Goal: Information Seeking & Learning: Learn about a topic

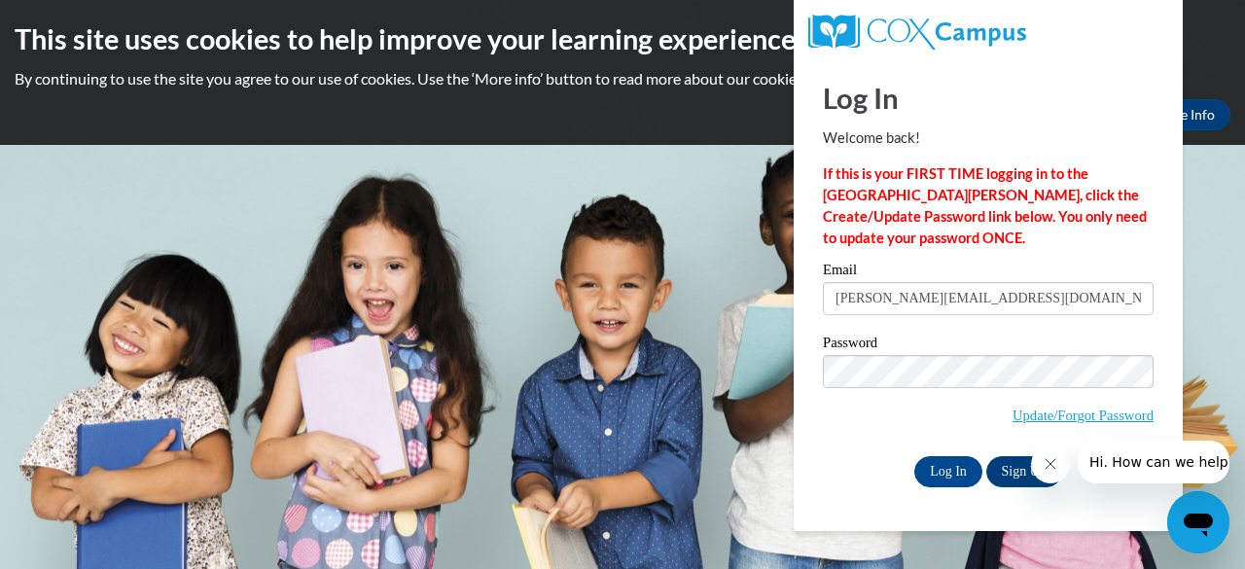
type input "[PERSON_NAME][EMAIL_ADDRESS][DOMAIN_NAME]"
click at [914, 456] on input "Log In" at bounding box center [948, 471] width 68 height 31
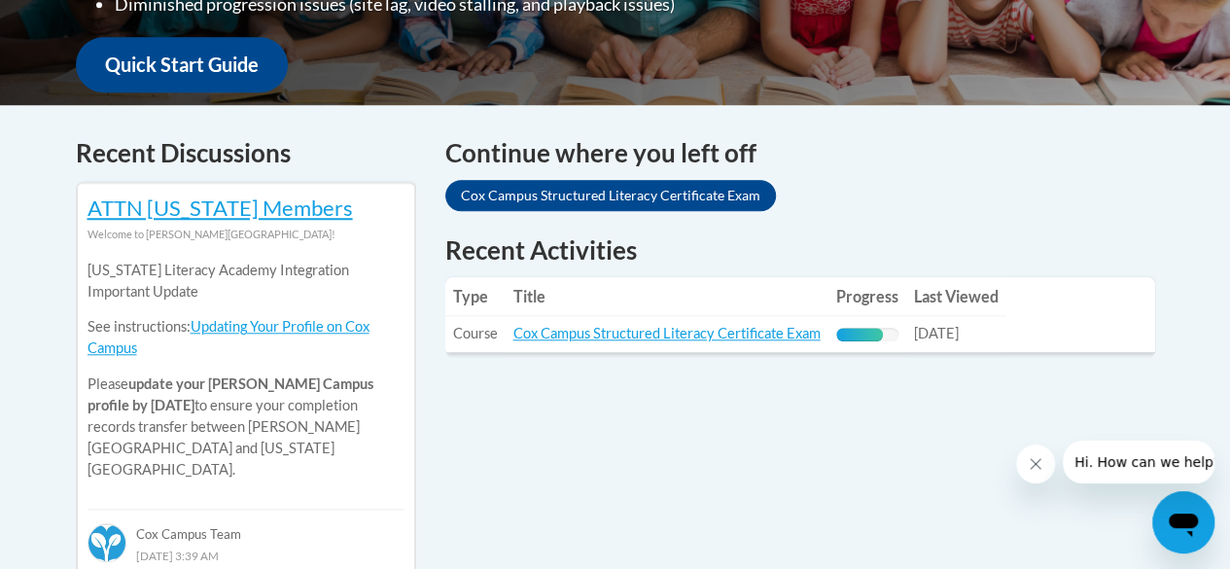
scroll to position [729, 0]
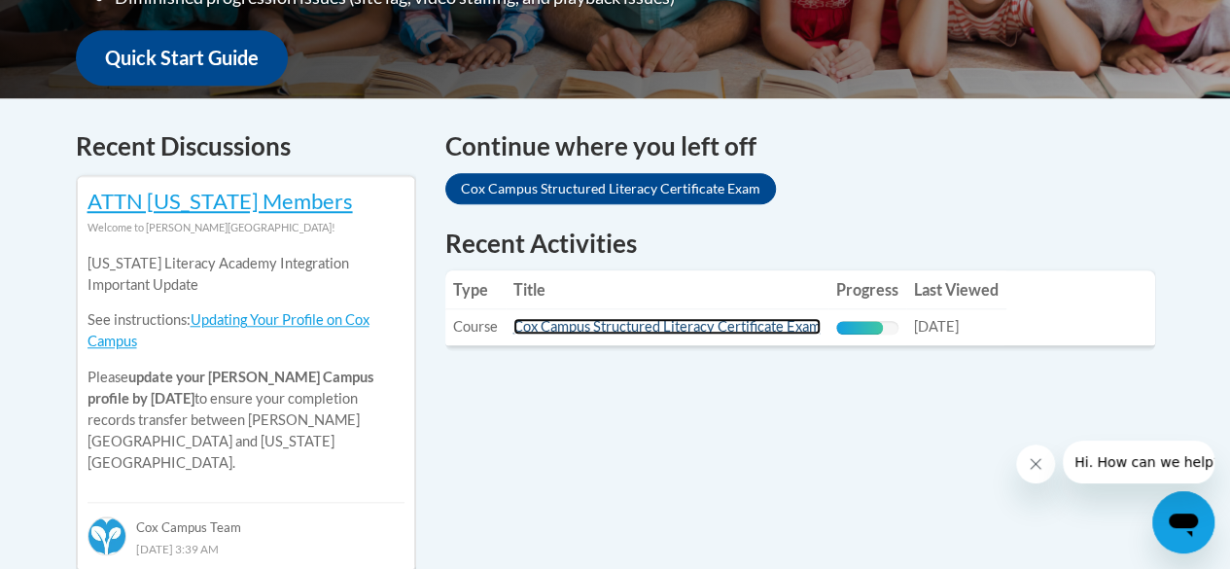
click at [718, 333] on link "Cox Campus Structured Literacy Certificate Exam" at bounding box center [666, 326] width 307 height 17
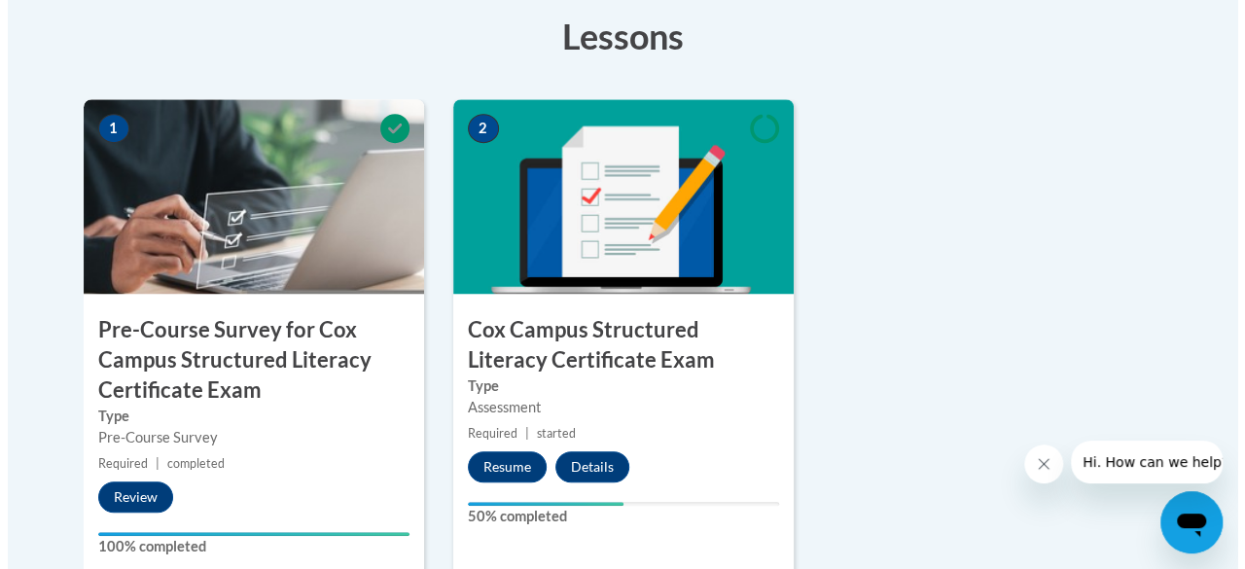
scroll to position [707, 0]
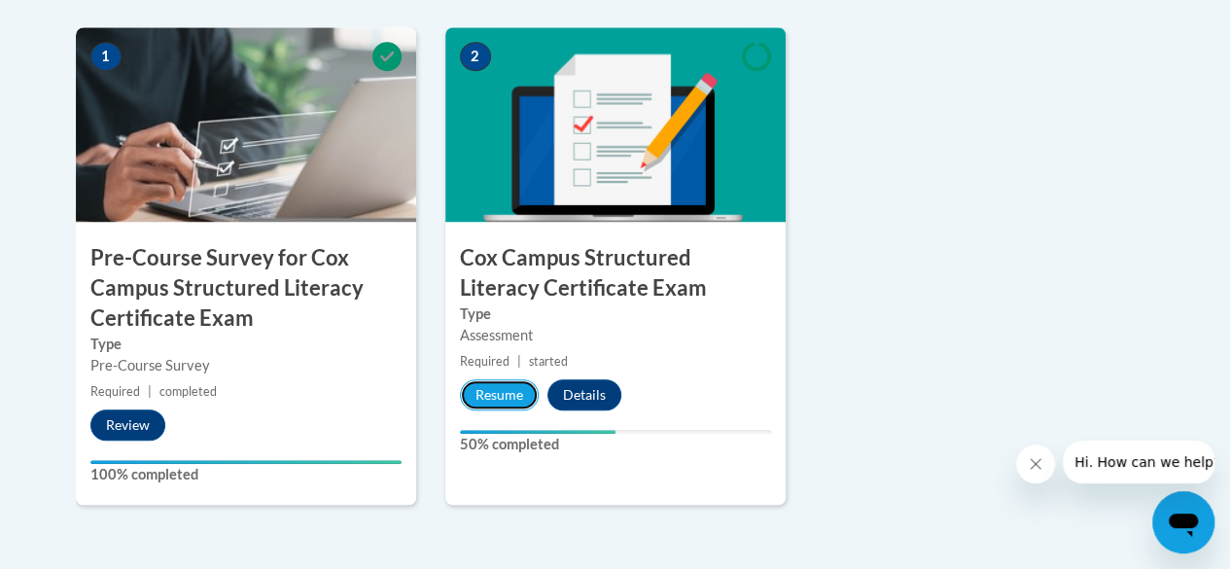
click at [519, 391] on button "Resume" at bounding box center [499, 394] width 79 height 31
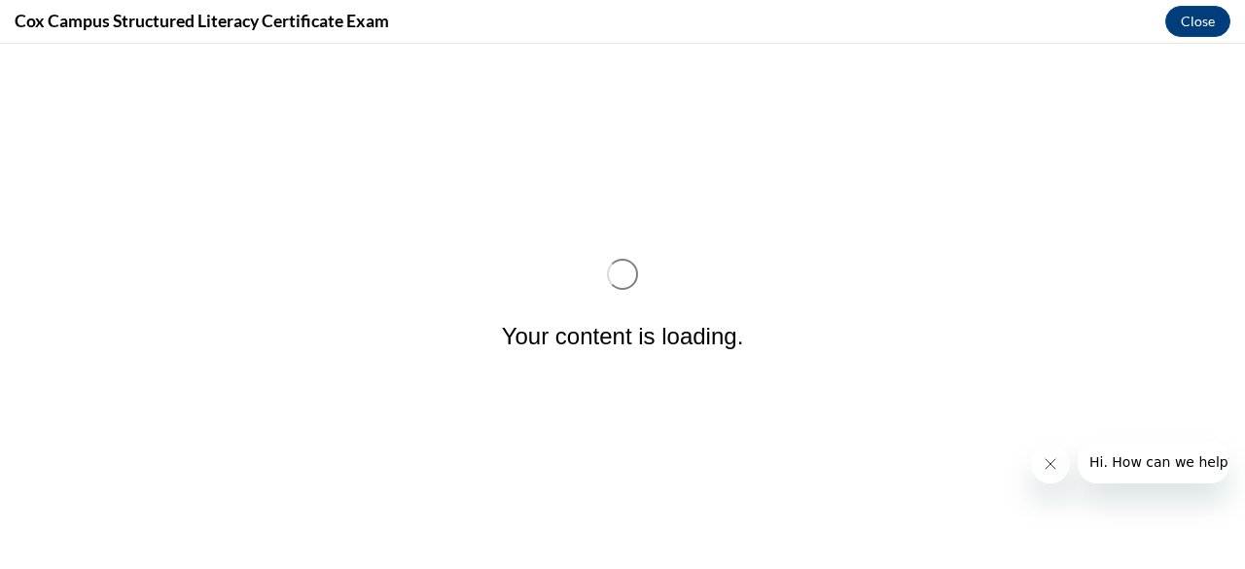
scroll to position [0, 0]
click at [1044, 473] on button "Close message from company" at bounding box center [1049, 463] width 39 height 39
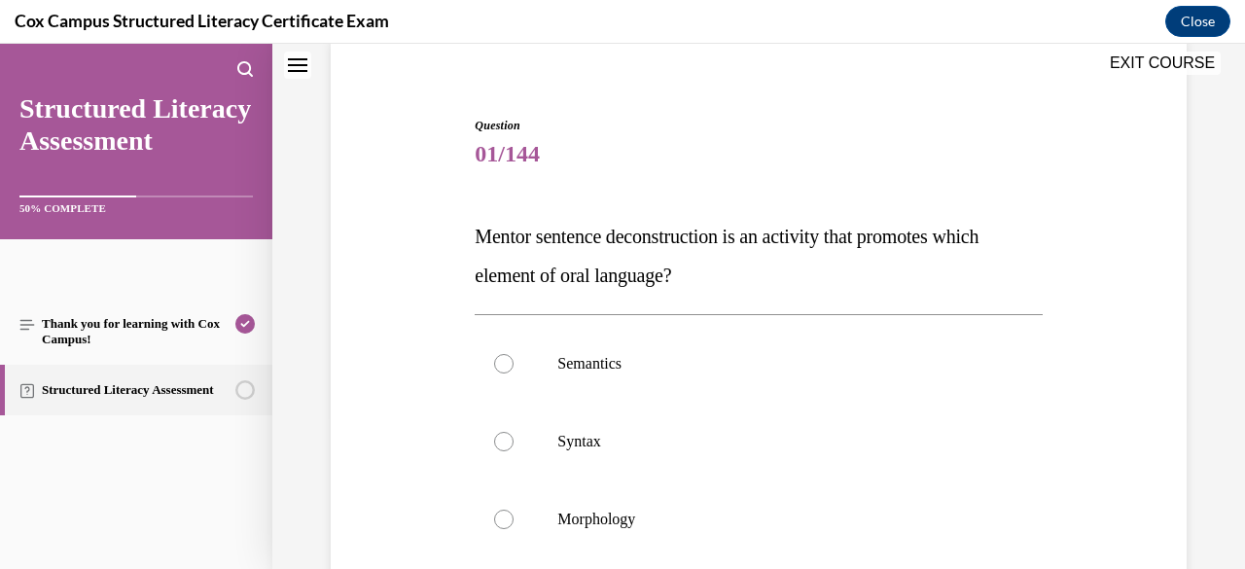
scroll to position [152, 0]
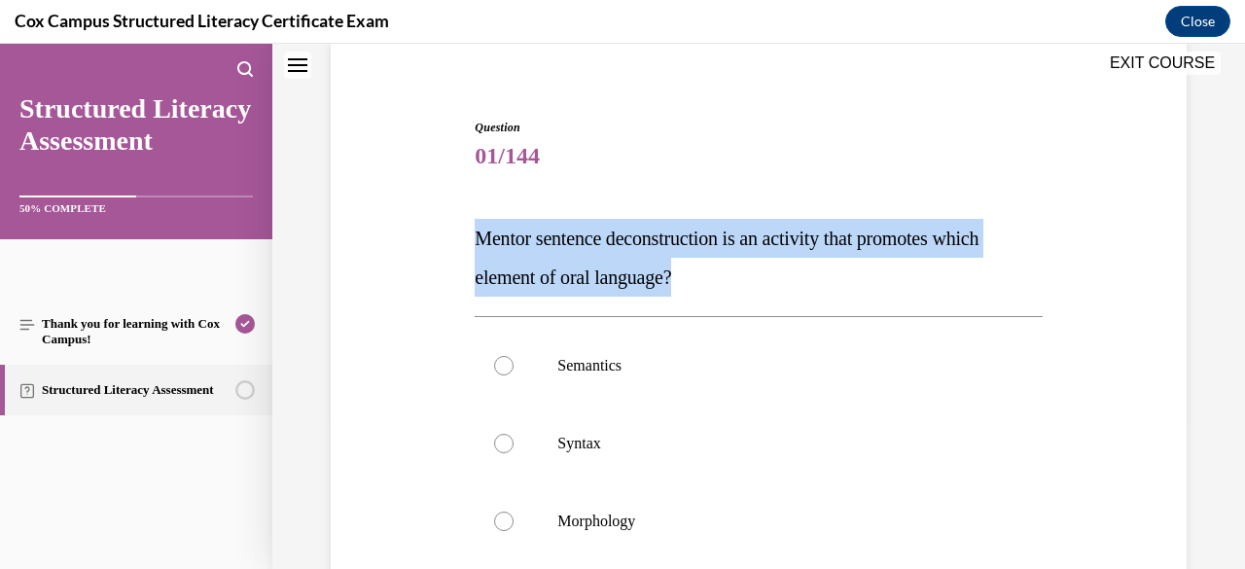
drag, startPoint x: 732, startPoint y: 282, endPoint x: 446, endPoint y: 250, distance: 287.6
click at [446, 250] on div "Question 01/144 Mentor sentence deconstruction is an activity that promotes whi…" at bounding box center [758, 469] width 865 height 819
copy span "Mentor sentence deconstruction is an activity that promotes which element of or…"
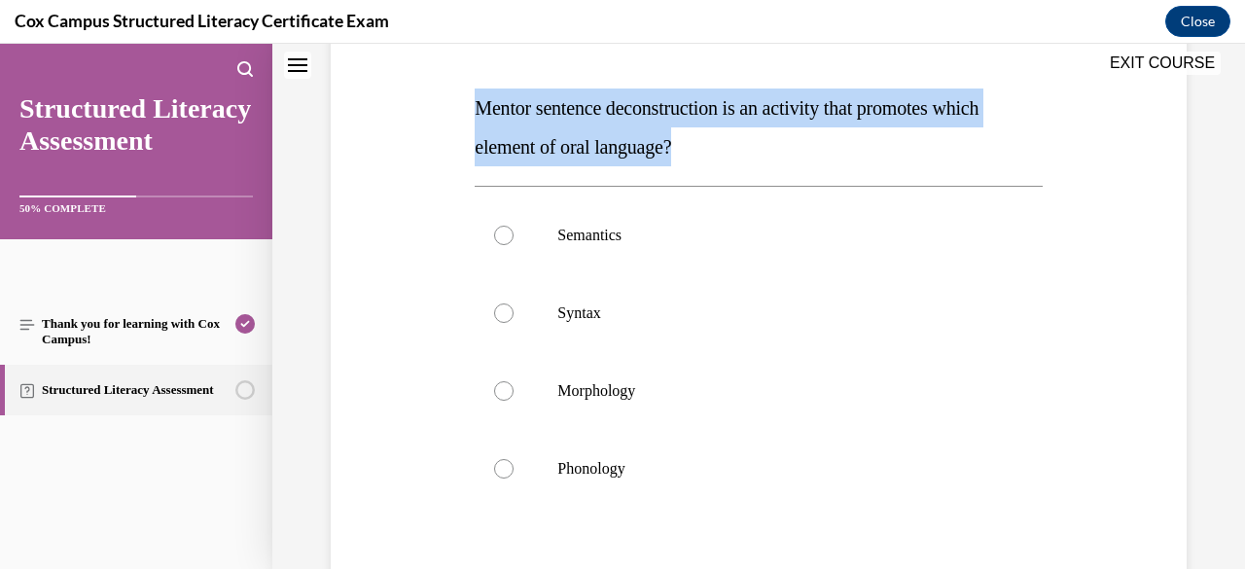
click at [653, 310] on p "Syntax" at bounding box center [775, 312] width 436 height 19
click at [513, 310] on input "Syntax" at bounding box center [503, 312] width 19 height 19
radio input "true"
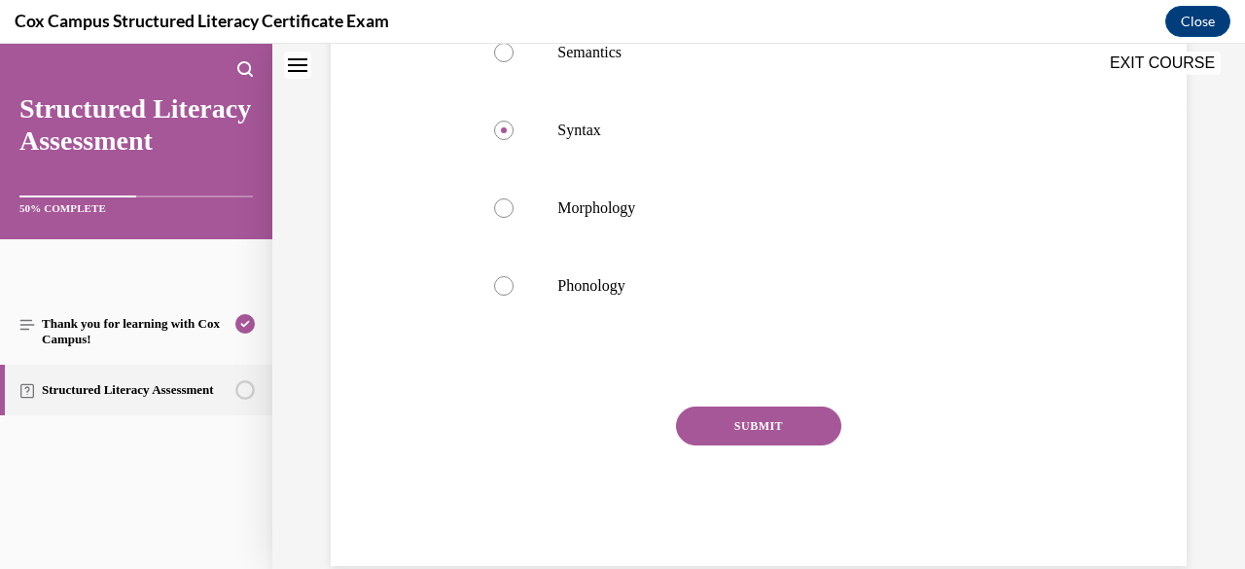
click at [750, 425] on button "SUBMIT" at bounding box center [758, 425] width 165 height 39
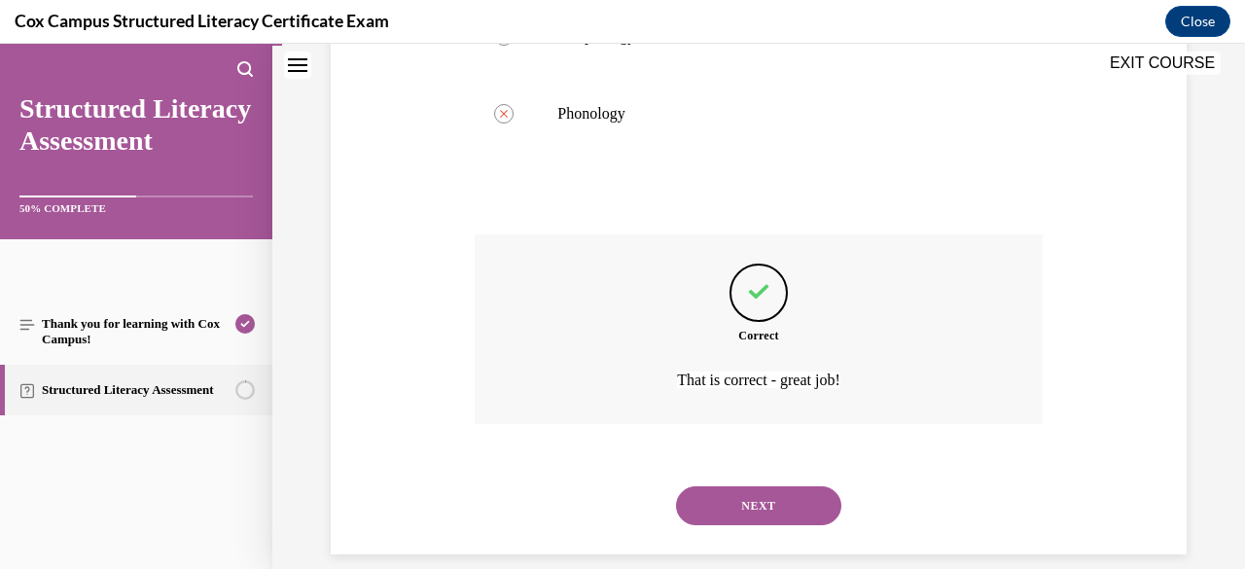
scroll to position [641, 0]
click at [774, 497] on button "NEXT" at bounding box center [758, 501] width 165 height 39
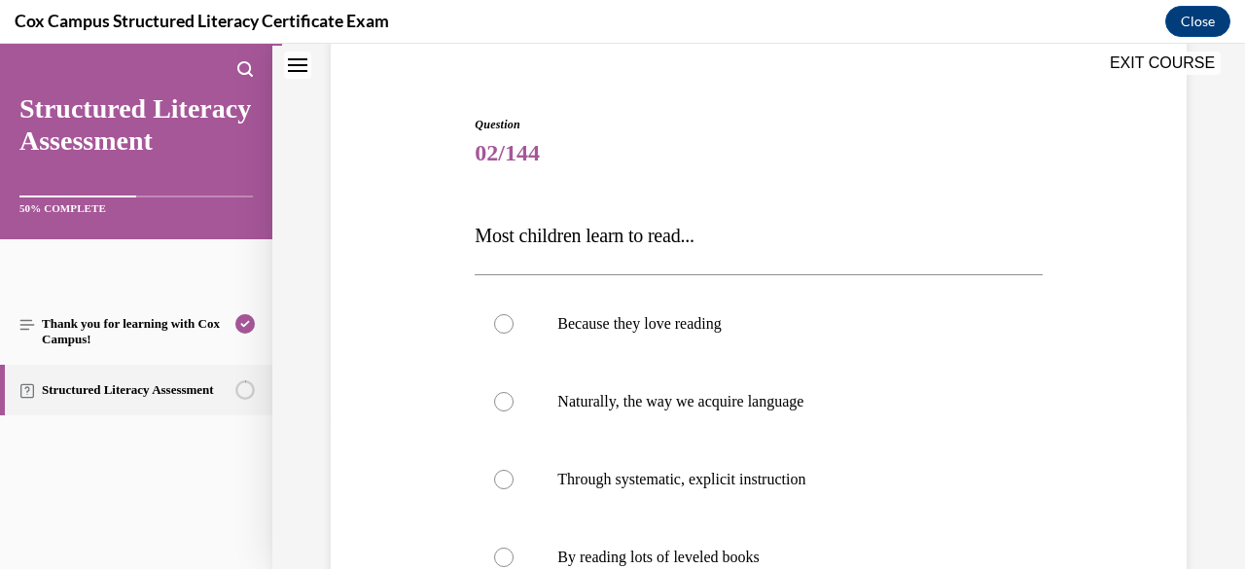
scroll to position [181, 0]
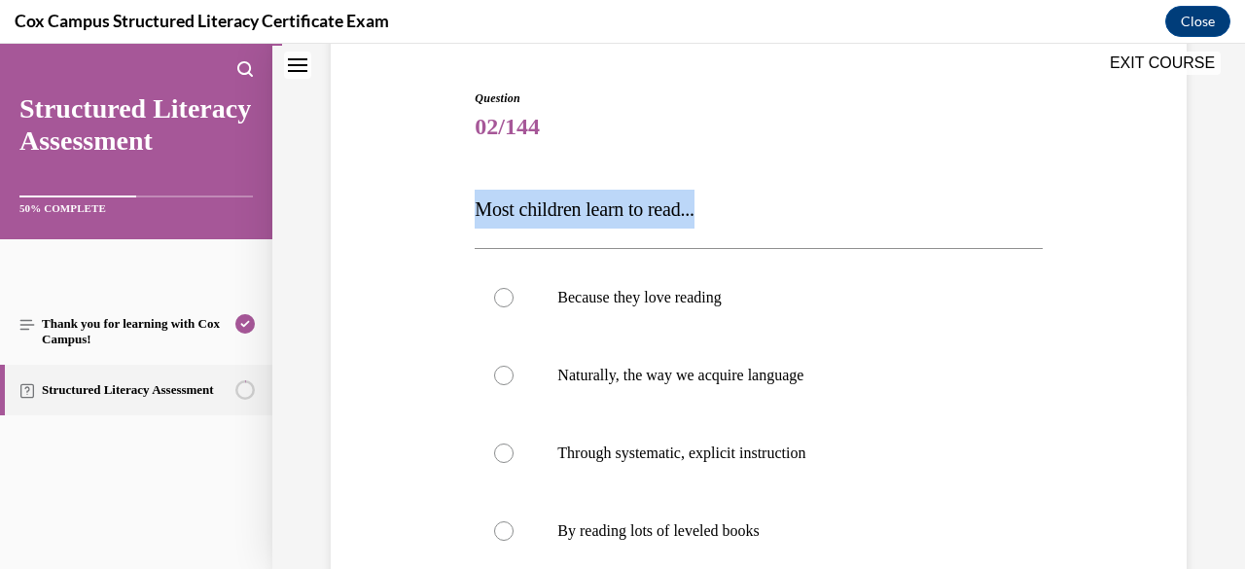
drag, startPoint x: 746, startPoint y: 203, endPoint x: 465, endPoint y: 216, distance: 281.3
click at [465, 216] on div "Question 02/144 Most children learn to read... Because they love reading Natura…" at bounding box center [758, 421] width 865 height 780
copy span "Most children learn to read..."
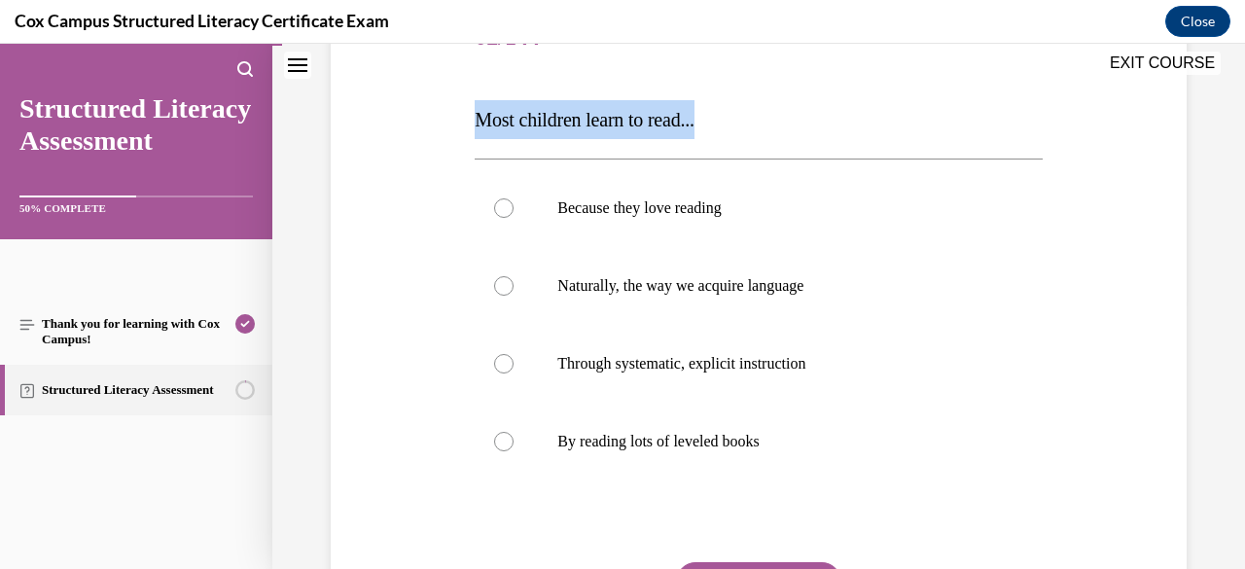
scroll to position [250, 0]
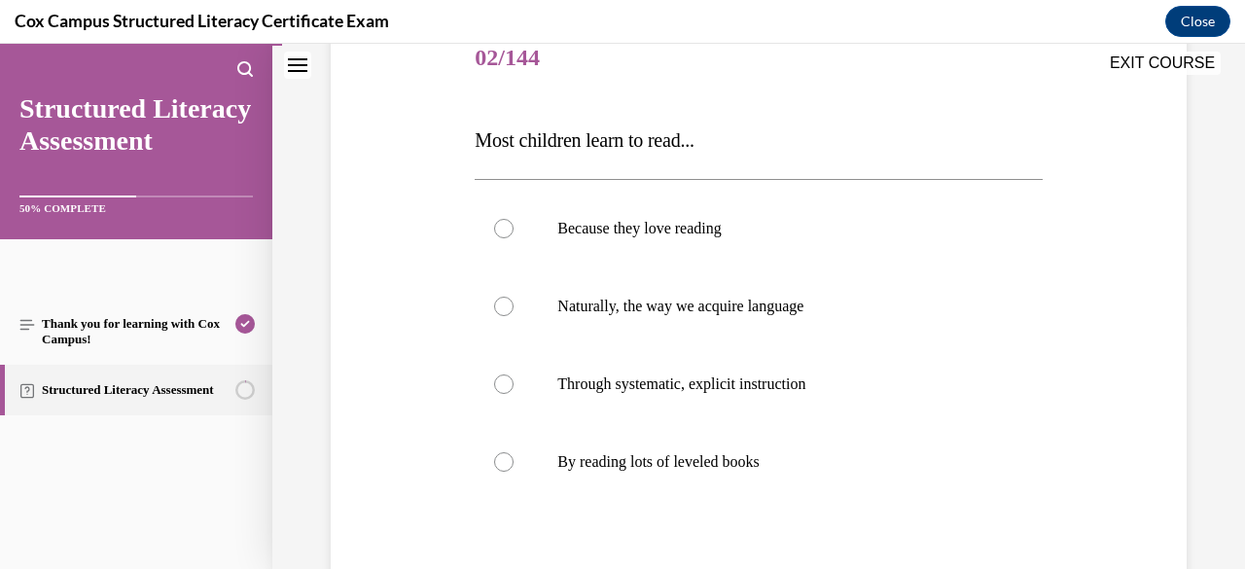
click at [736, 386] on span "Through systematic, explicit instruction" at bounding box center [681, 383] width 248 height 17
click at [513, 386] on input "Through systematic, explicit instruction" at bounding box center [503, 383] width 19 height 19
radio input "true"
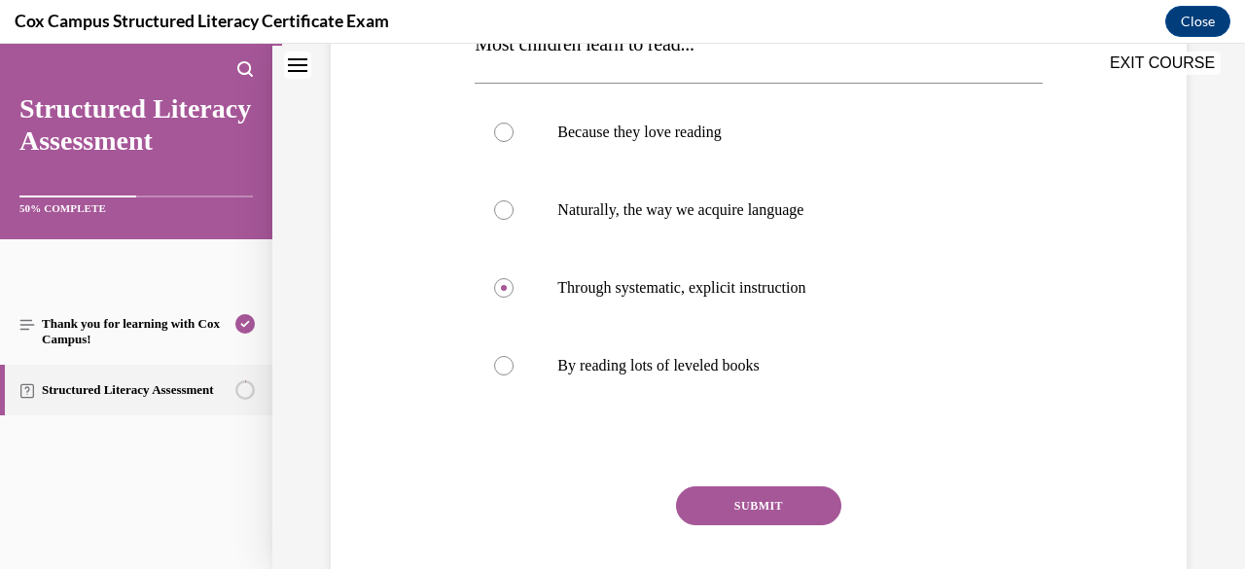
scroll to position [351, 0]
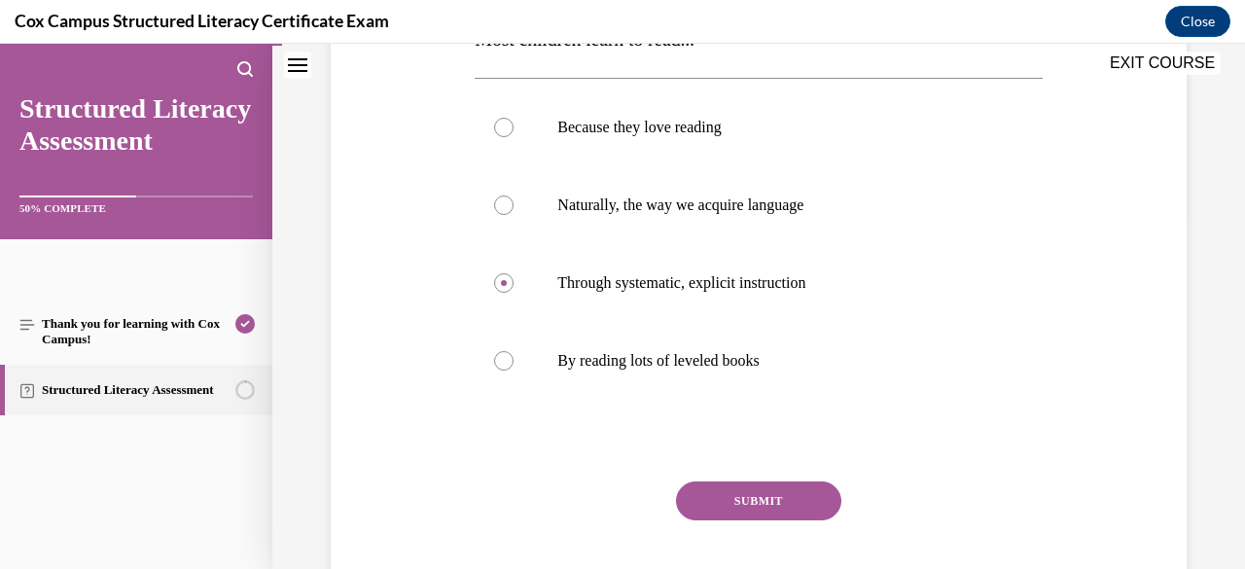
click at [752, 511] on button "SUBMIT" at bounding box center [758, 500] width 165 height 39
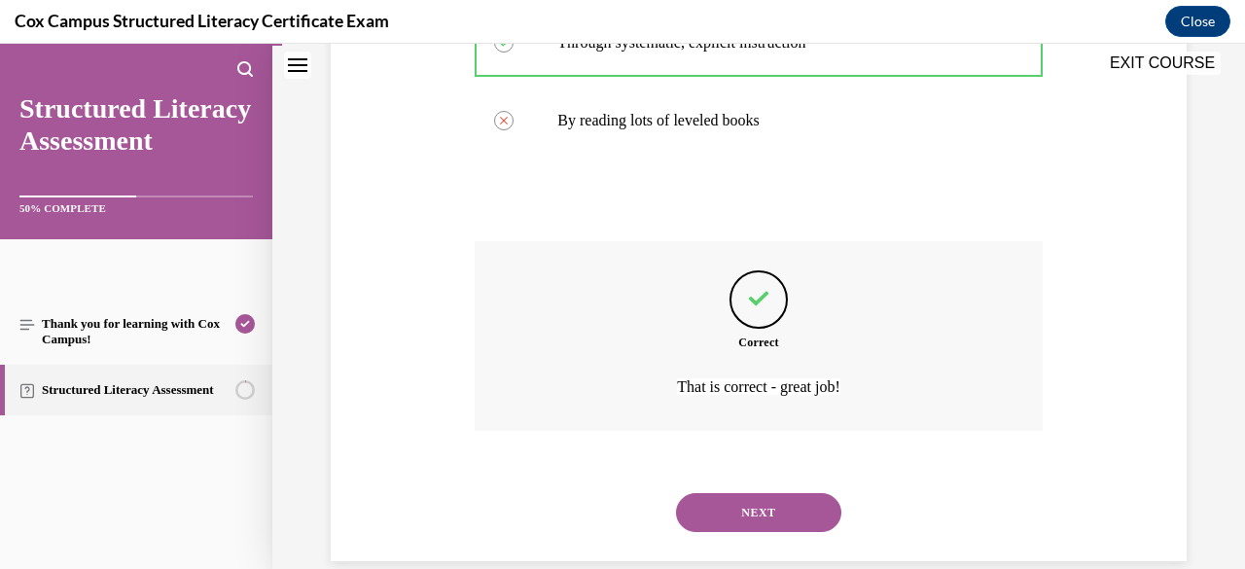
scroll to position [621, 0]
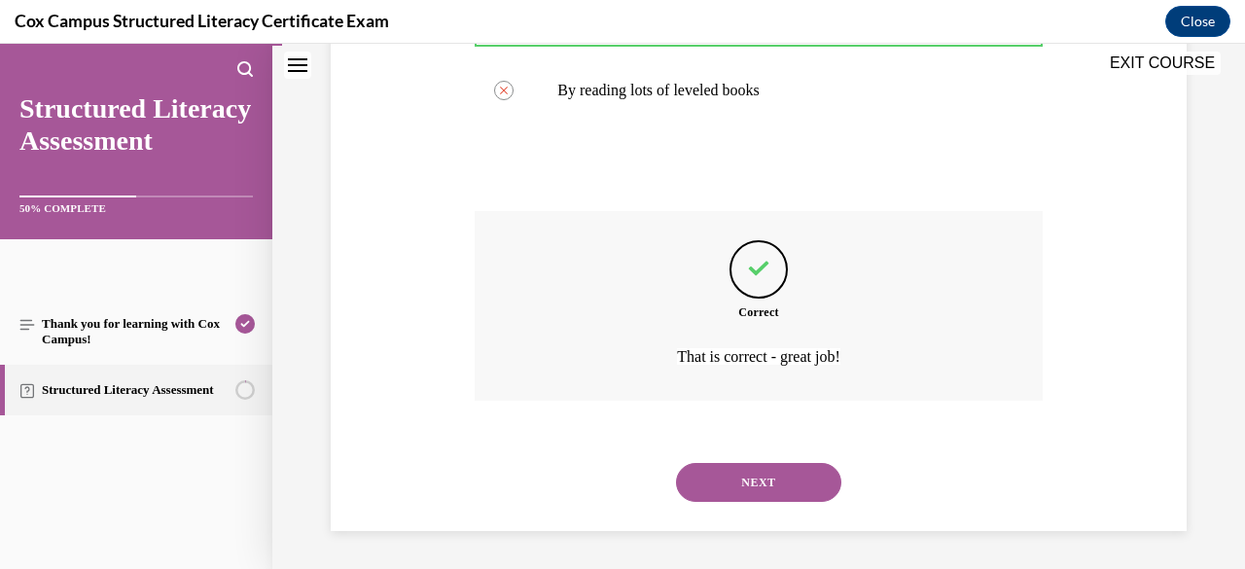
click at [750, 485] on button "NEXT" at bounding box center [758, 482] width 165 height 39
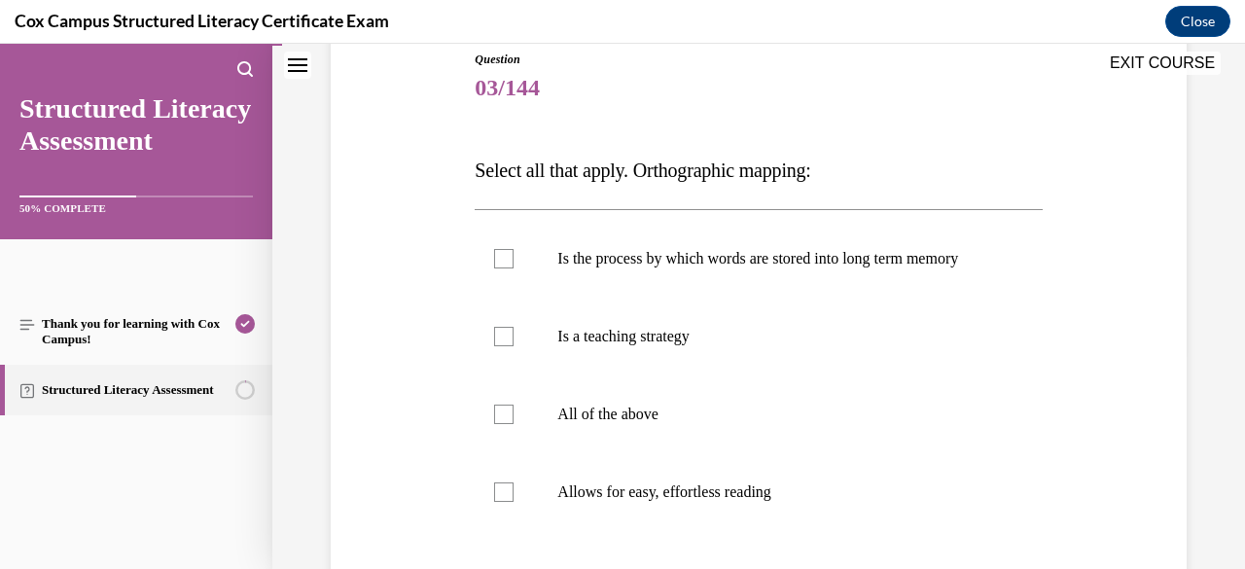
scroll to position [207, 0]
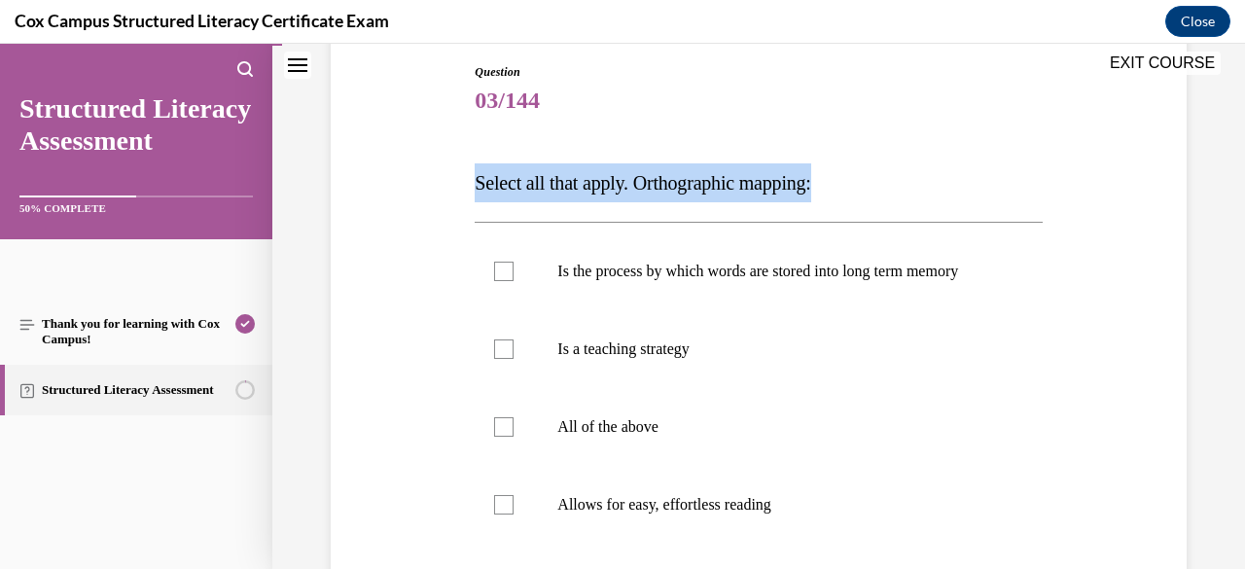
drag, startPoint x: 856, startPoint y: 188, endPoint x: 471, endPoint y: 176, distance: 385.2
click at [471, 176] on div "Question 03/144 Select all that apply. Orthographic mapping: Is the process by …" at bounding box center [758, 409] width 577 height 751
copy span "Select all that apply. Orthographic mapping:"
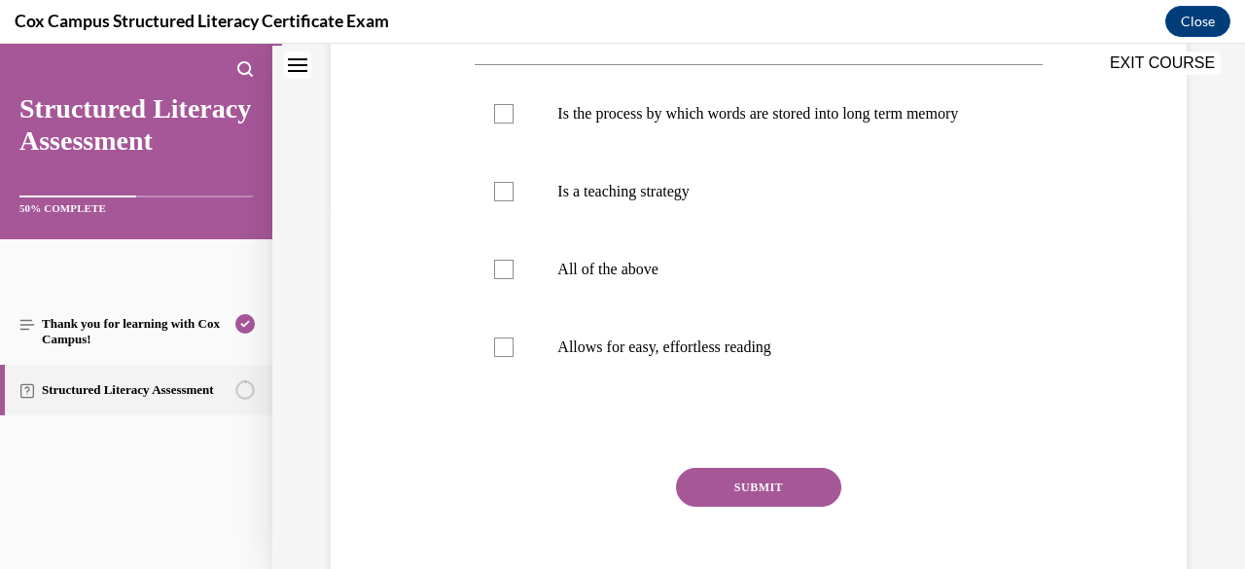
click at [729, 265] on label "All of the above" at bounding box center [757, 269] width 567 height 78
click at [513, 265] on input "All of the above" at bounding box center [503, 269] width 19 height 19
checkbox input "true"
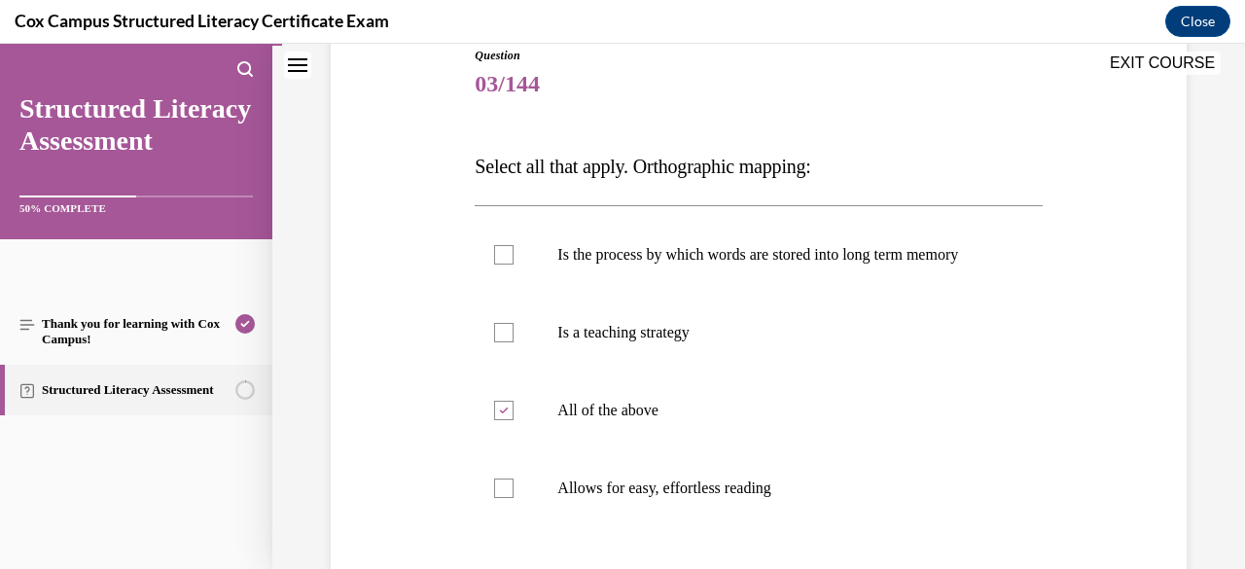
scroll to position [223, 0]
click at [729, 265] on p "Is the process by which words are stored into long term memory" at bounding box center [775, 255] width 436 height 19
click at [513, 265] on input "Is the process by which words are stored into long term memory" at bounding box center [503, 255] width 19 height 19
checkbox input "true"
click at [689, 341] on span "Is a teaching strategy" at bounding box center [623, 333] width 132 height 17
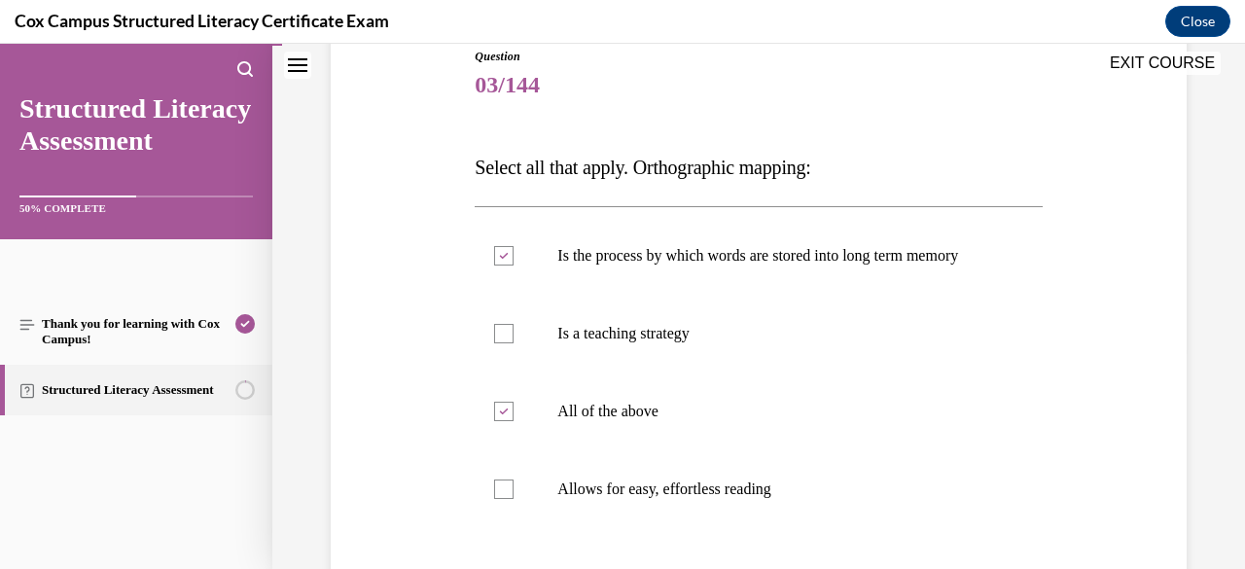
click at [513, 343] on input "Is a teaching strategy" at bounding box center [503, 333] width 19 height 19
checkbox input "true"
click at [653, 486] on label "Allows for easy, effortless reading" at bounding box center [757, 489] width 567 height 78
click at [513, 486] on input "Allows for easy, effortless reading" at bounding box center [503, 488] width 19 height 19
checkbox input "true"
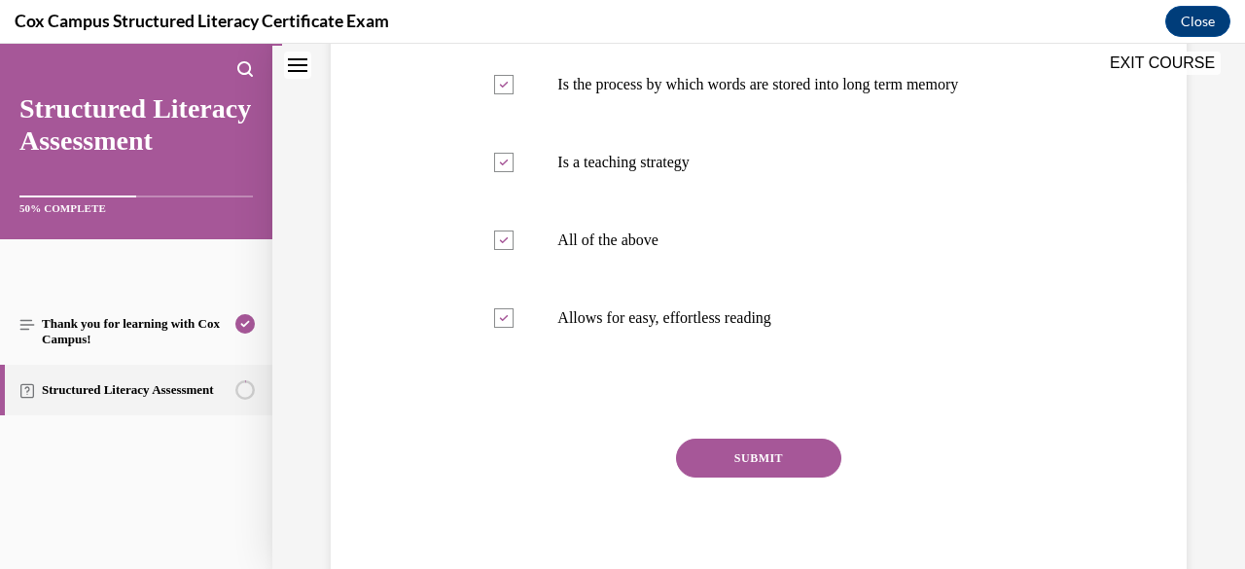
click at [708, 477] on button "SUBMIT" at bounding box center [758, 458] width 165 height 39
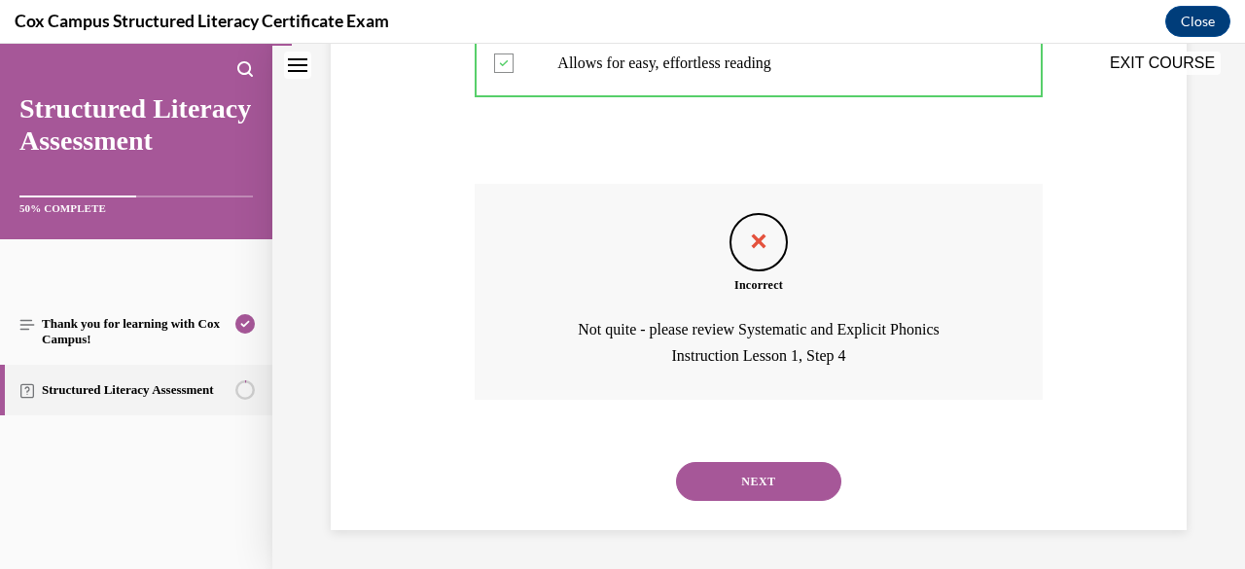
scroll to position [667, 0]
click at [813, 330] on span "Not quite - please review Systematic and Explicit Phonics Instruction Lesson 1,…" at bounding box center [758, 342] width 361 height 43
drag, startPoint x: 771, startPoint y: 475, endPoint x: 753, endPoint y: 486, distance: 21.3
click at [753, 486] on button "NEXT" at bounding box center [758, 481] width 165 height 39
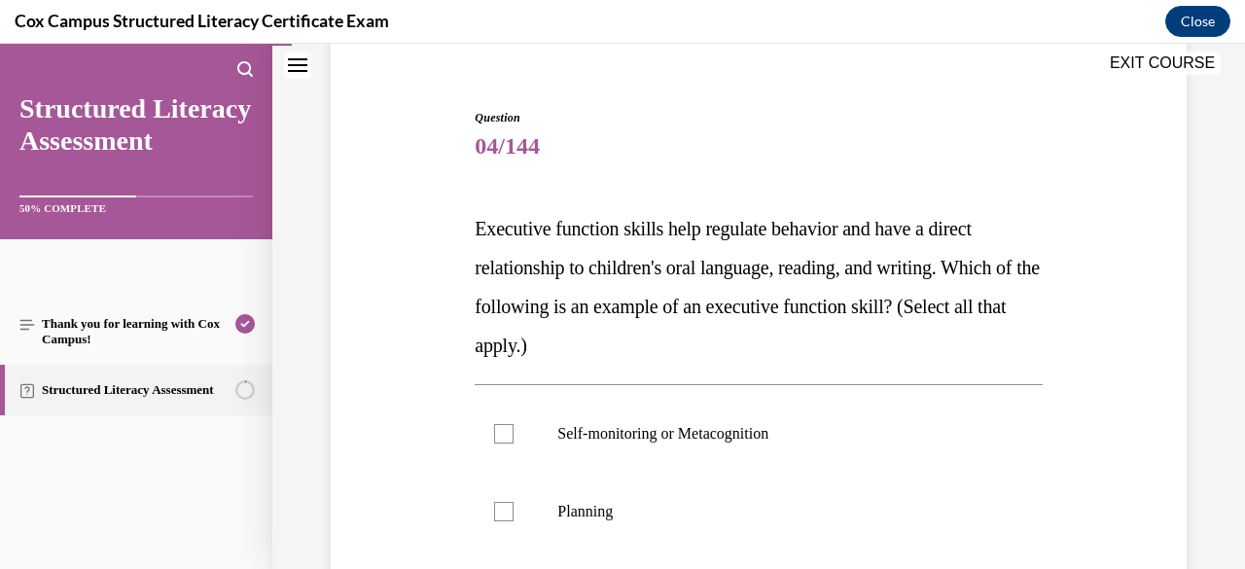
scroll to position [180, 0]
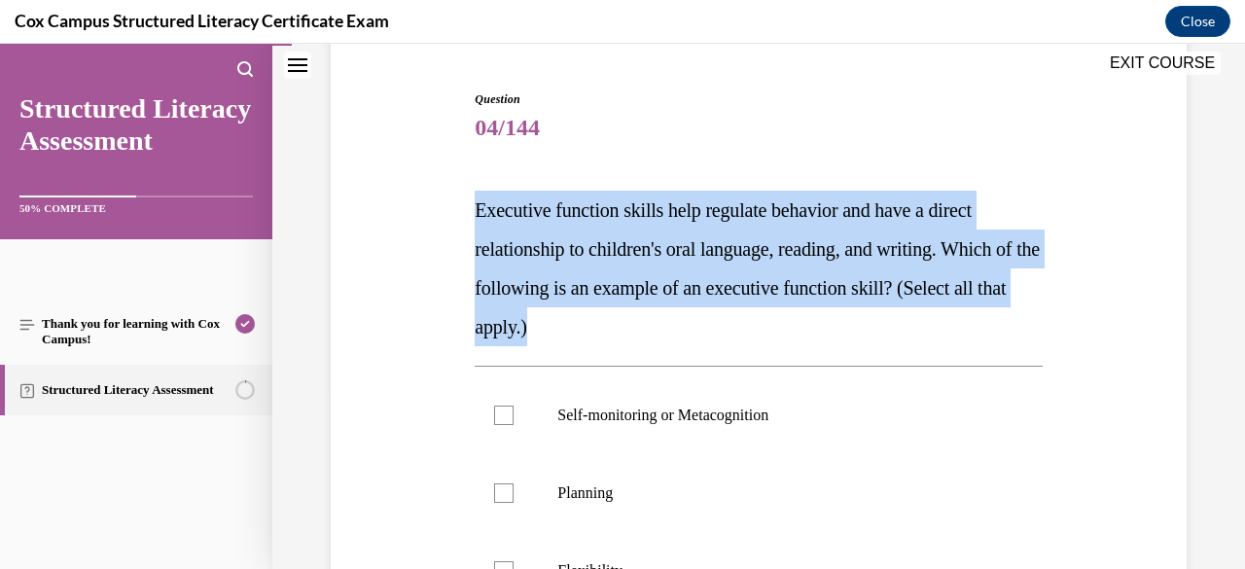
drag, startPoint x: 660, startPoint y: 330, endPoint x: 469, endPoint y: 211, distance: 225.3
click at [470, 211] on div "Question 04/144 Executive function skills help regulate behavior and have a dir…" at bounding box center [758, 533] width 577 height 945
copy span "Executive function skills help regulate behavior and have a direct relationship…"
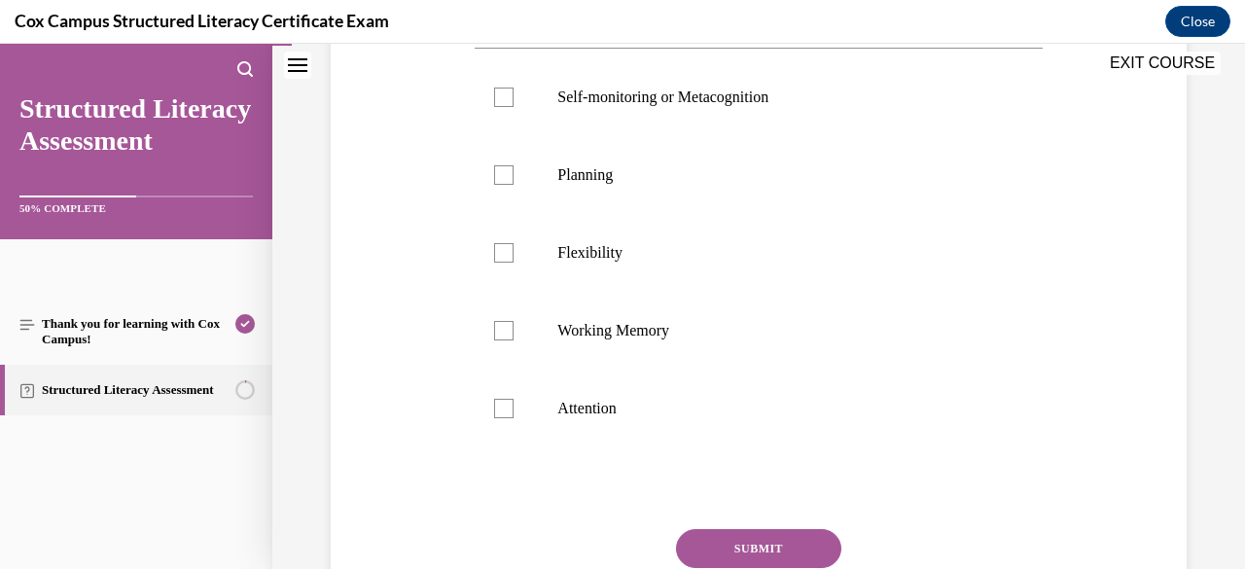
scroll to position [499, 0]
click at [760, 275] on label "Flexibility" at bounding box center [757, 252] width 567 height 78
click at [513, 262] on input "Flexibility" at bounding box center [503, 251] width 19 height 19
checkbox input "true"
click at [738, 168] on p "Planning" at bounding box center [775, 173] width 436 height 19
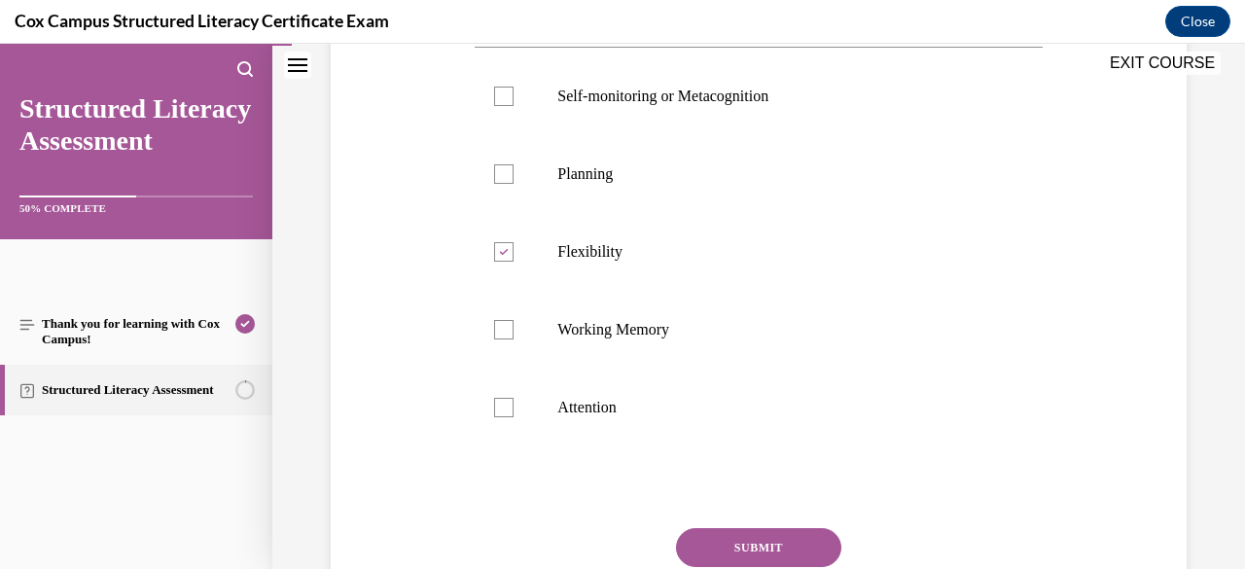
click at [513, 168] on input "Planning" at bounding box center [503, 173] width 19 height 19
checkbox input "true"
click at [687, 322] on p "Working Memory" at bounding box center [775, 329] width 436 height 19
click at [513, 322] on input "Working Memory" at bounding box center [503, 329] width 19 height 19
checkbox input "true"
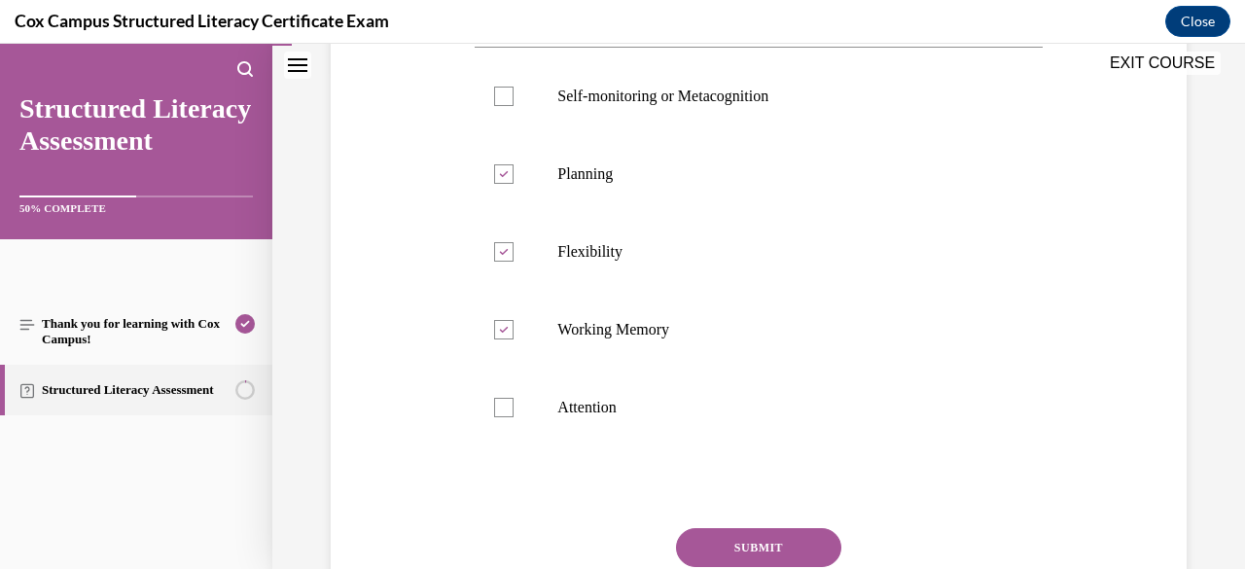
click at [639, 99] on p "Self-monitoring or Metacognition" at bounding box center [775, 96] width 436 height 19
click at [513, 99] on input "Self-monitoring or Metacognition" at bounding box center [503, 96] width 19 height 19
checkbox input "true"
click at [564, 411] on span "Attention" at bounding box center [586, 407] width 58 height 17
click at [513, 411] on input "Attention" at bounding box center [503, 407] width 19 height 19
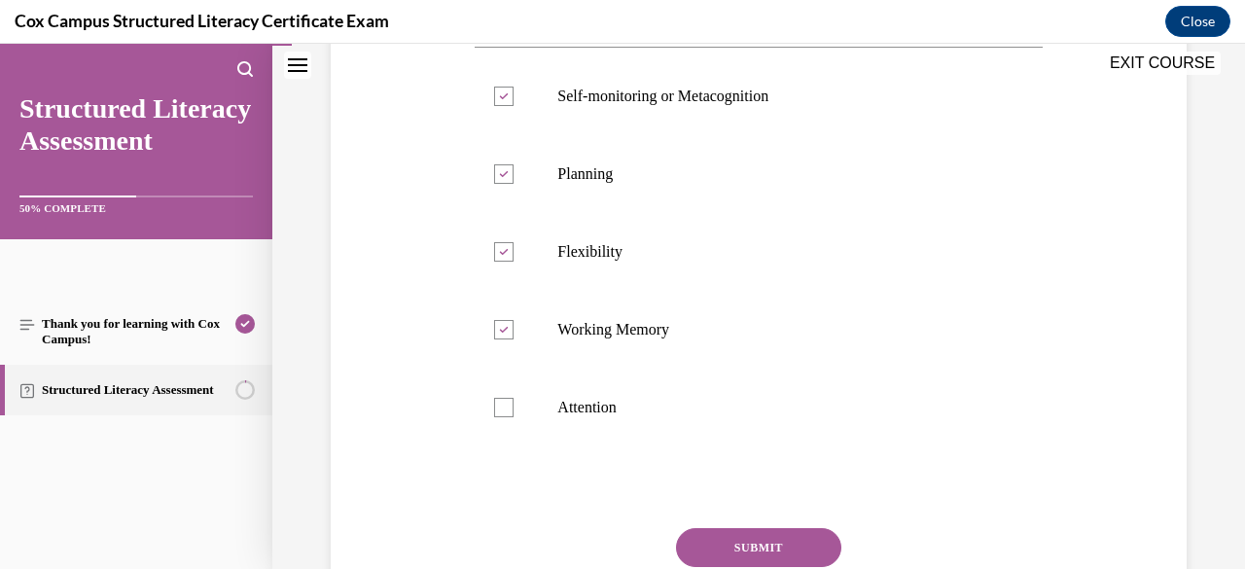
checkbox input "true"
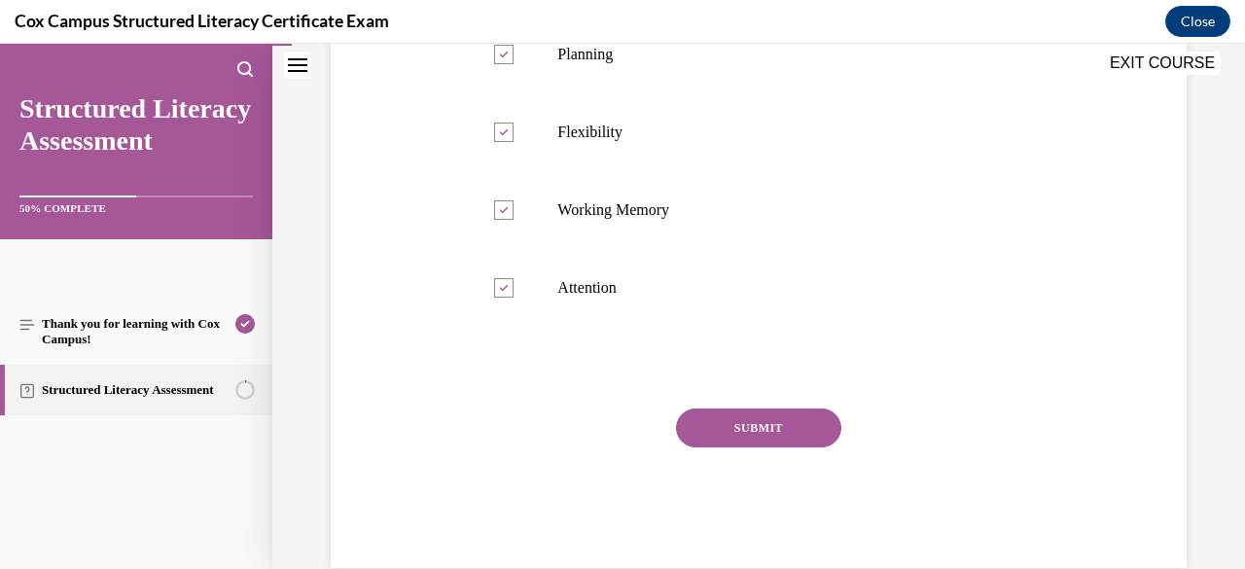
scroll to position [622, 0]
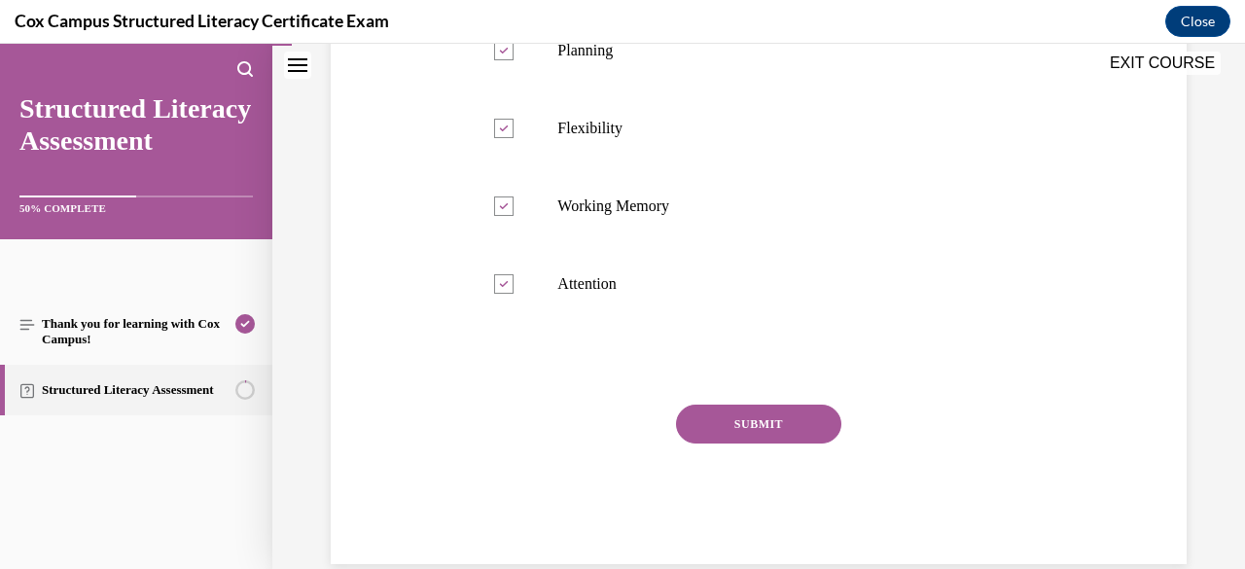
click at [731, 438] on button "SUBMIT" at bounding box center [758, 423] width 165 height 39
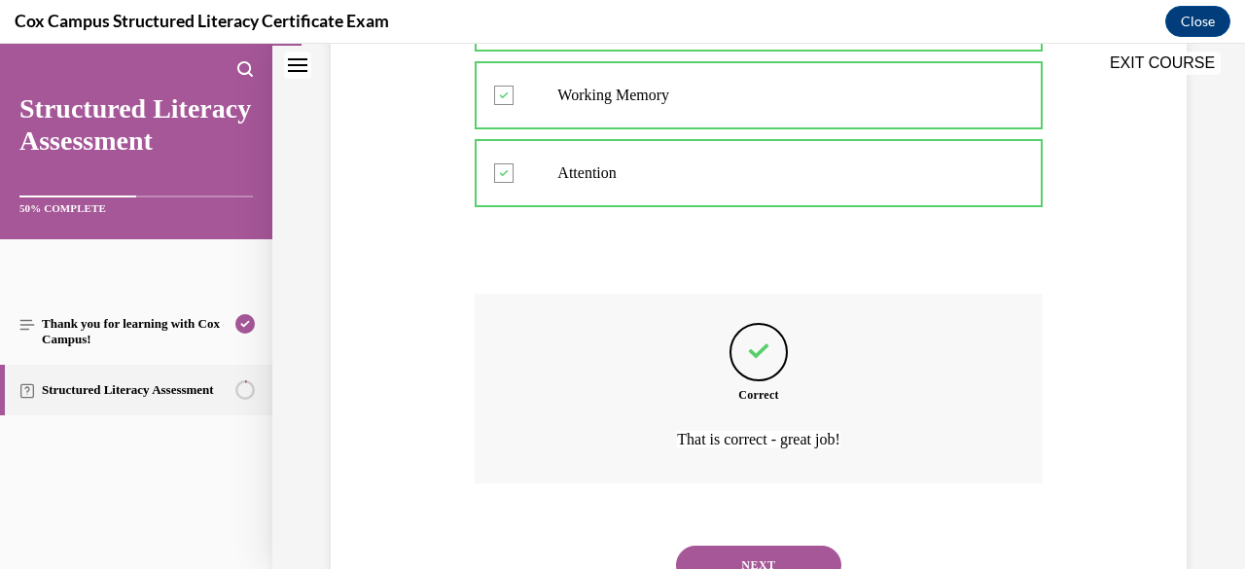
scroll to position [816, 0]
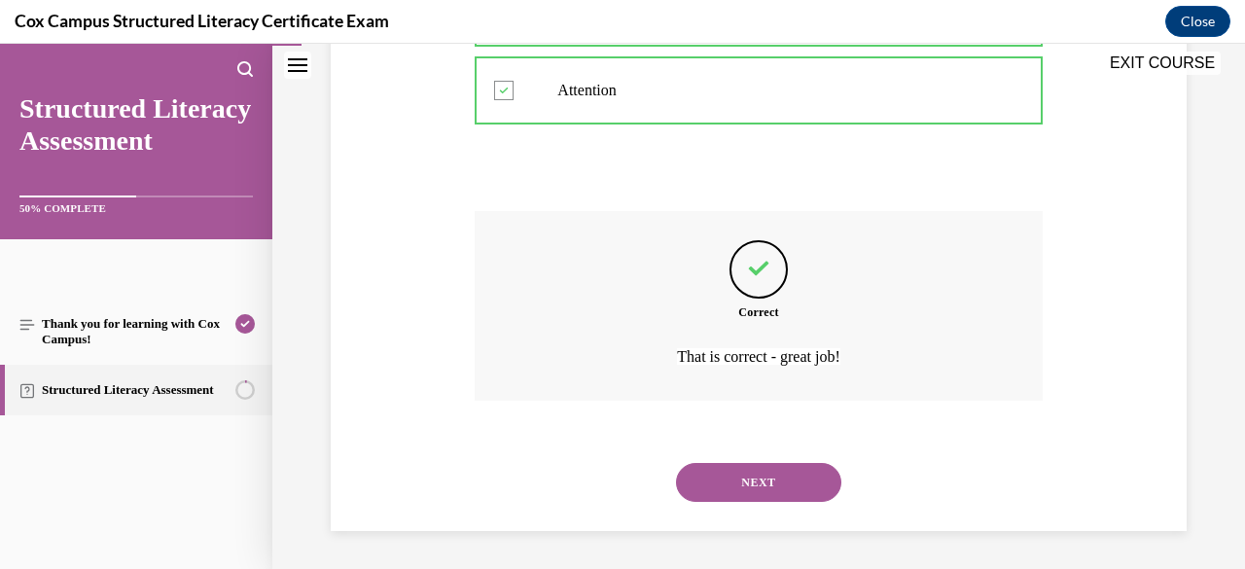
click at [760, 481] on button "NEXT" at bounding box center [758, 482] width 165 height 39
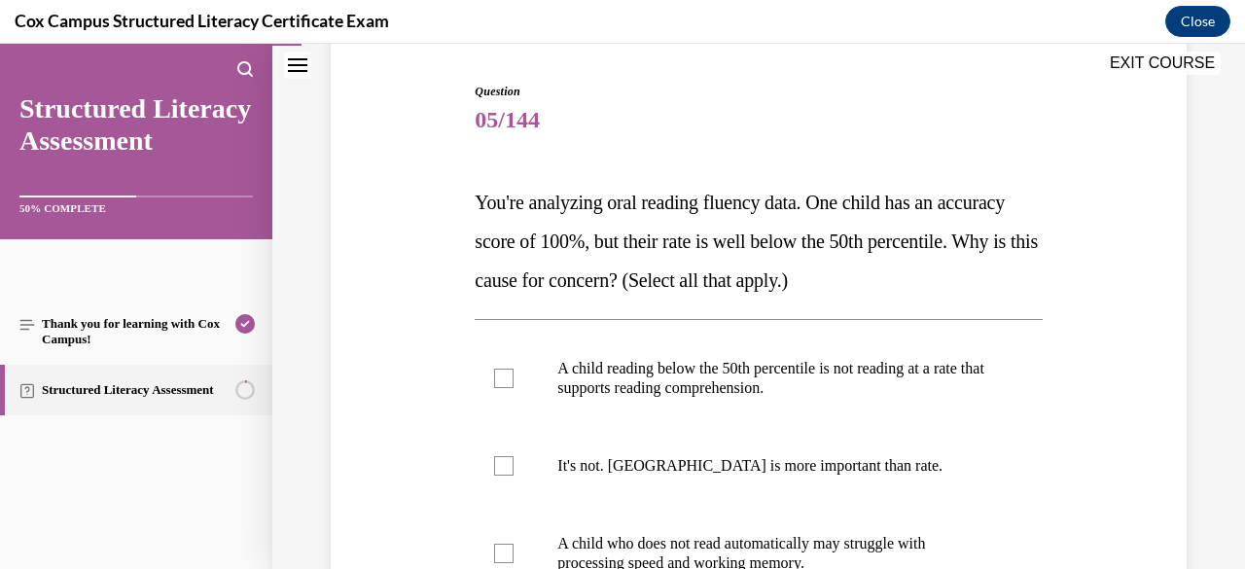
scroll to position [189, 0]
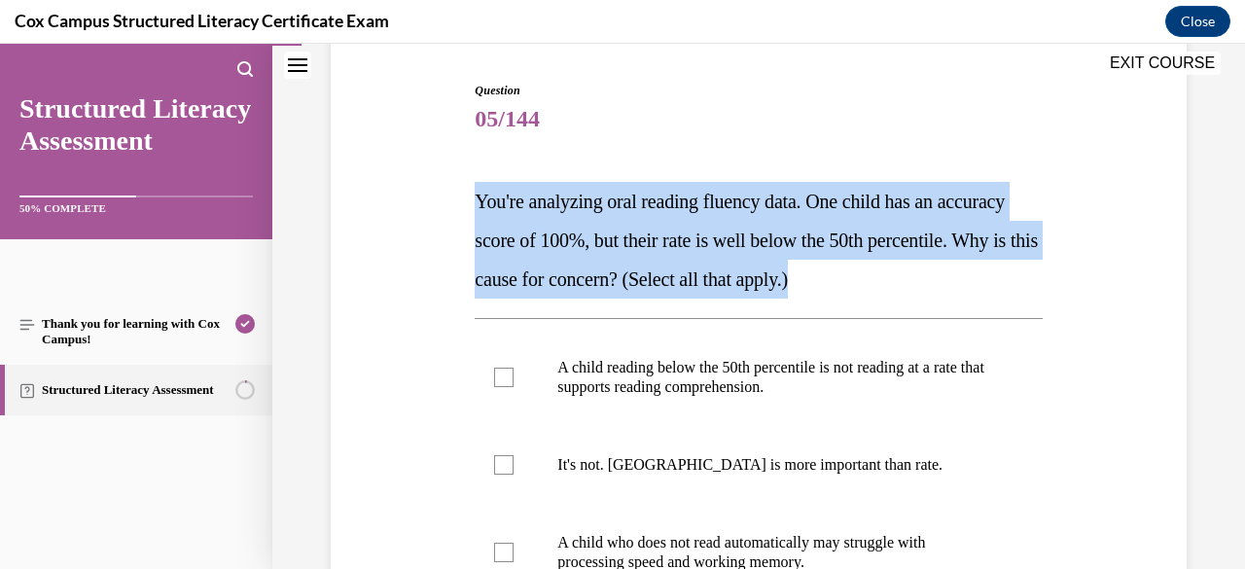
drag, startPoint x: 1008, startPoint y: 285, endPoint x: 467, endPoint y: 197, distance: 548.6
click at [467, 197] on div "Question 05/144 You're analyzing oral reading fluency data. One child has an ac…" at bounding box center [758, 432] width 865 height 819
copy span "You're analyzing oral reading fluency data. One child has an accuracy score of …"
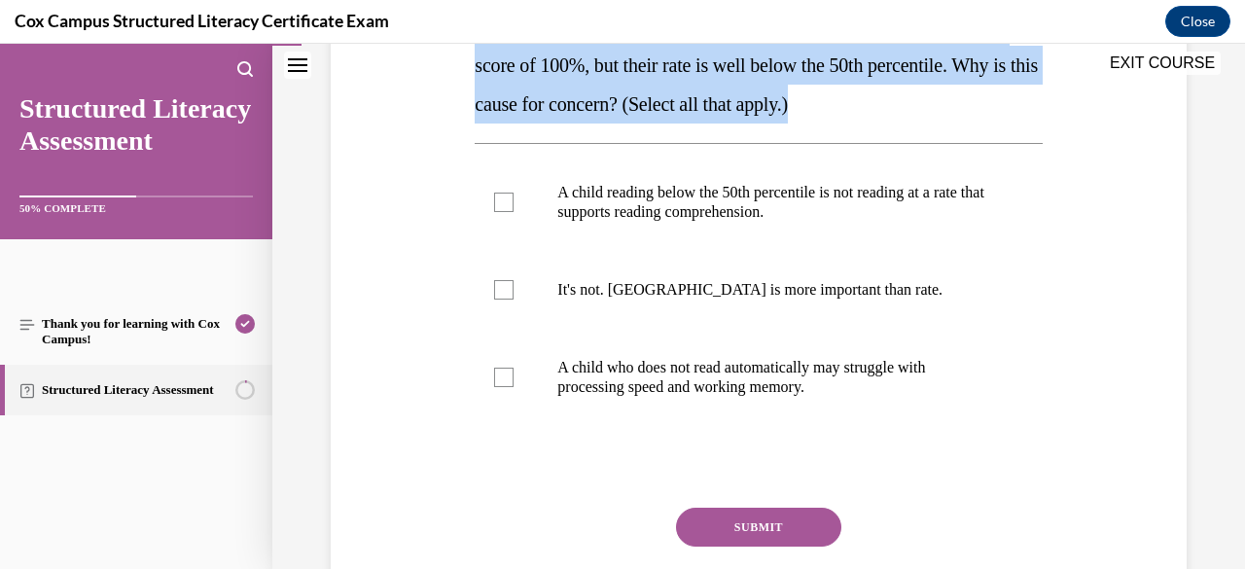
scroll to position [365, 0]
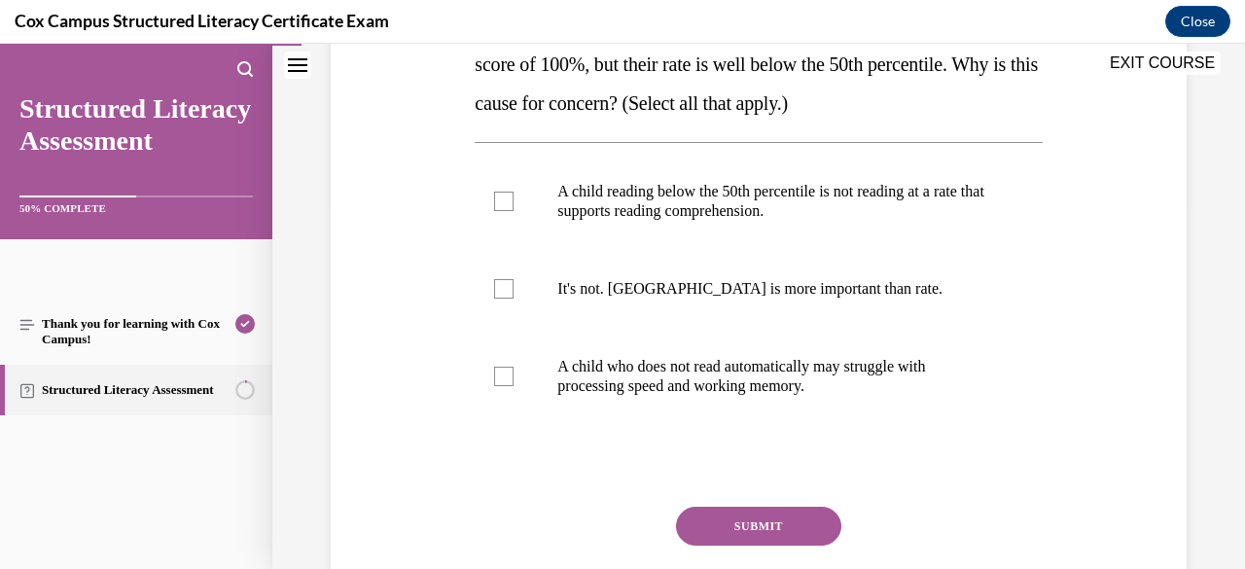
click at [754, 213] on span "A child reading below the 50th percentile is not reading at a rate that support…" at bounding box center [770, 201] width 427 height 36
click at [513, 211] on input "A child reading below the 50th percentile is not reading at a rate that support…" at bounding box center [503, 201] width 19 height 19
checkbox input "true"
click at [753, 291] on span "It's not. Accuracy is more important than rate." at bounding box center [749, 288] width 385 height 17
click at [513, 291] on input "It's not. Accuracy is more important than rate." at bounding box center [503, 288] width 19 height 19
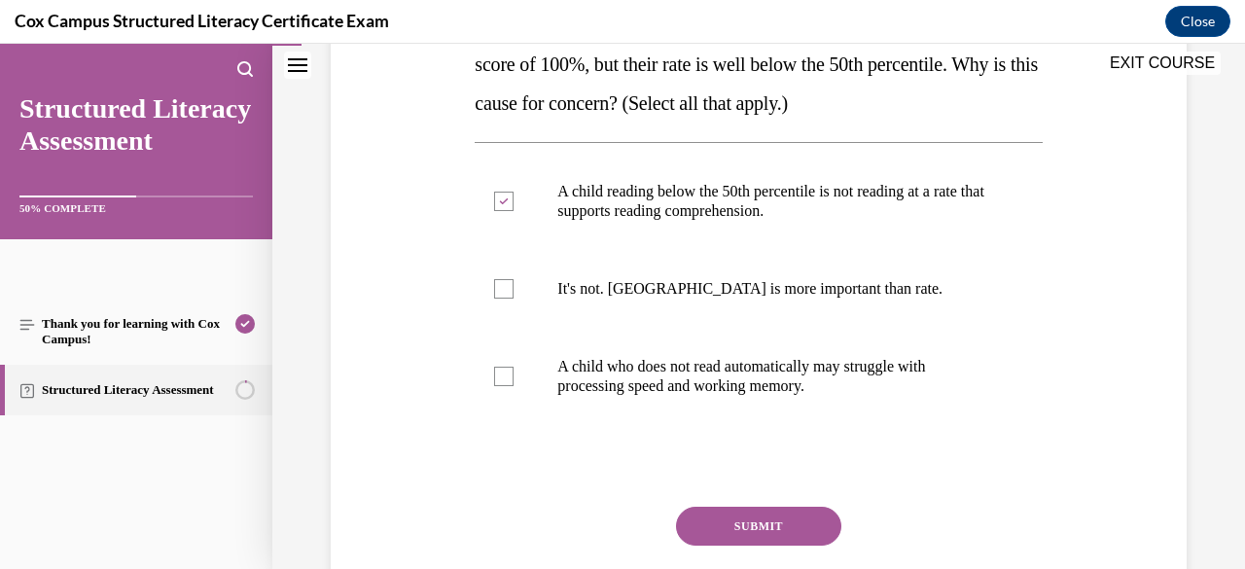
checkbox input "true"
click at [737, 522] on button "SUBMIT" at bounding box center [758, 526] width 165 height 39
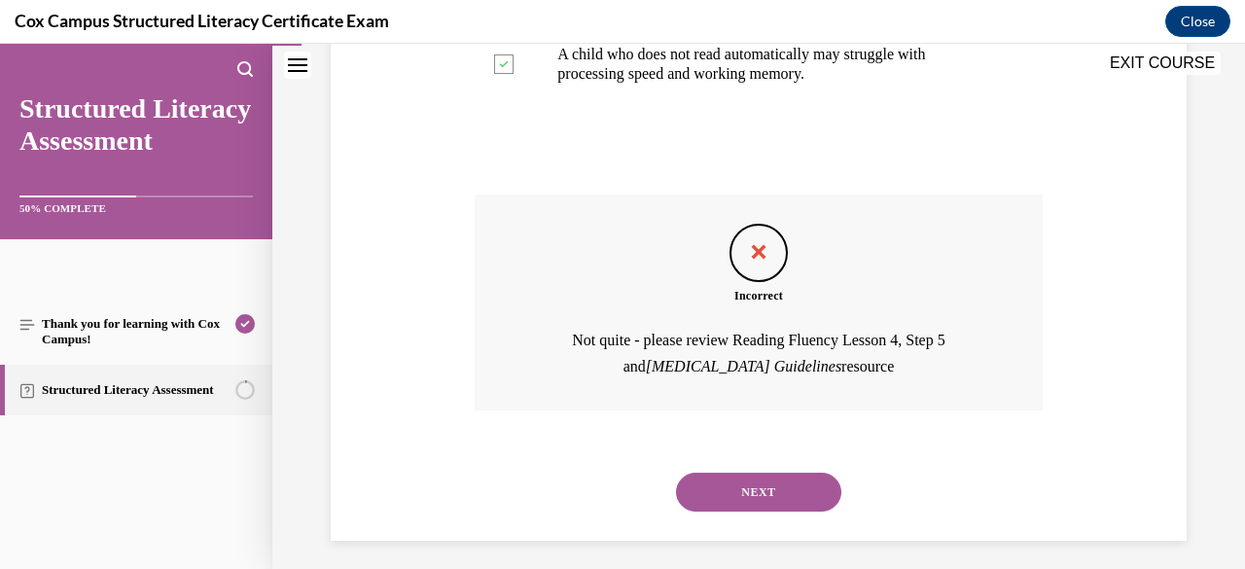
scroll to position [677, 0]
click at [777, 483] on button "NEXT" at bounding box center [758, 492] width 165 height 39
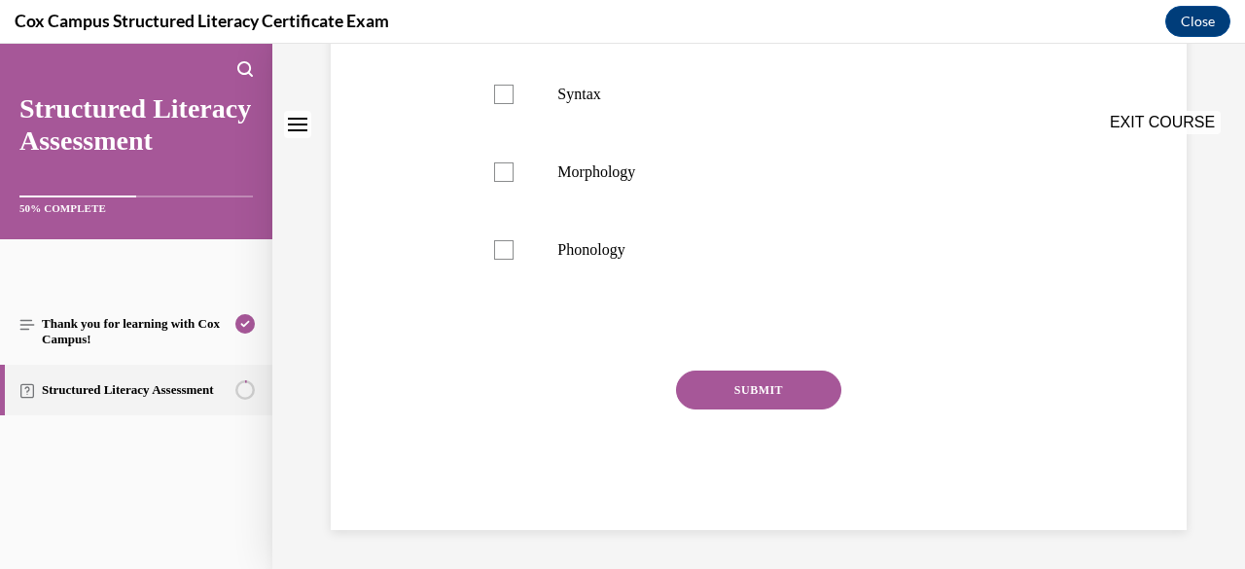
scroll to position [0, 0]
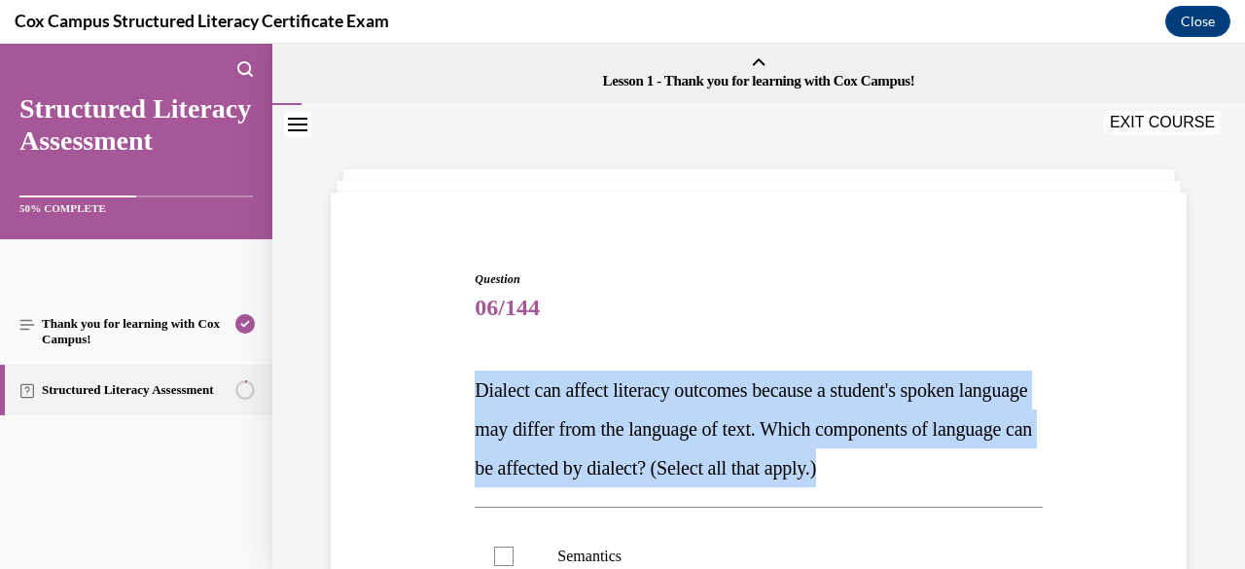
drag, startPoint x: 1003, startPoint y: 467, endPoint x: 441, endPoint y: 360, distance: 572.1
copy span "Dialect can affect literacy outcomes because a student's spoken language may di…"
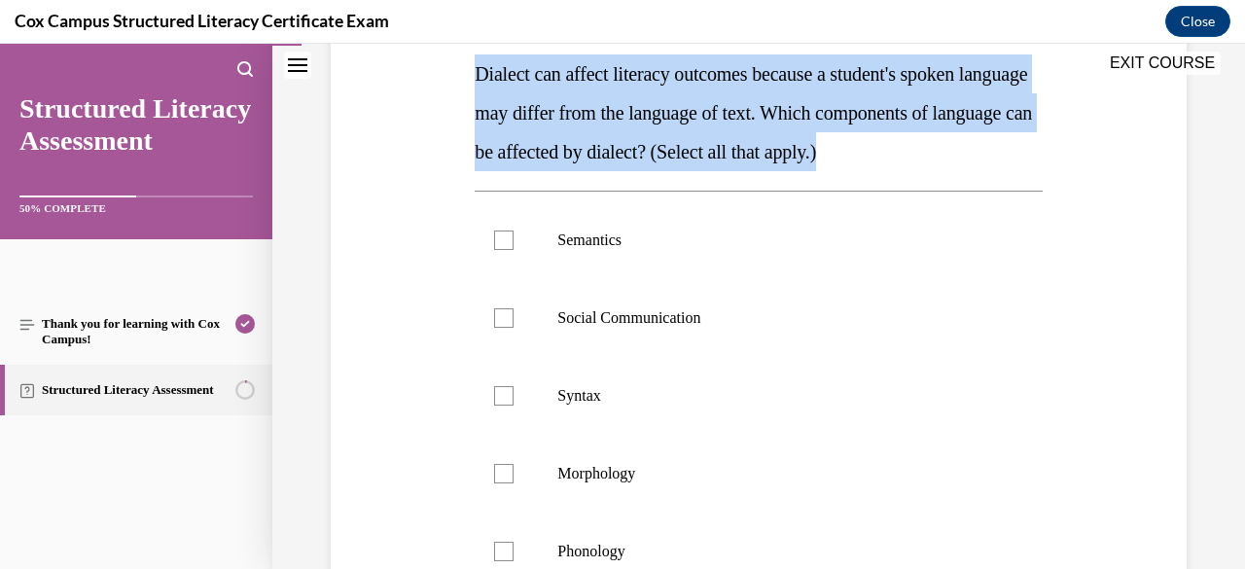
scroll to position [453, 0]
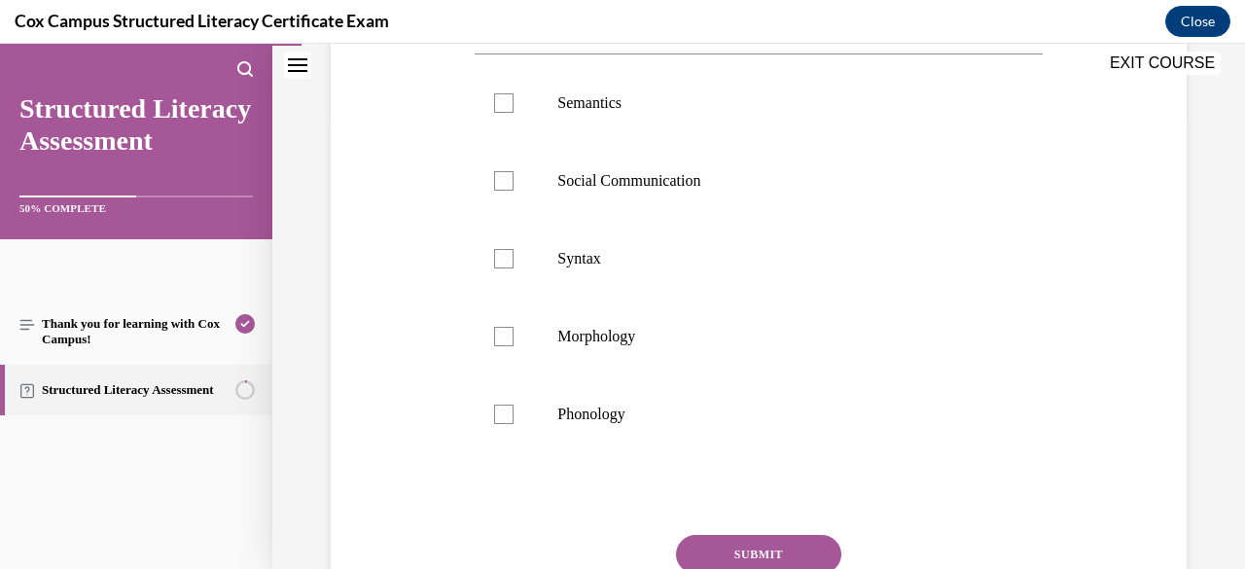
click at [662, 409] on p "Phonology" at bounding box center [775, 413] width 436 height 19
click at [513, 409] on input "Phonology" at bounding box center [503, 413] width 19 height 19
checkbox input "true"
click at [636, 109] on p "Semantics" at bounding box center [775, 102] width 436 height 19
click at [513, 109] on input "Semantics" at bounding box center [503, 102] width 19 height 19
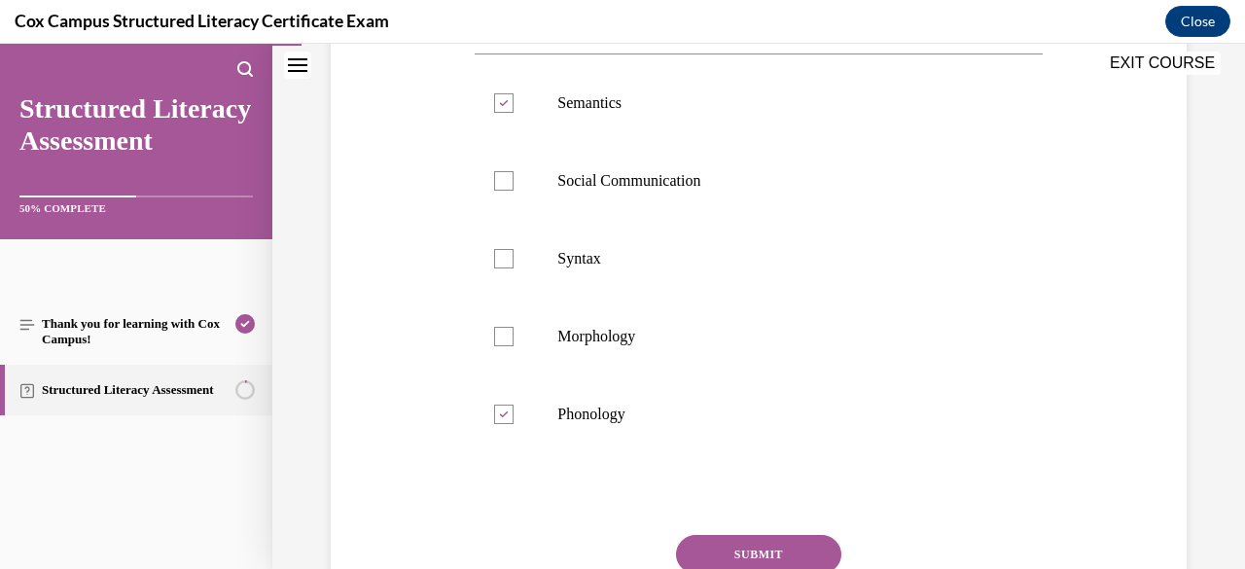
click at [609, 112] on label "Semantics" at bounding box center [757, 103] width 567 height 78
click at [513, 112] on input "Semantics" at bounding box center [503, 102] width 19 height 19
checkbox input "false"
click at [616, 262] on p "Syntax" at bounding box center [775, 258] width 436 height 19
click at [513, 262] on input "Syntax" at bounding box center [503, 258] width 19 height 19
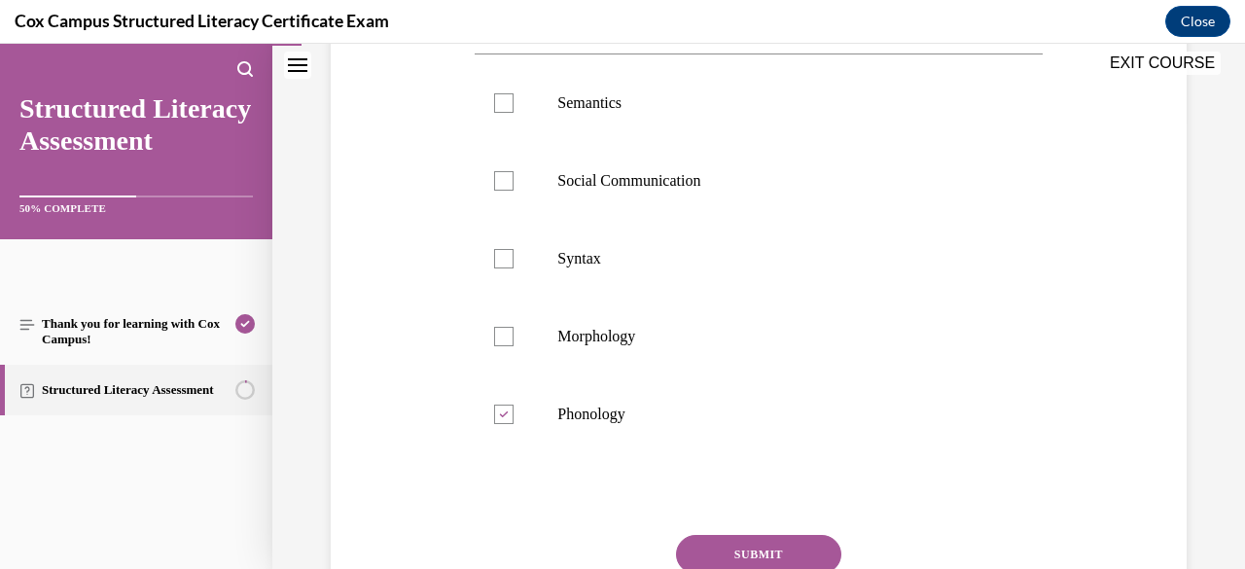
checkbox input "true"
click at [771, 563] on button "SUBMIT" at bounding box center [758, 554] width 165 height 39
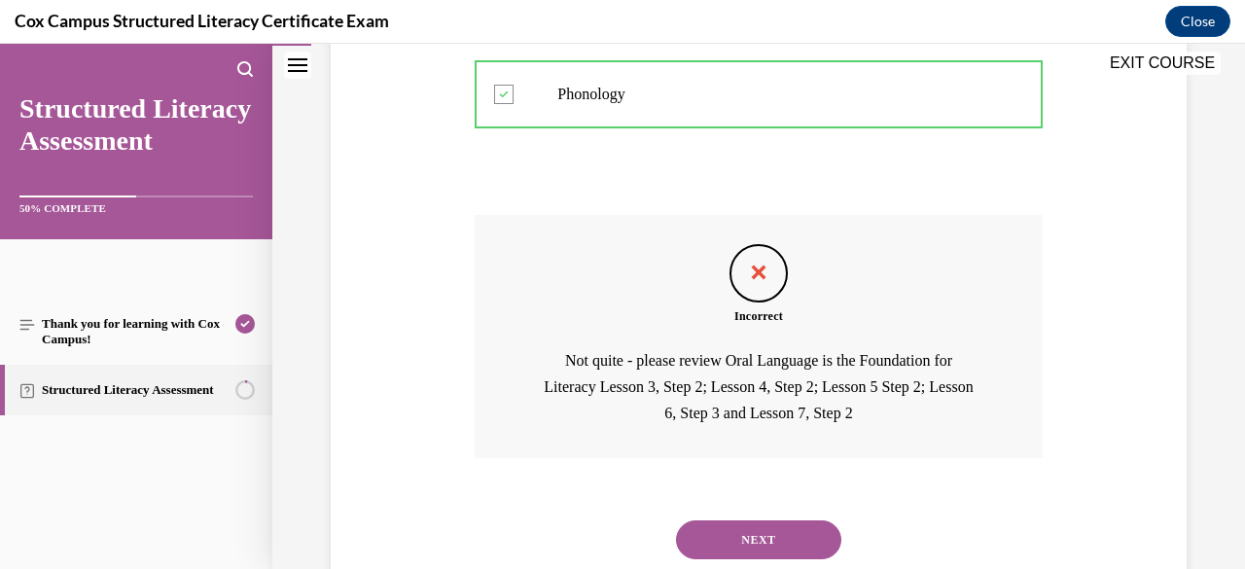
scroll to position [829, 0]
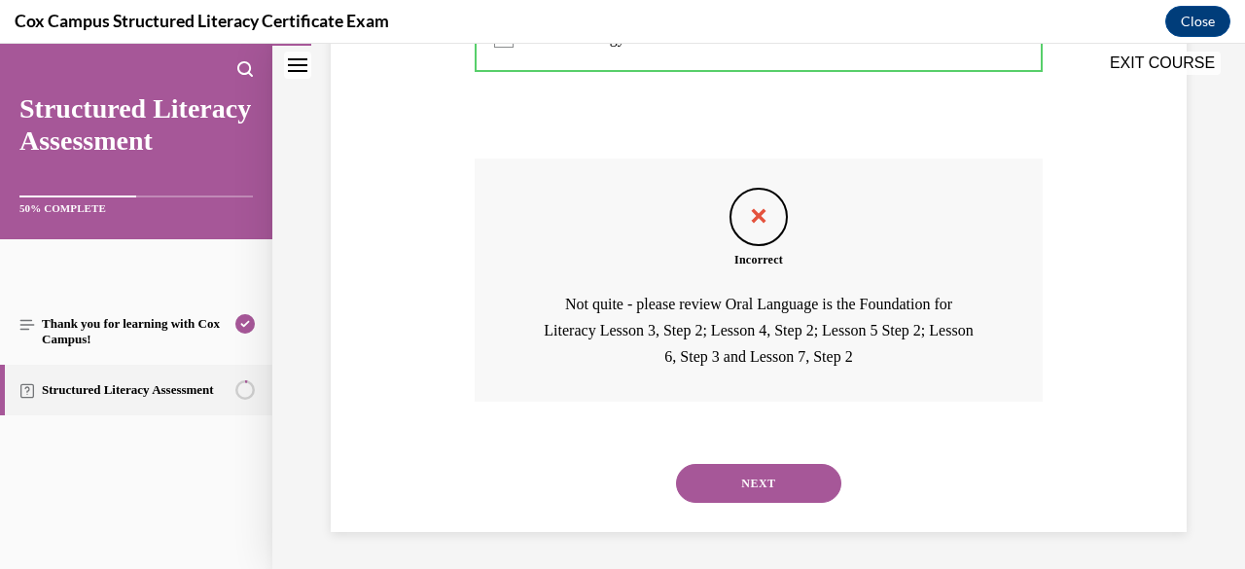
click at [780, 474] on button "NEXT" at bounding box center [758, 483] width 165 height 39
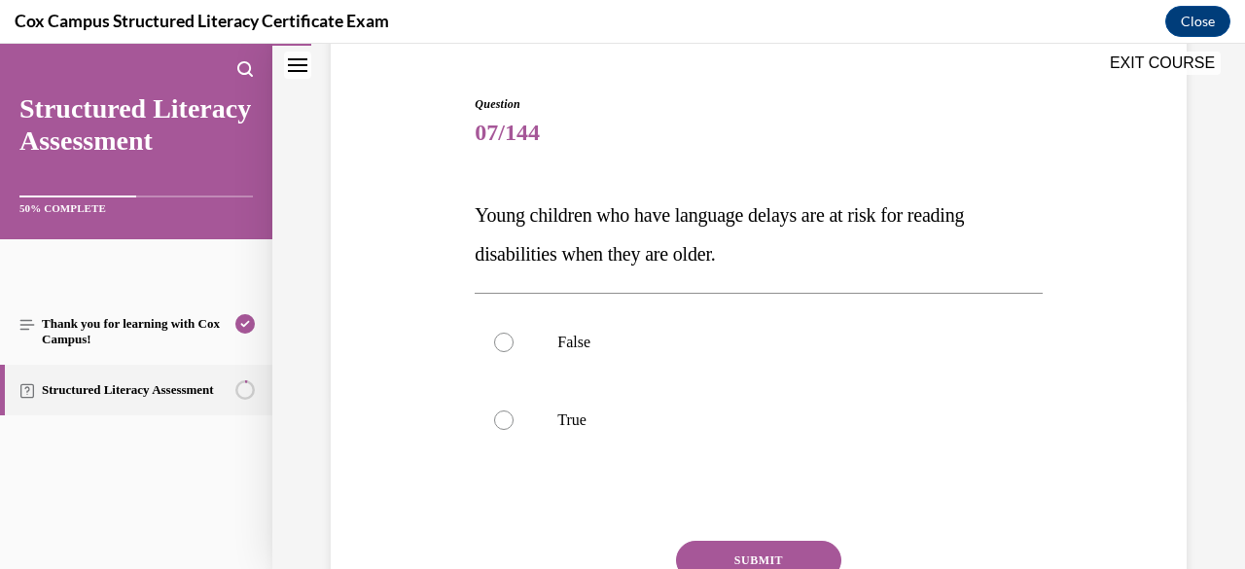
scroll to position [177, 0]
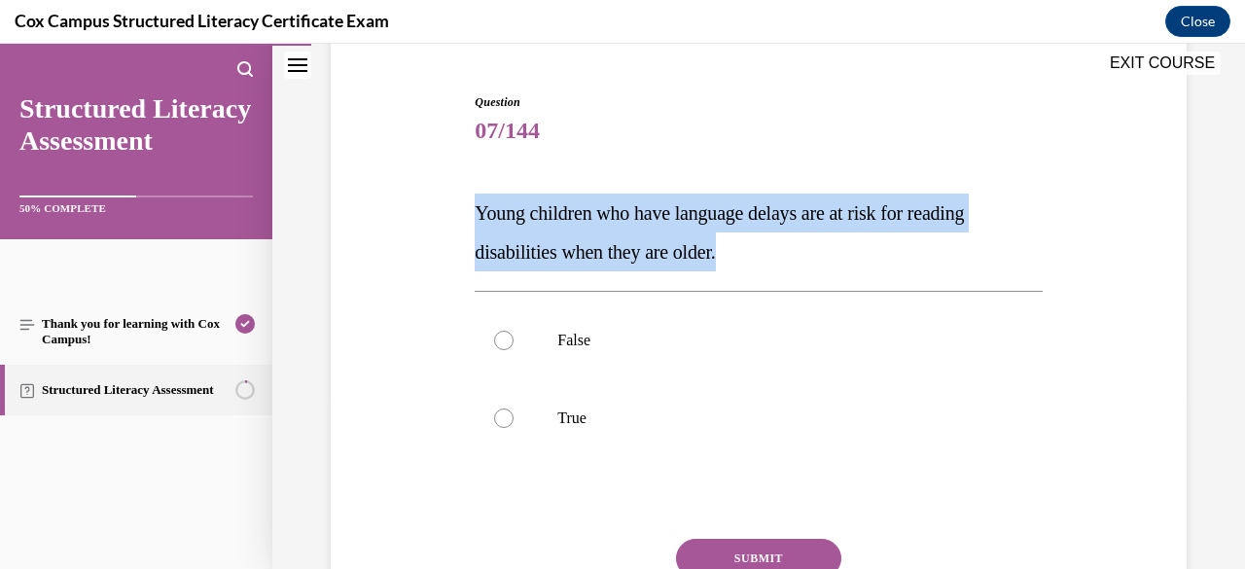
drag, startPoint x: 760, startPoint y: 263, endPoint x: 452, endPoint y: 222, distance: 311.0
click at [452, 222] on div "Question 07/144 Young children who have language delays are at risk for reading…" at bounding box center [758, 366] width 865 height 663
copy span "Young children who have language delays are at risk for reading disabilities wh…"
click at [621, 410] on p "True" at bounding box center [775, 417] width 436 height 19
click at [513, 410] on input "True" at bounding box center [503, 417] width 19 height 19
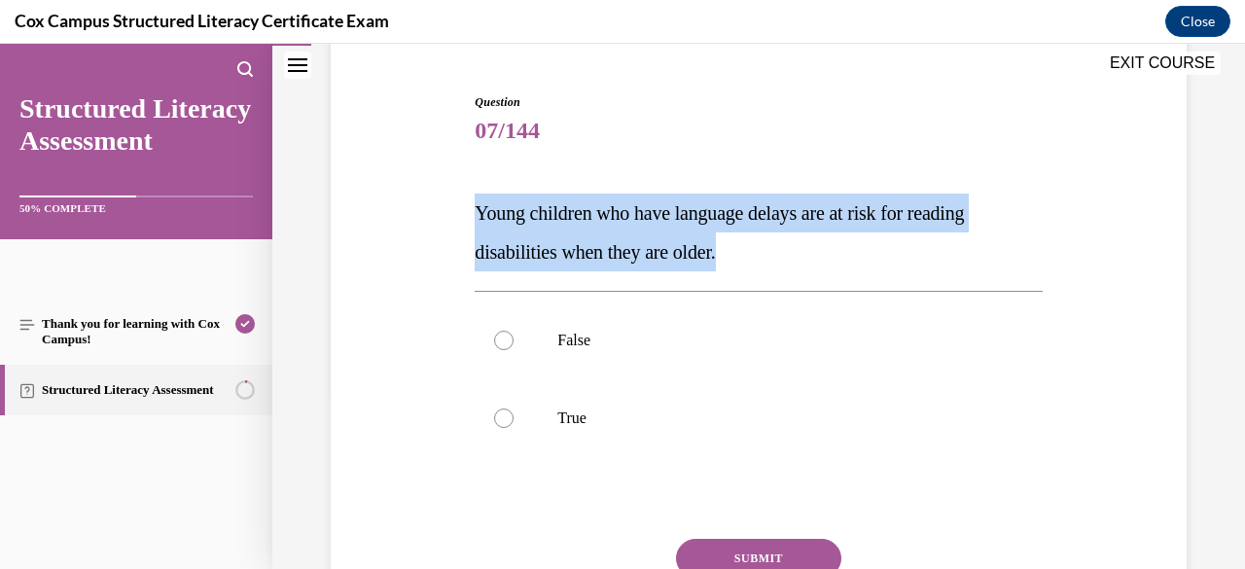
radio input "true"
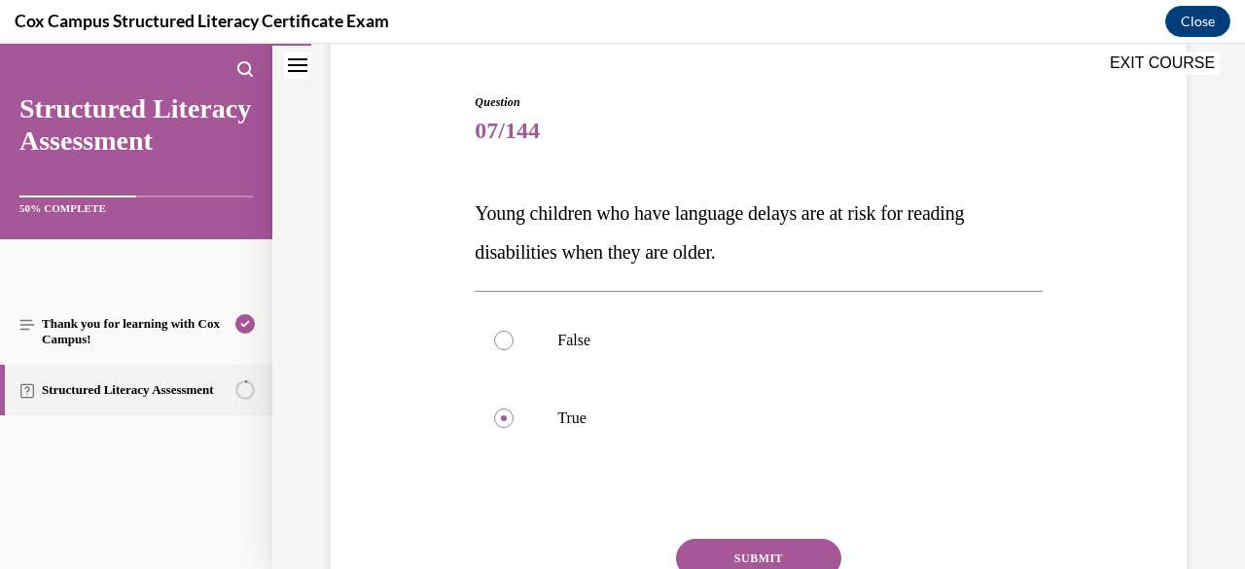
click at [756, 556] on button "SUBMIT" at bounding box center [758, 558] width 165 height 39
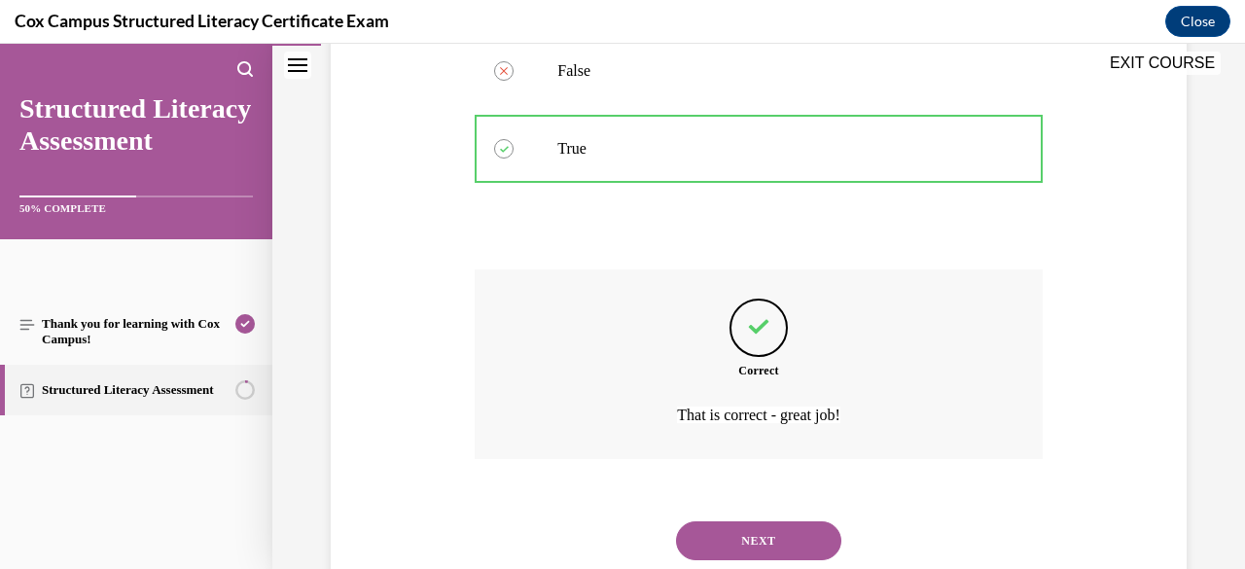
scroll to position [505, 0]
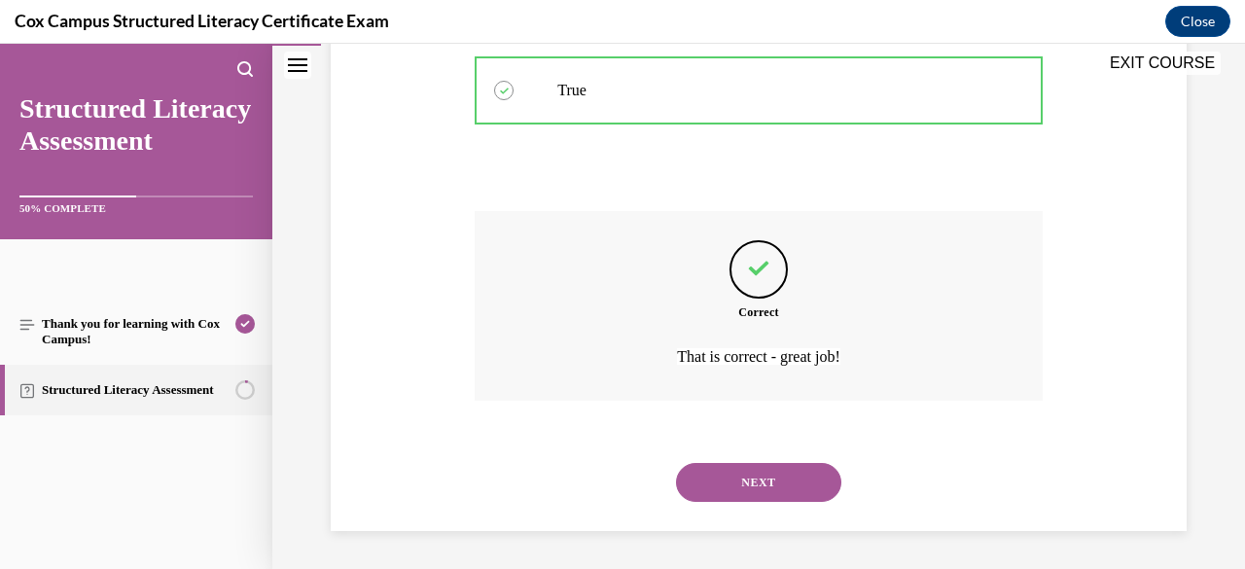
click at [749, 469] on button "NEXT" at bounding box center [758, 482] width 165 height 39
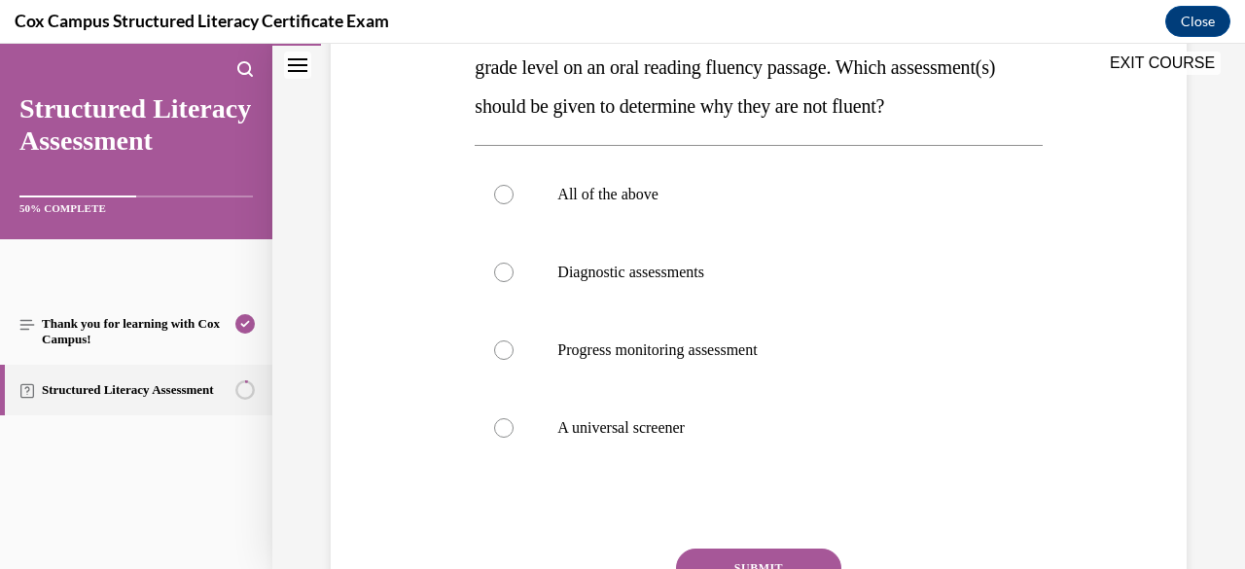
scroll to position [367, 0]
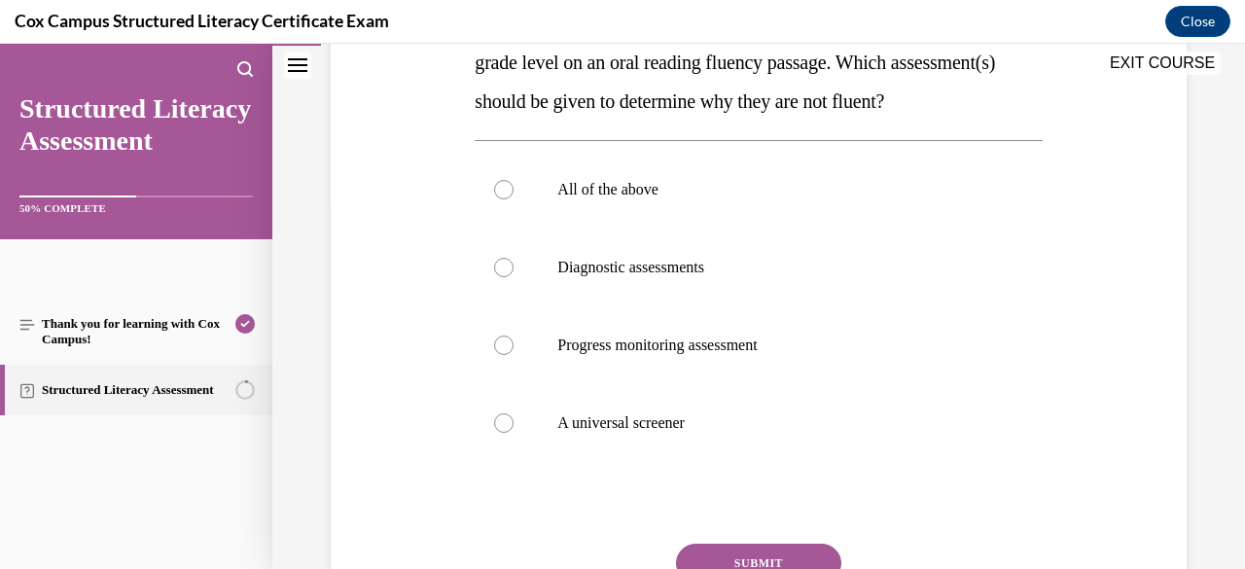
click at [706, 199] on p "All of the above" at bounding box center [775, 189] width 436 height 19
click at [513, 199] on input "All of the above" at bounding box center [503, 189] width 19 height 19
radio input "true"
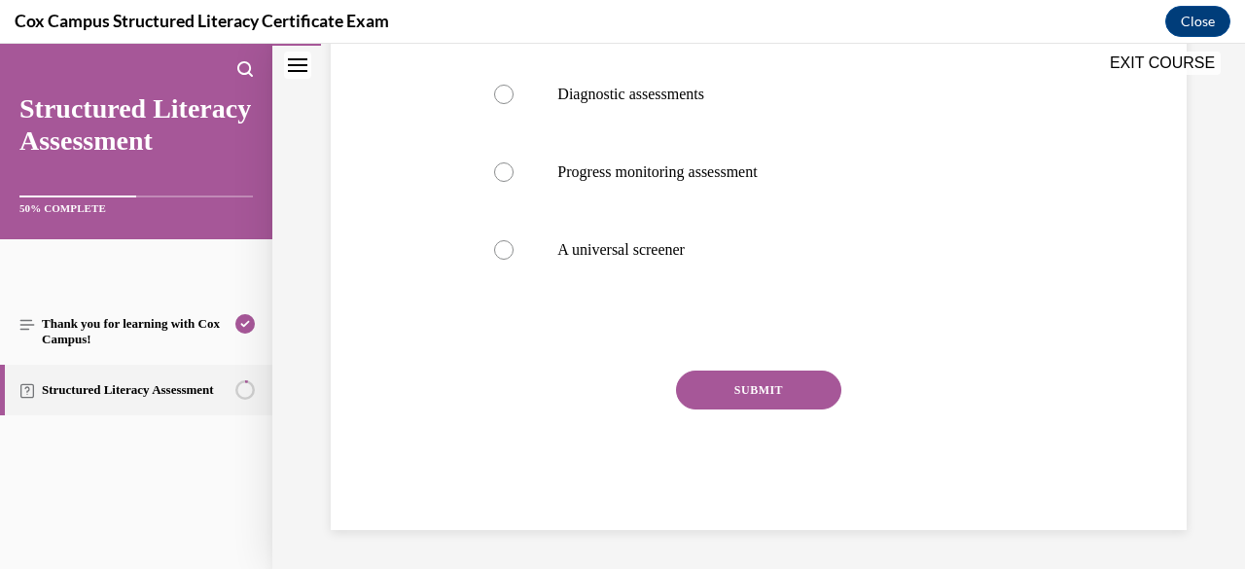
click at [764, 389] on button "SUBMIT" at bounding box center [758, 389] width 165 height 39
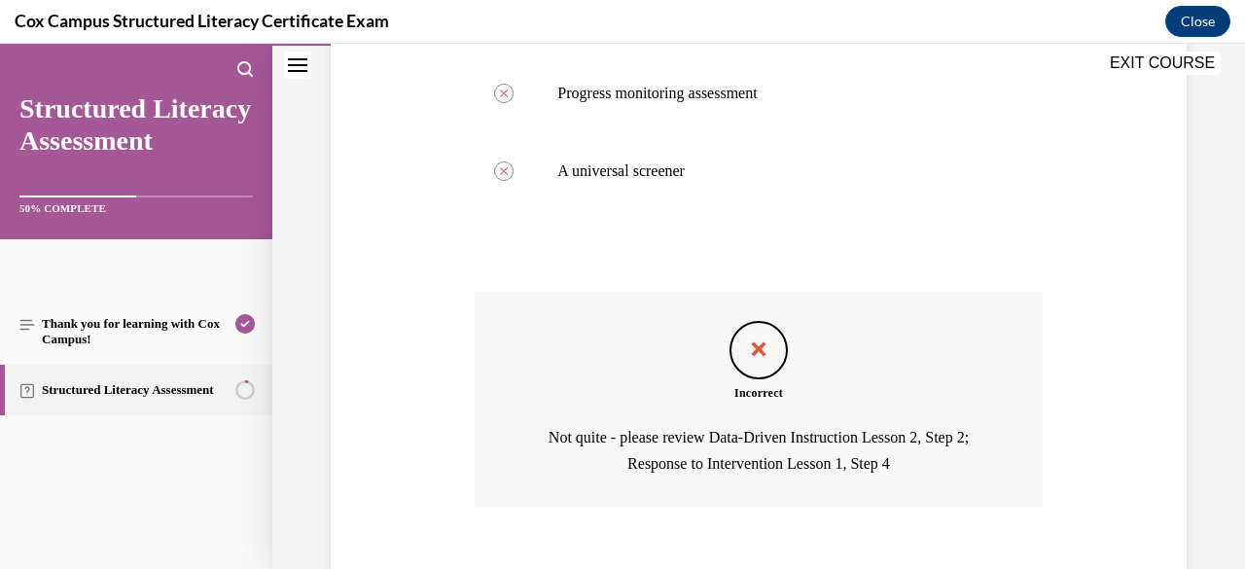
scroll to position [764, 0]
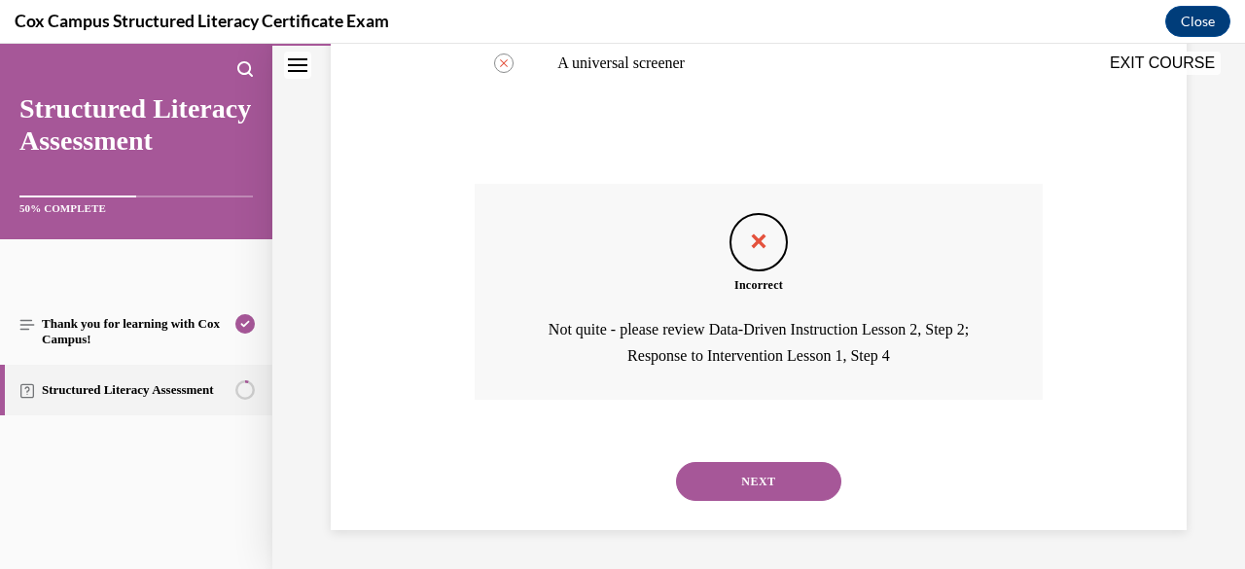
click at [777, 487] on button "NEXT" at bounding box center [758, 481] width 165 height 39
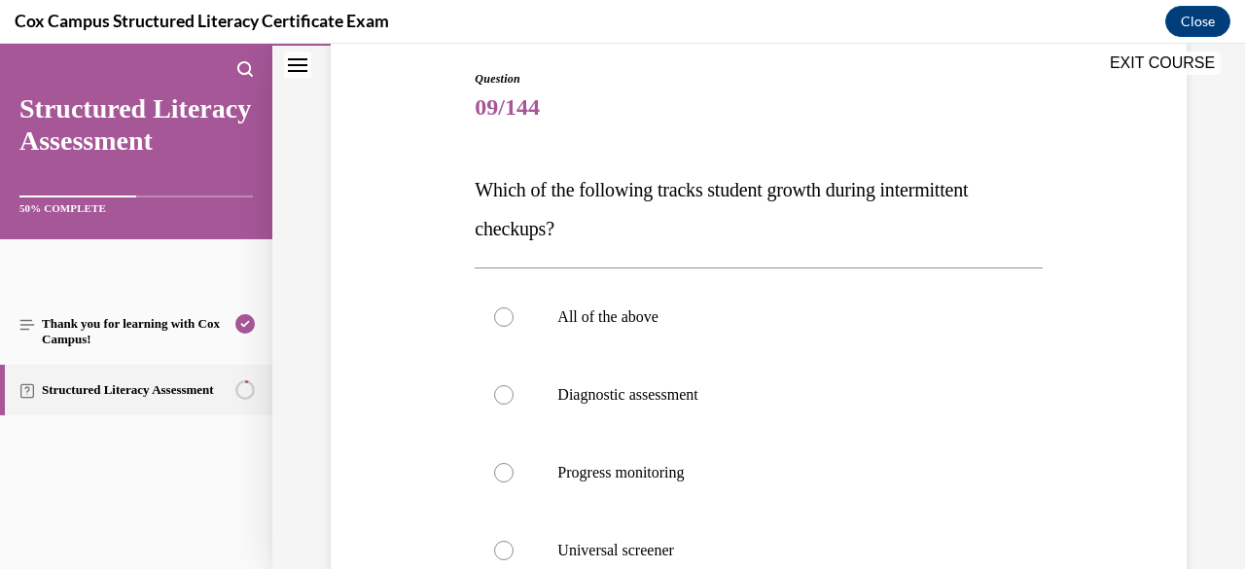
scroll to position [198, 0]
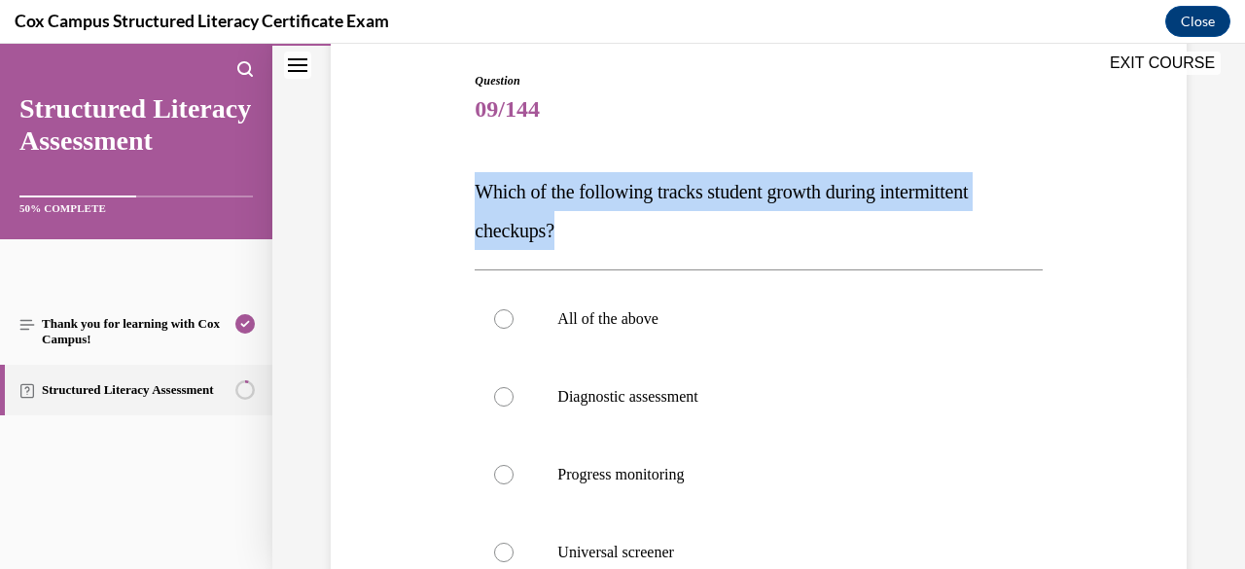
drag, startPoint x: 594, startPoint y: 228, endPoint x: 458, endPoint y: 191, distance: 141.0
click at [458, 191] on div "Question 09/144 Which of the following tracks student growth during intermitten…" at bounding box center [758, 423] width 865 height 819
copy span "Which of the following tracks student growth during intermittent checkups?"
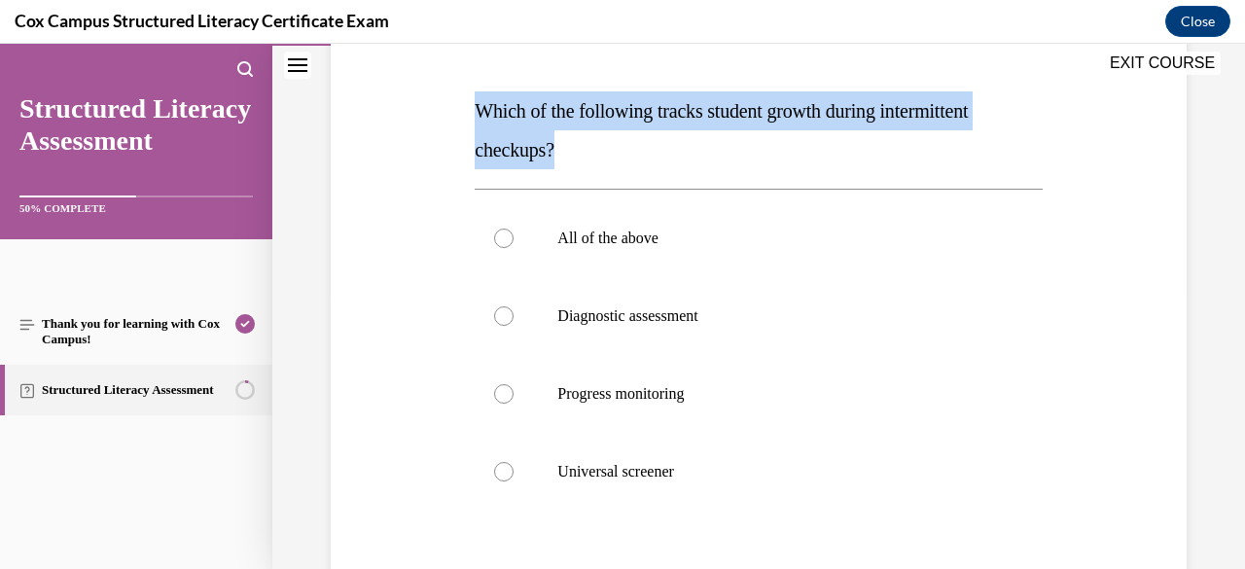
click at [687, 376] on label "Progress monitoring" at bounding box center [757, 394] width 567 height 78
click at [513, 384] on input "Progress monitoring" at bounding box center [503, 393] width 19 height 19
radio input "true"
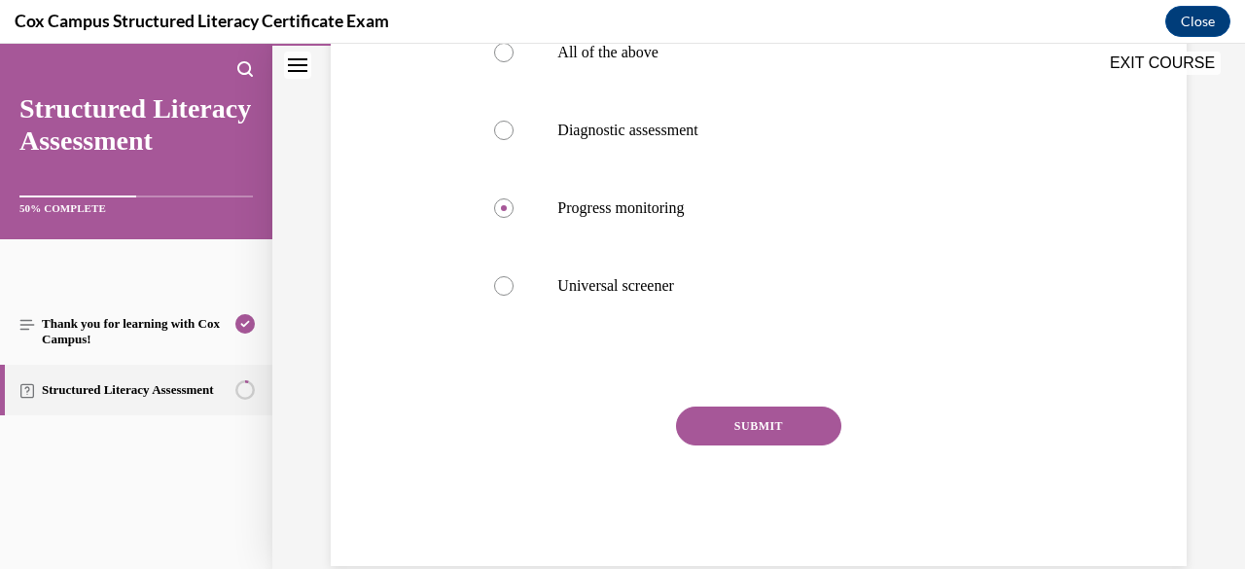
click at [729, 429] on button "SUBMIT" at bounding box center [758, 425] width 165 height 39
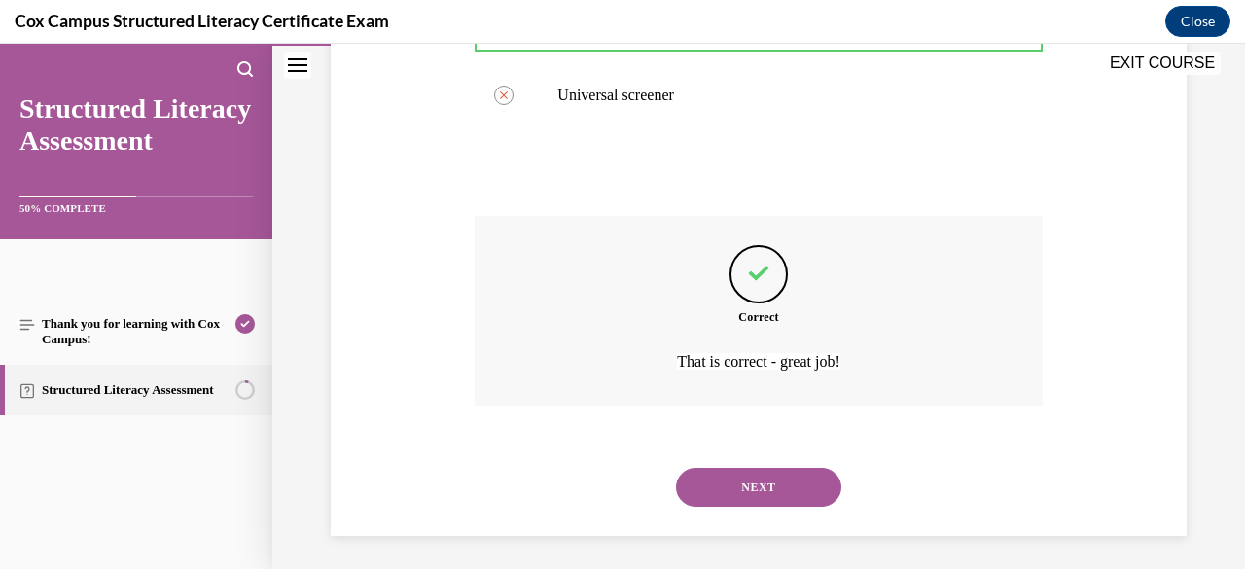
scroll to position [660, 0]
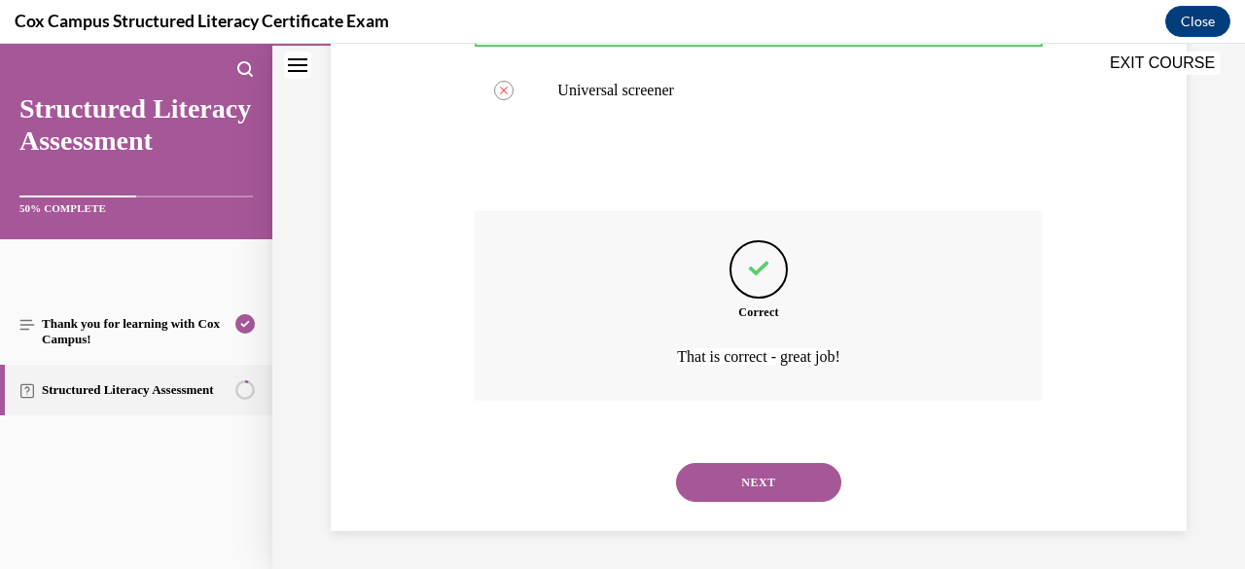
click at [766, 489] on button "NEXT" at bounding box center [758, 482] width 165 height 39
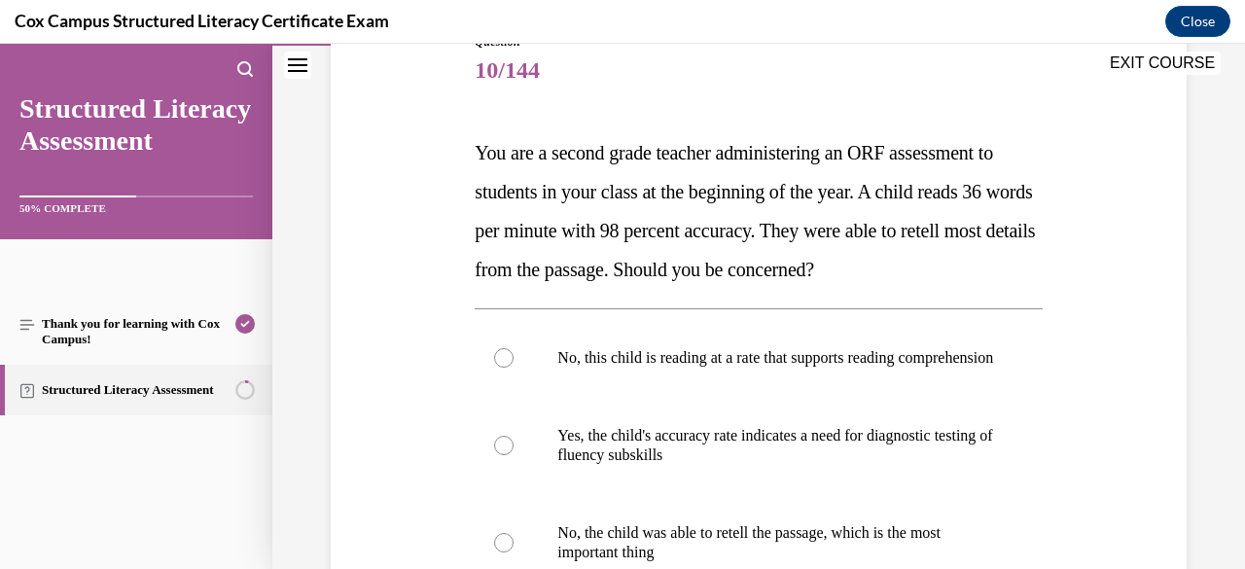
scroll to position [238, 0]
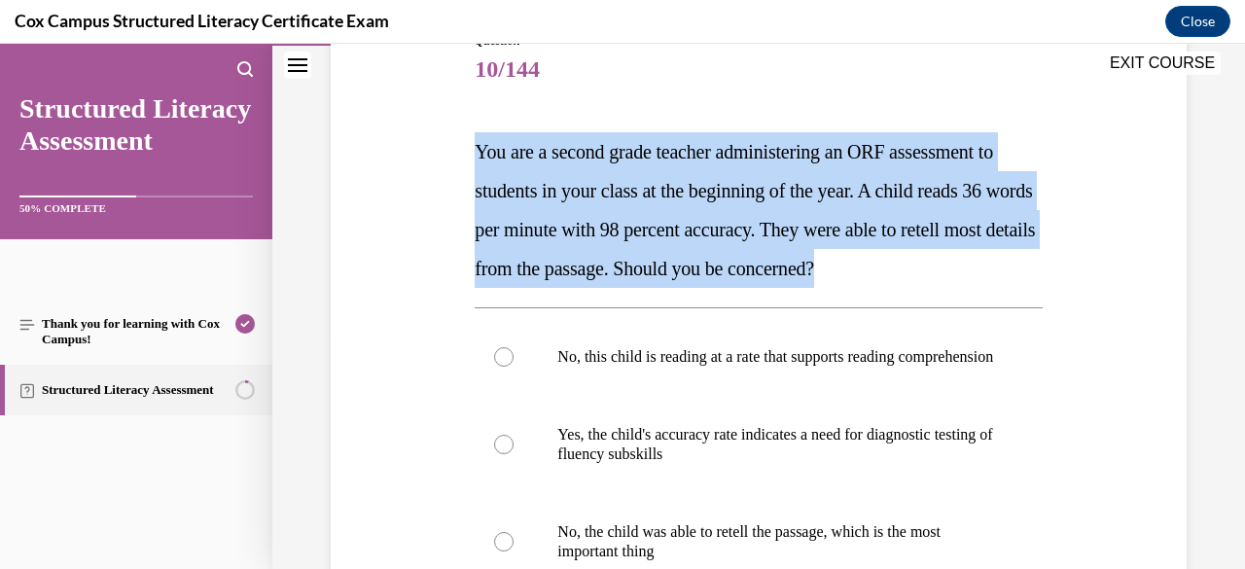
drag, startPoint x: 1000, startPoint y: 269, endPoint x: 472, endPoint y: 155, distance: 541.2
click at [474, 155] on p "You are a second grade teacher administering an ORF assessment to students in y…" at bounding box center [757, 210] width 567 height 156
click at [474, 155] on span "You are a second grade teacher administering an ORF assessment to students in y…" at bounding box center [754, 210] width 560 height 138
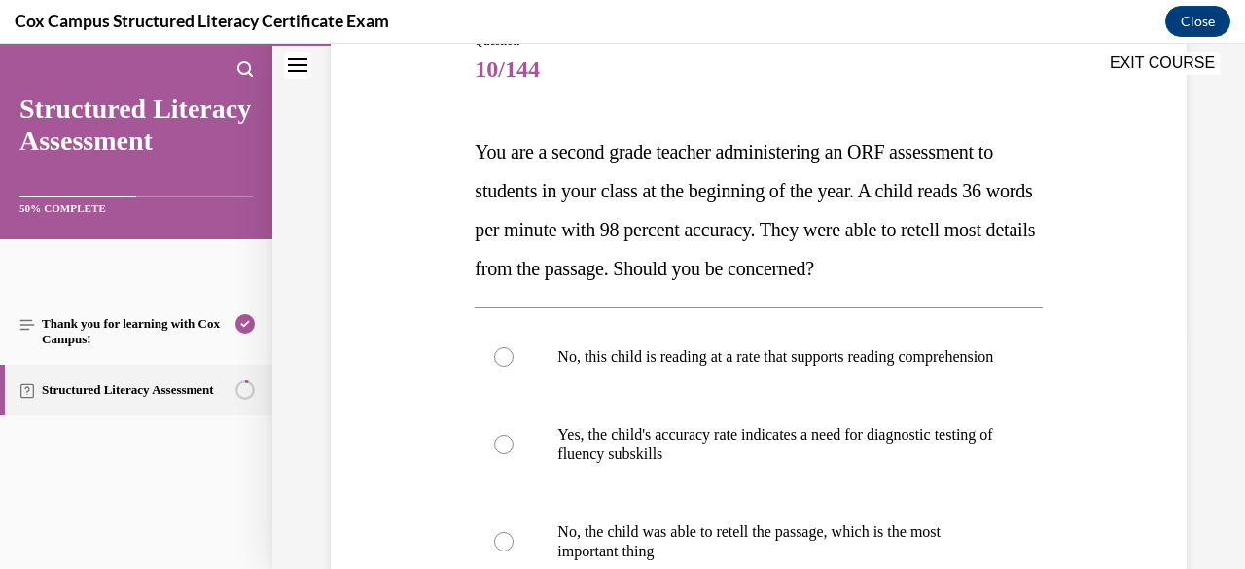
click at [944, 257] on p "You are a second grade teacher administering an ORF assessment to students in y…" at bounding box center [757, 210] width 567 height 156
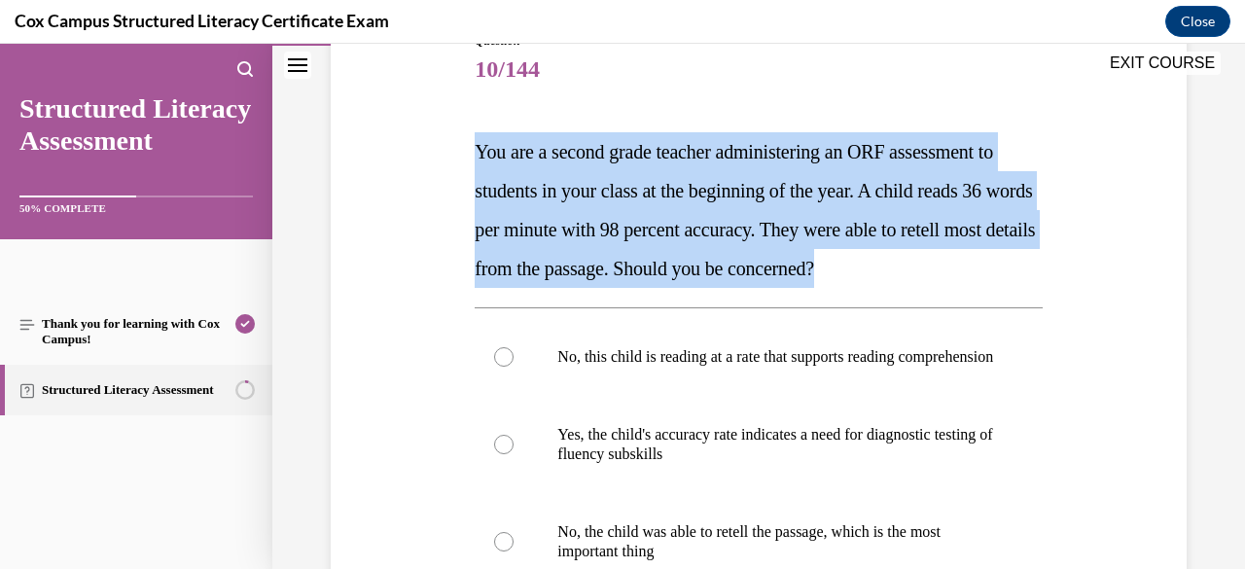
drag, startPoint x: 1003, startPoint y: 269, endPoint x: 471, endPoint y: 156, distance: 544.8
click at [471, 156] on div "Question 10/144 You are a second grade teacher administering an ORF assessment …" at bounding box center [758, 466] width 577 height 926
copy span "You are a second grade teacher administering an ORF assessment to students in y…"
click at [1035, 273] on div "Question 10/144 You are a second grade teacher administering an ORF assessment …" at bounding box center [758, 451] width 865 height 955
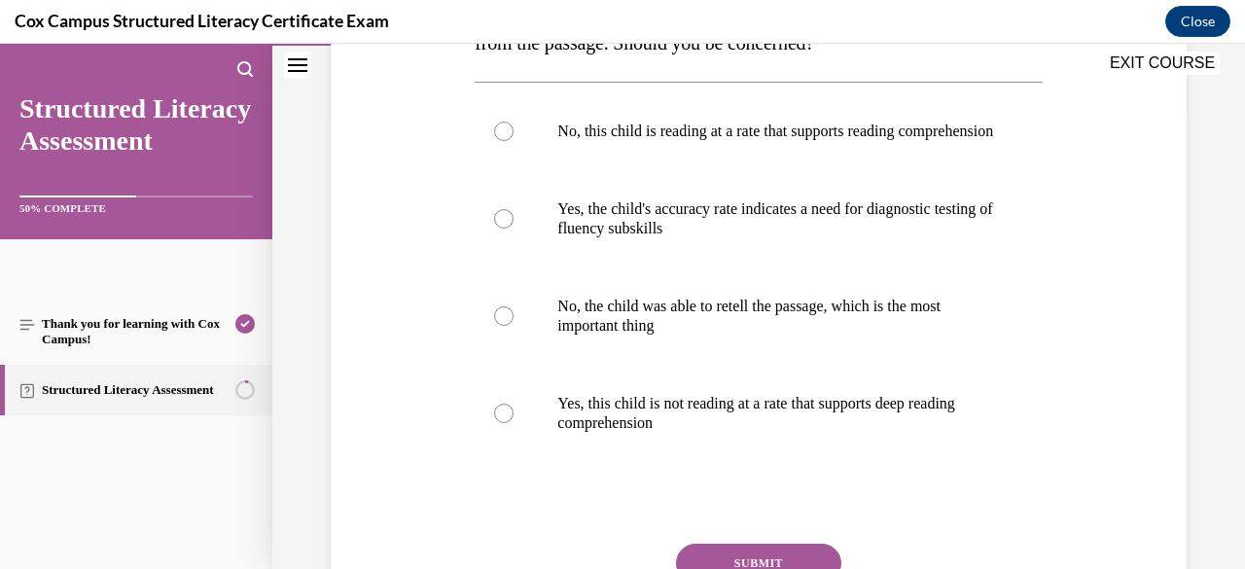
scroll to position [465, 0]
click at [791, 334] on p "No, the child was able to retell the passage, which is the most important thing" at bounding box center [775, 315] width 436 height 39
click at [513, 325] on input "No, the child was able to retell the passage, which is the most important thing" at bounding box center [503, 314] width 19 height 19
radio input "true"
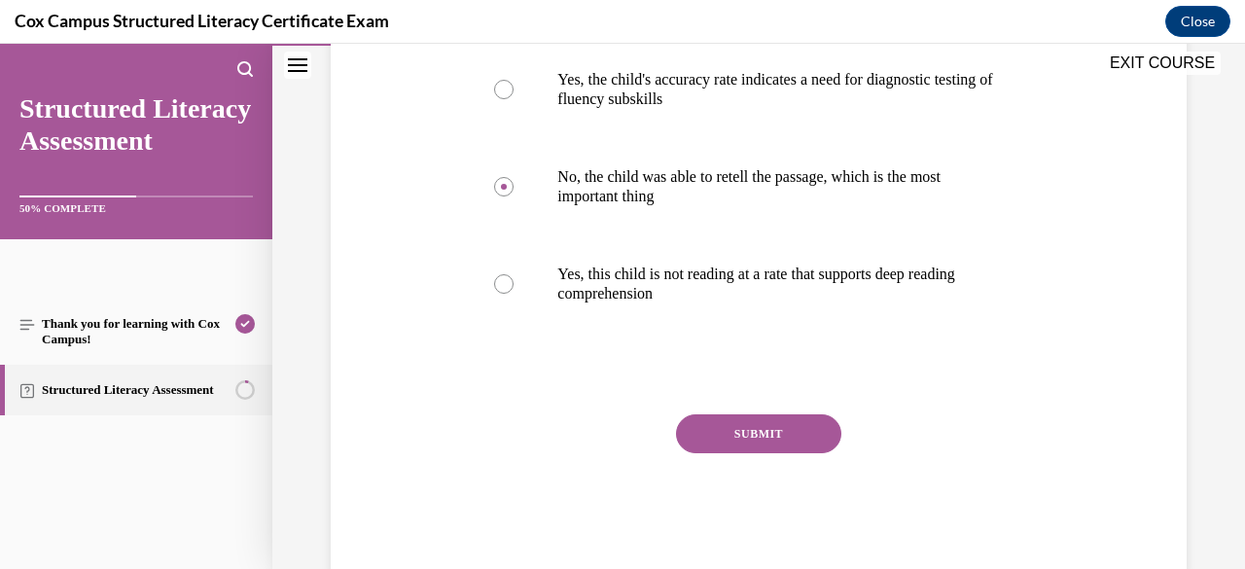
click at [763, 445] on button "SUBMIT" at bounding box center [758, 433] width 165 height 39
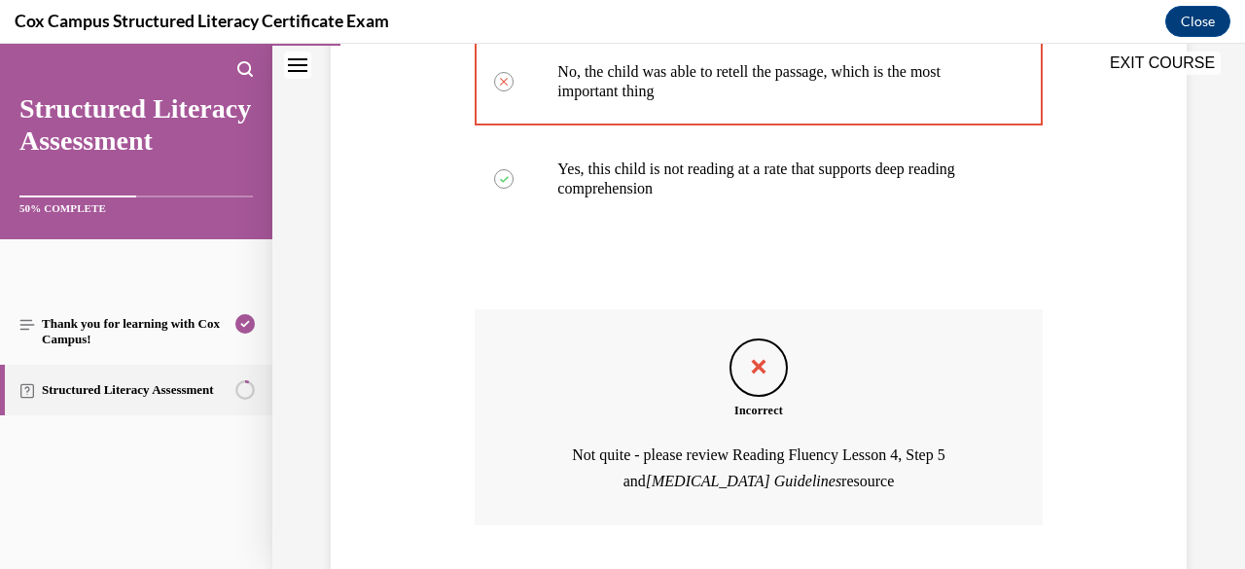
scroll to position [842, 0]
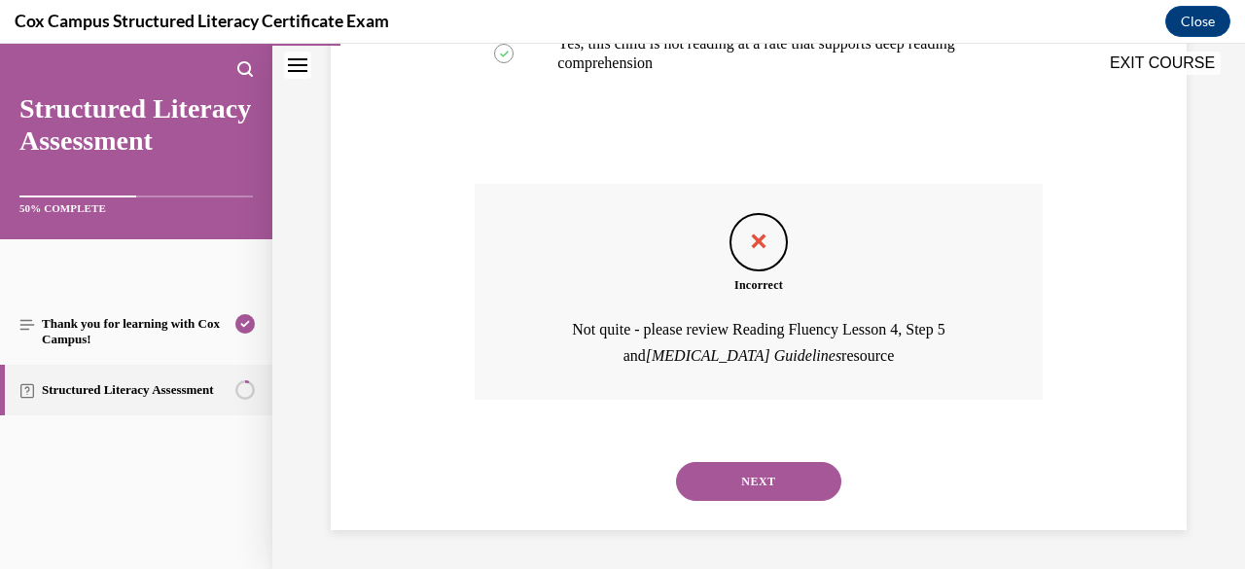
click at [780, 479] on button "NEXT" at bounding box center [758, 481] width 165 height 39
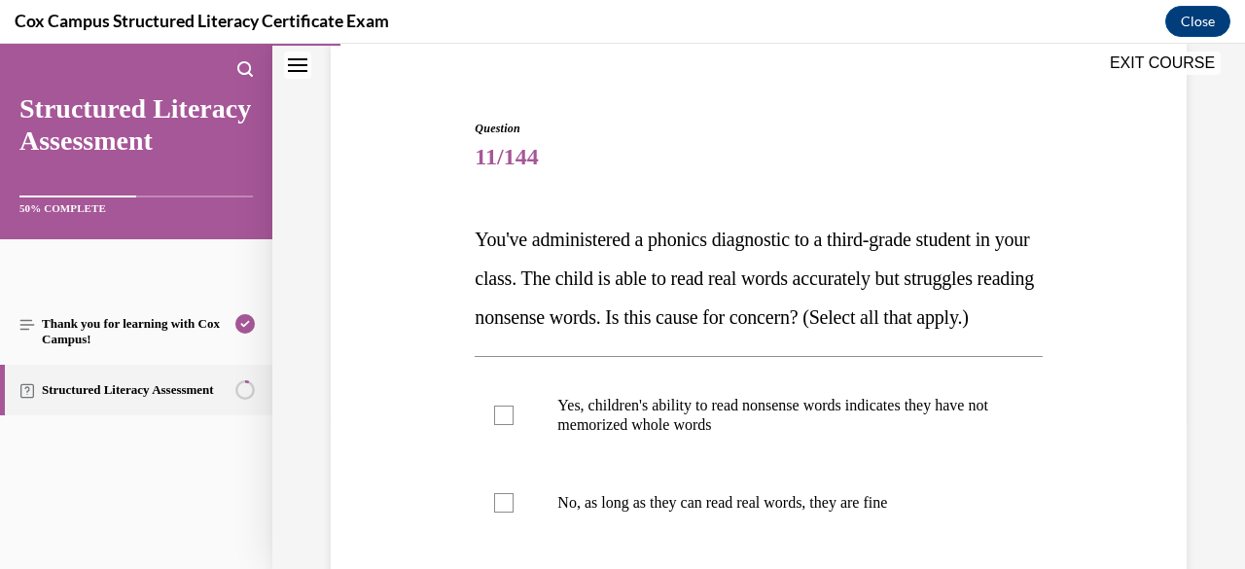
scroll to position [152, 0]
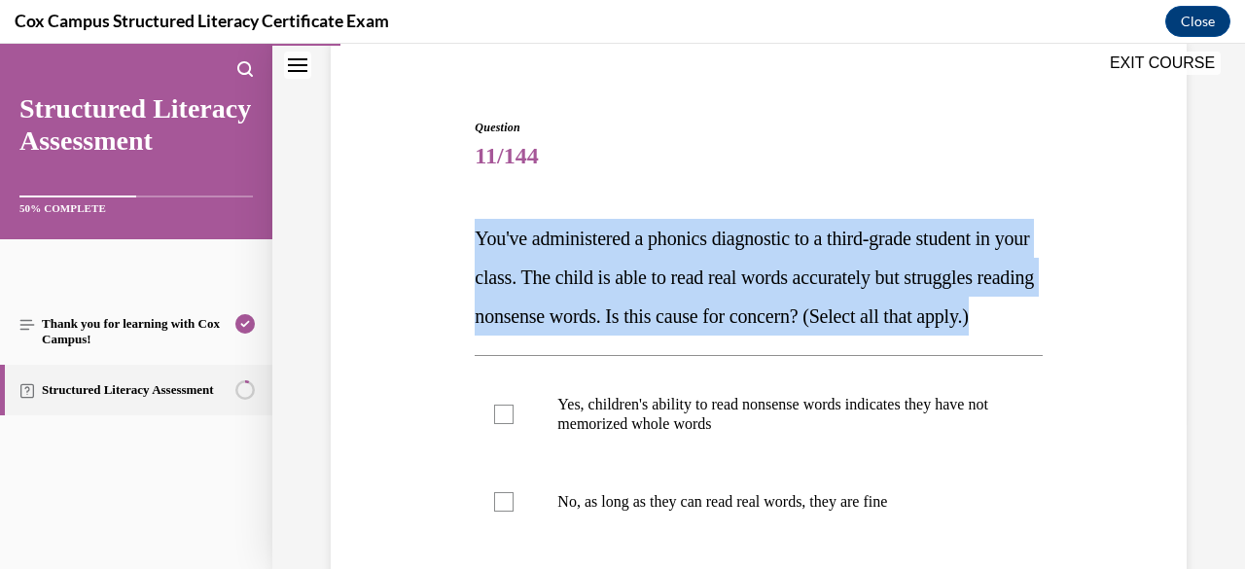
drag, startPoint x: 682, startPoint y: 365, endPoint x: 448, endPoint y: 237, distance: 265.8
click at [448, 237] on div "Question 11/144 You've administered a phonics diagnostic to a third-grade stude…" at bounding box center [758, 508] width 865 height 896
copy span "You've administered a phonics diagnostic to a third-grade student in your class…"
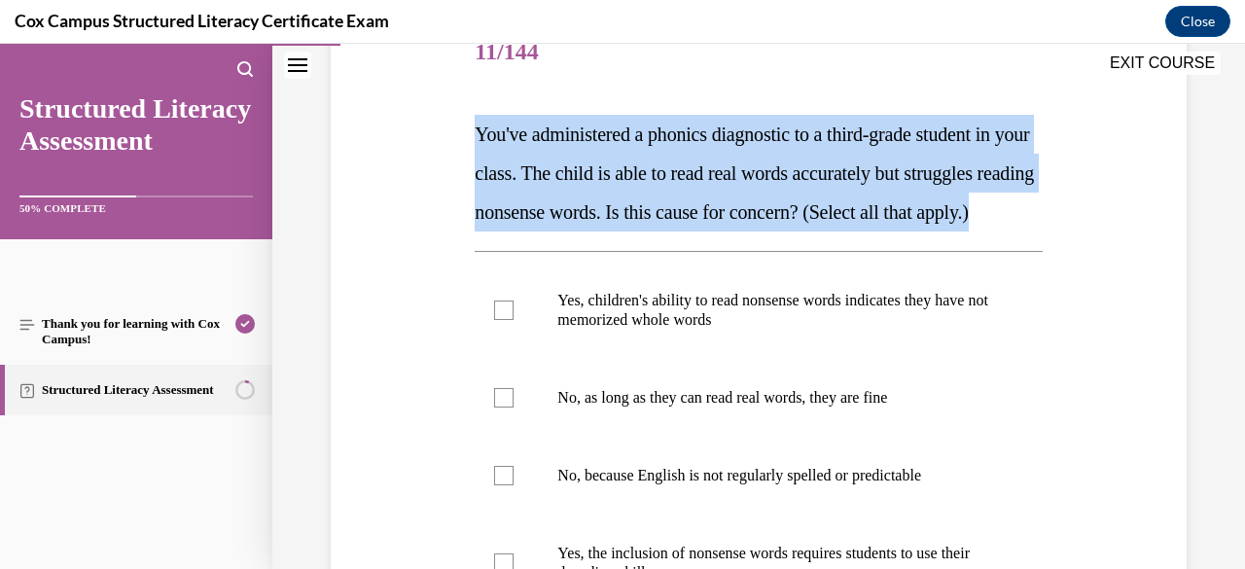
scroll to position [291, 0]
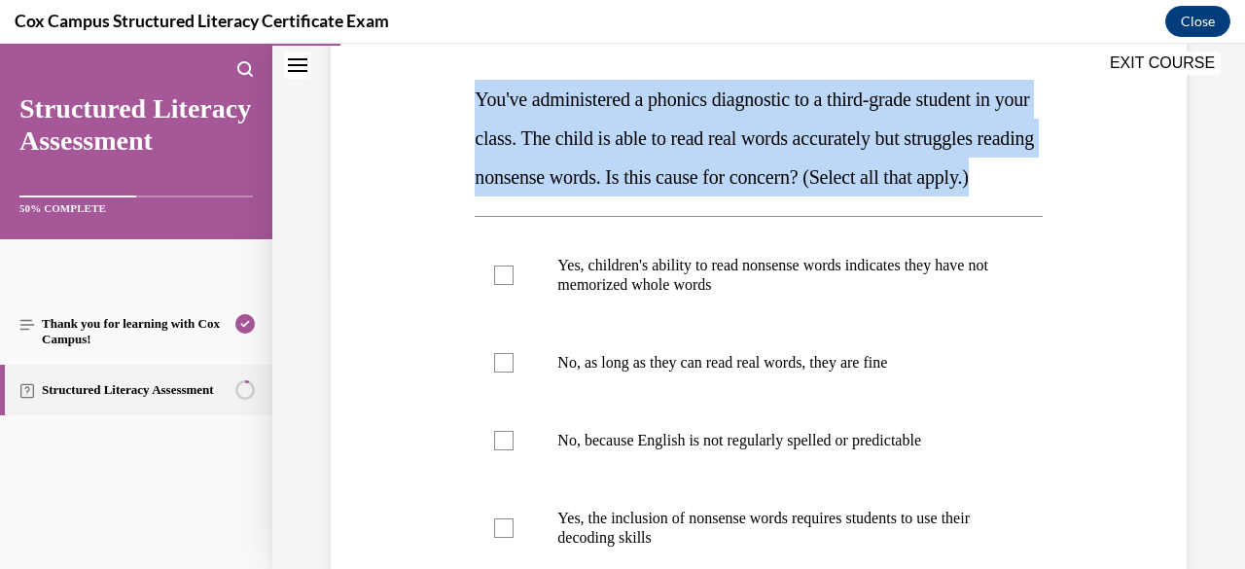
click at [870, 196] on p "You've administered a phonics diagnostic to a third-grade student in your class…" at bounding box center [757, 138] width 567 height 117
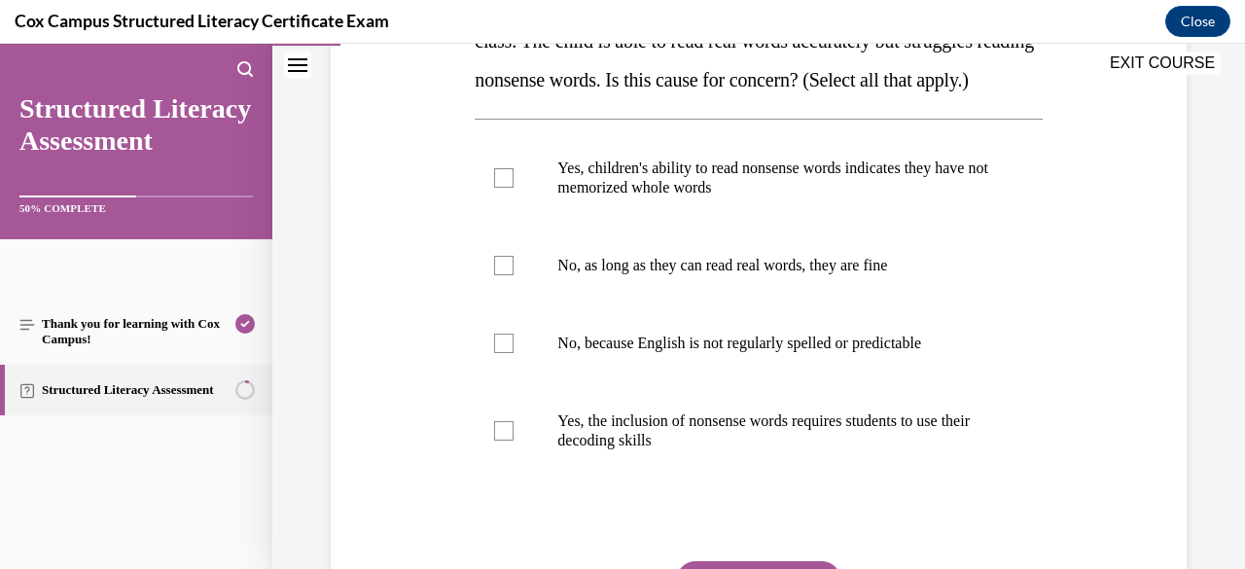
scroll to position [413, 0]
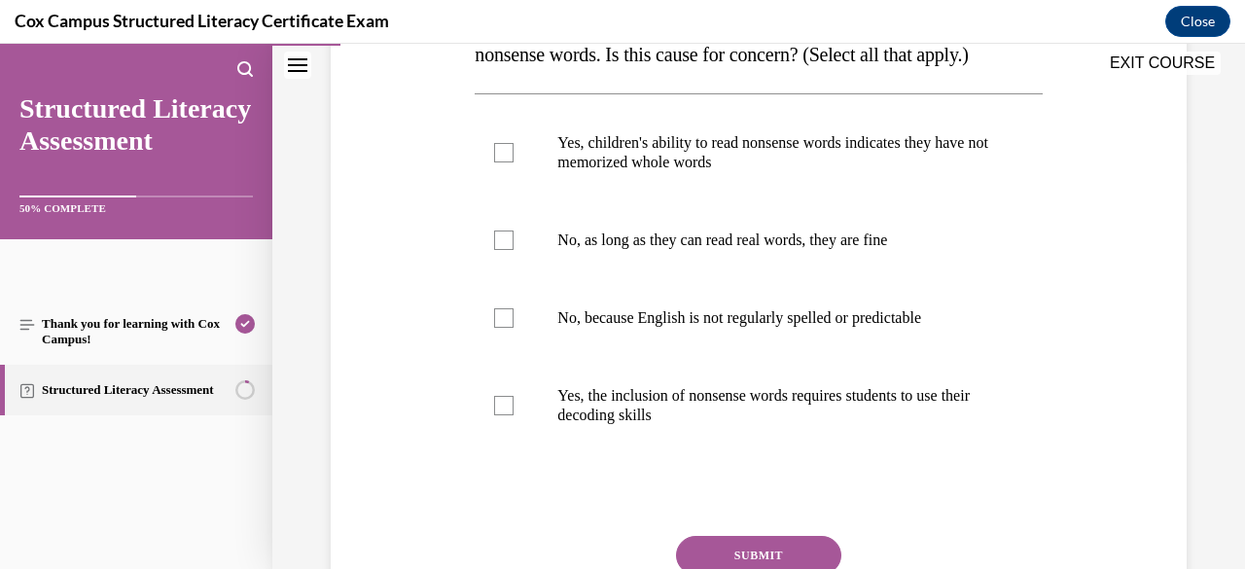
click at [834, 425] on p "Yes, the inclusion of nonsense words requires students to use their decoding sk…" at bounding box center [775, 405] width 436 height 39
click at [513, 415] on input "Yes, the inclusion of nonsense words requires students to use their decoding sk…" at bounding box center [503, 405] width 19 height 19
checkbox input "true"
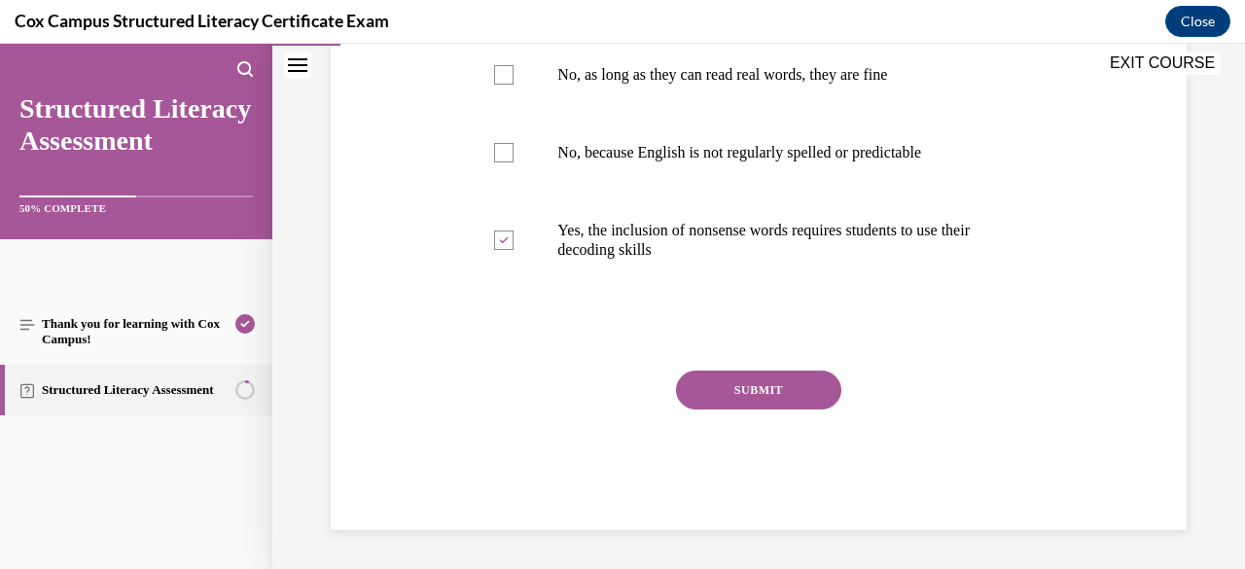
click at [782, 390] on button "SUBMIT" at bounding box center [758, 389] width 165 height 39
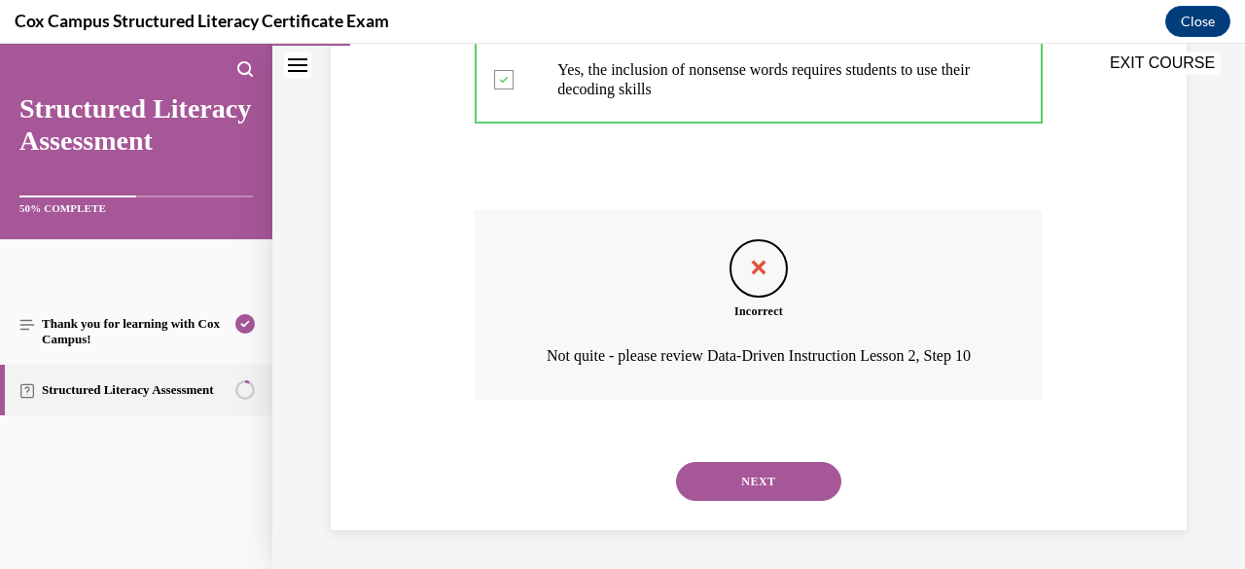
scroll to position [803, 0]
click at [771, 483] on button "NEXT" at bounding box center [758, 481] width 165 height 39
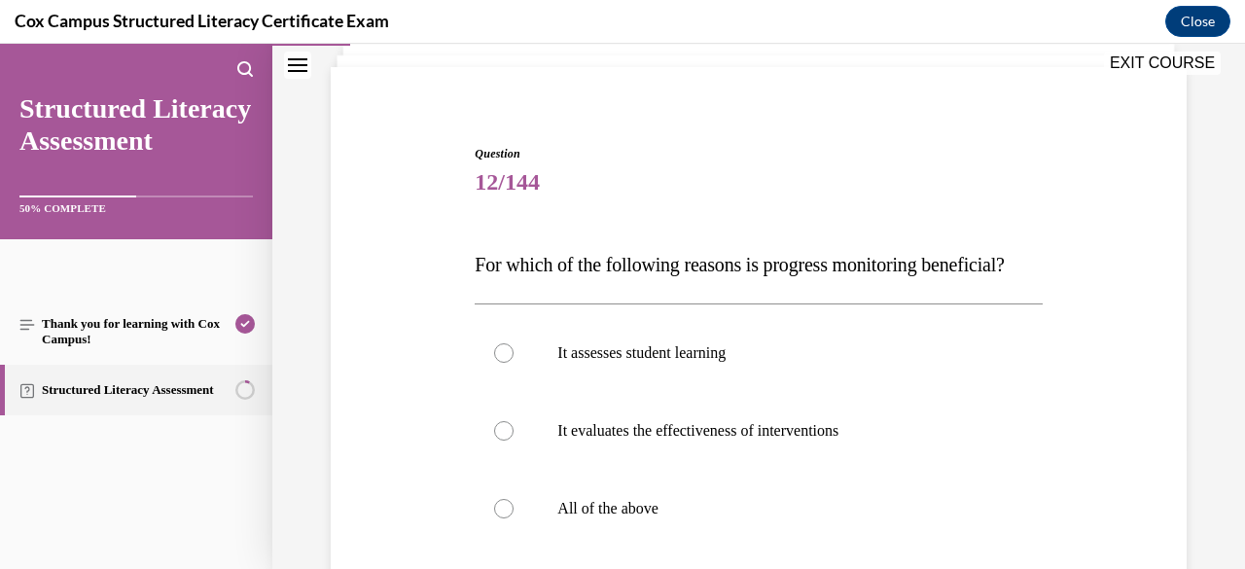
scroll to position [0, 0]
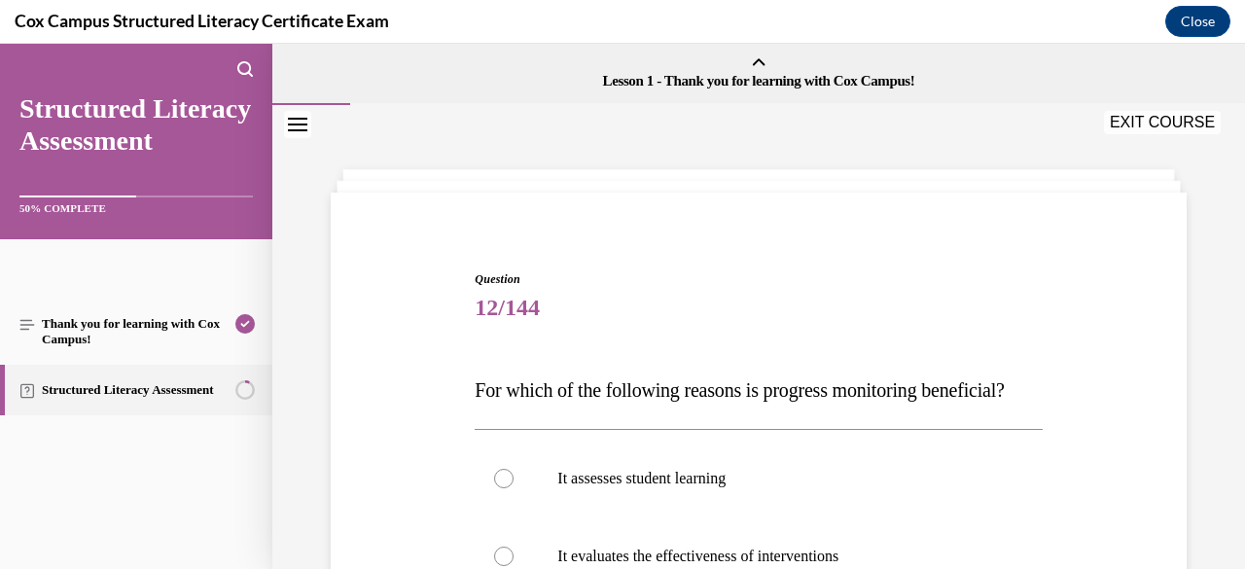
click at [652, 182] on div "Question 12/144 For which of the following reasons is progress monitoring benef…" at bounding box center [758, 568] width 972 height 926
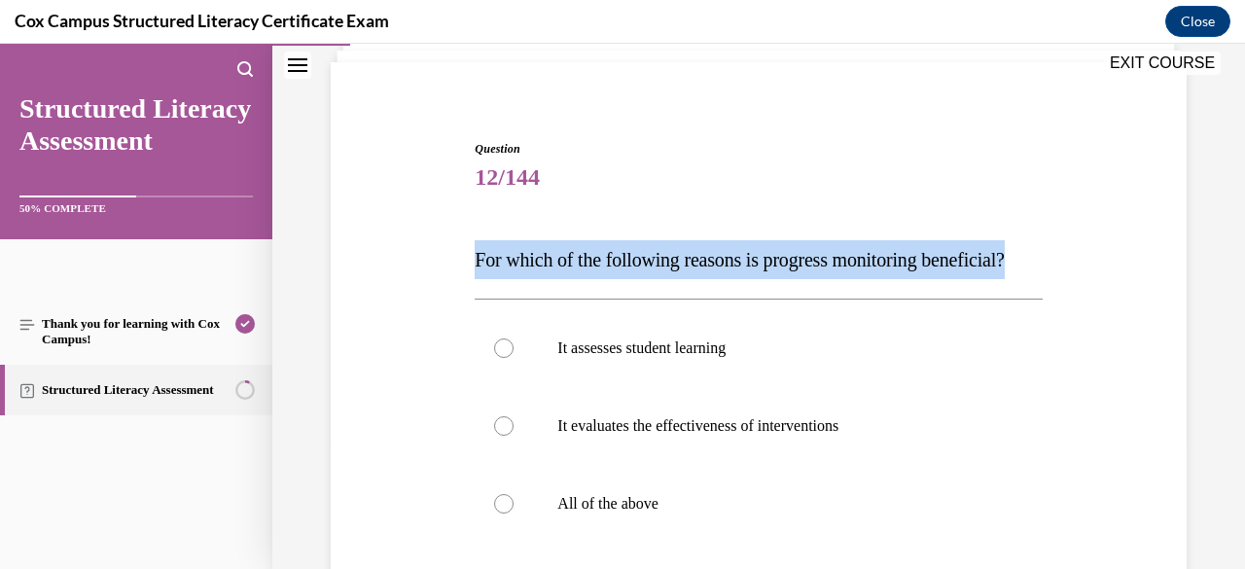
drag, startPoint x: 574, startPoint y: 295, endPoint x: 465, endPoint y: 262, distance: 113.8
click at [465, 262] on div "Question 12/144 For which of the following reasons is progress monitoring benef…" at bounding box center [758, 472] width 865 height 780
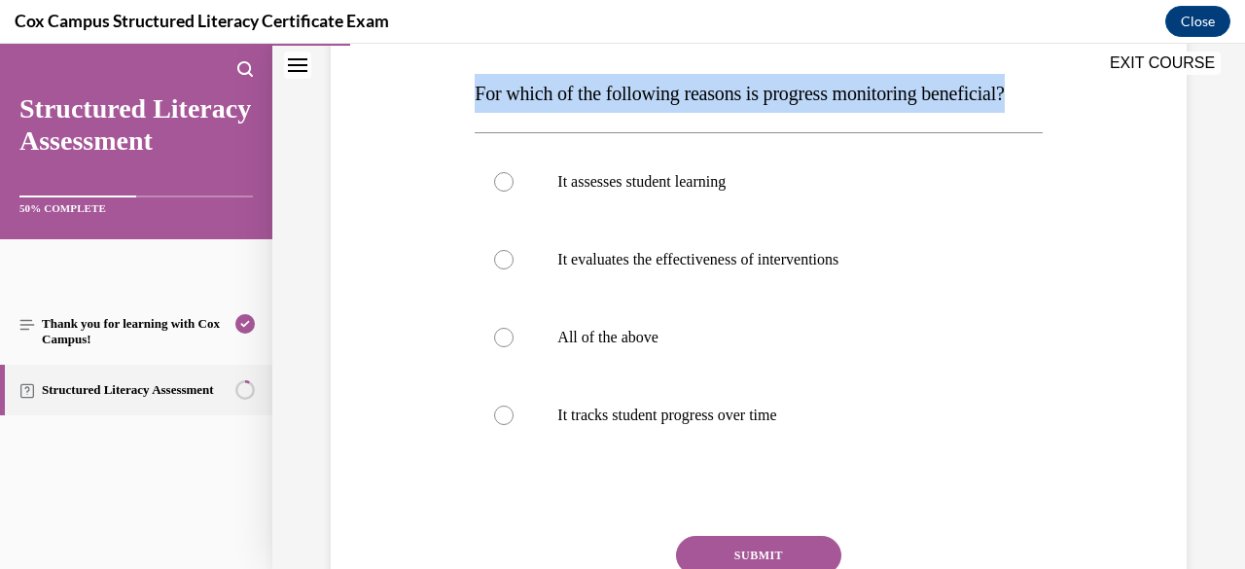
scroll to position [298, 0]
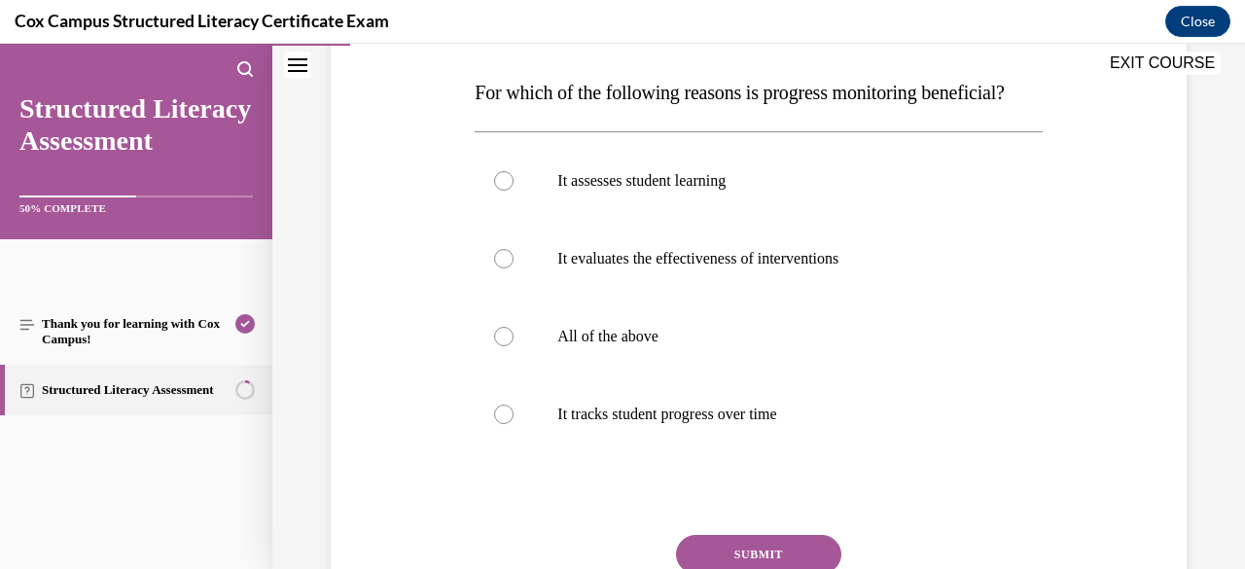
click at [807, 346] on p "All of the above" at bounding box center [775, 336] width 436 height 19
click at [513, 346] on input "All of the above" at bounding box center [503, 336] width 19 height 19
radio input "true"
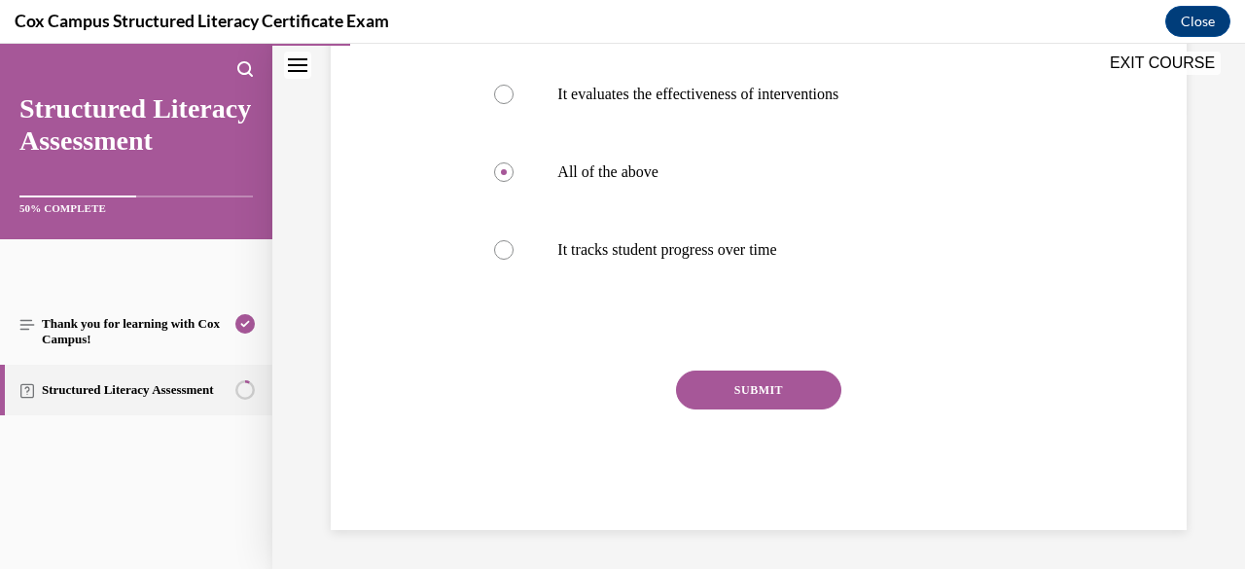
click at [786, 407] on button "SUBMIT" at bounding box center [758, 389] width 165 height 39
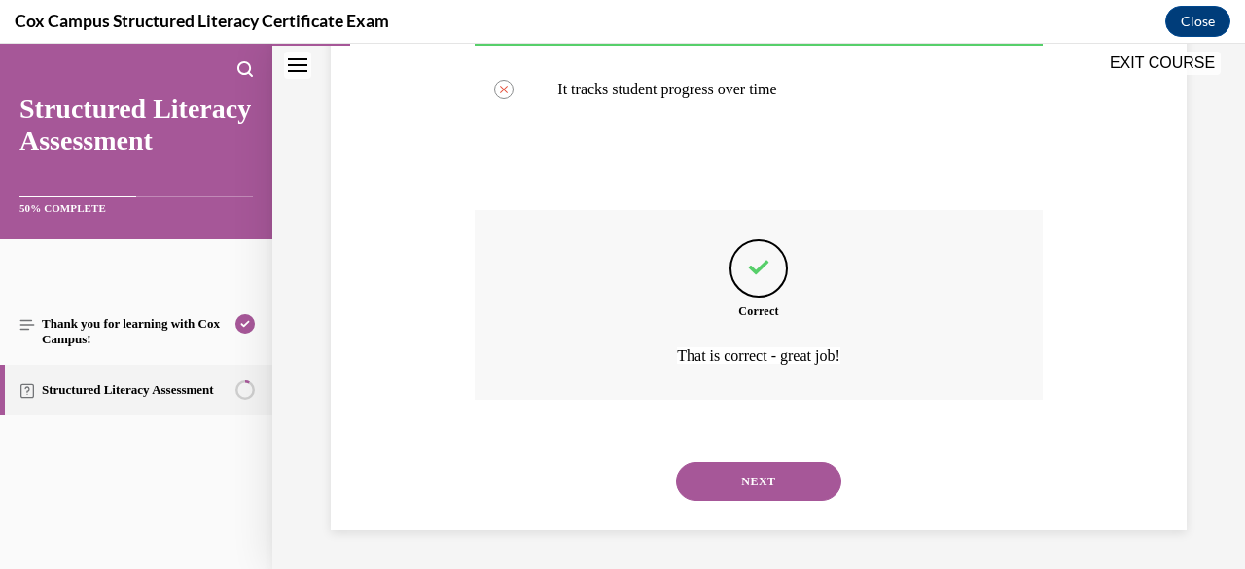
scroll to position [660, 0]
click at [784, 487] on button "NEXT" at bounding box center [758, 481] width 165 height 39
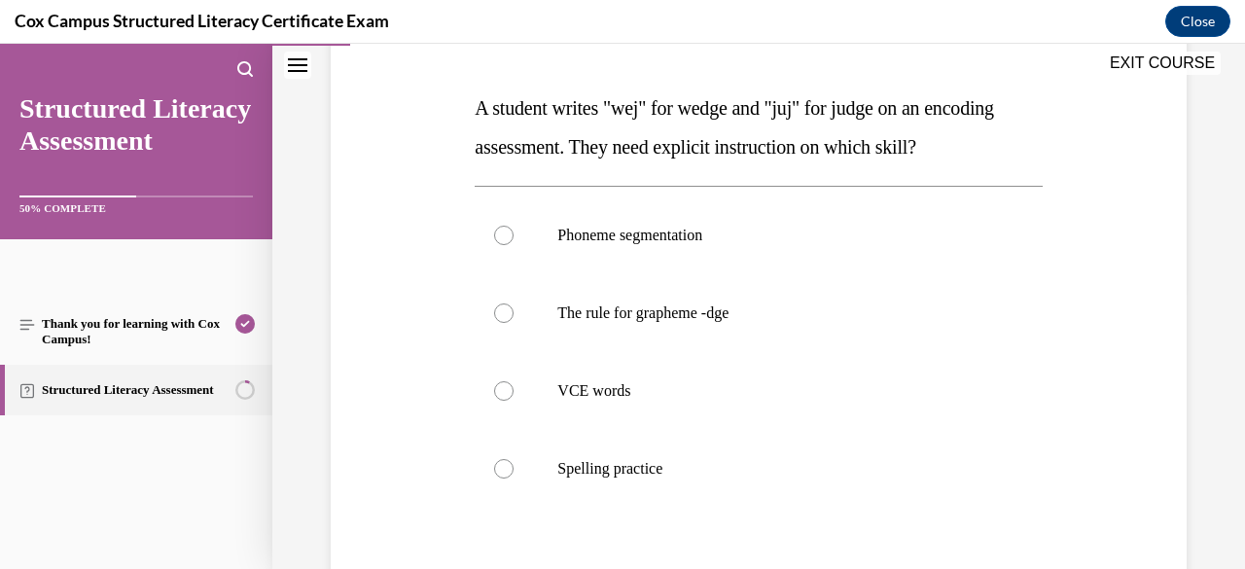
scroll to position [283, 0]
click at [826, 295] on label "The rule for grapheme -dge" at bounding box center [757, 312] width 567 height 78
click at [513, 302] on input "The rule for grapheme -dge" at bounding box center [503, 311] width 19 height 19
radio input "true"
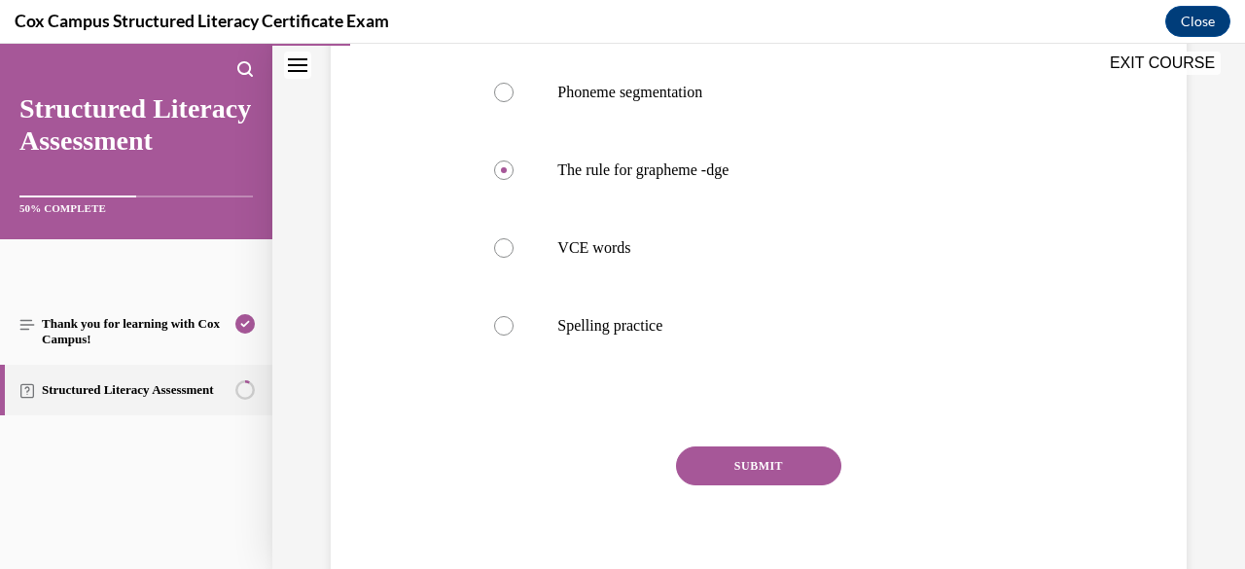
click at [766, 468] on button "SUBMIT" at bounding box center [758, 465] width 165 height 39
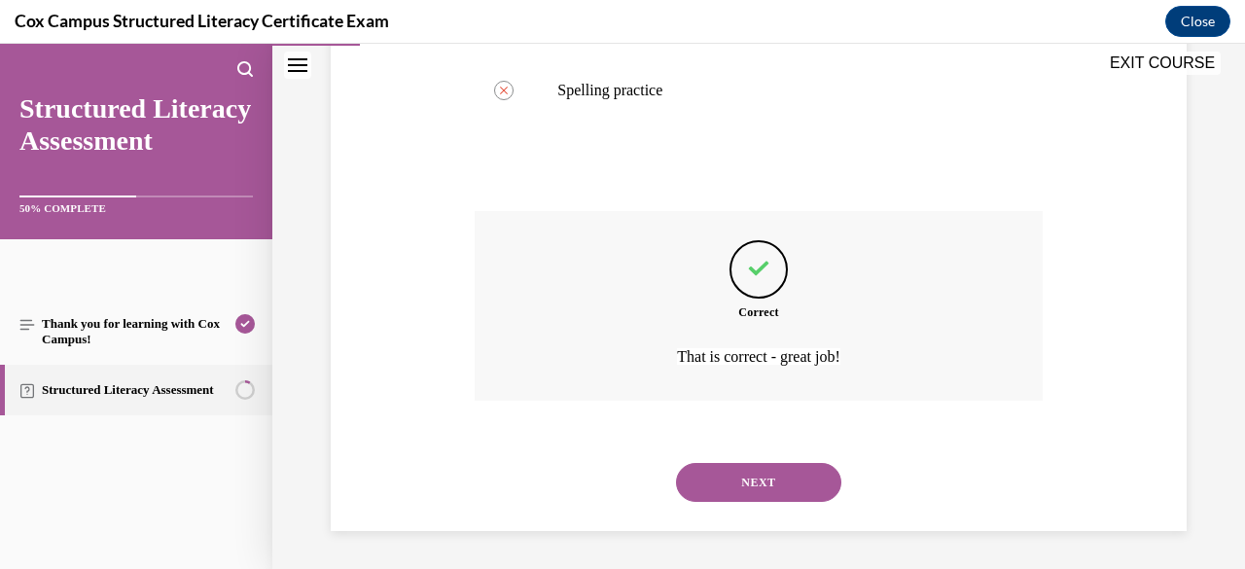
scroll to position [651, 0]
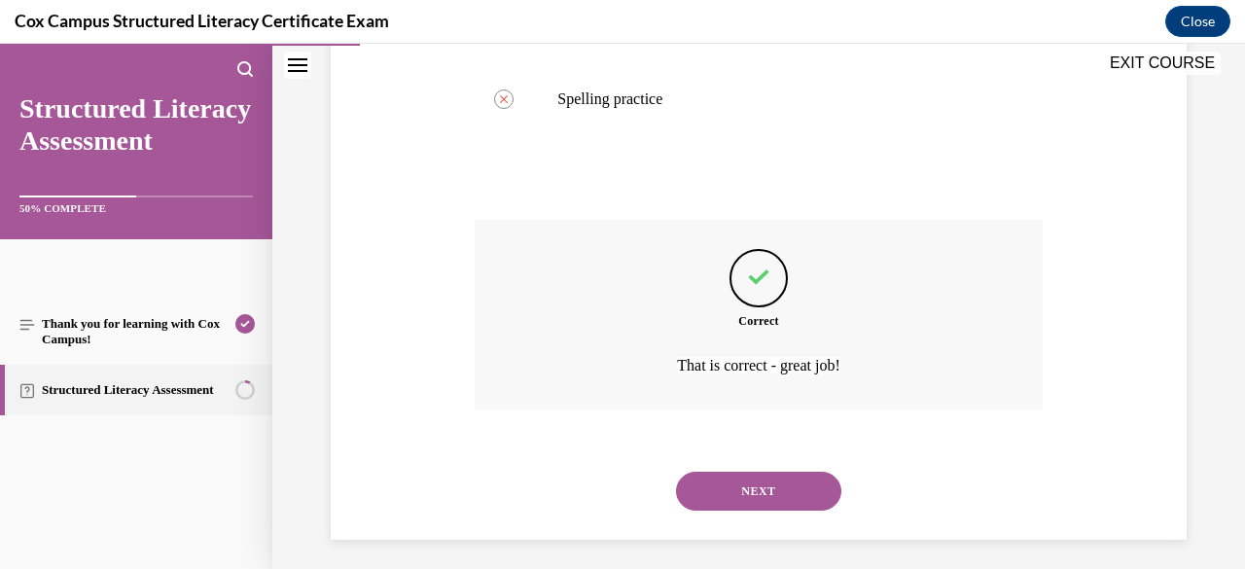
click at [763, 482] on button "NEXT" at bounding box center [758, 491] width 165 height 39
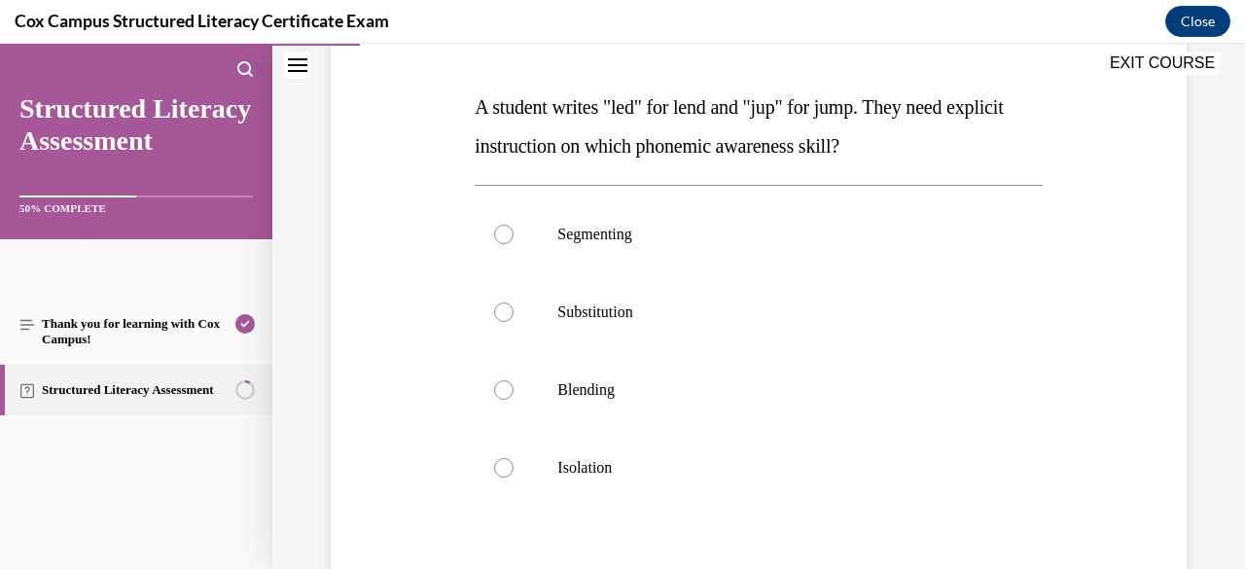
scroll to position [284, 0]
click at [815, 404] on label "Blending" at bounding box center [757, 389] width 567 height 78
click at [513, 399] on input "Blending" at bounding box center [503, 388] width 19 height 19
radio input "true"
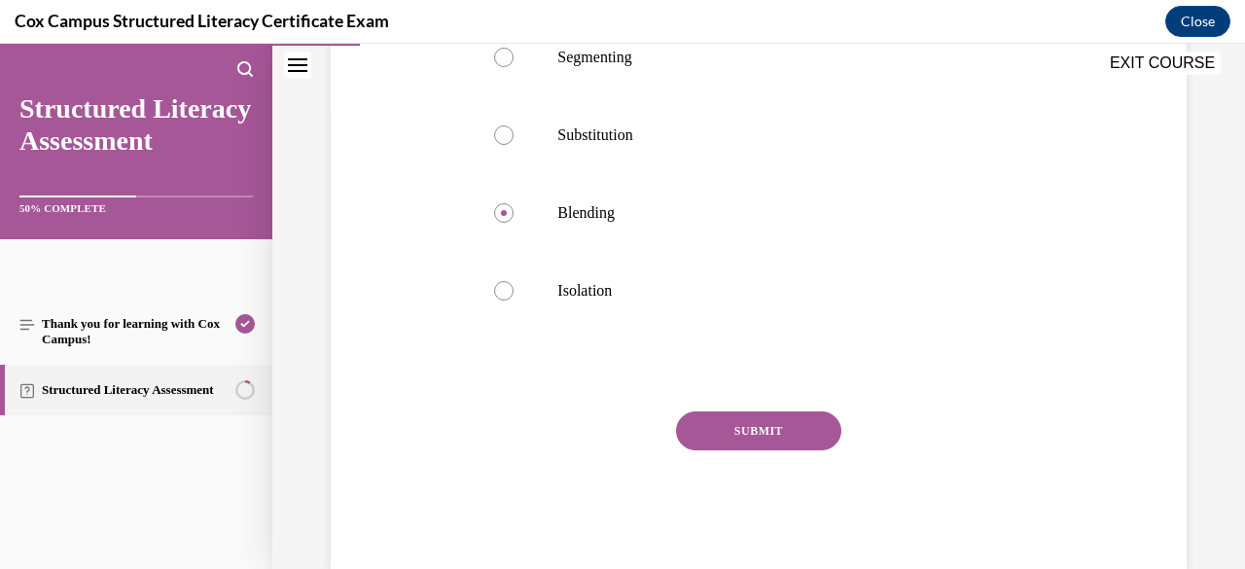
click at [790, 437] on button "SUBMIT" at bounding box center [758, 430] width 165 height 39
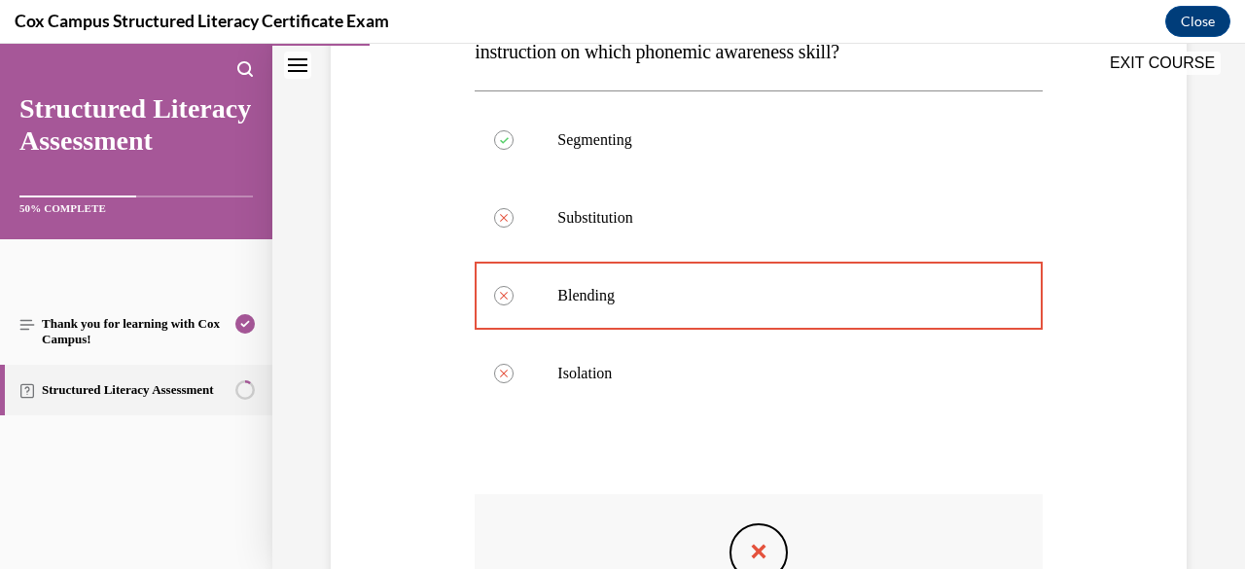
scroll to position [686, 0]
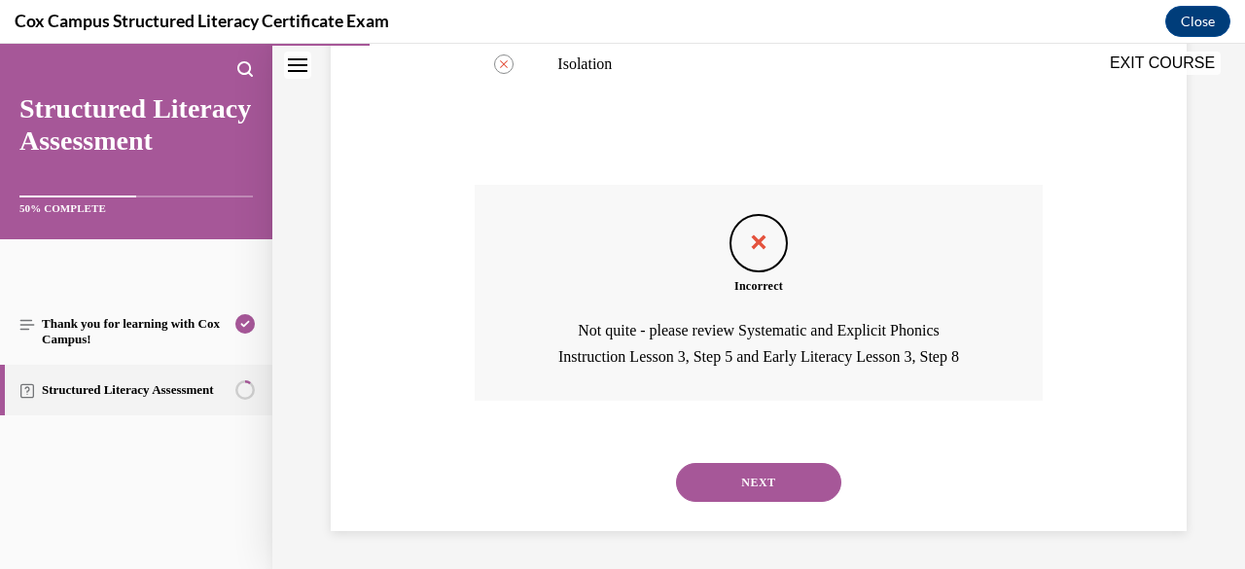
click at [776, 473] on button "NEXT" at bounding box center [758, 482] width 165 height 39
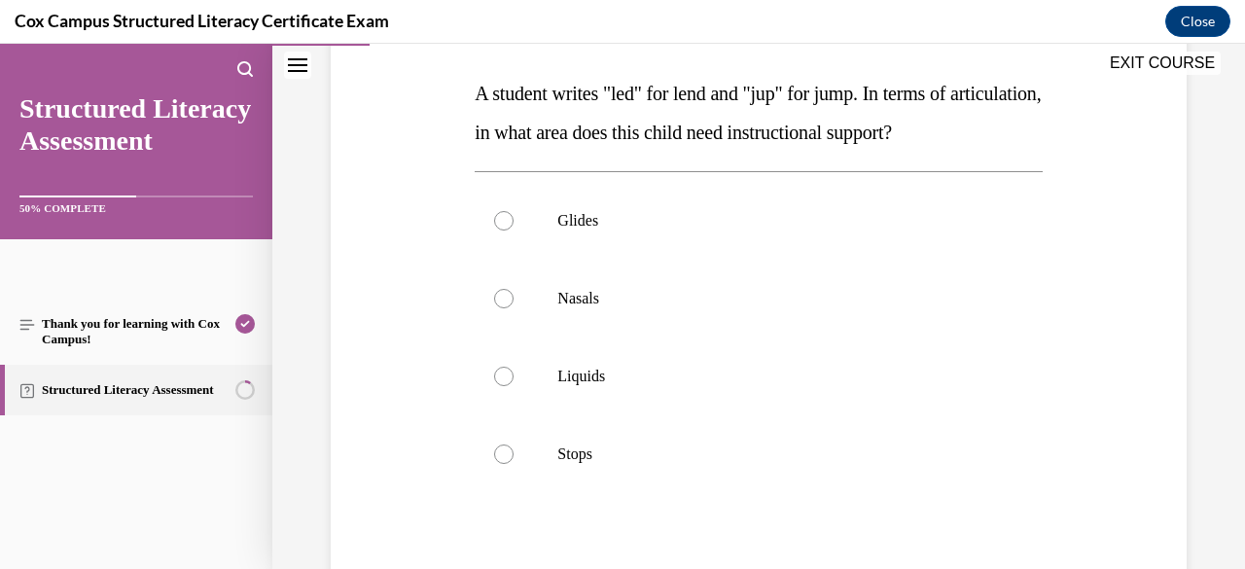
scroll to position [280, 0]
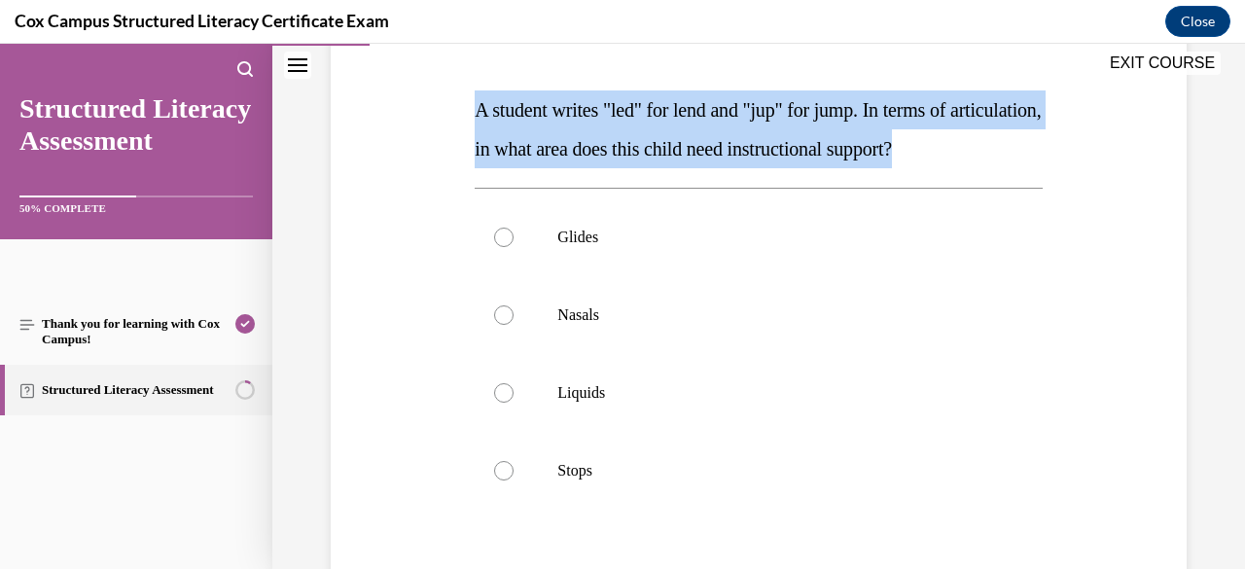
drag, startPoint x: 581, startPoint y: 186, endPoint x: 438, endPoint y: 108, distance: 163.6
click at [438, 108] on div "Question 15/144 A student writes "led" for lend and "jup" for jump. In terms of…" at bounding box center [758, 341] width 865 height 819
click at [545, 168] on p "A student writes "led" for lend and "jup" for jump. In terms of articulation, i…" at bounding box center [757, 129] width 567 height 78
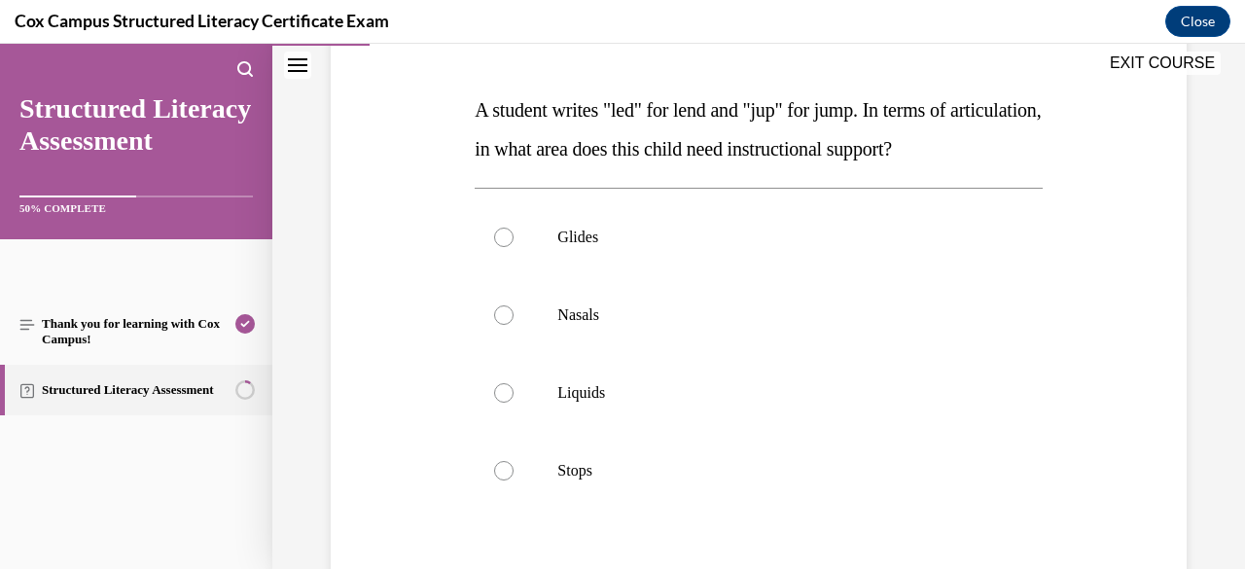
drag, startPoint x: 545, startPoint y: 188, endPoint x: 447, endPoint y: 98, distance: 132.8
drag, startPoint x: 447, startPoint y: 98, endPoint x: 833, endPoint y: 177, distance: 394.0
click at [833, 168] on p "A student writes "led" for lend and "jup" for jump. In terms of articulation, i…" at bounding box center [757, 129] width 567 height 78
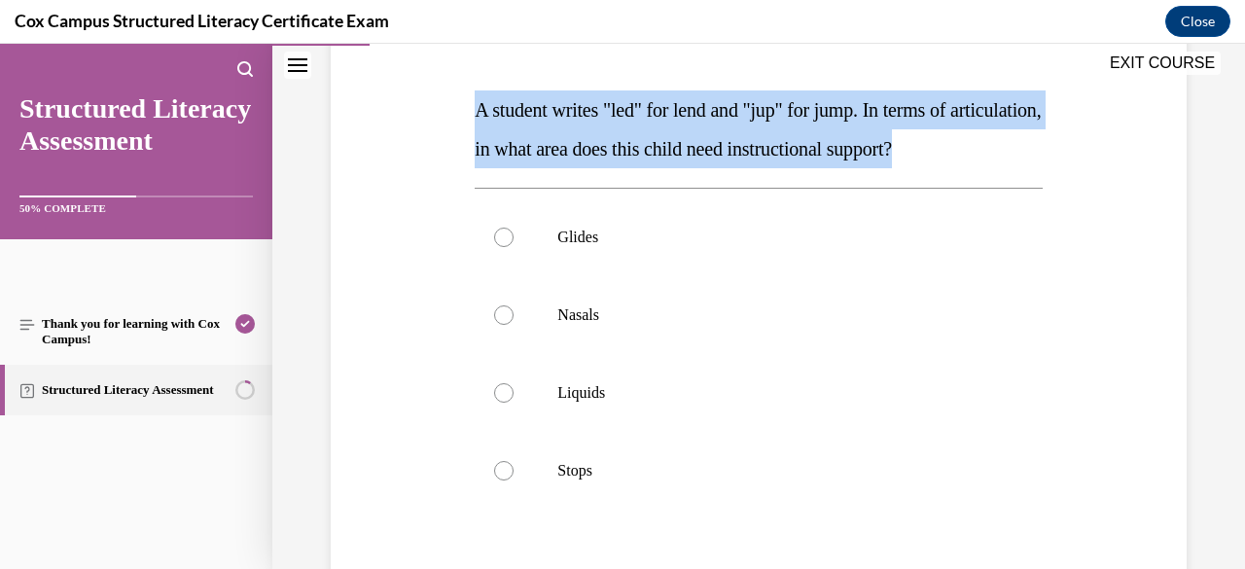
drag, startPoint x: 605, startPoint y: 183, endPoint x: 456, endPoint y: 106, distance: 167.4
click at [456, 106] on div "Question 15/144 A student writes "led" for lend and "jup" for jump. In terms of…" at bounding box center [758, 341] width 865 height 819
click at [795, 168] on p "A student writes "led" for lend and "jup" for jump. In terms of articulation, i…" at bounding box center [757, 129] width 567 height 78
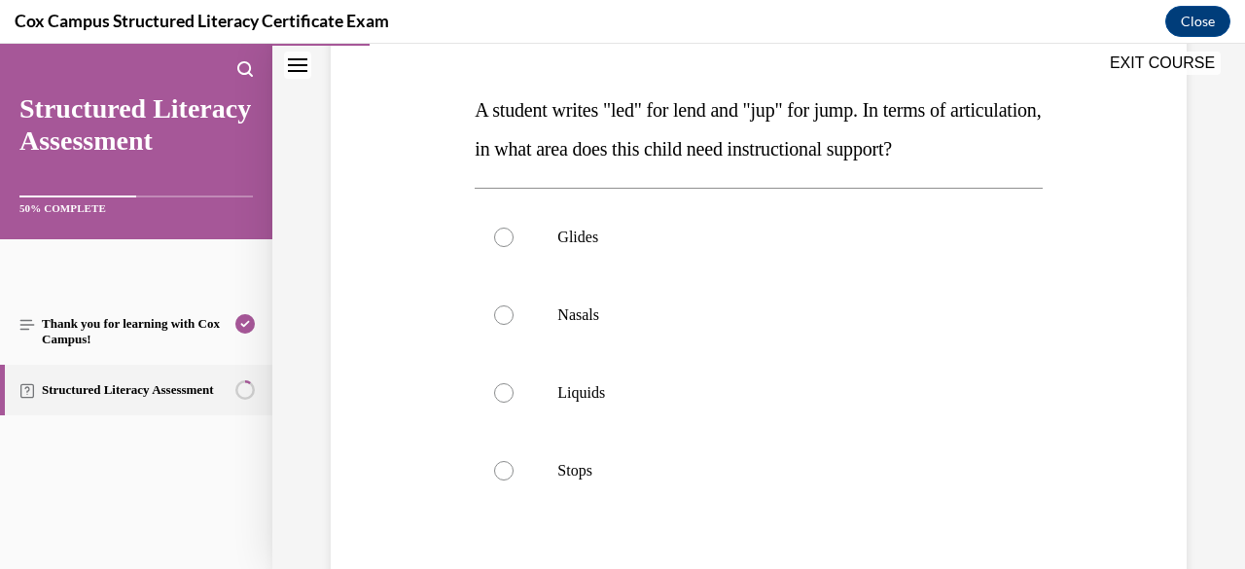
scroll to position [348, 0]
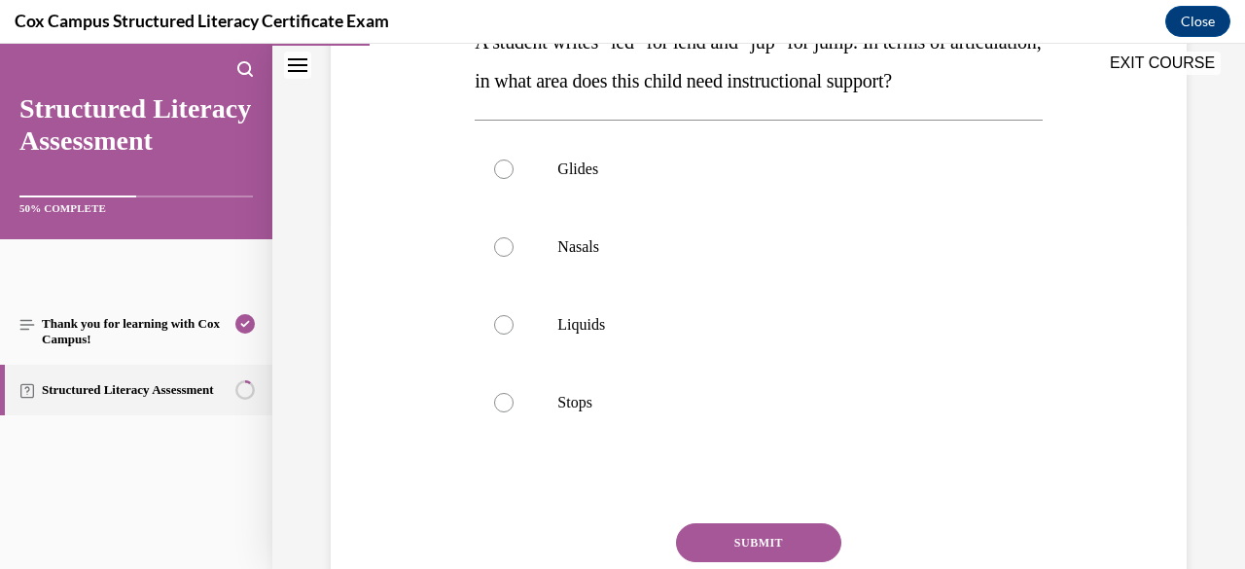
click at [795, 188] on label "Glides" at bounding box center [757, 169] width 567 height 78
click at [513, 179] on input "Glides" at bounding box center [503, 168] width 19 height 19
radio input "true"
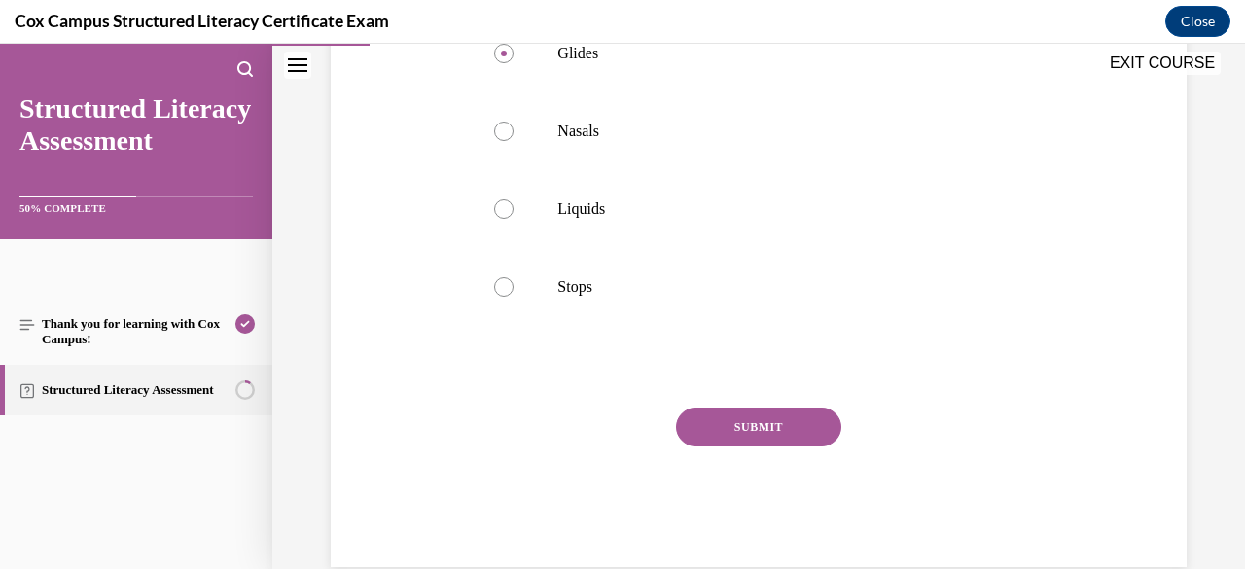
scroll to position [465, 0]
click at [766, 445] on button "SUBMIT" at bounding box center [758, 425] width 165 height 39
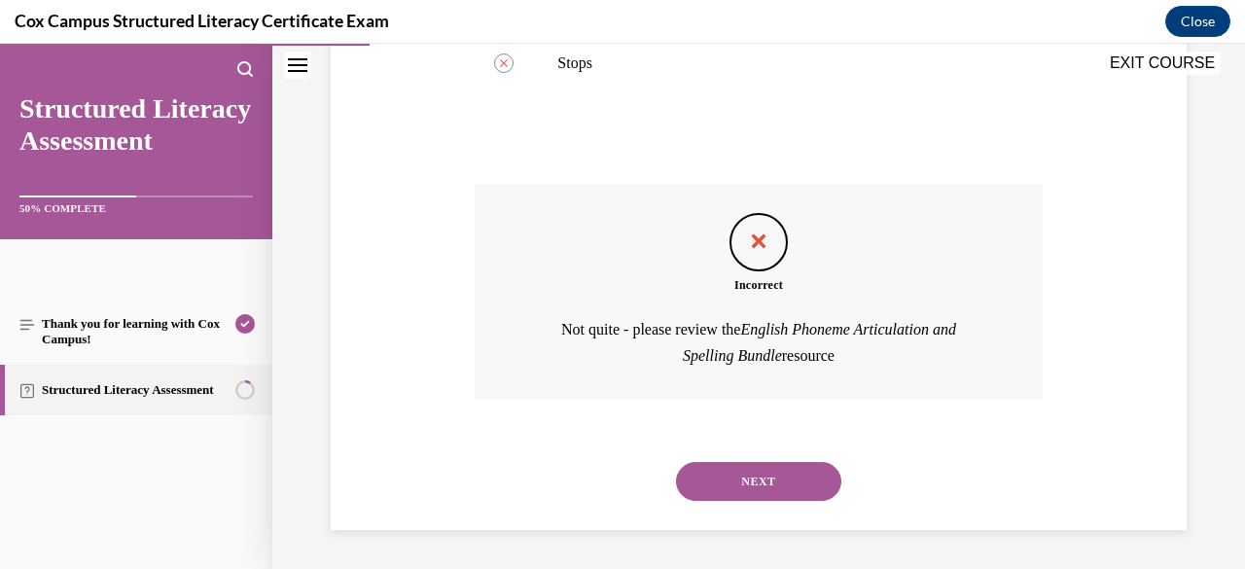
scroll to position [698, 0]
click at [780, 501] on button "NEXT" at bounding box center [758, 481] width 165 height 39
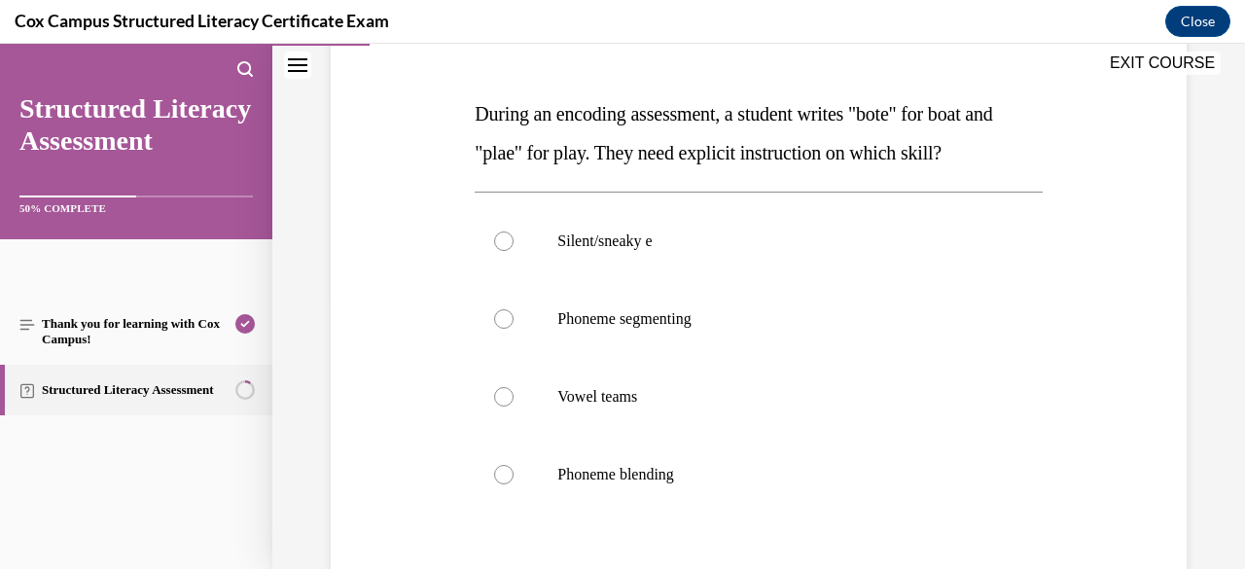
scroll to position [296, 0]
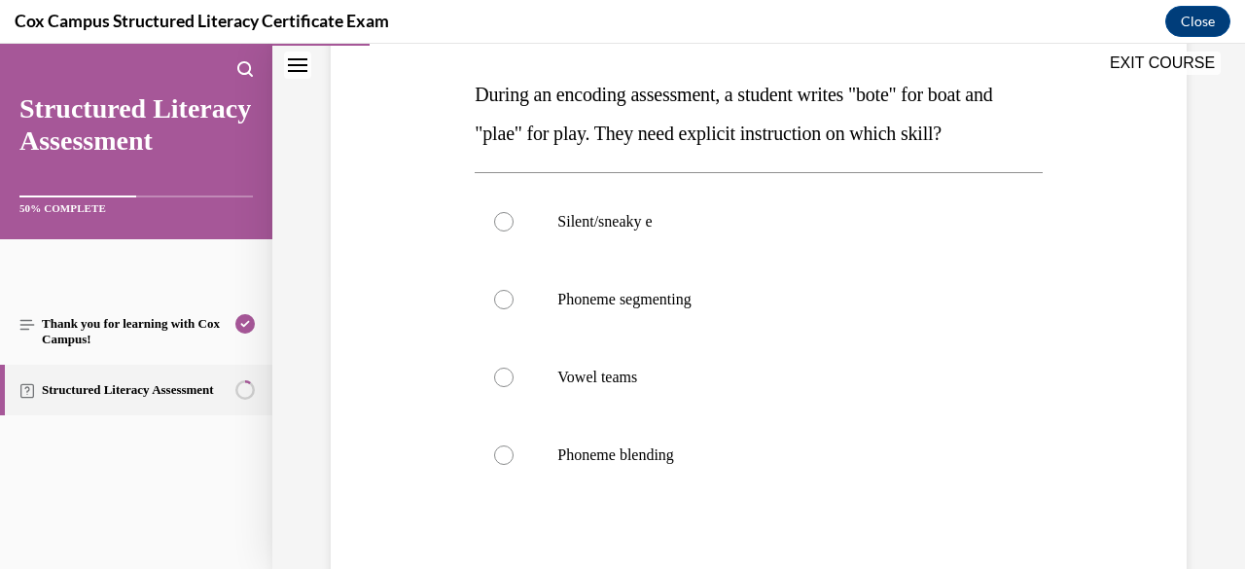
click at [749, 405] on label "Vowel teams" at bounding box center [757, 377] width 567 height 78
click at [513, 387] on input "Vowel teams" at bounding box center [503, 377] width 19 height 19
radio input "true"
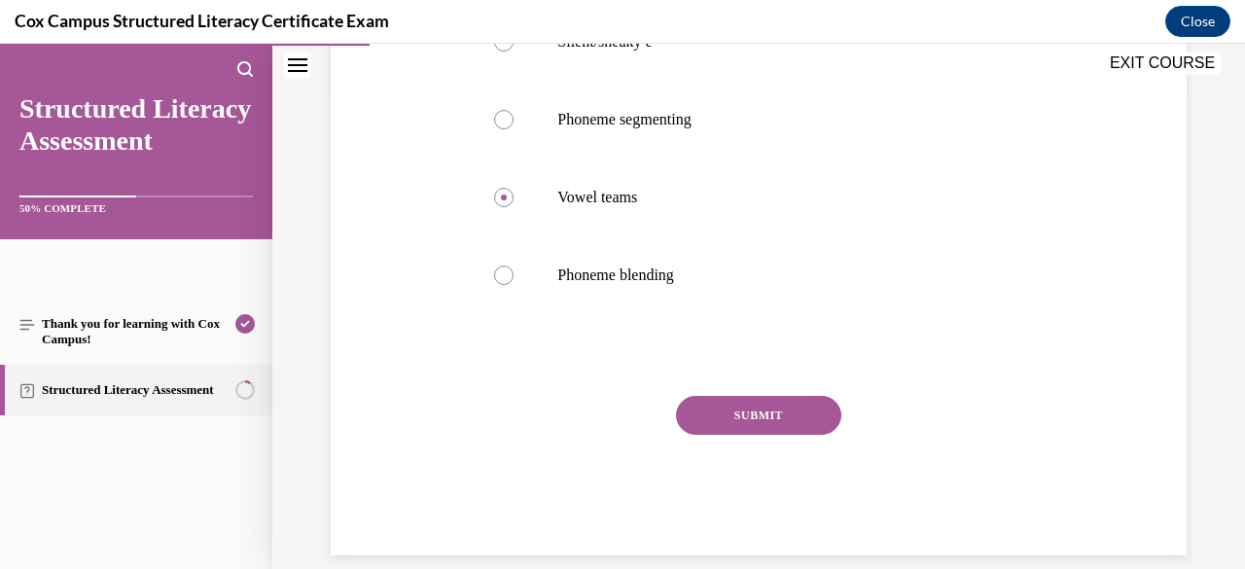
click at [749, 407] on button "SUBMIT" at bounding box center [758, 415] width 165 height 39
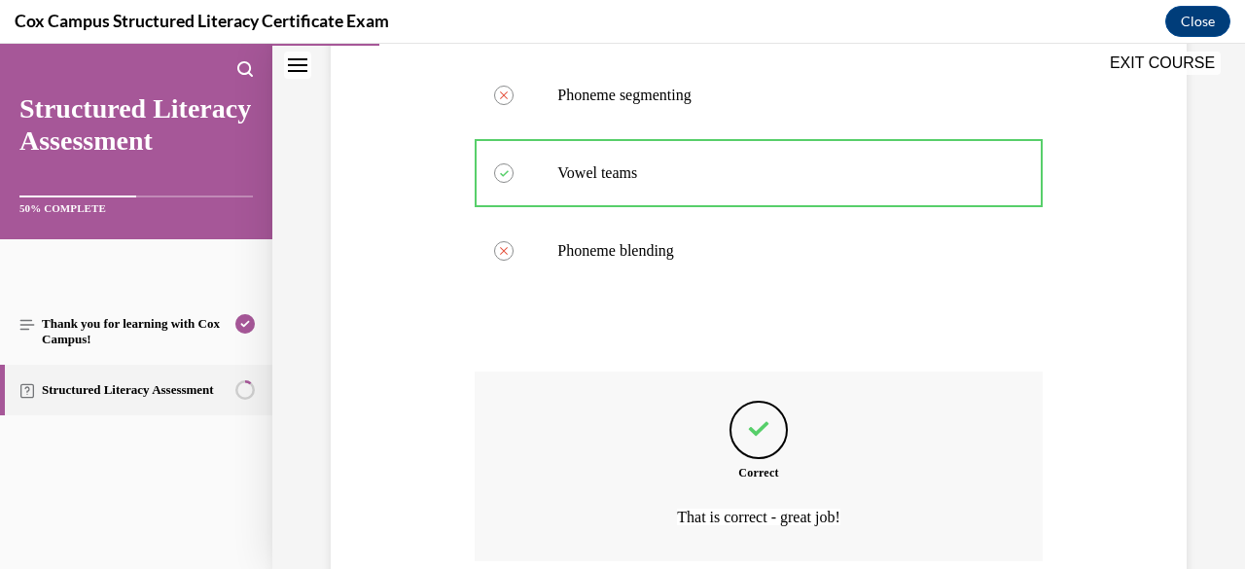
scroll to position [660, 0]
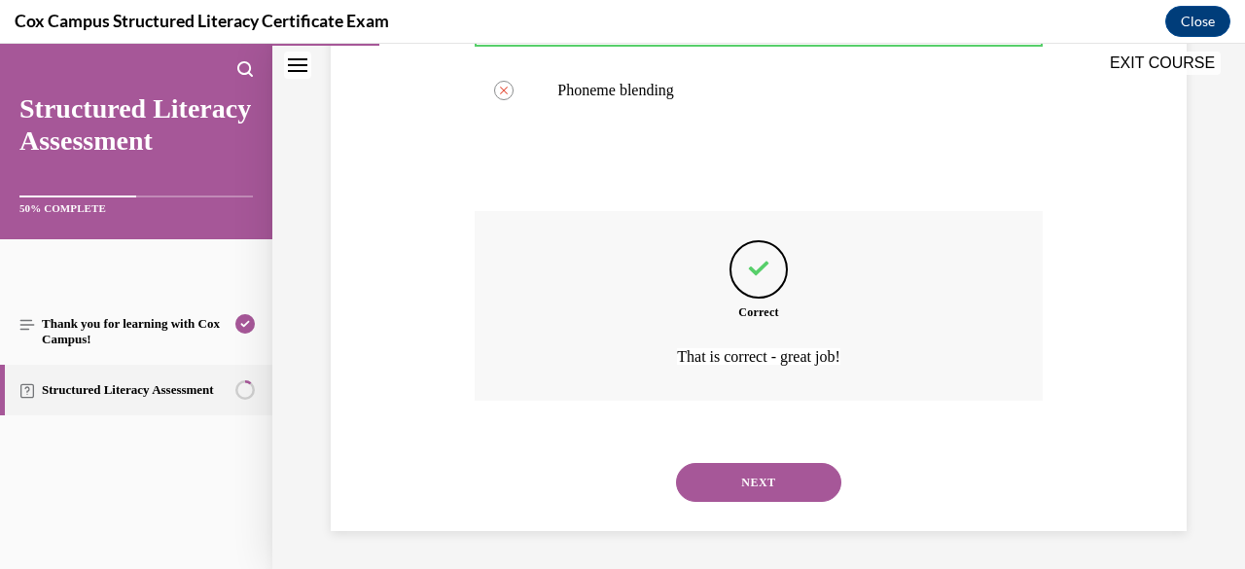
click at [782, 474] on button "NEXT" at bounding box center [758, 482] width 165 height 39
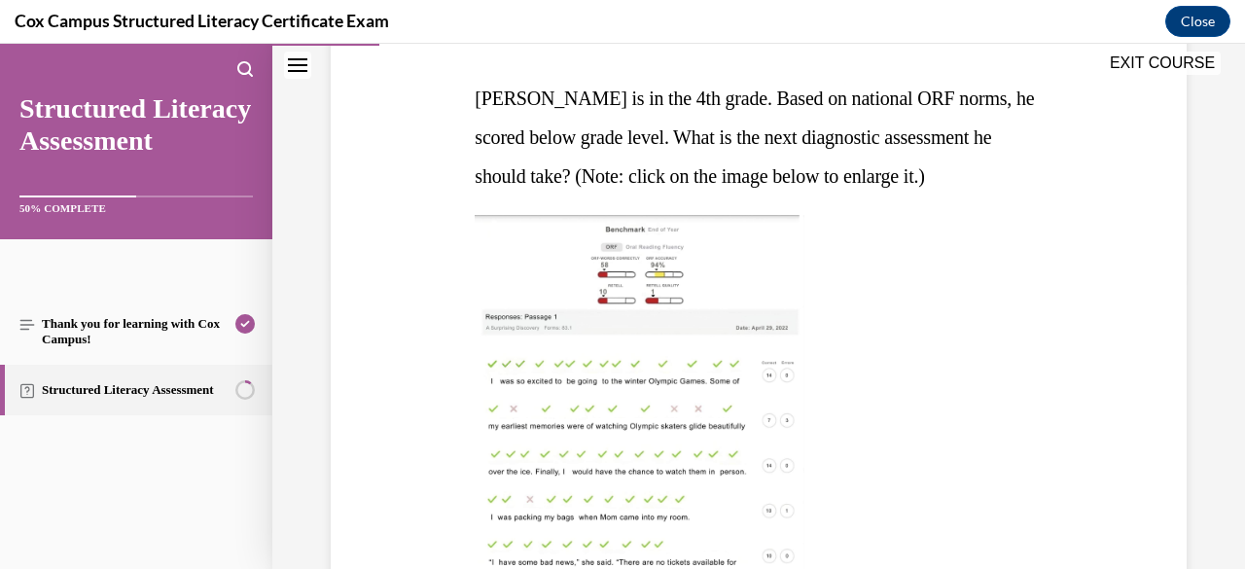
scroll to position [317, 0]
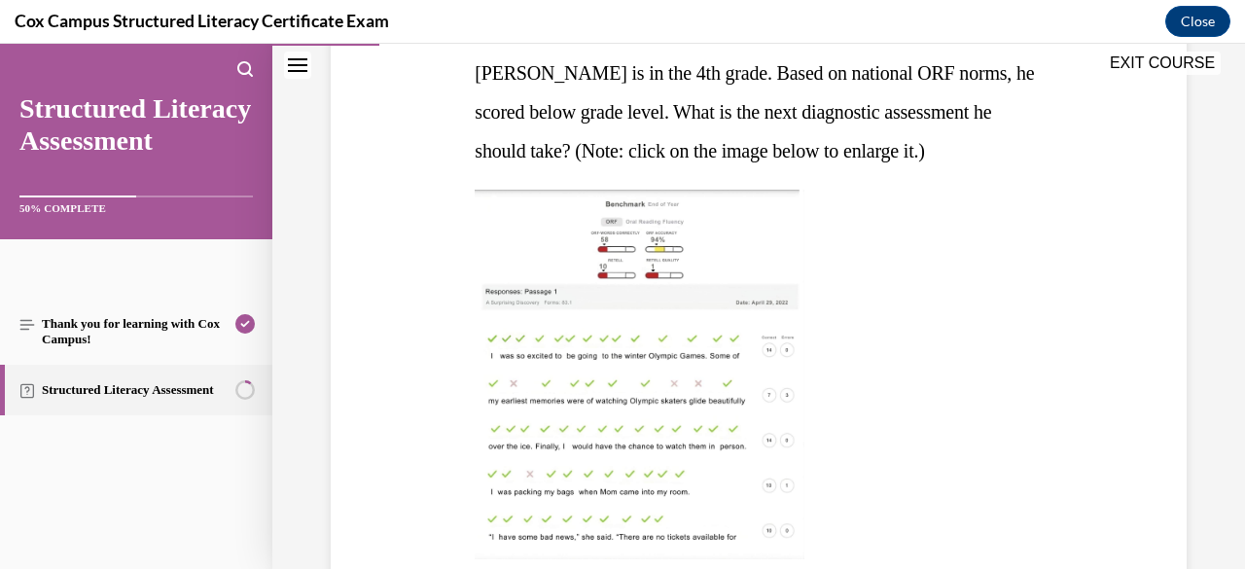
click at [733, 374] on img at bounding box center [639, 374] width 330 height 369
click at [735, 398] on img at bounding box center [639, 374] width 330 height 369
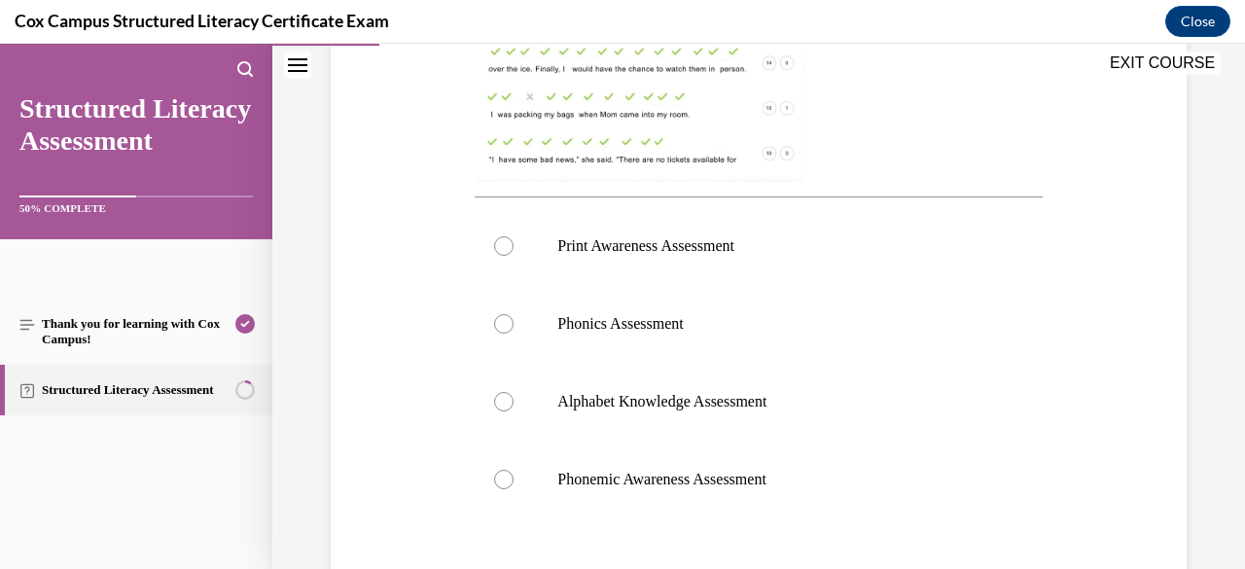
scroll to position [702, 0]
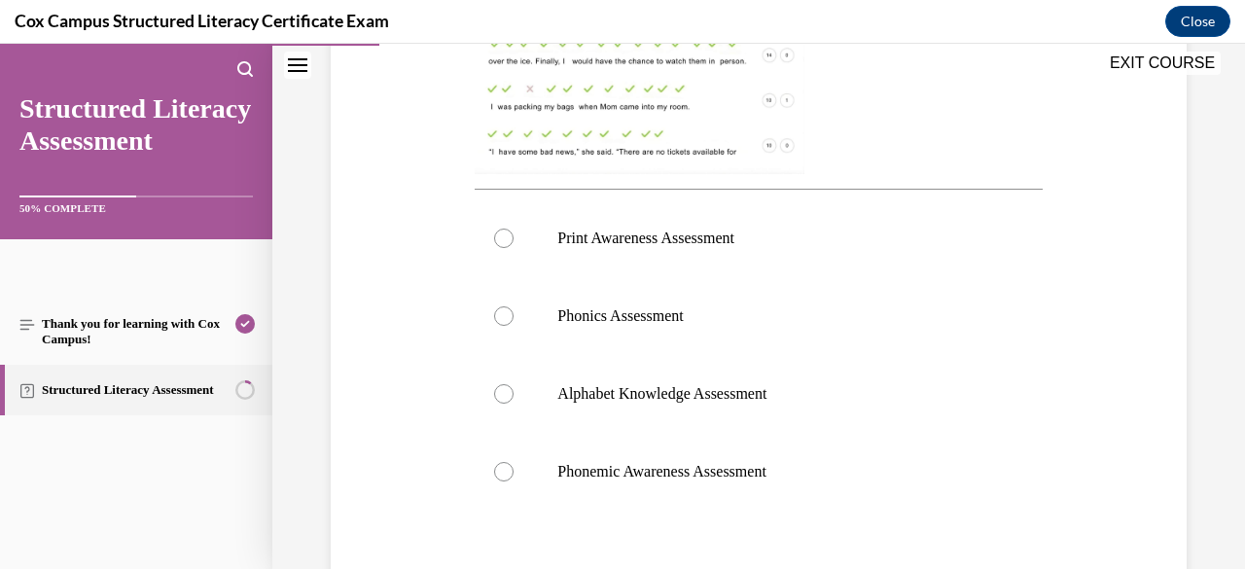
click at [865, 440] on label "Phonemic Awareness Assessment" at bounding box center [757, 472] width 567 height 78
click at [513, 462] on input "Phonemic Awareness Assessment" at bounding box center [503, 471] width 19 height 19
radio input "true"
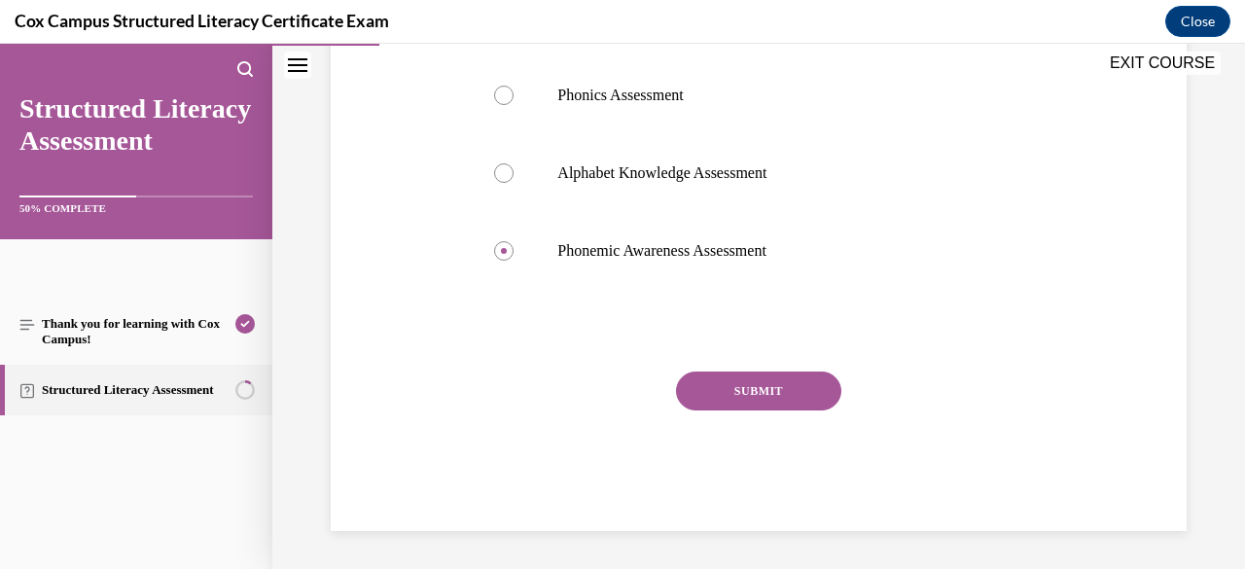
click at [786, 391] on button "SUBMIT" at bounding box center [758, 390] width 165 height 39
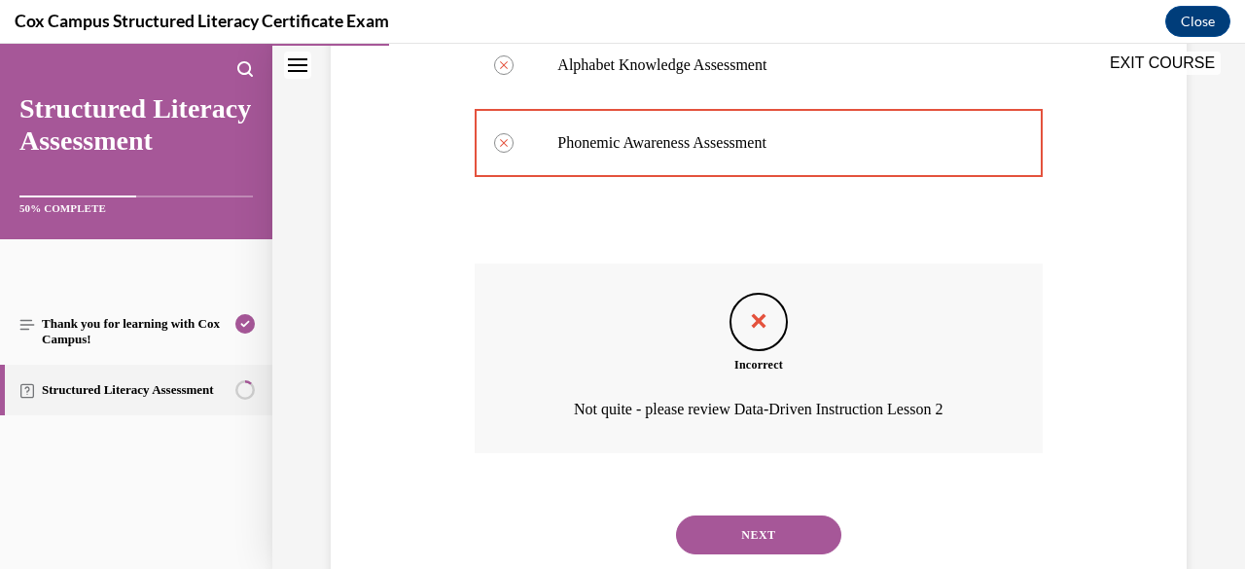
scroll to position [1066, 0]
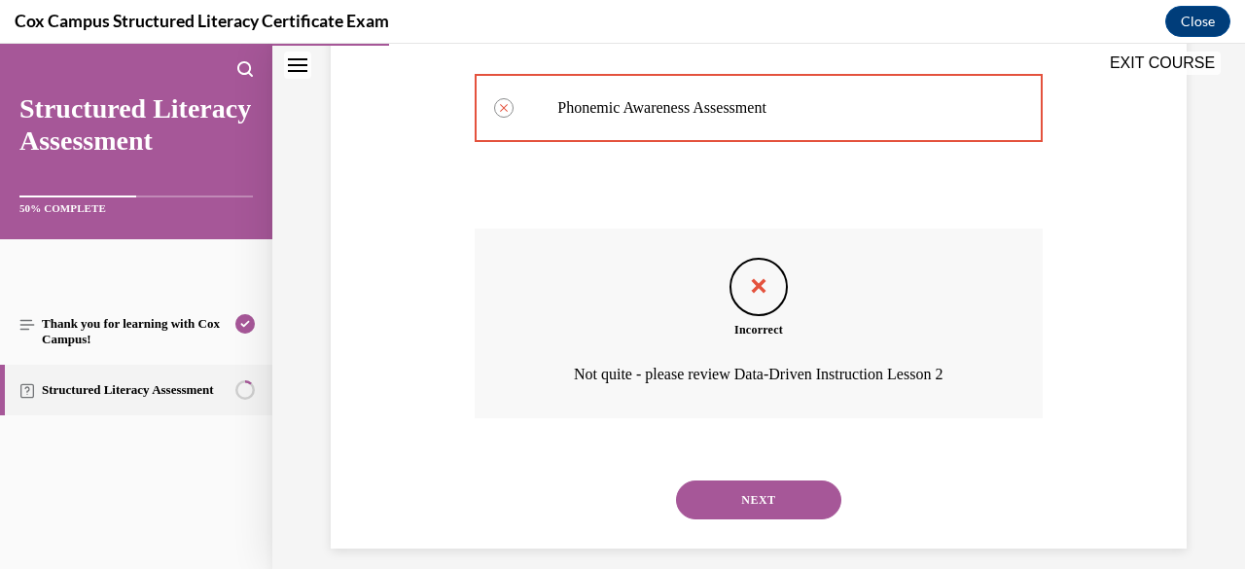
click at [763, 505] on button "NEXT" at bounding box center [758, 499] width 165 height 39
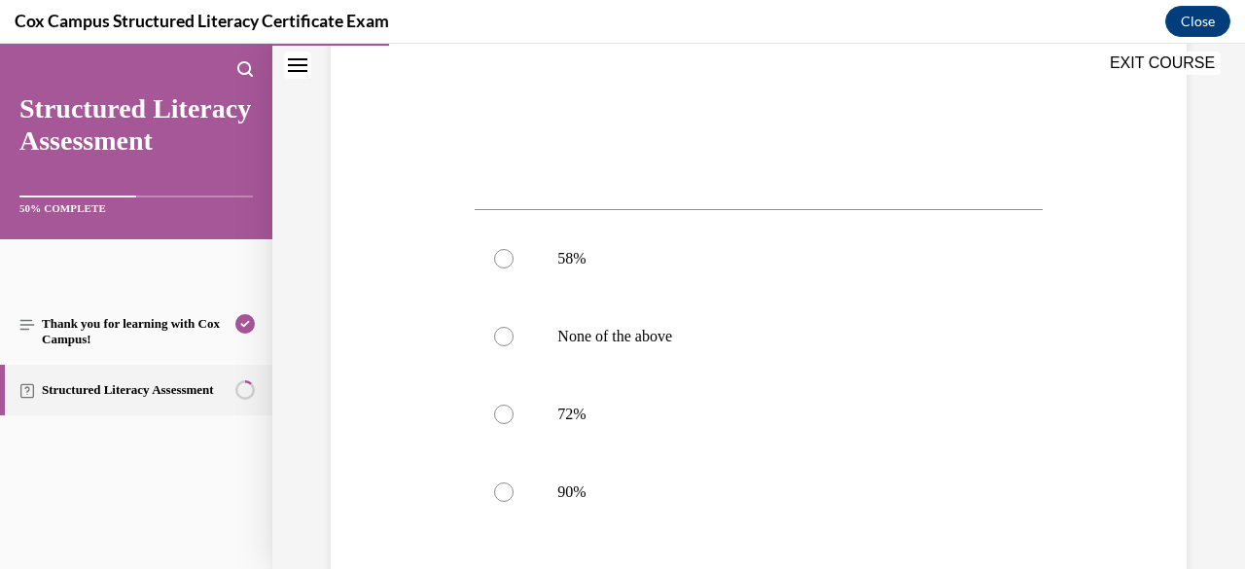
scroll to position [684, 0]
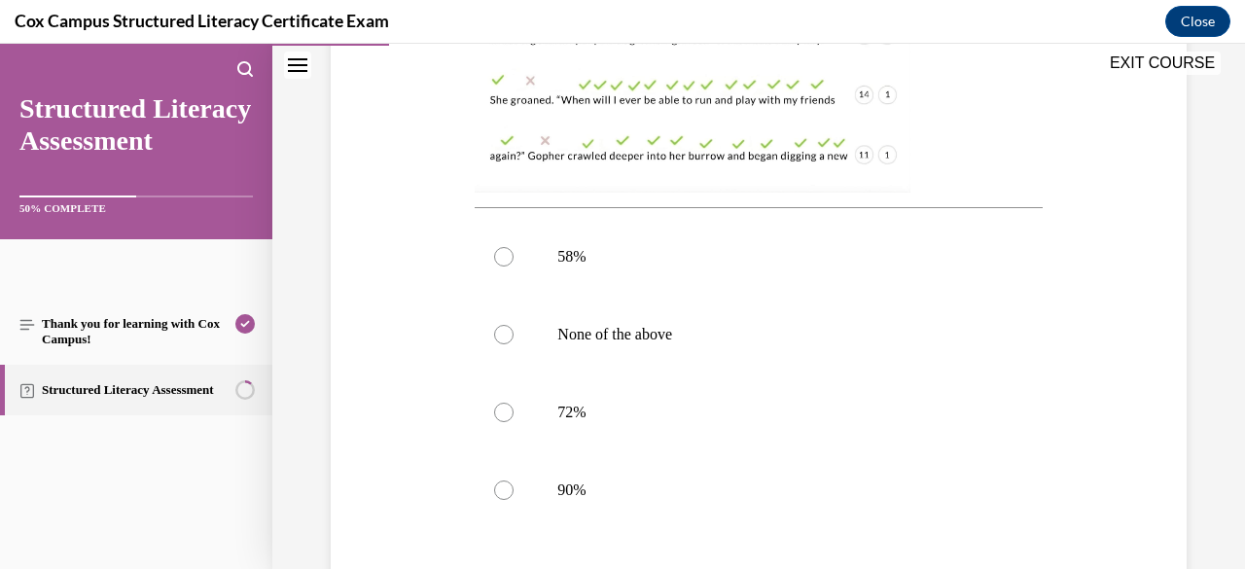
click at [796, 474] on label "90%" at bounding box center [757, 490] width 567 height 78
click at [513, 480] on input "90%" at bounding box center [503, 489] width 19 height 19
radio input "true"
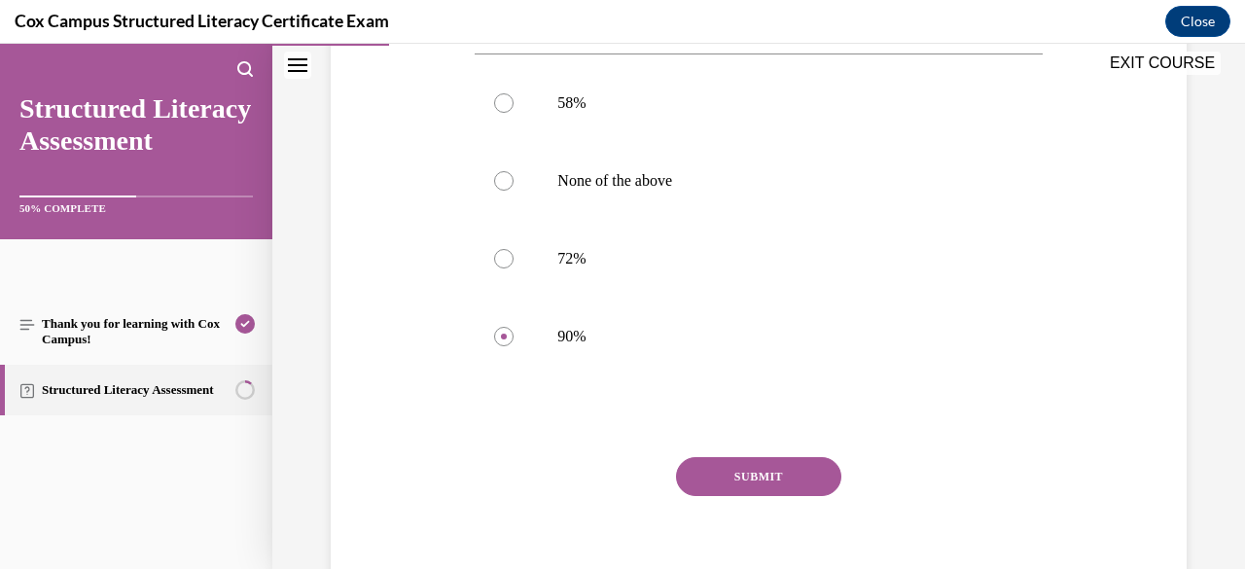
click at [796, 477] on button "SUBMIT" at bounding box center [758, 476] width 165 height 39
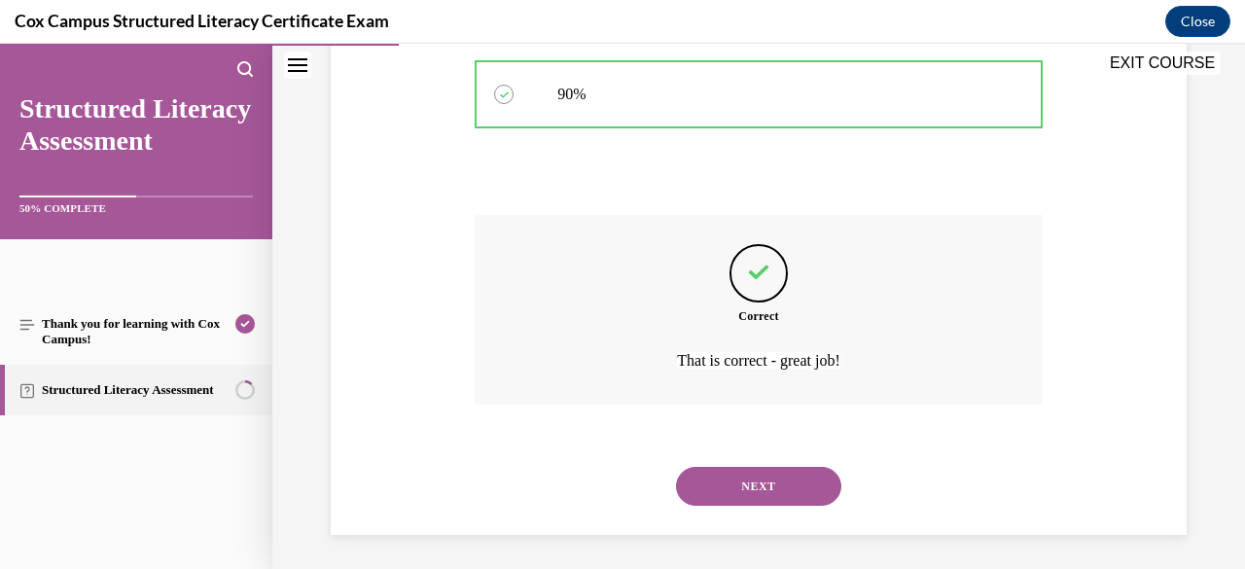
scroll to position [1083, 0]
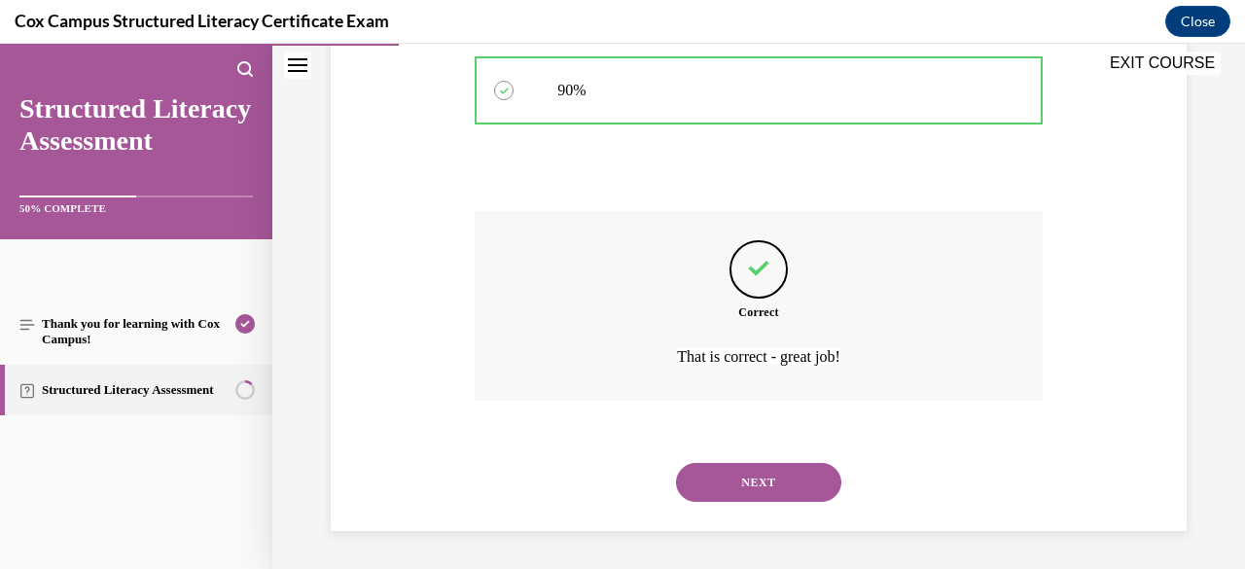
click at [771, 472] on button "NEXT" at bounding box center [758, 482] width 165 height 39
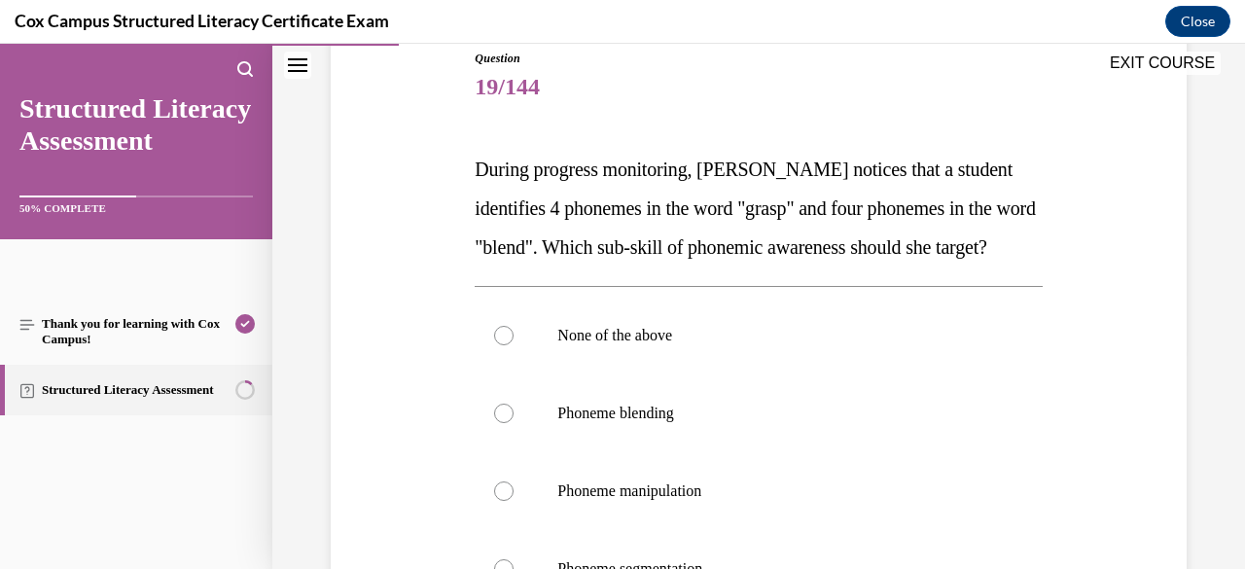
scroll to position [222, 0]
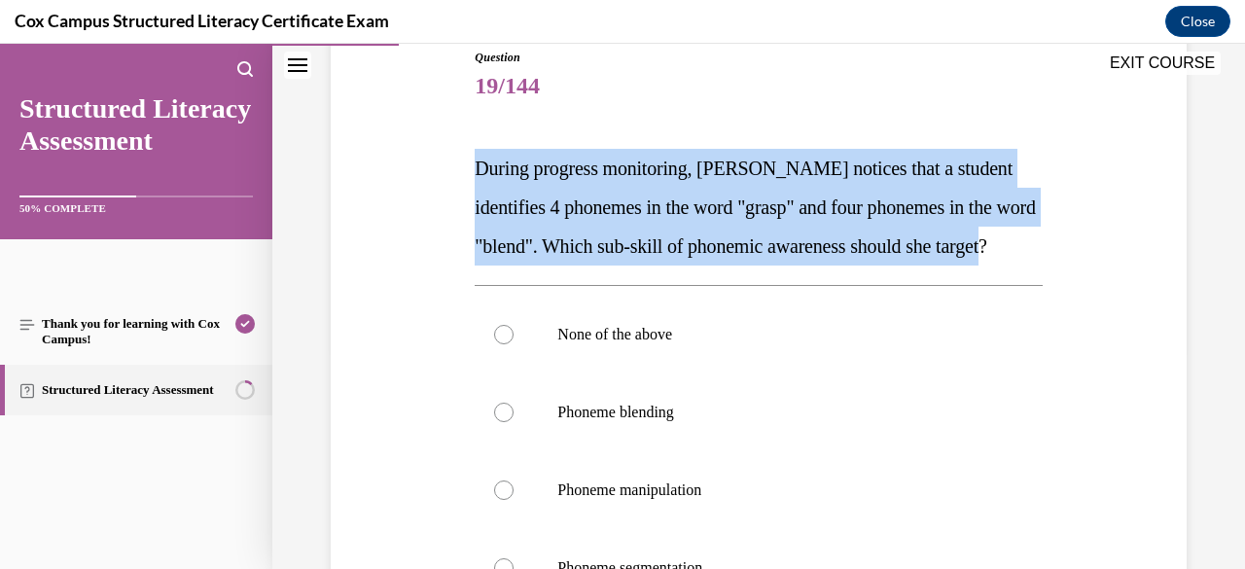
drag, startPoint x: 590, startPoint y: 289, endPoint x: 469, endPoint y: 170, distance: 169.8
click at [470, 170] on div "Question 19/144 During progress monitoring, Mrs. Murillo notices that a student…" at bounding box center [758, 433] width 577 height 828
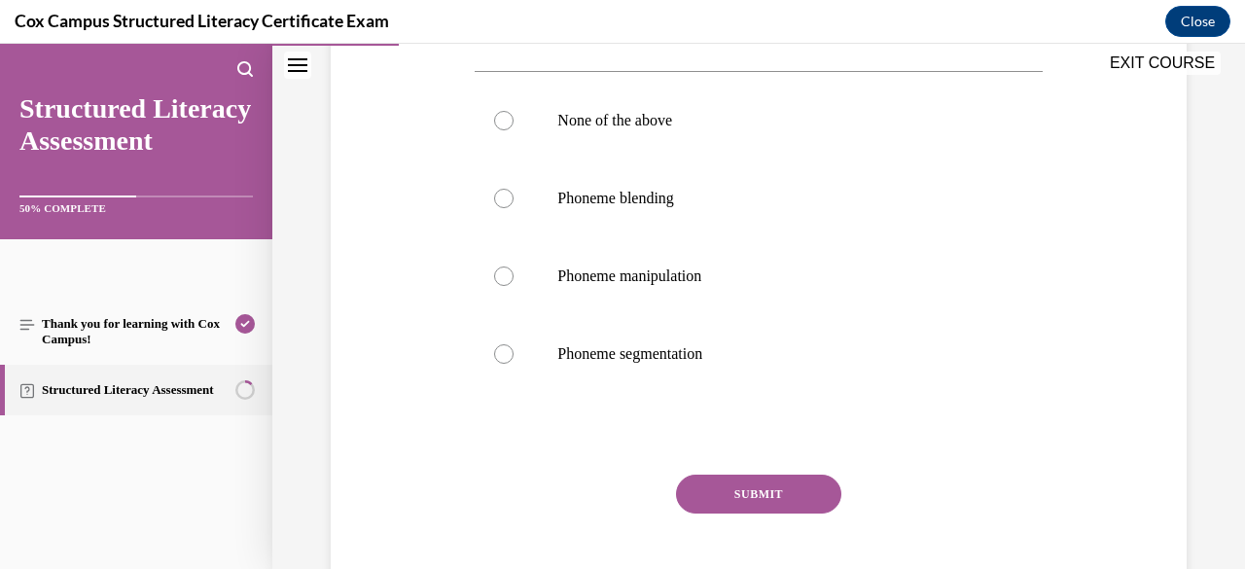
click at [803, 364] on p "Phoneme segmentation" at bounding box center [775, 353] width 436 height 19
click at [513, 364] on input "Phoneme segmentation" at bounding box center [503, 353] width 19 height 19
radio input "true"
click at [772, 513] on button "SUBMIT" at bounding box center [758, 493] width 165 height 39
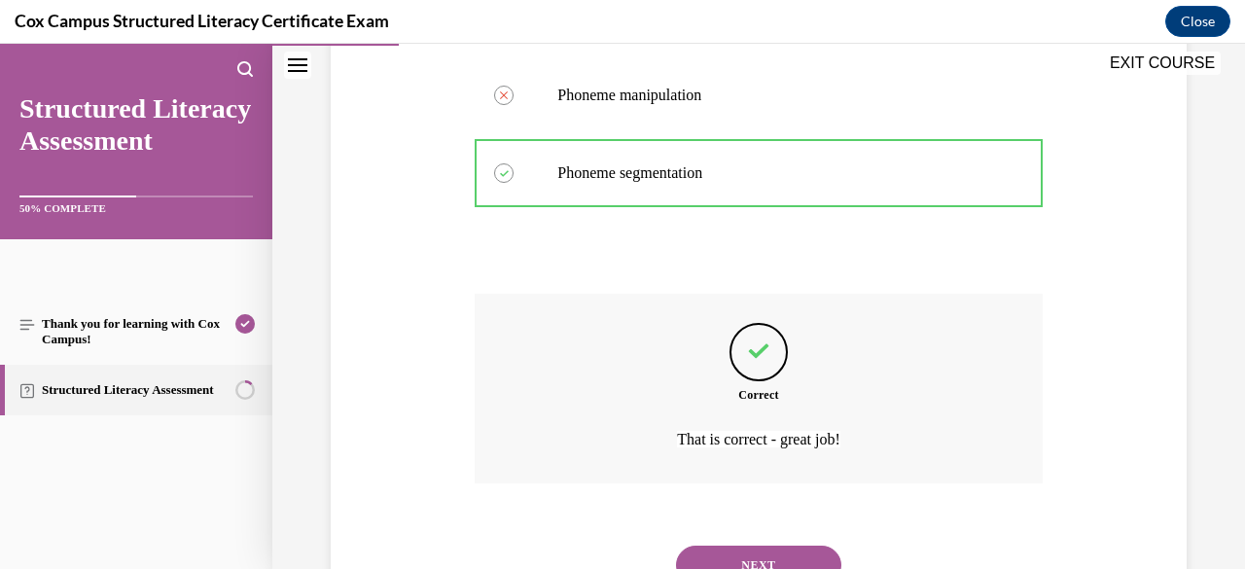
scroll to position [738, 0]
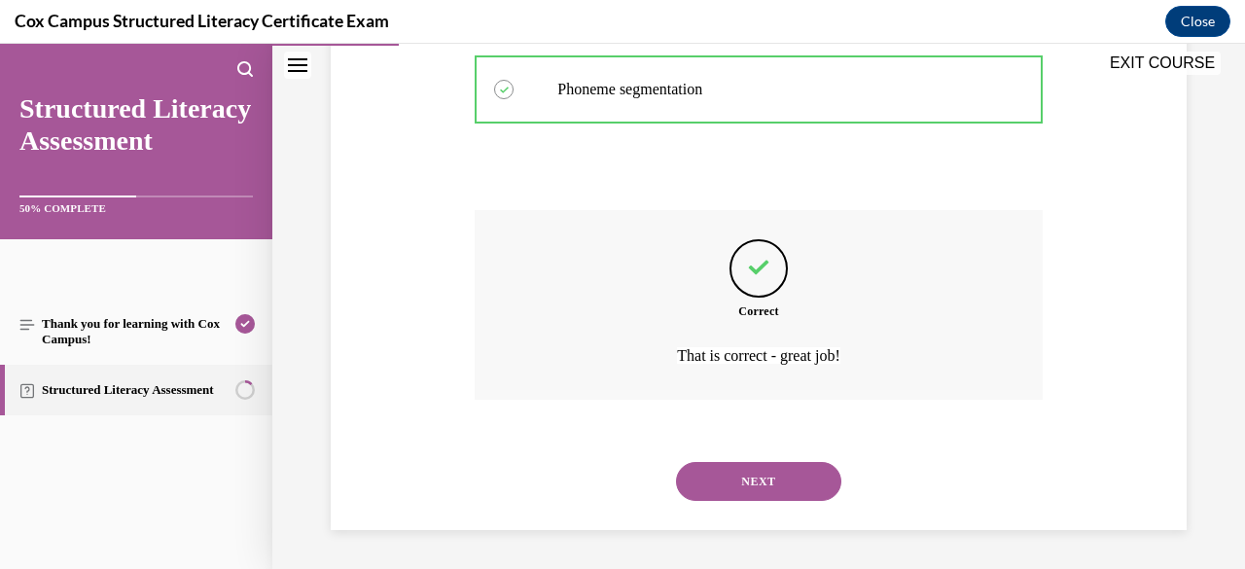
click at [747, 478] on button "NEXT" at bounding box center [758, 481] width 165 height 39
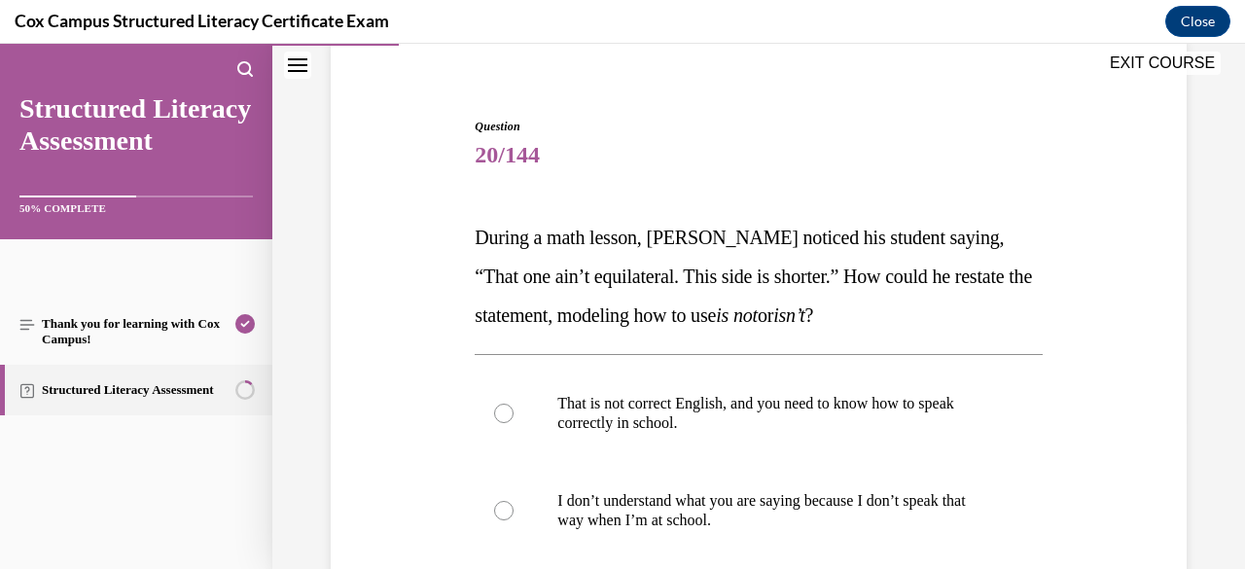
scroll to position [154, 0]
click at [747, 478] on label "I don’t understand what you are saying because I don’t speak that way when I’m …" at bounding box center [757, 509] width 567 height 97
click at [513, 500] on input "I don’t understand what you are saying because I don’t speak that way when I’m …" at bounding box center [503, 509] width 19 height 19
radio input "true"
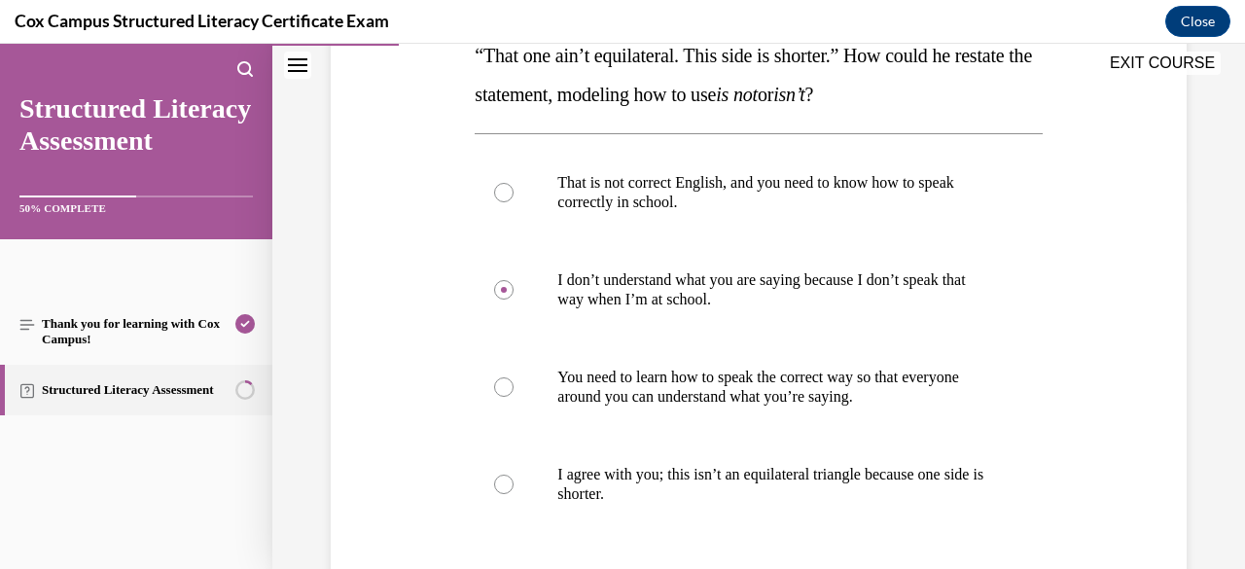
scroll to position [374, 0]
drag, startPoint x: 747, startPoint y: 478, endPoint x: 682, endPoint y: 496, distance: 67.5
click at [682, 496] on p "I agree with you; this isn’t an equilateral triangle because one side is shorte…" at bounding box center [775, 483] width 436 height 39
click at [513, 493] on input "I agree with you; this isn’t an equilateral triangle because one side is shorte…" at bounding box center [503, 483] width 19 height 19
radio input "true"
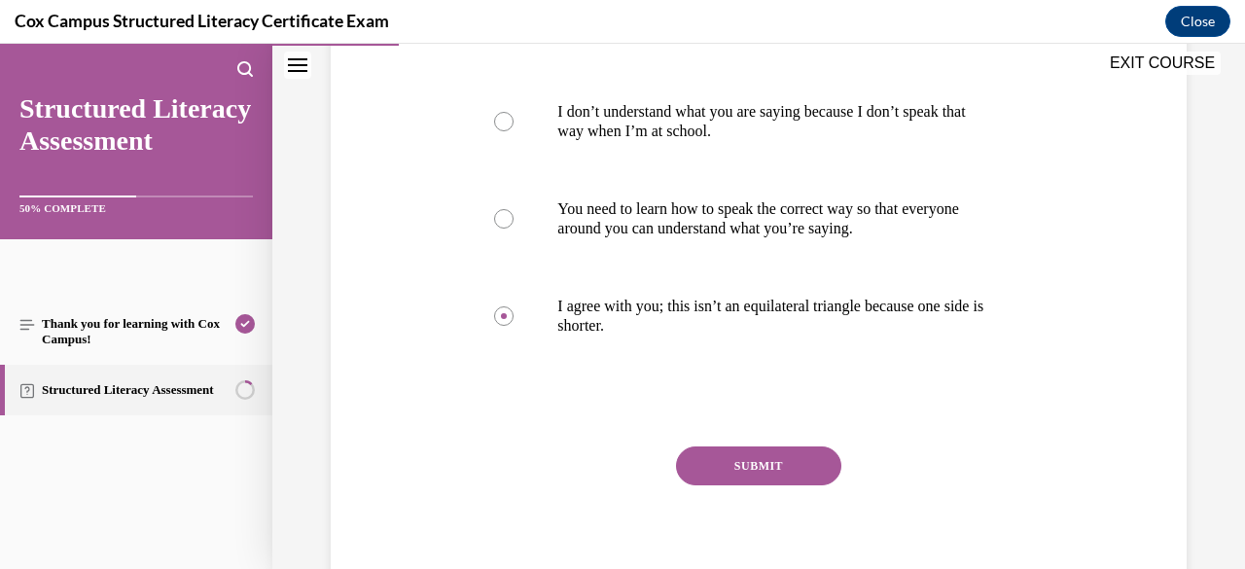
click at [706, 483] on button "SUBMIT" at bounding box center [758, 465] width 165 height 39
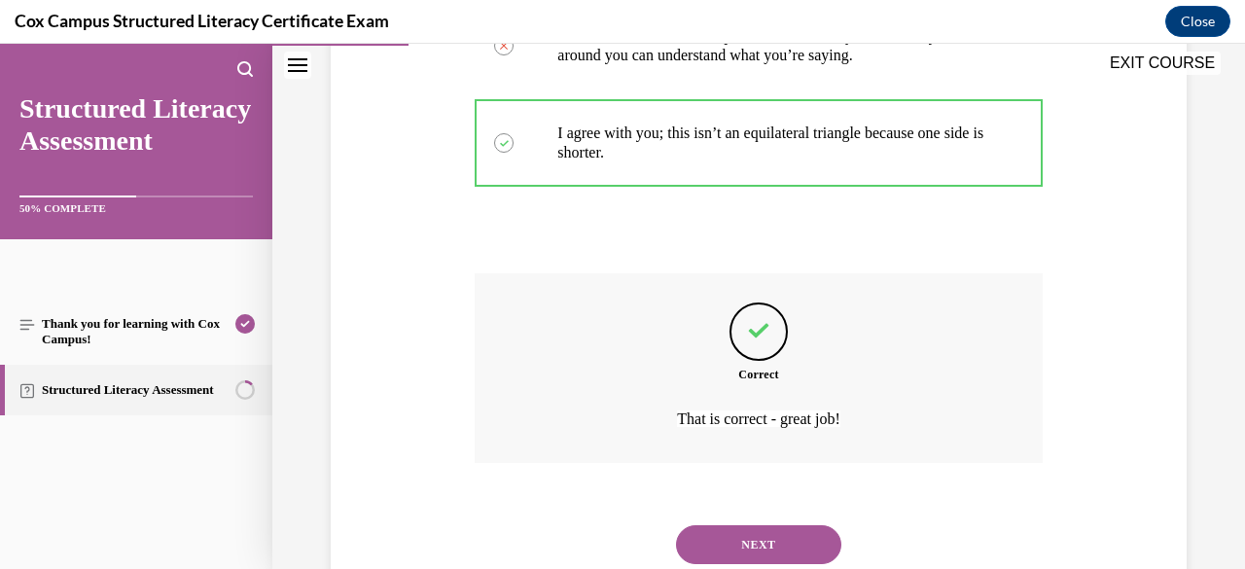
scroll to position [777, 0]
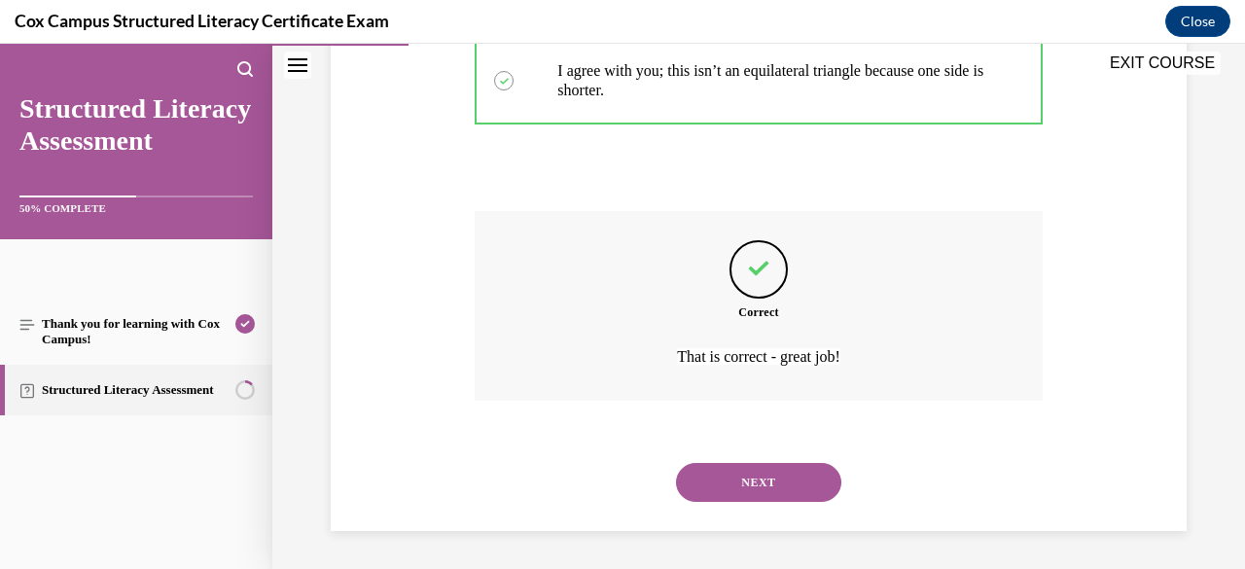
drag, startPoint x: 760, startPoint y: 480, endPoint x: 727, endPoint y: 478, distance: 33.1
click at [727, 478] on button "NEXT" at bounding box center [758, 482] width 165 height 39
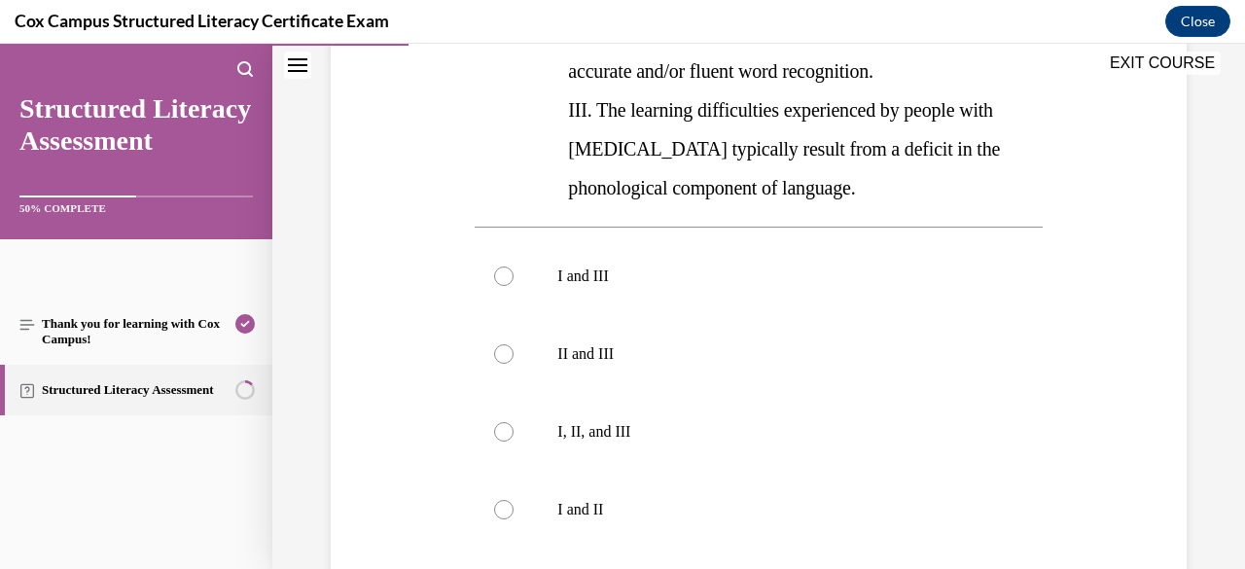
scroll to position [514, 0]
click at [594, 415] on label "I, II, and III" at bounding box center [757, 431] width 567 height 78
click at [513, 421] on input "I, II, and III" at bounding box center [503, 430] width 19 height 19
radio input "true"
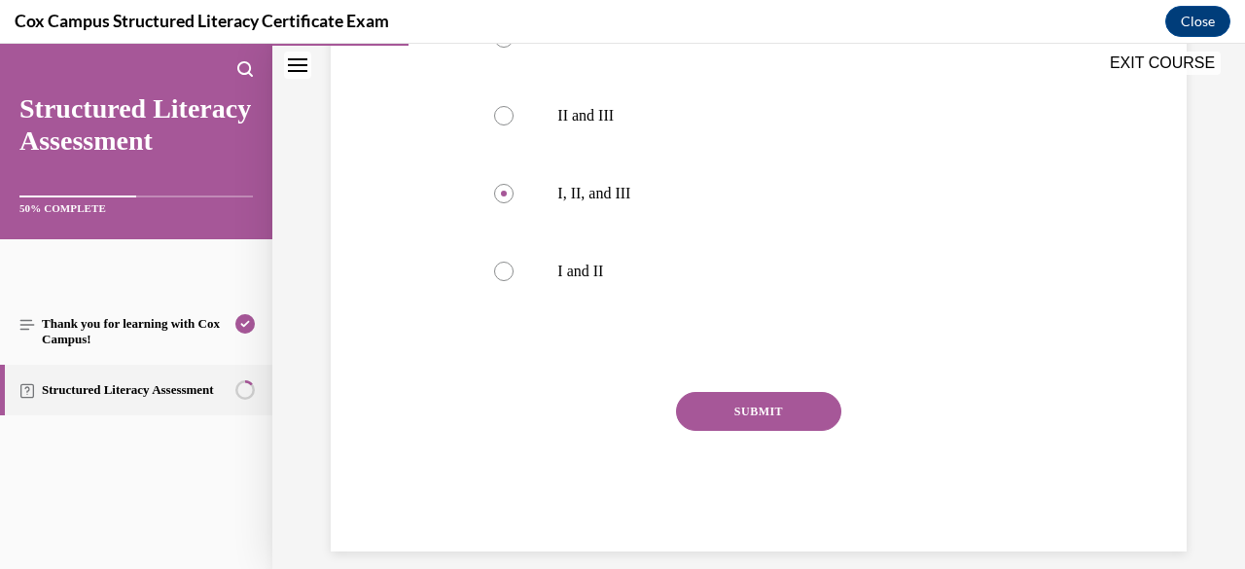
click at [710, 401] on button "SUBMIT" at bounding box center [758, 411] width 165 height 39
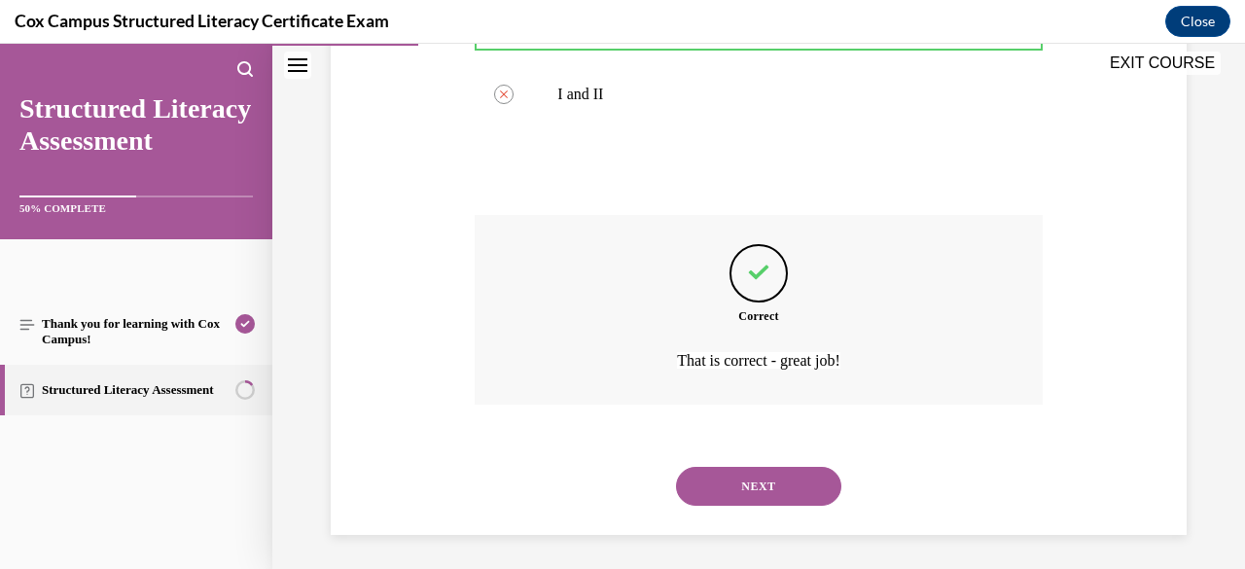
scroll to position [932, 0]
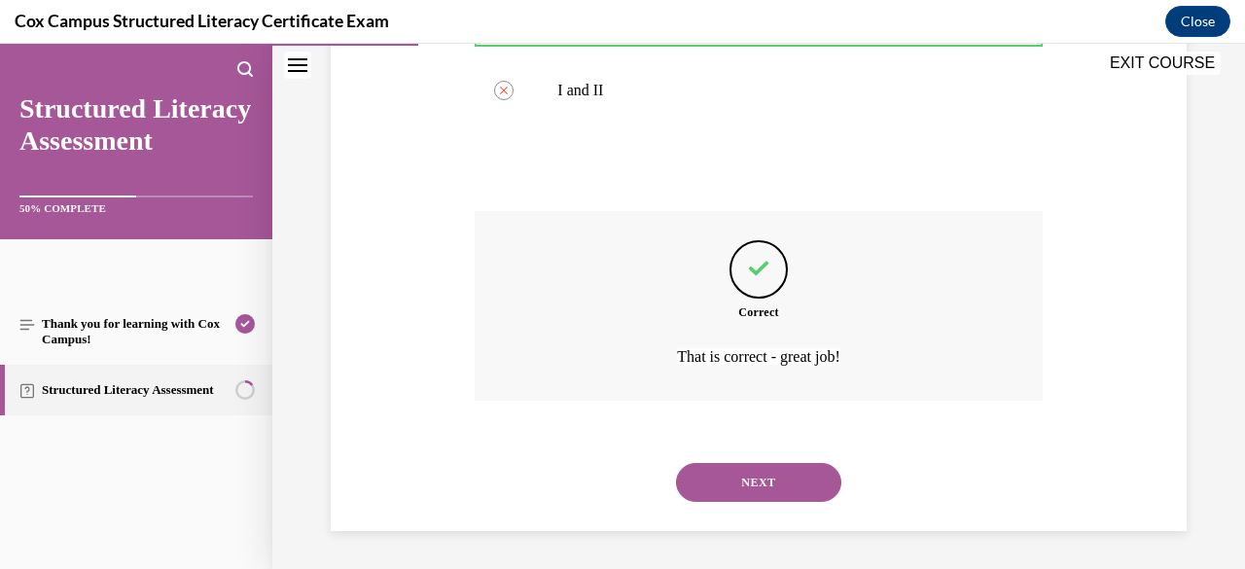
click at [746, 476] on button "NEXT" at bounding box center [758, 482] width 165 height 39
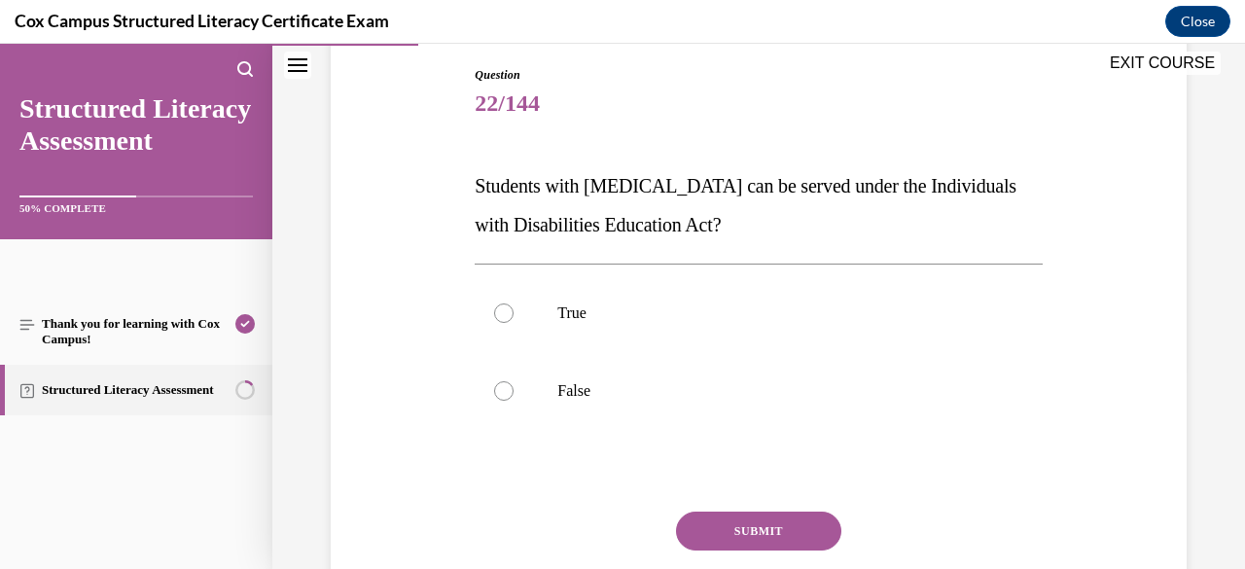
scroll to position [215, 0]
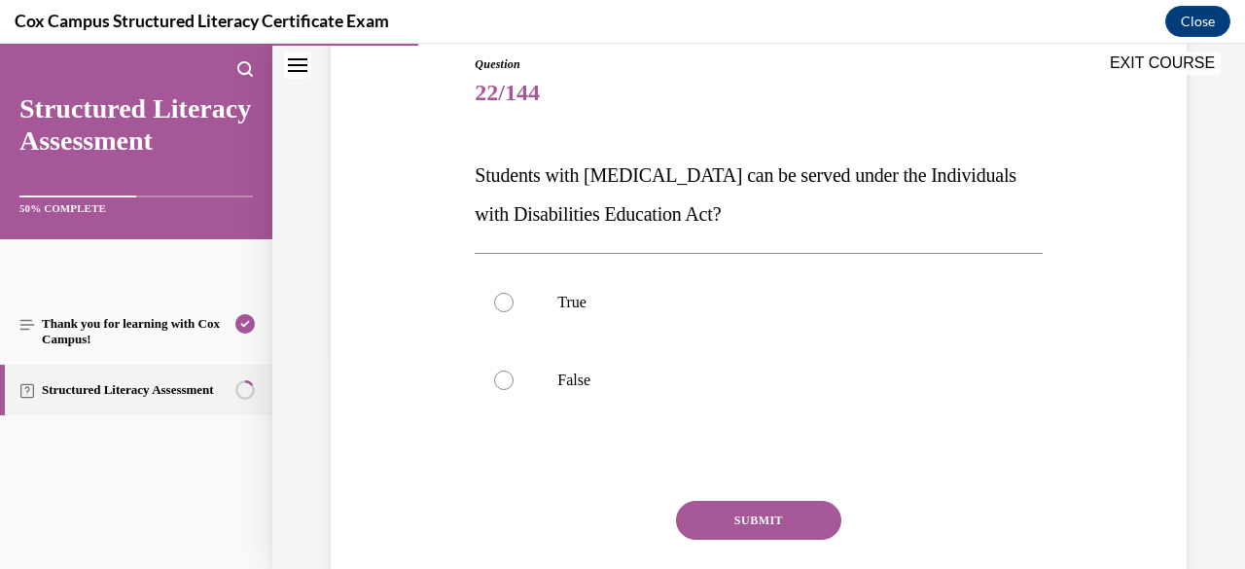
click at [664, 317] on label "True" at bounding box center [757, 302] width 567 height 78
click at [513, 312] on input "True" at bounding box center [503, 302] width 19 height 19
radio input "true"
click at [726, 516] on button "SUBMIT" at bounding box center [758, 520] width 165 height 39
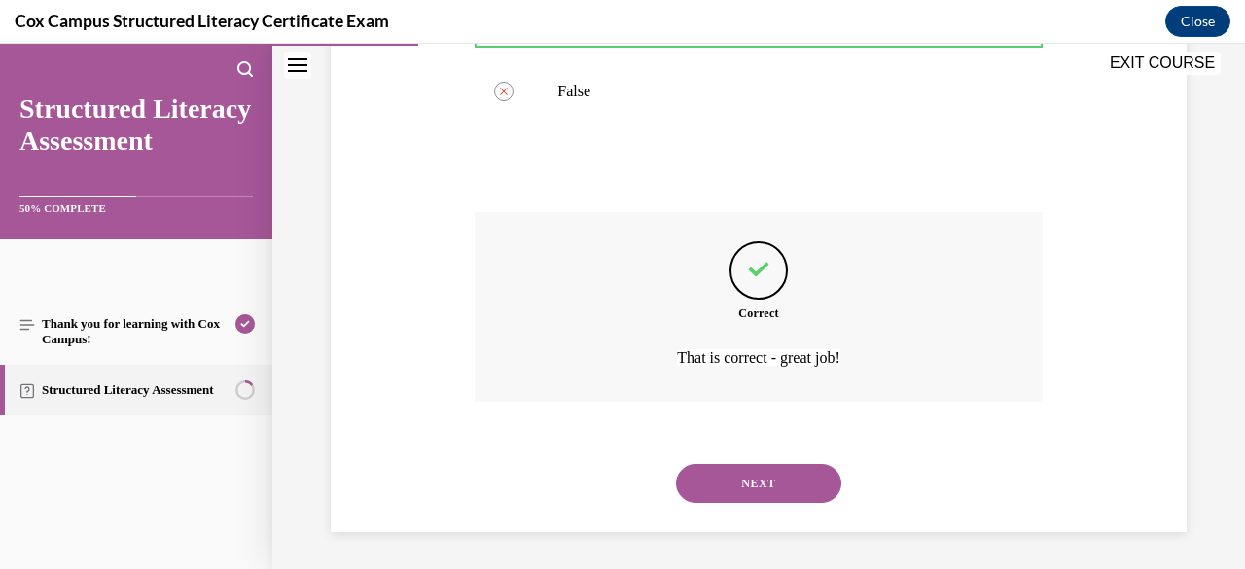
scroll to position [505, 0]
click at [775, 475] on button "NEXT" at bounding box center [758, 482] width 165 height 39
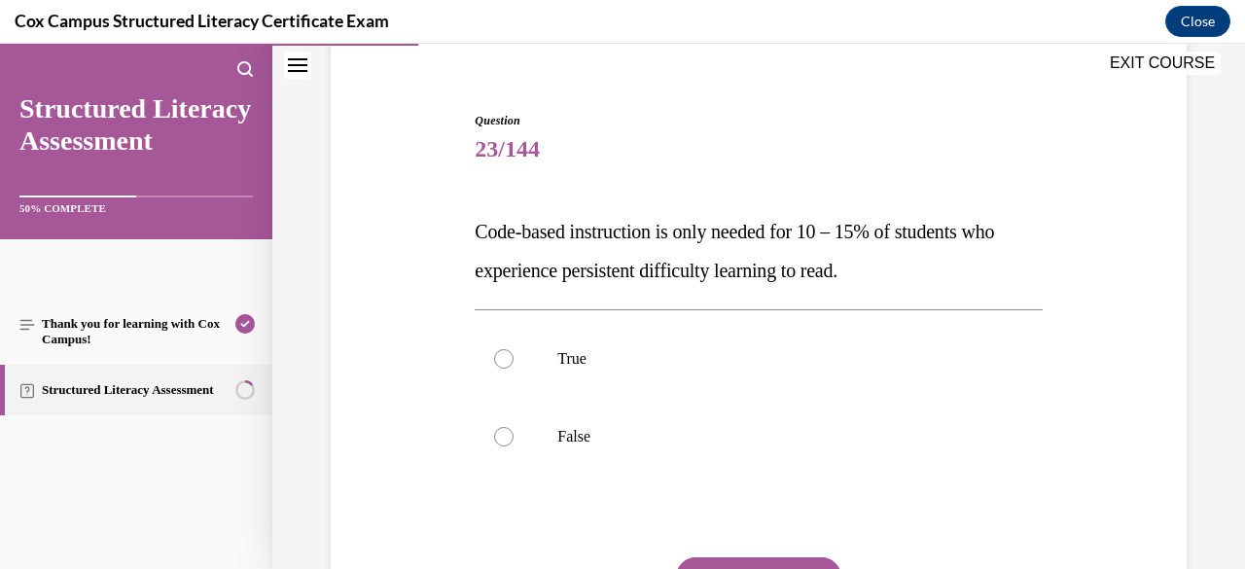
scroll to position [159, 0]
drag, startPoint x: 934, startPoint y: 271, endPoint x: 456, endPoint y: 205, distance: 482.9
click at [456, 205] on div "Question 23/144 Code-based instruction is only needed for 10 – 15% of students …" at bounding box center [758, 384] width 865 height 663
click at [631, 432] on p "False" at bounding box center [775, 435] width 436 height 19
click at [513, 432] on input "False" at bounding box center [503, 435] width 19 height 19
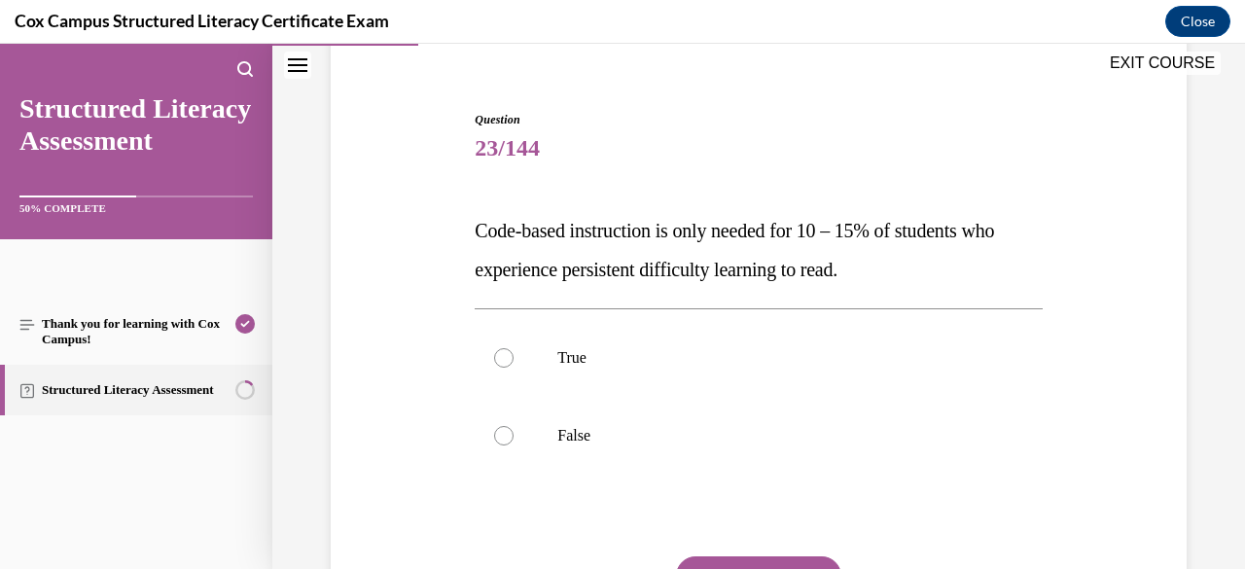
radio input "true"
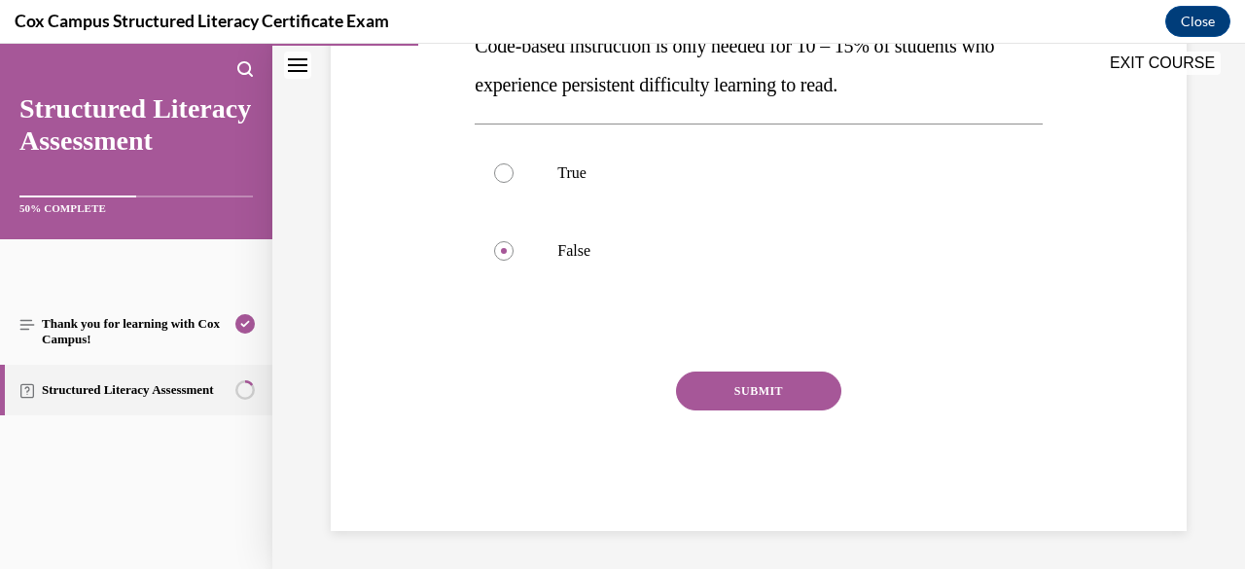
click at [728, 400] on button "SUBMIT" at bounding box center [758, 390] width 165 height 39
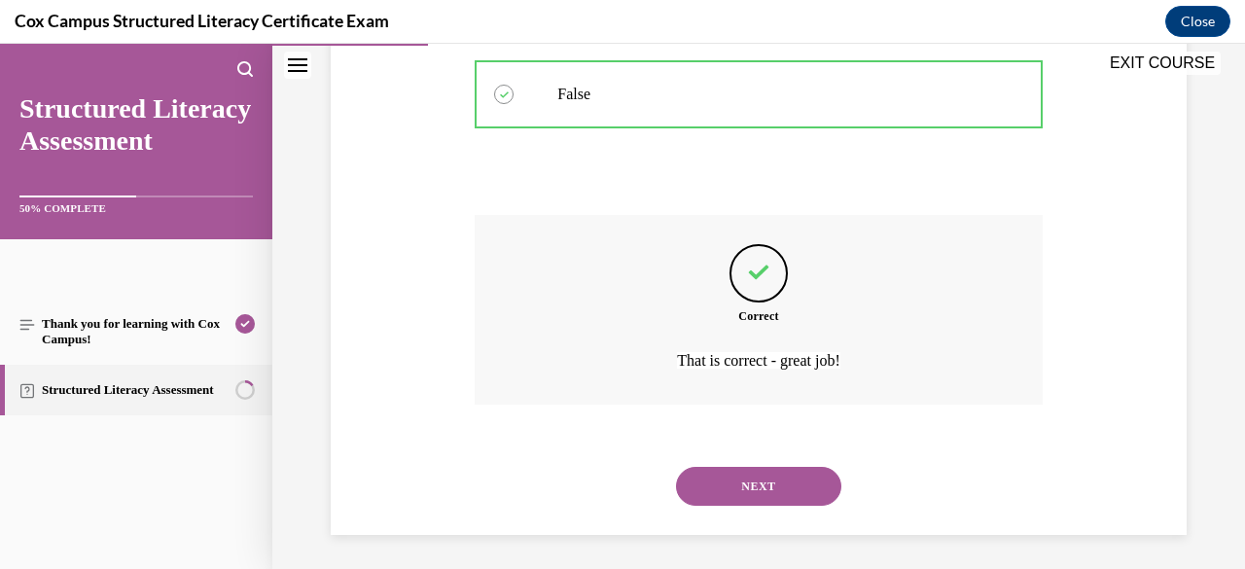
scroll to position [505, 0]
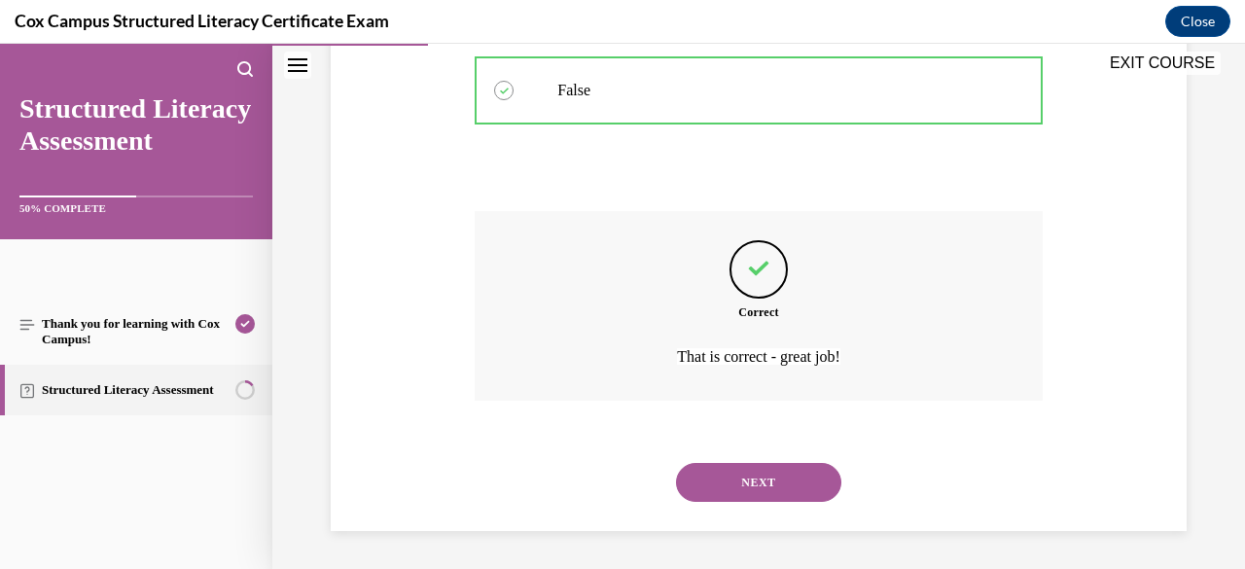
click at [747, 472] on button "NEXT" at bounding box center [758, 482] width 165 height 39
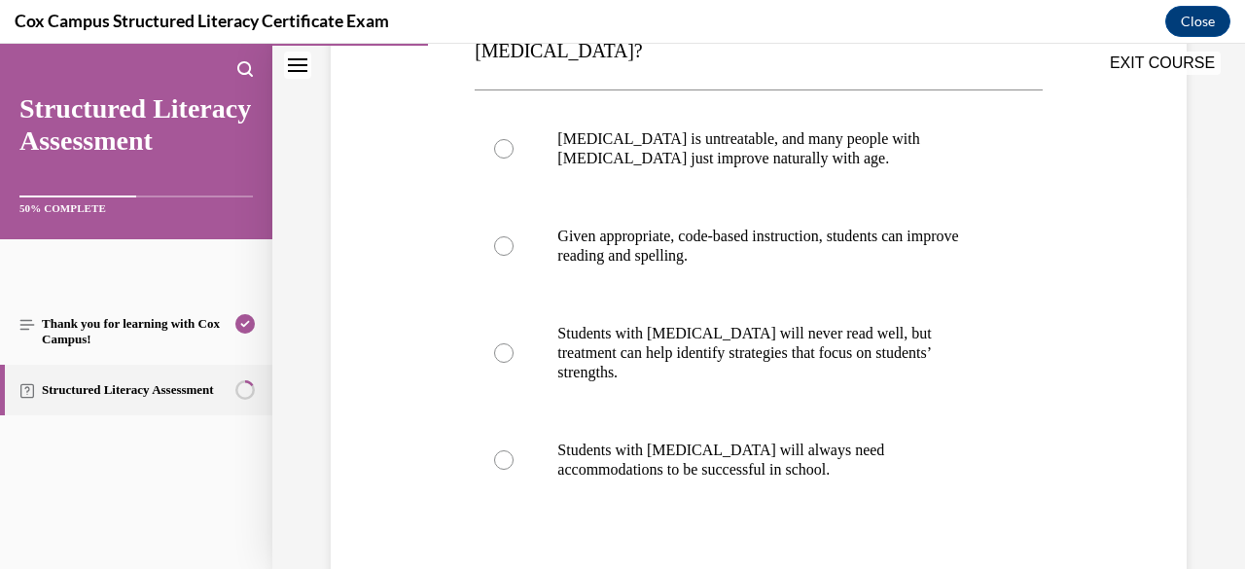
scroll to position [377, 0]
click at [834, 269] on label "Given appropriate, code-based instruction, students can improve reading and spe…" at bounding box center [757, 246] width 567 height 97
click at [513, 257] on input "Given appropriate, code-based instruction, students can improve reading and spe…" at bounding box center [503, 246] width 19 height 19
radio input "true"
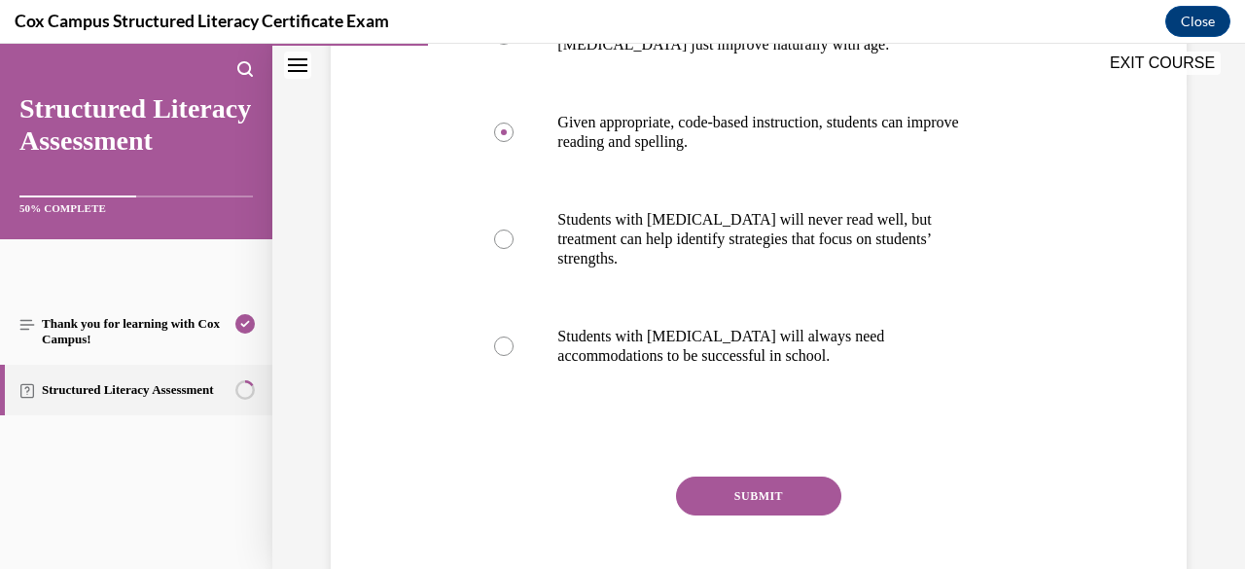
click at [786, 476] on button "SUBMIT" at bounding box center [758, 495] width 165 height 39
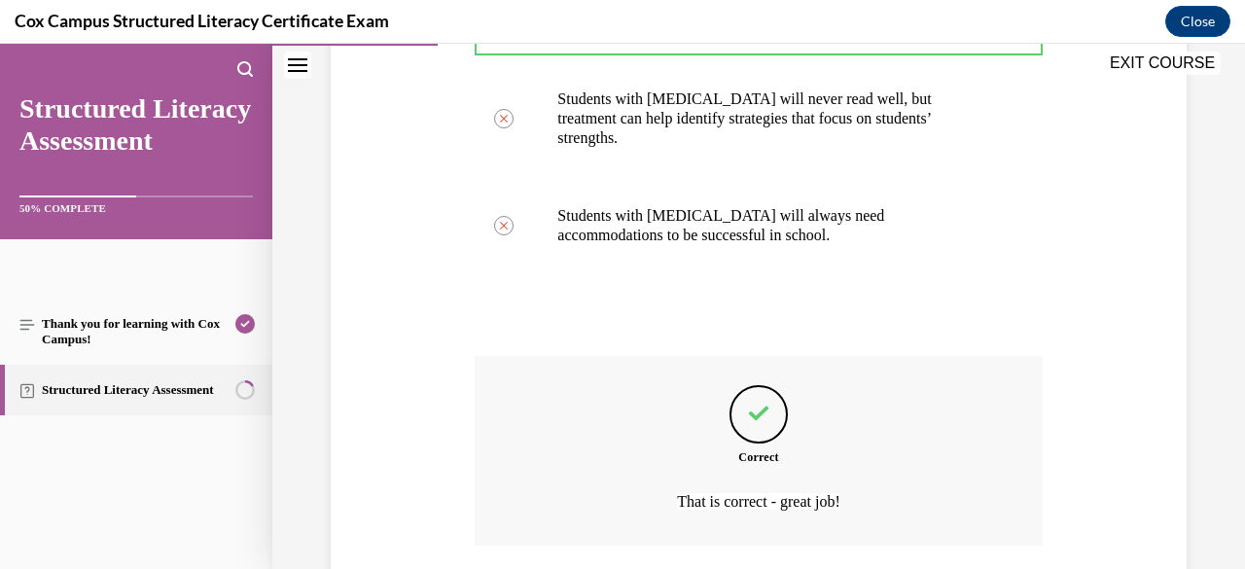
scroll to position [738, 0]
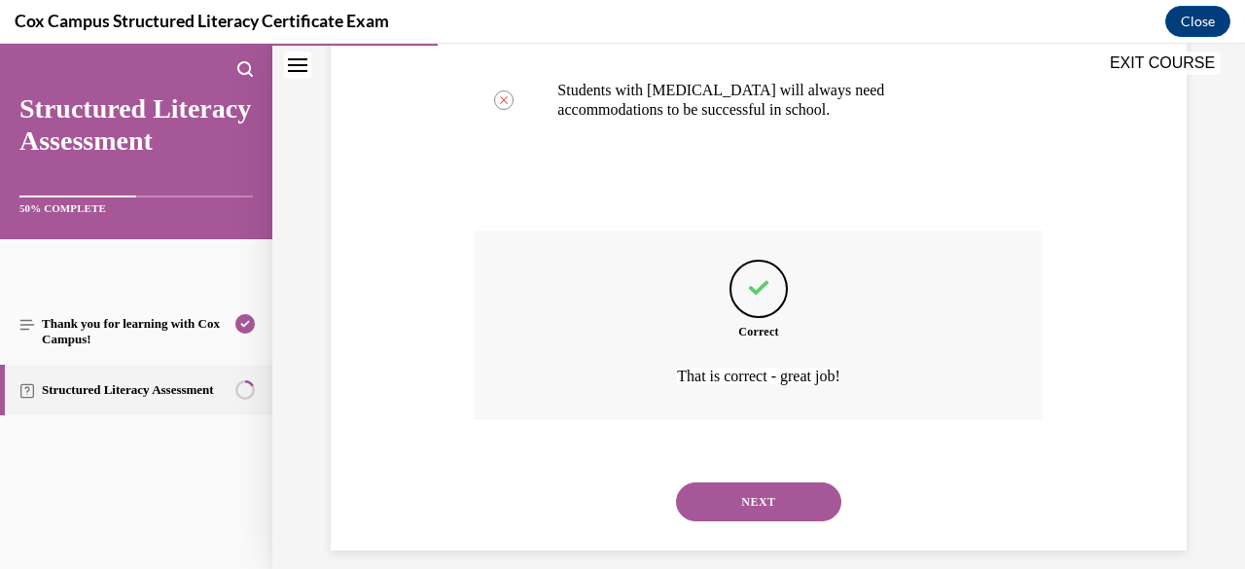
click at [779, 482] on button "NEXT" at bounding box center [758, 501] width 165 height 39
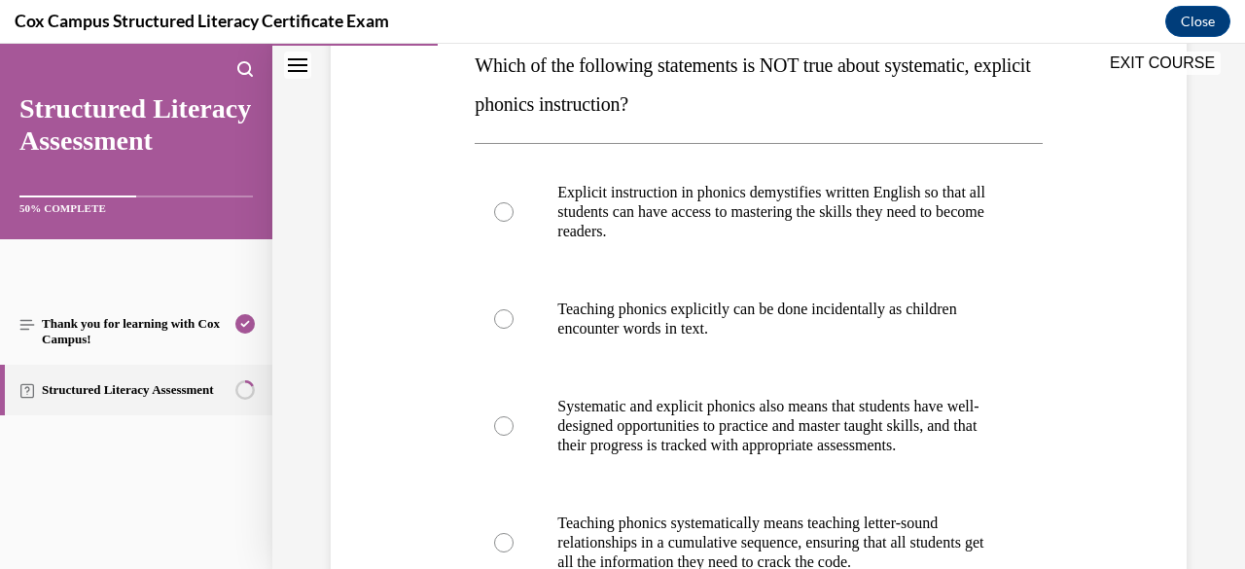
scroll to position [447, 0]
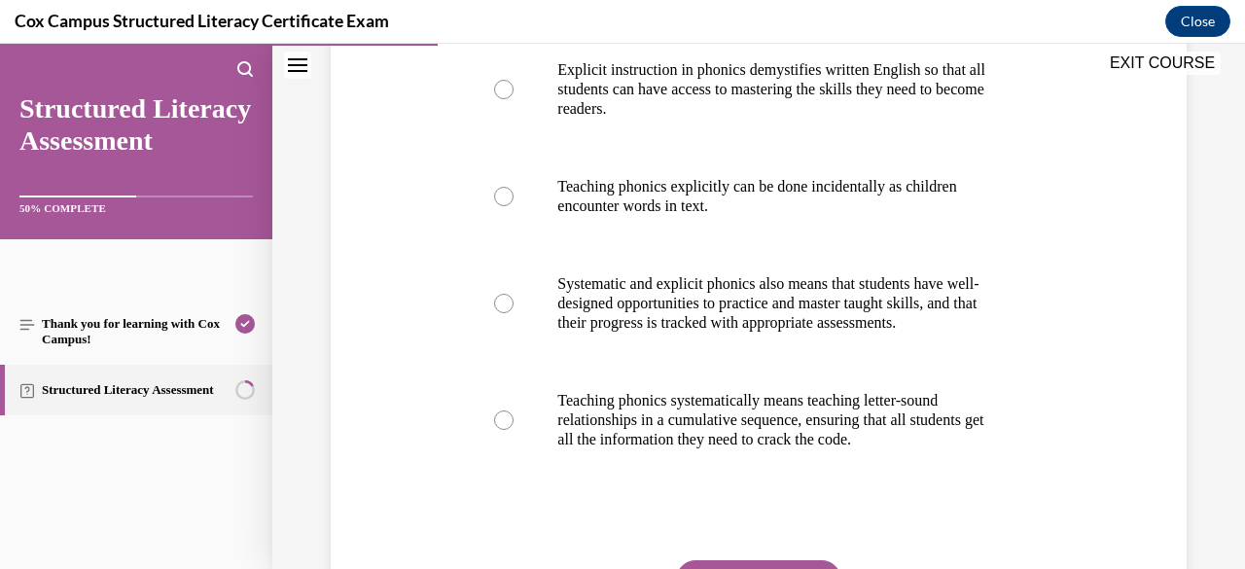
drag, startPoint x: 829, startPoint y: 335, endPoint x: 780, endPoint y: 345, distance: 50.5
click at [780, 333] on p "Systematic and explicit phonics also means that students have well-designed opp…" at bounding box center [775, 303] width 436 height 58
click at [513, 313] on input "Systematic and explicit phonics also means that students have well-designed opp…" at bounding box center [503, 303] width 19 height 19
radio input "true"
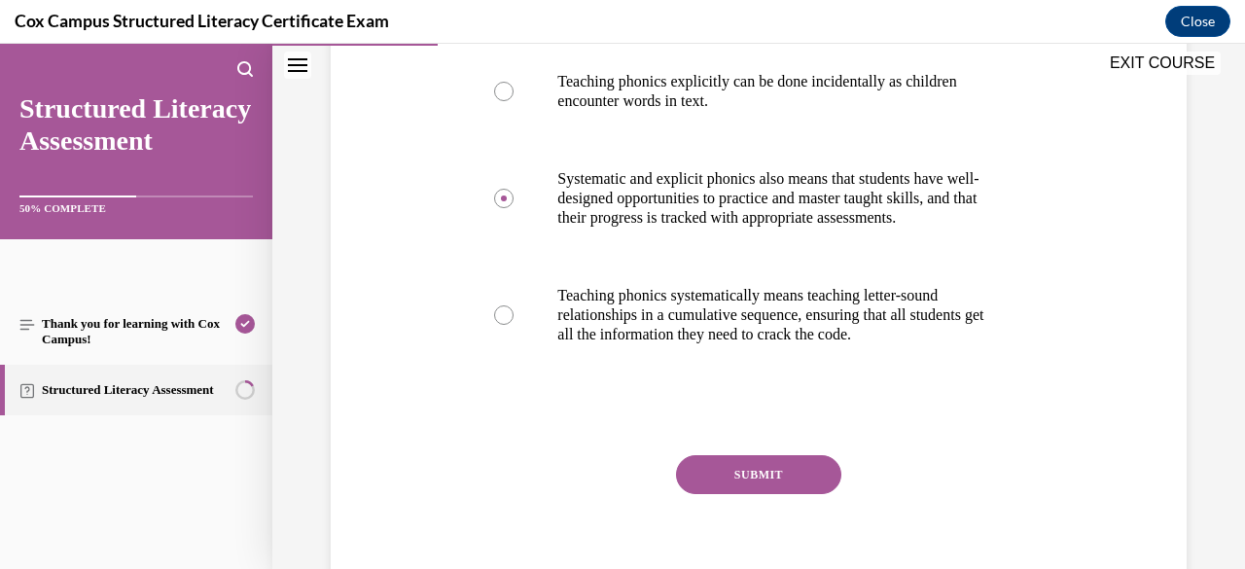
scroll to position [553, 0]
click at [726, 493] on button "SUBMIT" at bounding box center [758, 473] width 165 height 39
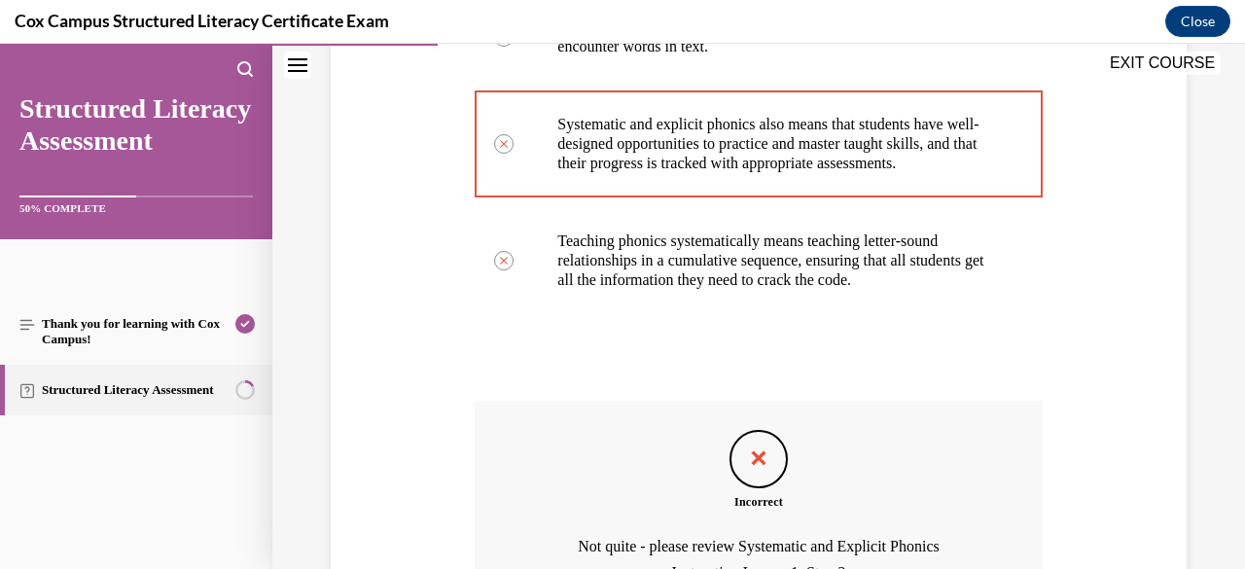
scroll to position [815, 0]
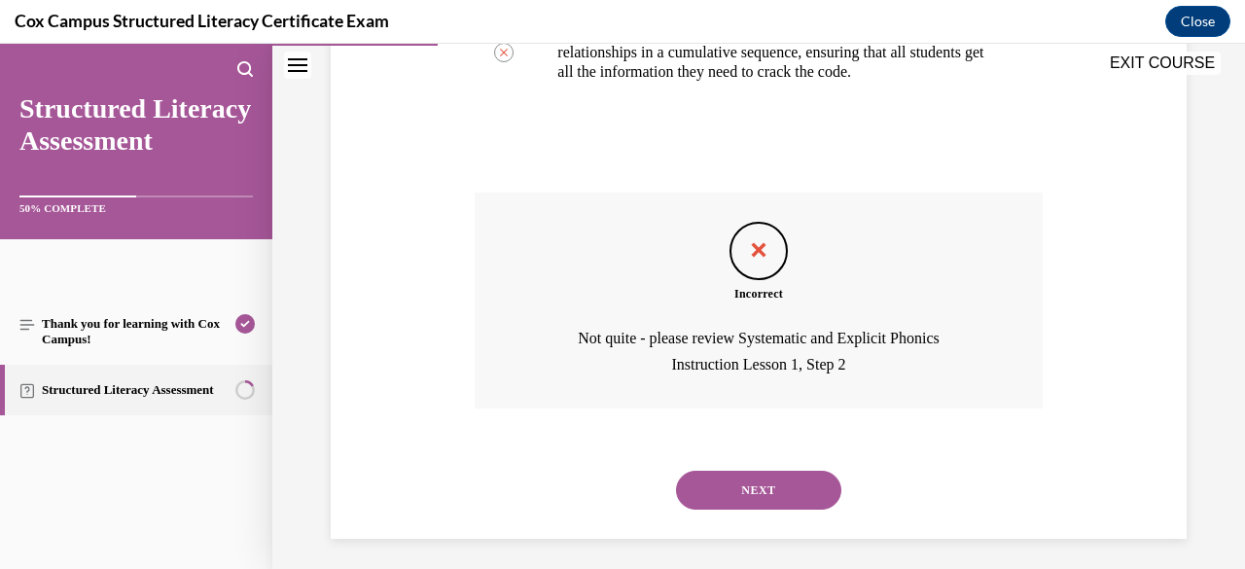
click at [772, 509] on button "NEXT" at bounding box center [758, 490] width 165 height 39
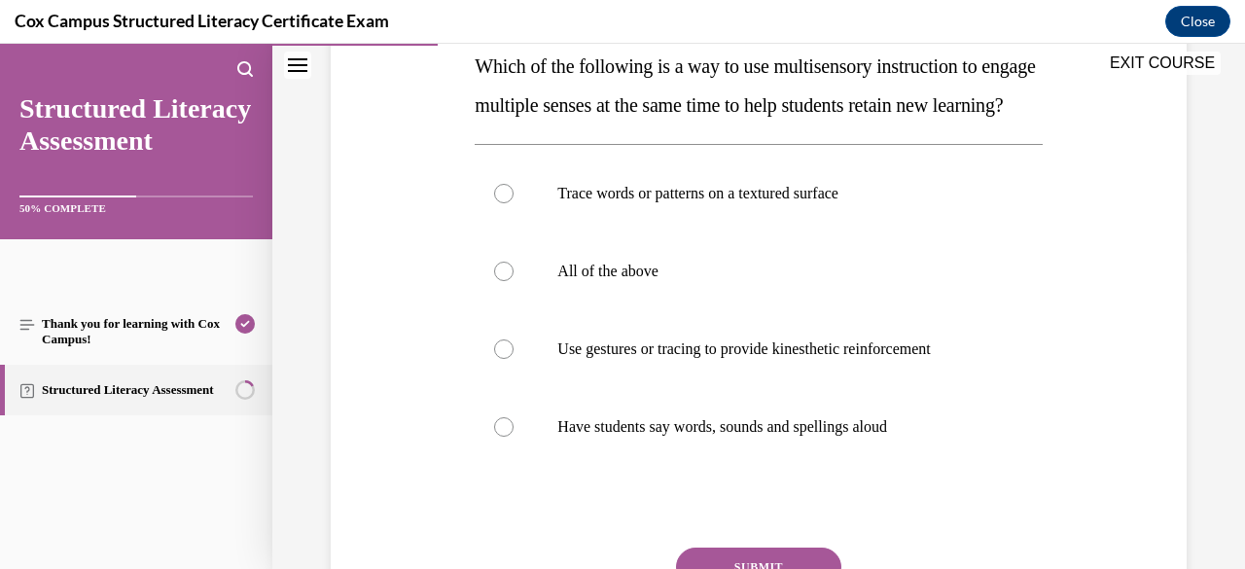
scroll to position [325, 0]
click at [815, 309] on label "All of the above" at bounding box center [757, 270] width 567 height 78
click at [513, 280] on input "All of the above" at bounding box center [503, 270] width 19 height 19
radio input "true"
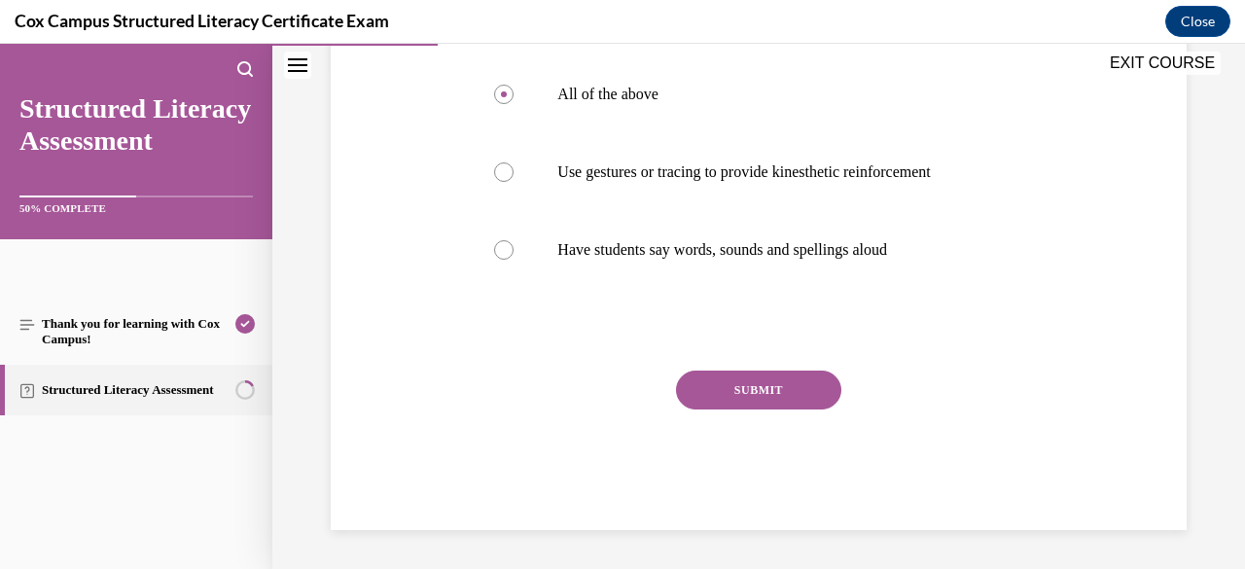
click at [776, 409] on button "SUBMIT" at bounding box center [758, 389] width 165 height 39
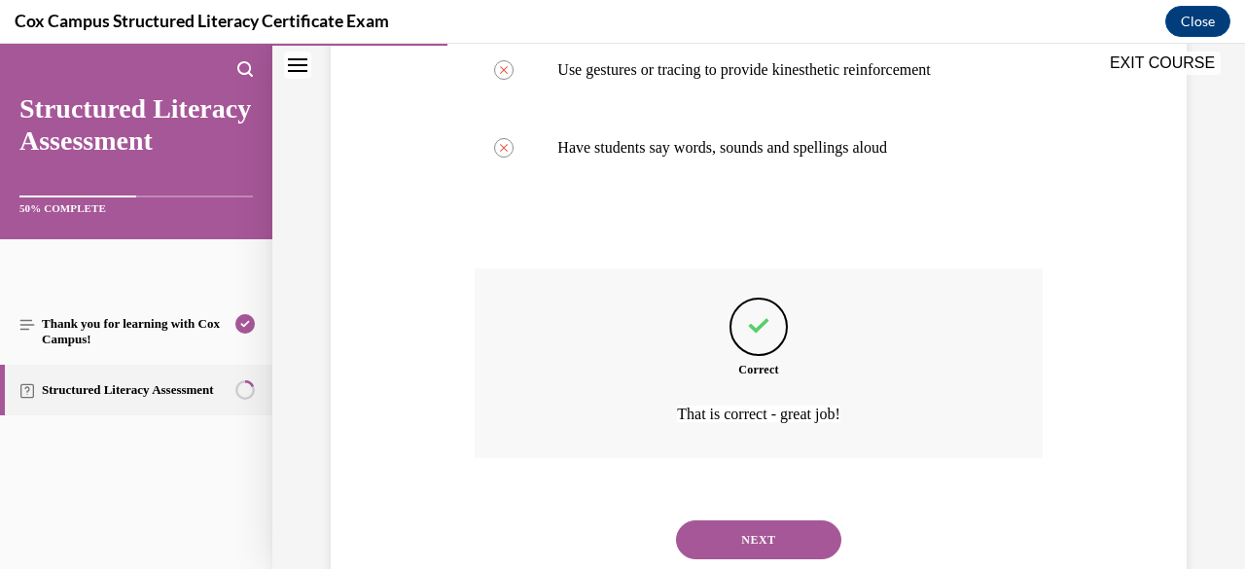
scroll to position [699, 0]
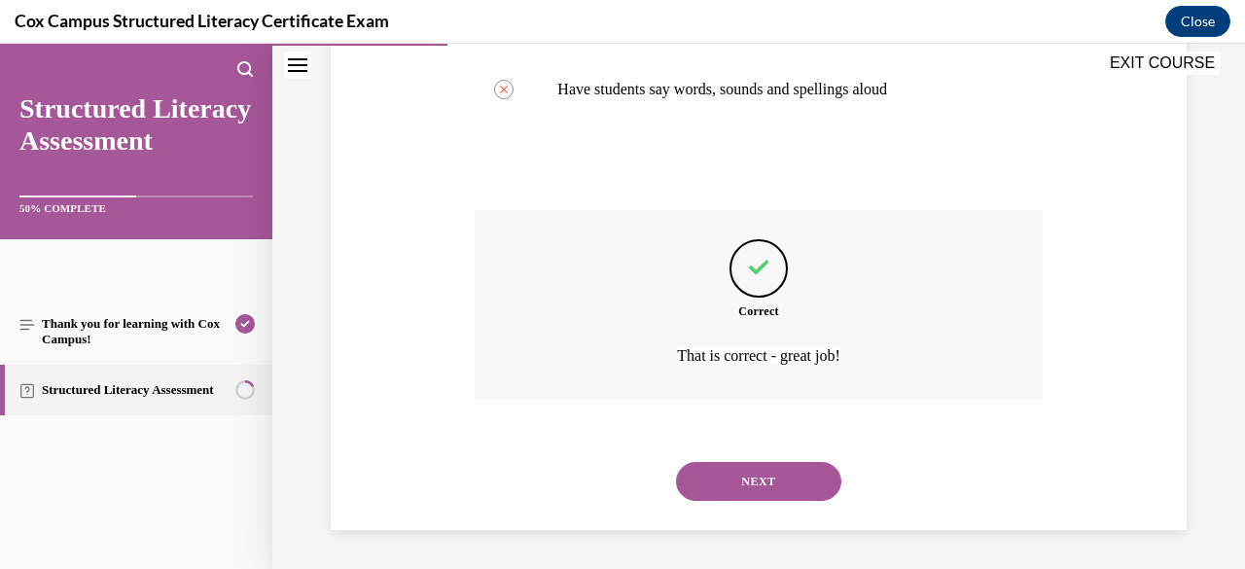
click at [758, 486] on button "NEXT" at bounding box center [758, 481] width 165 height 39
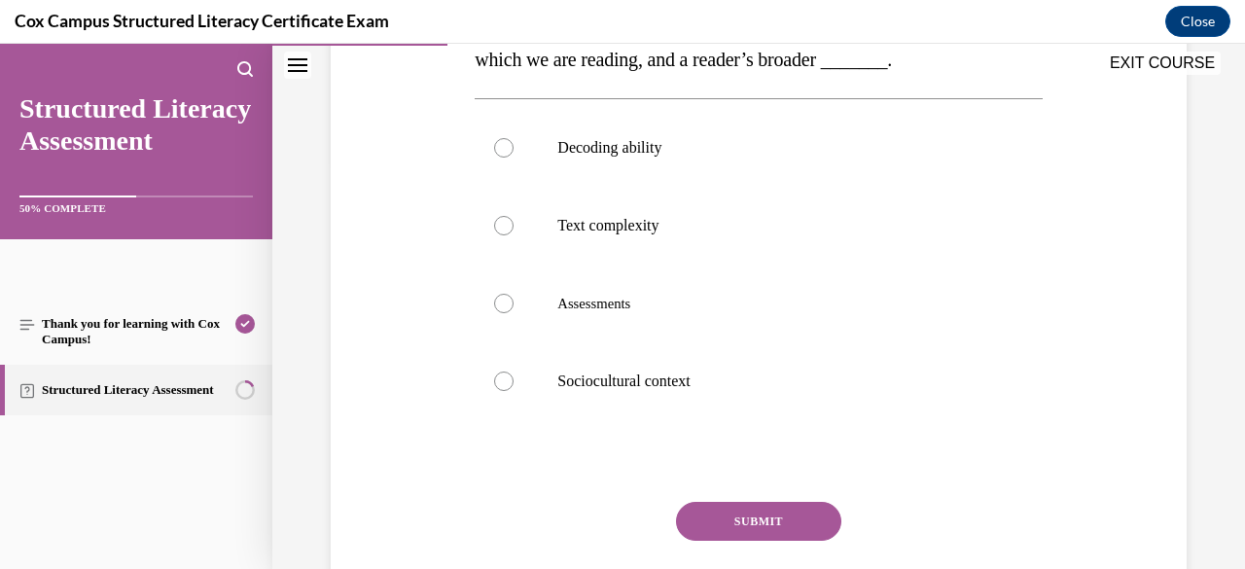
scroll to position [409, 0]
click at [713, 390] on p "Sociocultural context" at bounding box center [775, 379] width 436 height 19
click at [513, 390] on input "Sociocultural context" at bounding box center [503, 379] width 19 height 19
radio input "true"
click at [753, 540] on button "SUBMIT" at bounding box center [758, 520] width 165 height 39
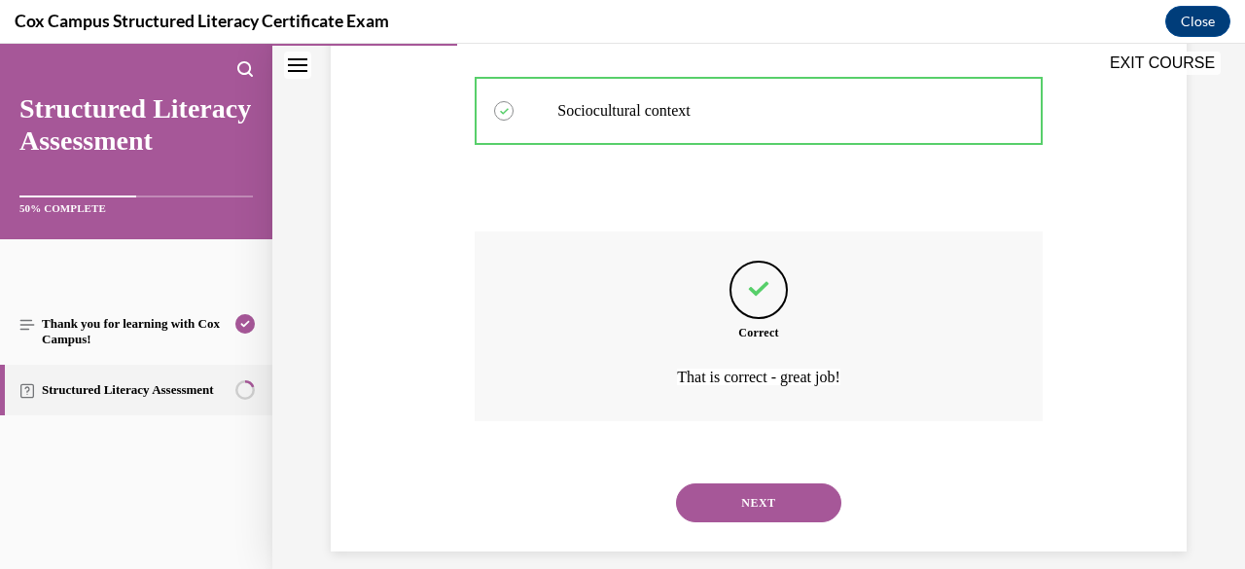
scroll to position [738, 0]
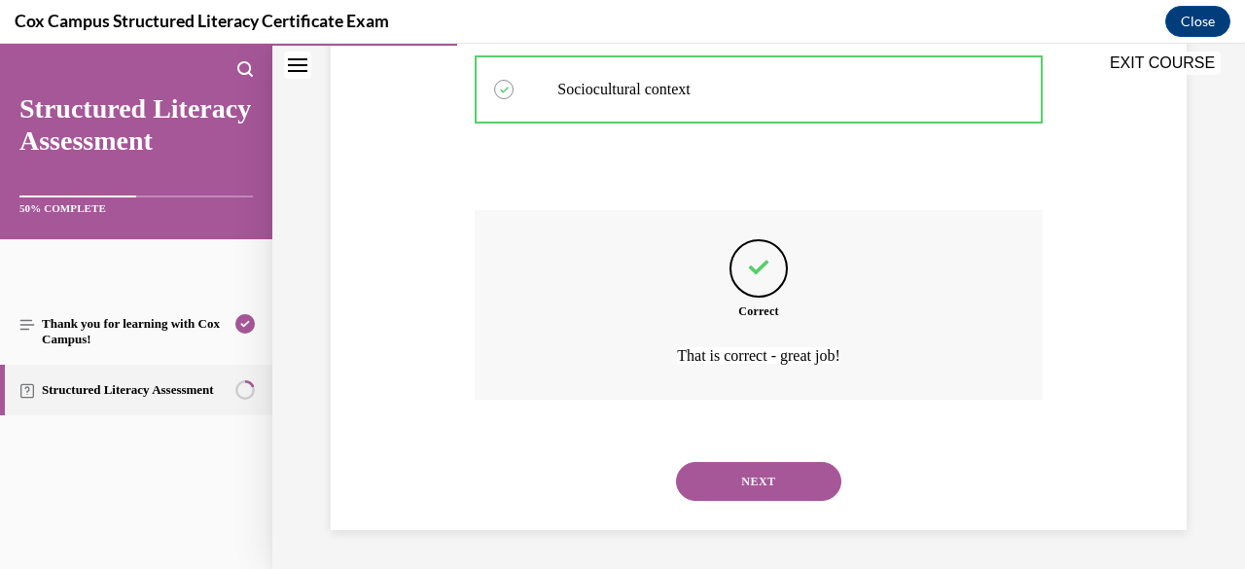
click at [756, 478] on button "NEXT" at bounding box center [758, 481] width 165 height 39
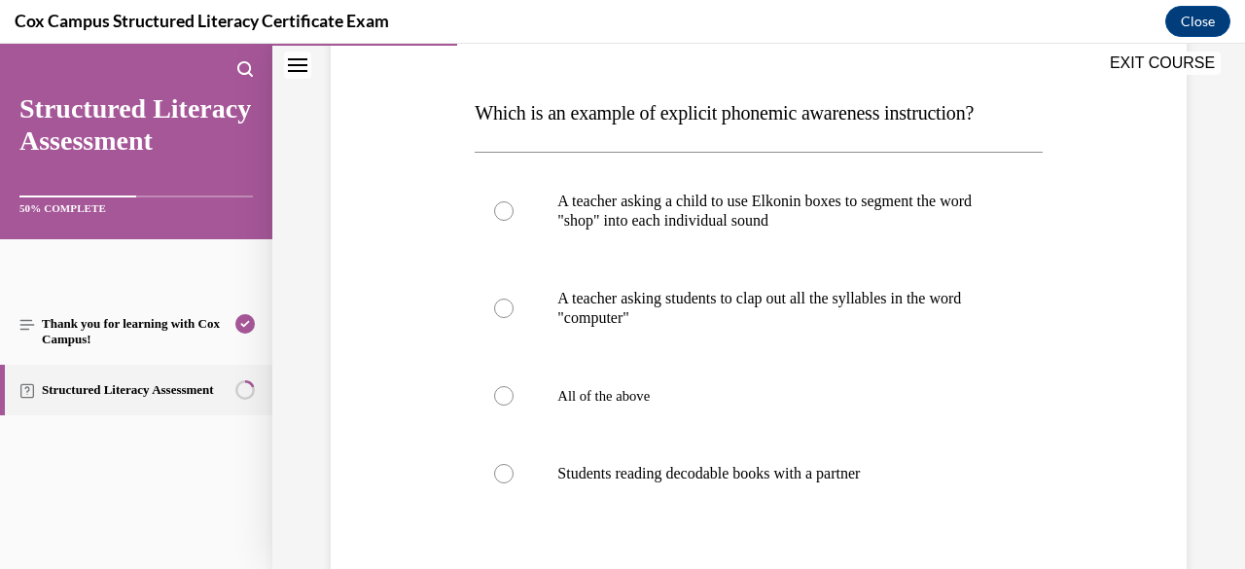
scroll to position [278, 0]
drag, startPoint x: 775, startPoint y: 409, endPoint x: 745, endPoint y: 408, distance: 30.2
click at [745, 408] on label "All of the above" at bounding box center [757, 395] width 567 height 78
click at [513, 404] on input "All of the above" at bounding box center [503, 394] width 19 height 19
radio input "true"
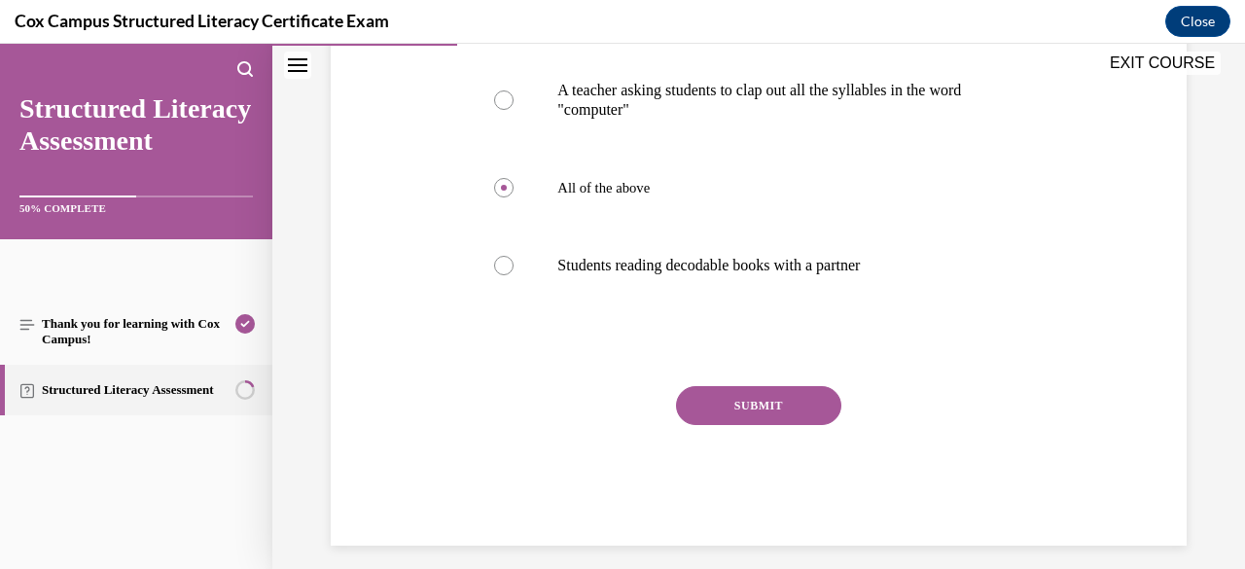
click at [745, 408] on button "SUBMIT" at bounding box center [758, 405] width 165 height 39
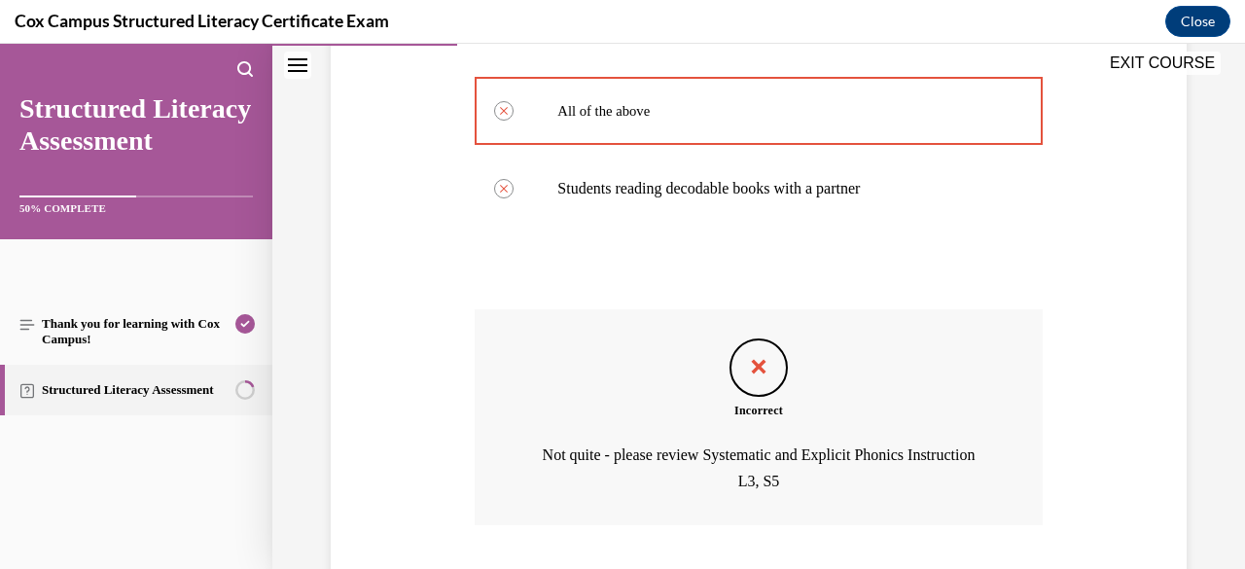
scroll to position [686, 0]
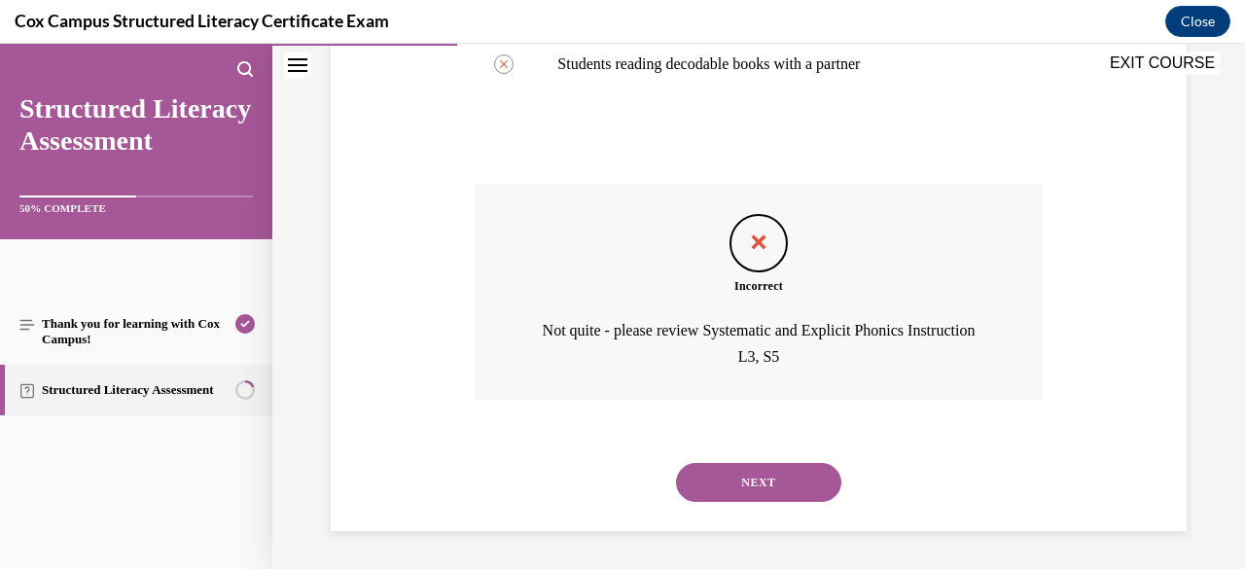
click at [758, 477] on button "NEXT" at bounding box center [758, 482] width 165 height 39
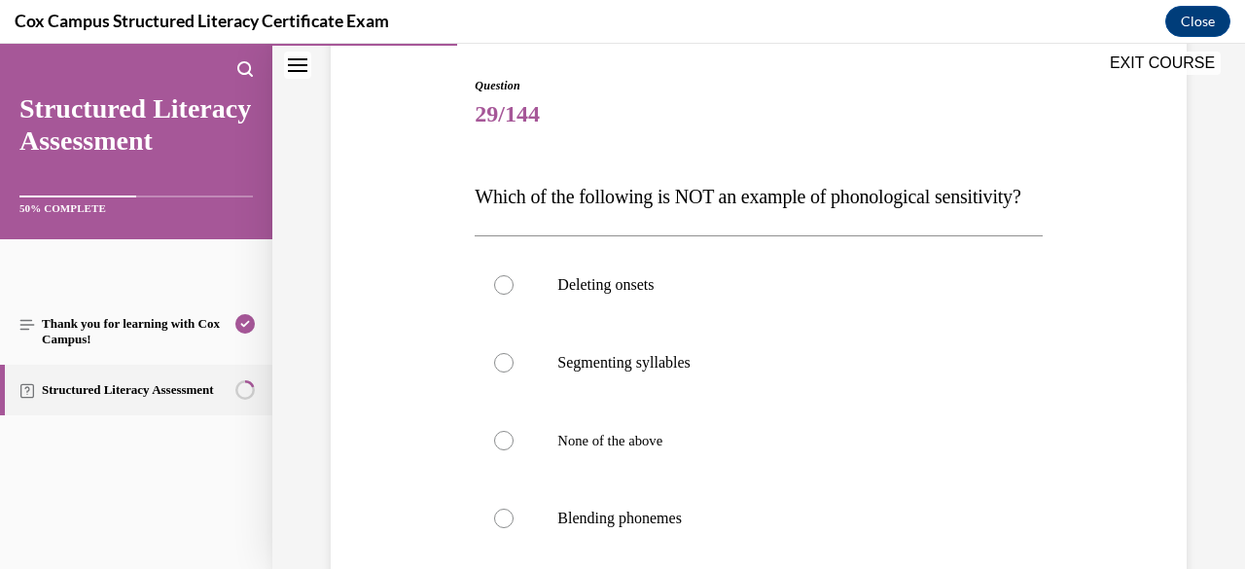
scroll to position [201, 0]
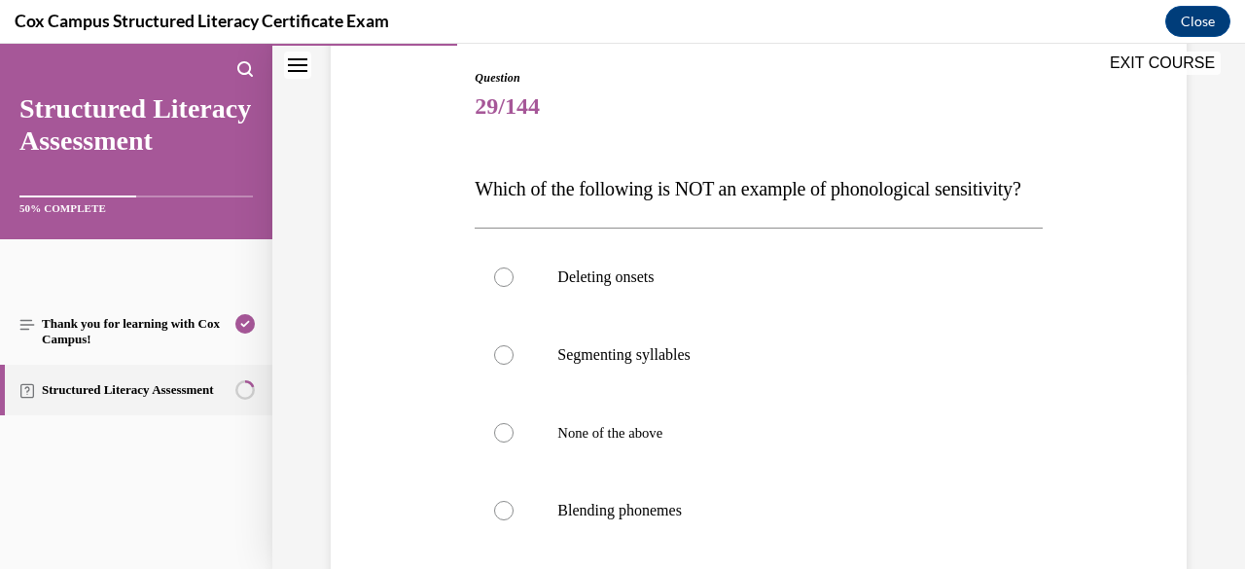
drag, startPoint x: 585, startPoint y: 228, endPoint x: 449, endPoint y: 173, distance: 146.6
click at [449, 173] on div "Question 29/144 Which of the following is NOT an example of phonological sensit…" at bounding box center [758, 401] width 865 height 780
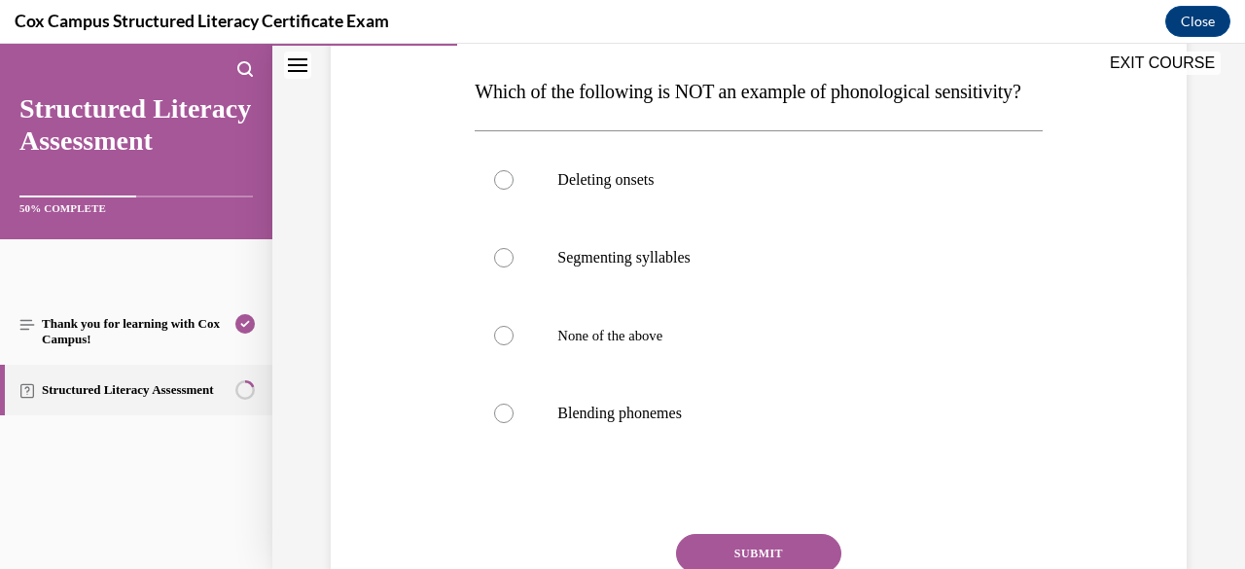
click at [854, 219] on label "Deleting onsets" at bounding box center [757, 180] width 567 height 78
click at [513, 190] on input "Deleting onsets" at bounding box center [503, 179] width 19 height 19
radio input "true"
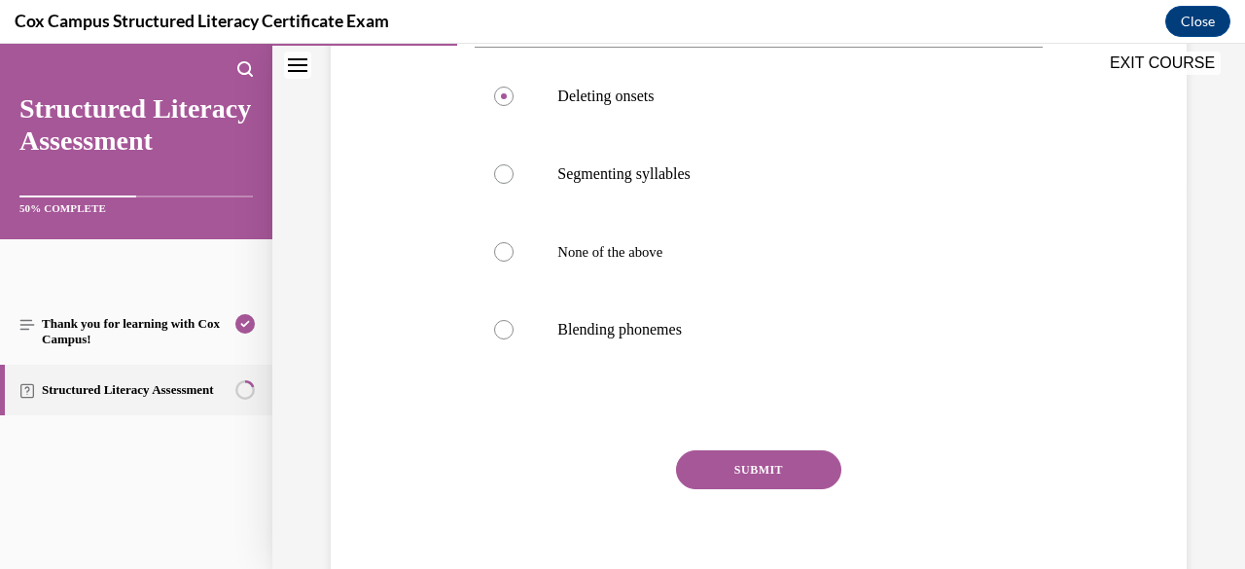
click at [782, 489] on button "SUBMIT" at bounding box center [758, 469] width 165 height 39
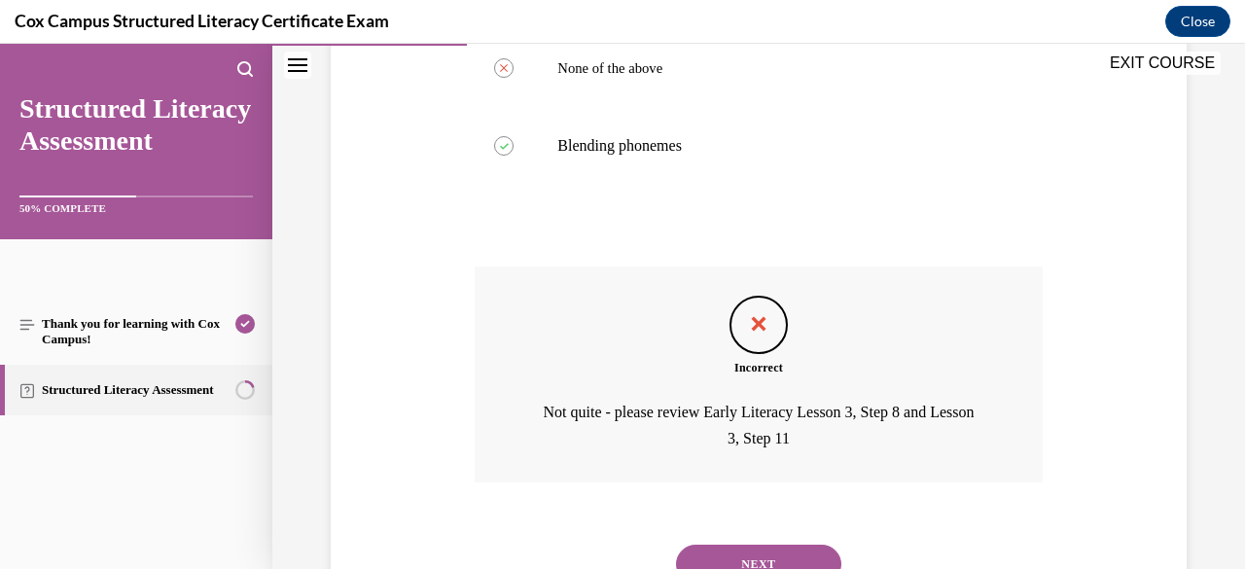
scroll to position [686, 0]
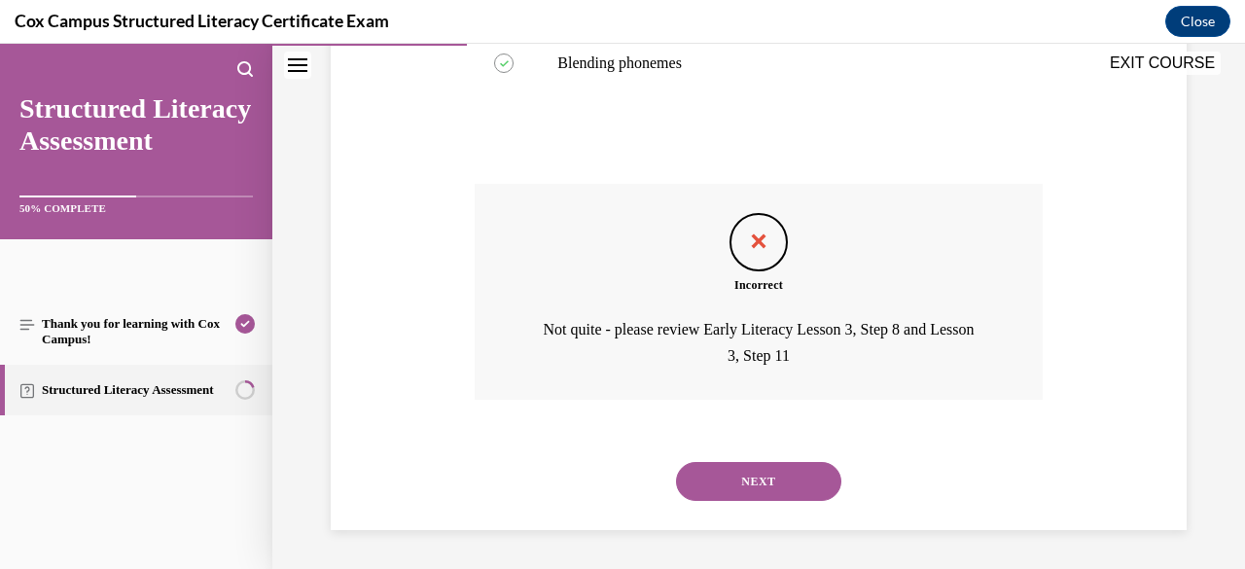
click at [780, 493] on button "NEXT" at bounding box center [758, 481] width 165 height 39
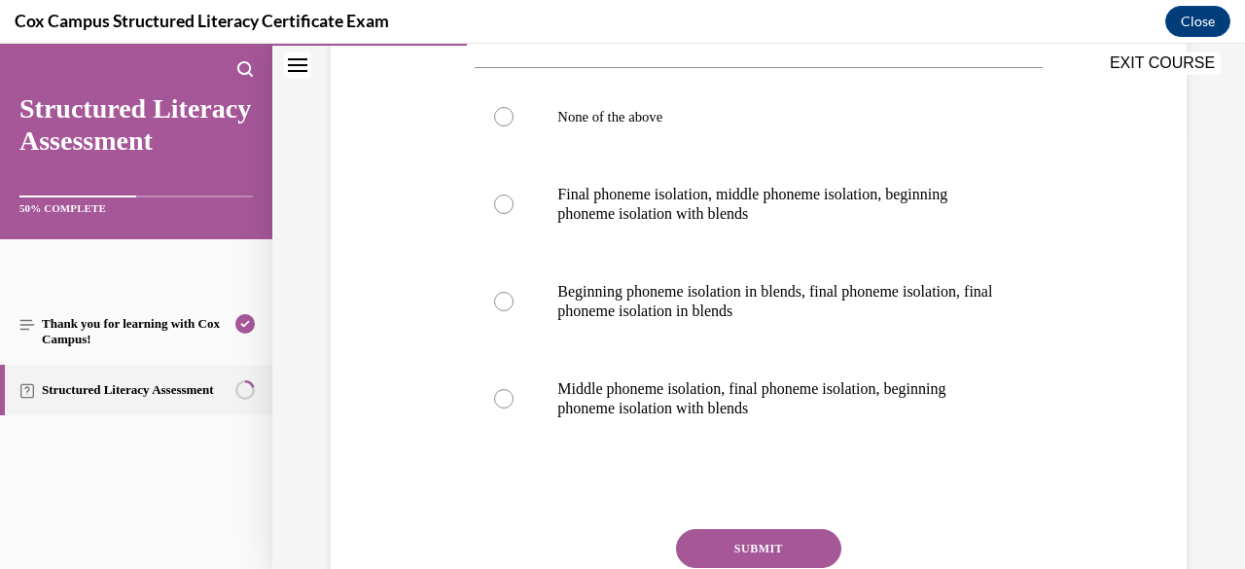
scroll to position [442, 0]
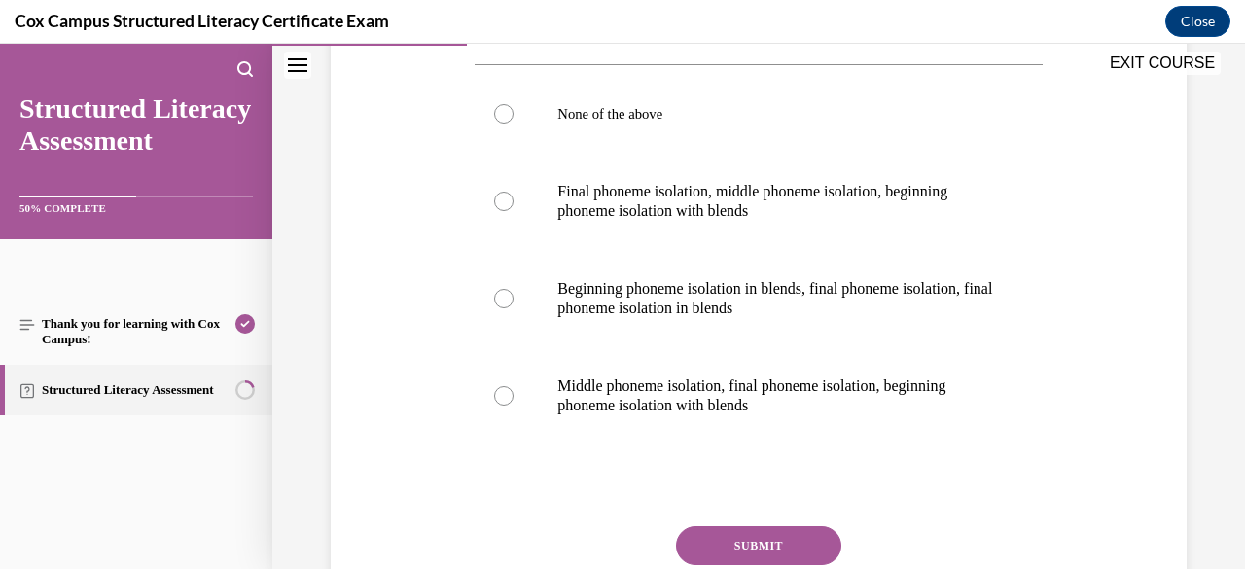
click at [785, 302] on p "Beginning phoneme isolation in blends, final phoneme isolation, final phoneme i…" at bounding box center [775, 298] width 436 height 39
click at [513, 302] on input "Beginning phoneme isolation in blends, final phoneme isolation, final phoneme i…" at bounding box center [503, 298] width 19 height 19
radio input "true"
click at [753, 547] on button "SUBMIT" at bounding box center [758, 545] width 165 height 39
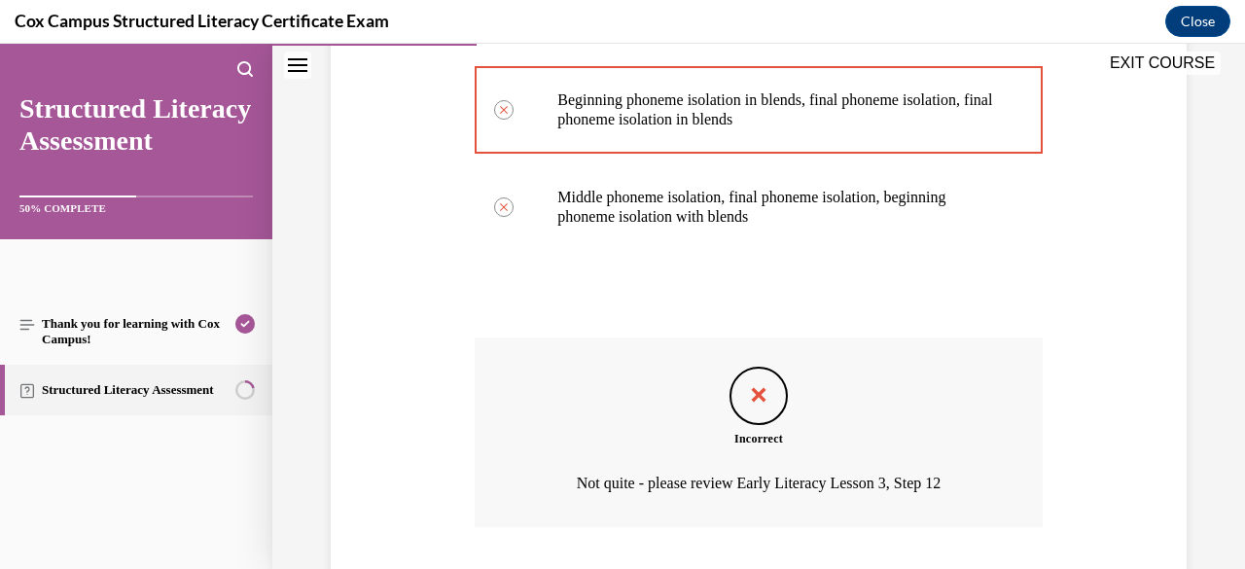
scroll to position [757, 0]
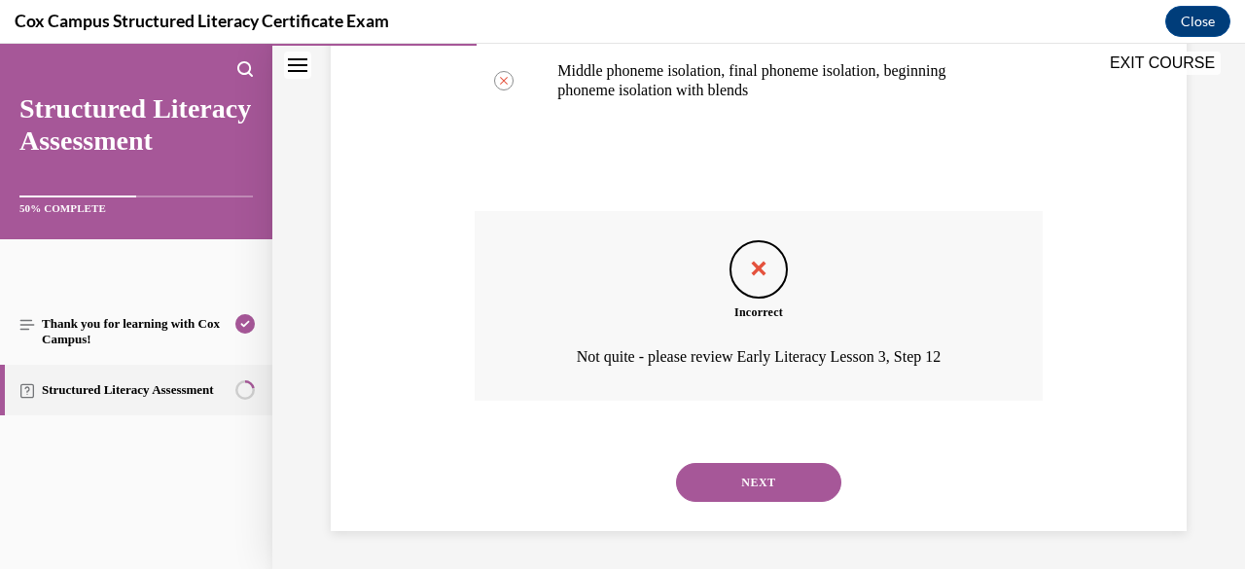
click at [782, 476] on button "NEXT" at bounding box center [758, 482] width 165 height 39
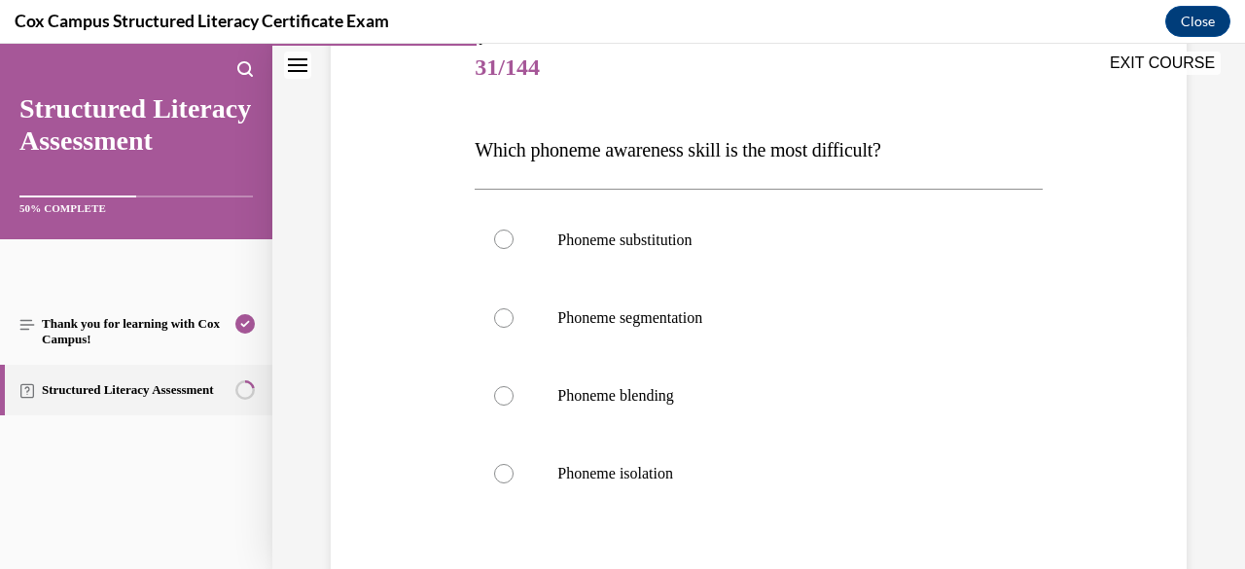
scroll to position [239, 0]
drag, startPoint x: 920, startPoint y: 135, endPoint x: 574, endPoint y: 151, distance: 346.5
drag, startPoint x: 574, startPoint y: 151, endPoint x: 916, endPoint y: 136, distance: 342.6
drag, startPoint x: 916, startPoint y: 136, endPoint x: 910, endPoint y: 155, distance: 19.4
click at [880, 155] on span "Which phoneme awareness skill is the most difficult?" at bounding box center [676, 150] width 405 height 21
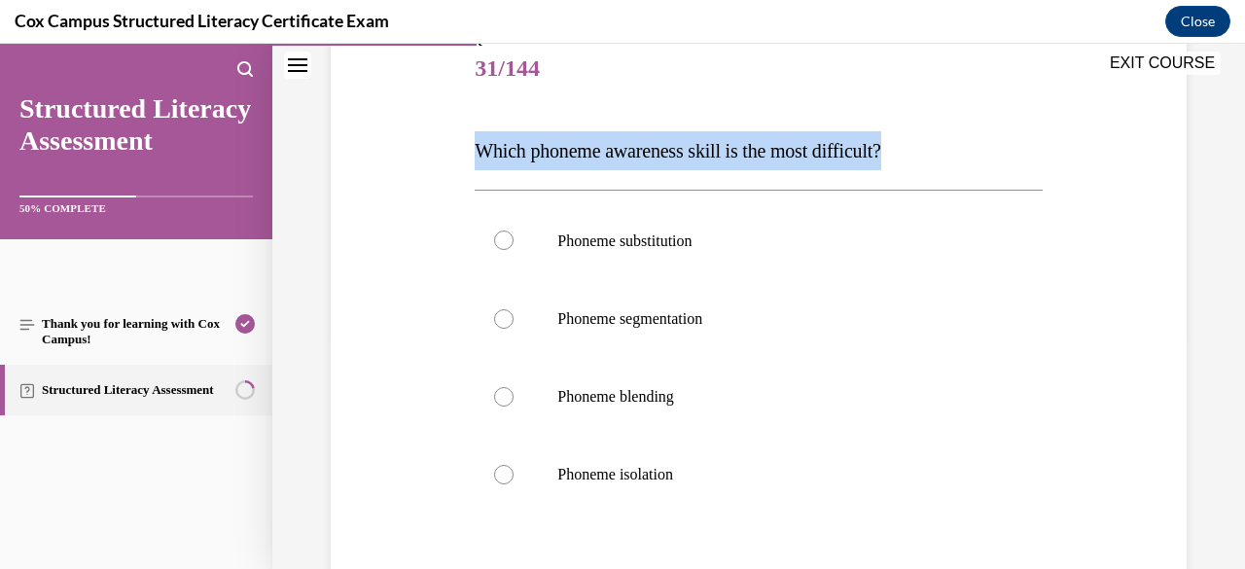
drag, startPoint x: 910, startPoint y: 155, endPoint x: 463, endPoint y: 157, distance: 447.3
click at [463, 157] on div "Question 31/144 Which phoneme awareness skill is the most difficult?   Phoneme …" at bounding box center [758, 364] width 865 height 782
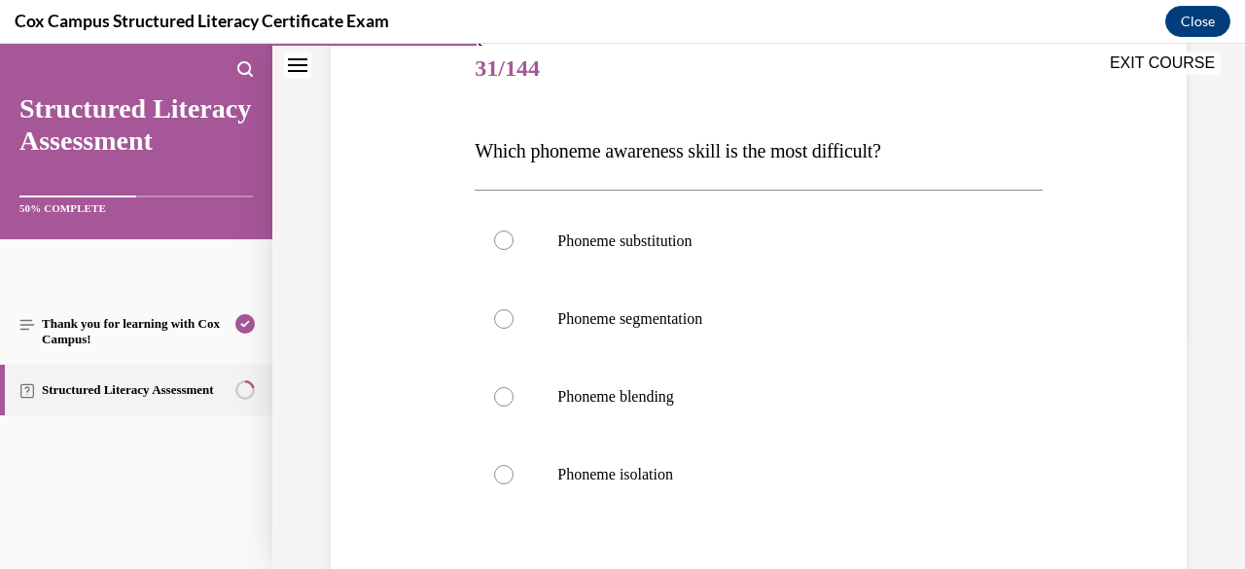
click at [757, 254] on label "Phoneme substitution" at bounding box center [757, 240] width 567 height 80
click at [513, 250] on input "Phoneme substitution" at bounding box center [503, 239] width 19 height 19
radio input "true"
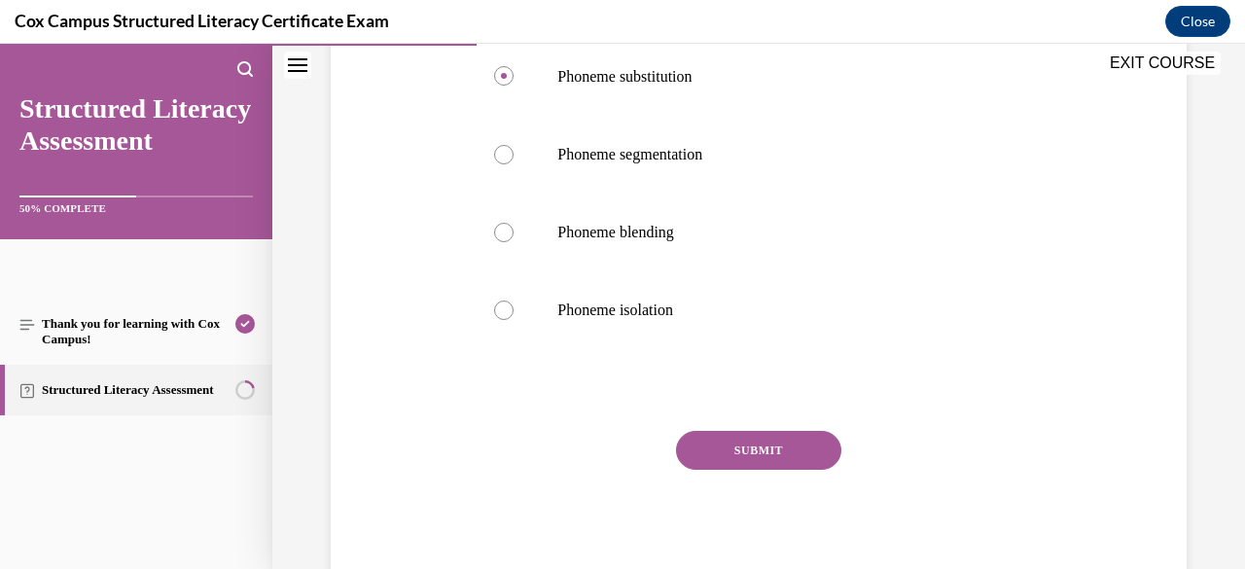
click at [782, 439] on button "SUBMIT" at bounding box center [758, 450] width 165 height 39
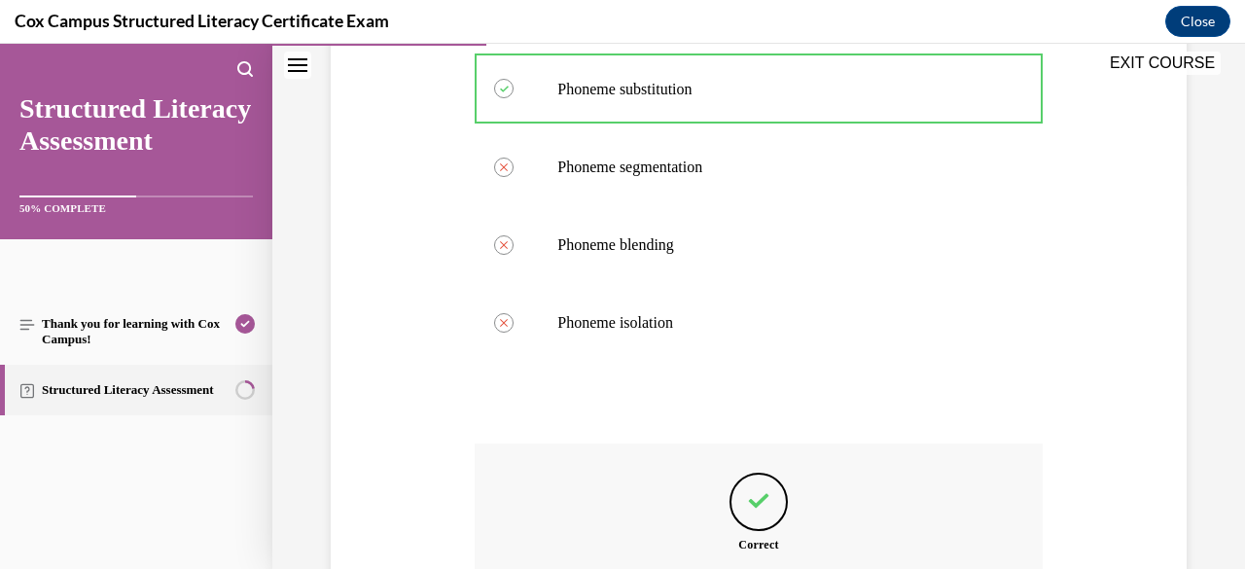
scroll to position [366, 0]
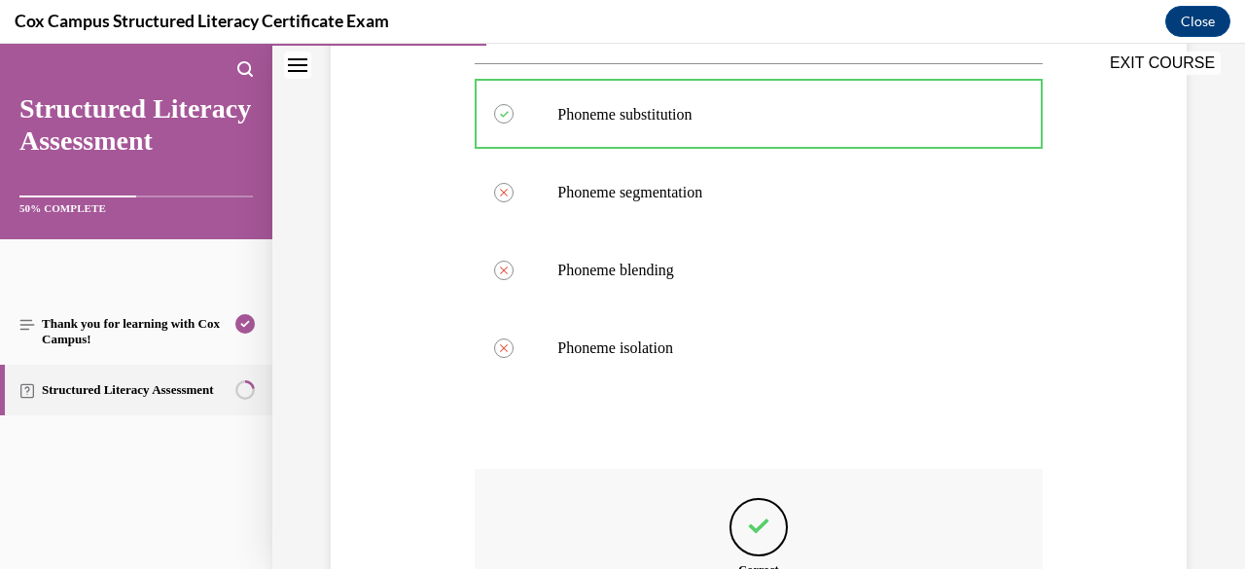
click at [813, 357] on label "Phoneme isolation" at bounding box center [757, 348] width 567 height 78
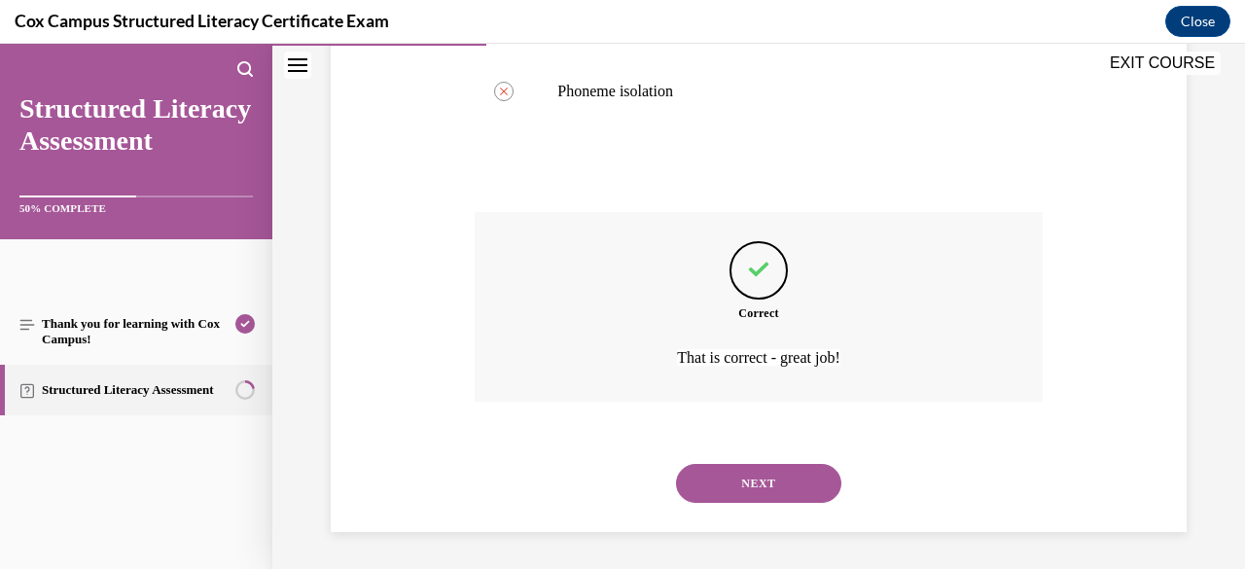
click at [768, 466] on button "NEXT" at bounding box center [758, 483] width 165 height 39
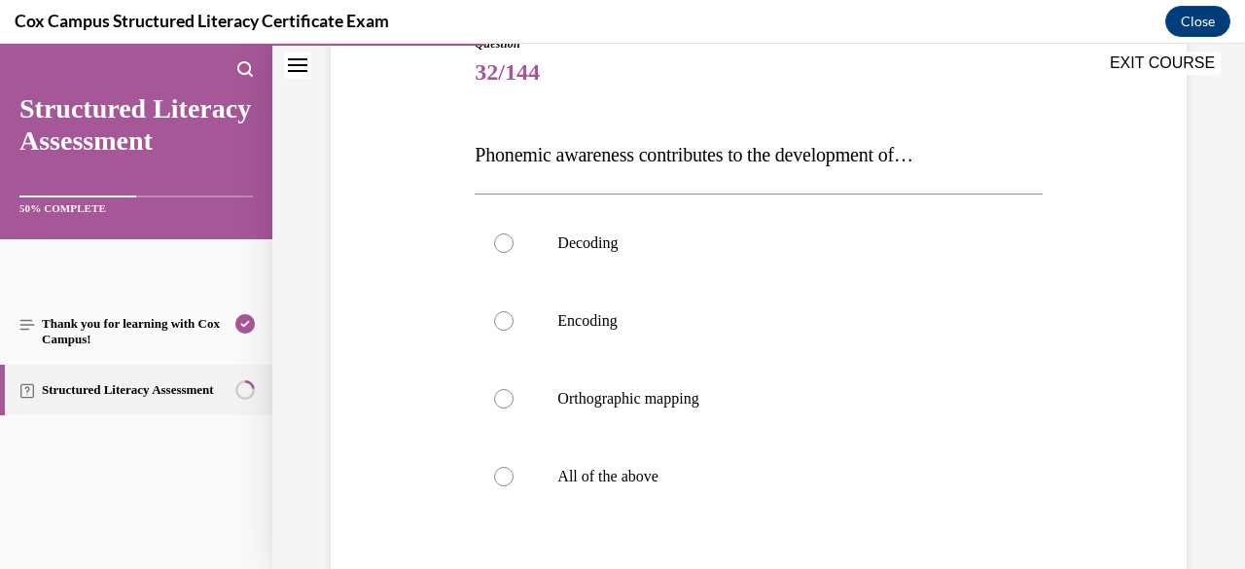
scroll to position [237, 0]
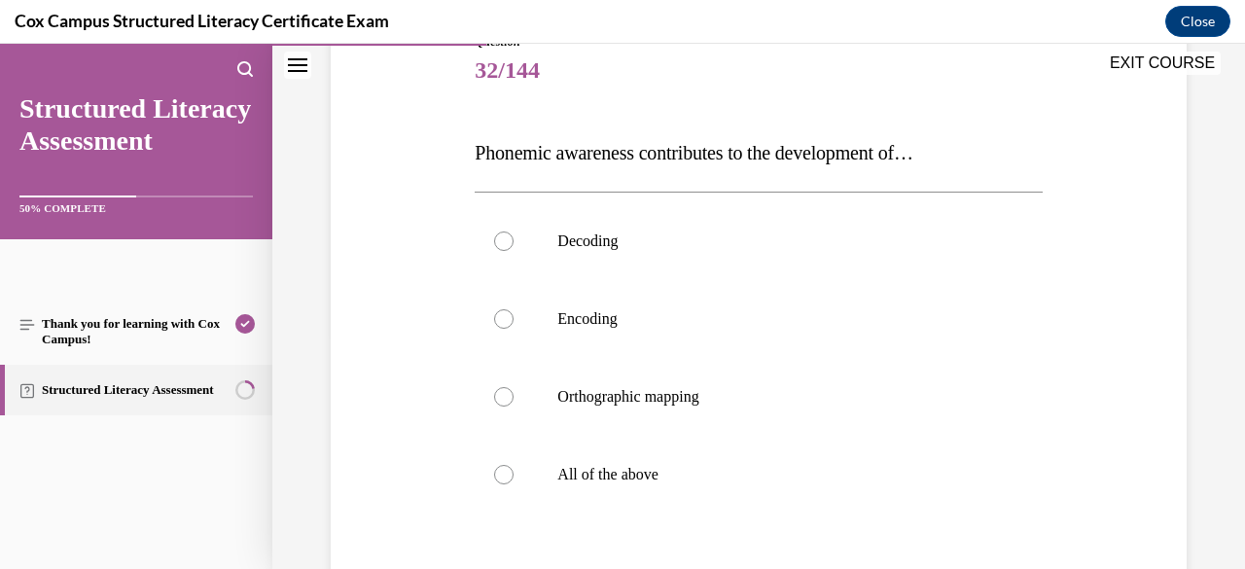
click at [770, 467] on p "All of the above" at bounding box center [775, 474] width 436 height 19
click at [513, 467] on input "All of the above" at bounding box center [503, 474] width 19 height 19
radio input "true"
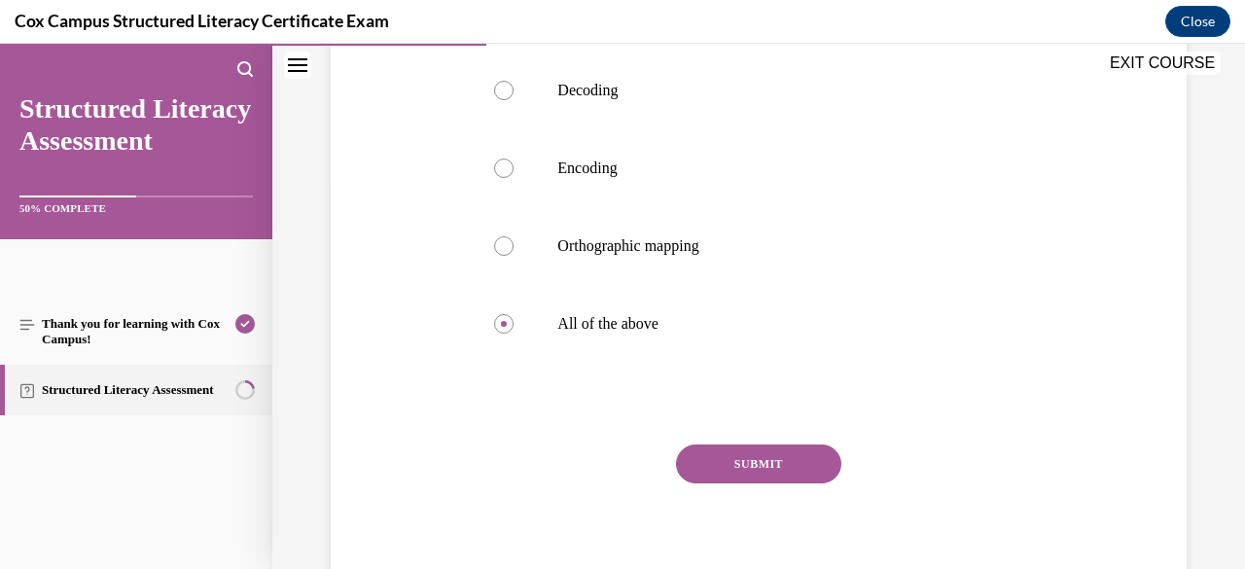
click at [770, 467] on button "SUBMIT" at bounding box center [758, 463] width 165 height 39
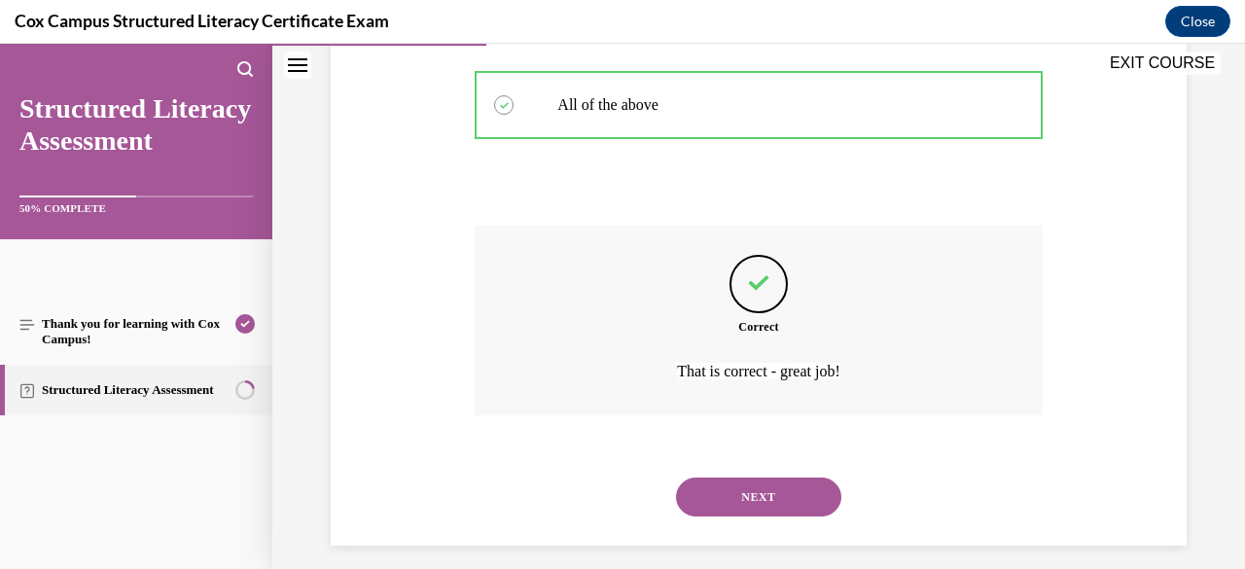
scroll to position [606, 0]
click at [766, 493] on button "NEXT" at bounding box center [758, 497] width 165 height 39
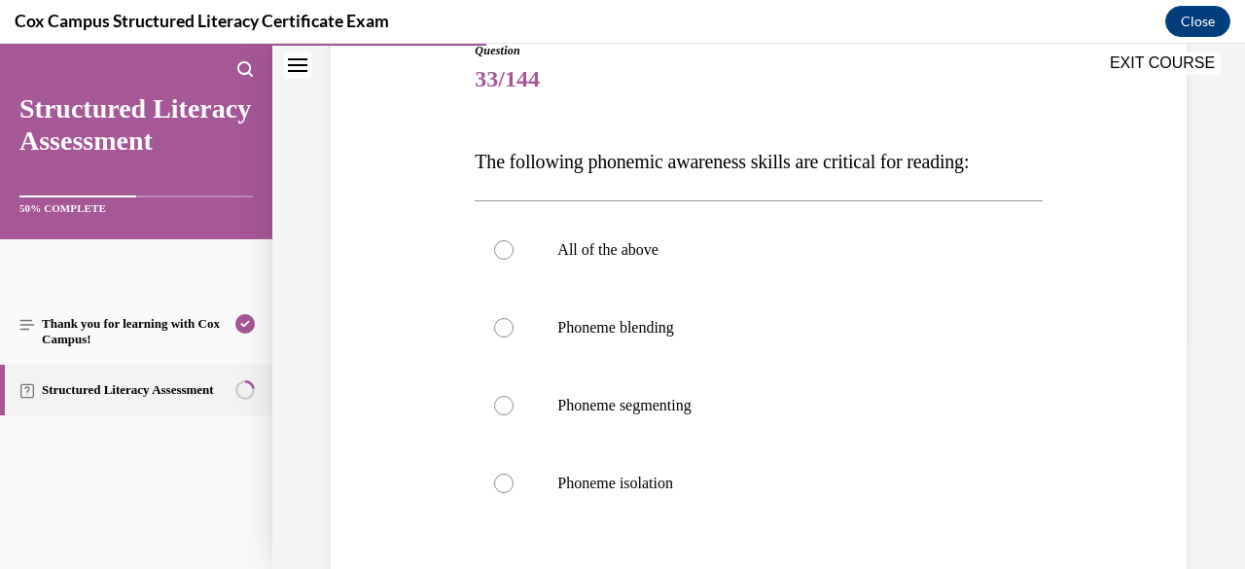
scroll to position [233, 0]
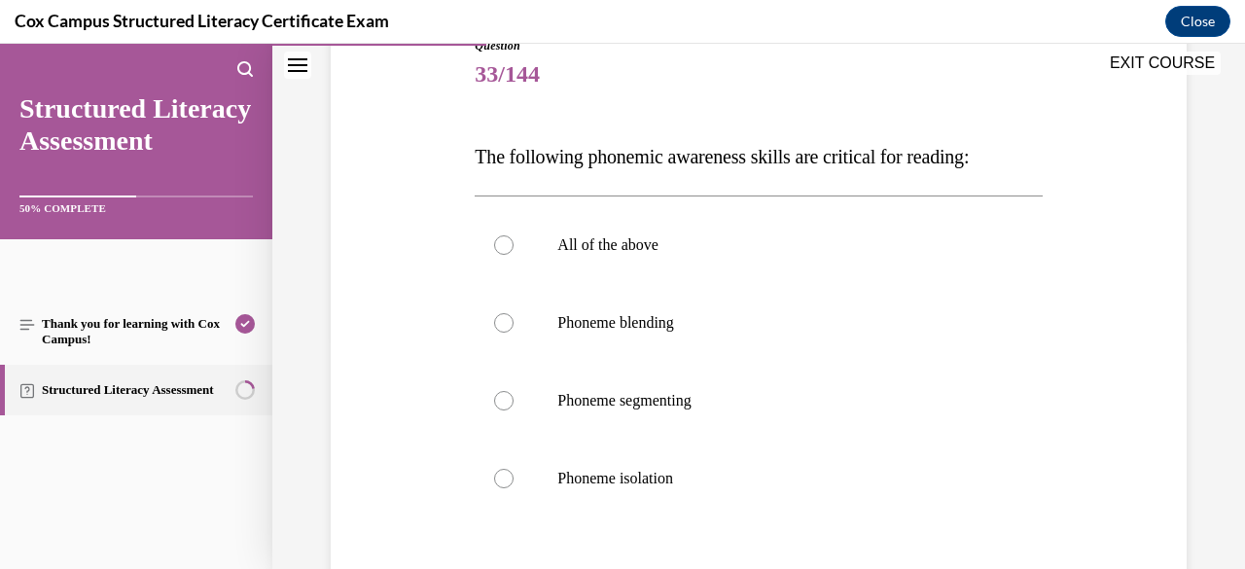
click at [745, 228] on label "All of the above" at bounding box center [757, 245] width 567 height 78
click at [513, 235] on input "All of the above" at bounding box center [503, 244] width 19 height 19
radio input "true"
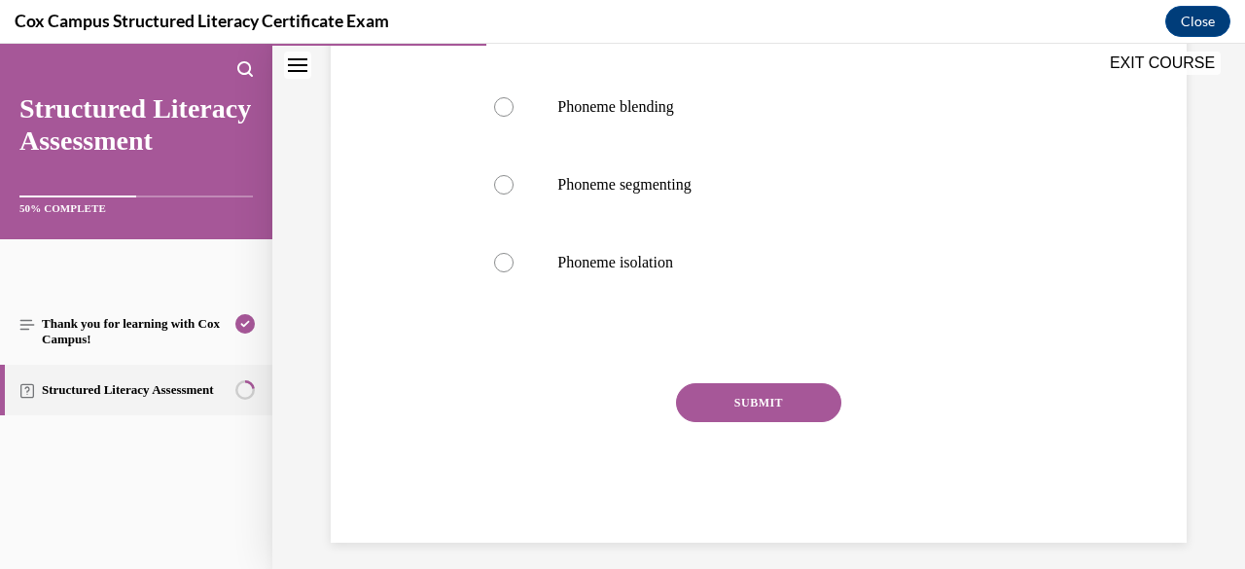
click at [747, 413] on button "SUBMIT" at bounding box center [758, 402] width 165 height 39
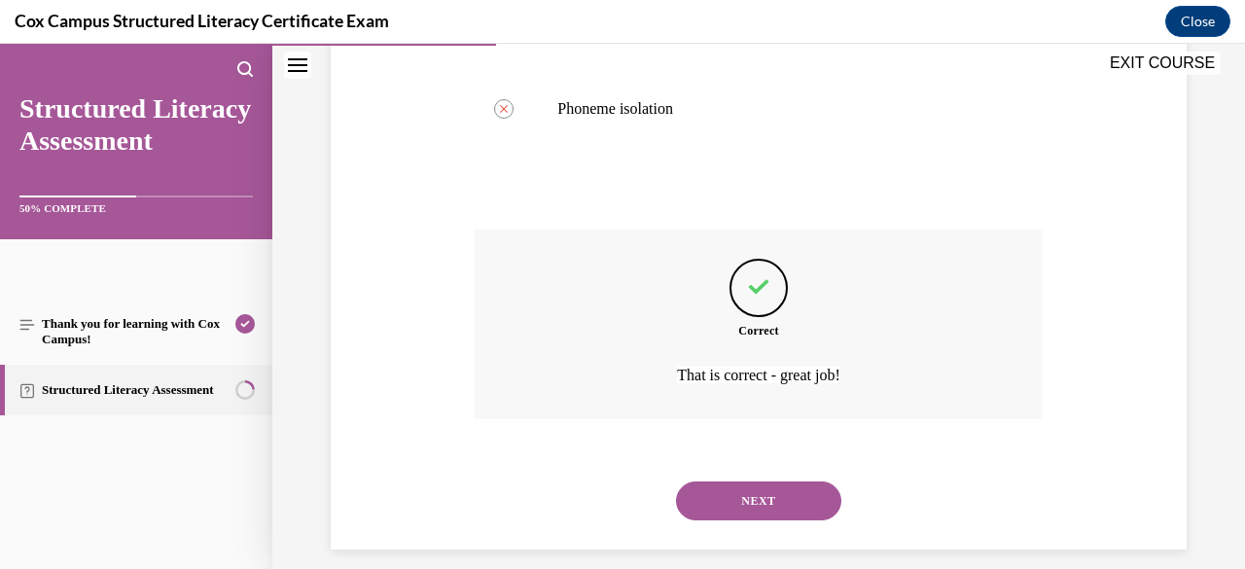
scroll to position [621, 0]
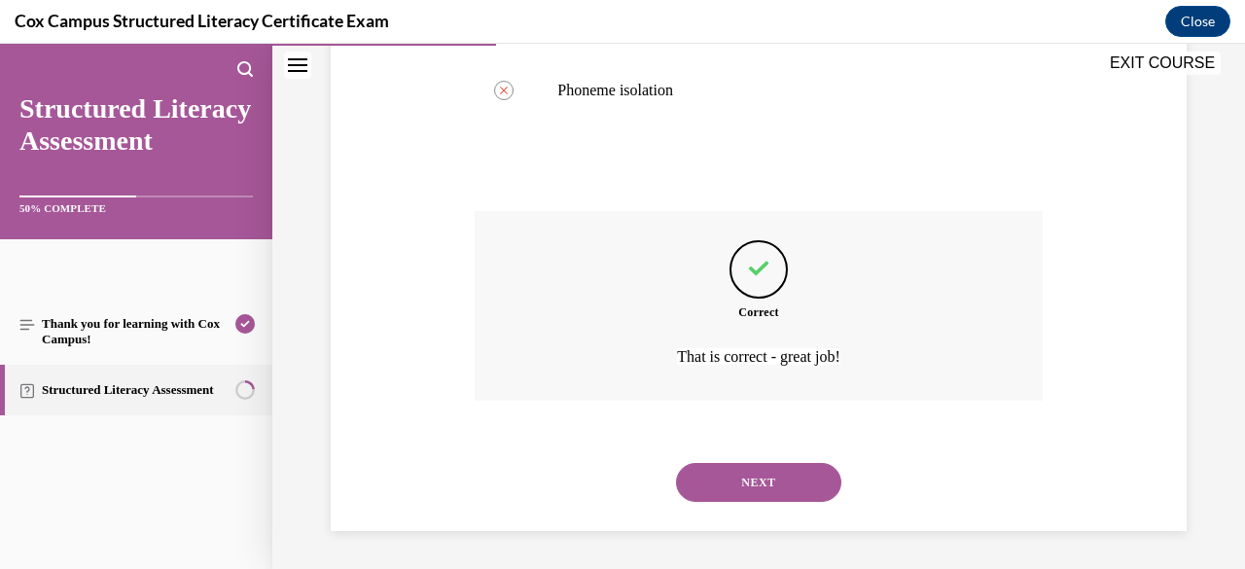
click at [754, 493] on button "NEXT" at bounding box center [758, 482] width 165 height 39
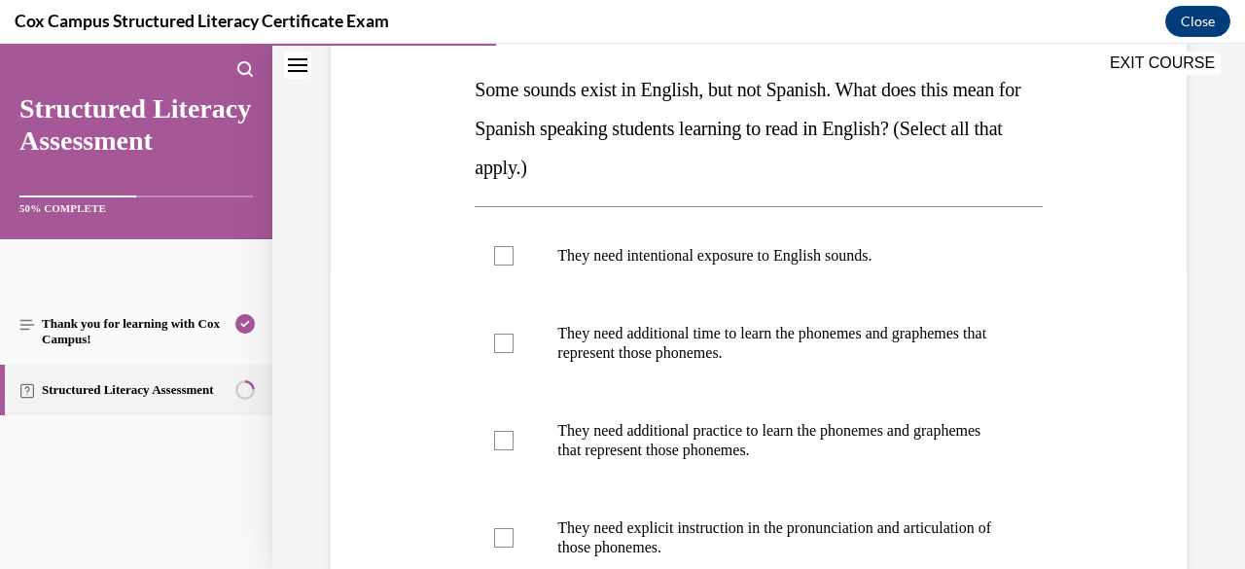
scroll to position [298, 0]
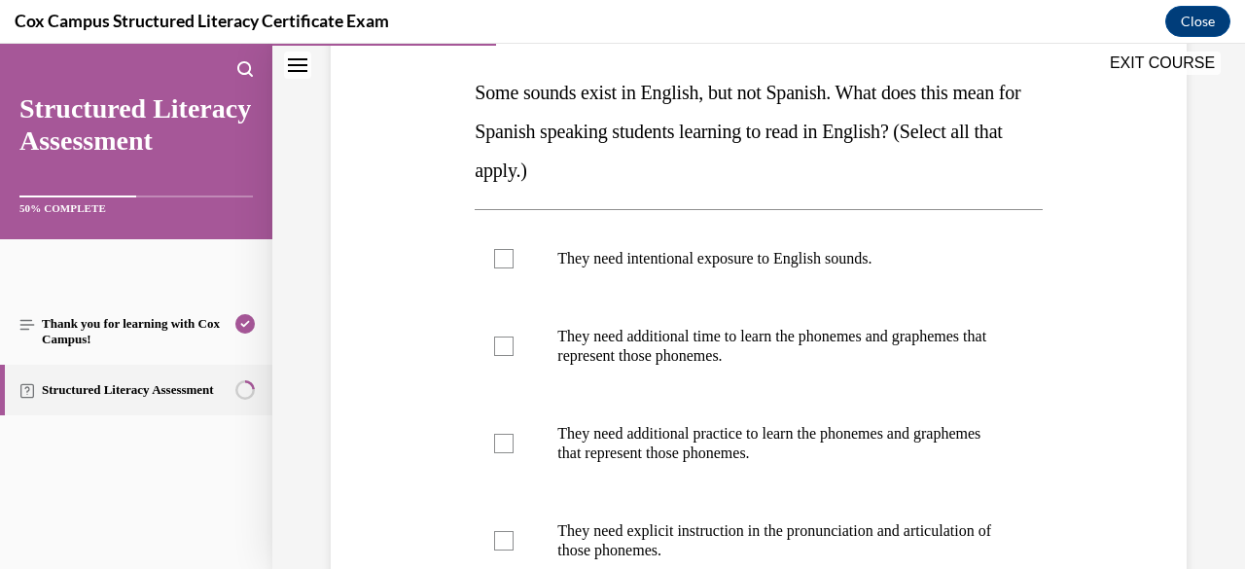
click at [763, 282] on label "They need intentional exposure to English sounds." at bounding box center [757, 259] width 567 height 78
click at [513, 268] on input "They need intentional exposure to English sounds." at bounding box center [503, 258] width 19 height 19
checkbox input "true"
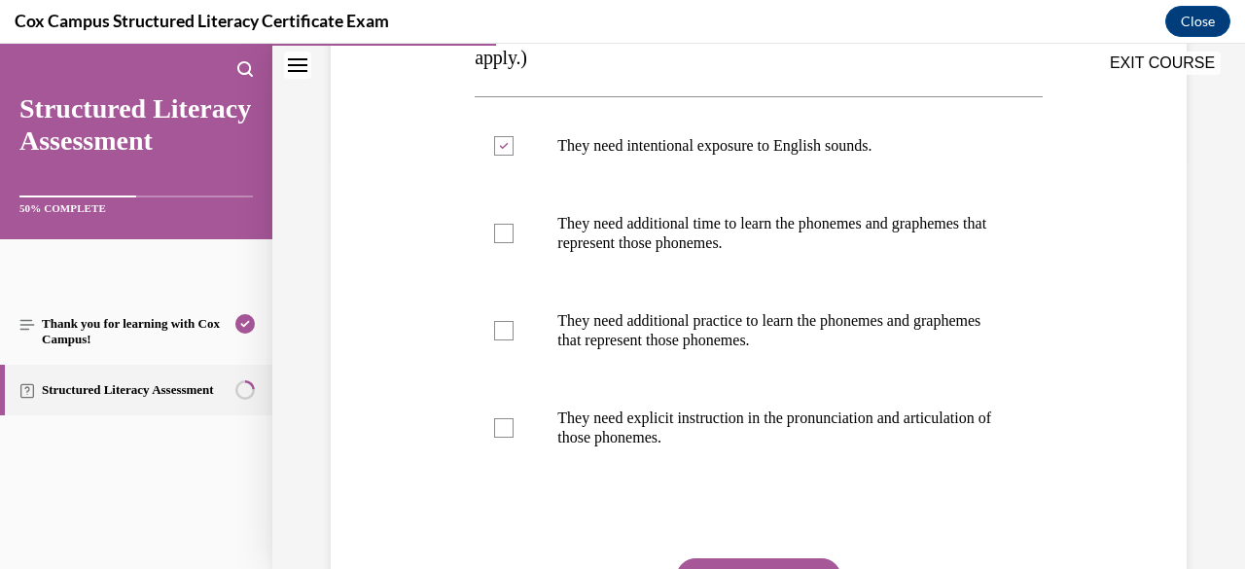
scroll to position [509, 0]
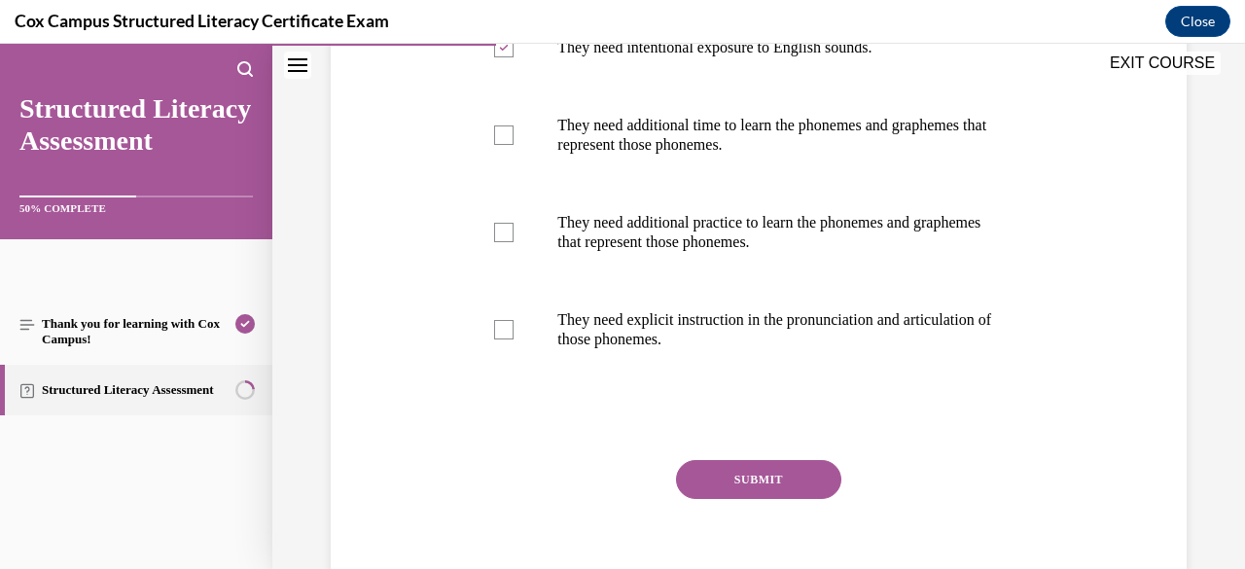
click at [755, 489] on button "SUBMIT" at bounding box center [758, 479] width 165 height 39
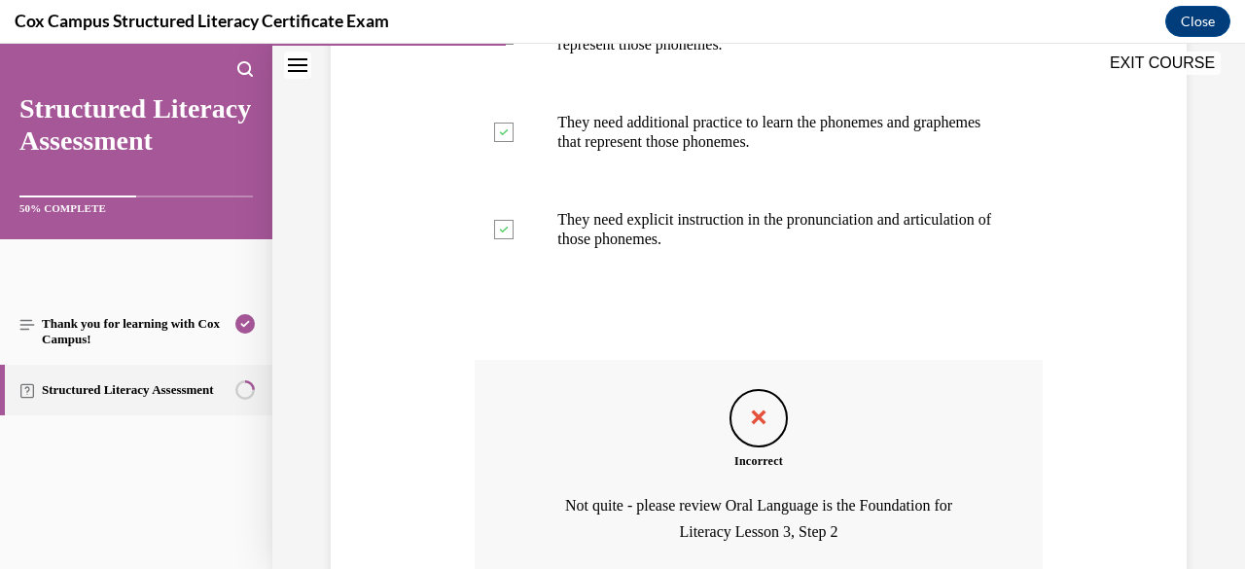
scroll to position [770, 0]
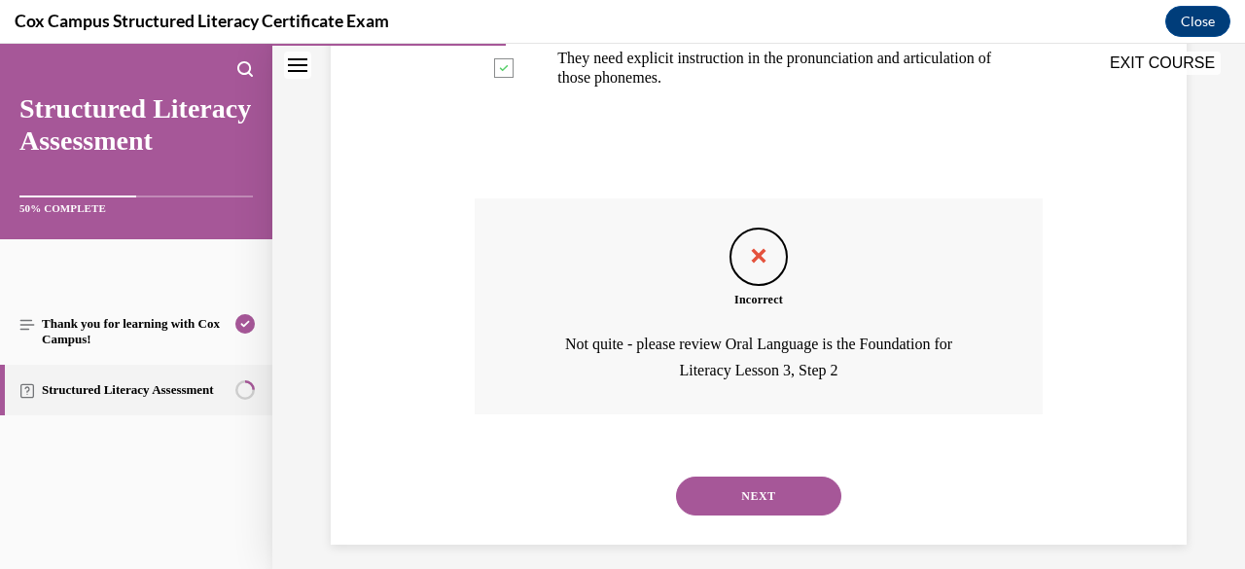
click at [774, 491] on button "NEXT" at bounding box center [758, 495] width 165 height 39
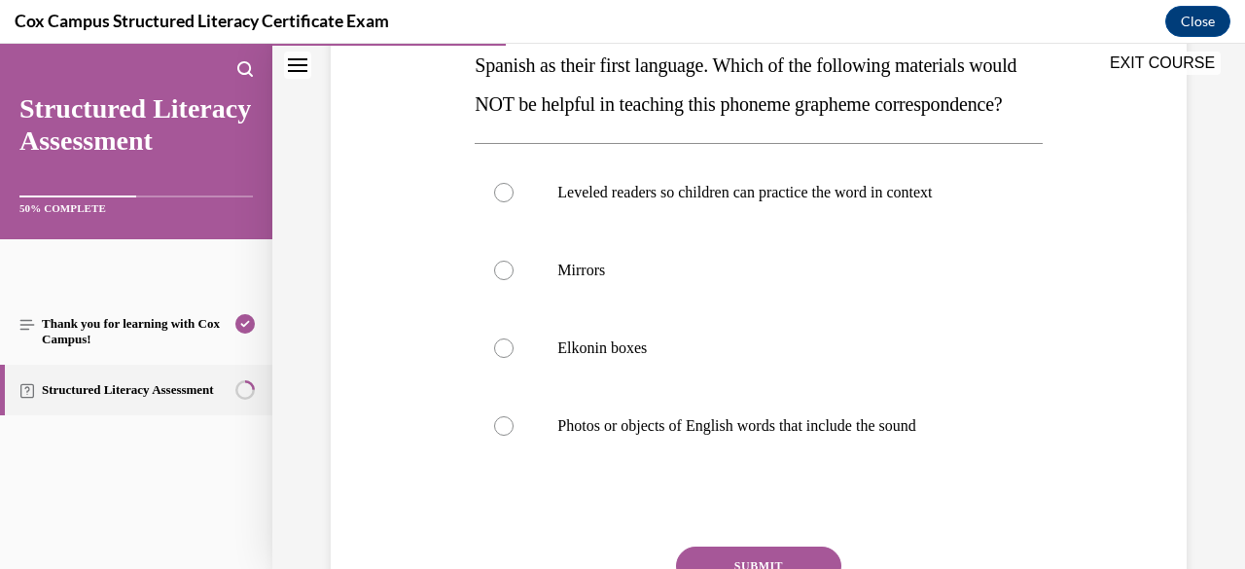
scroll to position [363, 0]
click at [754, 124] on p "You are planning a lesson on the diphthong /oi/. Six students speak Spanish as …" at bounding box center [757, 66] width 567 height 117
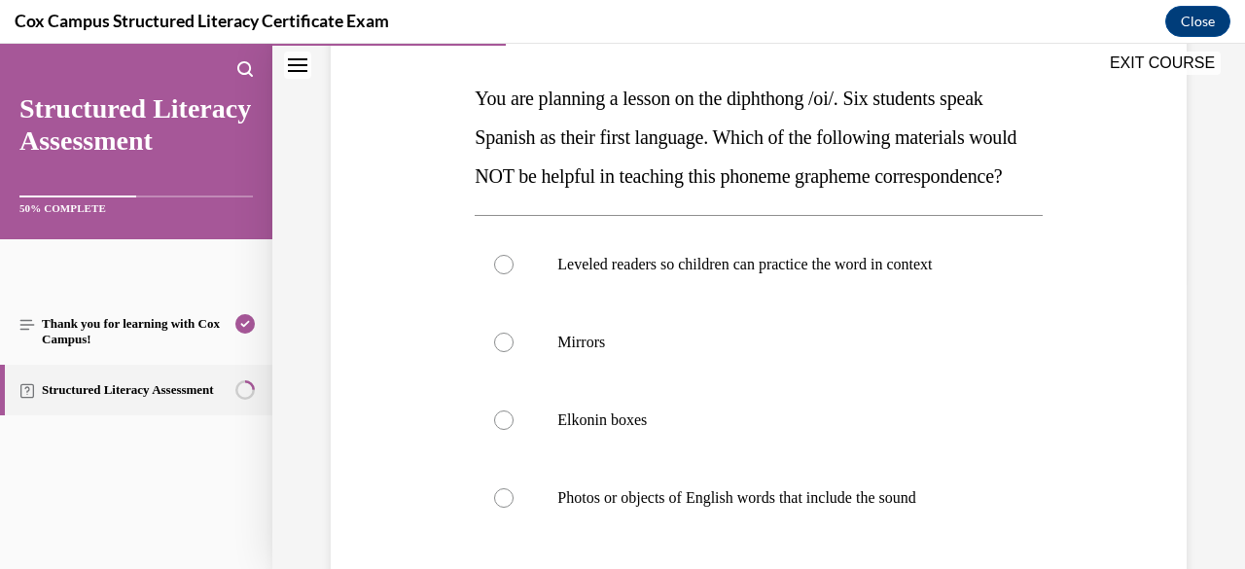
scroll to position [291, 0]
drag, startPoint x: 716, startPoint y: 223, endPoint x: 471, endPoint y: 100, distance: 273.9
click at [471, 100] on div "Question 35/144 You are planning a lesson on the diphthong /oi/. Six students s…" at bounding box center [758, 364] width 577 height 828
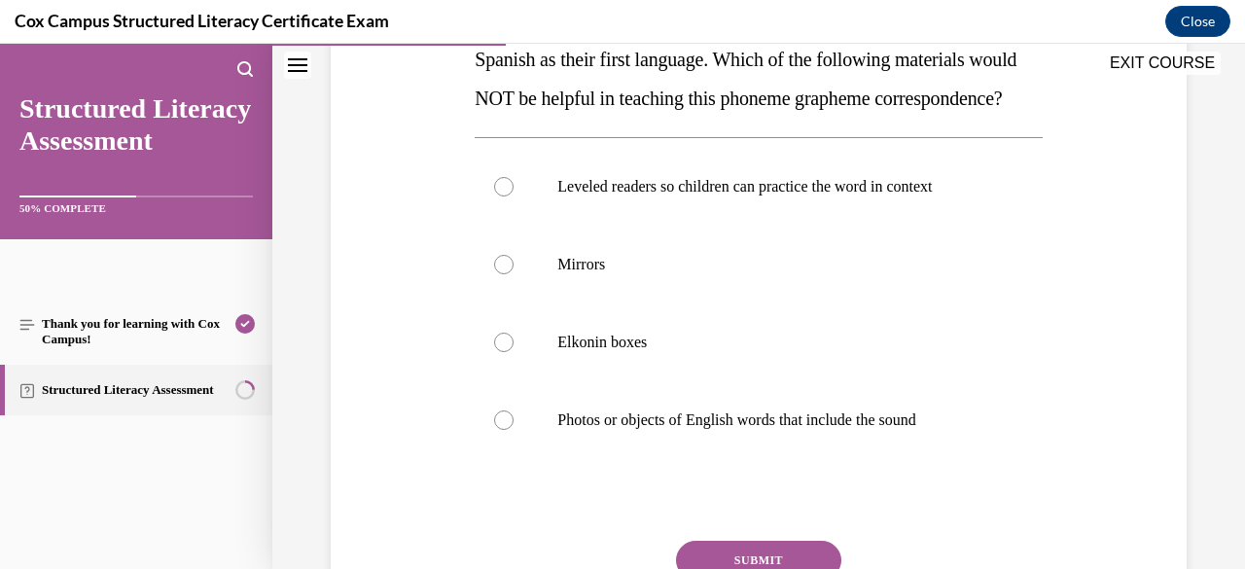
scroll to position [370, 0]
click at [784, 365] on label "Elkonin boxes" at bounding box center [757, 341] width 567 height 78
click at [513, 351] on input "Elkonin boxes" at bounding box center [503, 341] width 19 height 19
radio input "true"
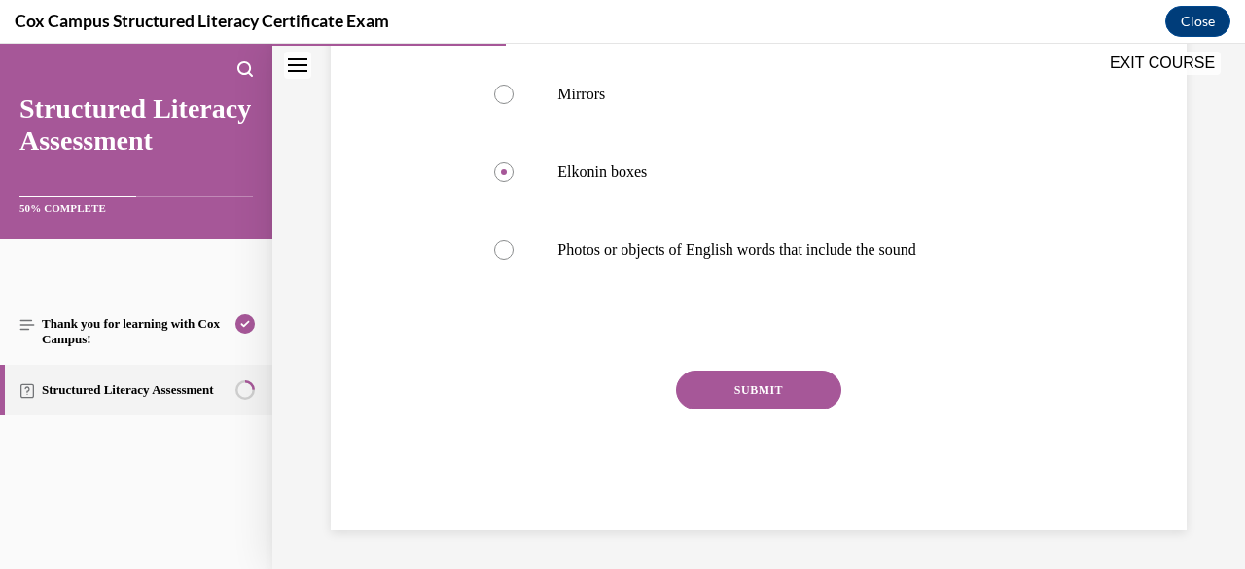
click at [767, 409] on button "SUBMIT" at bounding box center [758, 389] width 165 height 39
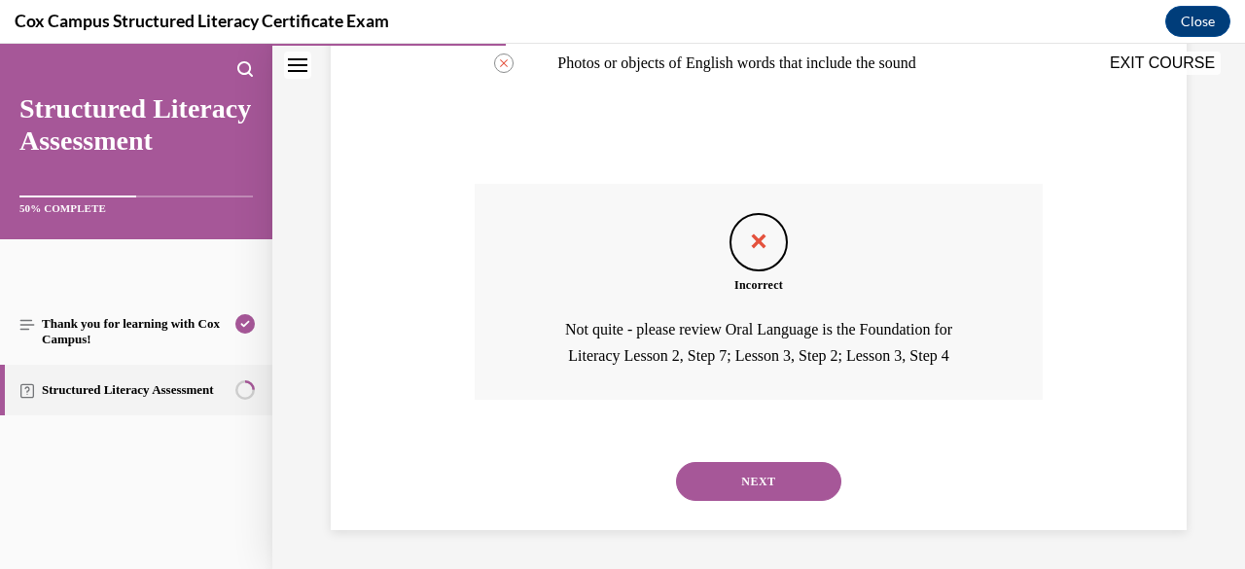
scroll to position [760, 0]
click at [760, 474] on button "NEXT" at bounding box center [758, 481] width 165 height 39
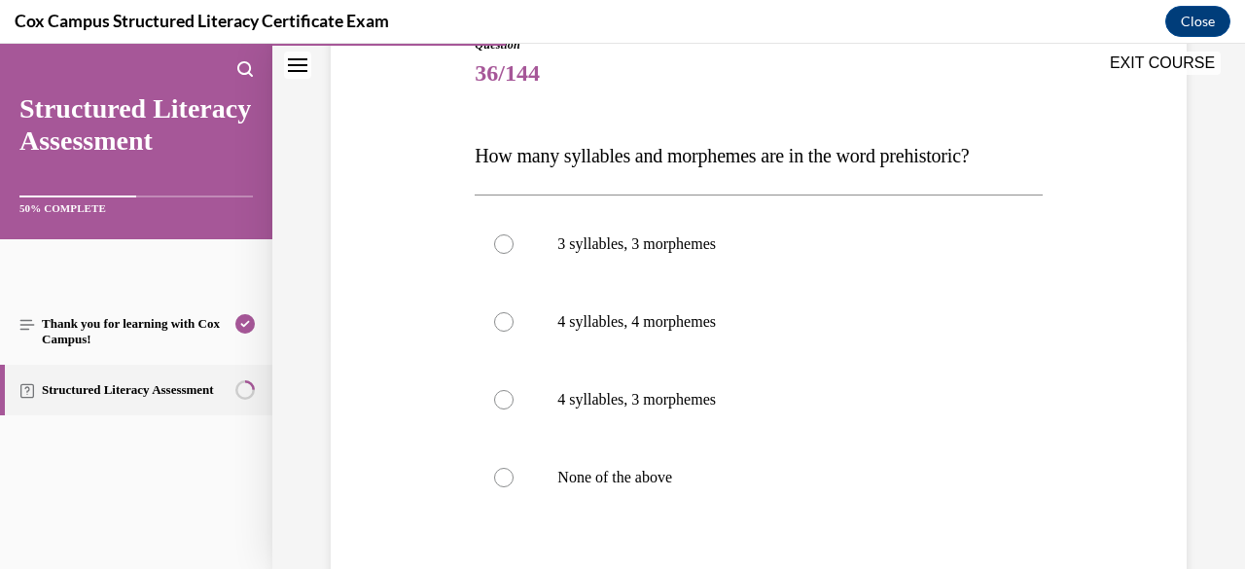
scroll to position [238, 0]
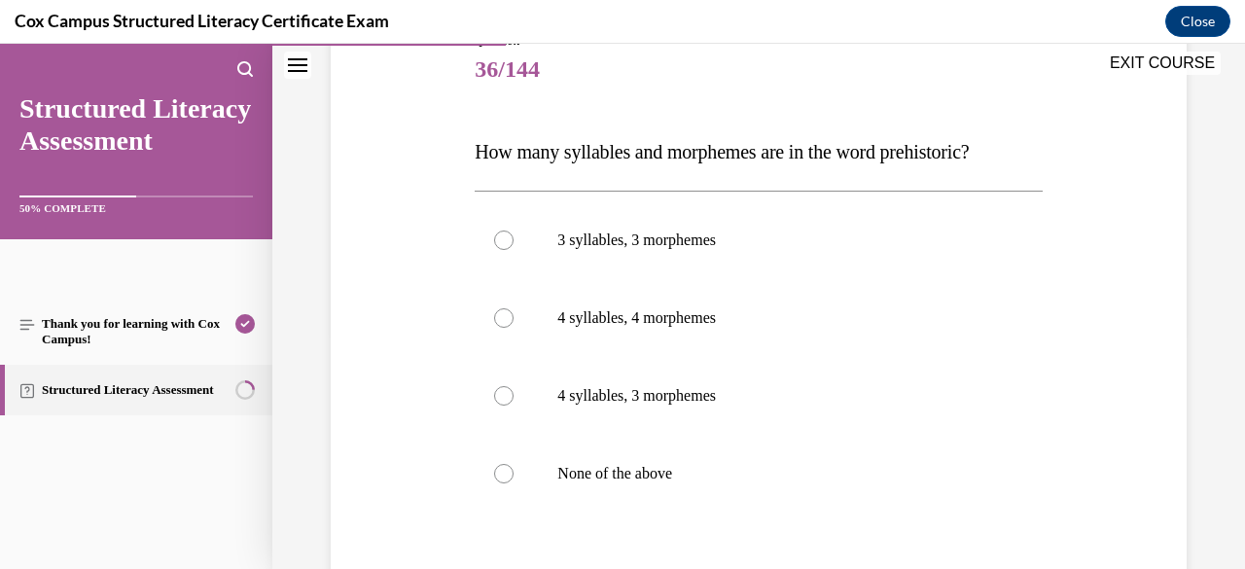
drag, startPoint x: 1019, startPoint y: 156, endPoint x: 465, endPoint y: 98, distance: 557.2
click at [465, 98] on div "Question 36/144 How many syllables and morphemes are in the word prehistoric?  …" at bounding box center [758, 364] width 865 height 780
click at [665, 427] on label "4 syllables, 3 morphemes" at bounding box center [757, 396] width 567 height 78
click at [513, 405] on input "4 syllables, 3 morphemes" at bounding box center [503, 395] width 19 height 19
radio input "true"
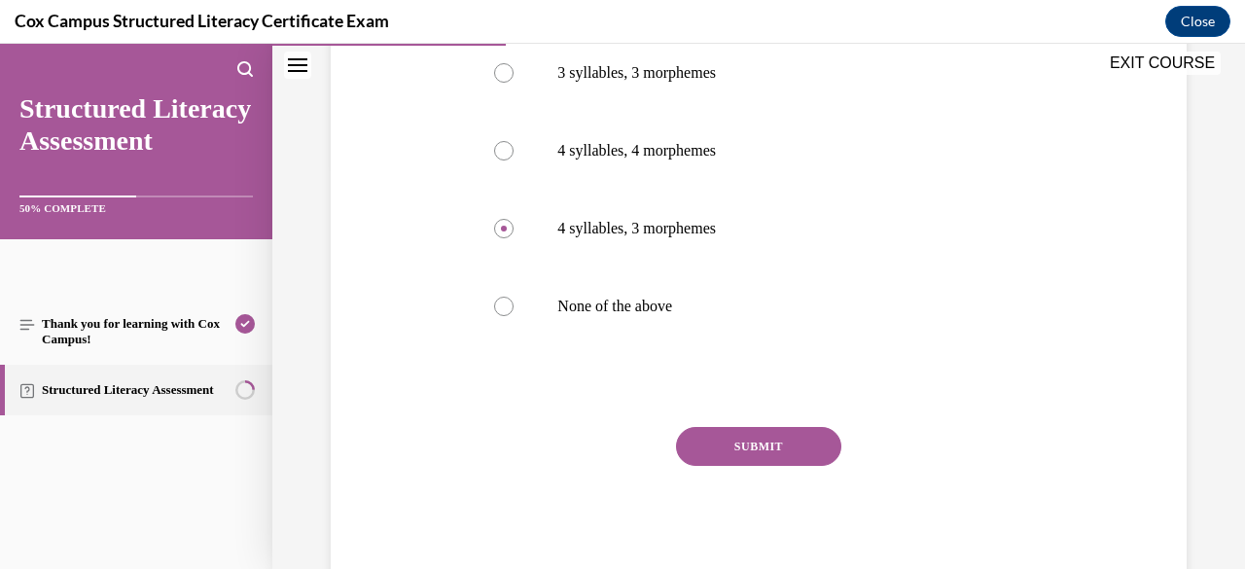
click at [705, 441] on button "SUBMIT" at bounding box center [758, 446] width 165 height 39
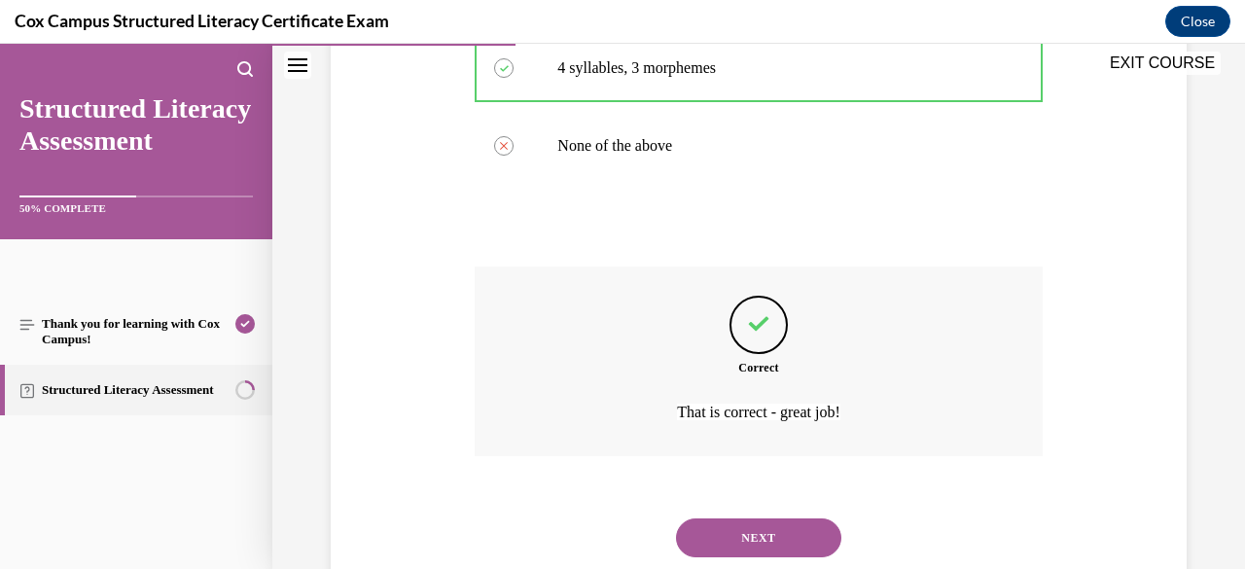
scroll to position [569, 0]
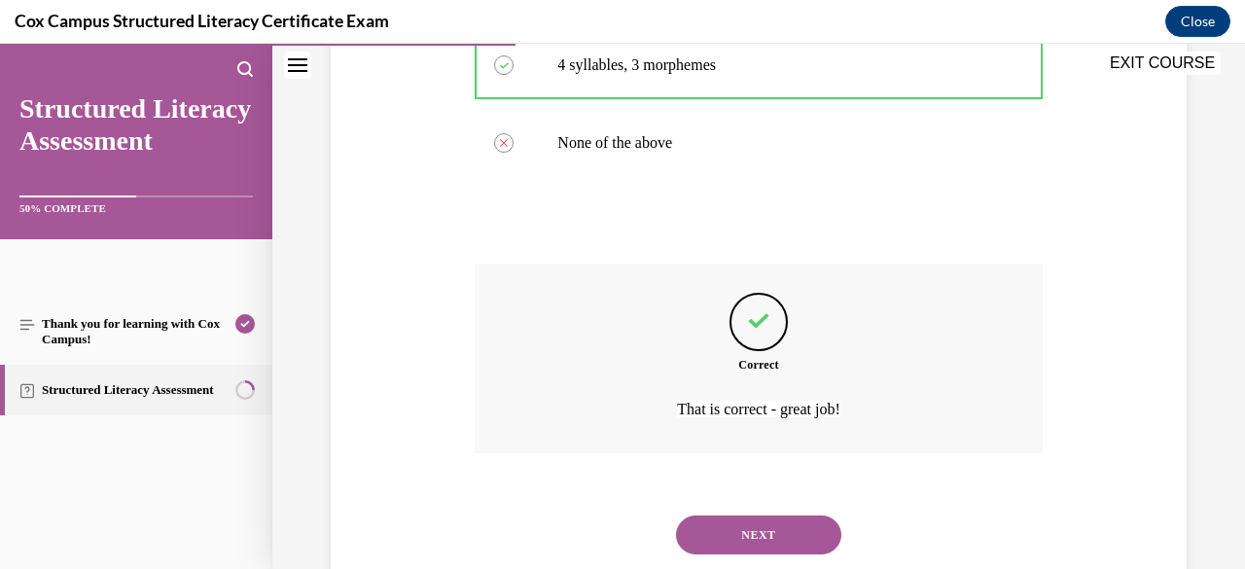
click at [732, 520] on button "NEXT" at bounding box center [758, 534] width 165 height 39
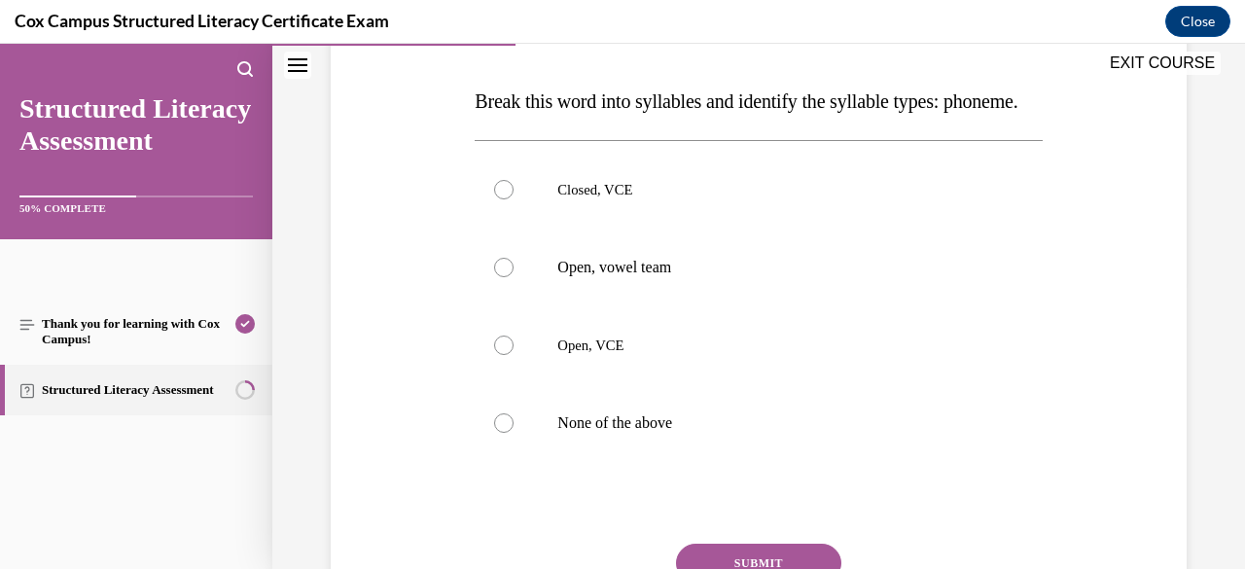
scroll to position [286, 0]
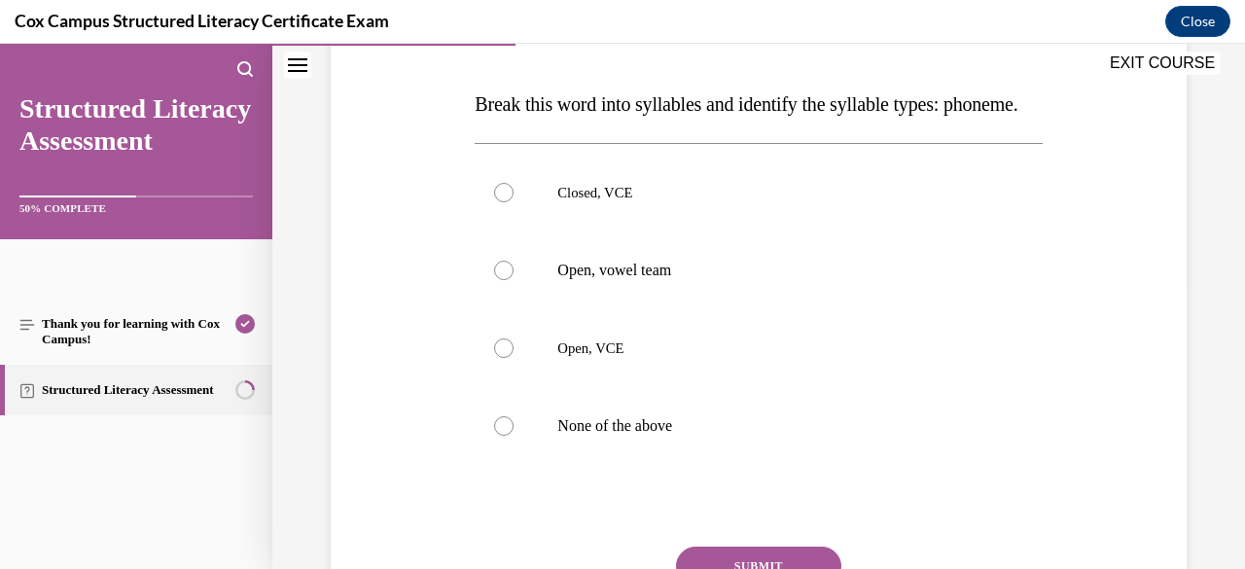
click at [684, 387] on label "Open, VCE" at bounding box center [757, 348] width 567 height 78
click at [513, 358] on input "Open, VCE" at bounding box center [503, 347] width 19 height 19
radio input "true"
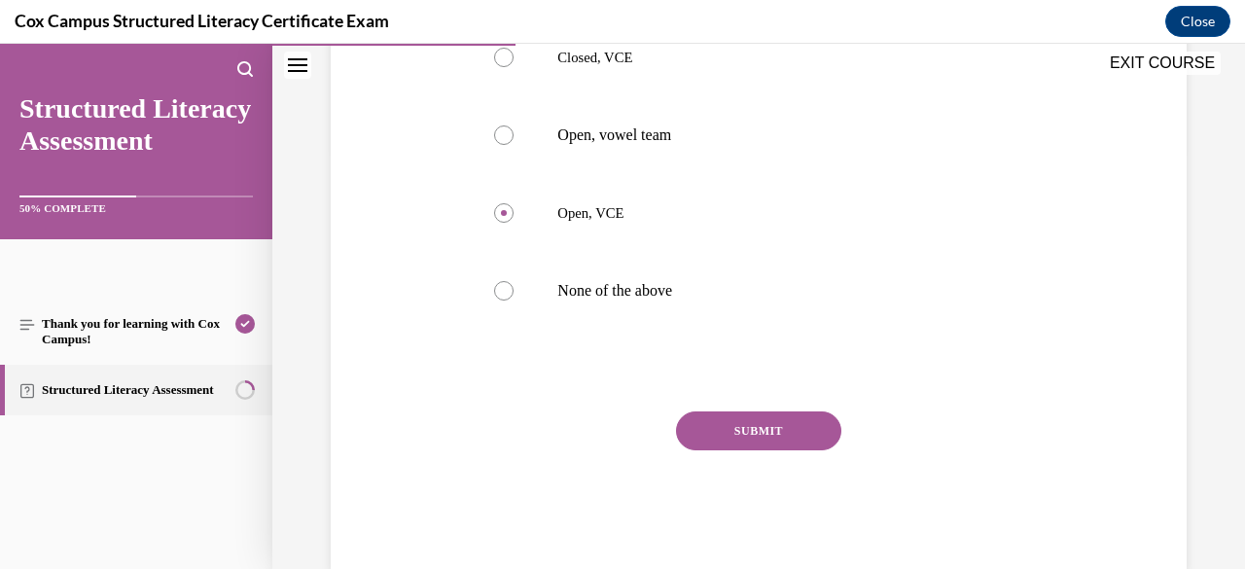
click at [724, 450] on button "SUBMIT" at bounding box center [758, 430] width 165 height 39
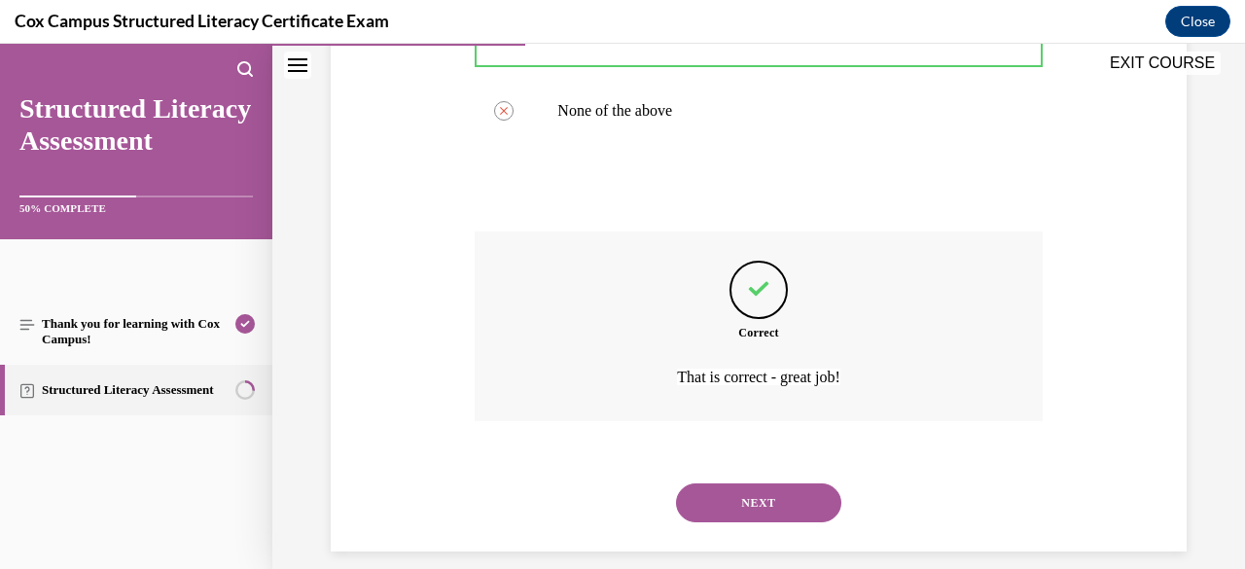
scroll to position [660, 0]
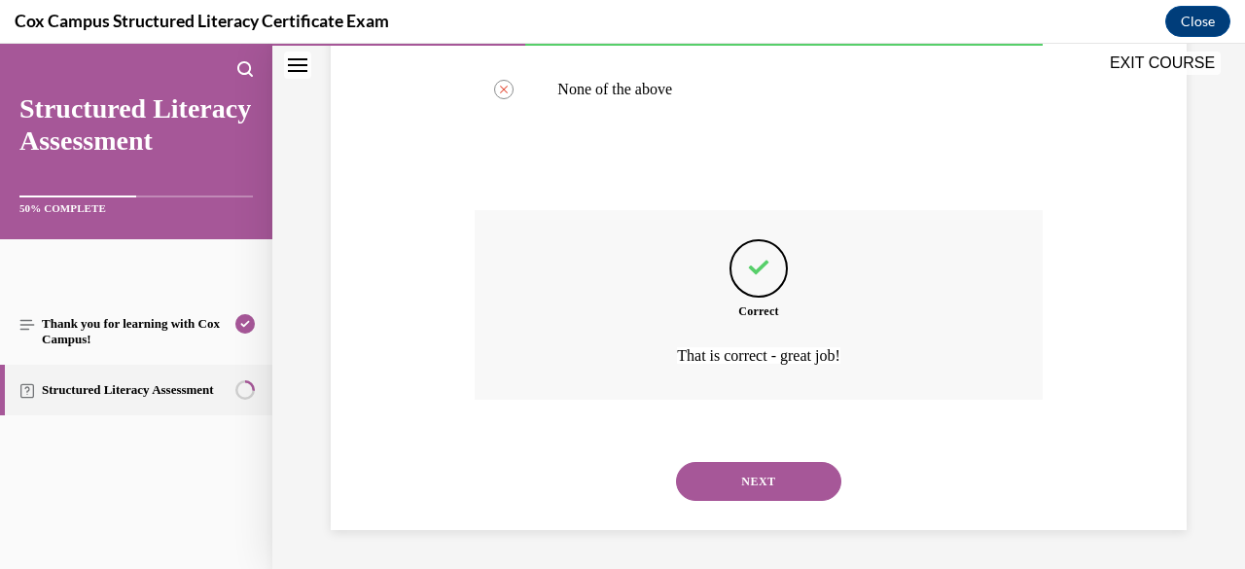
click at [788, 475] on button "NEXT" at bounding box center [758, 481] width 165 height 39
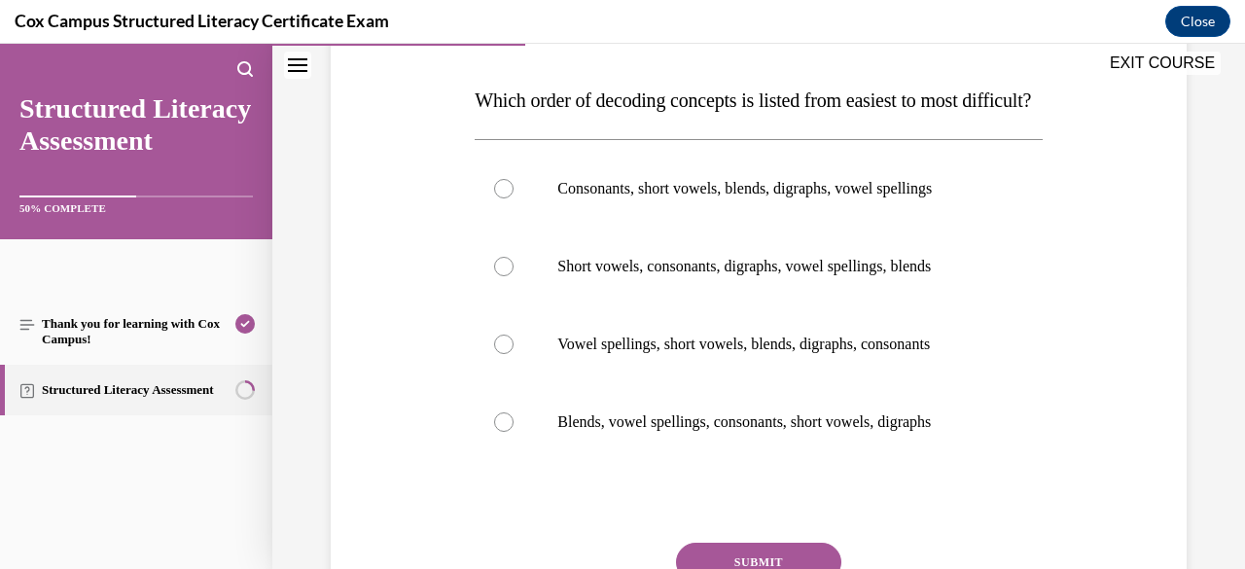
scroll to position [289, 0]
click at [860, 199] on p "Consonants, short vowels, blends, digraphs, vowel spellings" at bounding box center [775, 189] width 436 height 19
click at [513, 199] on input "Consonants, short vowels, blends, digraphs, vowel spellings" at bounding box center [503, 189] width 19 height 19
radio input "true"
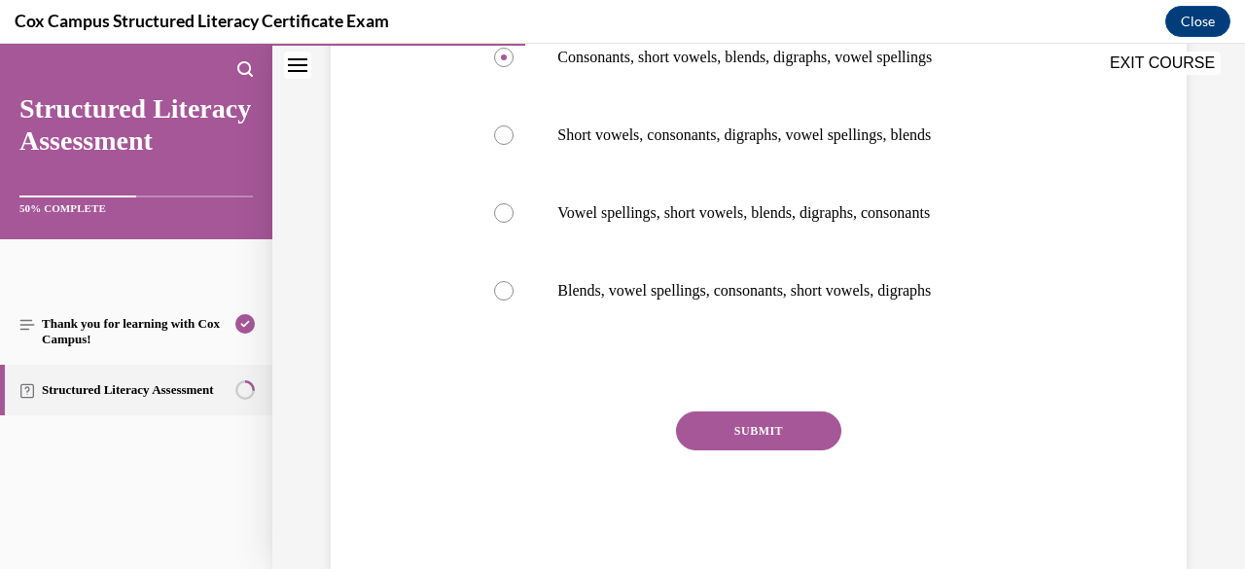
click at [761, 450] on button "SUBMIT" at bounding box center [758, 430] width 165 height 39
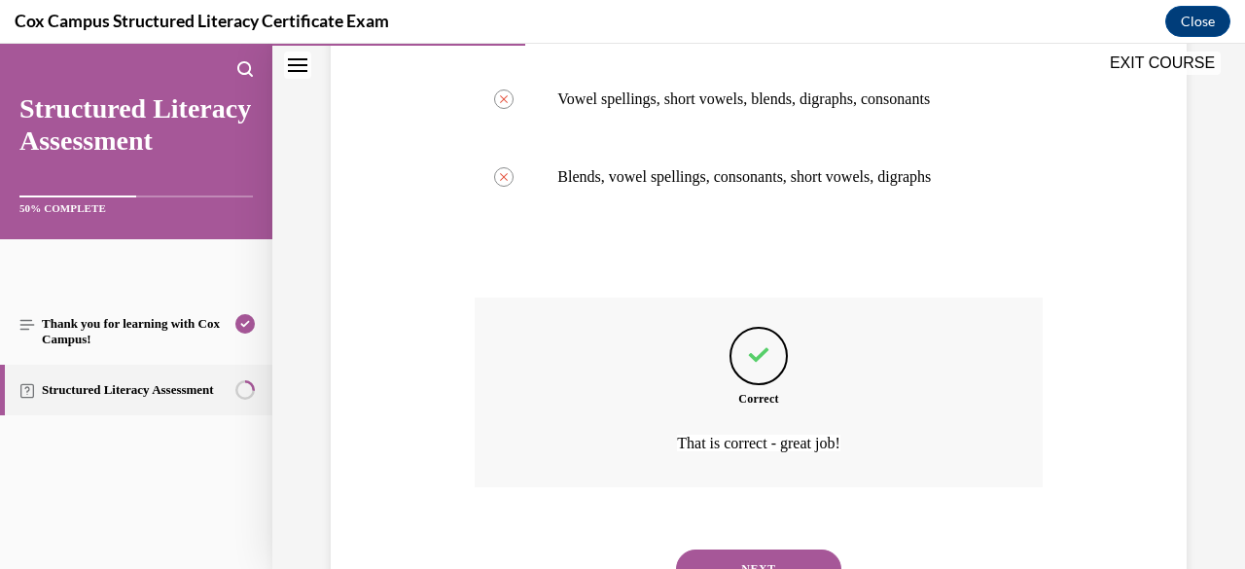
scroll to position [660, 0]
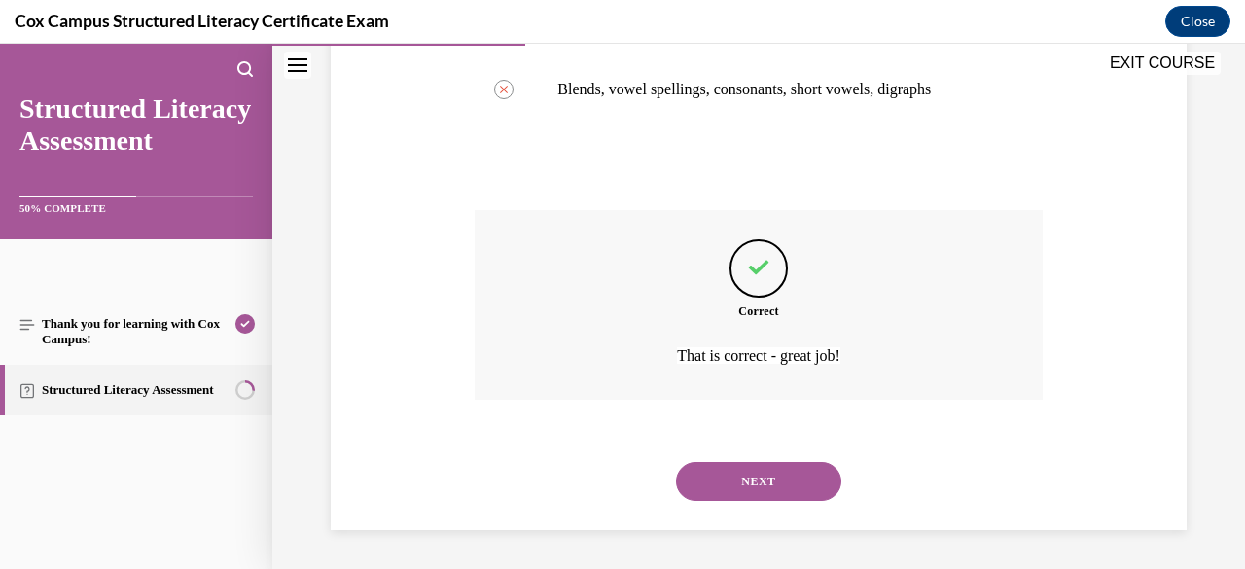
click at [774, 479] on button "NEXT" at bounding box center [758, 481] width 165 height 39
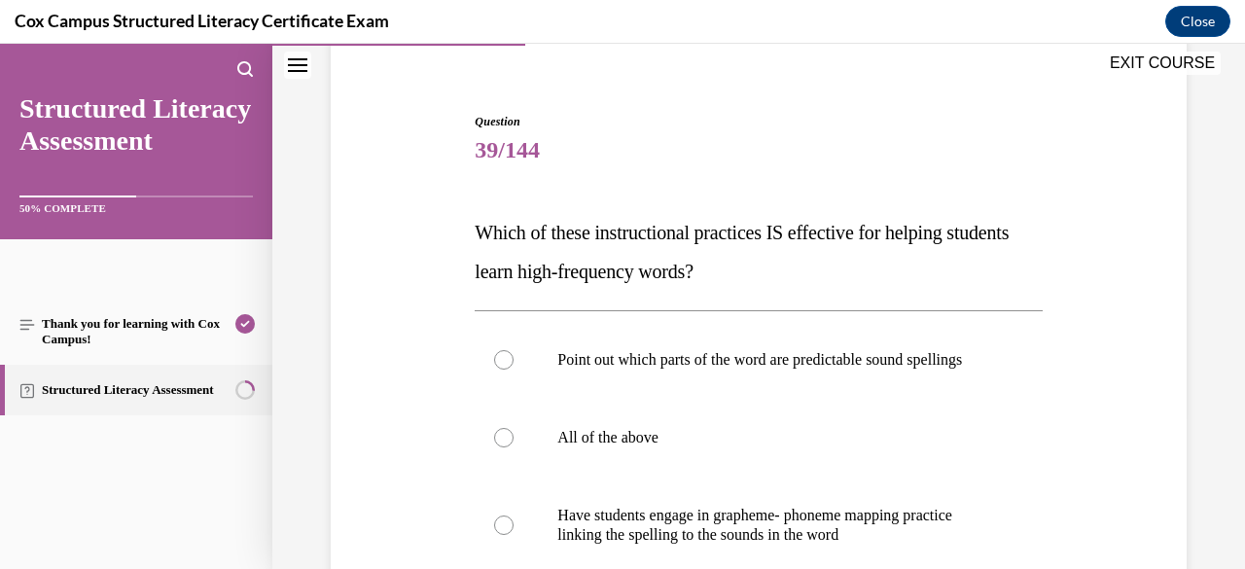
scroll to position [159, 0]
drag, startPoint x: 774, startPoint y: 479, endPoint x: 714, endPoint y: 469, distance: 61.2
click at [714, 469] on label "All of the above" at bounding box center [757, 436] width 567 height 78
click at [513, 445] on input "All of the above" at bounding box center [503, 435] width 19 height 19
radio input "true"
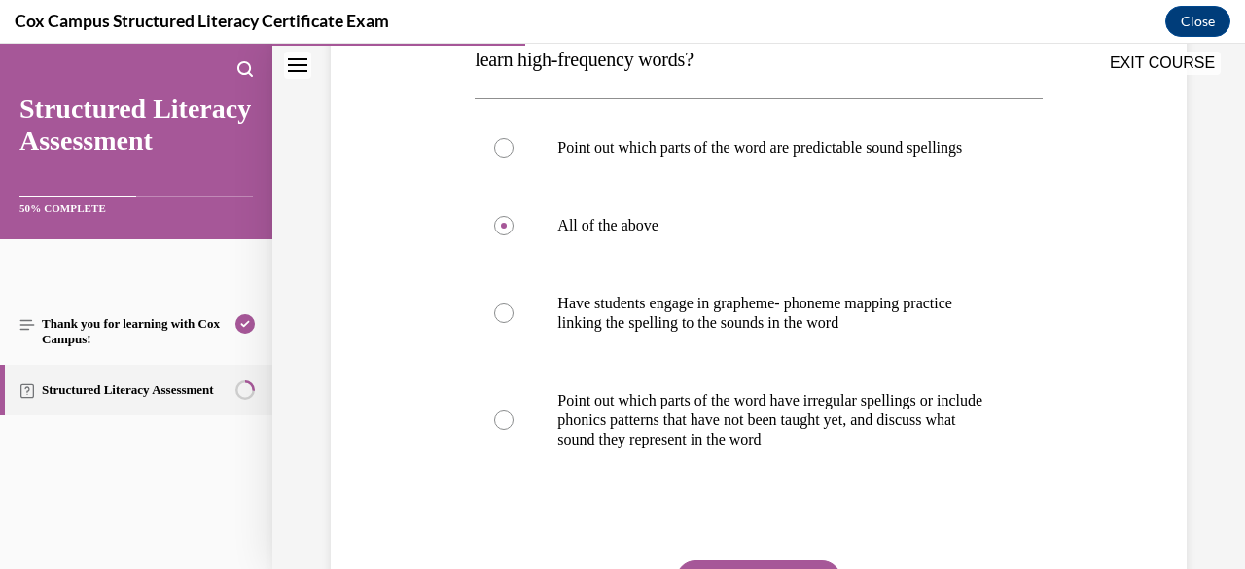
scroll to position [370, 0]
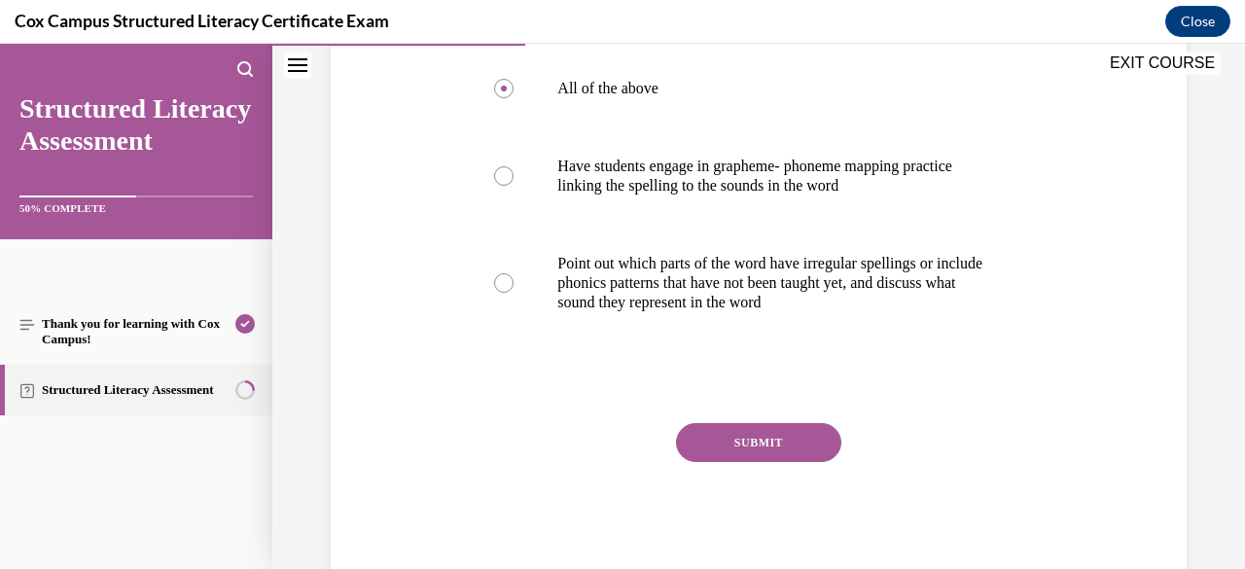
click at [716, 462] on button "SUBMIT" at bounding box center [758, 442] width 165 height 39
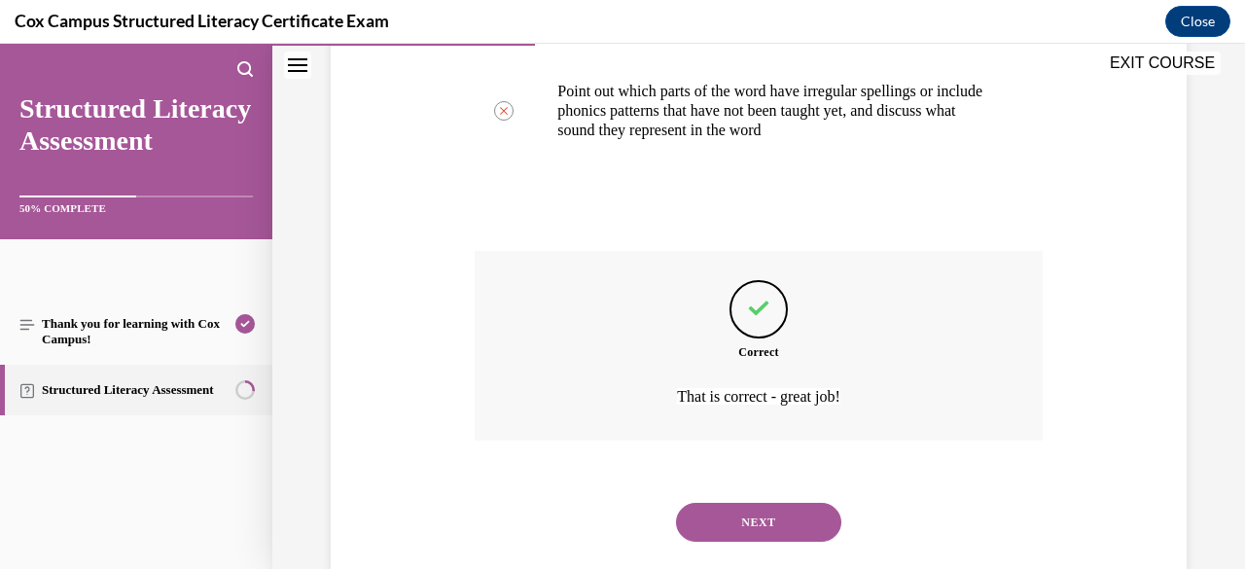
scroll to position [738, 0]
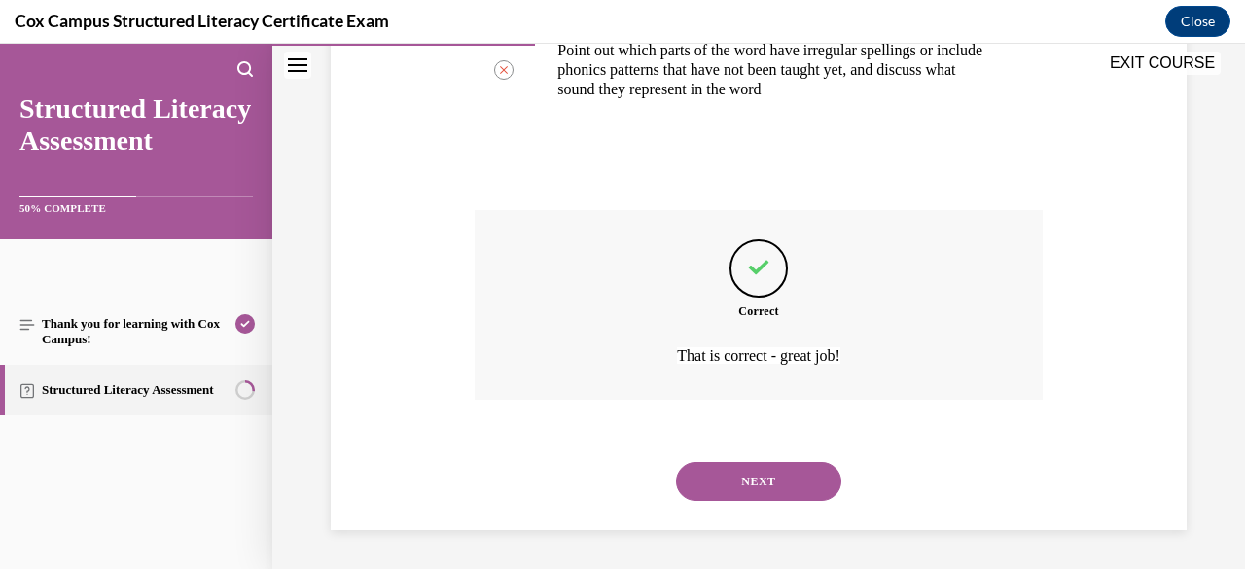
click at [716, 474] on button "NEXT" at bounding box center [758, 481] width 165 height 39
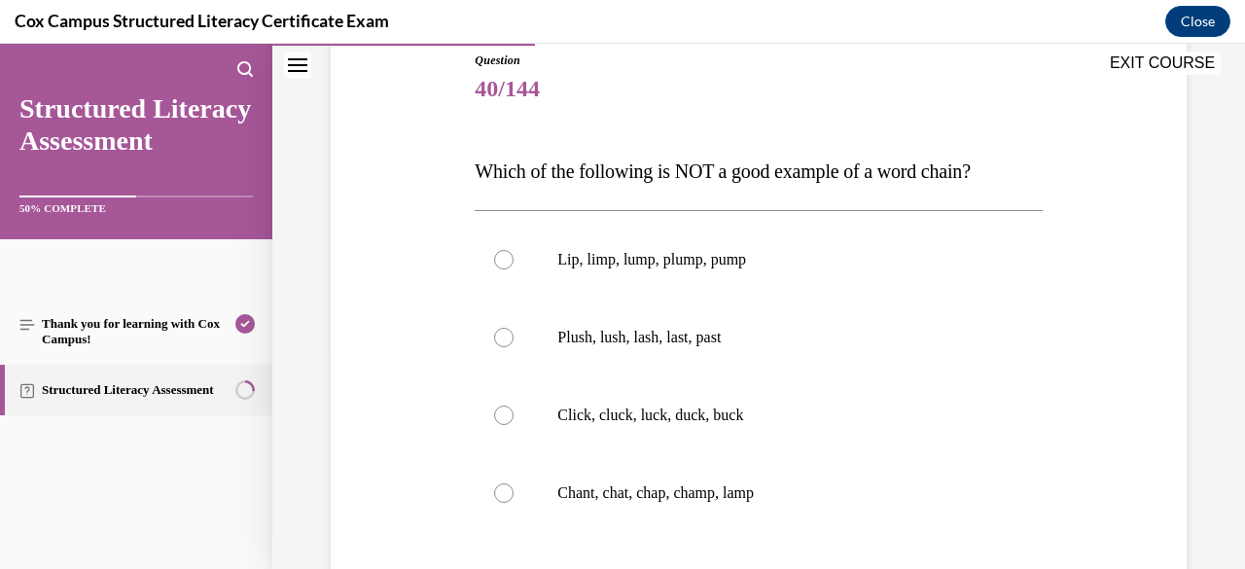
scroll to position [221, 0]
click at [779, 336] on p "Plush, lush, lash, last, past" at bounding box center [775, 335] width 436 height 19
click at [513, 336] on input "Plush, lush, lash, last, past" at bounding box center [503, 335] width 19 height 19
radio input "true"
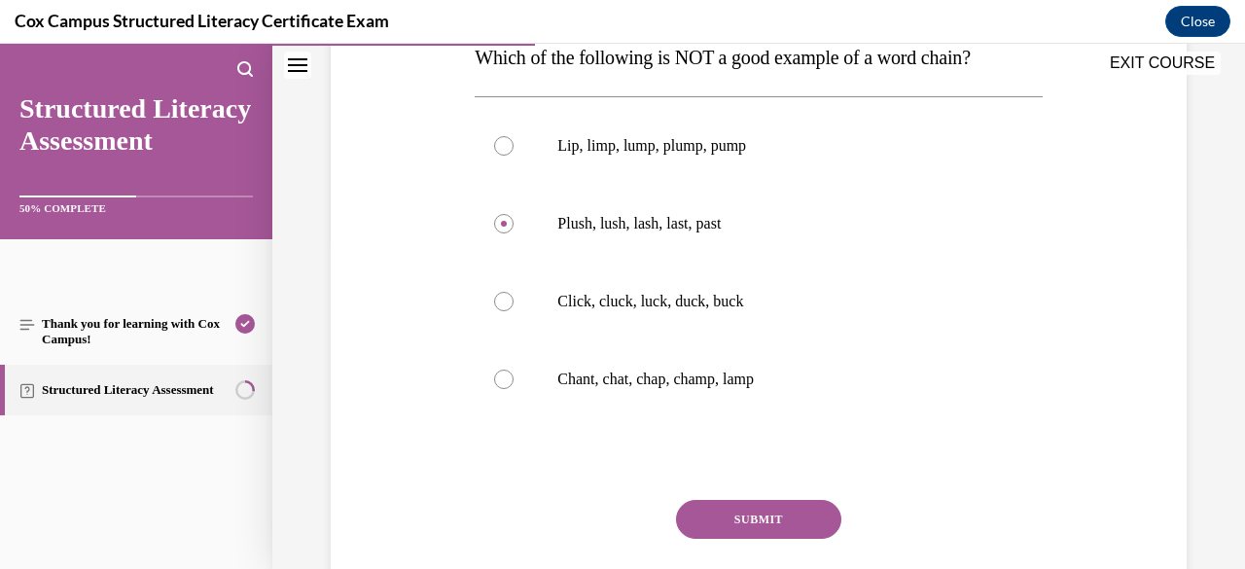
scroll to position [367, 0]
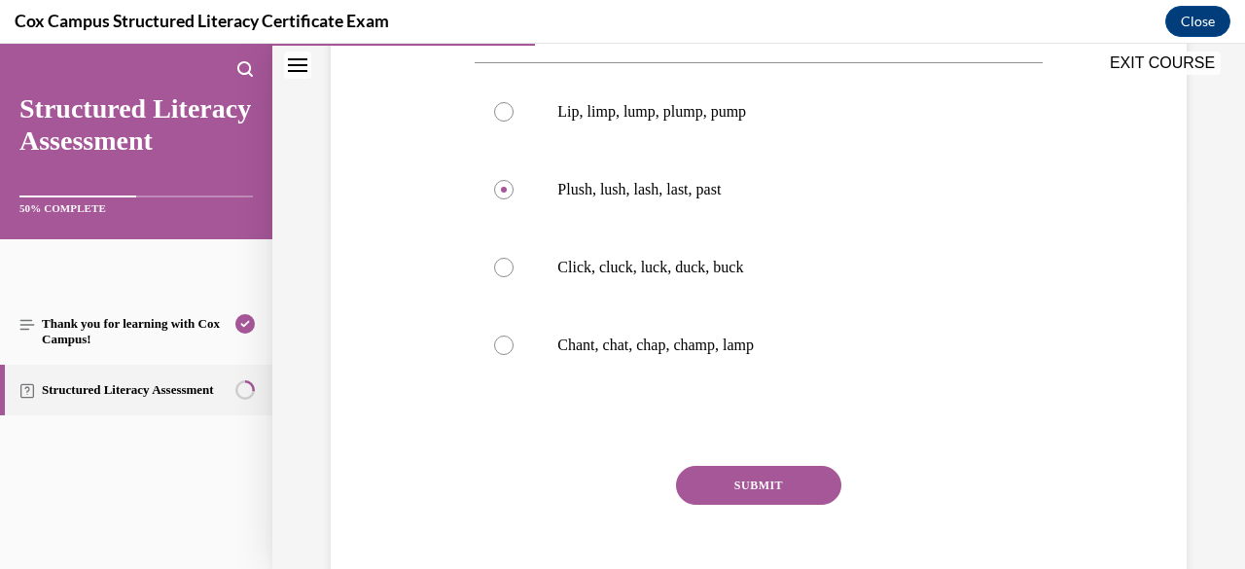
click at [760, 478] on button "SUBMIT" at bounding box center [758, 485] width 165 height 39
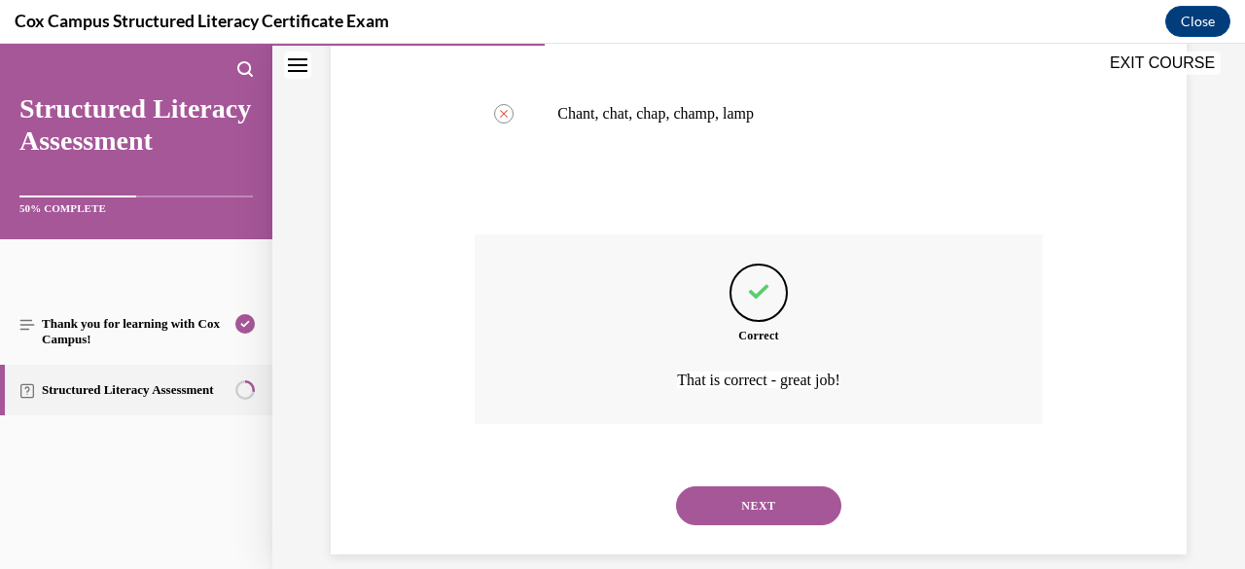
scroll to position [605, 0]
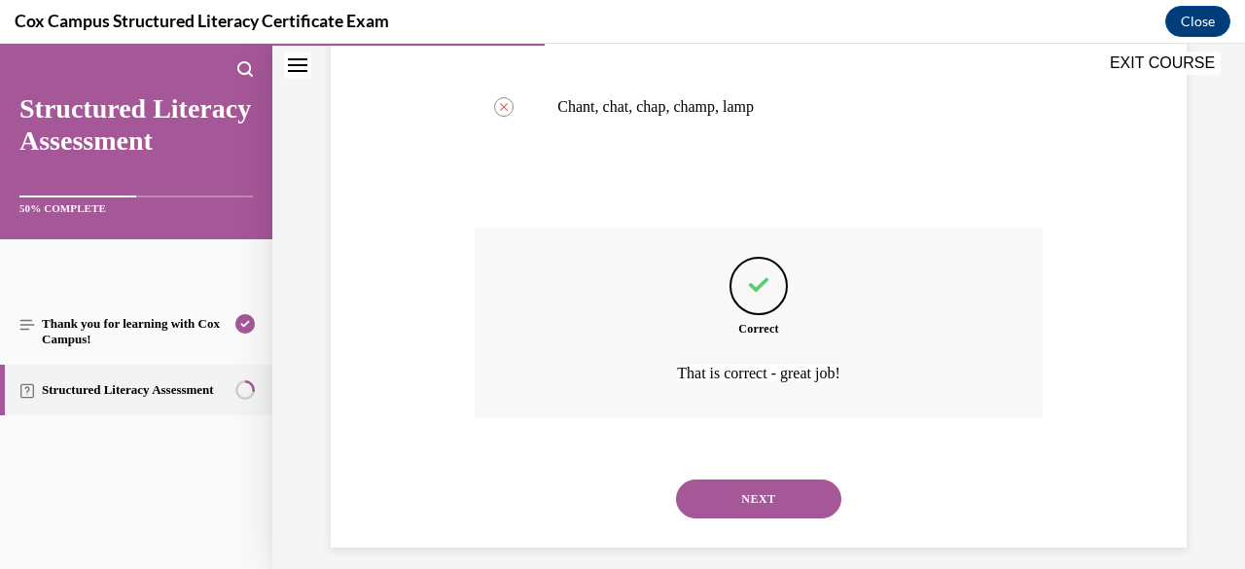
click at [768, 498] on button "NEXT" at bounding box center [758, 498] width 165 height 39
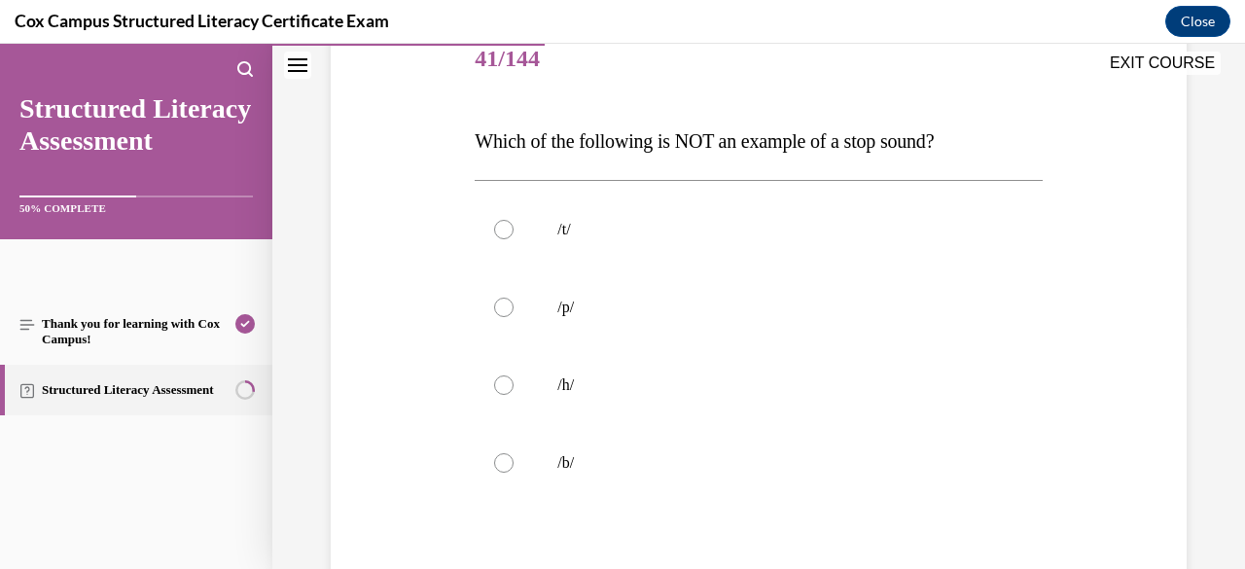
scroll to position [251, 0]
click at [722, 393] on label "/h/" at bounding box center [757, 383] width 567 height 78
click at [513, 393] on input "/h/" at bounding box center [503, 382] width 19 height 19
radio input "true"
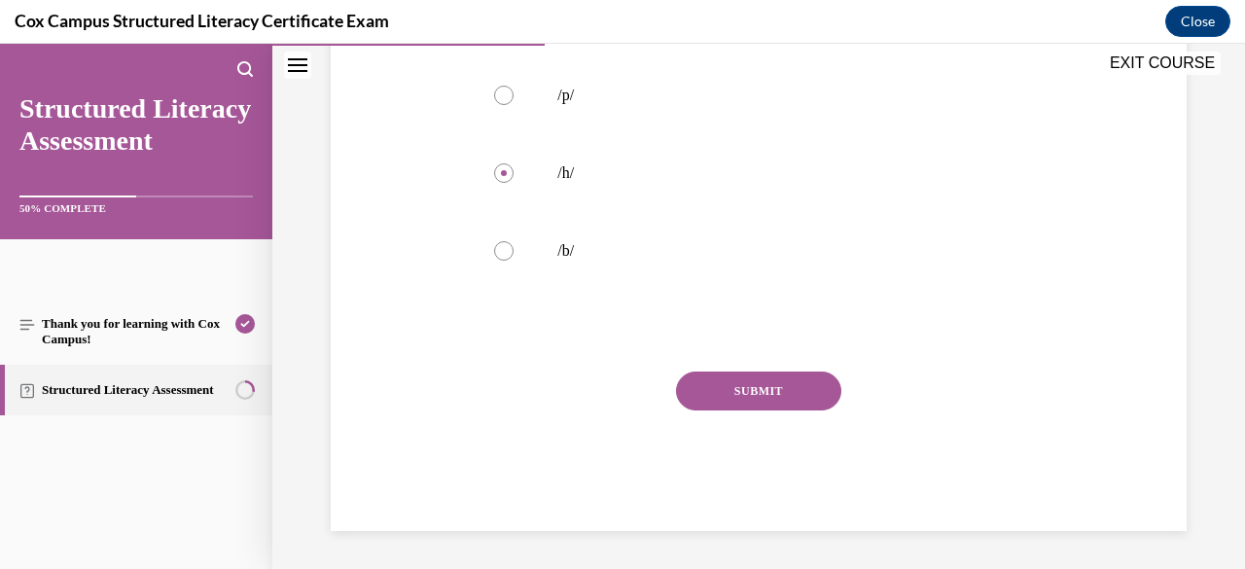
click at [723, 395] on button "SUBMIT" at bounding box center [758, 390] width 165 height 39
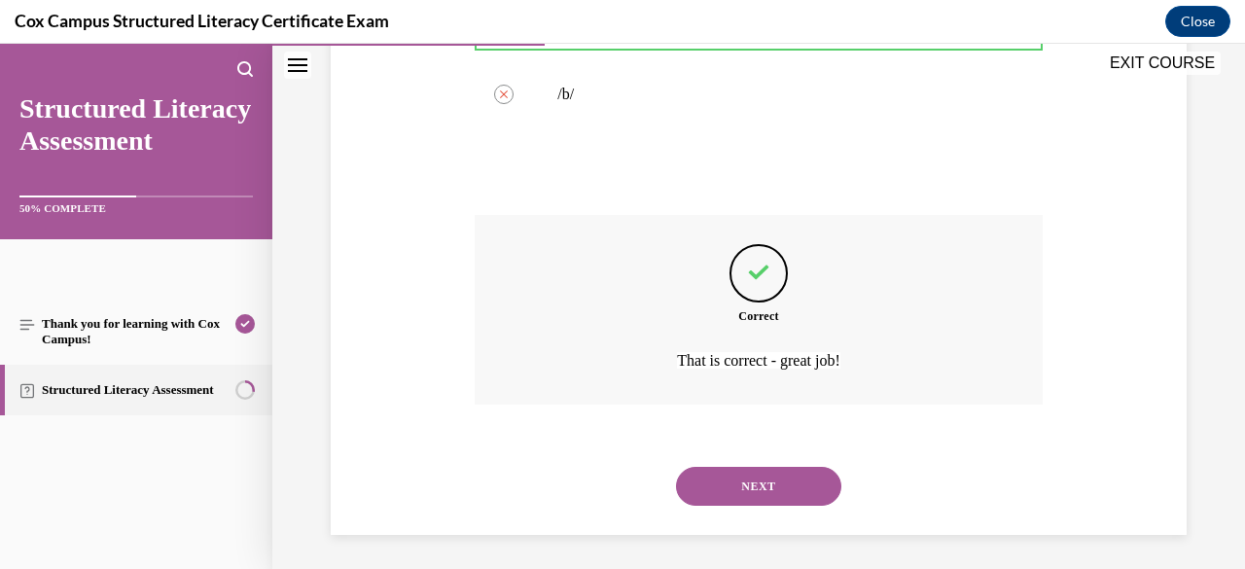
scroll to position [621, 0]
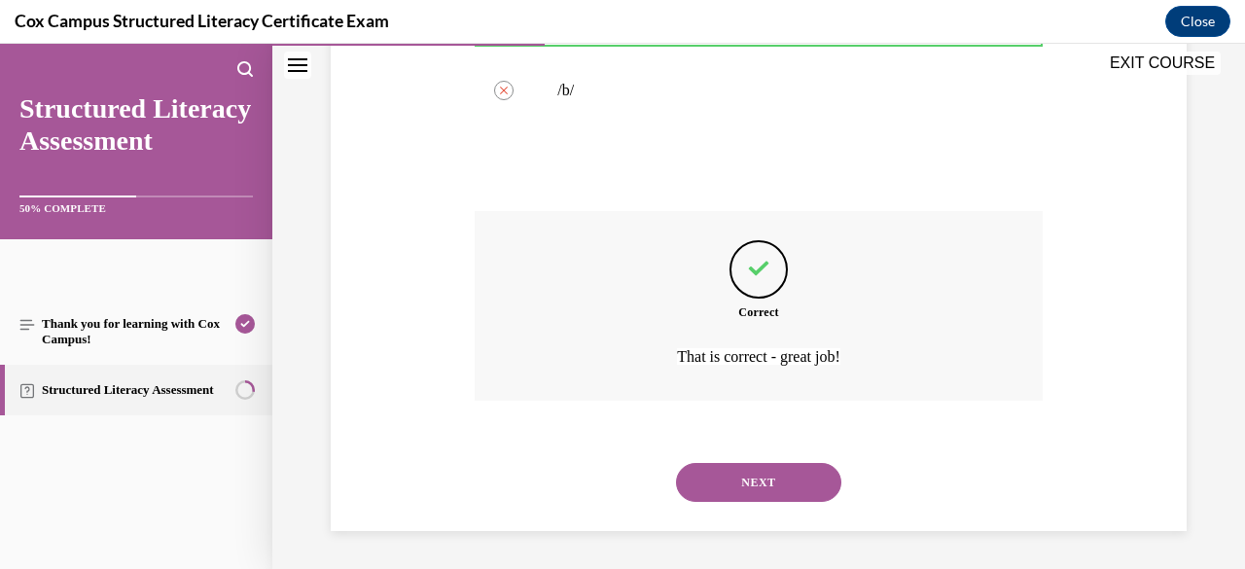
click at [731, 479] on button "NEXT" at bounding box center [758, 482] width 165 height 39
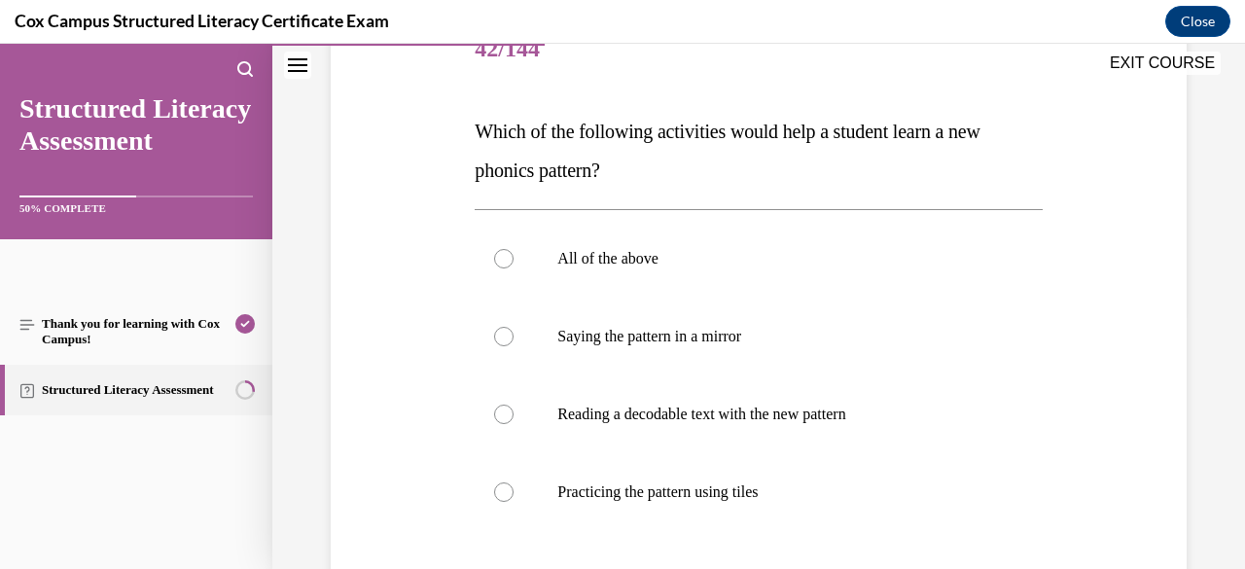
scroll to position [303, 0]
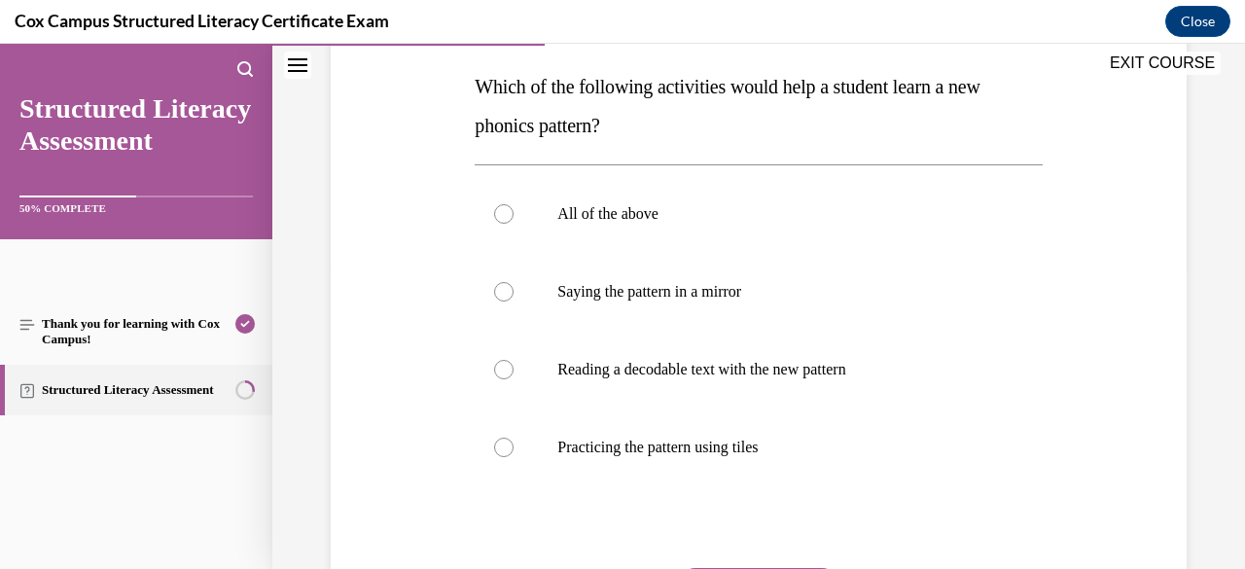
click at [659, 226] on label "All of the above" at bounding box center [757, 214] width 567 height 78
click at [513, 224] on input "All of the above" at bounding box center [503, 213] width 19 height 19
radio input "true"
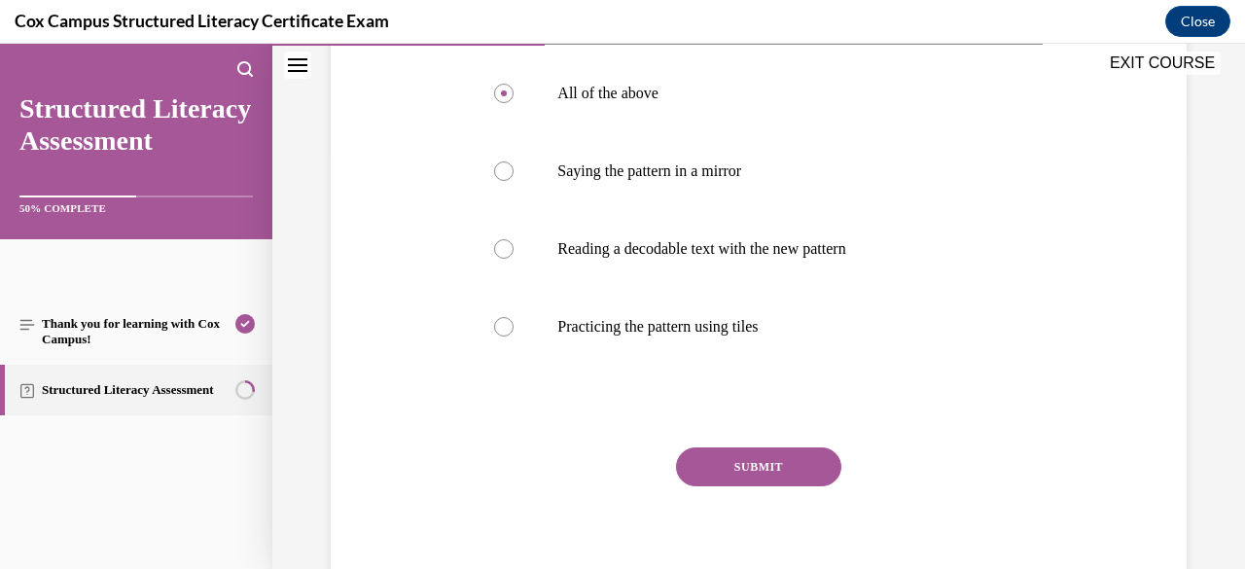
click at [737, 464] on button "SUBMIT" at bounding box center [758, 466] width 165 height 39
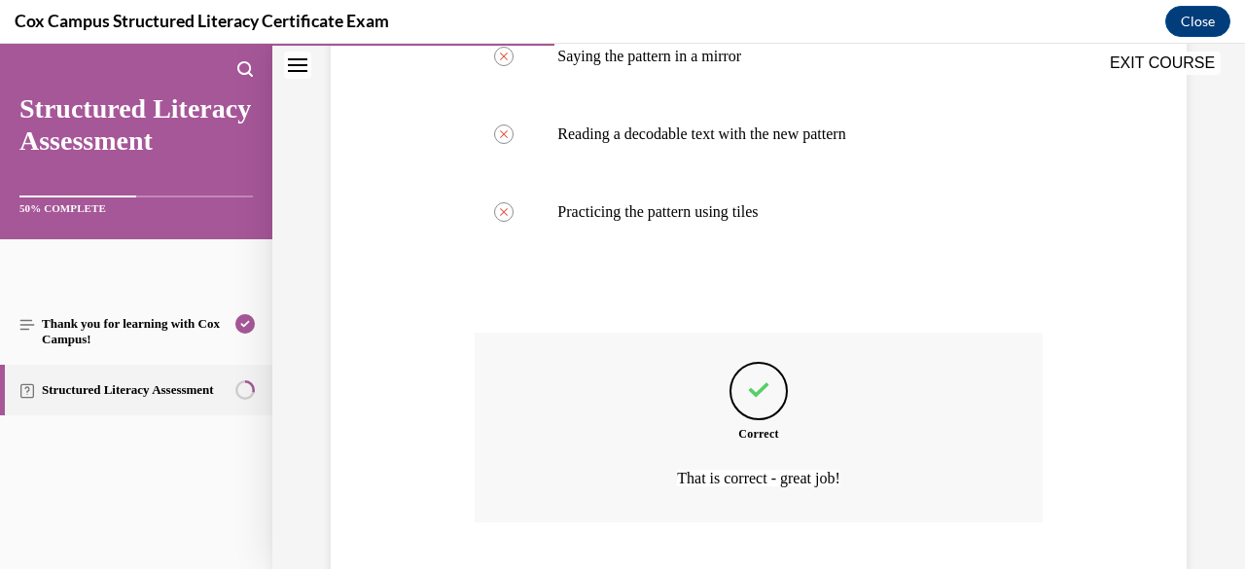
scroll to position [660, 0]
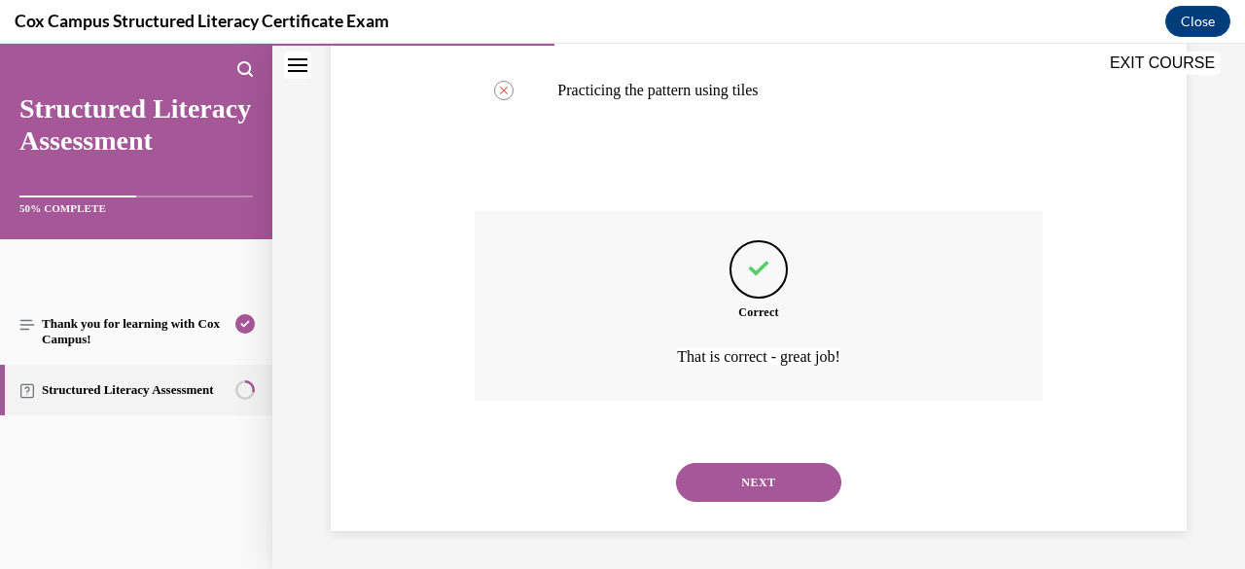
click at [739, 475] on button "NEXT" at bounding box center [758, 482] width 165 height 39
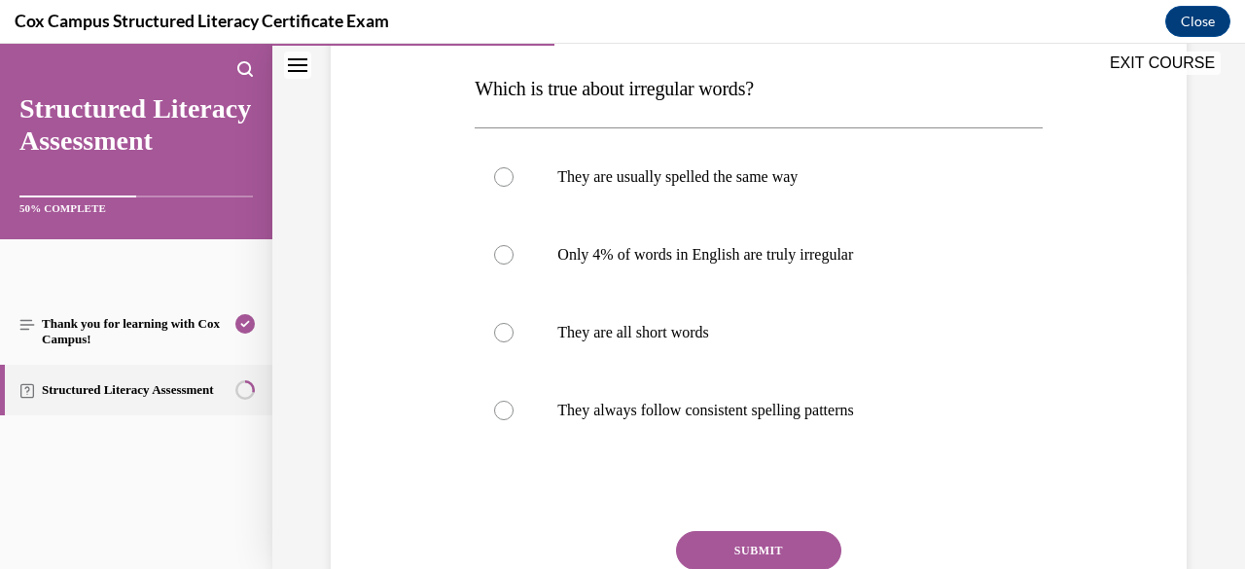
scroll to position [265, 0]
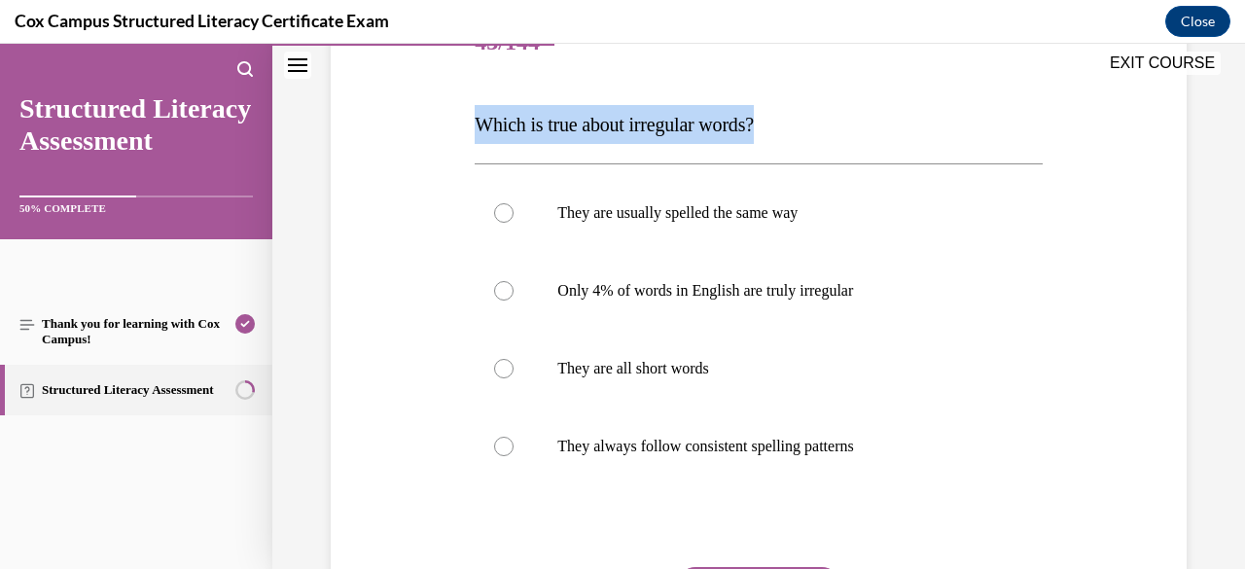
drag, startPoint x: 780, startPoint y: 118, endPoint x: 468, endPoint y: 129, distance: 312.3
click at [470, 129] on div "Question 43/144 Which is true about irregular words? They are usually spelled t…" at bounding box center [758, 351] width 577 height 751
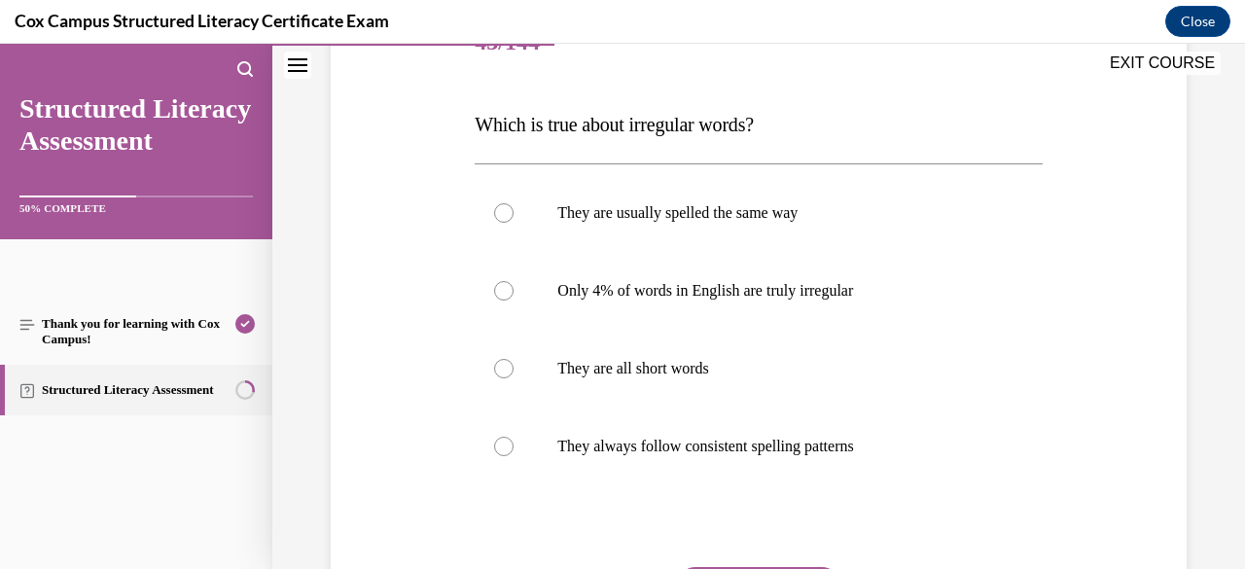
click at [890, 276] on label "Only 4% of words in English are truly irregular" at bounding box center [757, 291] width 567 height 78
click at [513, 281] on input "Only 4% of words in English are truly irregular" at bounding box center [503, 290] width 19 height 19
radio input "true"
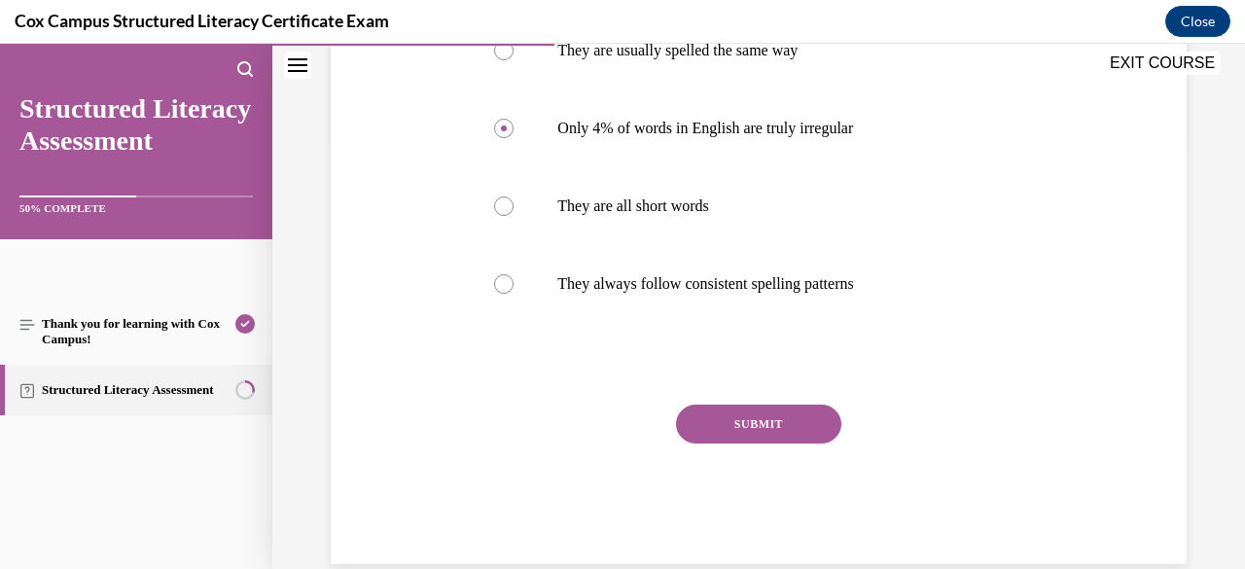
click at [774, 441] on button "SUBMIT" at bounding box center [758, 423] width 165 height 39
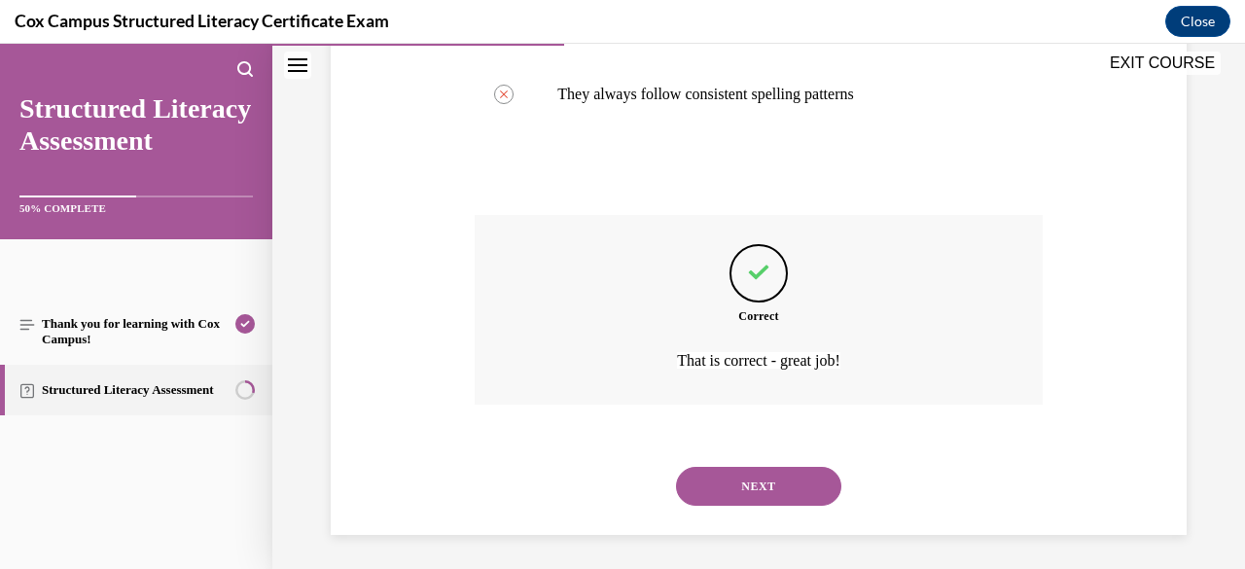
scroll to position [621, 0]
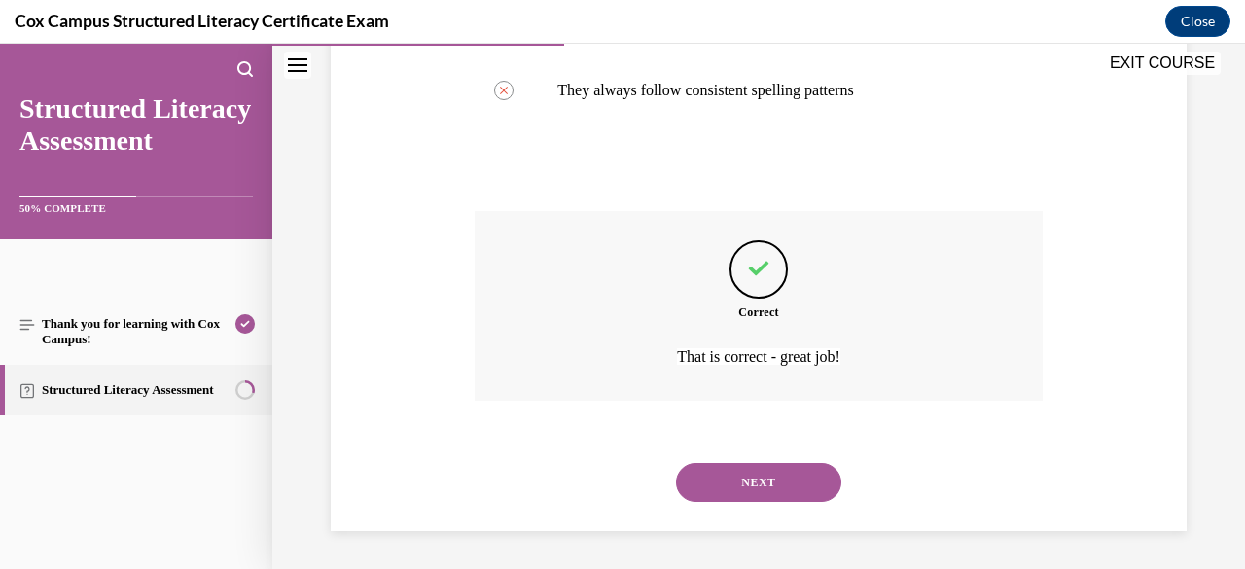
click at [784, 477] on button "NEXT" at bounding box center [758, 482] width 165 height 39
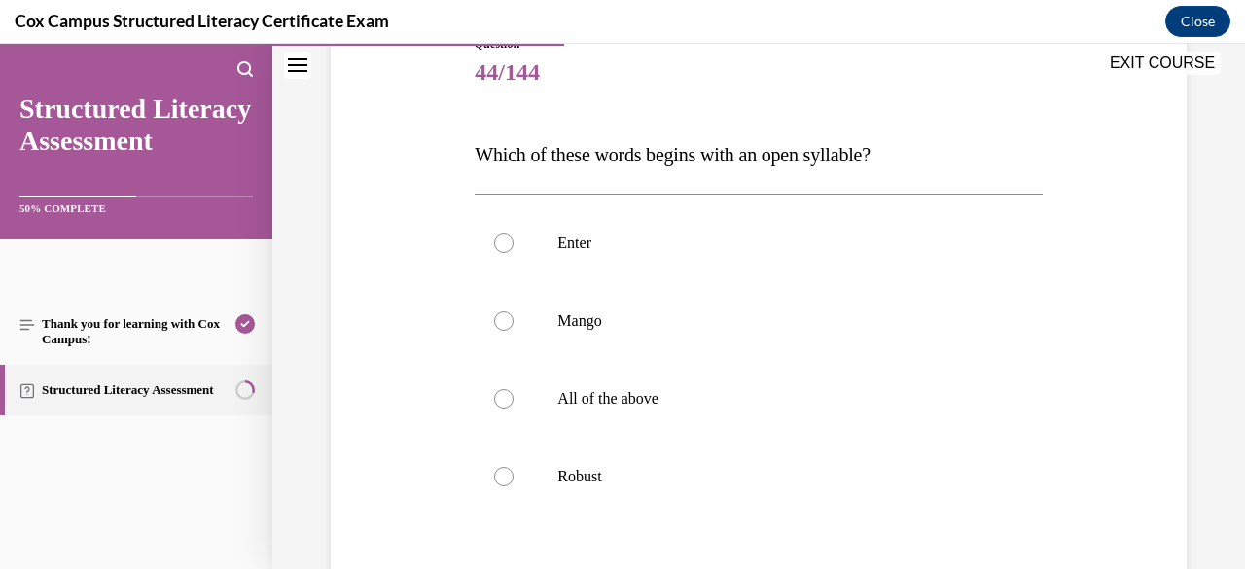
scroll to position [250, 0]
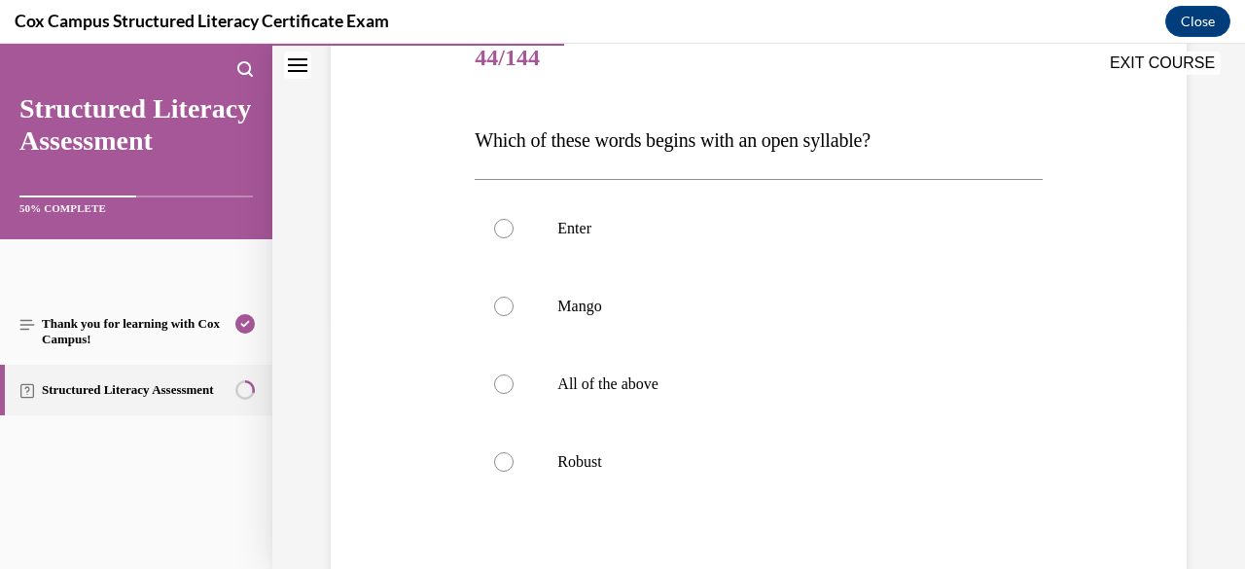
click at [742, 263] on label "Enter" at bounding box center [757, 229] width 567 height 78
click at [513, 238] on input "Enter" at bounding box center [503, 228] width 19 height 19
radio input "true"
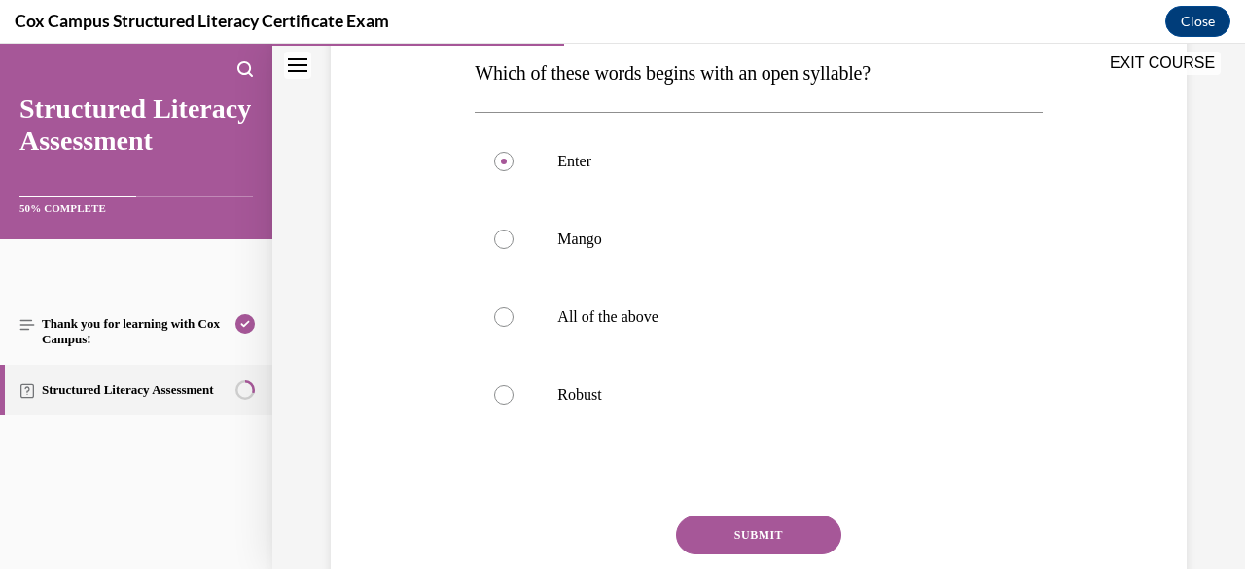
click at [766, 526] on button "SUBMIT" at bounding box center [758, 534] width 165 height 39
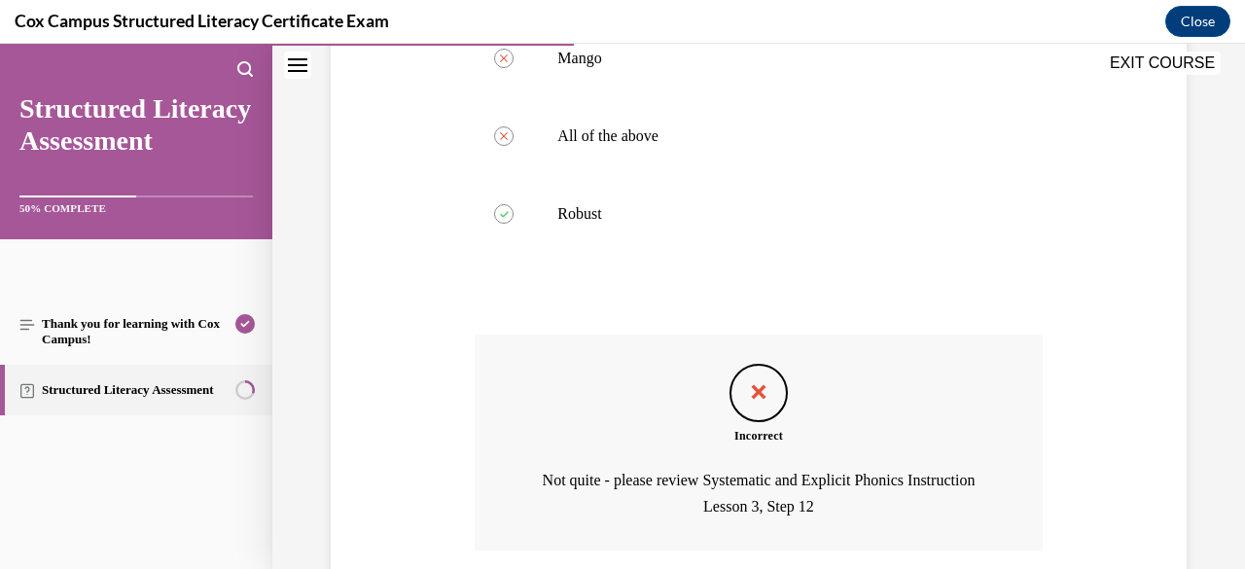
scroll to position [648, 0]
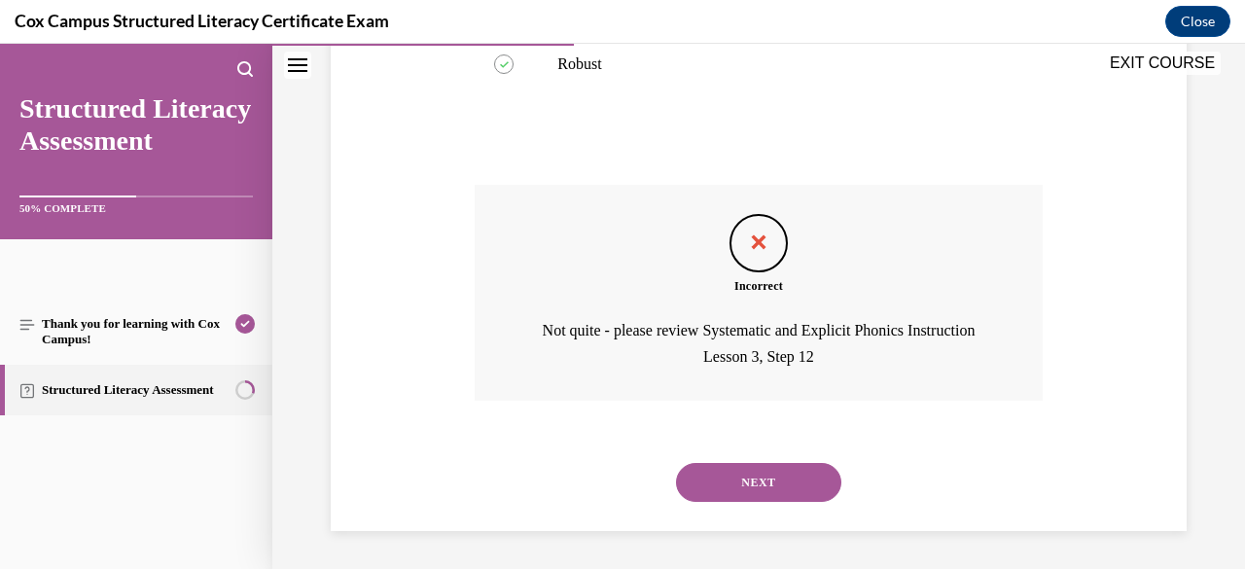
click at [766, 474] on button "NEXT" at bounding box center [758, 482] width 165 height 39
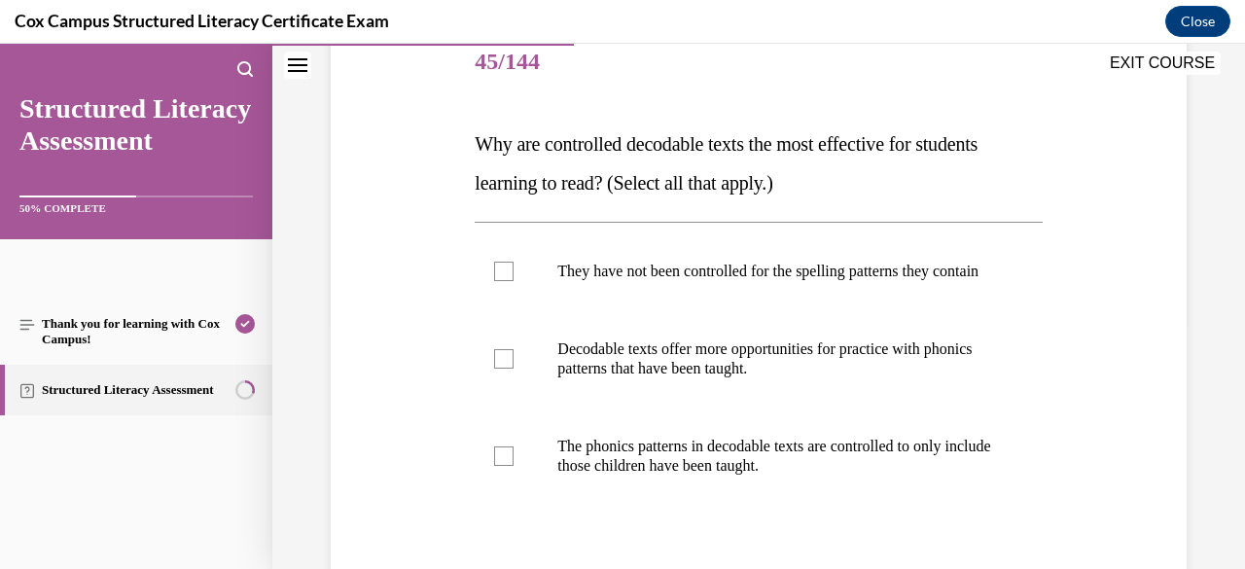
scroll to position [245, 0]
click at [788, 279] on p "They have not been controlled for the spelling patterns they contain" at bounding box center [775, 272] width 436 height 19
click at [513, 279] on input "They have not been controlled for the spelling patterns they contain" at bounding box center [503, 272] width 19 height 19
checkbox input "true"
click at [772, 460] on p "The phonics patterns in decodable texts are controlled to only include those ch…" at bounding box center [775, 457] width 436 height 39
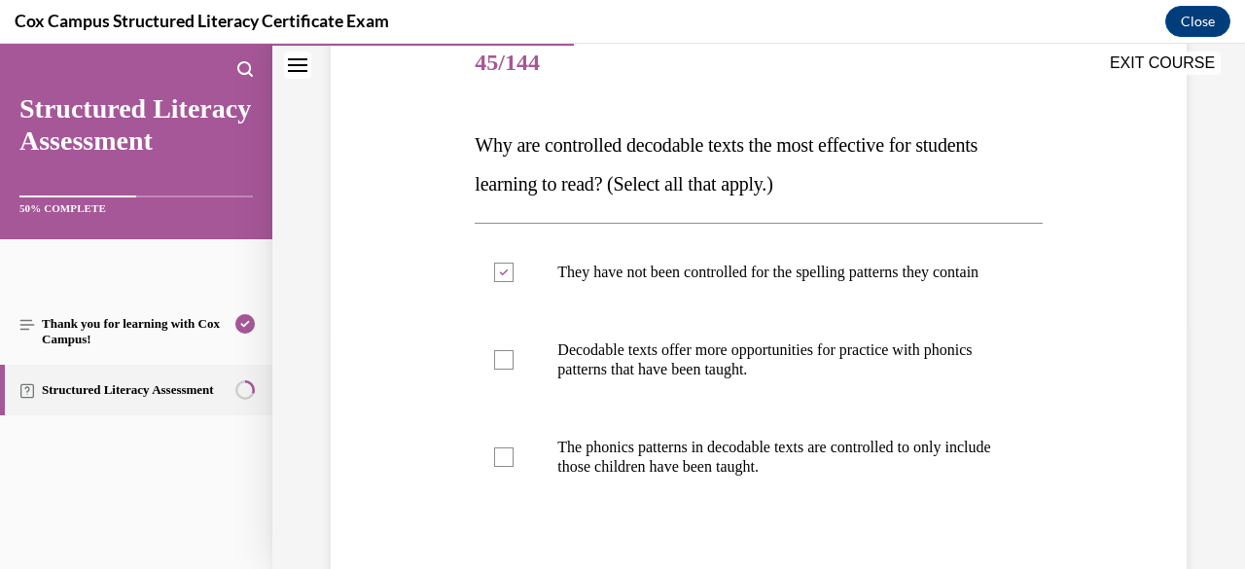
click at [513, 460] on input "The phonics patterns in decodable texts are controlled to only include those ch…" at bounding box center [503, 456] width 19 height 19
checkbox input "true"
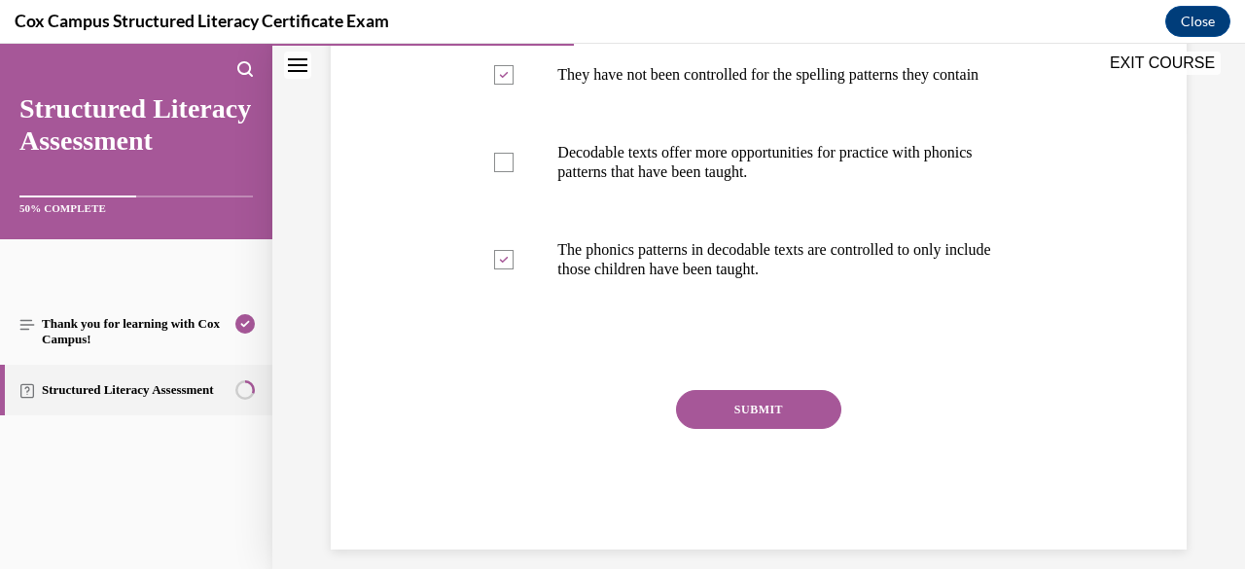
scroll to position [452, 0]
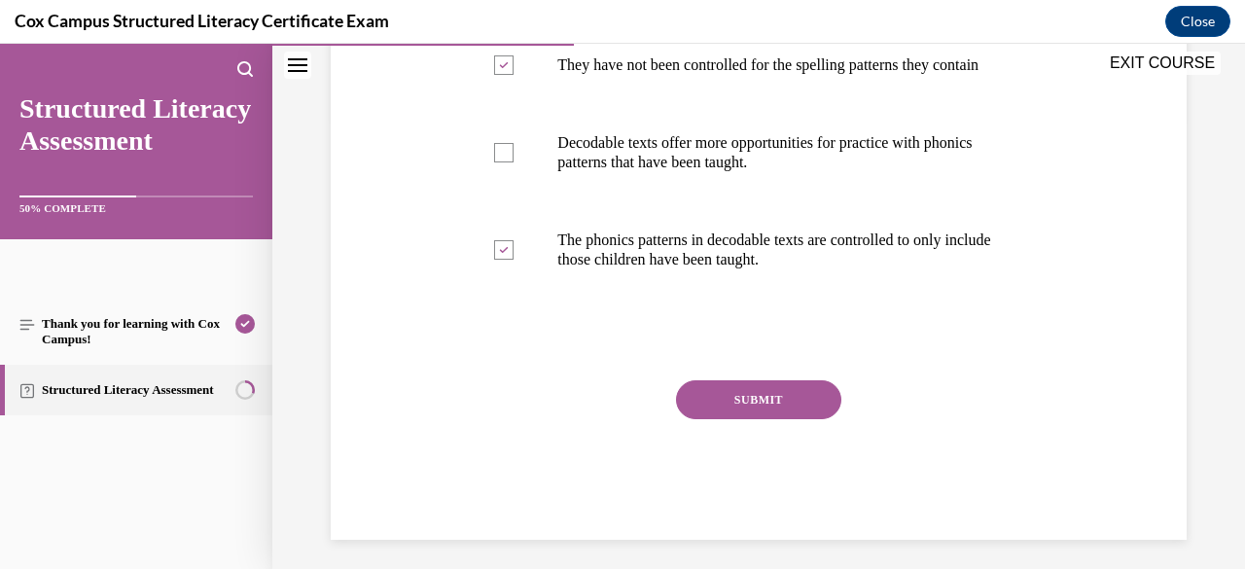
click at [777, 93] on label "They have not been controlled for the spelling patterns they contain" at bounding box center [757, 65] width 567 height 78
click at [513, 75] on input "They have not been controlled for the spelling patterns they contain" at bounding box center [503, 64] width 19 height 19
checkbox input "false"
click at [753, 196] on label "Decodable texts offer more opportunities for practice with phonics patterns tha…" at bounding box center [757, 152] width 567 height 97
click at [513, 162] on input "Decodable texts offer more opportunities for practice with phonics patterns tha…" at bounding box center [503, 152] width 19 height 19
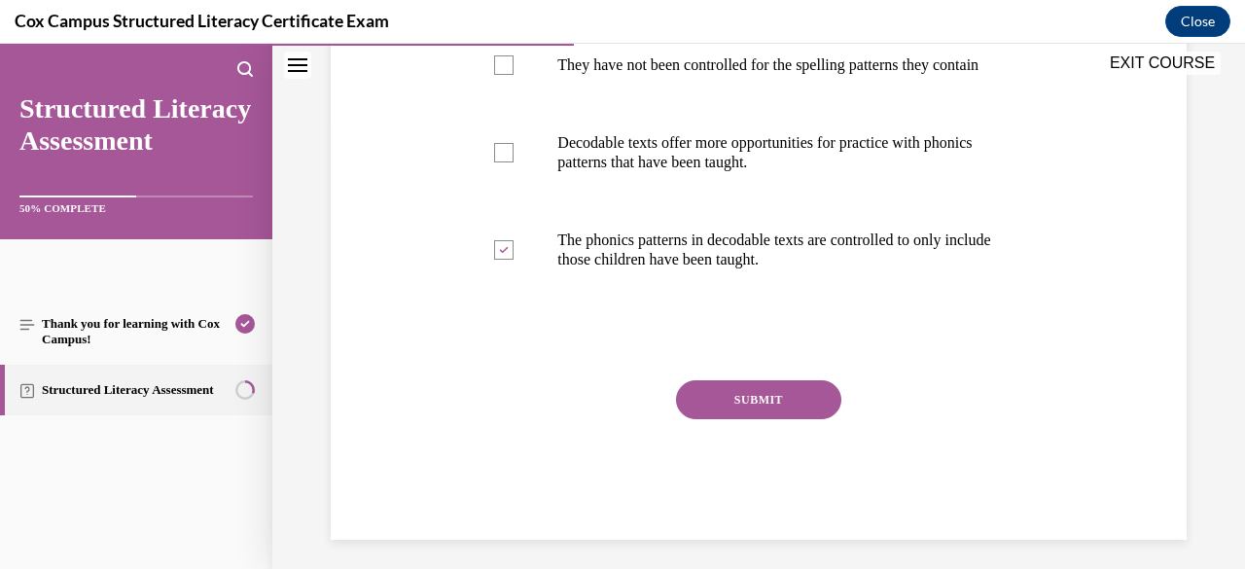
checkbox input "true"
click at [736, 419] on button "SUBMIT" at bounding box center [758, 399] width 165 height 39
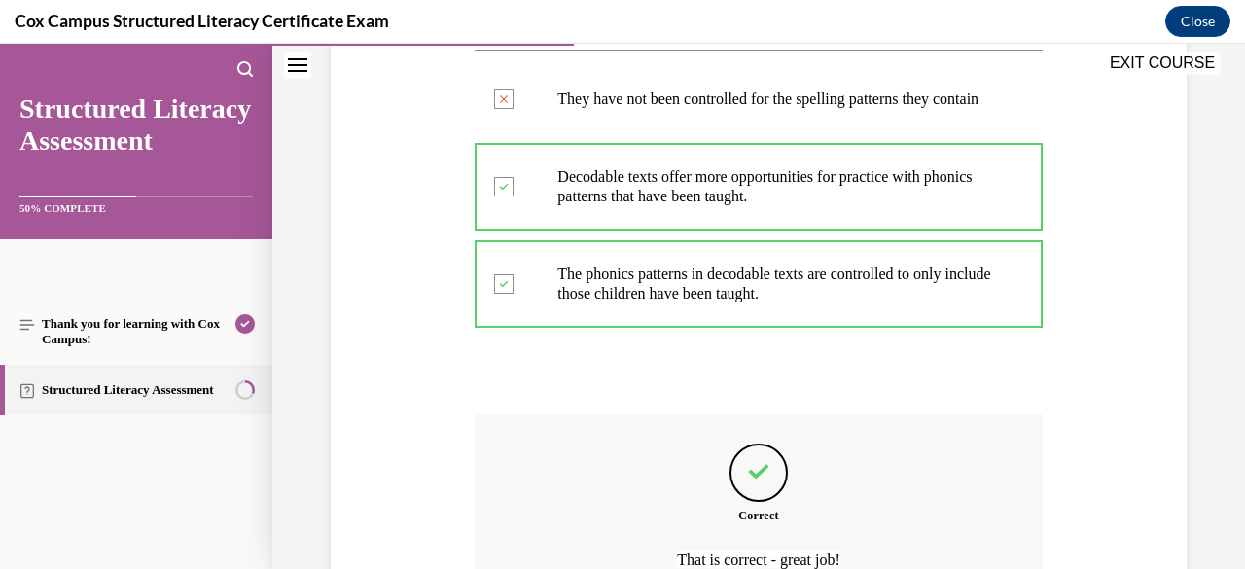
scroll to position [641, 0]
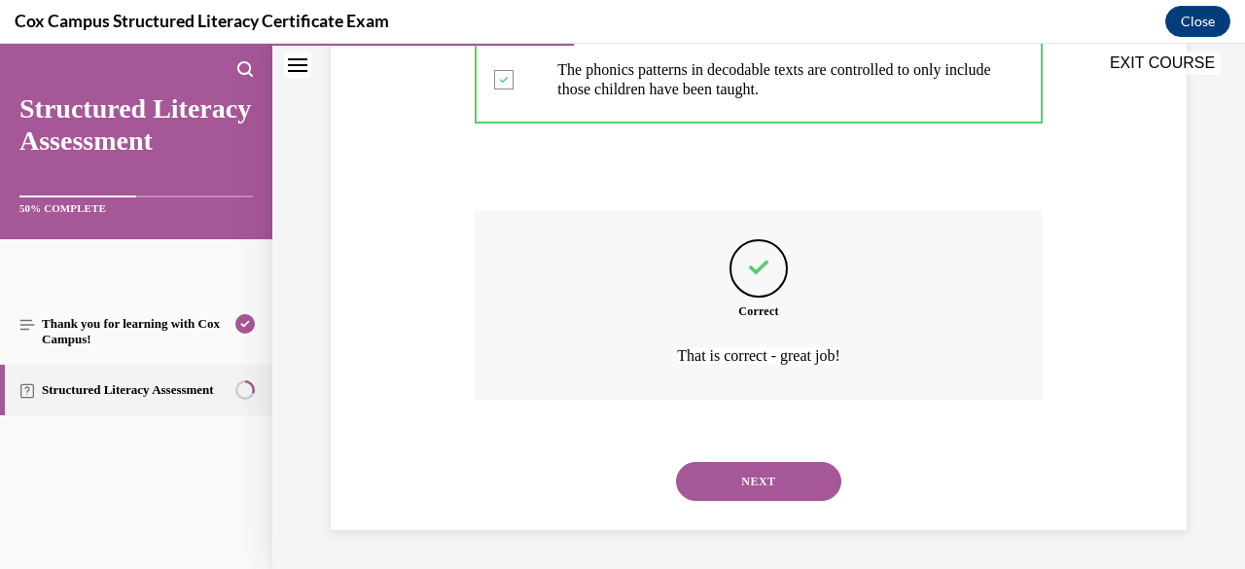
click at [760, 474] on button "NEXT" at bounding box center [758, 481] width 165 height 39
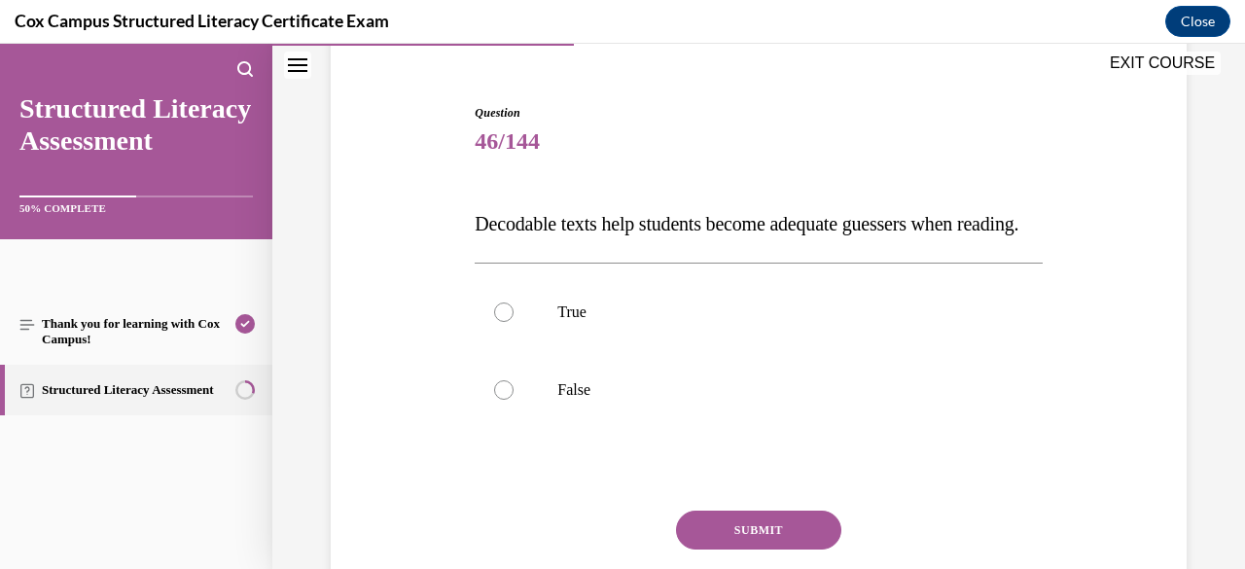
scroll to position [171, 0]
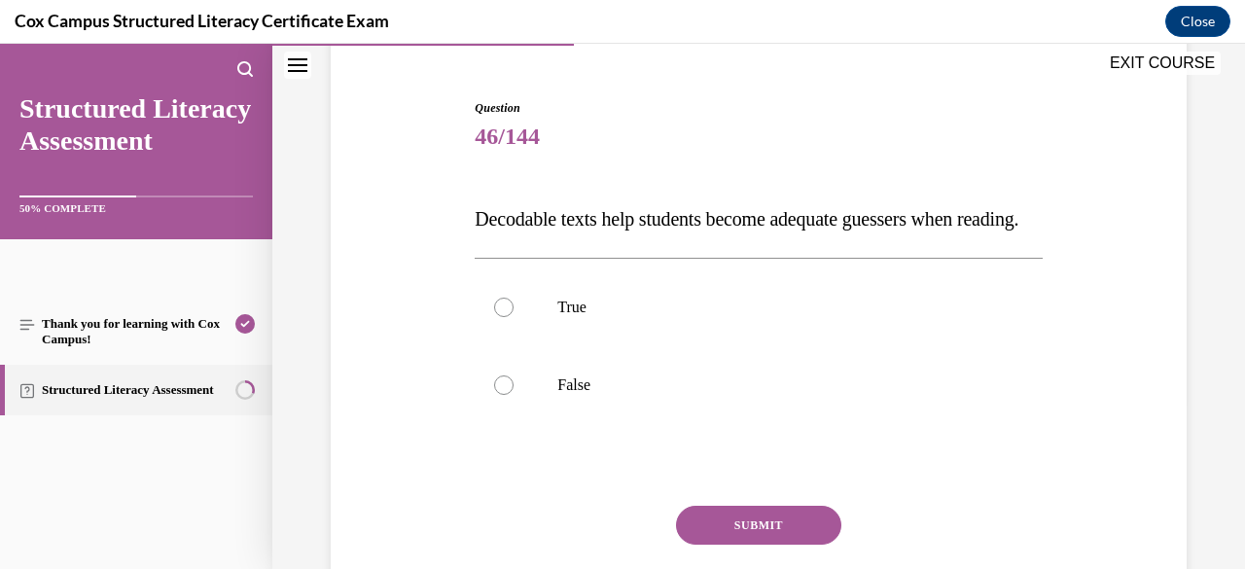
drag, startPoint x: 548, startPoint y: 263, endPoint x: 465, endPoint y: 219, distance: 94.8
click at [465, 219] on div "Question 46/144 Decodable texts help students become adequate guessers when rea…" at bounding box center [758, 353] width 865 height 624
click at [572, 409] on label "False" at bounding box center [757, 385] width 567 height 78
click at [513, 395] on input "False" at bounding box center [503, 384] width 19 height 19
radio input "true"
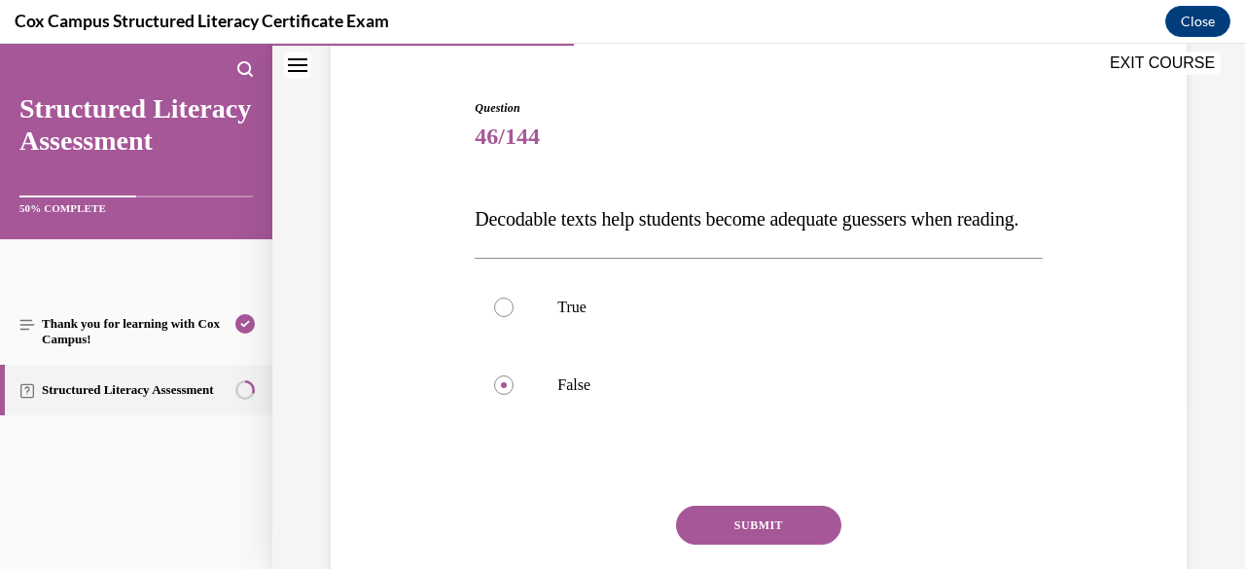
click at [750, 544] on button "SUBMIT" at bounding box center [758, 525] width 165 height 39
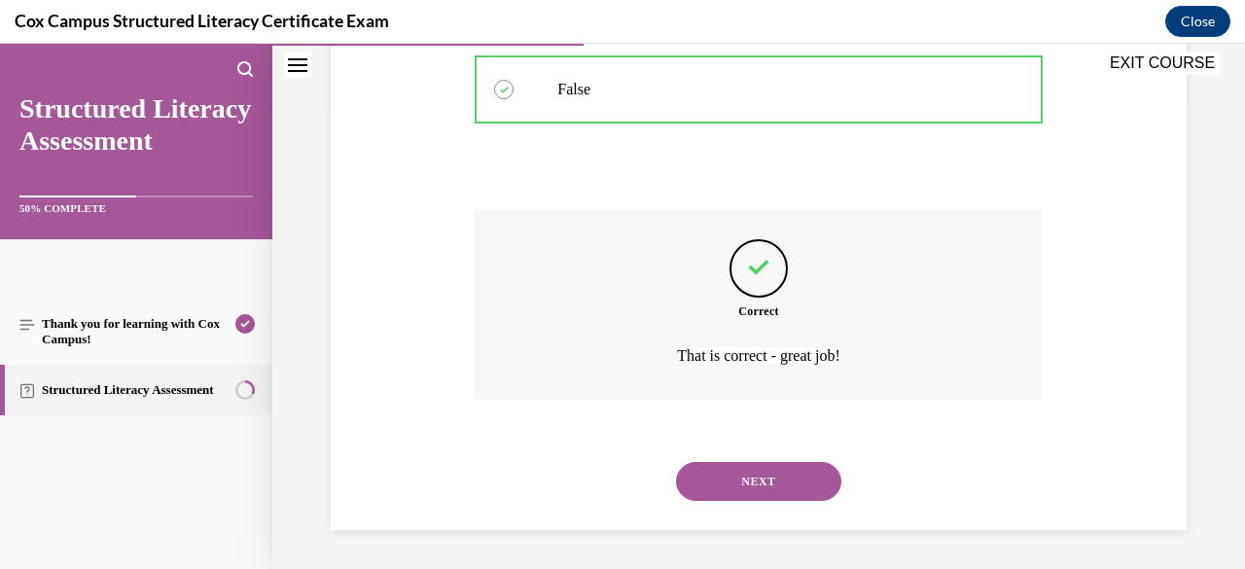
scroll to position [505, 0]
click at [782, 479] on button "NEXT" at bounding box center [758, 481] width 165 height 39
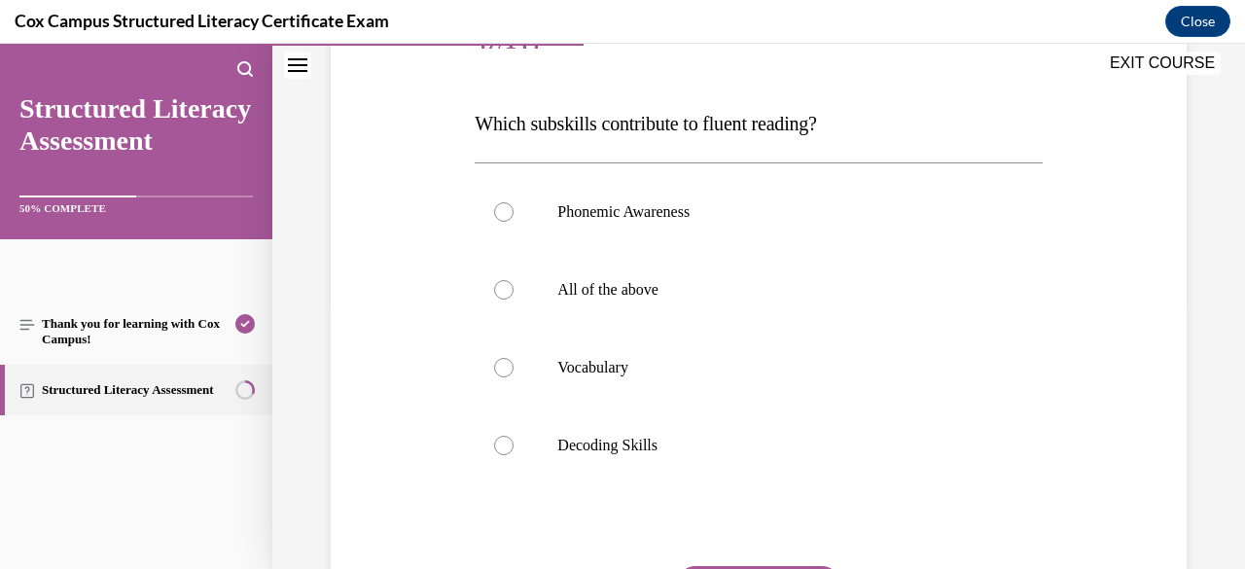
scroll to position [277, 0]
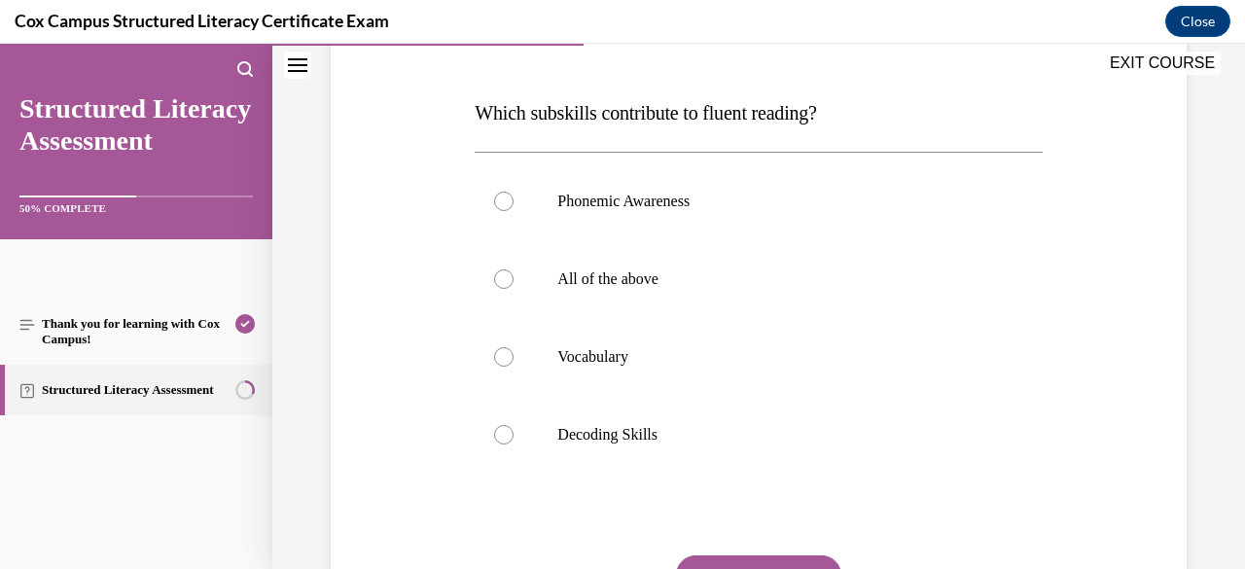
click at [735, 314] on label "All of the above" at bounding box center [757, 279] width 567 height 78
click at [513, 289] on input "All of the above" at bounding box center [503, 278] width 19 height 19
radio input "true"
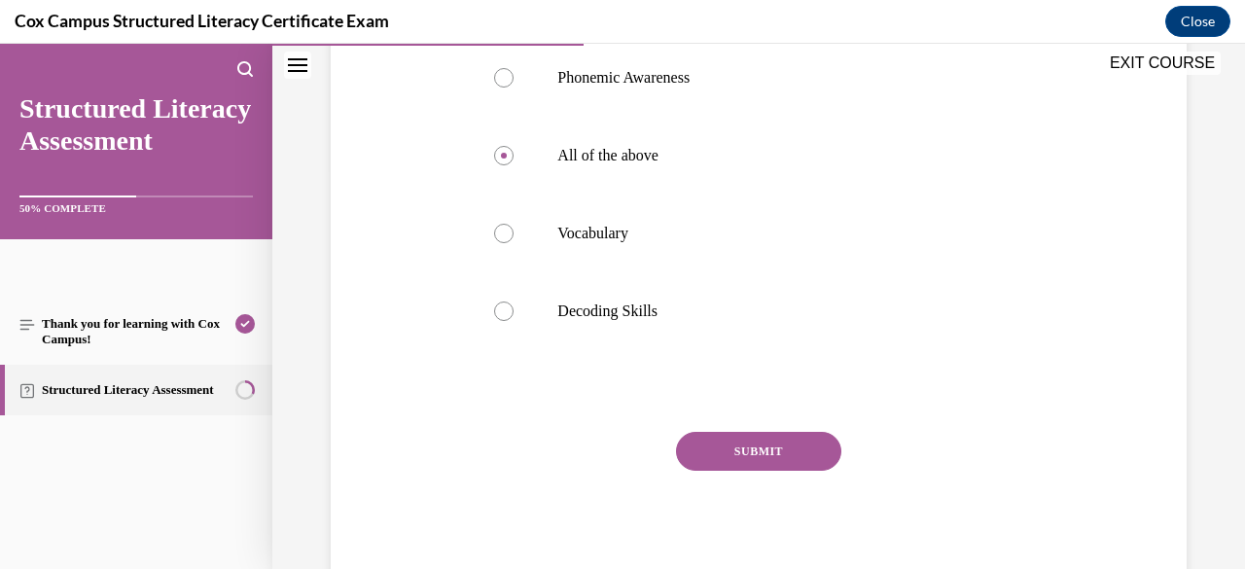
click at [749, 462] on button "SUBMIT" at bounding box center [758, 451] width 165 height 39
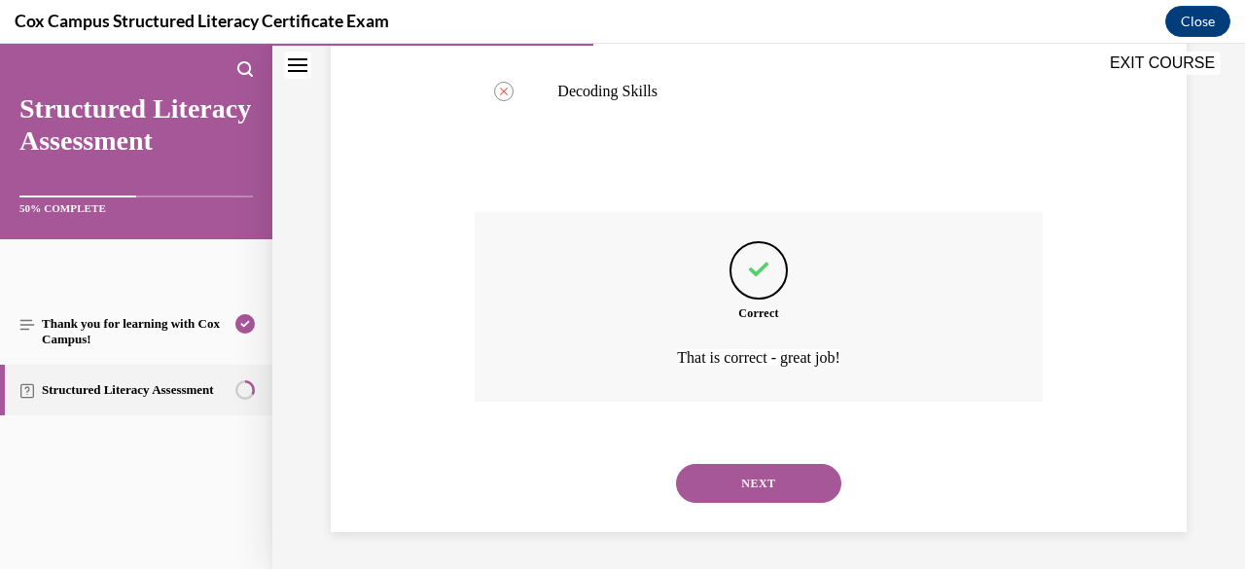
scroll to position [621, 0]
click at [739, 487] on button "NEXT" at bounding box center [758, 482] width 165 height 39
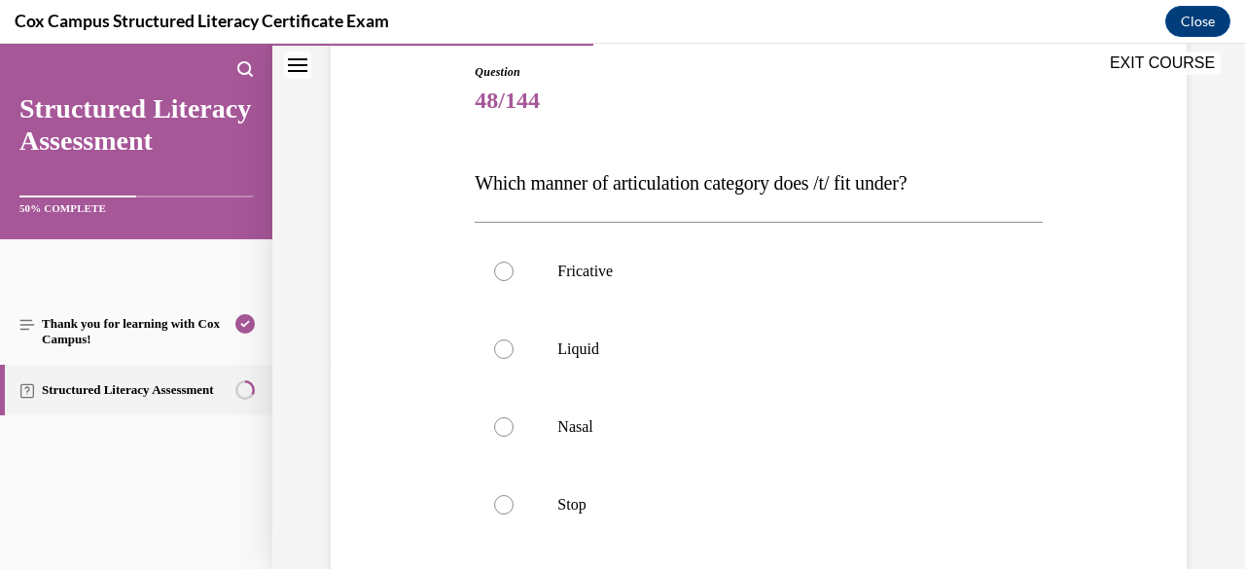
scroll to position [208, 0]
click at [710, 496] on p "Stop" at bounding box center [775, 503] width 436 height 19
click at [513, 496] on input "Stop" at bounding box center [503, 503] width 19 height 19
radio input "true"
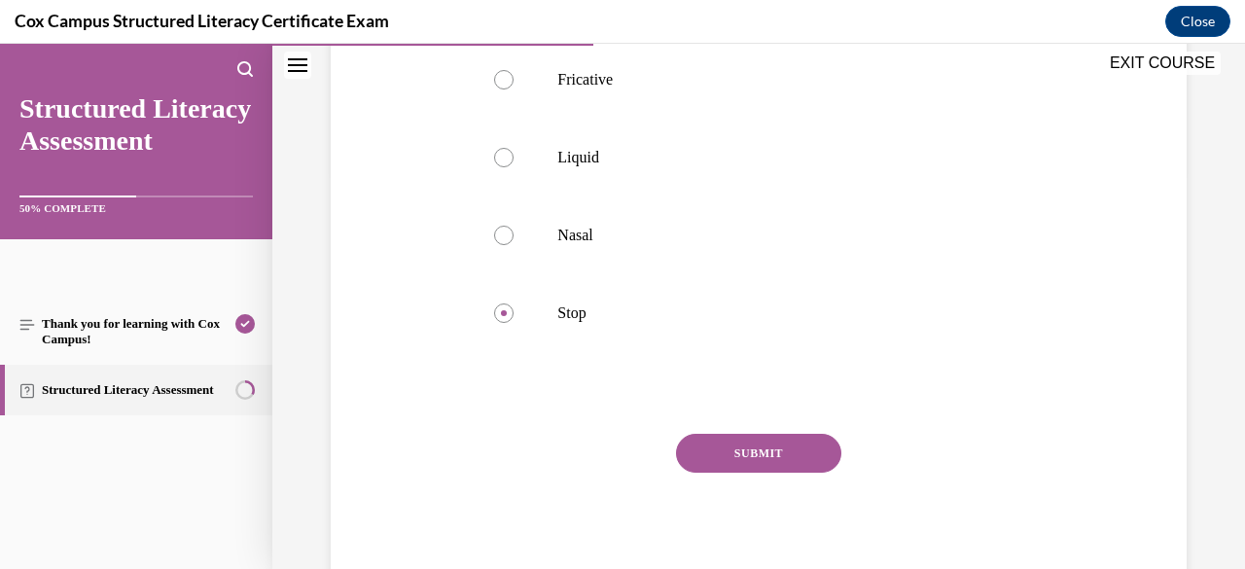
click at [731, 449] on button "SUBMIT" at bounding box center [758, 453] width 165 height 39
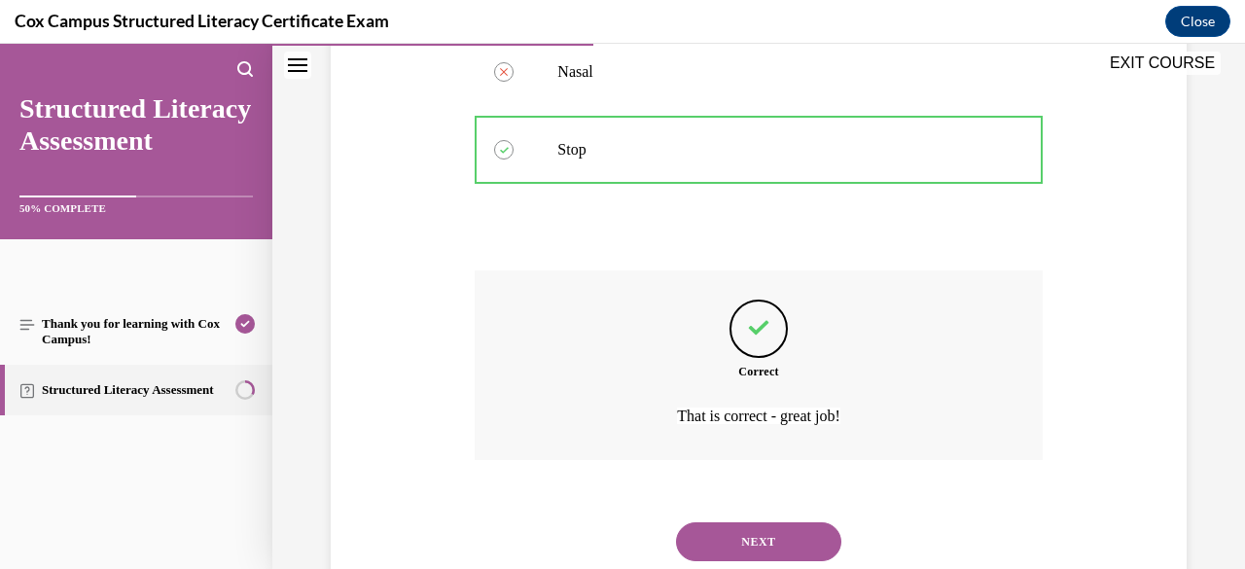
scroll to position [621, 0]
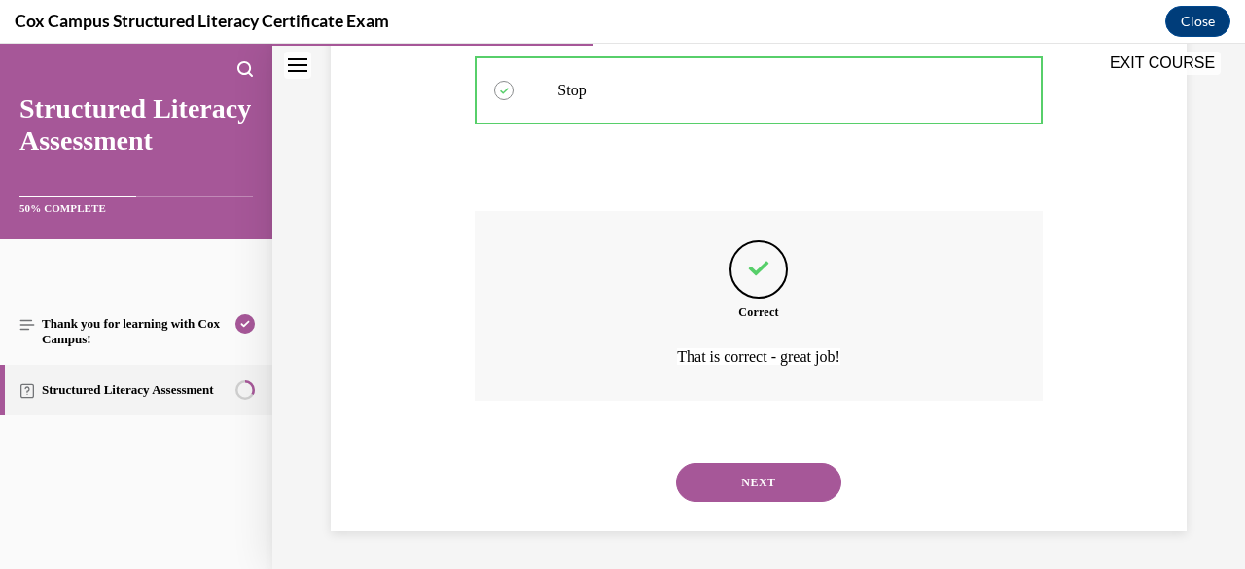
drag, startPoint x: 736, startPoint y: 474, endPoint x: 723, endPoint y: 477, distance: 13.2
click at [723, 477] on button "NEXT" at bounding box center [758, 482] width 165 height 39
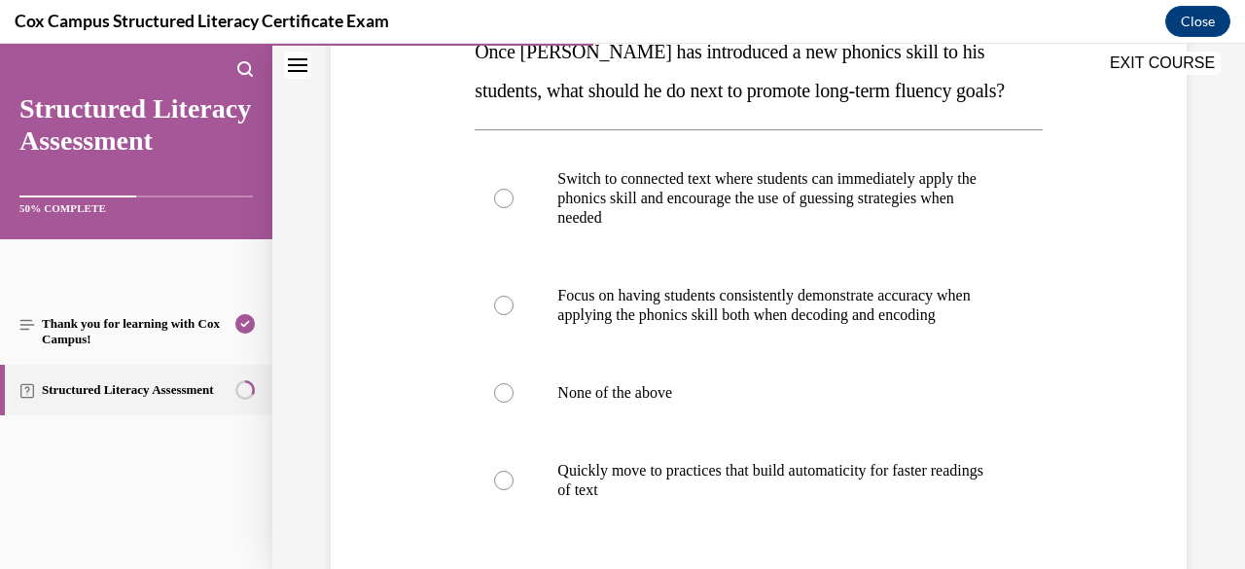
scroll to position [339, 0]
click at [753, 345] on label "Focus on having students consistently demonstrate accuracy when applying the ph…" at bounding box center [757, 304] width 567 height 97
click at [513, 314] on input "Focus on having students consistently demonstrate accuracy when applying the ph…" at bounding box center [503, 304] width 19 height 19
radio input "true"
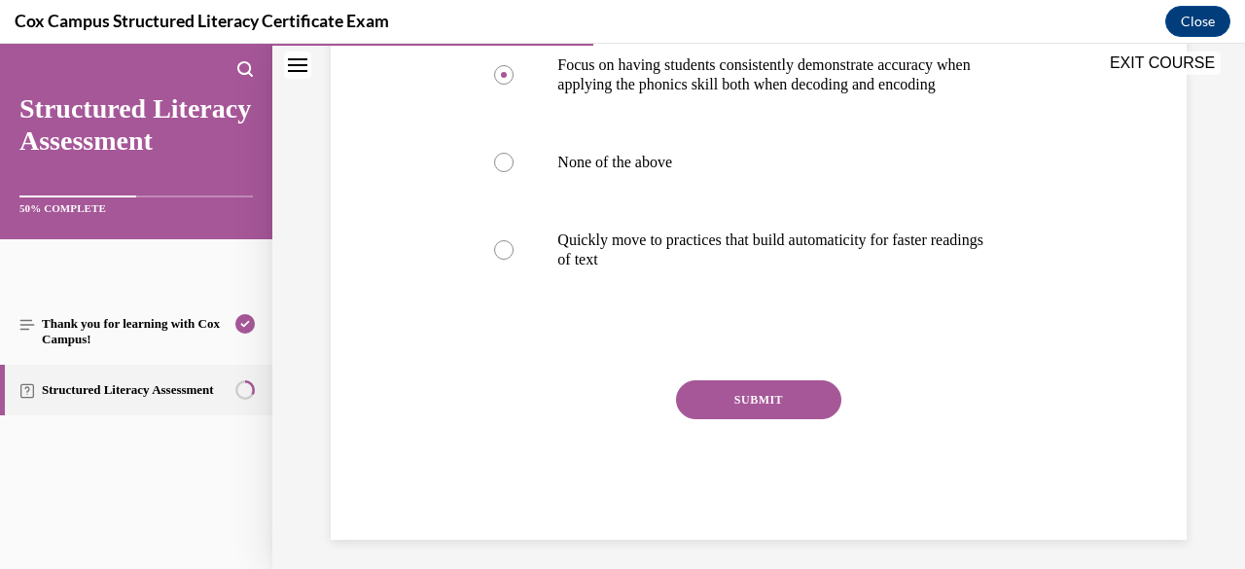
click at [749, 408] on button "SUBMIT" at bounding box center [758, 399] width 165 height 39
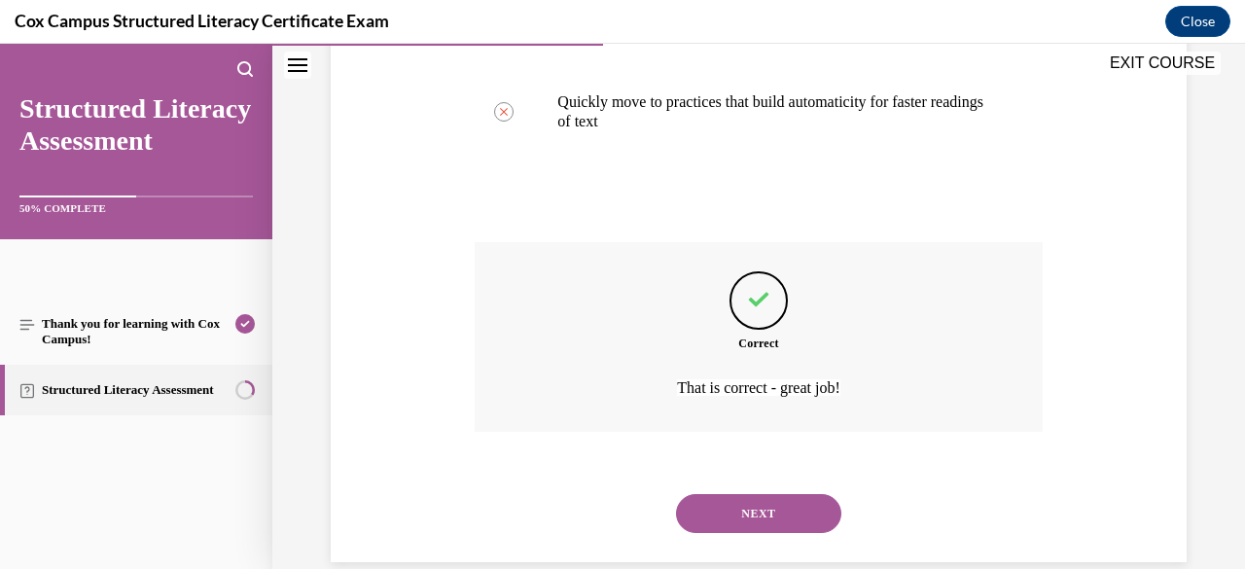
scroll to position [695, 0]
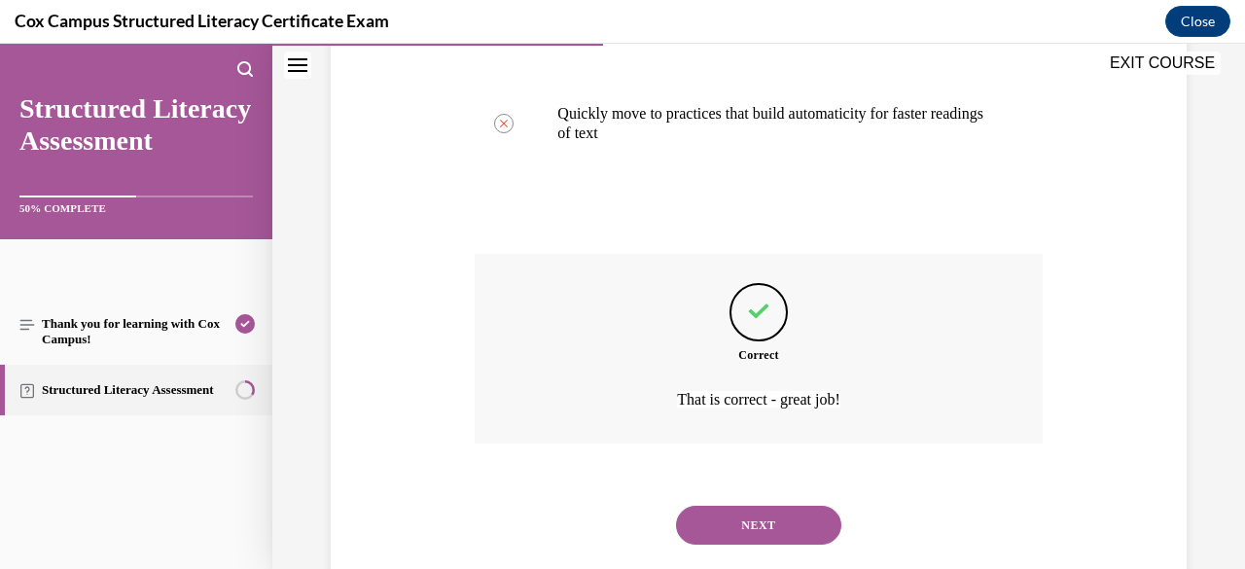
click at [749, 408] on p "That is correct - great job!" at bounding box center [758, 399] width 441 height 26
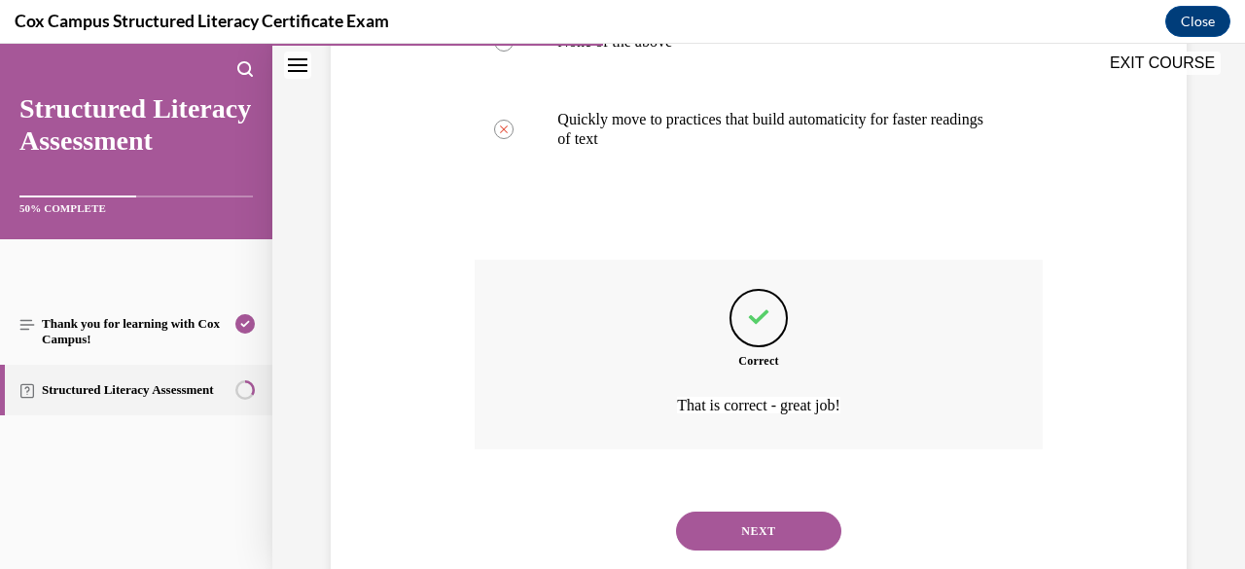
scroll to position [689, 0]
click at [753, 538] on button "NEXT" at bounding box center [758, 530] width 165 height 39
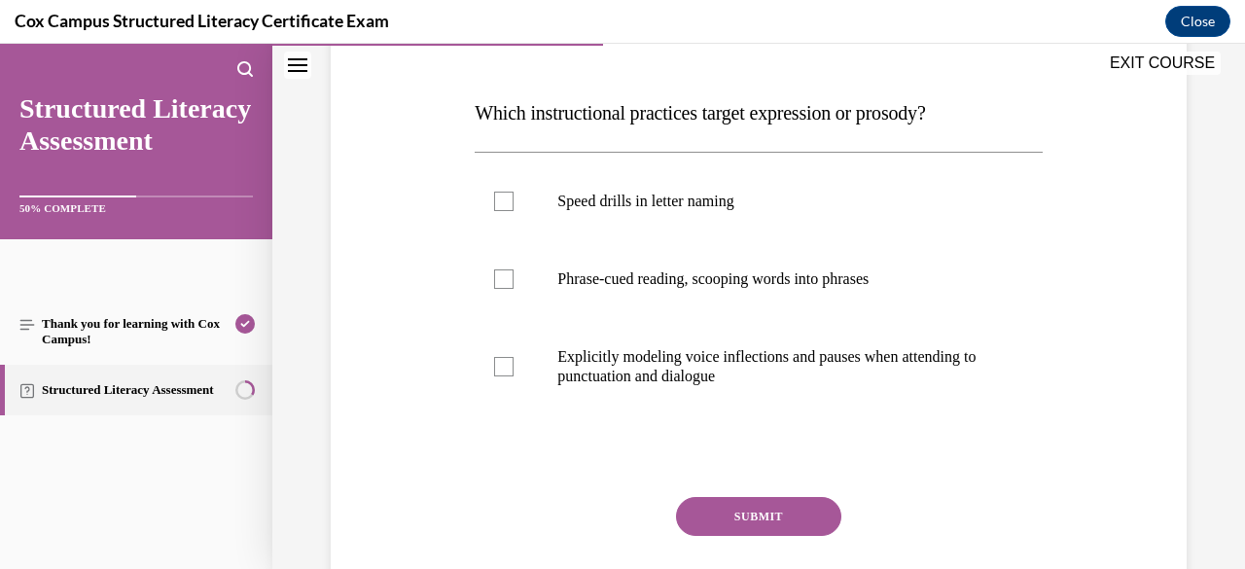
scroll to position [271, 0]
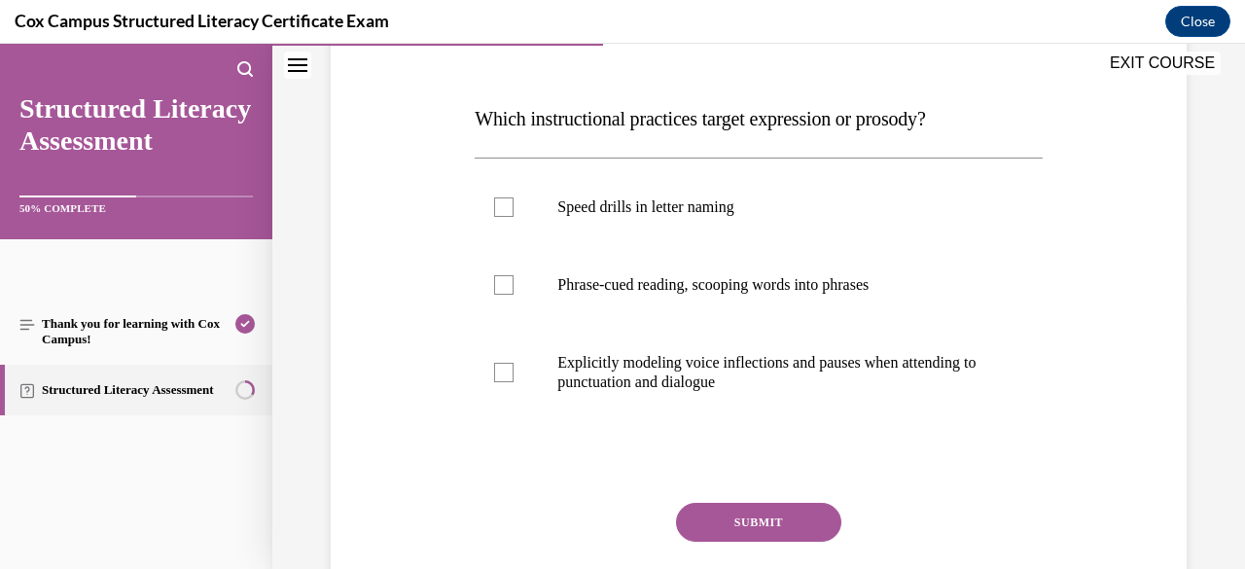
drag, startPoint x: 644, startPoint y: 377, endPoint x: 602, endPoint y: 374, distance: 41.9
click at [602, 374] on p "Explicitly modeling voice inflections and pauses when attending to punctuation …" at bounding box center [775, 372] width 436 height 39
click at [513, 374] on input "Explicitly modeling voice inflections and pauses when attending to punctuation …" at bounding box center [503, 372] width 19 height 19
checkbox input "true"
click at [640, 290] on p "Phrase-cued reading, scooping words into phrases" at bounding box center [775, 284] width 436 height 19
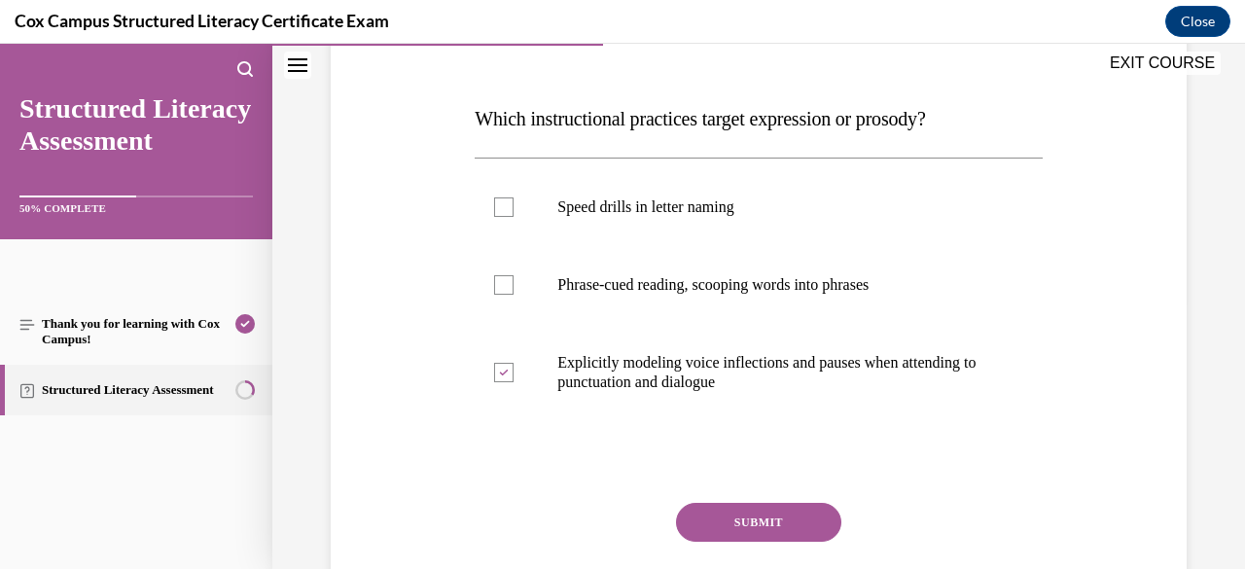
click at [513, 290] on input "Phrase-cued reading, scooping words into phrases" at bounding box center [503, 284] width 19 height 19
checkbox input "true"
click at [721, 519] on button "SUBMIT" at bounding box center [758, 522] width 165 height 39
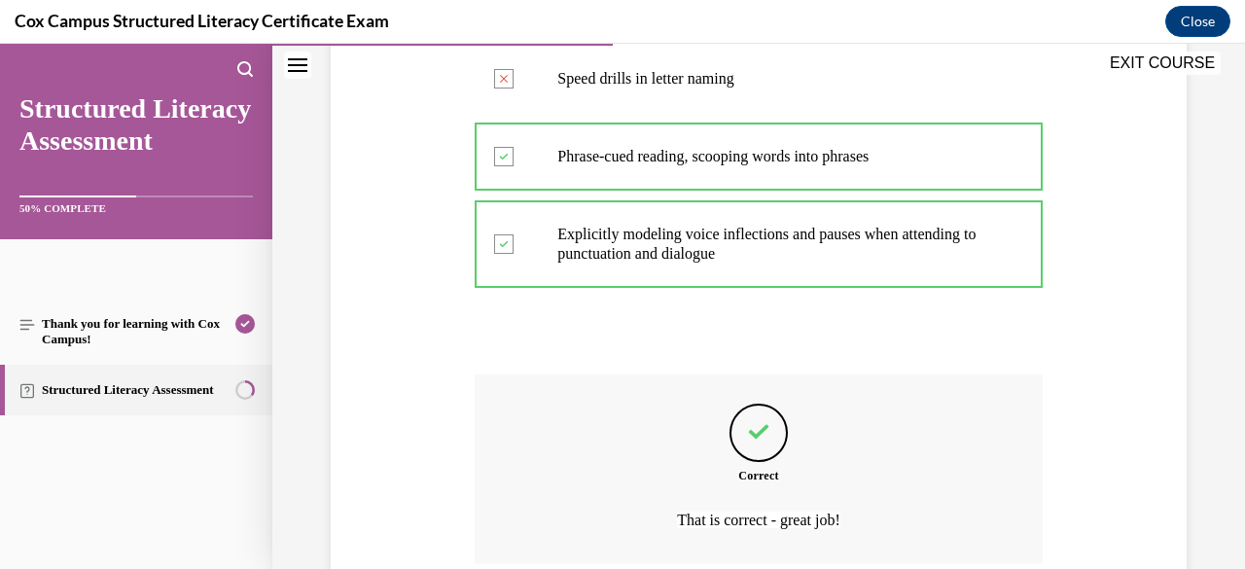
scroll to position [563, 0]
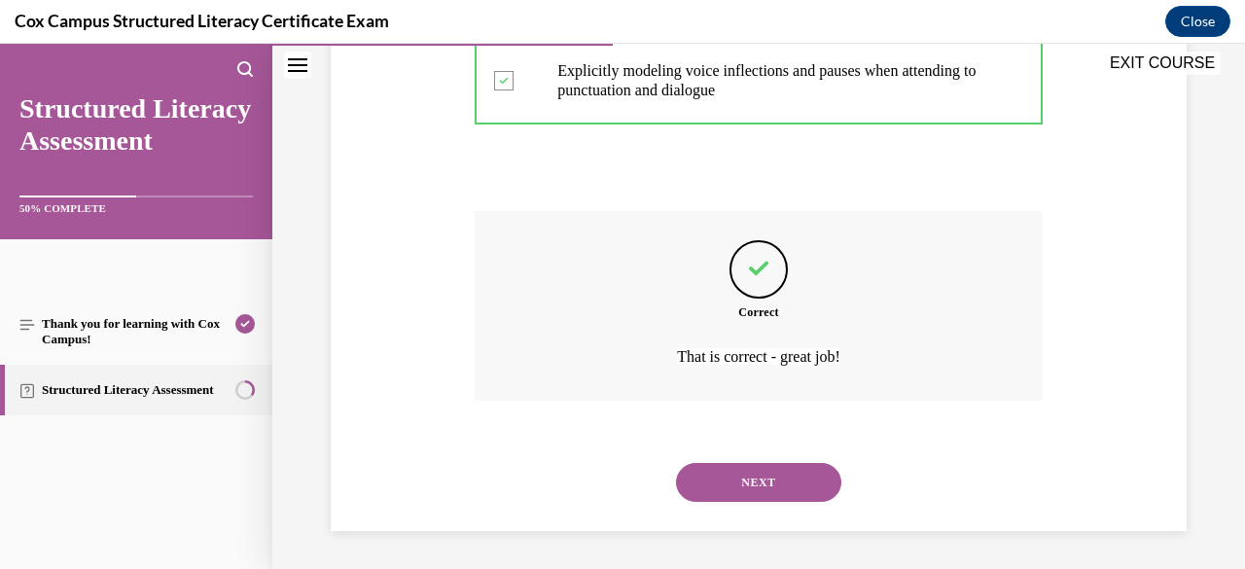
click at [733, 482] on button "NEXT" at bounding box center [758, 482] width 165 height 39
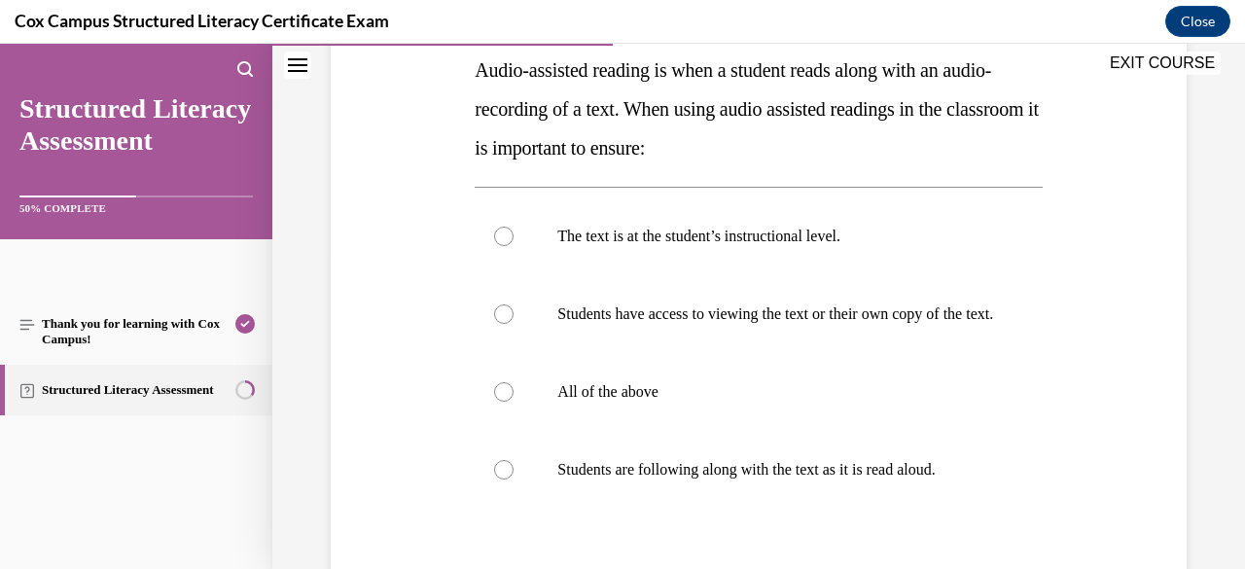
scroll to position [321, 0]
drag, startPoint x: 745, startPoint y: 430, endPoint x: 724, endPoint y: 428, distance: 20.5
click at [724, 428] on label "All of the above" at bounding box center [757, 391] width 567 height 78
click at [513, 401] on input "All of the above" at bounding box center [503, 390] width 19 height 19
radio input "true"
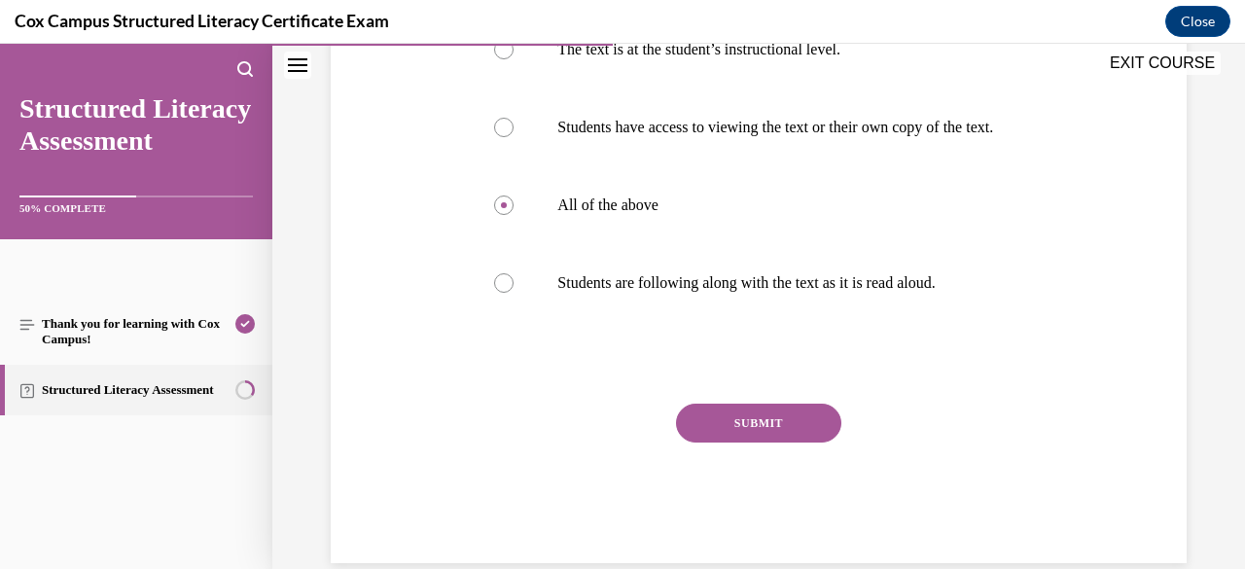
click at [724, 428] on button "SUBMIT" at bounding box center [758, 423] width 165 height 39
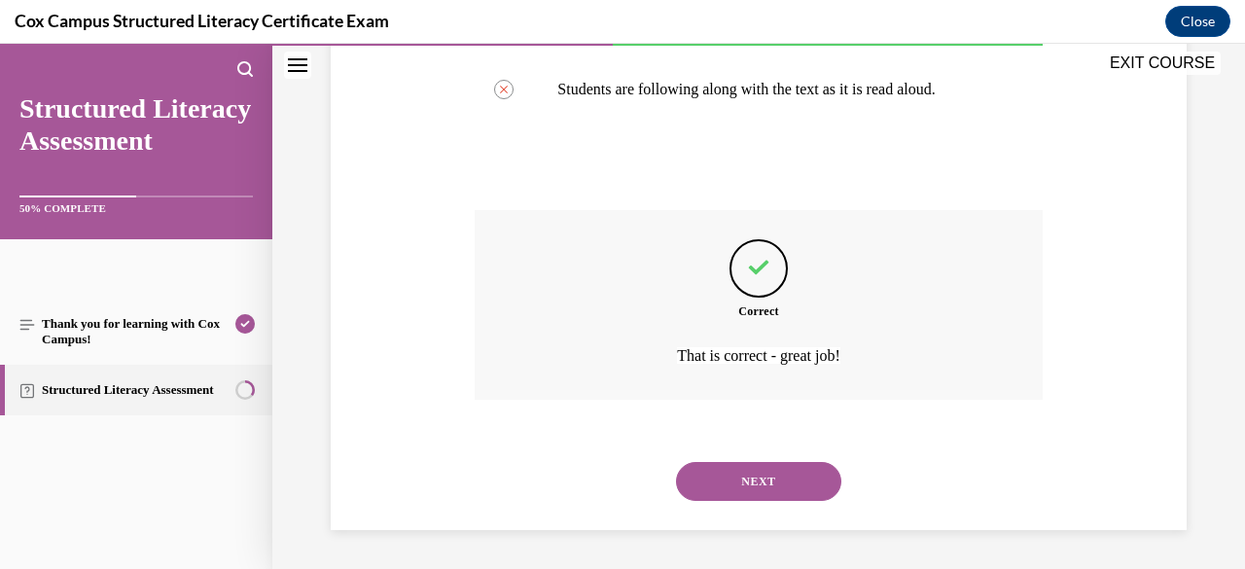
scroll to position [719, 0]
click at [734, 484] on button "NEXT" at bounding box center [758, 481] width 165 height 39
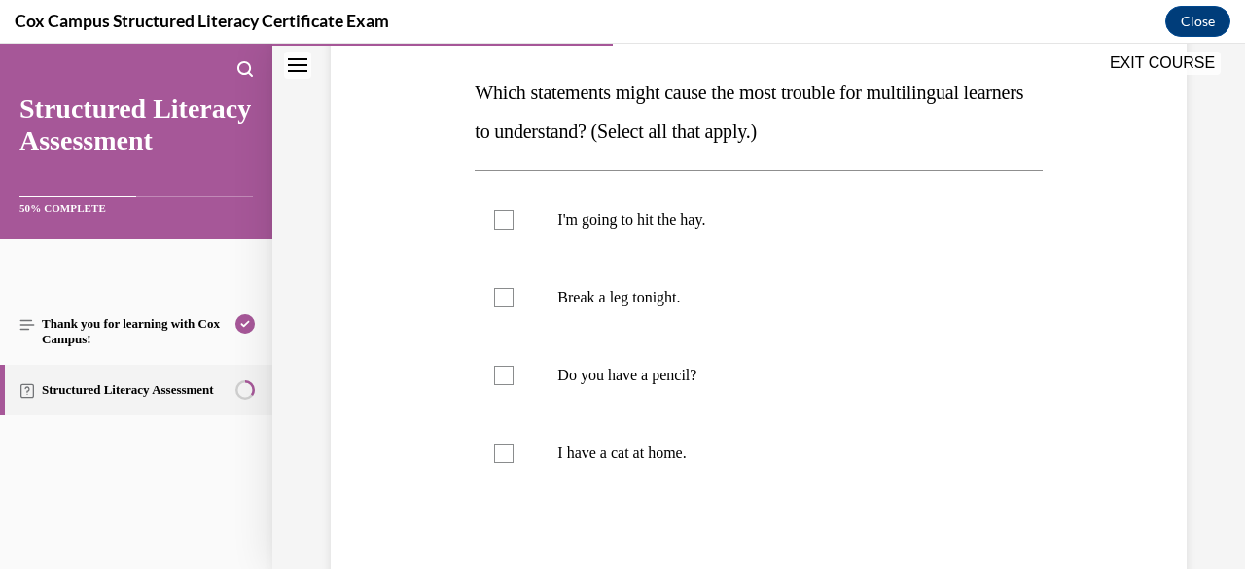
scroll to position [292, 0]
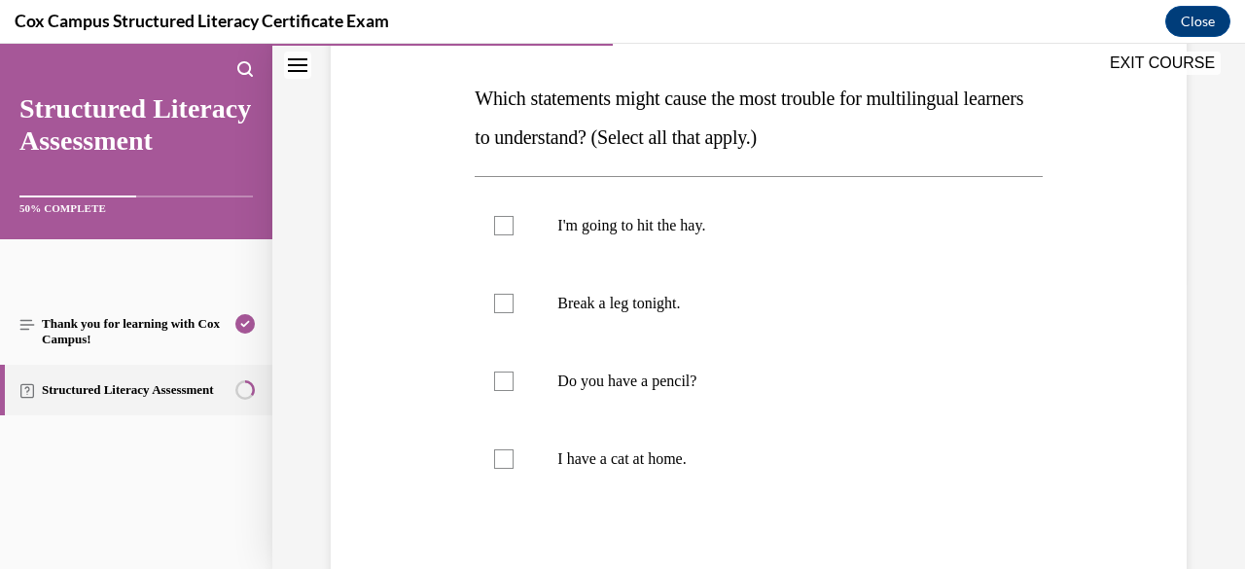
click at [681, 237] on label "I'm going to hit the hay." at bounding box center [757, 226] width 567 height 78
click at [513, 235] on input "I'm going to hit the hay." at bounding box center [503, 225] width 19 height 19
checkbox input "true"
click at [654, 312] on label "Break a leg tonight." at bounding box center [757, 303] width 567 height 78
click at [513, 312] on input "Break a leg tonight." at bounding box center [503, 303] width 19 height 19
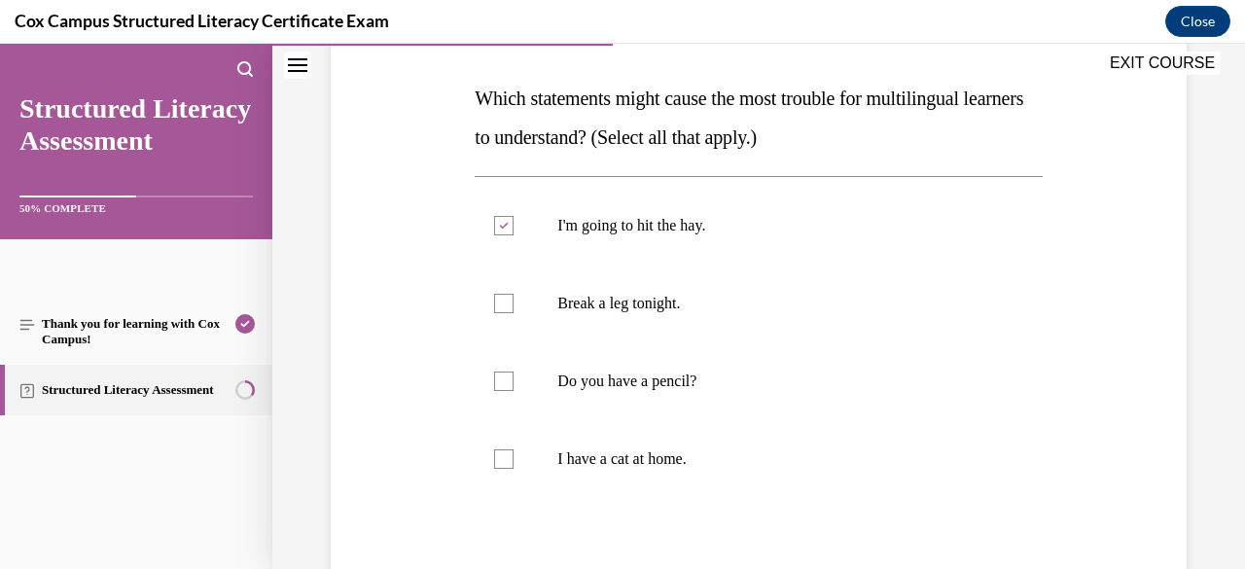
checkbox input "true"
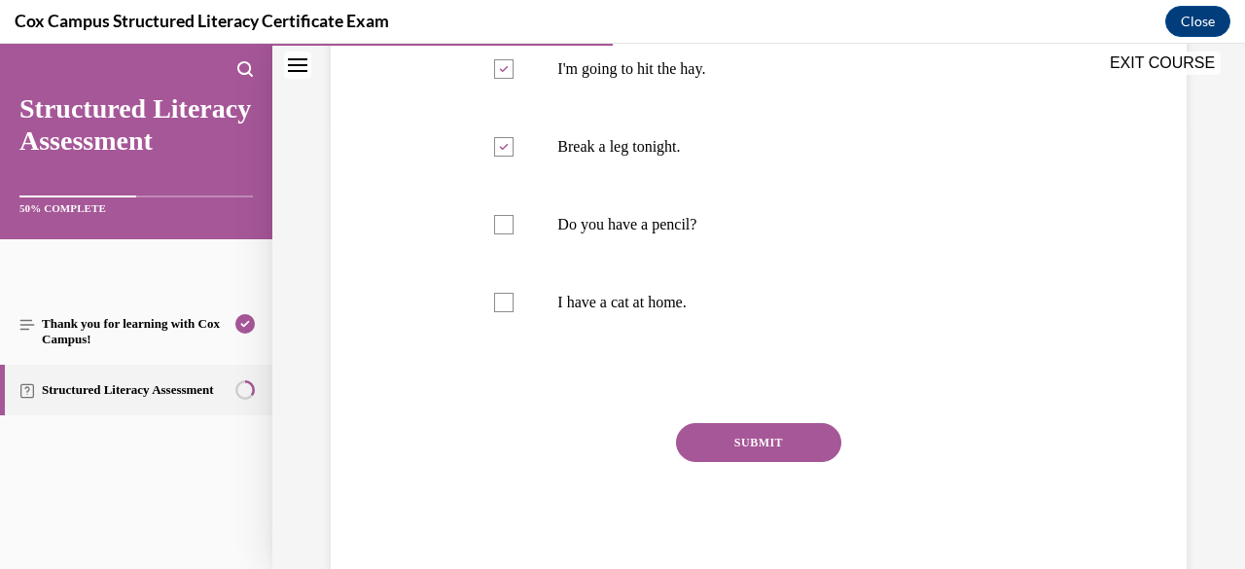
click at [723, 450] on button "SUBMIT" at bounding box center [758, 442] width 165 height 39
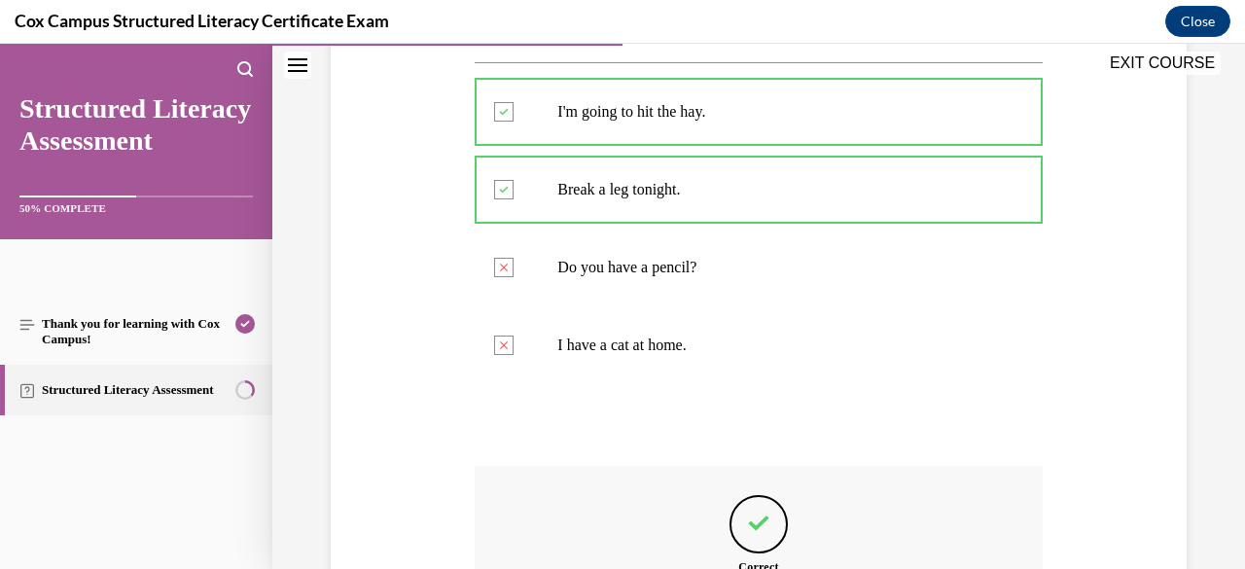
scroll to position [660, 0]
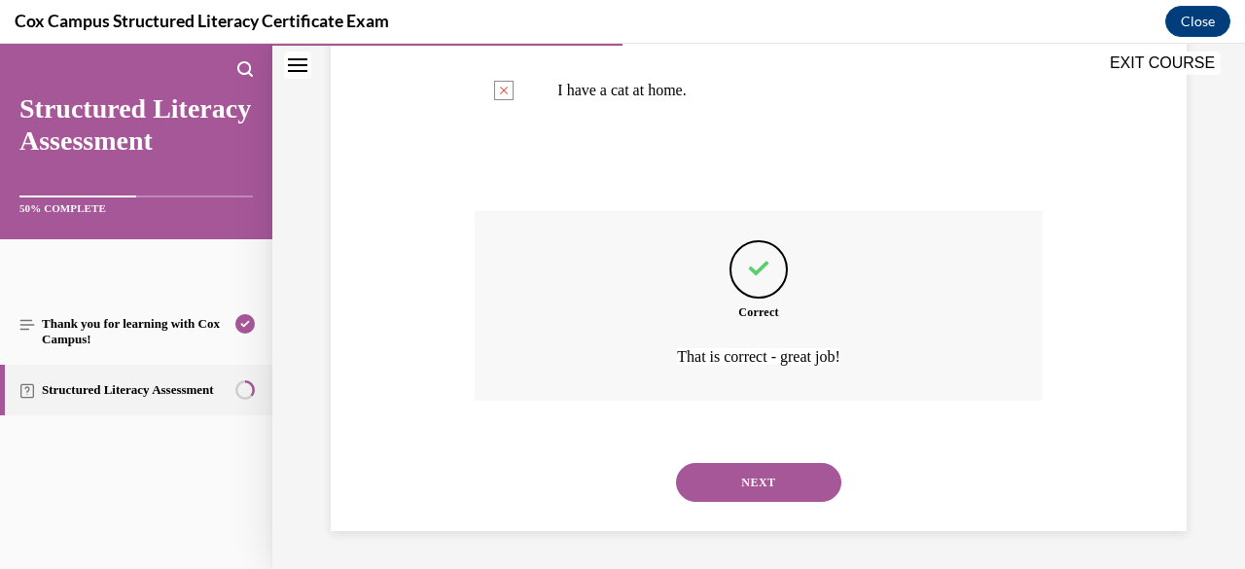
click at [758, 479] on button "NEXT" at bounding box center [758, 482] width 165 height 39
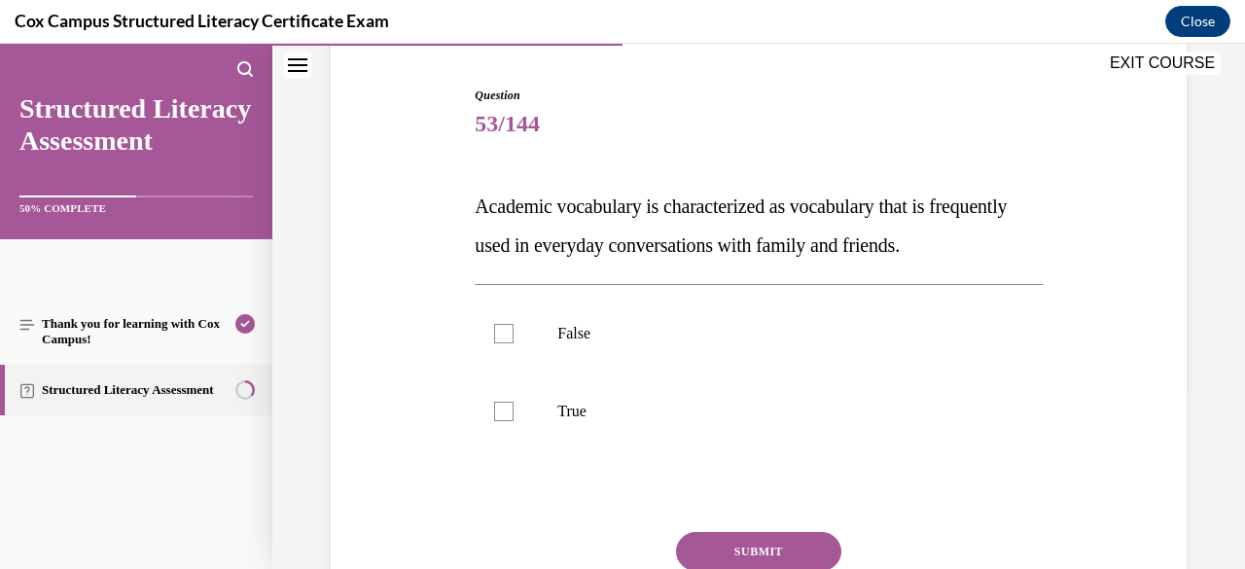
scroll to position [185, 0]
drag, startPoint x: 666, startPoint y: 275, endPoint x: 474, endPoint y: 201, distance: 205.3
click at [474, 201] on p "Academic vocabulary is characterized as vocabulary that is frequently used in e…" at bounding box center [757, 225] width 567 height 78
click at [589, 342] on p "False" at bounding box center [775, 332] width 436 height 19
click at [513, 342] on input "False" at bounding box center [503, 332] width 19 height 19
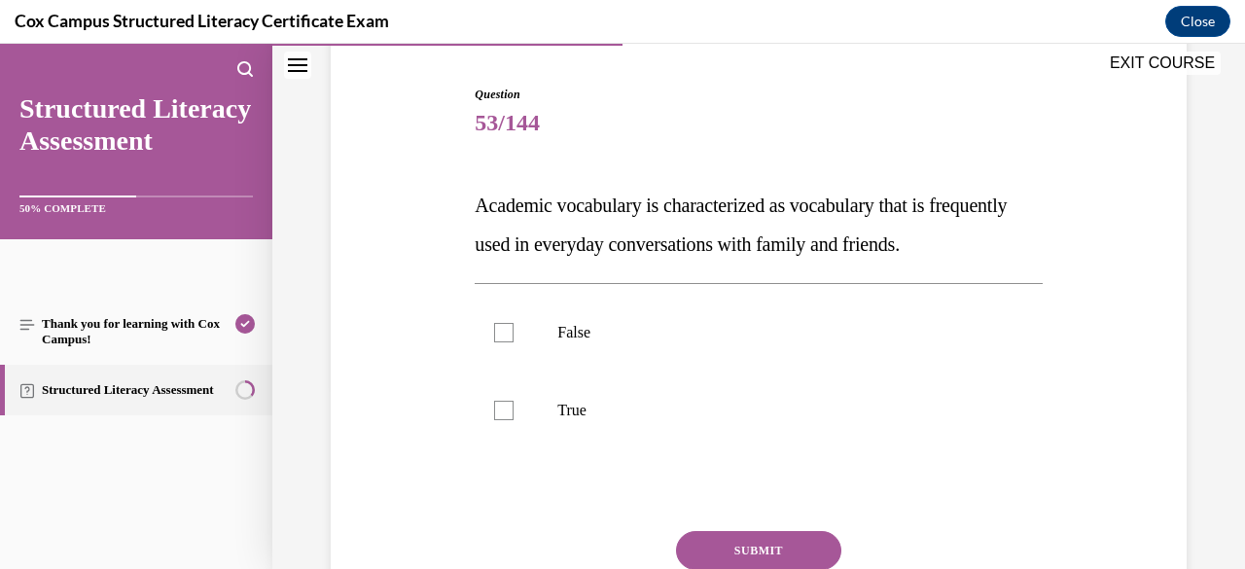
checkbox input "true"
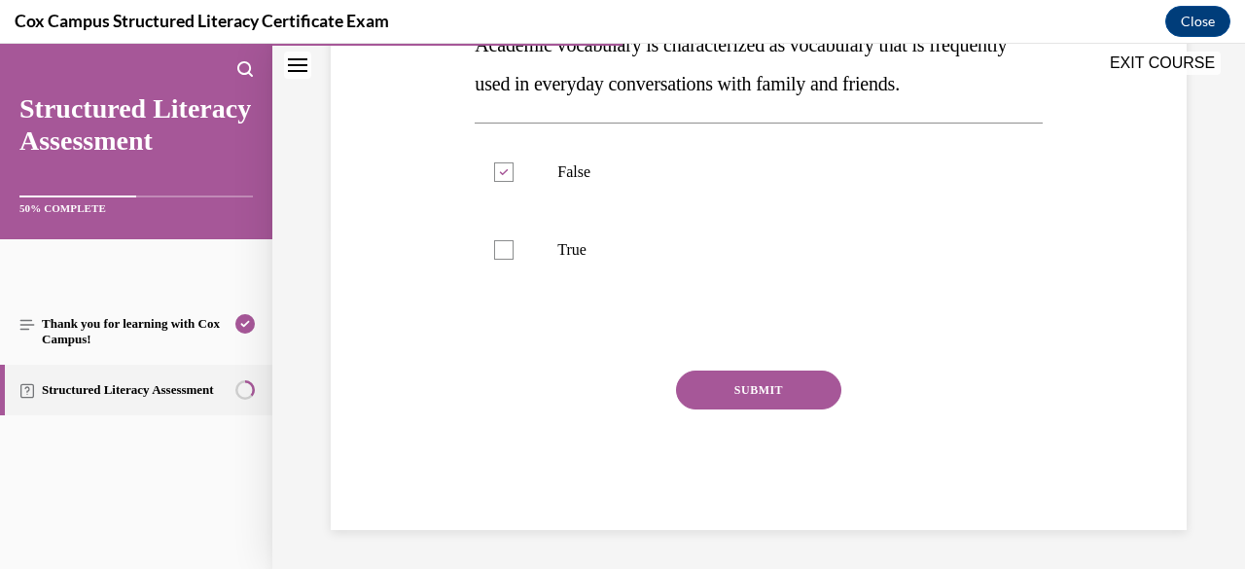
scroll to position [366, 0]
click at [737, 404] on button "SUBMIT" at bounding box center [758, 389] width 165 height 39
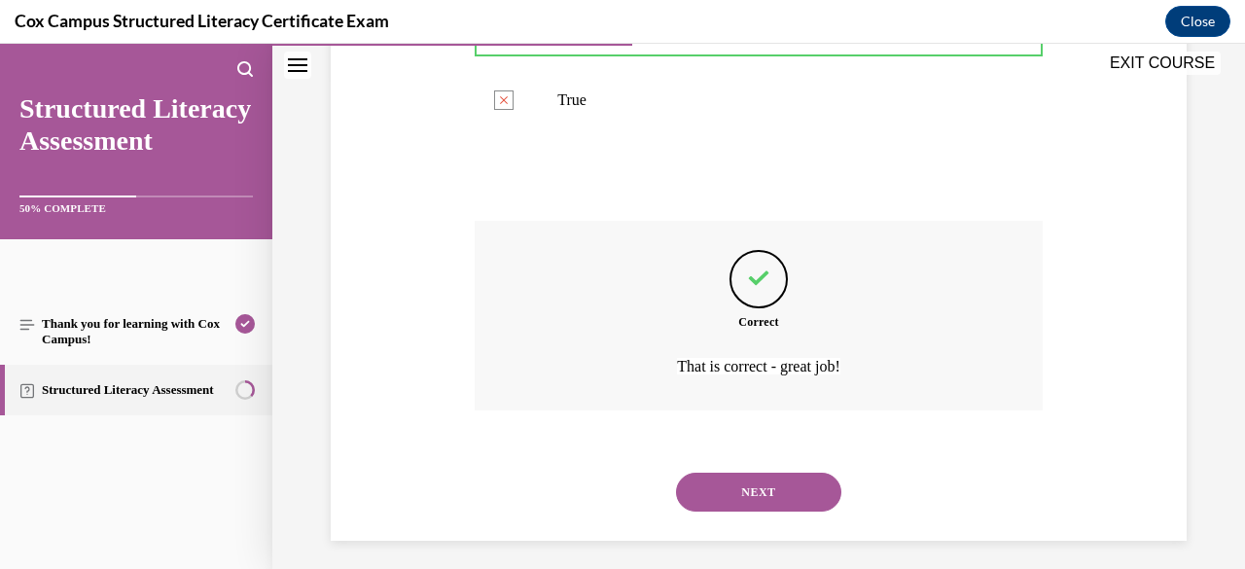
scroll to position [481, 0]
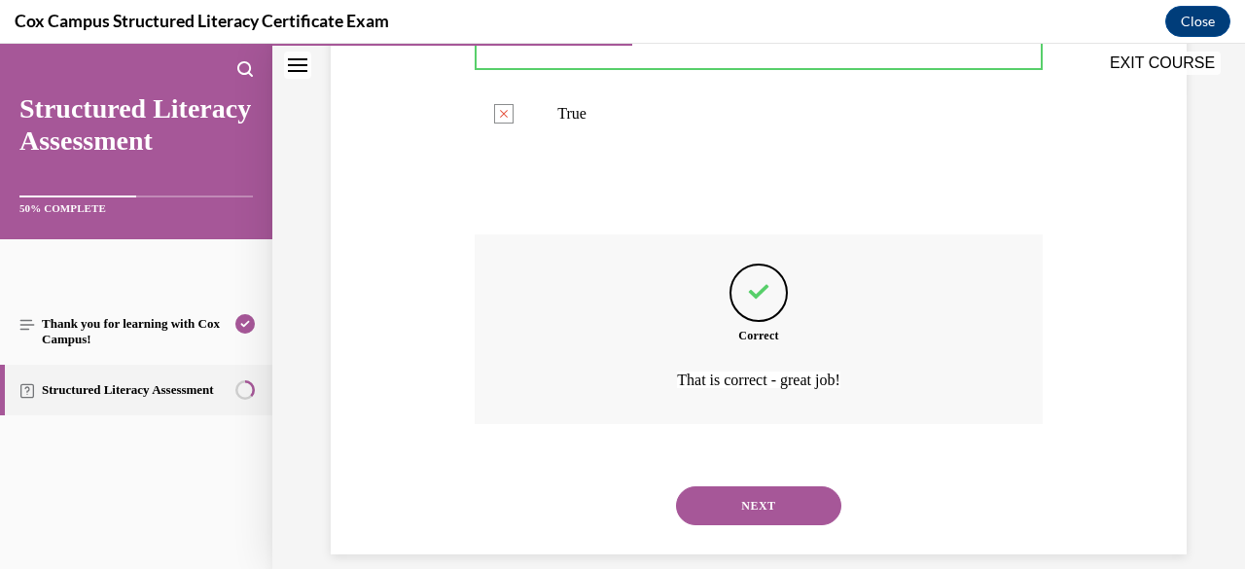
click at [755, 525] on button "NEXT" at bounding box center [758, 505] width 165 height 39
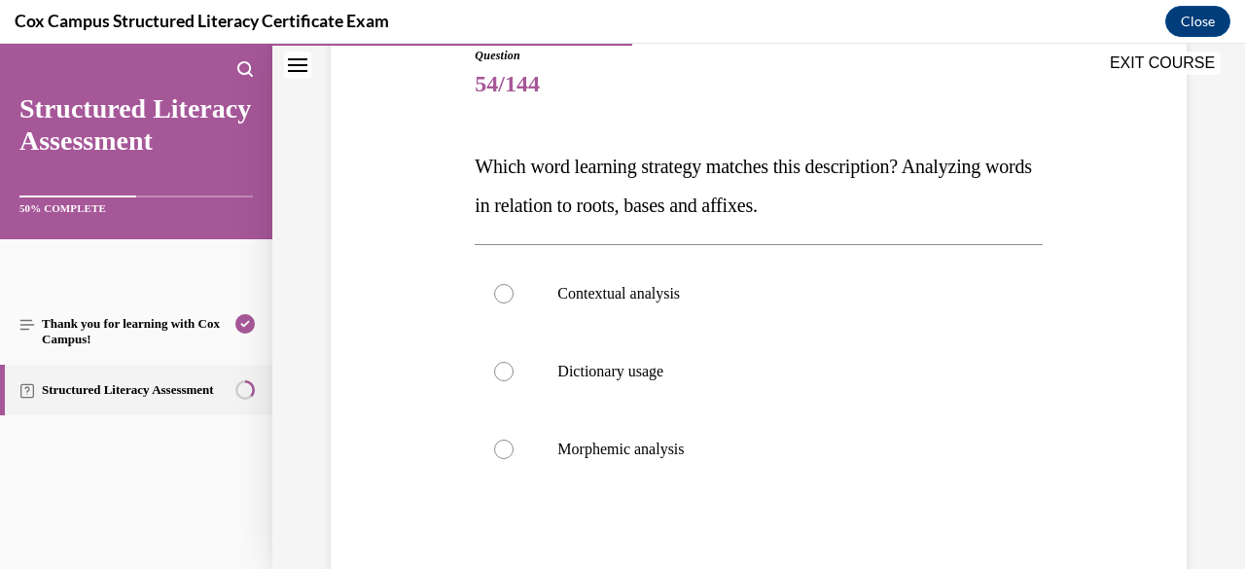
scroll to position [225, 0]
drag, startPoint x: 863, startPoint y: 201, endPoint x: 439, endPoint y: 160, distance: 426.8
click at [439, 160] on div "Question 54/144 Which word learning strategy matches this description? Analyzin…" at bounding box center [758, 357] width 865 height 741
click at [598, 454] on p "Morphemic analysis" at bounding box center [775, 448] width 436 height 19
click at [513, 454] on input "Morphemic analysis" at bounding box center [503, 448] width 19 height 19
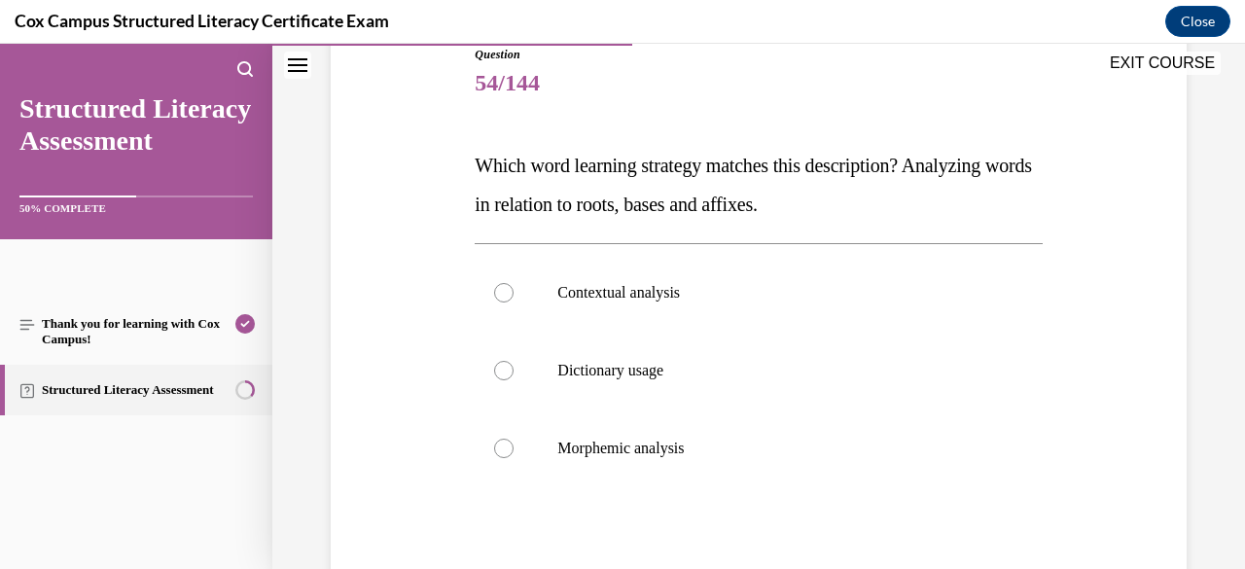
radio input "true"
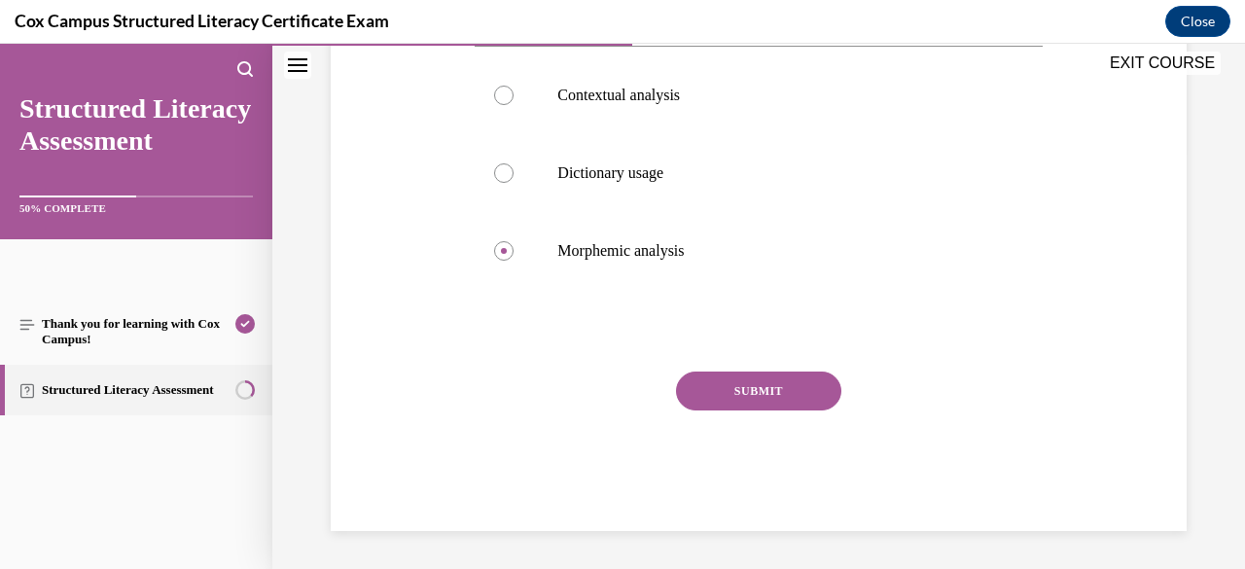
click at [739, 385] on button "SUBMIT" at bounding box center [758, 390] width 165 height 39
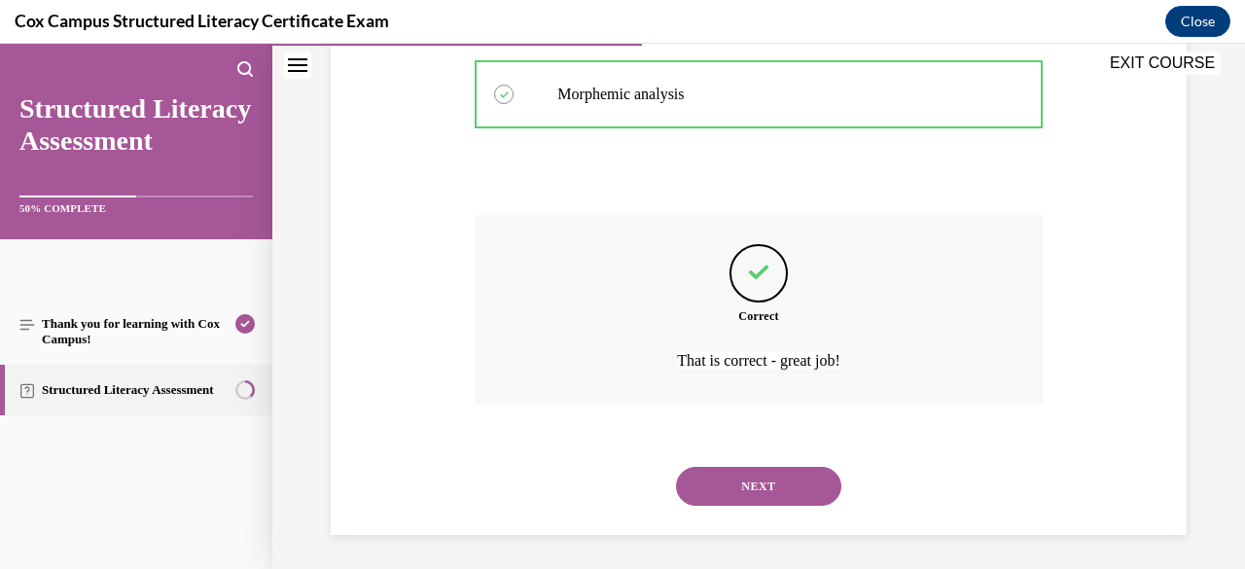
scroll to position [582, 0]
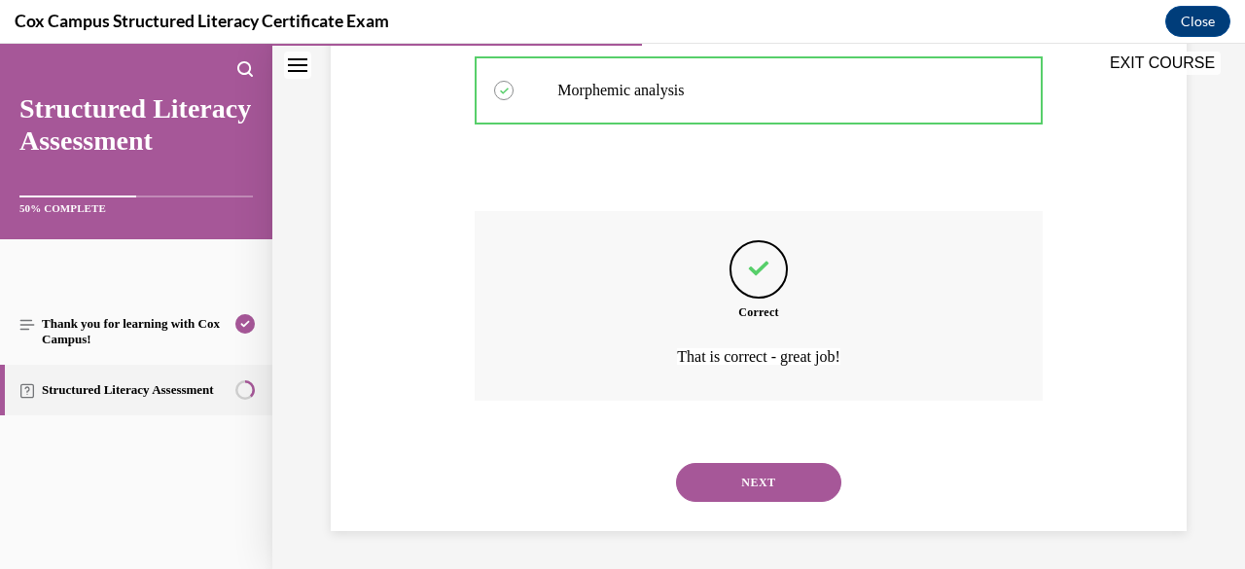
click at [739, 472] on button "NEXT" at bounding box center [758, 482] width 165 height 39
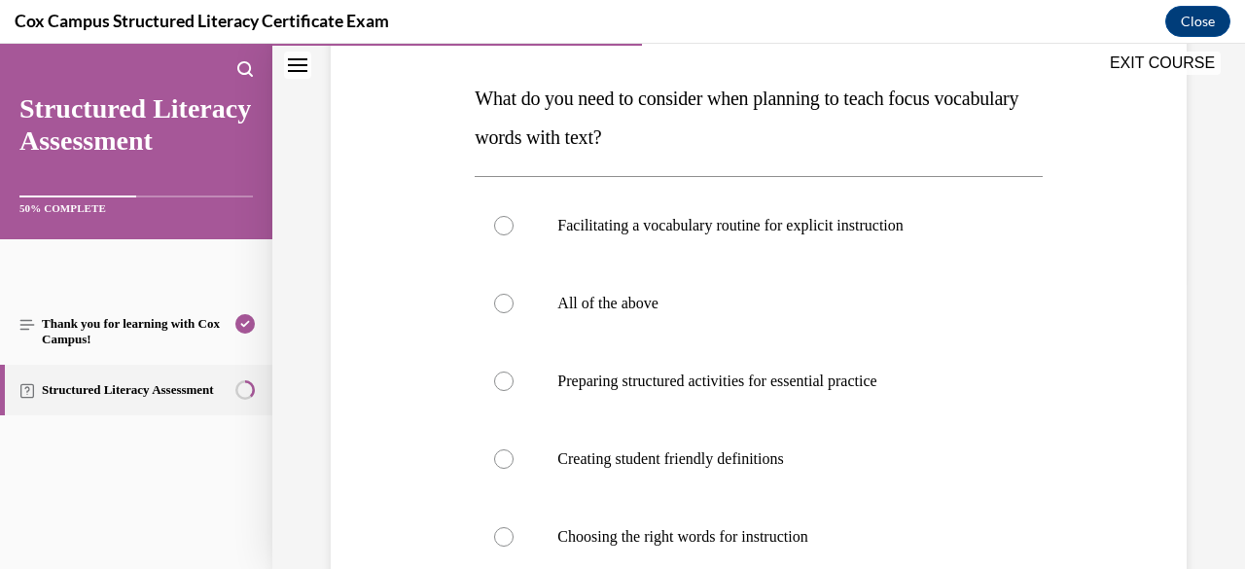
scroll to position [288, 0]
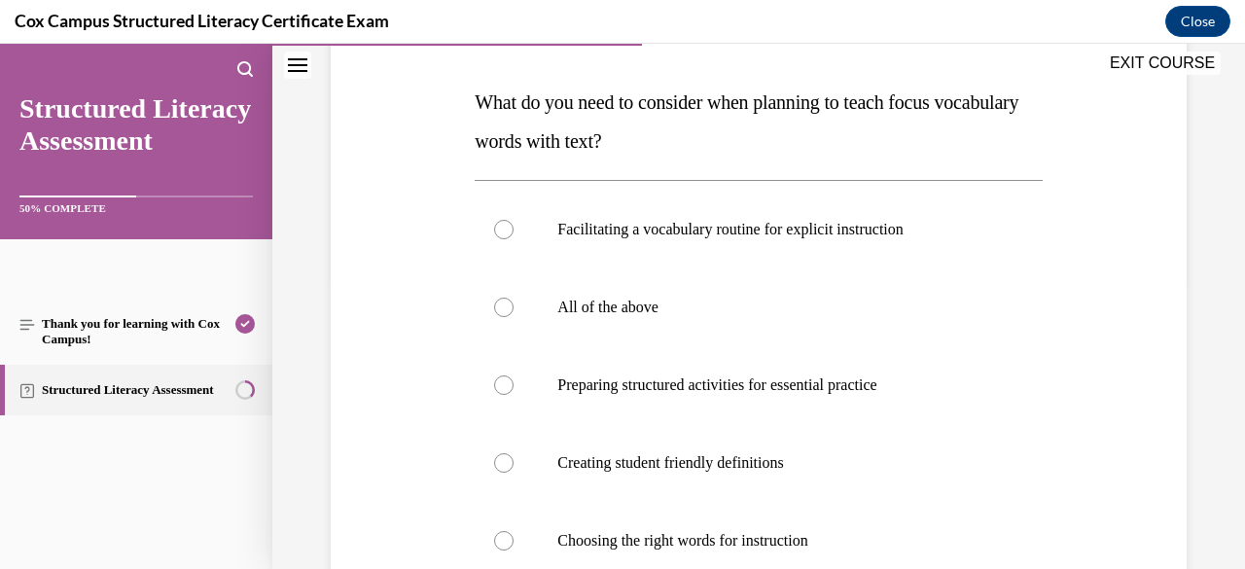
click at [708, 308] on p "All of the above" at bounding box center [775, 307] width 436 height 19
click at [513, 308] on input "All of the above" at bounding box center [503, 307] width 19 height 19
radio input "true"
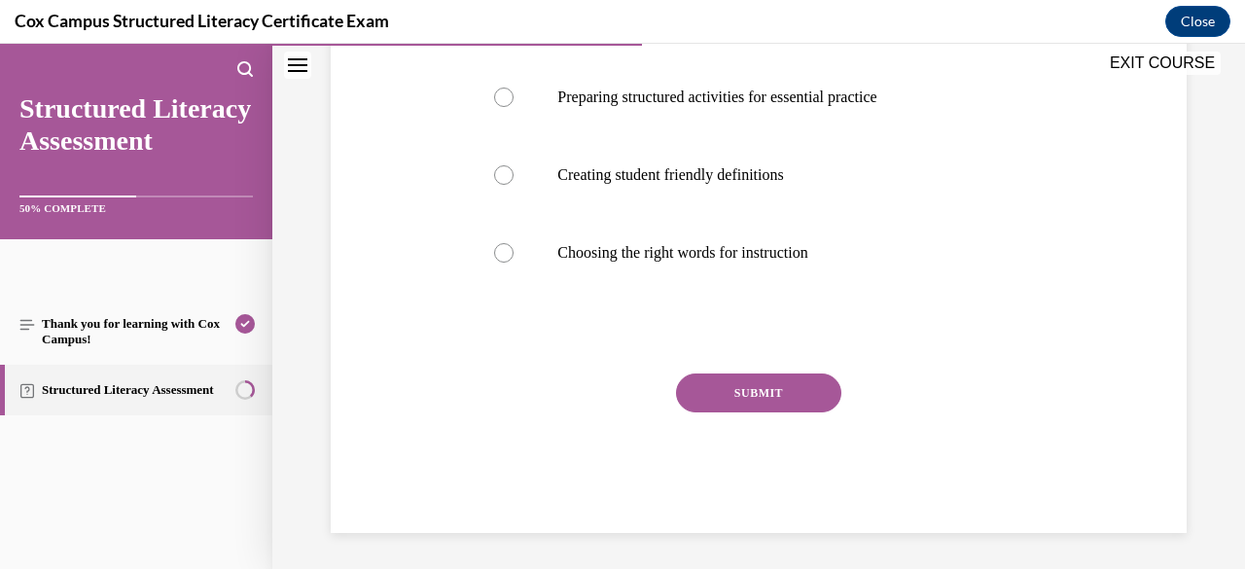
click at [716, 399] on button "SUBMIT" at bounding box center [758, 392] width 165 height 39
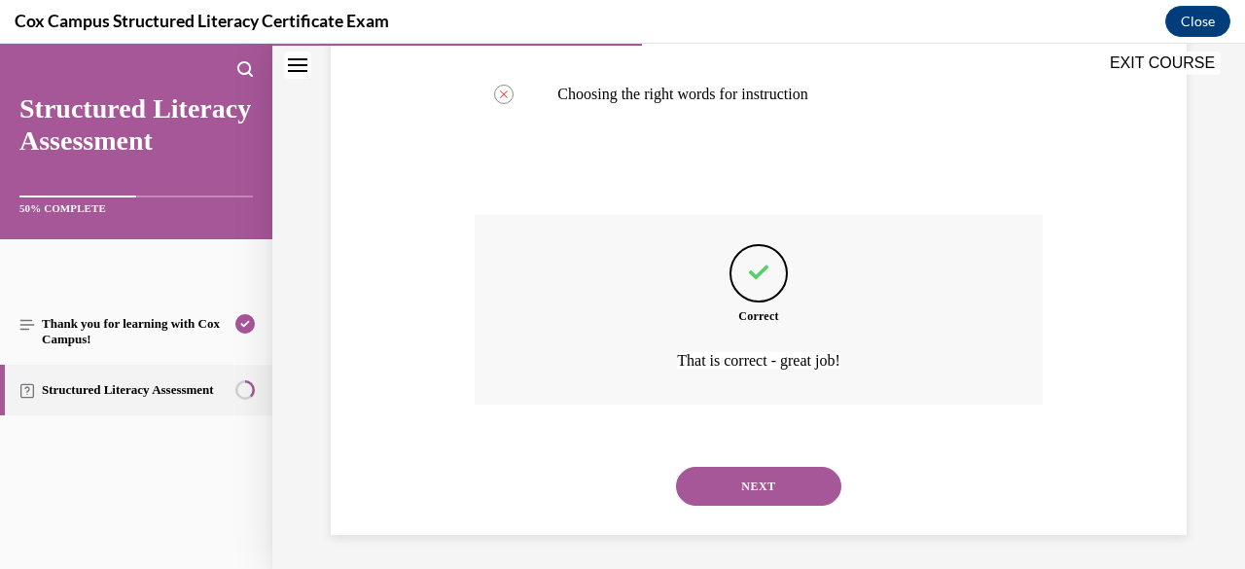
scroll to position [738, 0]
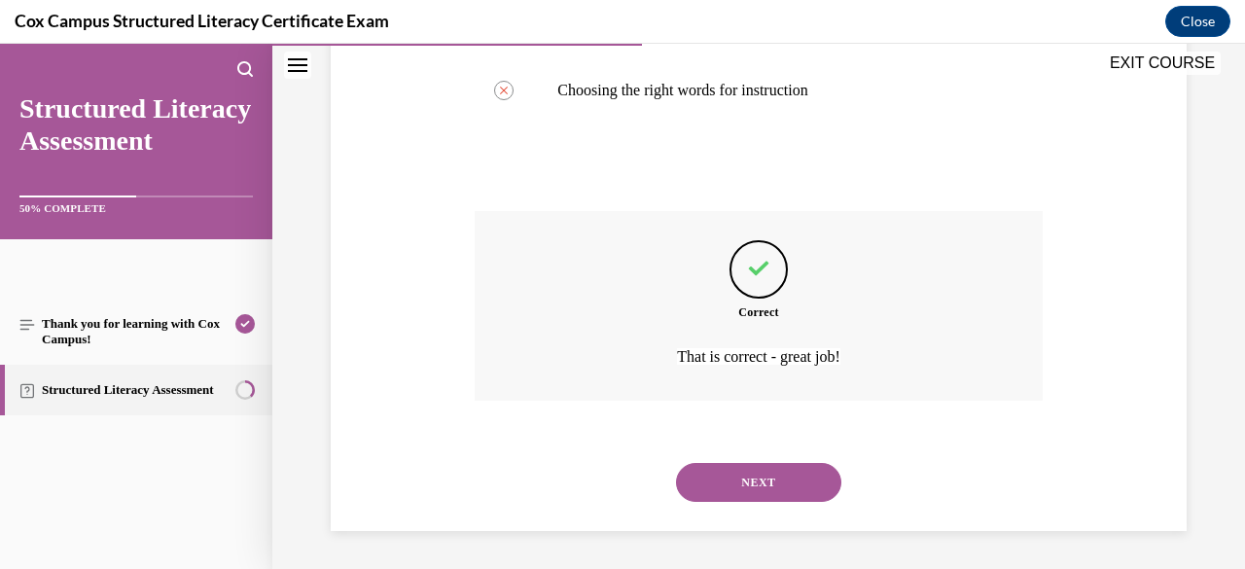
drag, startPoint x: 753, startPoint y: 475, endPoint x: 714, endPoint y: 485, distance: 40.1
click at [714, 485] on button "NEXT" at bounding box center [758, 482] width 165 height 39
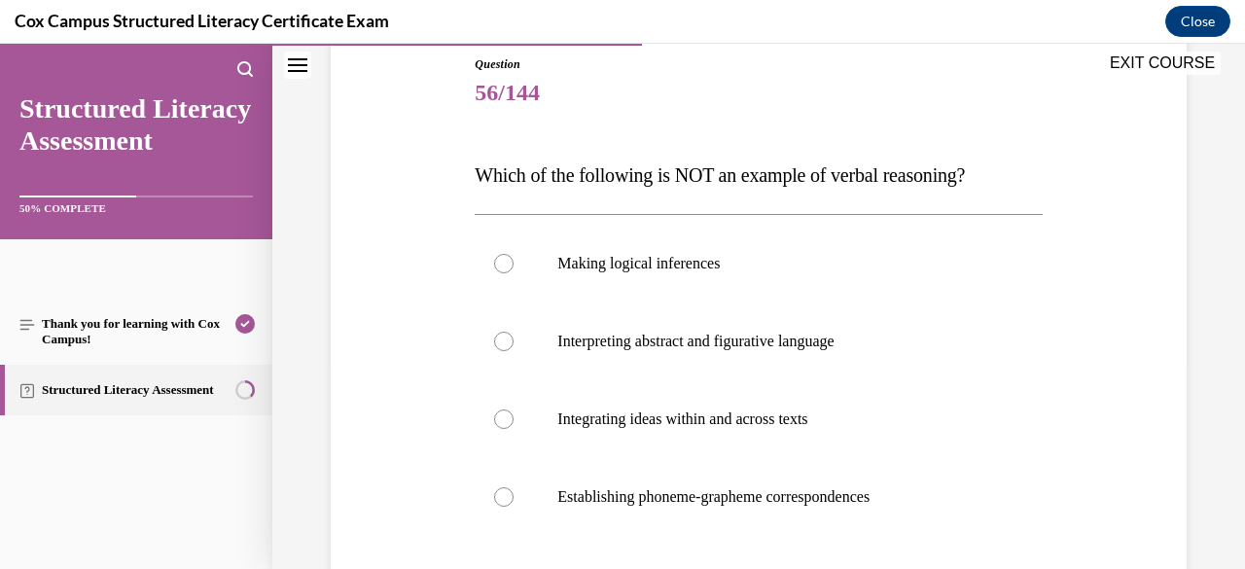
scroll to position [261, 0]
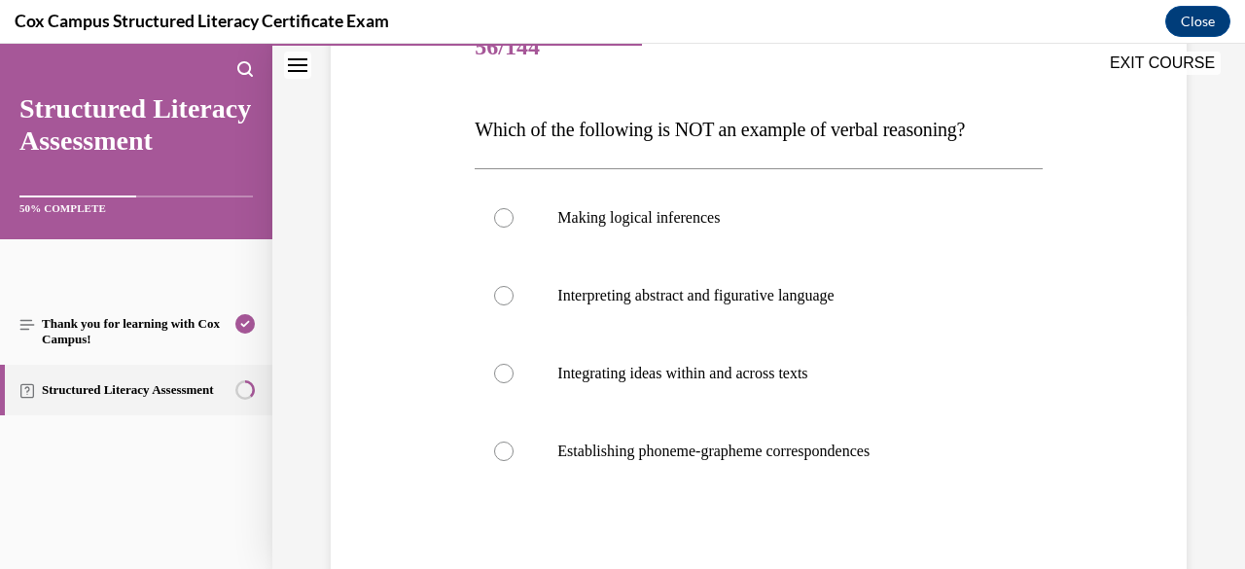
drag, startPoint x: 1031, startPoint y: 147, endPoint x: 452, endPoint y: 117, distance: 579.3
click at [452, 117] on div "Question 56/144 Which of the following is NOT an example of verbal reasoning?  …" at bounding box center [758, 341] width 865 height 780
click at [787, 286] on p "Interpreting abstract and figurative language" at bounding box center [775, 295] width 436 height 19
click at [513, 286] on input "Interpreting abstract and figurative language" at bounding box center [503, 295] width 19 height 19
radio input "true"
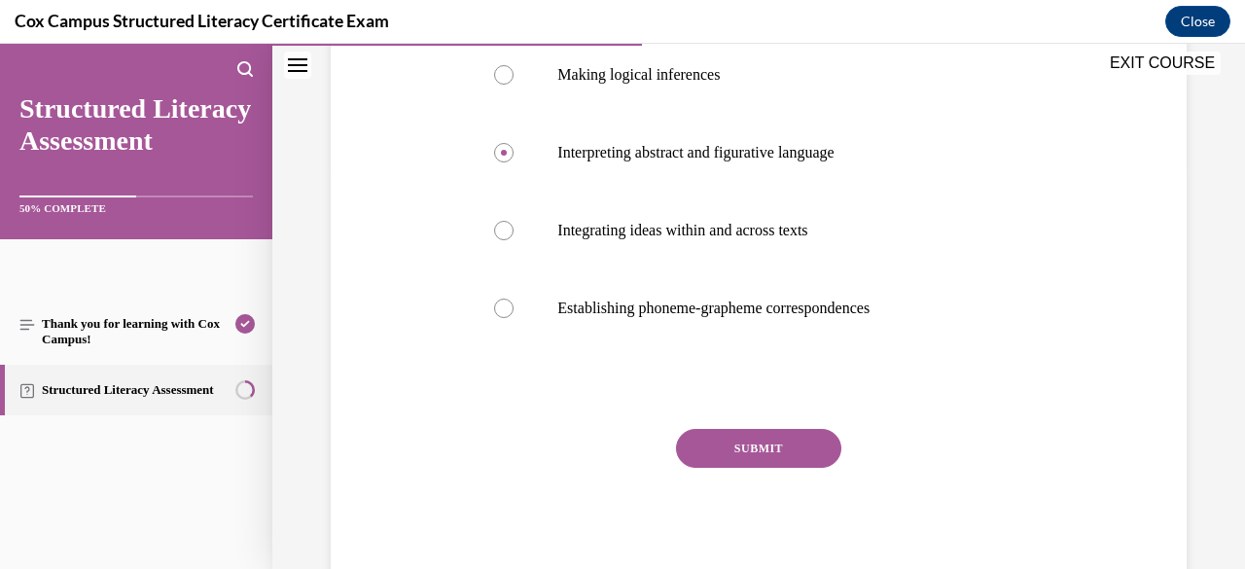
click at [745, 442] on button "SUBMIT" at bounding box center [758, 448] width 165 height 39
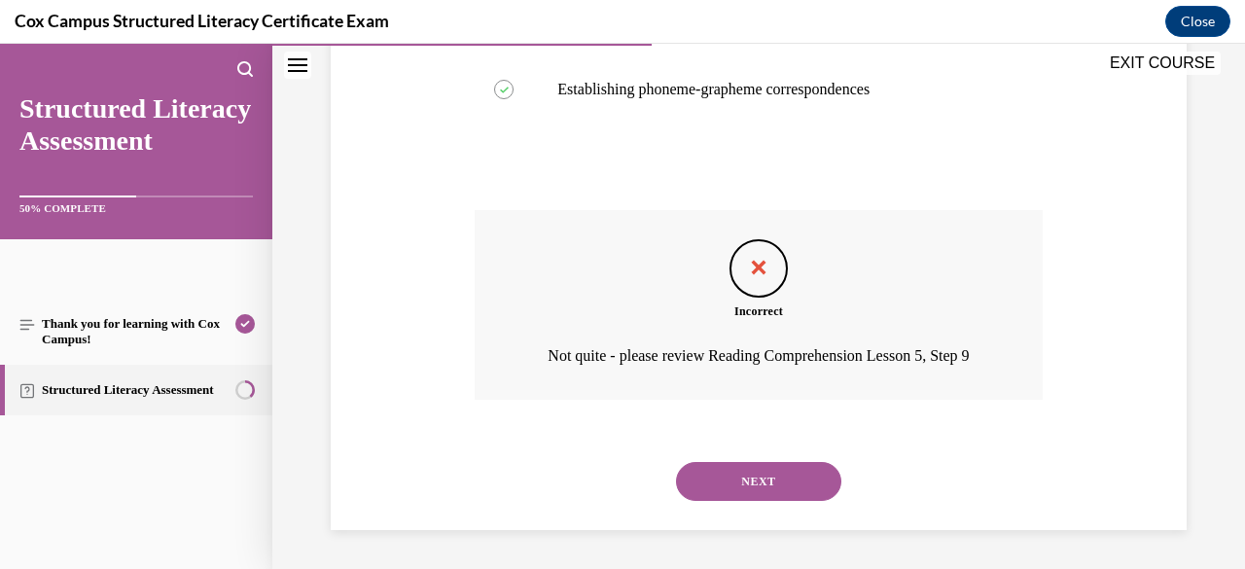
scroll to position [648, 0]
click at [744, 480] on button "NEXT" at bounding box center [758, 481] width 165 height 39
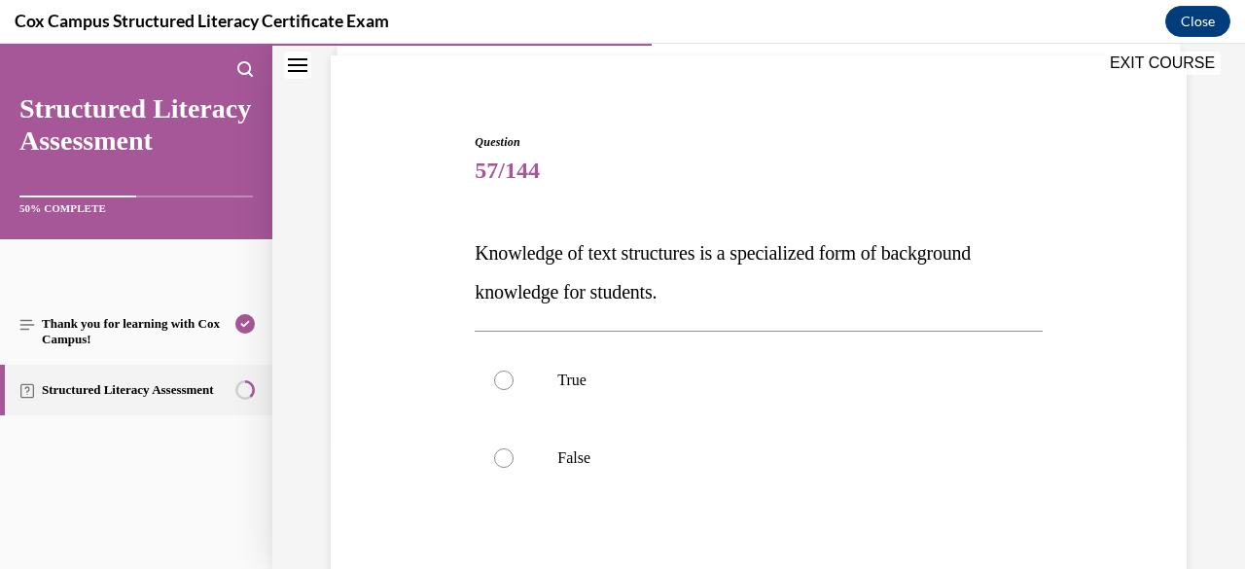
scroll to position [155, 0]
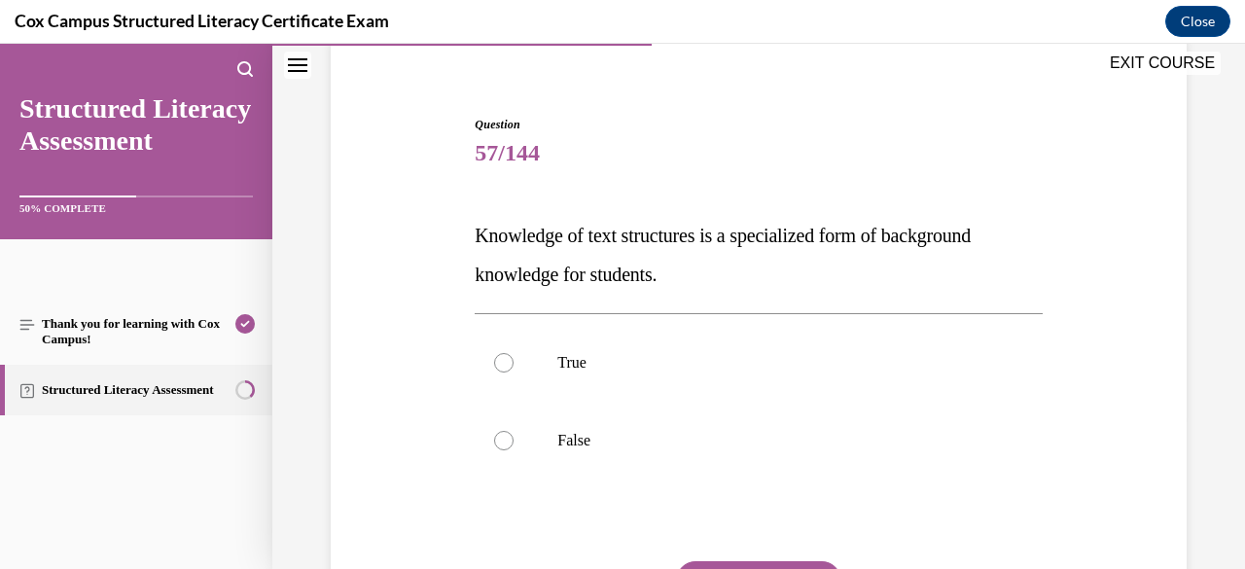
drag, startPoint x: 681, startPoint y: 287, endPoint x: 469, endPoint y: 223, distance: 221.5
click at [470, 223] on div "Question 57/144 Knowledge of text structures is a specialized form of backgroun…" at bounding box center [758, 404] width 577 height 634
click at [595, 380] on label "True" at bounding box center [757, 363] width 567 height 78
click at [513, 372] on input "True" at bounding box center [503, 362] width 19 height 19
radio input "true"
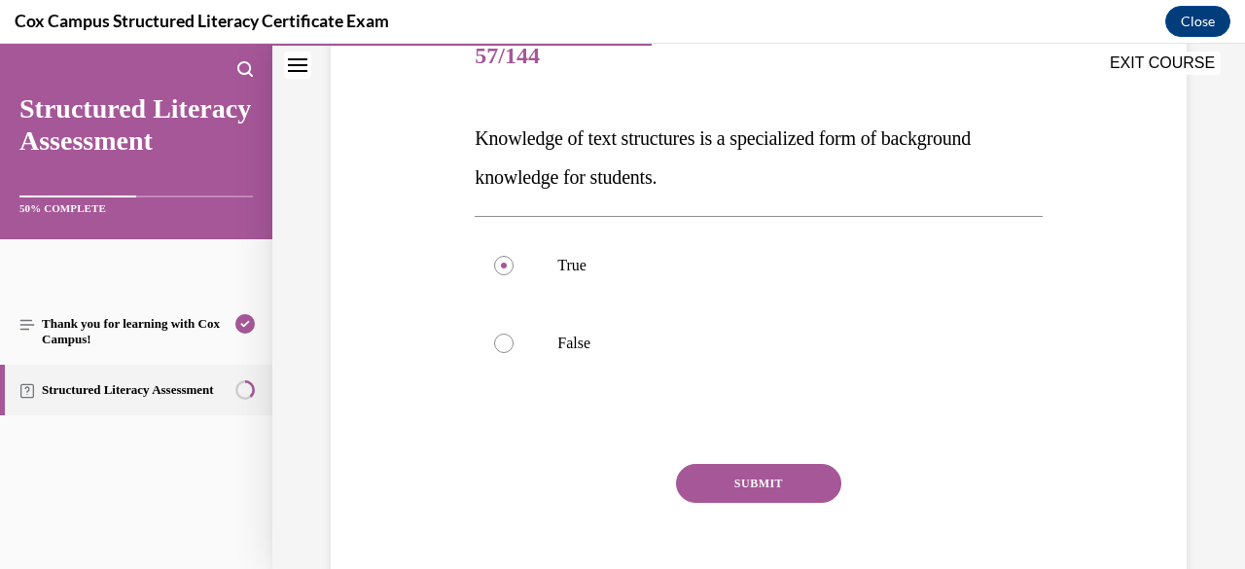
click at [719, 487] on button "SUBMIT" at bounding box center [758, 483] width 165 height 39
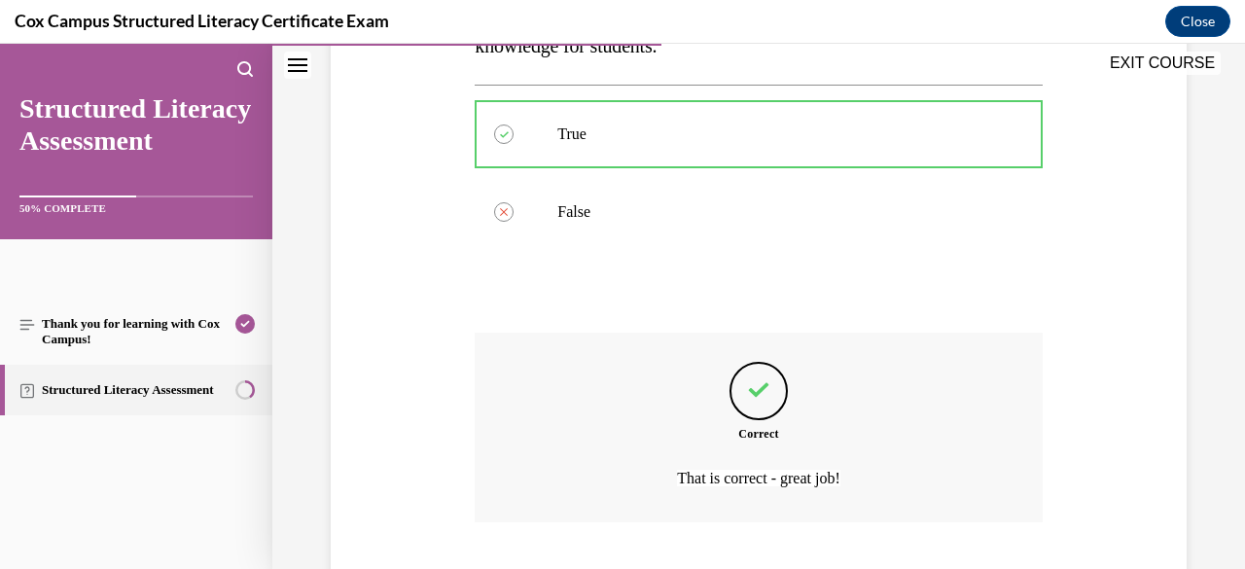
scroll to position [505, 0]
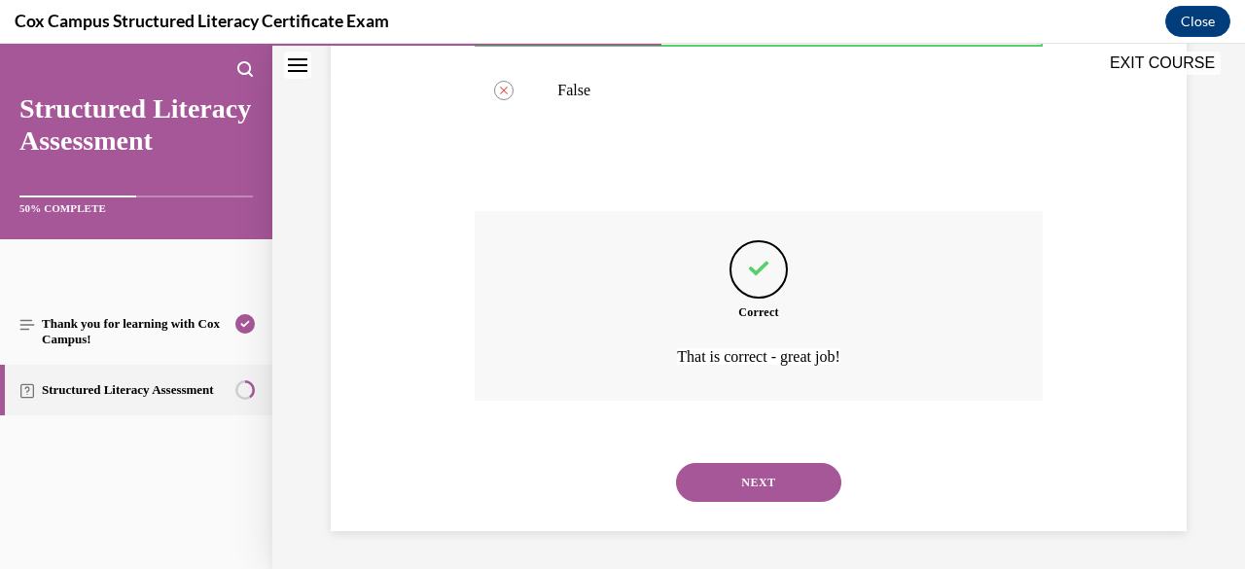
click at [719, 487] on button "NEXT" at bounding box center [758, 482] width 165 height 39
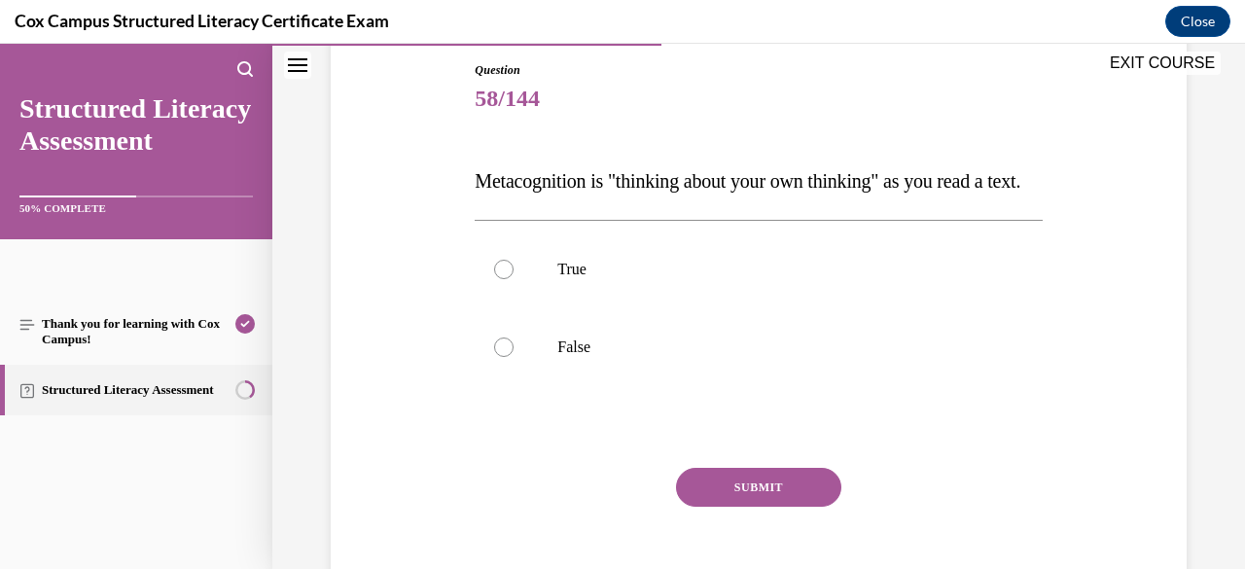
scroll to position [210, 0]
drag, startPoint x: 533, startPoint y: 214, endPoint x: 471, endPoint y: 188, distance: 67.5
click at [471, 188] on div "Question 58/144 Metacognition is "thinking about your own thinking" as you read…" at bounding box center [758, 328] width 577 height 595
click at [585, 278] on p "True" at bounding box center [775, 268] width 436 height 19
click at [513, 278] on input "True" at bounding box center [503, 268] width 19 height 19
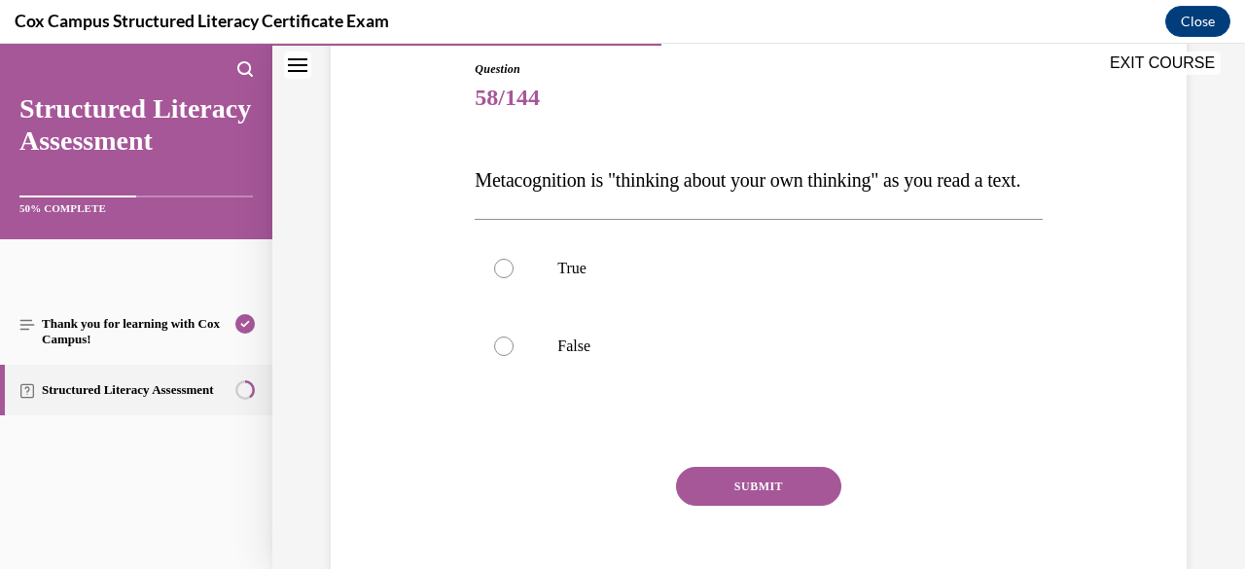
radio input "true"
click at [739, 506] on button "SUBMIT" at bounding box center [758, 486] width 165 height 39
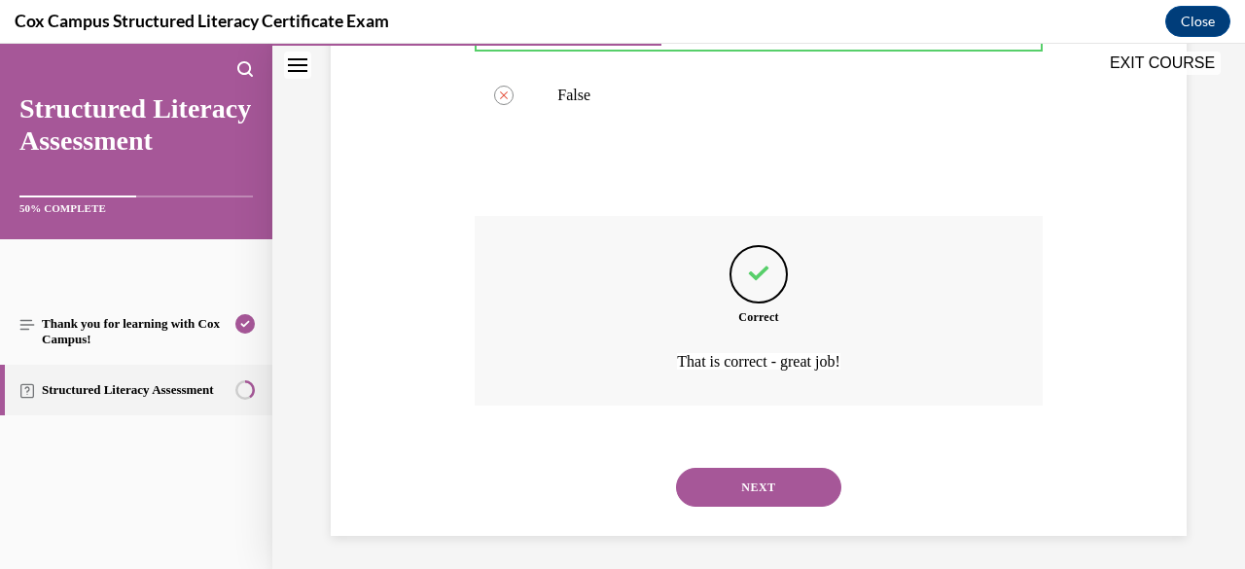
scroll to position [505, 0]
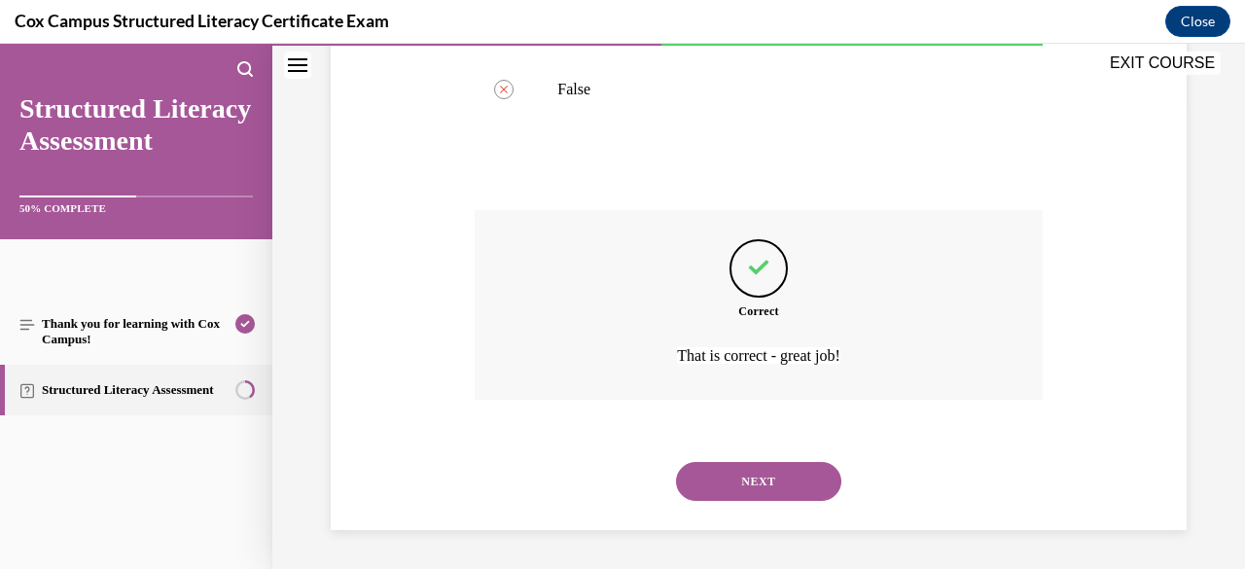
click at [719, 481] on button "NEXT" at bounding box center [758, 481] width 165 height 39
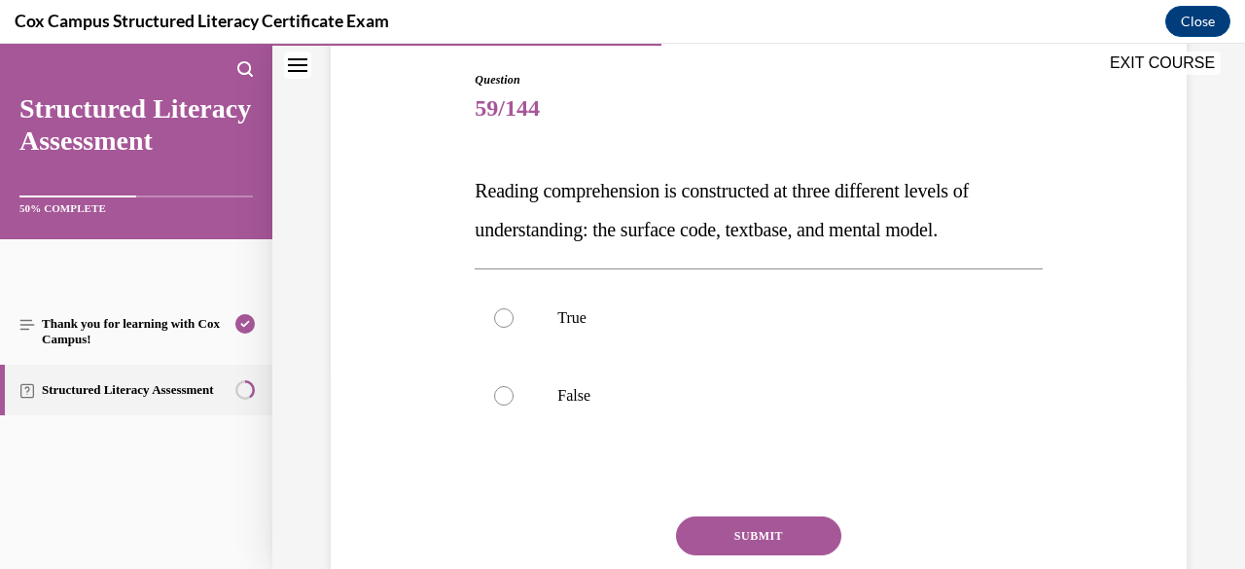
scroll to position [200, 0]
drag, startPoint x: 993, startPoint y: 227, endPoint x: 473, endPoint y: 190, distance: 521.5
click at [474, 190] on span "Reading comprehension is constructed at three different levels of understanding…" at bounding box center [721, 209] width 494 height 60
click at [704, 333] on label "True" at bounding box center [757, 317] width 567 height 78
click at [513, 327] on input "True" at bounding box center [503, 316] width 19 height 19
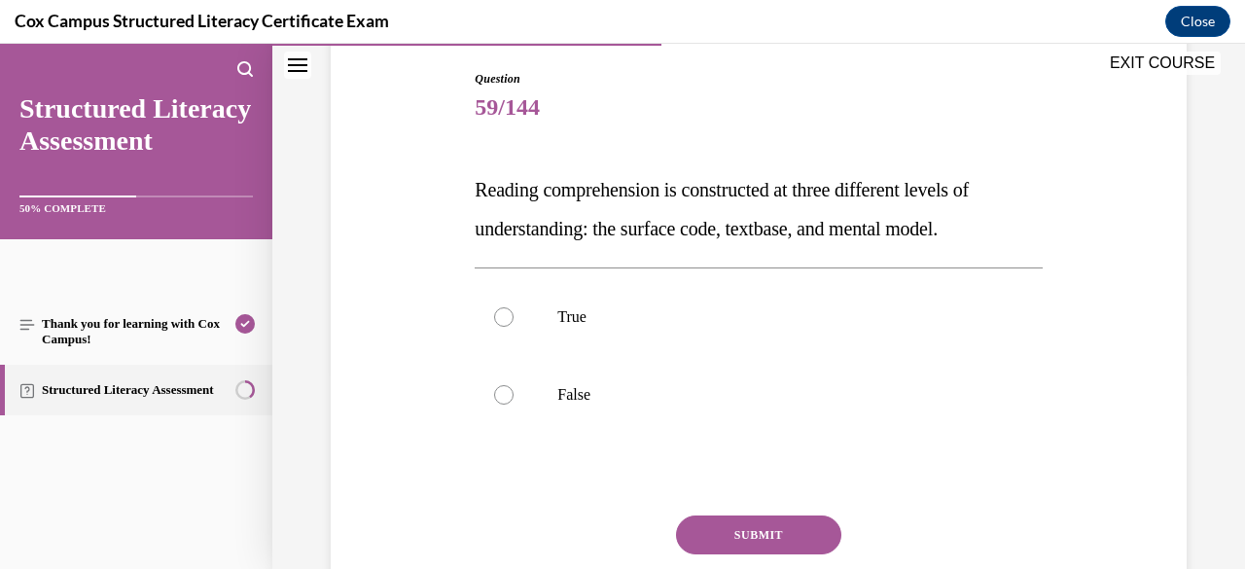
radio input "true"
click at [741, 539] on button "SUBMIT" at bounding box center [758, 534] width 165 height 39
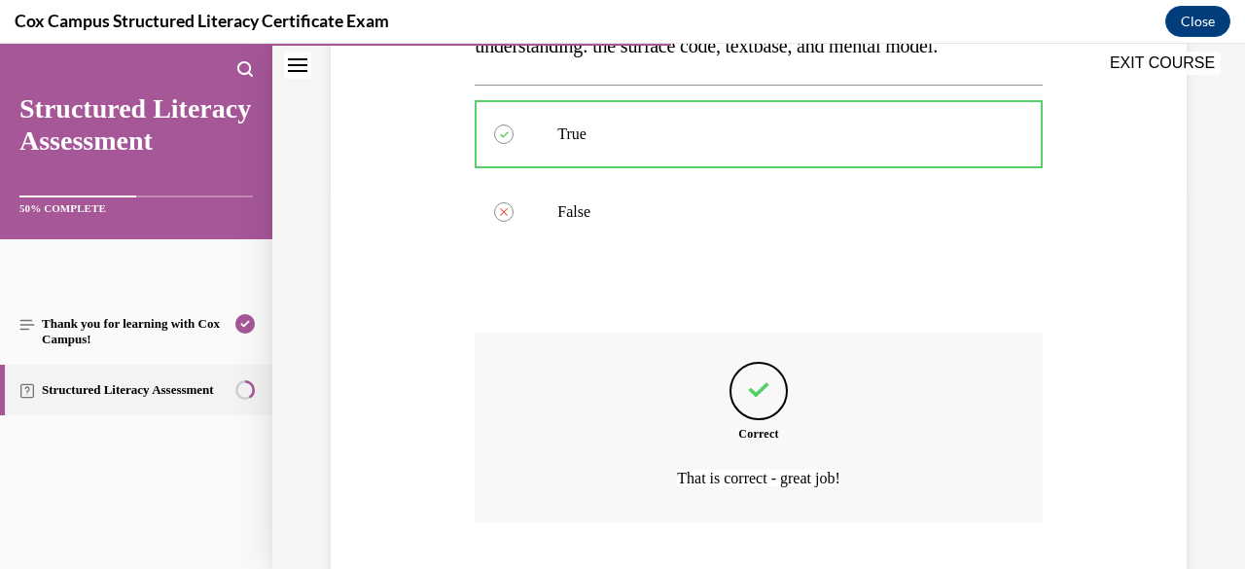
scroll to position [505, 0]
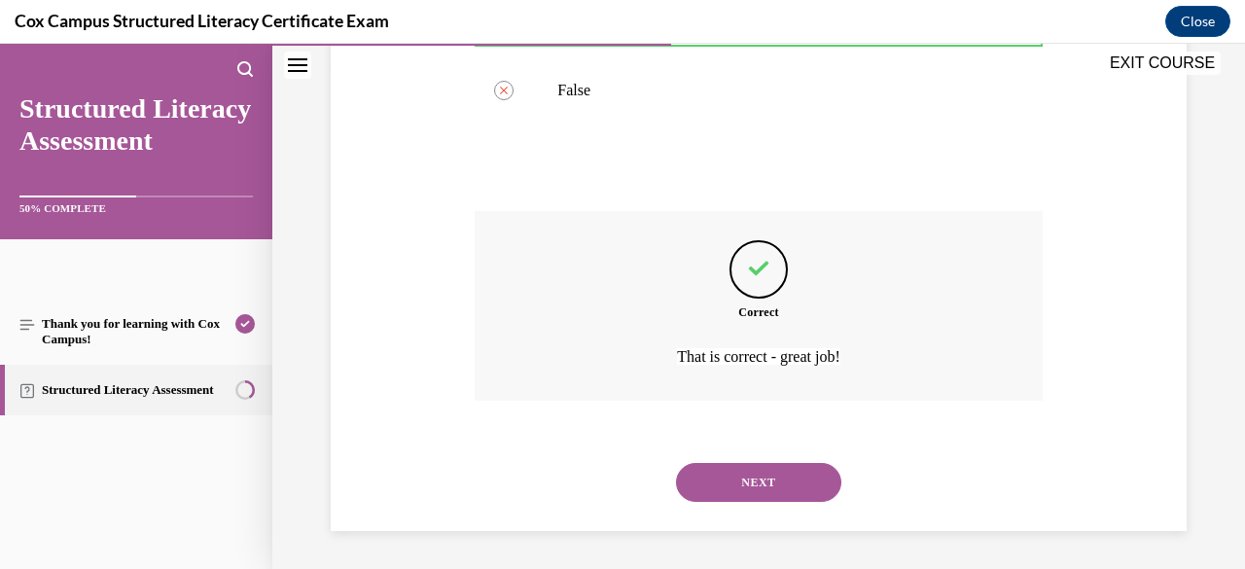
click at [754, 473] on button "NEXT" at bounding box center [758, 482] width 165 height 39
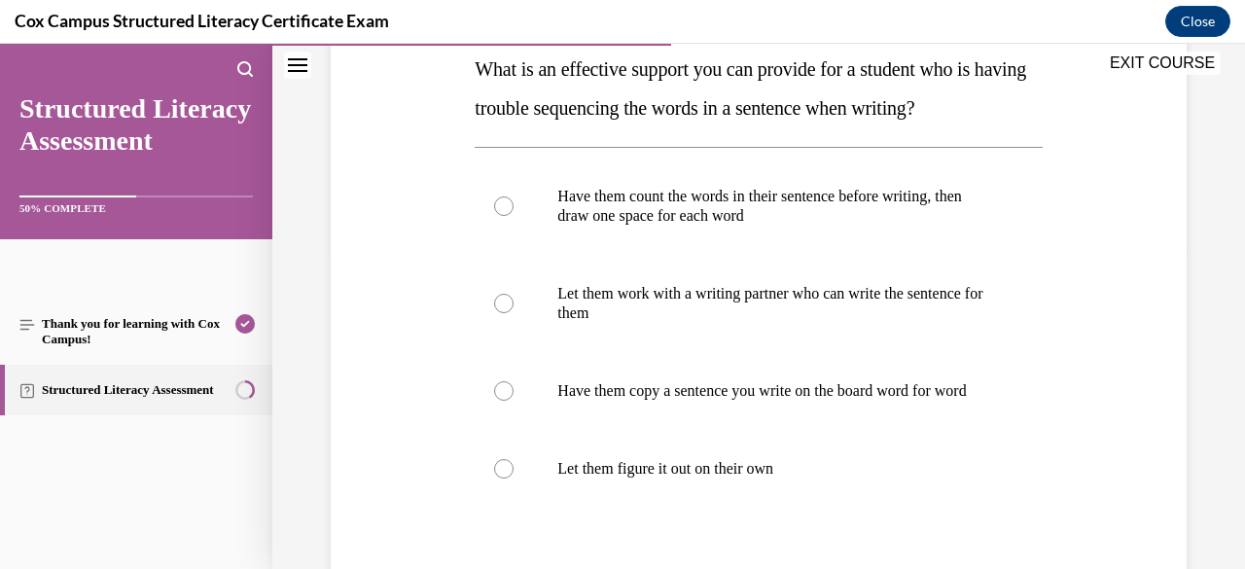
scroll to position [323, 0]
click at [751, 214] on p "Have them count the words in their sentence before writing, then draw one space…" at bounding box center [775, 204] width 436 height 39
click at [513, 214] on input "Have them count the words in their sentence before writing, then draw one space…" at bounding box center [503, 203] width 19 height 19
radio input "true"
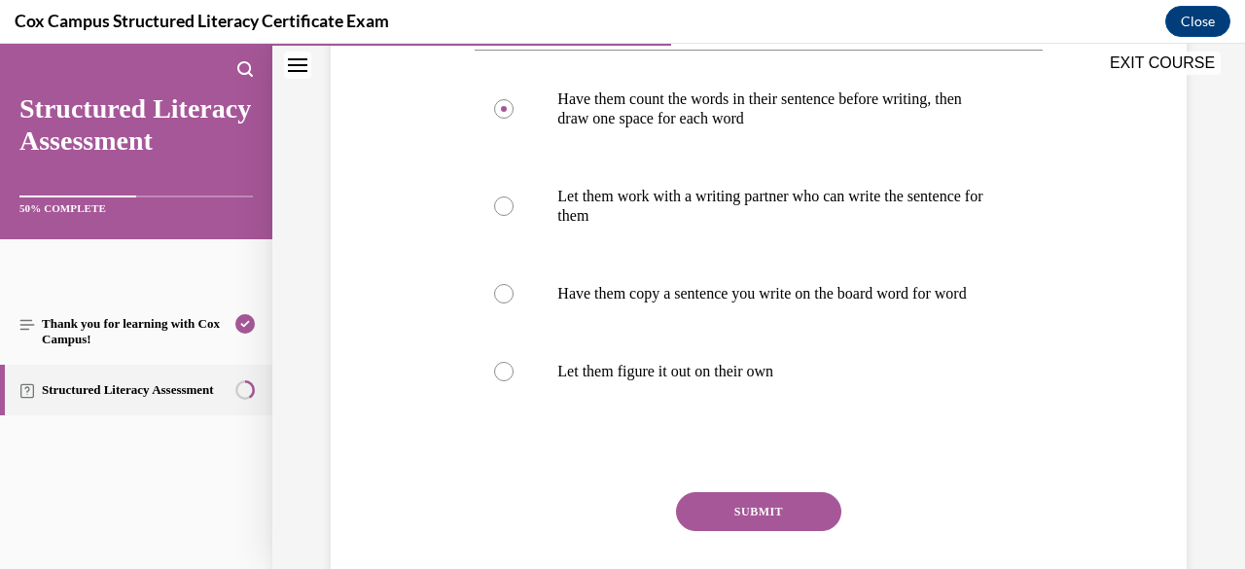
click at [752, 519] on button "SUBMIT" at bounding box center [758, 511] width 165 height 39
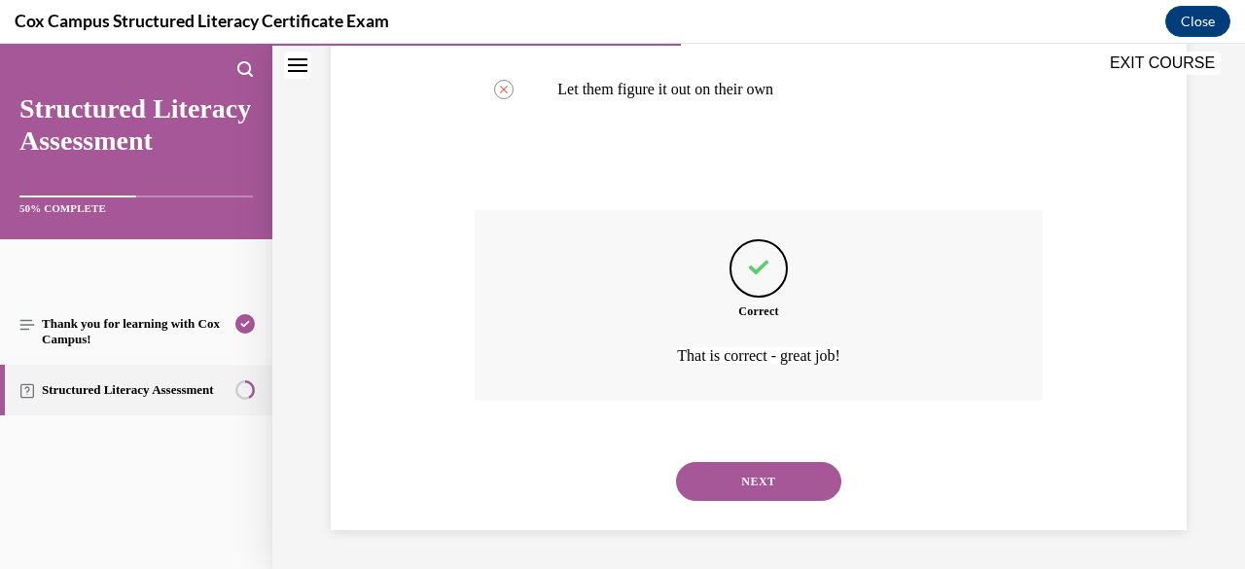
scroll to position [719, 0]
click at [759, 483] on button "NEXT" at bounding box center [758, 481] width 165 height 39
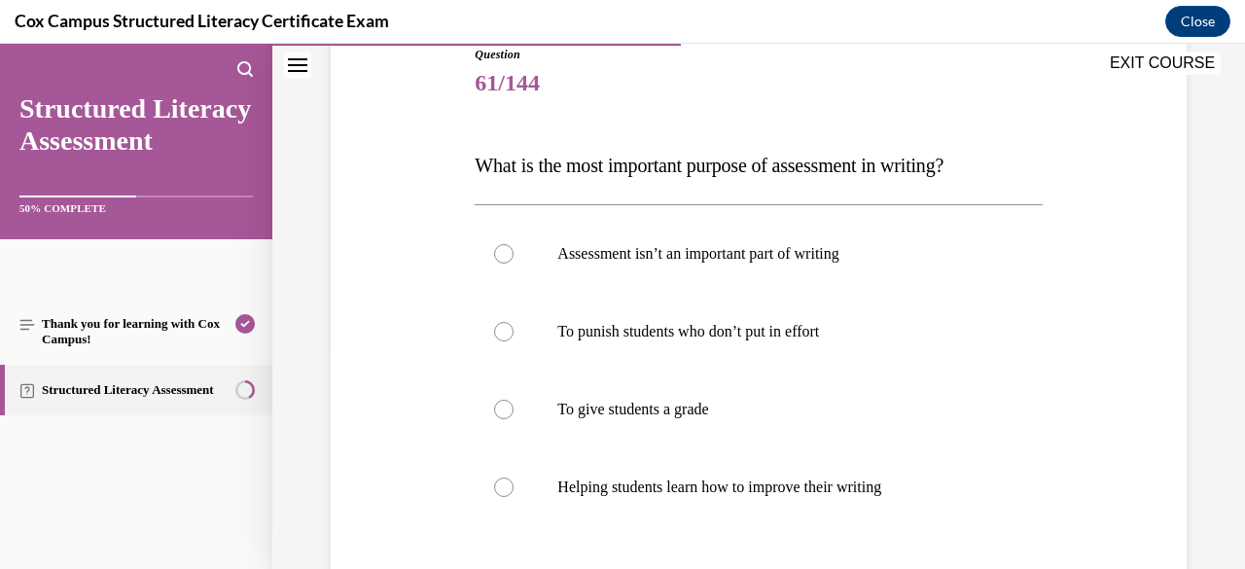
scroll to position [226, 0]
click at [758, 485] on p "Helping students learn how to improve their writing" at bounding box center [775, 485] width 436 height 19
click at [513, 485] on input "Helping students learn how to improve their writing" at bounding box center [503, 485] width 19 height 19
radio input "true"
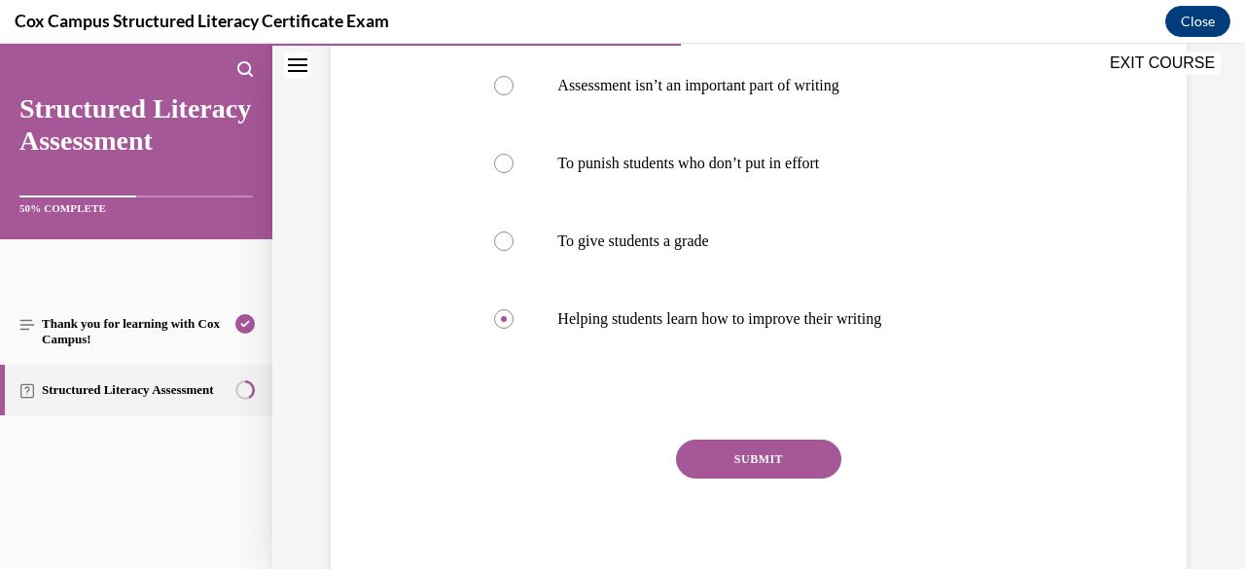
click at [754, 459] on button "SUBMIT" at bounding box center [758, 458] width 165 height 39
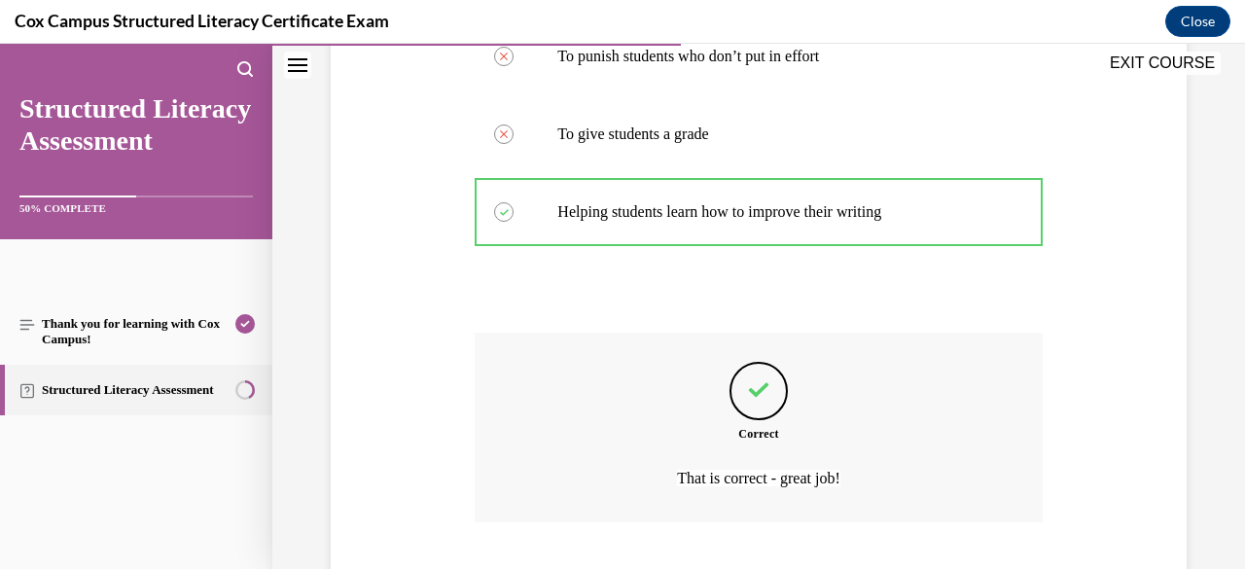
scroll to position [621, 0]
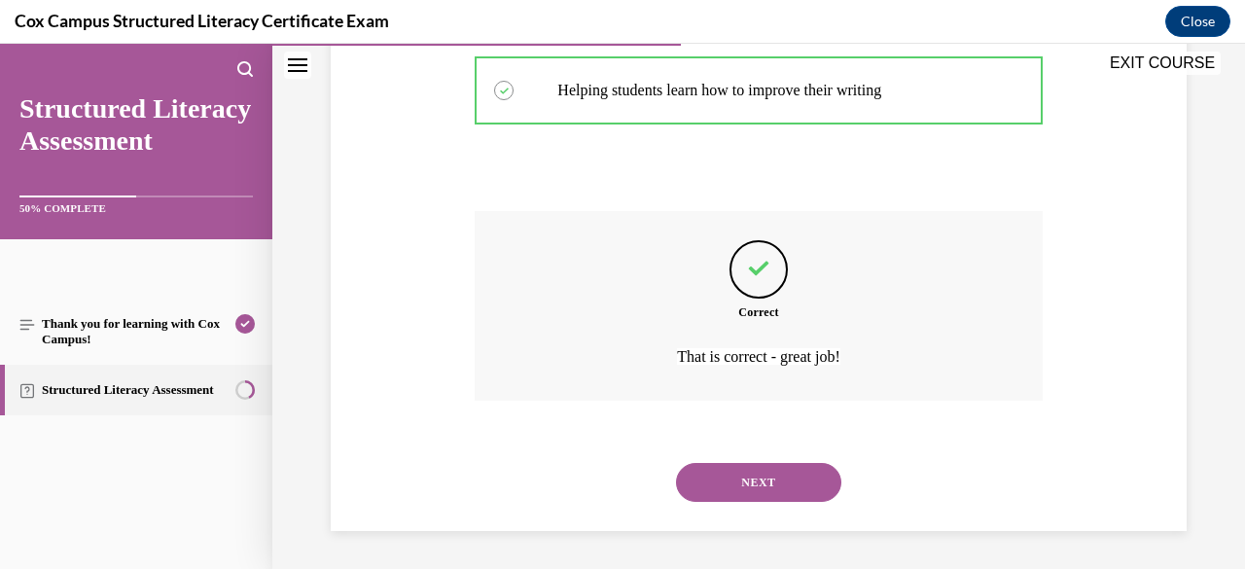
click at [753, 472] on button "NEXT" at bounding box center [758, 482] width 165 height 39
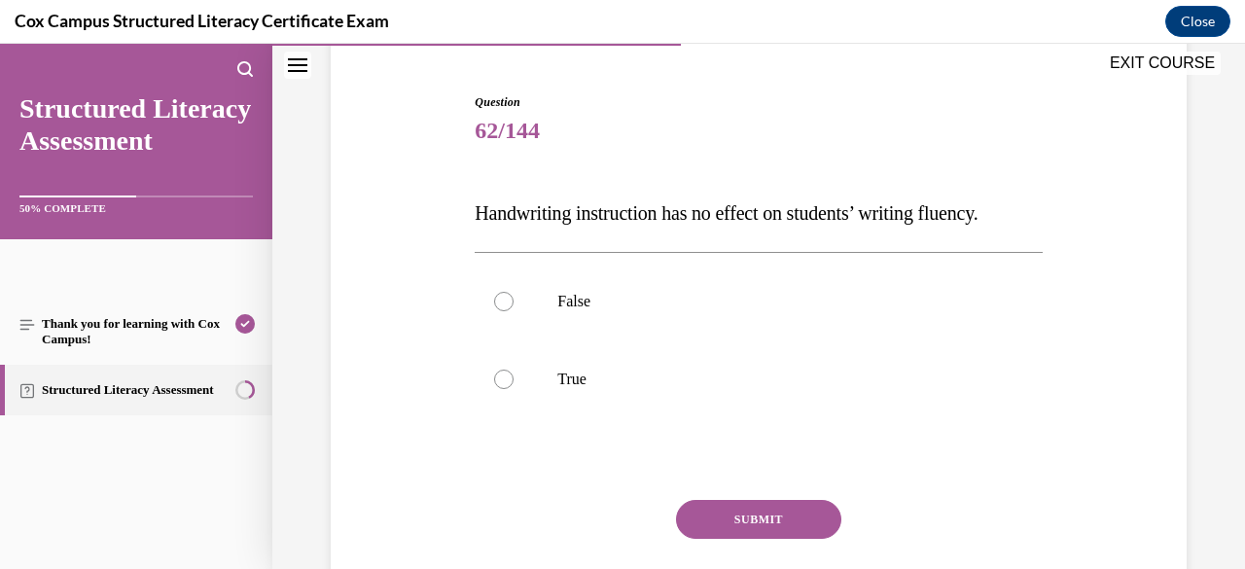
scroll to position [178, 0]
click at [630, 388] on p "True" at bounding box center [775, 377] width 436 height 19
click at [513, 388] on input "True" at bounding box center [503, 377] width 19 height 19
radio input "true"
click at [603, 339] on label "False" at bounding box center [757, 301] width 567 height 78
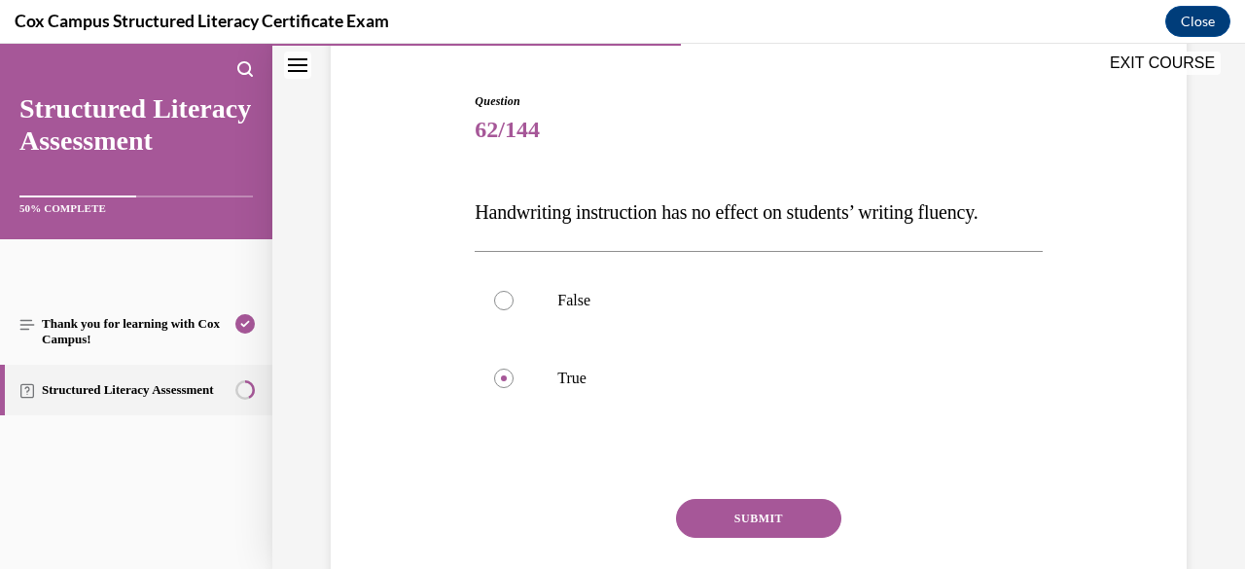
click at [513, 310] on input "False" at bounding box center [503, 300] width 19 height 19
radio input "true"
click at [712, 538] on button "SUBMIT" at bounding box center [758, 518] width 165 height 39
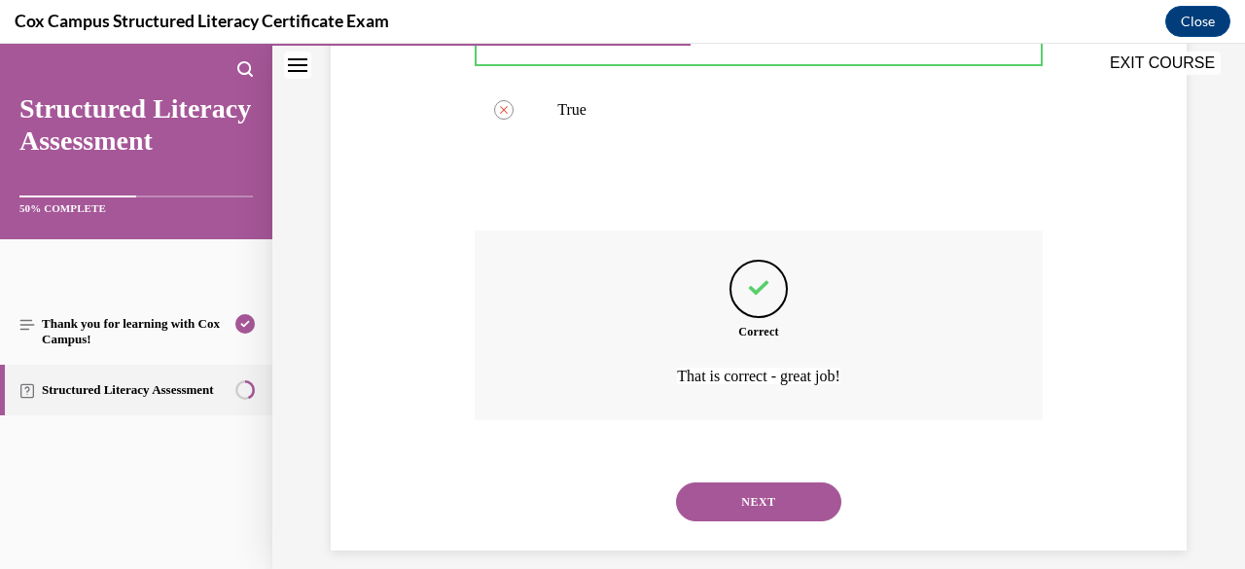
scroll to position [505, 0]
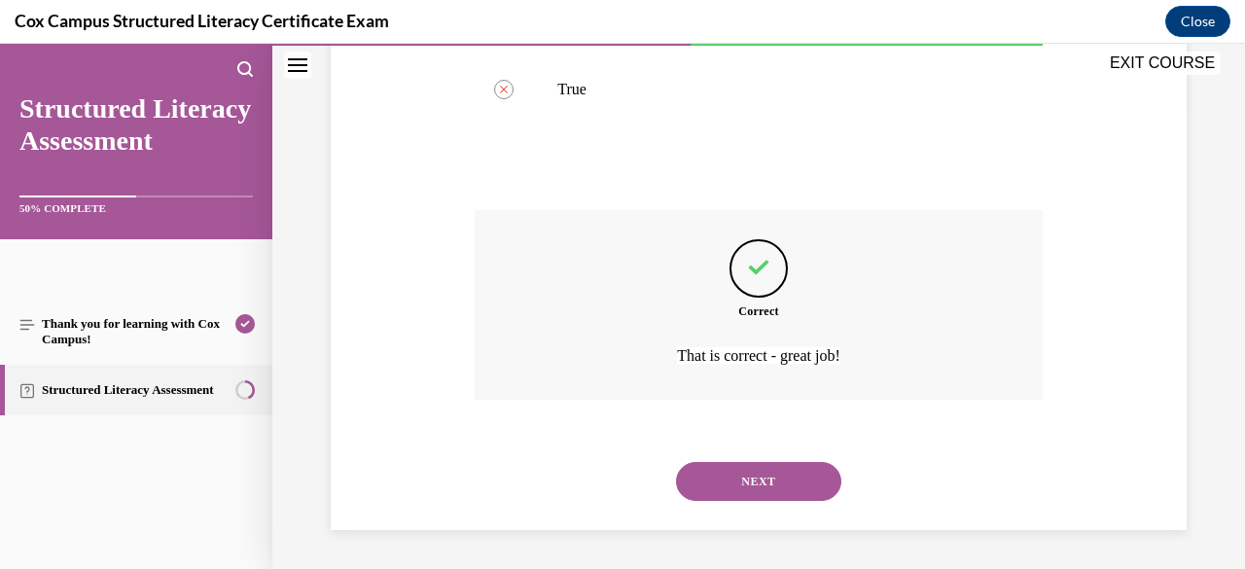
click at [784, 489] on button "NEXT" at bounding box center [758, 481] width 165 height 39
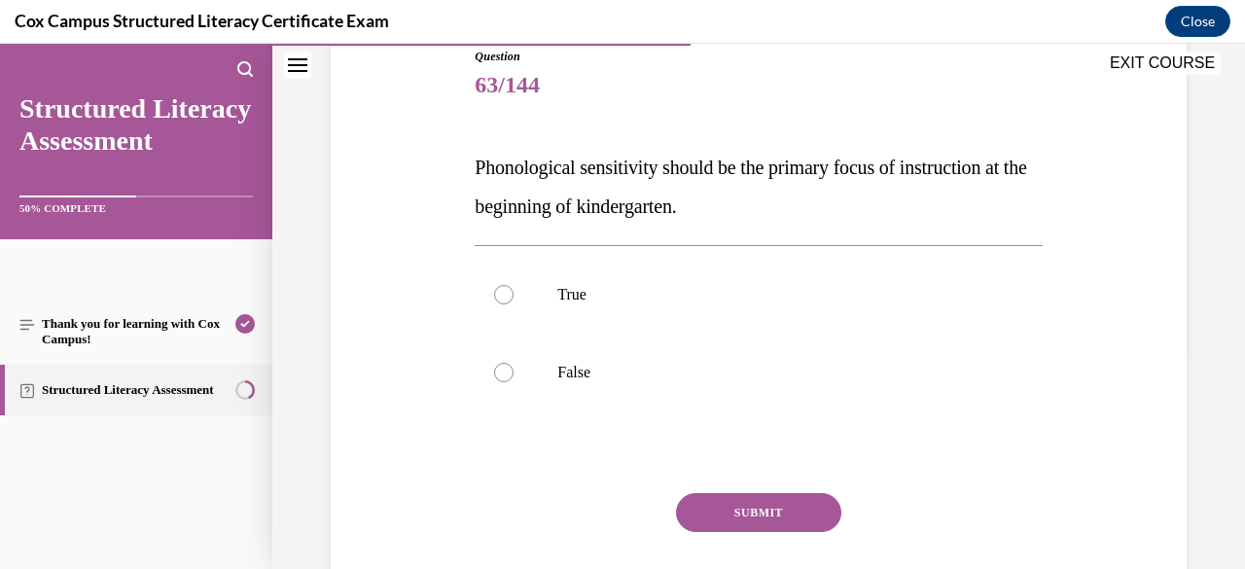
scroll to position [222, 0]
drag, startPoint x: 776, startPoint y: 201, endPoint x: 461, endPoint y: 162, distance: 317.4
click at [461, 162] on div "Question 63/144 Phonological sensitivity should be the primary focus of instruc…" at bounding box center [758, 321] width 865 height 663
click at [682, 361] on label "False" at bounding box center [757, 373] width 567 height 78
click at [513, 364] on input "False" at bounding box center [503, 373] width 19 height 19
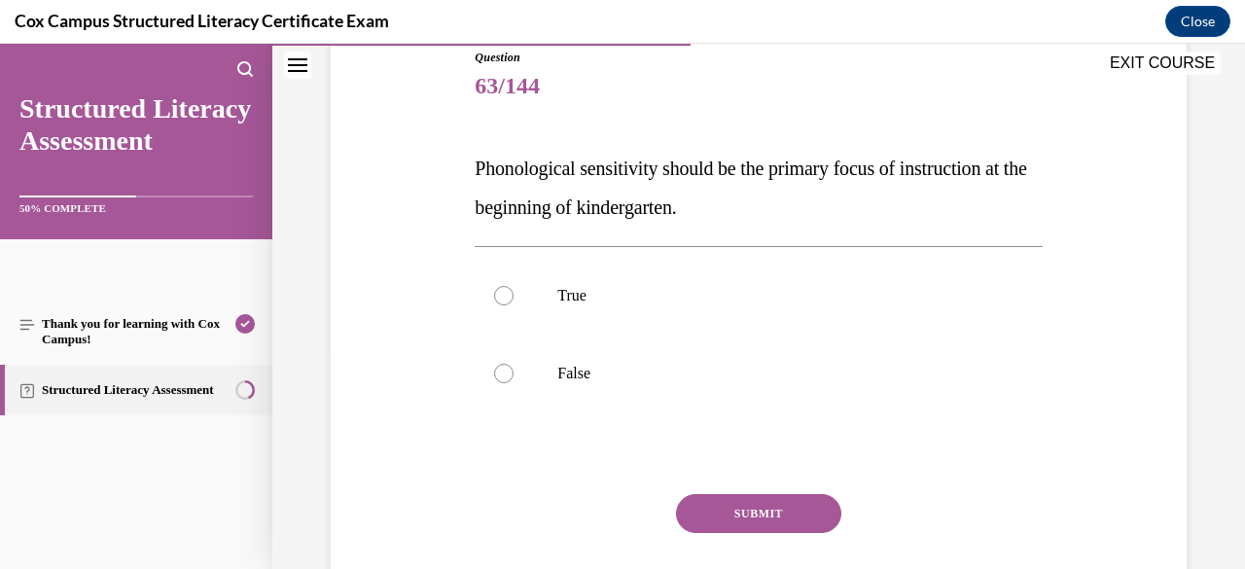
radio input "true"
click at [751, 505] on button "SUBMIT" at bounding box center [758, 513] width 165 height 39
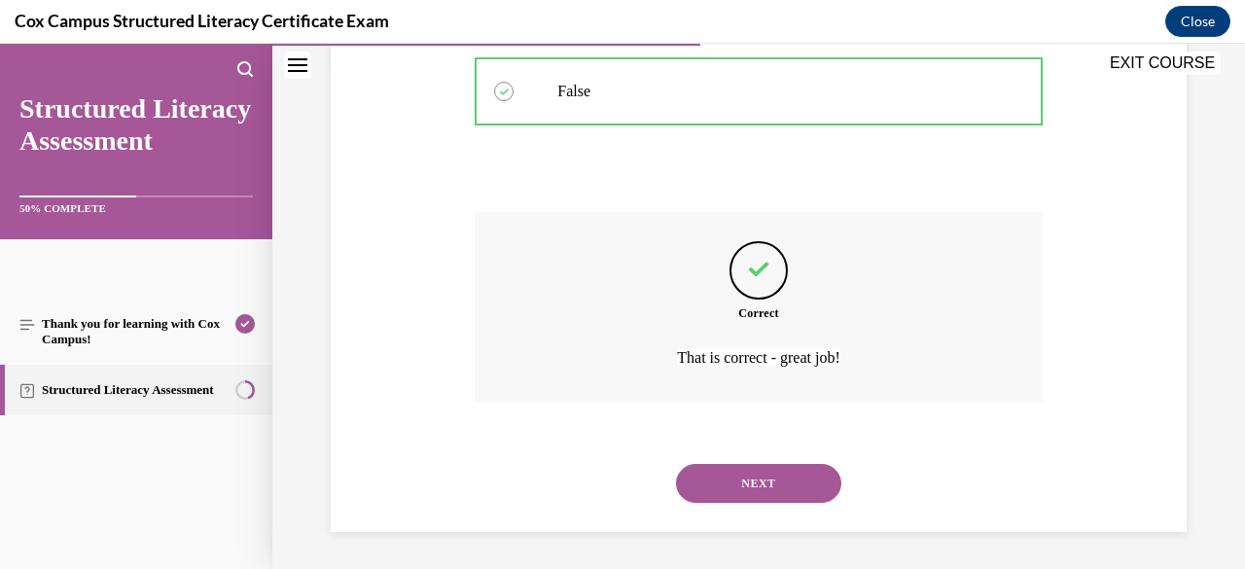
scroll to position [505, 0]
drag, startPoint x: 747, startPoint y: 493, endPoint x: 725, endPoint y: 483, distance: 23.5
click at [725, 483] on button "NEXT" at bounding box center [758, 482] width 165 height 39
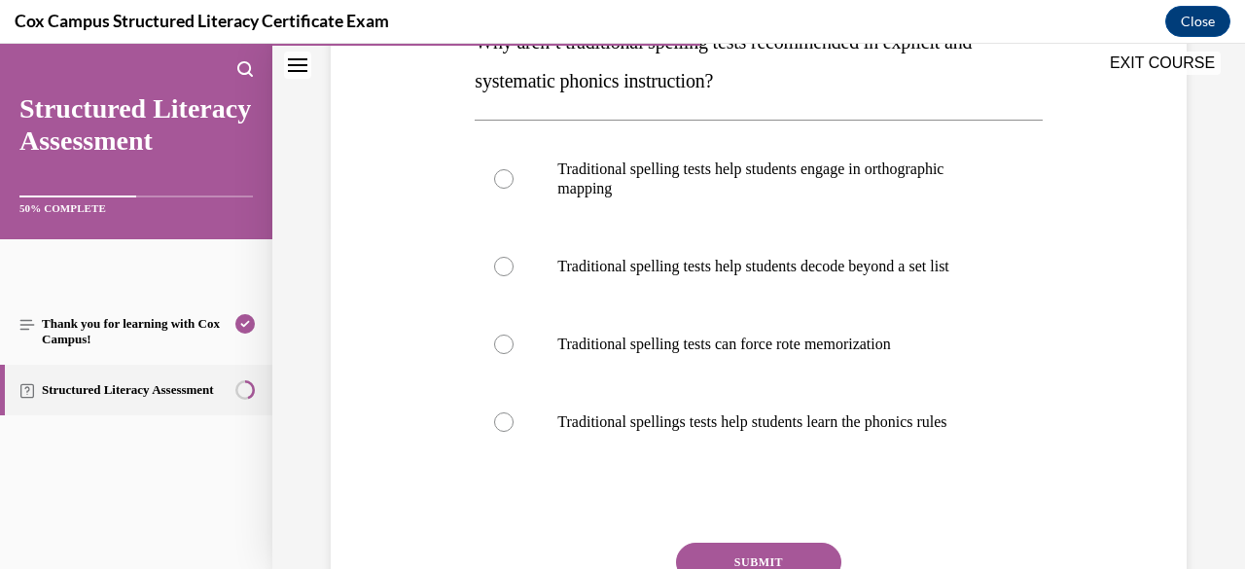
scroll to position [206, 0]
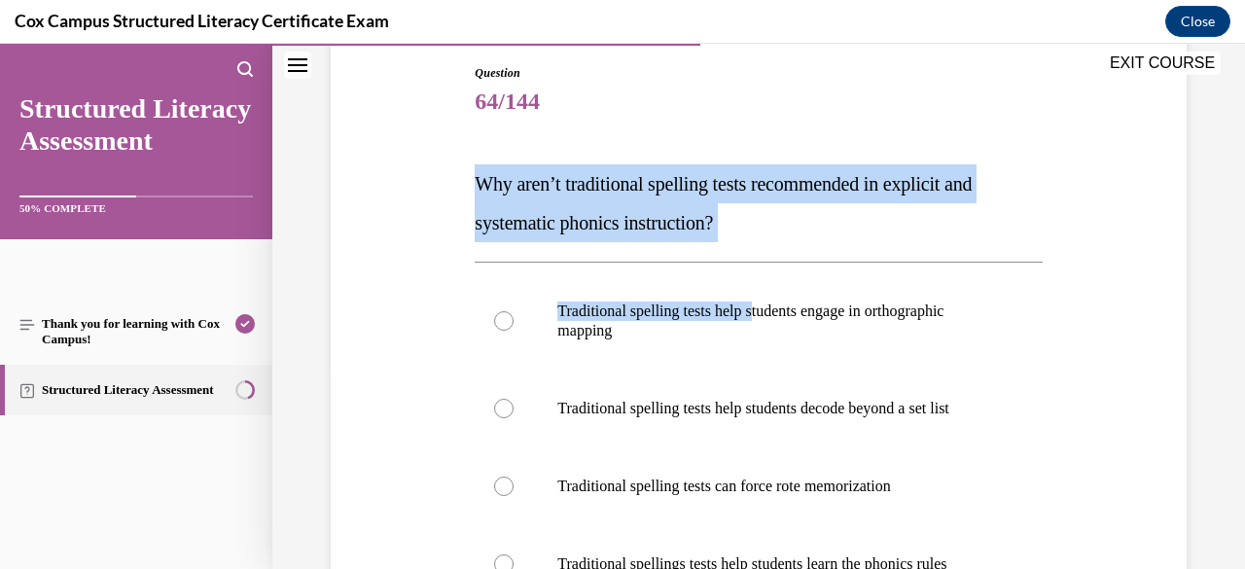
drag, startPoint x: 762, startPoint y: 243, endPoint x: 453, endPoint y: 175, distance: 316.6
click at [453, 175] on div "Question 64/144 Why aren’t traditional spelling tests recommended in explicit a…" at bounding box center [758, 425] width 865 height 838
click at [721, 212] on p "Why aren’t traditional spelling tests recommended in explicit and systematic ph…" at bounding box center [757, 203] width 567 height 78
drag, startPoint x: 739, startPoint y: 221, endPoint x: 469, endPoint y: 194, distance: 271.6
click at [470, 194] on div "Question 64/144 Why aren’t traditional spelling tests recommended in explicit a…" at bounding box center [758, 439] width 577 height 809
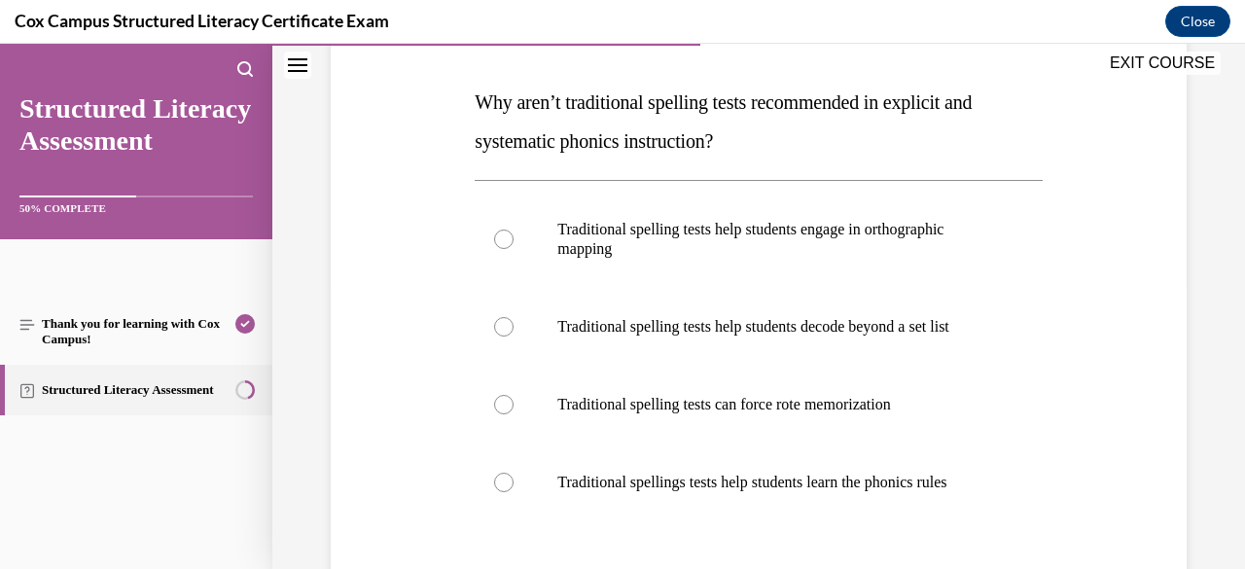
click at [809, 440] on label "Traditional spelling tests can force rote memorization" at bounding box center [757, 405] width 567 height 78
click at [513, 414] on input "Traditional spelling tests can force rote memorization" at bounding box center [503, 404] width 19 height 19
radio input "true"
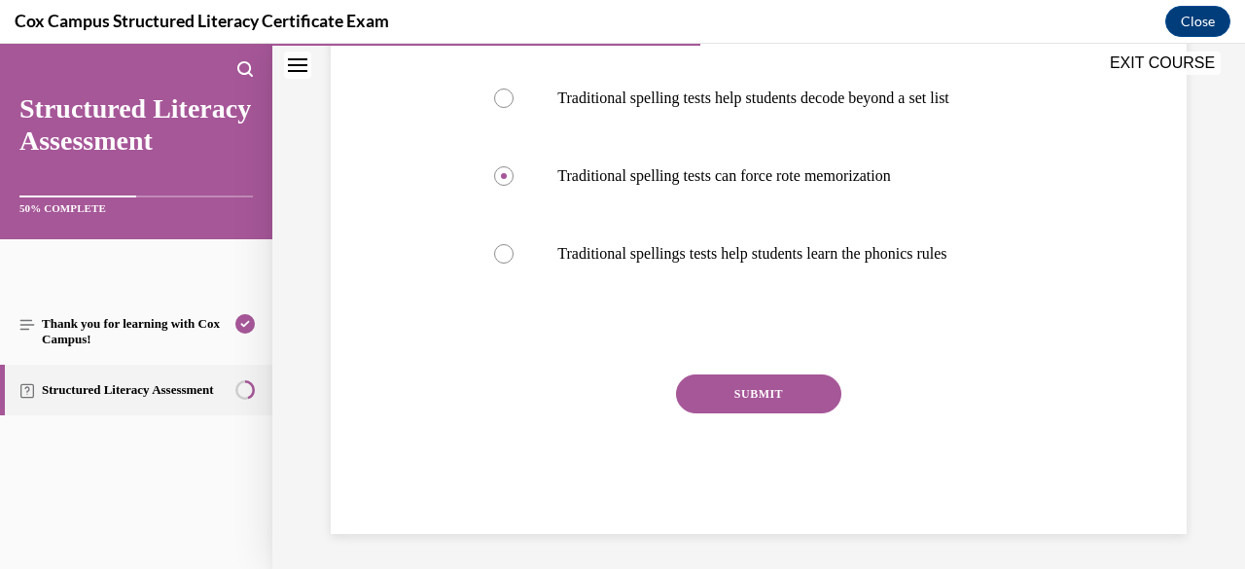
click at [799, 413] on button "SUBMIT" at bounding box center [758, 393] width 165 height 39
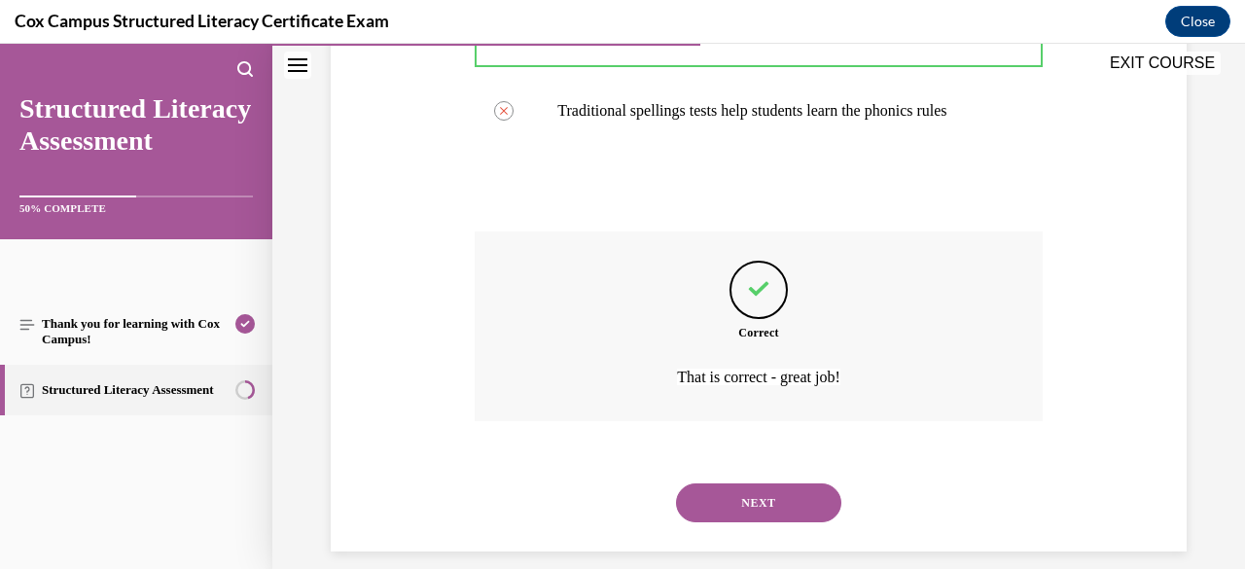
scroll to position [719, 0]
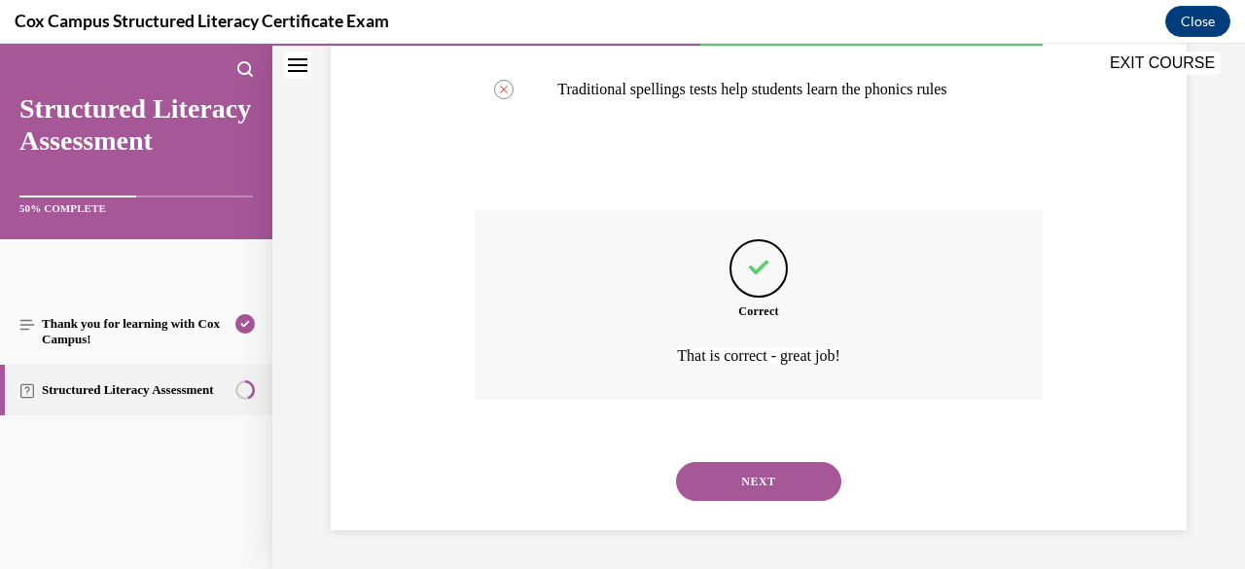
click at [779, 469] on button "NEXT" at bounding box center [758, 481] width 165 height 39
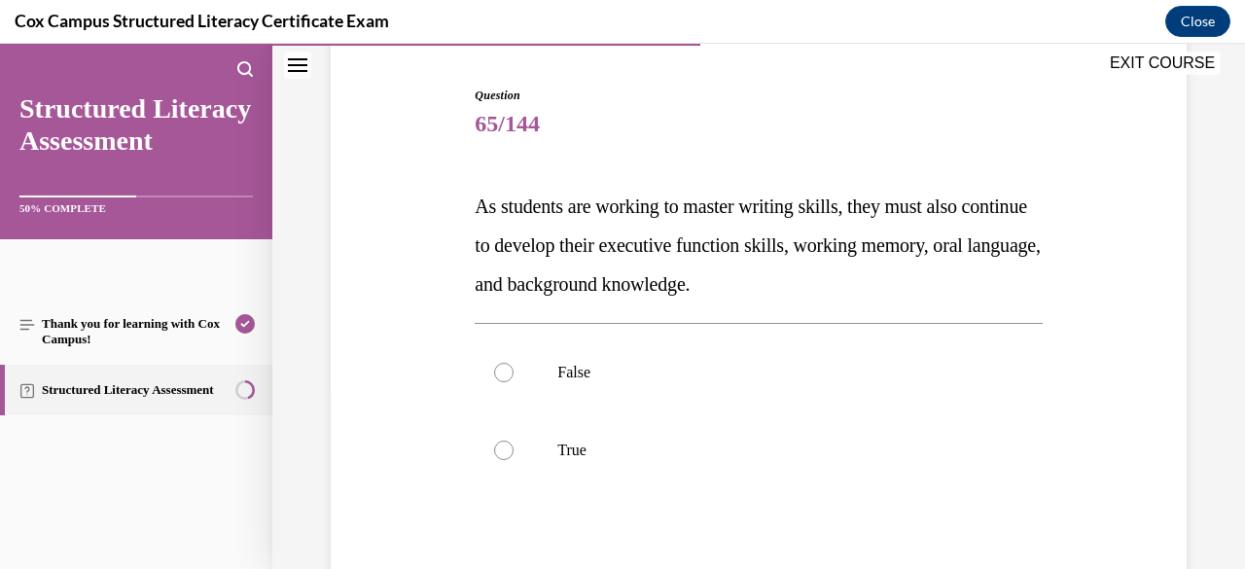
scroll to position [185, 0]
click at [779, 469] on label "True" at bounding box center [757, 449] width 567 height 78
click at [513, 459] on input "True" at bounding box center [503, 448] width 19 height 19
radio input "true"
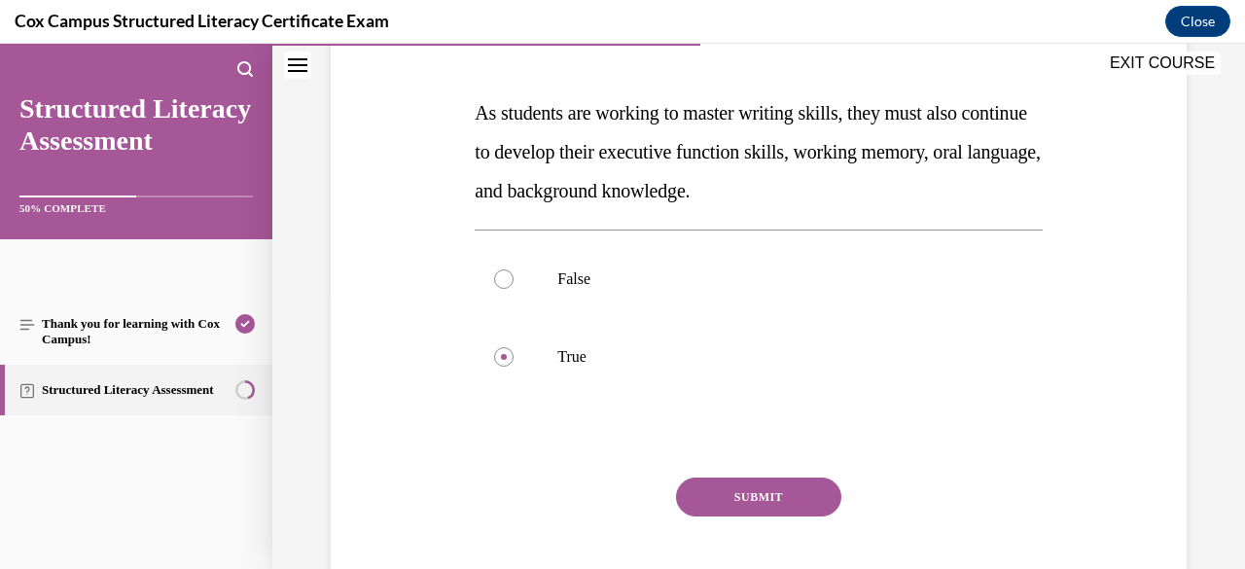
click at [779, 491] on button "SUBMIT" at bounding box center [758, 496] width 165 height 39
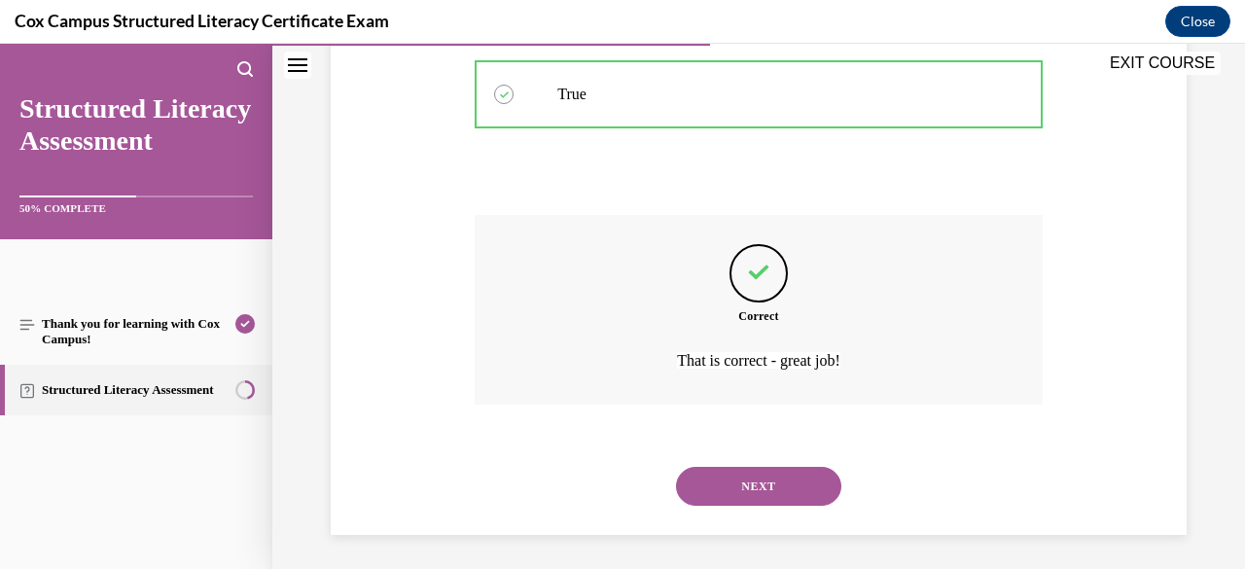
scroll to position [544, 0]
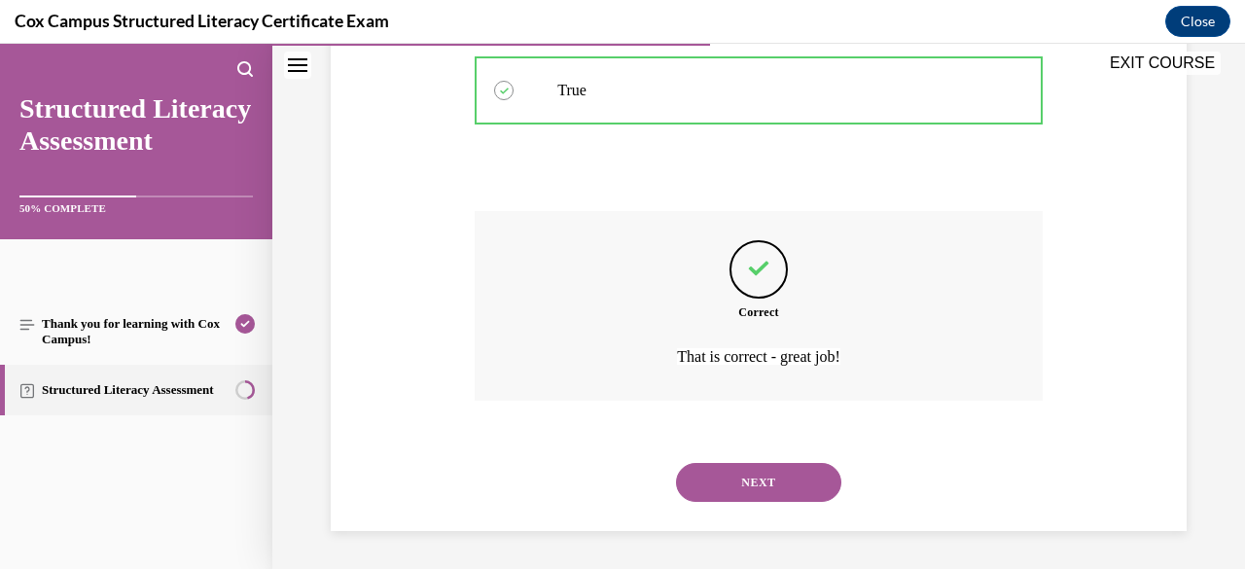
drag, startPoint x: 779, startPoint y: 491, endPoint x: 741, endPoint y: 480, distance: 39.4
click at [741, 480] on button "NEXT" at bounding box center [758, 482] width 165 height 39
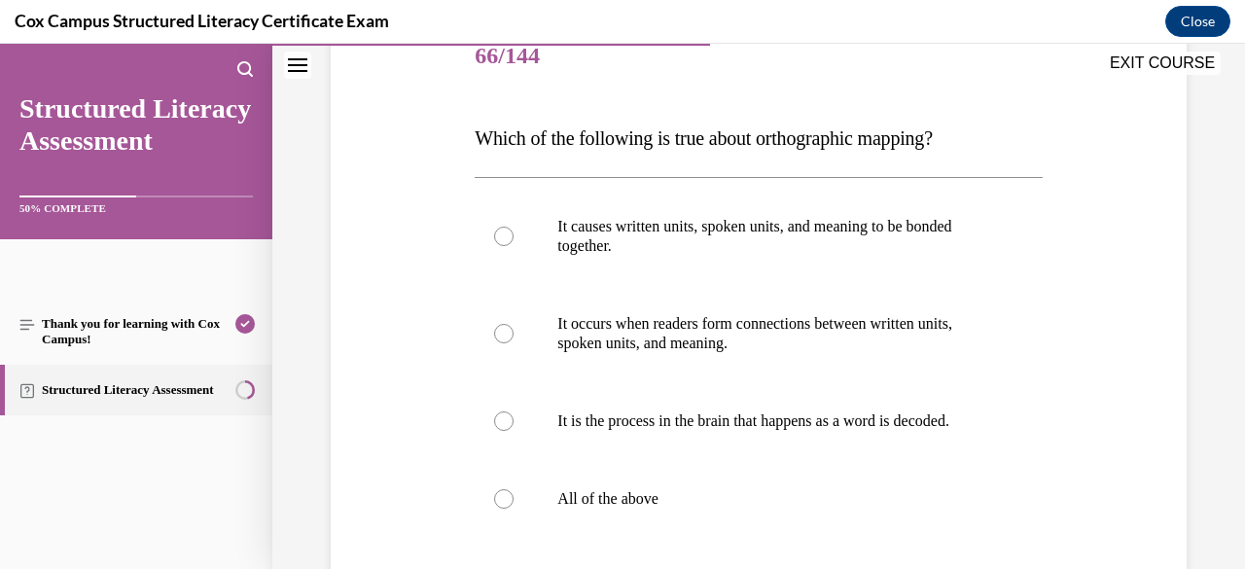
scroll to position [256, 0]
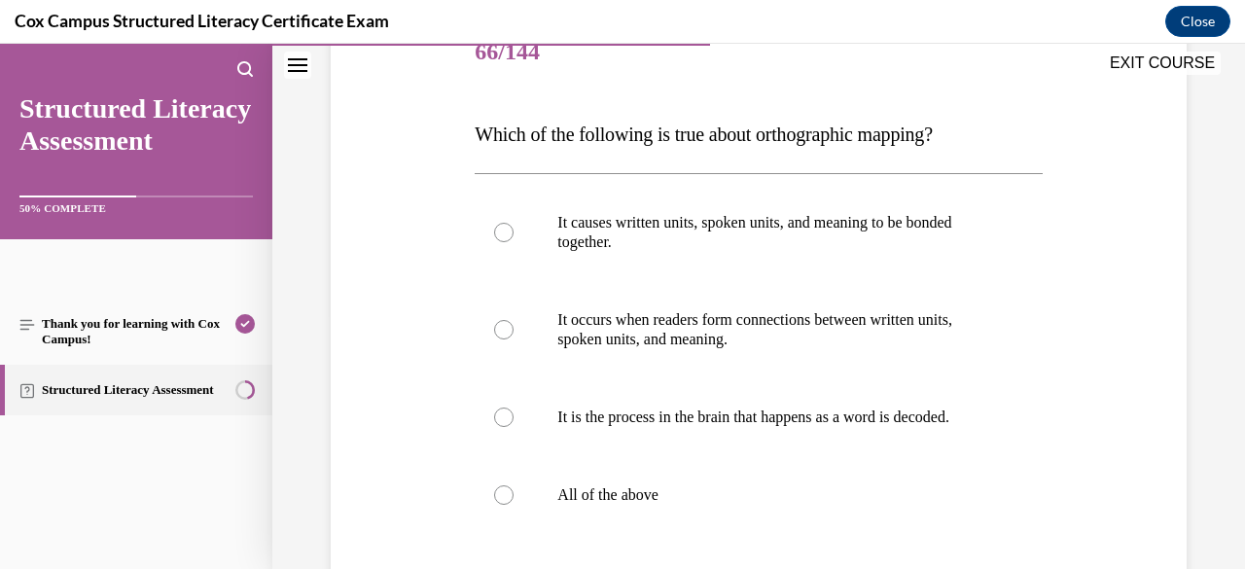
click at [731, 495] on label "All of the above" at bounding box center [757, 495] width 567 height 78
click at [513, 495] on input "All of the above" at bounding box center [503, 494] width 19 height 19
radio input "true"
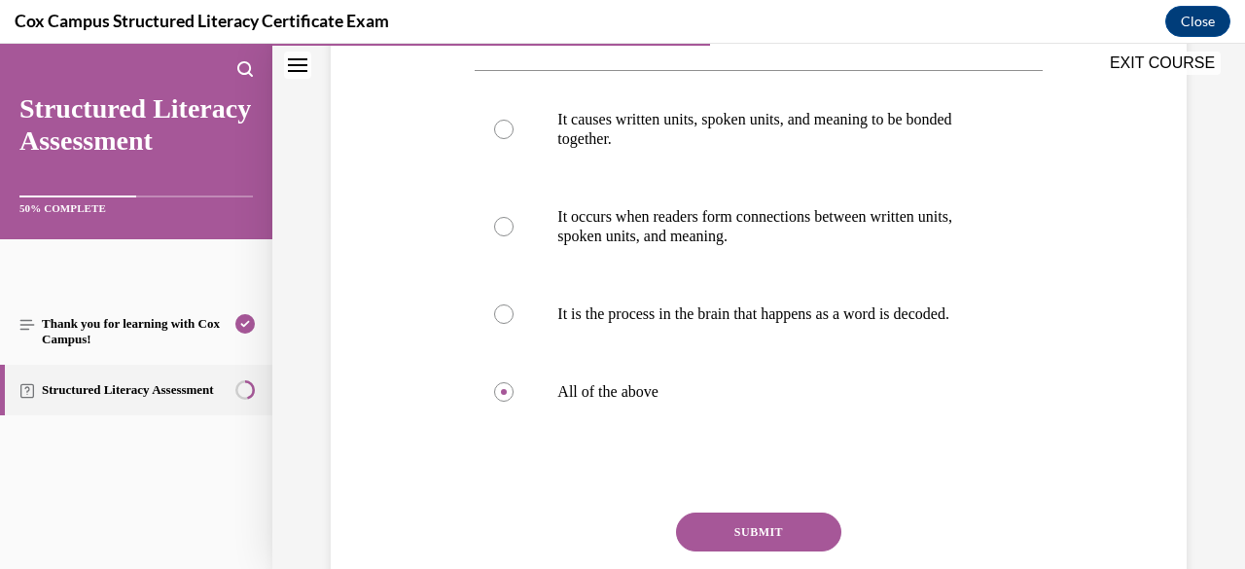
click at [731, 551] on button "SUBMIT" at bounding box center [758, 531] width 165 height 39
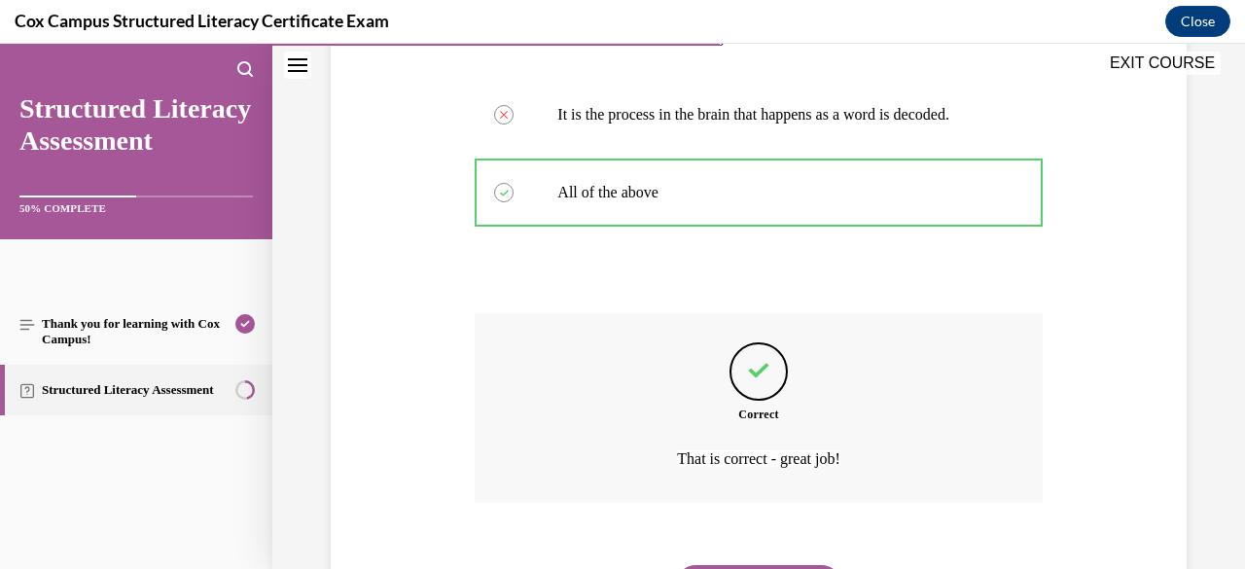
scroll to position [680, 0]
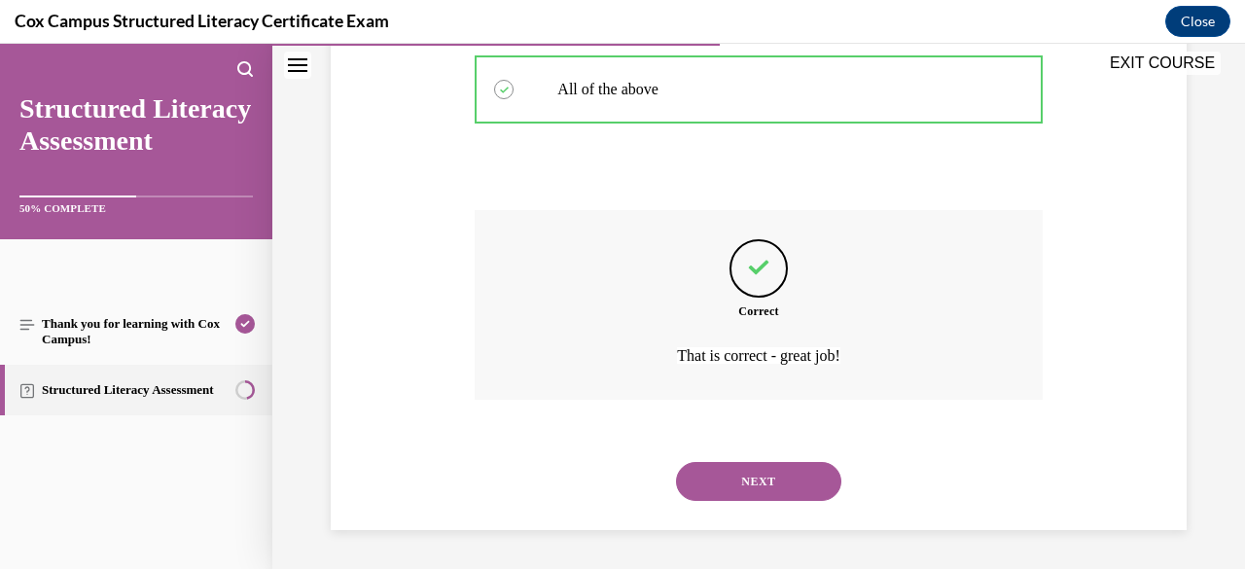
click at [747, 482] on button "NEXT" at bounding box center [758, 481] width 165 height 39
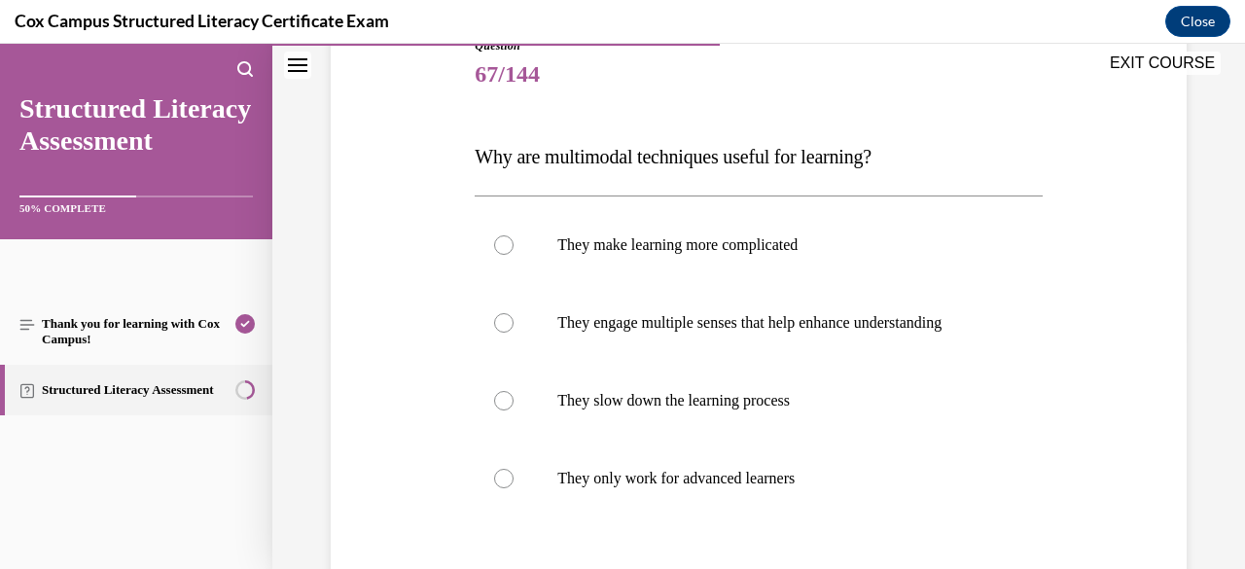
scroll to position [232, 0]
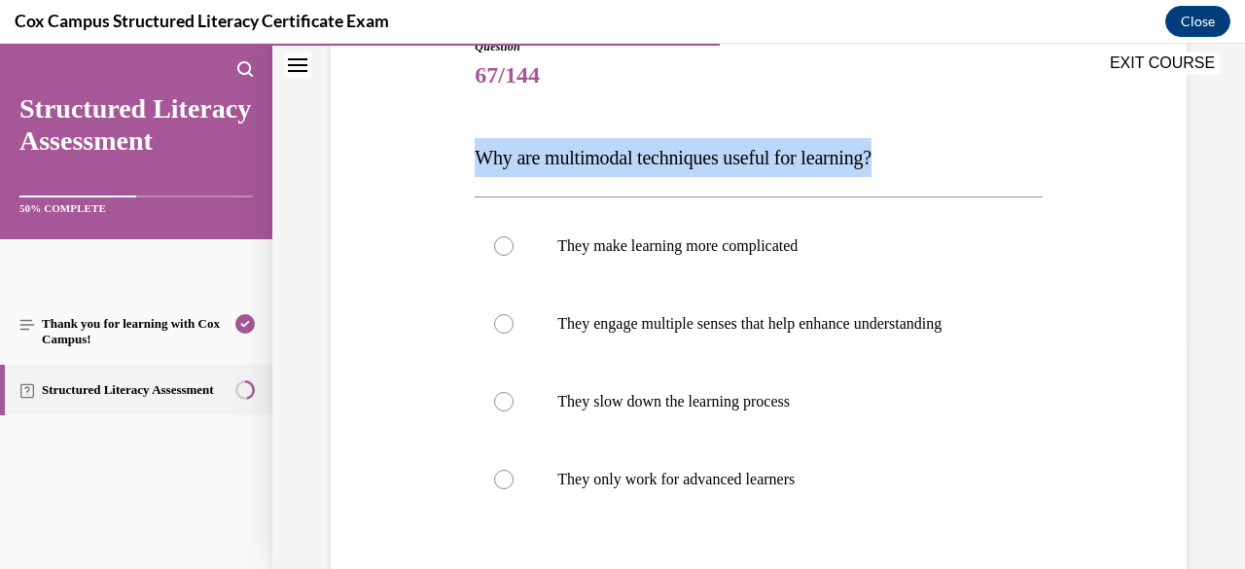
drag, startPoint x: 928, startPoint y: 153, endPoint x: 464, endPoint y: 157, distance: 463.8
click at [464, 157] on div "Question 67/144 Why are multimodal techniques useful for learning? They make le…" at bounding box center [758, 370] width 865 height 780
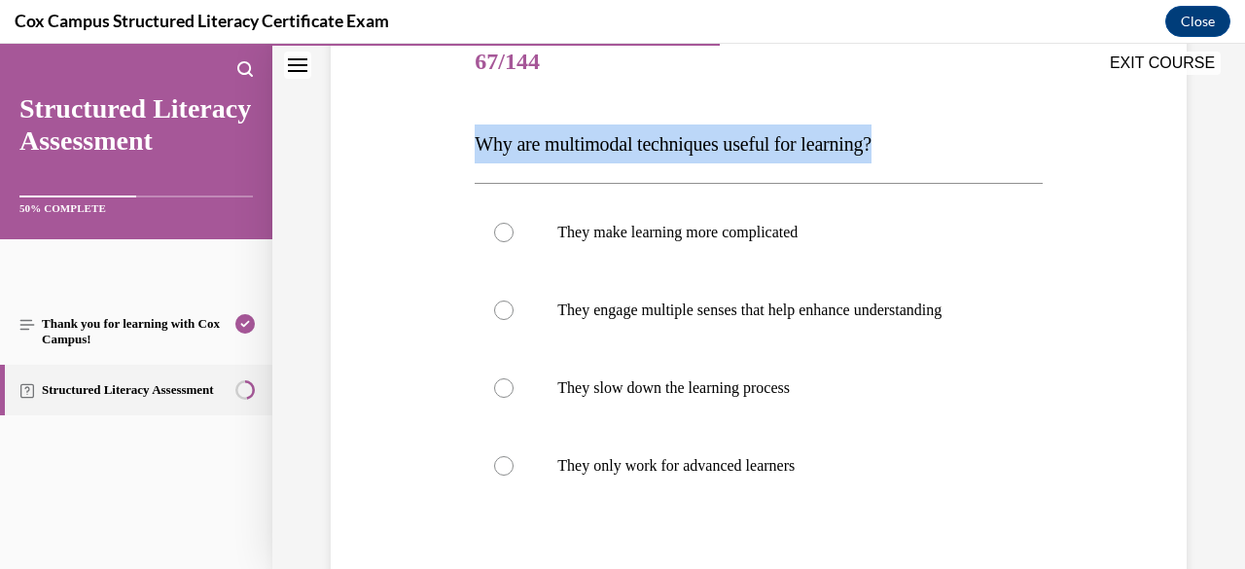
scroll to position [258, 0]
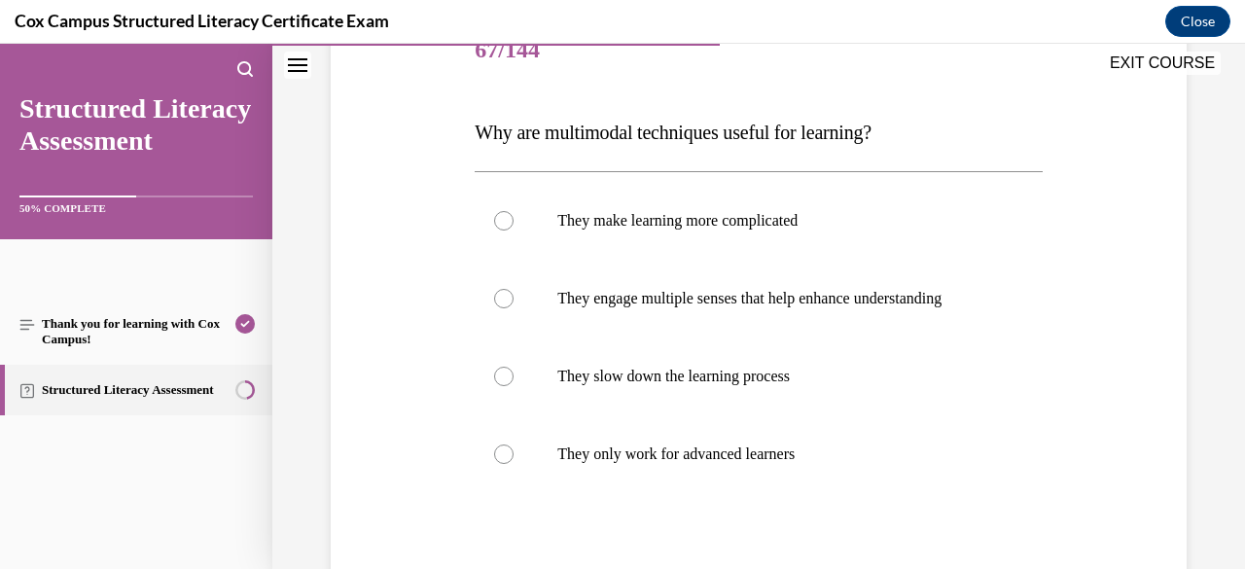
click at [837, 292] on p "They engage multiple senses that help enhance understanding" at bounding box center [775, 298] width 436 height 19
click at [513, 292] on input "They engage multiple senses that help enhance understanding" at bounding box center [503, 298] width 19 height 19
radio input "true"
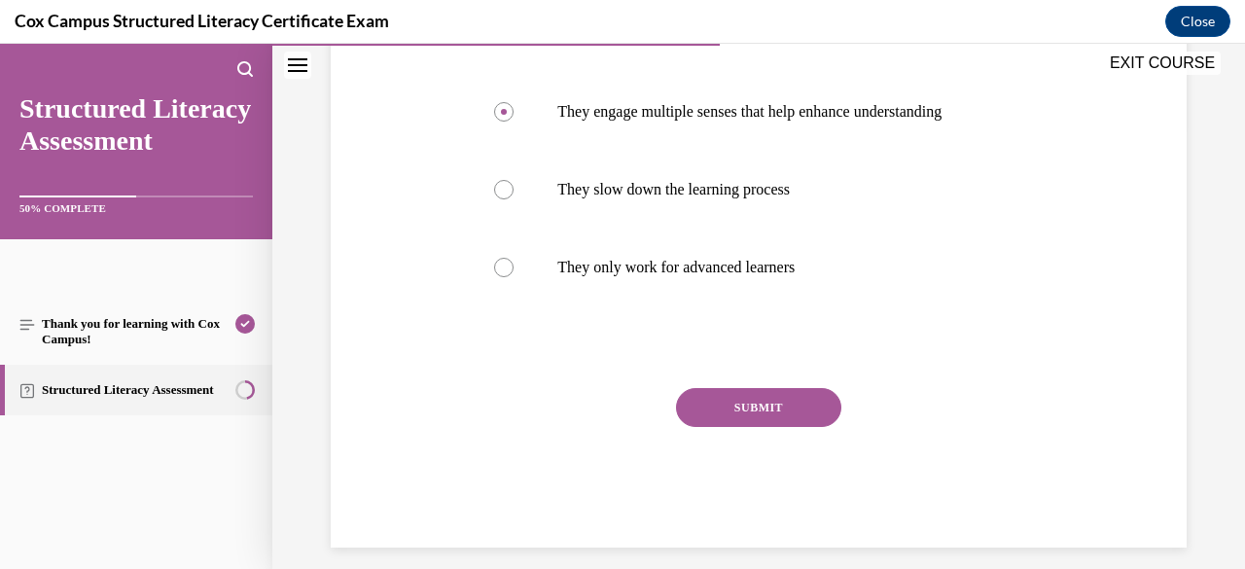
click at [771, 419] on button "SUBMIT" at bounding box center [758, 407] width 165 height 39
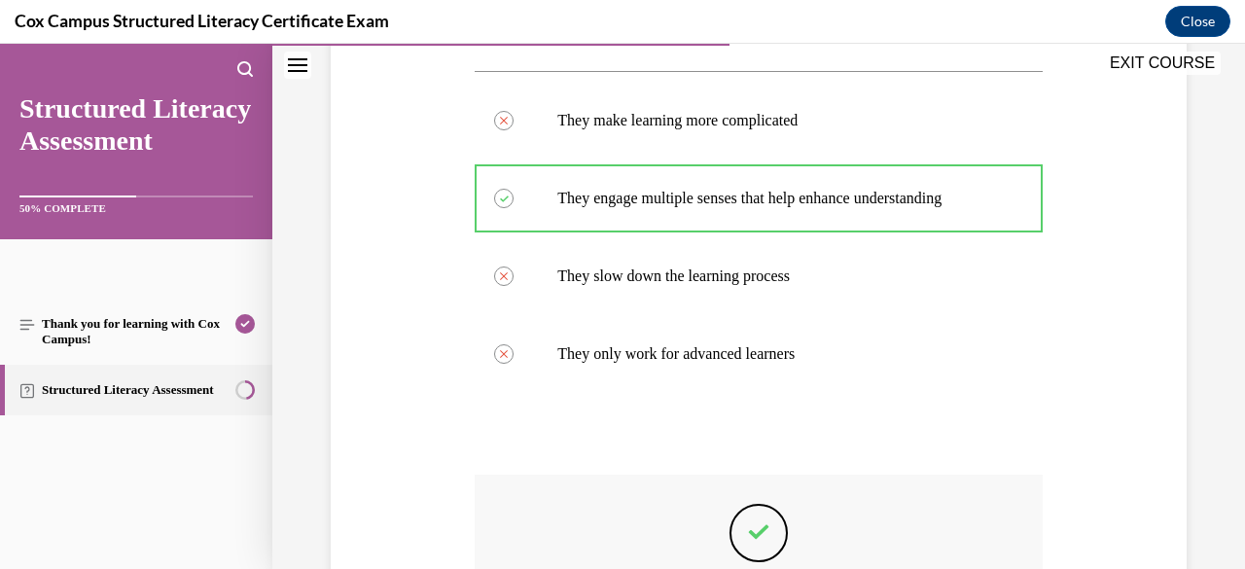
scroll to position [641, 0]
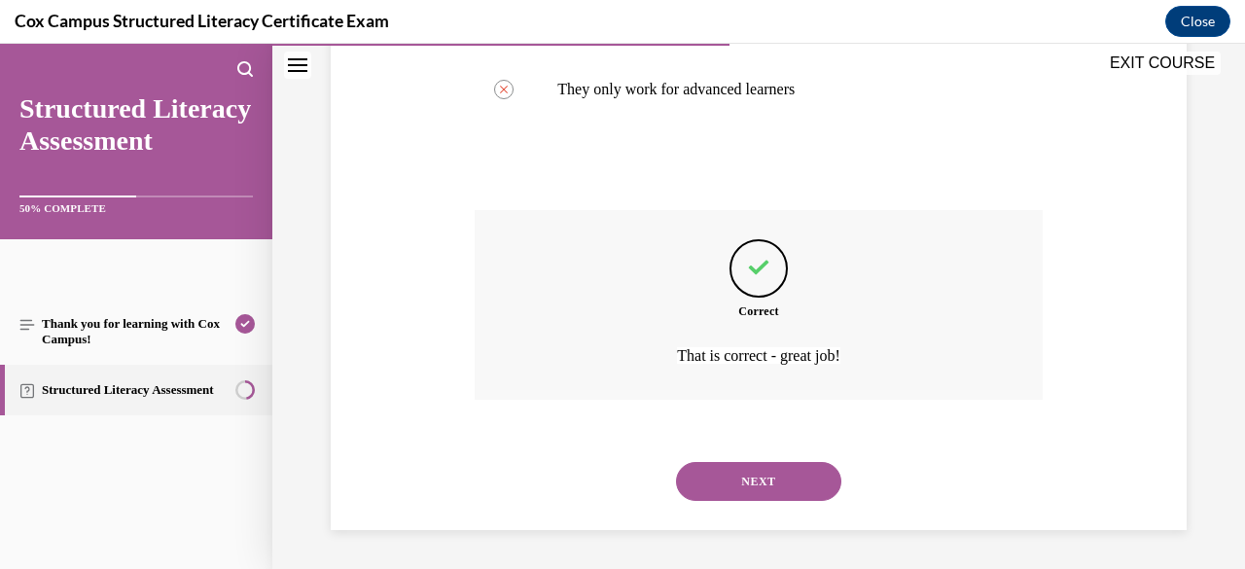
click at [772, 470] on button "NEXT" at bounding box center [758, 481] width 165 height 39
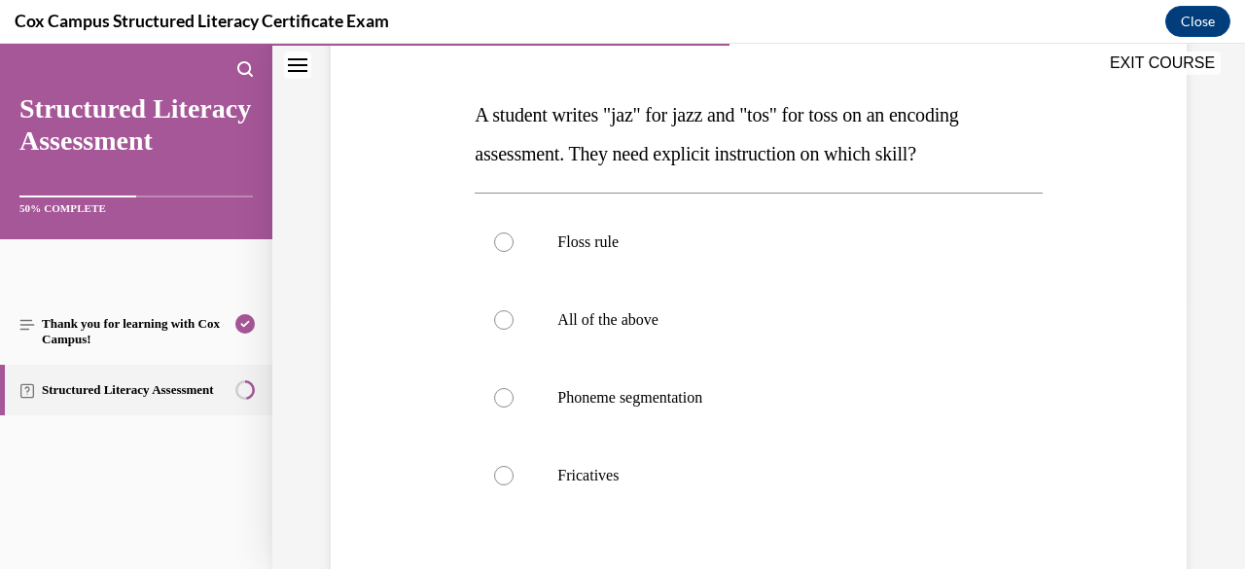
scroll to position [280, 0]
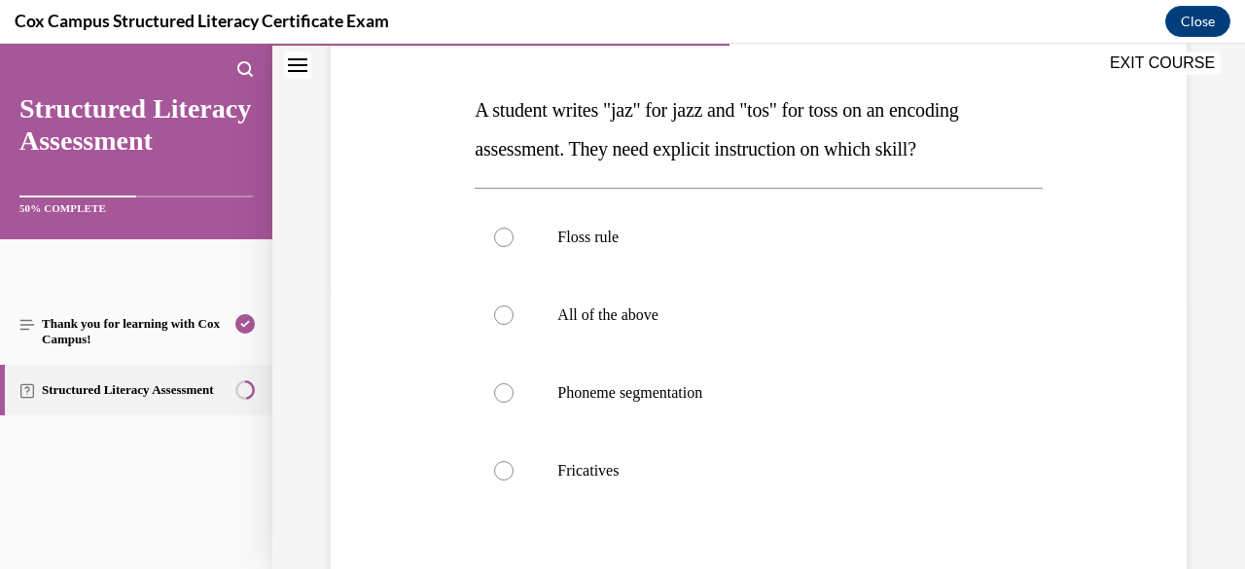
click at [688, 246] on p "Floss rule" at bounding box center [775, 237] width 436 height 19
click at [513, 246] on input "Floss rule" at bounding box center [503, 237] width 19 height 19
radio input "true"
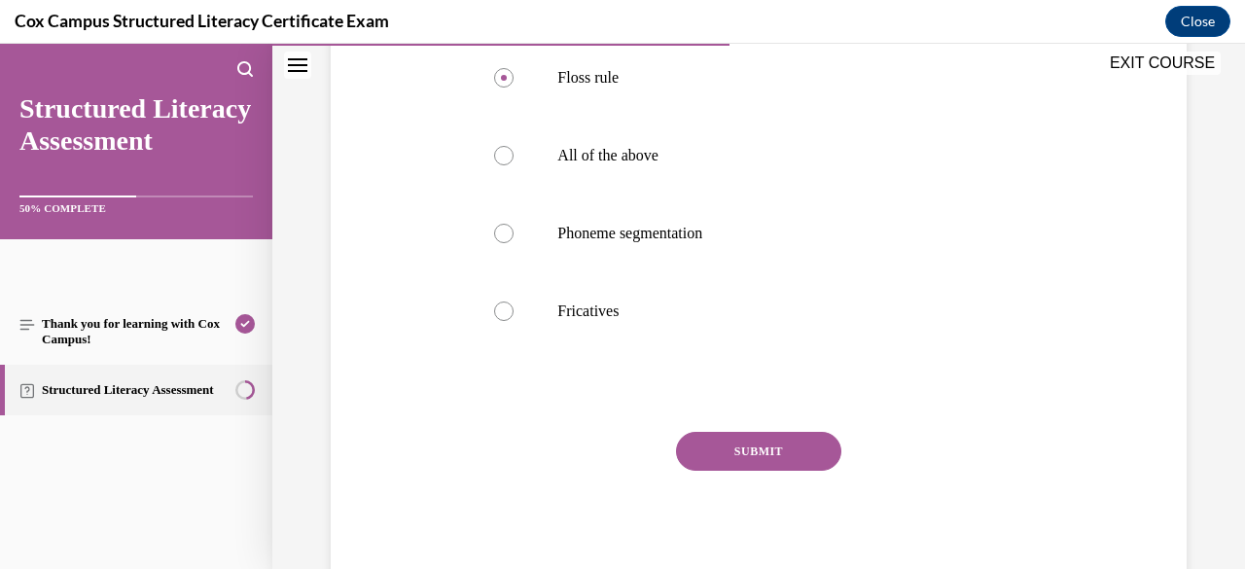
click at [739, 456] on button "SUBMIT" at bounding box center [758, 451] width 165 height 39
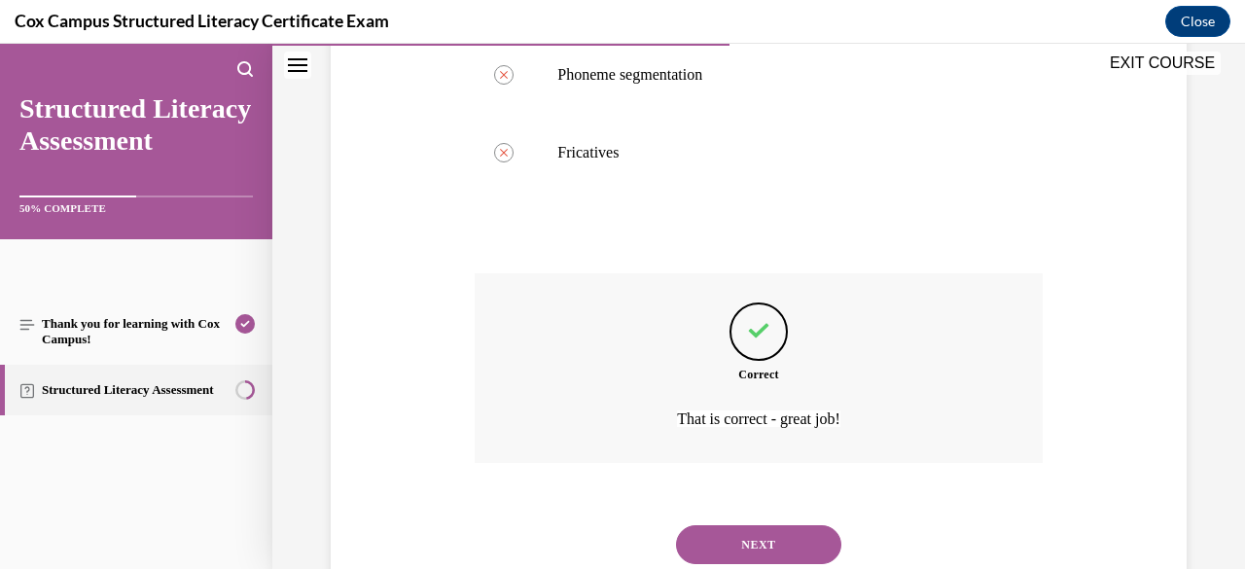
scroll to position [660, 0]
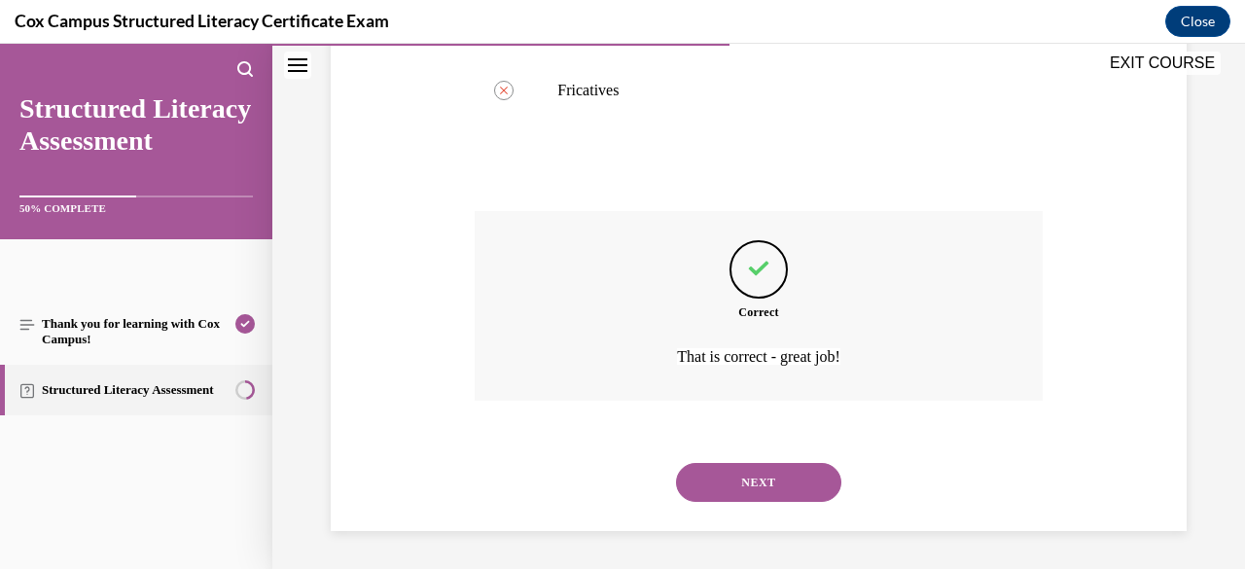
drag, startPoint x: 740, startPoint y: 466, endPoint x: 719, endPoint y: 474, distance: 22.2
click at [719, 474] on button "NEXT" at bounding box center [758, 482] width 165 height 39
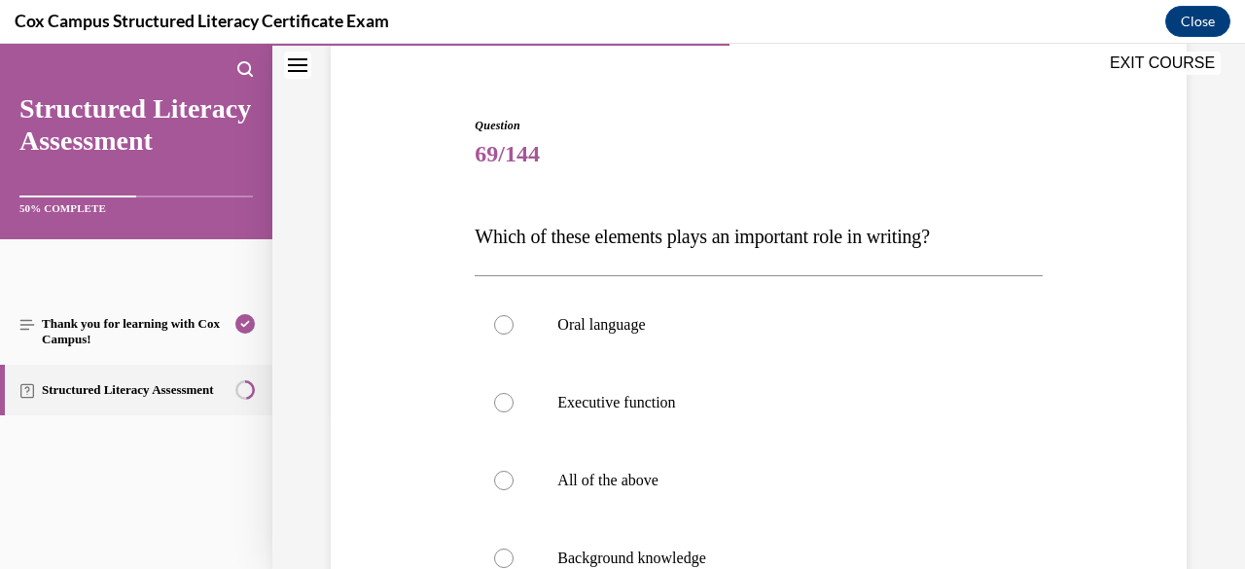
scroll to position [247, 0]
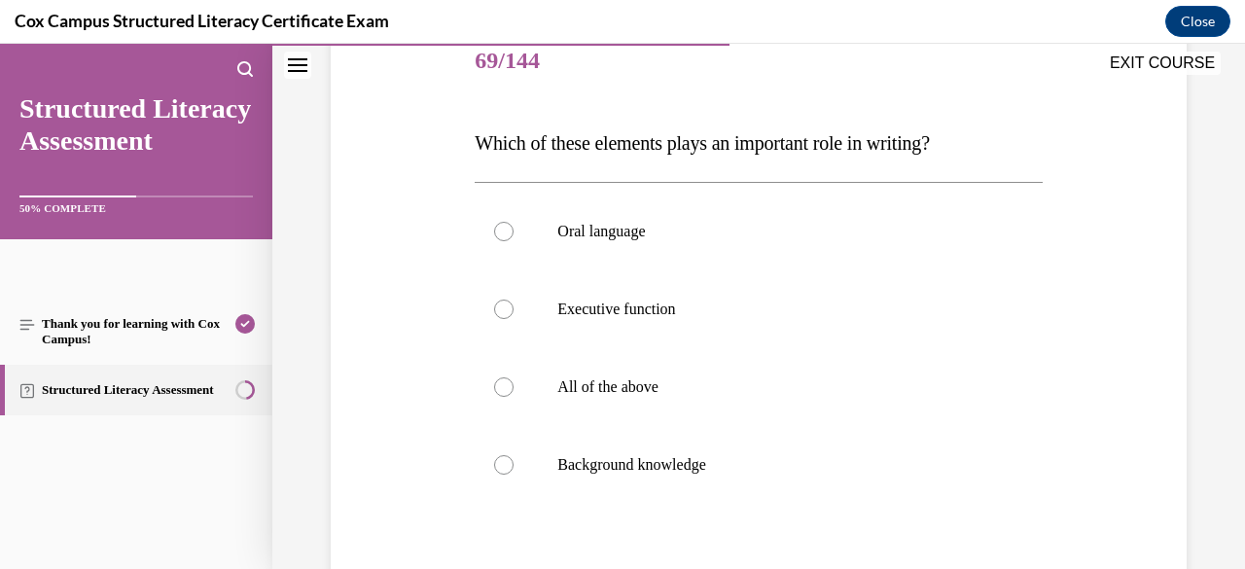
click at [708, 382] on p "All of the above" at bounding box center [775, 386] width 436 height 19
click at [513, 382] on input "All of the above" at bounding box center [503, 386] width 19 height 19
radio input "true"
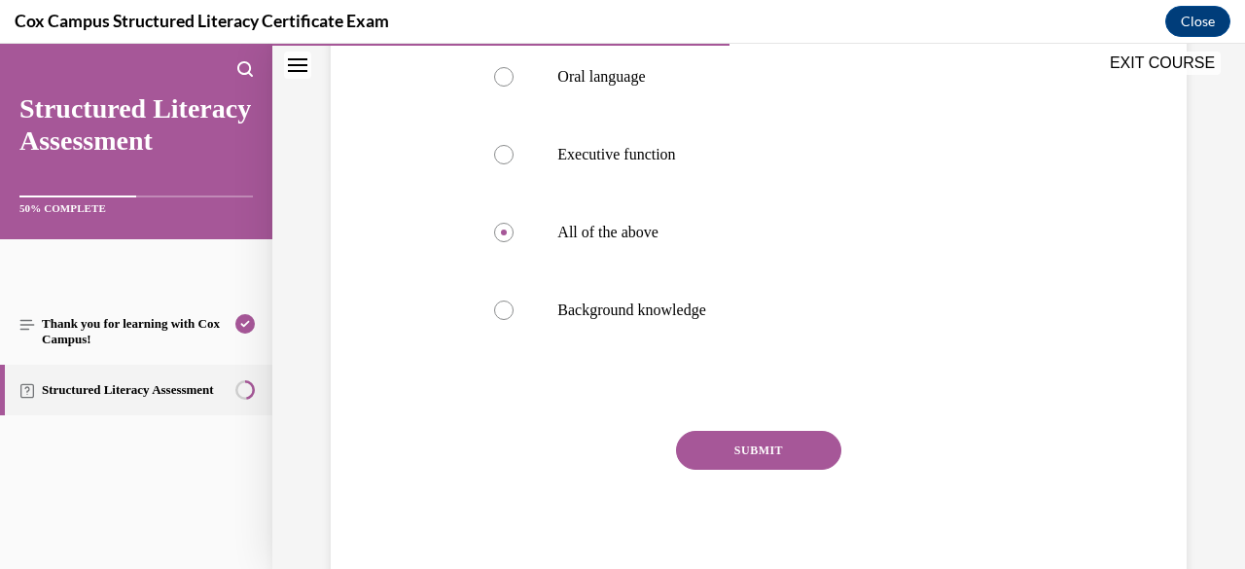
click at [744, 457] on button "SUBMIT" at bounding box center [758, 450] width 165 height 39
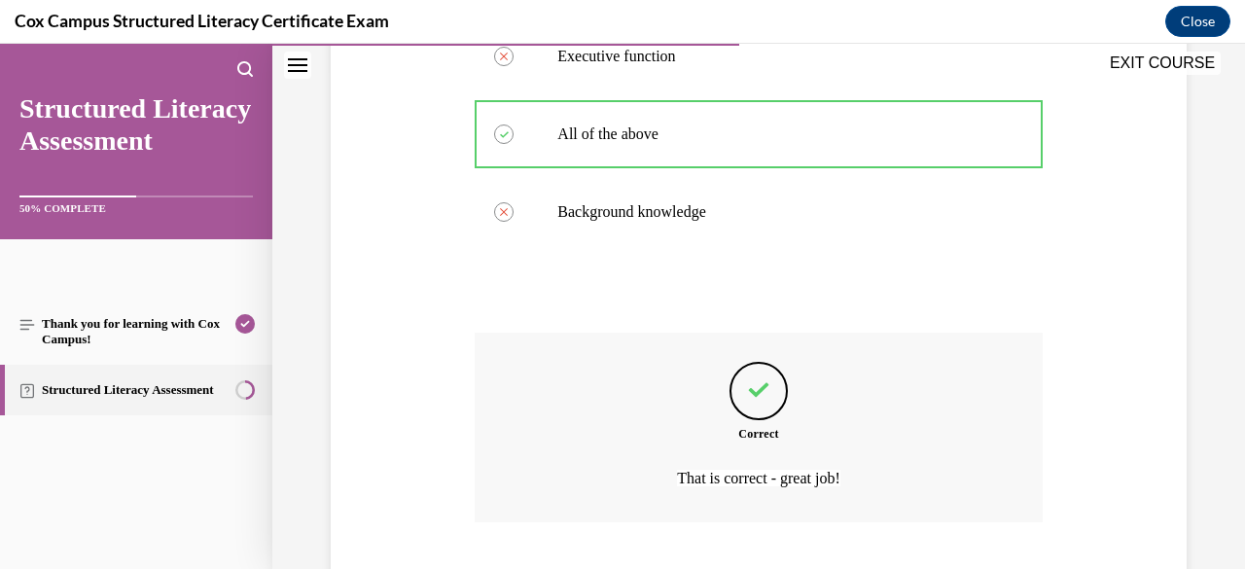
scroll to position [621, 0]
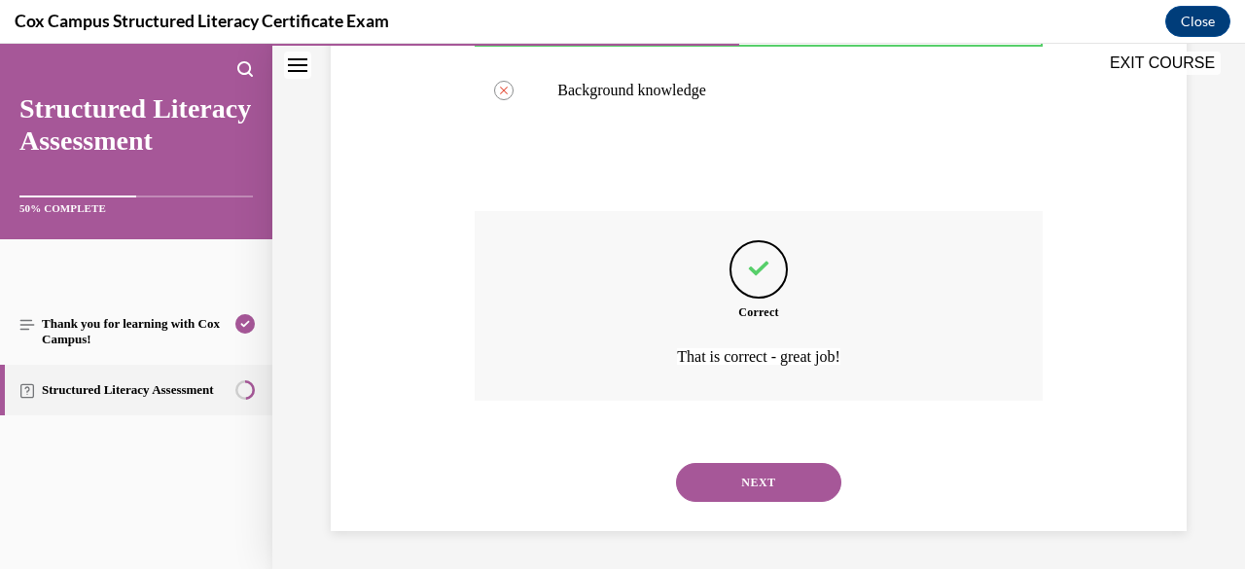
click at [789, 472] on button "NEXT" at bounding box center [758, 482] width 165 height 39
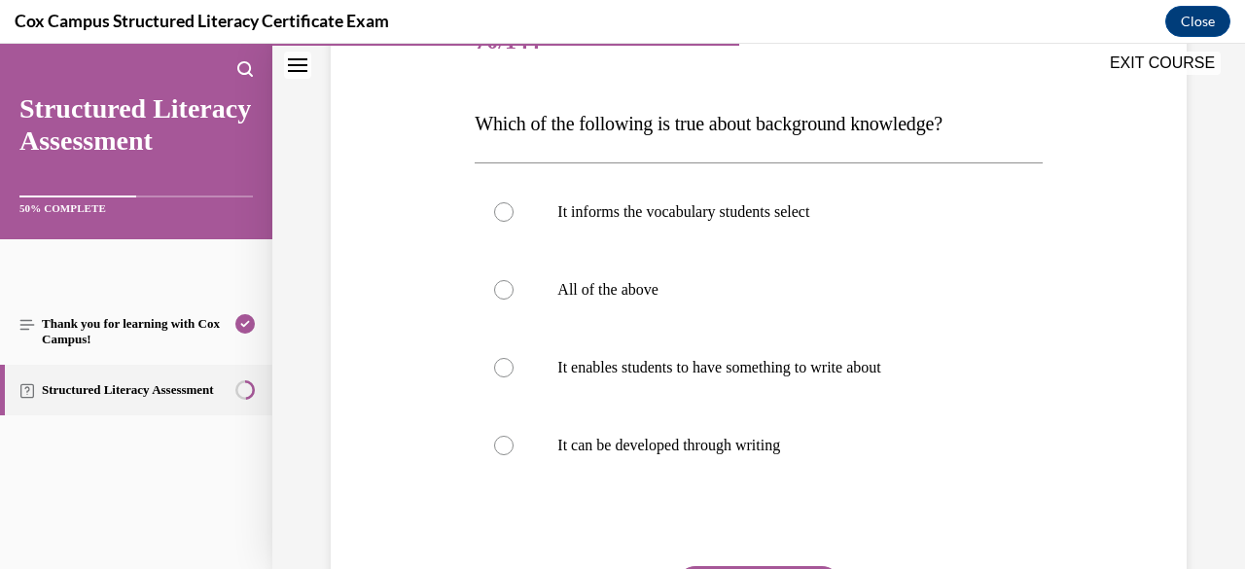
scroll to position [267, 0]
click at [791, 320] on label "All of the above" at bounding box center [757, 289] width 567 height 78
click at [513, 298] on input "All of the above" at bounding box center [503, 288] width 19 height 19
radio input "true"
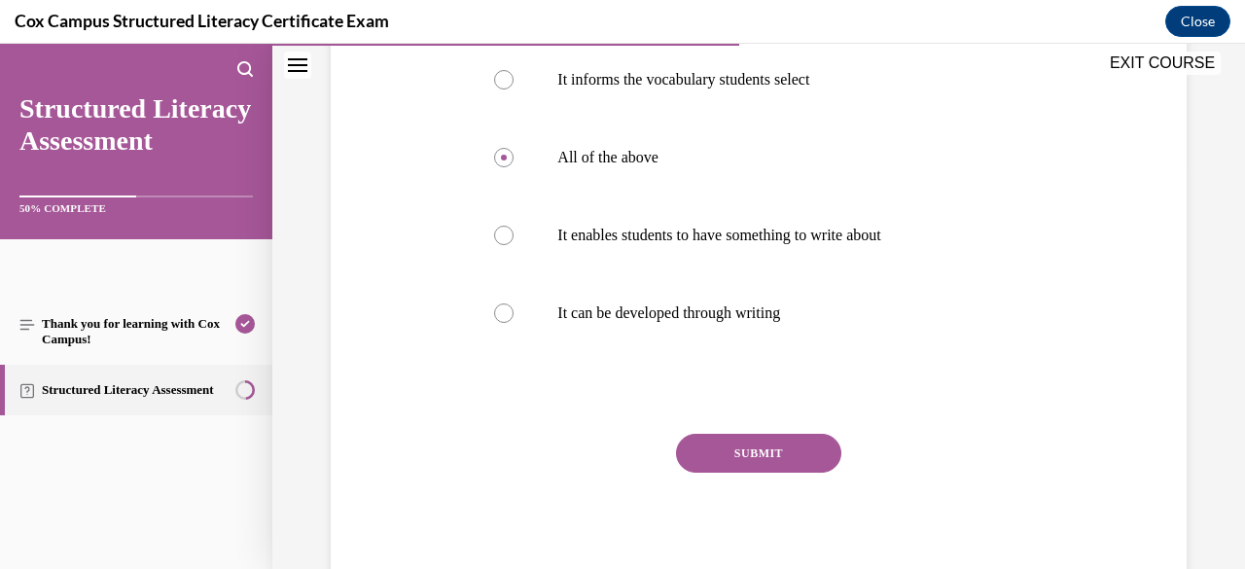
scroll to position [400, 0]
click at [772, 73] on p "It informs the vocabulary students select" at bounding box center [775, 78] width 436 height 19
click at [513, 73] on input "It informs the vocabulary students select" at bounding box center [503, 78] width 19 height 19
radio input "true"
click at [731, 457] on button "SUBMIT" at bounding box center [758, 452] width 165 height 39
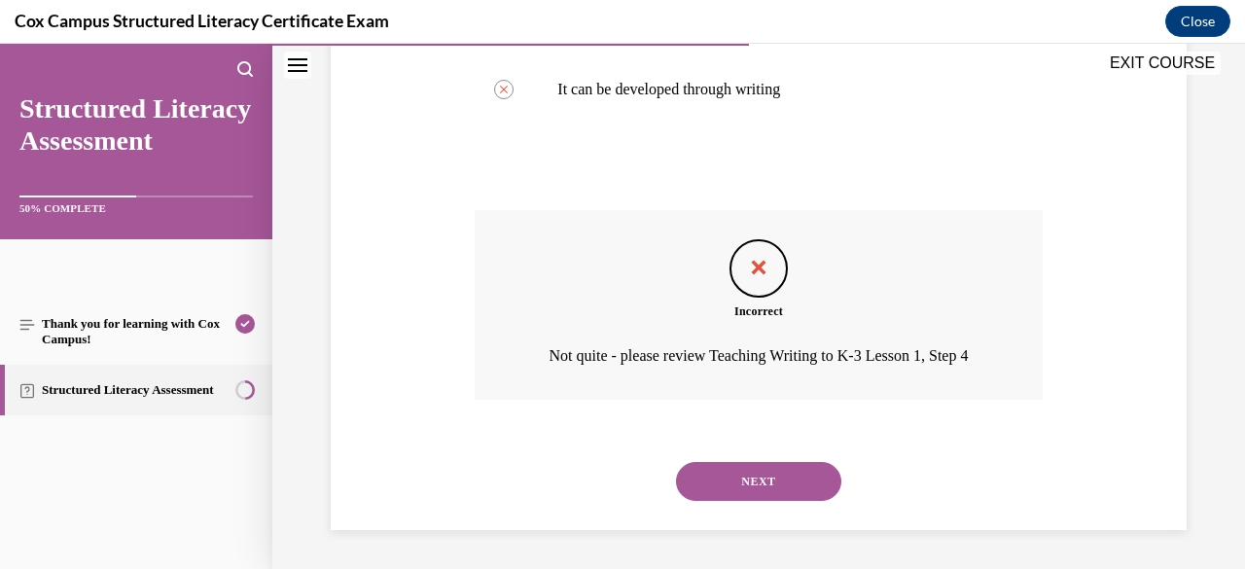
scroll to position [648, 0]
click at [729, 481] on button "NEXT" at bounding box center [758, 481] width 165 height 39
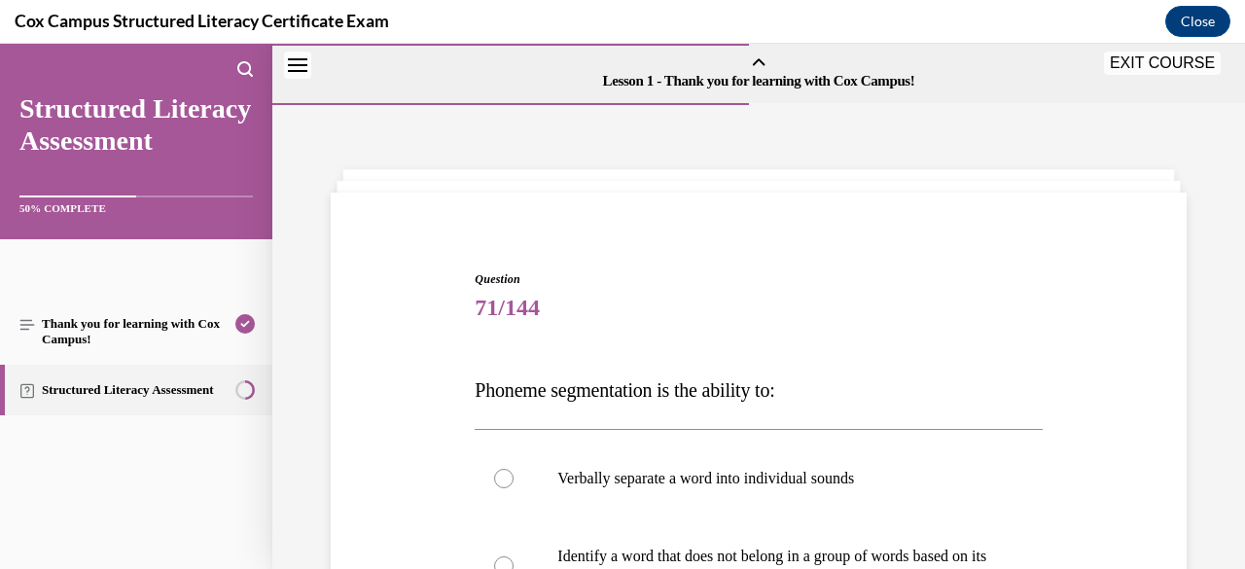
scroll to position [212, 0]
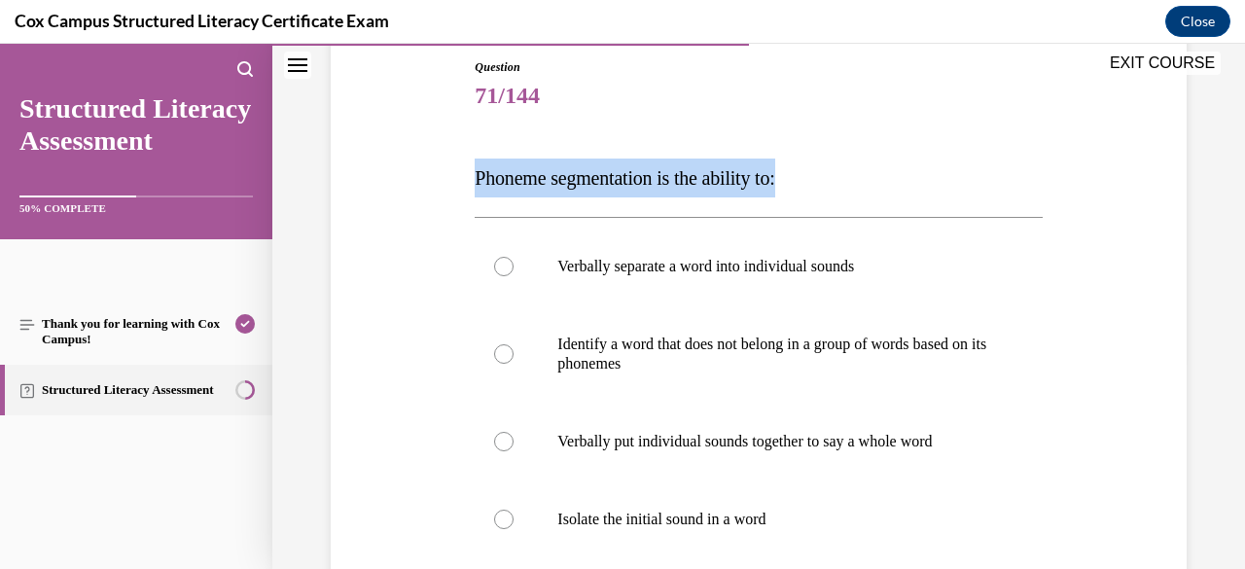
drag, startPoint x: 829, startPoint y: 180, endPoint x: 465, endPoint y: 181, distance: 364.6
click at [465, 181] on div "Question 71/144 Phoneme segmentation is the ability to: Verbally separate a wor…" at bounding box center [758, 399] width 865 height 799
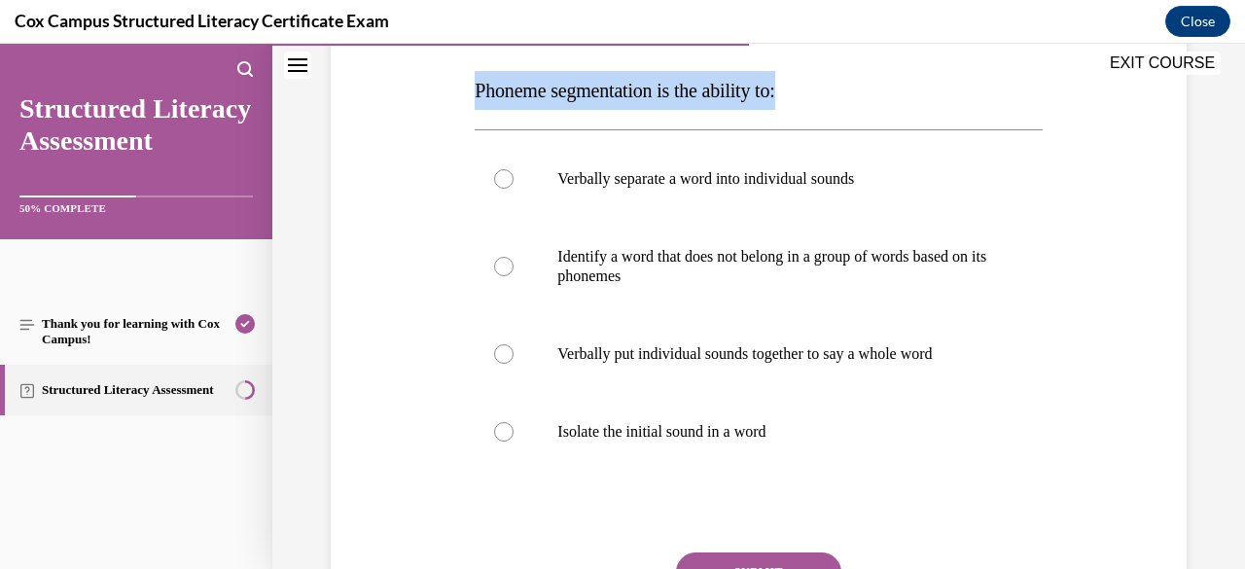
scroll to position [300, 0]
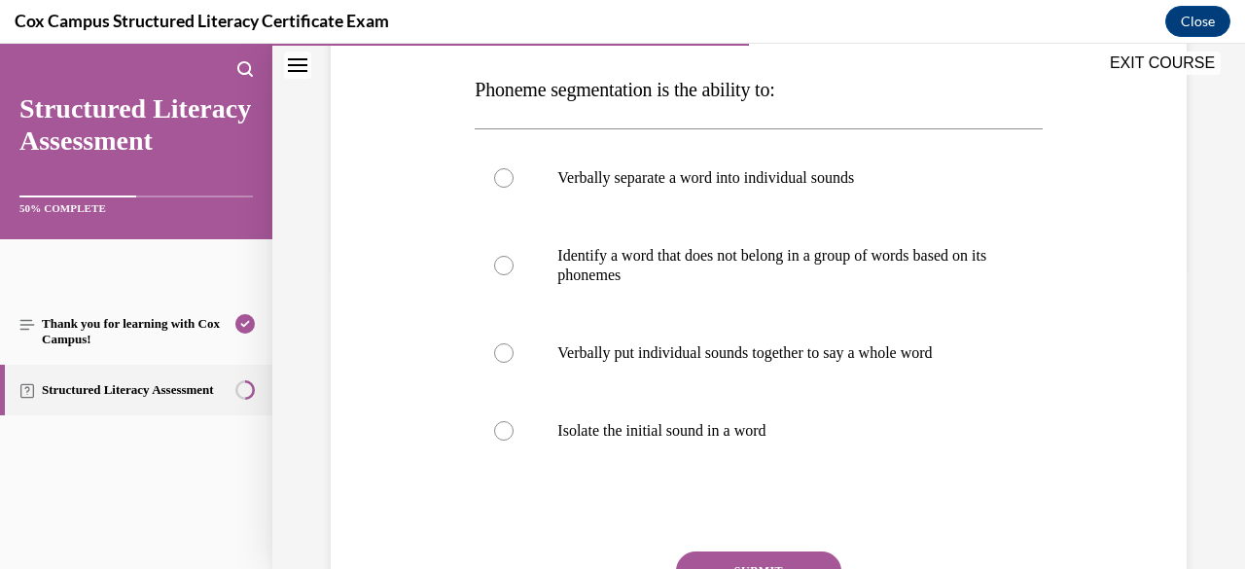
drag, startPoint x: 902, startPoint y: 186, endPoint x: 771, endPoint y: 183, distance: 131.3
click at [771, 183] on p "Verbally separate a word into individual sounds" at bounding box center [775, 177] width 436 height 19
click at [513, 183] on input "Verbally separate a word into individual sounds" at bounding box center [503, 177] width 19 height 19
radio input "true"
click at [747, 561] on button "SUBMIT" at bounding box center [758, 570] width 165 height 39
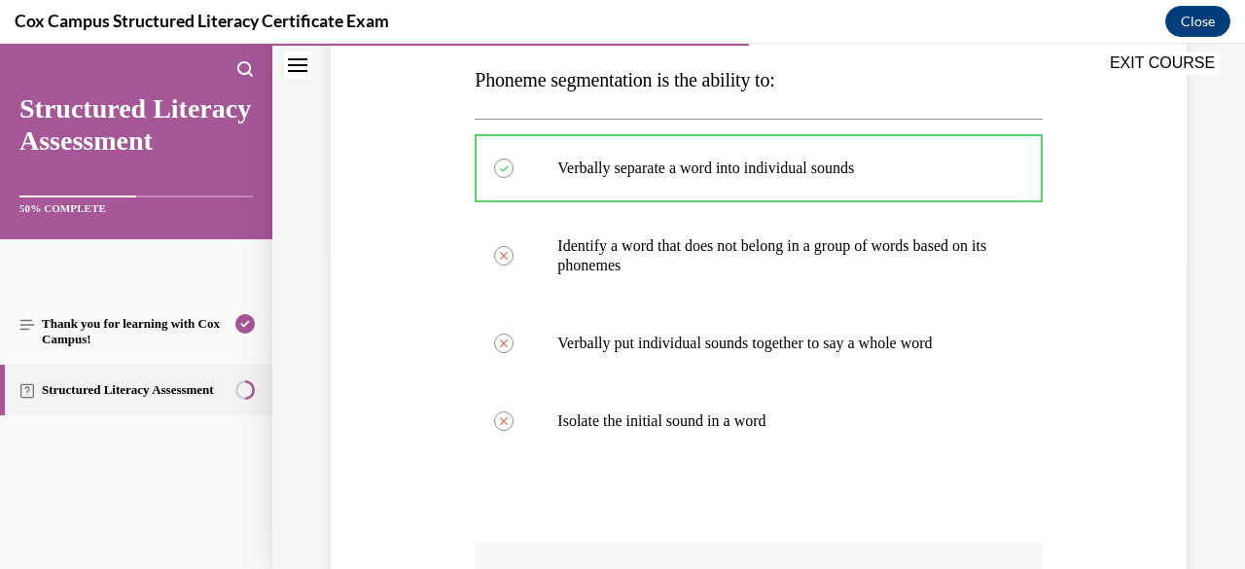
scroll to position [641, 0]
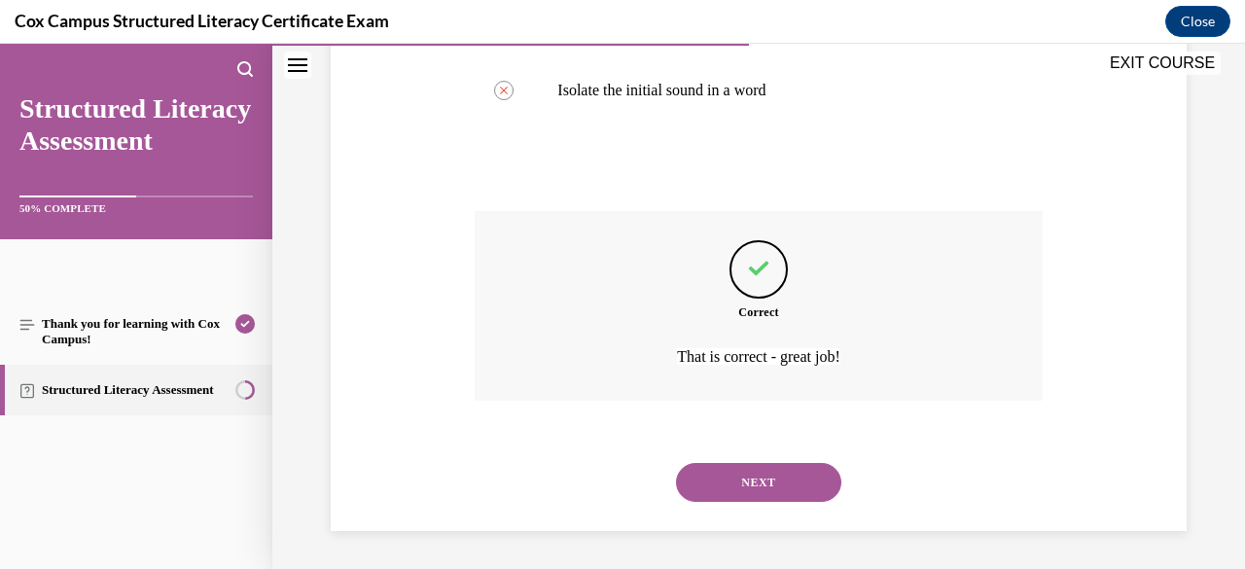
click at [761, 487] on button "NEXT" at bounding box center [758, 482] width 165 height 39
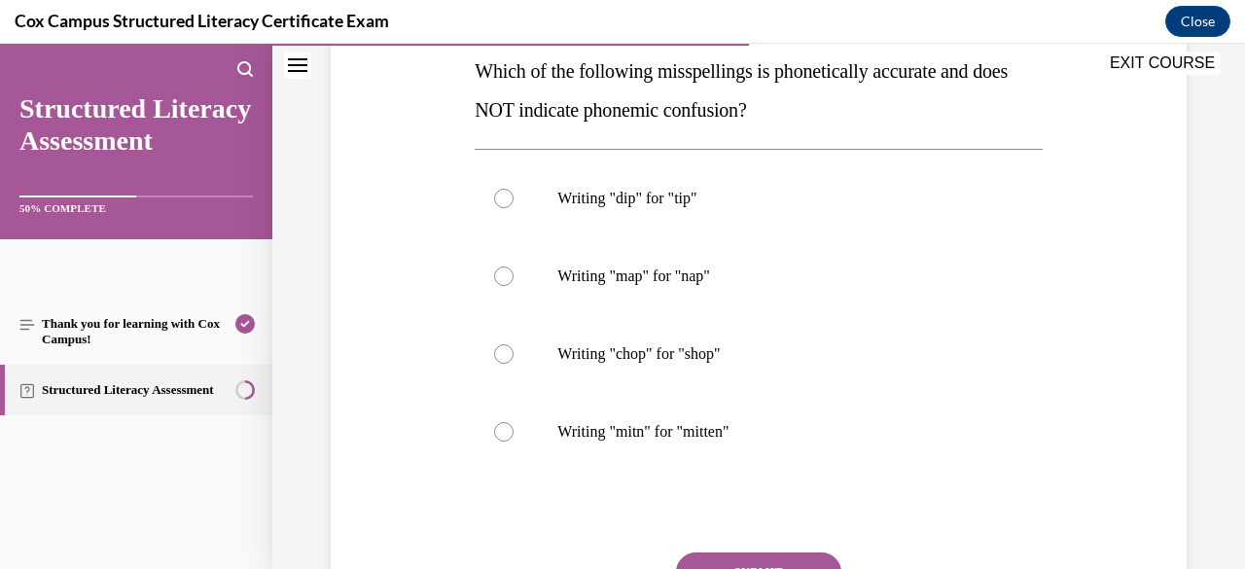
scroll to position [321, 0]
drag, startPoint x: 723, startPoint y: 445, endPoint x: 664, endPoint y: 443, distance: 59.3
click at [664, 443] on label "Writing "mitn" for "mitten"" at bounding box center [757, 430] width 567 height 78
click at [513, 439] on input "Writing "mitn" for "mitten"" at bounding box center [503, 429] width 19 height 19
radio input "true"
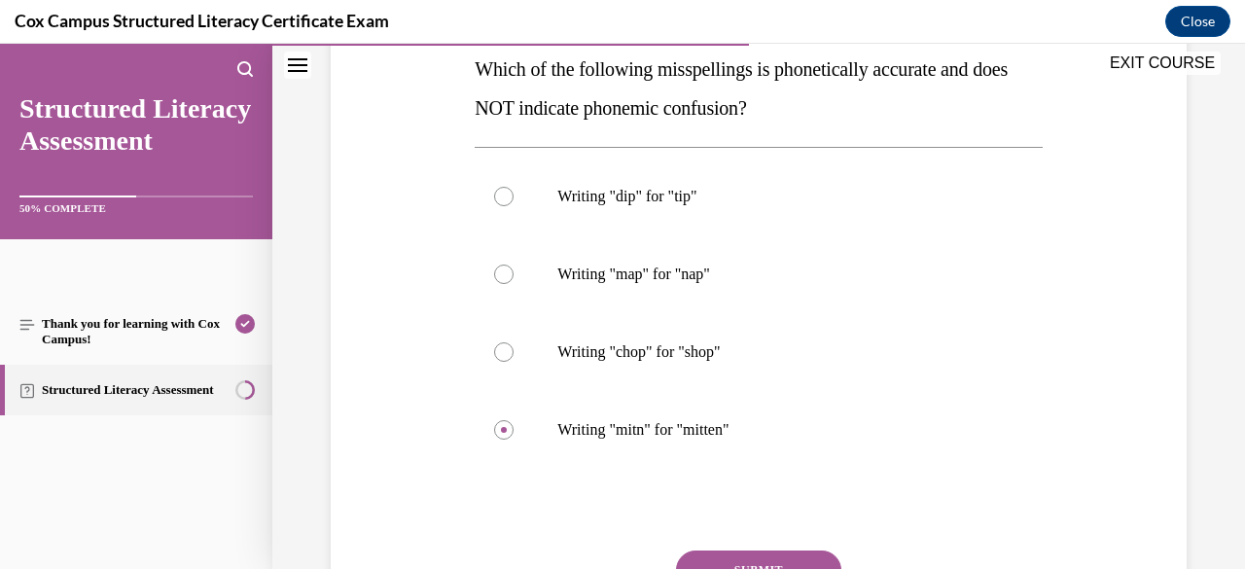
click at [766, 559] on button "SUBMIT" at bounding box center [758, 569] width 165 height 39
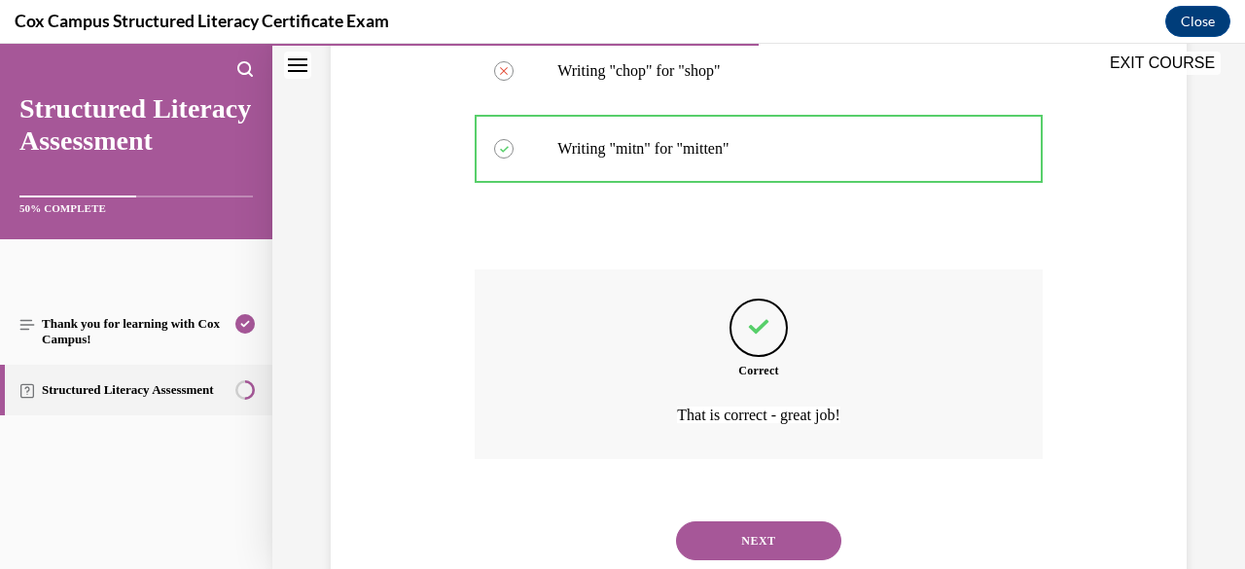
scroll to position [660, 0]
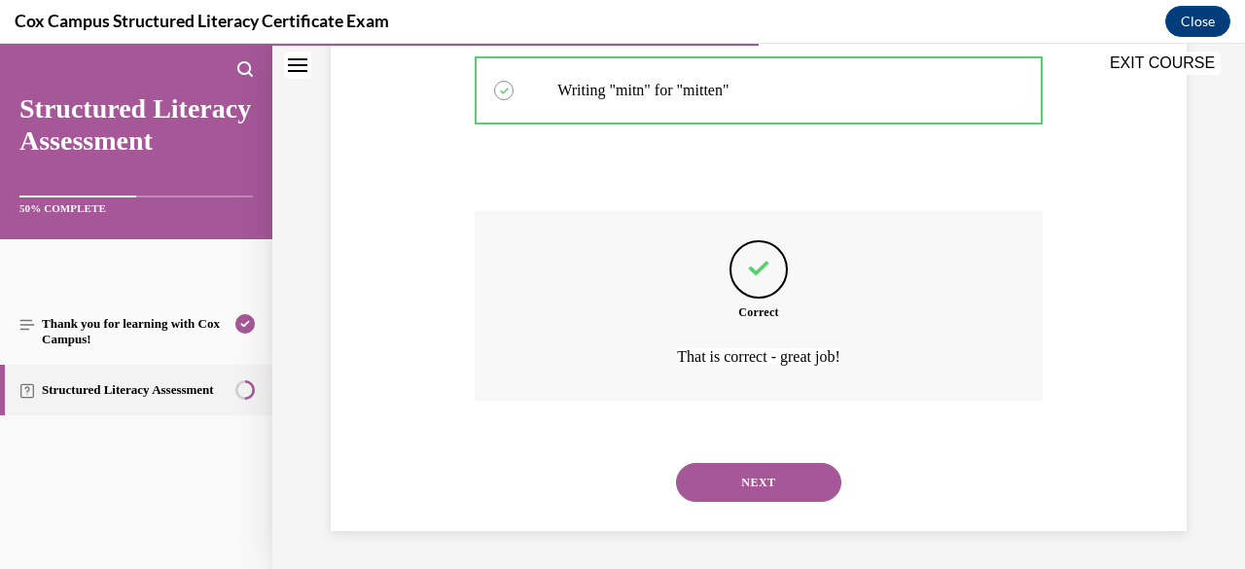
drag, startPoint x: 751, startPoint y: 479, endPoint x: 712, endPoint y: 478, distance: 38.9
click at [712, 478] on button "NEXT" at bounding box center [758, 482] width 165 height 39
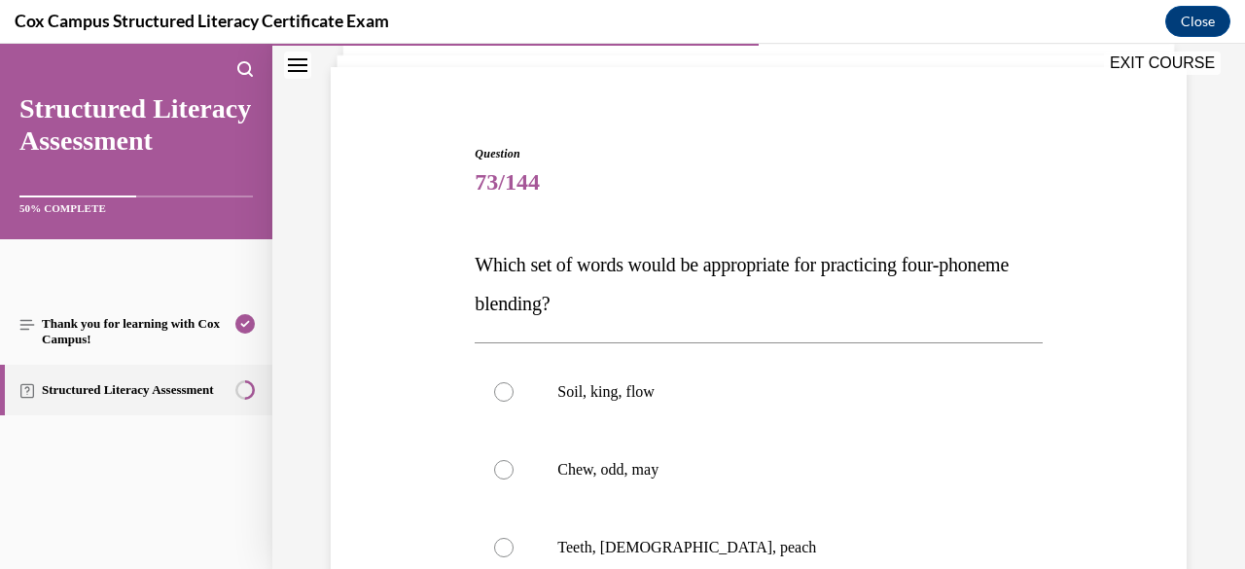
scroll to position [189, 0]
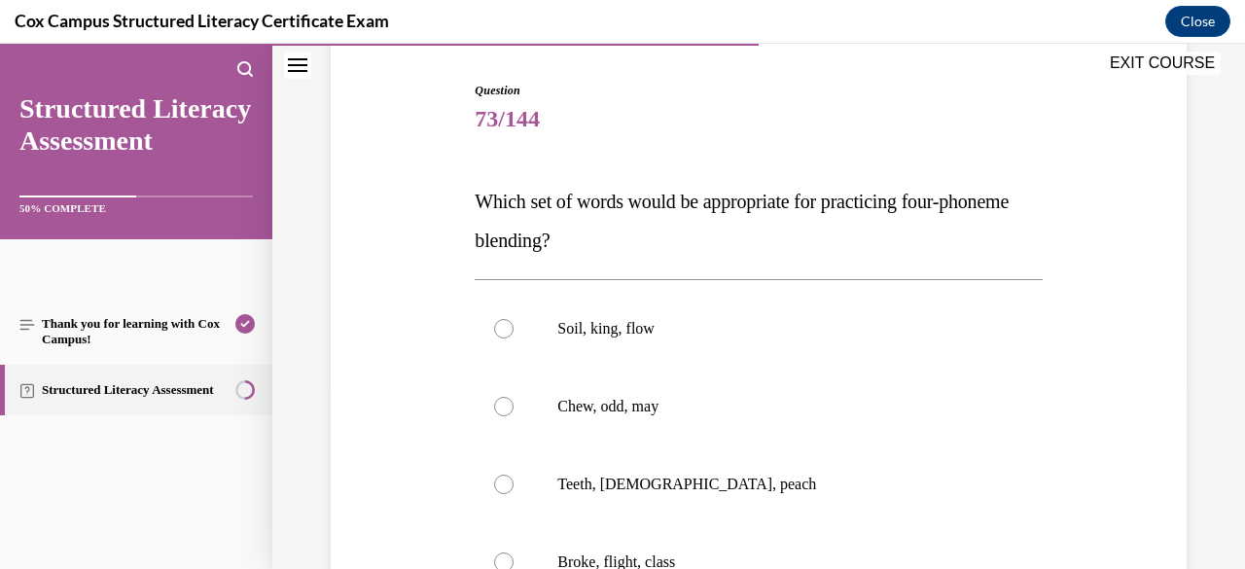
drag, startPoint x: 649, startPoint y: 241, endPoint x: 471, endPoint y: 197, distance: 184.2
click at [471, 197] on div "Question 73/144 Which set of words would be appropriate for practicing four-pho…" at bounding box center [758, 447] width 577 height 789
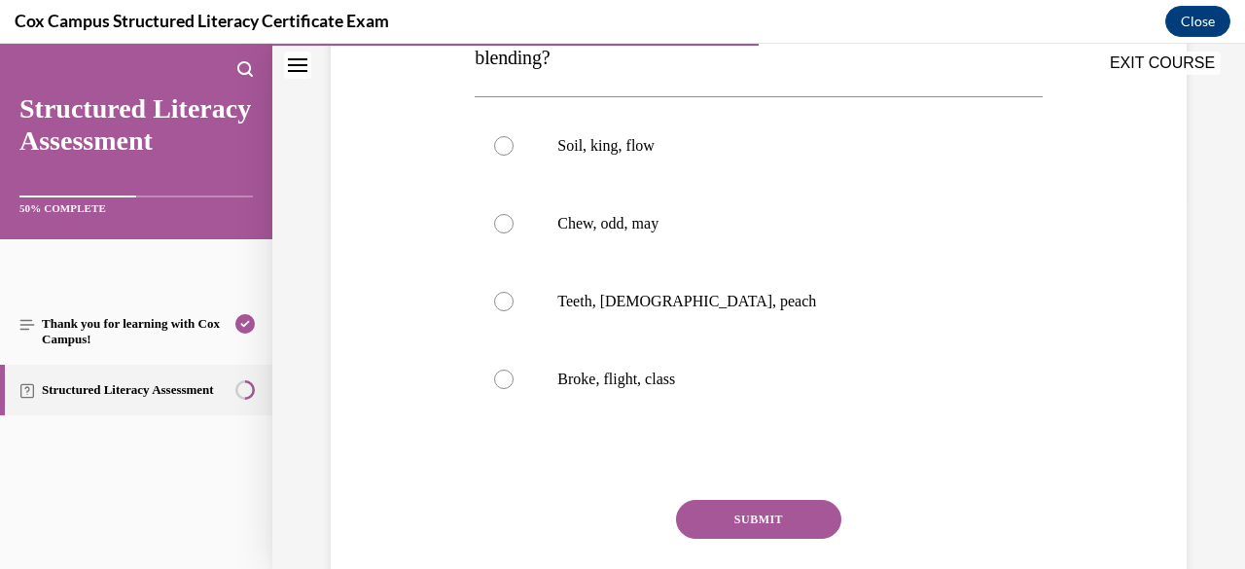
scroll to position [368, 0]
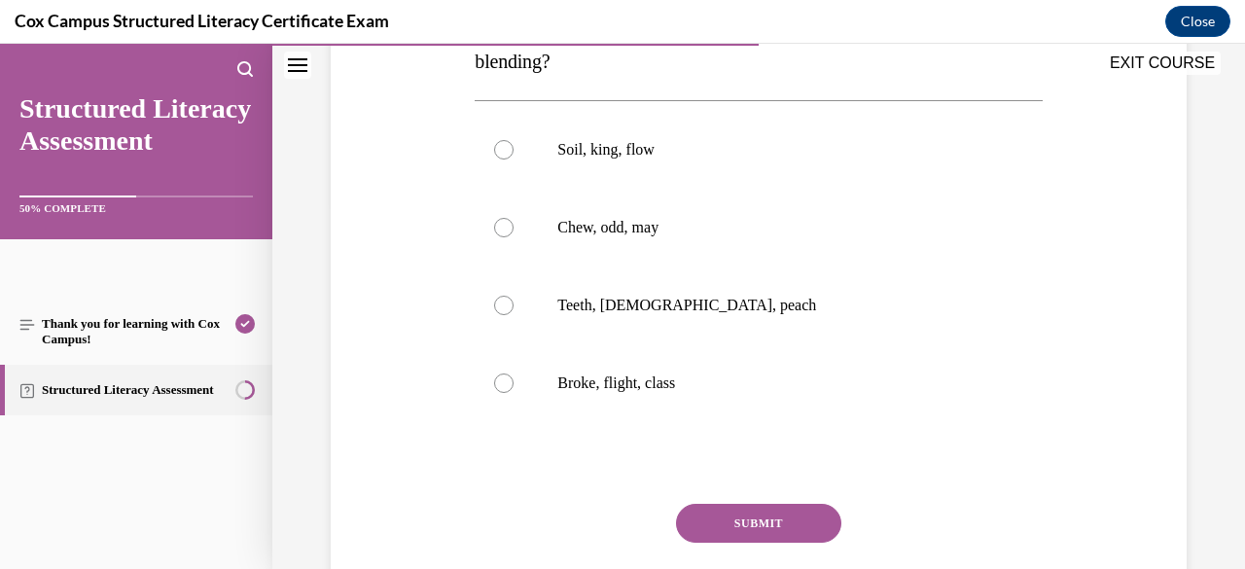
click at [776, 370] on label "Broke, flight, class" at bounding box center [757, 383] width 567 height 78
click at [513, 373] on input "Broke, flight, class" at bounding box center [503, 382] width 19 height 19
radio input "true"
click at [737, 532] on button "SUBMIT" at bounding box center [758, 523] width 165 height 39
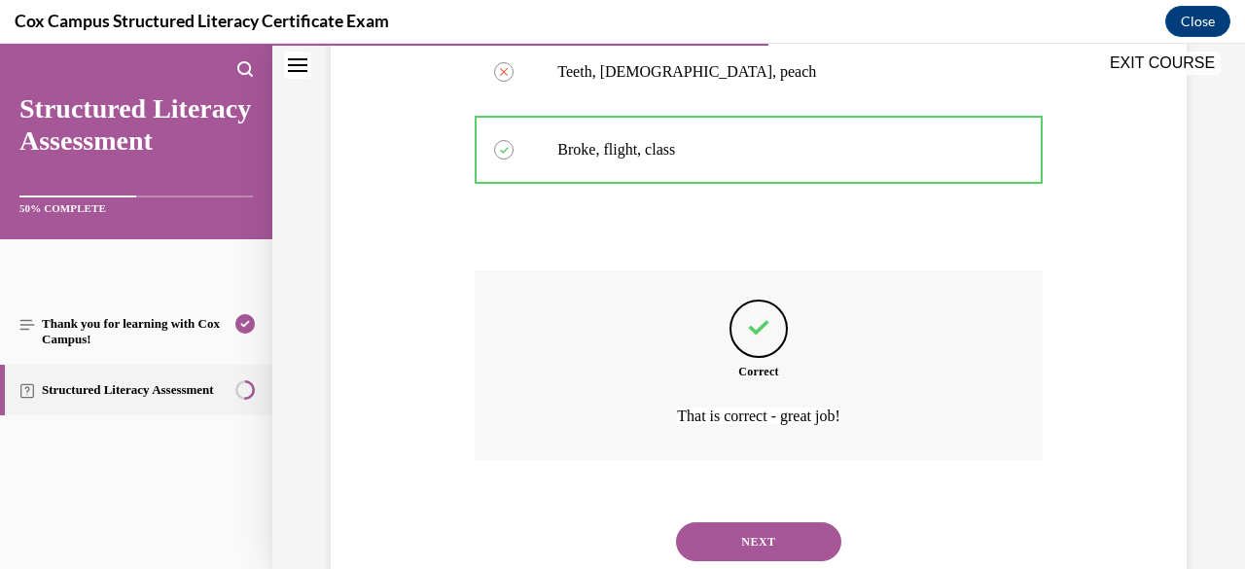
scroll to position [660, 0]
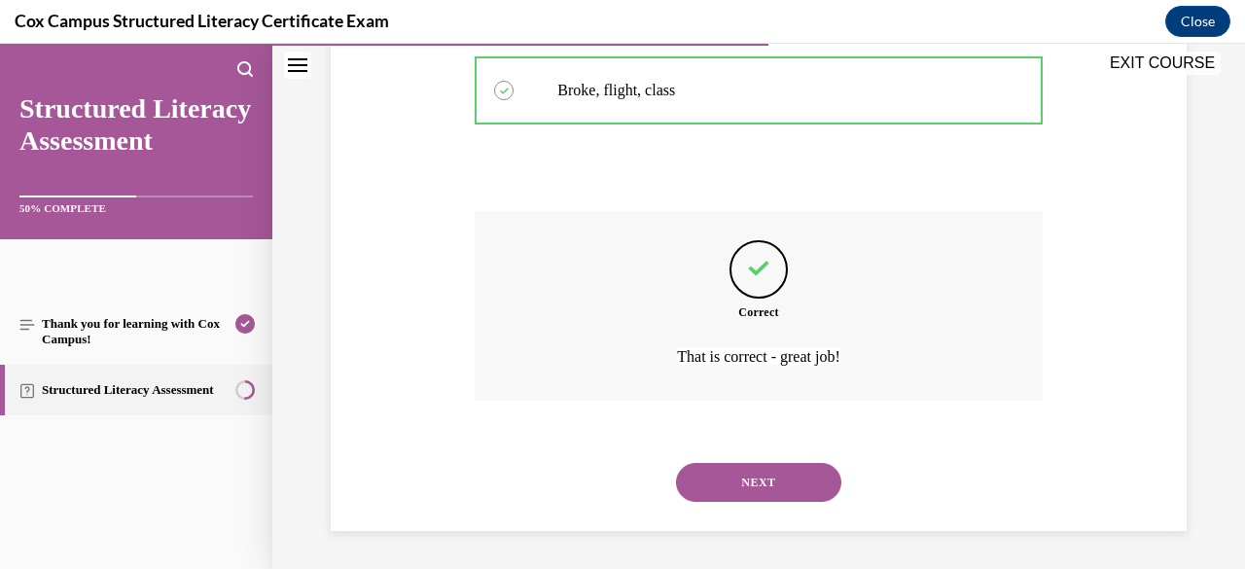
click at [774, 474] on button "NEXT" at bounding box center [758, 482] width 165 height 39
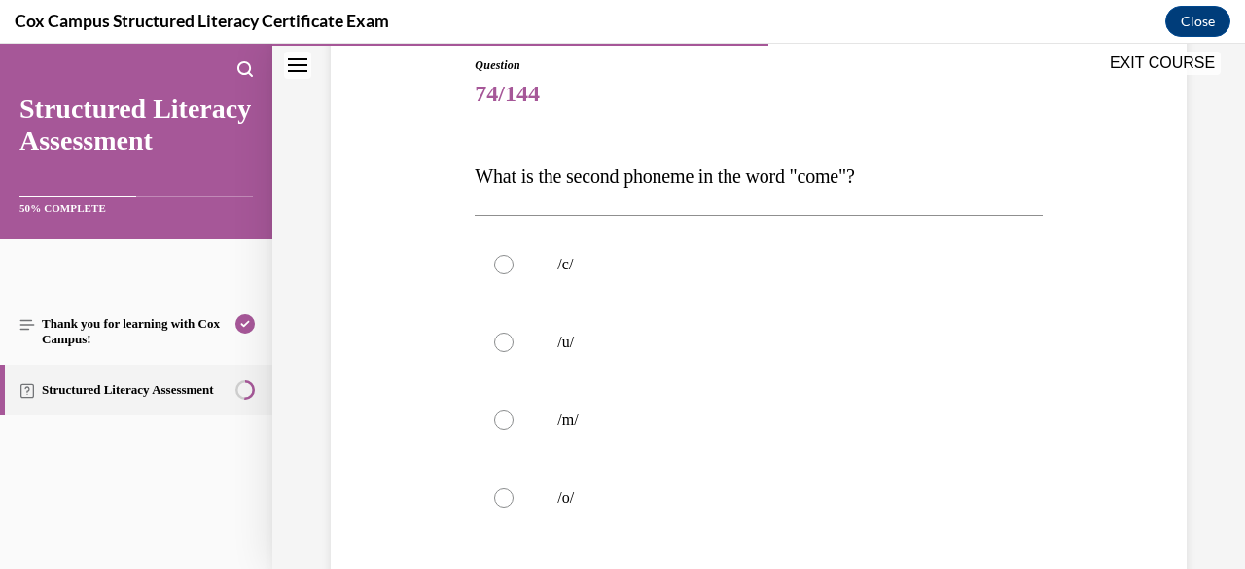
scroll to position [215, 0]
drag, startPoint x: 894, startPoint y: 176, endPoint x: 445, endPoint y: 164, distance: 448.4
click at [445, 164] on div "Question 74/144 What is the second phoneme in the word "come"?   /c/   /u/   /m…" at bounding box center [758, 387] width 865 height 780
click at [630, 352] on label "/u/" at bounding box center [757, 341] width 567 height 78
click at [513, 351] on input "/u/" at bounding box center [503, 341] width 19 height 19
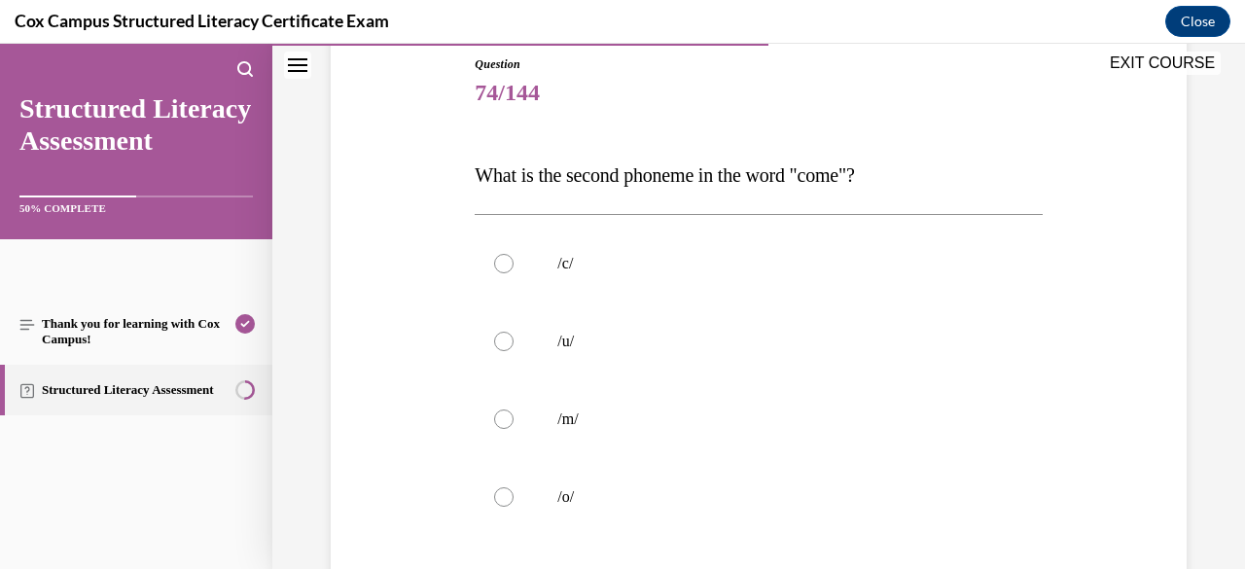
radio input "true"
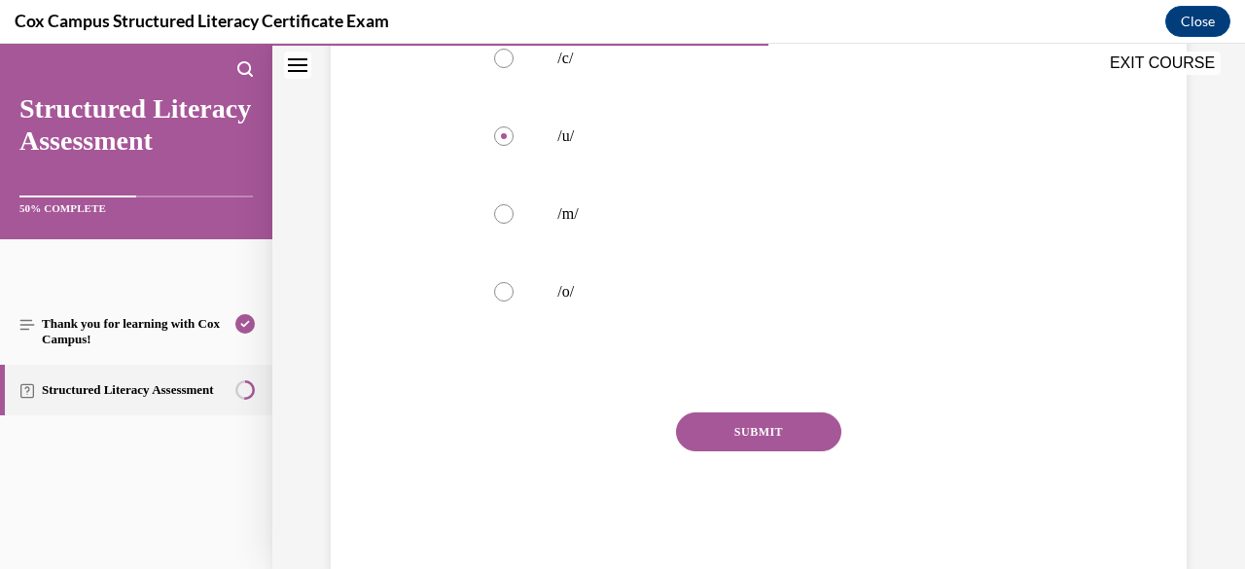
click at [746, 431] on button "SUBMIT" at bounding box center [758, 431] width 165 height 39
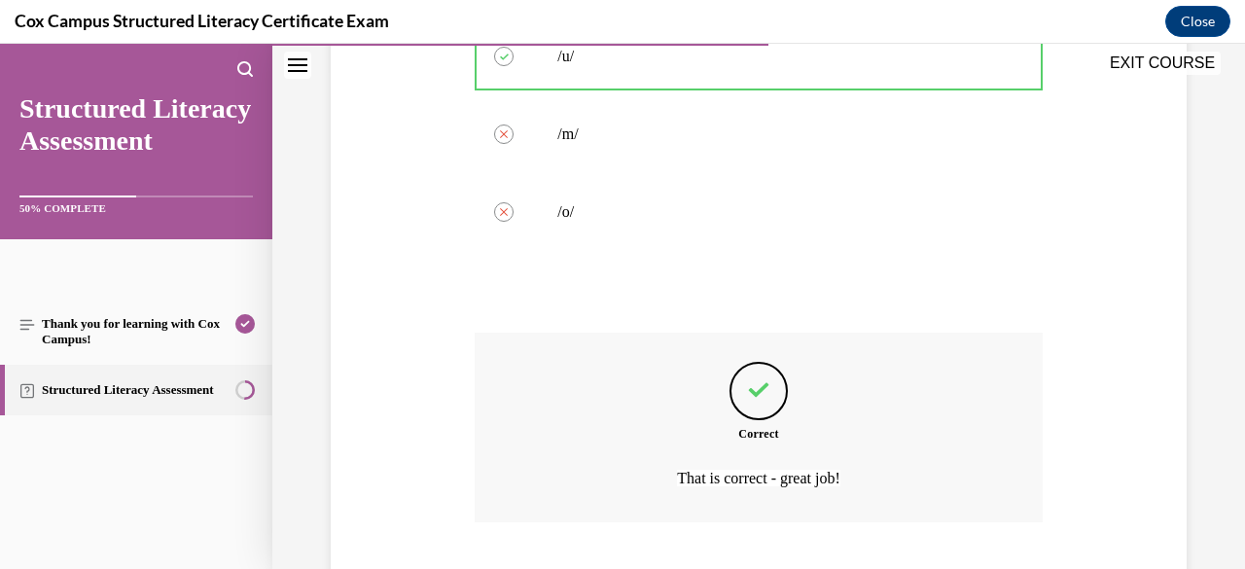
scroll to position [621, 0]
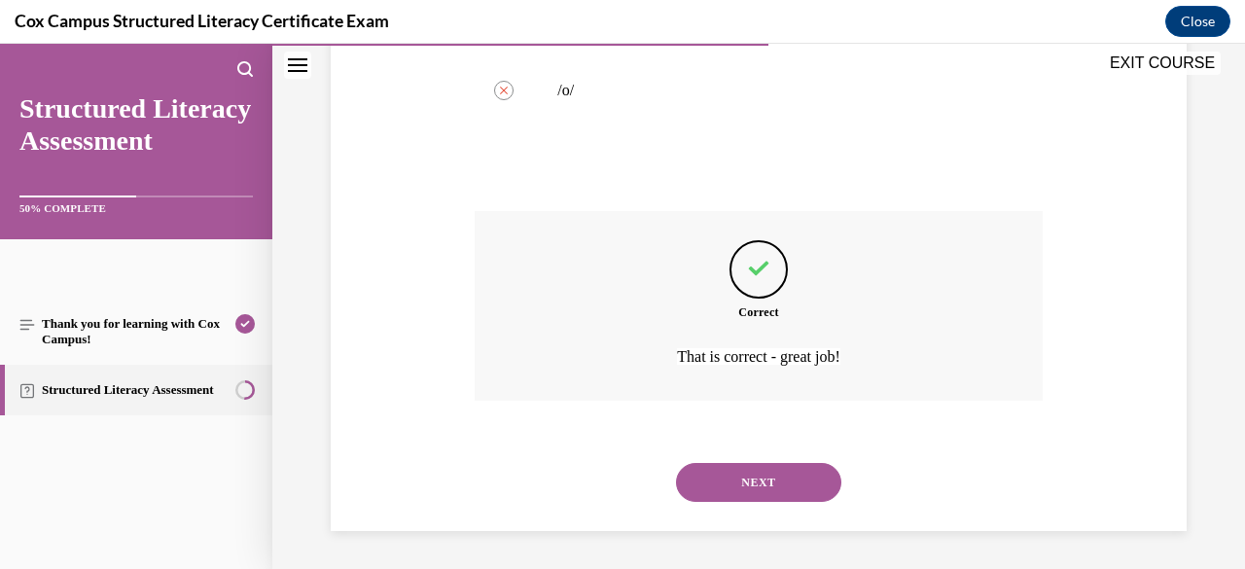
drag, startPoint x: 753, startPoint y: 469, endPoint x: 736, endPoint y: 482, distance: 21.4
click at [736, 482] on button "NEXT" at bounding box center [758, 482] width 165 height 39
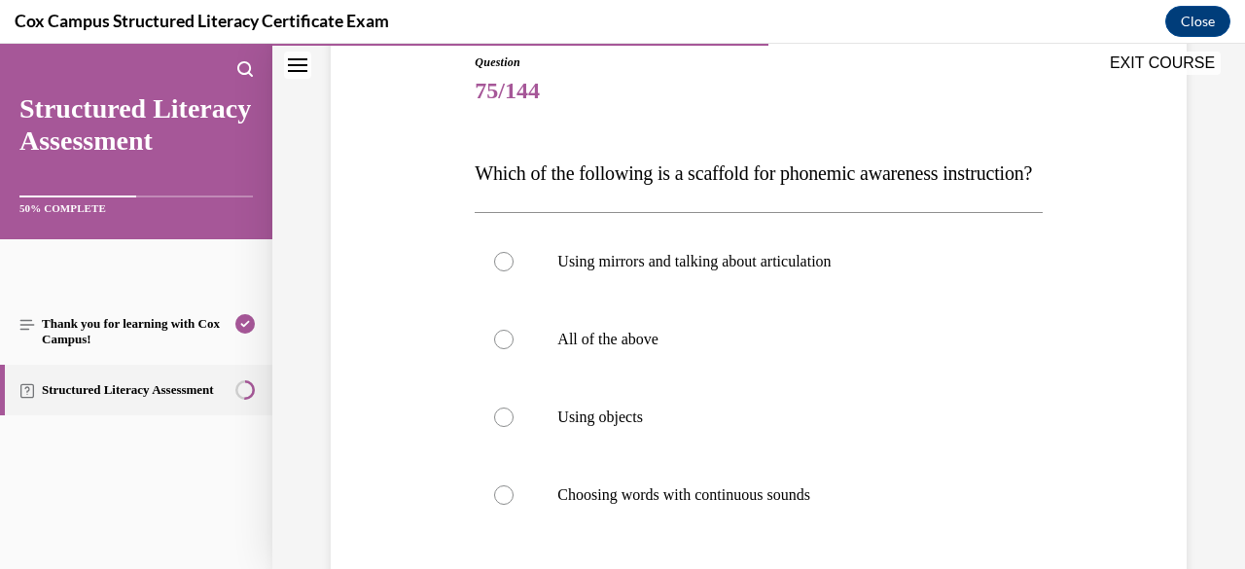
scroll to position [240, 0]
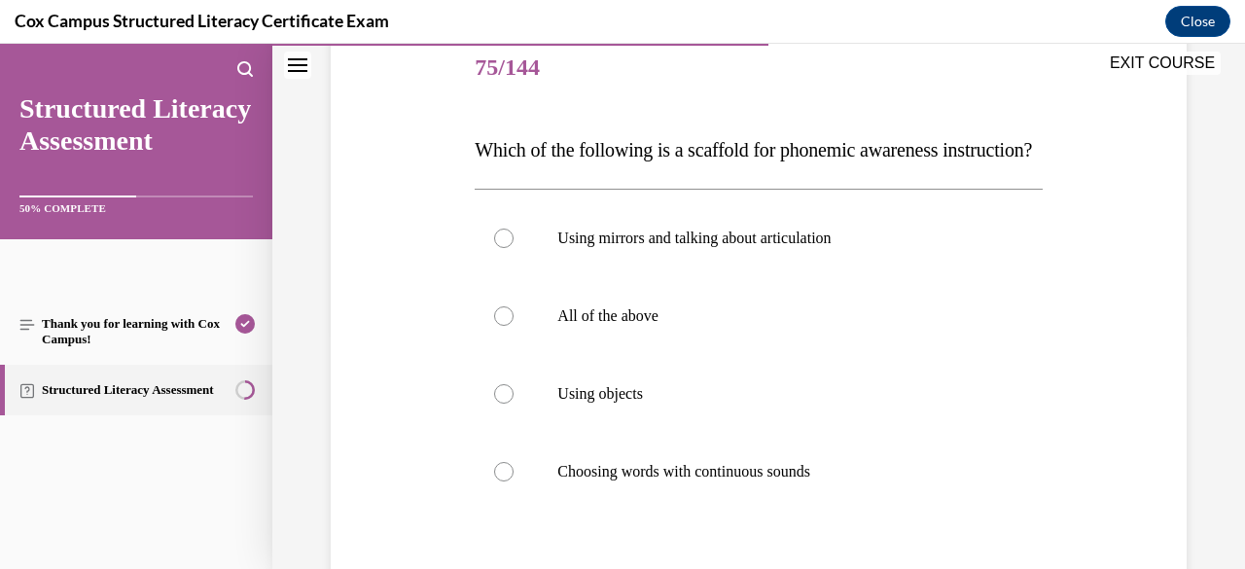
click at [719, 326] on p "All of the above" at bounding box center [775, 315] width 436 height 19
click at [513, 326] on input "All of the above" at bounding box center [503, 315] width 19 height 19
radio input "true"
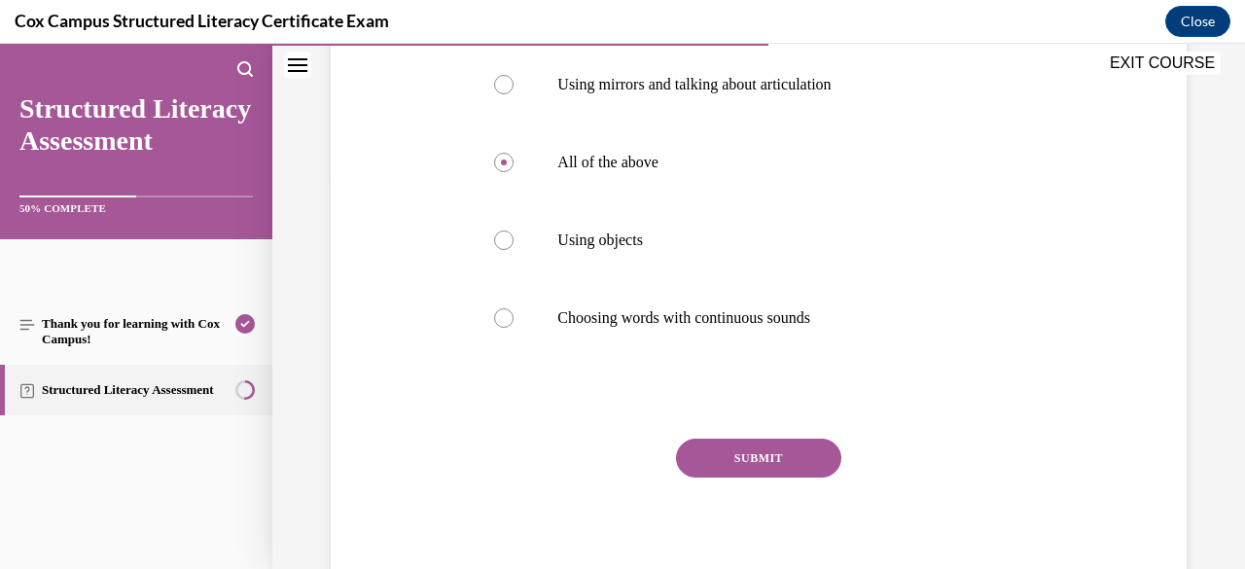
click at [746, 477] on button "SUBMIT" at bounding box center [758, 458] width 165 height 39
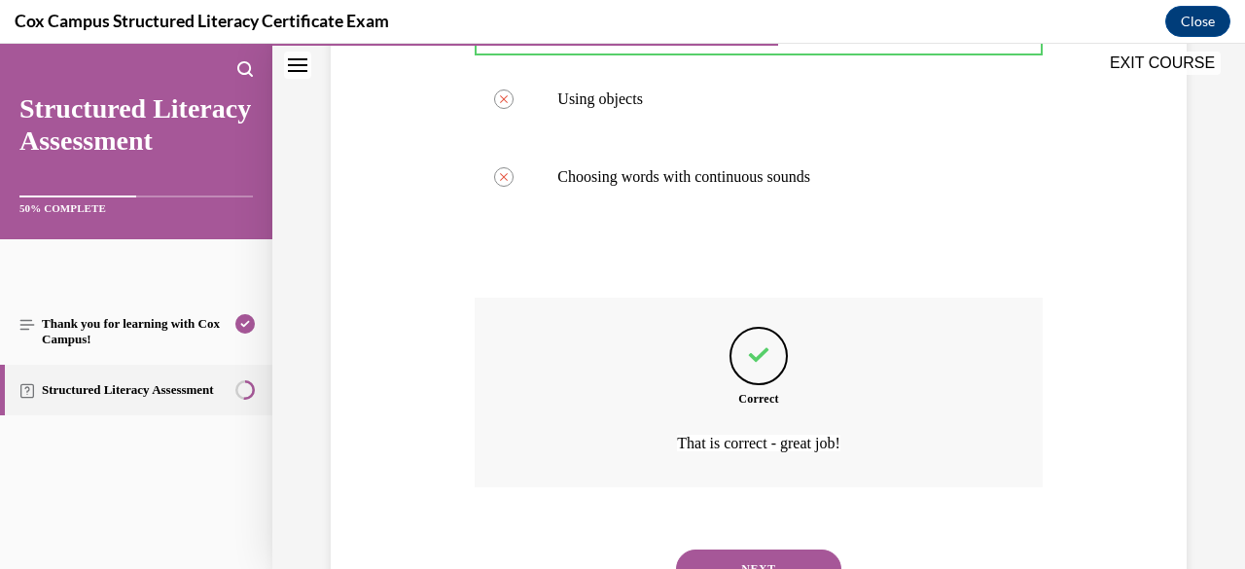
scroll to position [660, 0]
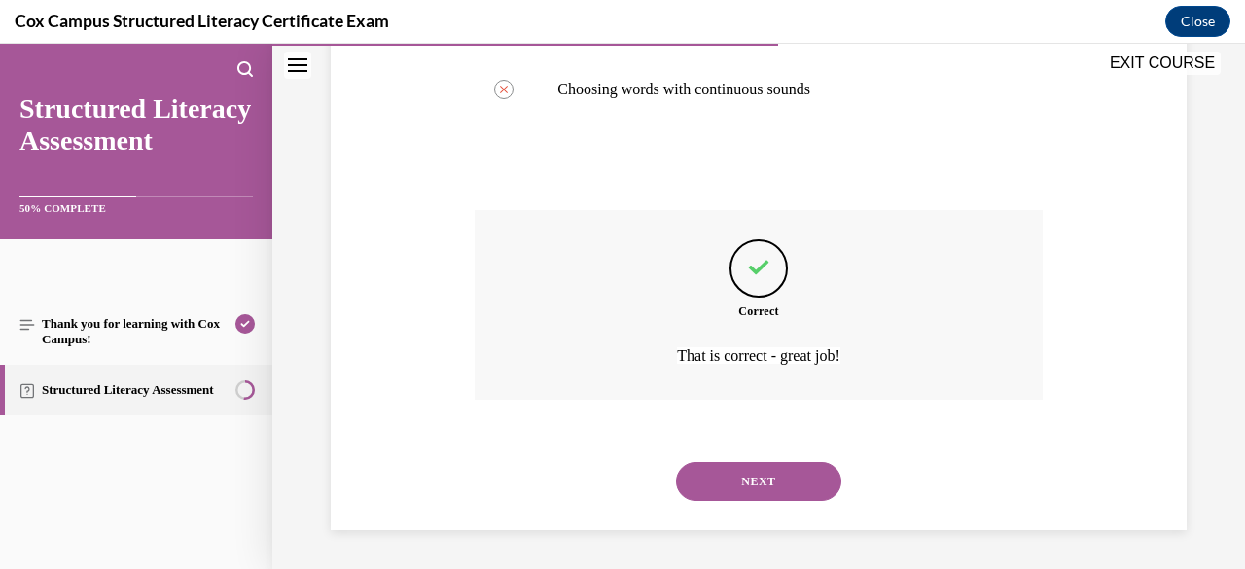
click at [746, 503] on div "NEXT" at bounding box center [757, 481] width 567 height 78
click at [739, 480] on button "NEXT" at bounding box center [758, 481] width 165 height 39
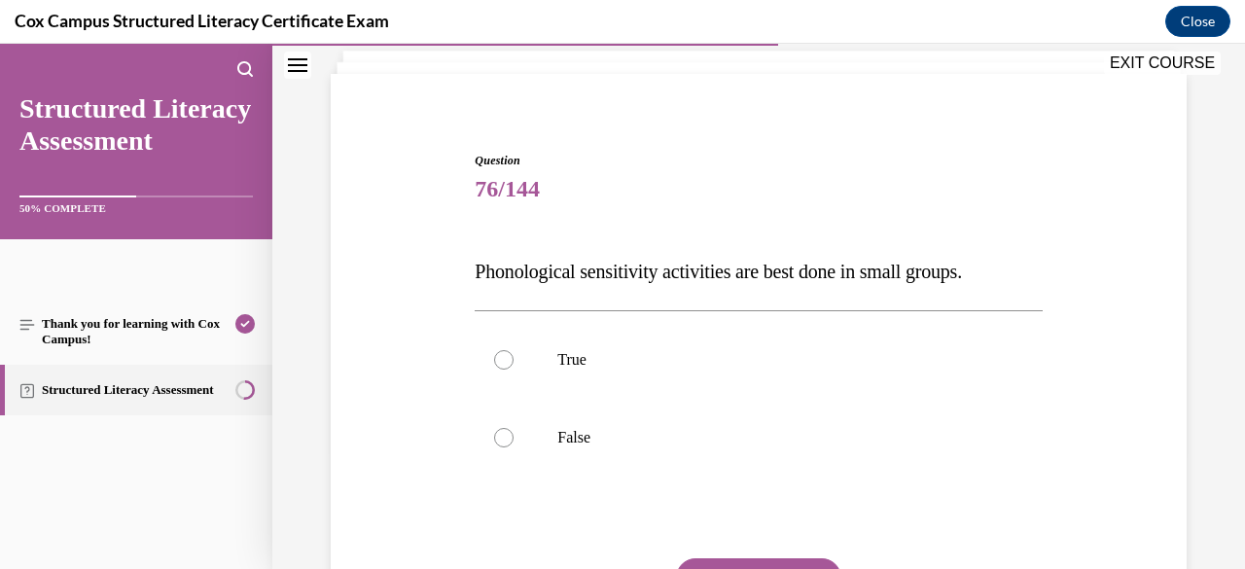
scroll to position [120, 0]
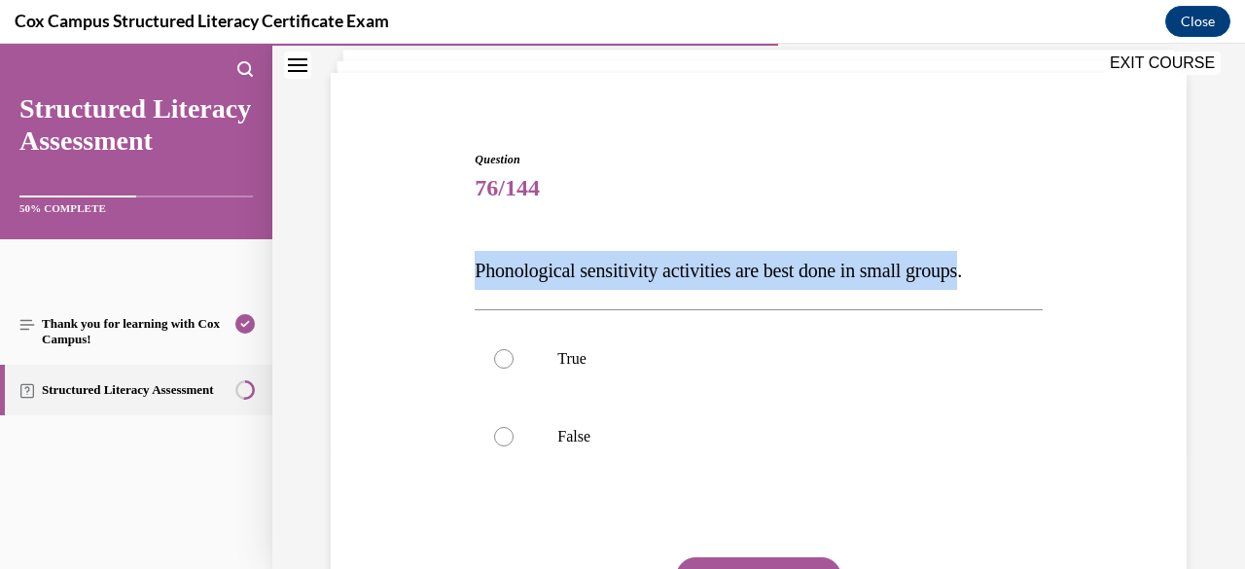
drag, startPoint x: 995, startPoint y: 263, endPoint x: 457, endPoint y: 247, distance: 537.9
click at [457, 247] on div "Question 76/144 Phonological sensitivity activities are best done in small grou…" at bounding box center [758, 404] width 865 height 624
click at [657, 346] on label "True" at bounding box center [757, 359] width 567 height 78
click at [513, 349] on input "True" at bounding box center [503, 358] width 19 height 19
radio input "true"
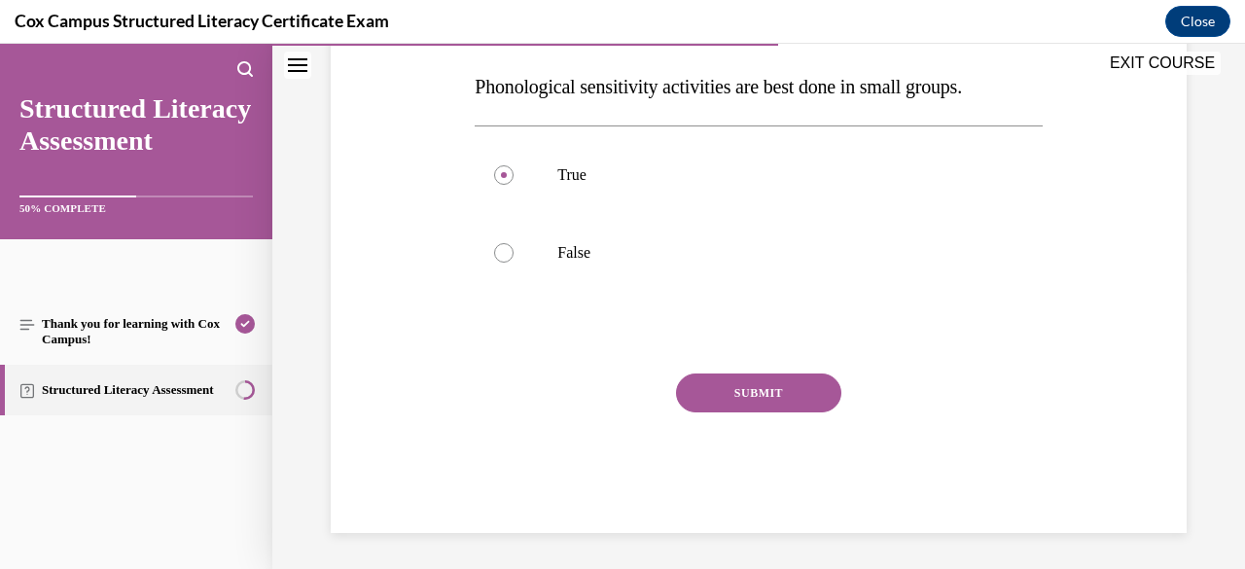
click at [749, 396] on button "SUBMIT" at bounding box center [758, 392] width 165 height 39
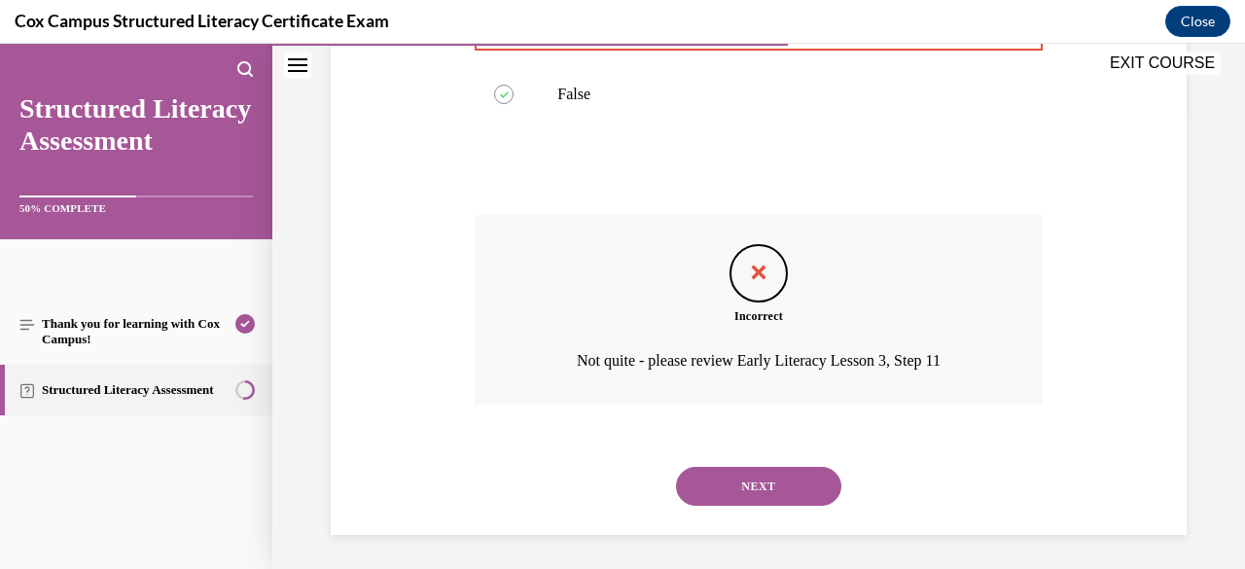
scroll to position [466, 0]
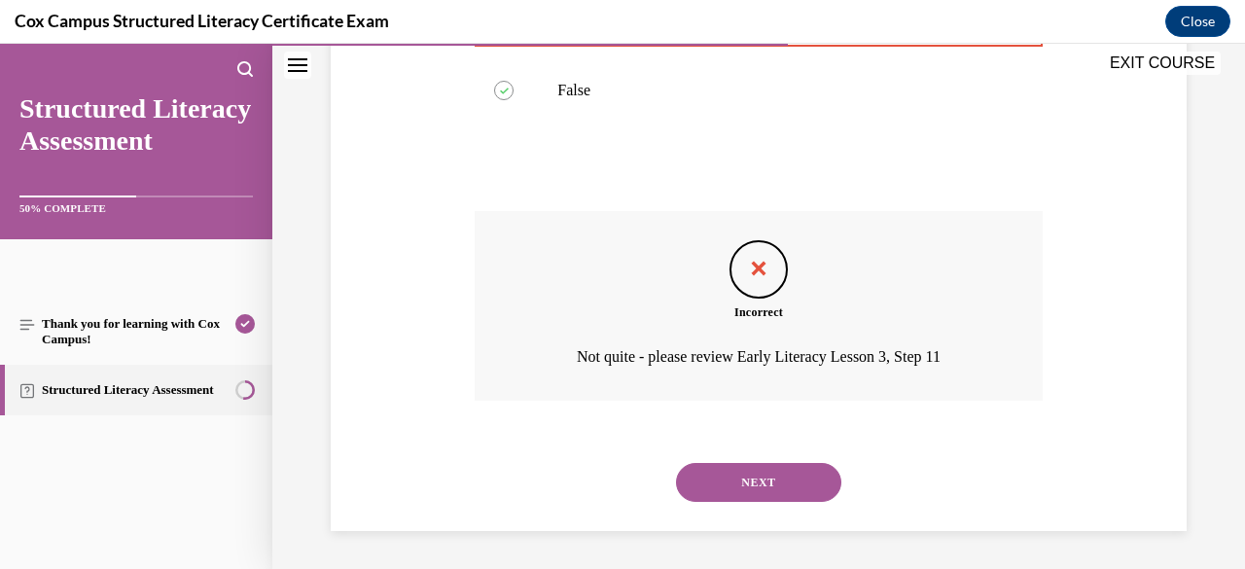
click at [752, 493] on button "NEXT" at bounding box center [758, 482] width 165 height 39
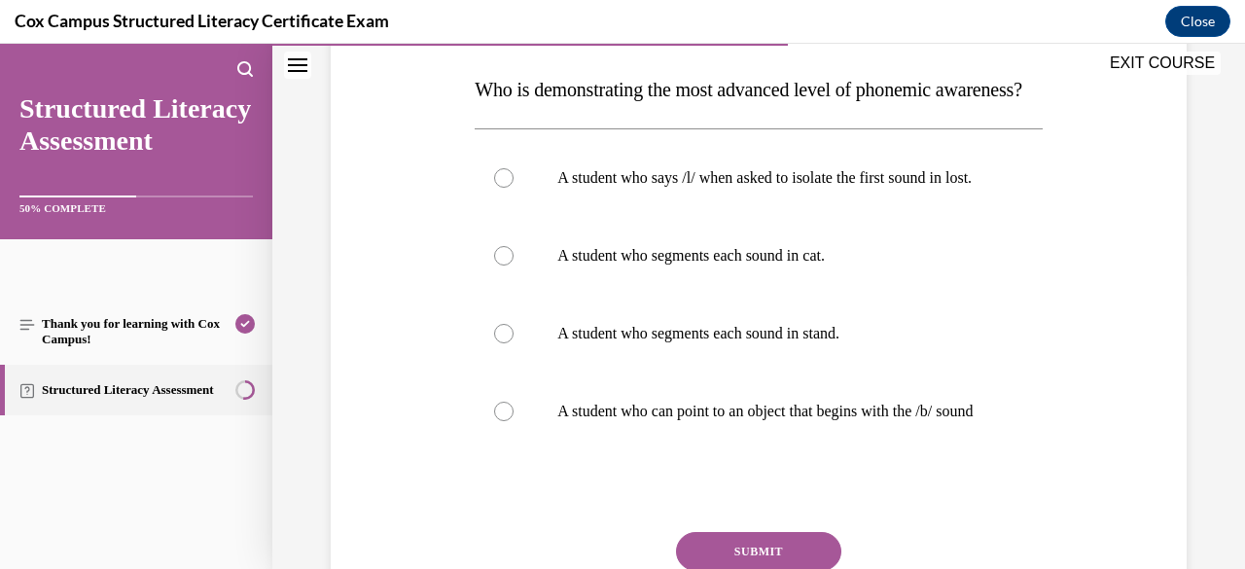
scroll to position [303, 0]
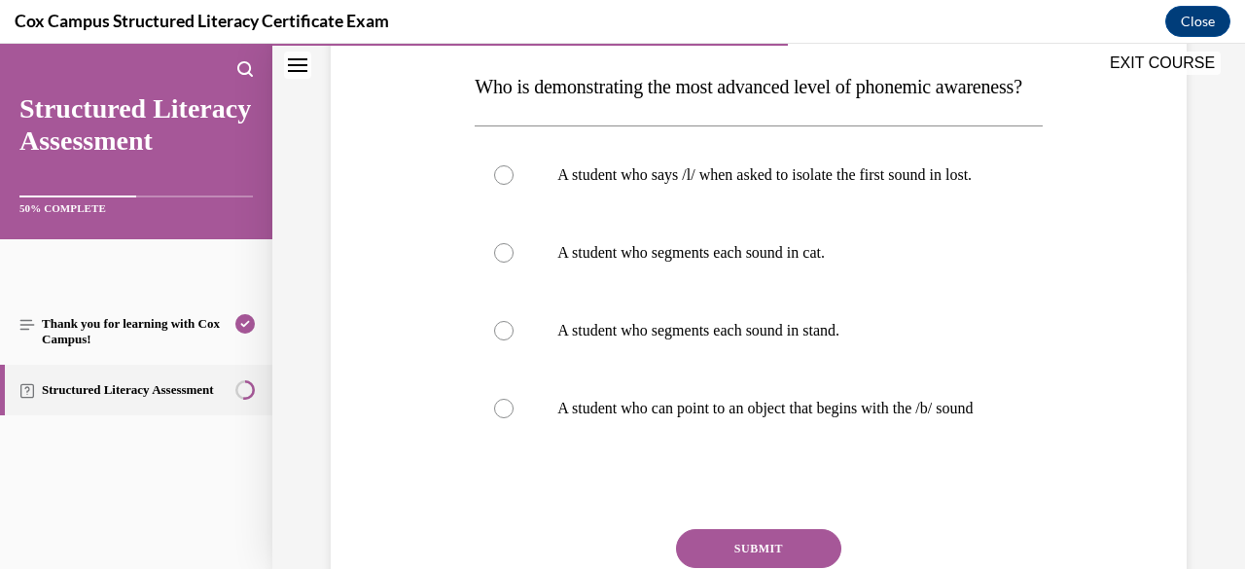
click at [759, 369] on label "A student who segments each sound in stand." at bounding box center [757, 331] width 567 height 78
click at [513, 340] on input "A student who segments each sound in stand." at bounding box center [503, 330] width 19 height 19
radio input "true"
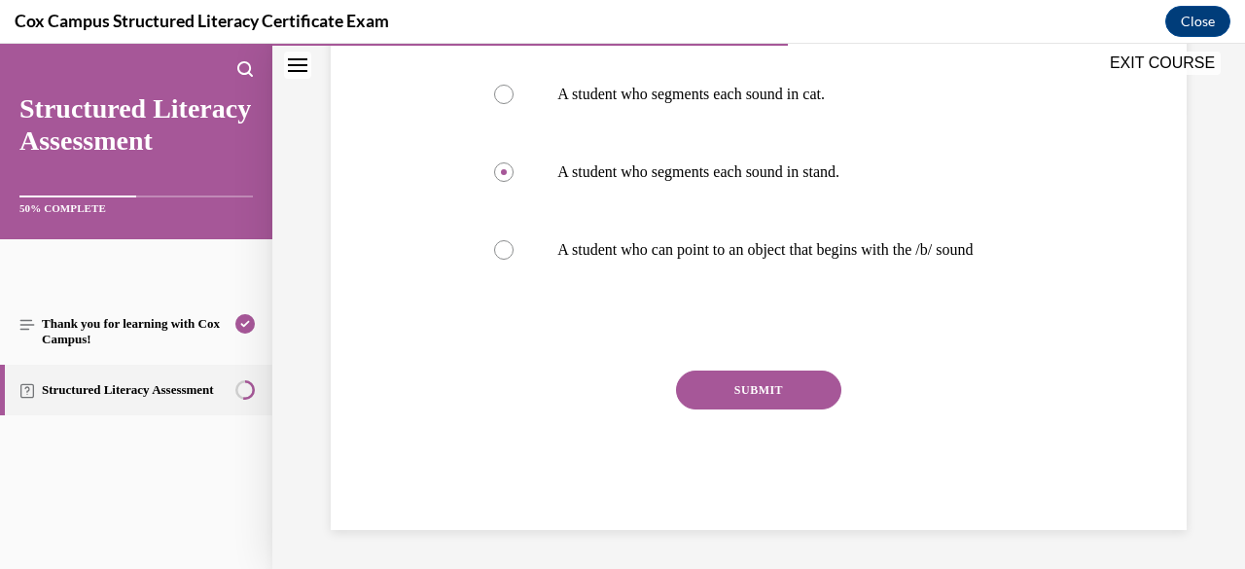
click at [759, 409] on button "SUBMIT" at bounding box center [758, 389] width 165 height 39
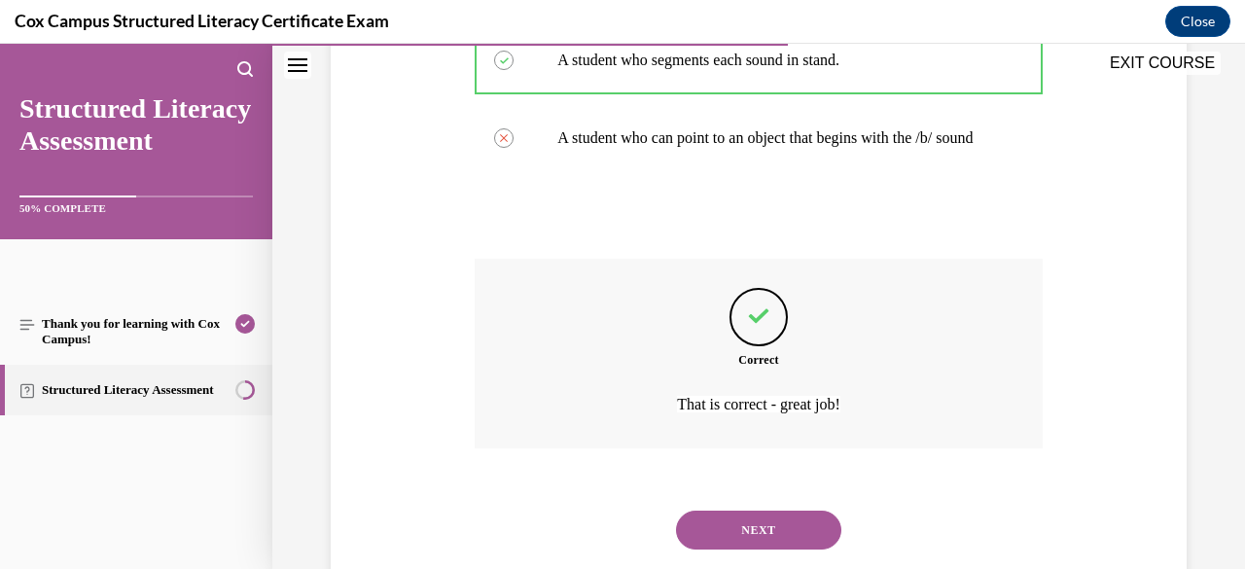
scroll to position [699, 0]
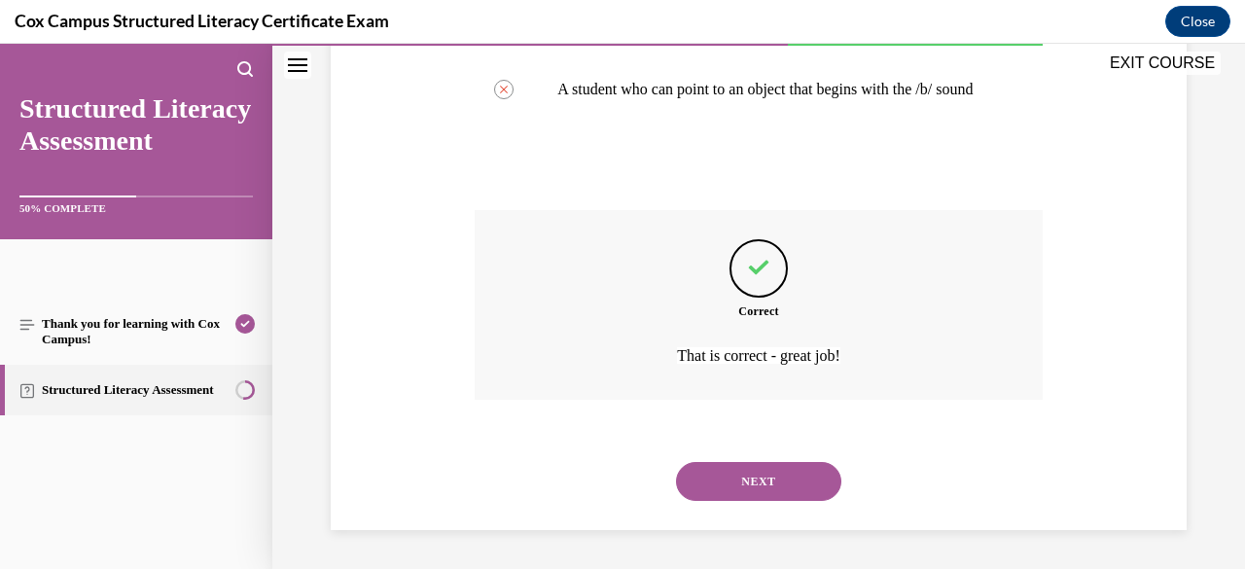
click at [749, 474] on button "NEXT" at bounding box center [758, 481] width 165 height 39
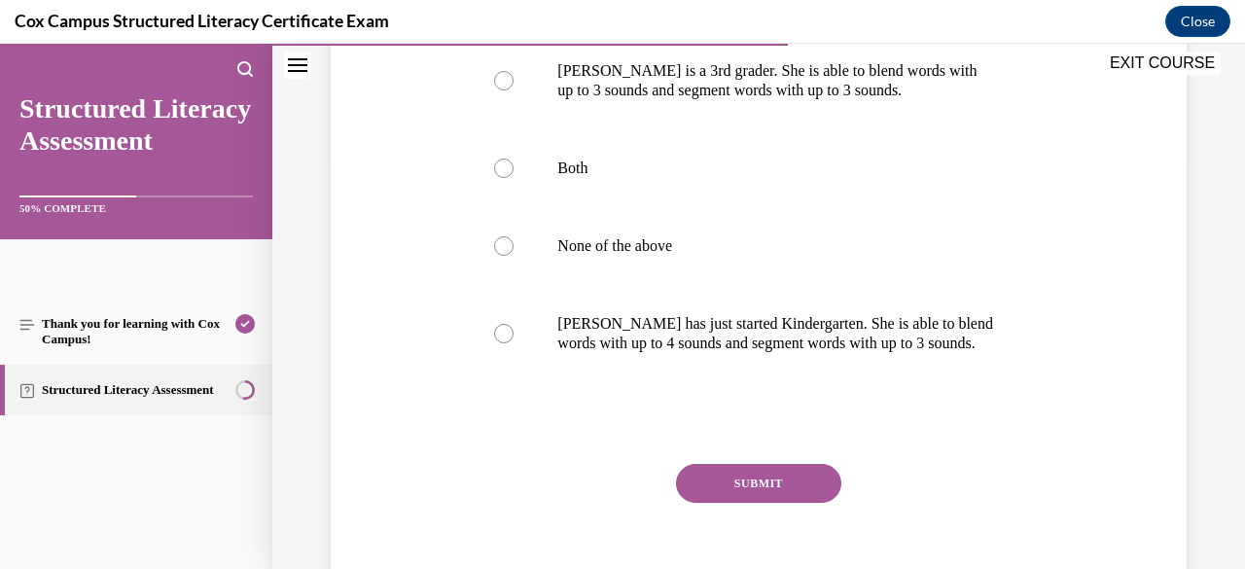
scroll to position [408, 0]
click at [697, 88] on p "Ella is a 3rd grader. She is able to blend words with up to 3 sounds and segmen…" at bounding box center [775, 79] width 436 height 39
click at [513, 88] on input "Ella is a 3rd grader. She is able to blend words with up to 3 sounds and segmen…" at bounding box center [503, 79] width 19 height 19
radio input "true"
click at [715, 471] on button "SUBMIT" at bounding box center [758, 482] width 165 height 39
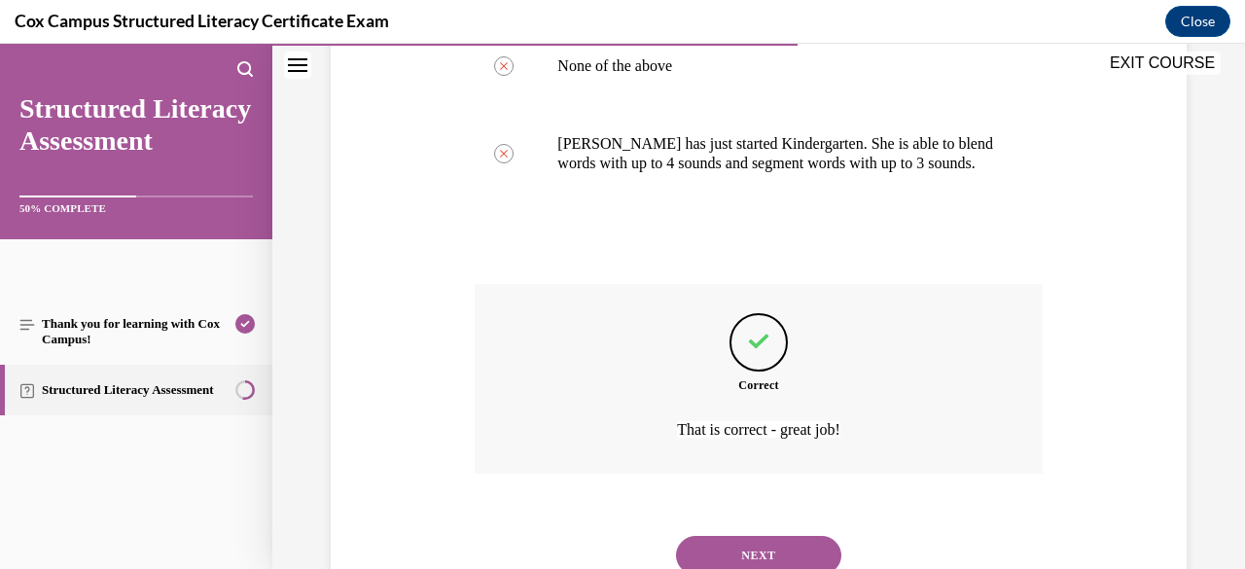
scroll to position [588, 0]
click at [750, 544] on button "NEXT" at bounding box center [758, 554] width 165 height 39
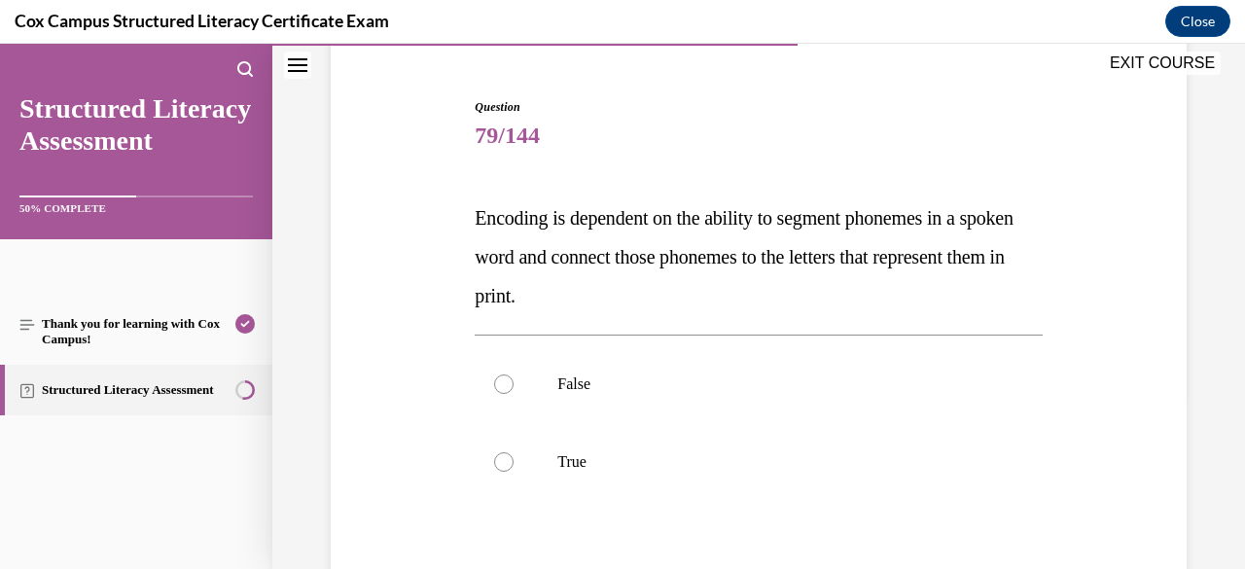
scroll to position [173, 0]
drag, startPoint x: 693, startPoint y: 295, endPoint x: 455, endPoint y: 219, distance: 250.0
click at [455, 219] on div "Question 79/144 Encoding is dependent on the ability to segment phonemes in a s…" at bounding box center [758, 390] width 865 height 702
click at [613, 453] on p "True" at bounding box center [775, 460] width 436 height 19
click at [513, 453] on input "True" at bounding box center [503, 460] width 19 height 19
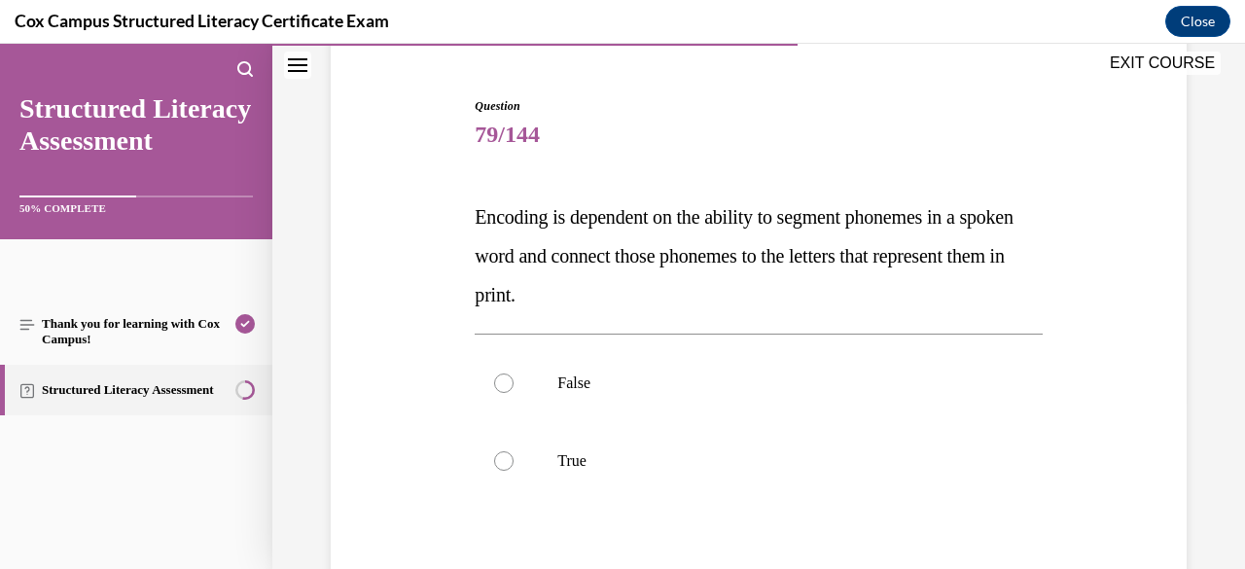
radio input "true"
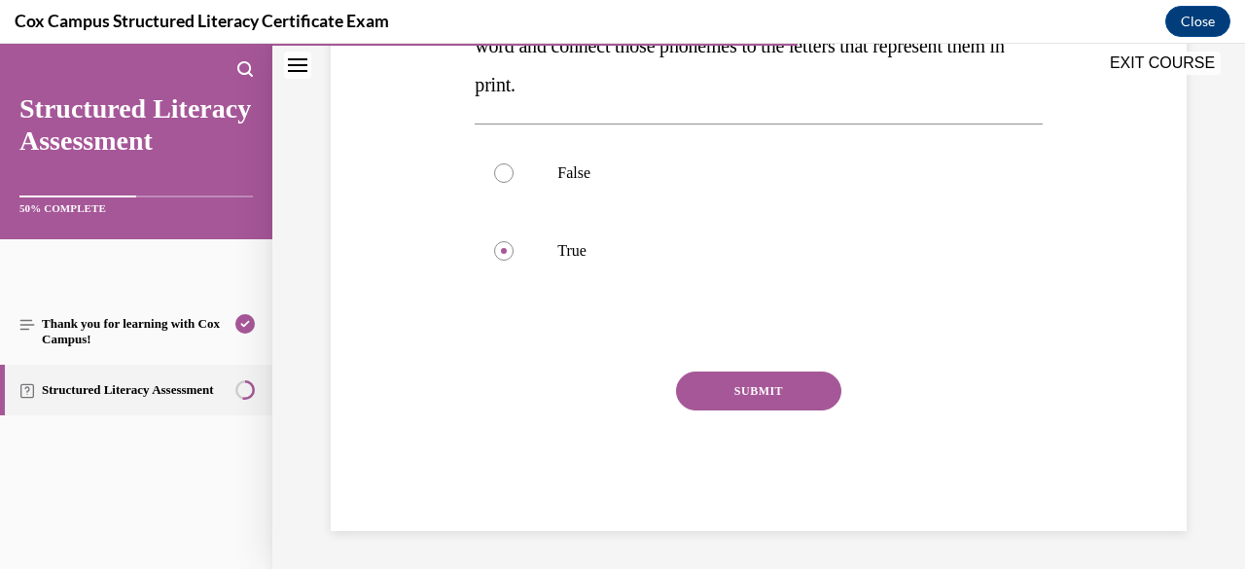
click at [741, 402] on button "SUBMIT" at bounding box center [758, 390] width 165 height 39
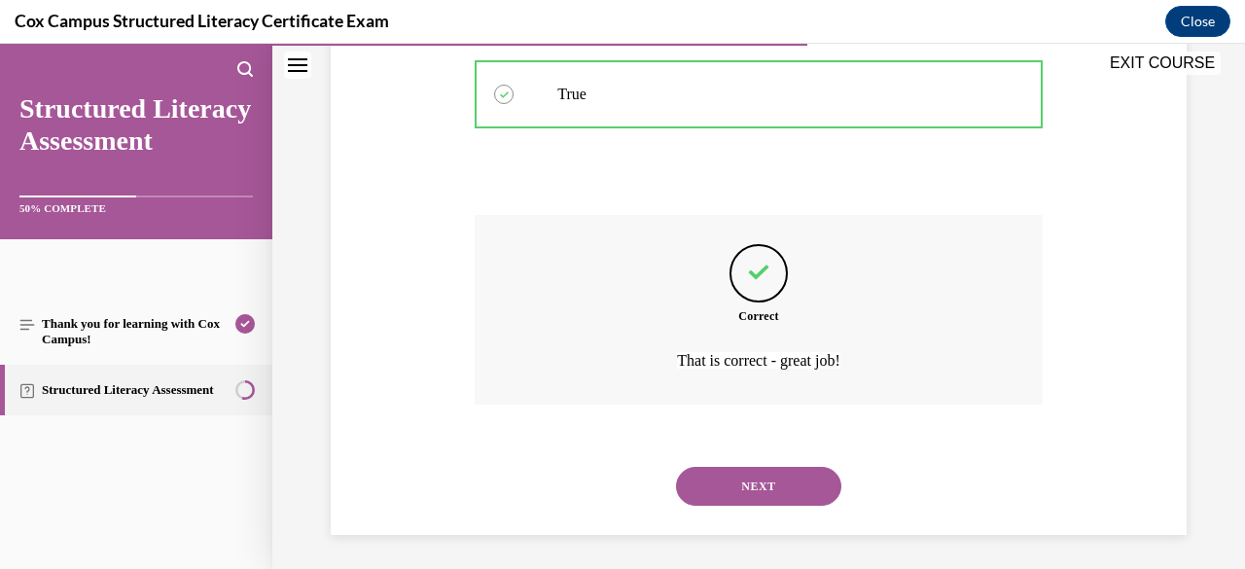
scroll to position [544, 0]
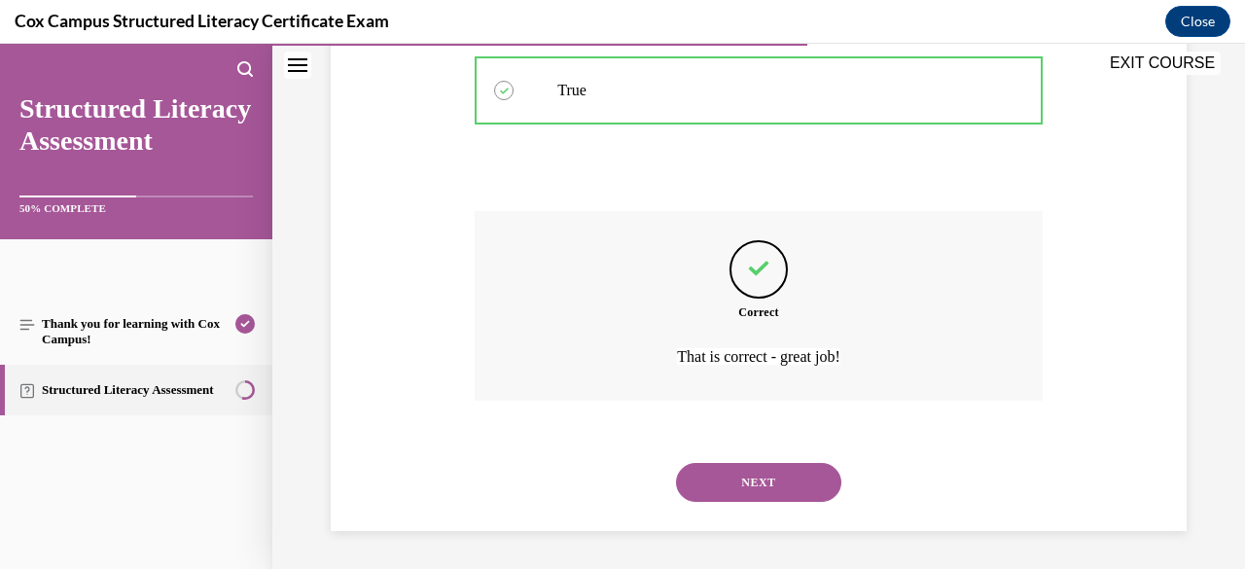
click at [754, 487] on button "NEXT" at bounding box center [758, 482] width 165 height 39
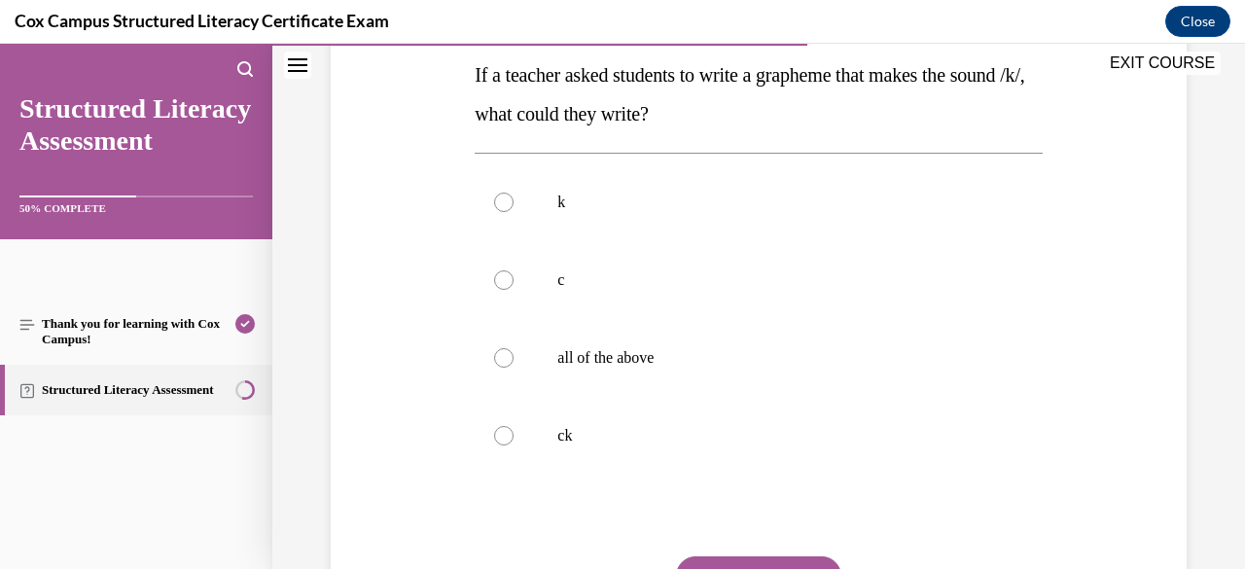
scroll to position [320, 0]
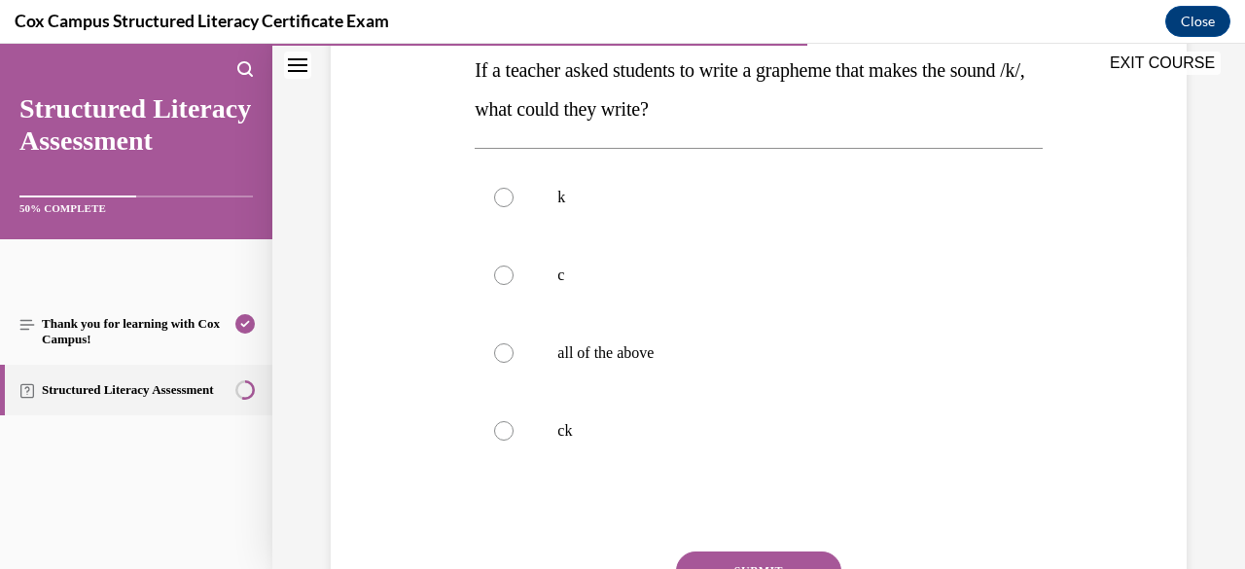
click at [701, 365] on label "all of the above" at bounding box center [757, 353] width 567 height 78
click at [513, 363] on input "all of the above" at bounding box center [503, 352] width 19 height 19
radio input "true"
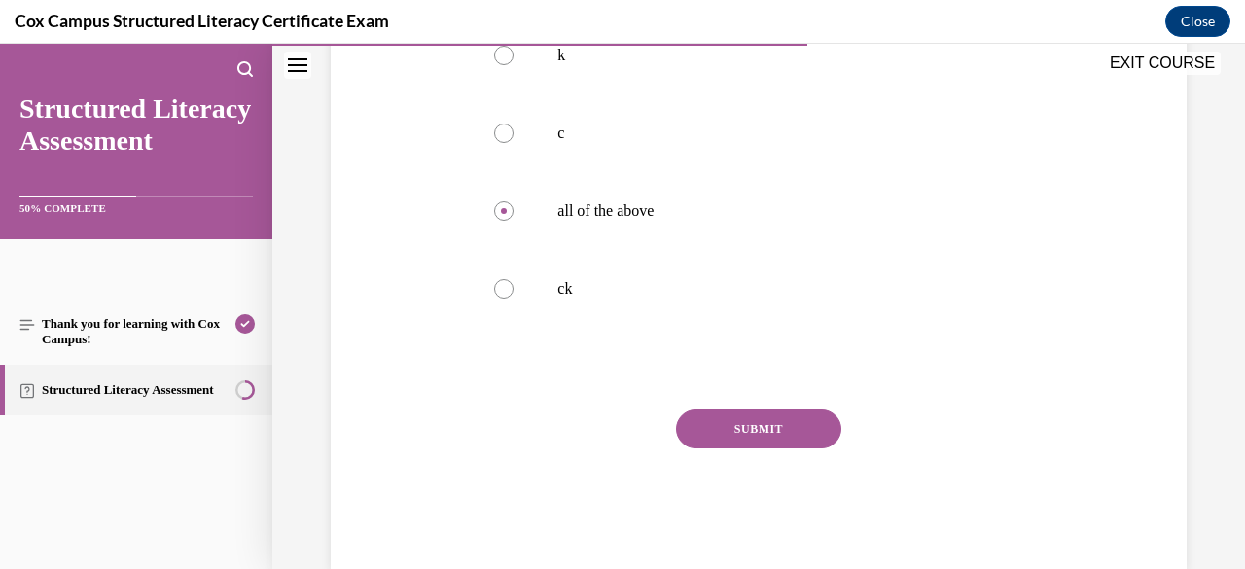
click at [754, 425] on button "SUBMIT" at bounding box center [758, 428] width 165 height 39
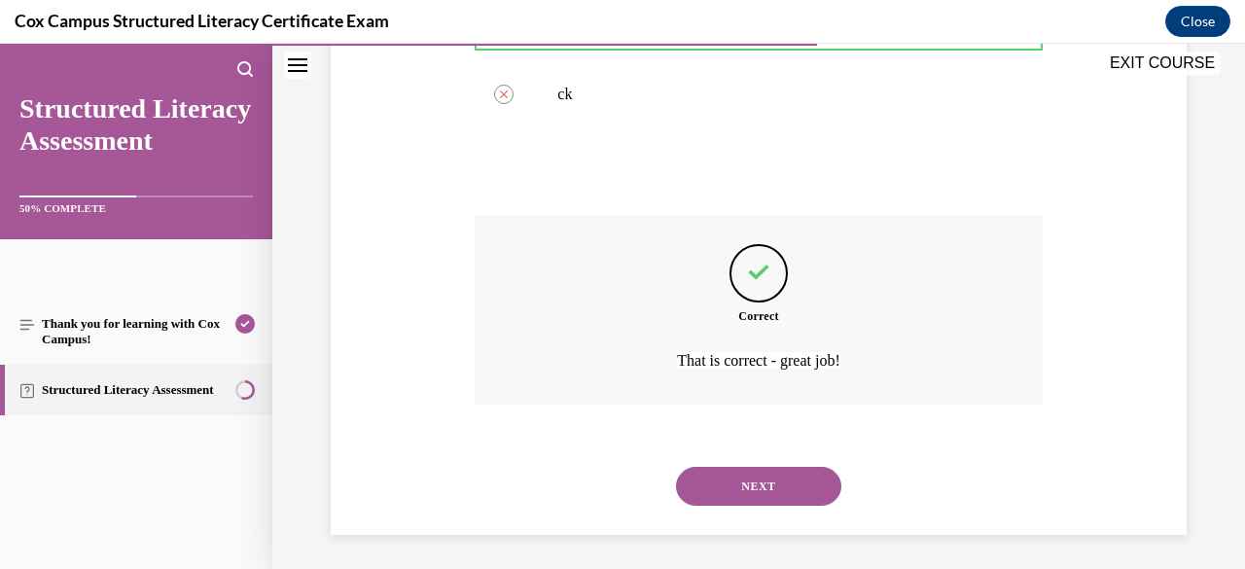
scroll to position [660, 0]
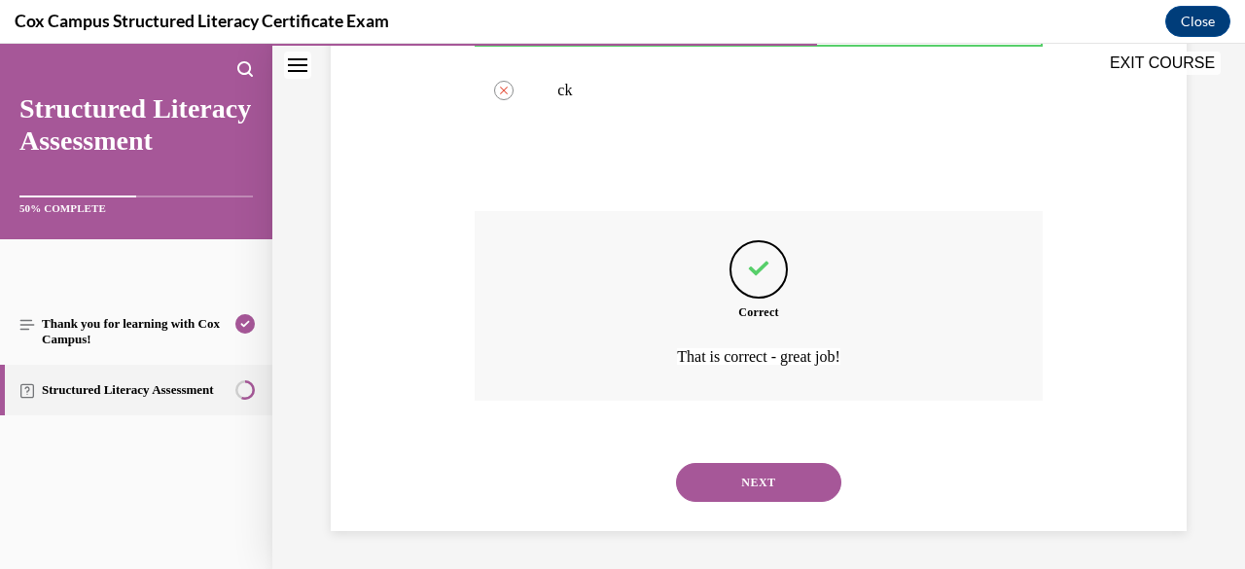
click at [757, 487] on button "NEXT" at bounding box center [758, 482] width 165 height 39
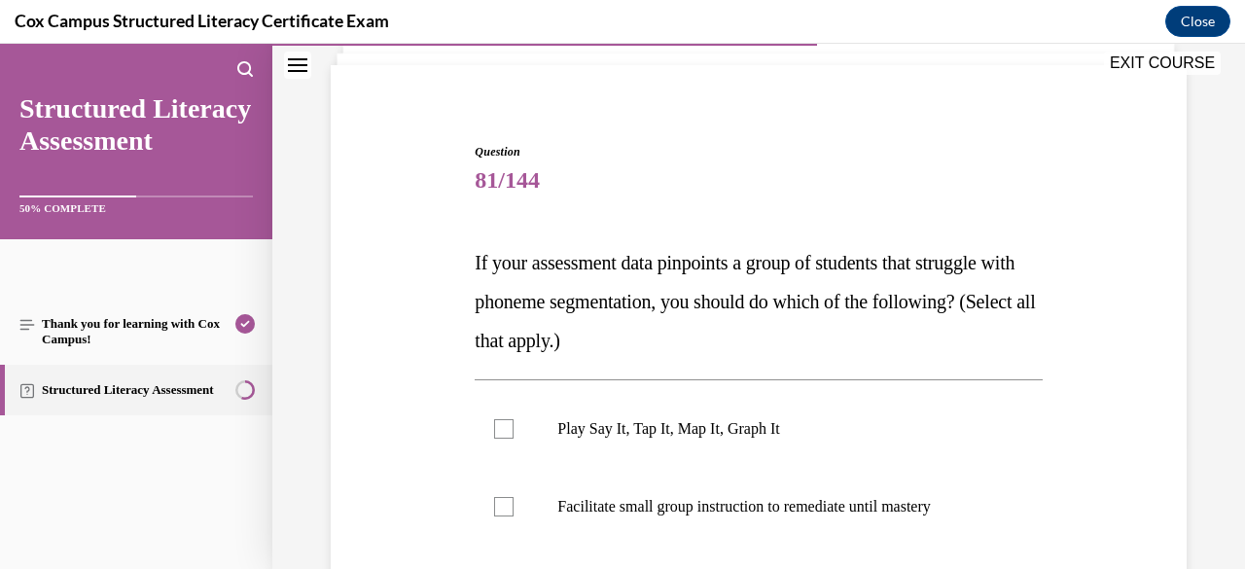
scroll to position [128, 0]
click at [758, 418] on p "Play Say It, Tap It, Map It, Graph It" at bounding box center [775, 427] width 436 height 19
click at [513, 418] on input "Play Say It, Tap It, Map It, Graph It" at bounding box center [503, 427] width 19 height 19
checkbox input "true"
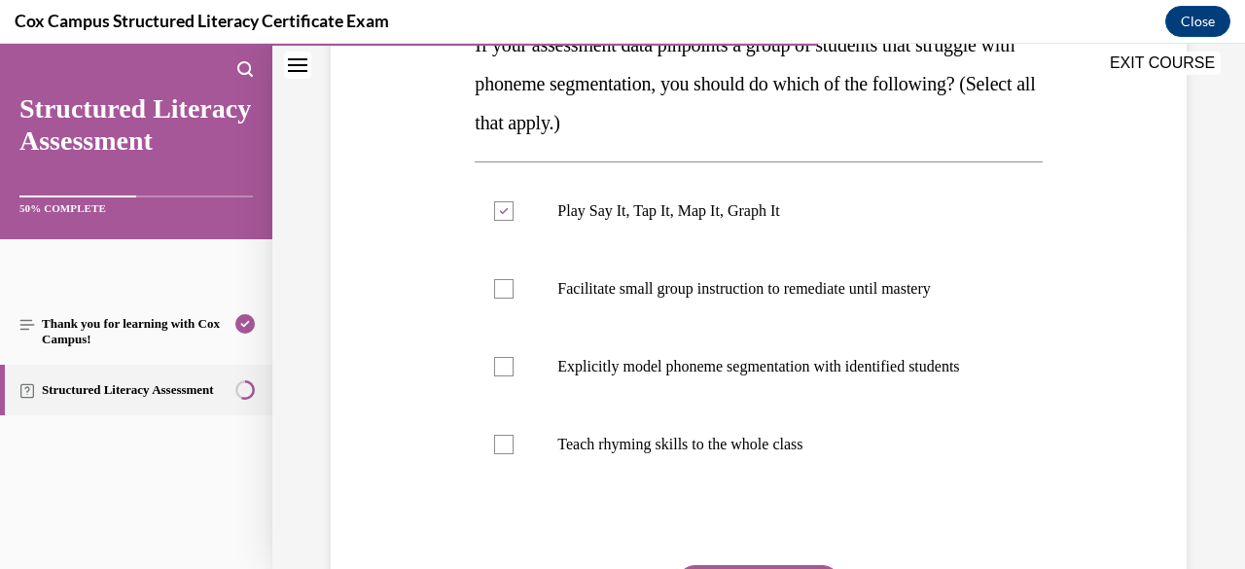
scroll to position [346, 0]
click at [731, 310] on label "Facilitate small group instruction to remediate until mastery" at bounding box center [757, 288] width 567 height 78
click at [513, 298] on input "Facilitate small group instruction to remediate until mastery" at bounding box center [503, 287] width 19 height 19
checkbox input "true"
click at [718, 375] on p "Explicitly model phoneme segmentation with identified students" at bounding box center [775, 365] width 436 height 19
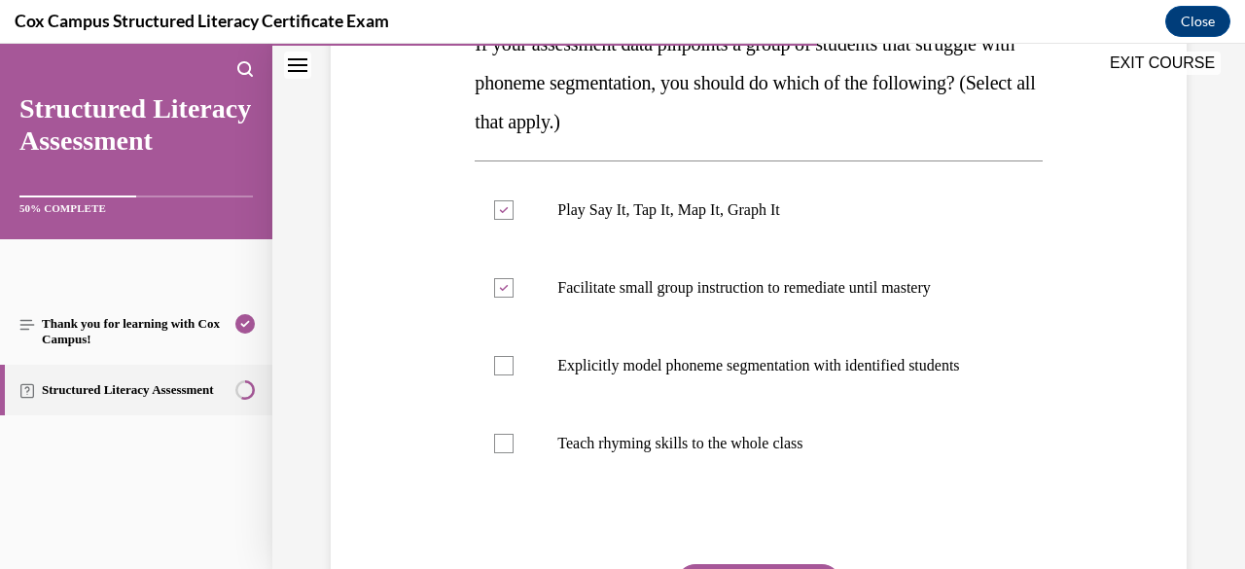
click at [513, 375] on input "Explicitly model phoneme segmentation with identified students" at bounding box center [503, 365] width 19 height 19
checkbox input "true"
click at [718, 441] on label "Teach rhyming skills to the whole class" at bounding box center [757, 443] width 567 height 78
click at [513, 441] on input "Teach rhyming skills to the whole class" at bounding box center [503, 443] width 19 height 19
drag, startPoint x: 718, startPoint y: 441, endPoint x: 691, endPoint y: 445, distance: 26.5
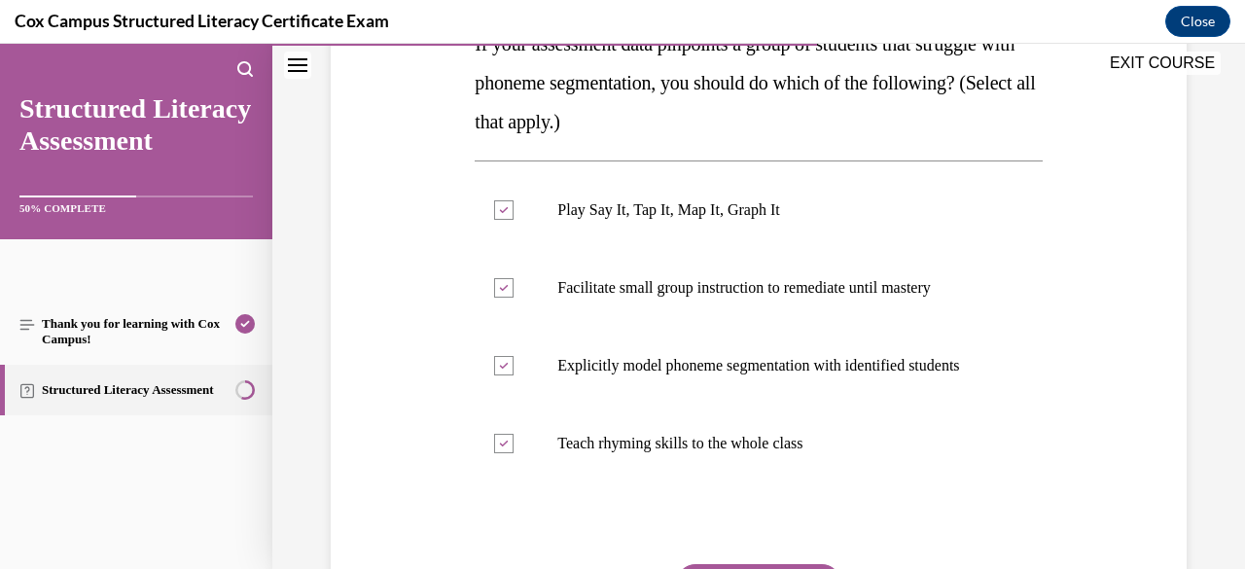
click at [691, 445] on label "Teach rhyming skills to the whole class" at bounding box center [757, 443] width 567 height 78
click at [513, 445] on input "Teach rhyming skills to the whole class" at bounding box center [503, 443] width 19 height 19
checkbox input "false"
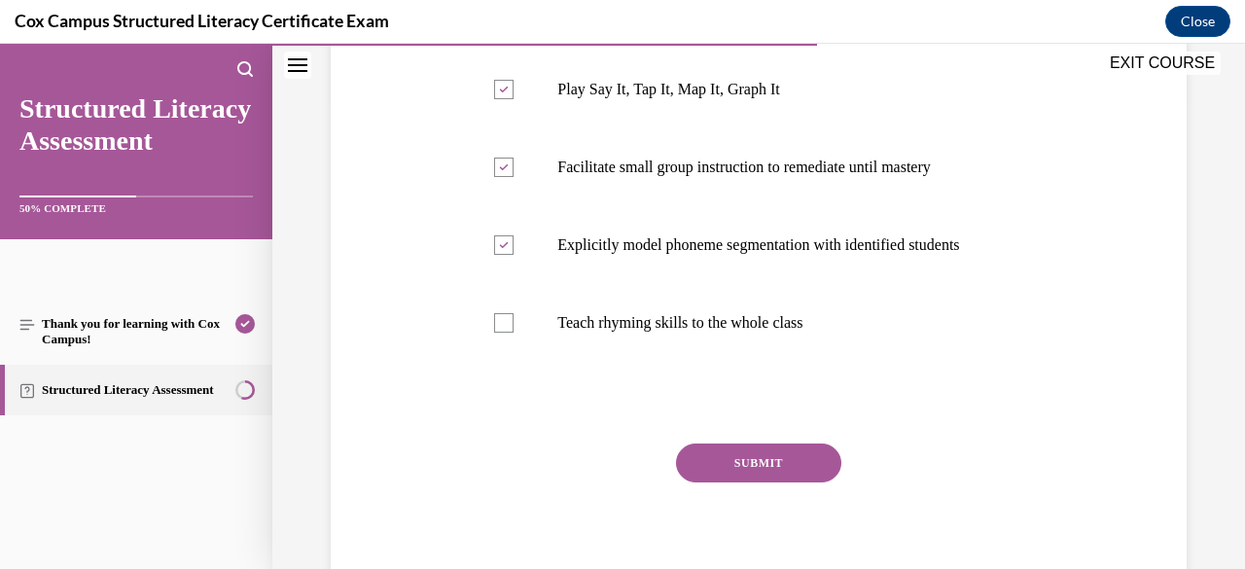
click at [783, 482] on button "SUBMIT" at bounding box center [758, 462] width 165 height 39
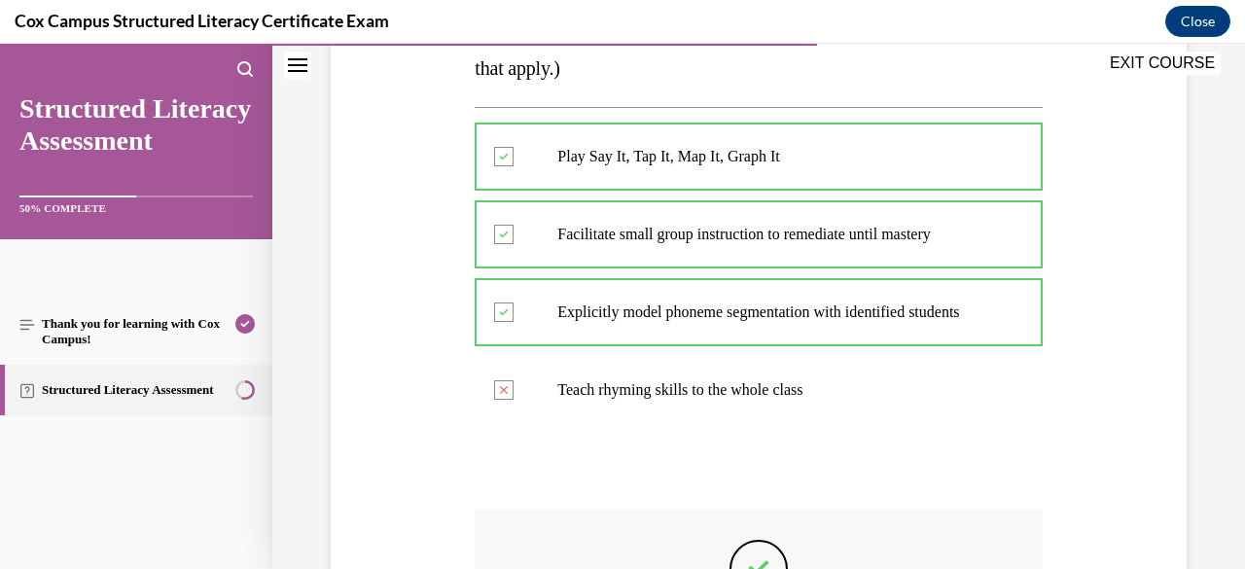
scroll to position [685, 0]
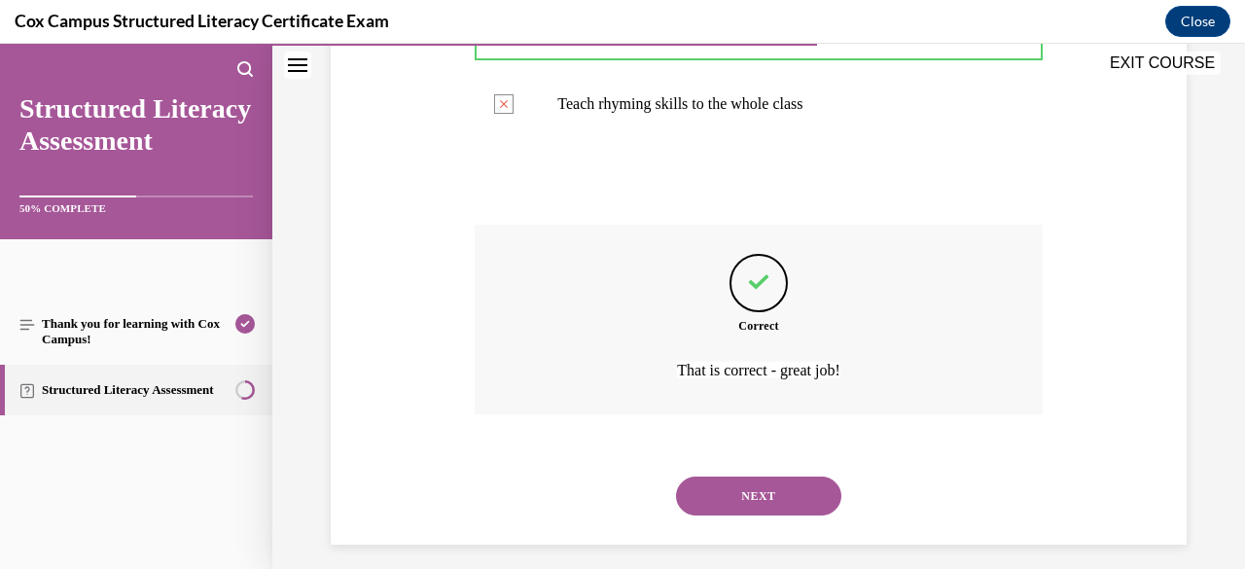
click at [782, 508] on button "NEXT" at bounding box center [758, 495] width 165 height 39
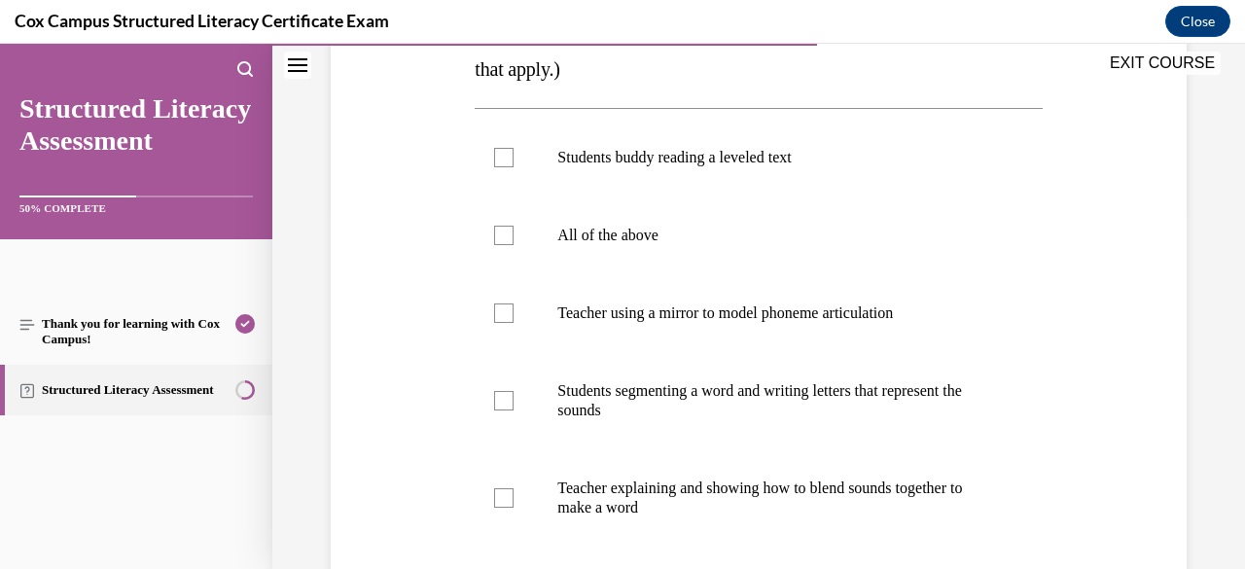
scroll to position [370, 0]
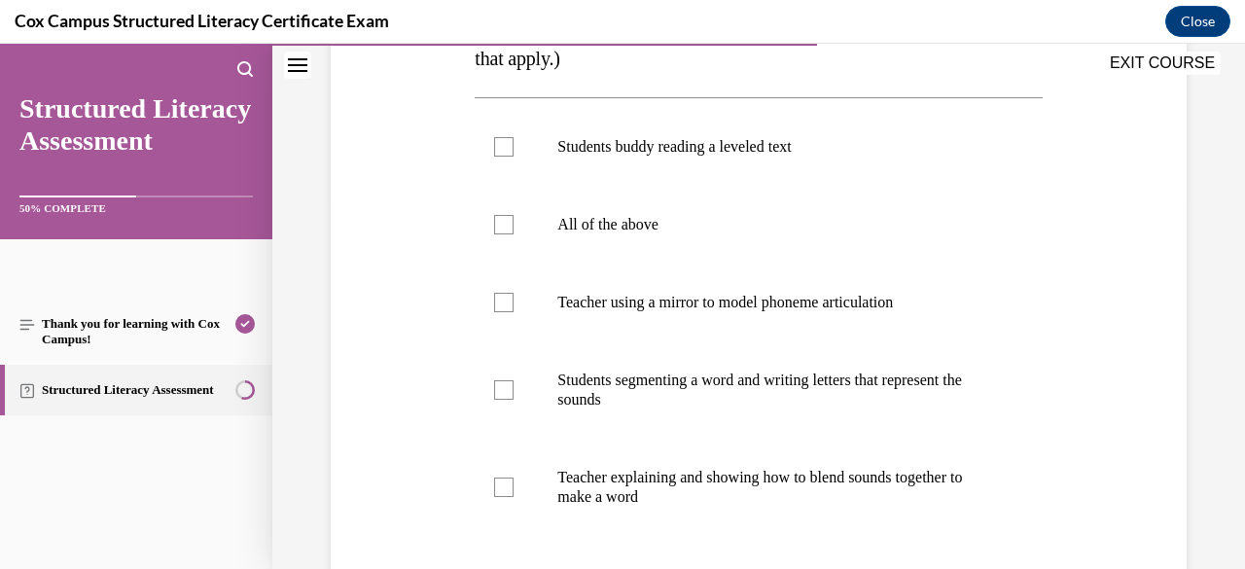
click at [756, 251] on label "All of the above" at bounding box center [757, 225] width 567 height 78
click at [513, 234] on input "All of the above" at bounding box center [503, 224] width 19 height 19
checkbox input "true"
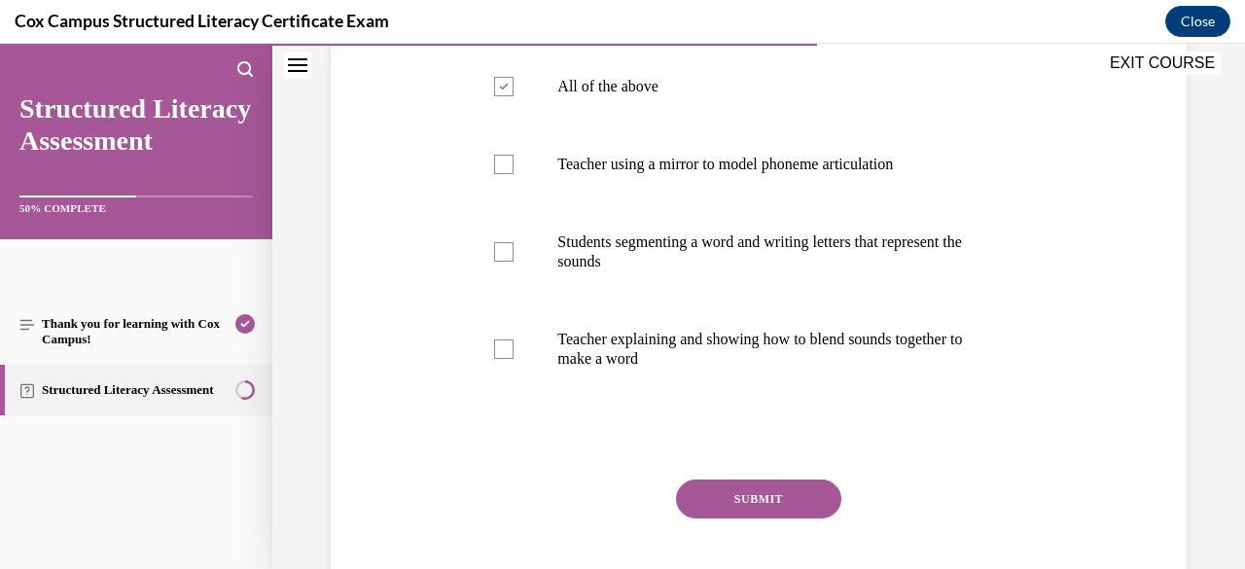
click at [754, 485] on button "SUBMIT" at bounding box center [758, 498] width 165 height 39
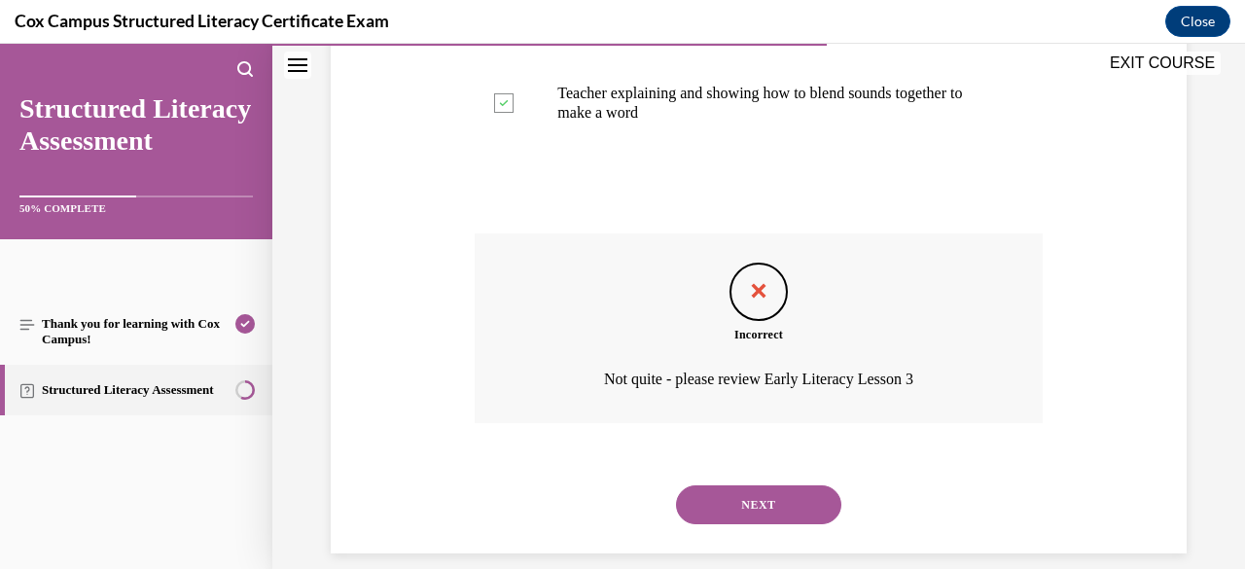
scroll to position [759, 0]
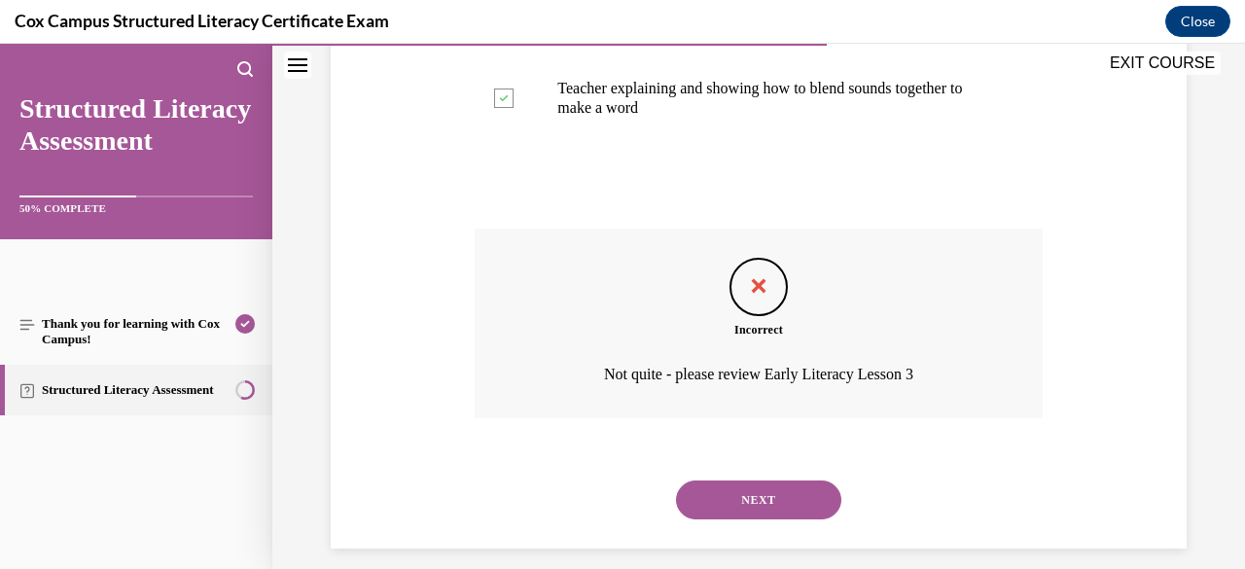
click at [752, 512] on button "NEXT" at bounding box center [758, 499] width 165 height 39
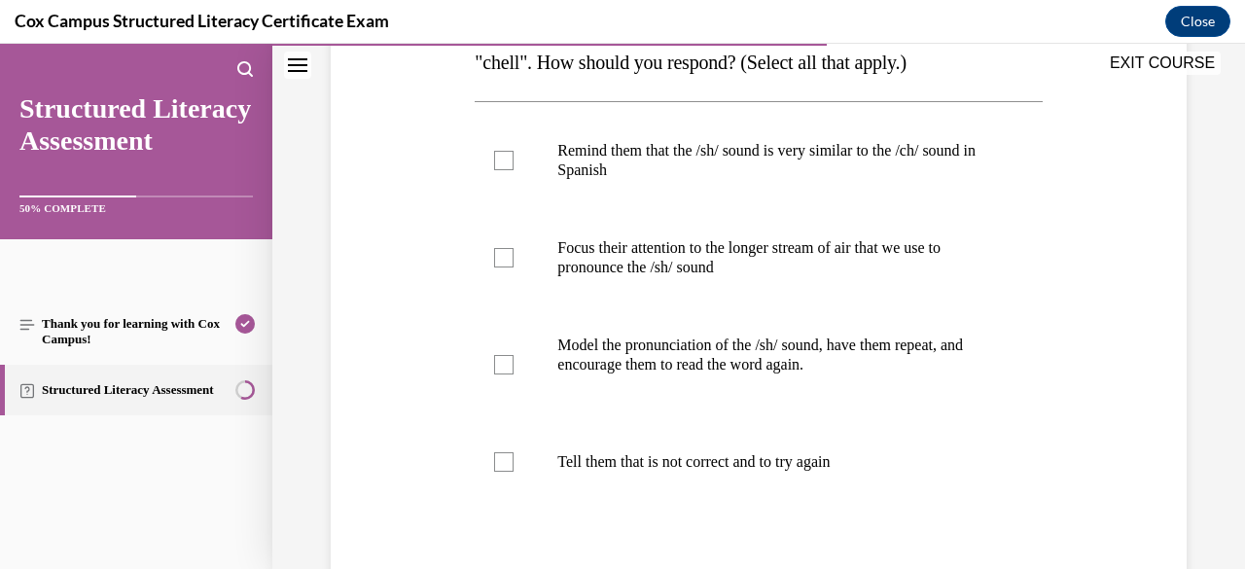
scroll to position [381, 0]
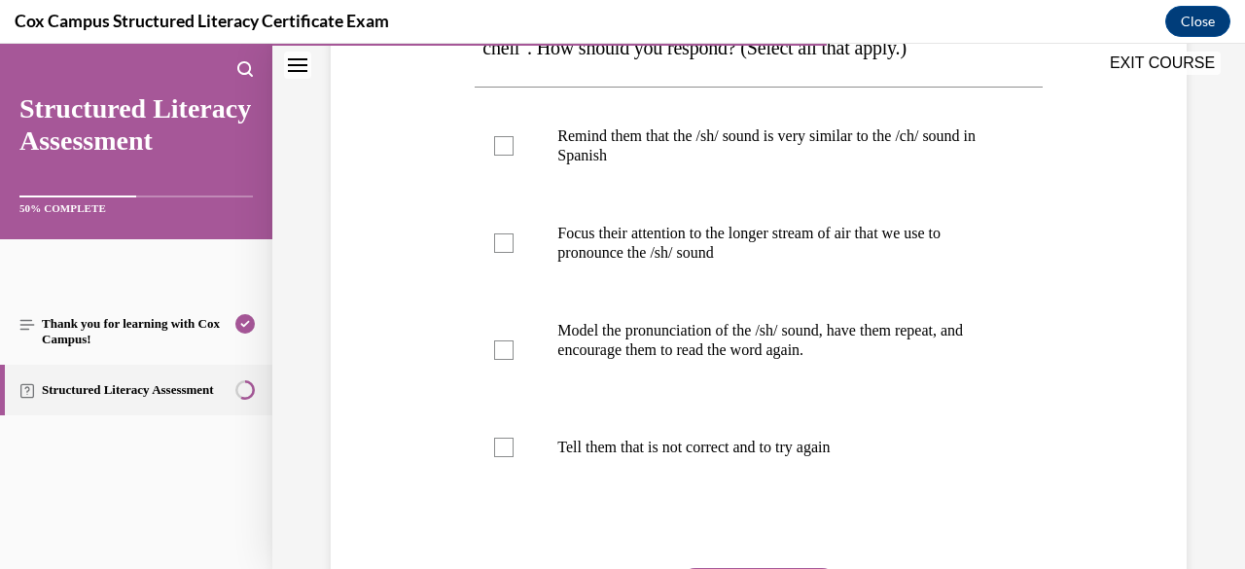
click at [663, 142] on p "Remind them that the /sh/ sound is very similar to the /ch/ sound in Spanish" at bounding box center [775, 145] width 436 height 39
click at [513, 142] on input "Remind them that the /sh/ sound is very similar to the /ch/ sound in Spanish" at bounding box center [503, 145] width 19 height 19
checkbox input "true"
drag, startPoint x: 648, startPoint y: 262, endPoint x: 593, endPoint y: 245, distance: 56.9
click at [593, 245] on p "Focus their attention to the longer stream of air that we use to pronounce the …" at bounding box center [775, 243] width 436 height 39
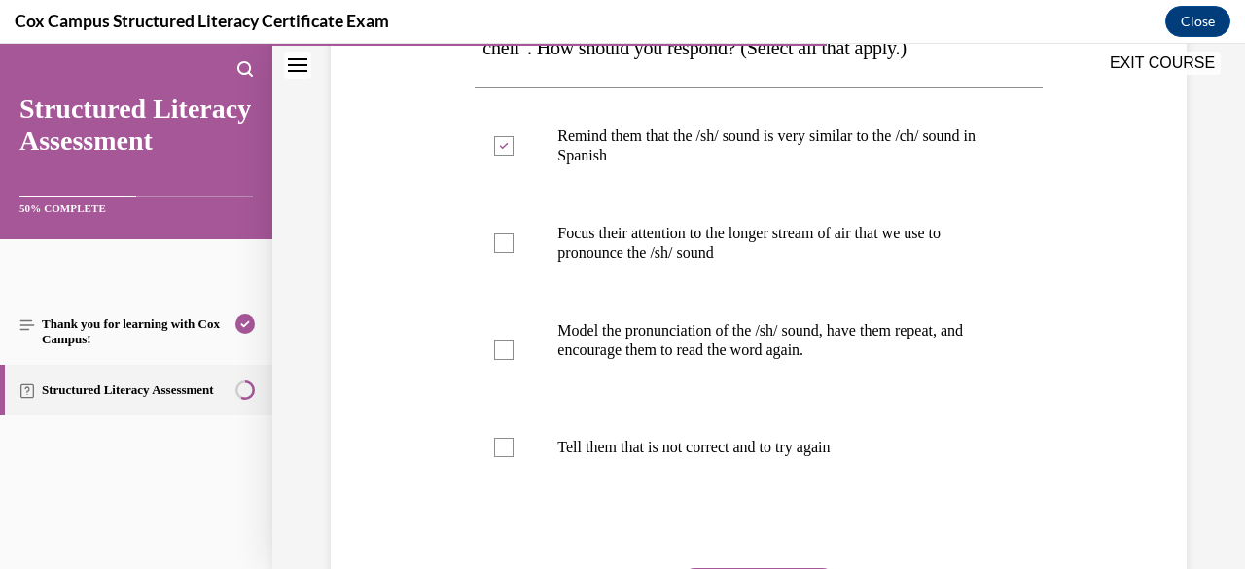
click at [513, 245] on input "Focus their attention to the longer stream of air that we use to pronounce the …" at bounding box center [503, 242] width 19 height 19
checkbox input "true"
click at [616, 371] on div "Model the pronunciation of the /sh/ sound, have them repeat, and encourage them…" at bounding box center [775, 350] width 436 height 58
click at [513, 360] on input "Model the pronunciation of the /sh/ sound, have them repeat, and encourage them…" at bounding box center [503, 349] width 19 height 19
checkbox input "true"
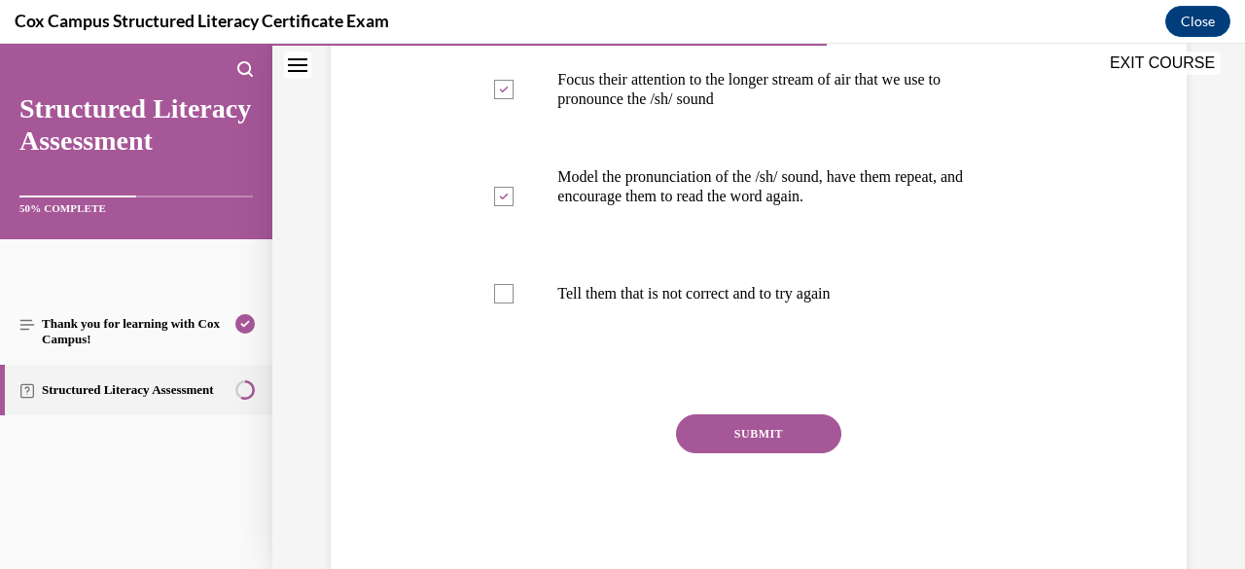
click at [719, 421] on button "SUBMIT" at bounding box center [758, 433] width 165 height 39
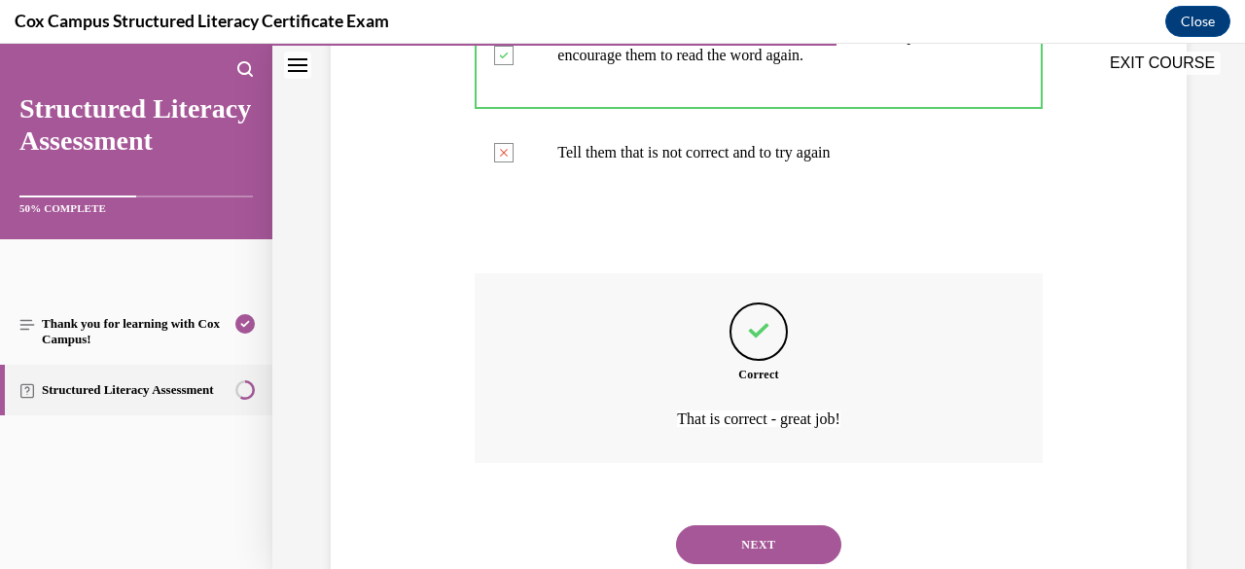
scroll to position [738, 0]
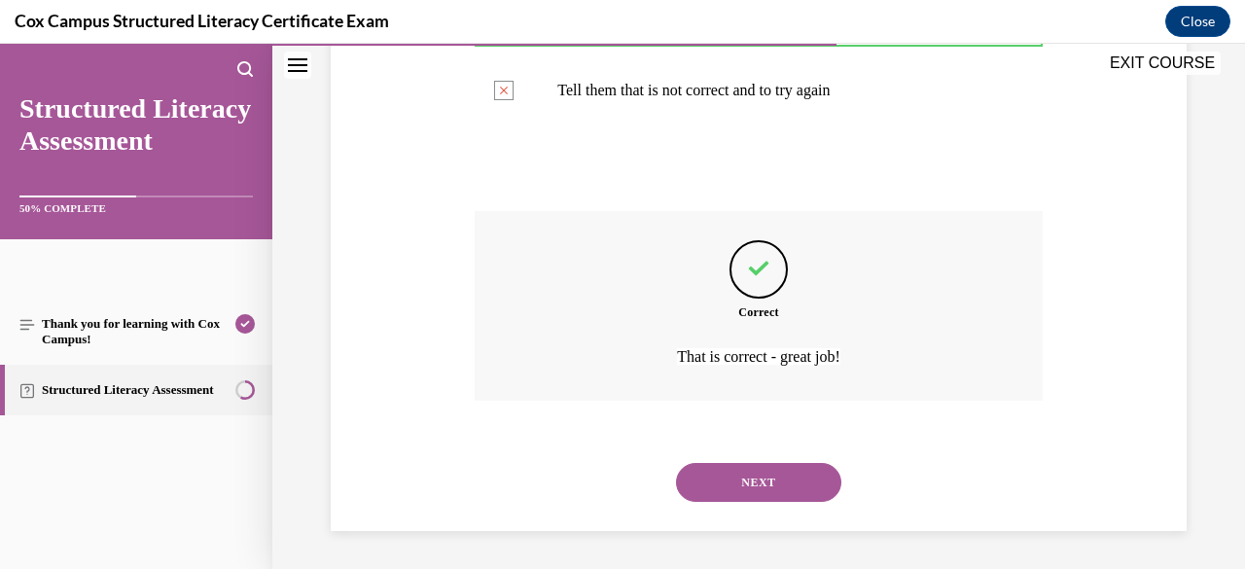
click at [750, 474] on button "NEXT" at bounding box center [758, 482] width 165 height 39
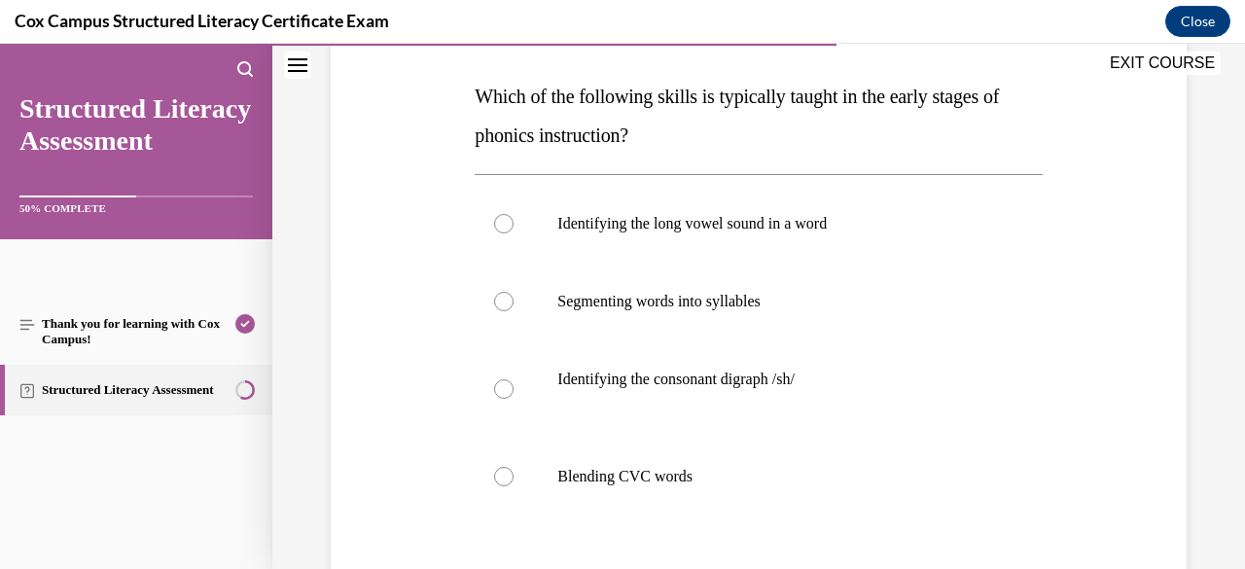
scroll to position [295, 0]
click at [749, 486] on label "Blending CVC words" at bounding box center [757, 476] width 567 height 78
click at [513, 485] on input "Blending CVC words" at bounding box center [503, 475] width 19 height 19
radio input "true"
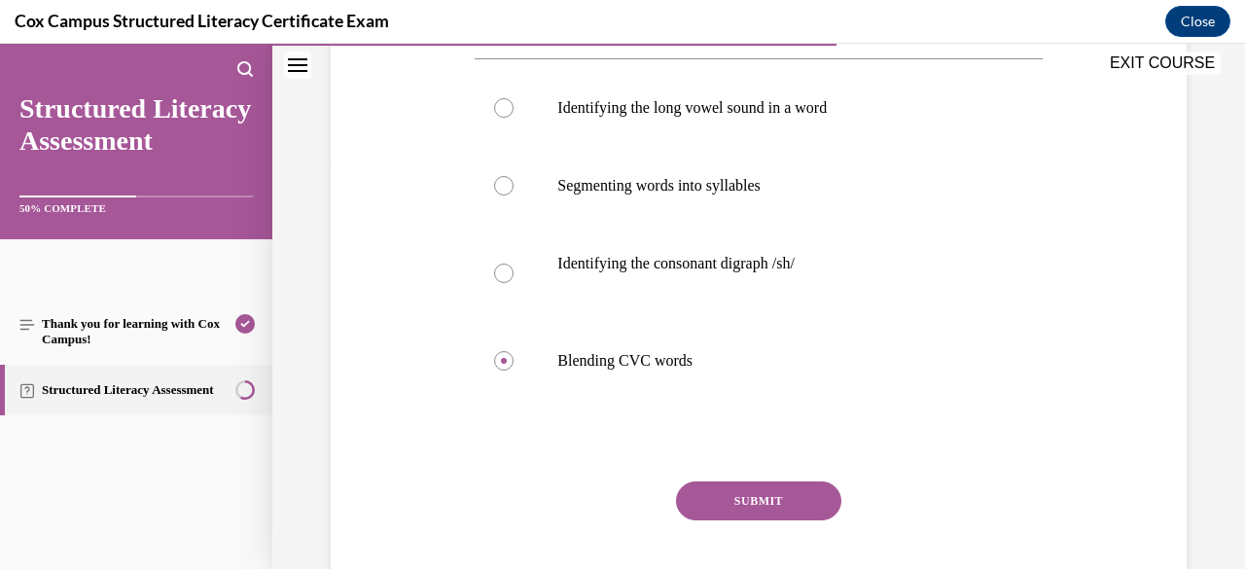
click at [749, 503] on button "SUBMIT" at bounding box center [758, 500] width 165 height 39
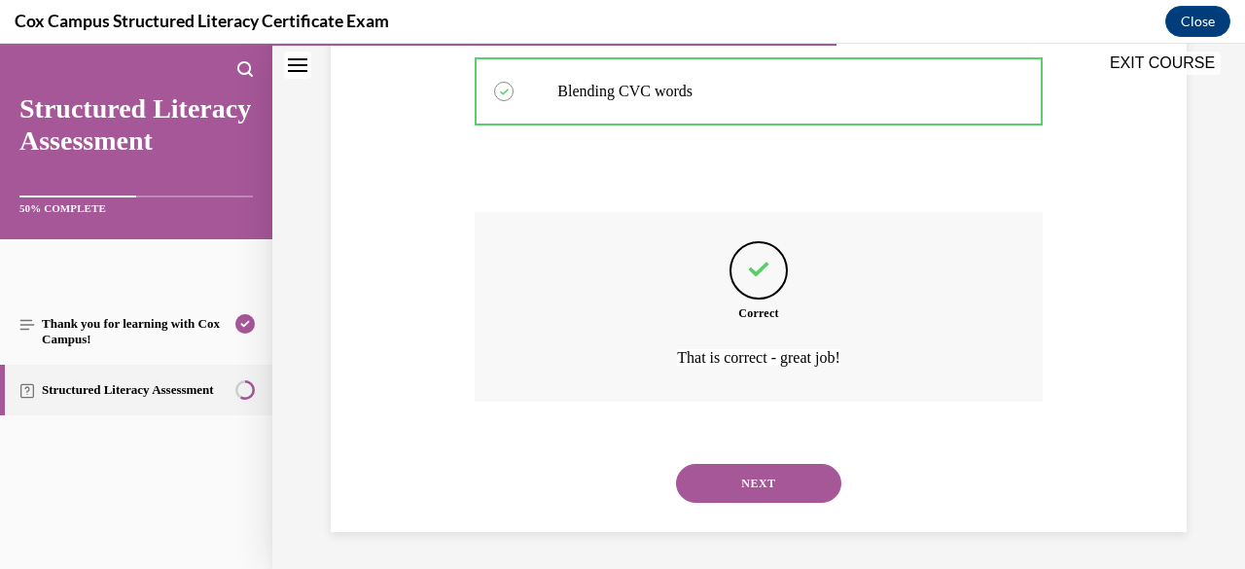
scroll to position [680, 0]
click at [745, 478] on button "NEXT" at bounding box center [758, 482] width 165 height 39
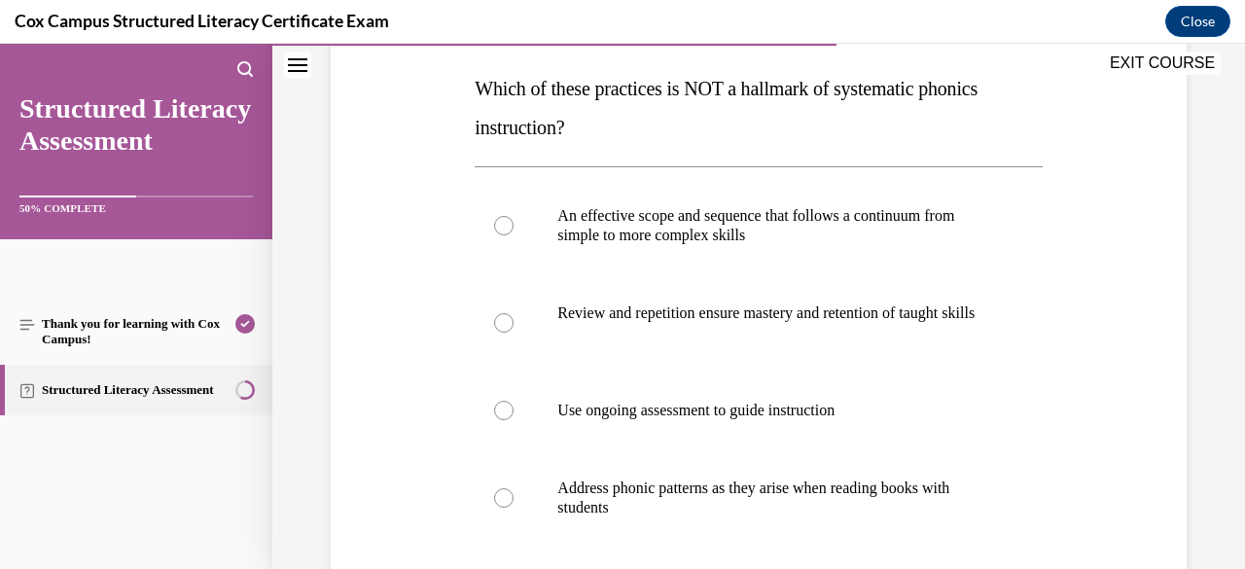
scroll to position [302, 0]
drag, startPoint x: 580, startPoint y: 132, endPoint x: 473, endPoint y: 88, distance: 116.5
click at [474, 88] on span "Which of these practices is NOT a hallmark of systematic phonics instruction?" at bounding box center [725, 107] width 503 height 60
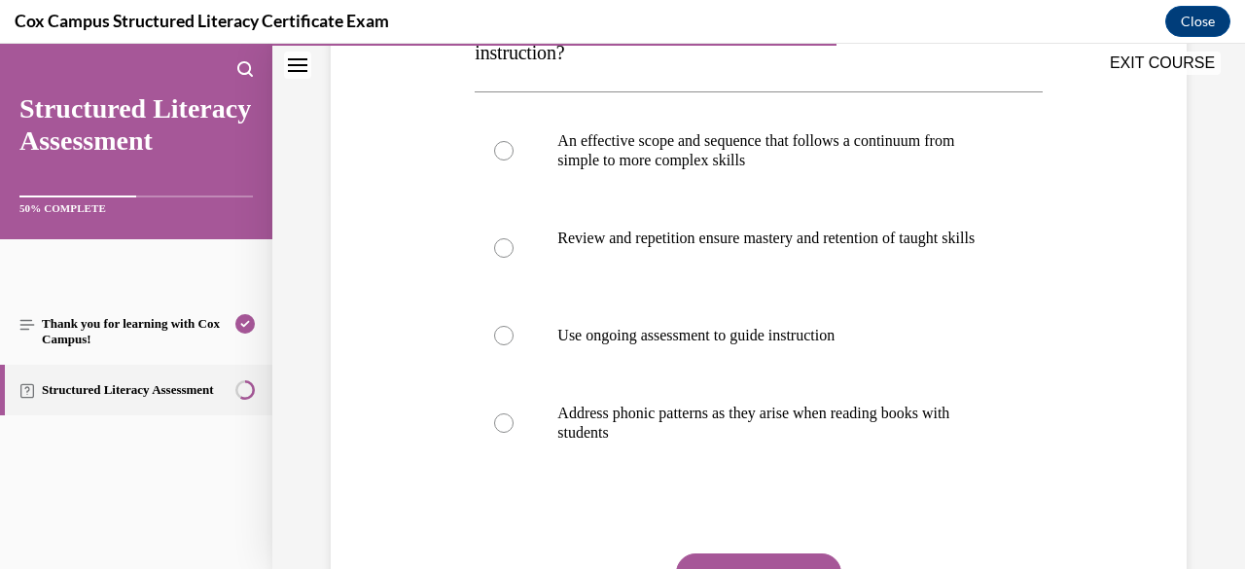
click at [725, 424] on p "Address phonic patterns as they arise when reading books with students" at bounding box center [775, 423] width 436 height 39
click at [513, 424] on input "Address phonic patterns as they arise when reading books with students" at bounding box center [503, 422] width 19 height 19
radio input "true"
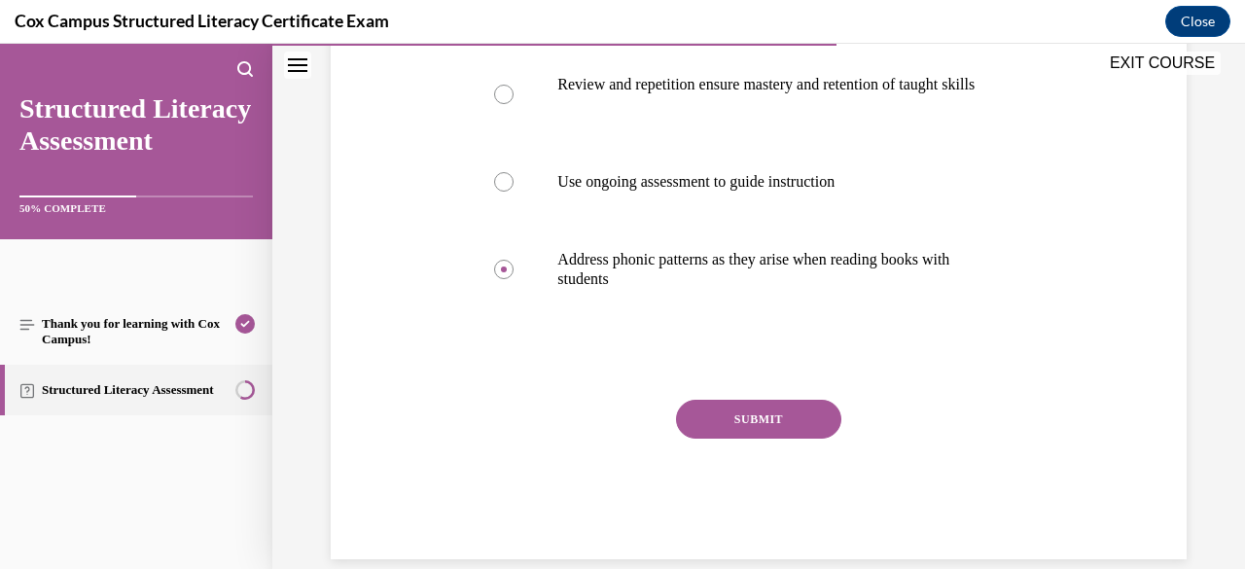
click at [728, 434] on button "SUBMIT" at bounding box center [758, 419] width 165 height 39
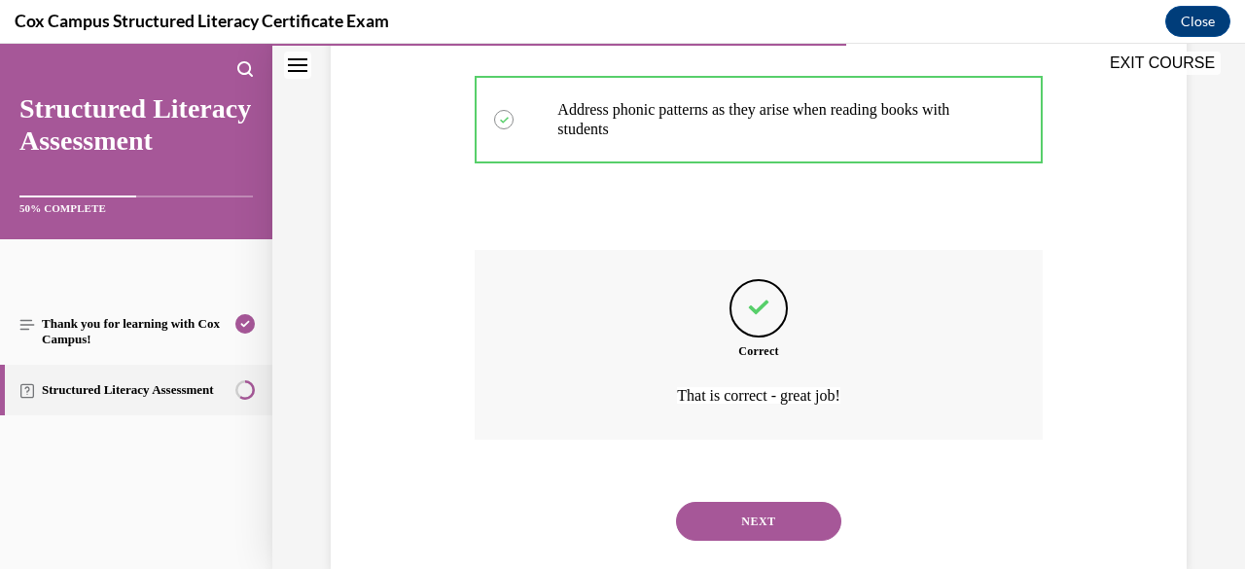
scroll to position [738, 0]
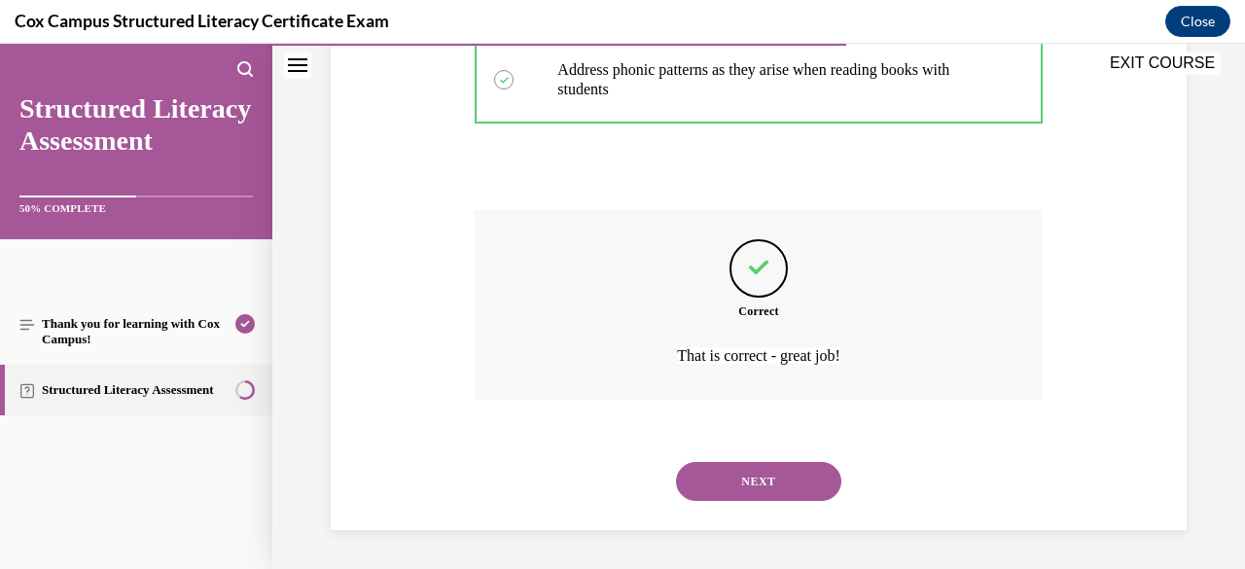
click at [751, 483] on button "NEXT" at bounding box center [758, 481] width 165 height 39
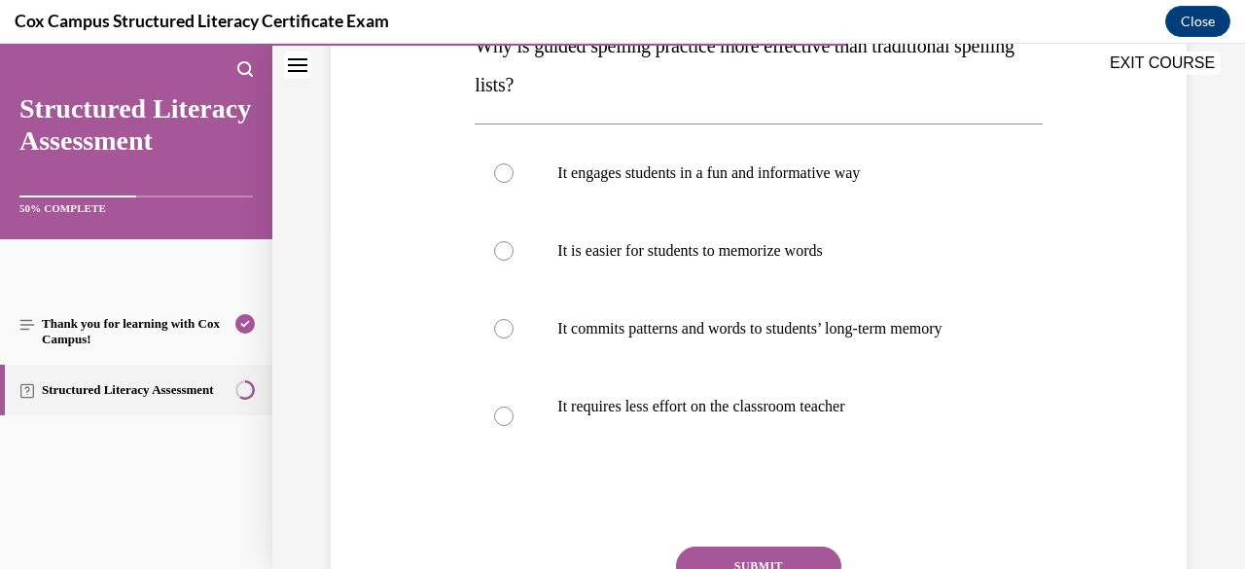
scroll to position [349, 0]
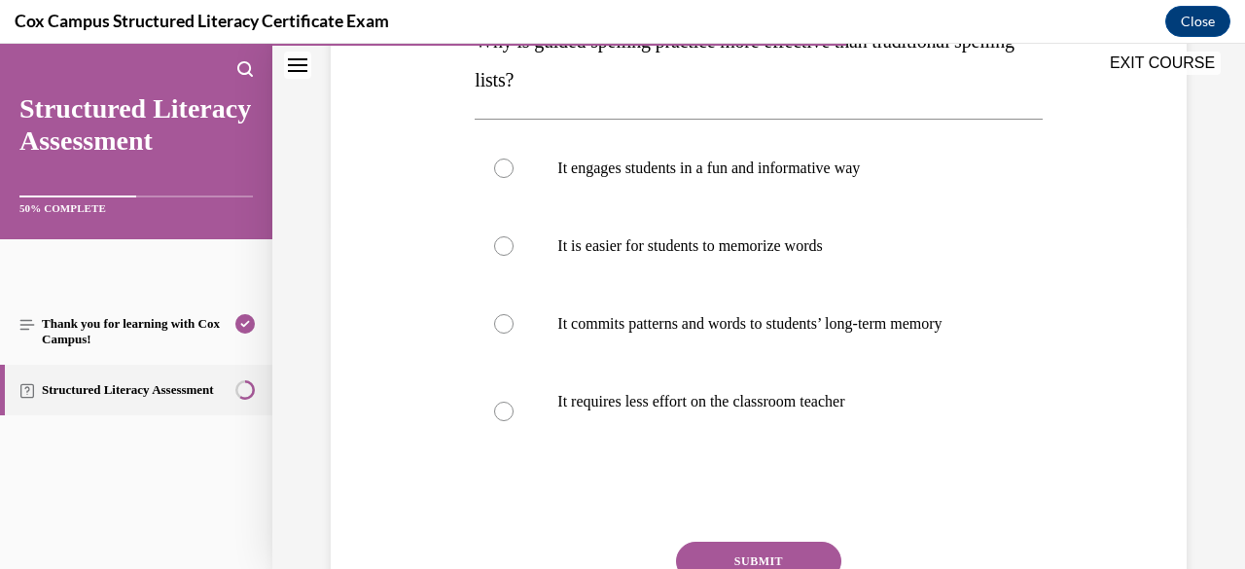
click at [735, 363] on label "It commits patterns and words to students’ long-term memory" at bounding box center [757, 324] width 567 height 78
click at [513, 333] on input "It commits patterns and words to students’ long-term memory" at bounding box center [503, 323] width 19 height 19
radio input "true"
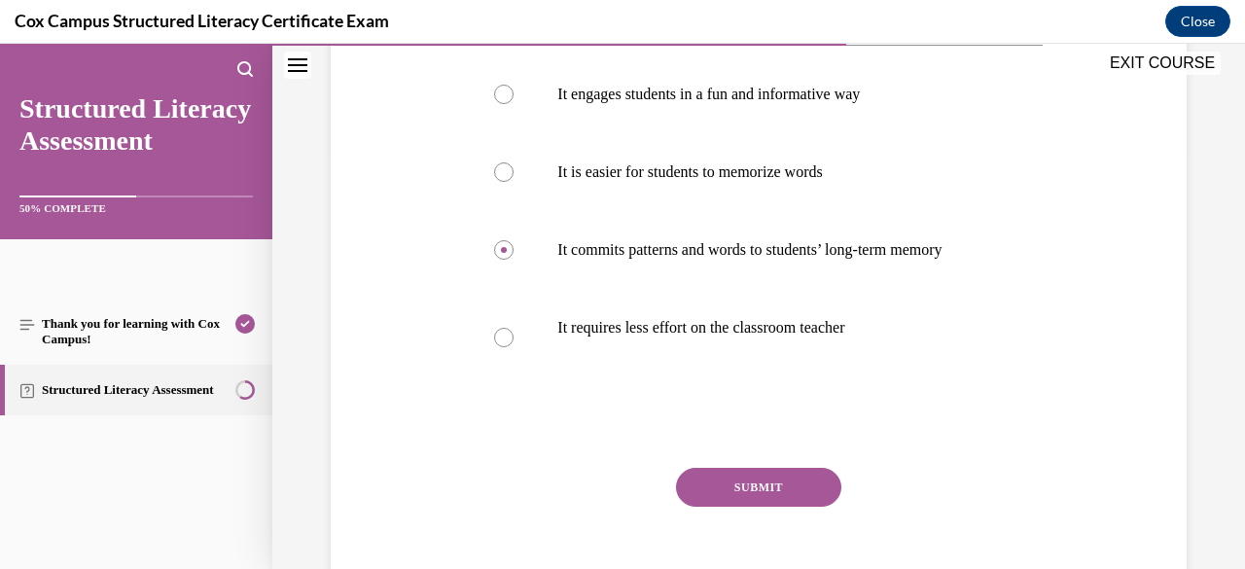
click at [733, 490] on button "SUBMIT" at bounding box center [758, 487] width 165 height 39
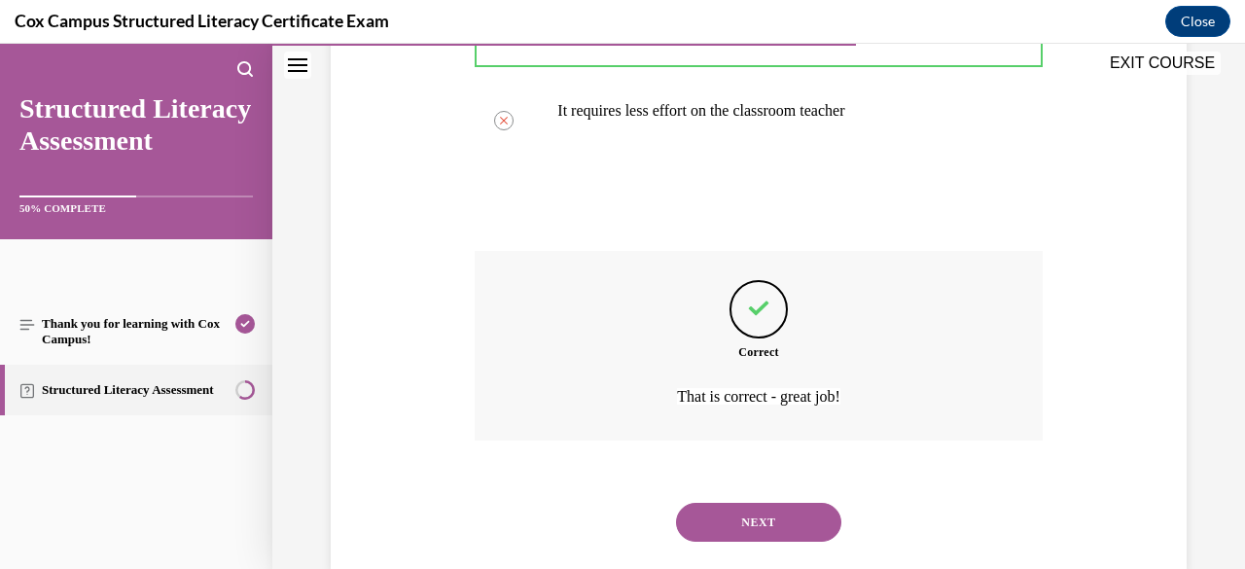
scroll to position [699, 0]
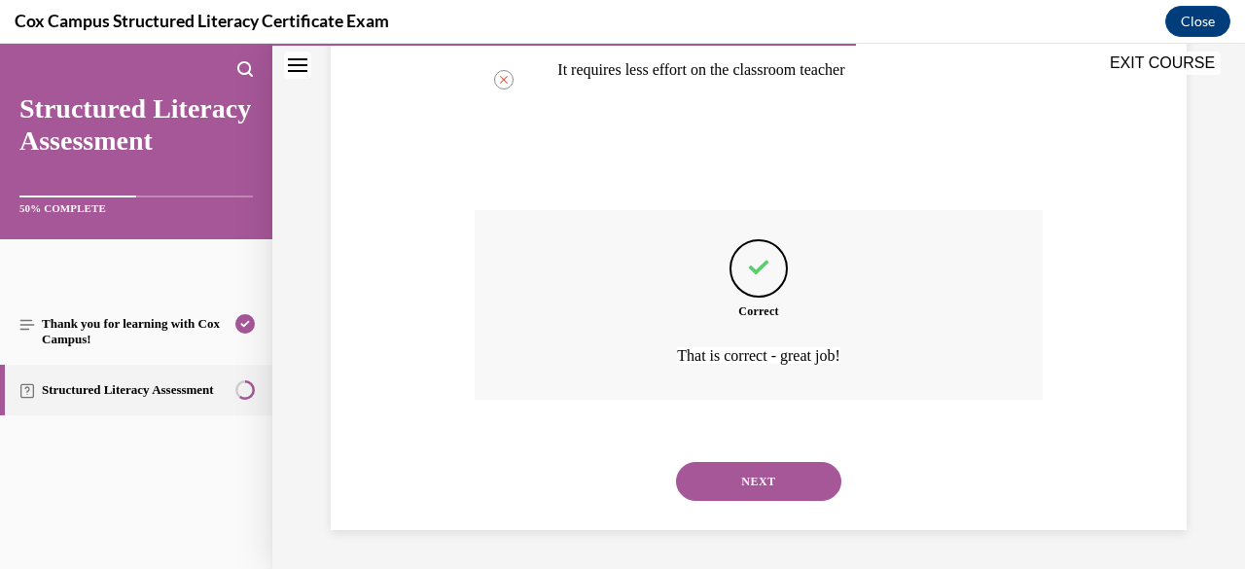
click at [730, 474] on button "NEXT" at bounding box center [758, 481] width 165 height 39
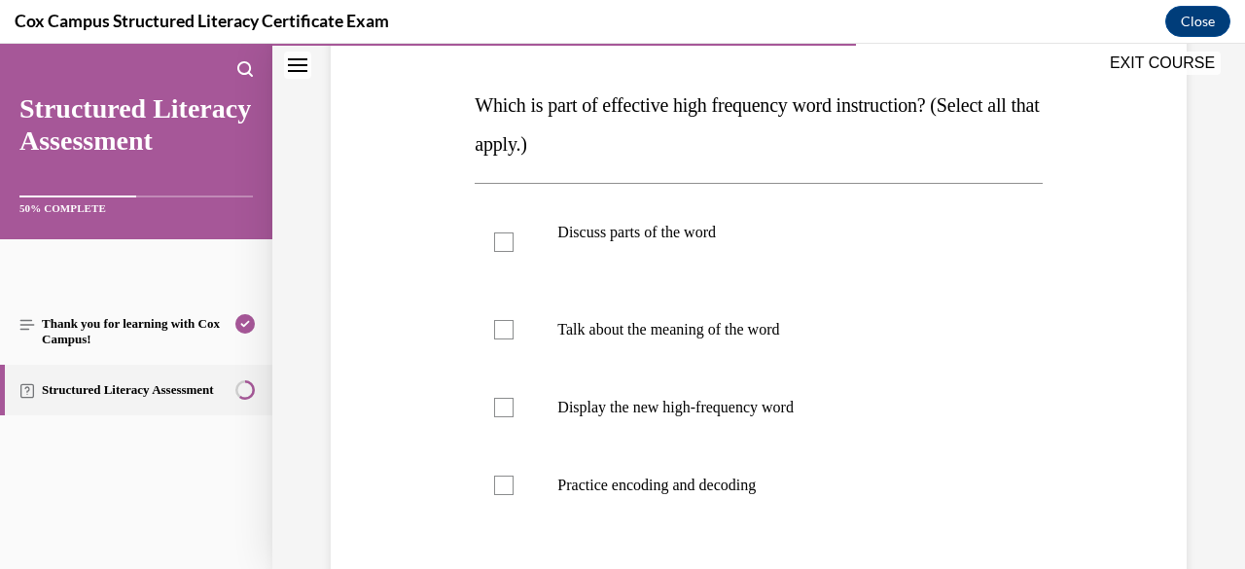
scroll to position [284, 0]
click at [722, 273] on label "Discuss parts of the word" at bounding box center [757, 242] width 567 height 97
click at [513, 253] on input "Discuss parts of the word" at bounding box center [503, 242] width 19 height 19
checkbox input "true"
click at [702, 347] on label "Talk about the meaning of the word" at bounding box center [757, 331] width 567 height 78
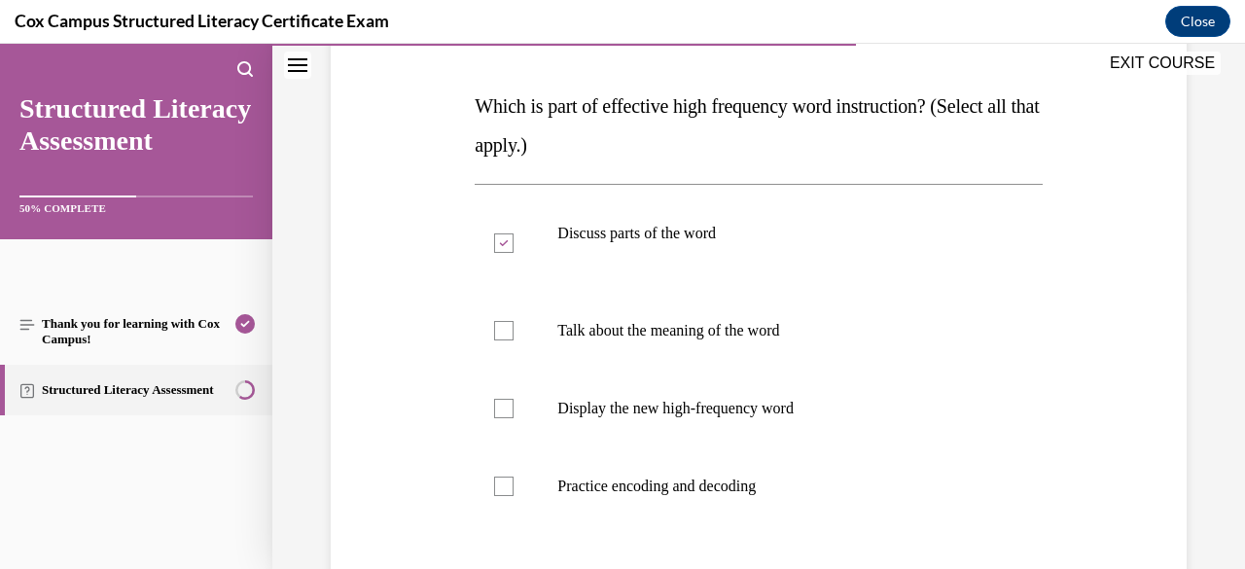
click at [513, 340] on input "Talk about the meaning of the word" at bounding box center [503, 330] width 19 height 19
checkbox input "true"
click at [692, 407] on p "Display the new high-frequency word" at bounding box center [775, 408] width 436 height 19
click at [513, 407] on input "Display the new high-frequency word" at bounding box center [503, 408] width 19 height 19
checkbox input "true"
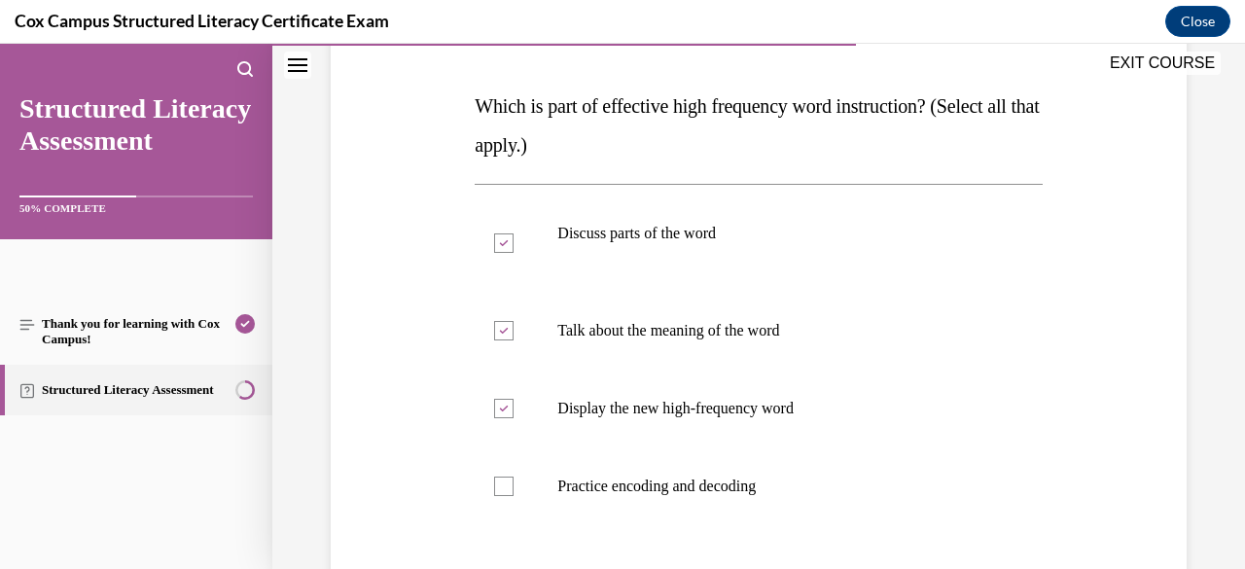
click at [680, 498] on label "Practice encoding and decoding" at bounding box center [757, 486] width 567 height 78
click at [513, 496] on input "Practice encoding and decoding" at bounding box center [503, 485] width 19 height 19
checkbox input "true"
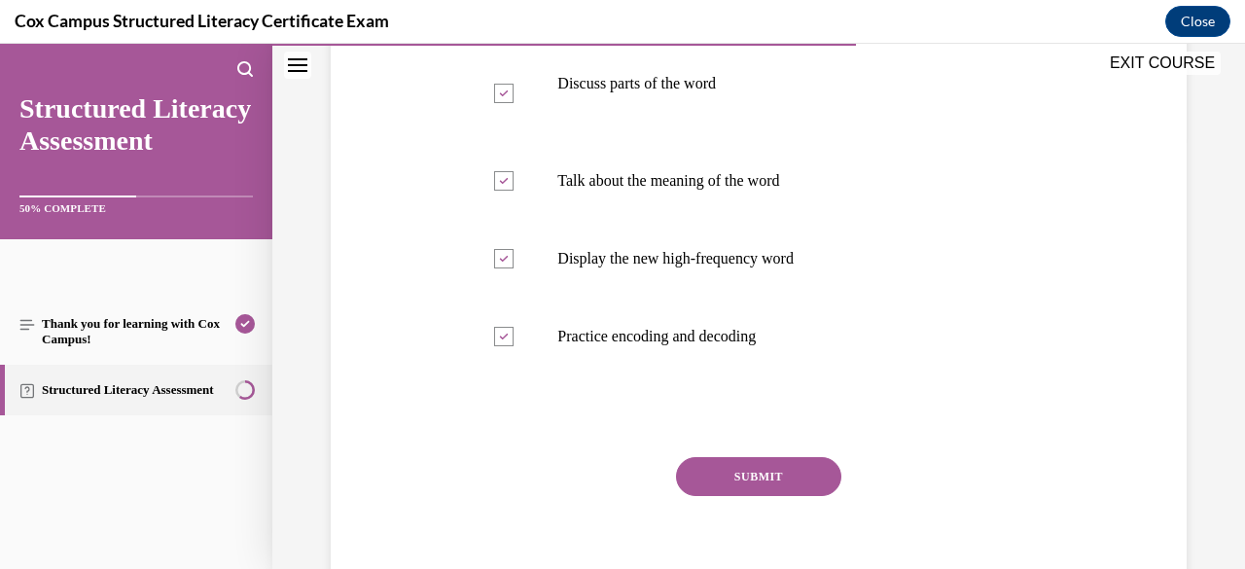
click at [715, 493] on button "SUBMIT" at bounding box center [758, 476] width 165 height 39
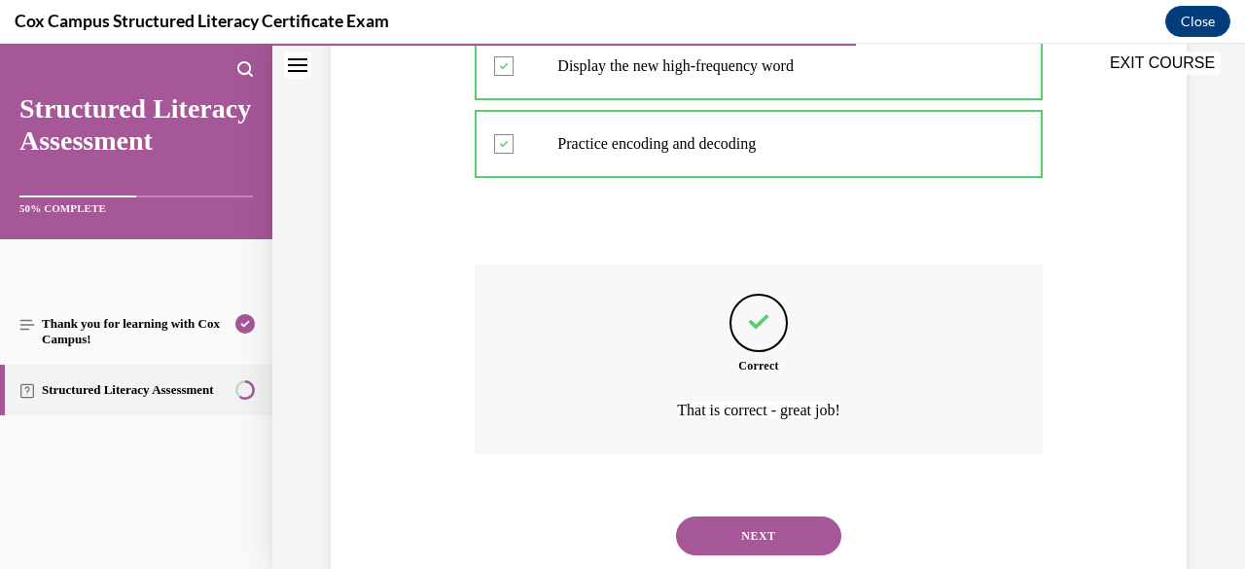
scroll to position [680, 0]
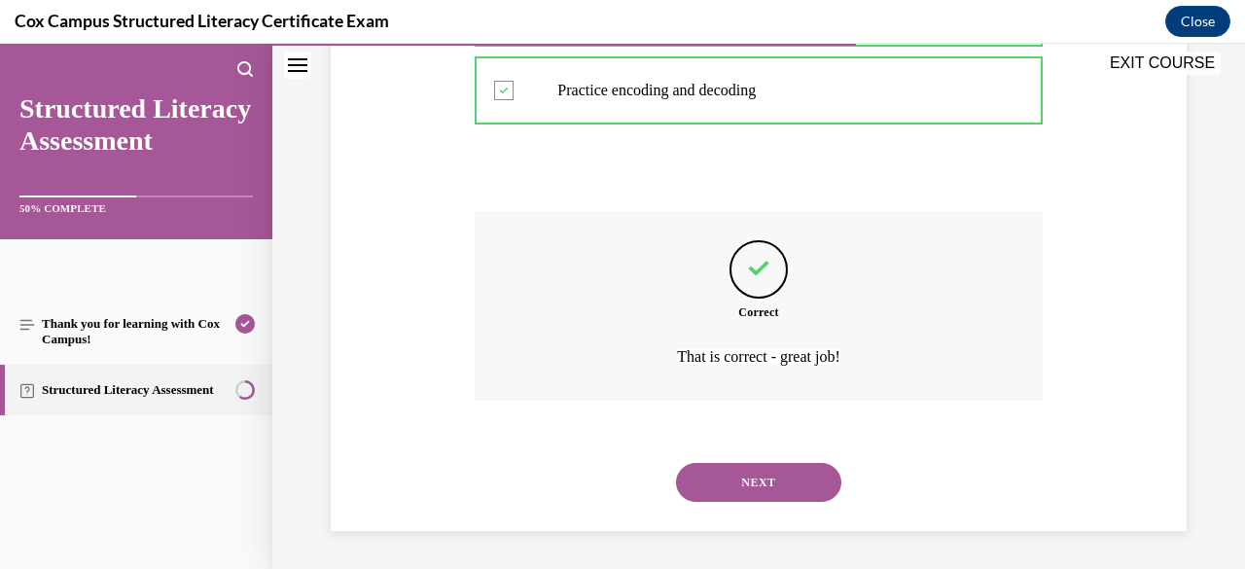
click at [721, 495] on button "NEXT" at bounding box center [758, 482] width 165 height 39
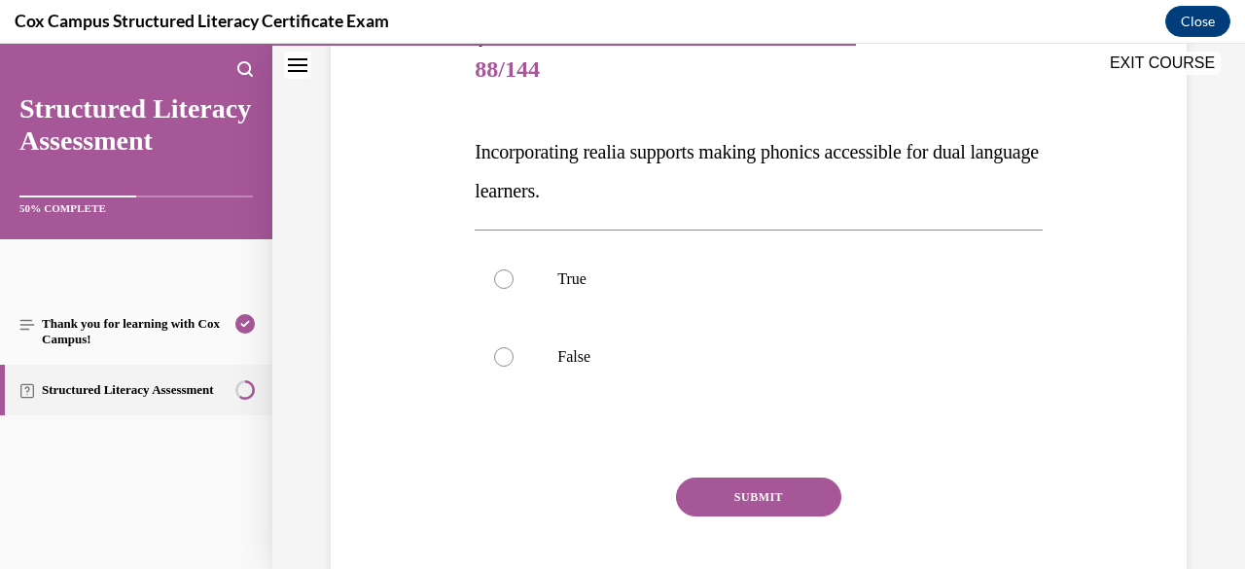
scroll to position [239, 0]
drag, startPoint x: 636, startPoint y: 197, endPoint x: 457, endPoint y: 137, distance: 188.8
click at [457, 137] on div "Question 88/144 Incorporating realia supports making phonics accessible for dua…" at bounding box center [758, 304] width 865 height 663
click at [755, 285] on p "True" at bounding box center [775, 277] width 436 height 19
click at [513, 285] on input "True" at bounding box center [503, 277] width 19 height 19
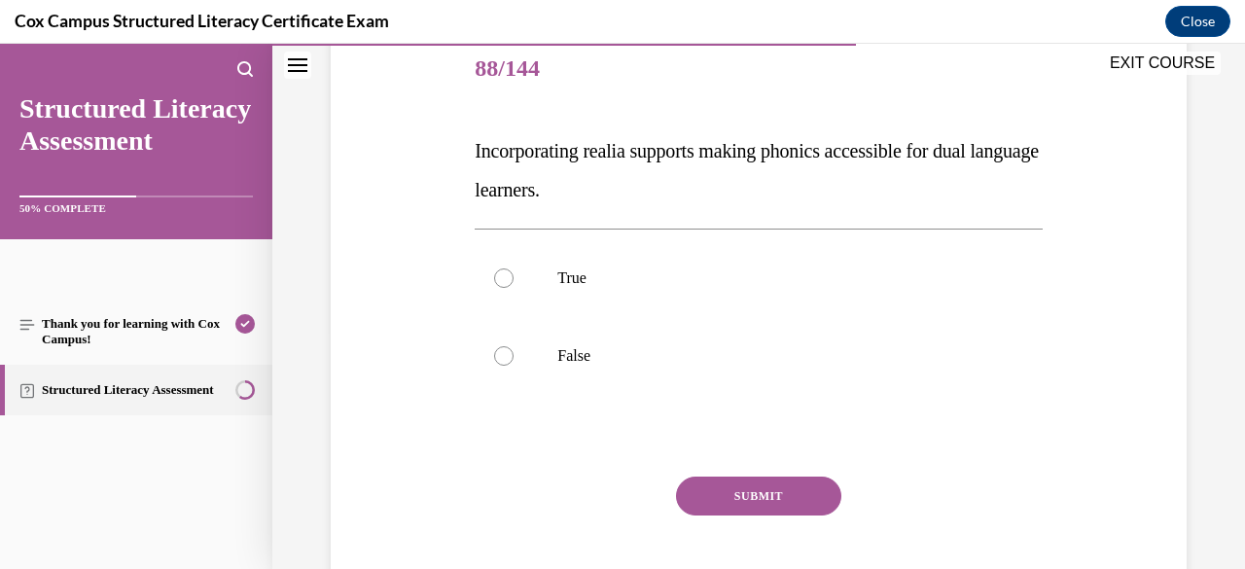
radio input "true"
click at [771, 501] on button "SUBMIT" at bounding box center [758, 495] width 165 height 39
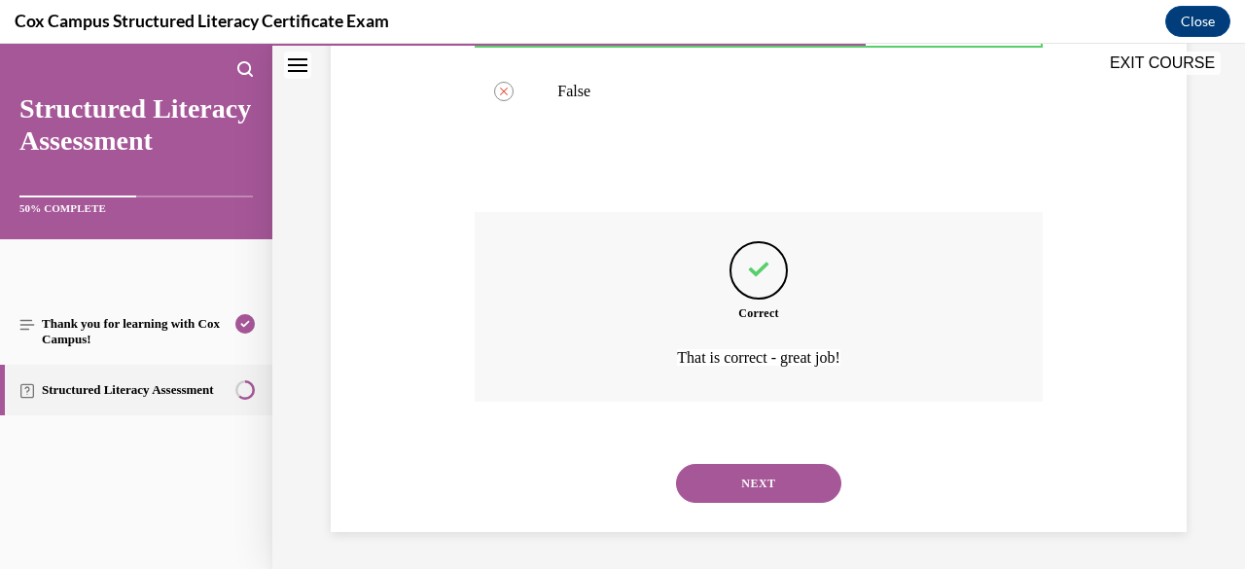
scroll to position [505, 0]
click at [762, 483] on button "NEXT" at bounding box center [758, 482] width 165 height 39
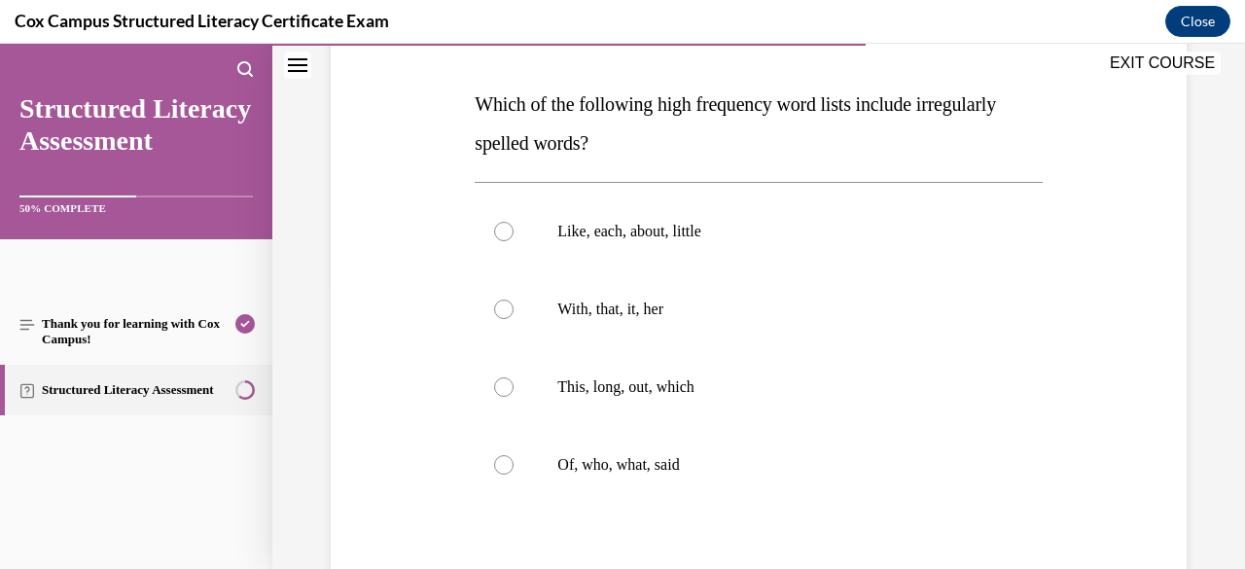
scroll to position [287, 0]
click at [754, 474] on label "Of, who, what, said" at bounding box center [757, 464] width 567 height 78
click at [513, 474] on input "Of, who, what, said" at bounding box center [503, 463] width 19 height 19
radio input "true"
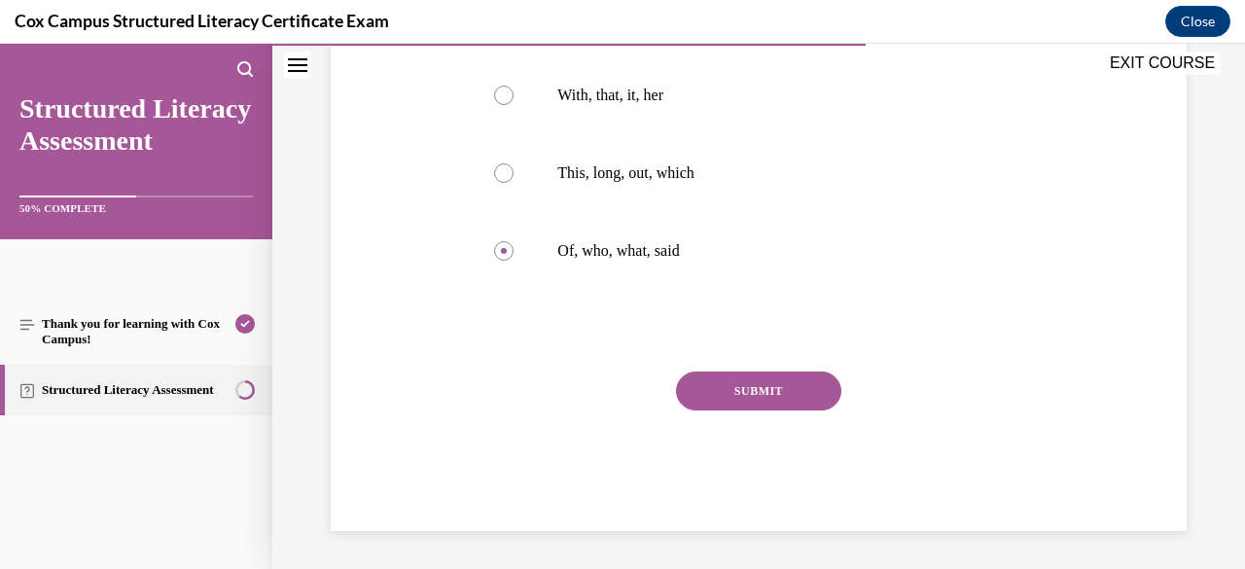
click at [754, 384] on button "SUBMIT" at bounding box center [758, 390] width 165 height 39
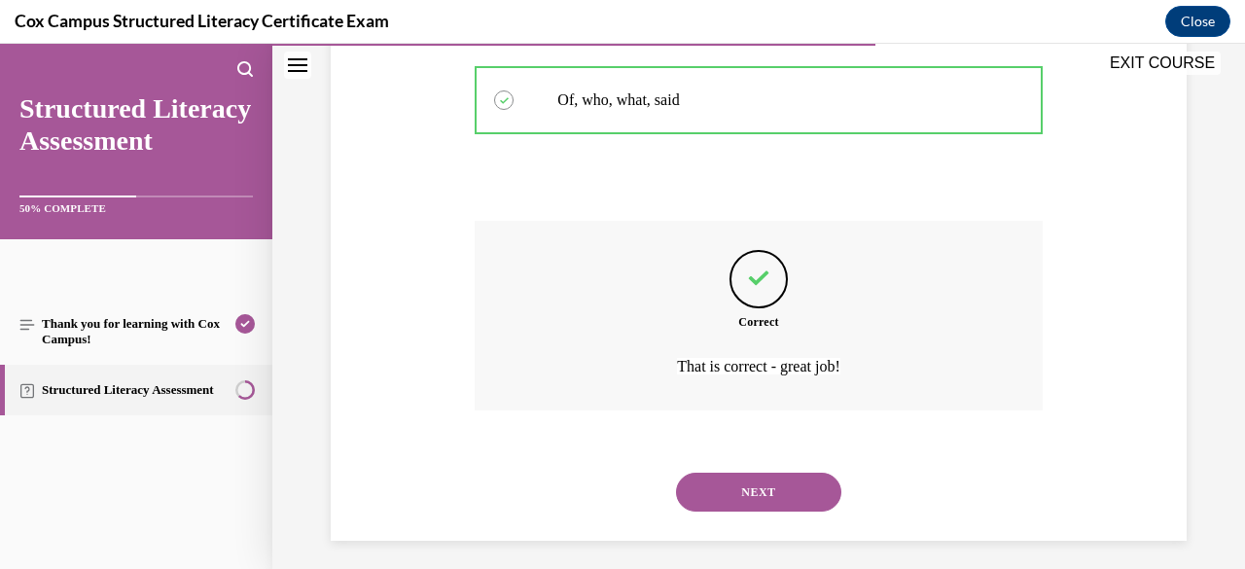
scroll to position [660, 0]
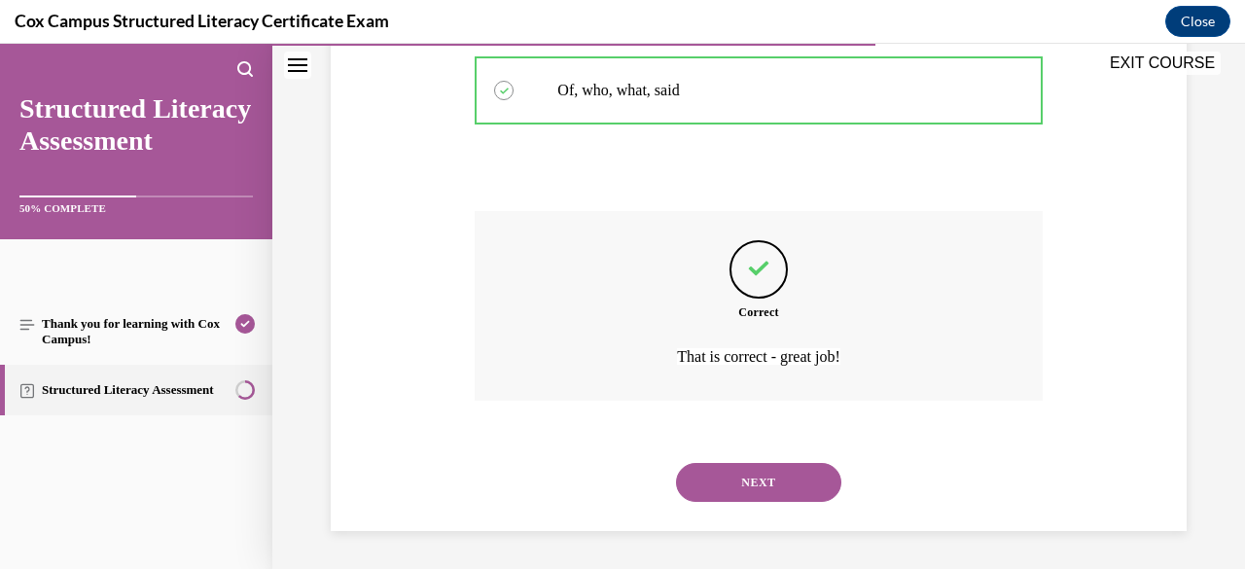
click at [754, 487] on button "NEXT" at bounding box center [758, 482] width 165 height 39
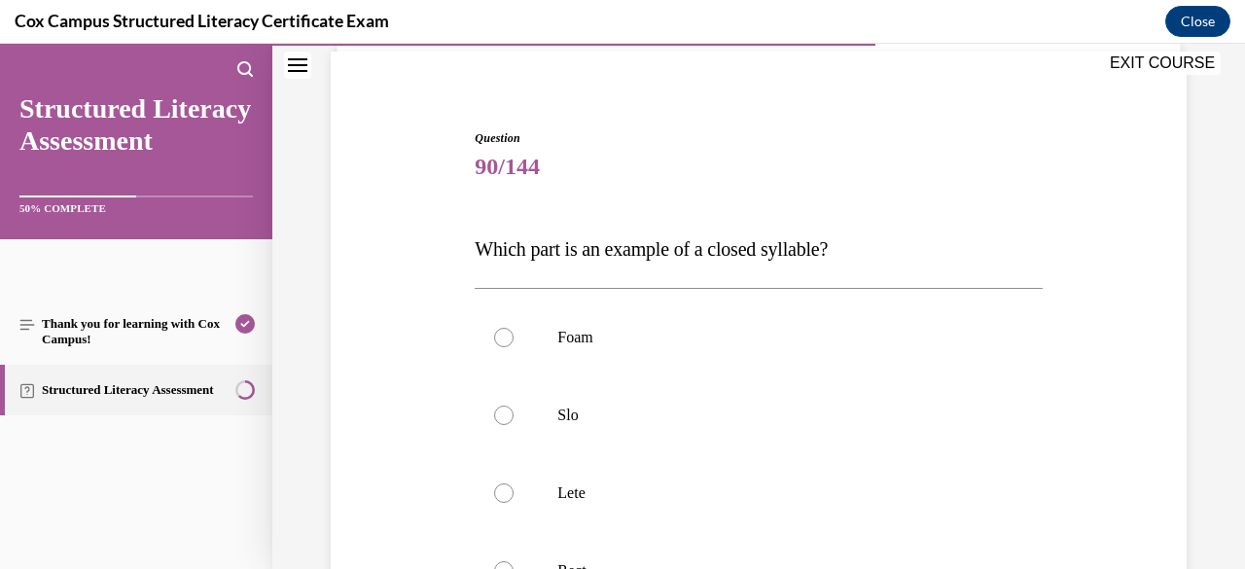
scroll to position [161, 0]
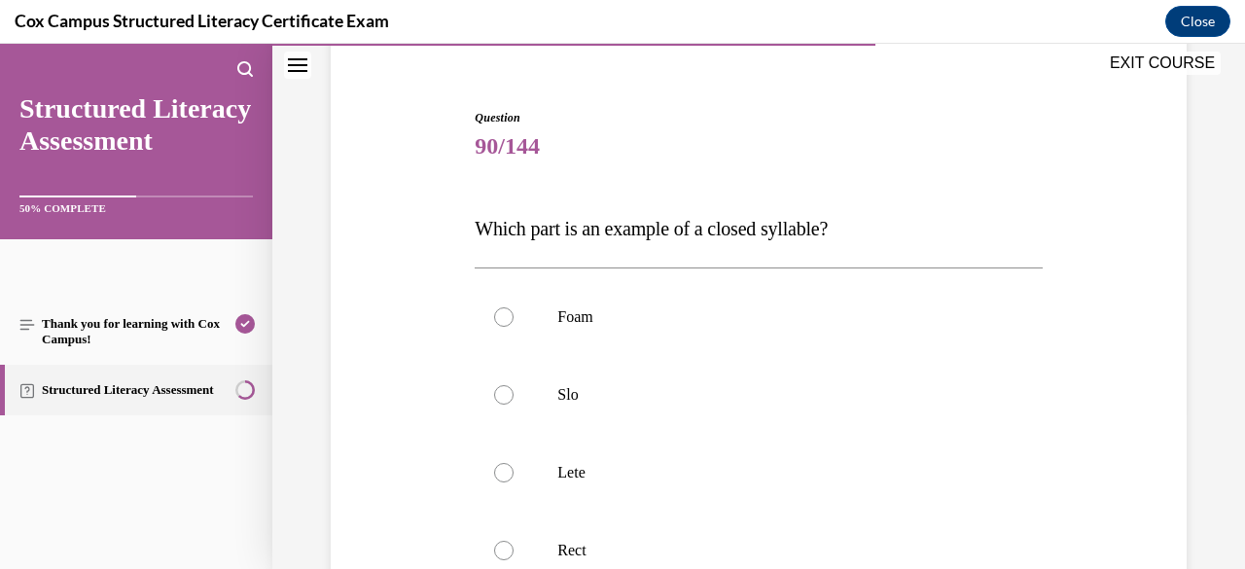
click at [754, 487] on label "Lete" at bounding box center [757, 473] width 567 height 78
click at [513, 482] on input "Lete" at bounding box center [503, 472] width 19 height 19
radio input "true"
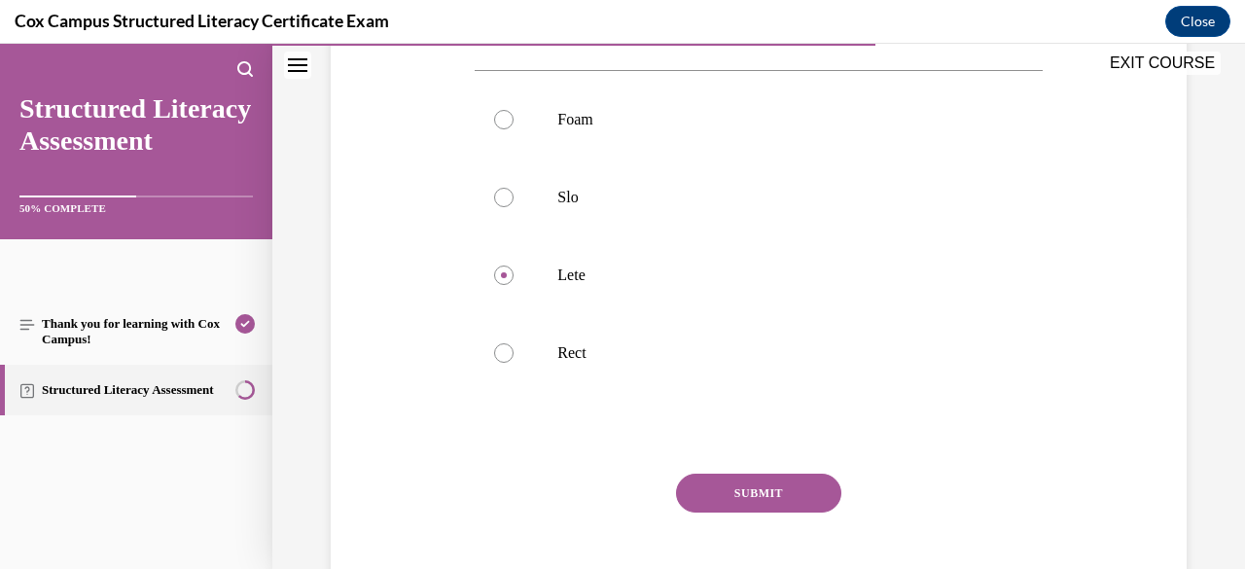
click at [761, 492] on button "SUBMIT" at bounding box center [758, 493] width 165 height 39
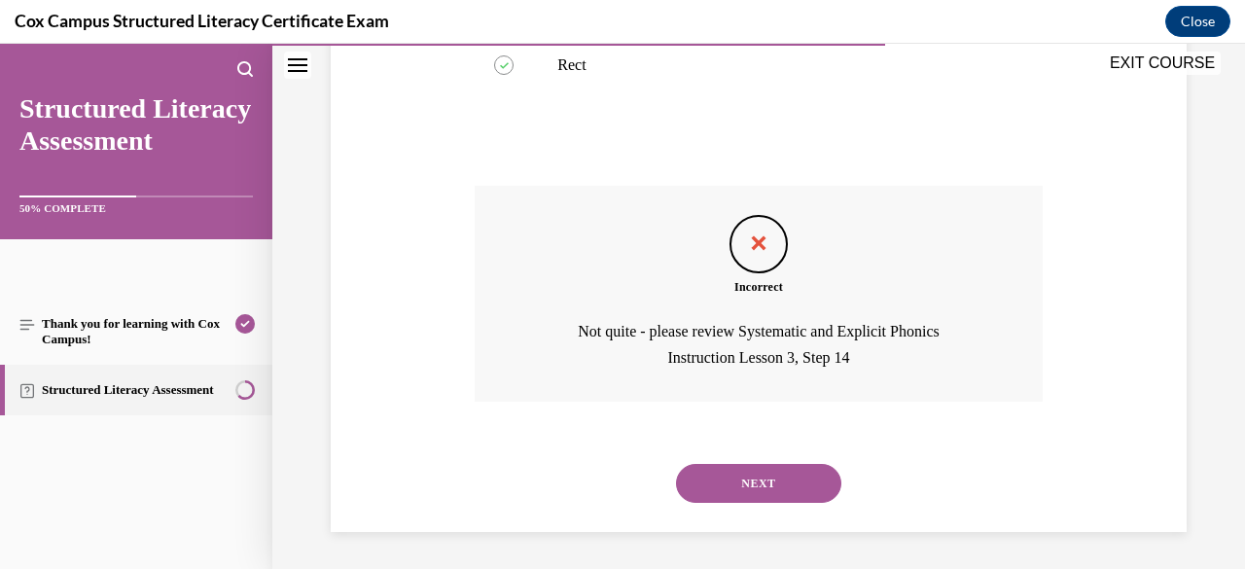
scroll to position [648, 0]
click at [761, 492] on button "NEXT" at bounding box center [758, 482] width 165 height 39
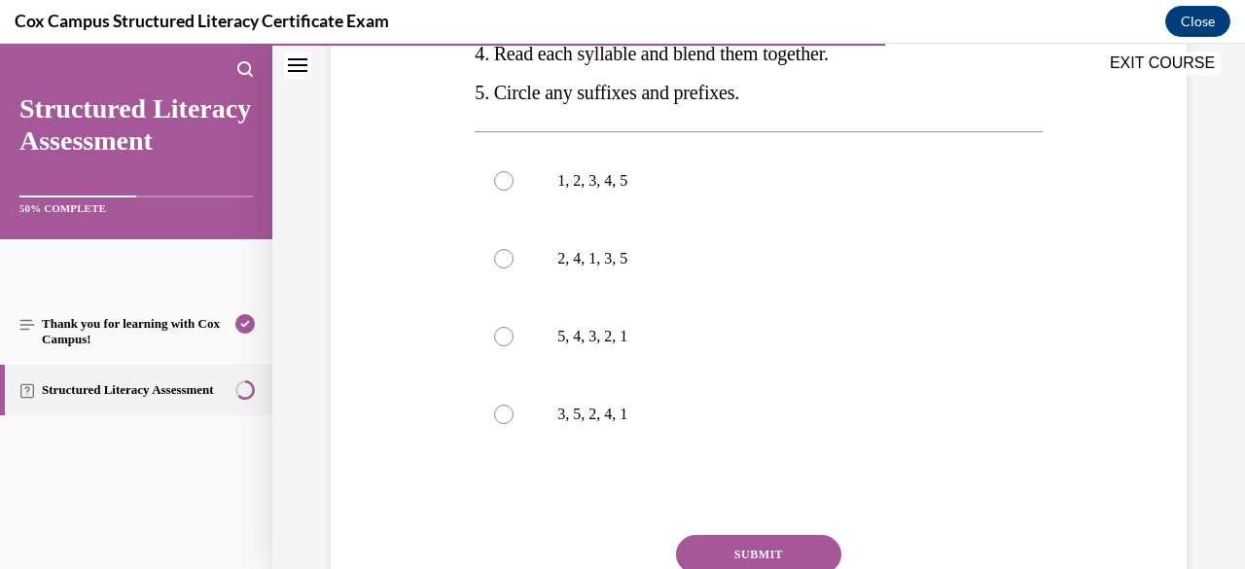
scroll to position [526, 0]
click at [730, 423] on p "3, 5, 2, 4, 1" at bounding box center [775, 413] width 436 height 19
click at [513, 423] on input "3, 5, 2, 4, 1" at bounding box center [503, 413] width 19 height 19
radio input "true"
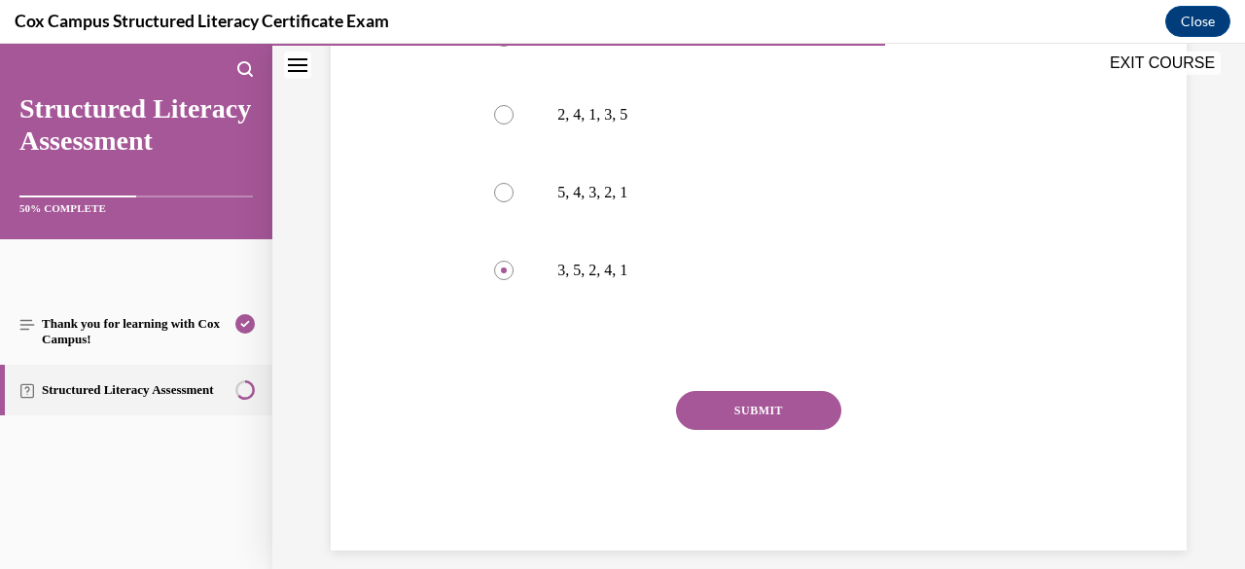
scroll to position [679, 0]
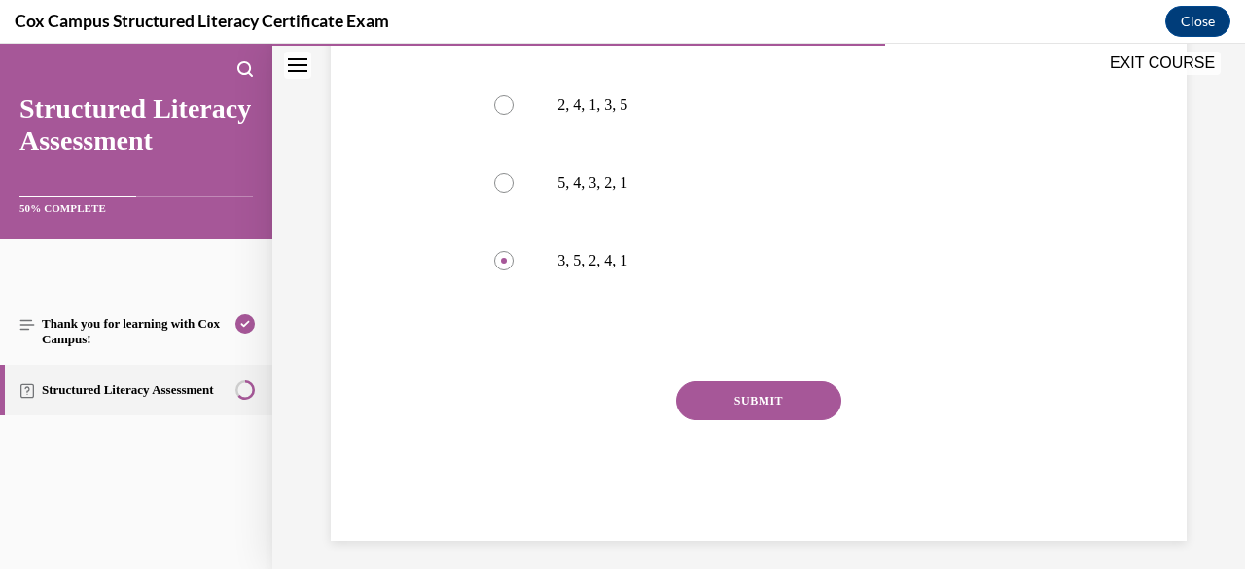
click at [729, 420] on button "SUBMIT" at bounding box center [758, 400] width 165 height 39
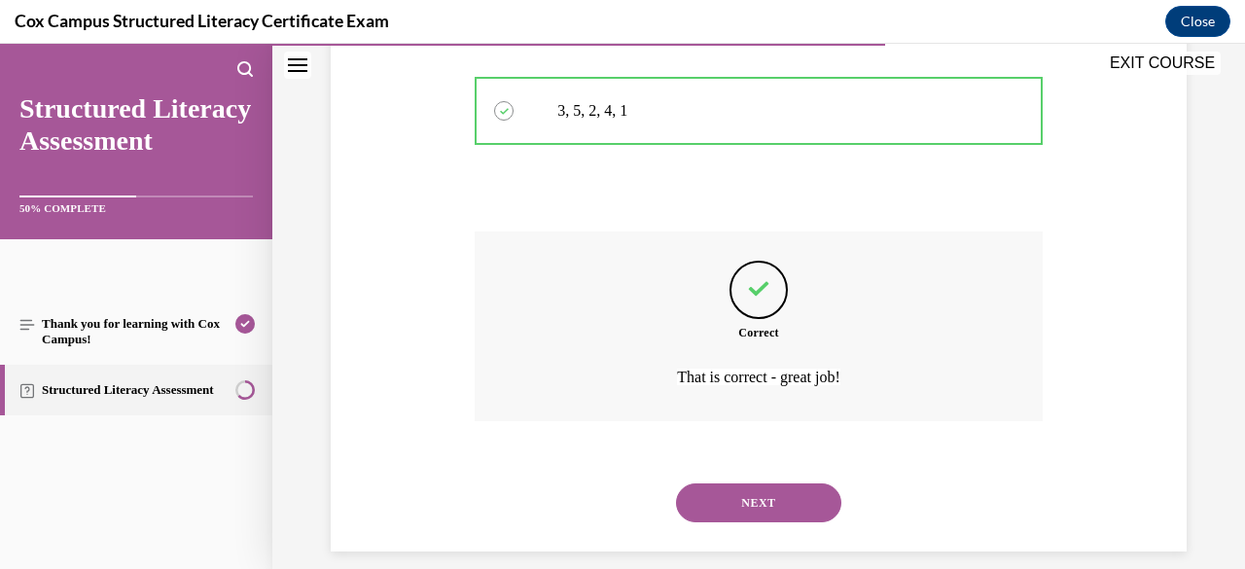
scroll to position [888, 0]
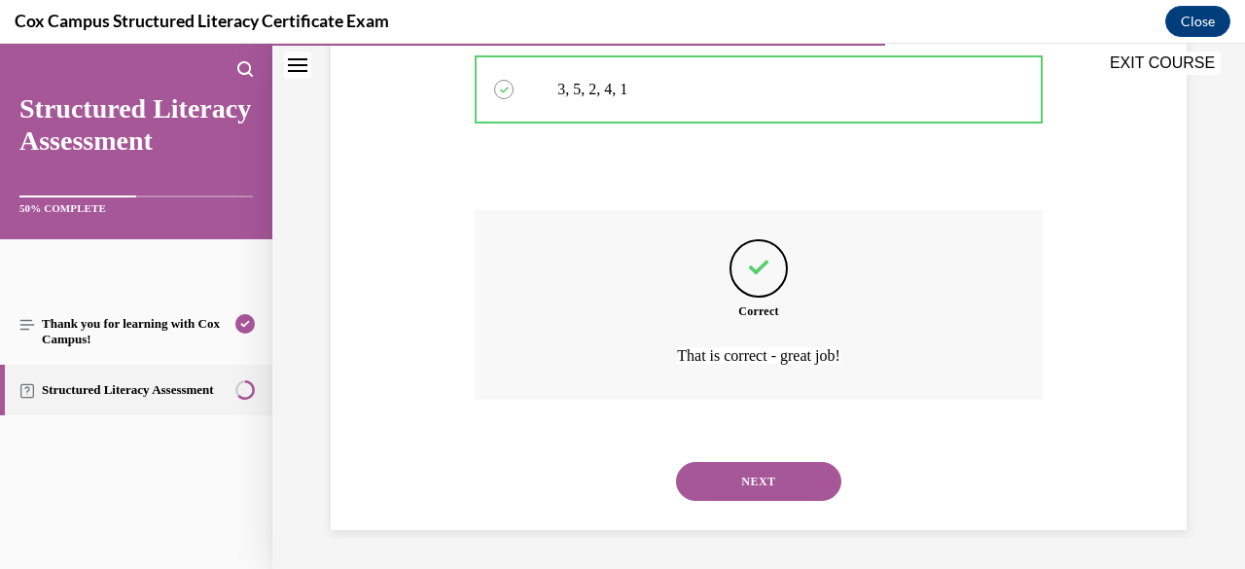
click at [747, 477] on button "NEXT" at bounding box center [758, 481] width 165 height 39
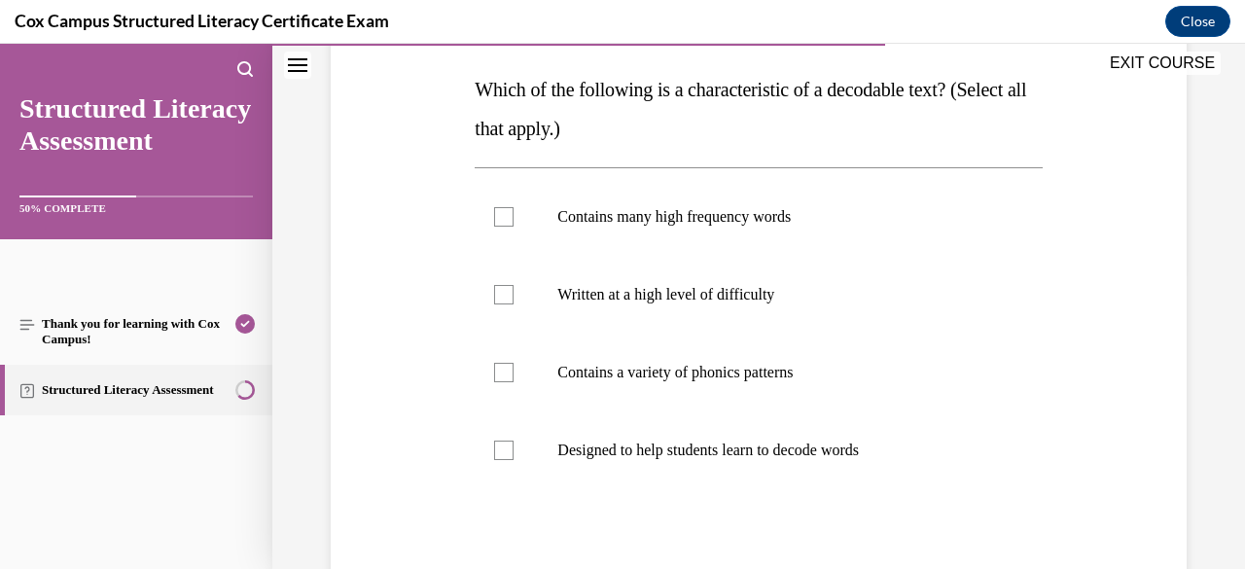
scroll to position [301, 0]
click at [821, 375] on p "Contains a variety of phonics patterns" at bounding box center [775, 371] width 436 height 19
click at [513, 375] on input "Contains a variety of phonics patterns" at bounding box center [503, 371] width 19 height 19
checkbox input "true"
click at [827, 446] on p "Designed to help students learn to decode words" at bounding box center [775, 448] width 436 height 19
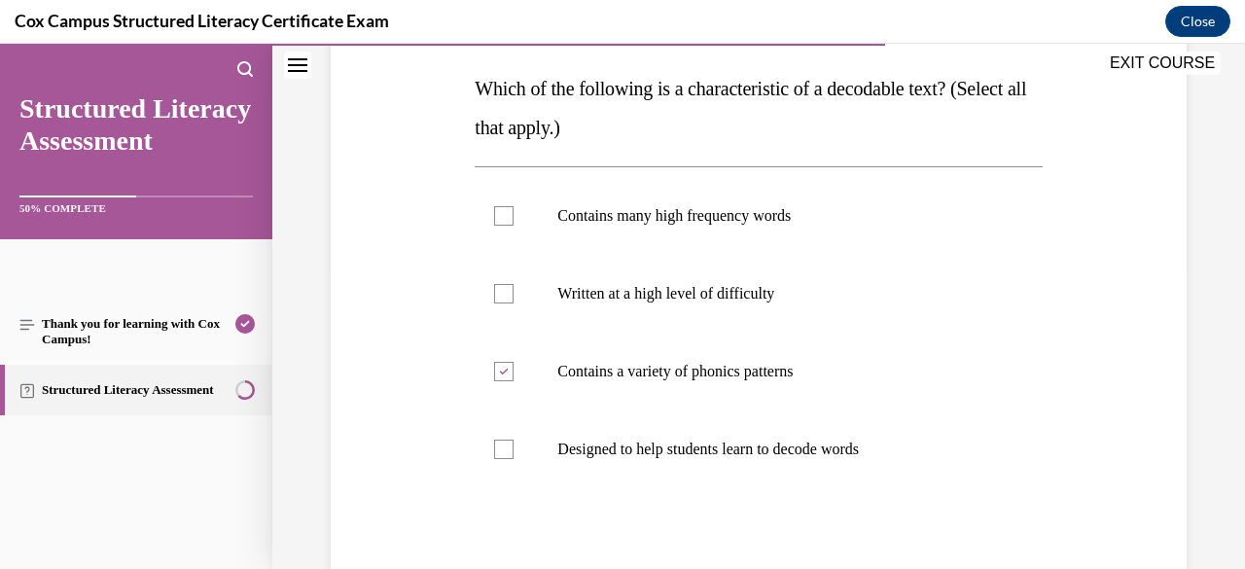
click at [513, 446] on input "Designed to help students learn to decode words" at bounding box center [503, 448] width 19 height 19
checkbox input "true"
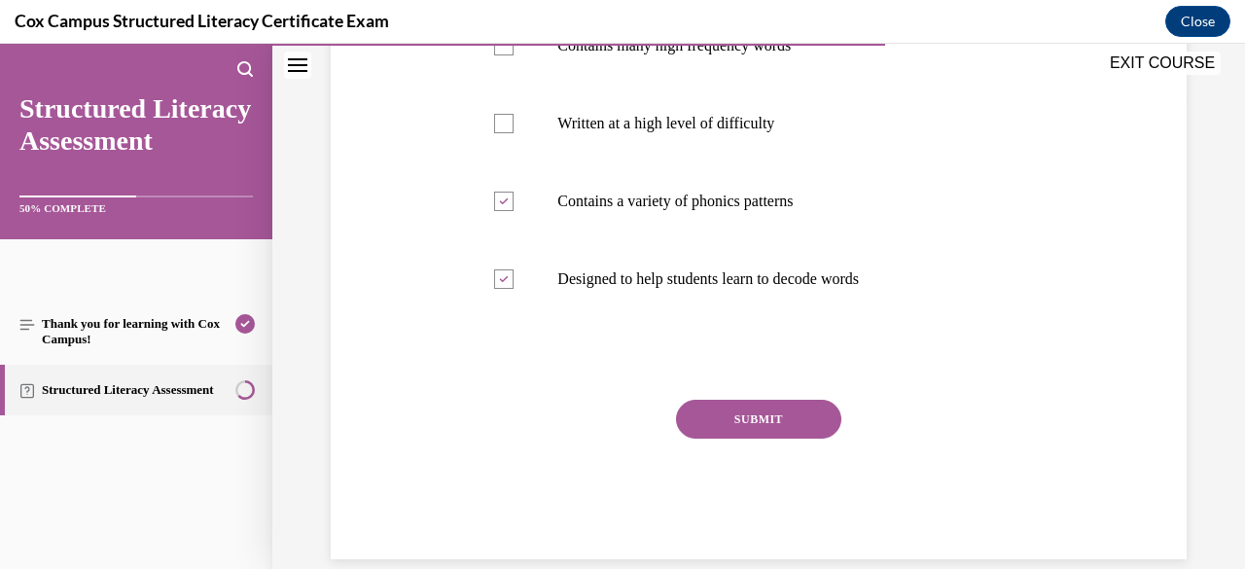
click at [809, 427] on button "SUBMIT" at bounding box center [758, 419] width 165 height 39
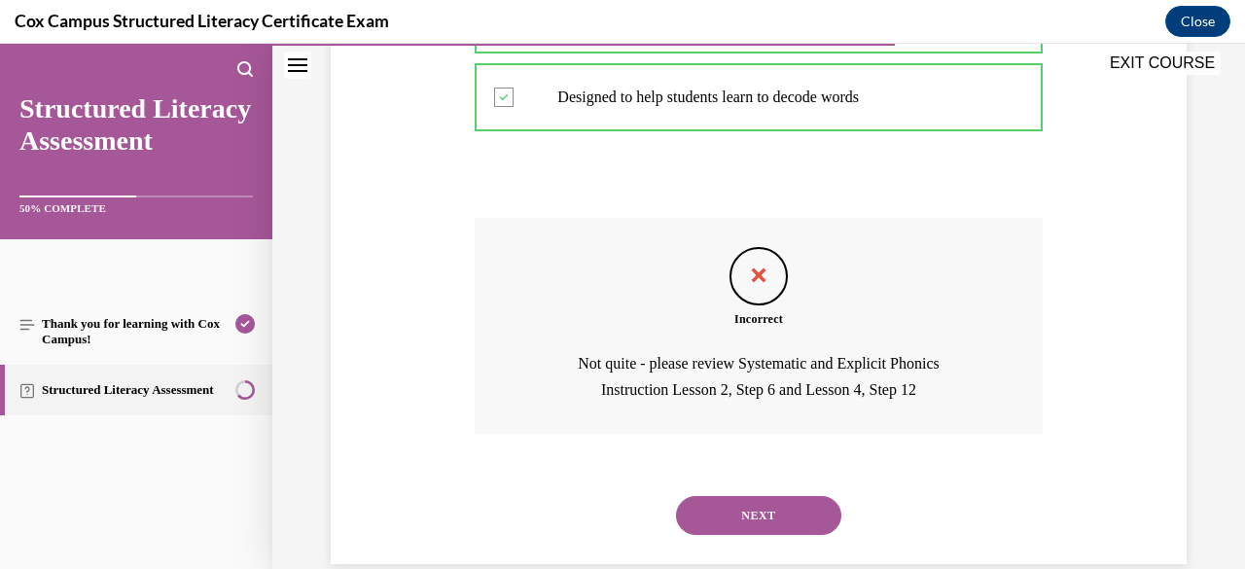
scroll to position [686, 0]
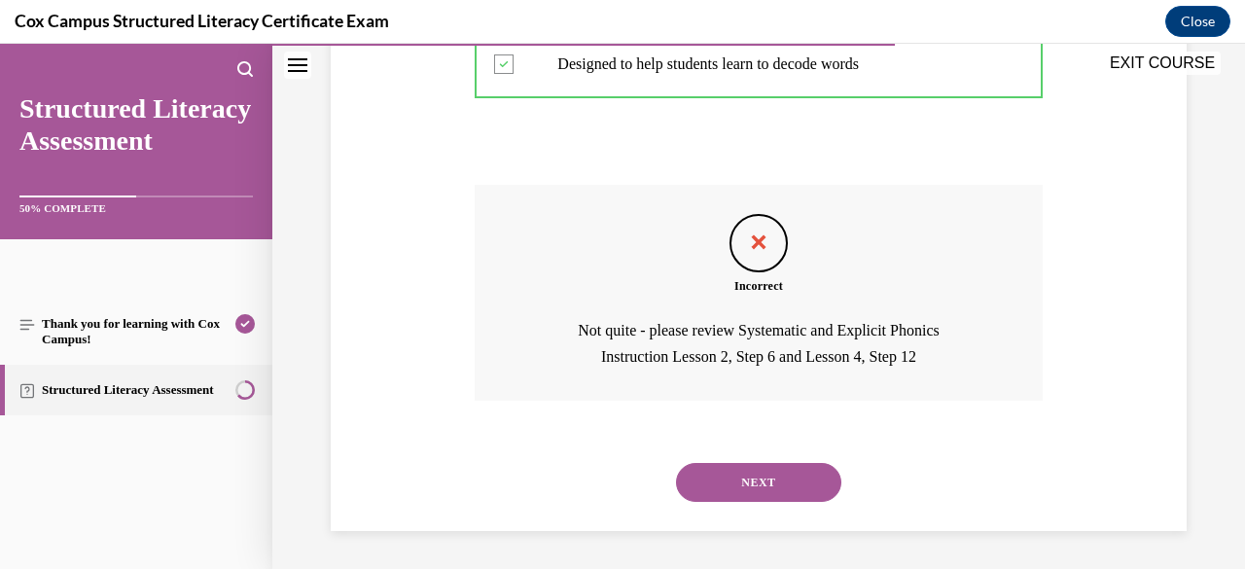
click at [788, 487] on button "NEXT" at bounding box center [758, 482] width 165 height 39
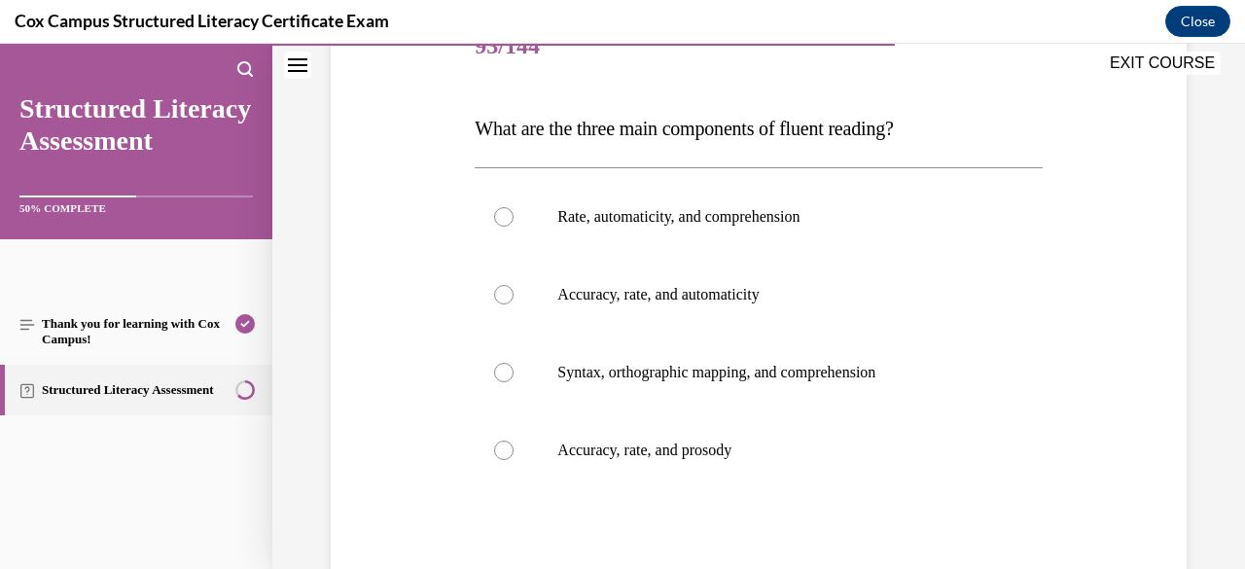
scroll to position [263, 0]
drag, startPoint x: 956, startPoint y: 120, endPoint x: 439, endPoint y: 144, distance: 516.9
click at [439, 144] on div "Question 93/144 What are the three main components of fluent reading?   Rate, a…" at bounding box center [758, 339] width 865 height 780
drag, startPoint x: 941, startPoint y: 116, endPoint x: 469, endPoint y: 101, distance: 472.8
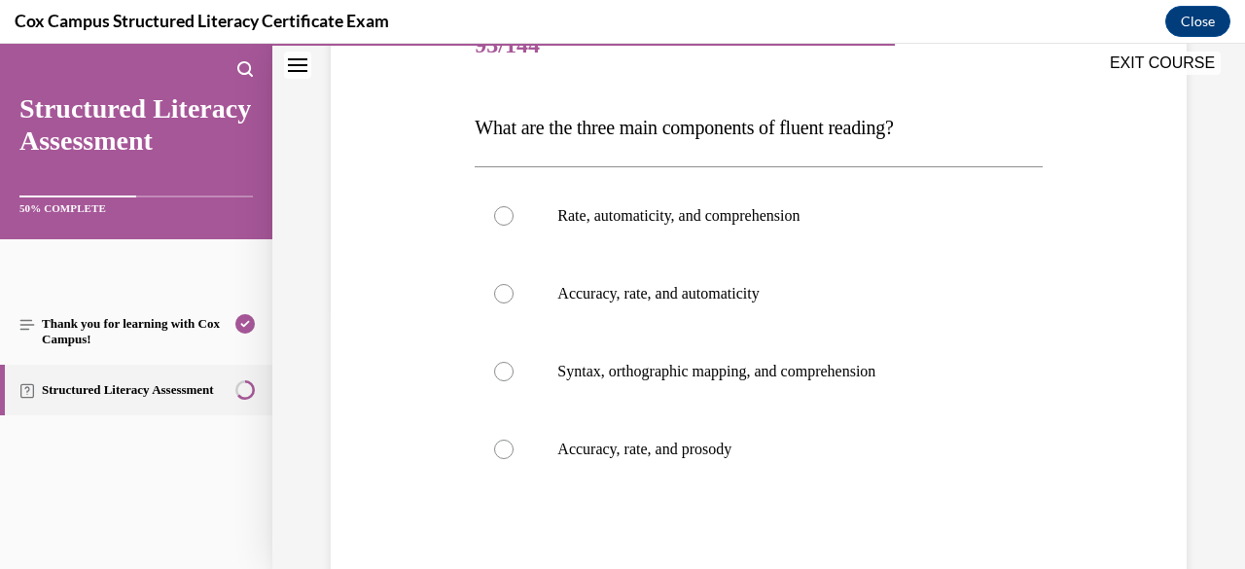
click at [470, 101] on div "Question 93/144 What are the three main components of fluent reading?   Rate, a…" at bounding box center [758, 354] width 577 height 751
click at [694, 437] on label "Accuracy, rate, and prosody" at bounding box center [757, 449] width 567 height 78
click at [513, 439] on input "Accuracy, rate, and prosody" at bounding box center [503, 448] width 19 height 19
radio input "true"
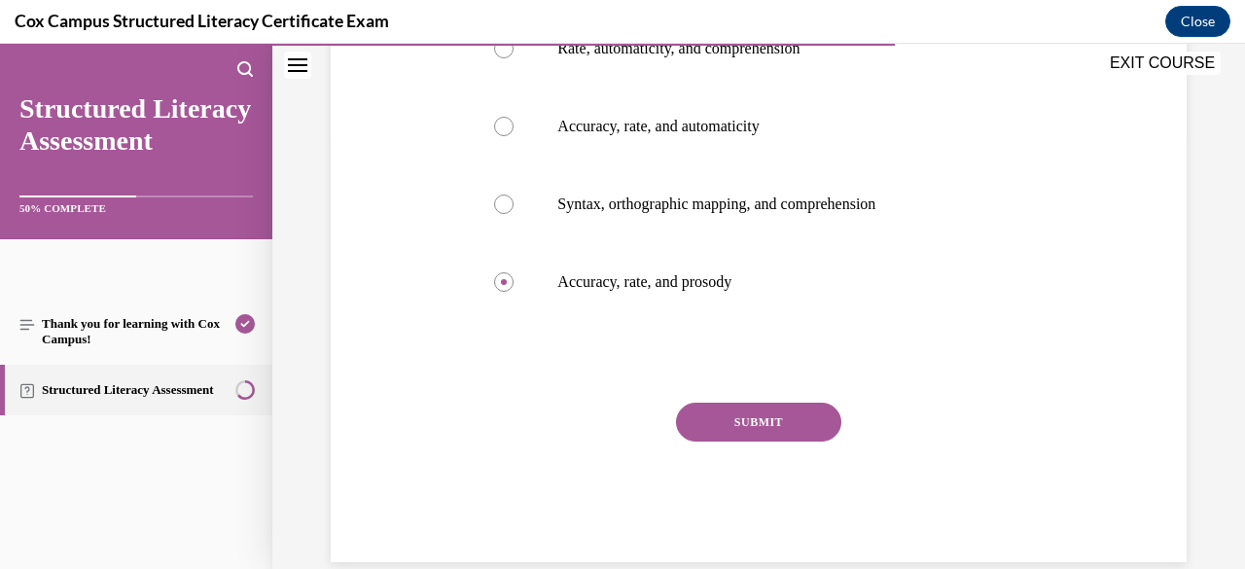
click at [735, 434] on button "SUBMIT" at bounding box center [758, 422] width 165 height 39
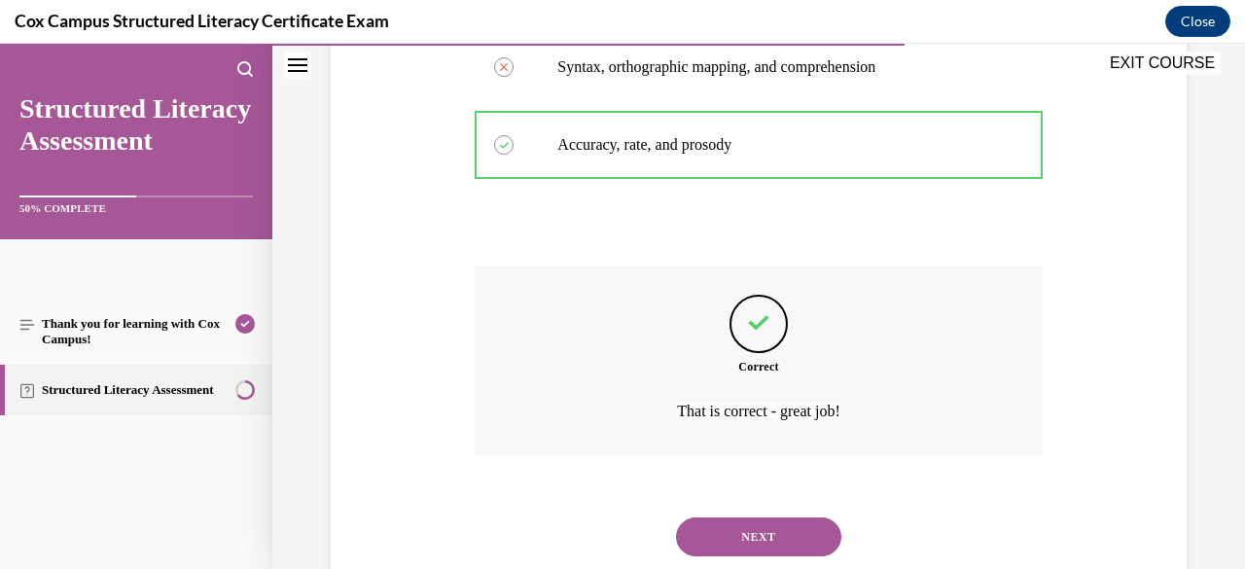
scroll to position [563, 0]
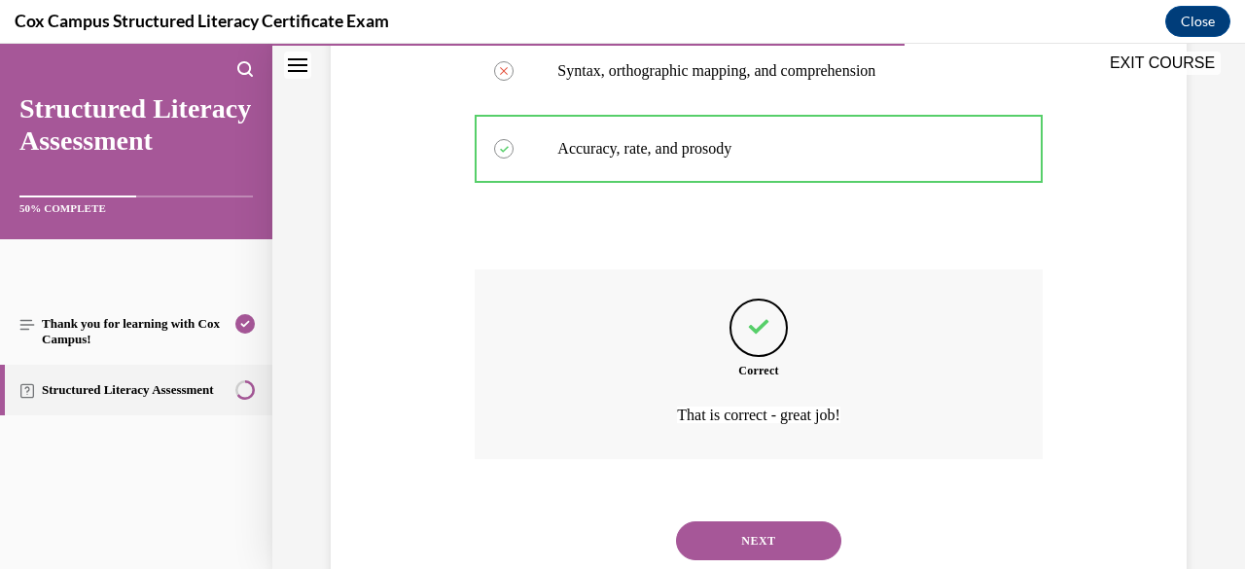
click at [753, 537] on button "NEXT" at bounding box center [758, 540] width 165 height 39
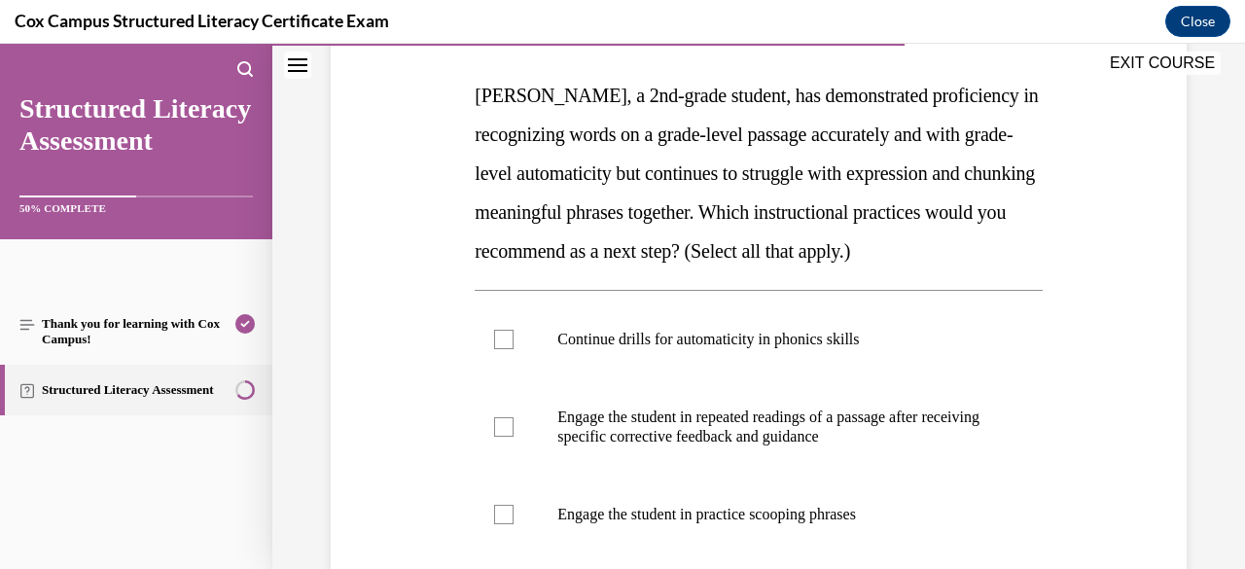
scroll to position [378, 0]
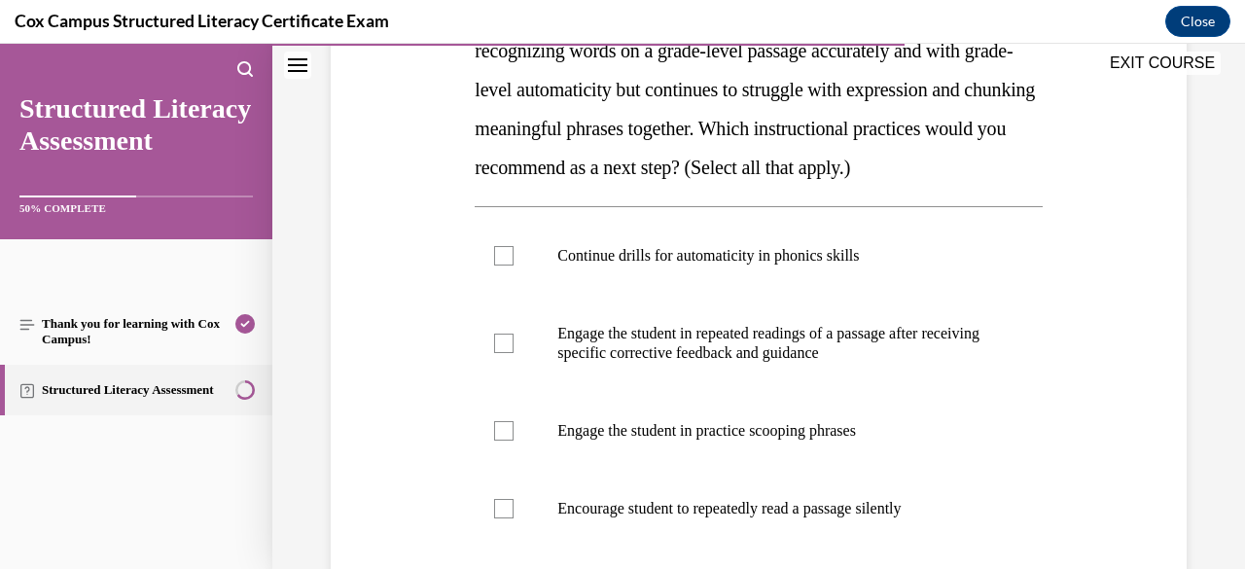
click at [808, 295] on label "Continue drills for automaticity in phonics skills" at bounding box center [757, 256] width 567 height 78
click at [513, 265] on input "Continue drills for automaticity in phonics skills" at bounding box center [503, 255] width 19 height 19
checkbox input "true"
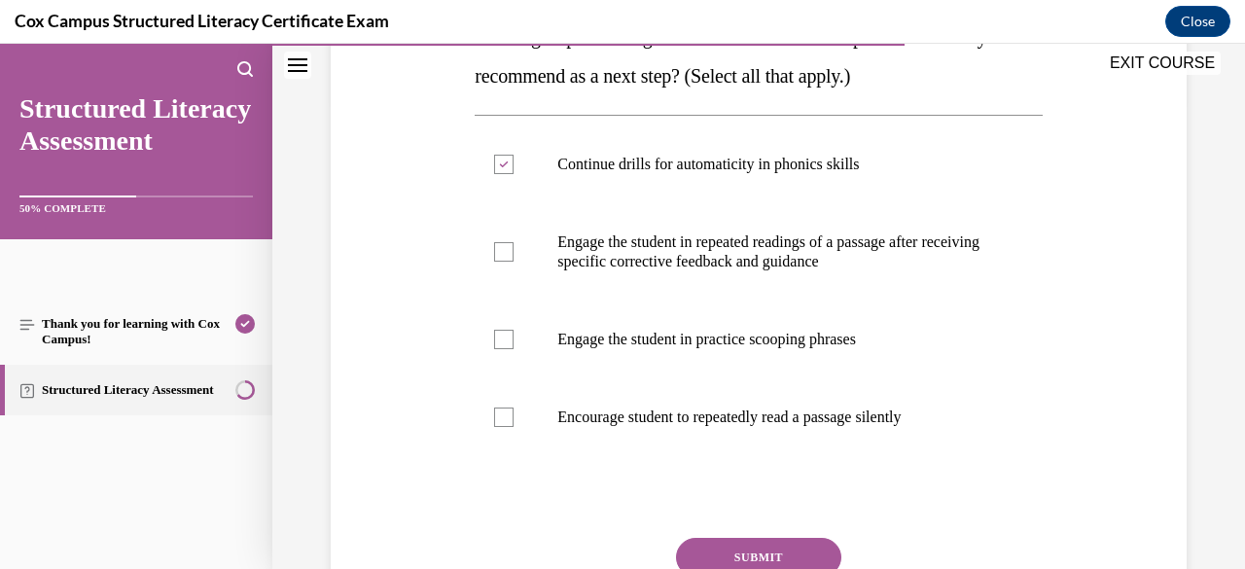
click at [809, 300] on label "Engage the student in repeated readings of a passage after receiving specific c…" at bounding box center [757, 251] width 567 height 97
click at [513, 262] on input "Engage the student in repeated readings of a passage after receiving specific c…" at bounding box center [503, 251] width 19 height 19
checkbox input "true"
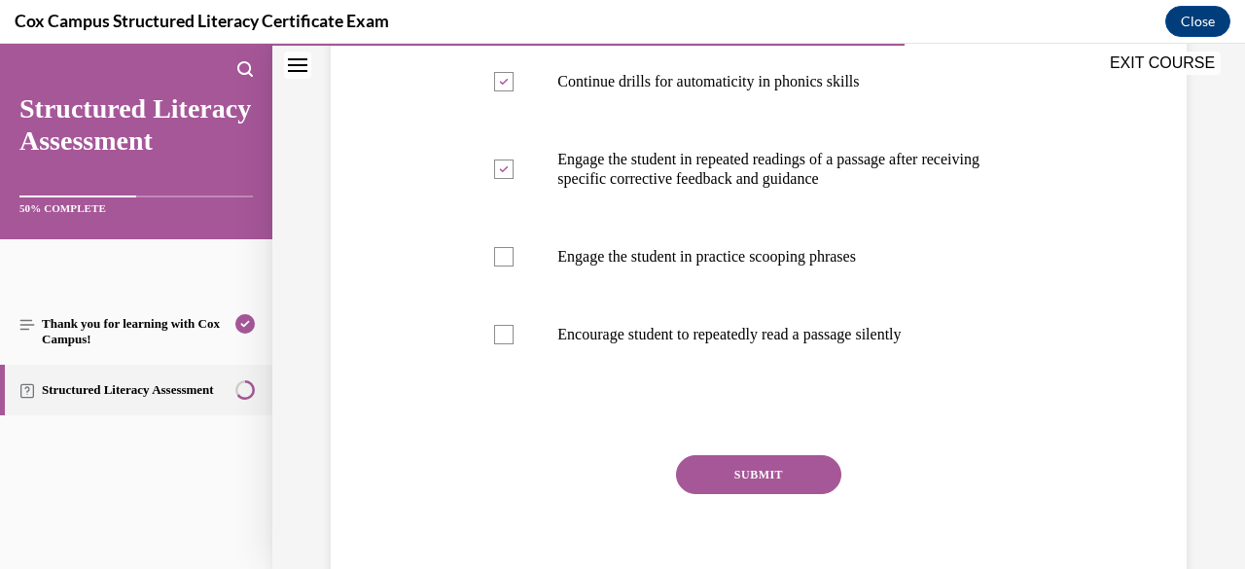
click at [809, 296] on label "Engage the student in practice scooping phrases" at bounding box center [757, 257] width 567 height 78
click at [513, 266] on input "Engage the student in practice scooping phrases" at bounding box center [503, 256] width 19 height 19
checkbox input "true"
click at [764, 494] on button "SUBMIT" at bounding box center [758, 474] width 165 height 39
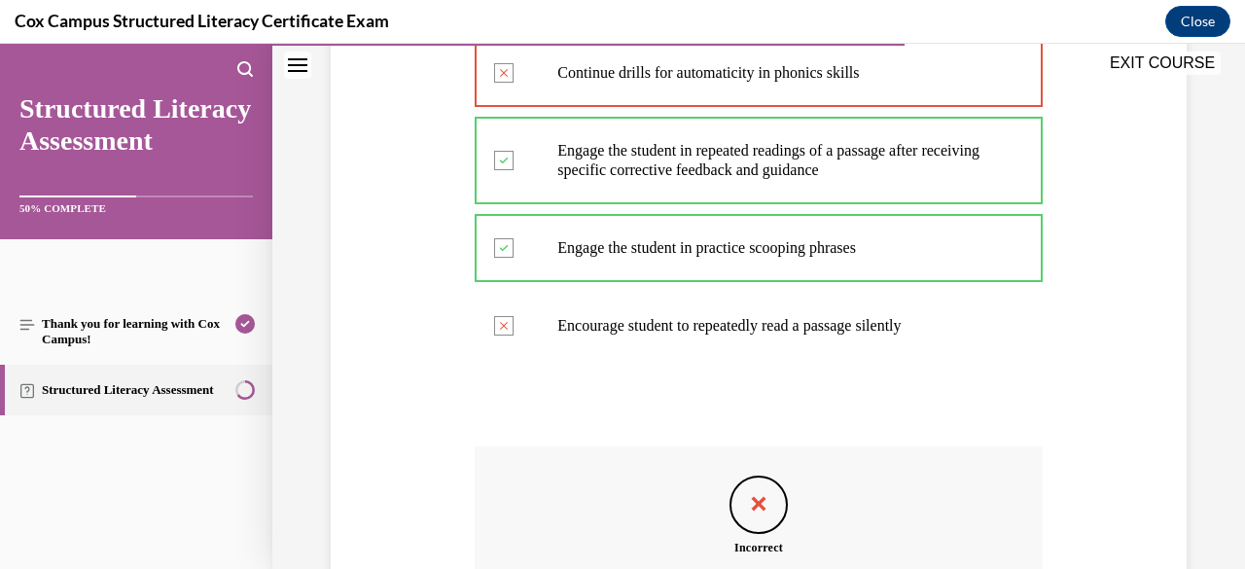
scroll to position [835, 0]
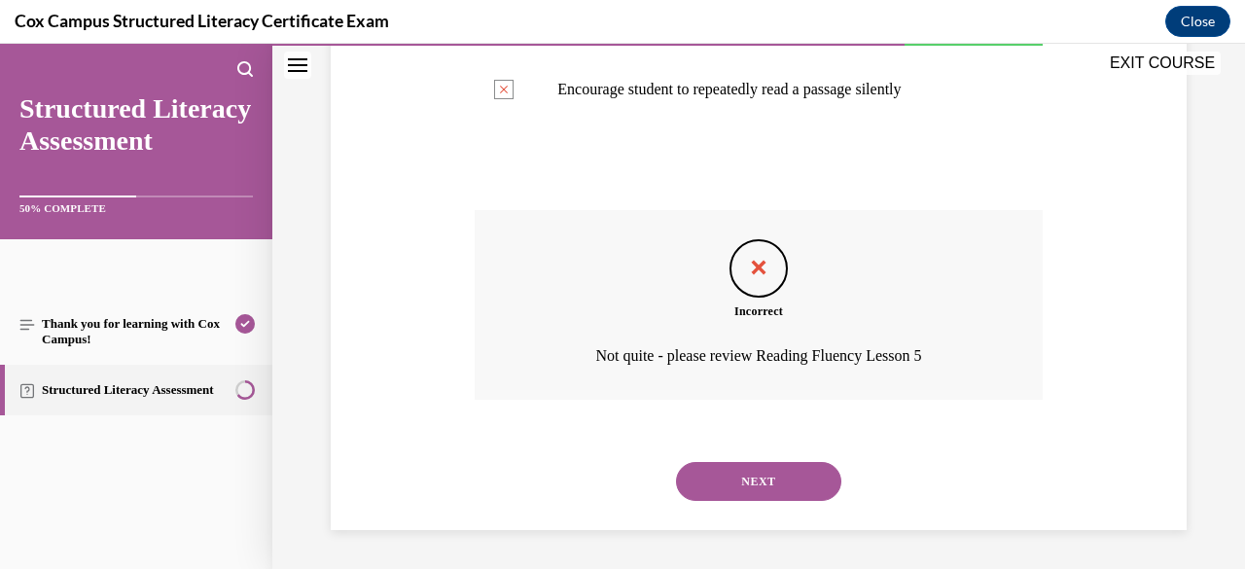
click at [754, 479] on button "NEXT" at bounding box center [758, 481] width 165 height 39
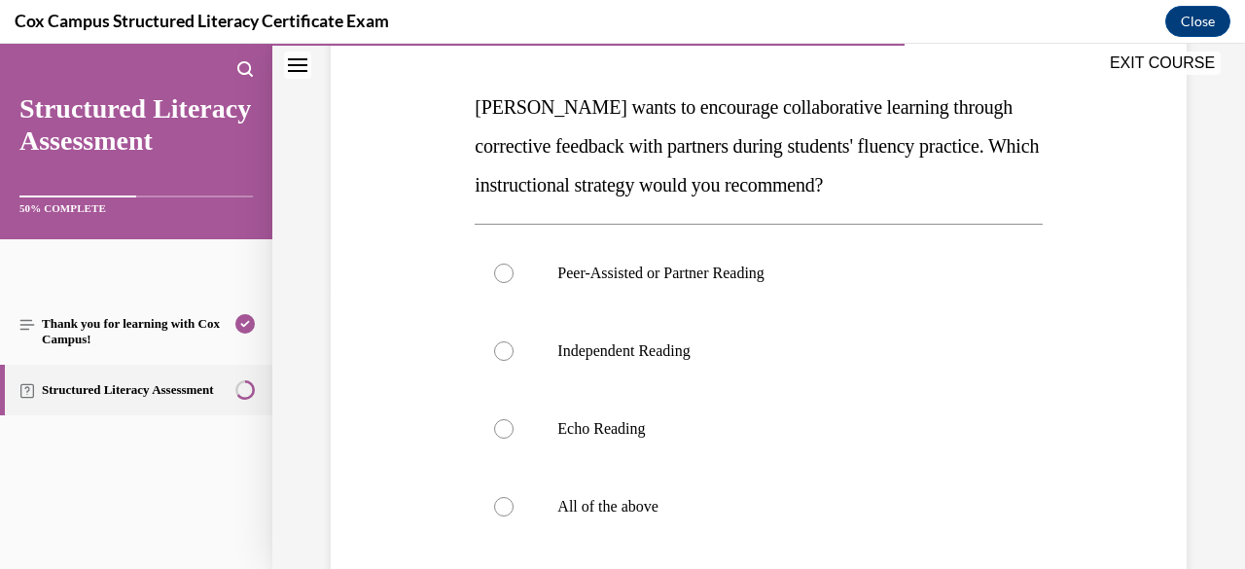
scroll to position [283, 0]
click at [709, 303] on label "Peer-Assisted or Partner Reading" at bounding box center [757, 273] width 567 height 78
click at [513, 283] on input "Peer-Assisted or Partner Reading" at bounding box center [503, 272] width 19 height 19
radio input "true"
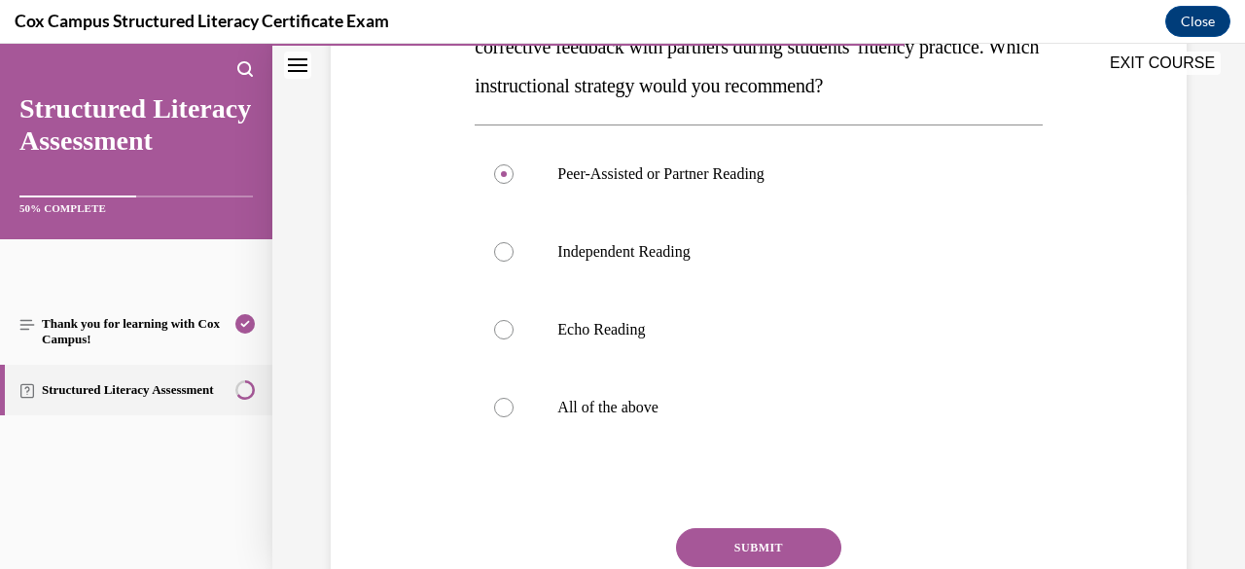
scroll to position [386, 0]
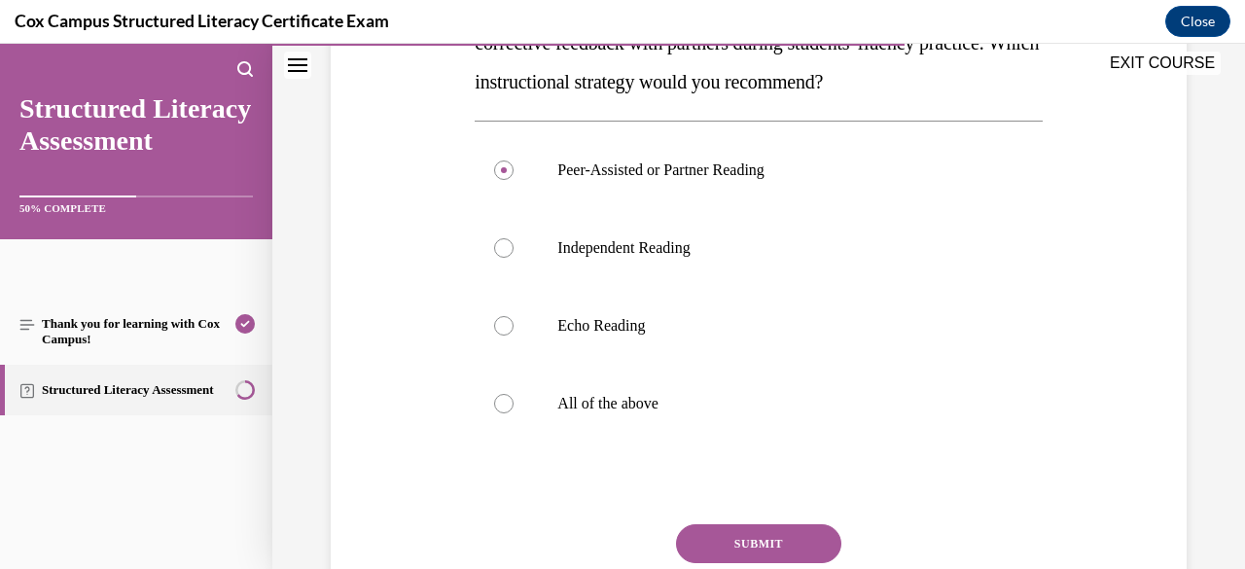
click at [764, 544] on button "SUBMIT" at bounding box center [758, 543] width 165 height 39
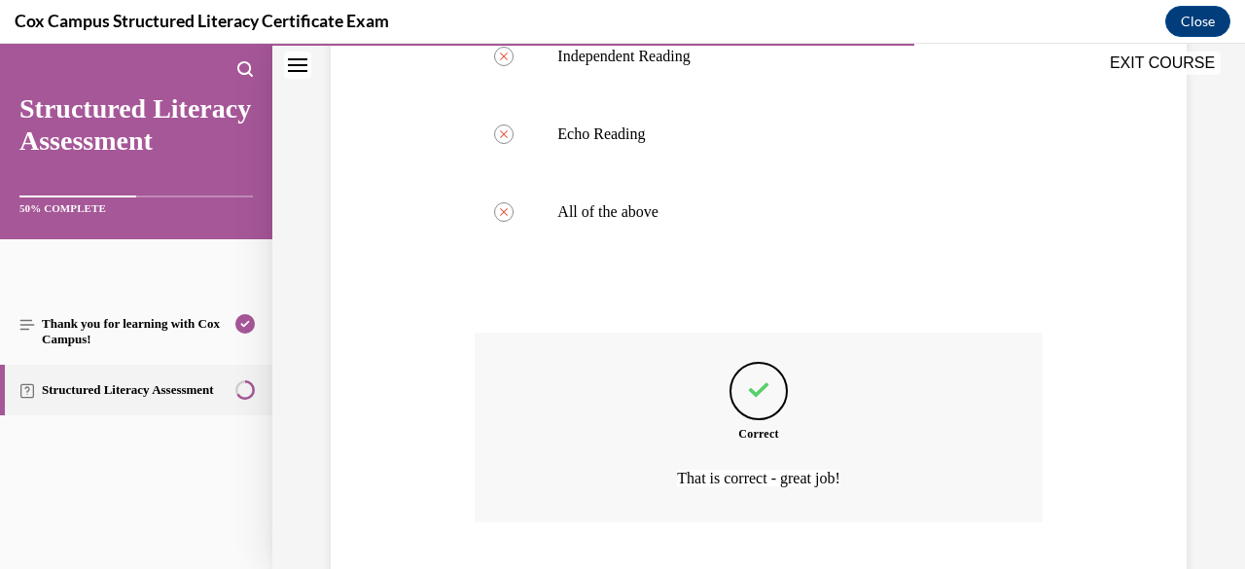
scroll to position [699, 0]
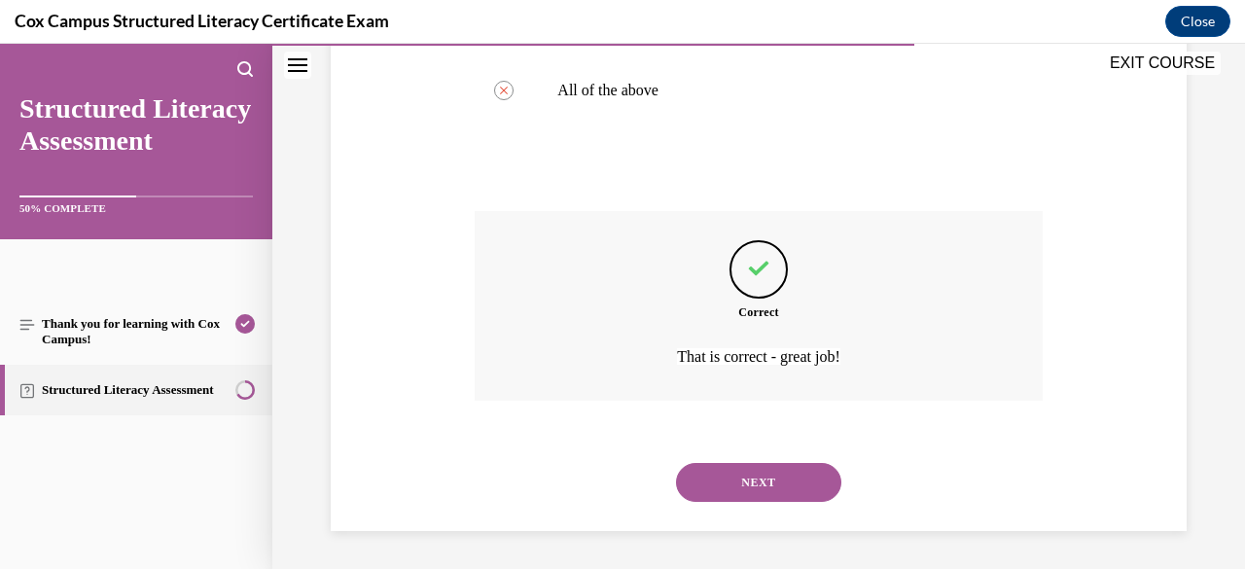
click at [772, 474] on button "NEXT" at bounding box center [758, 482] width 165 height 39
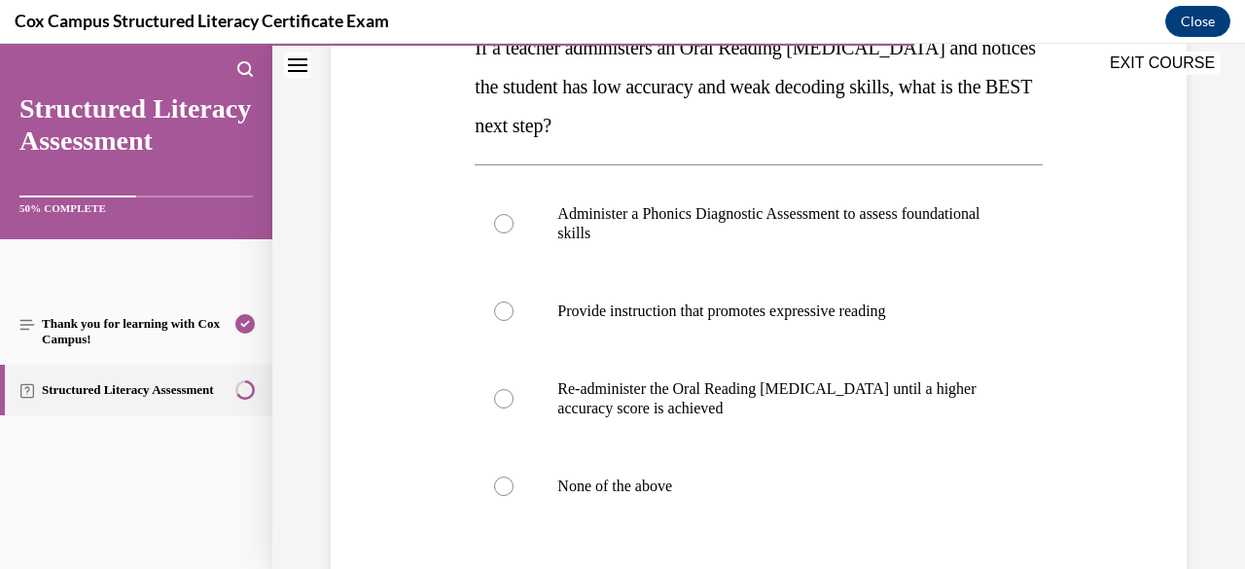
scroll to position [348, 0]
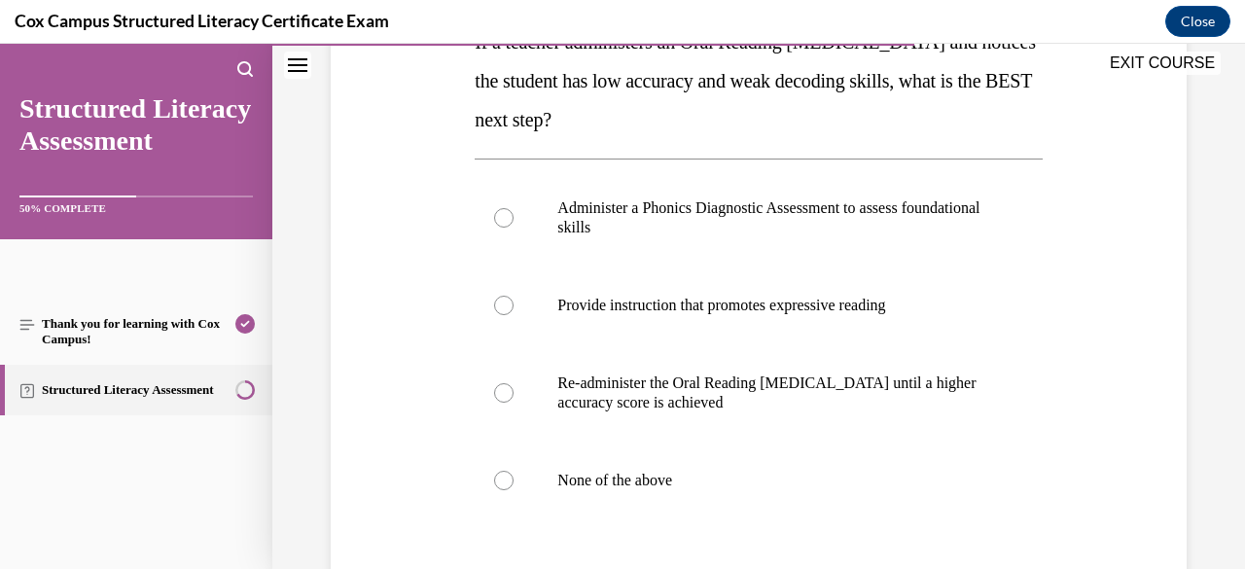
click at [791, 203] on p "Administer a Phonics Diagnostic Assessment to assess foundational skills" at bounding box center [775, 217] width 436 height 39
click at [513, 208] on input "Administer a Phonics Diagnostic Assessment to assess foundational skills" at bounding box center [503, 217] width 19 height 19
radio input "true"
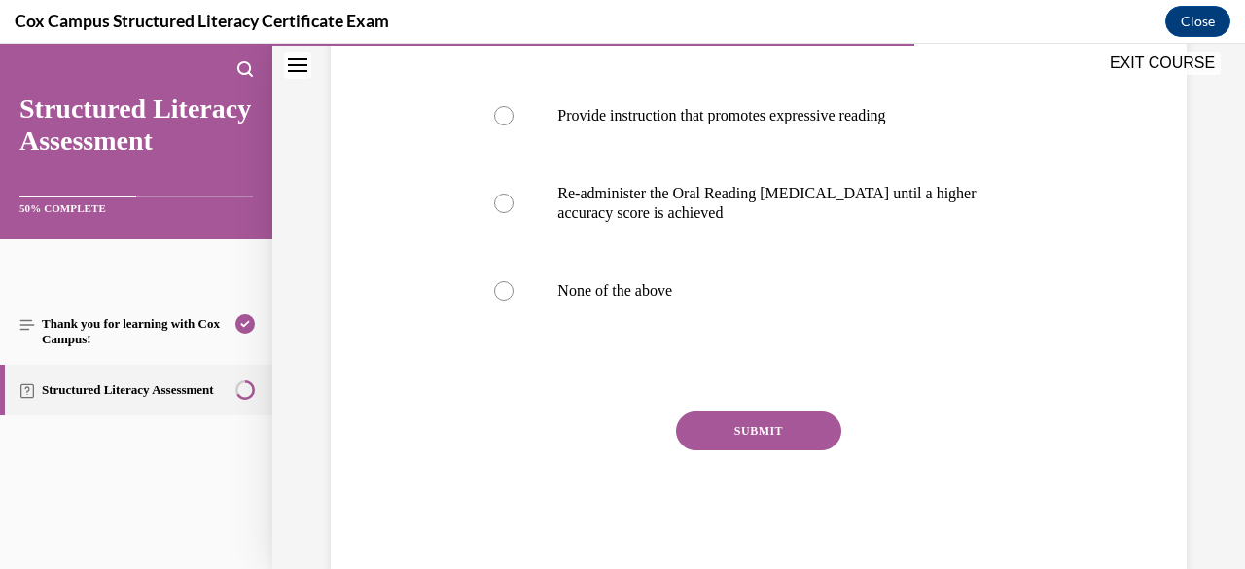
click at [777, 435] on button "SUBMIT" at bounding box center [758, 430] width 165 height 39
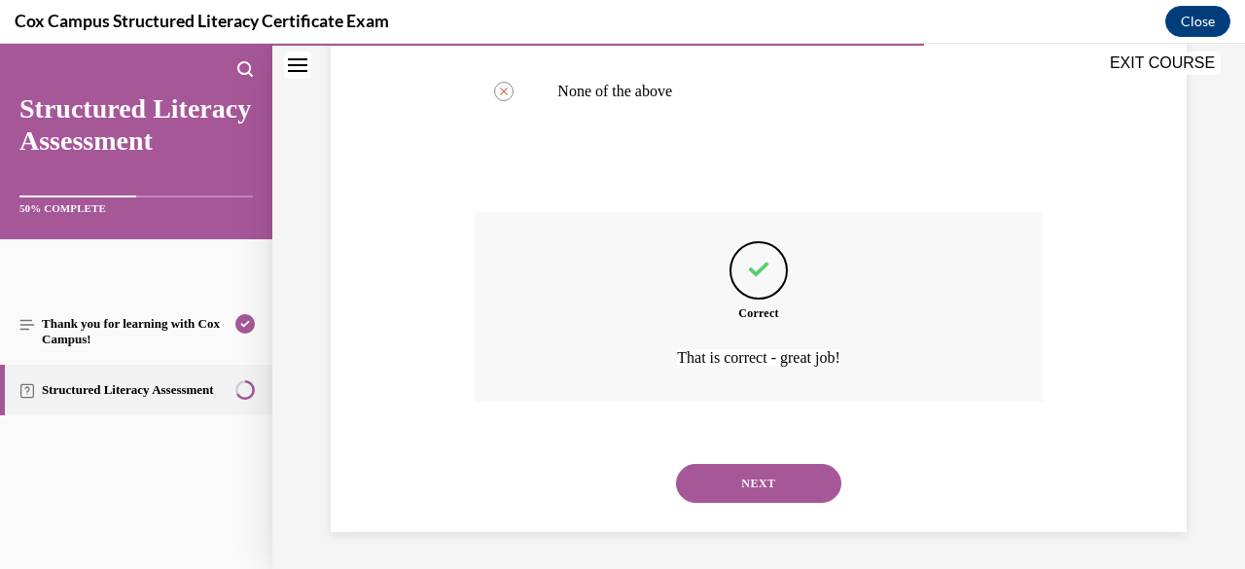
scroll to position [738, 0]
click at [750, 481] on button "NEXT" at bounding box center [758, 482] width 165 height 39
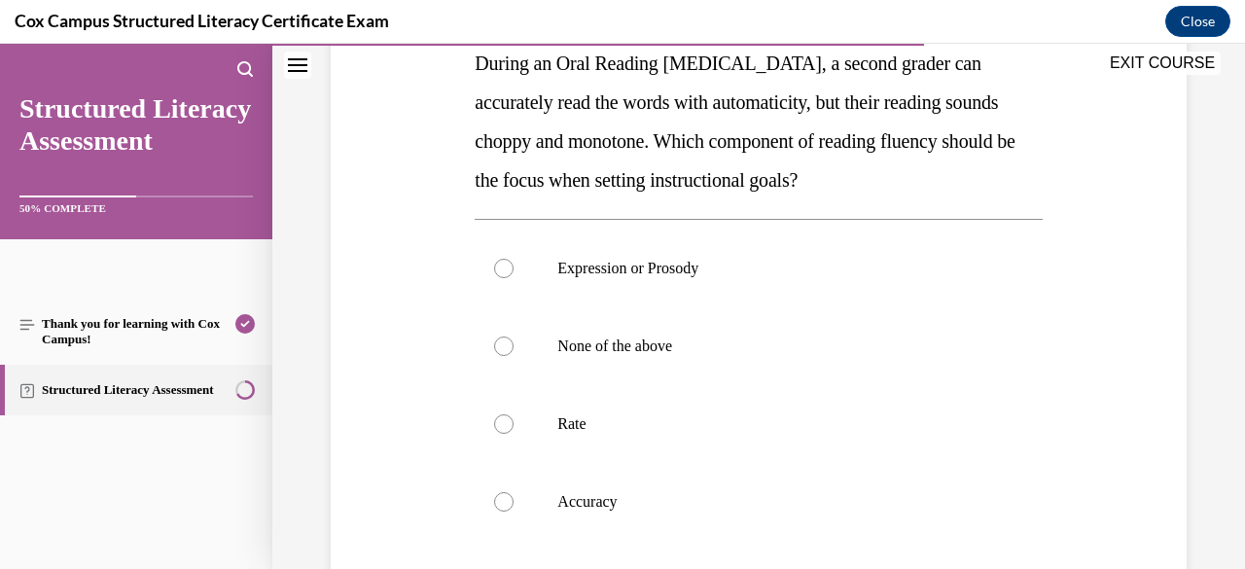
scroll to position [340, 0]
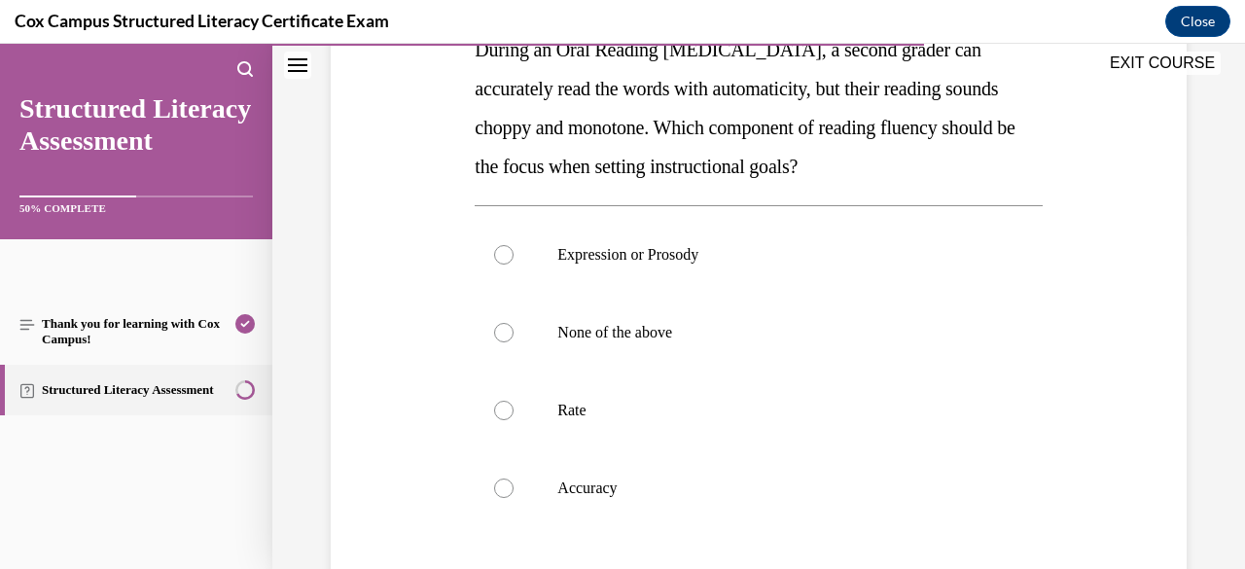
click at [737, 270] on label "Expression or Prosody" at bounding box center [757, 255] width 567 height 78
click at [513, 264] on input "Expression or Prosody" at bounding box center [503, 254] width 19 height 19
radio input "true"
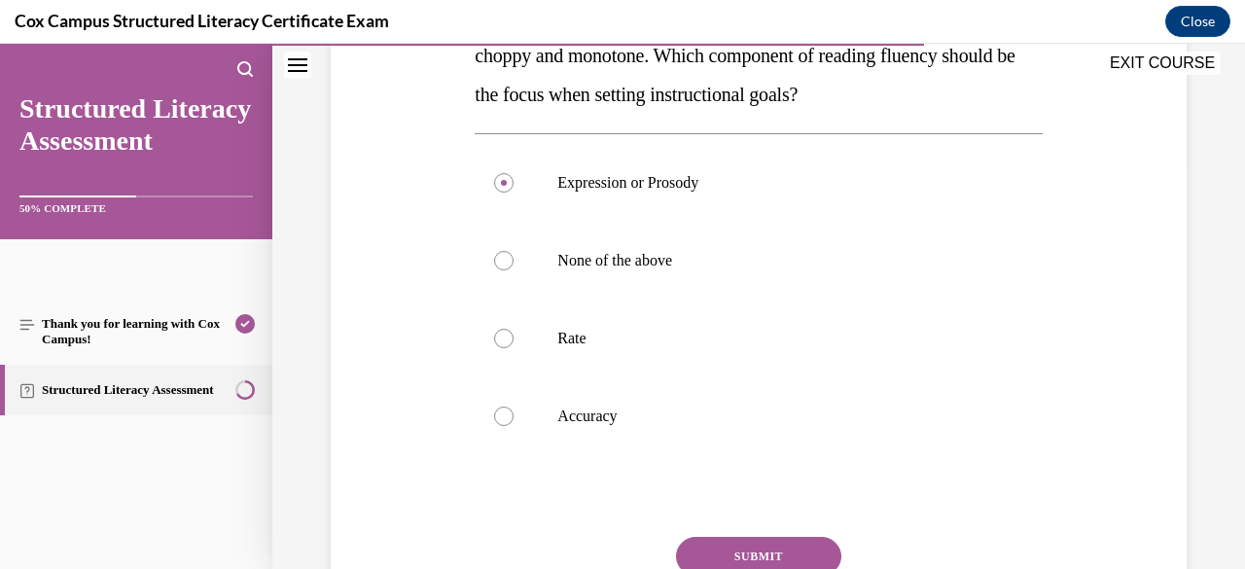
click at [751, 540] on button "SUBMIT" at bounding box center [758, 556] width 165 height 39
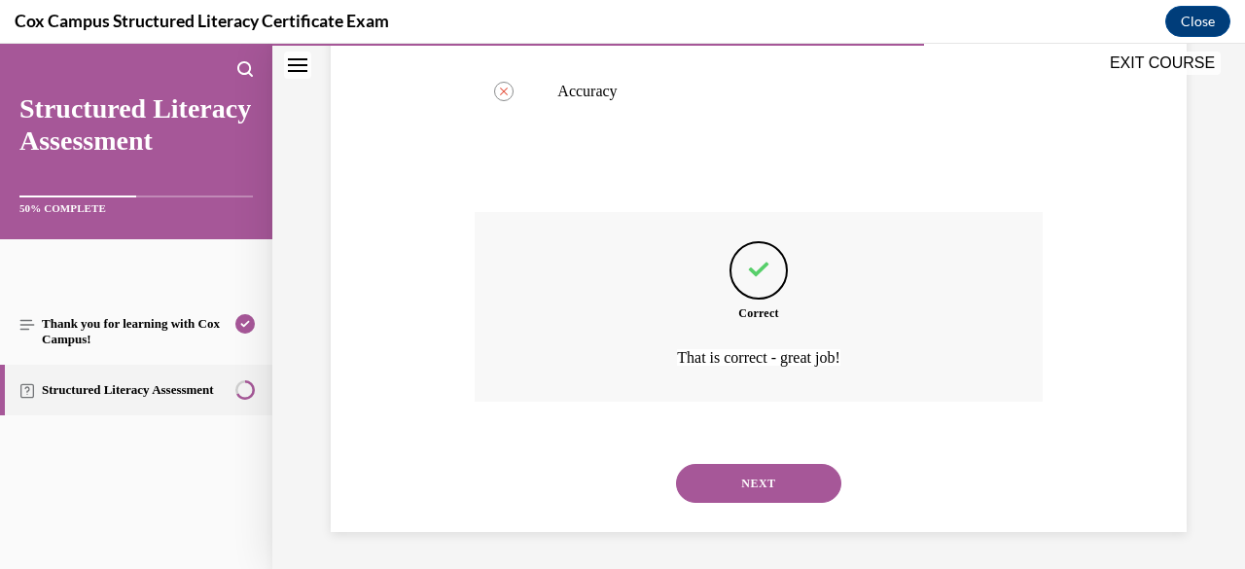
scroll to position [738, 0]
click at [751, 469] on button "NEXT" at bounding box center [758, 482] width 165 height 39
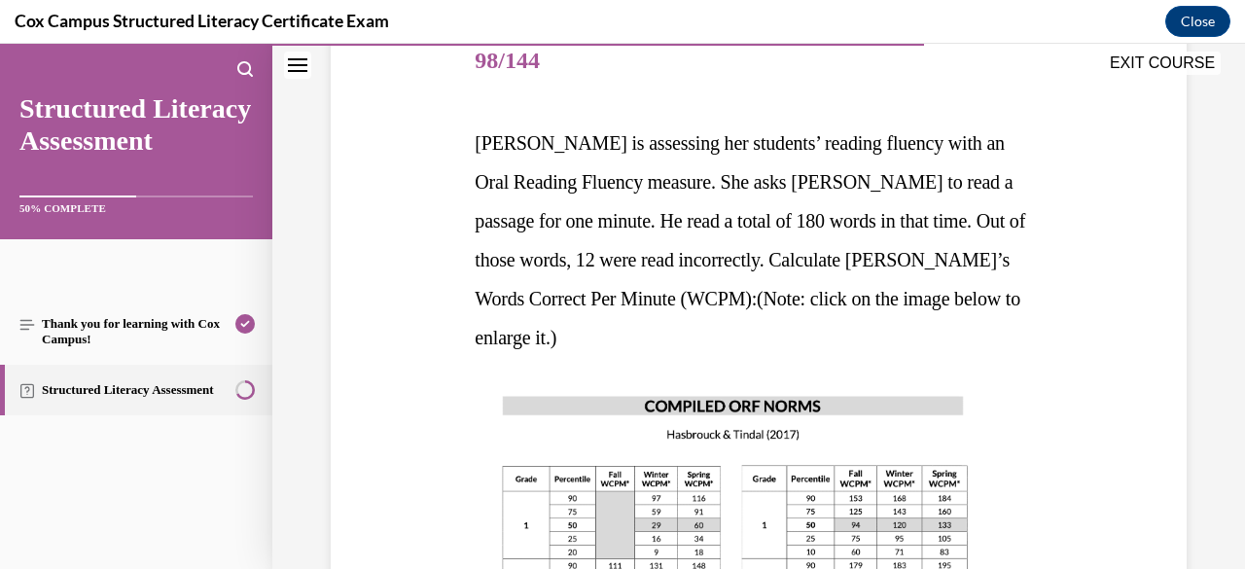
scroll to position [246, 0]
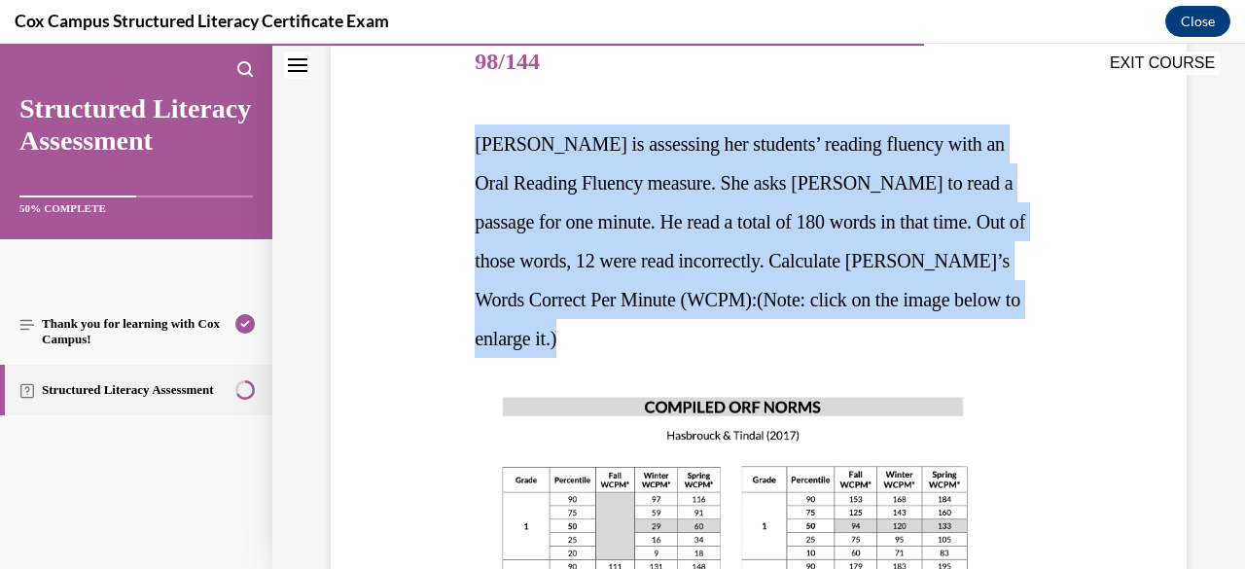
drag, startPoint x: 1051, startPoint y: 298, endPoint x: 449, endPoint y: 133, distance: 623.9
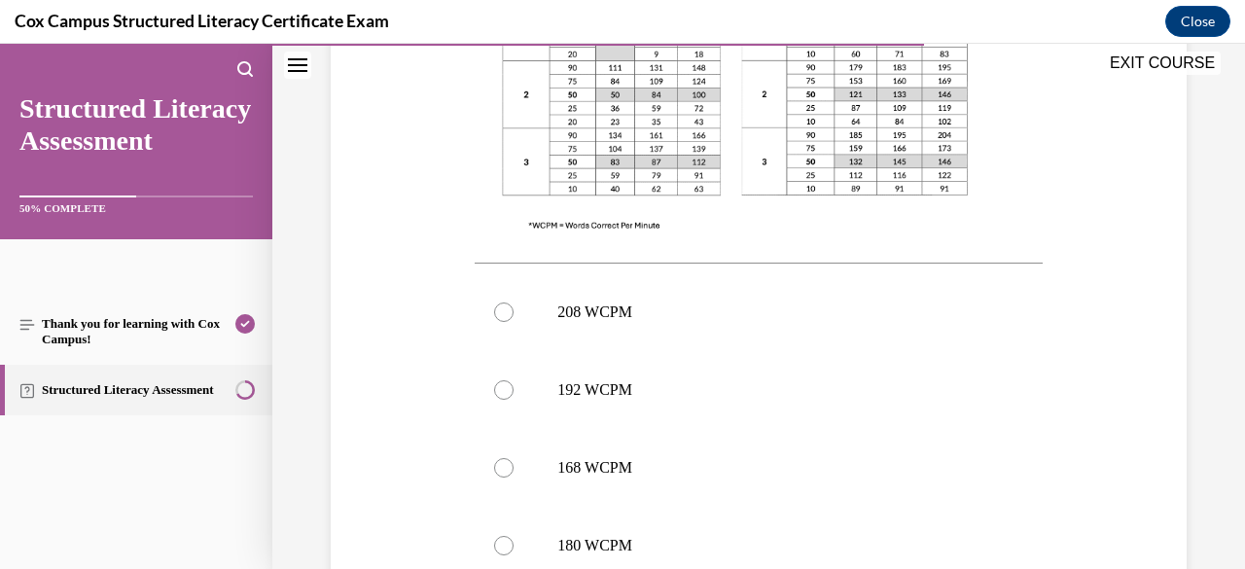
scroll to position [758, 0]
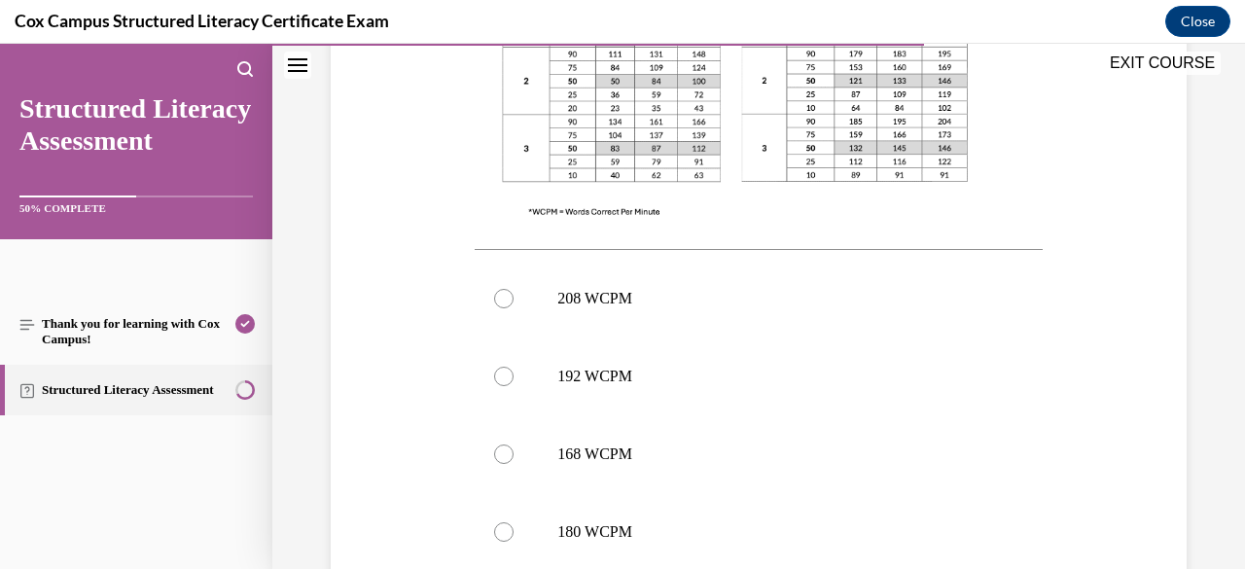
click at [739, 415] on label "168 WCPM" at bounding box center [757, 454] width 567 height 78
click at [513, 444] on input "168 WCPM" at bounding box center [503, 453] width 19 height 19
radio input "true"
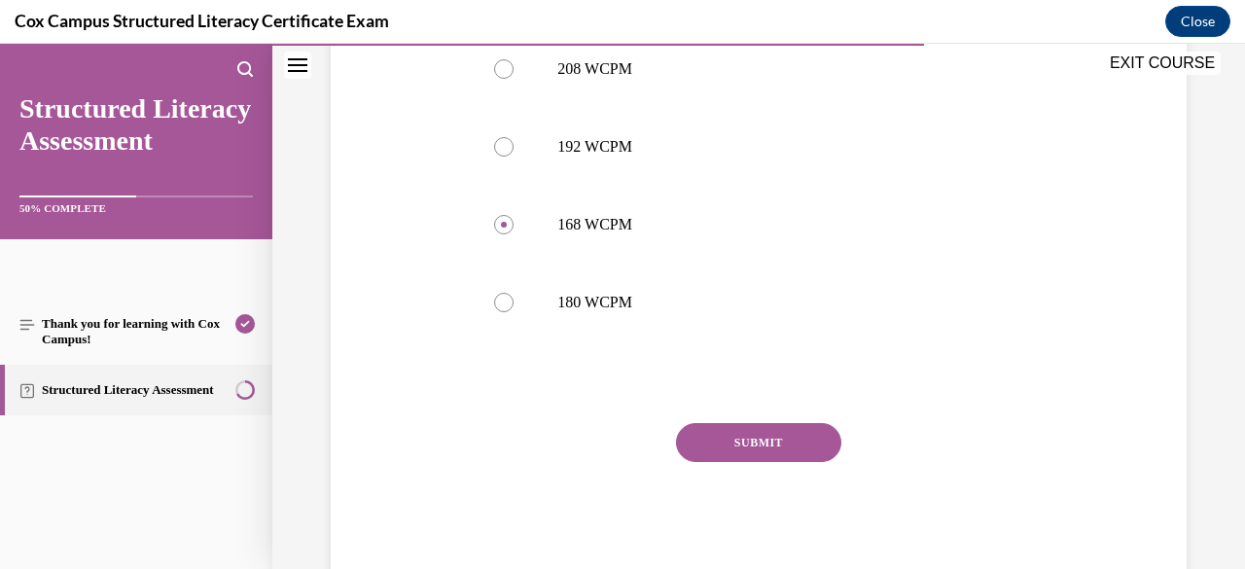
click at [741, 423] on button "SUBMIT" at bounding box center [758, 442] width 165 height 39
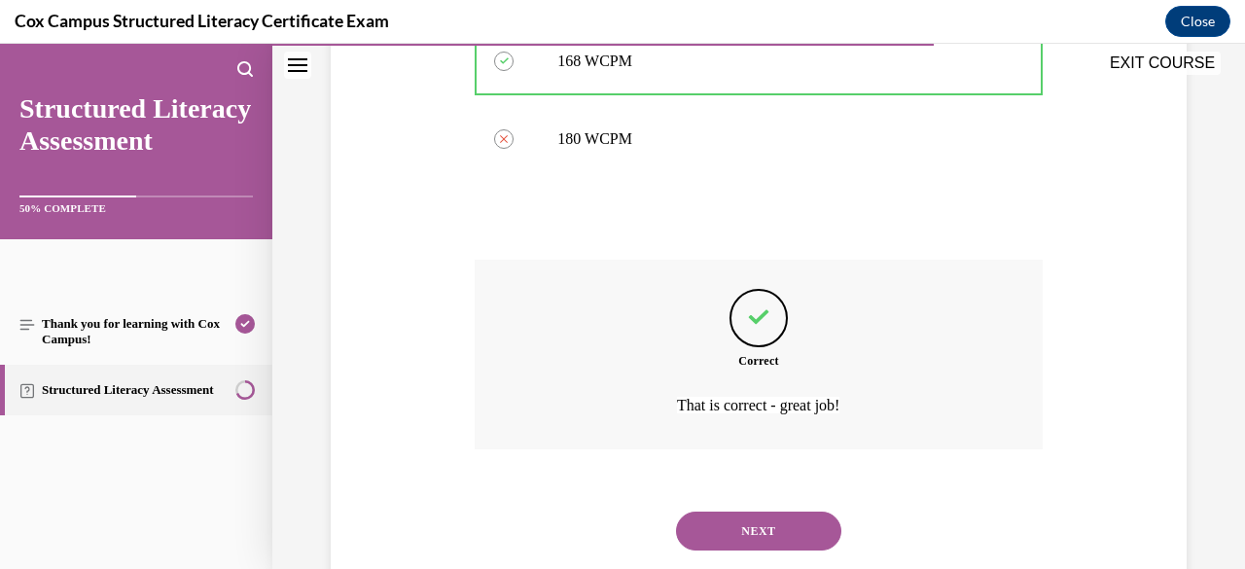
scroll to position [1161, 0]
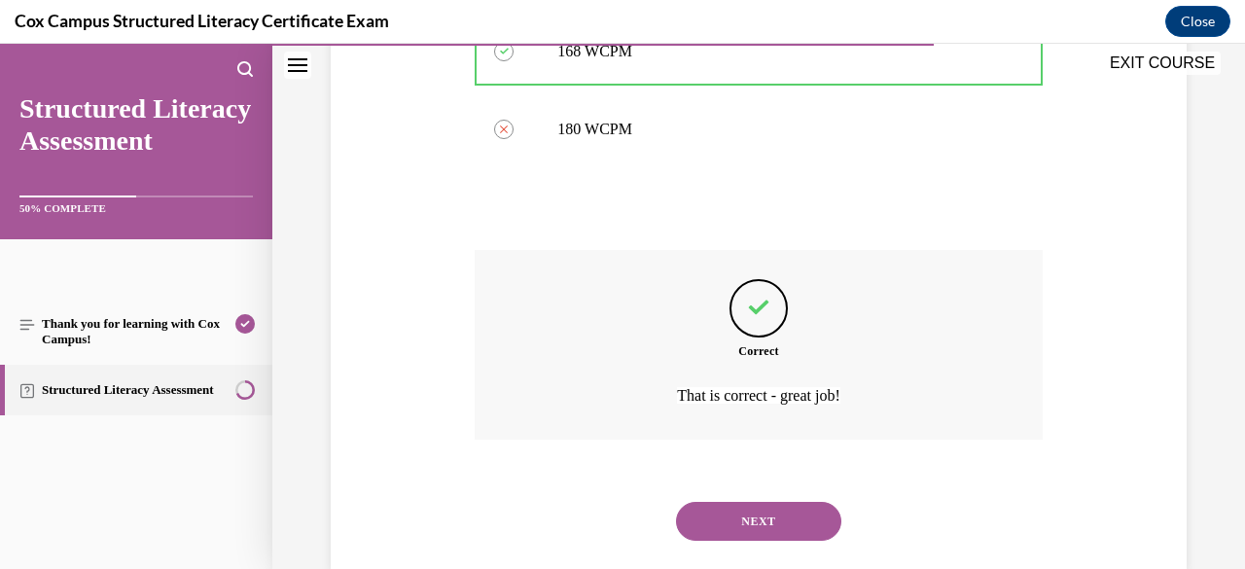
click at [759, 502] on button "NEXT" at bounding box center [758, 521] width 165 height 39
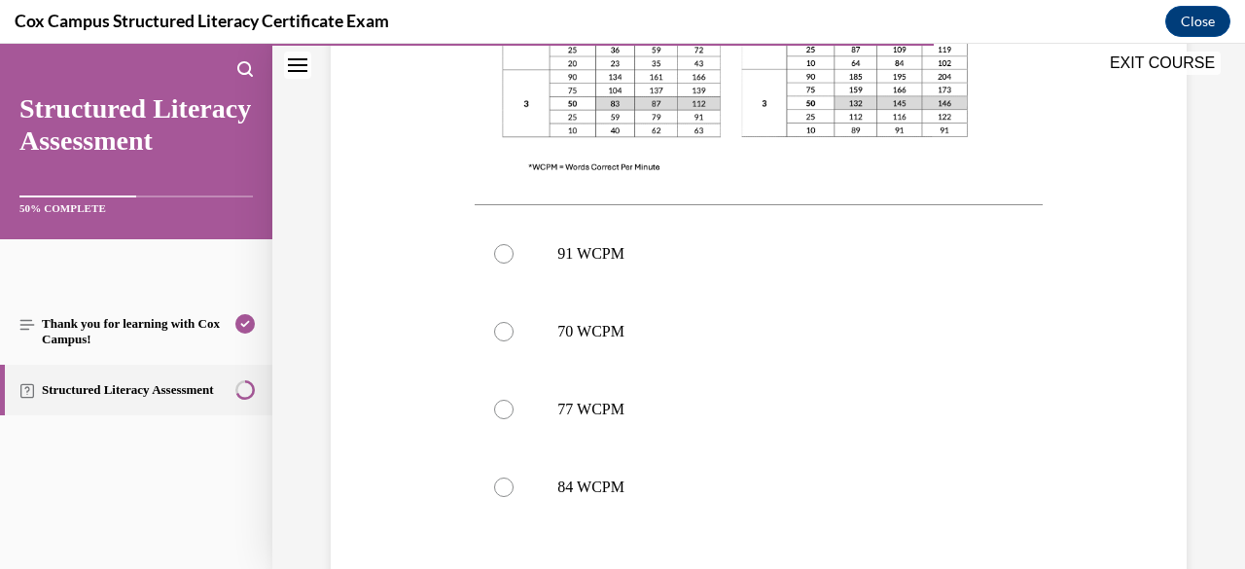
scroll to position [765, 0]
click at [743, 417] on label "77 WCPM" at bounding box center [757, 408] width 567 height 78
click at [513, 417] on input "77 WCPM" at bounding box center [503, 408] width 19 height 19
radio input "true"
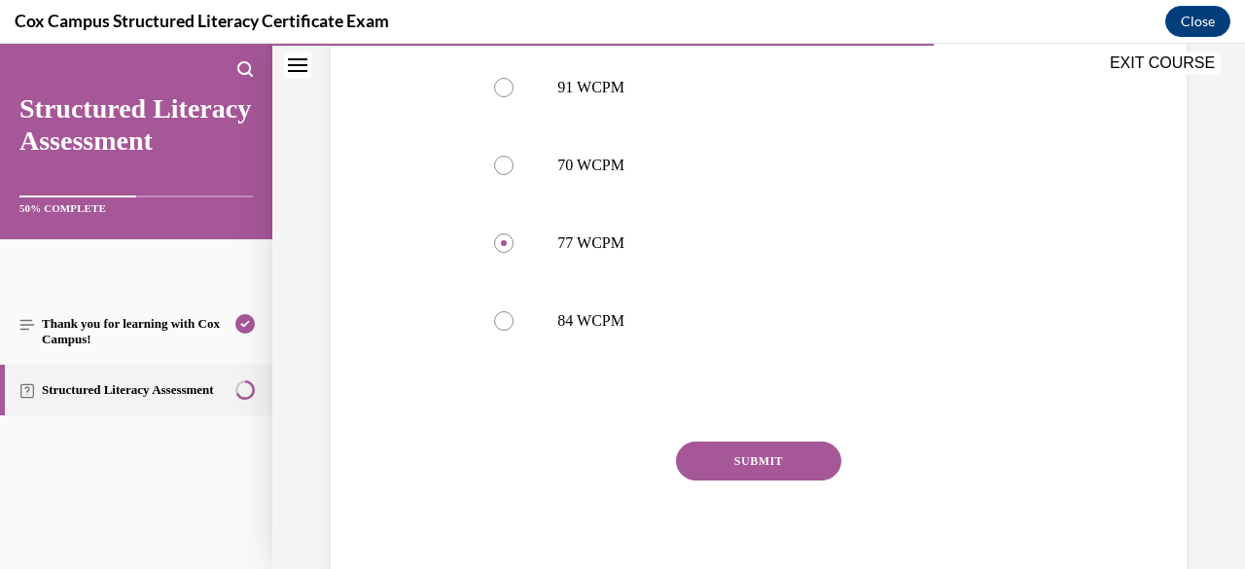
click at [743, 452] on button "SUBMIT" at bounding box center [758, 460] width 165 height 39
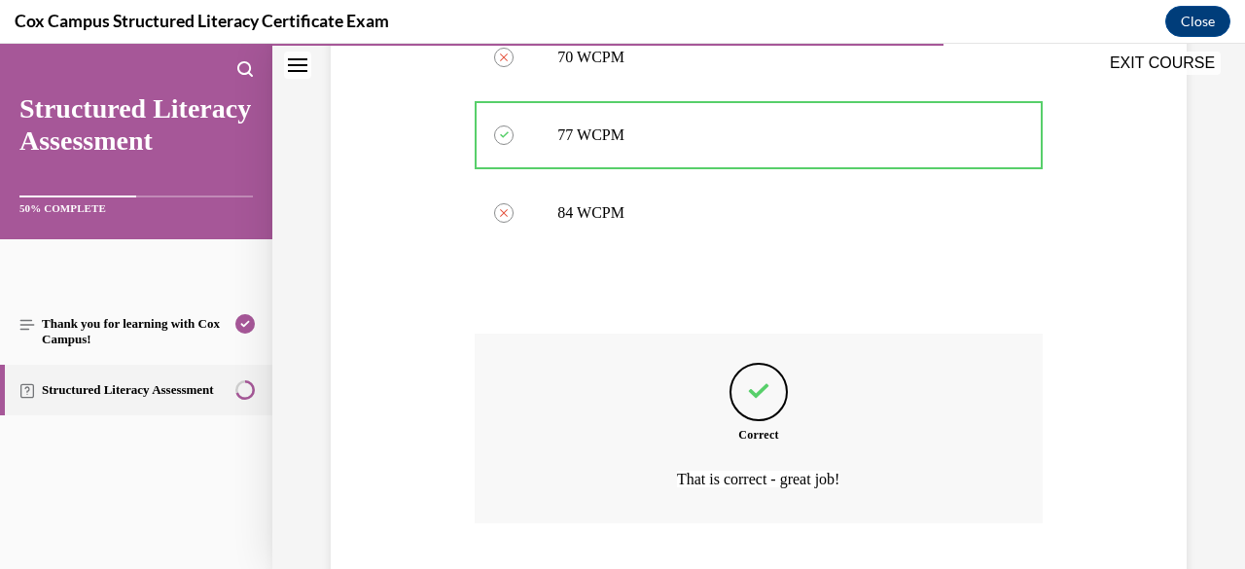
scroll to position [1161, 0]
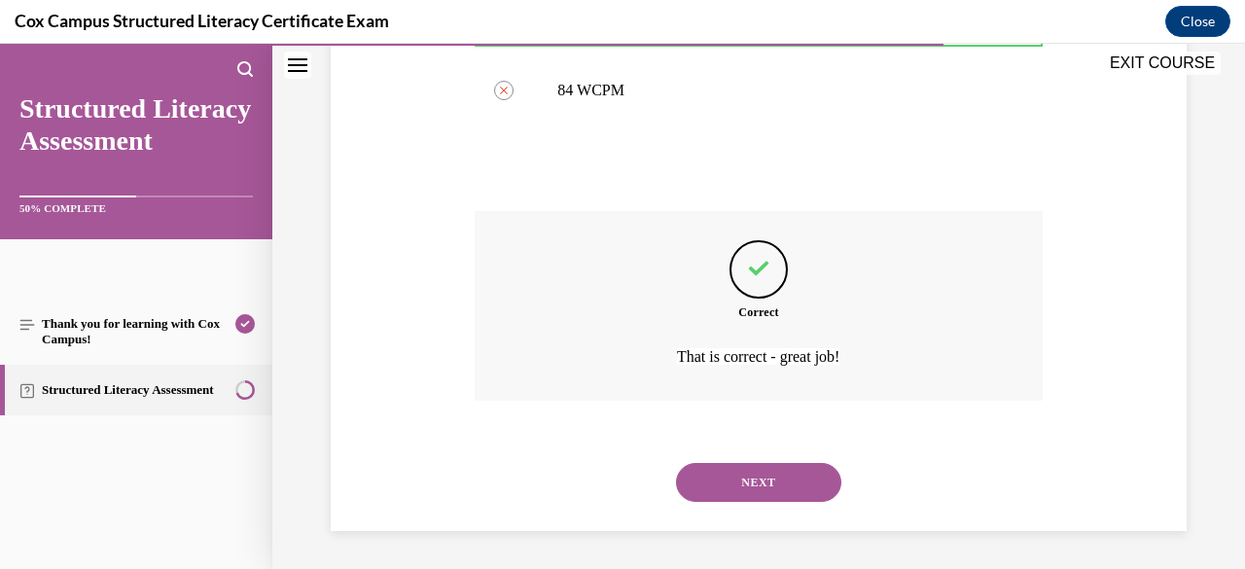
click at [749, 483] on button "NEXT" at bounding box center [758, 482] width 165 height 39
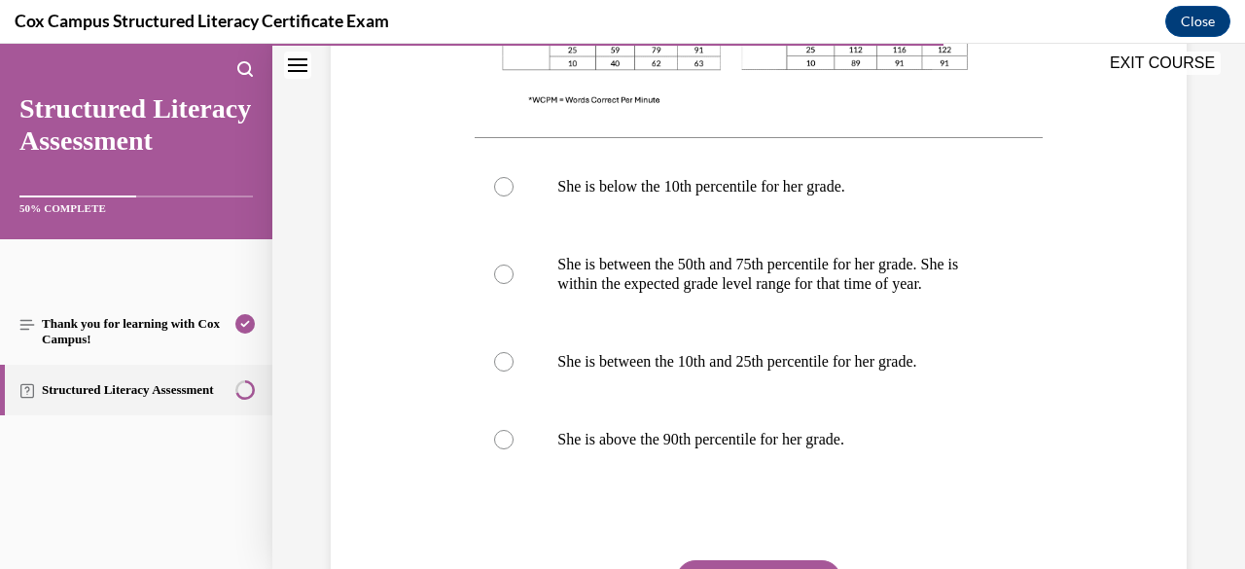
scroll to position [912, 0]
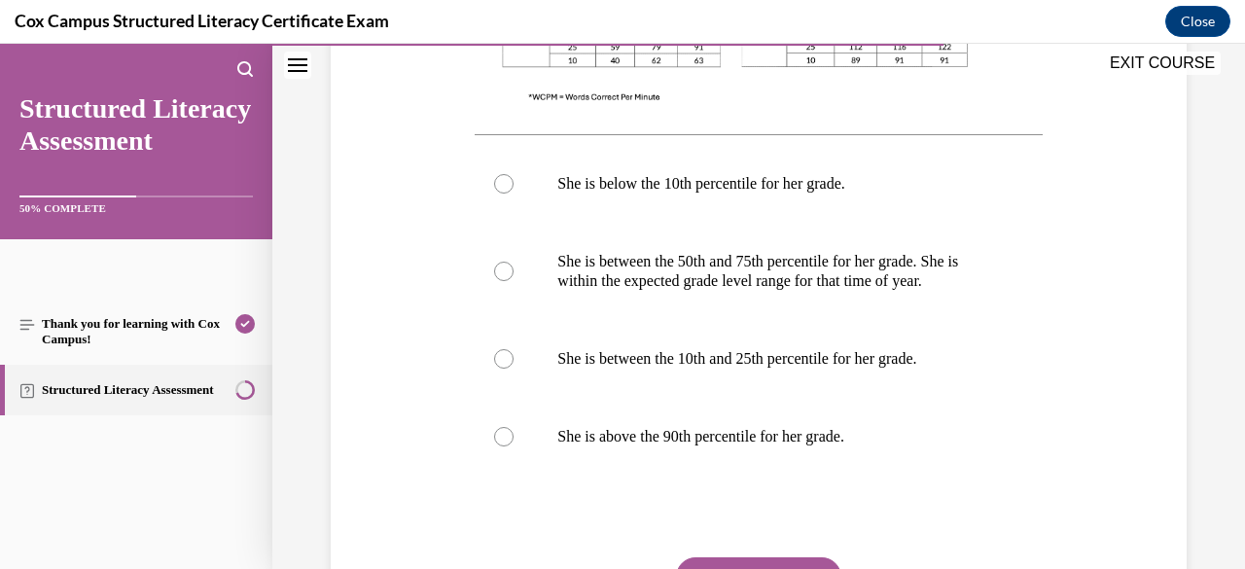
click at [655, 291] on p "She is between the 50th and 75th percentile for her grade. She is within the ex…" at bounding box center [775, 271] width 436 height 39
click at [513, 281] on input "She is between the 50th and 75th percentile for her grade. She is within the ex…" at bounding box center [503, 271] width 19 height 19
radio input "true"
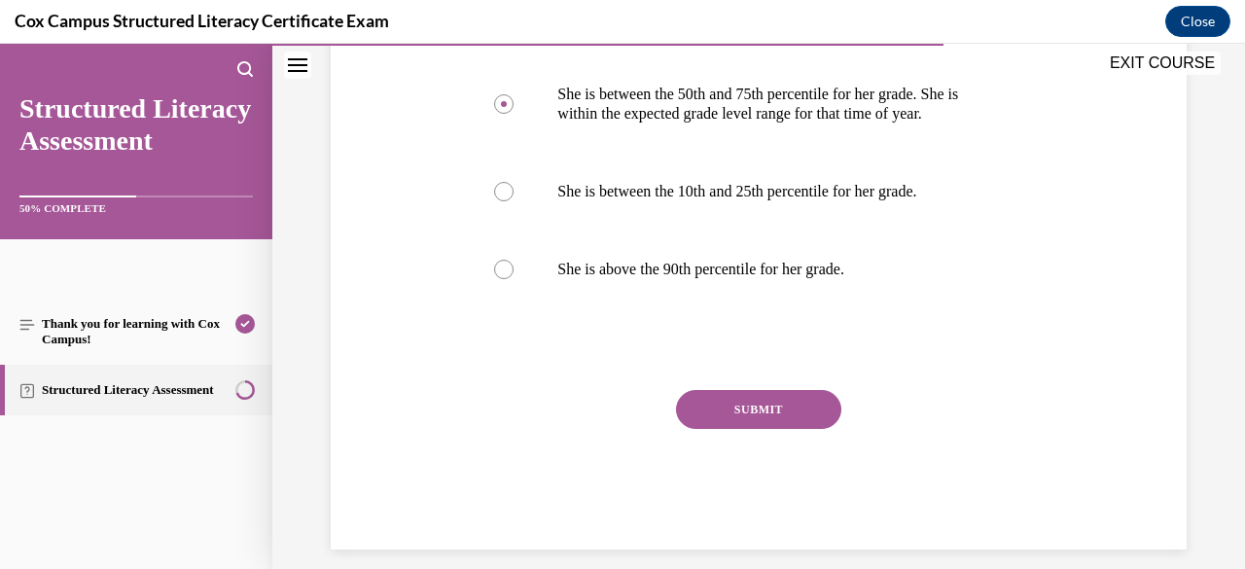
click at [744, 429] on button "SUBMIT" at bounding box center [758, 409] width 165 height 39
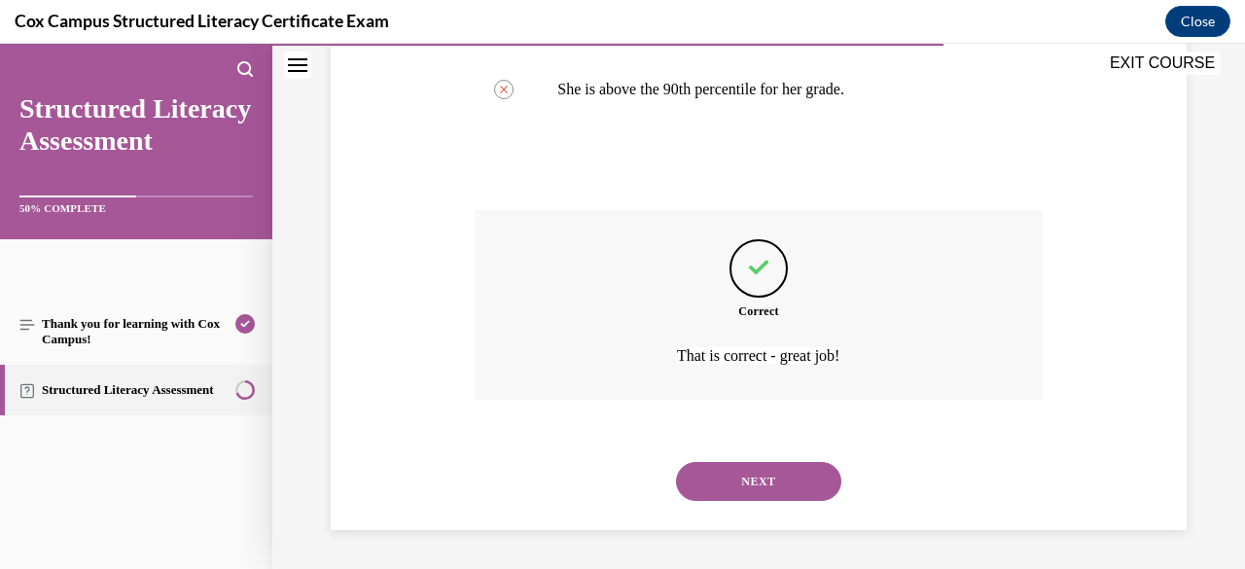
scroll to position [1278, 0]
click at [741, 477] on button "NEXT" at bounding box center [758, 481] width 165 height 39
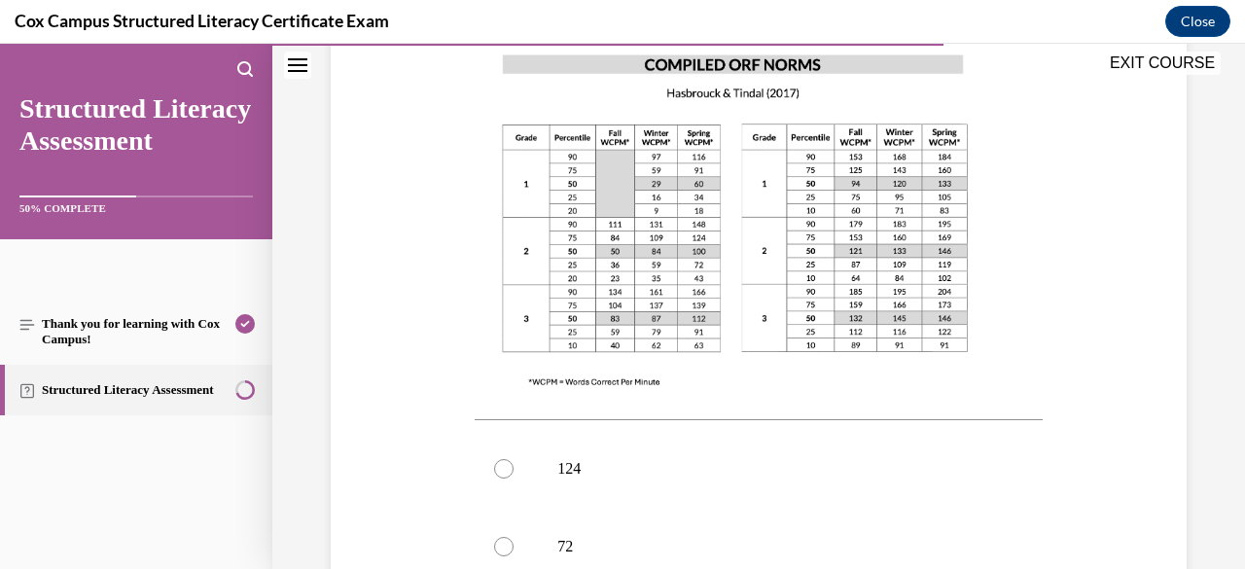
scroll to position [709, 0]
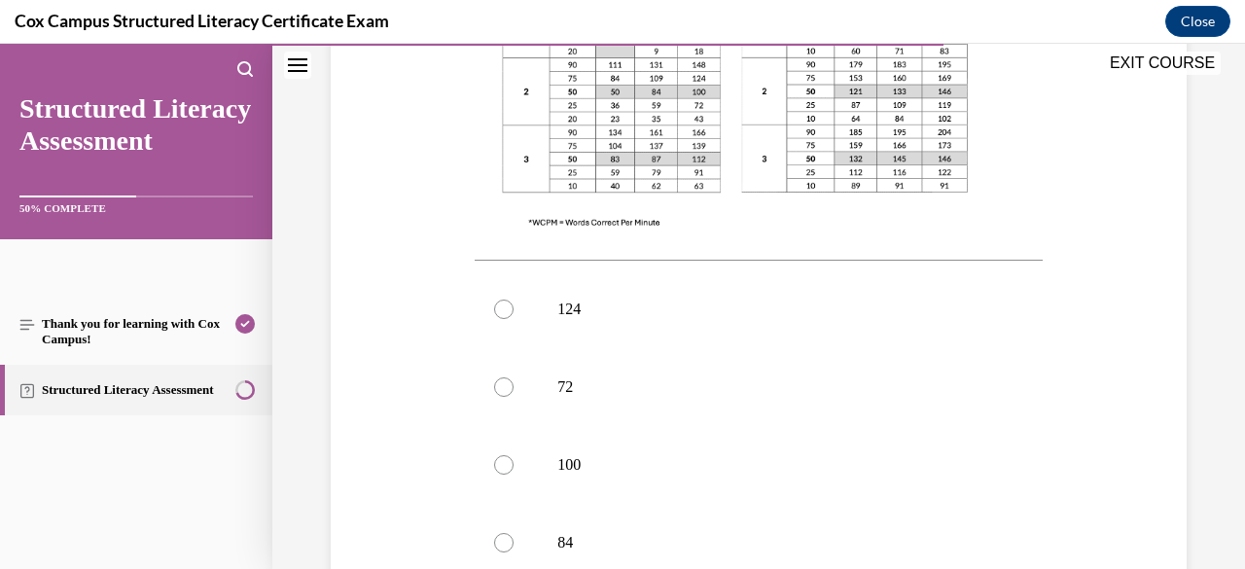
click at [689, 459] on p "100" at bounding box center [775, 464] width 436 height 19
click at [513, 459] on input "100" at bounding box center [503, 464] width 19 height 19
radio input "true"
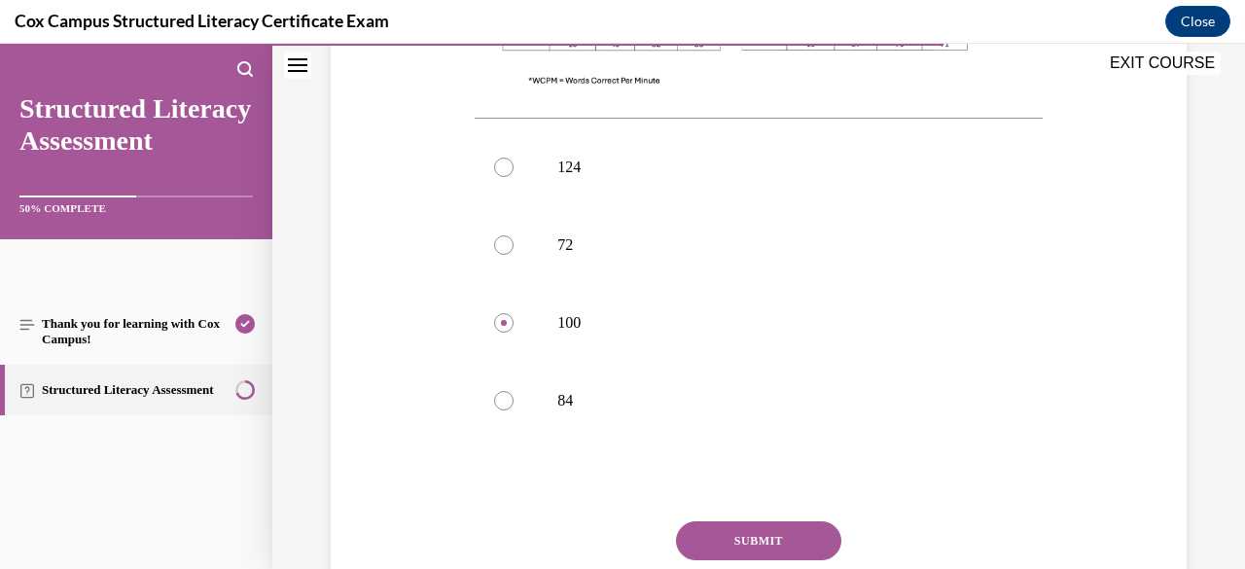
click at [750, 547] on button "SUBMIT" at bounding box center [758, 540] width 165 height 39
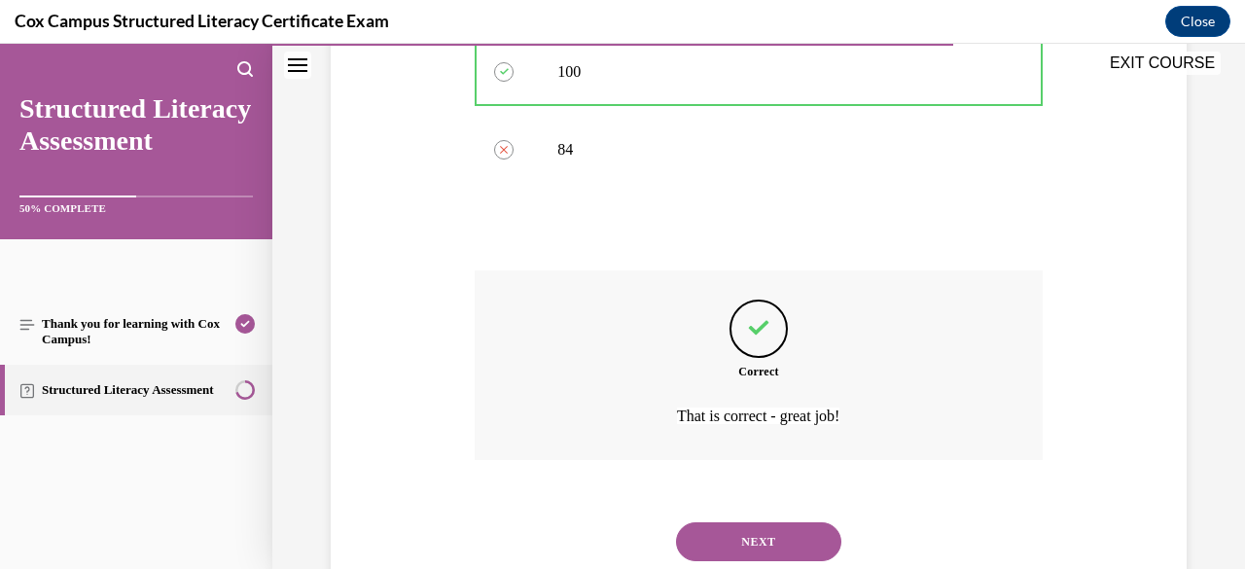
scroll to position [1161, 0]
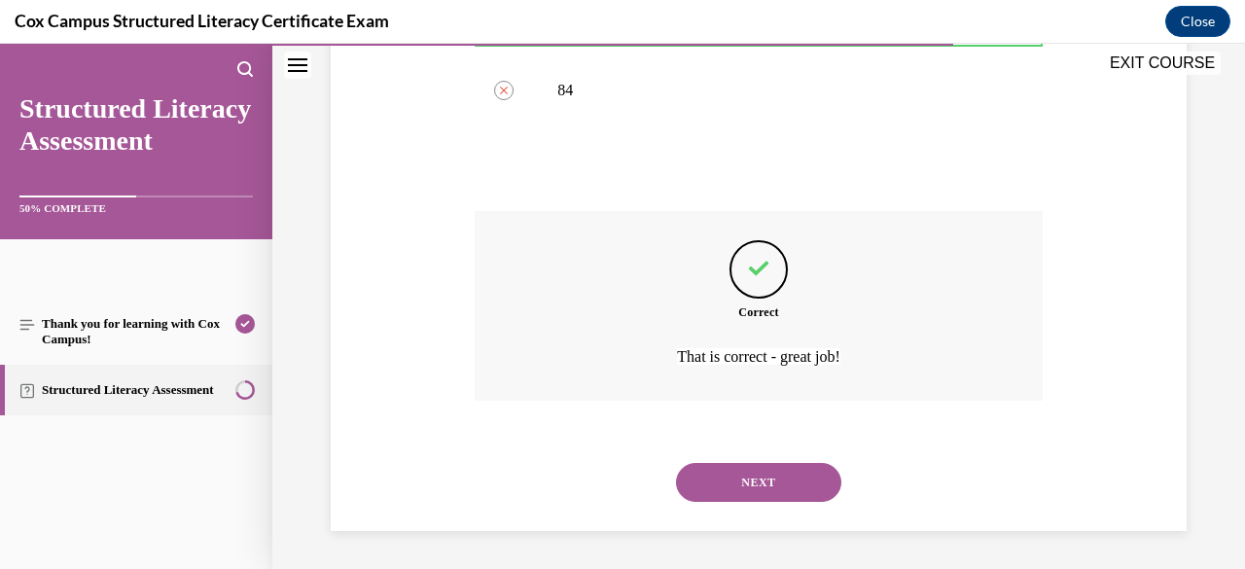
click at [762, 468] on button "NEXT" at bounding box center [758, 482] width 165 height 39
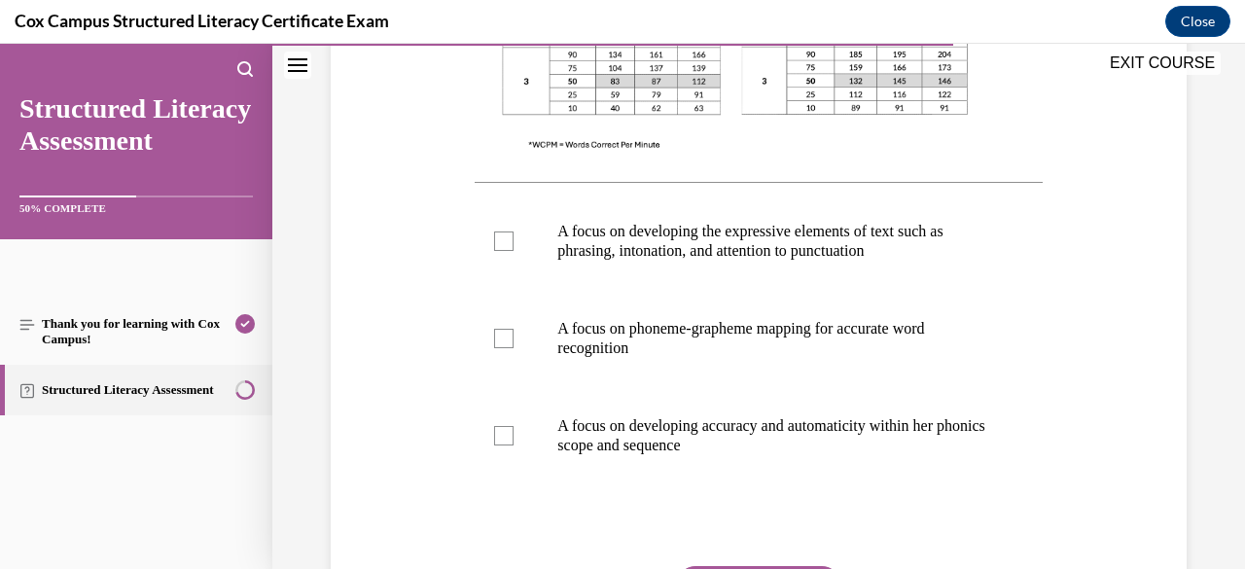
scroll to position [750, 0]
click at [712, 364] on label "A focus on phoneme-grapheme mapping for accurate word recognition" at bounding box center [757, 336] width 567 height 97
click at [513, 346] on input "A focus on phoneme-grapheme mapping for accurate word recognition" at bounding box center [503, 336] width 19 height 19
checkbox input "true"
click at [712, 444] on p "A focus on developing accuracy and automaticity within her phonics scope and se…" at bounding box center [775, 433] width 436 height 39
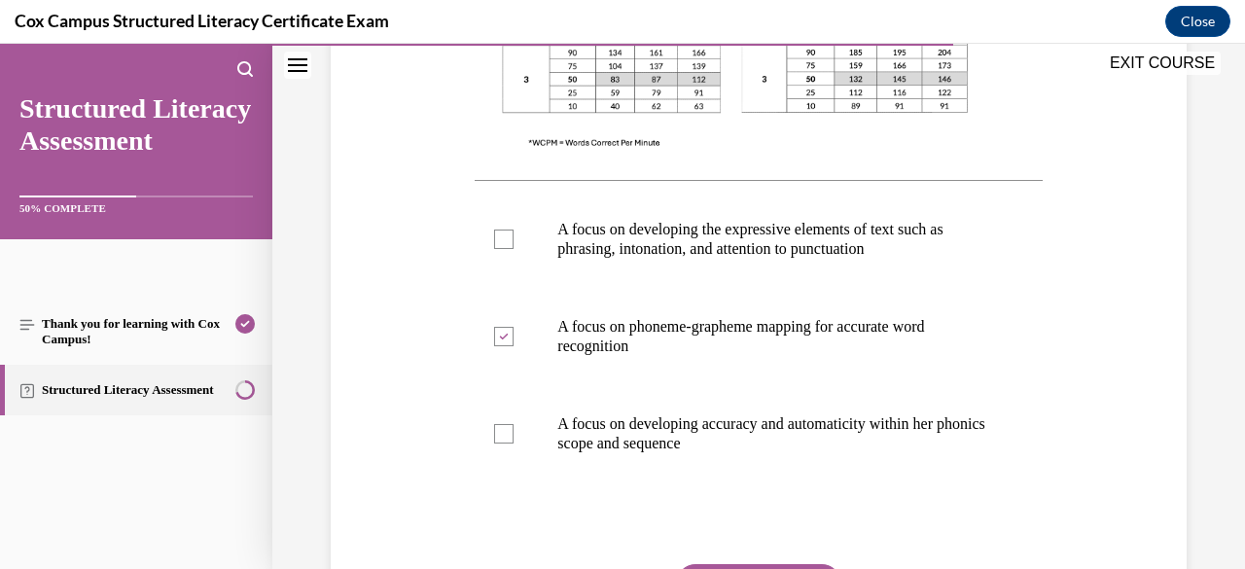
click at [513, 443] on input "A focus on developing accuracy and automaticity within her phonics scope and se…" at bounding box center [503, 433] width 19 height 19
checkbox input "true"
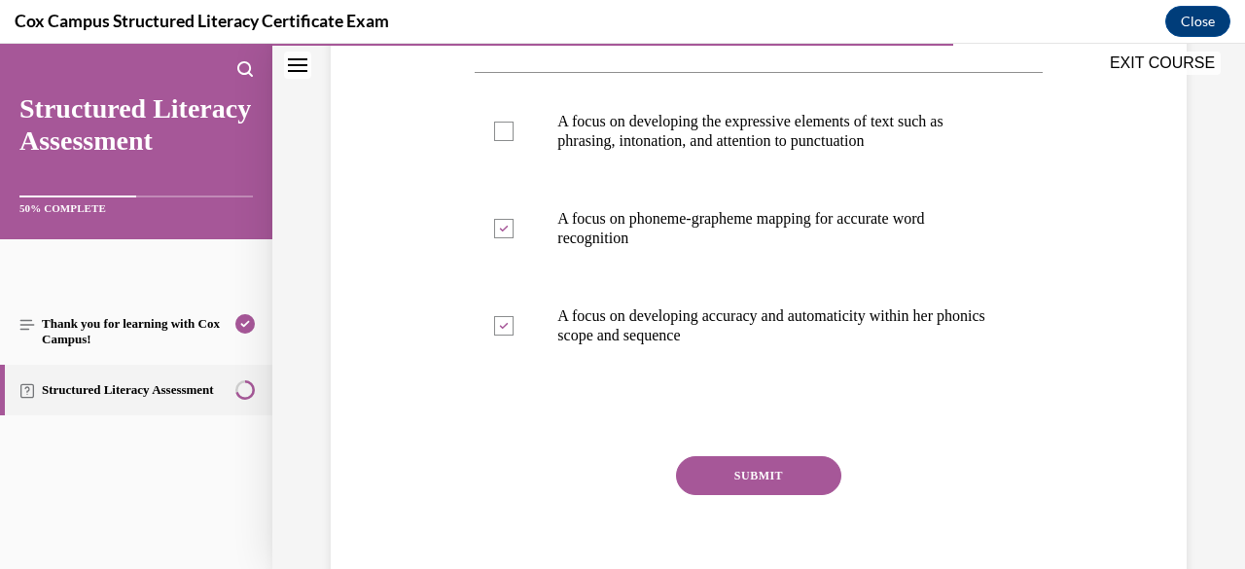
scroll to position [861, 0]
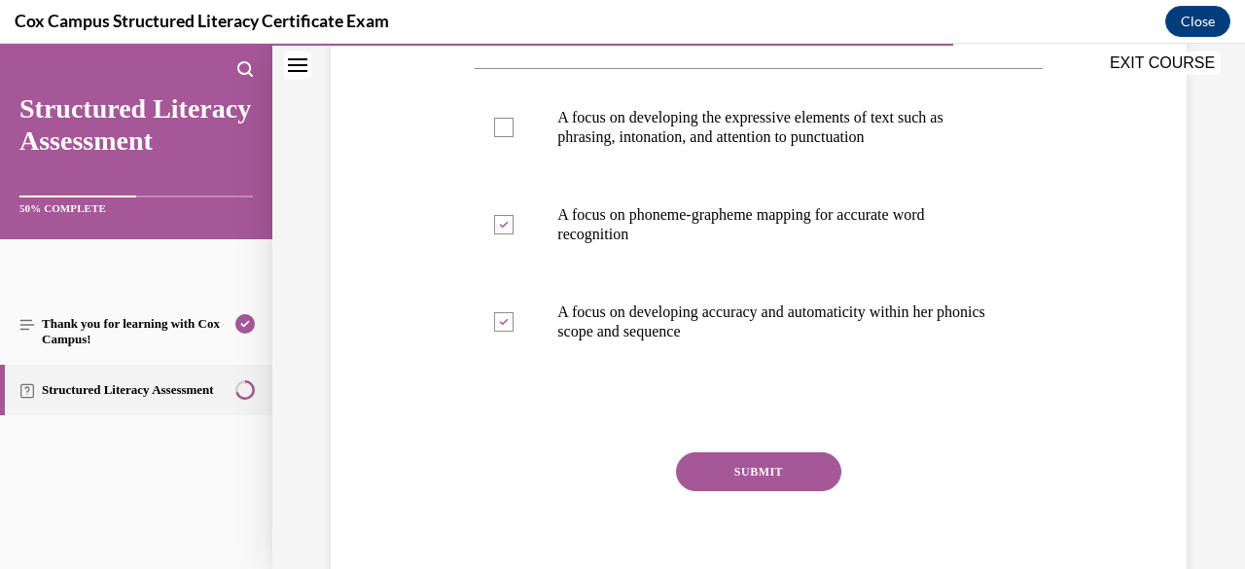
click at [719, 464] on button "SUBMIT" at bounding box center [758, 471] width 165 height 39
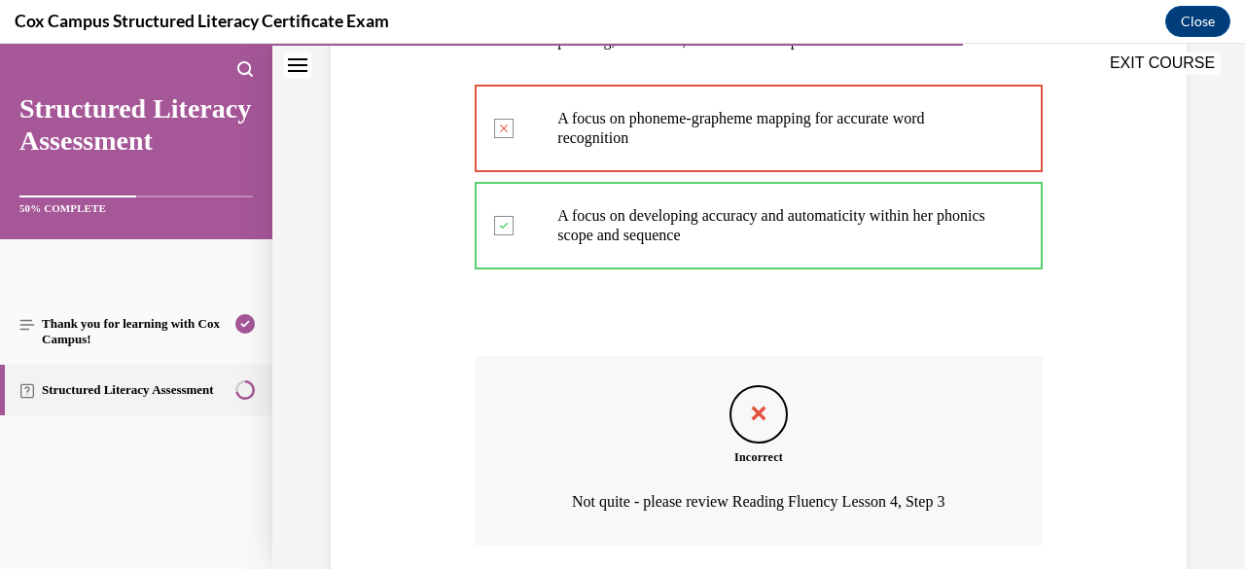
scroll to position [1103, 0]
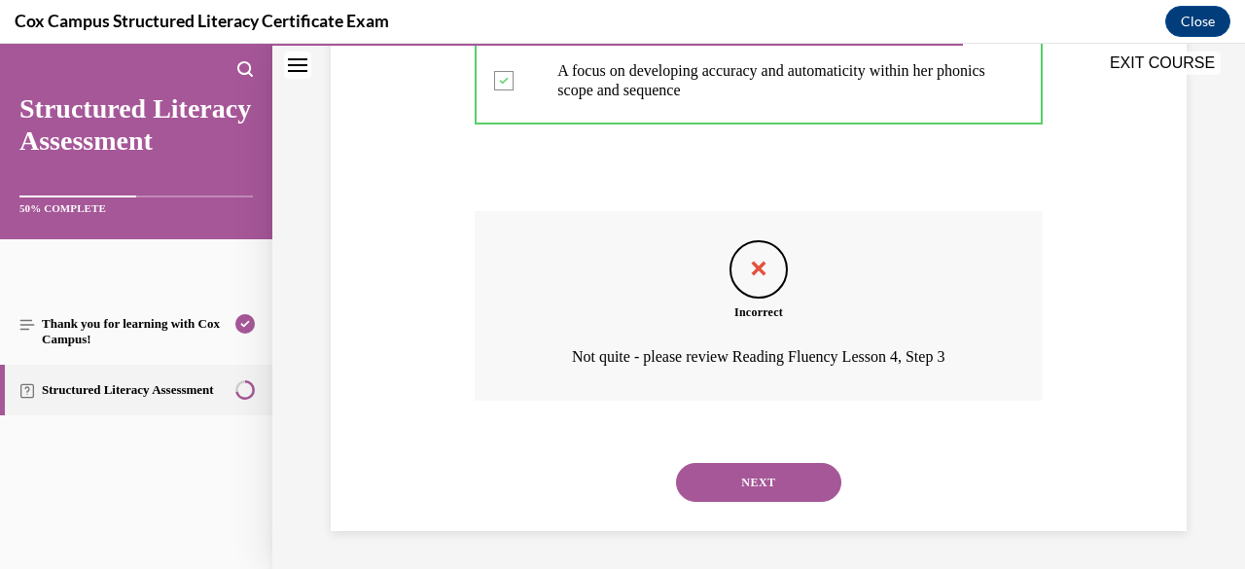
click at [765, 485] on button "NEXT" at bounding box center [758, 482] width 165 height 39
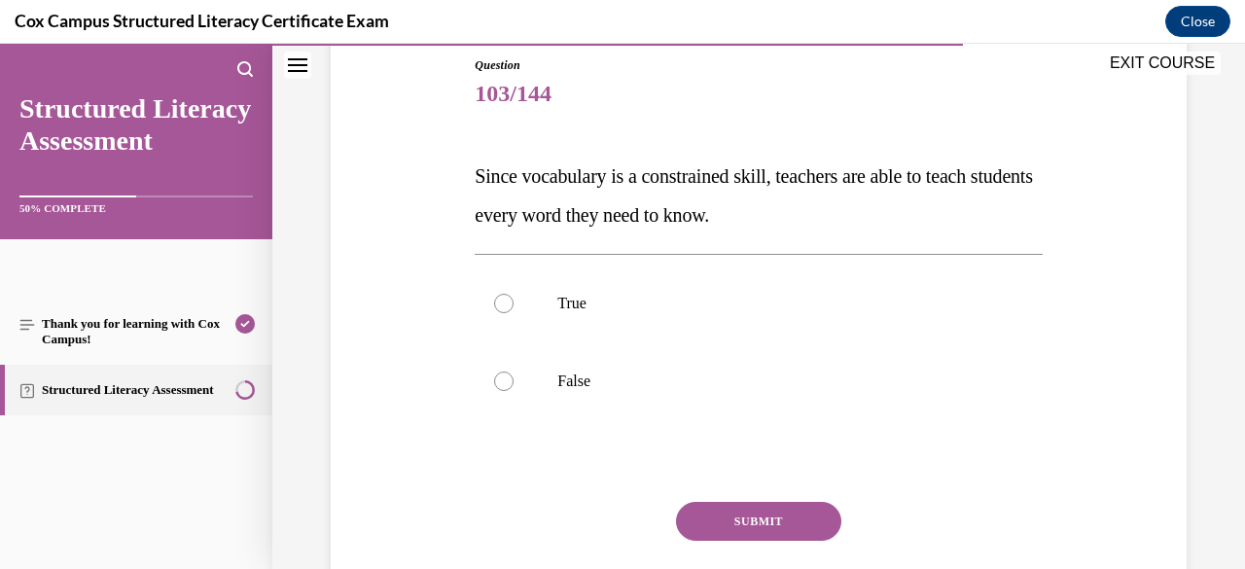
scroll to position [219, 0]
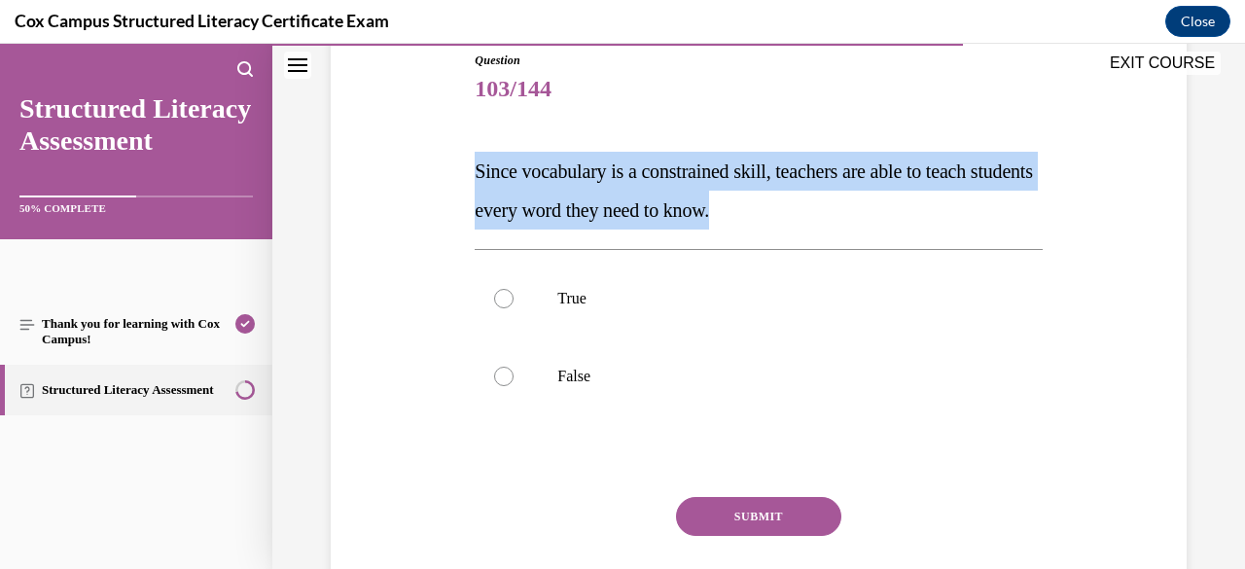
drag, startPoint x: 809, startPoint y: 199, endPoint x: 459, endPoint y: 176, distance: 350.8
click at [459, 176] on div "Question 103/144 Since vocabulary is a constrained skill, teachers are able to …" at bounding box center [758, 324] width 865 height 663
click at [646, 376] on p "False" at bounding box center [775, 376] width 436 height 19
click at [513, 376] on input "False" at bounding box center [503, 376] width 19 height 19
radio input "true"
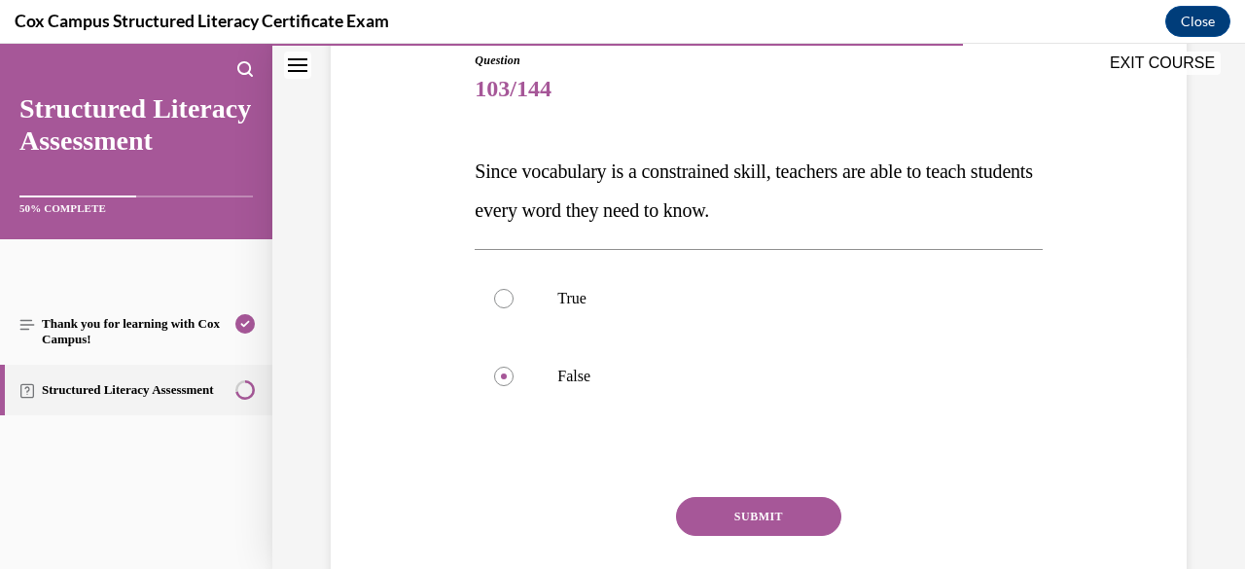
click at [754, 510] on button "SUBMIT" at bounding box center [758, 516] width 165 height 39
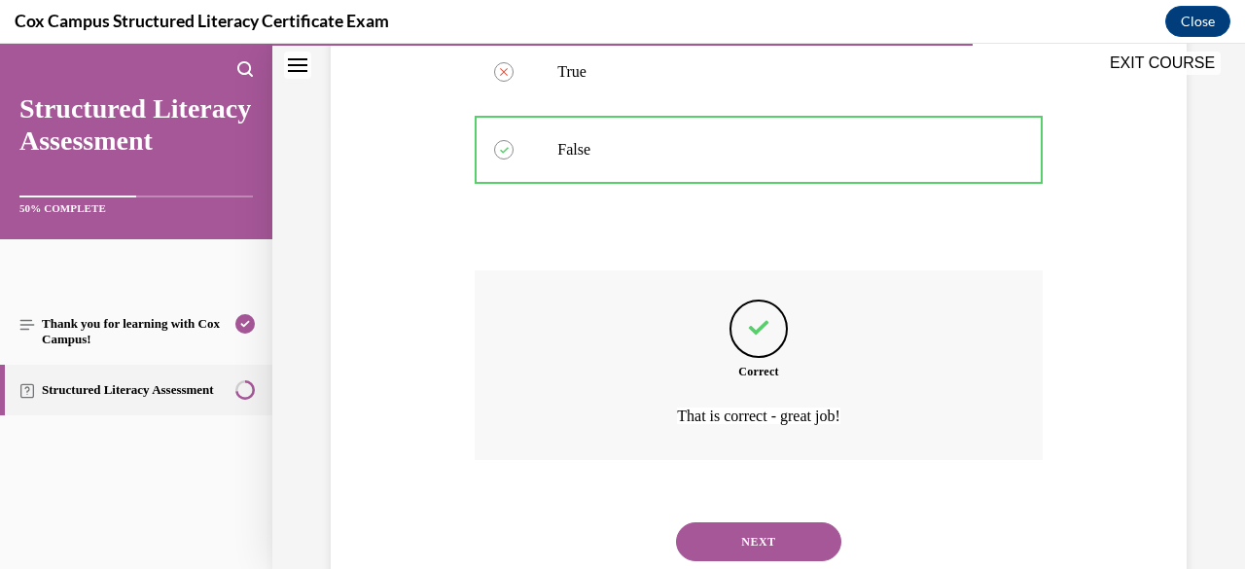
scroll to position [505, 0]
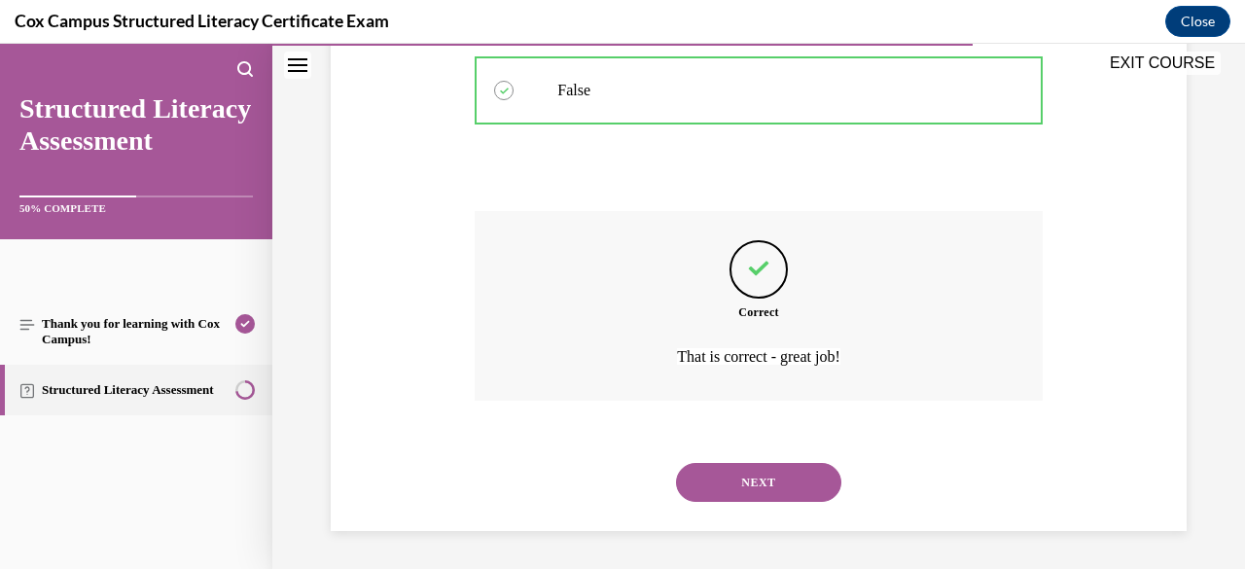
click at [730, 475] on button "NEXT" at bounding box center [758, 482] width 165 height 39
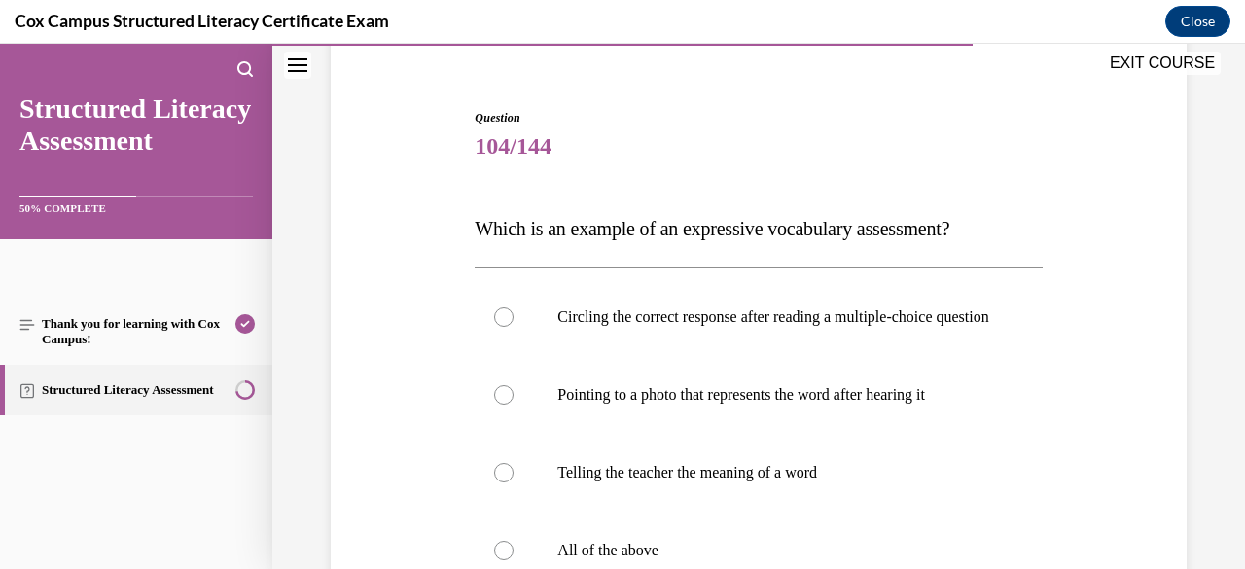
scroll to position [236, 0]
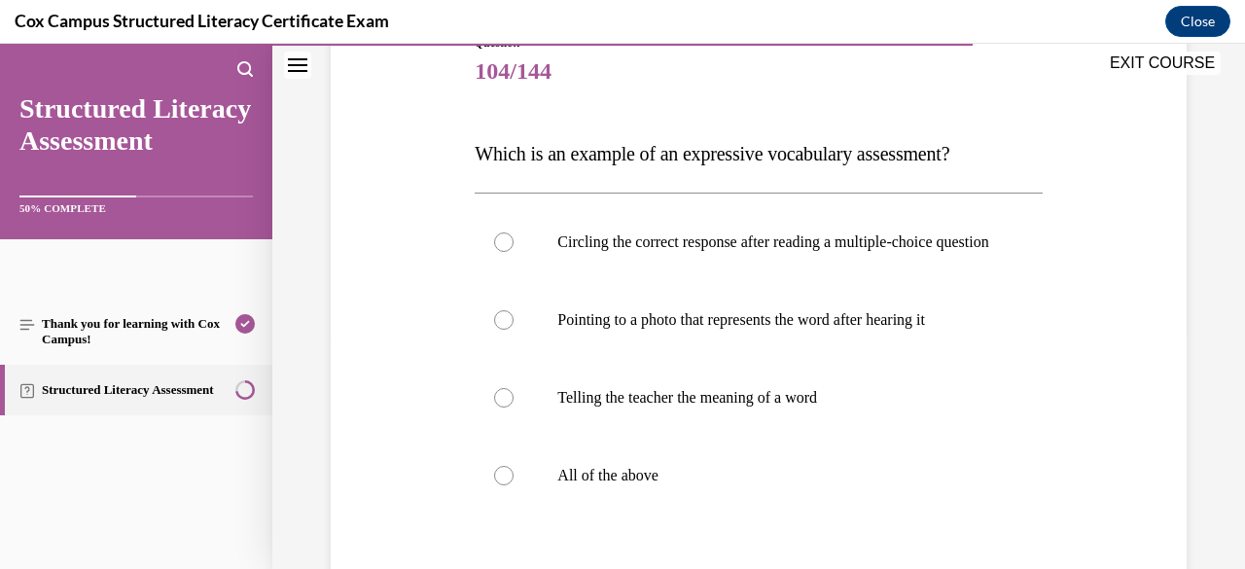
click at [734, 480] on label "All of the above" at bounding box center [757, 476] width 567 height 78
click at [513, 480] on input "All of the above" at bounding box center [503, 475] width 19 height 19
radio input "true"
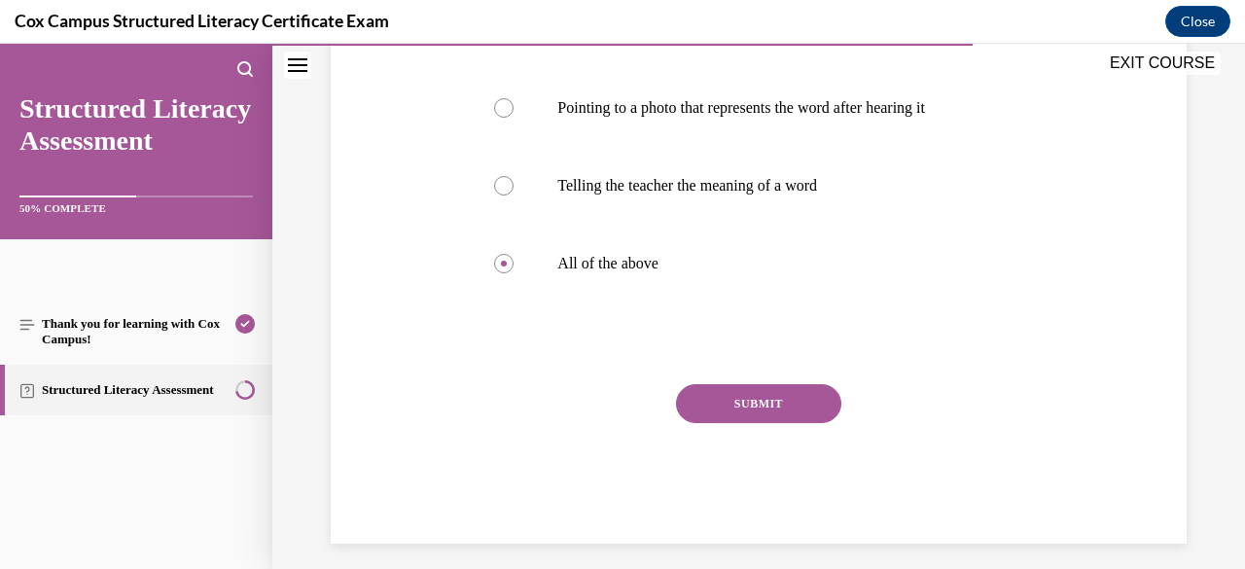
click at [742, 423] on button "SUBMIT" at bounding box center [758, 403] width 165 height 39
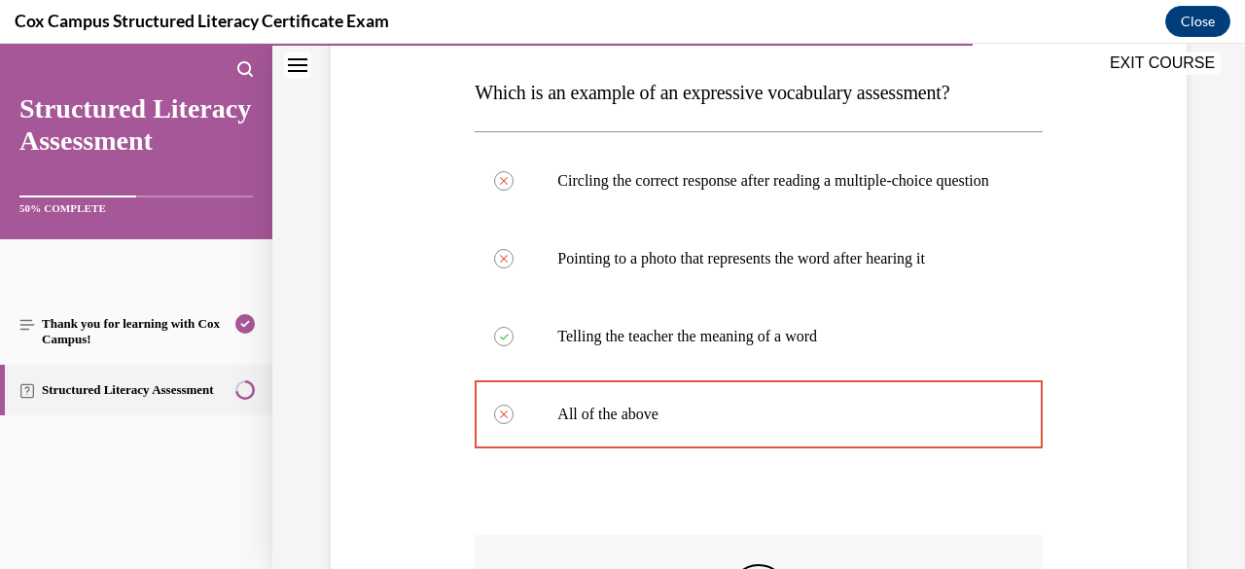
scroll to position [614, 0]
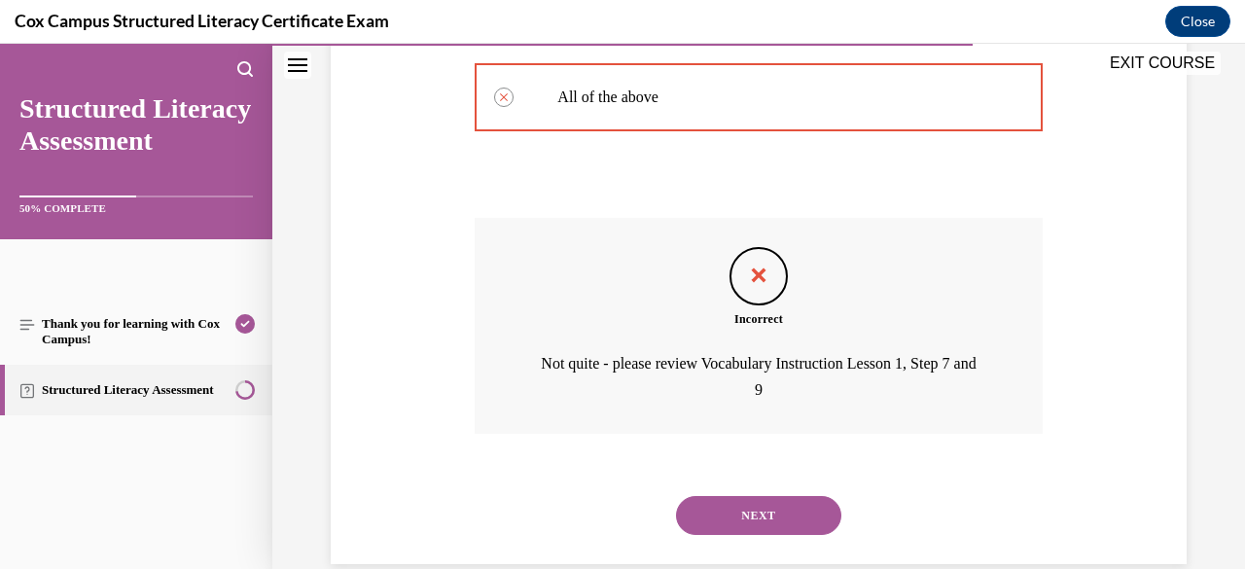
click at [767, 535] on button "NEXT" at bounding box center [758, 515] width 165 height 39
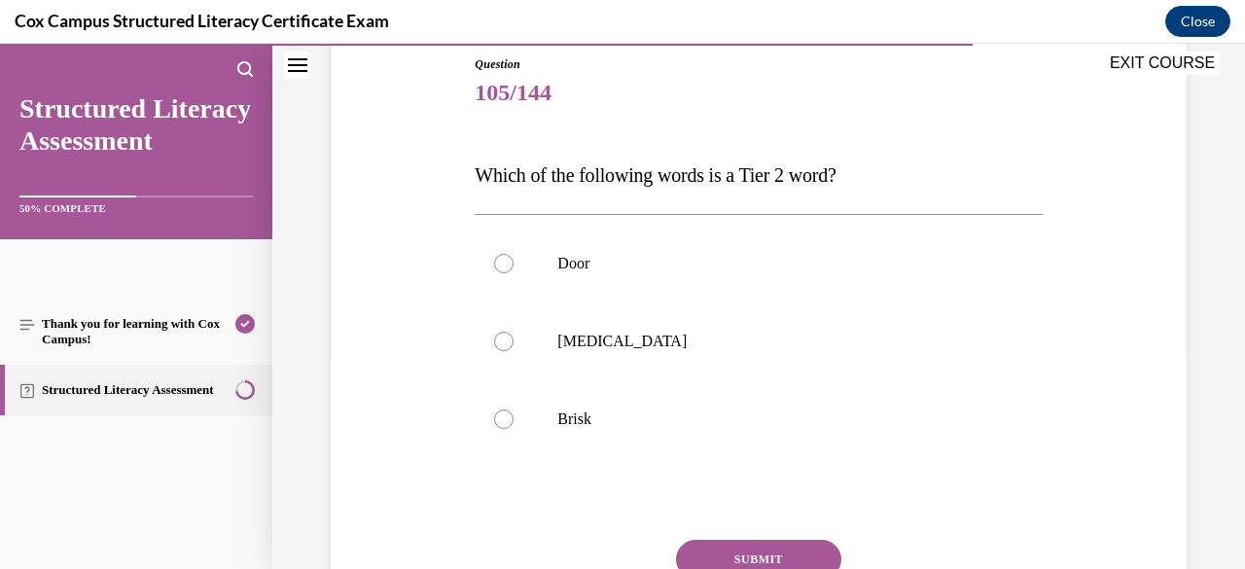
scroll to position [213, 0]
click at [793, 415] on p "Brisk" at bounding box center [775, 420] width 436 height 19
click at [513, 415] on input "Brisk" at bounding box center [503, 420] width 19 height 19
radio input "true"
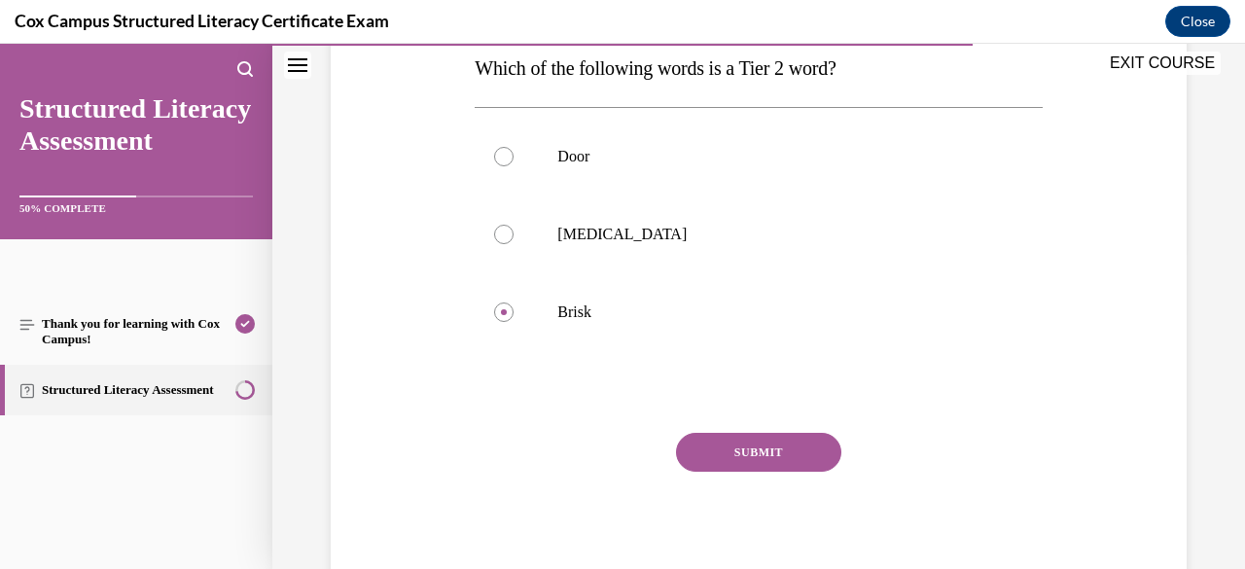
click at [785, 446] on button "SUBMIT" at bounding box center [758, 452] width 165 height 39
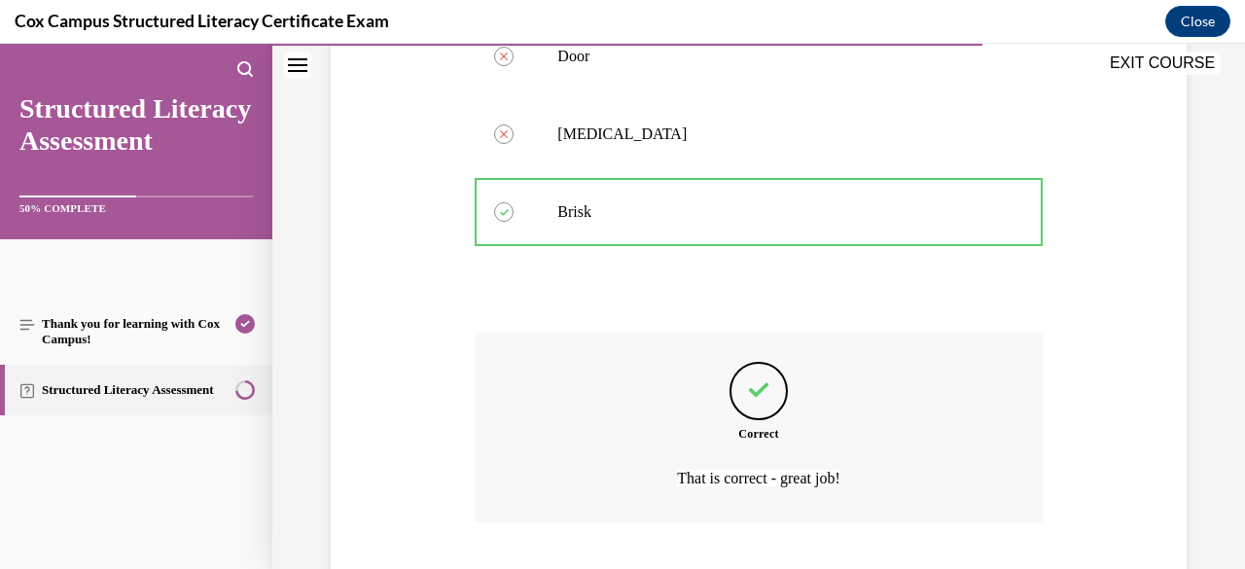
scroll to position [544, 0]
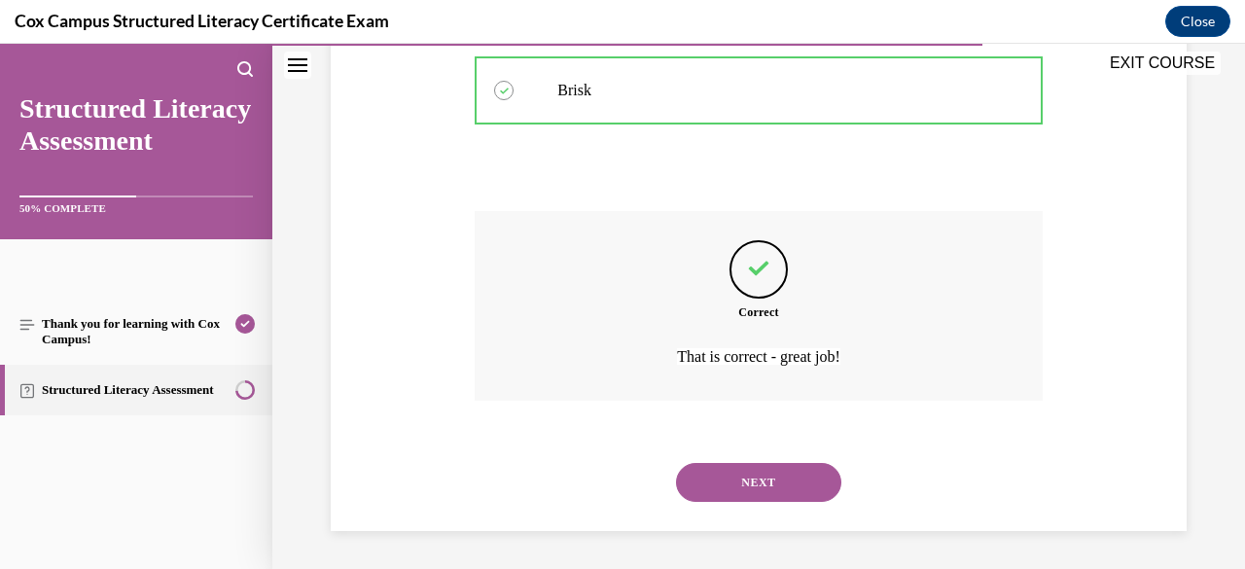
click at [774, 491] on button "NEXT" at bounding box center [758, 482] width 165 height 39
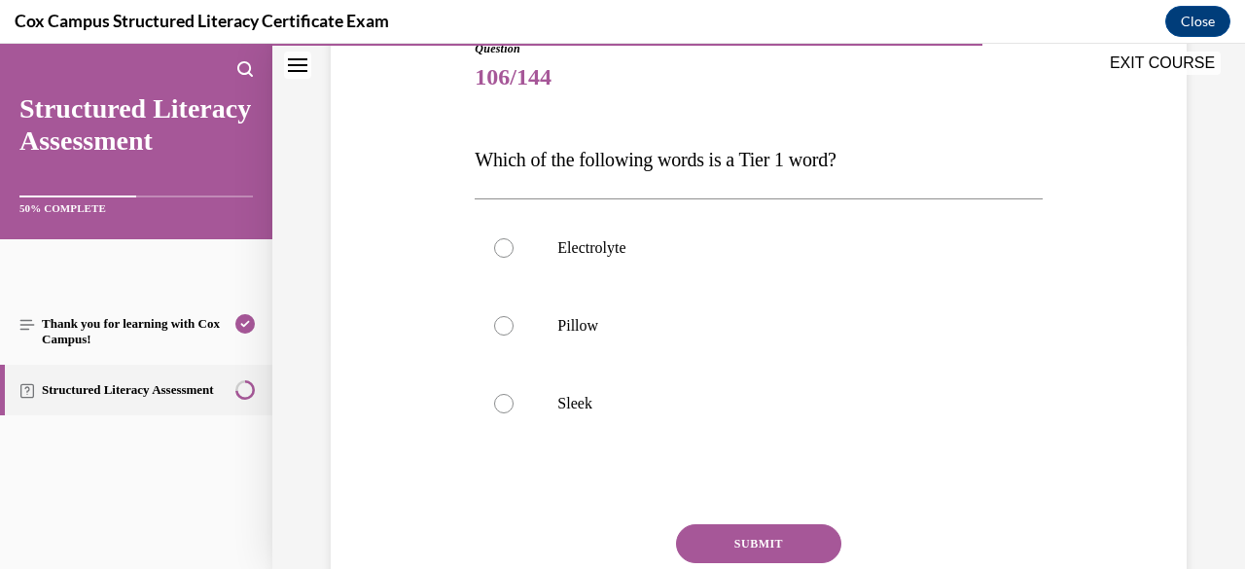
scroll to position [232, 0]
click at [616, 392] on p "Sleek" at bounding box center [775, 401] width 436 height 19
click at [513, 392] on input "Sleek" at bounding box center [503, 401] width 19 height 19
radio input "true"
click at [762, 544] on button "SUBMIT" at bounding box center [758, 541] width 165 height 39
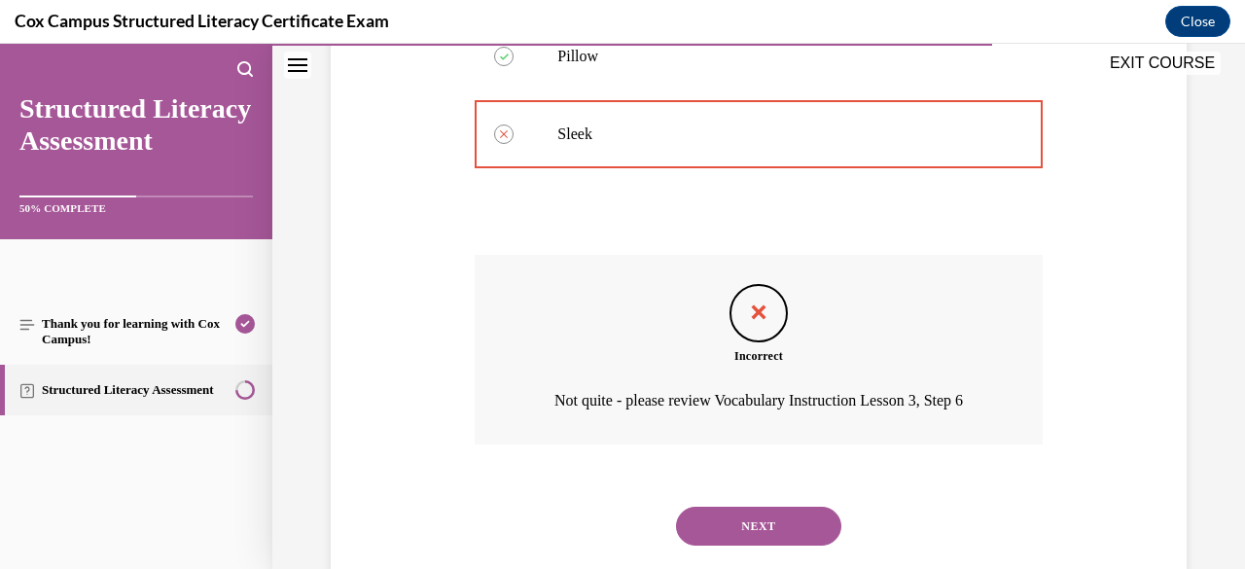
scroll to position [570, 0]
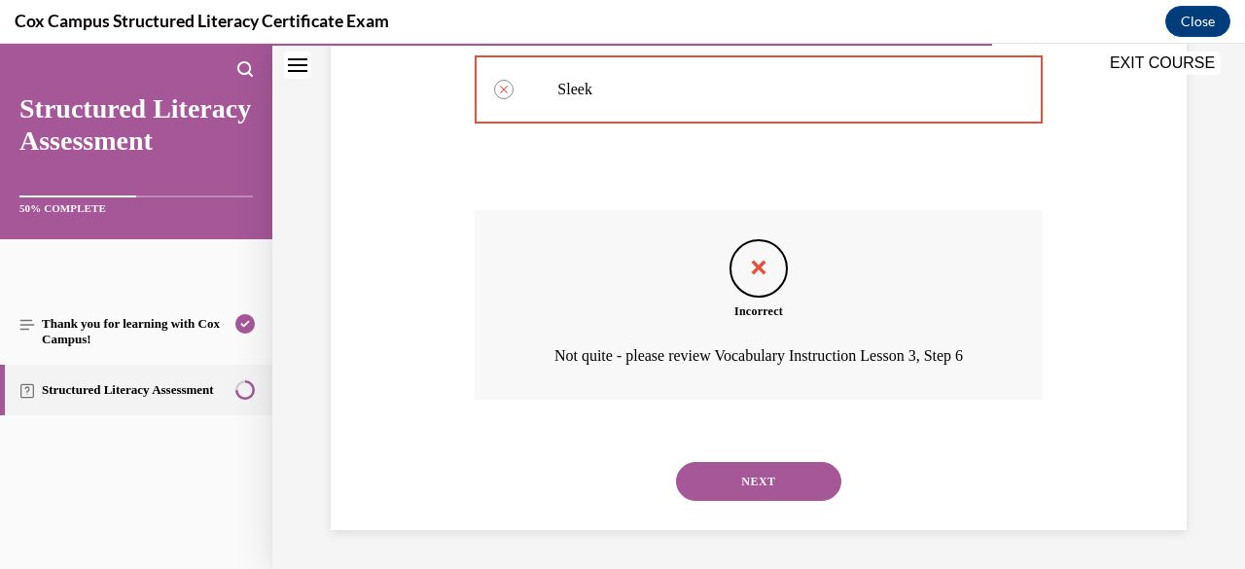
click at [762, 472] on button "NEXT" at bounding box center [758, 481] width 165 height 39
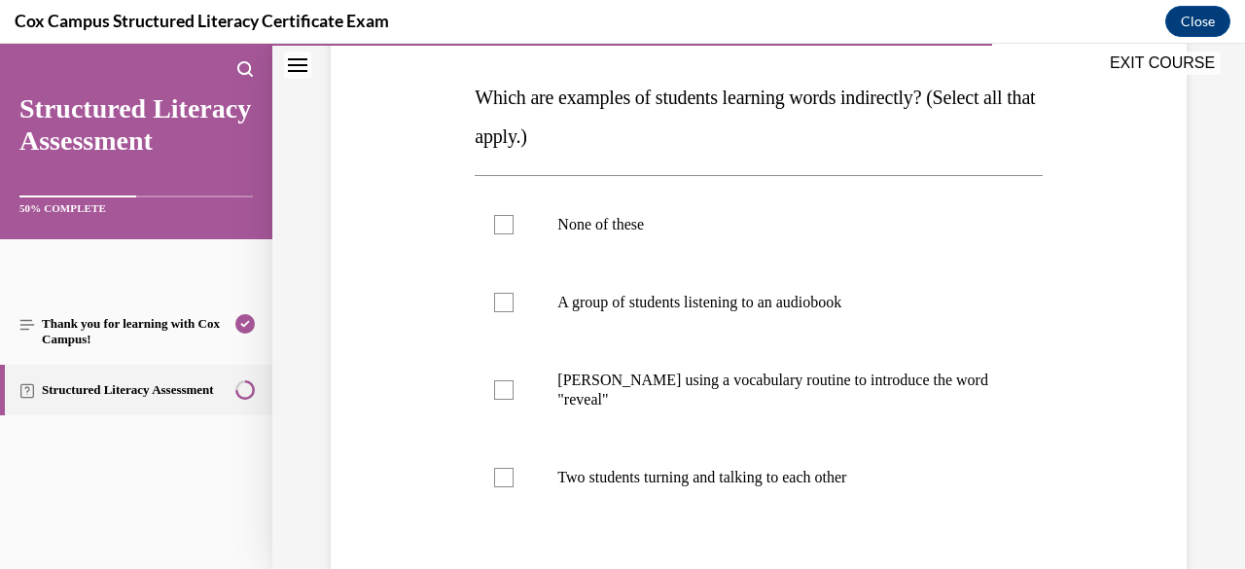
scroll to position [353, 0]
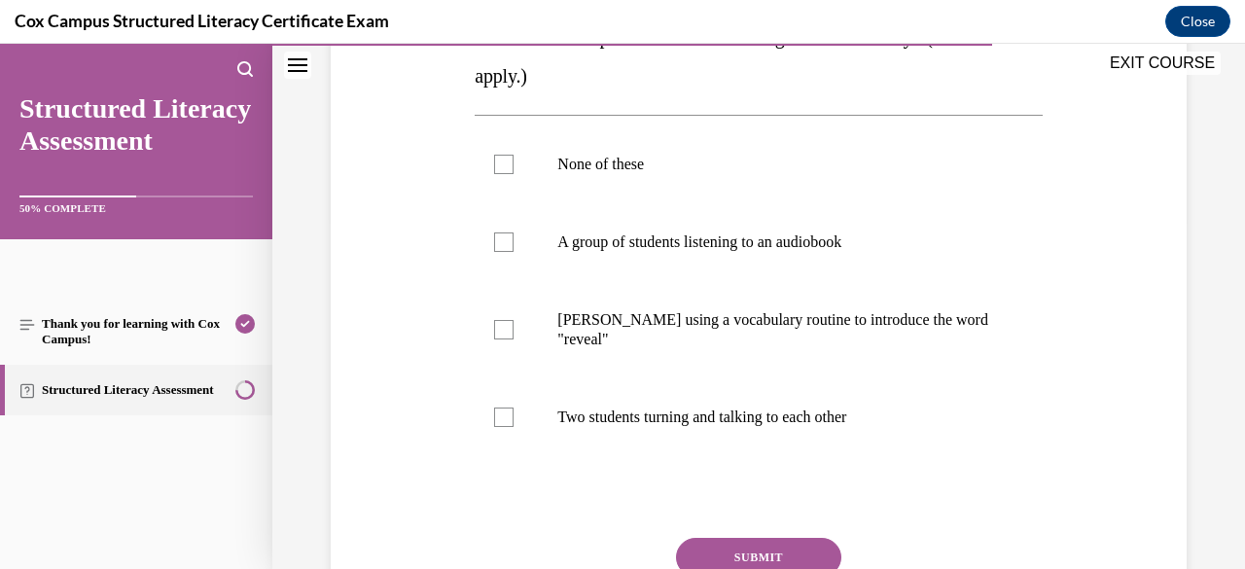
click at [714, 260] on label "A group of students listening to an audiobook" at bounding box center [757, 242] width 567 height 78
click at [513, 252] on input "A group of students listening to an audiobook" at bounding box center [503, 241] width 19 height 19
checkbox input "true"
click at [725, 310] on p "Ms. Morgan using a vocabulary routine to introduce the word "reveal"" at bounding box center [775, 329] width 436 height 39
click at [513, 320] on input "Ms. Morgan using a vocabulary routine to introduce the word "reveal"" at bounding box center [503, 329] width 19 height 19
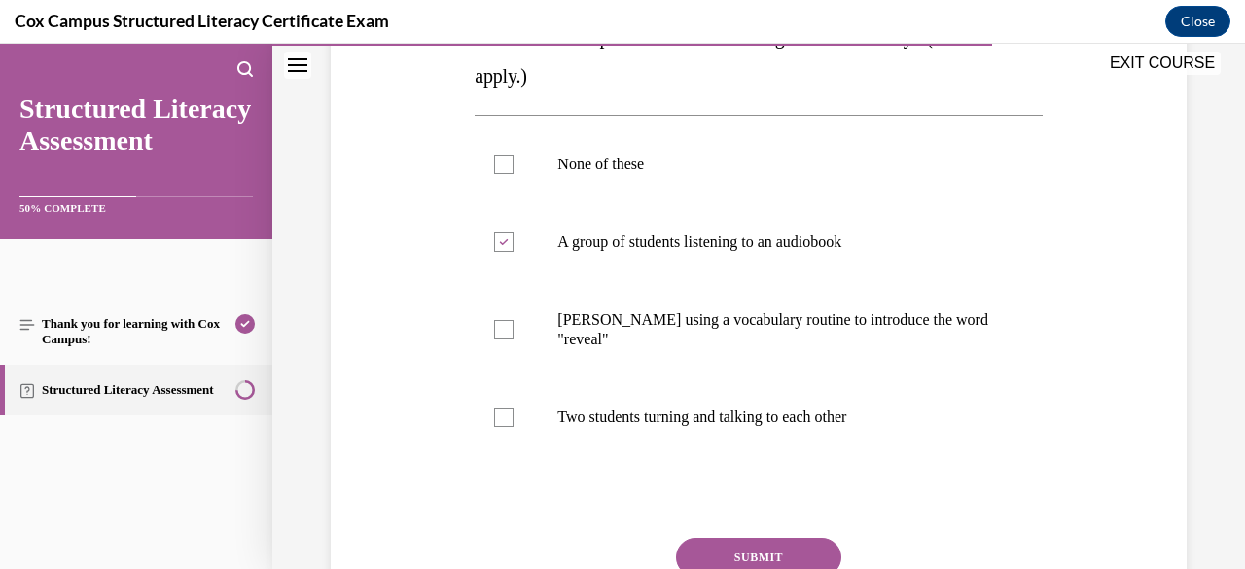
checkbox input "true"
click at [739, 404] on label "Two students turning and talking to each other" at bounding box center [757, 417] width 567 height 78
click at [513, 407] on input "Two students turning and talking to each other" at bounding box center [503, 416] width 19 height 19
checkbox input "true"
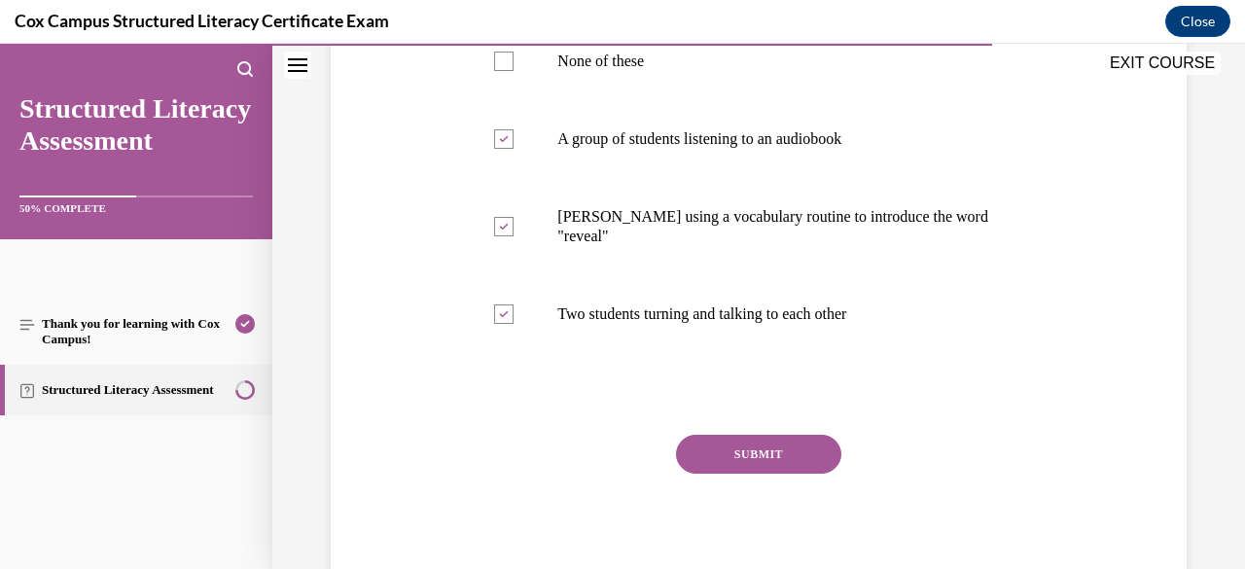
click at [740, 450] on button "SUBMIT" at bounding box center [758, 454] width 165 height 39
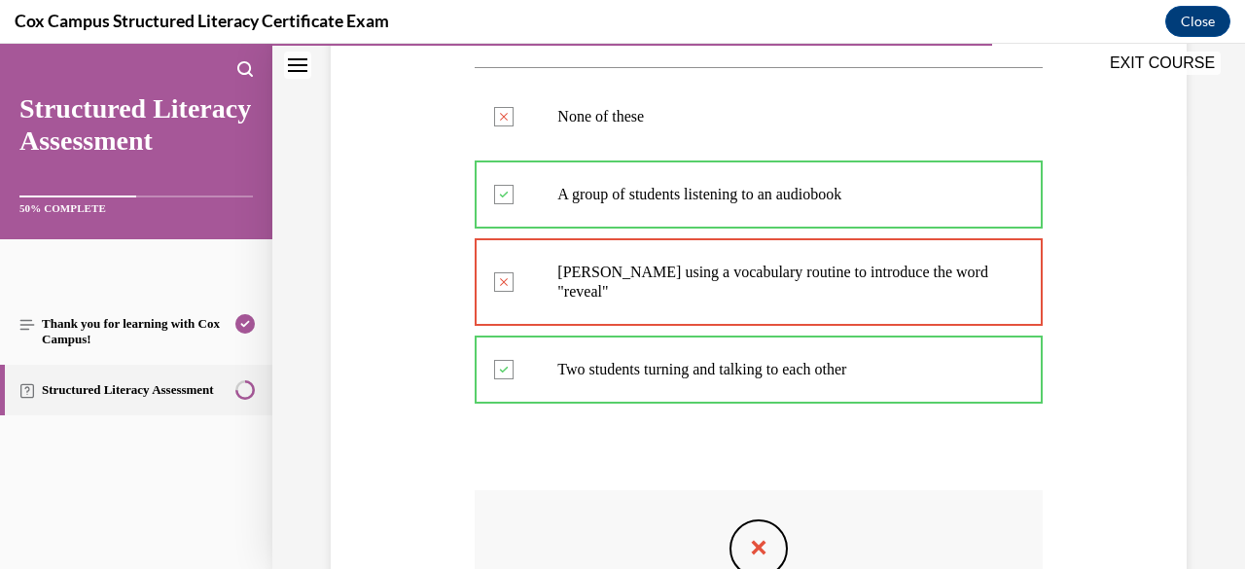
scroll to position [706, 0]
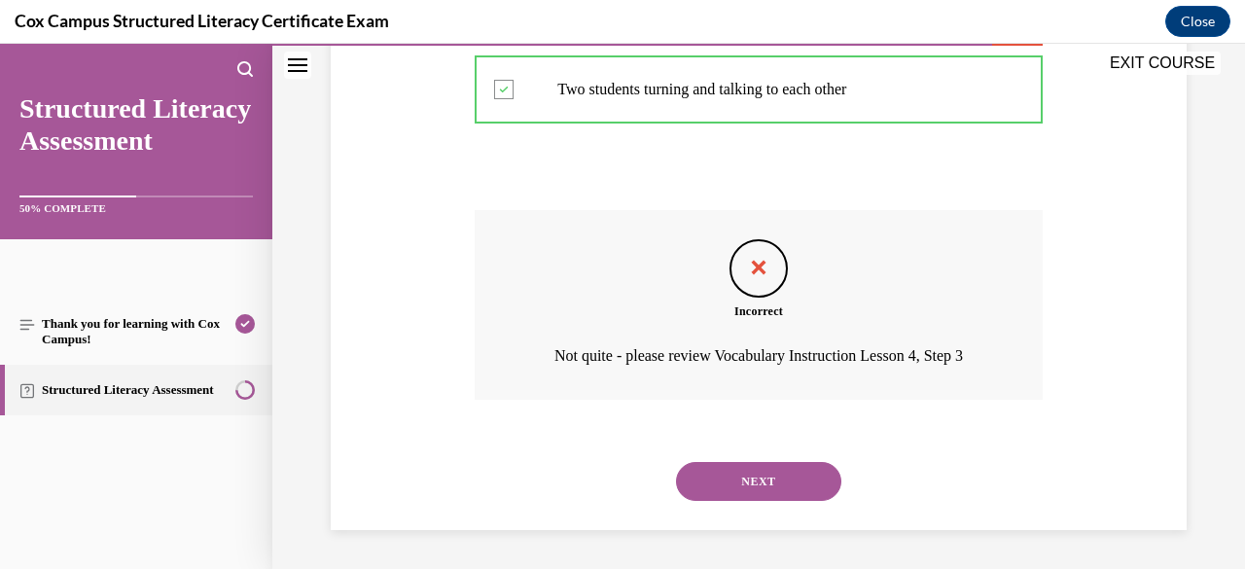
click at [741, 492] on button "NEXT" at bounding box center [758, 481] width 165 height 39
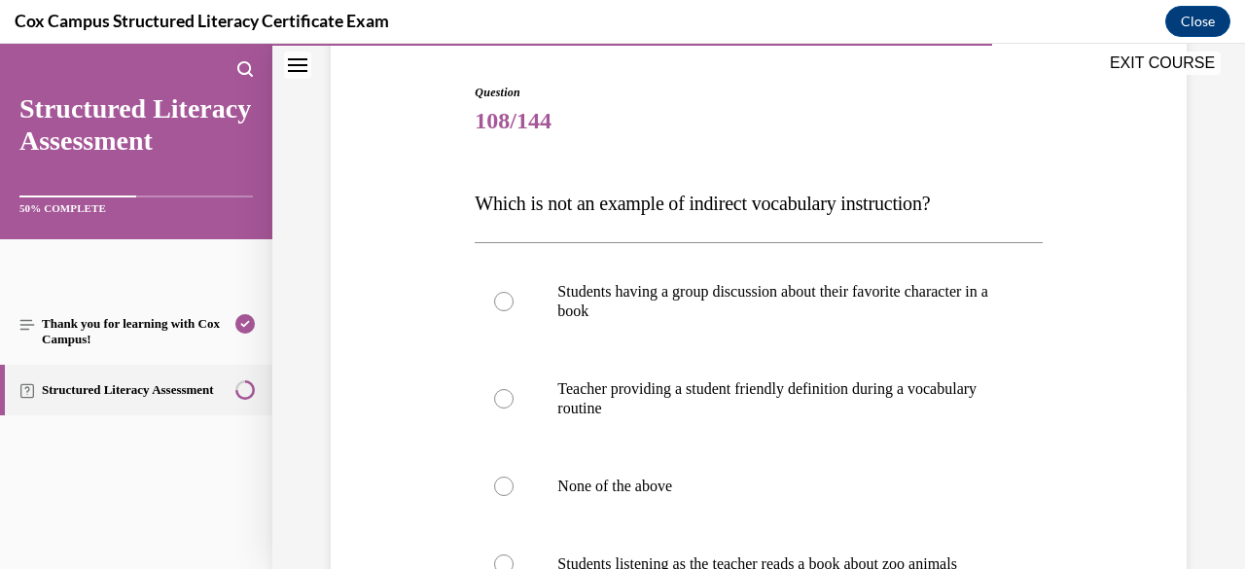
scroll to position [276, 0]
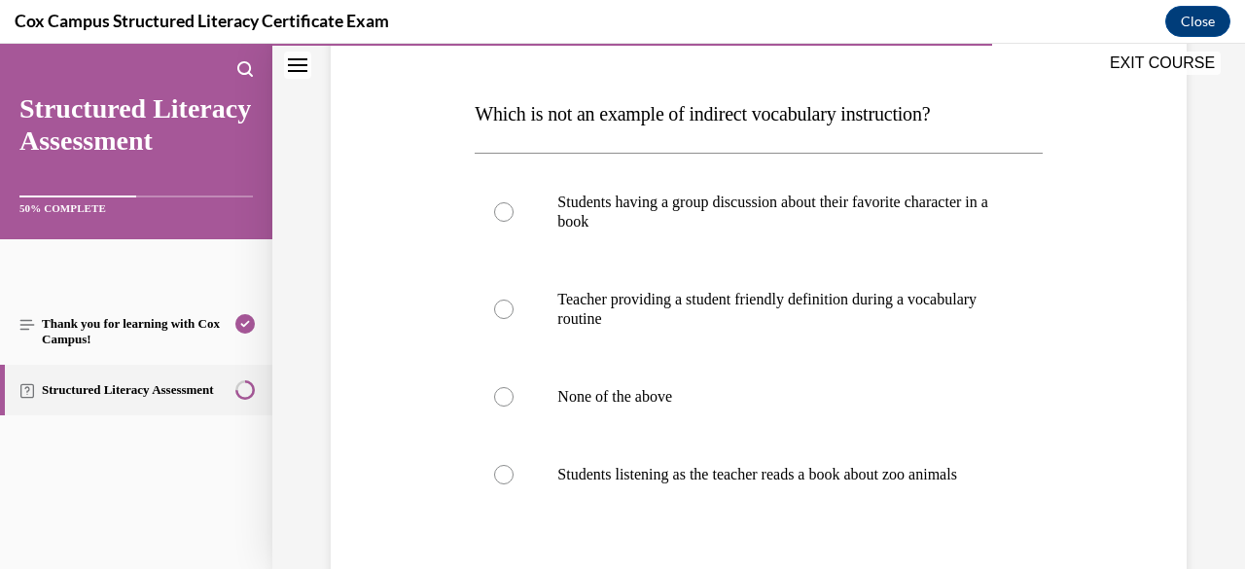
drag, startPoint x: 741, startPoint y: 492, endPoint x: 703, endPoint y: 492, distance: 37.9
click at [703, 484] on p "Students listening as the teacher reads a book about zoo animals" at bounding box center [775, 474] width 436 height 19
click at [513, 484] on input "Students listening as the teacher reads a book about zoo animals" at bounding box center [503, 474] width 19 height 19
radio input "true"
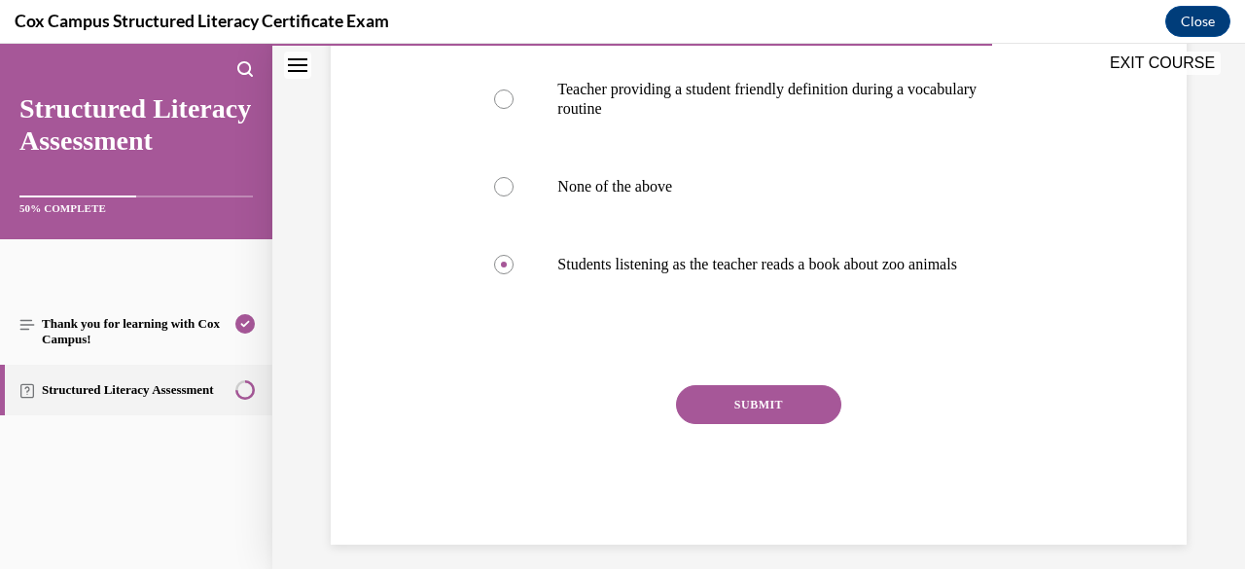
click at [754, 414] on button "SUBMIT" at bounding box center [758, 404] width 165 height 39
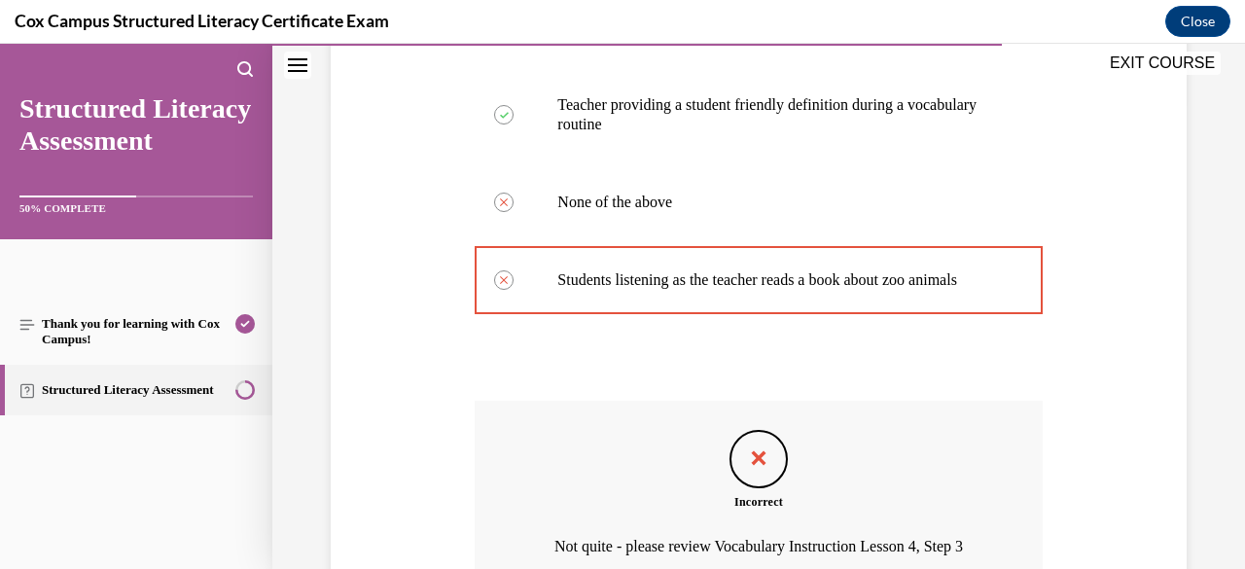
scroll to position [706, 0]
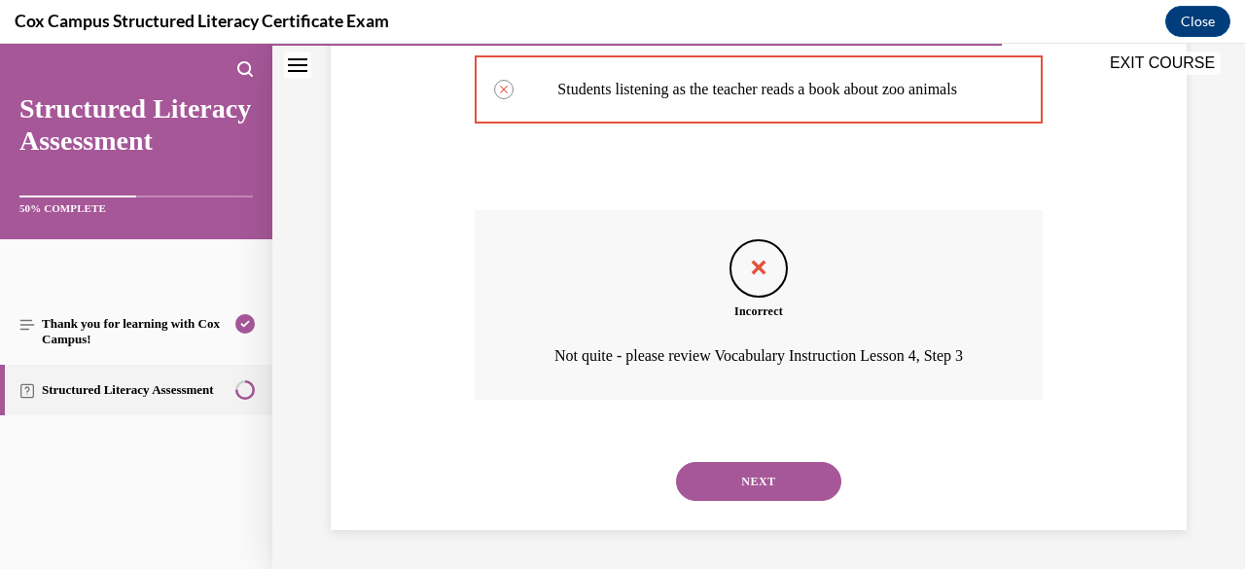
click at [754, 499] on button "NEXT" at bounding box center [758, 481] width 165 height 39
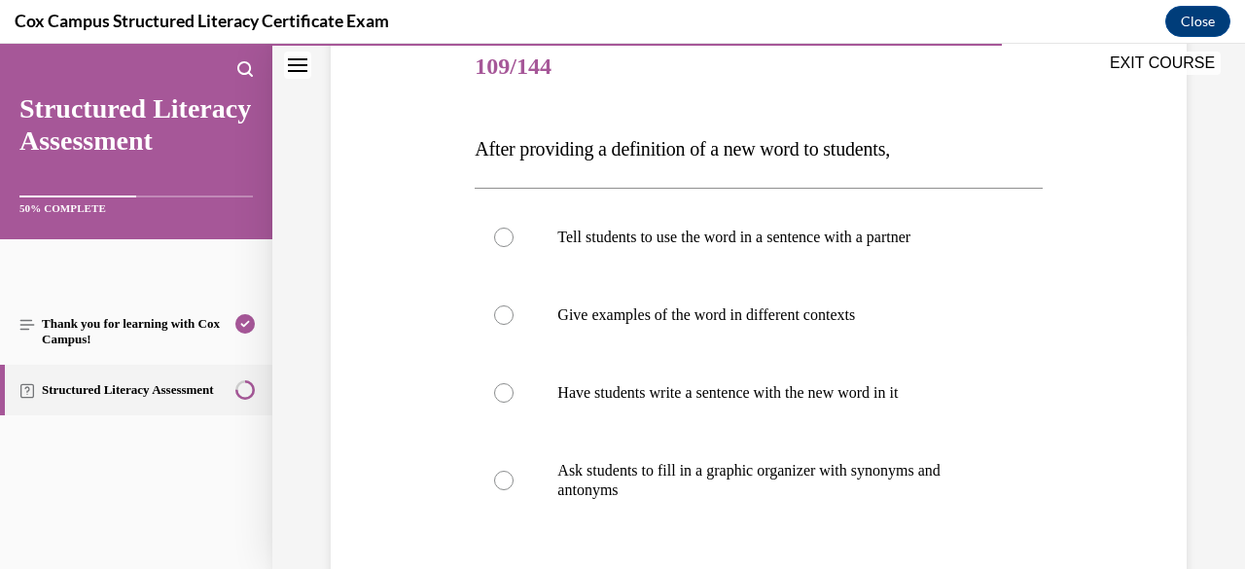
scroll to position [276, 0]
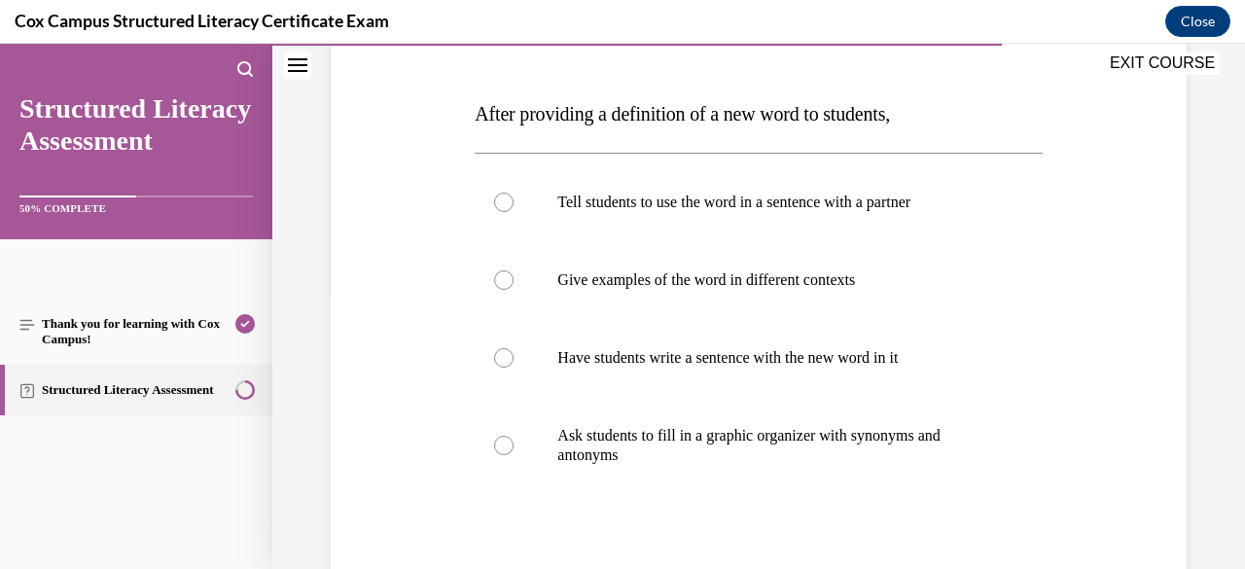
drag, startPoint x: 871, startPoint y: 280, endPoint x: 845, endPoint y: 283, distance: 26.4
click at [845, 283] on p "Give examples of the word in different contexts" at bounding box center [775, 279] width 436 height 19
click at [513, 283] on input "Give examples of the word in different contexts" at bounding box center [503, 279] width 19 height 19
radio input "true"
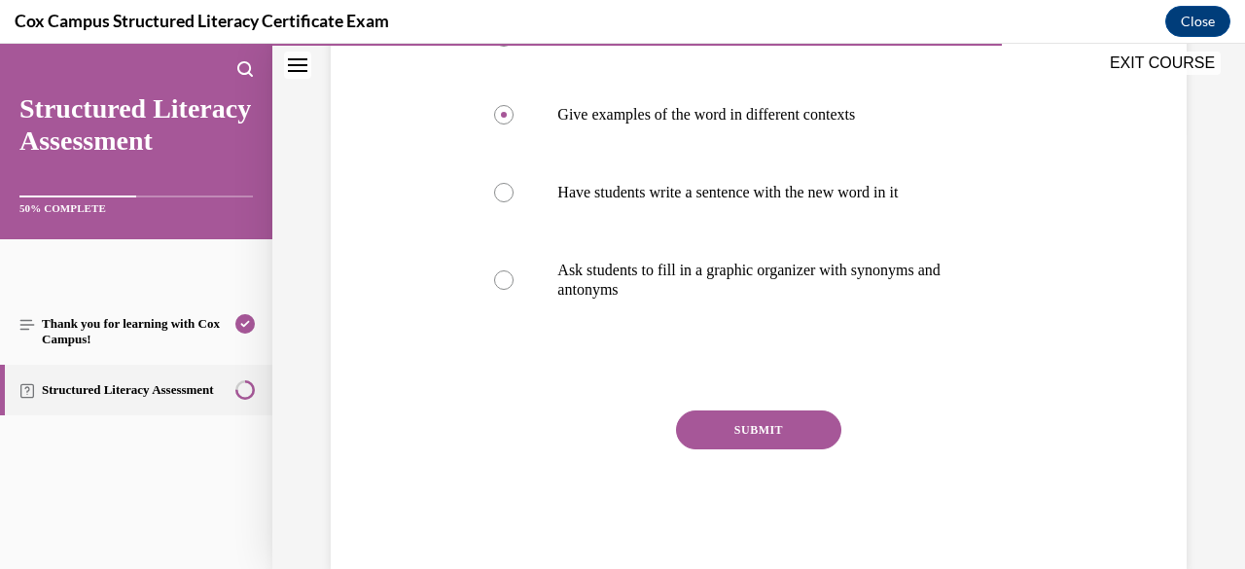
click at [783, 437] on button "SUBMIT" at bounding box center [758, 429] width 165 height 39
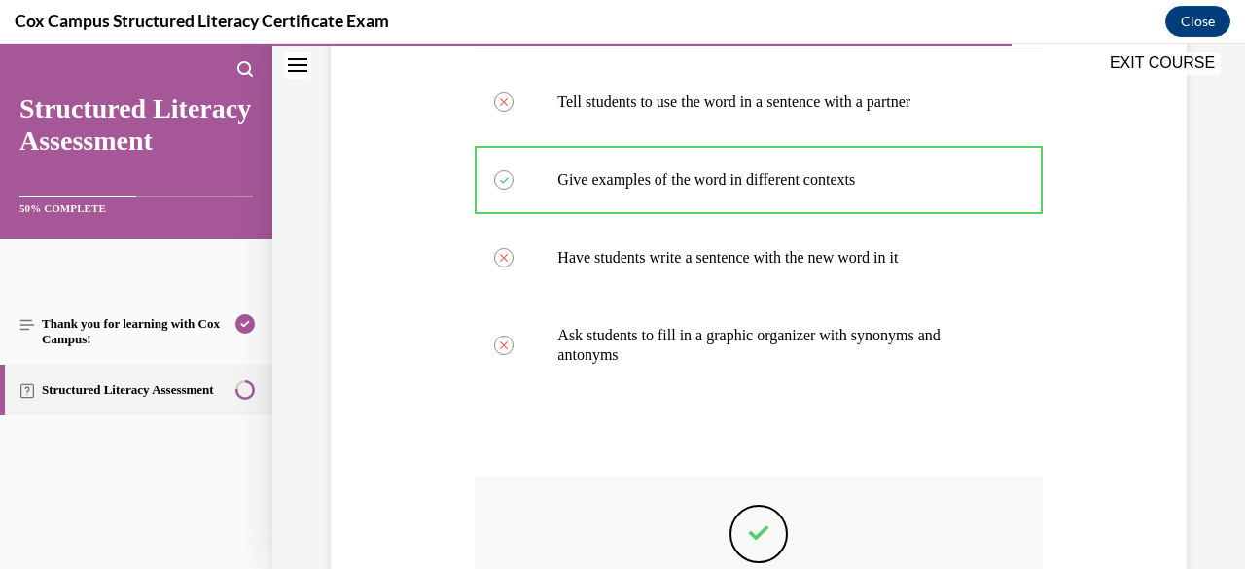
scroll to position [641, 0]
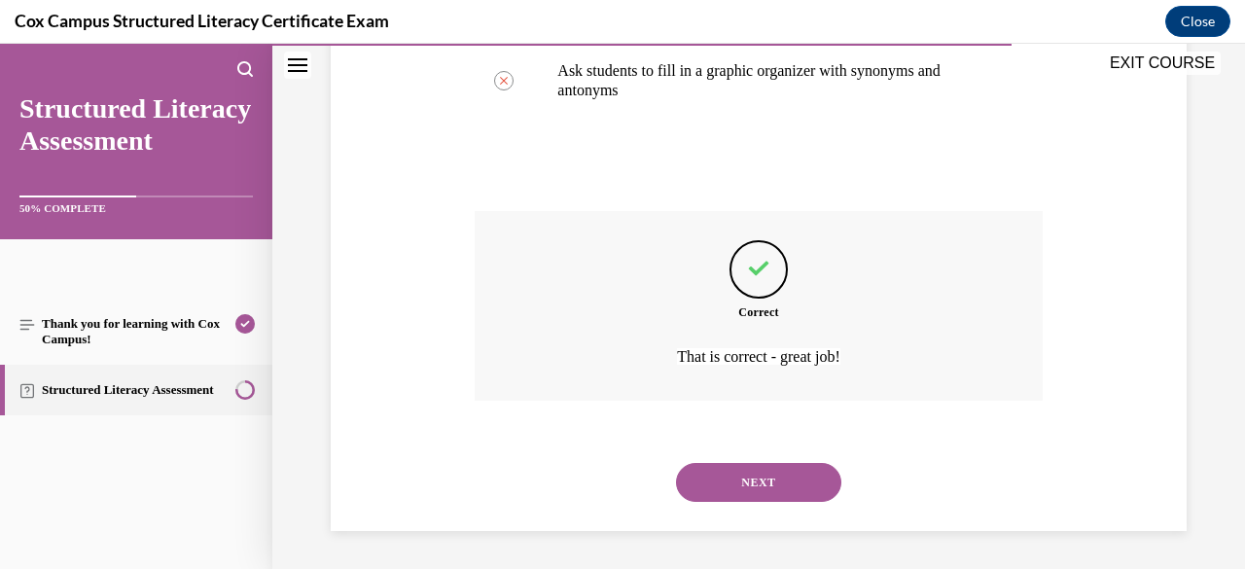
click at [779, 481] on button "NEXT" at bounding box center [758, 482] width 165 height 39
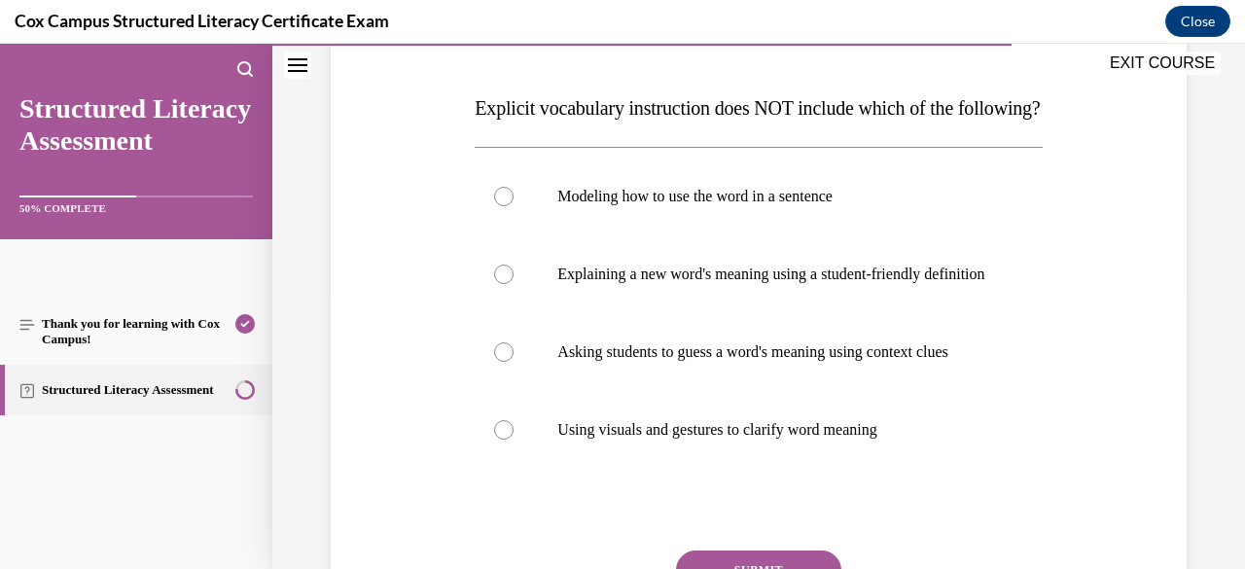
scroll to position [284, 0]
click at [779, 438] on p "Using visuals and gestures to clarify word meaning" at bounding box center [775, 427] width 436 height 19
click at [513, 438] on input "Using visuals and gestures to clarify word meaning" at bounding box center [503, 427] width 19 height 19
radio input "true"
click at [786, 389] on label "Asking students to guess a word's meaning using context clues" at bounding box center [757, 350] width 567 height 78
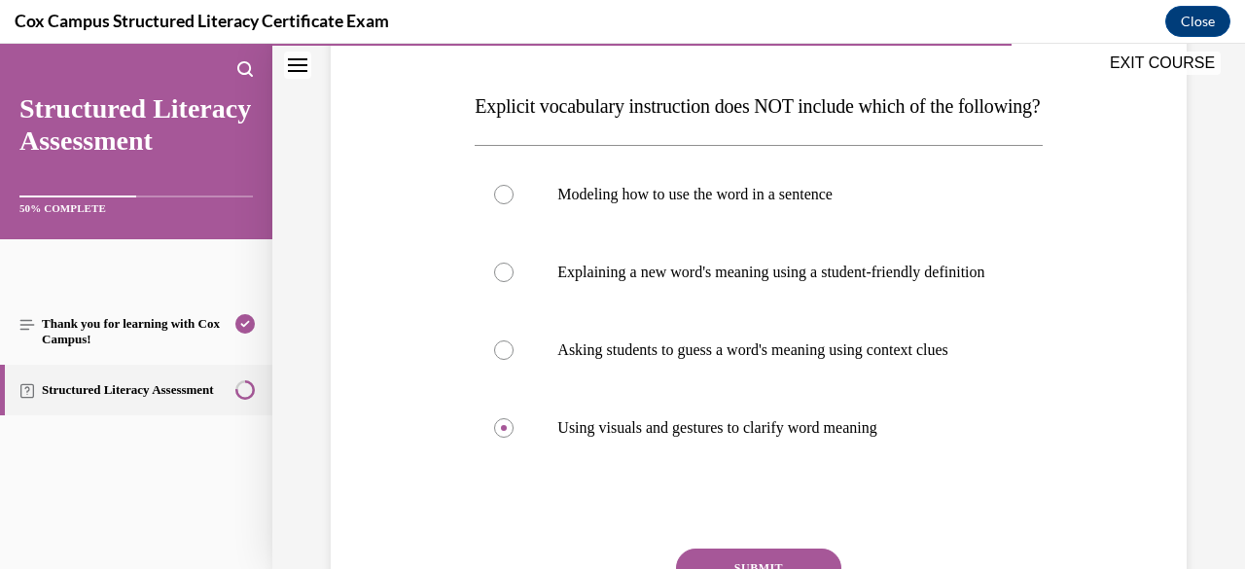
click at [513, 360] on input "Asking students to guess a word's meaning using context clues" at bounding box center [503, 349] width 19 height 19
radio input "true"
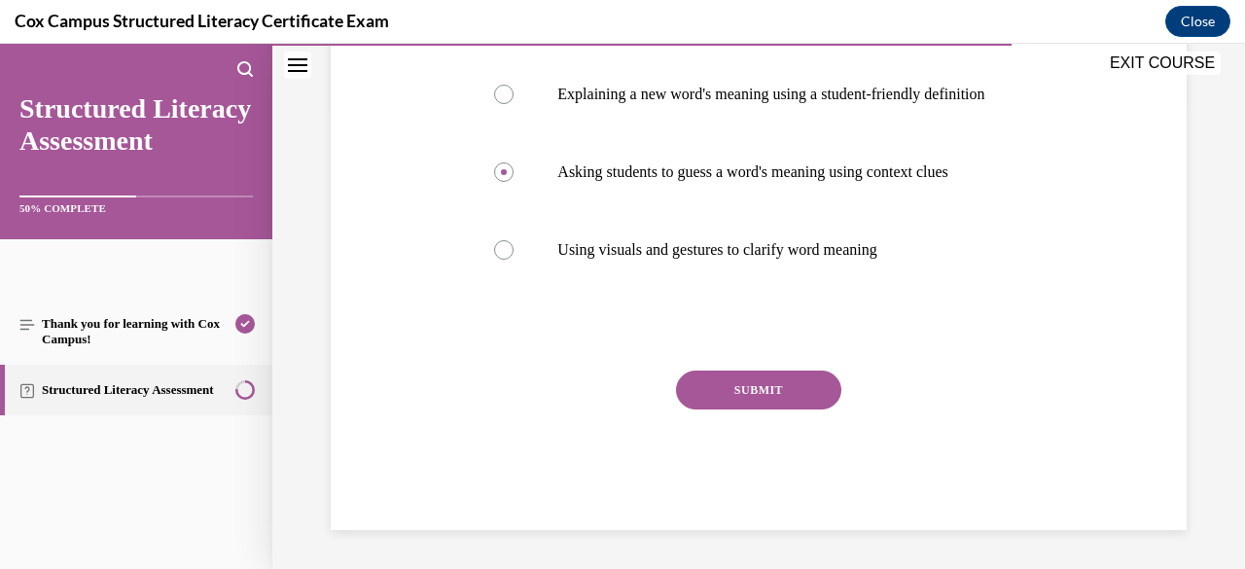
click at [769, 409] on button "SUBMIT" at bounding box center [758, 389] width 165 height 39
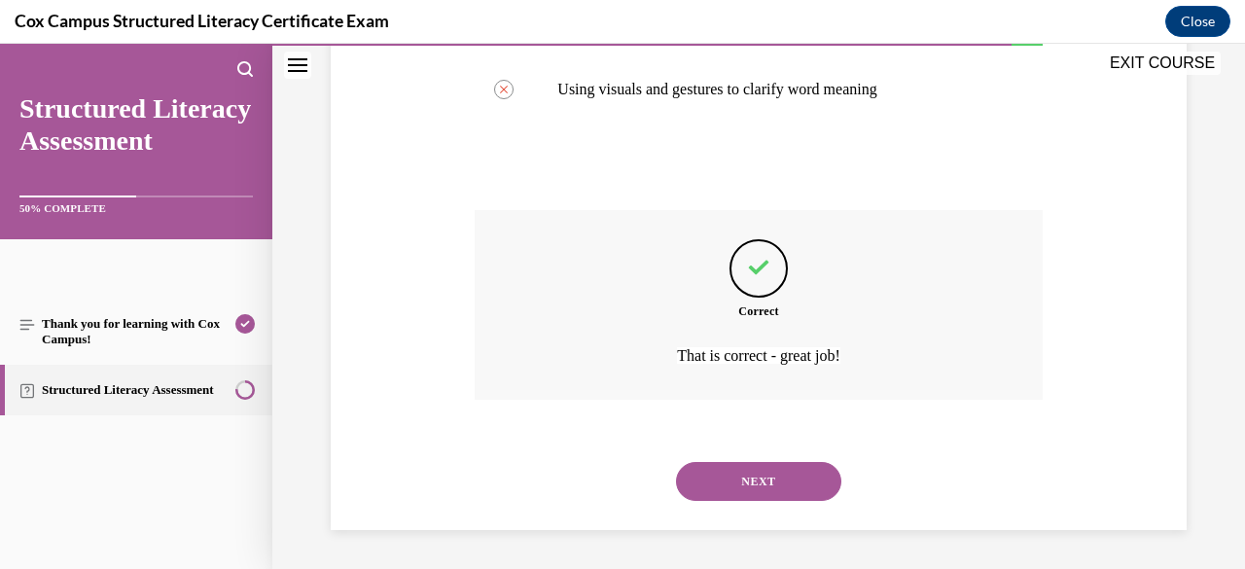
scroll to position [680, 0]
click at [774, 491] on button "NEXT" at bounding box center [758, 481] width 165 height 39
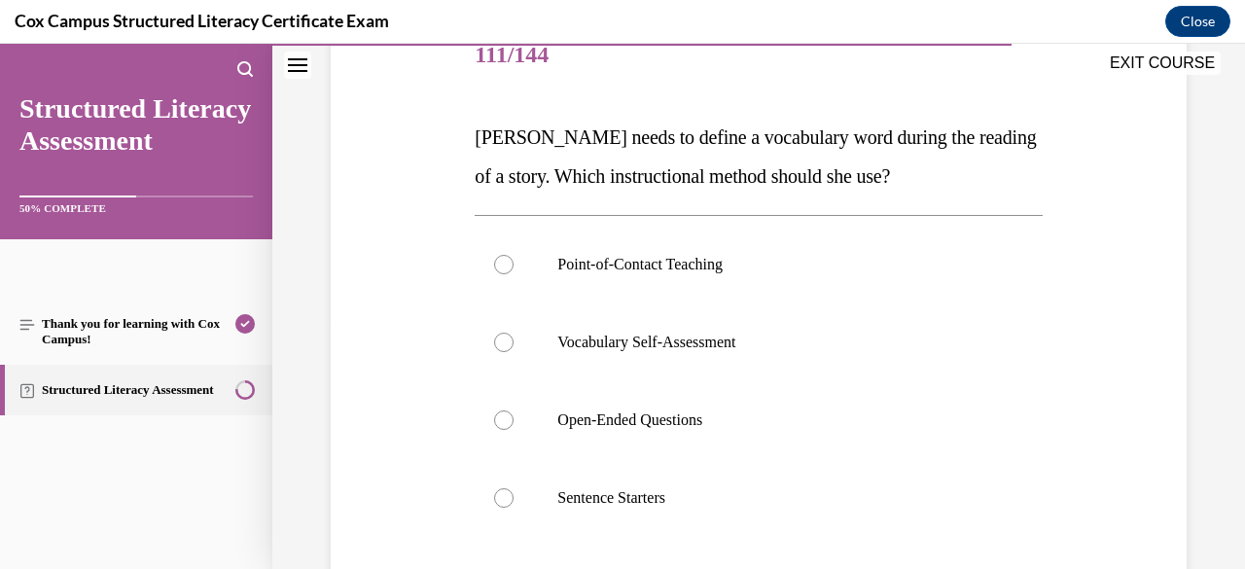
scroll to position [283, 0]
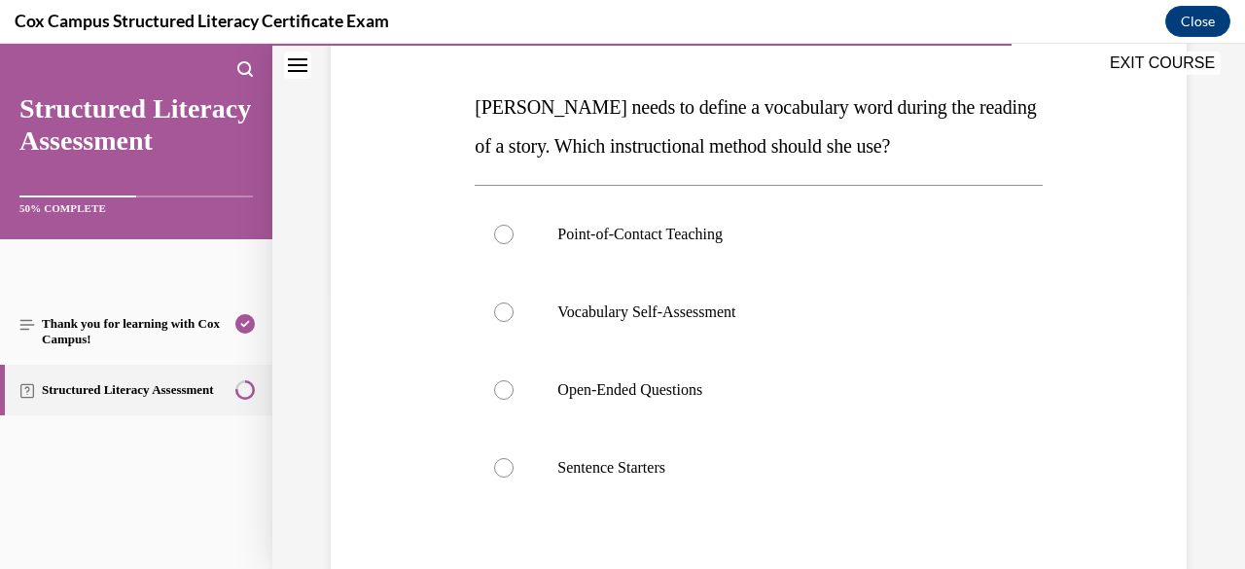
click at [775, 419] on label "Open-Ended Questions" at bounding box center [757, 390] width 567 height 78
click at [513, 400] on input "Open-Ended Questions" at bounding box center [503, 389] width 19 height 19
radio input "true"
click at [753, 327] on label "Vocabulary Self-Assessment" at bounding box center [757, 312] width 567 height 78
click at [513, 322] on input "Vocabulary Self-Assessment" at bounding box center [503, 311] width 19 height 19
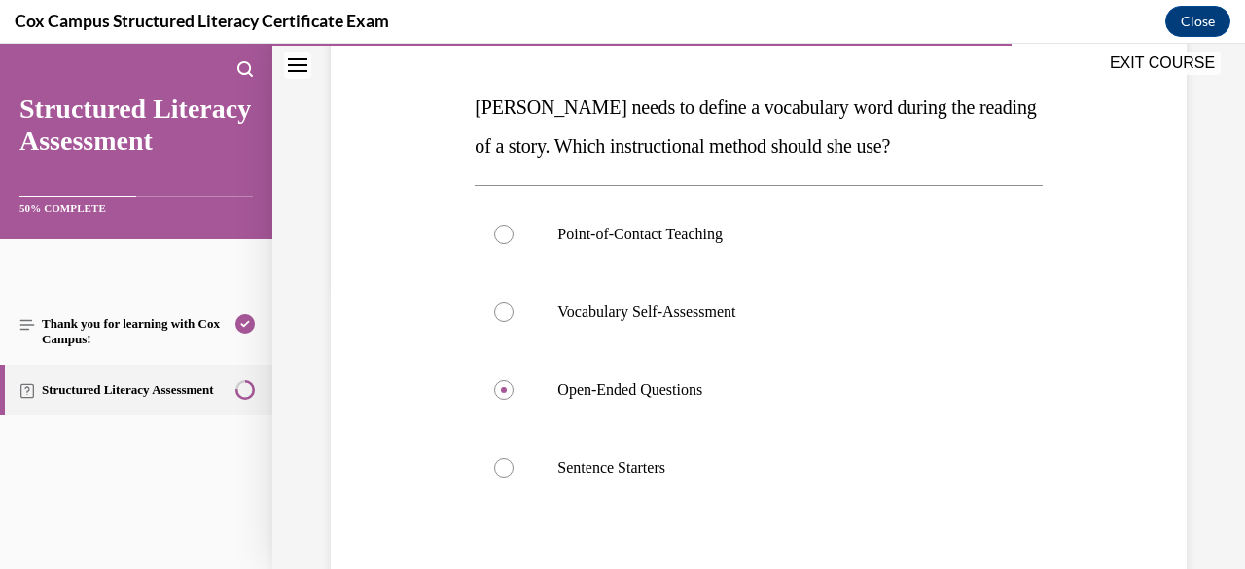
radio input "true"
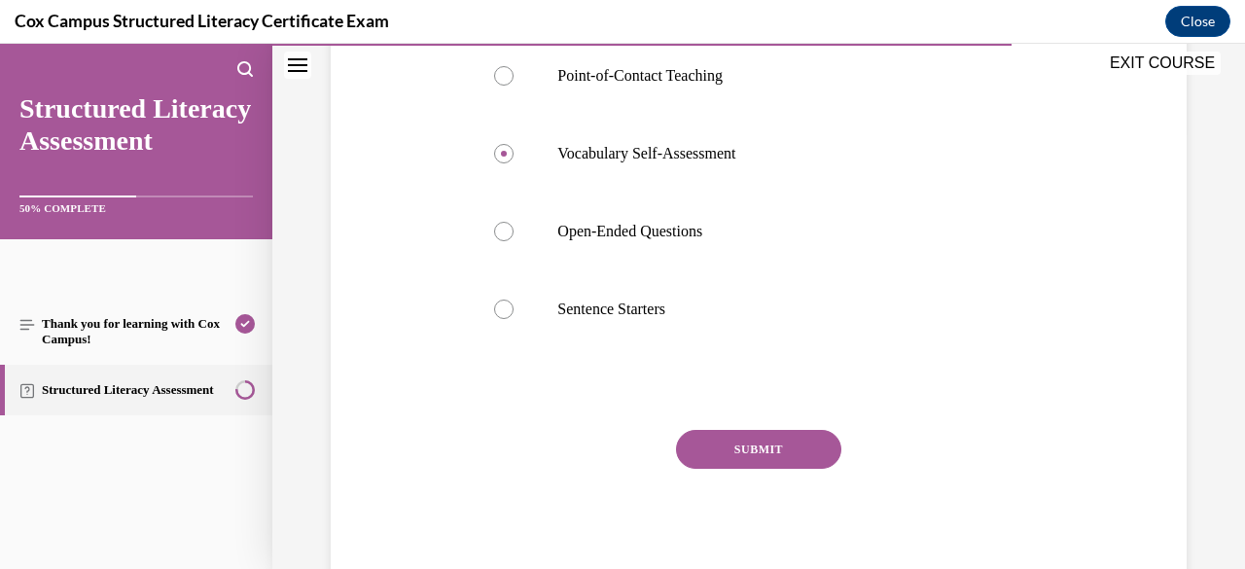
click at [748, 460] on button "SUBMIT" at bounding box center [758, 449] width 165 height 39
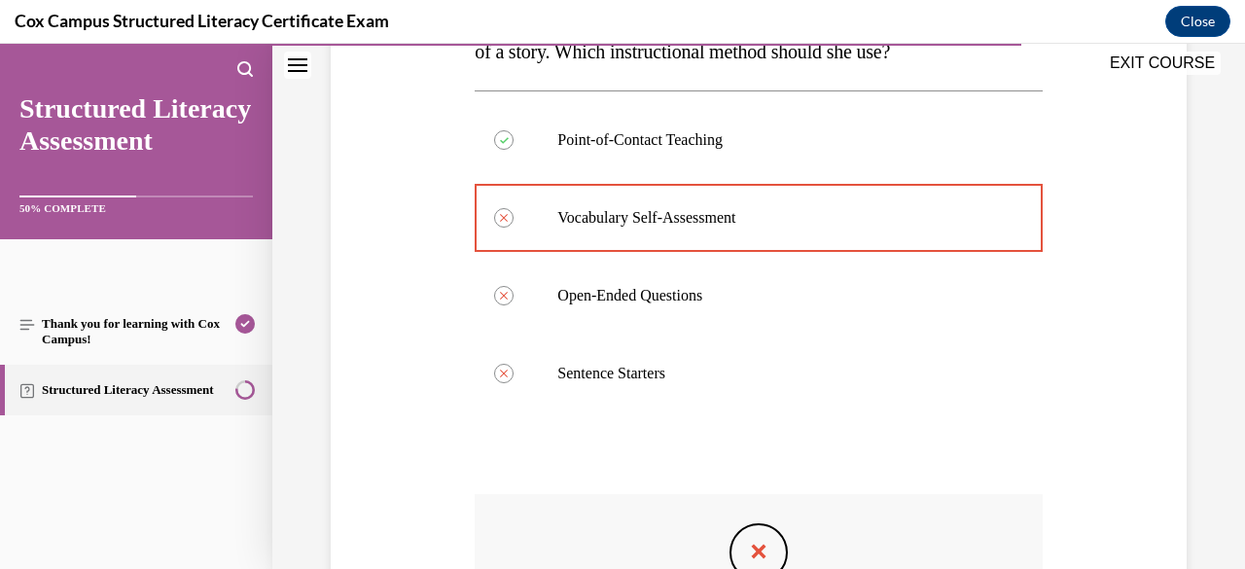
scroll to position [686, 0]
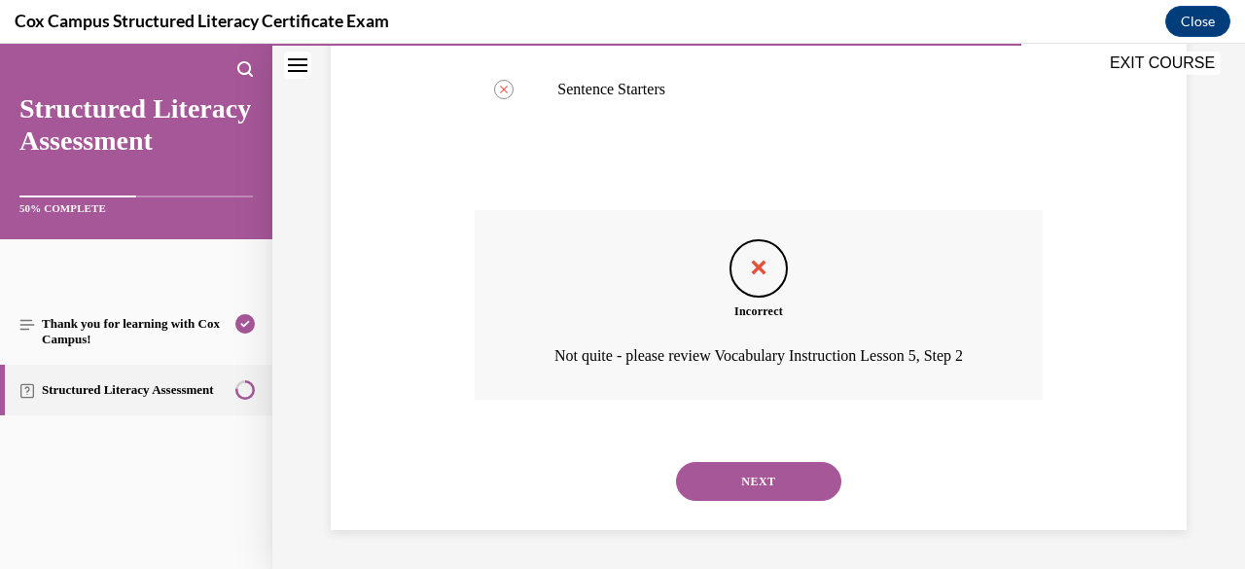
click at [747, 487] on button "NEXT" at bounding box center [758, 481] width 165 height 39
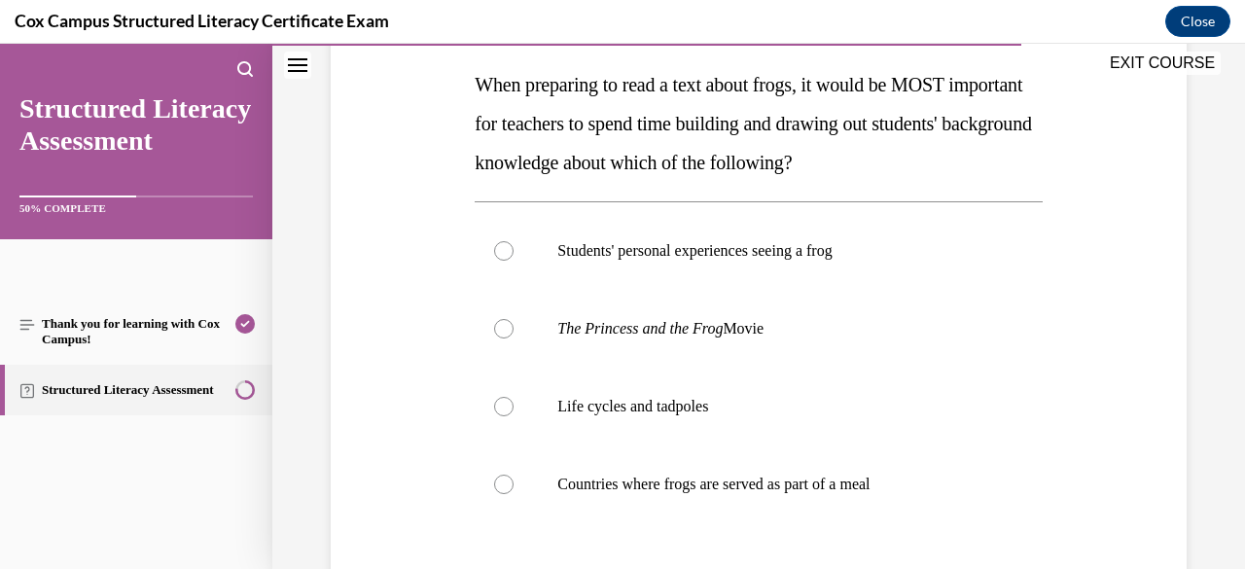
scroll to position [298, 0]
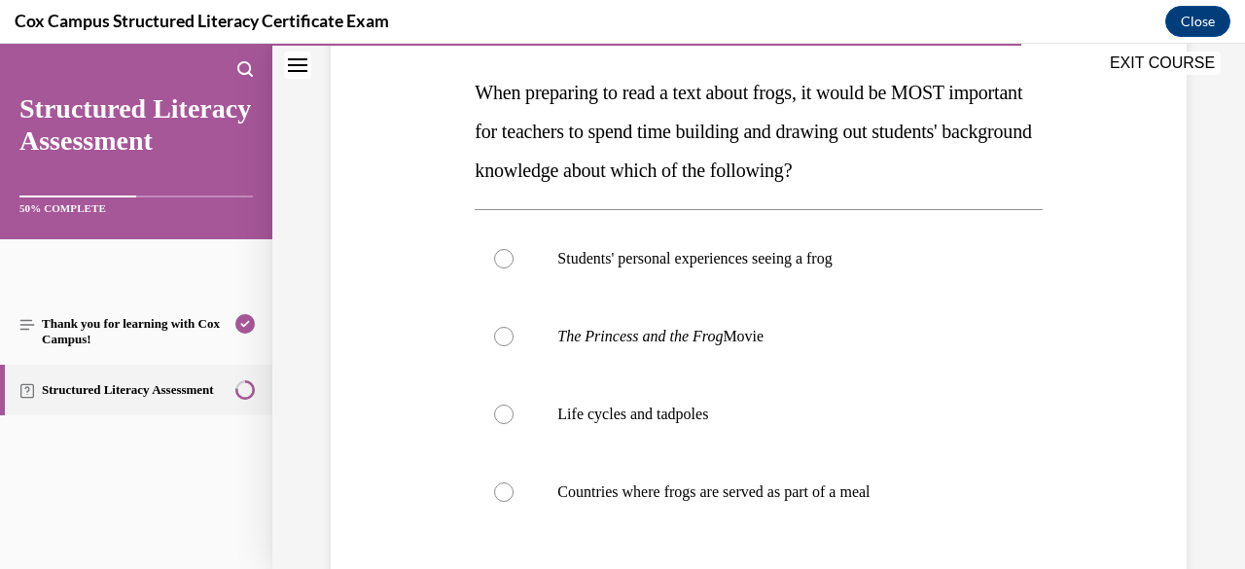
click at [747, 487] on p "Countries where frogs are served as part of a meal" at bounding box center [775, 491] width 436 height 19
click at [513, 487] on input "Countries where frogs are served as part of a meal" at bounding box center [503, 491] width 19 height 19
radio input "true"
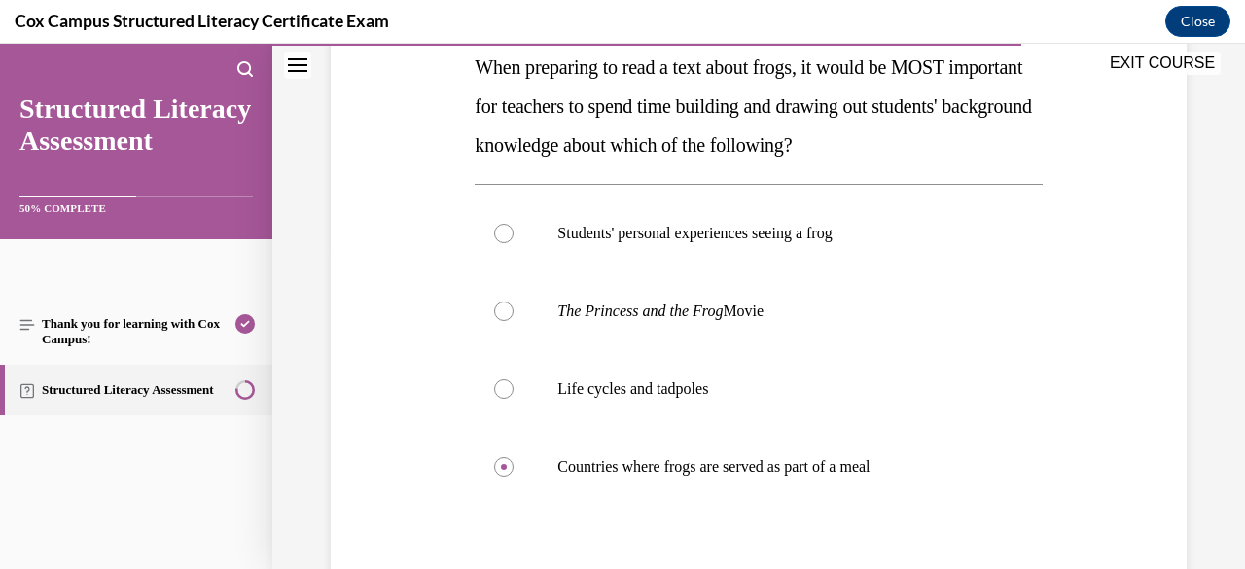
scroll to position [326, 0]
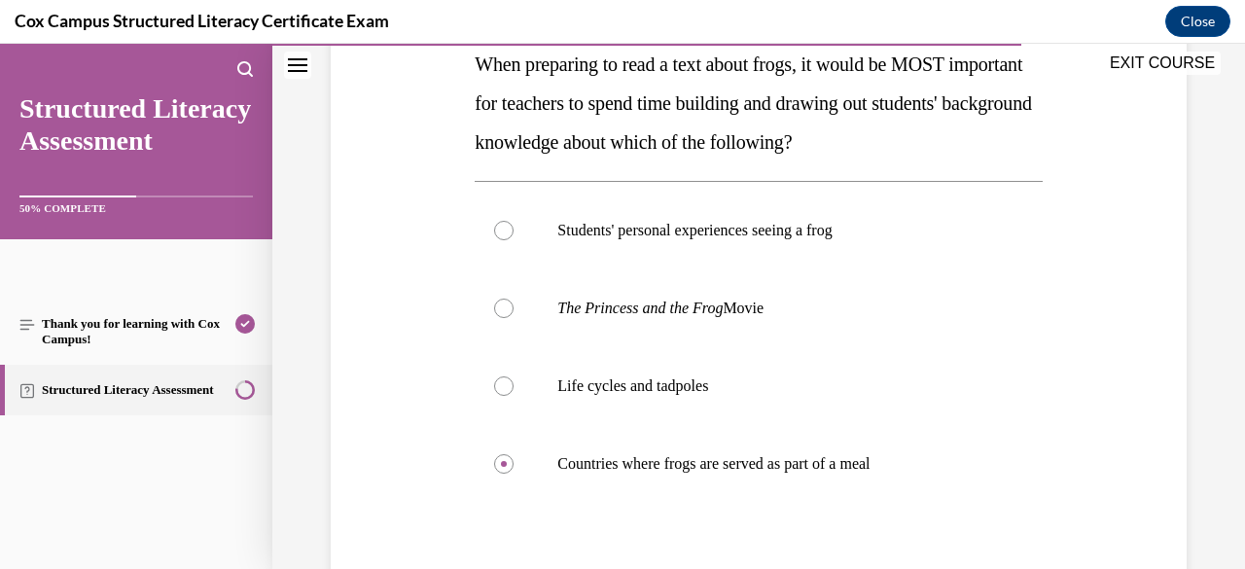
drag, startPoint x: 828, startPoint y: 240, endPoint x: 804, endPoint y: 230, distance: 26.2
click at [804, 230] on p "Students' personal experiences seeing a frog" at bounding box center [775, 230] width 436 height 19
click at [513, 230] on input "Students' personal experiences seeing a frog" at bounding box center [503, 230] width 19 height 19
radio input "true"
click at [792, 388] on p "Life cycles and tadpoles" at bounding box center [775, 385] width 436 height 19
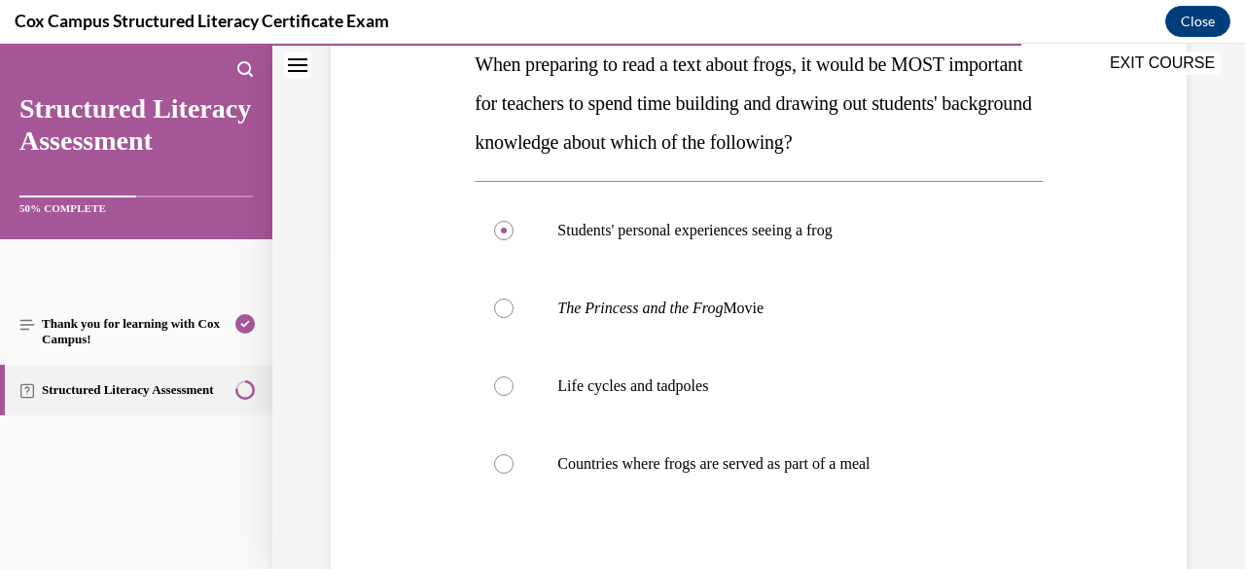
click at [513, 388] on input "Life cycles and tadpoles" at bounding box center [503, 385] width 19 height 19
radio input "true"
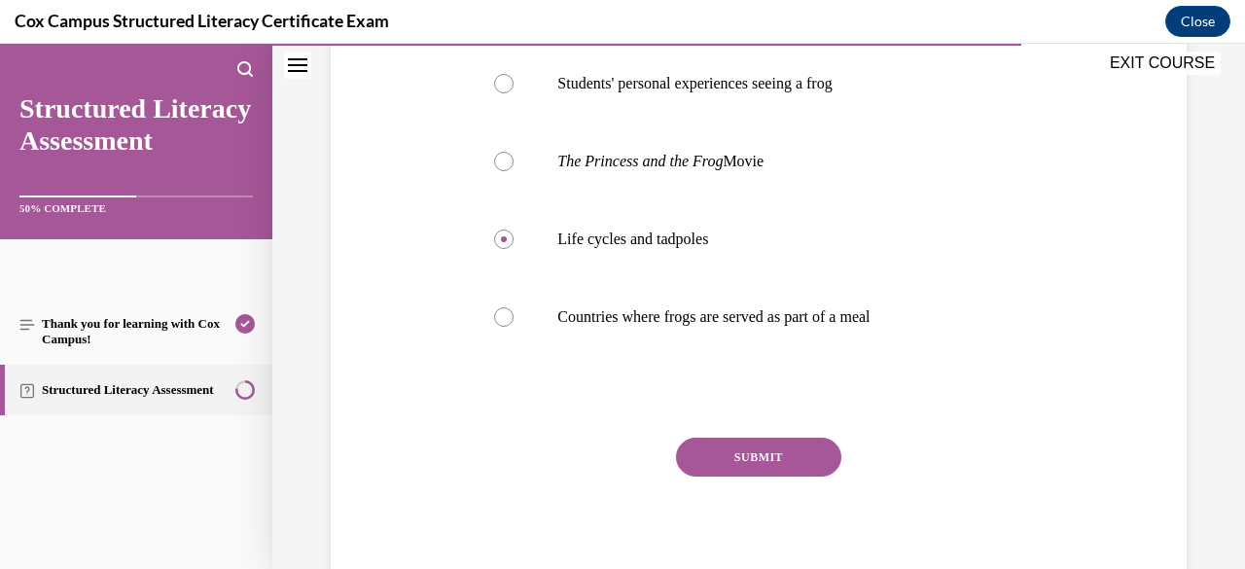
click at [763, 473] on button "SUBMIT" at bounding box center [758, 457] width 165 height 39
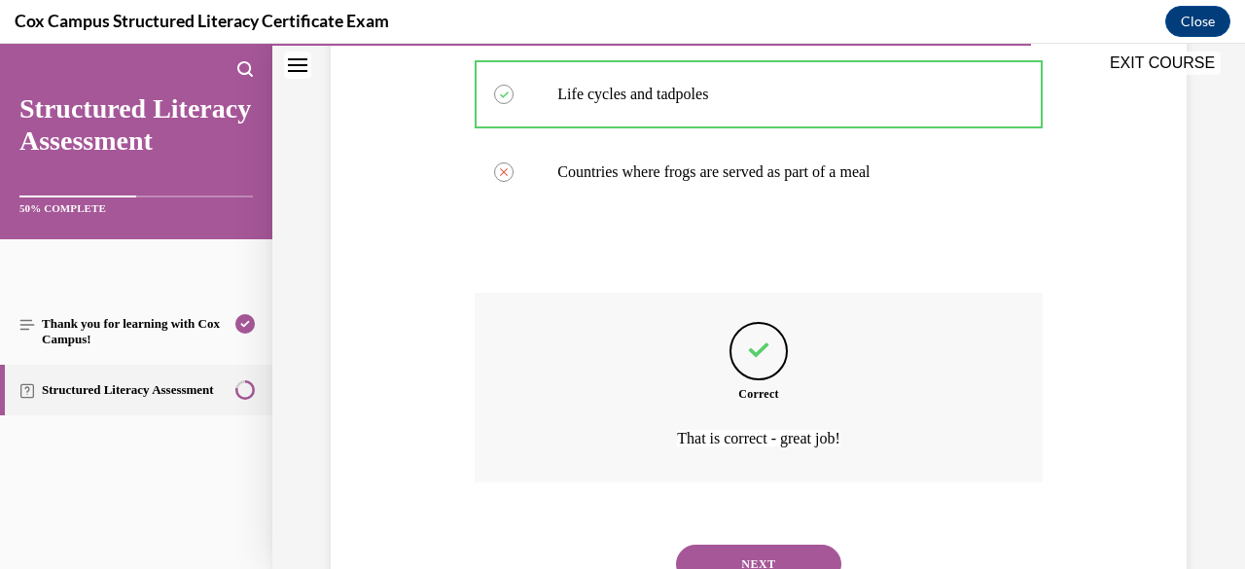
scroll to position [699, 0]
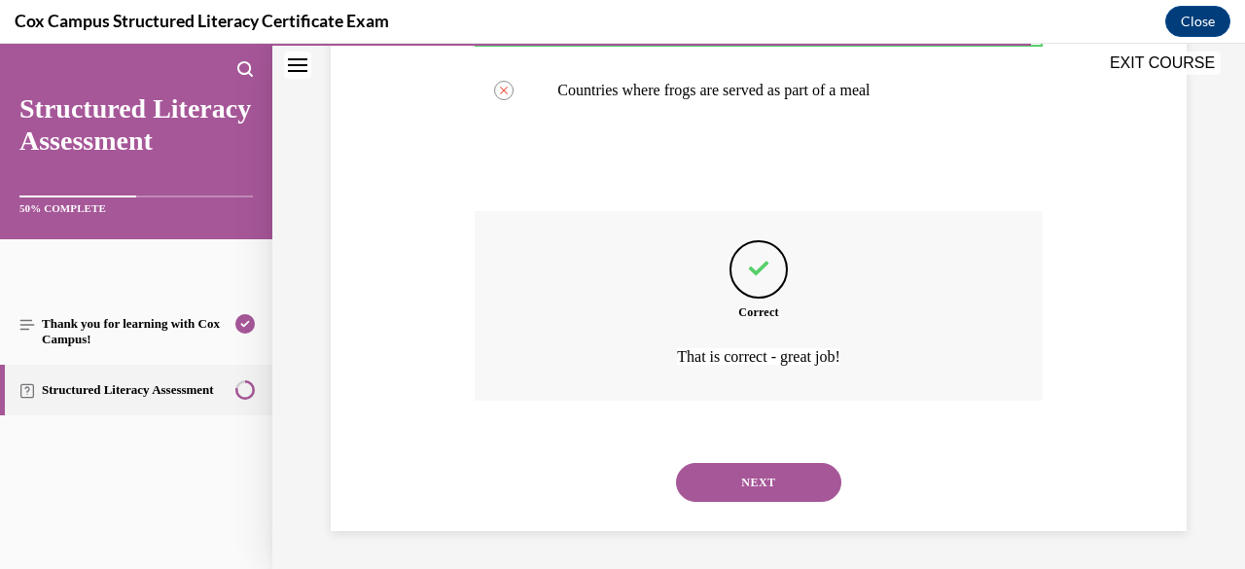
click at [771, 474] on button "NEXT" at bounding box center [758, 482] width 165 height 39
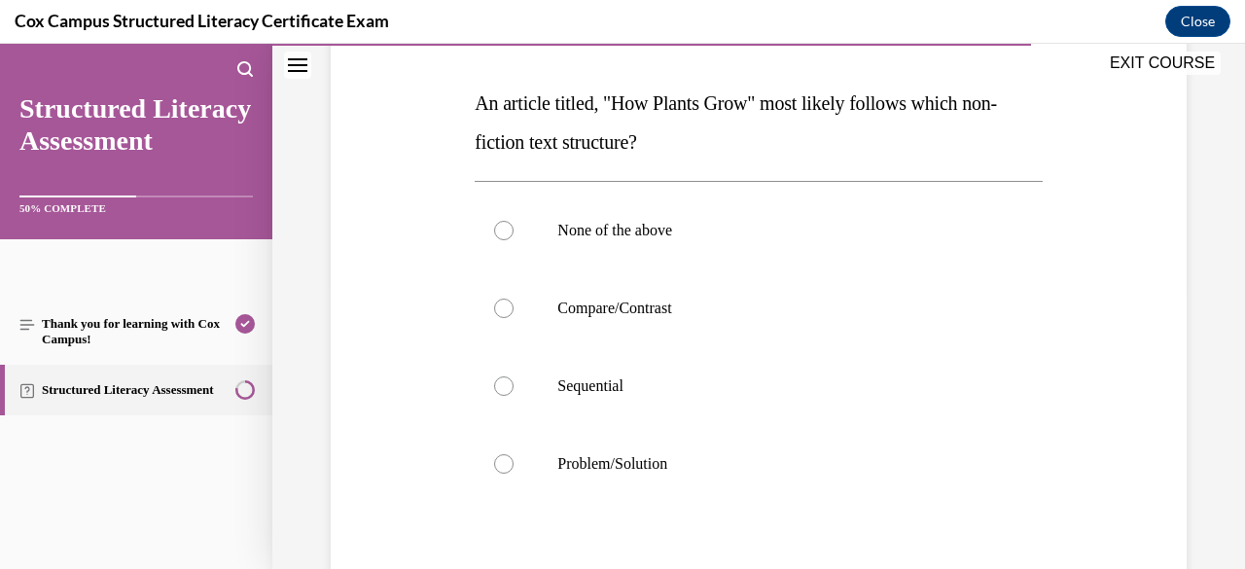
scroll to position [288, 0]
click at [756, 368] on label "Sequential" at bounding box center [757, 385] width 567 height 78
click at [513, 375] on input "Sequential" at bounding box center [503, 384] width 19 height 19
radio input "true"
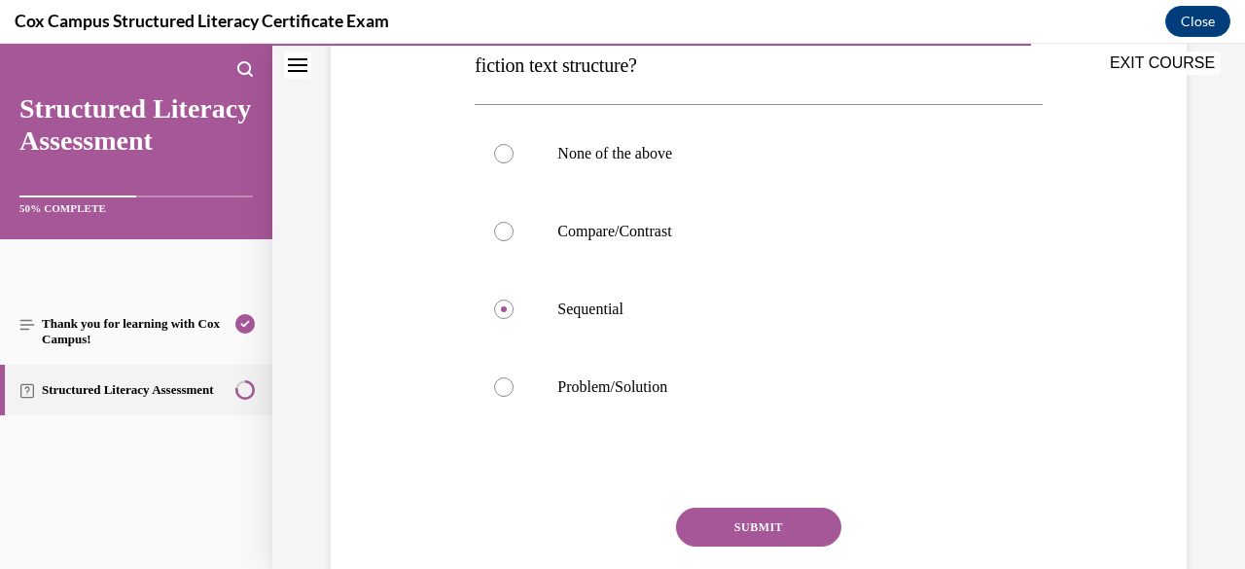
click at [744, 536] on button "SUBMIT" at bounding box center [758, 527] width 165 height 39
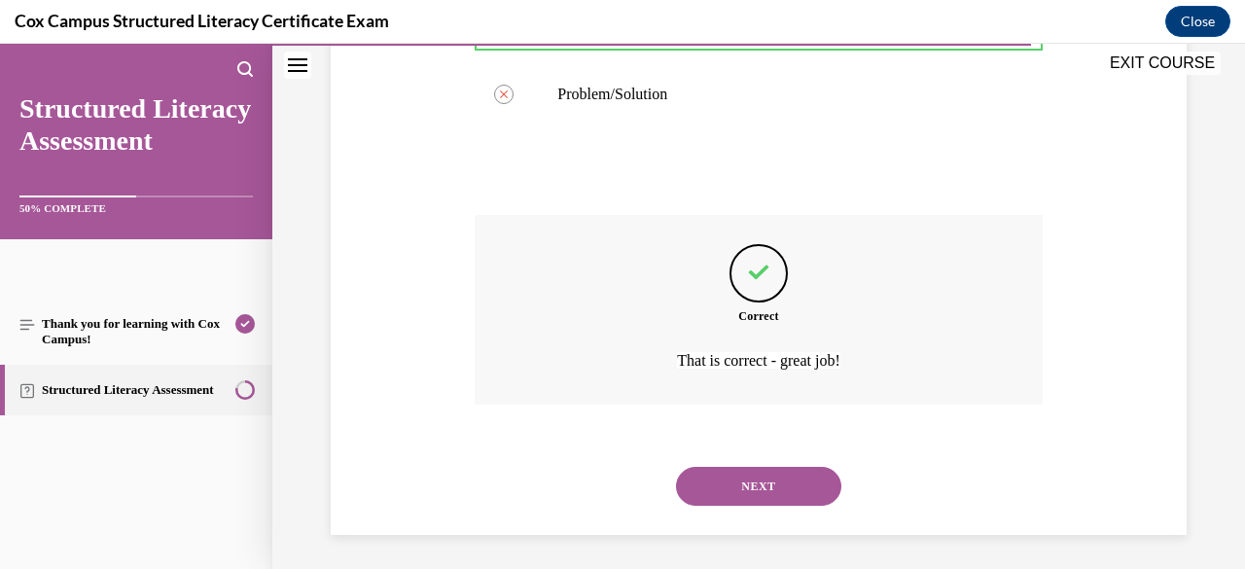
scroll to position [660, 0]
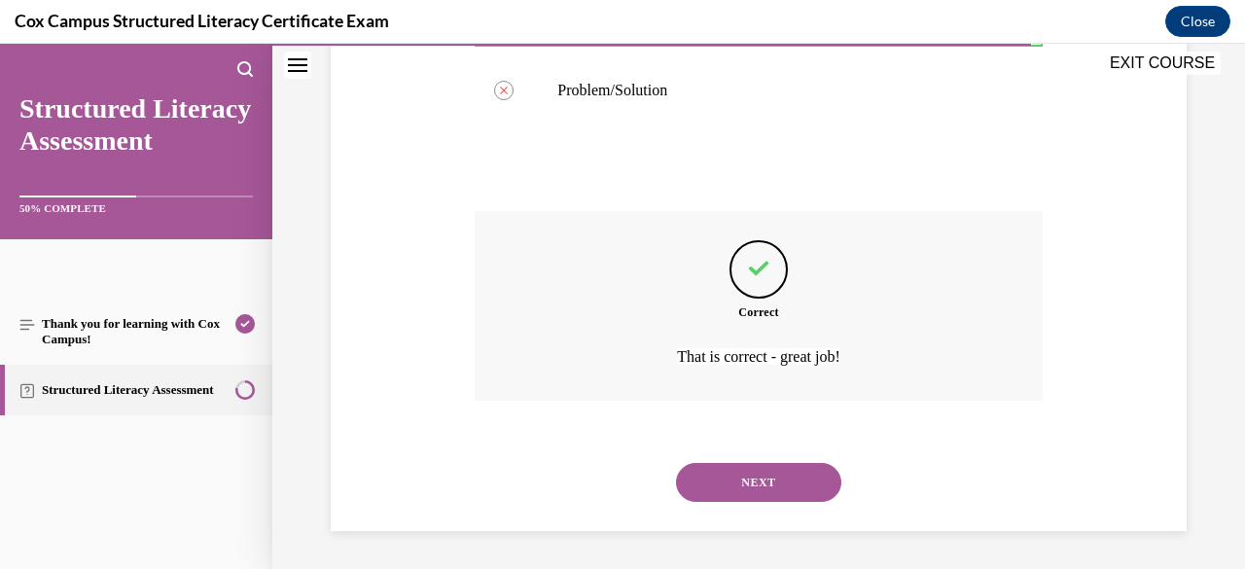
click at [784, 489] on button "NEXT" at bounding box center [758, 482] width 165 height 39
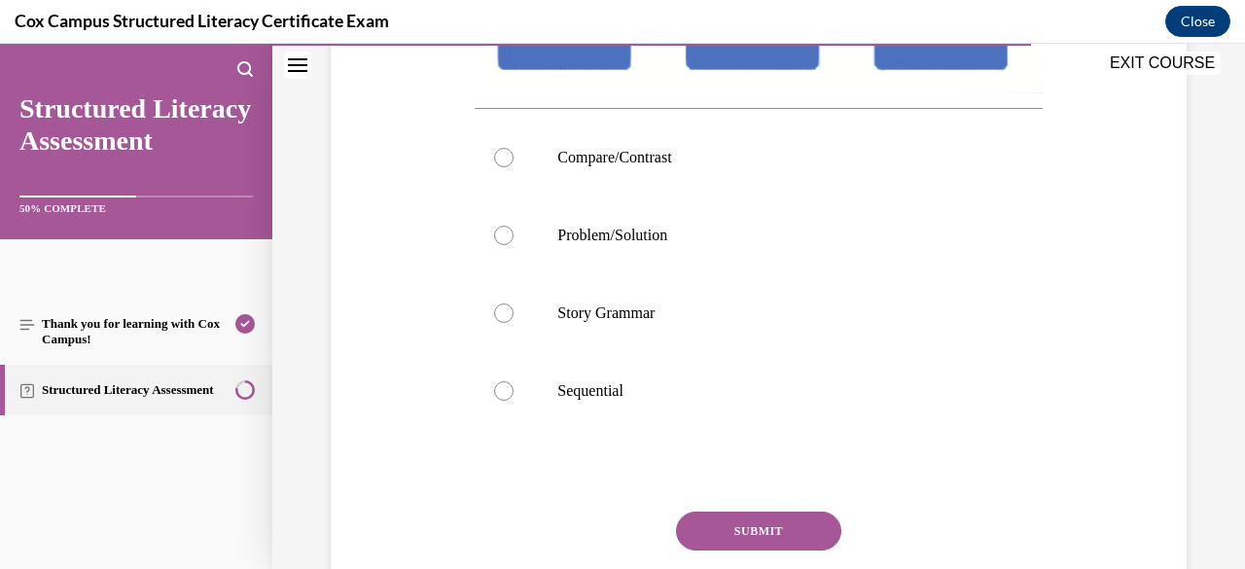
scroll to position [497, 0]
click at [775, 429] on label "Sequential" at bounding box center [757, 390] width 567 height 78
click at [513, 400] on input "Sequential" at bounding box center [503, 389] width 19 height 19
radio input "true"
click at [758, 549] on button "SUBMIT" at bounding box center [758, 529] width 165 height 39
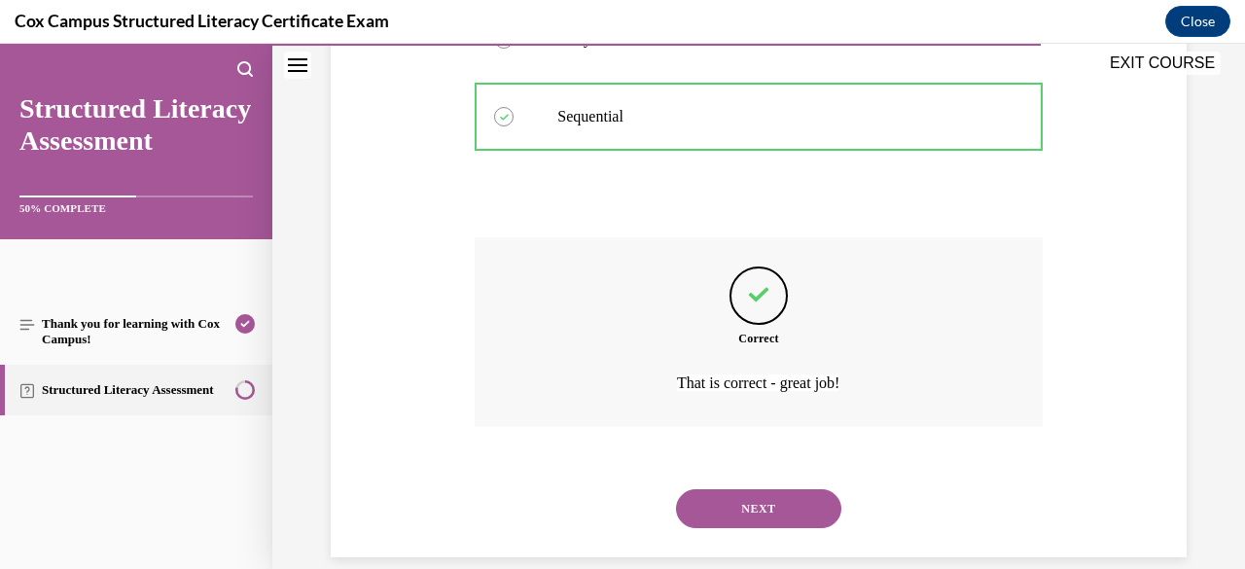
scroll to position [832, 0]
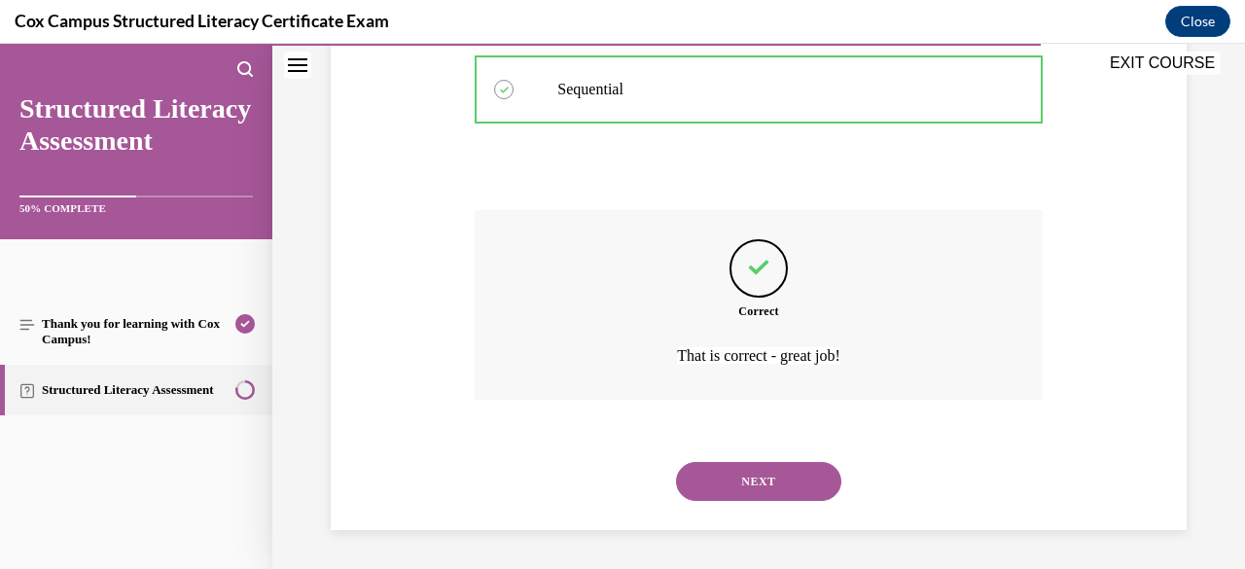
click at [778, 493] on button "NEXT" at bounding box center [758, 481] width 165 height 39
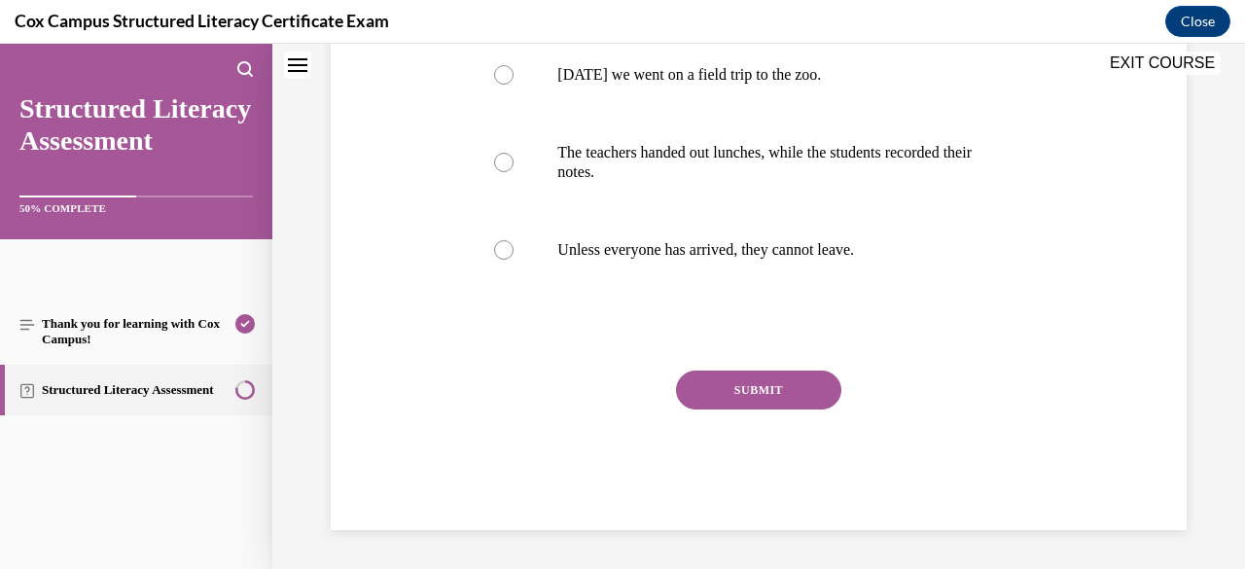
scroll to position [0, 0]
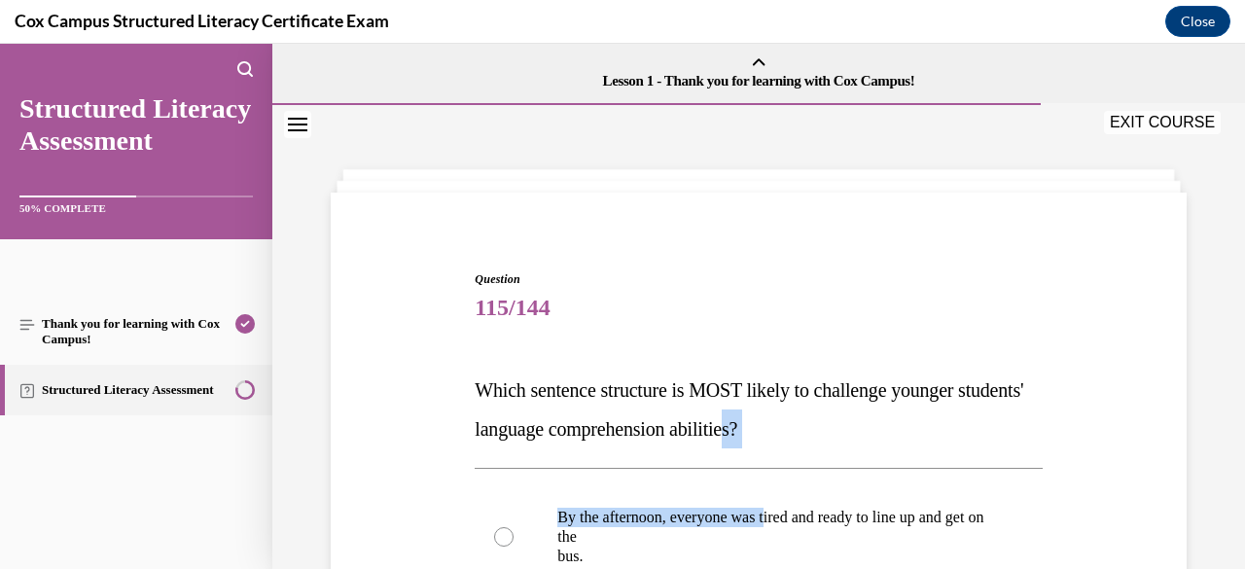
drag, startPoint x: 778, startPoint y: 493, endPoint x: 818, endPoint y: 437, distance: 69.1
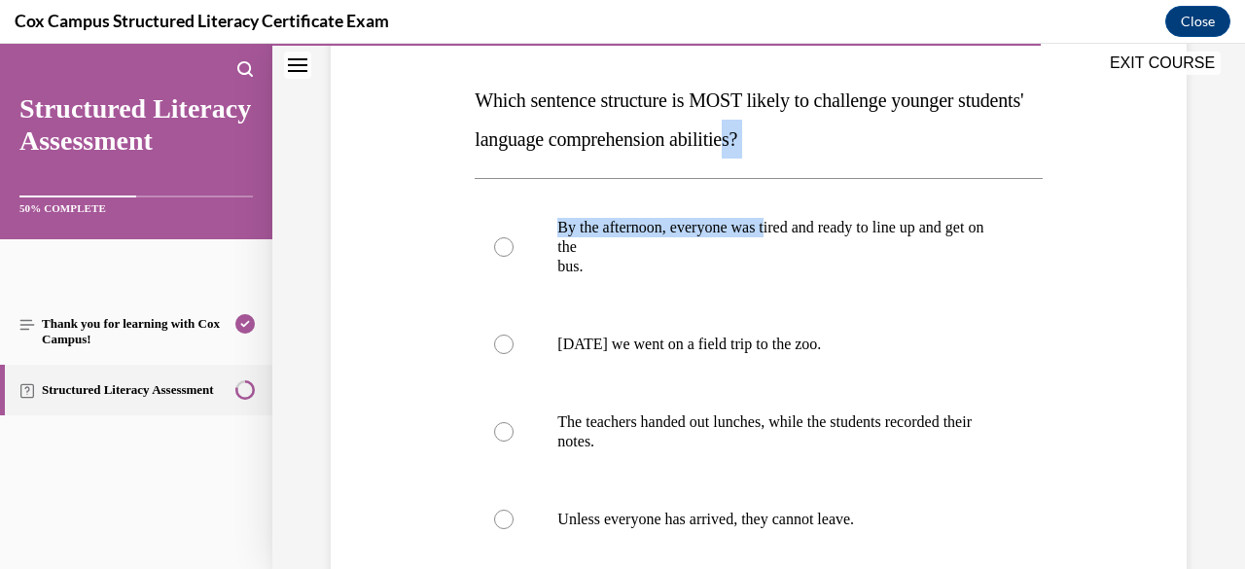
scroll to position [406, 0]
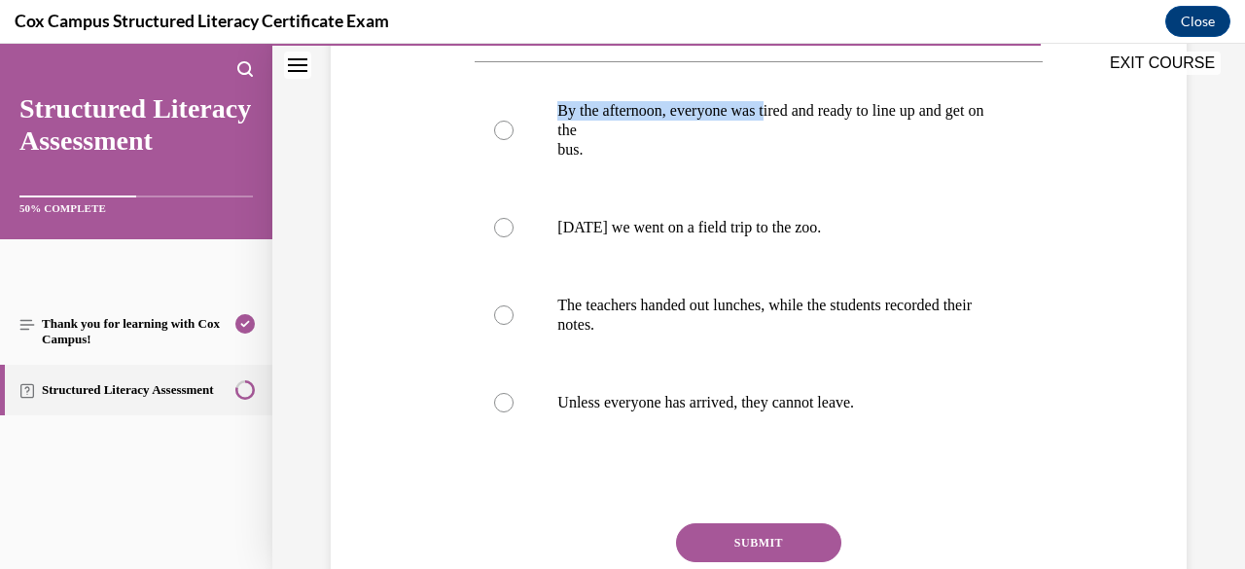
click at [823, 399] on p "Unless everyone has arrived, they cannot leave." at bounding box center [775, 402] width 436 height 19
click at [513, 399] on input "Unless everyone has arrived, they cannot leave." at bounding box center [503, 402] width 19 height 19
radio input "true"
click at [772, 530] on button "SUBMIT" at bounding box center [758, 542] width 165 height 39
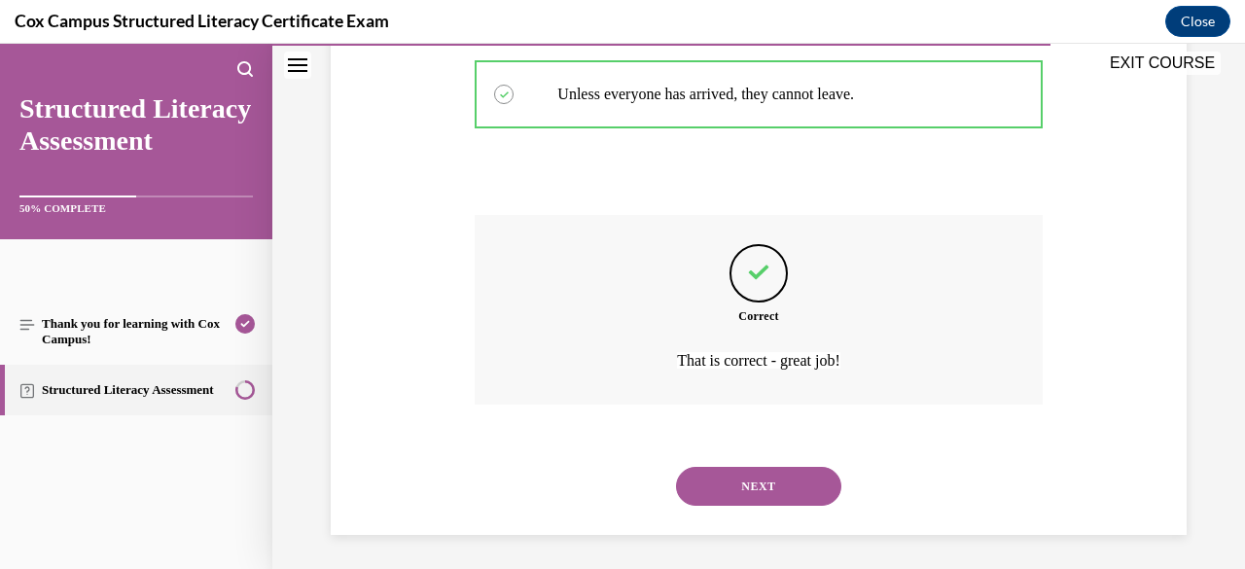
scroll to position [719, 0]
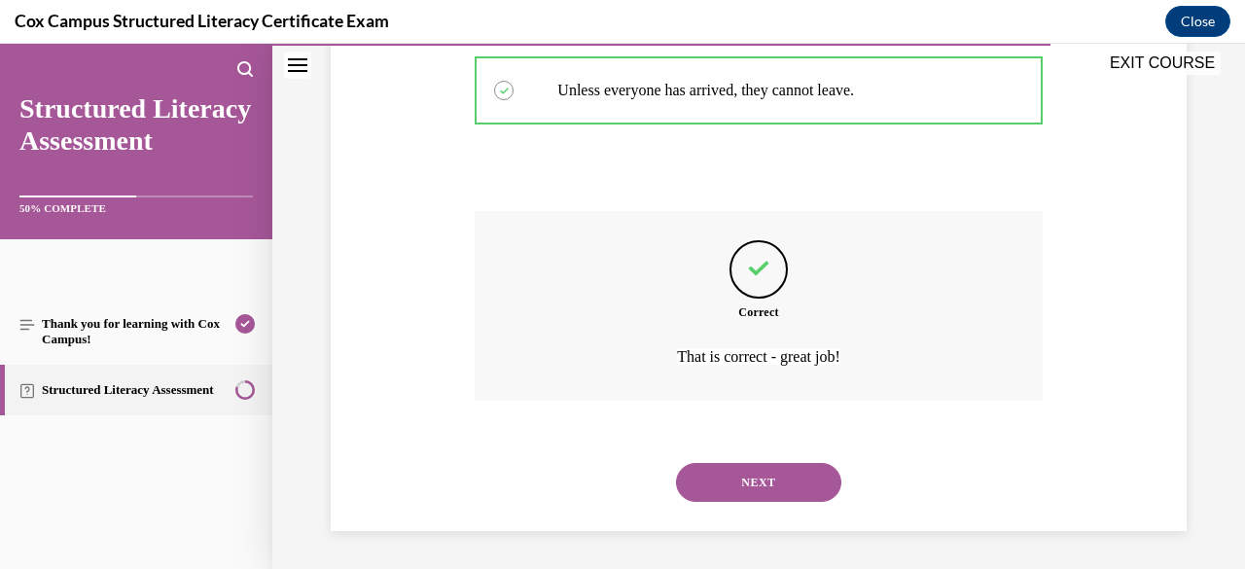
drag, startPoint x: 772, startPoint y: 499, endPoint x: 745, endPoint y: 481, distance: 32.4
click at [745, 481] on button "NEXT" at bounding box center [758, 482] width 165 height 39
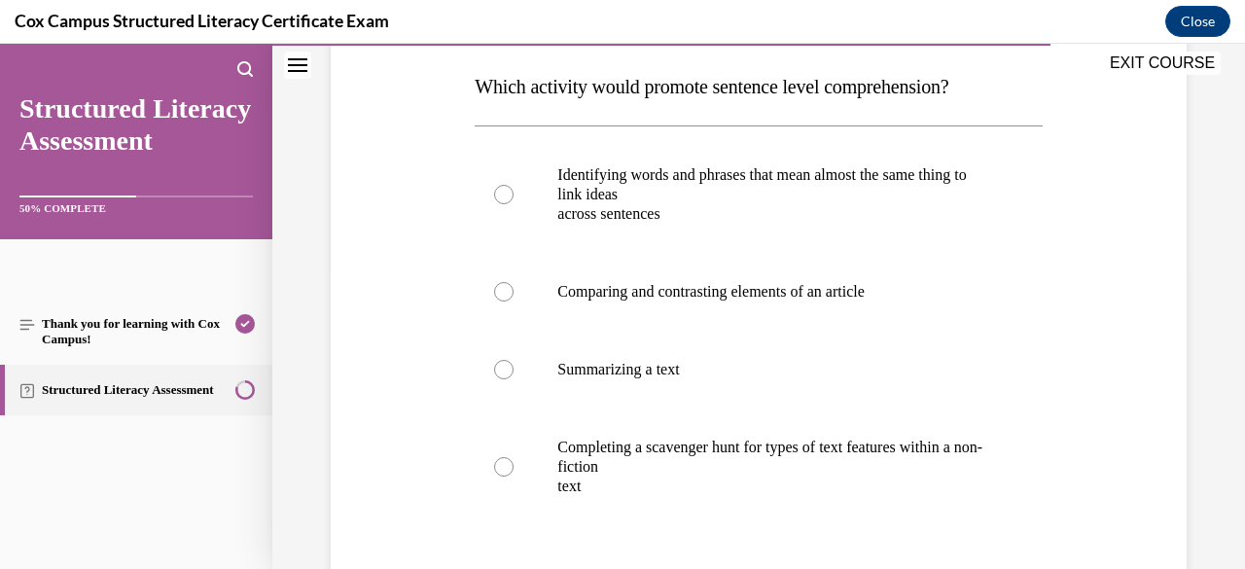
scroll to position [267, 0]
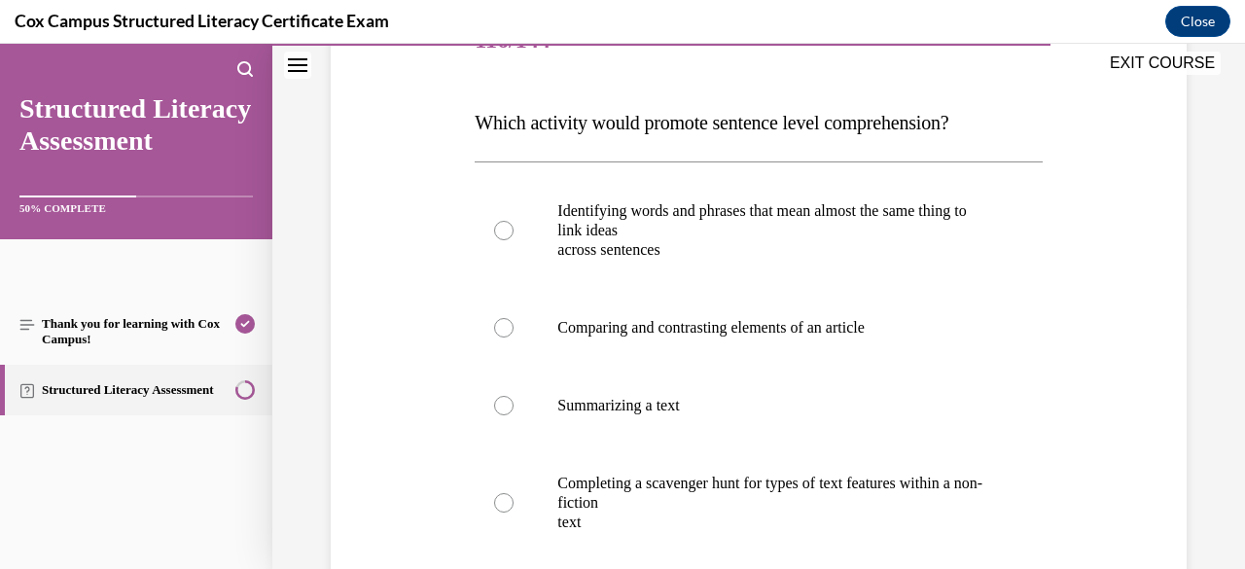
click at [761, 259] on label "Identifying words and phrases that mean almost the same thing to link ideas acr…" at bounding box center [757, 230] width 567 height 117
click at [513, 240] on input "Identifying words and phrases that mean almost the same thing to link ideas acr…" at bounding box center [503, 230] width 19 height 19
radio input "true"
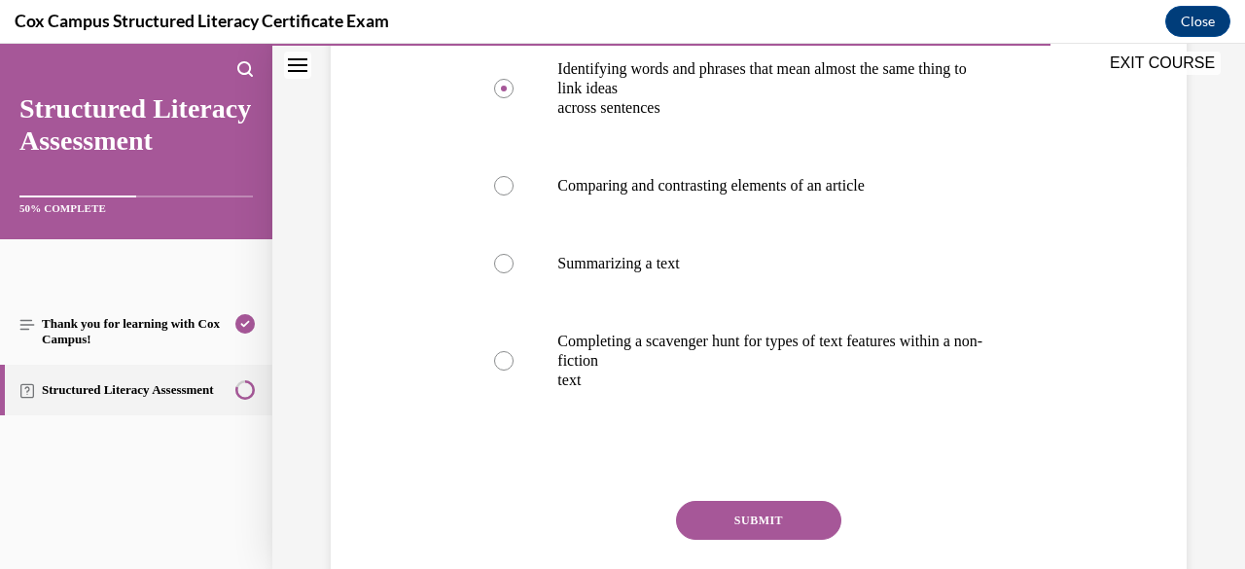
click at [774, 537] on button "SUBMIT" at bounding box center [758, 520] width 165 height 39
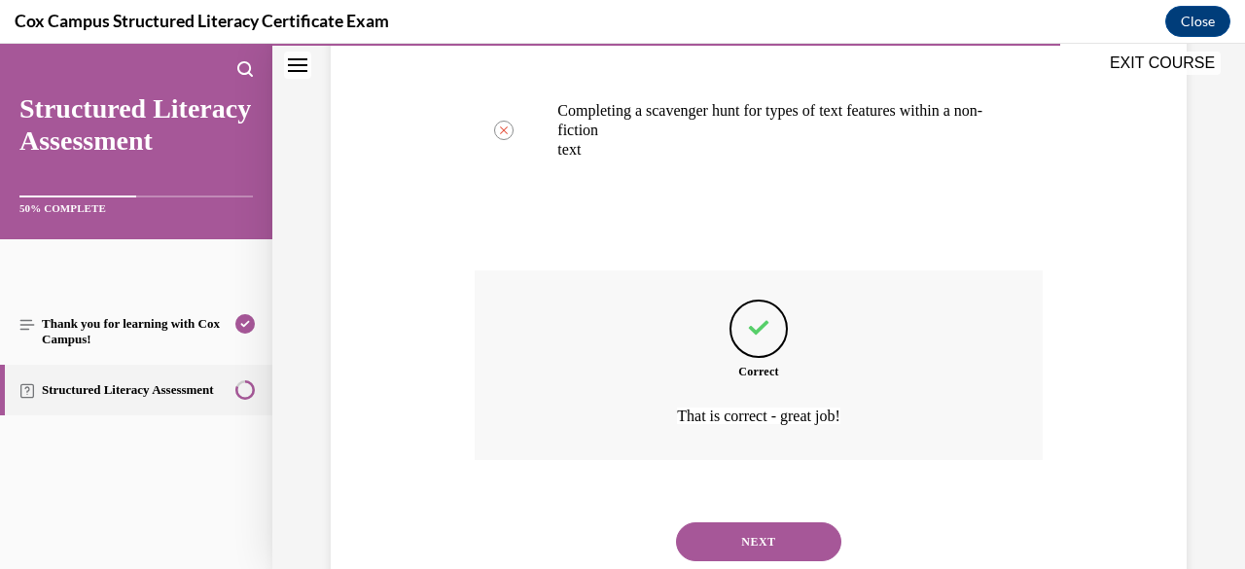
scroll to position [699, 0]
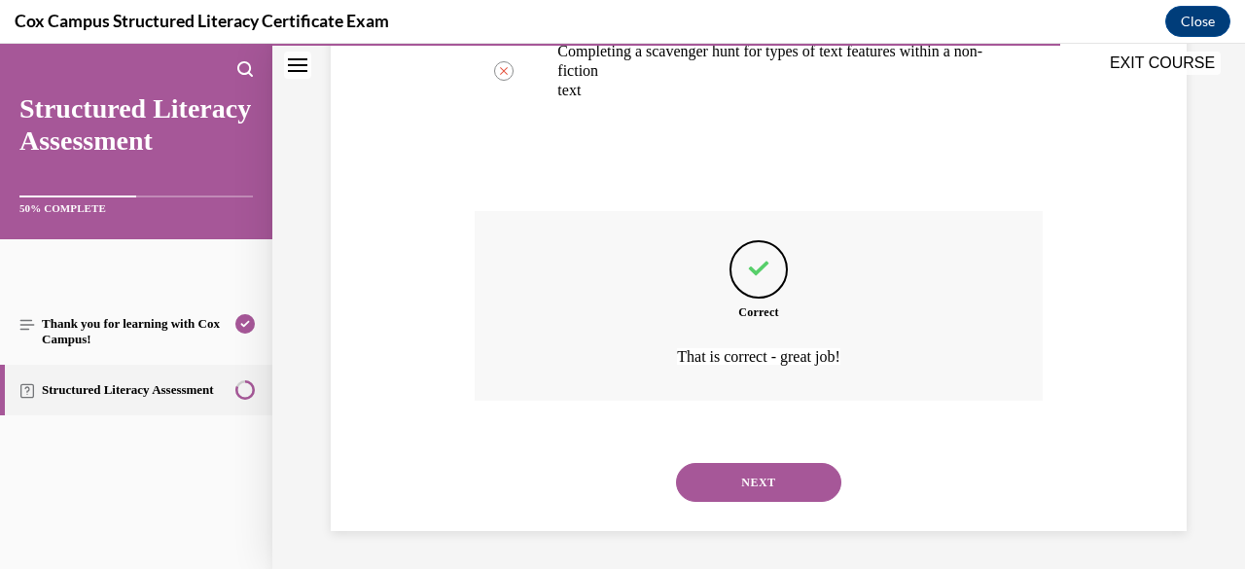
drag, startPoint x: 795, startPoint y: 470, endPoint x: 753, endPoint y: 487, distance: 46.2
click at [753, 487] on button "NEXT" at bounding box center [758, 482] width 165 height 39
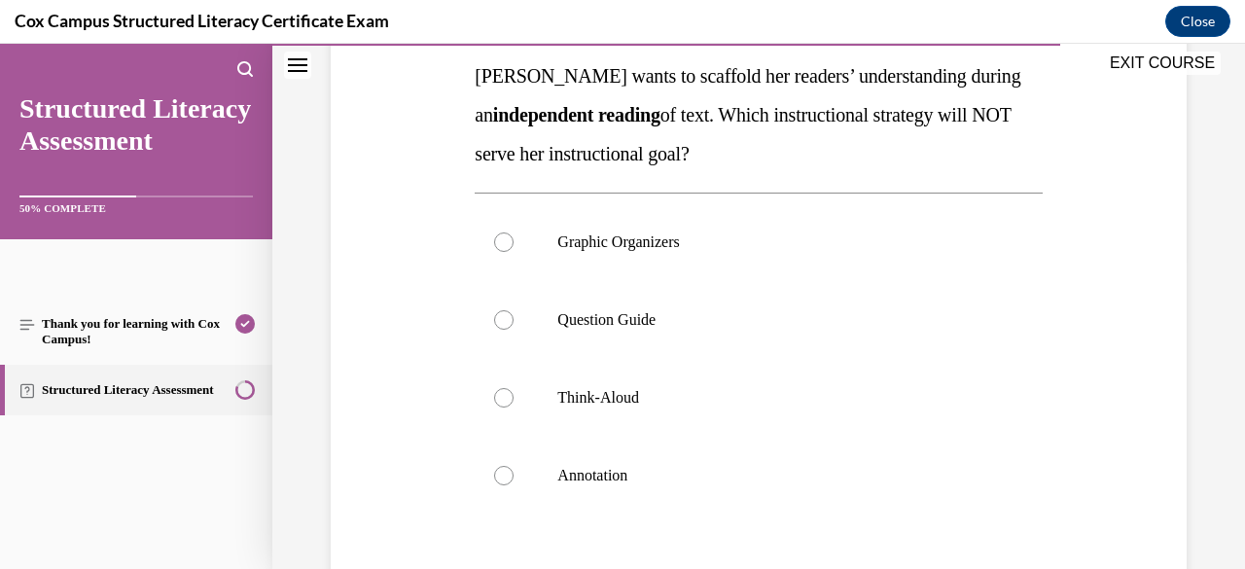
scroll to position [322, 0]
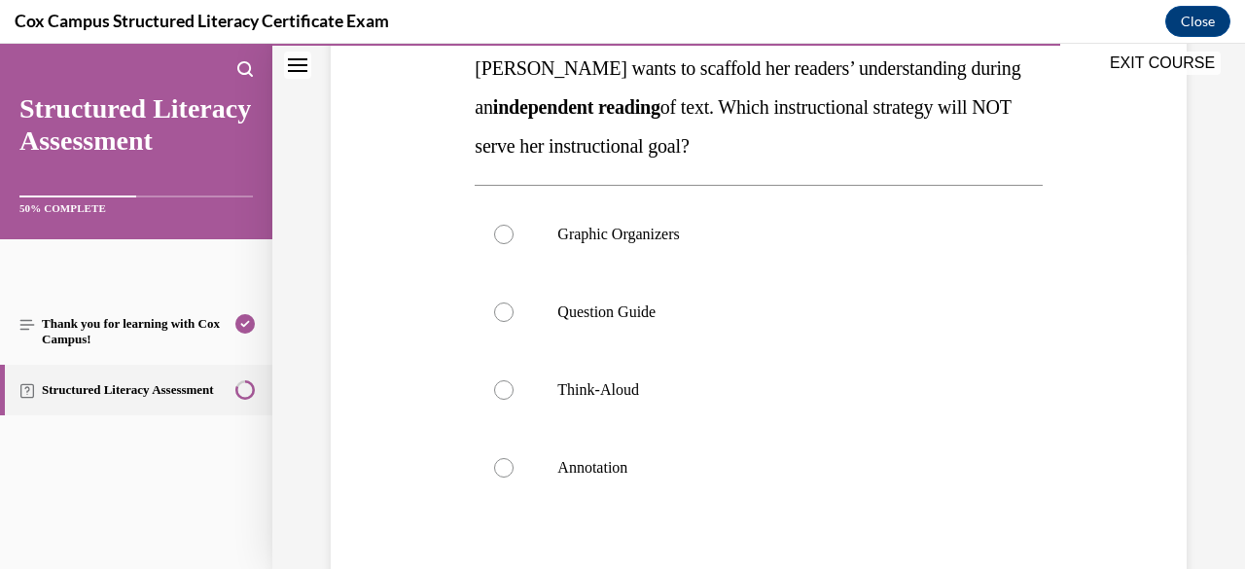
click at [751, 419] on label "Think-Aloud" at bounding box center [757, 390] width 567 height 78
click at [513, 400] on input "Think-Aloud" at bounding box center [503, 389] width 19 height 19
radio input "true"
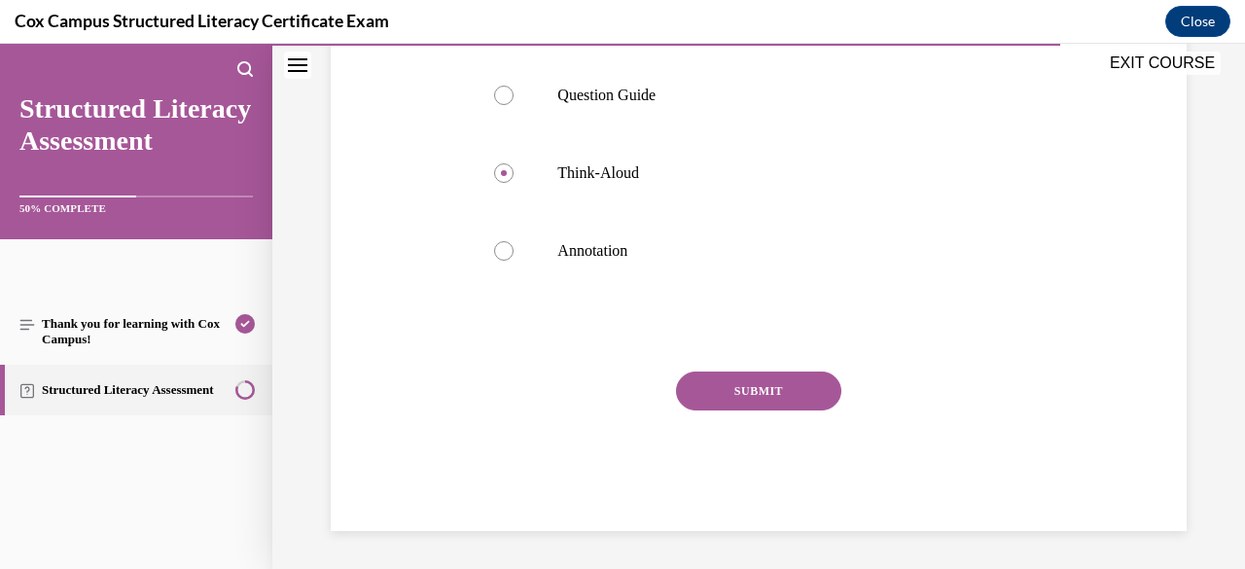
click at [757, 368] on div "Question 117/144 Ms. Jones wants to scaffold her readers’ understanding during …" at bounding box center [757, 131] width 567 height 799
click at [762, 387] on button "SUBMIT" at bounding box center [758, 390] width 165 height 39
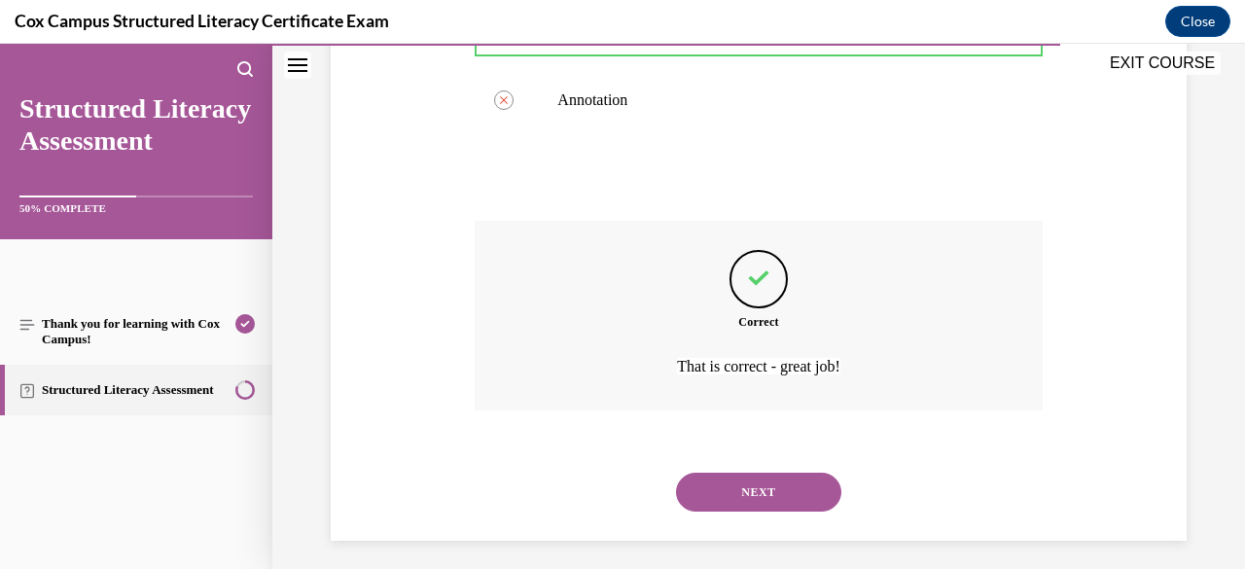
scroll to position [699, 0]
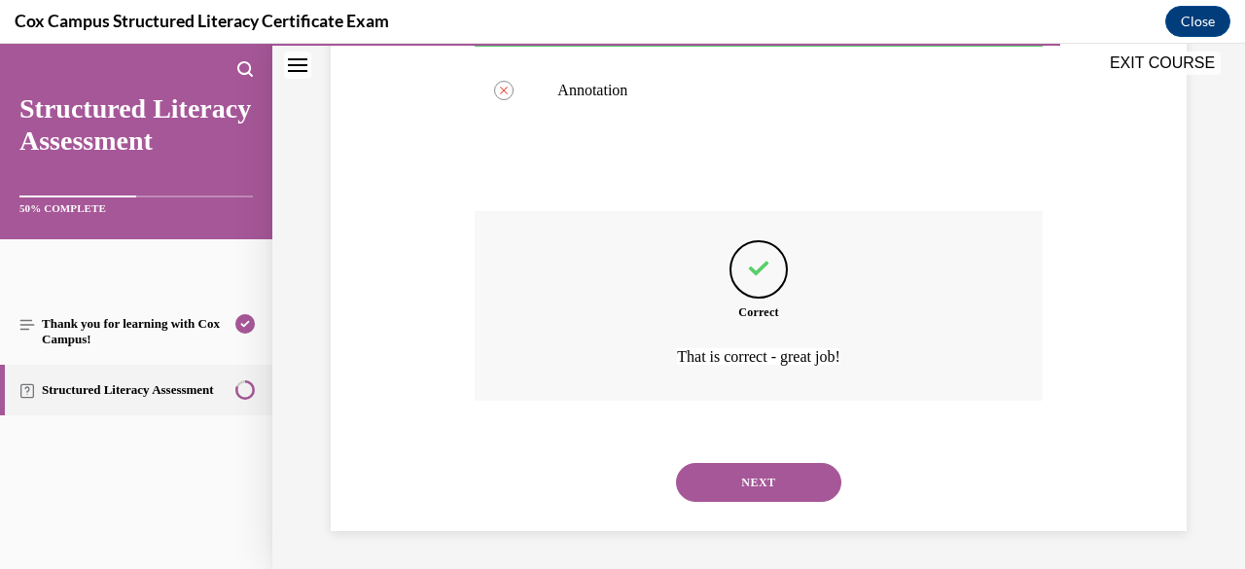
click at [774, 480] on button "NEXT" at bounding box center [758, 482] width 165 height 39
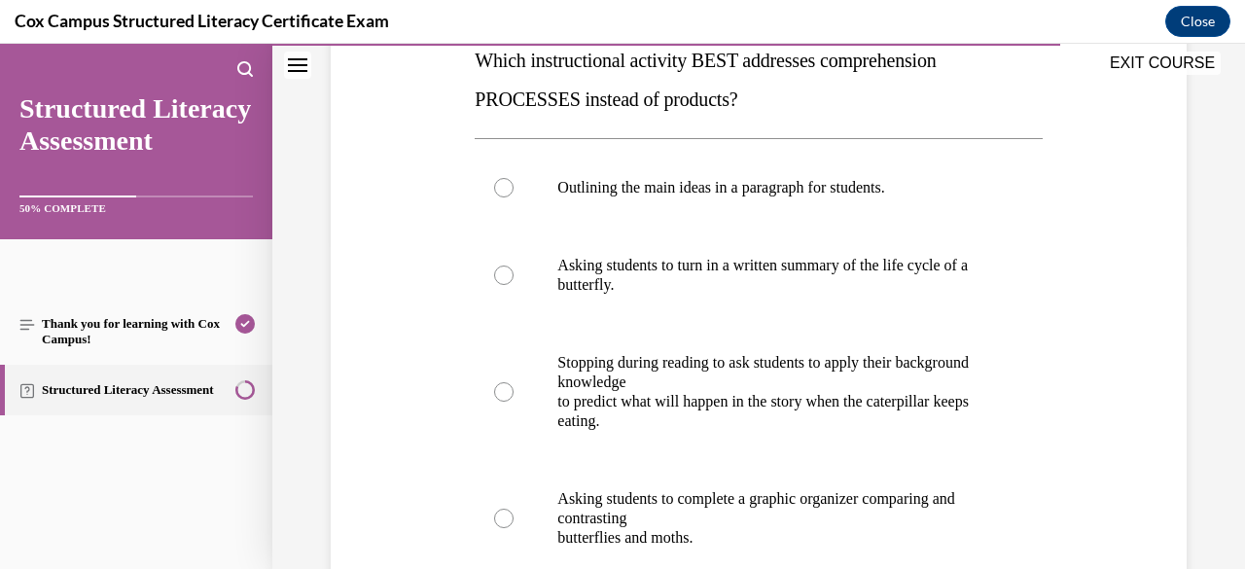
scroll to position [331, 0]
click at [778, 287] on p "Asking students to turn in a written summary of the life cycle of a butterfly." at bounding box center [775, 274] width 436 height 39
click at [513, 284] on input "Asking students to turn in a written summary of the life cycle of a butterfly." at bounding box center [503, 273] width 19 height 19
radio input "true"
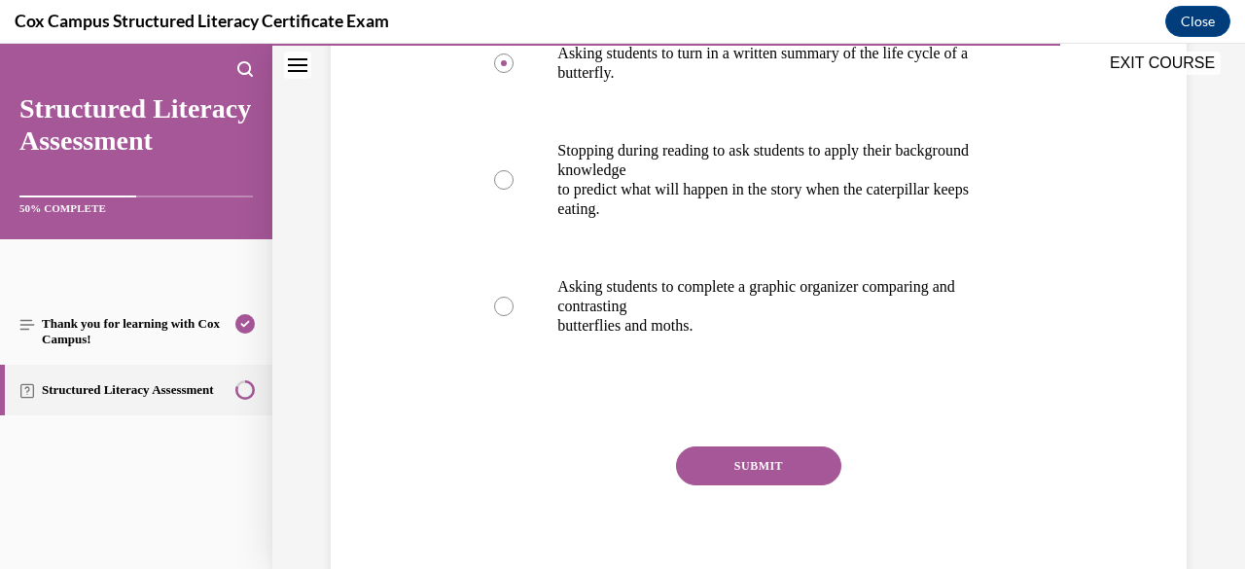
click at [732, 466] on button "SUBMIT" at bounding box center [758, 465] width 165 height 39
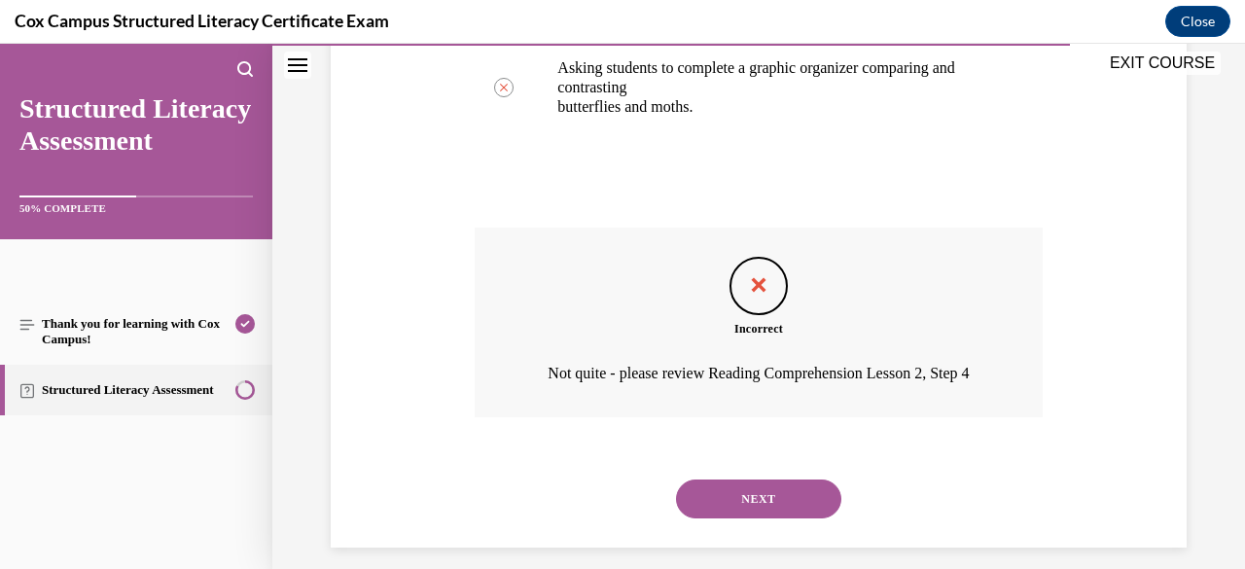
scroll to position [803, 0]
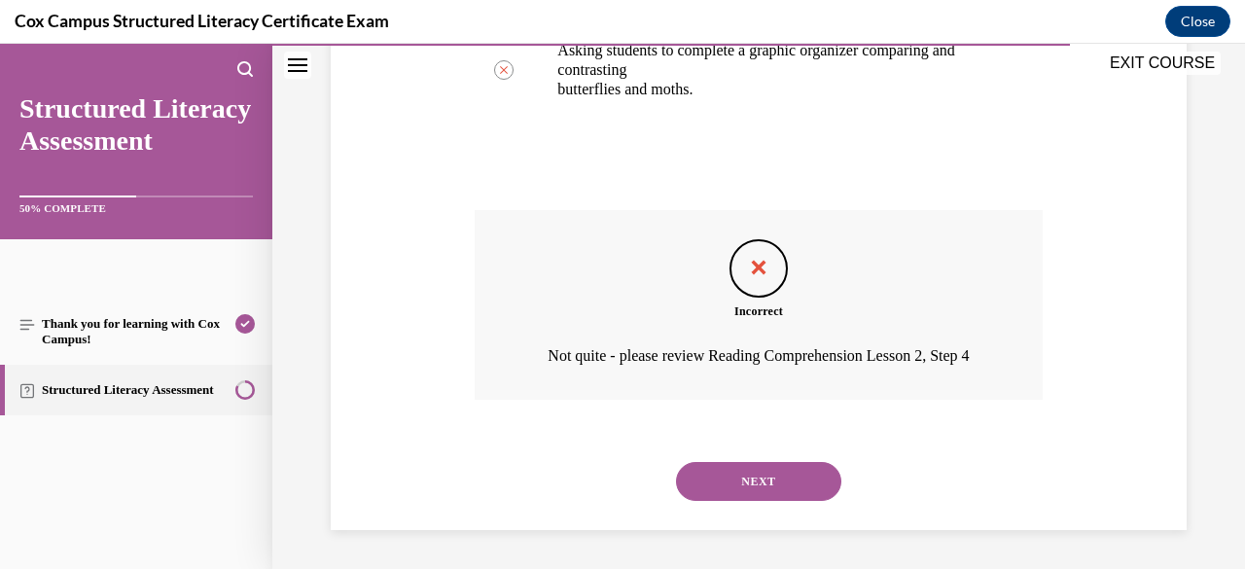
click at [756, 474] on button "NEXT" at bounding box center [758, 481] width 165 height 39
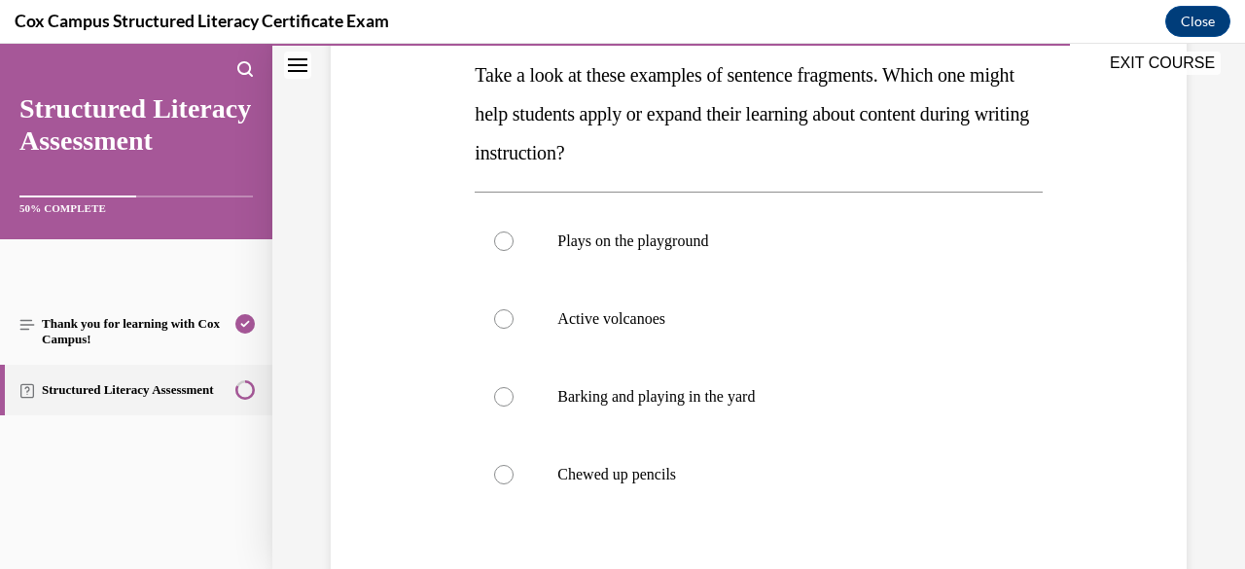
scroll to position [309, 0]
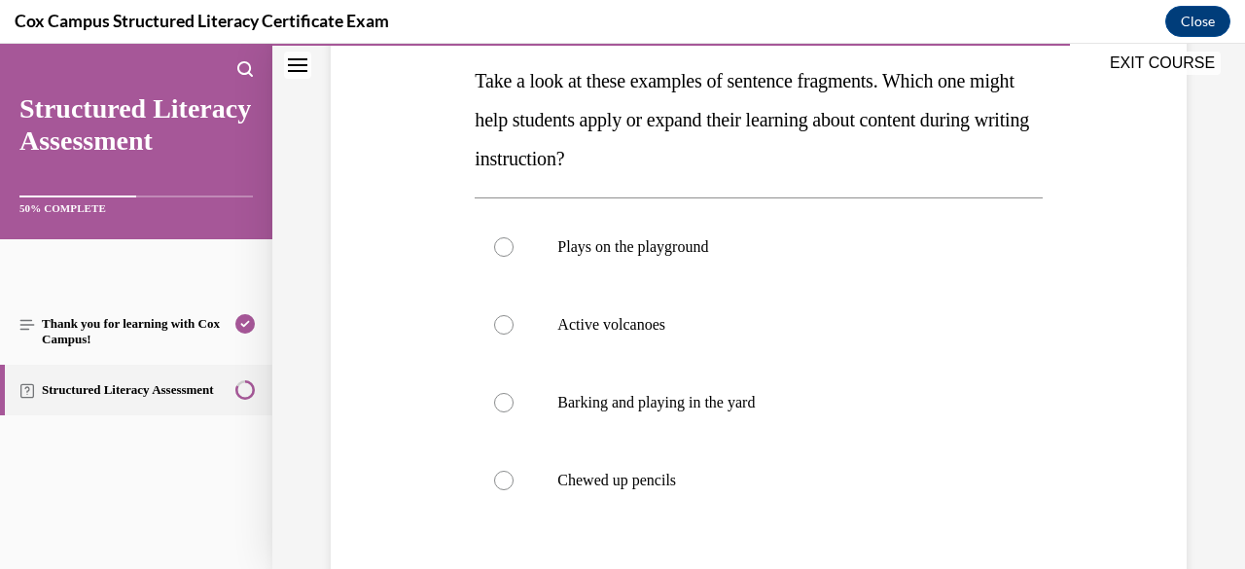
click at [770, 319] on p "Active volcanoes" at bounding box center [775, 324] width 436 height 19
click at [513, 319] on input "Active volcanoes" at bounding box center [503, 324] width 19 height 19
radio input "true"
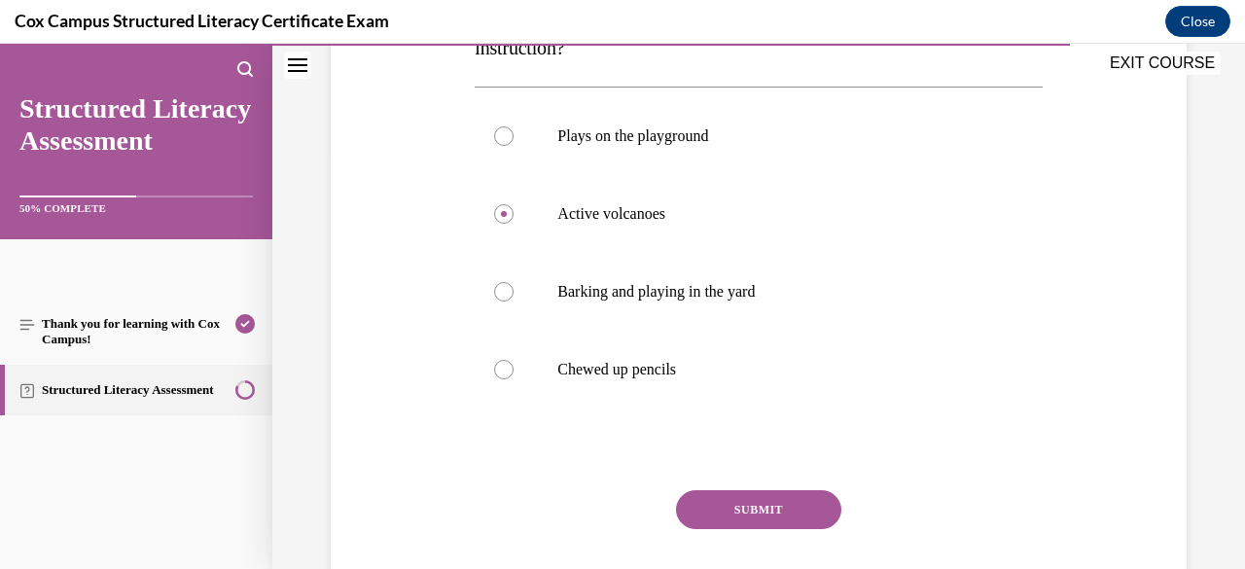
click at [761, 507] on button "SUBMIT" at bounding box center [758, 509] width 165 height 39
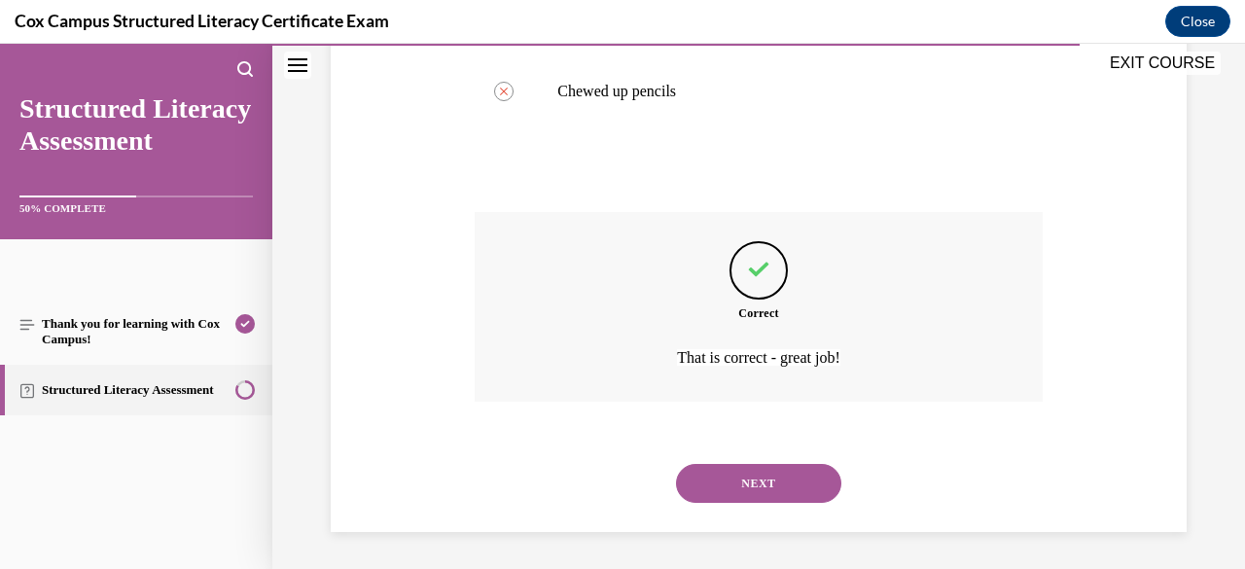
scroll to position [699, 0]
click at [778, 488] on button "NEXT" at bounding box center [758, 482] width 165 height 39
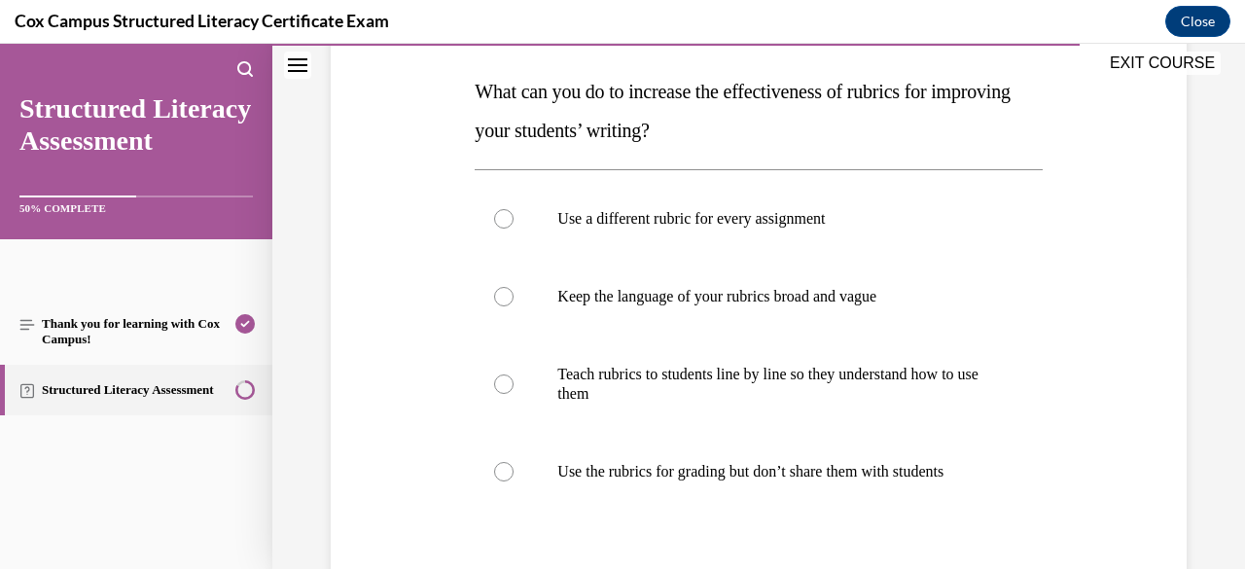
scroll to position [299, 0]
click at [778, 488] on label "Use the rubrics for grading but don’t share them with students" at bounding box center [757, 471] width 567 height 78
click at [513, 480] on input "Use the rubrics for grading but don’t share them with students" at bounding box center [503, 470] width 19 height 19
radio input "true"
click at [810, 368] on p "Teach rubrics to students line by line so they understand how to use them" at bounding box center [775, 383] width 436 height 39
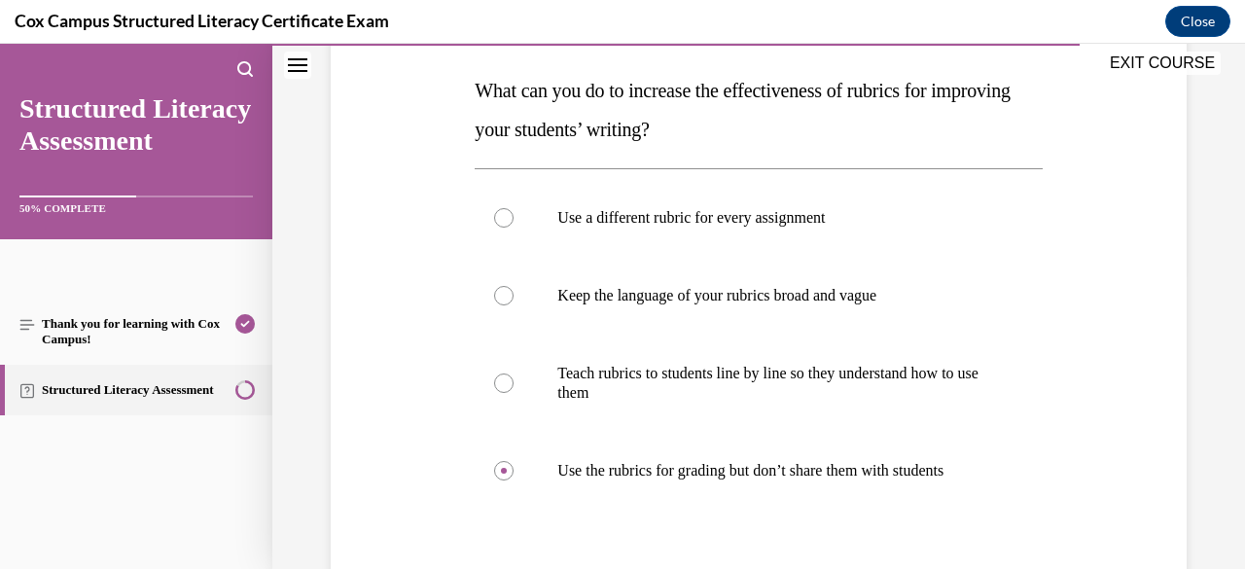
click at [513, 373] on input "Teach rubrics to students line by line so they understand how to use them" at bounding box center [503, 382] width 19 height 19
radio input "true"
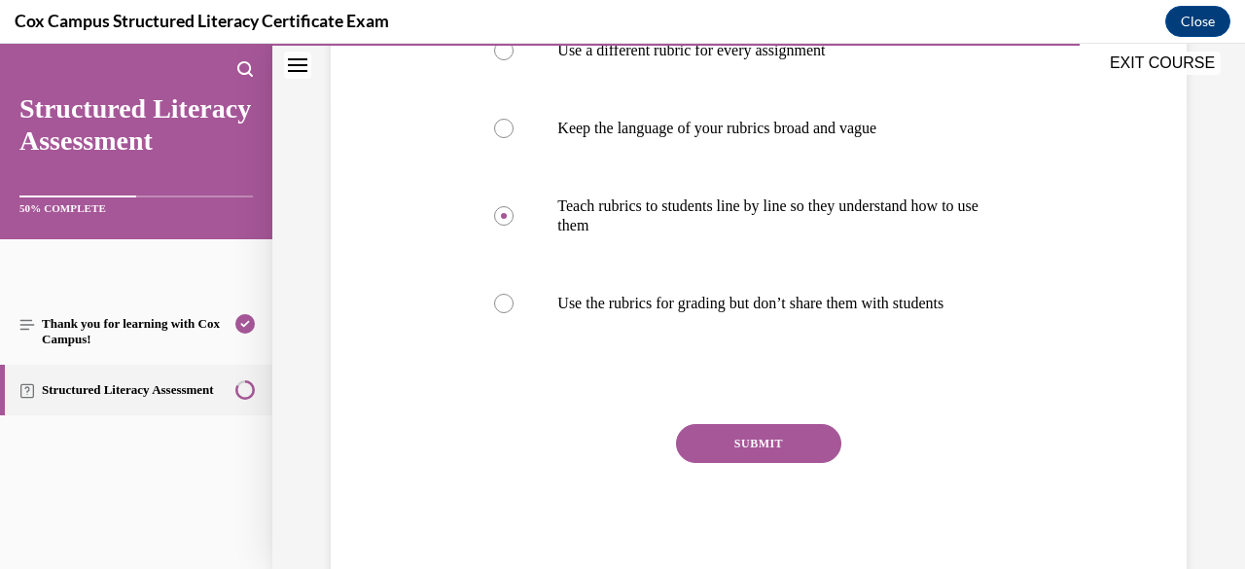
click at [786, 433] on button "SUBMIT" at bounding box center [758, 443] width 165 height 39
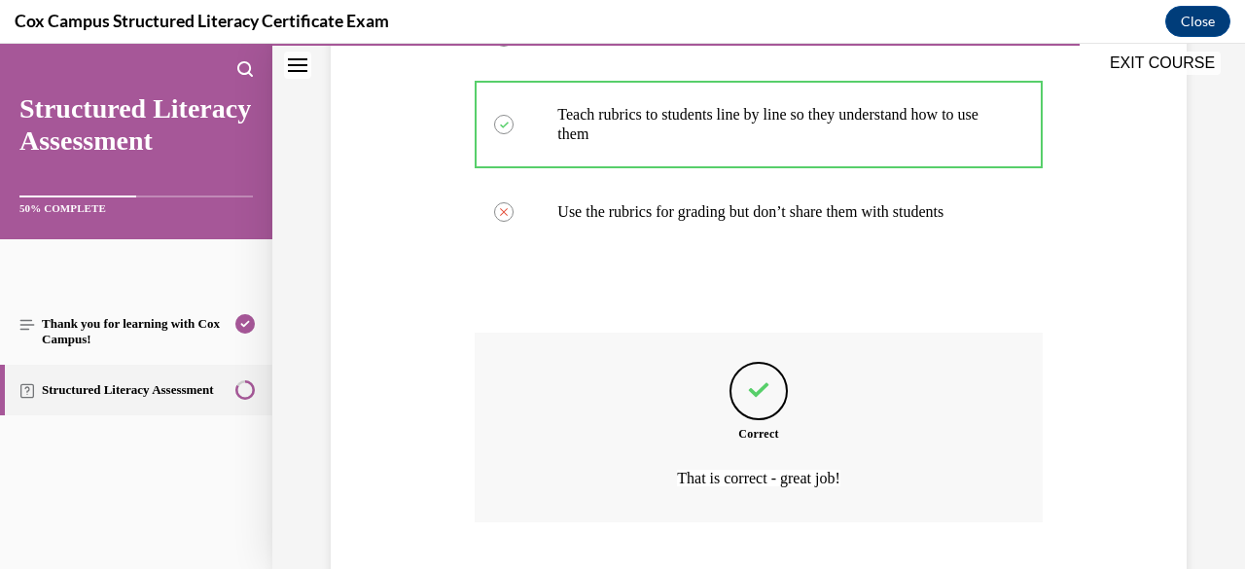
scroll to position [680, 0]
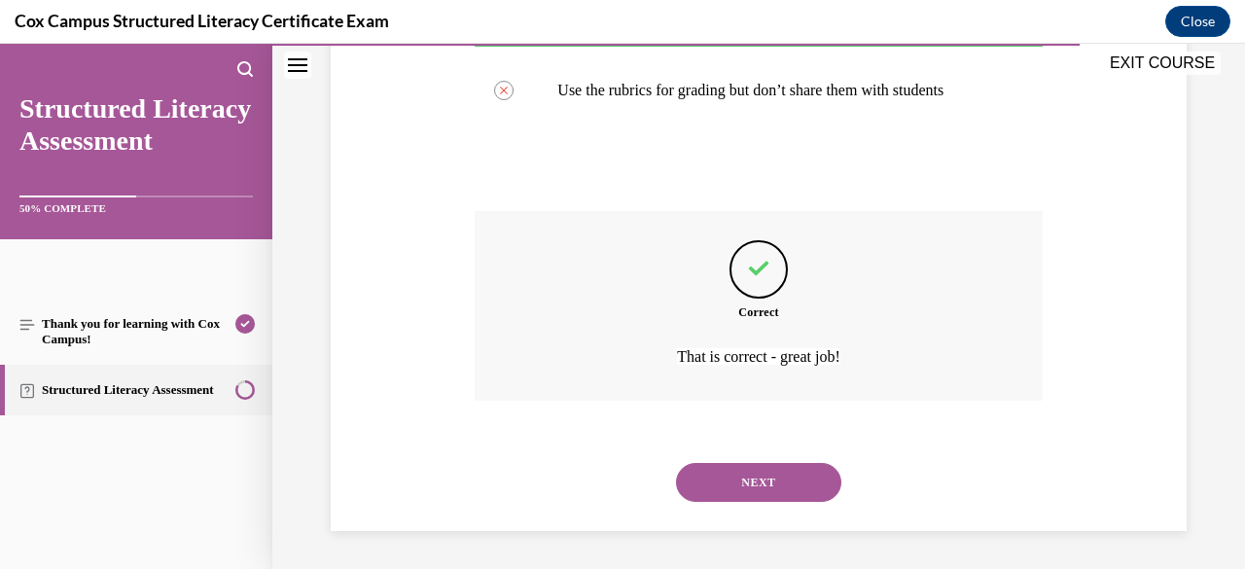
click at [751, 489] on button "NEXT" at bounding box center [758, 482] width 165 height 39
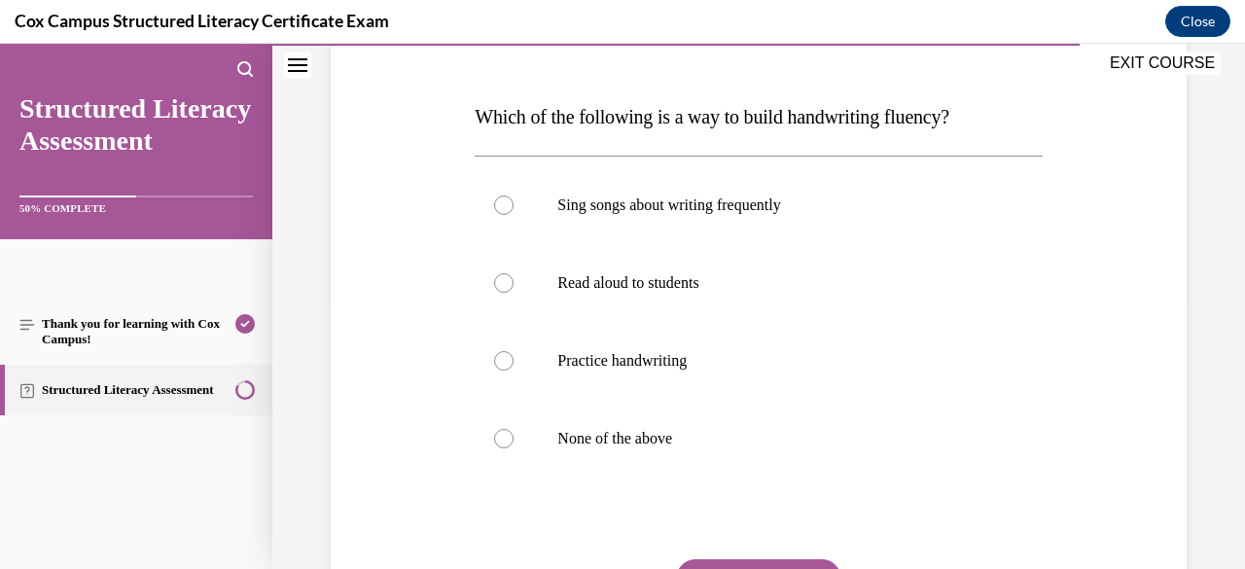
scroll to position [274, 0]
click at [749, 365] on p "Practice handwriting" at bounding box center [775, 359] width 436 height 19
click at [513, 365] on input "Practice handwriting" at bounding box center [503, 359] width 19 height 19
radio input "true"
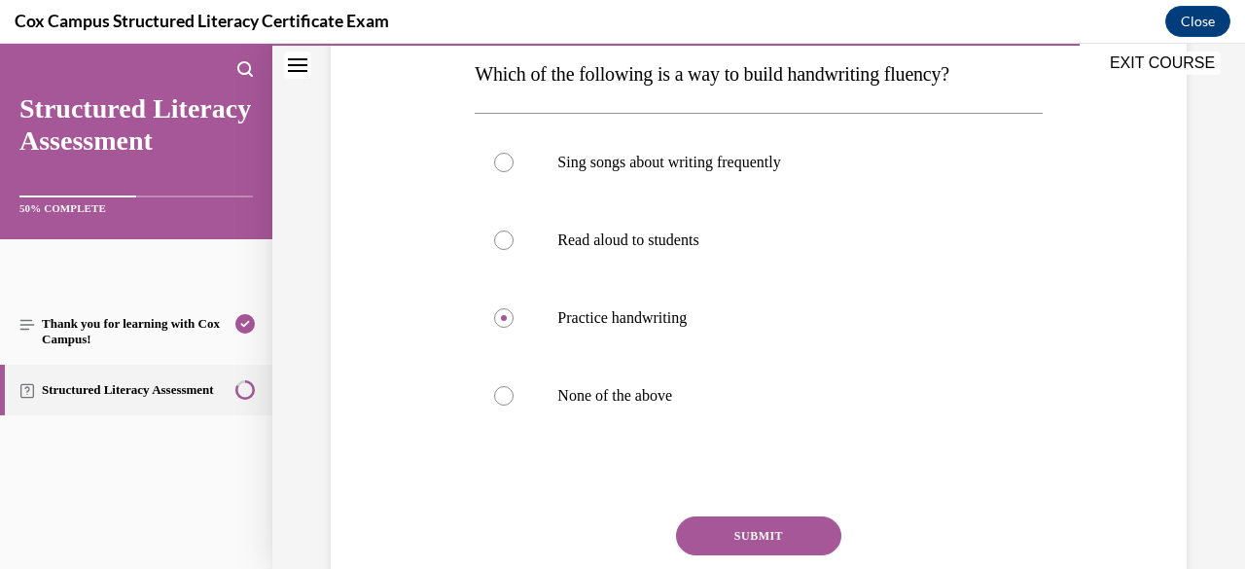
scroll to position [398, 0]
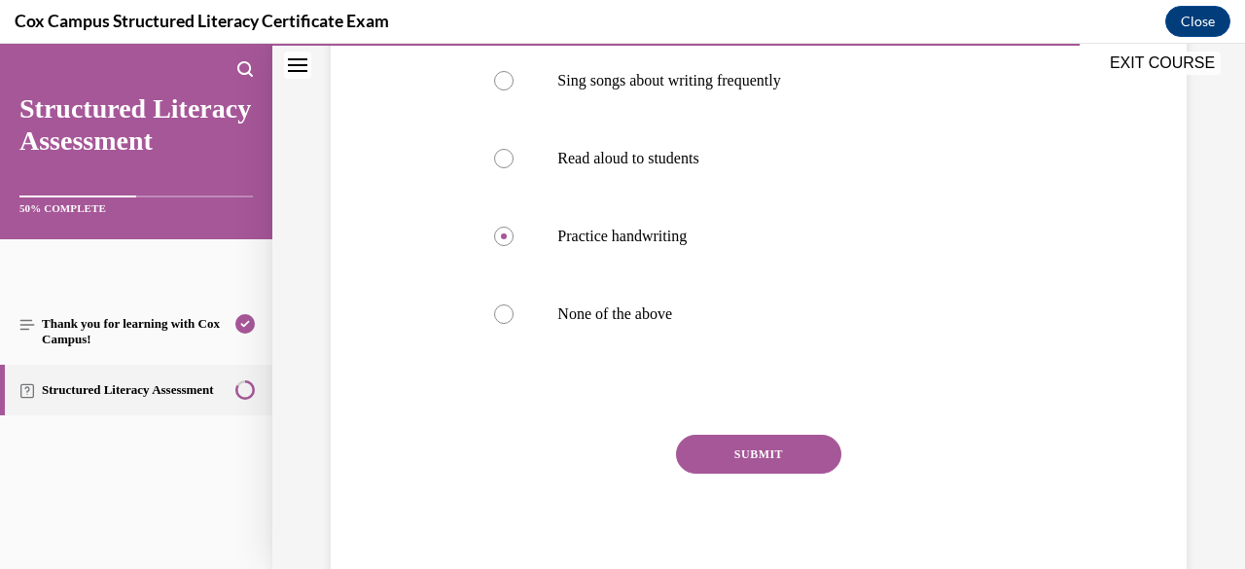
click at [731, 452] on button "SUBMIT" at bounding box center [758, 454] width 165 height 39
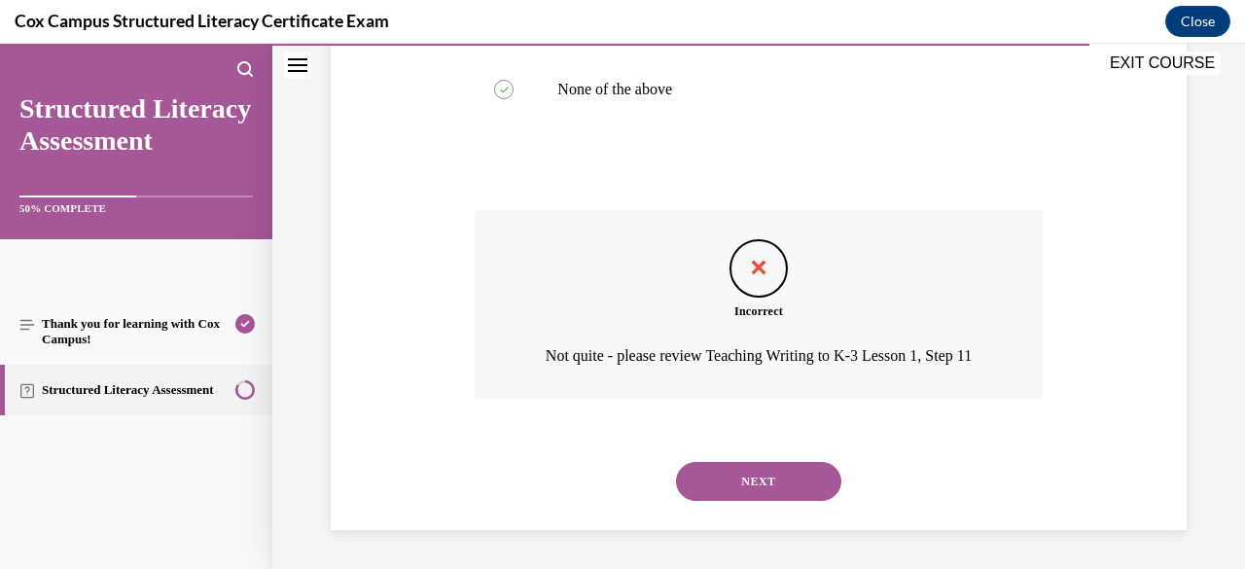
scroll to position [648, 0]
click at [764, 470] on button "NEXT" at bounding box center [758, 481] width 165 height 39
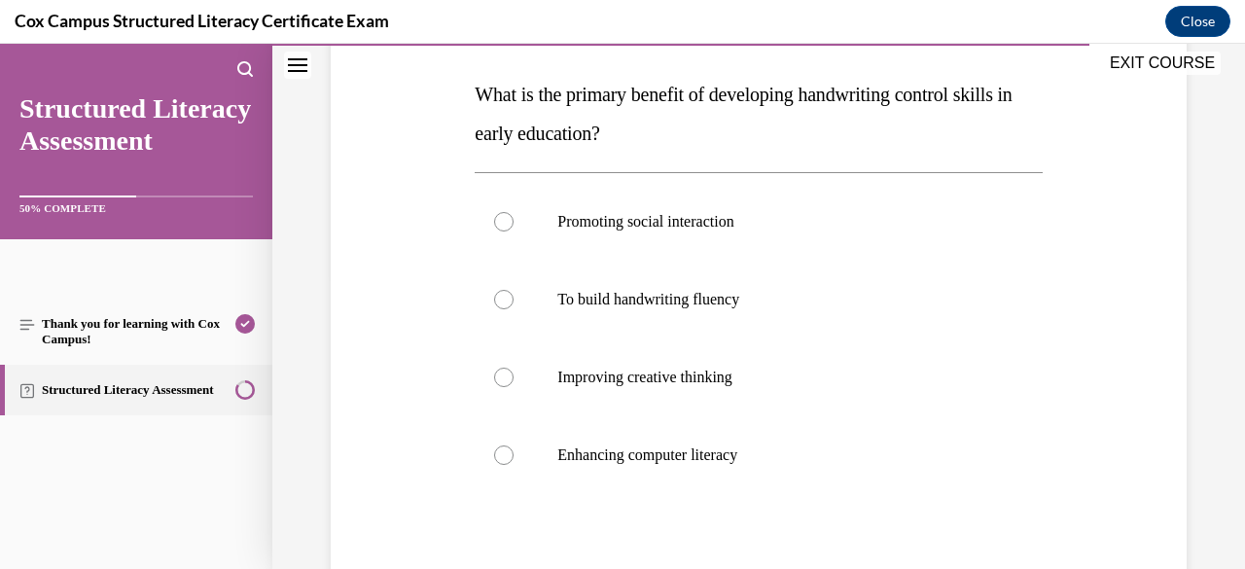
scroll to position [296, 0]
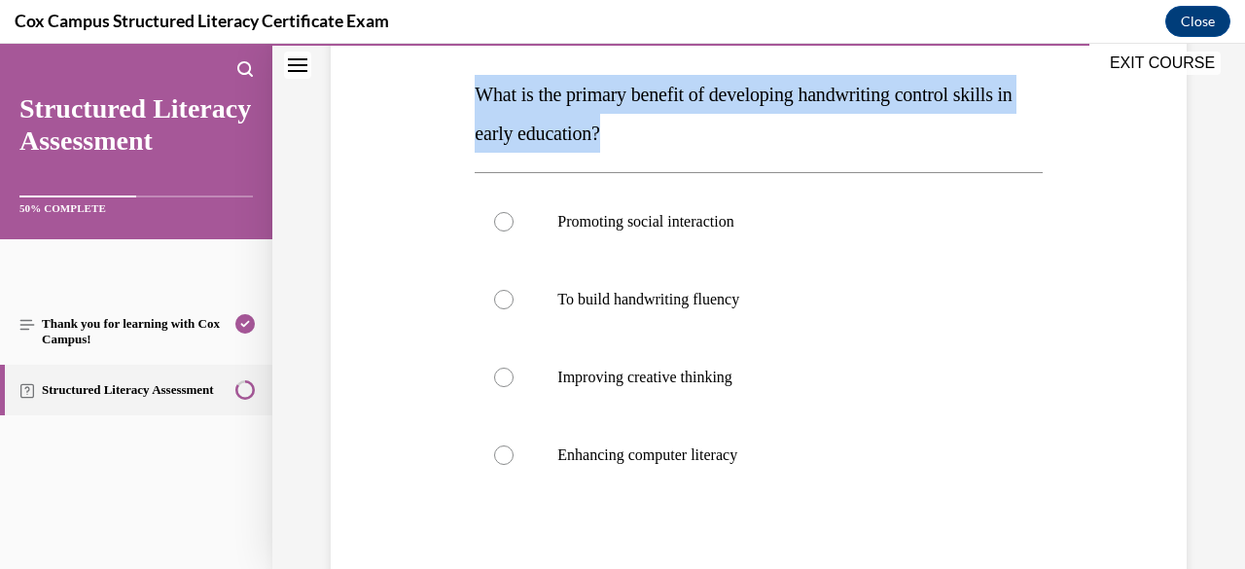
drag, startPoint x: 681, startPoint y: 141, endPoint x: 471, endPoint y: 96, distance: 214.7
click at [471, 96] on div "Question 122/144 What is the primary benefit of developing handwriting control …" at bounding box center [758, 340] width 577 height 789
click at [882, 128] on p "What is the primary benefit of developing handwriting control skills in early e…" at bounding box center [757, 114] width 567 height 78
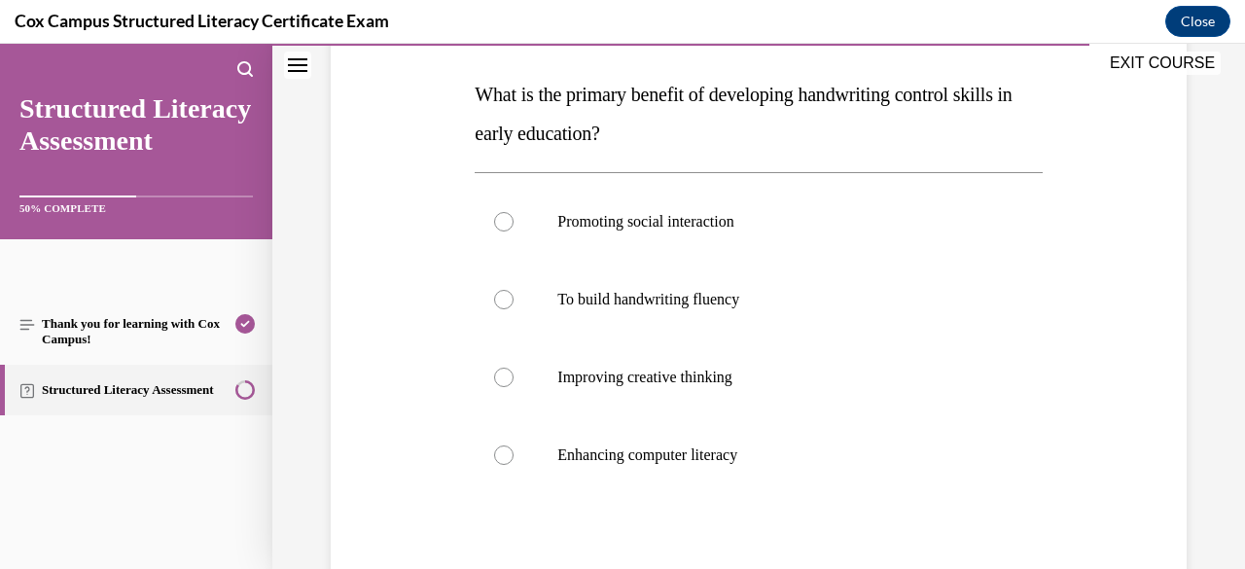
drag, startPoint x: 806, startPoint y: 280, endPoint x: 739, endPoint y: 307, distance: 72.4
click at [739, 307] on p "To build handwriting fluency" at bounding box center [775, 299] width 436 height 19
click at [513, 307] on input "To build handwriting fluency" at bounding box center [503, 299] width 19 height 19
radio input "true"
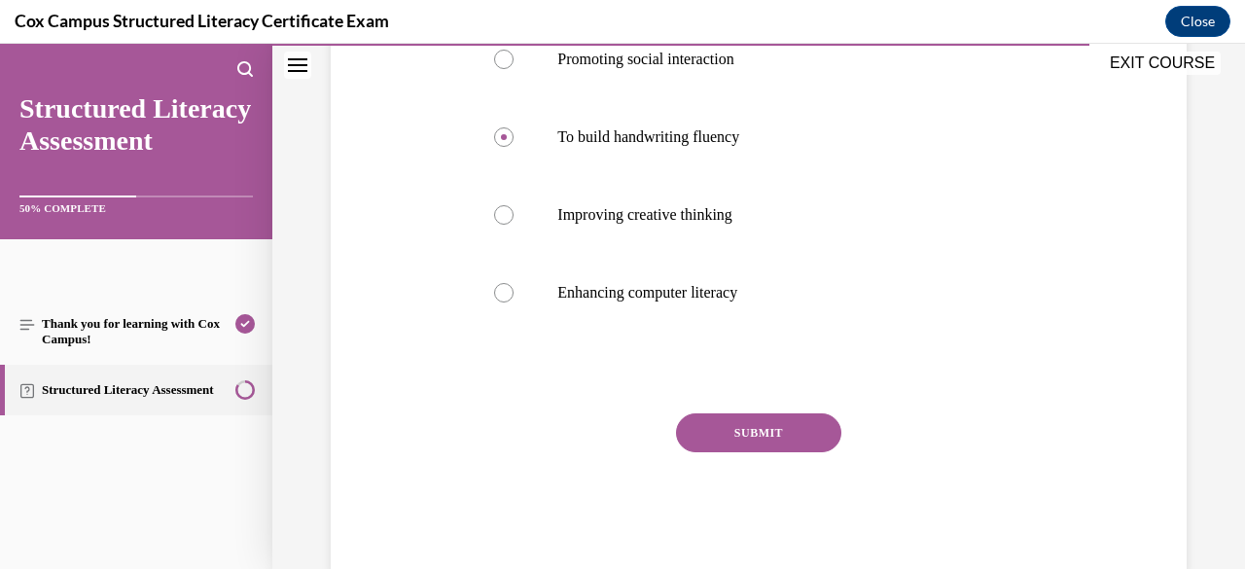
click at [752, 421] on button "SUBMIT" at bounding box center [758, 432] width 165 height 39
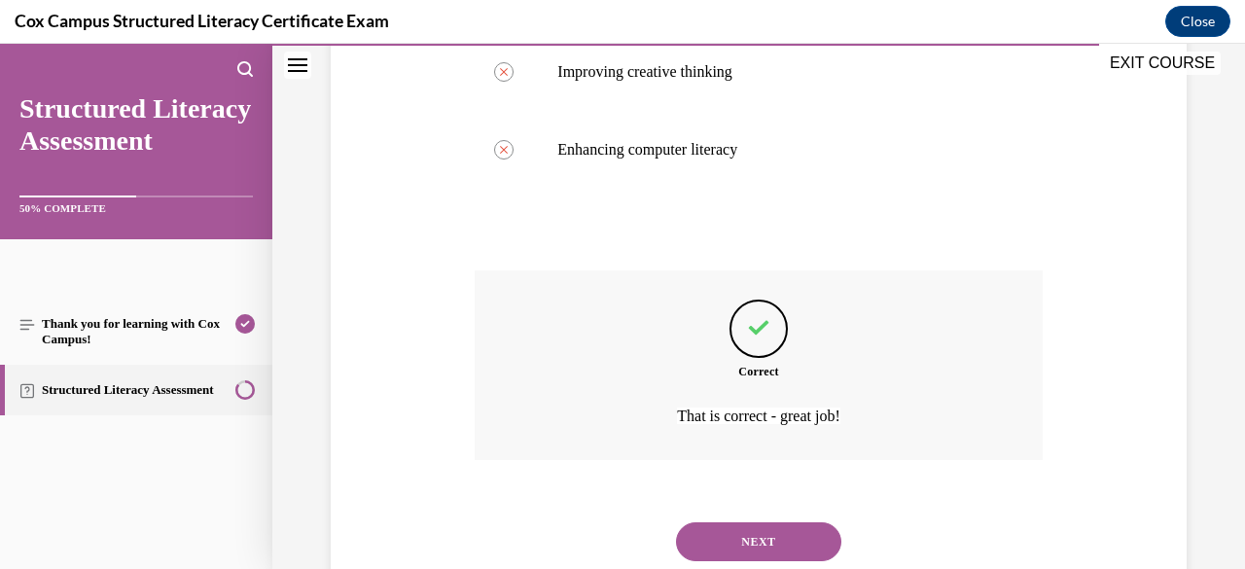
scroll to position [660, 0]
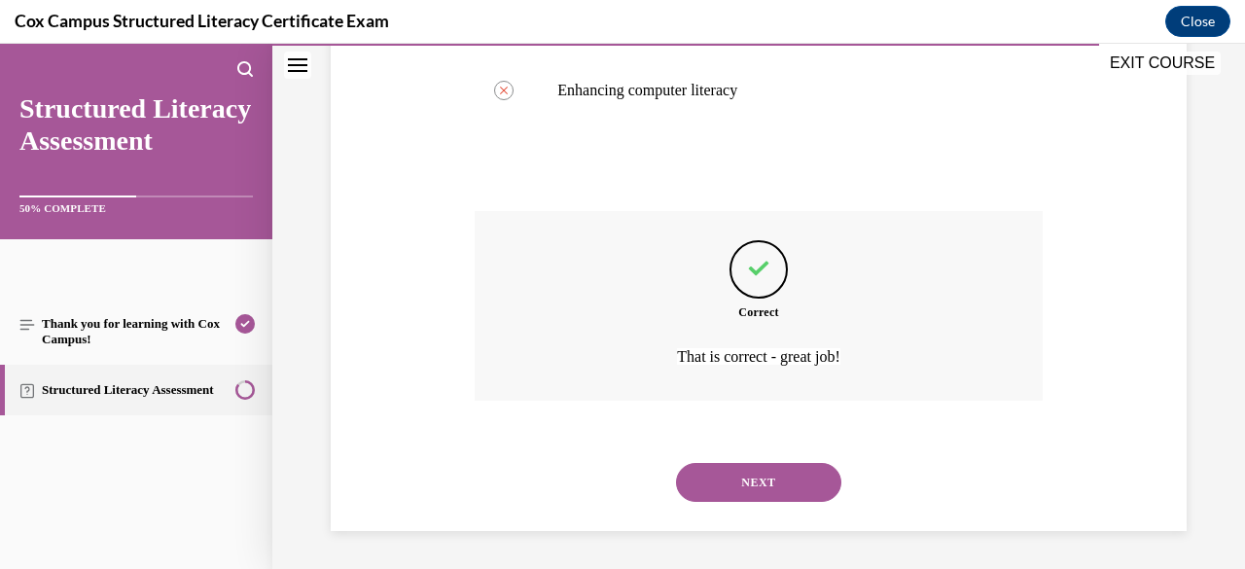
click at [752, 469] on button "NEXT" at bounding box center [758, 482] width 165 height 39
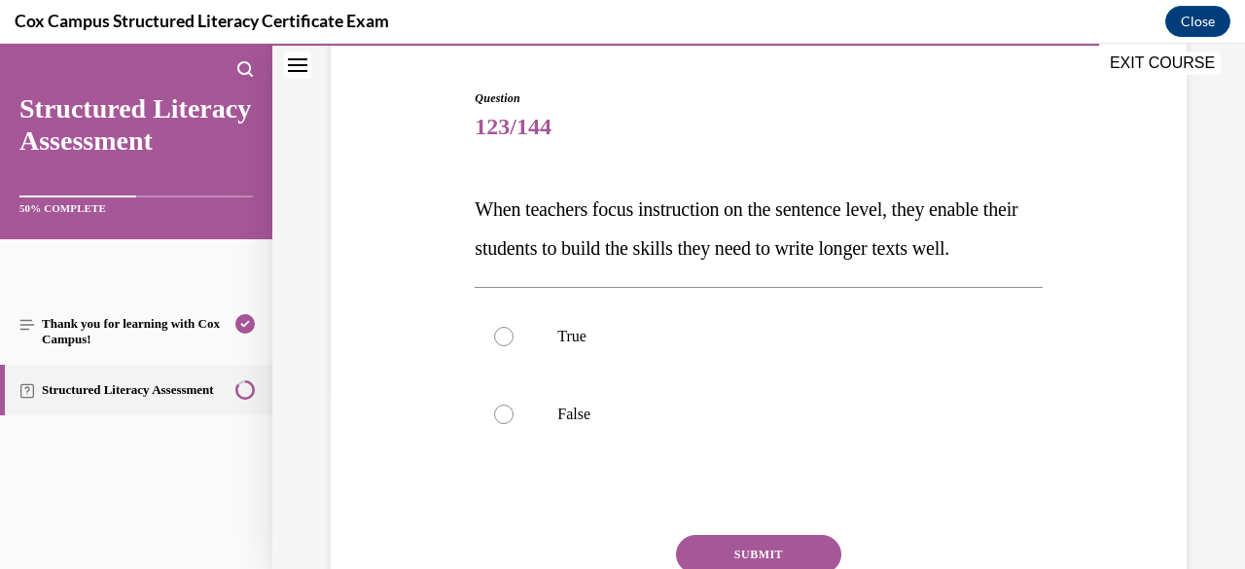
scroll to position [182, 0]
drag, startPoint x: 562, startPoint y: 294, endPoint x: 486, endPoint y: 205, distance: 116.5
drag, startPoint x: 486, startPoint y: 205, endPoint x: 413, endPoint y: 258, distance: 89.9
click at [413, 258] on div "Question 123/144 When teachers focus instruction on the sentence level, they en…" at bounding box center [758, 361] width 865 height 663
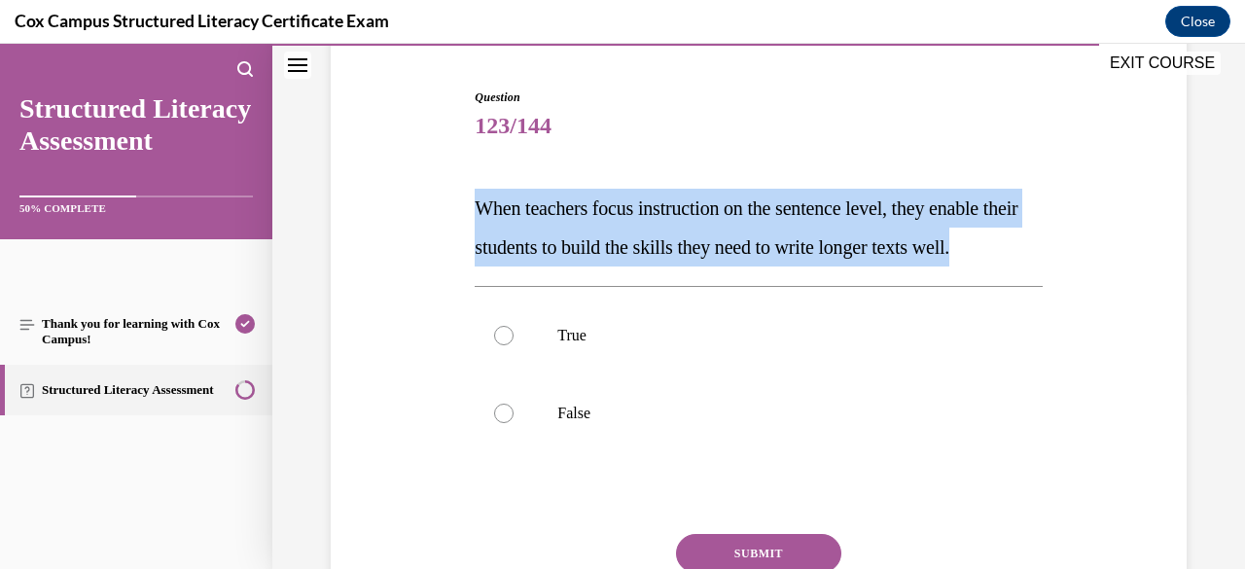
drag, startPoint x: 474, startPoint y: 203, endPoint x: 575, endPoint y: 283, distance: 128.0
click at [575, 266] on p "When teachers focus instruction on the sentence level, they enable their studen…" at bounding box center [757, 228] width 567 height 78
click at [626, 374] on label "True" at bounding box center [757, 336] width 567 height 78
click at [513, 345] on input "True" at bounding box center [503, 335] width 19 height 19
radio input "true"
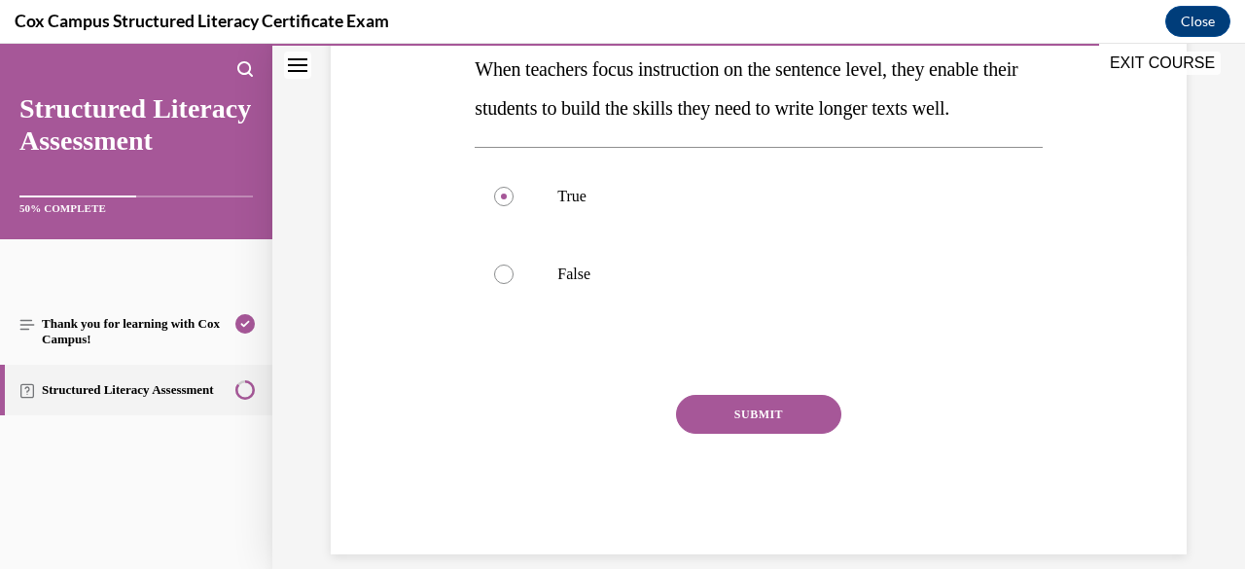
click at [716, 434] on button "SUBMIT" at bounding box center [758, 414] width 165 height 39
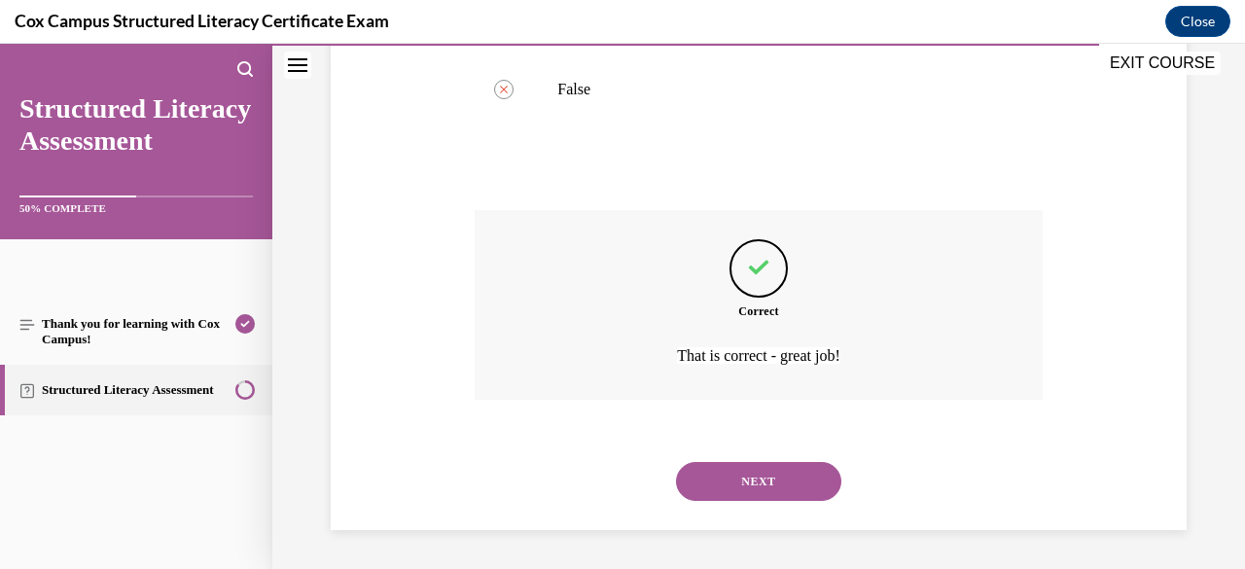
scroll to position [544, 0]
drag, startPoint x: 722, startPoint y: 468, endPoint x: 698, endPoint y: 495, distance: 36.5
click at [698, 495] on button "NEXT" at bounding box center [758, 481] width 165 height 39
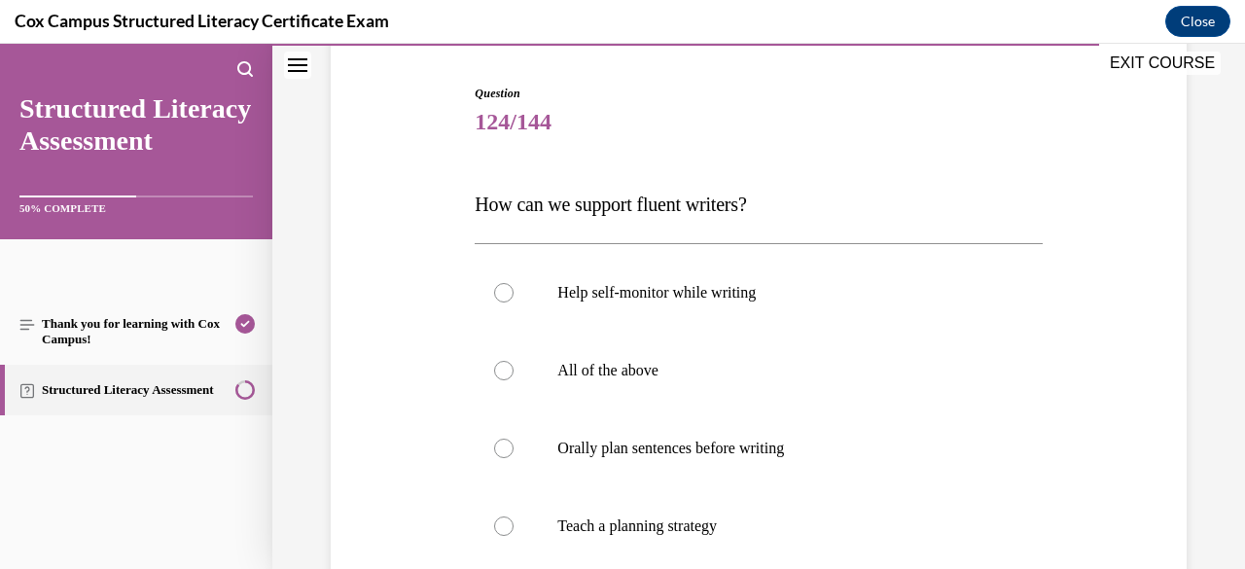
scroll to position [310, 0]
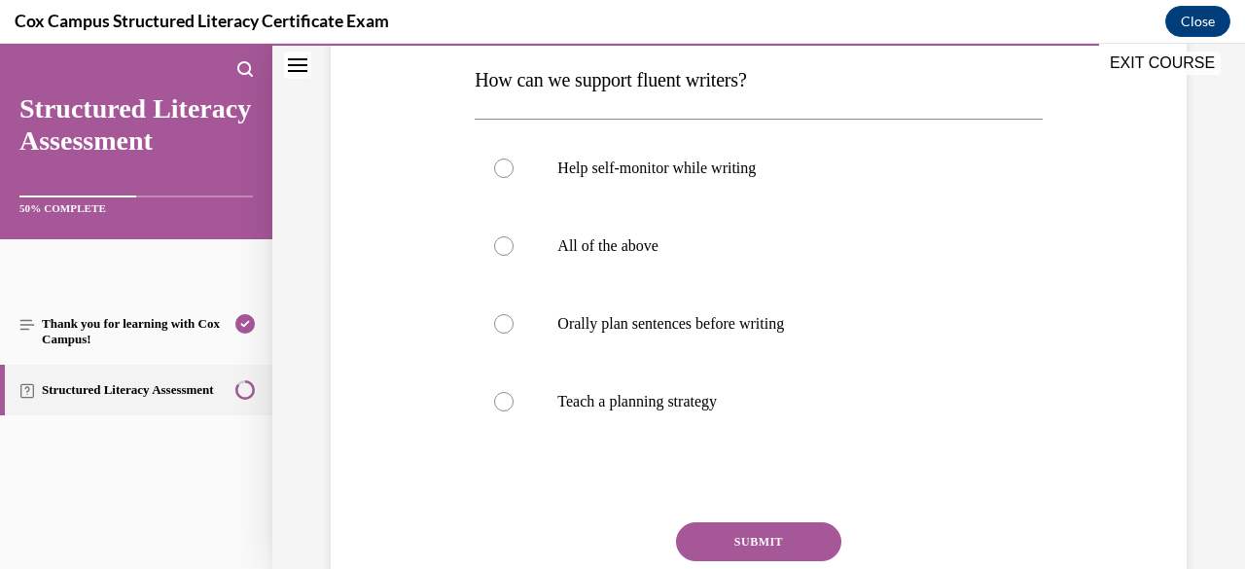
drag, startPoint x: 684, startPoint y: 269, endPoint x: 583, endPoint y: 246, distance: 103.8
click at [583, 246] on p "All of the above" at bounding box center [775, 245] width 436 height 19
click at [513, 246] on input "All of the above" at bounding box center [503, 245] width 19 height 19
radio input "true"
click at [725, 522] on button "SUBMIT" at bounding box center [758, 541] width 165 height 39
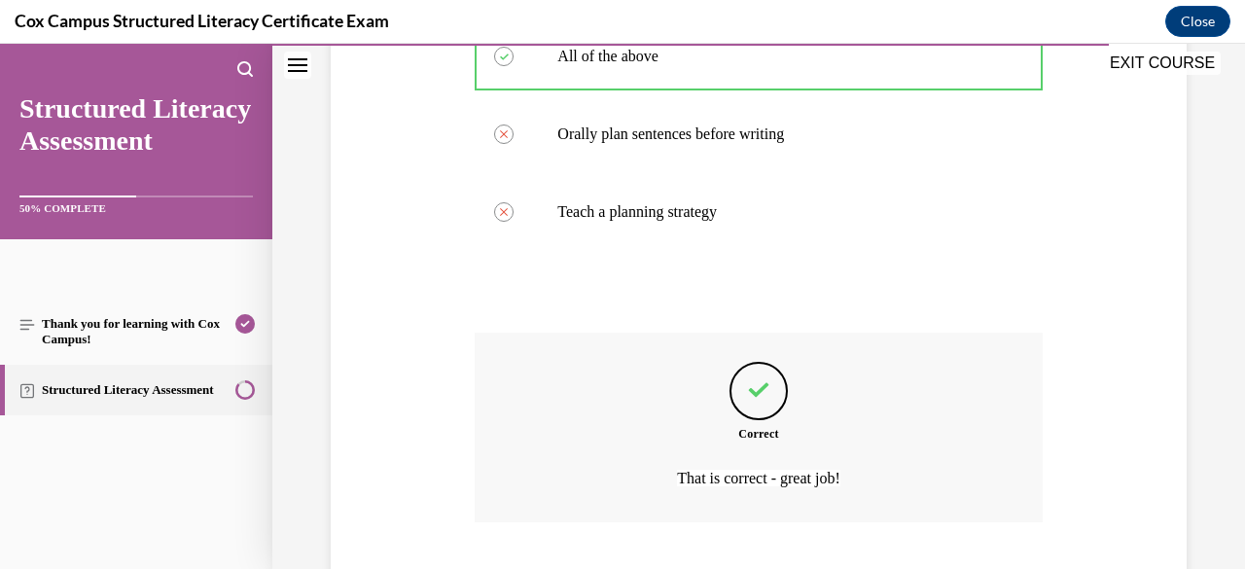
scroll to position [621, 0]
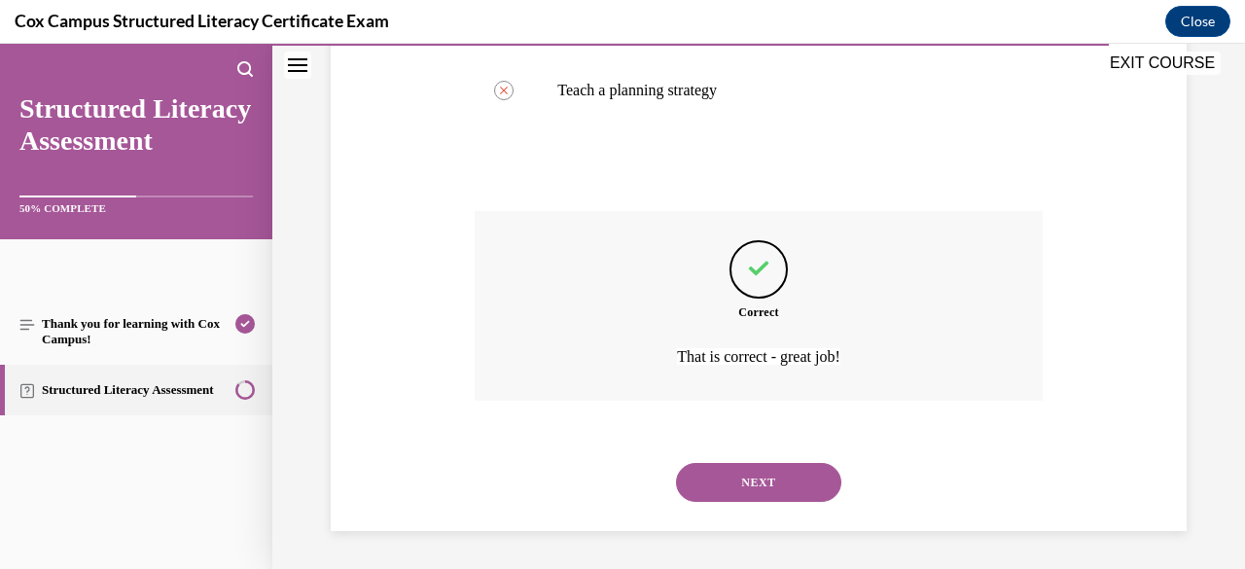
drag, startPoint x: 764, startPoint y: 481, endPoint x: 714, endPoint y: 483, distance: 50.6
click at [714, 483] on button "NEXT" at bounding box center [758, 482] width 165 height 39
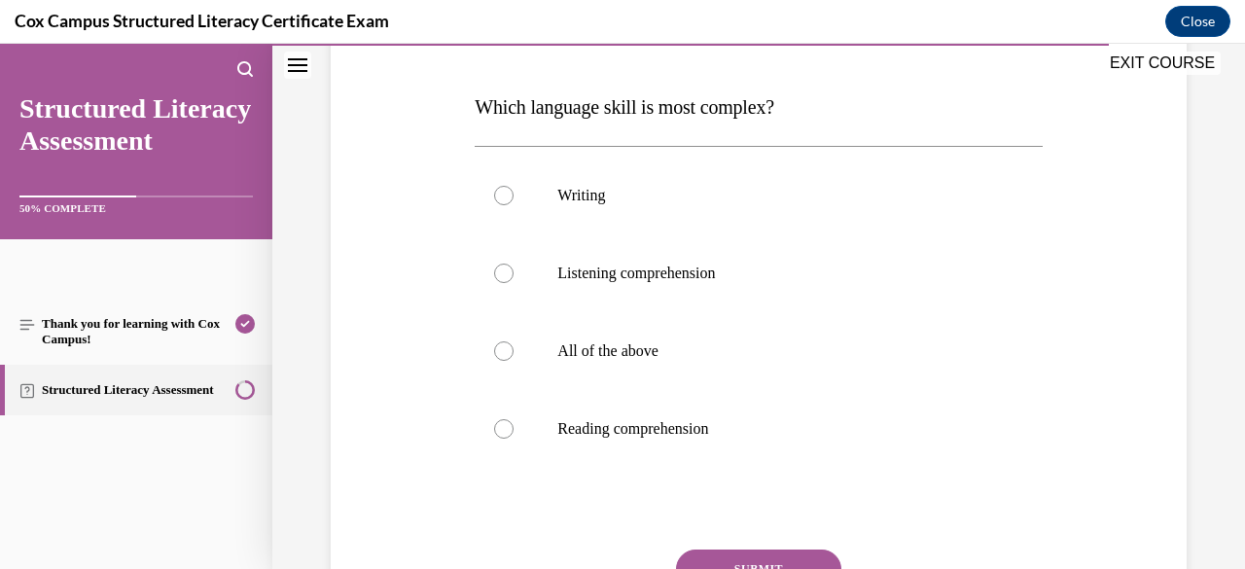
scroll to position [296, 0]
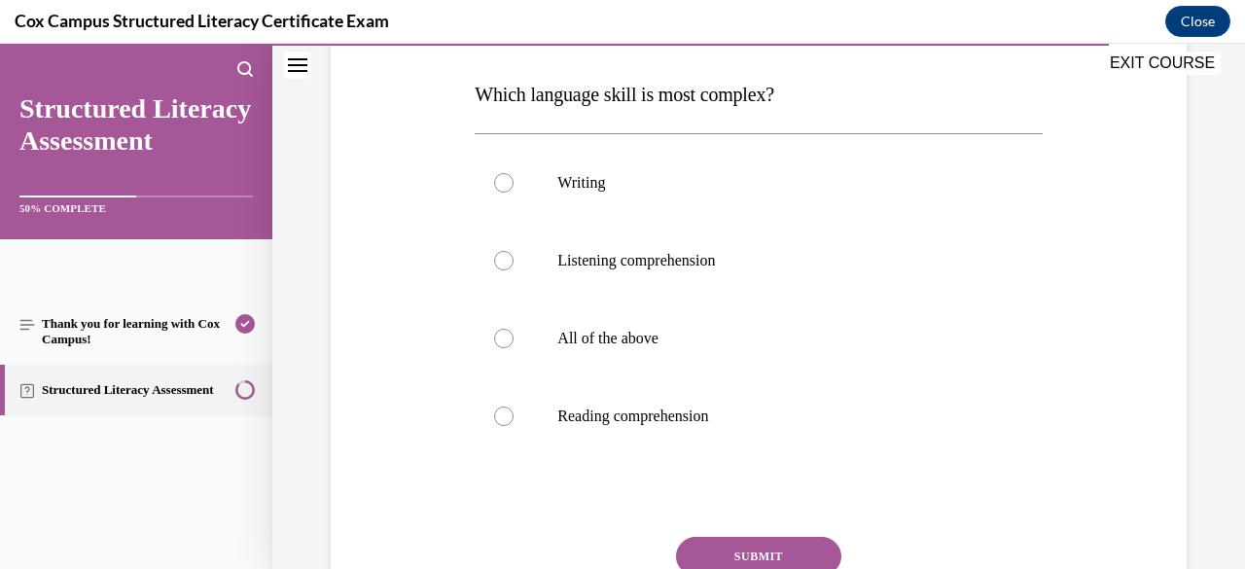
click at [688, 179] on p "Writing" at bounding box center [775, 182] width 436 height 19
click at [513, 179] on input "Writing" at bounding box center [503, 182] width 19 height 19
radio input "true"
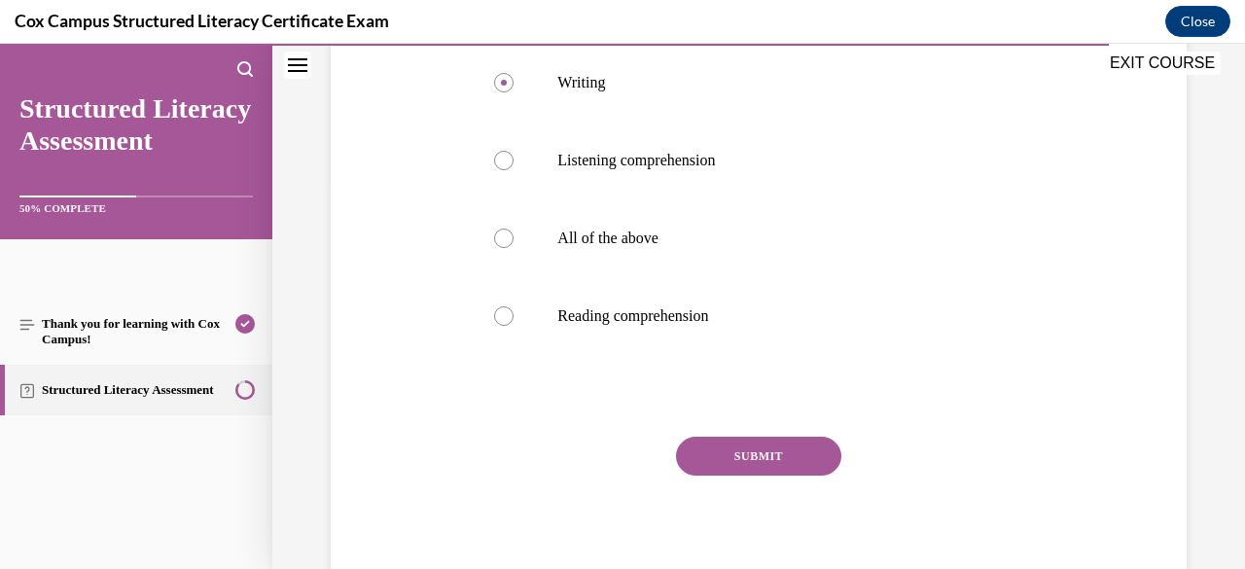
click at [718, 452] on button "SUBMIT" at bounding box center [758, 456] width 165 height 39
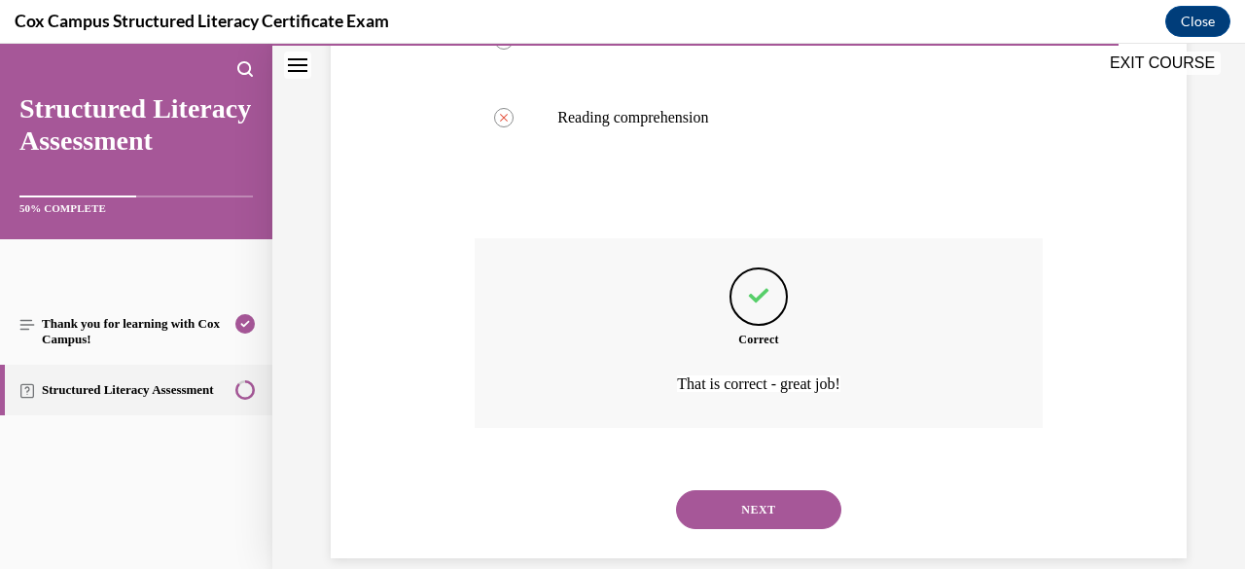
scroll to position [621, 0]
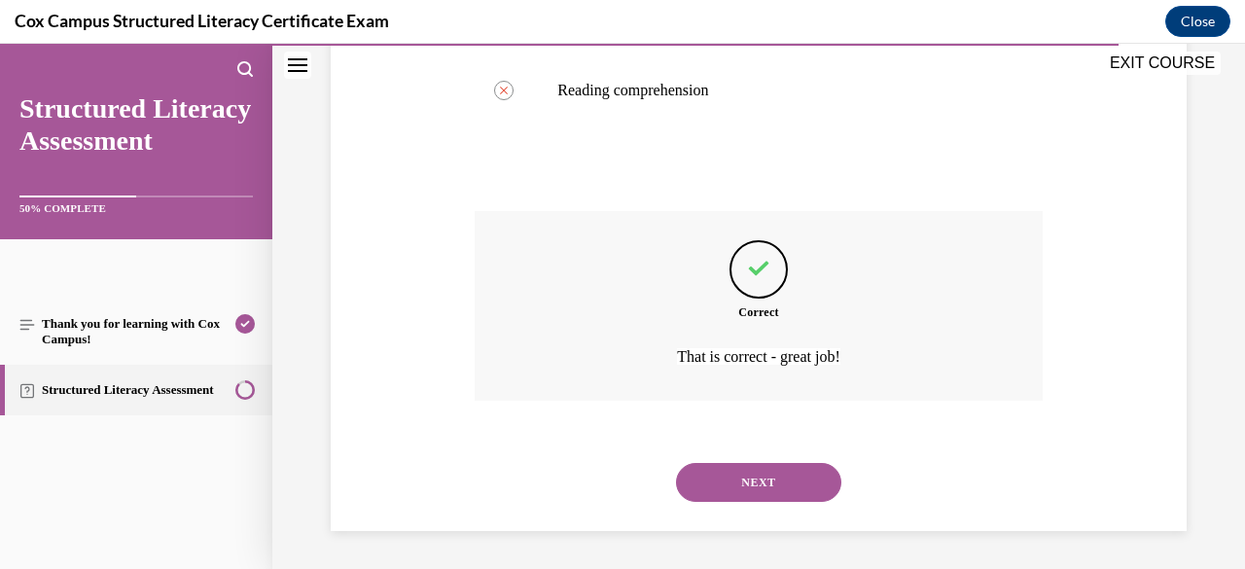
click at [732, 476] on button "NEXT" at bounding box center [758, 482] width 165 height 39
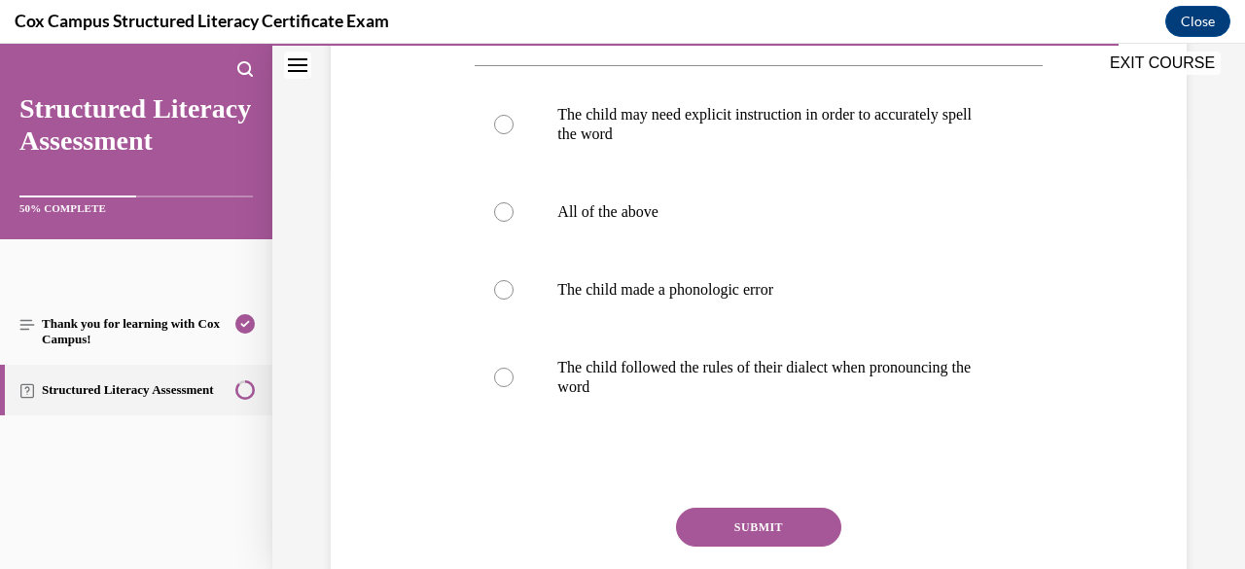
scroll to position [419, 0]
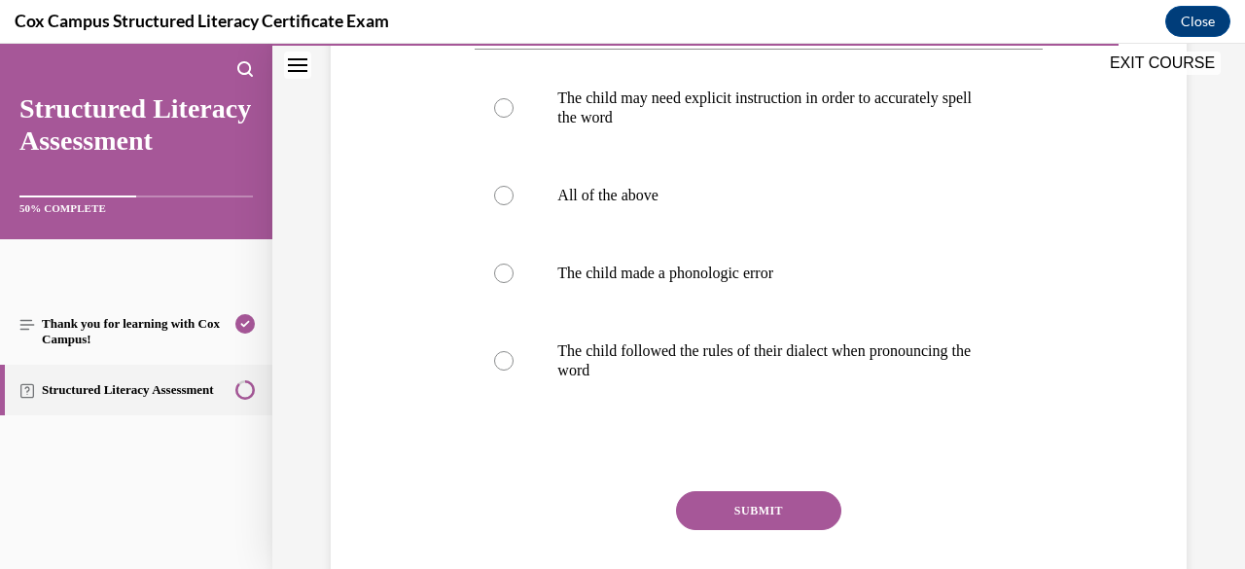
click at [803, 195] on p "All of the above" at bounding box center [775, 195] width 436 height 19
click at [513, 195] on input "All of the above" at bounding box center [503, 195] width 19 height 19
radio input "true"
click at [737, 509] on button "SUBMIT" at bounding box center [758, 510] width 165 height 39
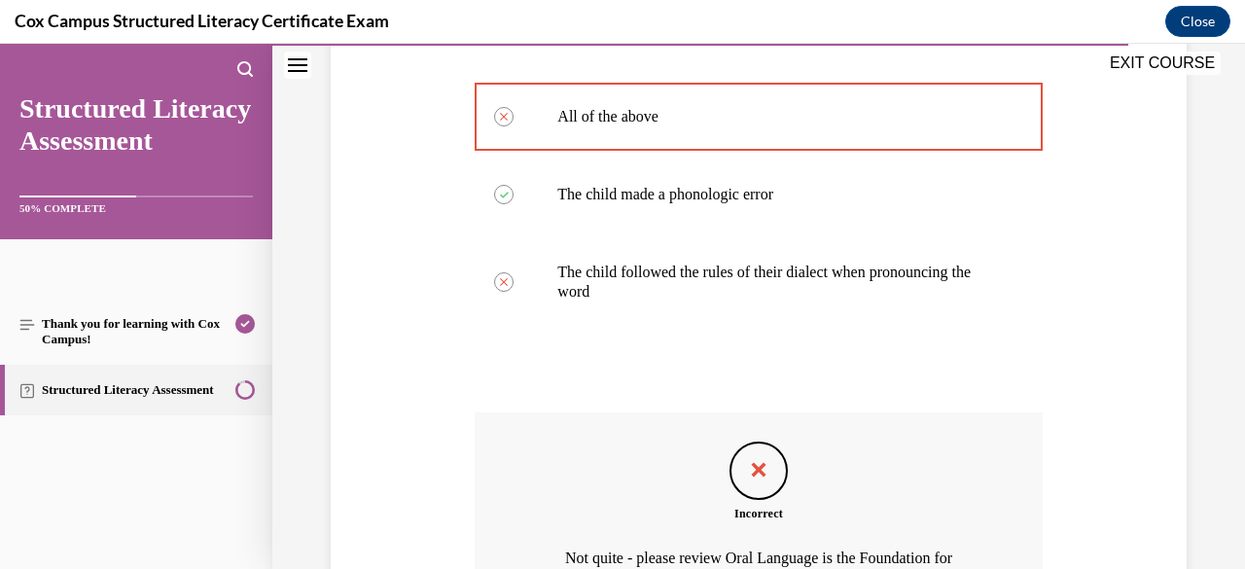
scroll to position [725, 0]
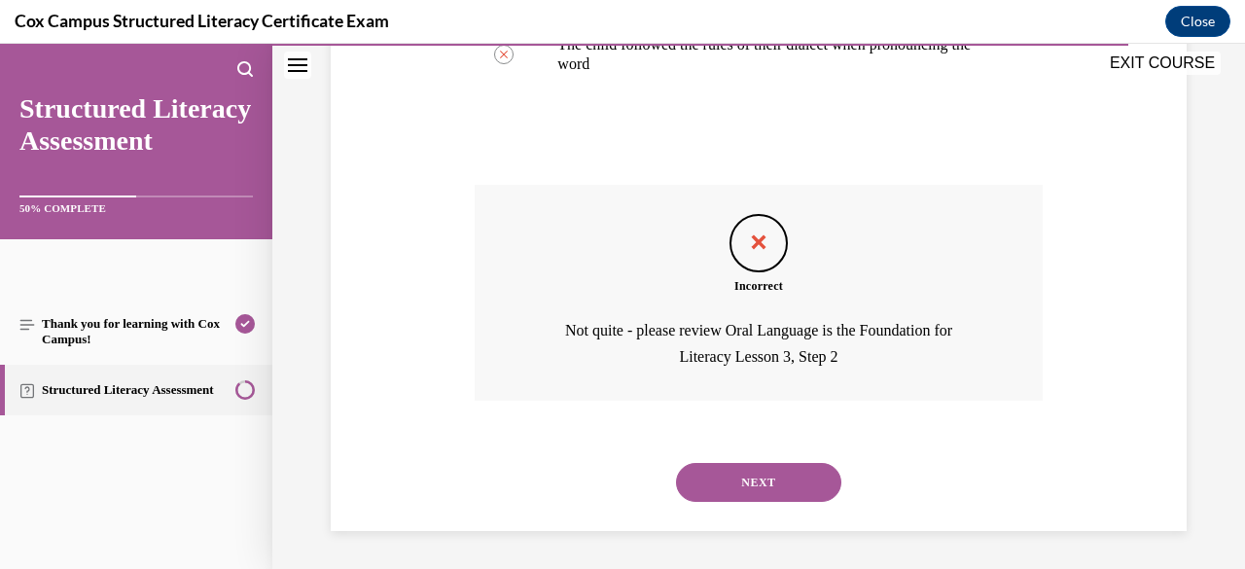
click at [750, 483] on button "NEXT" at bounding box center [758, 482] width 165 height 39
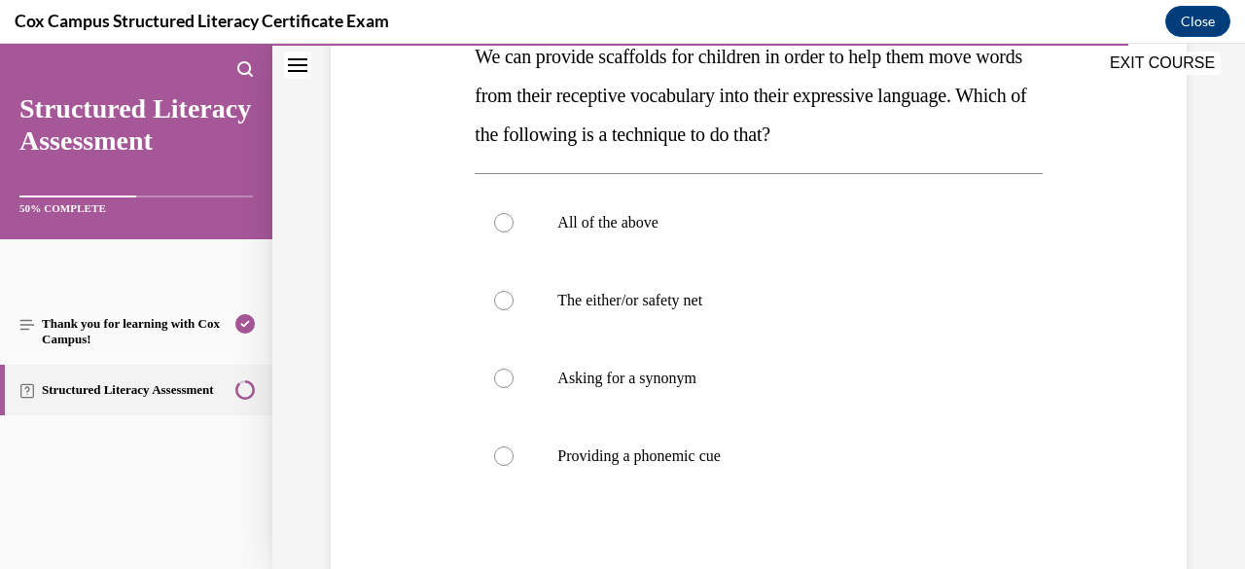
scroll to position [334, 0]
click at [743, 229] on p "All of the above" at bounding box center [775, 221] width 436 height 19
click at [513, 229] on input "All of the above" at bounding box center [503, 221] width 19 height 19
radio input "true"
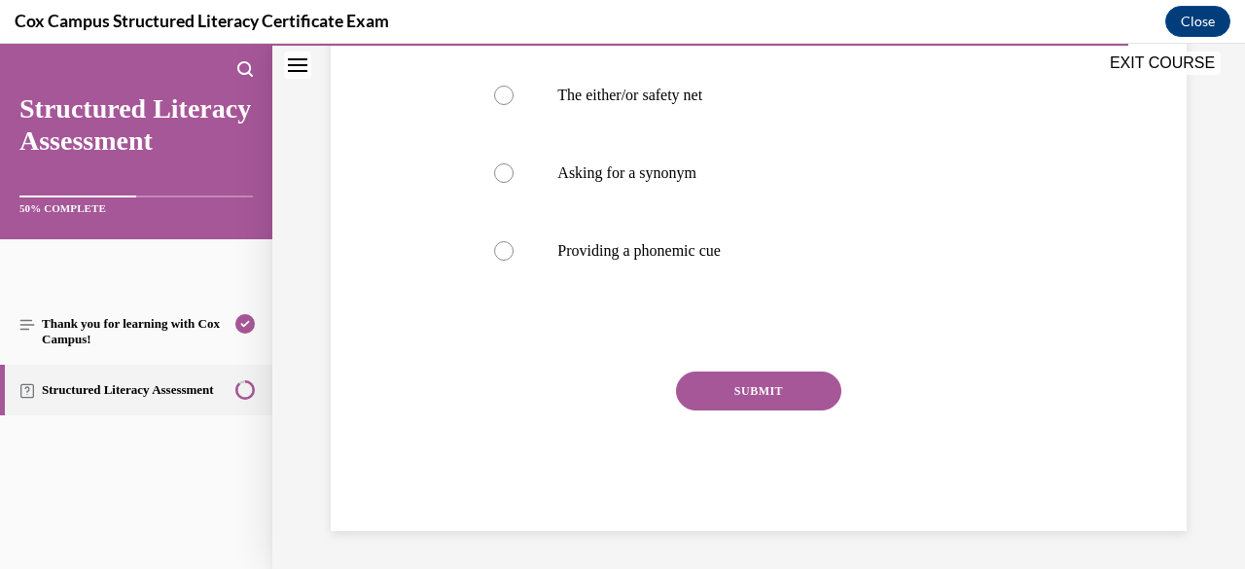
click at [741, 391] on button "SUBMIT" at bounding box center [758, 390] width 165 height 39
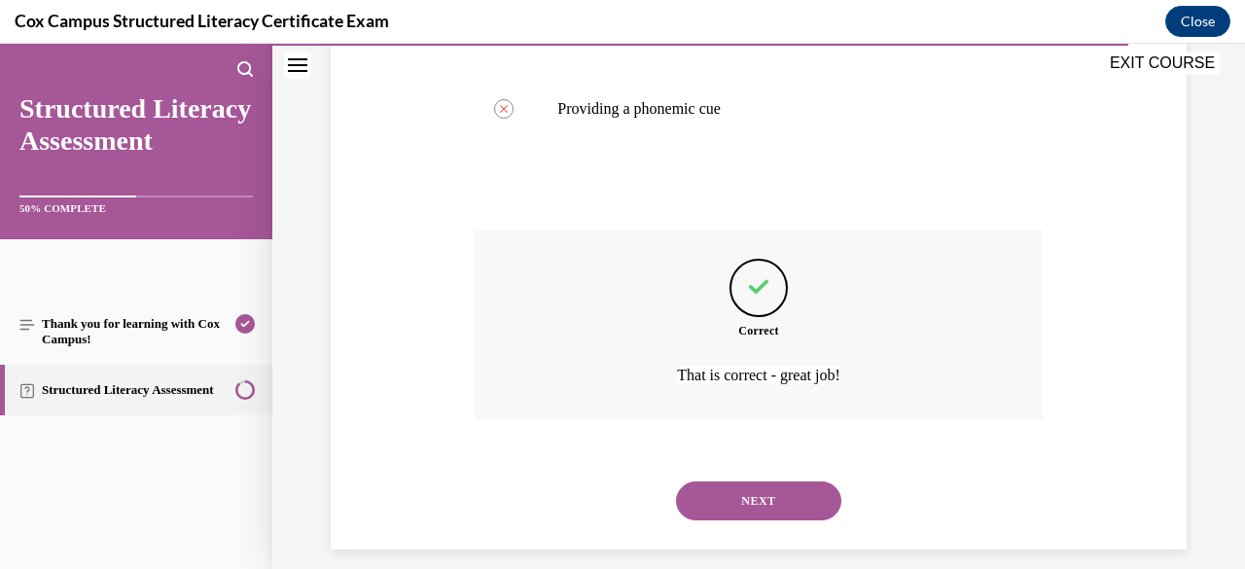
scroll to position [699, 0]
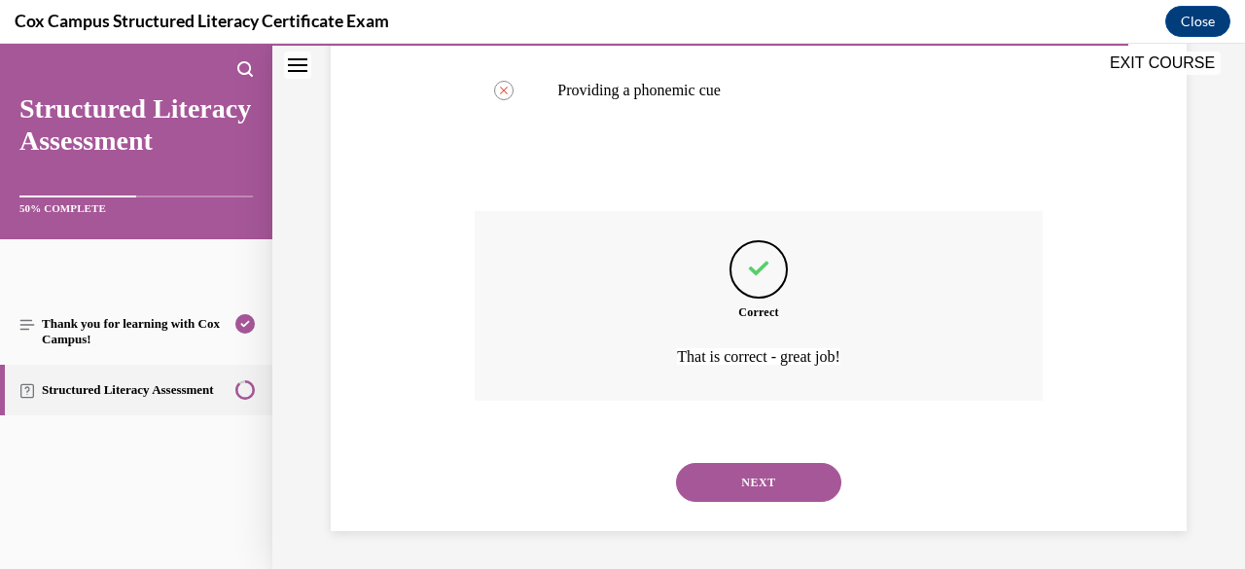
click at [759, 486] on button "NEXT" at bounding box center [758, 482] width 165 height 39
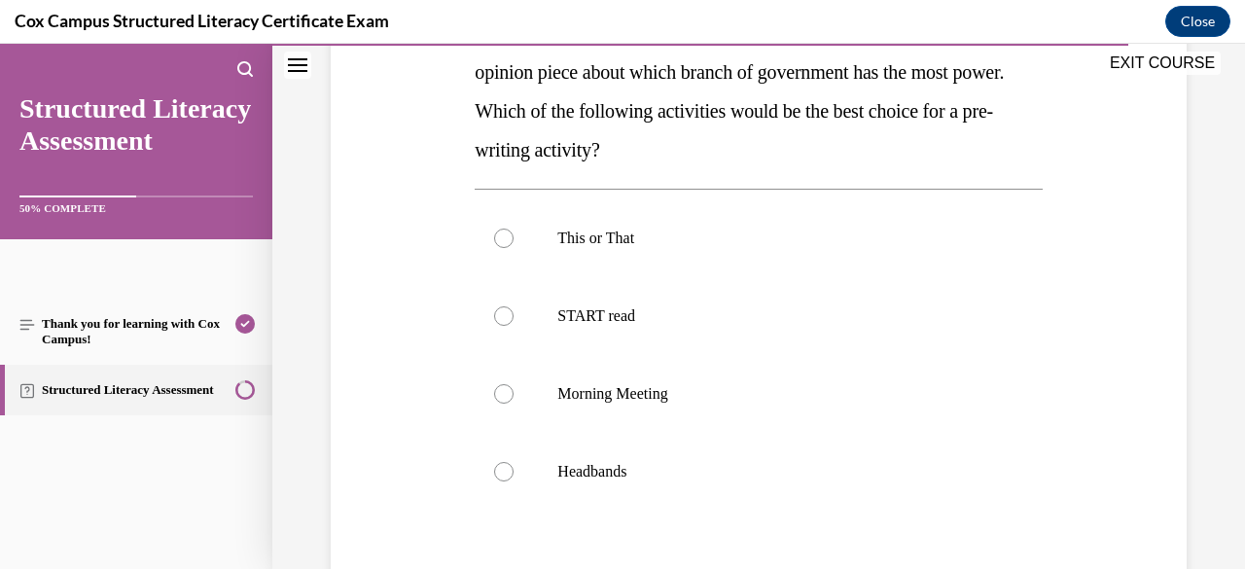
scroll to position [354, 0]
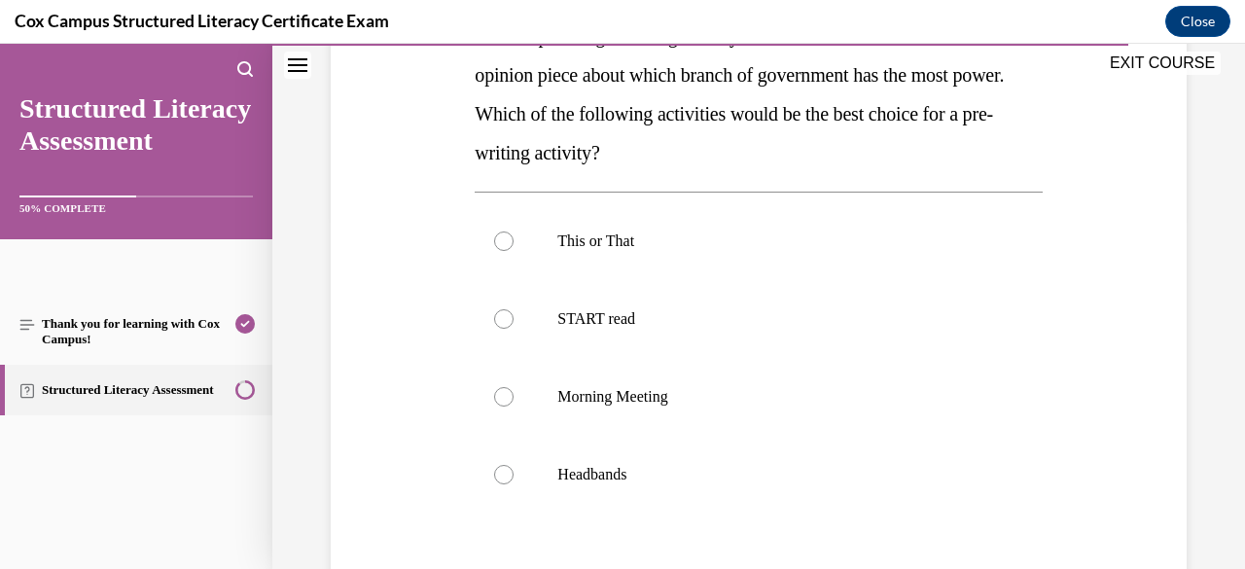
click at [740, 238] on p "This or That" at bounding box center [775, 240] width 436 height 19
click at [513, 238] on input "This or That" at bounding box center [503, 240] width 19 height 19
radio input "true"
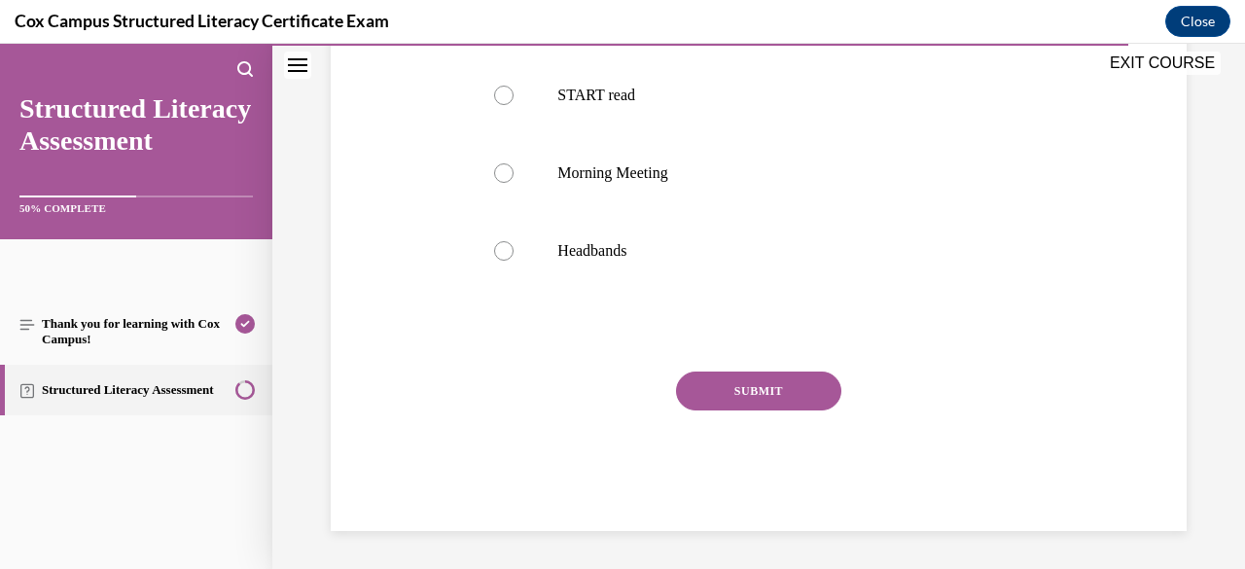
click at [741, 400] on button "SUBMIT" at bounding box center [758, 390] width 165 height 39
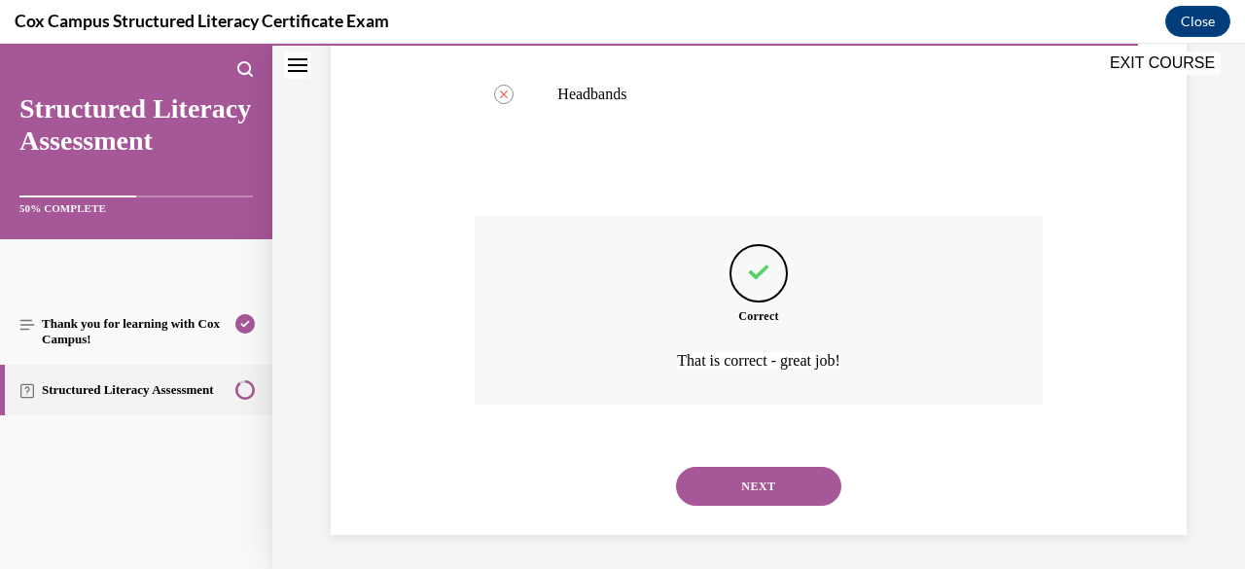
scroll to position [738, 0]
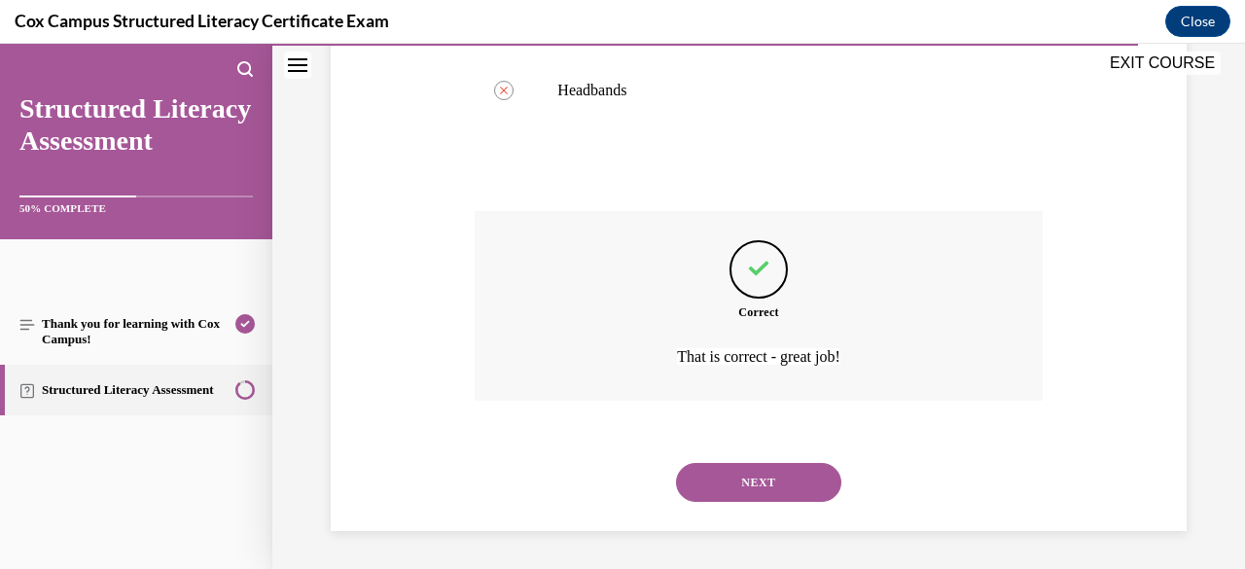
click at [742, 488] on button "NEXT" at bounding box center [758, 482] width 165 height 39
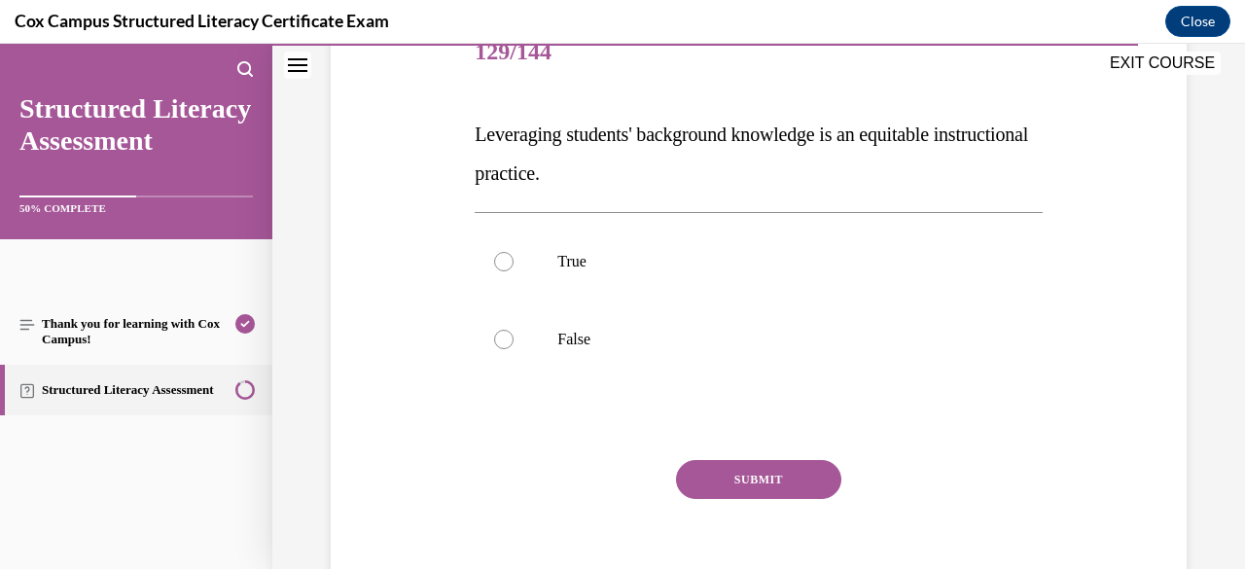
scroll to position [257, 0]
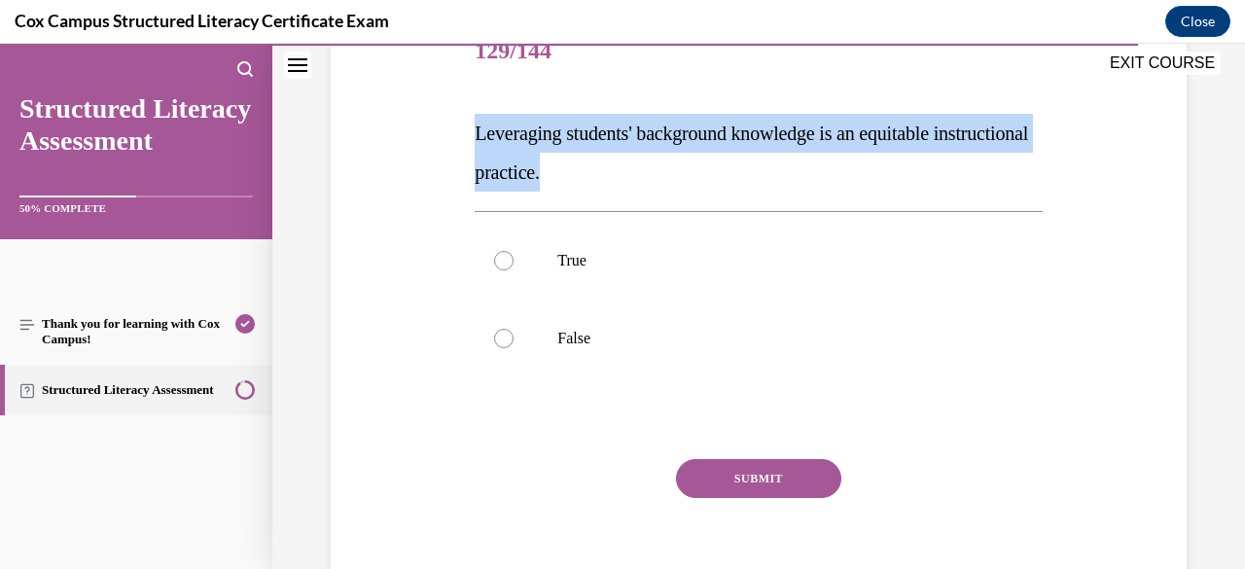
drag, startPoint x: 686, startPoint y: 190, endPoint x: 469, endPoint y: 125, distance: 227.1
click at [470, 125] on div "Question 129/144 Leveraging students' background knowledge is an equitable inst…" at bounding box center [758, 301] width 577 height 634
click at [606, 260] on p "True" at bounding box center [775, 260] width 436 height 19
click at [513, 260] on input "True" at bounding box center [503, 260] width 19 height 19
radio input "true"
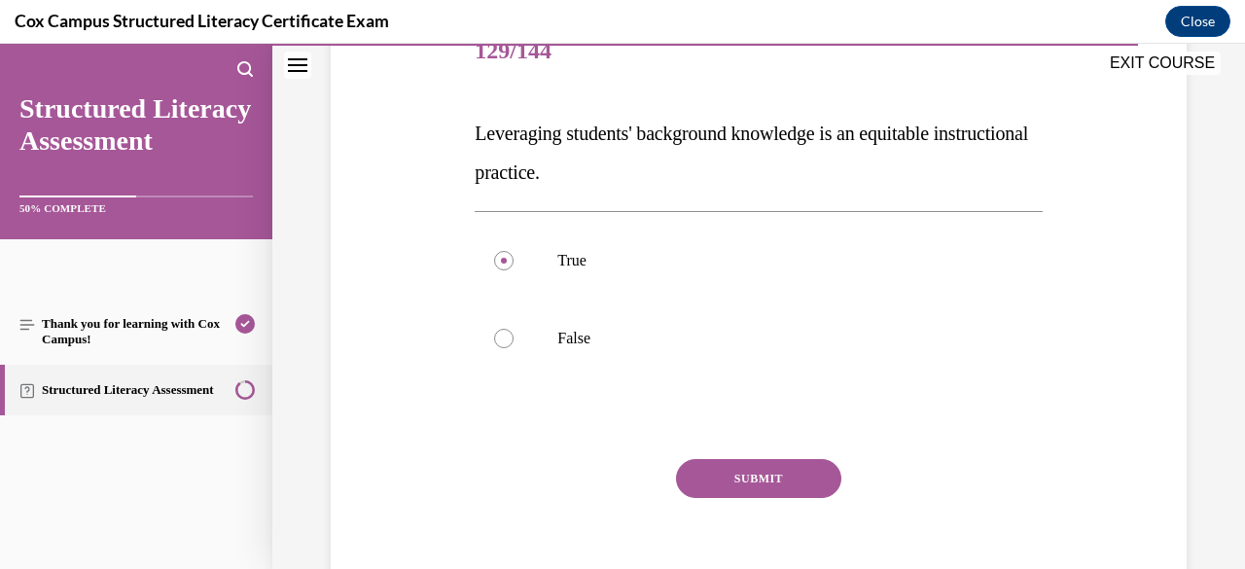
click at [733, 483] on button "SUBMIT" at bounding box center [758, 478] width 165 height 39
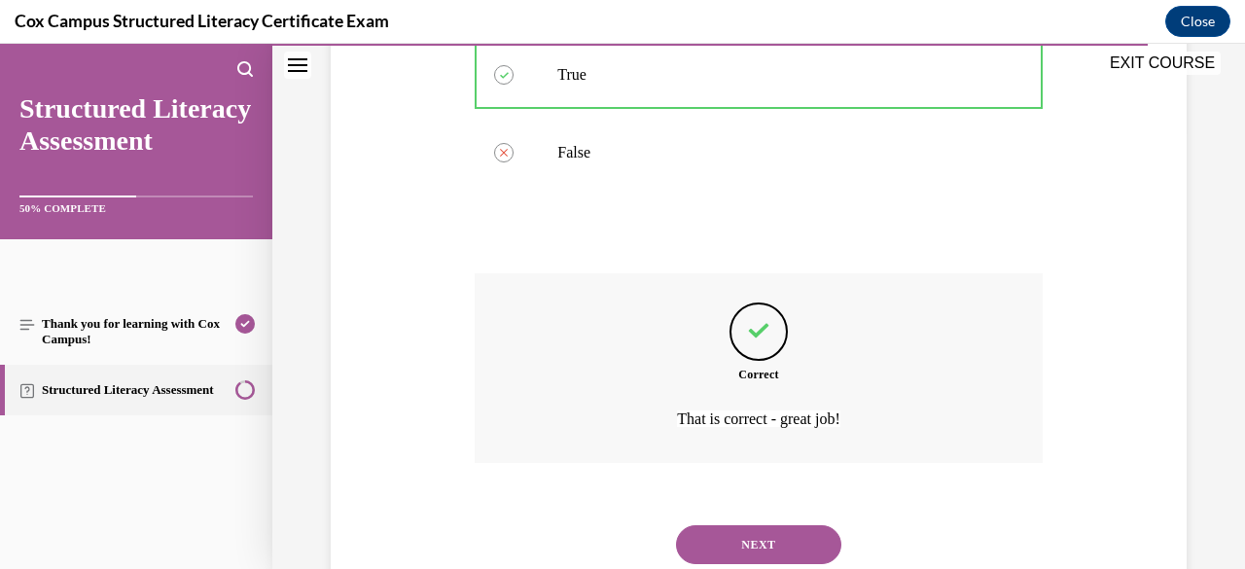
scroll to position [505, 0]
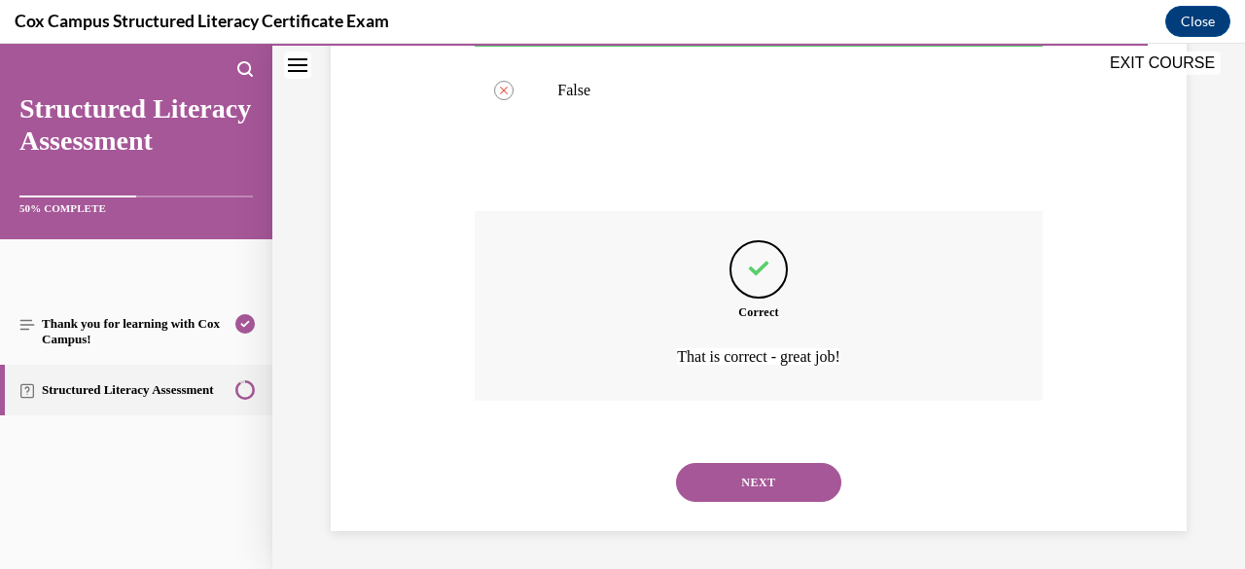
click at [733, 483] on button "NEXT" at bounding box center [758, 482] width 165 height 39
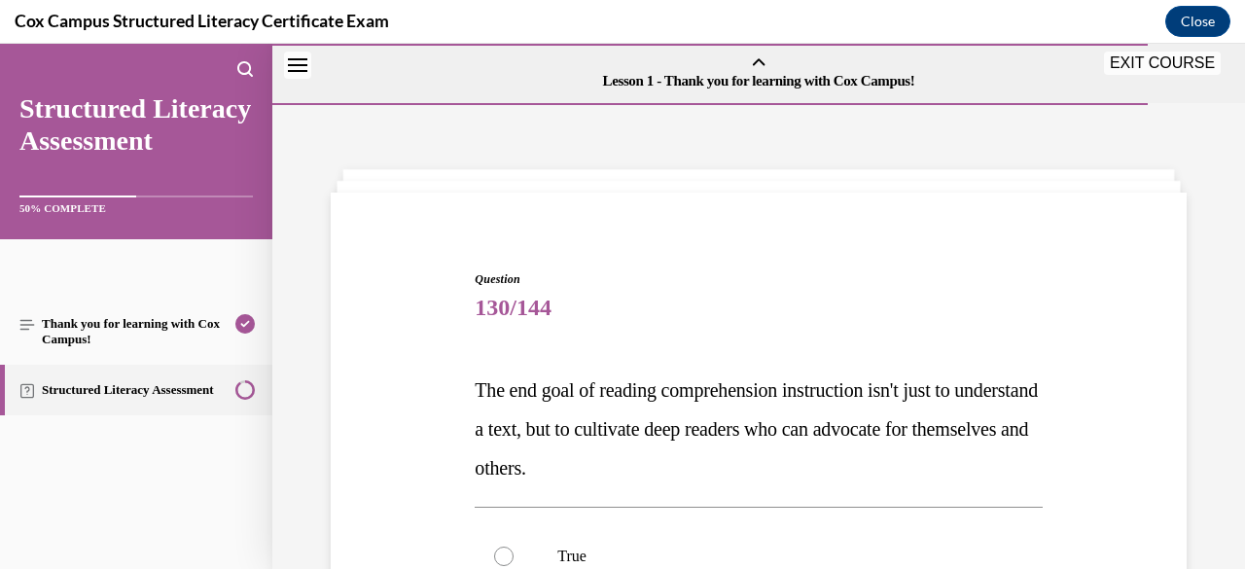
scroll to position [204, 0]
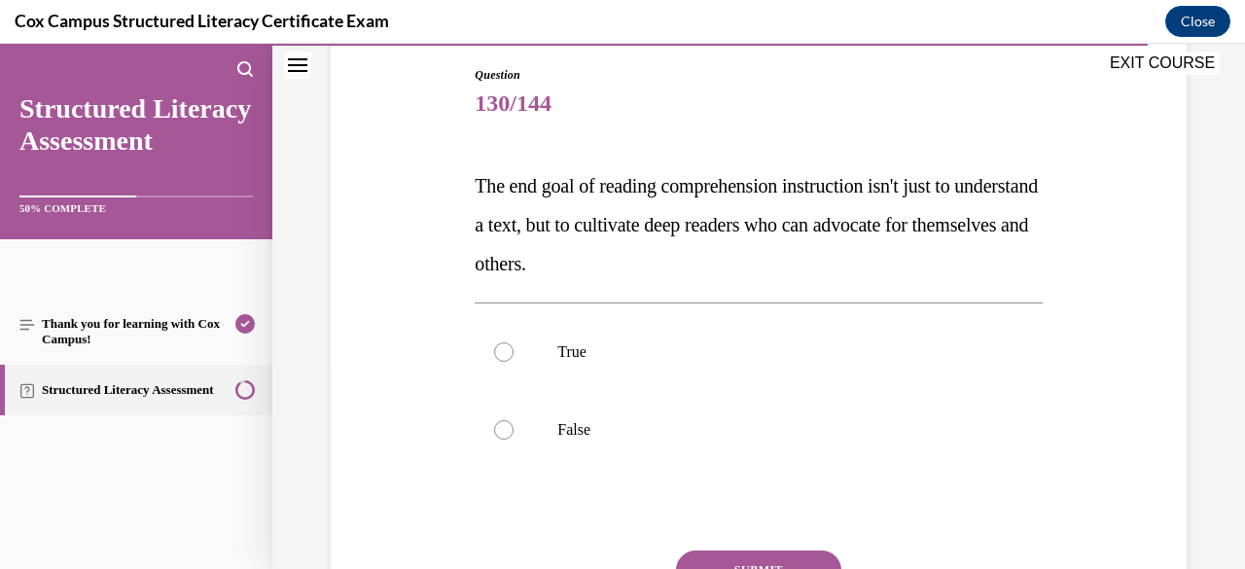
click at [733, 483] on div "Question 130/144 The end goal of reading comprehension instruction isn't just t…" at bounding box center [757, 388] width 567 height 644
drag, startPoint x: 716, startPoint y: 283, endPoint x: 488, endPoint y: 201, distance: 241.7
drag, startPoint x: 488, startPoint y: 201, endPoint x: 837, endPoint y: 250, distance: 352.4
click at [837, 250] on p "The end goal of reading comprehension instruction isn't just to understand a te…" at bounding box center [757, 224] width 567 height 117
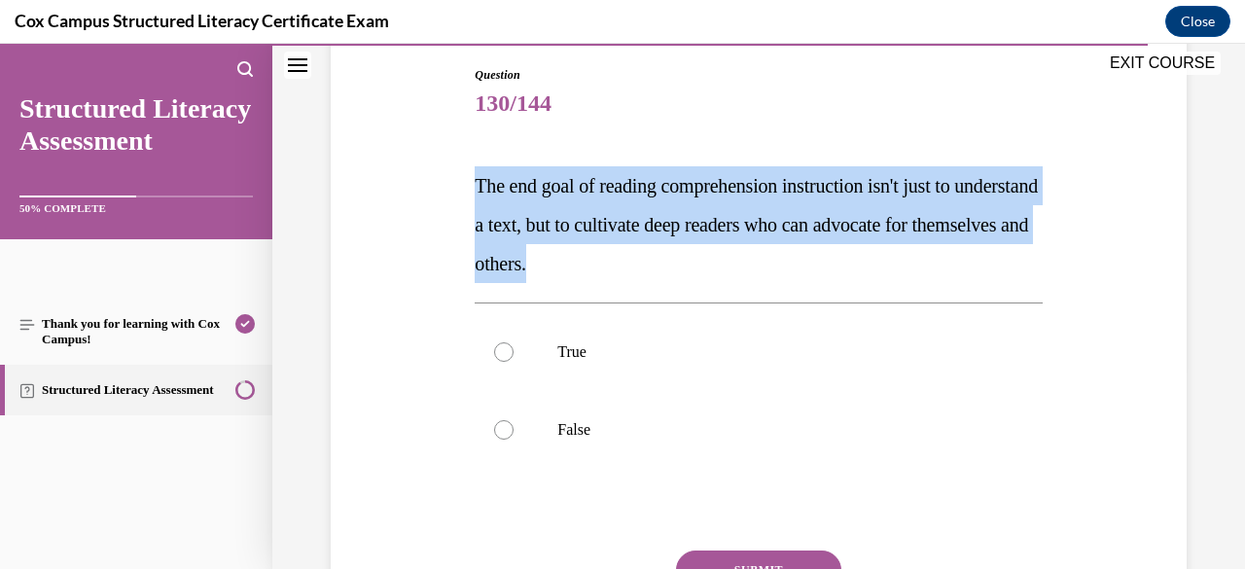
drag, startPoint x: 708, startPoint y: 262, endPoint x: 475, endPoint y: 179, distance: 246.6
click at [475, 179] on p "The end goal of reading comprehension instruction isn't just to understand a te…" at bounding box center [757, 224] width 567 height 117
click at [857, 260] on p "The end goal of reading comprehension instruction isn't just to understand a te…" at bounding box center [757, 224] width 567 height 117
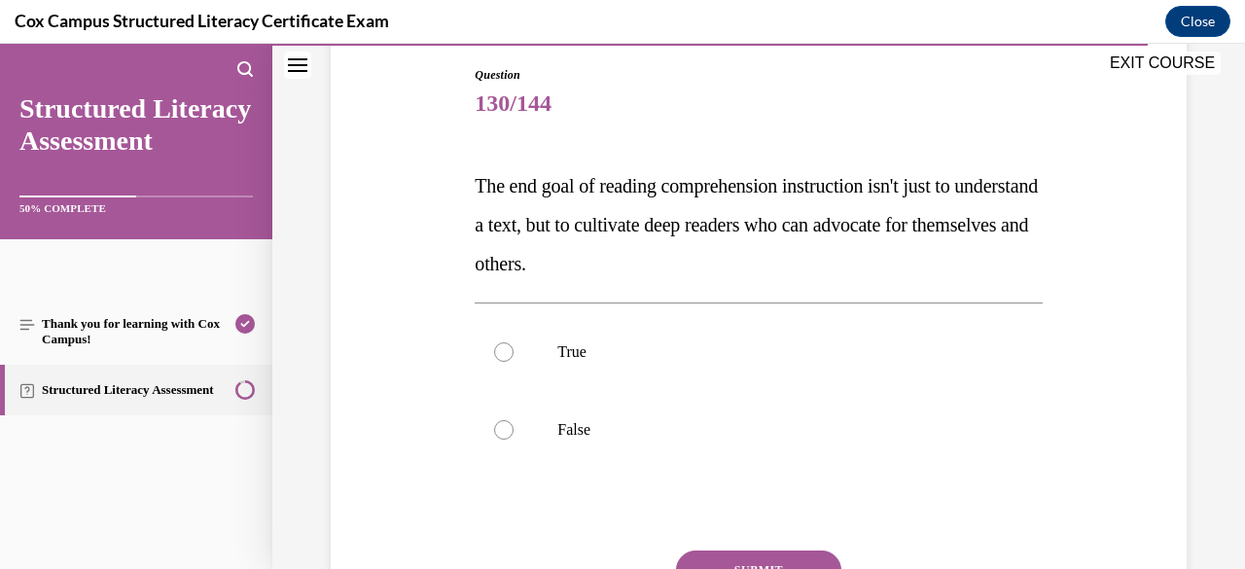
click at [766, 347] on p "True" at bounding box center [775, 351] width 436 height 19
click at [513, 347] on input "True" at bounding box center [503, 351] width 19 height 19
radio input "true"
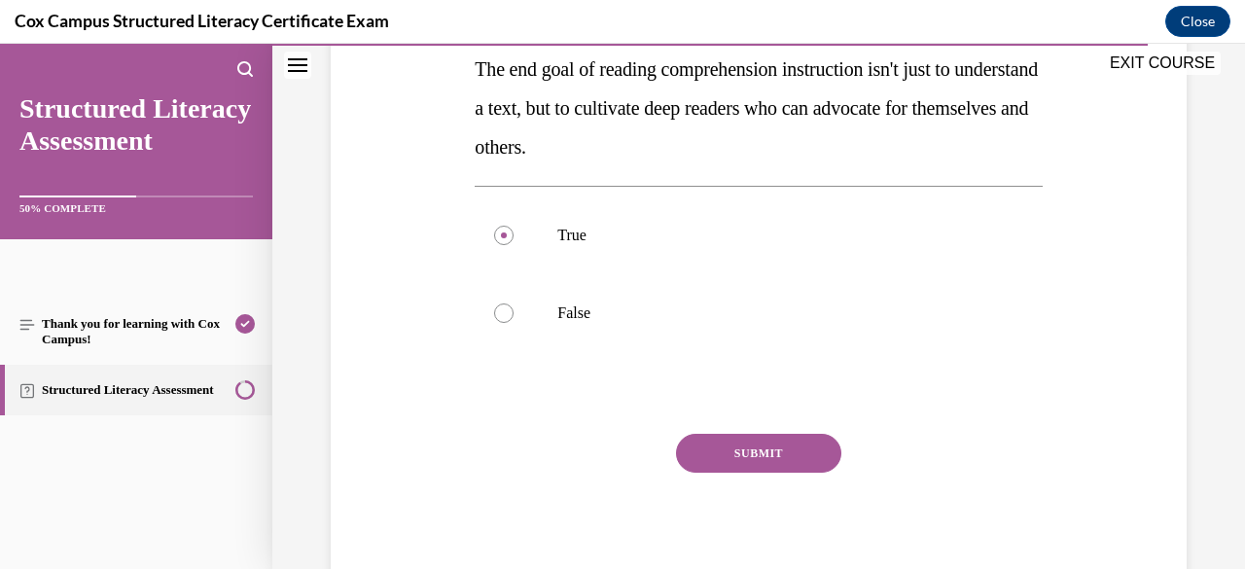
click at [781, 453] on button "SUBMIT" at bounding box center [758, 453] width 165 height 39
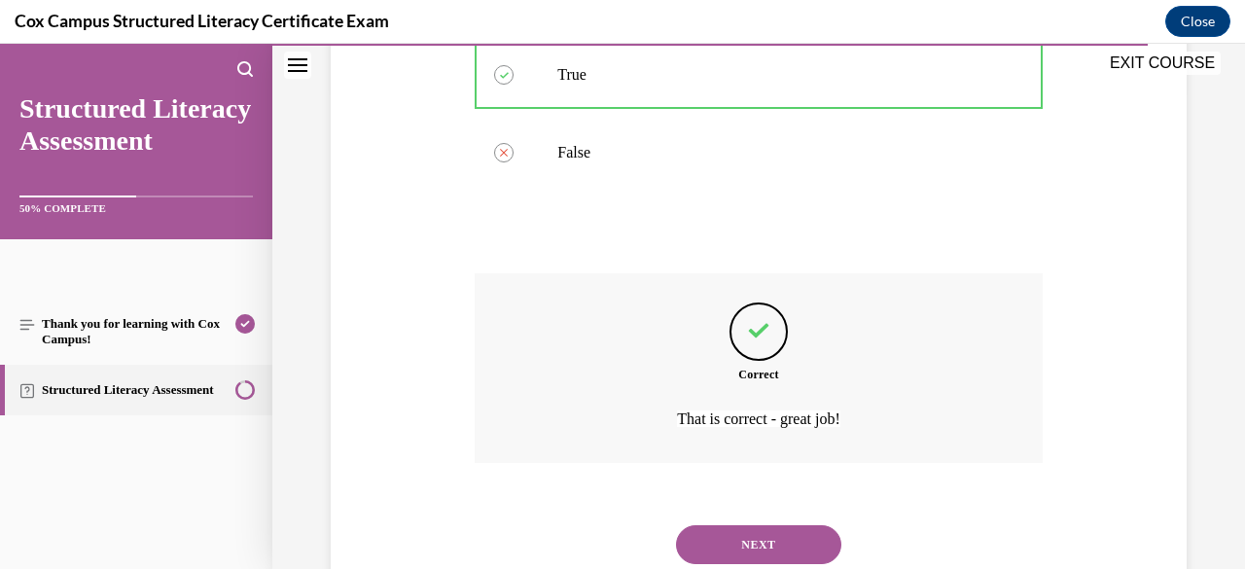
scroll to position [544, 0]
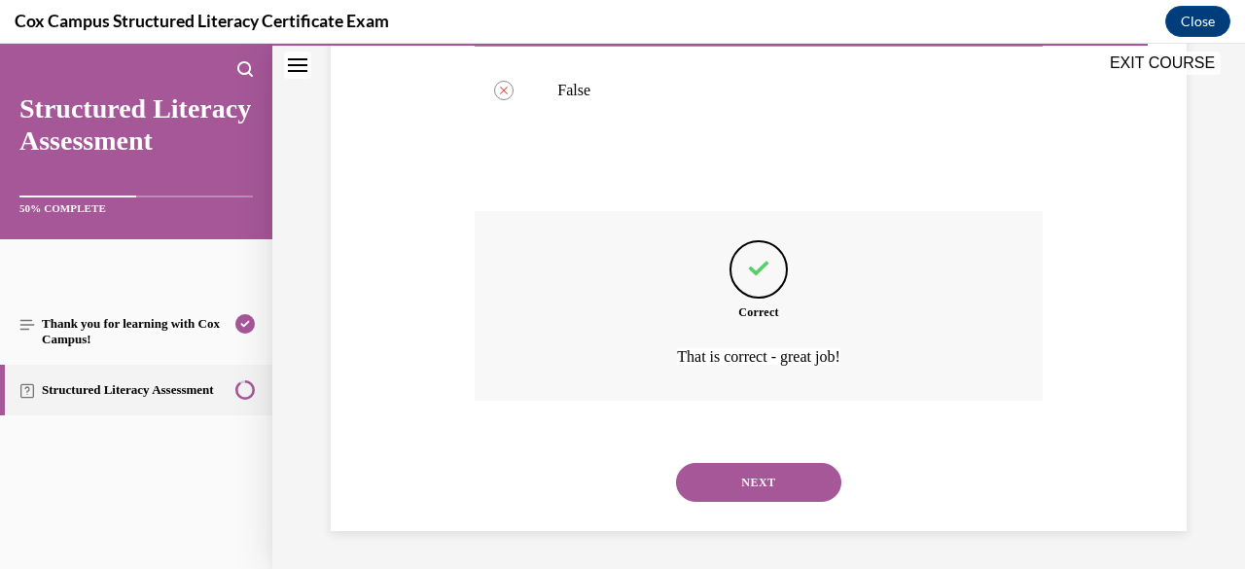
click at [762, 474] on button "NEXT" at bounding box center [758, 482] width 165 height 39
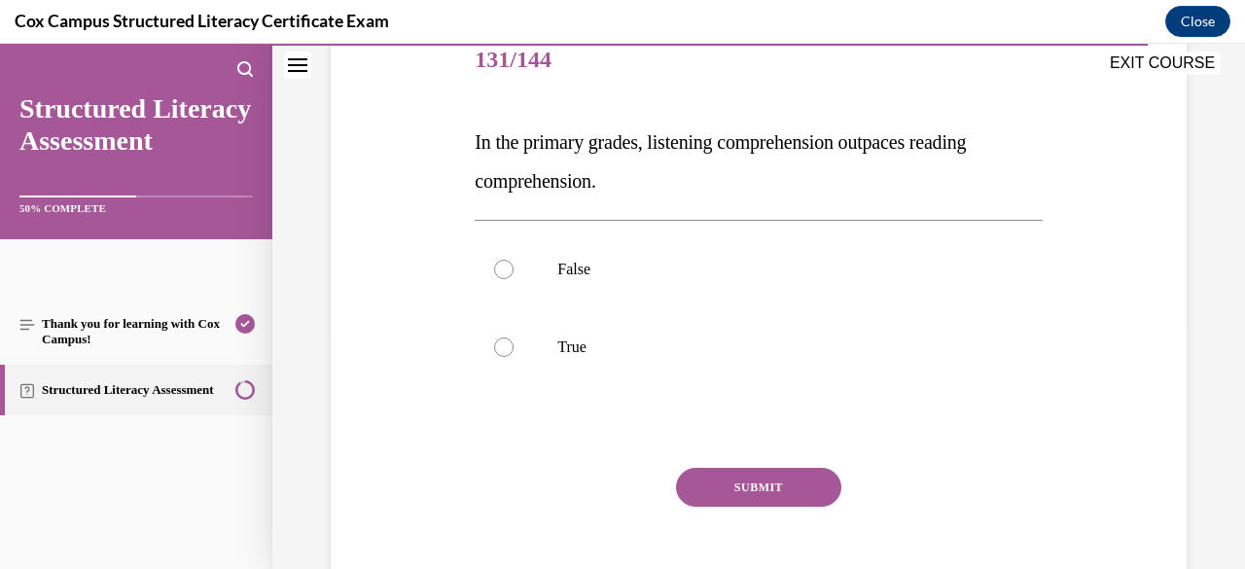
scroll to position [249, 0]
drag, startPoint x: 635, startPoint y: 193, endPoint x: 465, endPoint y: 157, distance: 174.1
drag, startPoint x: 465, startPoint y: 157, endPoint x: 857, endPoint y: 158, distance: 391.8
click at [857, 158] on p "In the primary grades, listening comprehension outpaces reading comprehension." at bounding box center [757, 161] width 567 height 78
drag, startPoint x: 608, startPoint y: 189, endPoint x: 473, endPoint y: 135, distance: 145.3
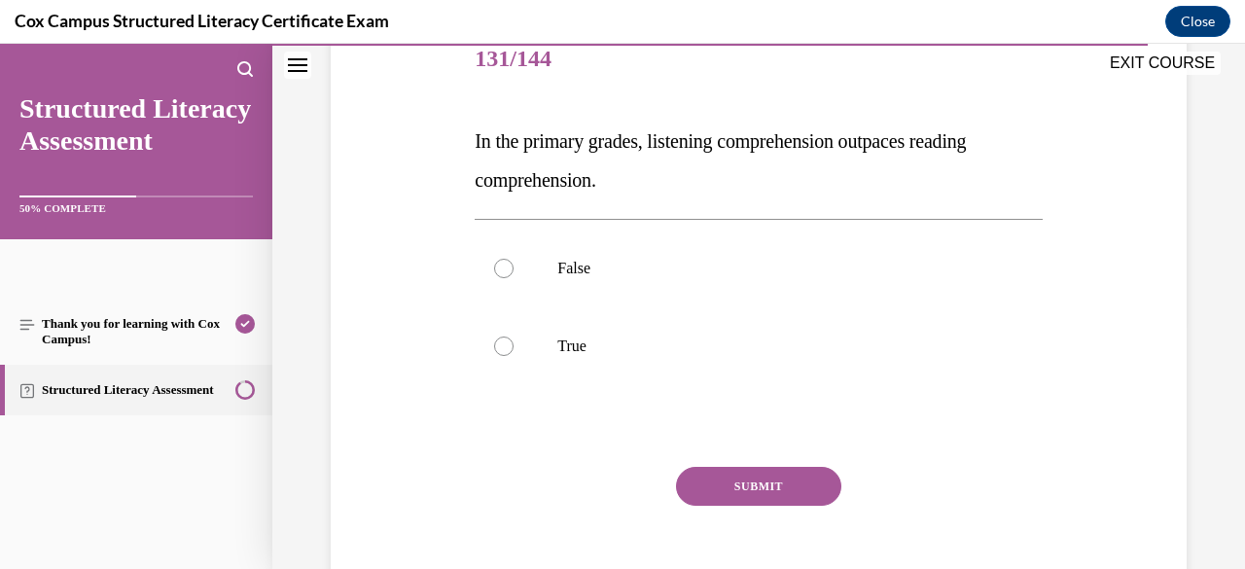
drag, startPoint x: 473, startPoint y: 135, endPoint x: 835, endPoint y: 166, distance: 364.0
click at [835, 166] on p "In the primary grades, listening comprehension outpaces reading comprehension." at bounding box center [757, 161] width 567 height 78
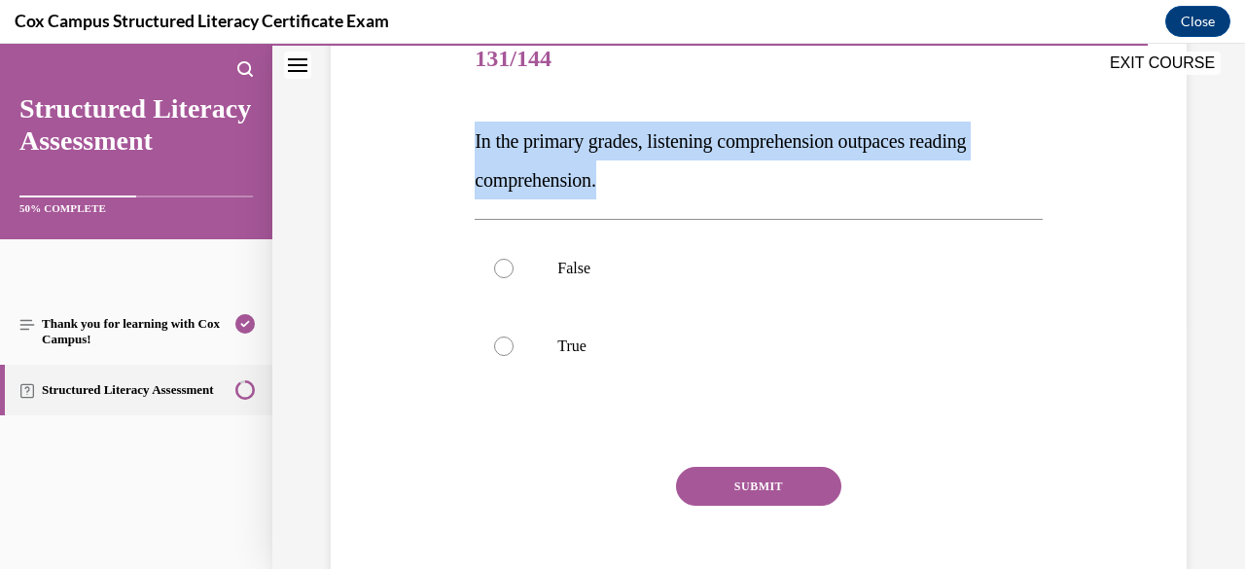
drag, startPoint x: 630, startPoint y: 188, endPoint x: 468, endPoint y: 131, distance: 171.9
click at [470, 131] on div "Question 131/144 In the primary grades, listening comprehension outpaces readin…" at bounding box center [758, 309] width 577 height 634
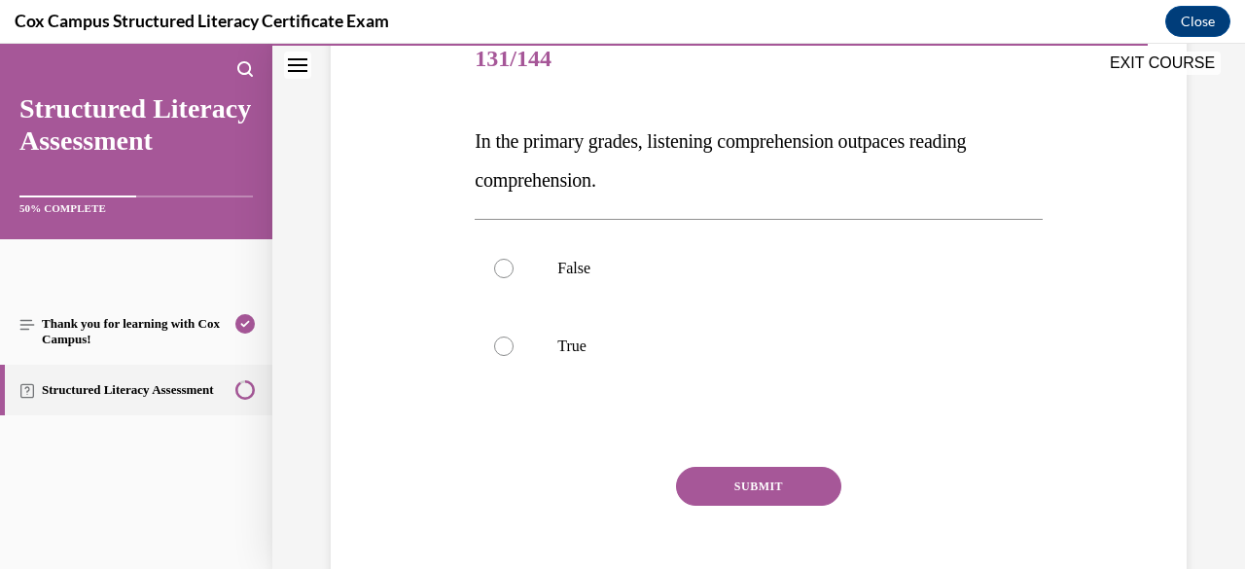
click at [644, 254] on label "False" at bounding box center [757, 268] width 567 height 78
click at [513, 259] on input "False" at bounding box center [503, 268] width 19 height 19
radio input "true"
click at [613, 333] on label "True" at bounding box center [757, 346] width 567 height 78
click at [513, 336] on input "True" at bounding box center [503, 345] width 19 height 19
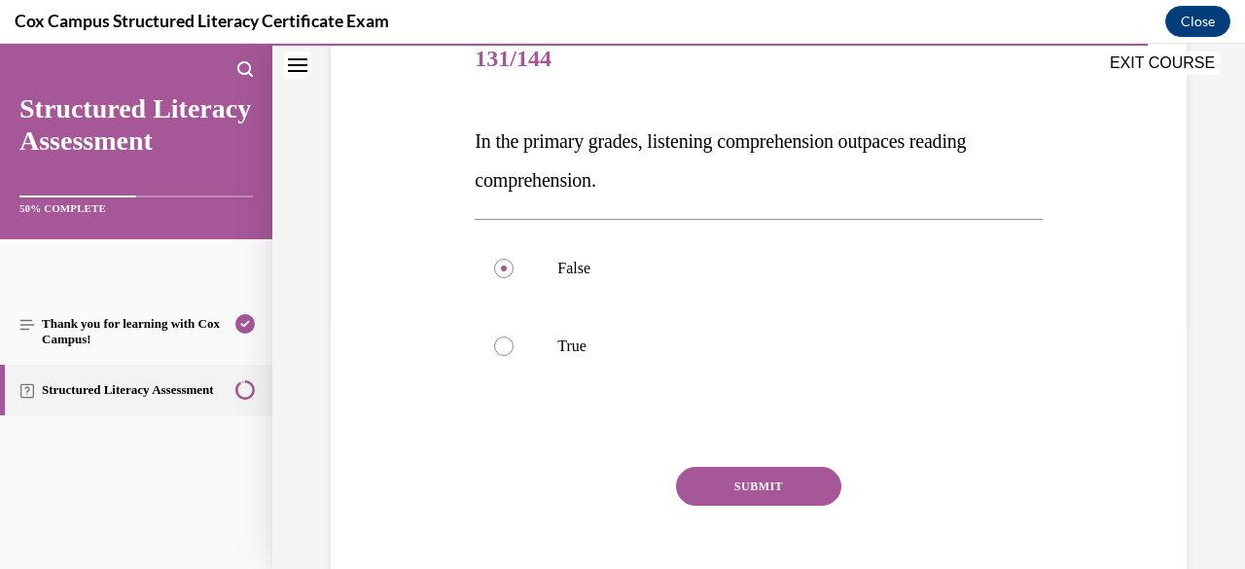
radio input "true"
click at [700, 487] on button "SUBMIT" at bounding box center [758, 486] width 165 height 39
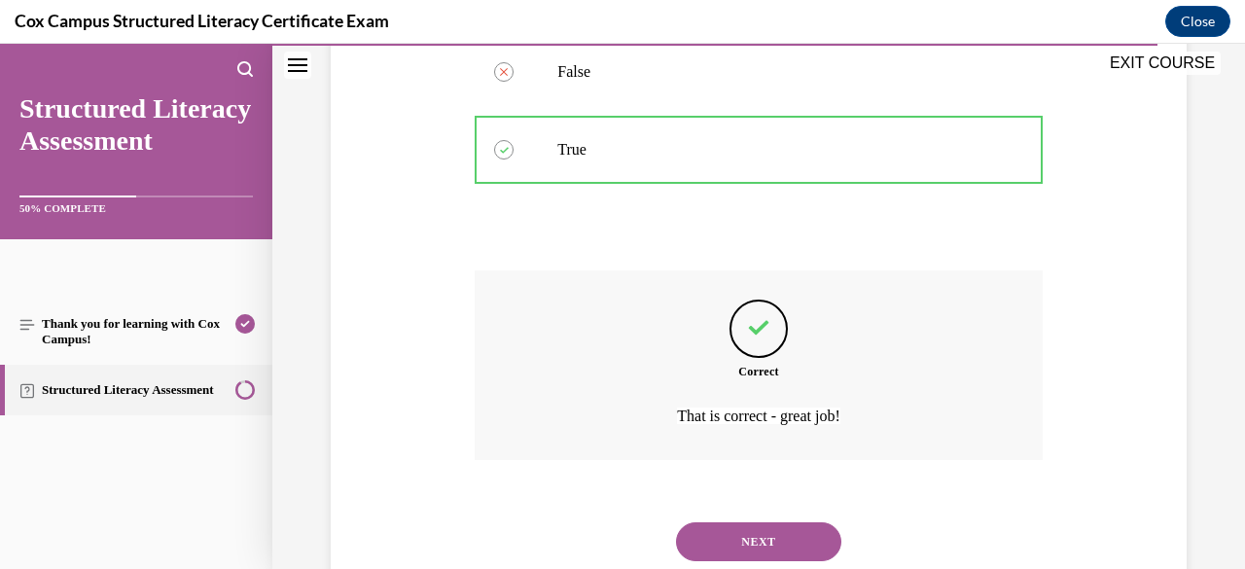
scroll to position [505, 0]
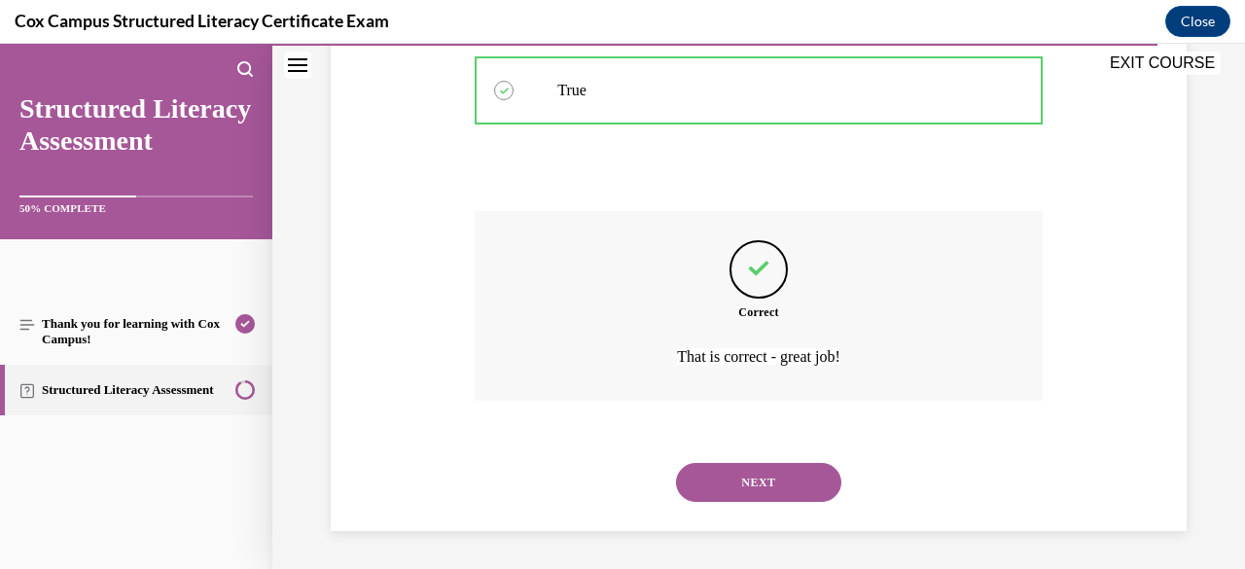
click at [700, 487] on button "NEXT" at bounding box center [758, 482] width 165 height 39
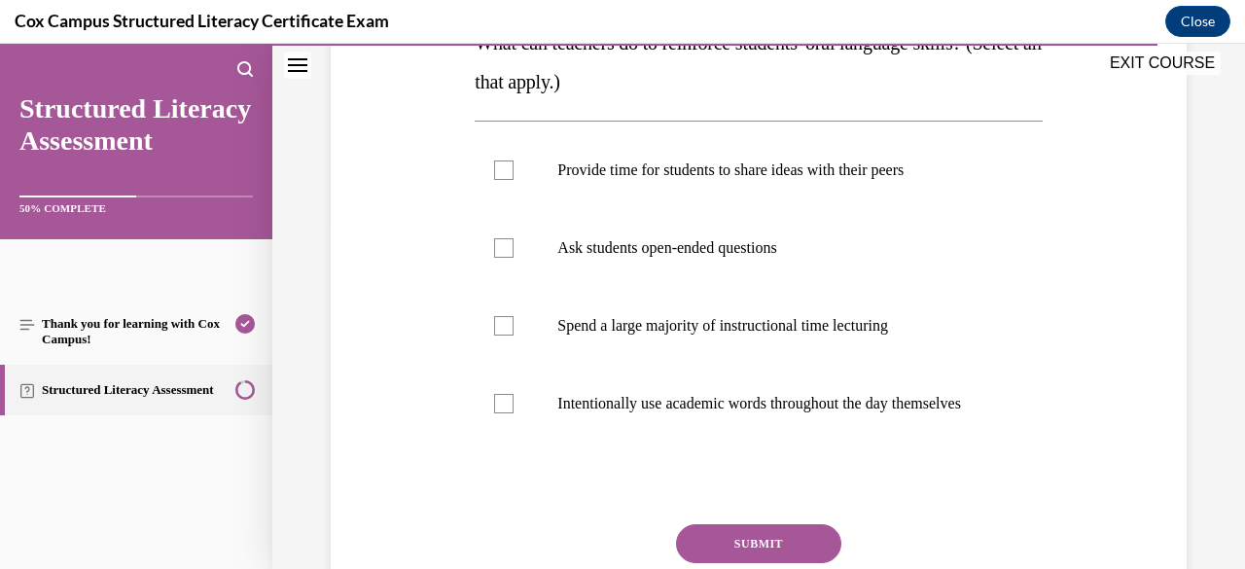
scroll to position [348, 0]
click at [795, 186] on label "Provide time for students to share ideas with their peers" at bounding box center [757, 169] width 567 height 78
click at [513, 179] on input "Provide time for students to share ideas with their peers" at bounding box center [503, 168] width 19 height 19
checkbox input "true"
click at [772, 242] on p "Ask students open-ended questions" at bounding box center [775, 246] width 436 height 19
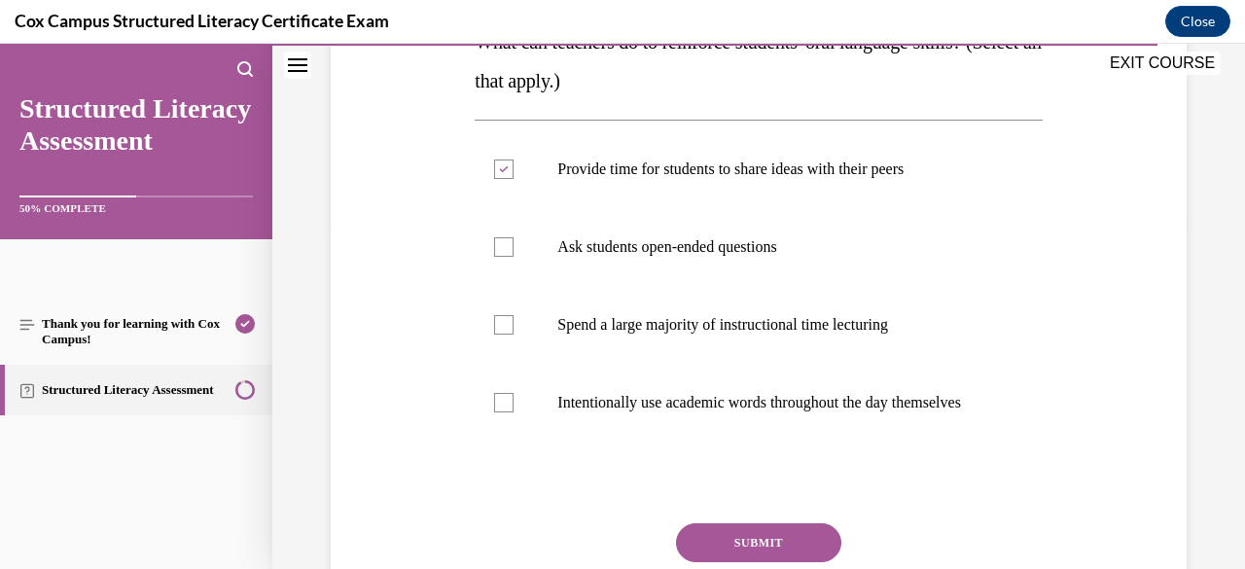
click at [513, 242] on input "Ask students open-ended questions" at bounding box center [503, 246] width 19 height 19
checkbox input "true"
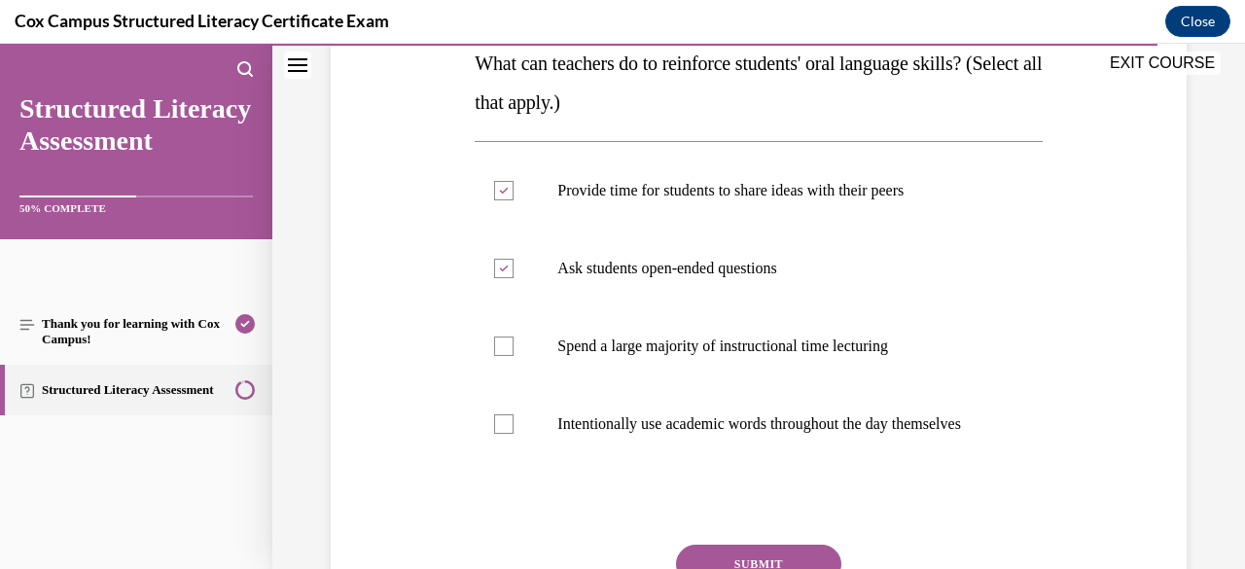
scroll to position [325, 0]
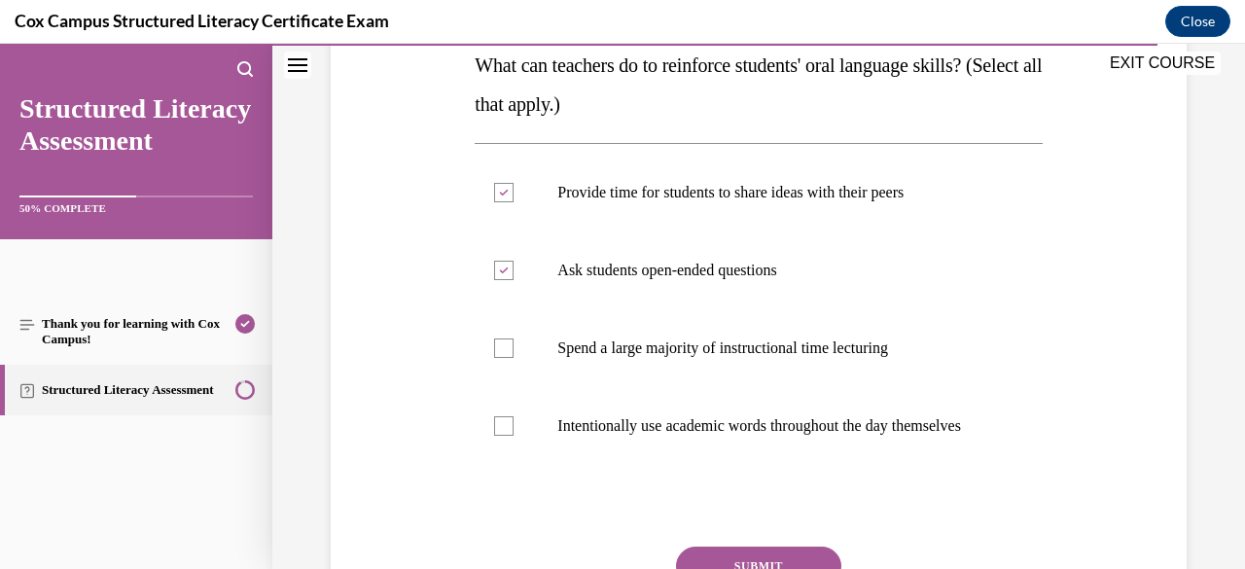
click at [745, 412] on label "Intentionally use academic words throughout the day themselves" at bounding box center [757, 426] width 567 height 78
click at [513, 416] on input "Intentionally use academic words throughout the day themselves" at bounding box center [503, 425] width 19 height 19
checkbox input "true"
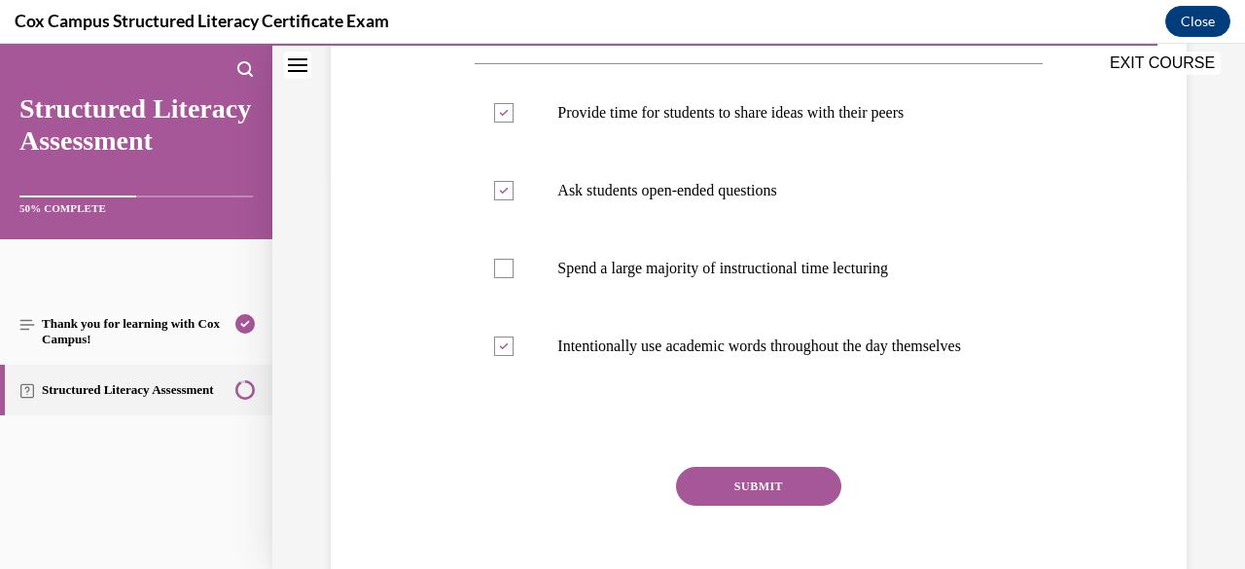
click at [742, 506] on button "SUBMIT" at bounding box center [758, 486] width 165 height 39
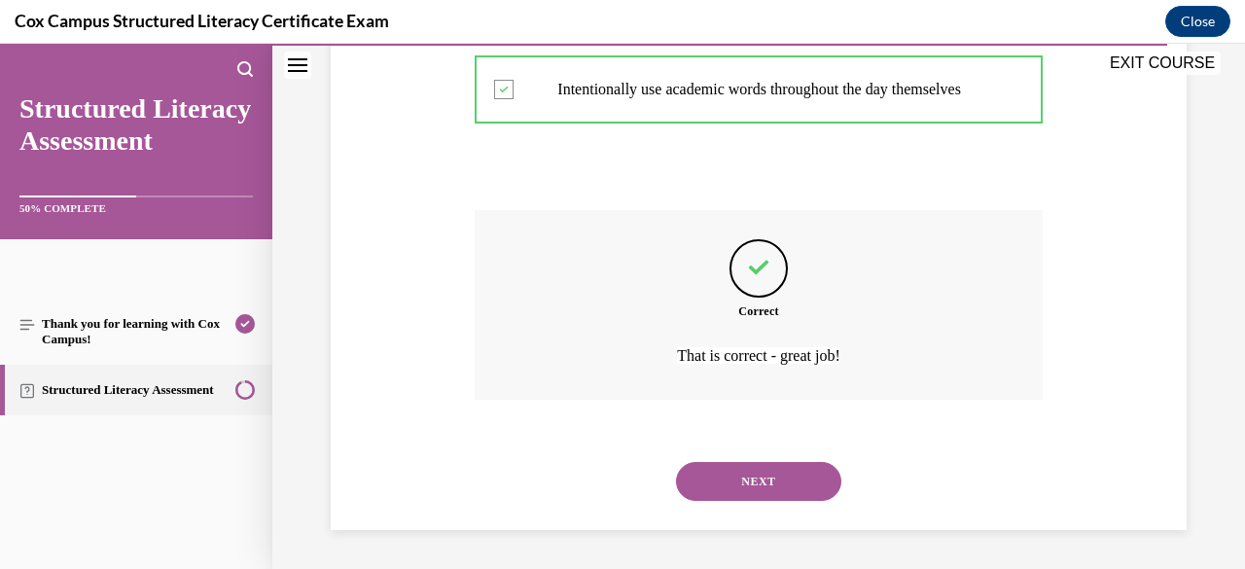
scroll to position [680, 0]
click at [751, 509] on div "NEXT" at bounding box center [757, 481] width 567 height 78
click at [762, 475] on button "NEXT" at bounding box center [758, 481] width 165 height 39
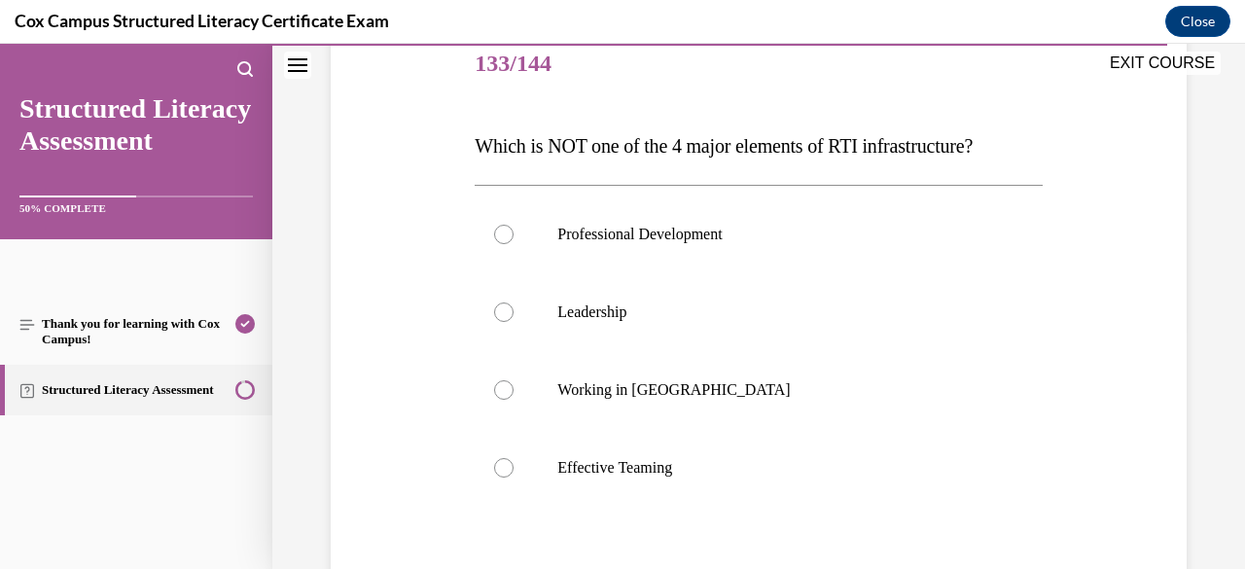
scroll to position [245, 0]
click at [778, 377] on label "Working in Silos" at bounding box center [757, 389] width 567 height 78
click at [513, 379] on input "Working in Silos" at bounding box center [503, 388] width 19 height 19
radio input "true"
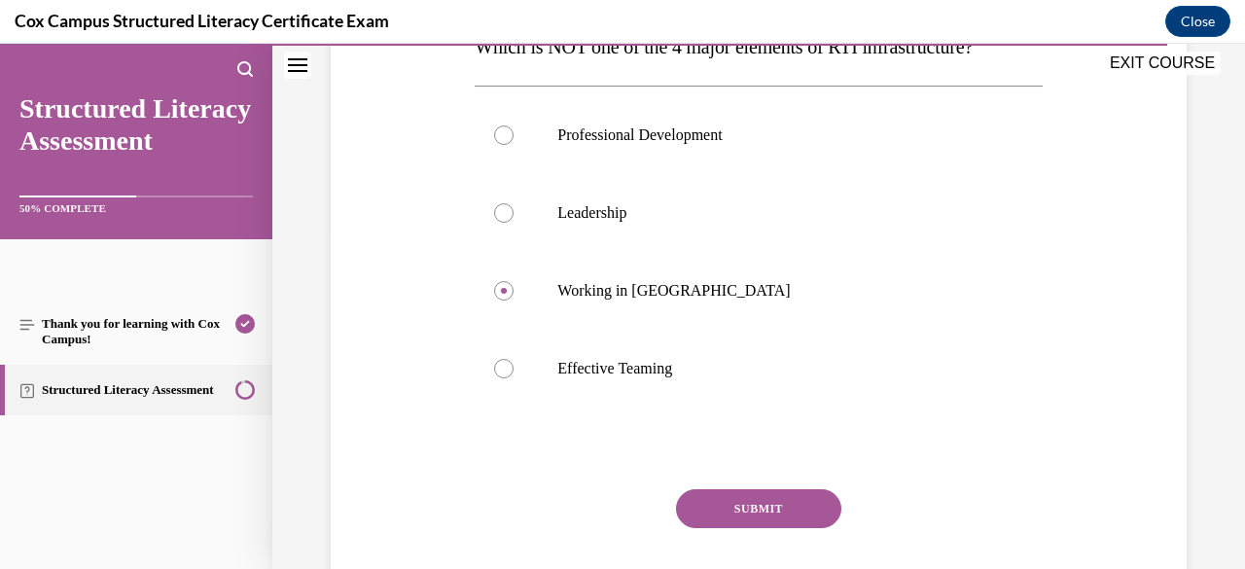
scroll to position [344, 0]
click at [782, 510] on button "SUBMIT" at bounding box center [758, 507] width 165 height 39
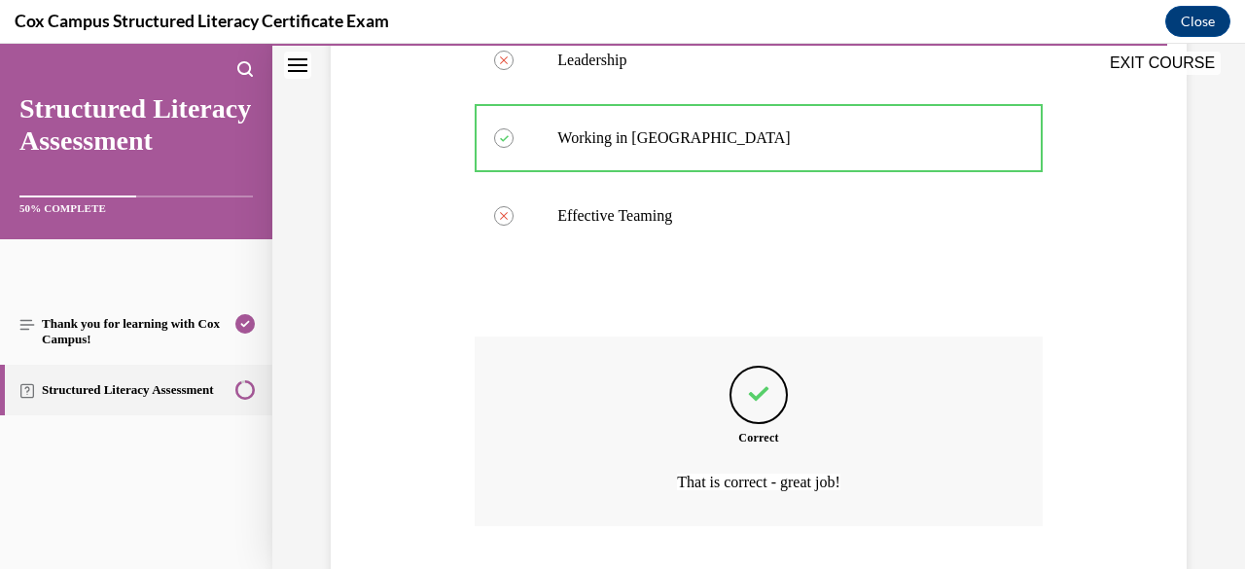
scroll to position [621, 0]
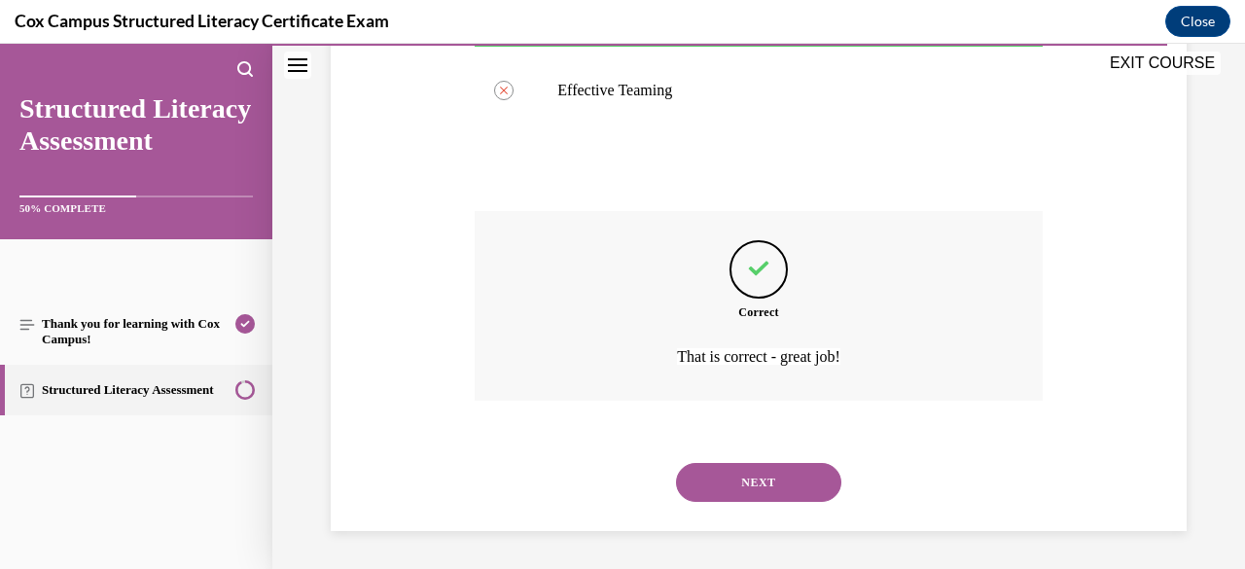
click at [773, 481] on button "NEXT" at bounding box center [758, 482] width 165 height 39
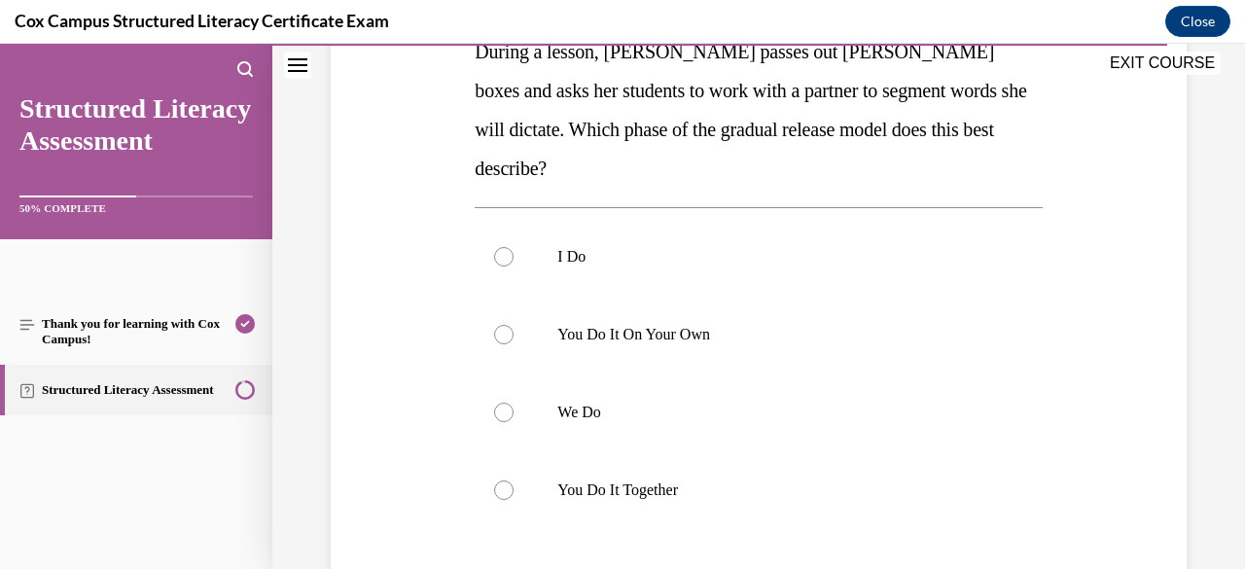
scroll to position [339, 0]
click at [775, 479] on p "You Do It Together" at bounding box center [775, 488] width 436 height 19
click at [513, 479] on input "You Do It Together" at bounding box center [503, 488] width 19 height 19
radio input "true"
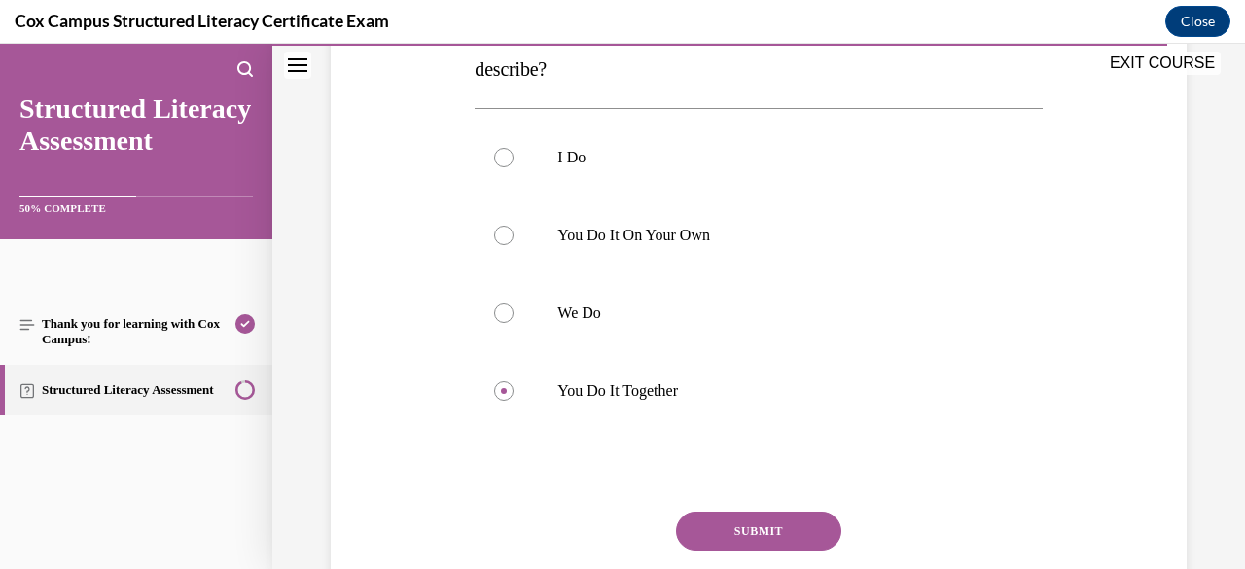
scroll to position [439, 0]
click at [768, 510] on button "SUBMIT" at bounding box center [758, 529] width 165 height 39
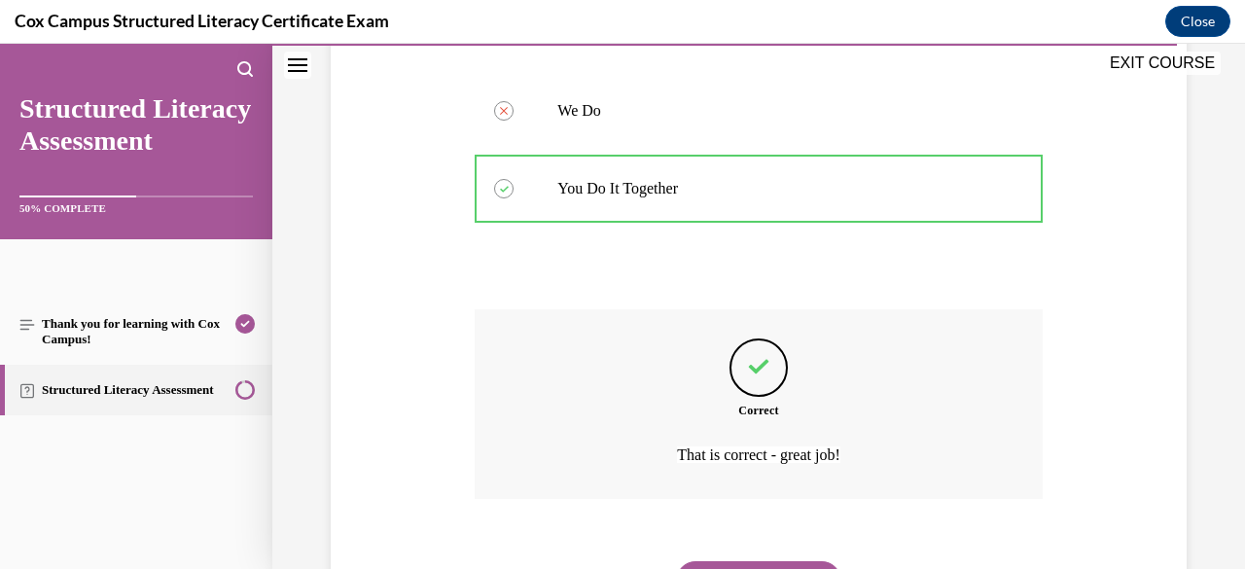
scroll to position [699, 0]
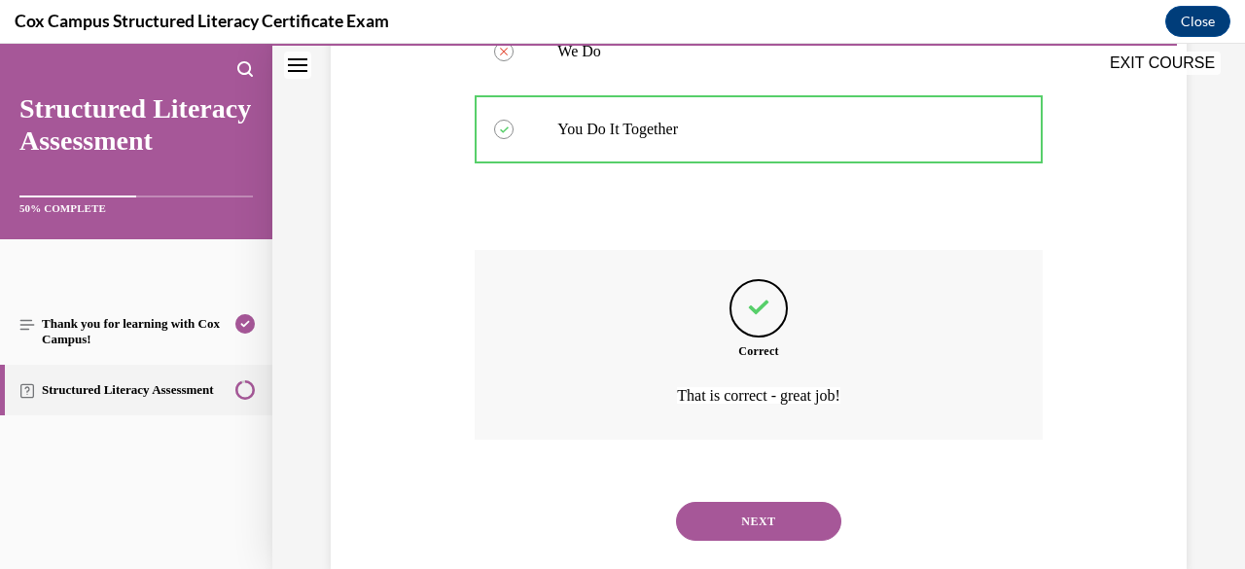
click at [762, 502] on button "NEXT" at bounding box center [758, 521] width 165 height 39
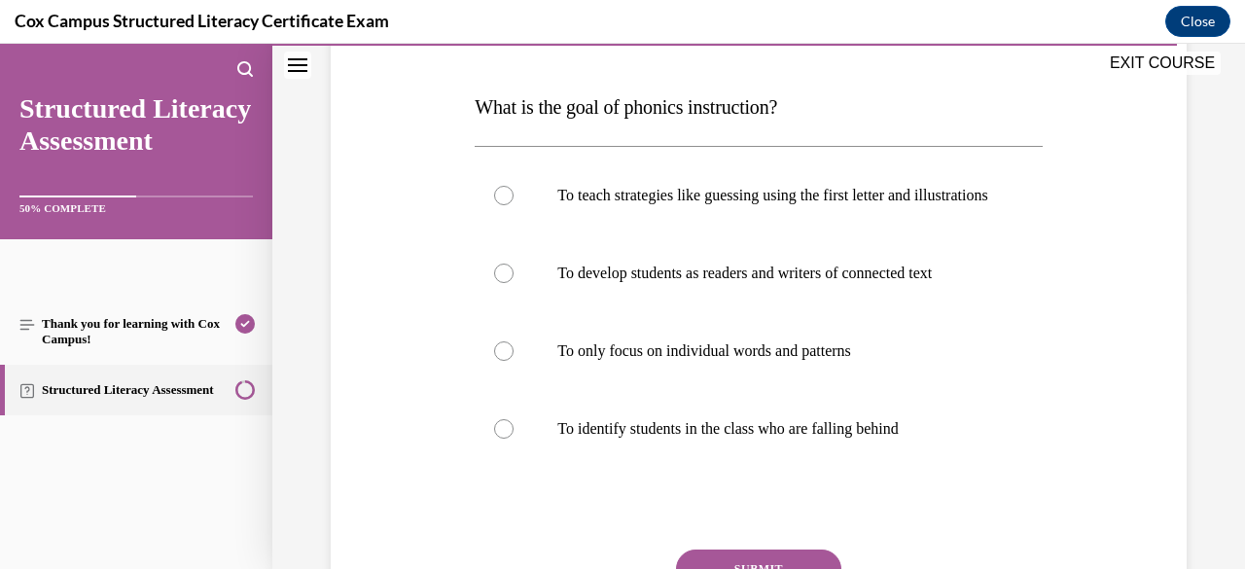
scroll to position [284, 0]
click at [797, 281] on p "To develop students as readers and writers of connected text" at bounding box center [775, 272] width 436 height 19
click at [513, 281] on input "To develop students as readers and writers of connected text" at bounding box center [503, 272] width 19 height 19
radio input "true"
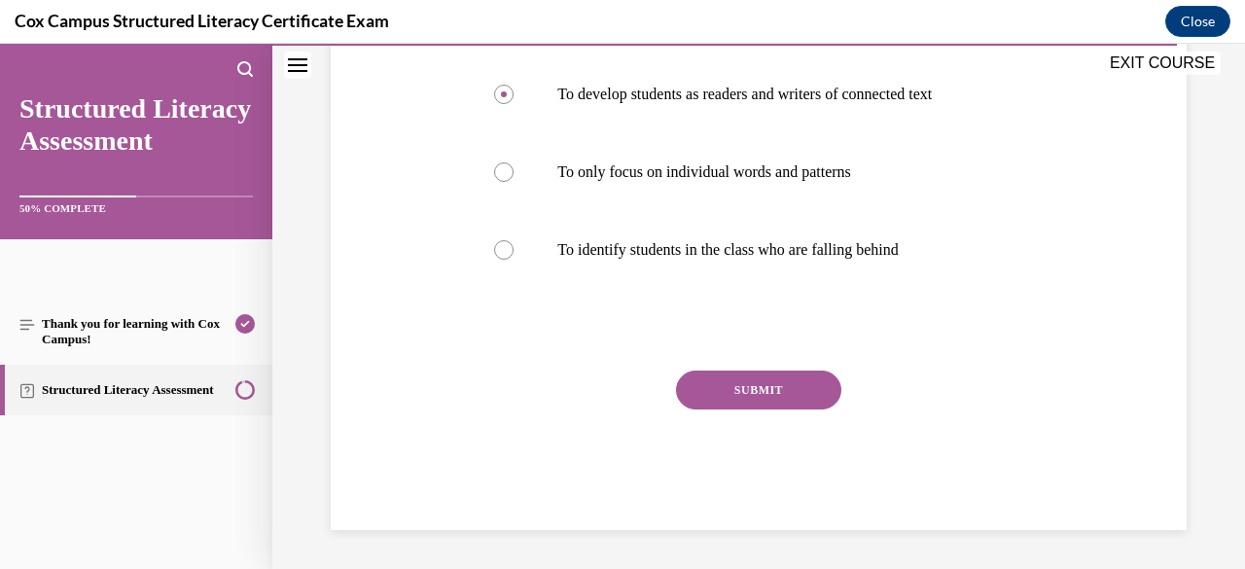
click at [791, 390] on button "SUBMIT" at bounding box center [758, 389] width 165 height 39
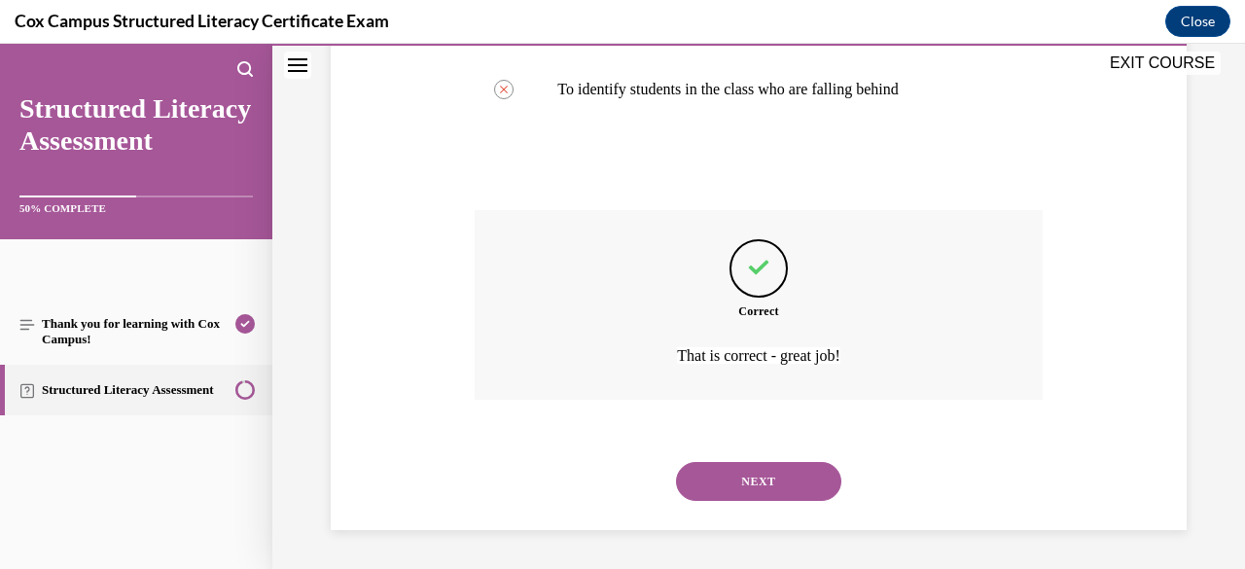
scroll to position [641, 0]
click at [766, 484] on button "NEXT" at bounding box center [758, 481] width 165 height 39
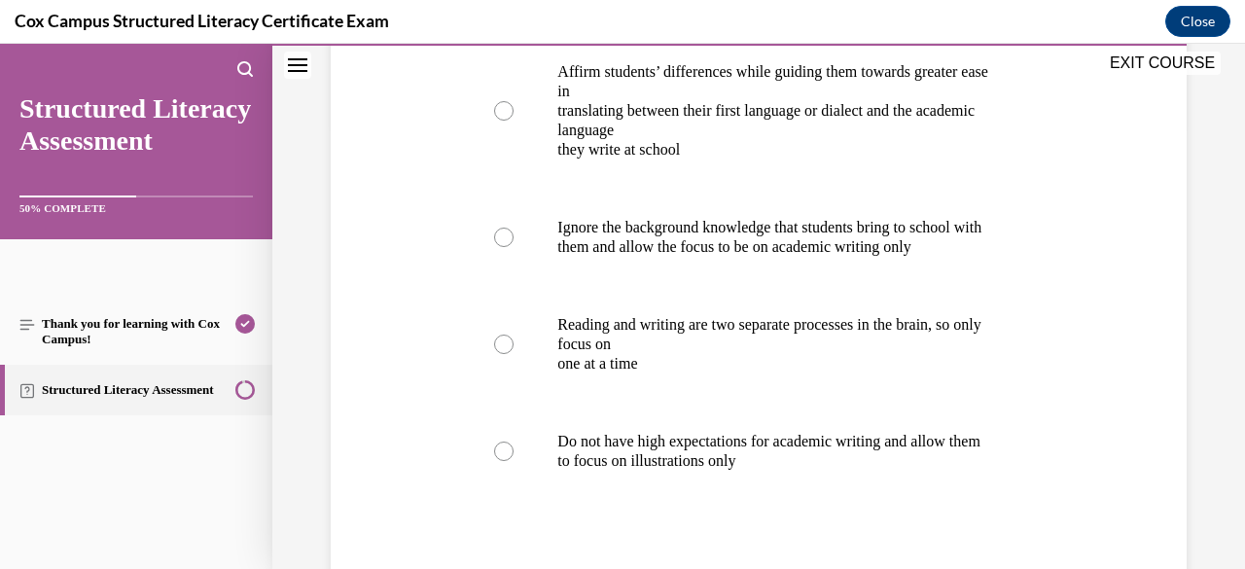
scroll to position [446, 0]
click at [766, 484] on label "Do not have high expectations for academic writing and allow them to focus on i…" at bounding box center [757, 450] width 567 height 97
click at [513, 460] on input "Do not have high expectations for academic writing and allow them to focus on i…" at bounding box center [503, 449] width 19 height 19
radio input "true"
click at [804, 139] on p "translating between their first language or dialect and the academic language" at bounding box center [775, 119] width 436 height 39
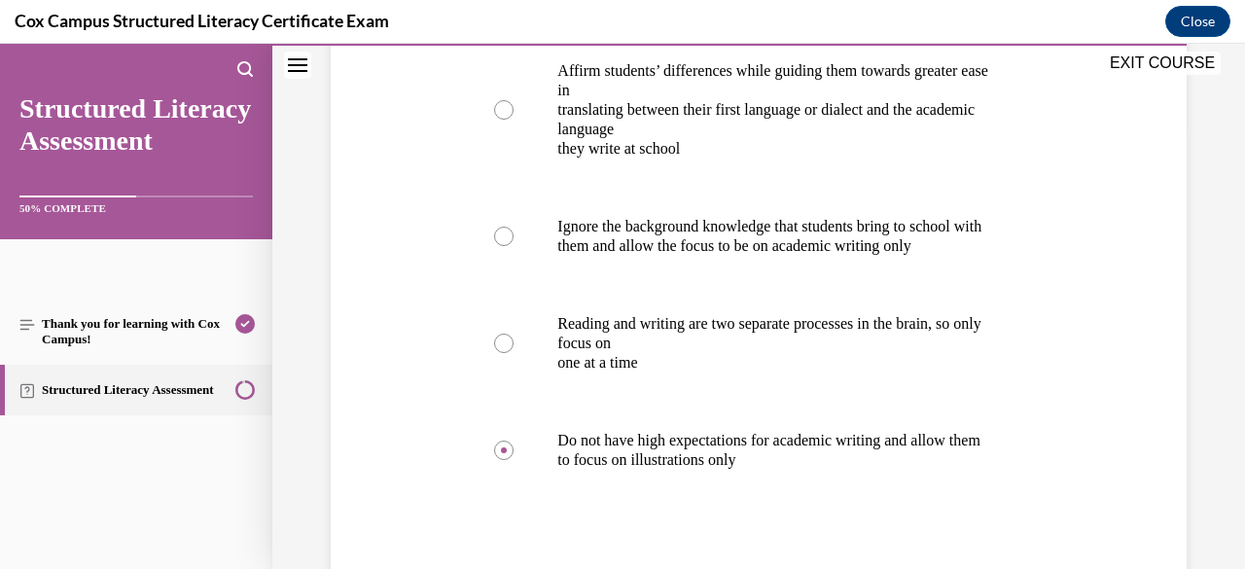
click at [513, 120] on input "Affirm students’ differences while guiding them towards greater ease in transla…" at bounding box center [503, 109] width 19 height 19
radio input "true"
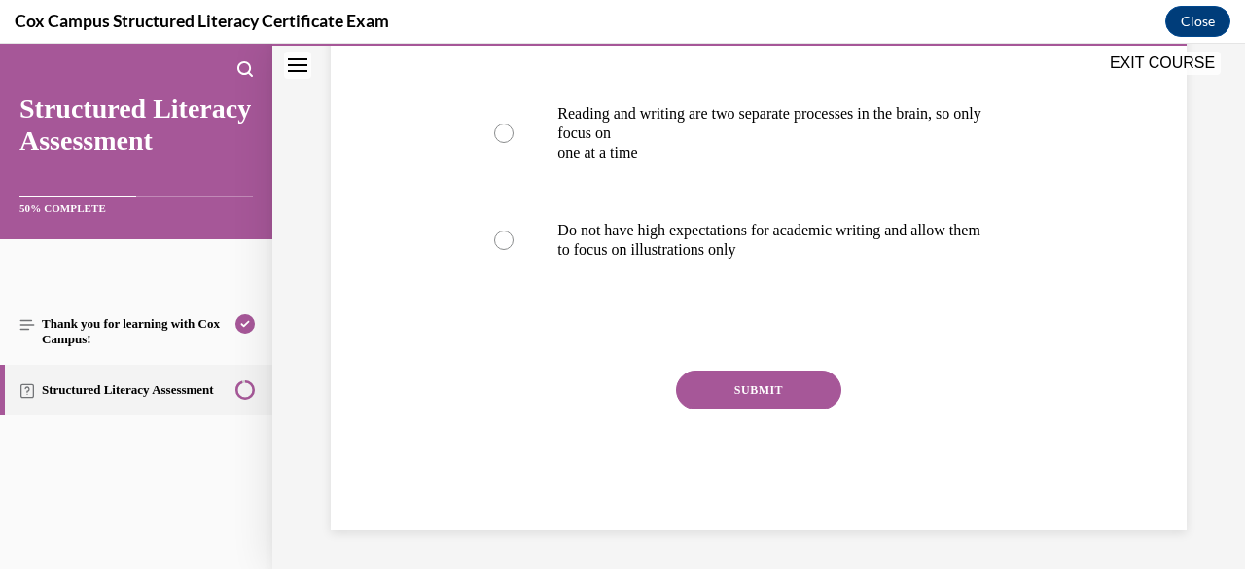
scroll to position [687, 0]
click at [771, 409] on button "SUBMIT" at bounding box center [758, 389] width 165 height 39
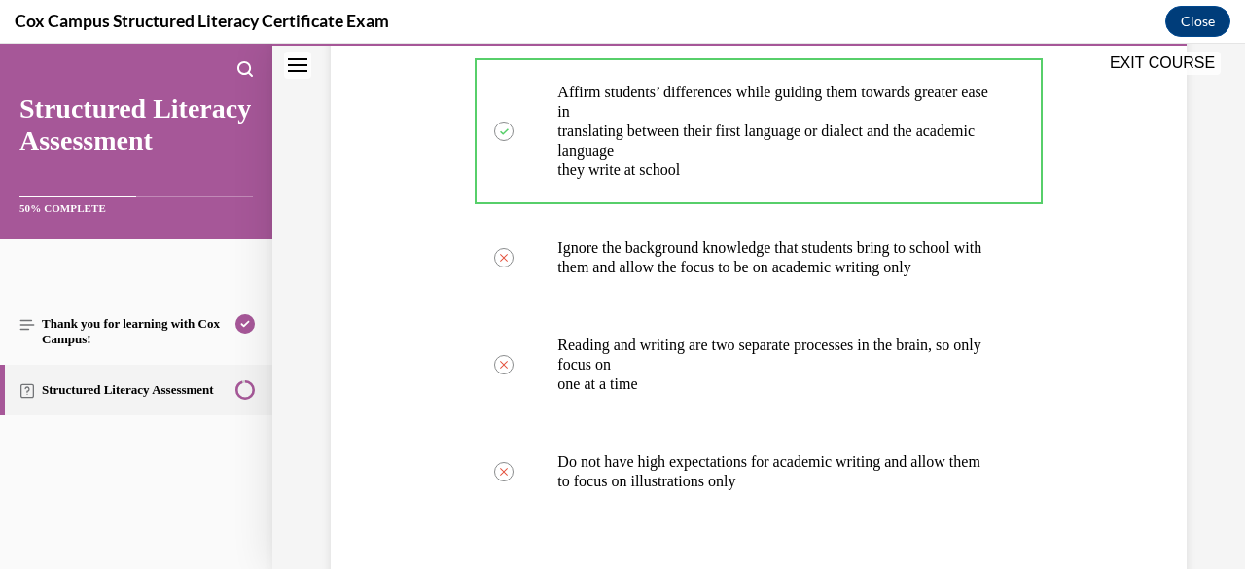
scroll to position [874, 0]
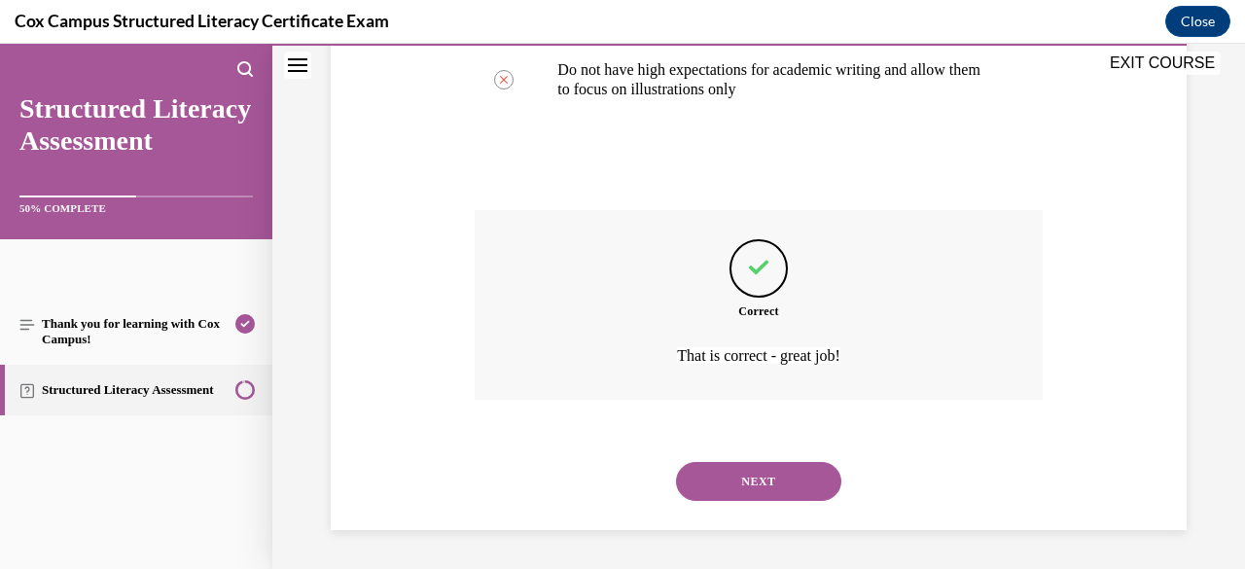
click at [773, 491] on button "NEXT" at bounding box center [758, 481] width 165 height 39
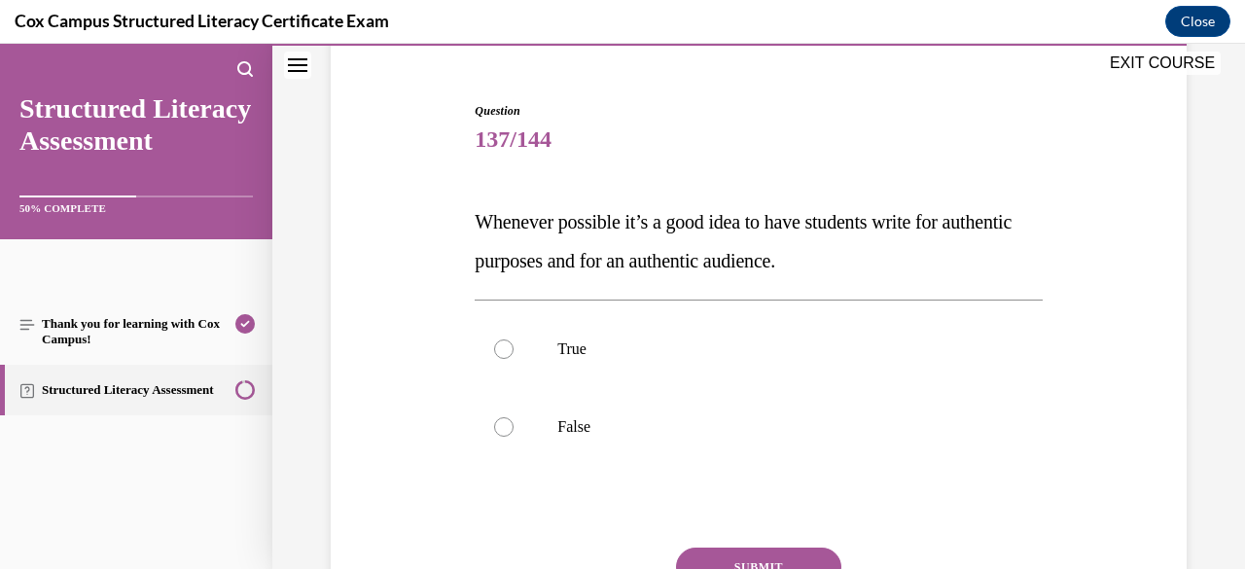
scroll to position [170, 0]
drag, startPoint x: 905, startPoint y: 268, endPoint x: 534, endPoint y: 232, distance: 373.2
click at [926, 240] on p "Whenever possible it’s a good idea to have students write for authentic purpose…" at bounding box center [757, 239] width 567 height 78
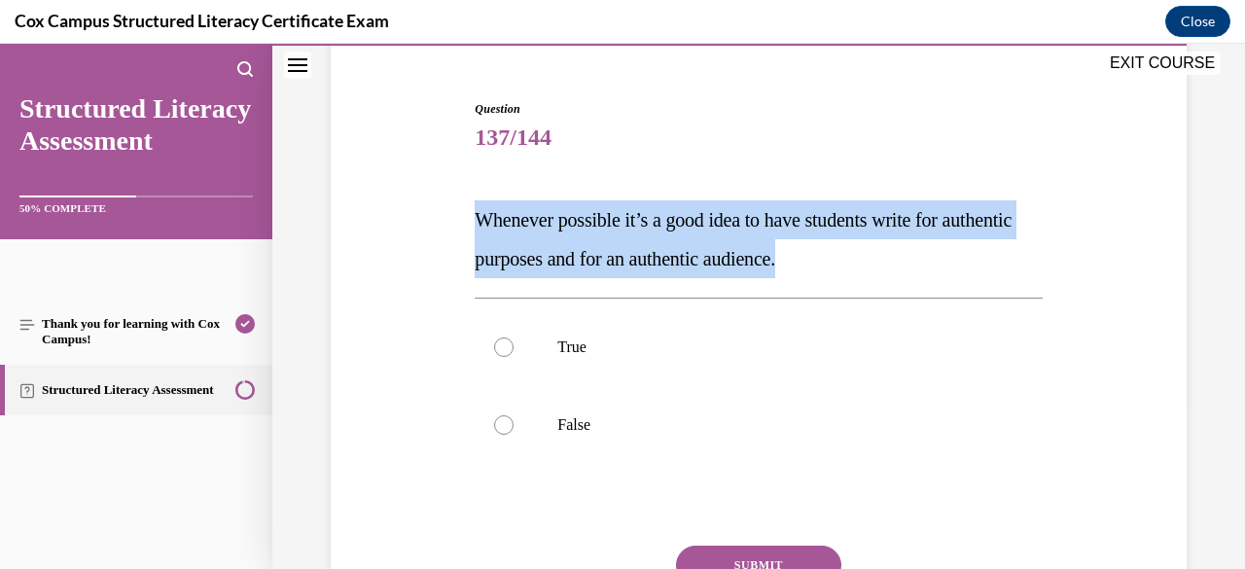
drag, startPoint x: 926, startPoint y: 242, endPoint x: 450, endPoint y: 212, distance: 476.4
click at [450, 212] on div "Question 137/144 Whenever possible it’s a good idea to have students write for …" at bounding box center [758, 373] width 865 height 663
click at [702, 324] on label "True" at bounding box center [757, 347] width 567 height 78
click at [513, 337] on input "True" at bounding box center [503, 346] width 19 height 19
radio input "true"
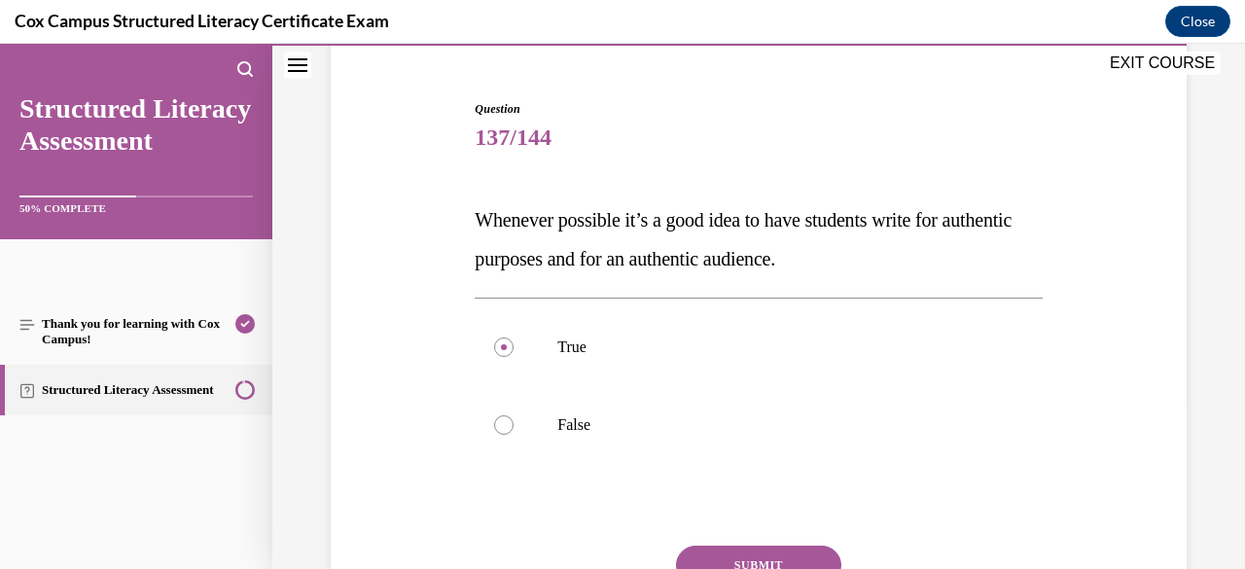
scroll to position [344, 0]
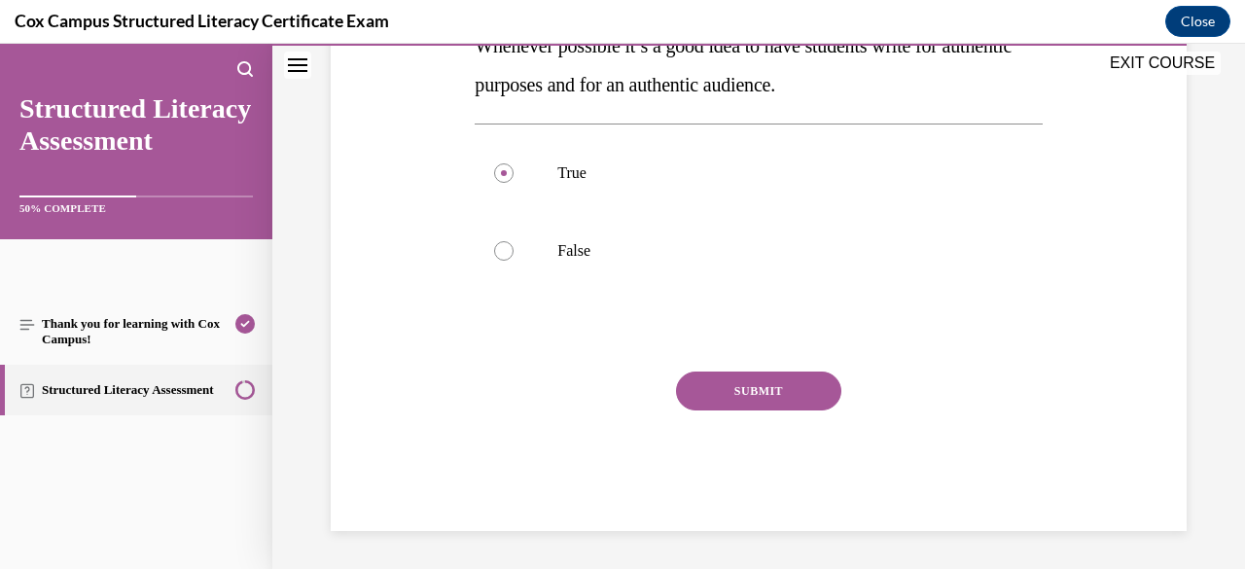
click at [733, 398] on button "SUBMIT" at bounding box center [758, 390] width 165 height 39
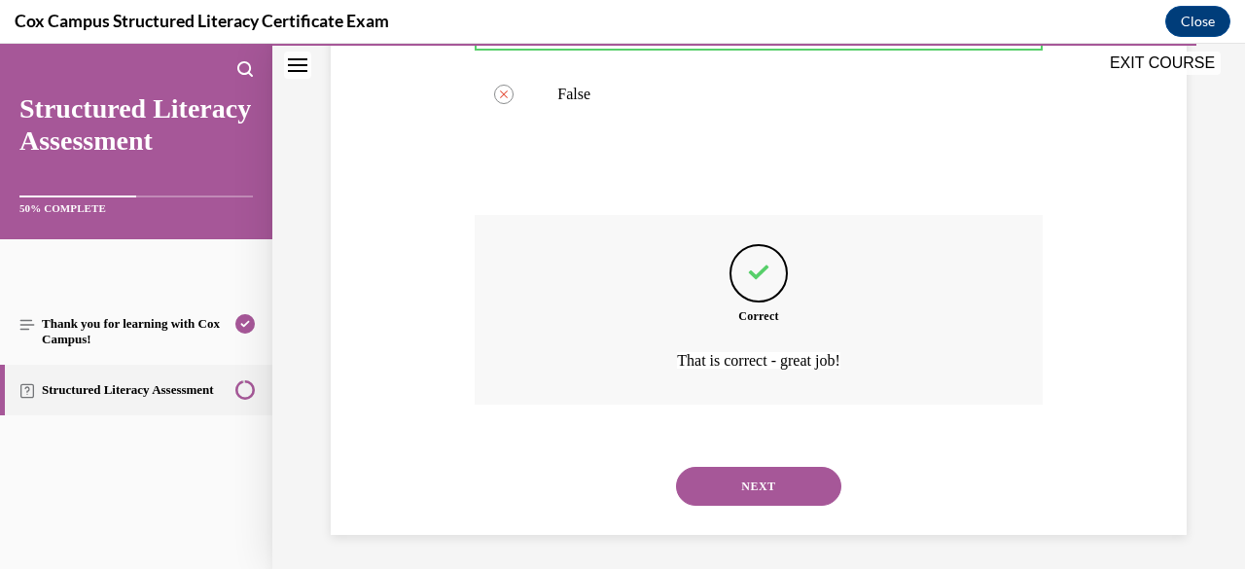
scroll to position [505, 0]
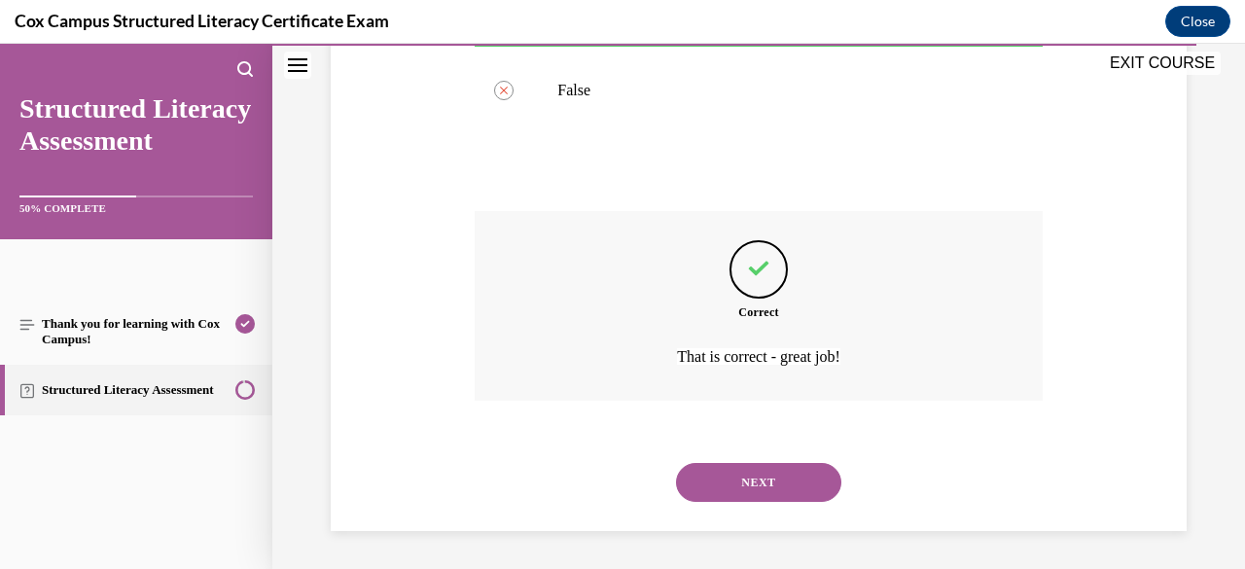
click at [744, 472] on button "NEXT" at bounding box center [758, 482] width 165 height 39
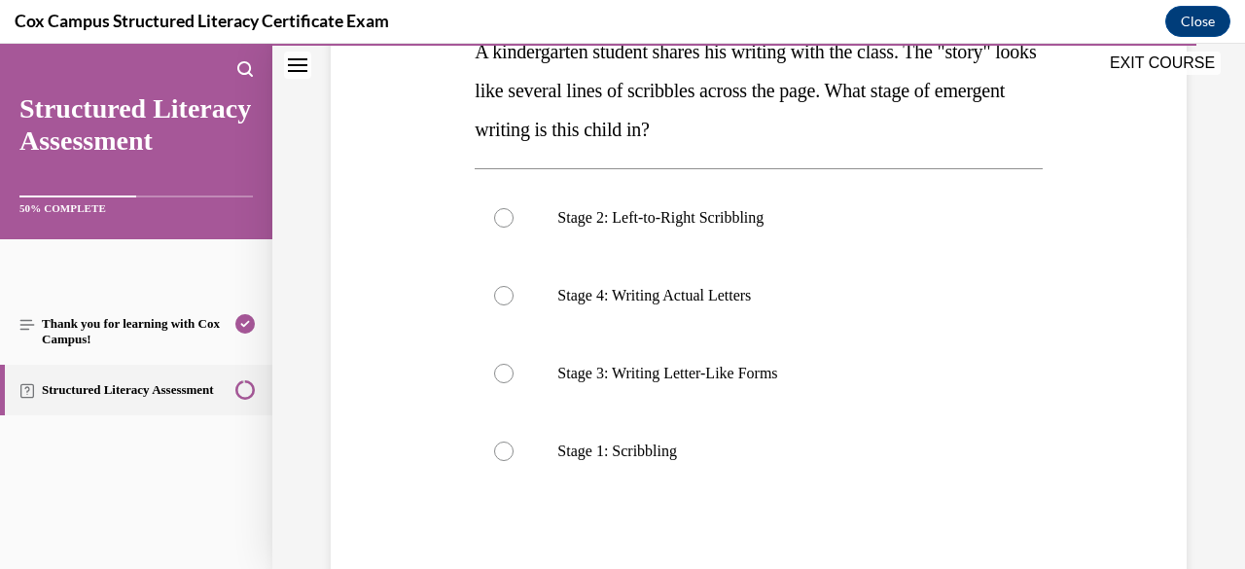
scroll to position [339, 0]
click at [738, 246] on label "Stage 2: Left-to-Right Scribbling" at bounding box center [757, 217] width 567 height 78
click at [513, 227] on input "Stage 2: Left-to-Right Scribbling" at bounding box center [503, 216] width 19 height 19
radio input "true"
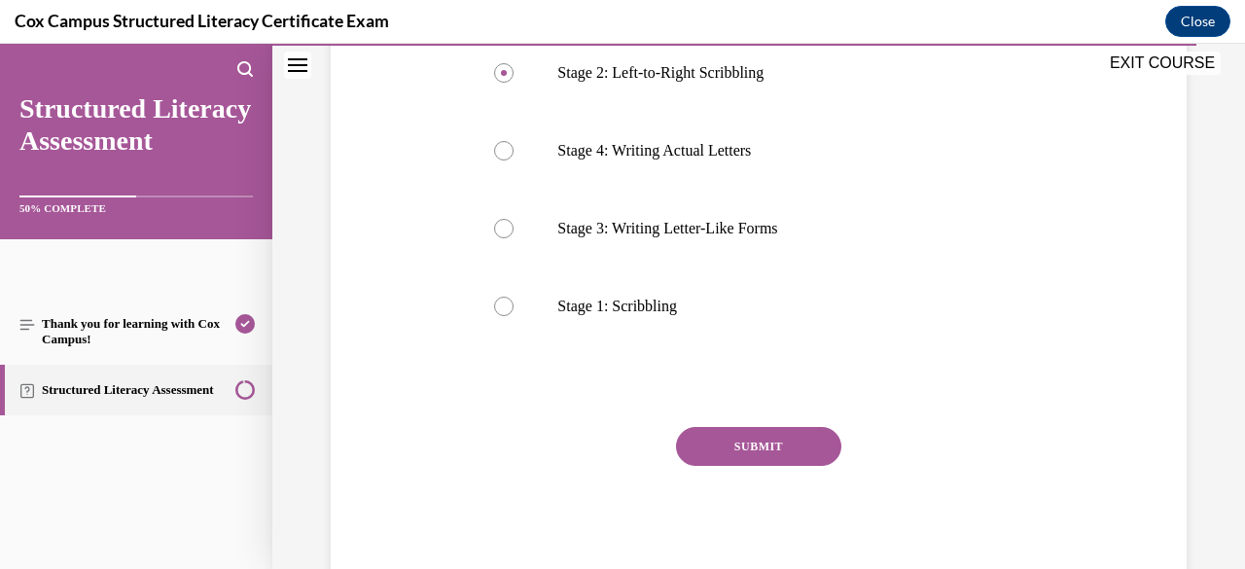
click at [753, 460] on button "SUBMIT" at bounding box center [758, 446] width 165 height 39
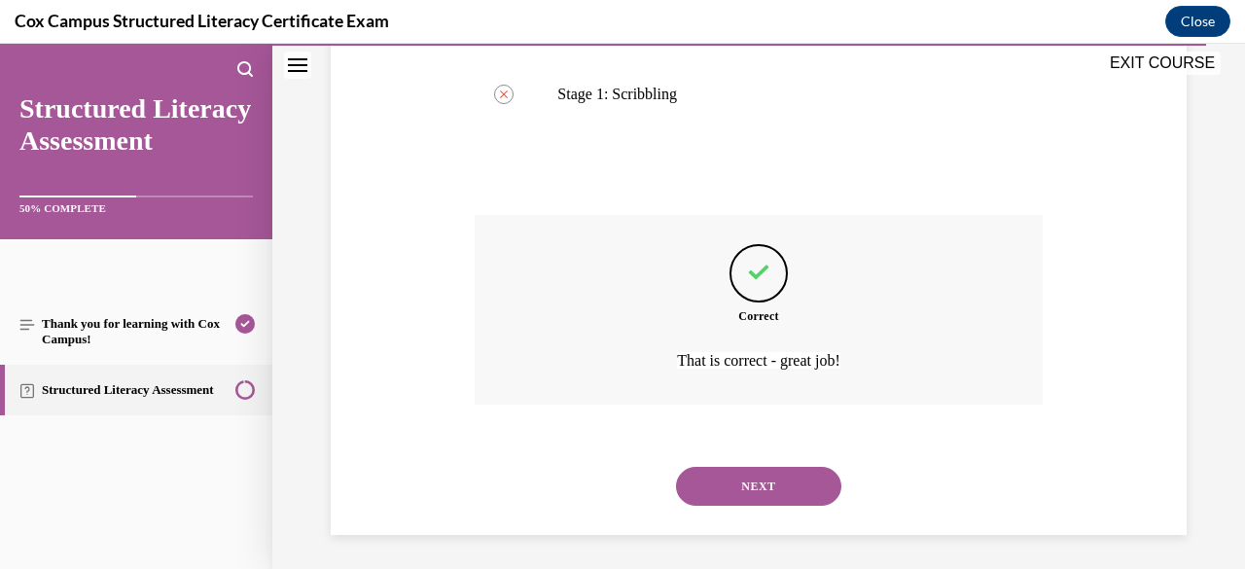
scroll to position [699, 0]
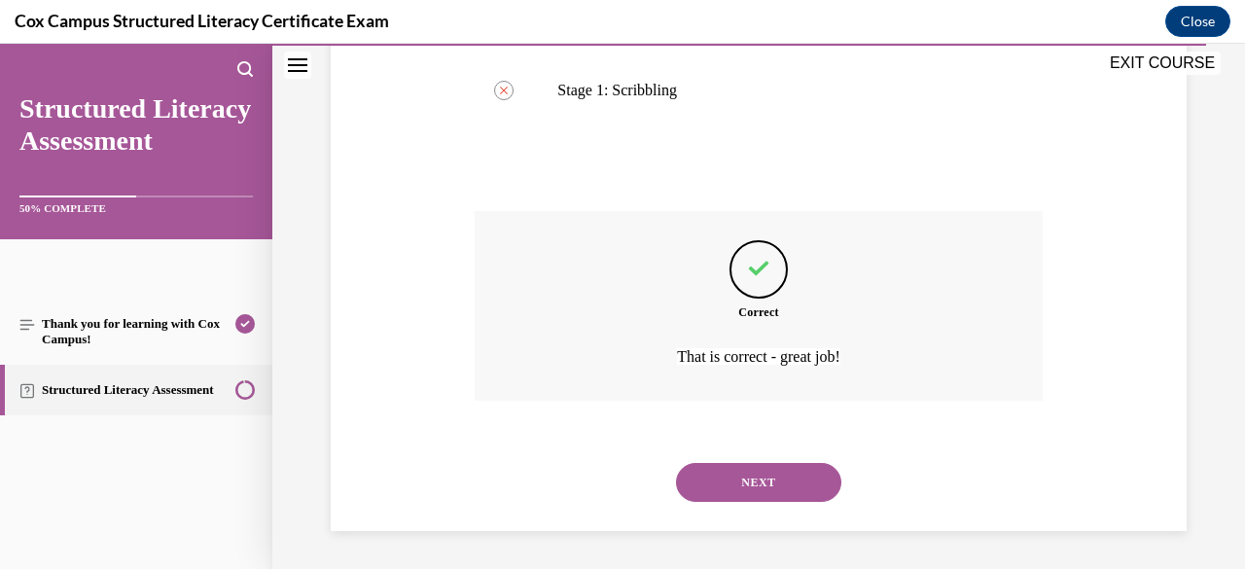
drag, startPoint x: 768, startPoint y: 478, endPoint x: 728, endPoint y: 481, distance: 40.0
click at [728, 481] on button "NEXT" at bounding box center [758, 482] width 165 height 39
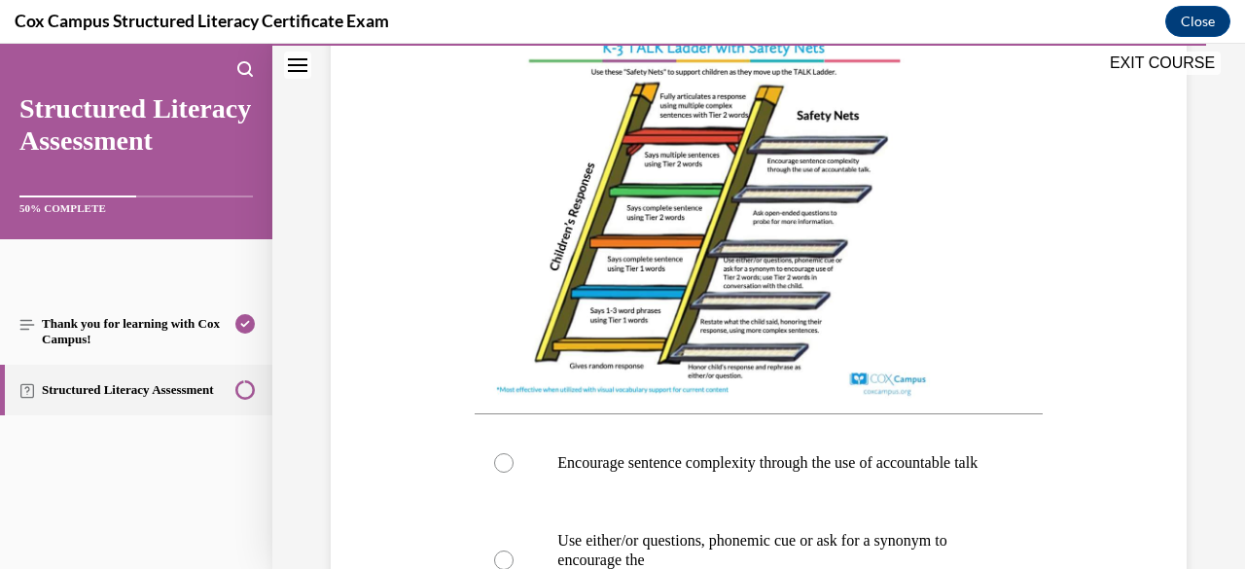
scroll to position [837, 0]
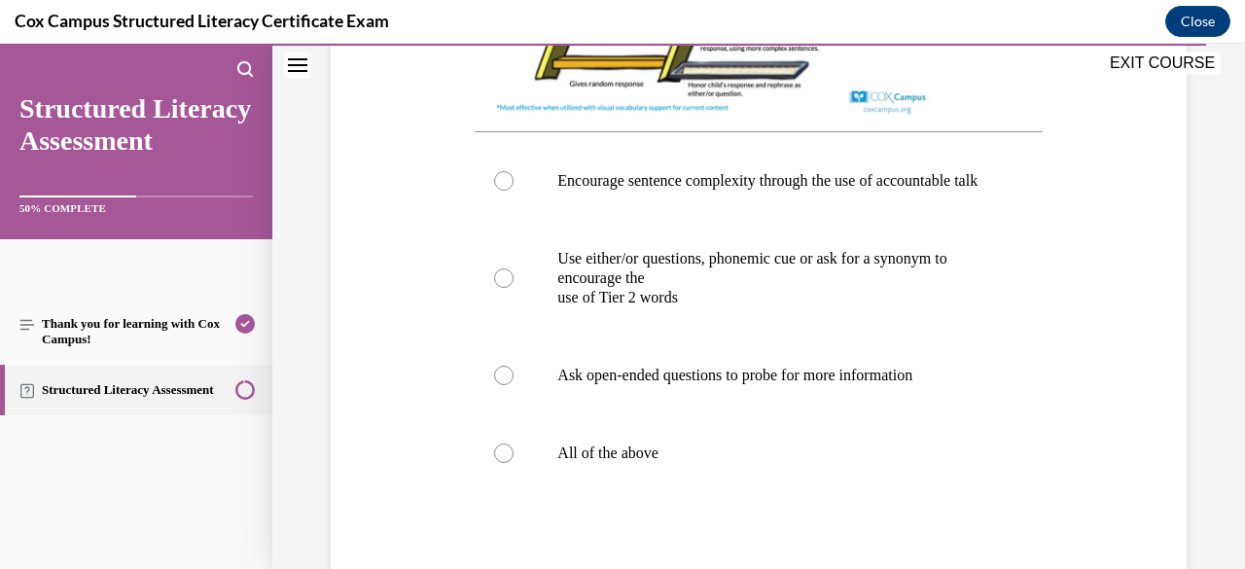
click at [727, 385] on p "Ask open-ended questions to probe for more information" at bounding box center [775, 375] width 436 height 19
click at [513, 385] on input "Ask open-ended questions to probe for more information" at bounding box center [503, 375] width 19 height 19
radio input "true"
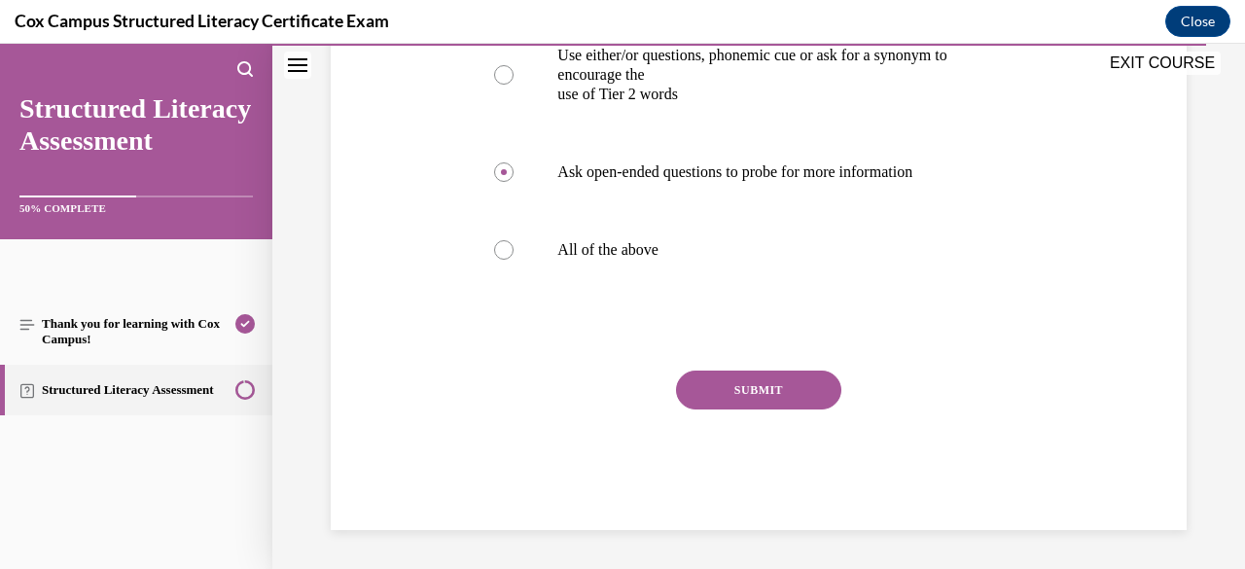
click at [727, 409] on button "SUBMIT" at bounding box center [758, 389] width 165 height 39
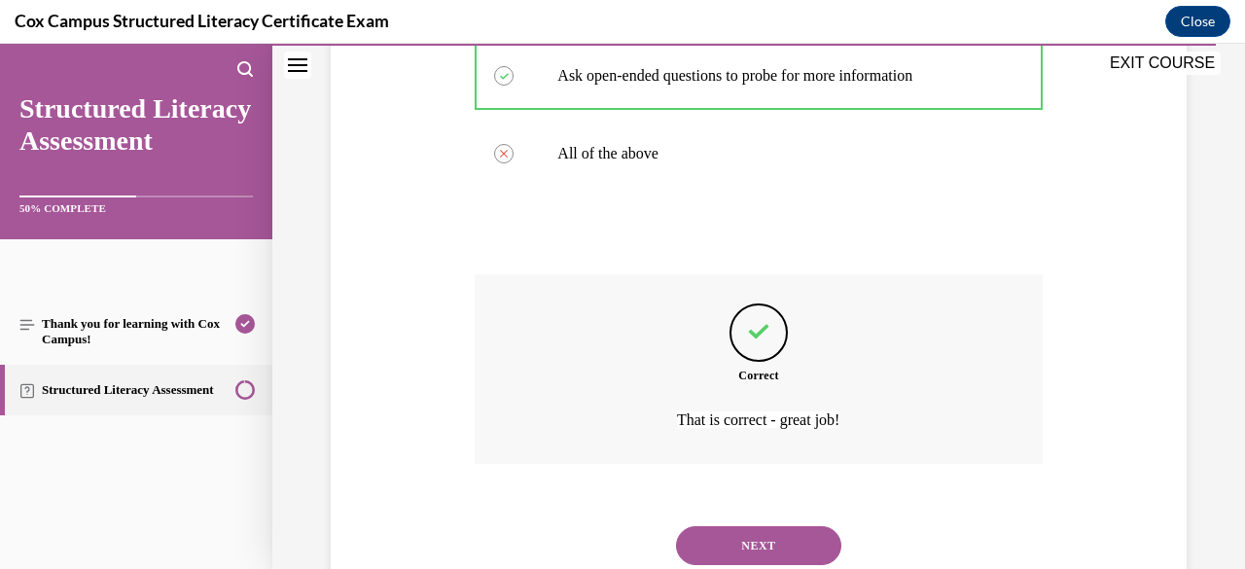
scroll to position [1258, 0]
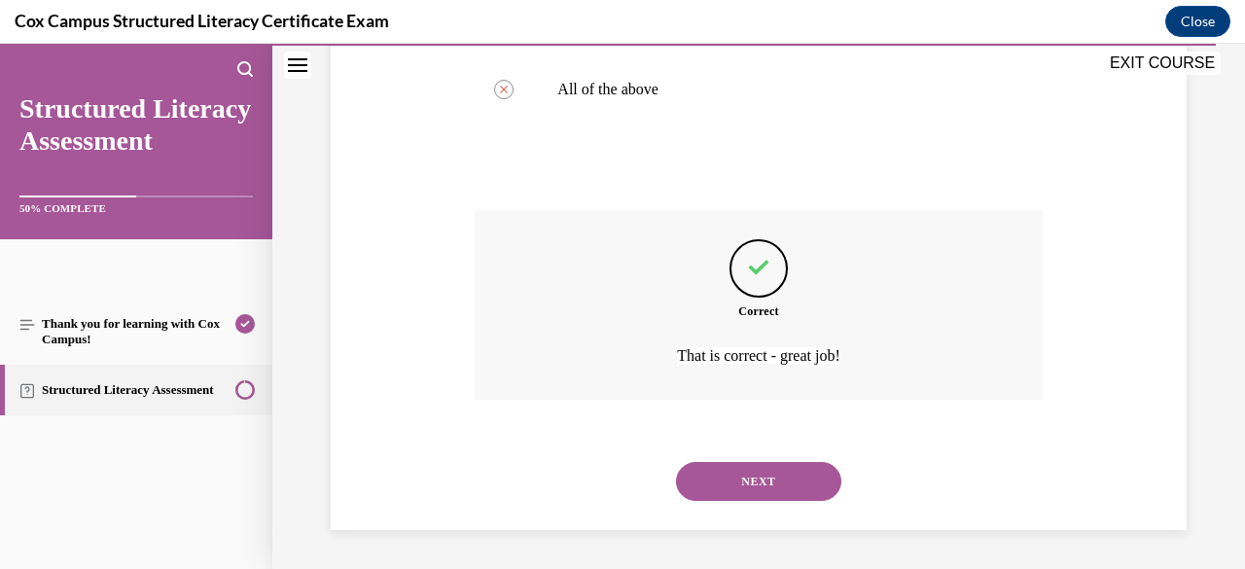
click at [731, 468] on button "NEXT" at bounding box center [758, 481] width 165 height 39
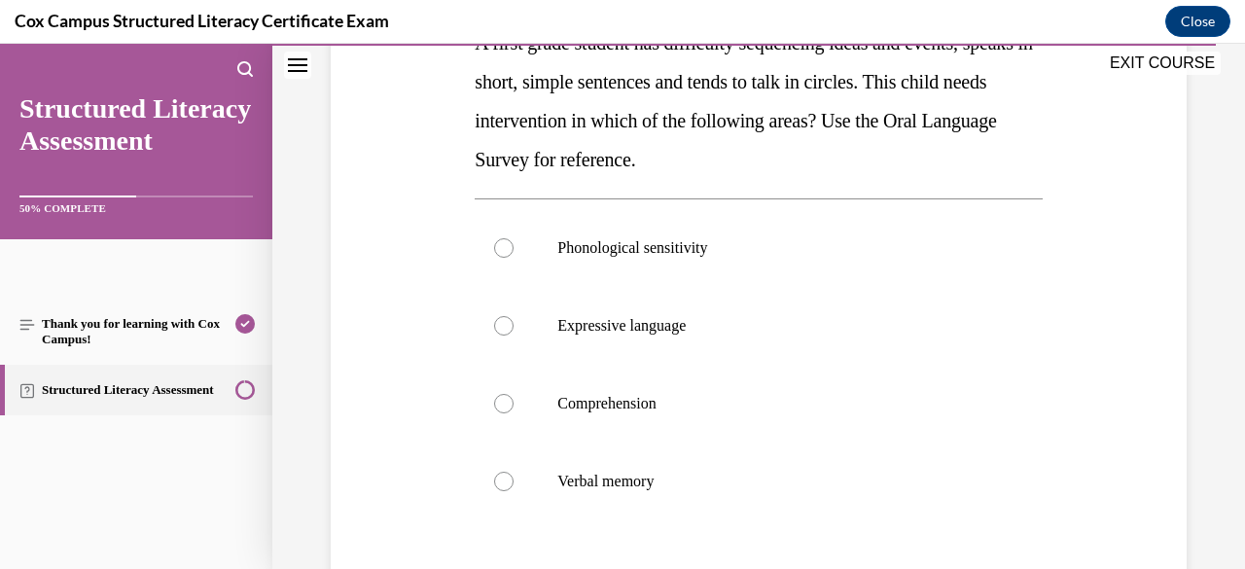
scroll to position [348, 0]
click at [762, 275] on label "Phonological sensitivity" at bounding box center [757, 247] width 567 height 78
click at [513, 257] on input "Phonological sensitivity" at bounding box center [503, 246] width 19 height 19
radio input "true"
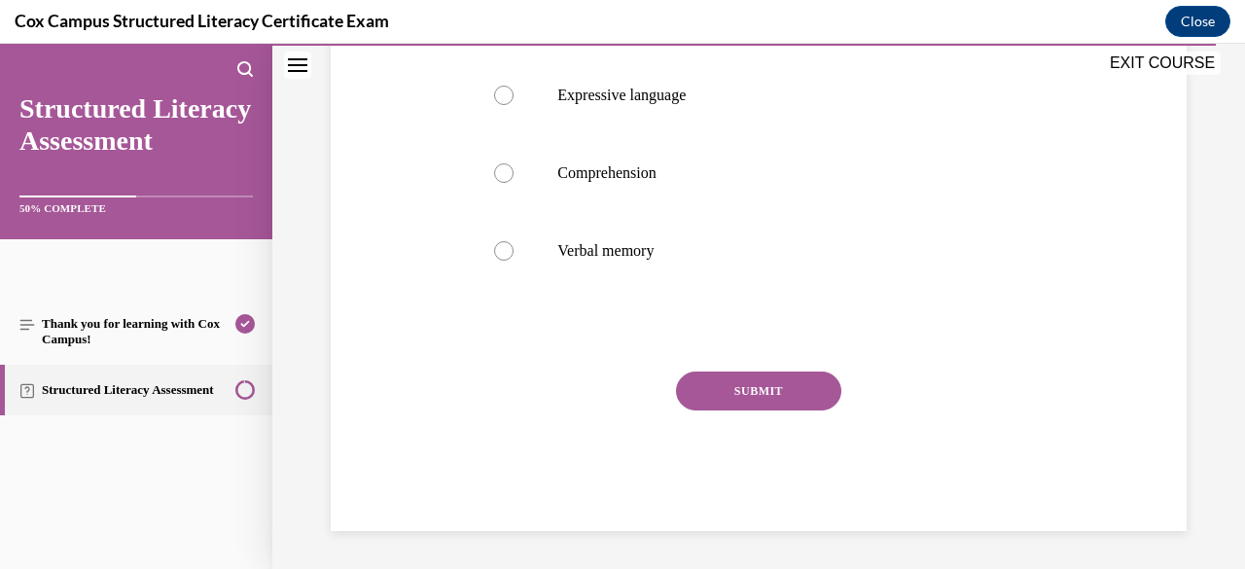
click at [759, 392] on button "SUBMIT" at bounding box center [758, 390] width 165 height 39
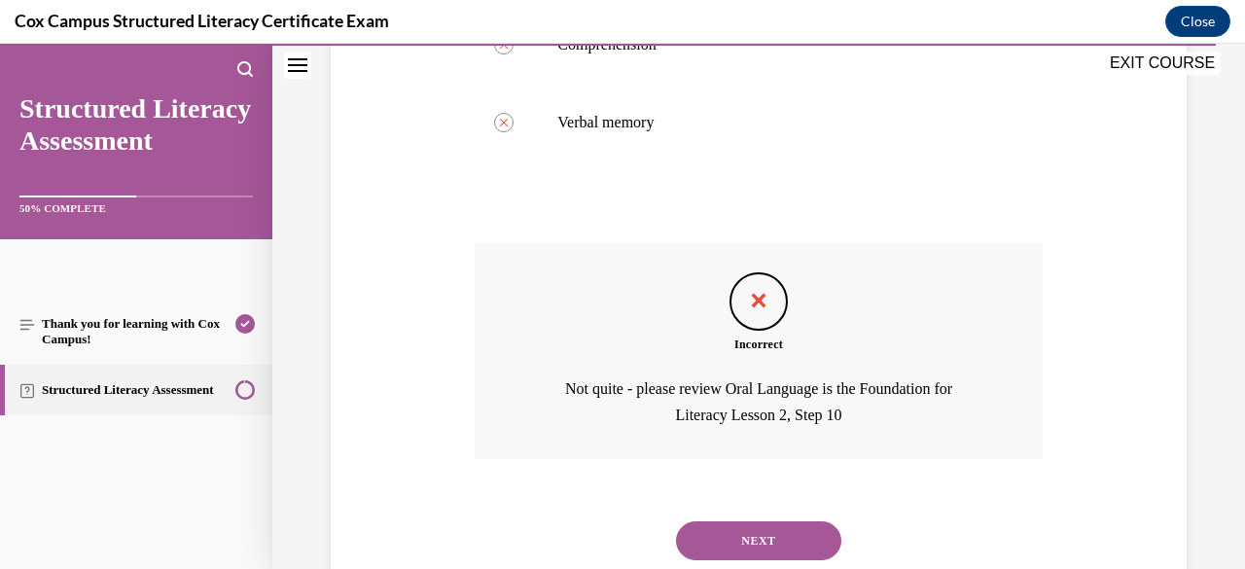
scroll to position [751, 0]
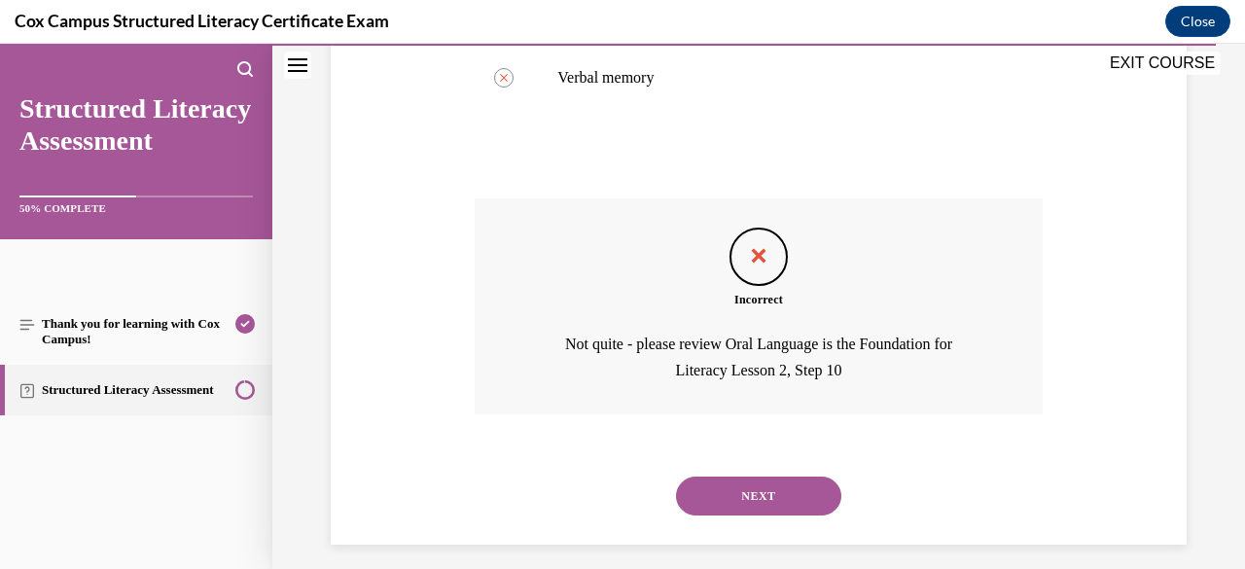
click at [765, 498] on button "NEXT" at bounding box center [758, 495] width 165 height 39
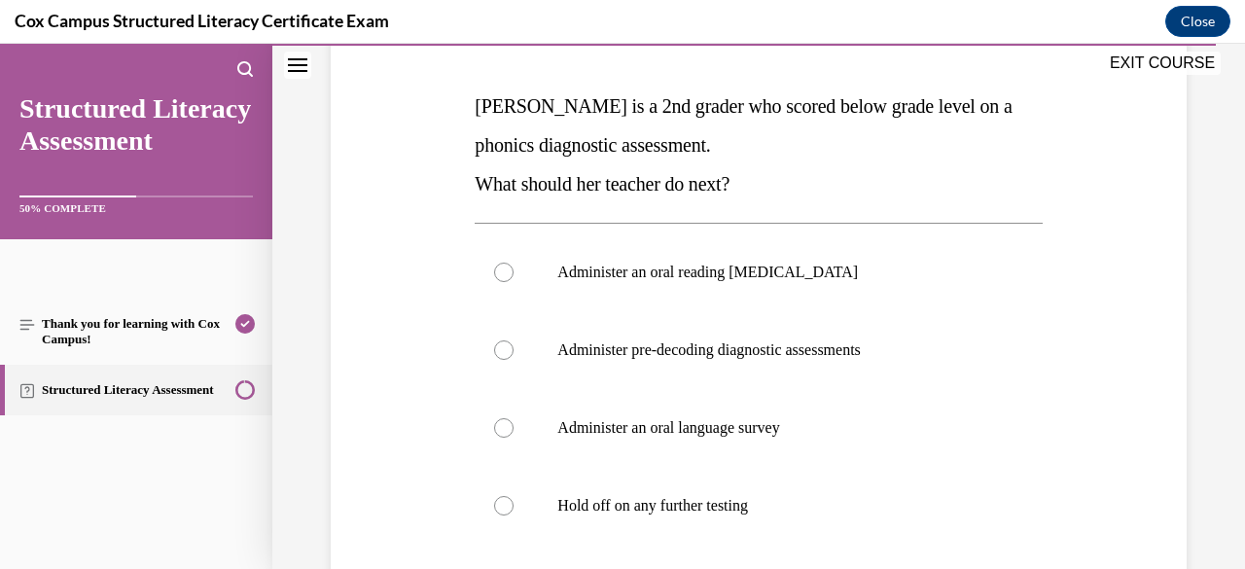
scroll to position [285, 0]
click at [799, 363] on label "Administer pre-decoding diagnostic assessments" at bounding box center [757, 349] width 567 height 78
click at [513, 359] on input "Administer pre-decoding diagnostic assessments" at bounding box center [503, 348] width 19 height 19
radio input "true"
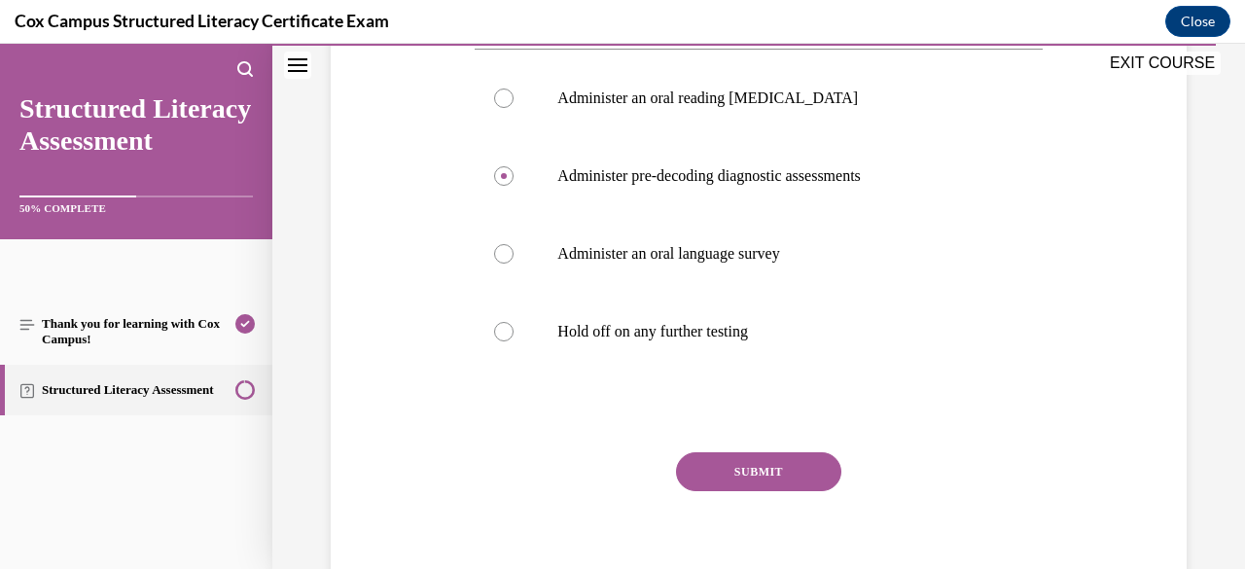
scroll to position [459, 0]
click at [776, 451] on button "SUBMIT" at bounding box center [758, 470] width 165 height 39
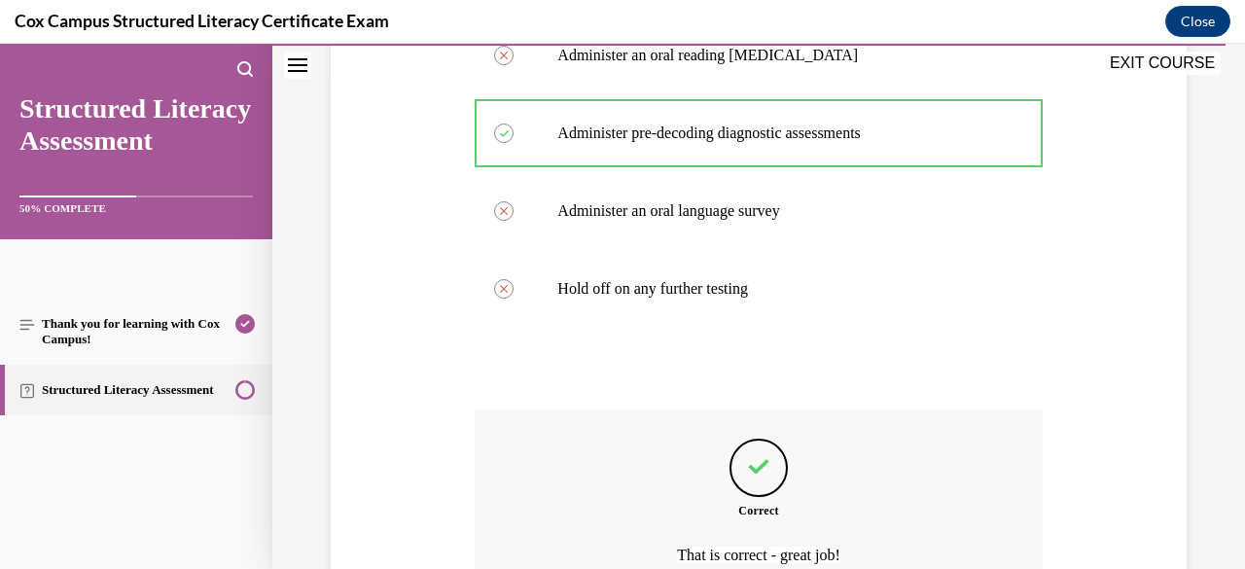
scroll to position [699, 0]
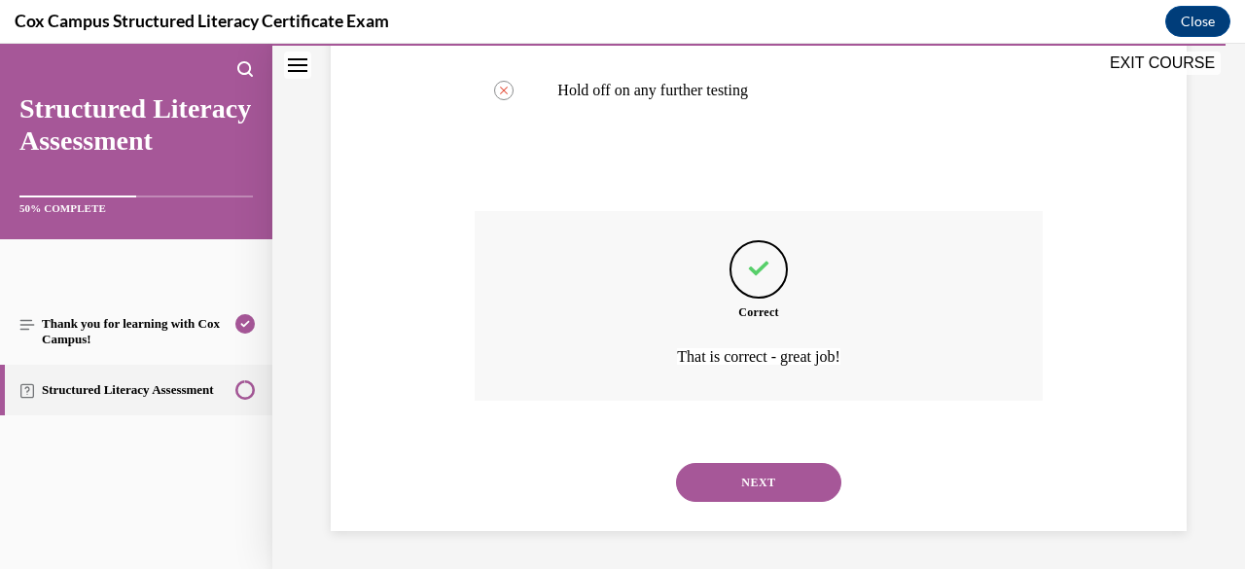
click at [764, 484] on button "NEXT" at bounding box center [758, 482] width 165 height 39
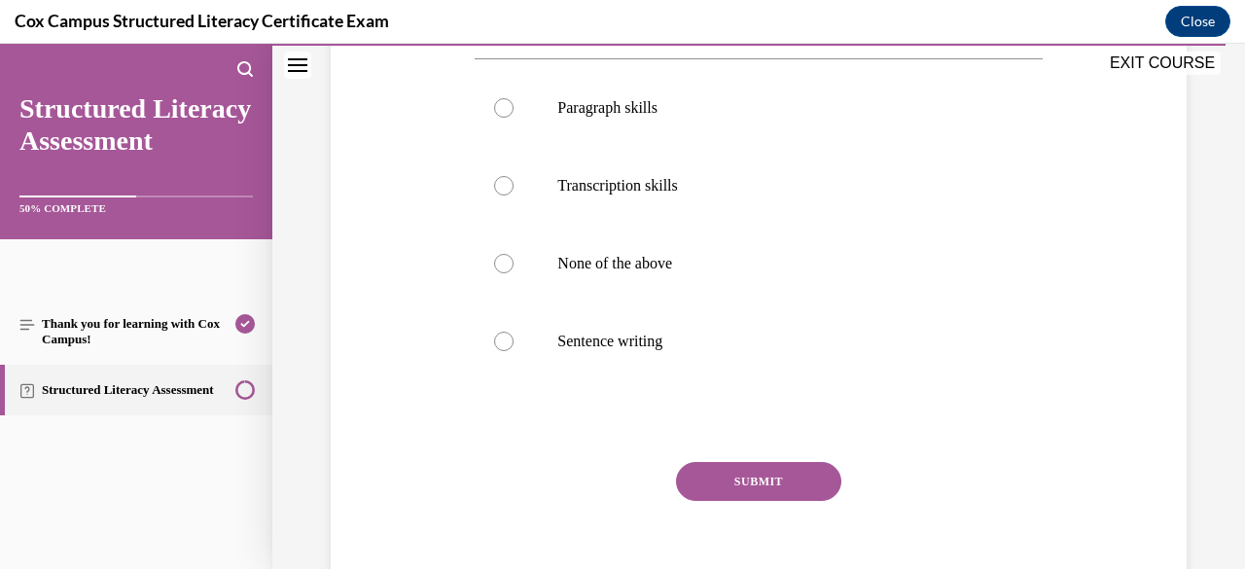
scroll to position [833, 0]
click at [758, 146] on label "Paragraph skills" at bounding box center [757, 107] width 567 height 78
click at [513, 117] on input "Paragraph skills" at bounding box center [503, 106] width 19 height 19
radio input "true"
click at [755, 500] on button "SUBMIT" at bounding box center [758, 480] width 165 height 39
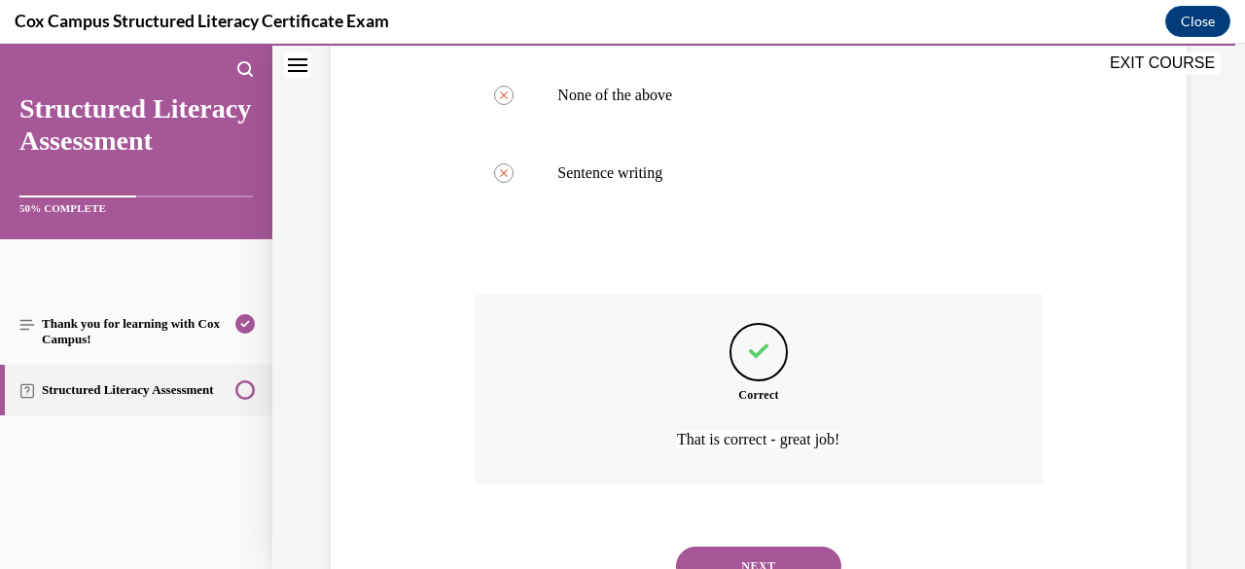
scroll to position [1122, 0]
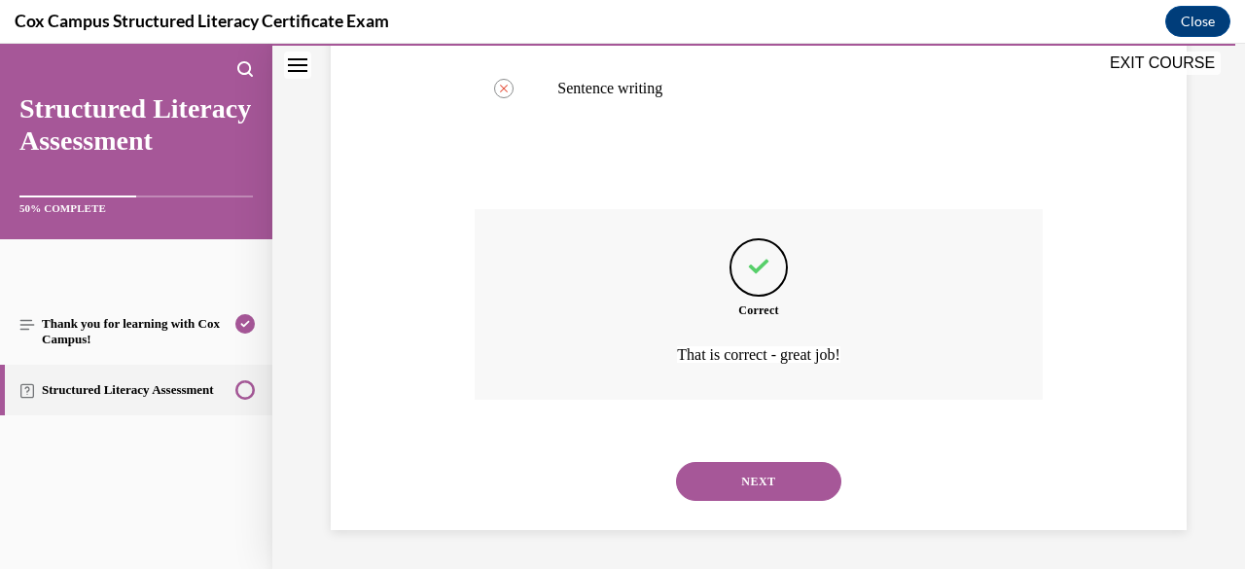
drag, startPoint x: 772, startPoint y: 504, endPoint x: 736, endPoint y: 468, distance: 50.9
click at [736, 468] on button "NEXT" at bounding box center [758, 481] width 165 height 39
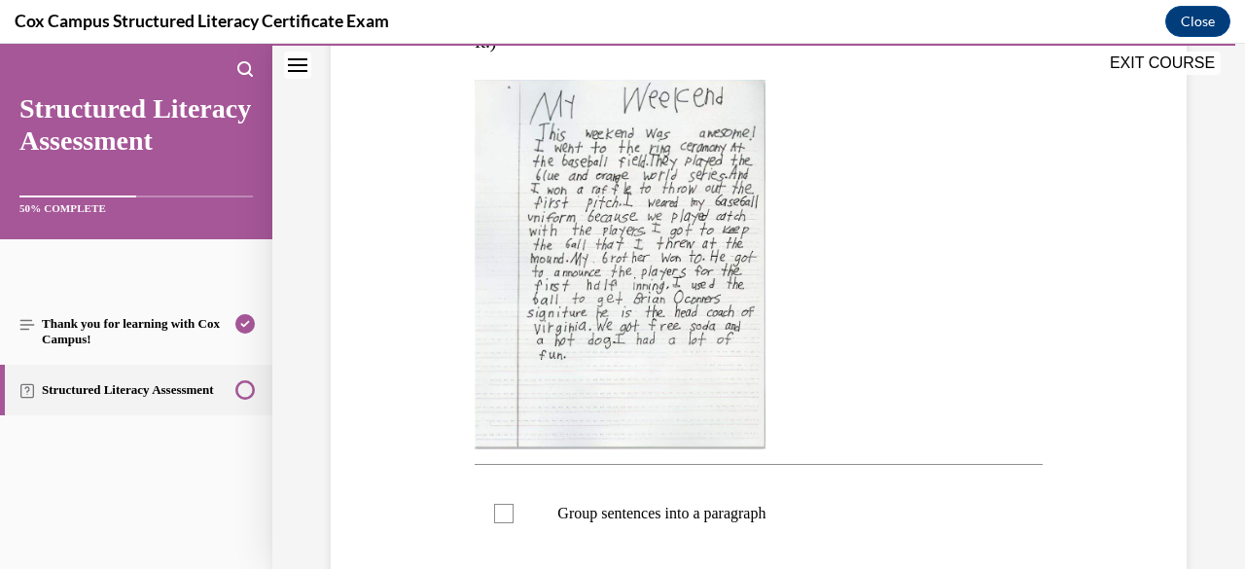
scroll to position [432, 0]
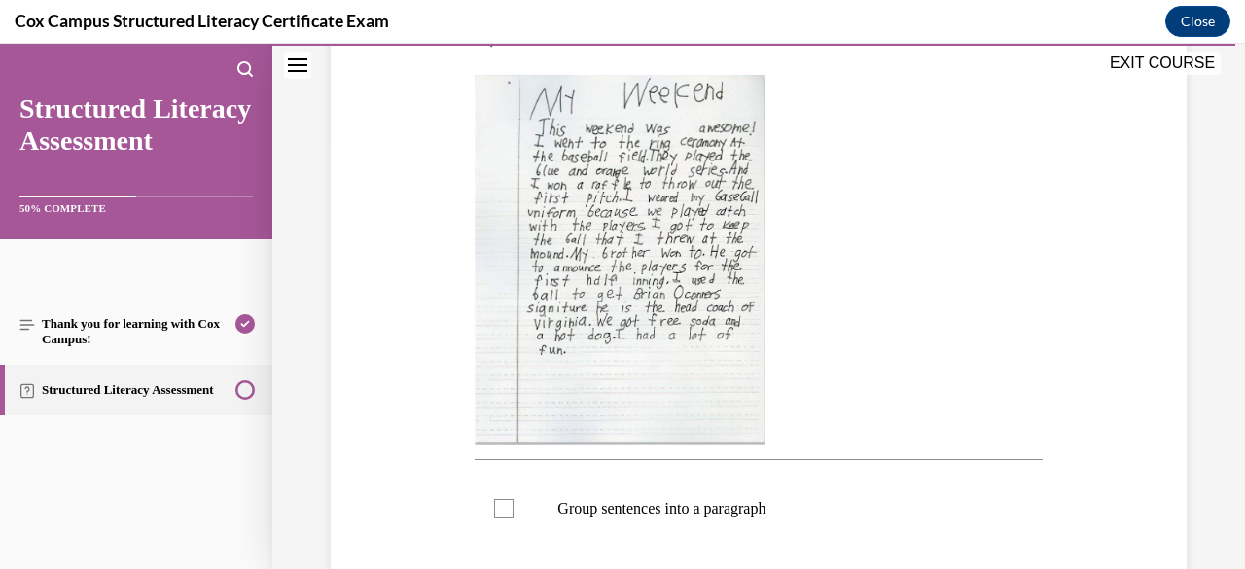
click at [736, 493] on label "Group sentences into a paragraph" at bounding box center [757, 509] width 567 height 78
click at [513, 499] on input "Group sentences into a paragraph" at bounding box center [503, 508] width 19 height 19
checkbox input "true"
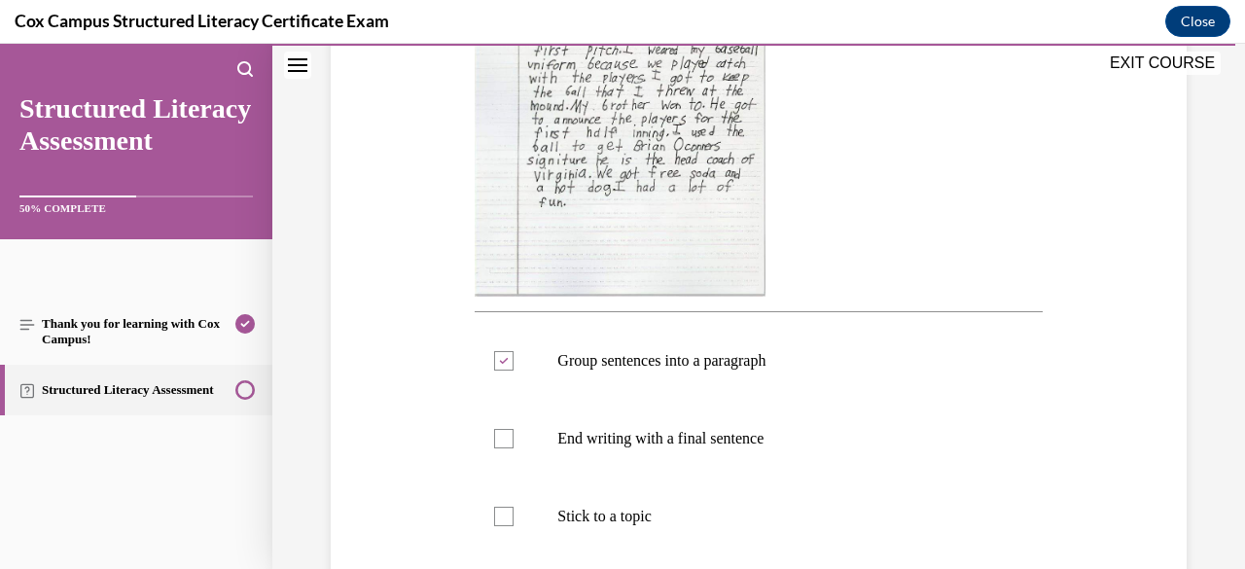
scroll to position [579, 0]
drag, startPoint x: 735, startPoint y: 428, endPoint x: 692, endPoint y: 443, distance: 45.5
click at [692, 443] on p "End writing with a final sentence" at bounding box center [775, 439] width 436 height 19
click at [513, 443] on input "End writing with a final sentence" at bounding box center [503, 439] width 19 height 19
checkbox input "true"
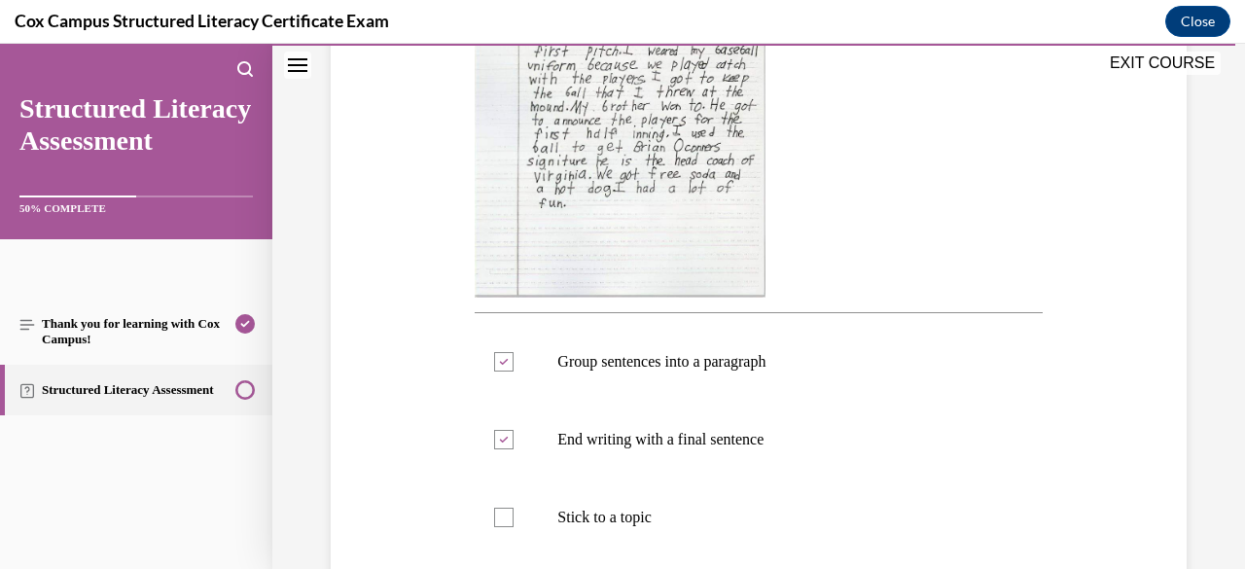
click at [683, 504] on label "Stick to a topic" at bounding box center [757, 517] width 567 height 78
click at [513, 508] on input "Stick to a topic" at bounding box center [503, 517] width 19 height 19
checkbox input "true"
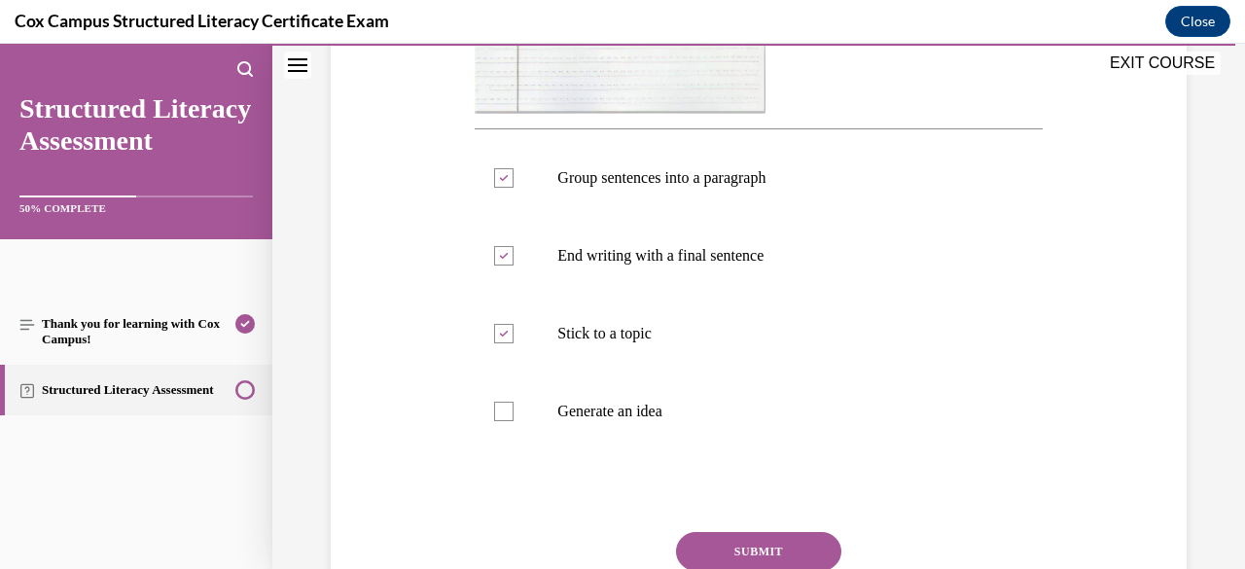
scroll to position [767, 0]
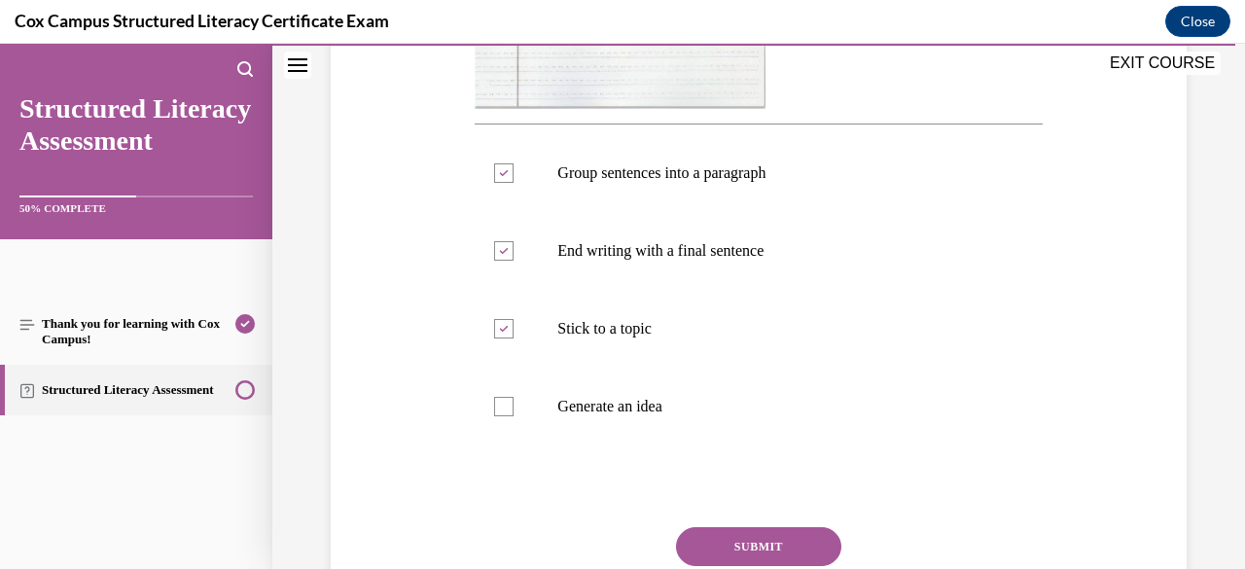
click at [698, 423] on label "Generate an idea" at bounding box center [757, 407] width 567 height 78
click at [513, 416] on input "Generate an idea" at bounding box center [503, 406] width 19 height 19
checkbox input "true"
click at [733, 549] on button "SUBMIT" at bounding box center [758, 546] width 165 height 39
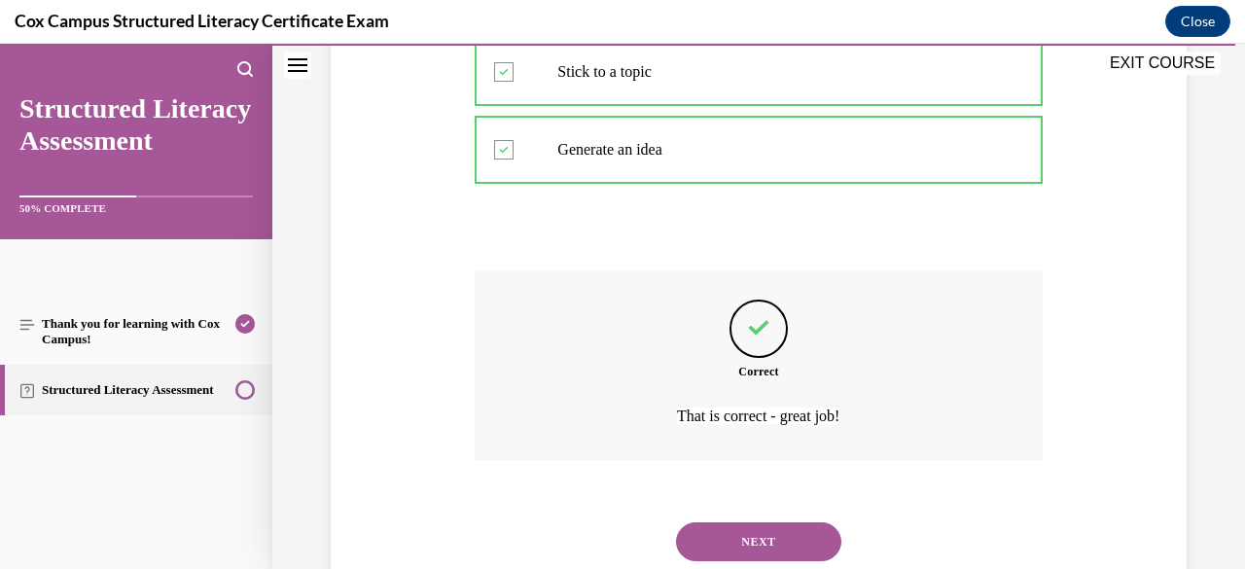
scroll to position [1083, 0]
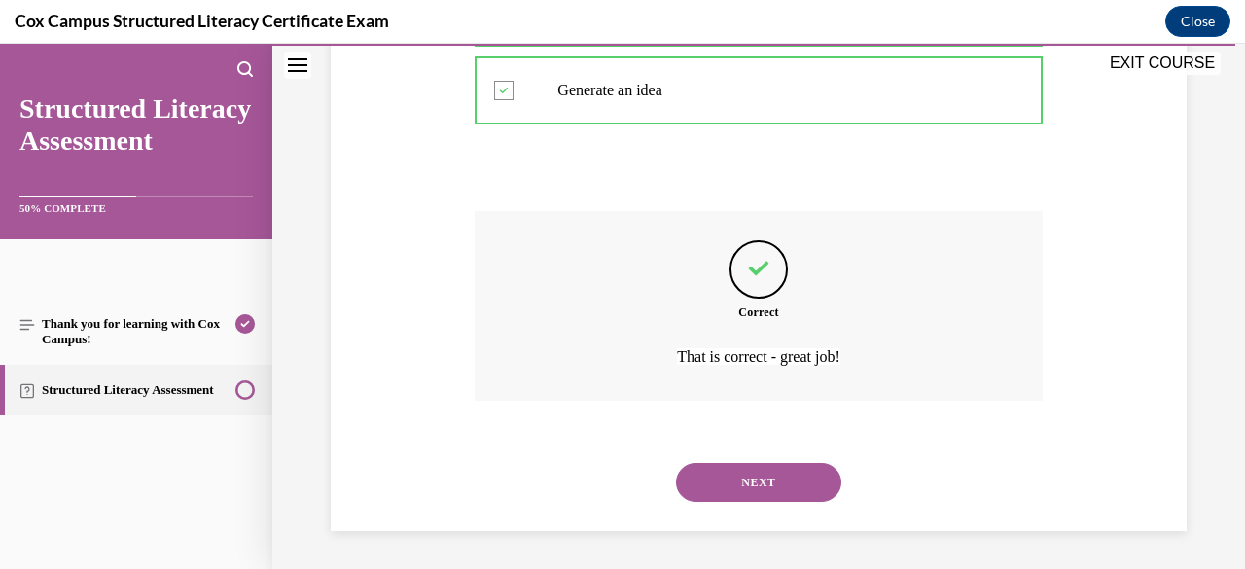
drag, startPoint x: 782, startPoint y: 466, endPoint x: 754, endPoint y: 472, distance: 27.8
click at [754, 472] on button "NEXT" at bounding box center [758, 482] width 165 height 39
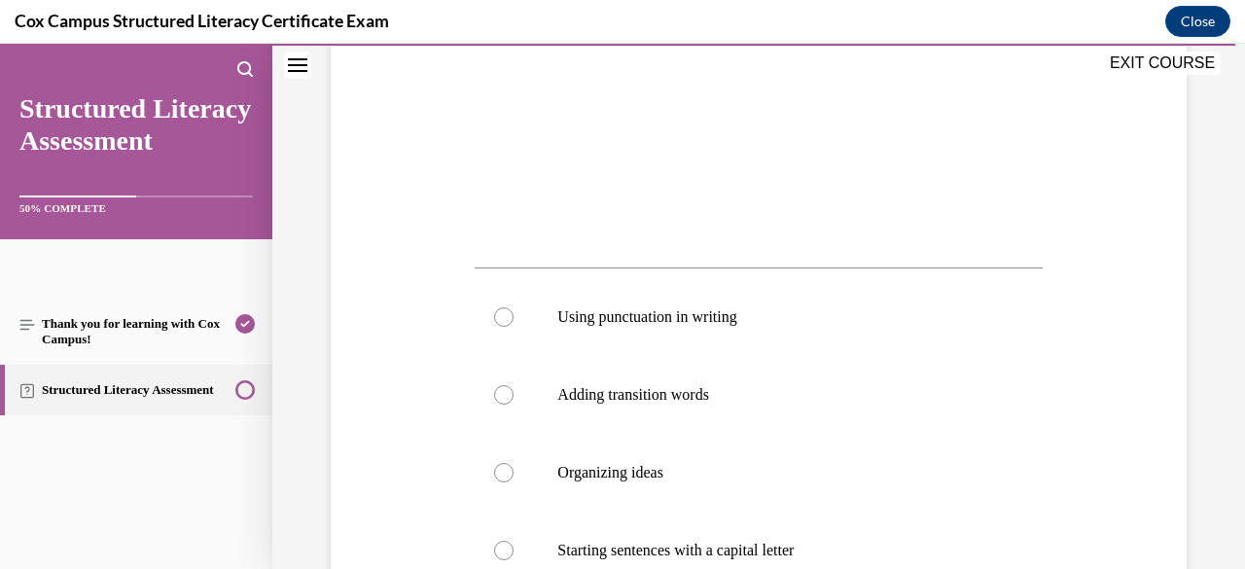
scroll to position [585, 0]
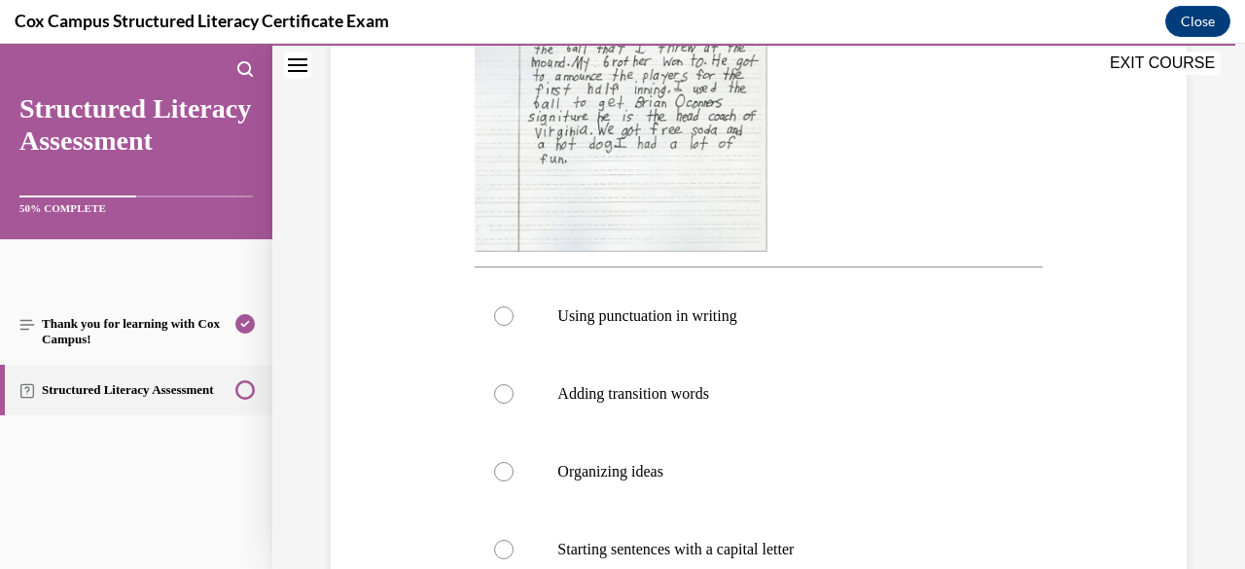
click at [770, 382] on label "Adding transition words" at bounding box center [757, 394] width 567 height 78
click at [513, 384] on input "Adding transition words" at bounding box center [503, 393] width 19 height 19
radio input "true"
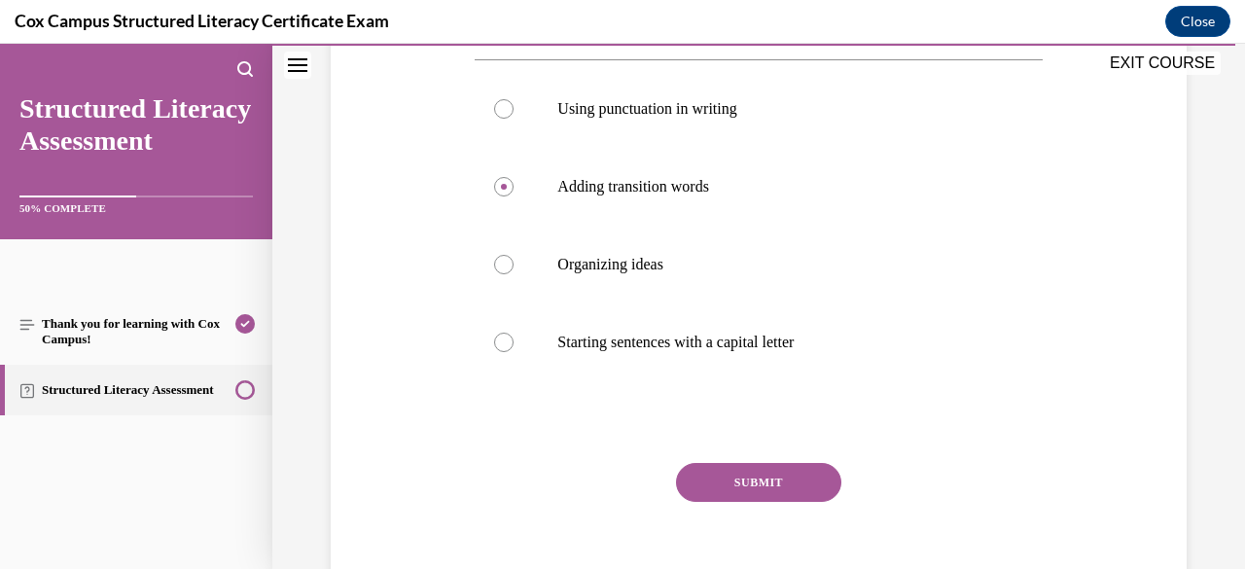
click at [751, 493] on button "SUBMIT" at bounding box center [758, 482] width 165 height 39
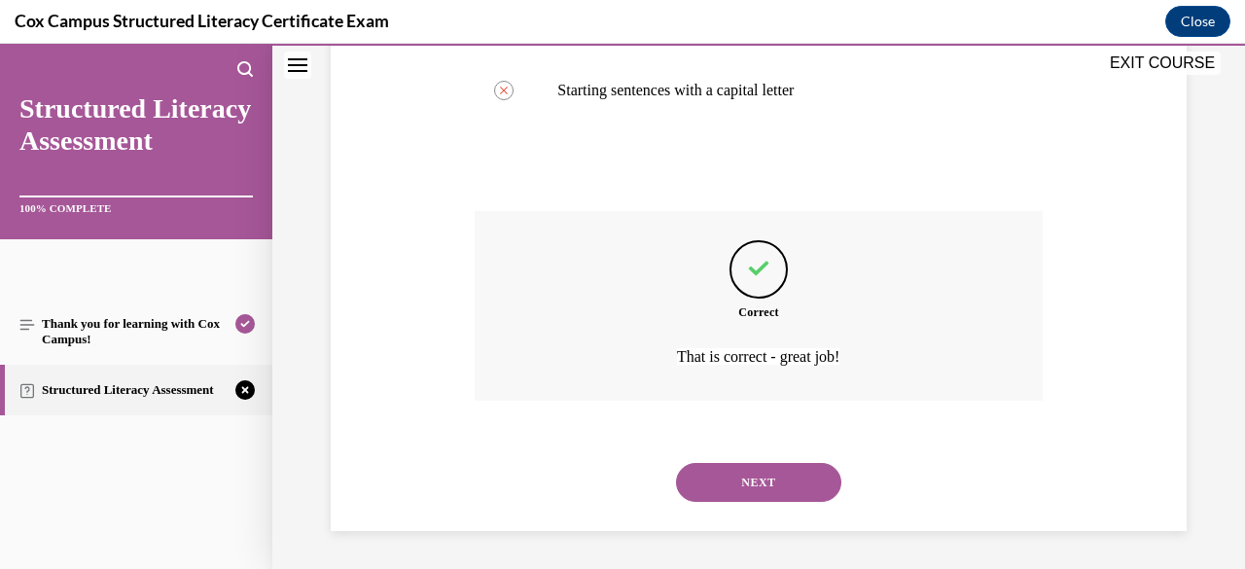
scroll to position [1044, 0]
click at [746, 491] on button "NEXT" at bounding box center [758, 482] width 165 height 39
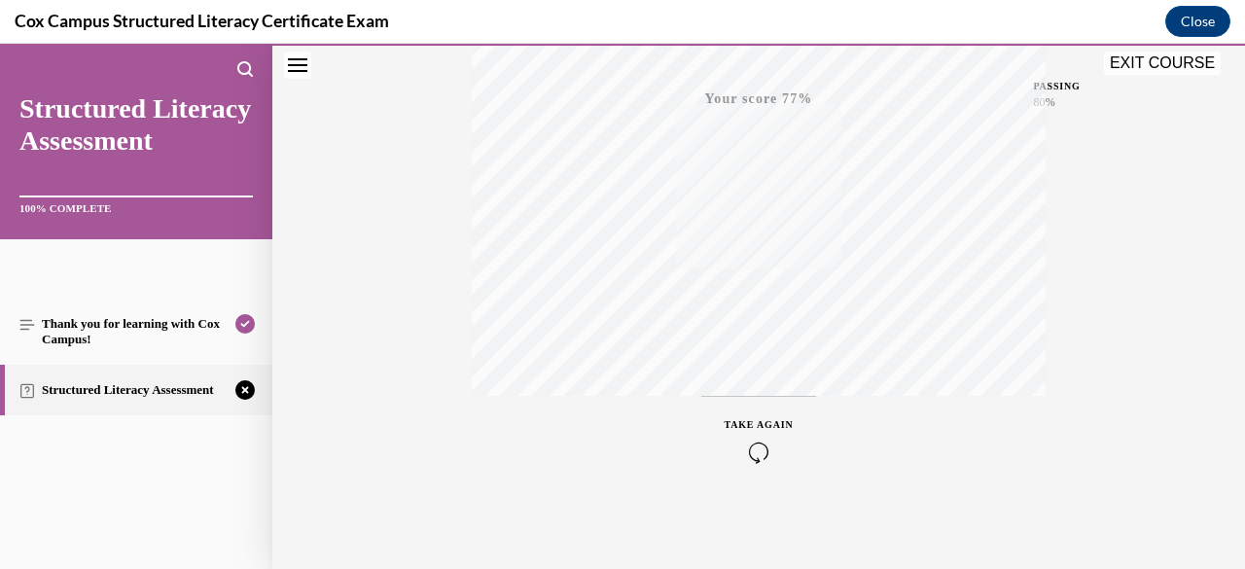
scroll to position [471, 0]
click at [751, 439] on div "TAKE AGAIN" at bounding box center [758, 439] width 69 height 46
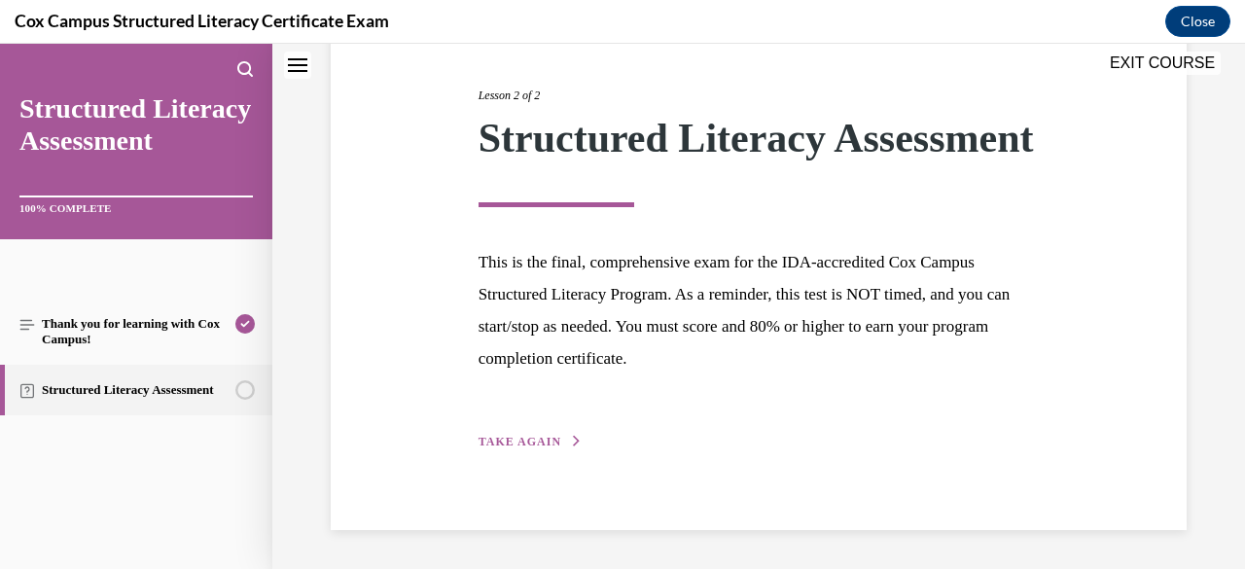
scroll to position [268, 0]
click at [548, 446] on span "TAKE AGAIN" at bounding box center [519, 442] width 83 height 14
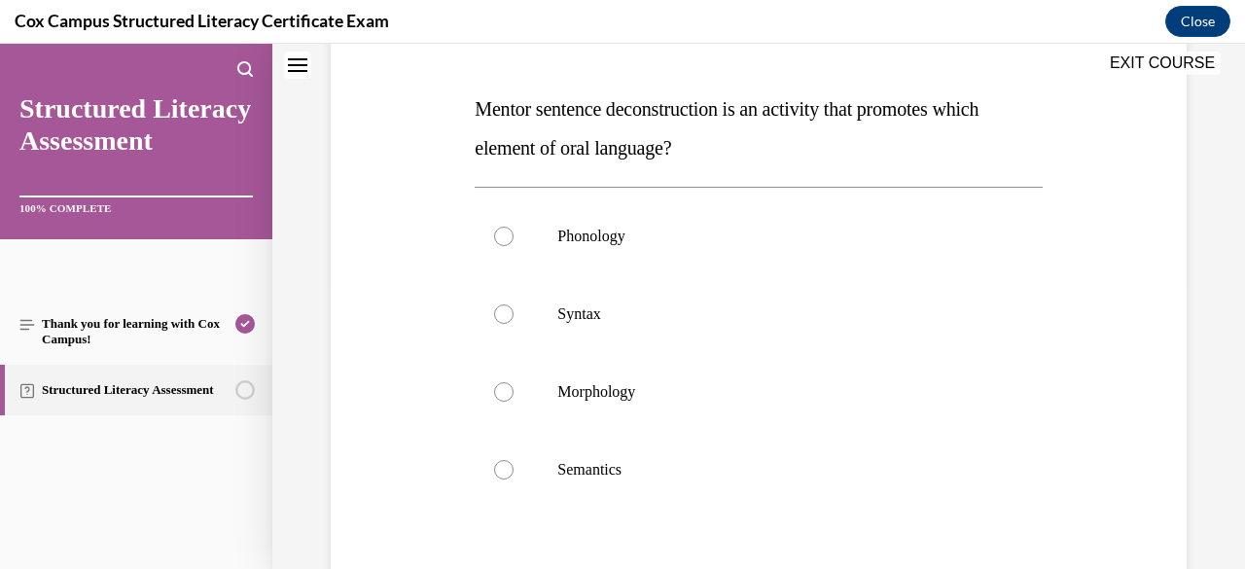
scroll to position [247, 0]
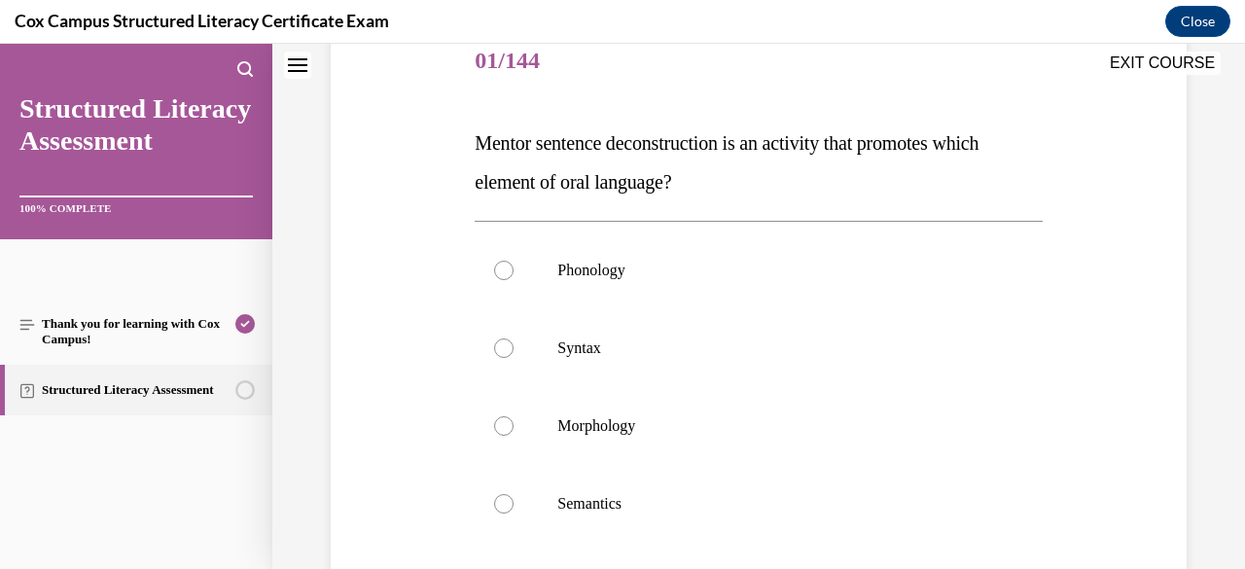
drag, startPoint x: 678, startPoint y: 367, endPoint x: 643, endPoint y: 364, distance: 35.1
click at [643, 364] on label "Syntax" at bounding box center [757, 348] width 567 height 78
click at [513, 358] on input "Syntax" at bounding box center [503, 347] width 19 height 19
radio input "true"
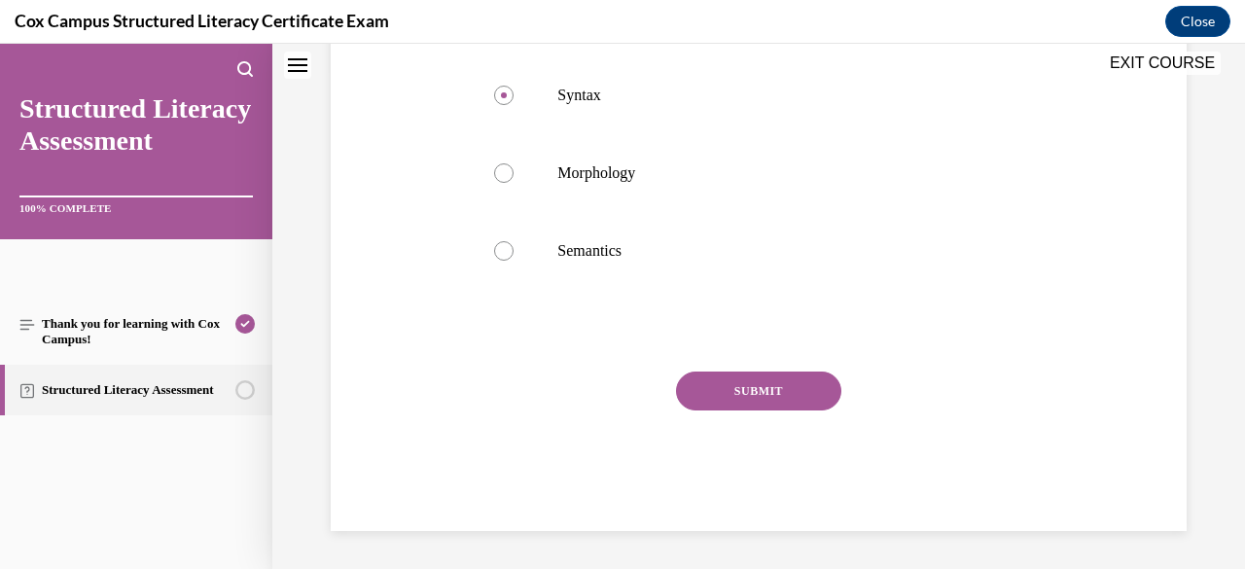
click at [745, 387] on button "SUBMIT" at bounding box center [758, 390] width 165 height 39
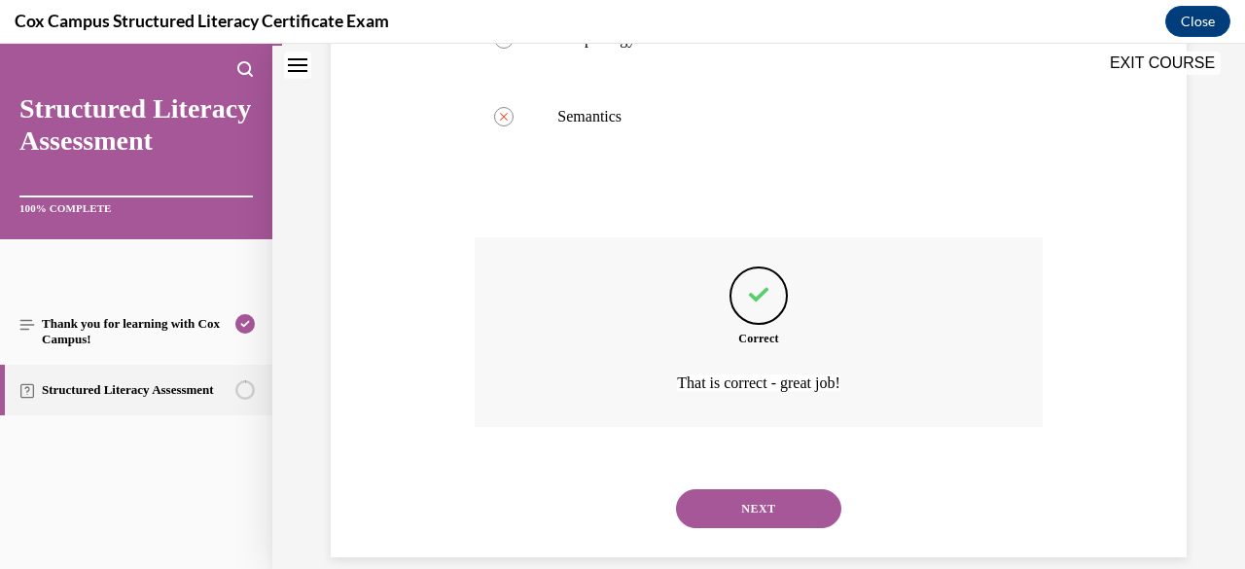
scroll to position [660, 0]
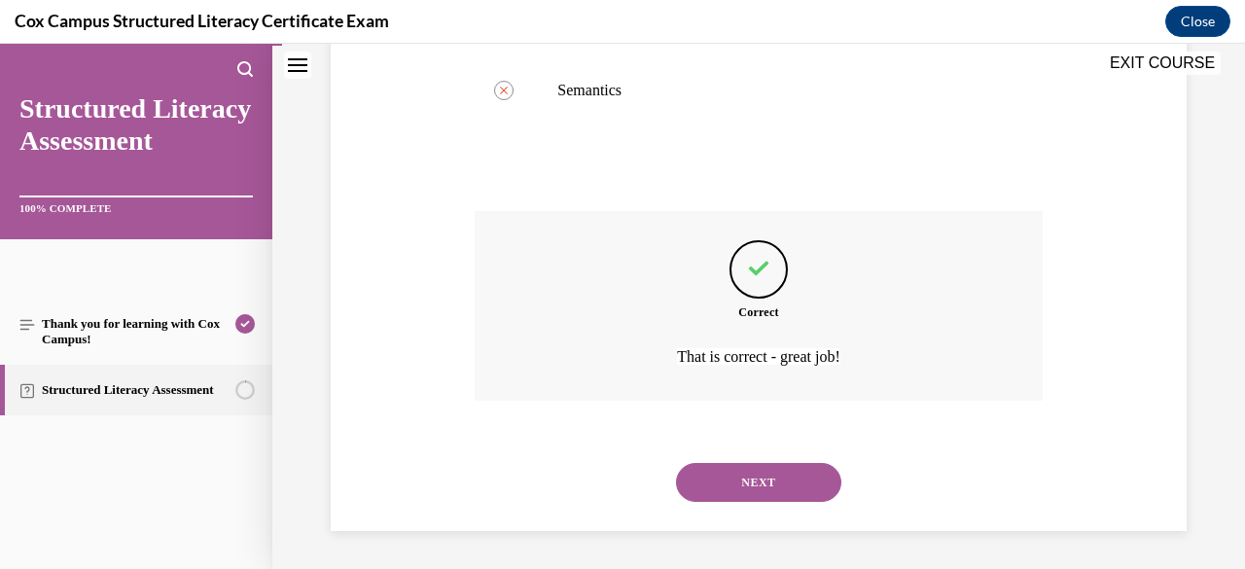
click at [737, 483] on button "NEXT" at bounding box center [758, 482] width 165 height 39
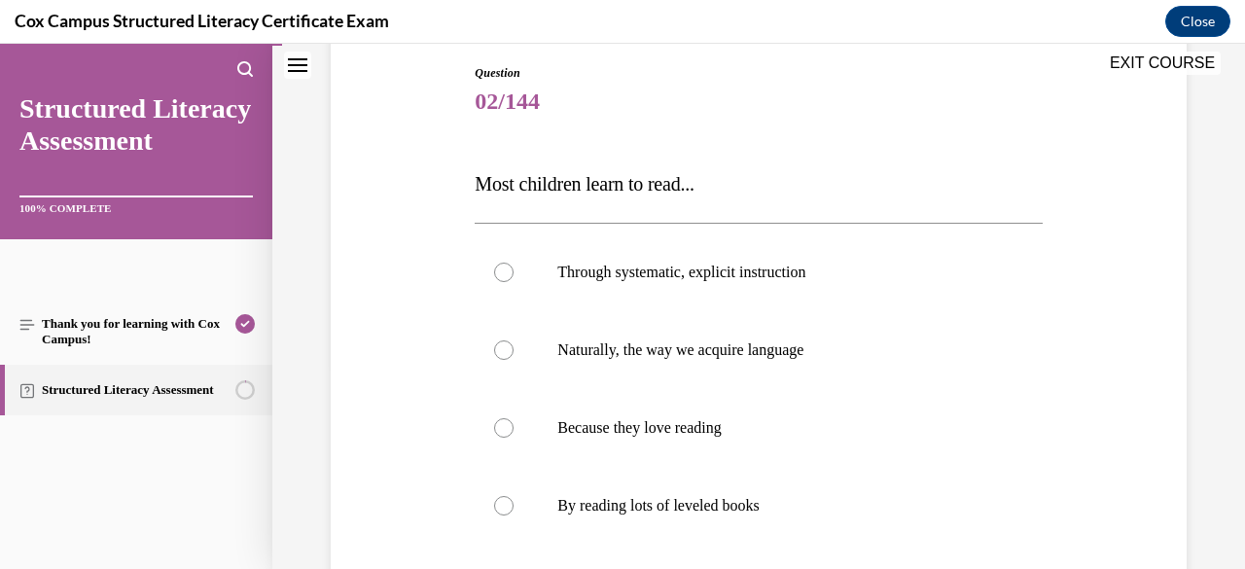
scroll to position [208, 0]
click at [747, 292] on label "Through systematic, explicit instruction" at bounding box center [757, 270] width 567 height 78
click at [513, 280] on input "Through systematic, explicit instruction" at bounding box center [503, 270] width 19 height 19
radio input "true"
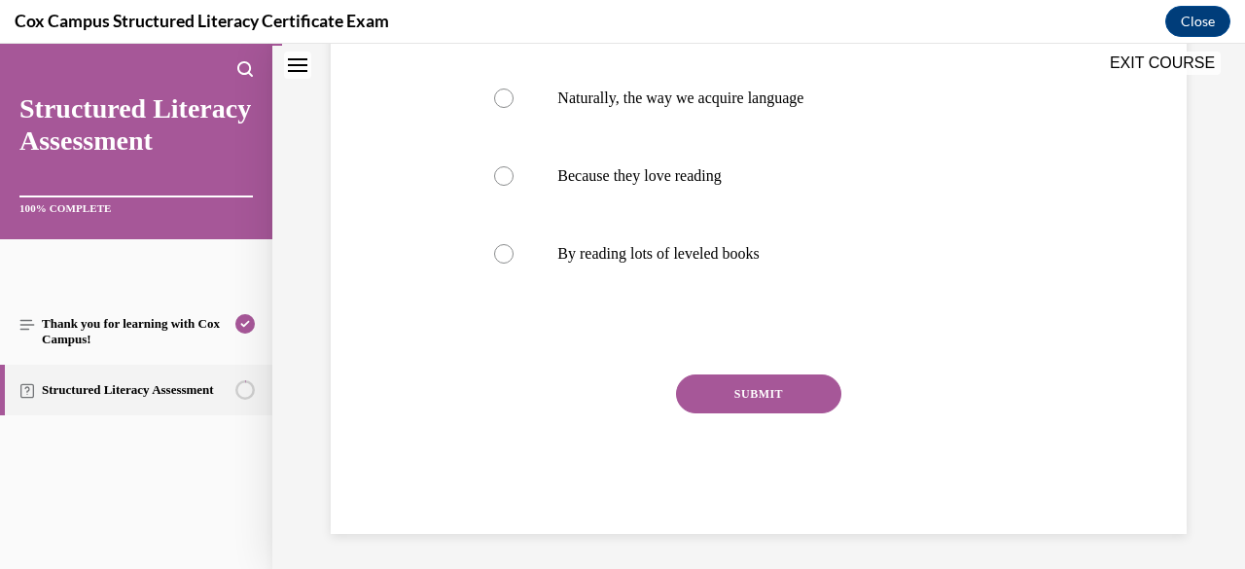
click at [718, 396] on button "SUBMIT" at bounding box center [758, 393] width 165 height 39
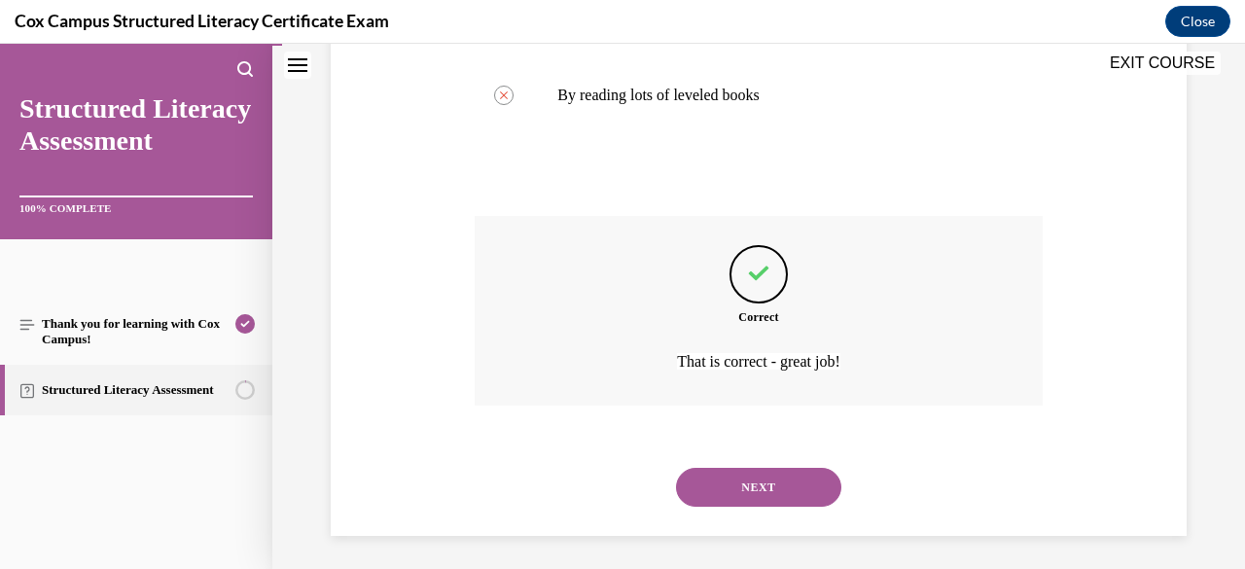
scroll to position [621, 0]
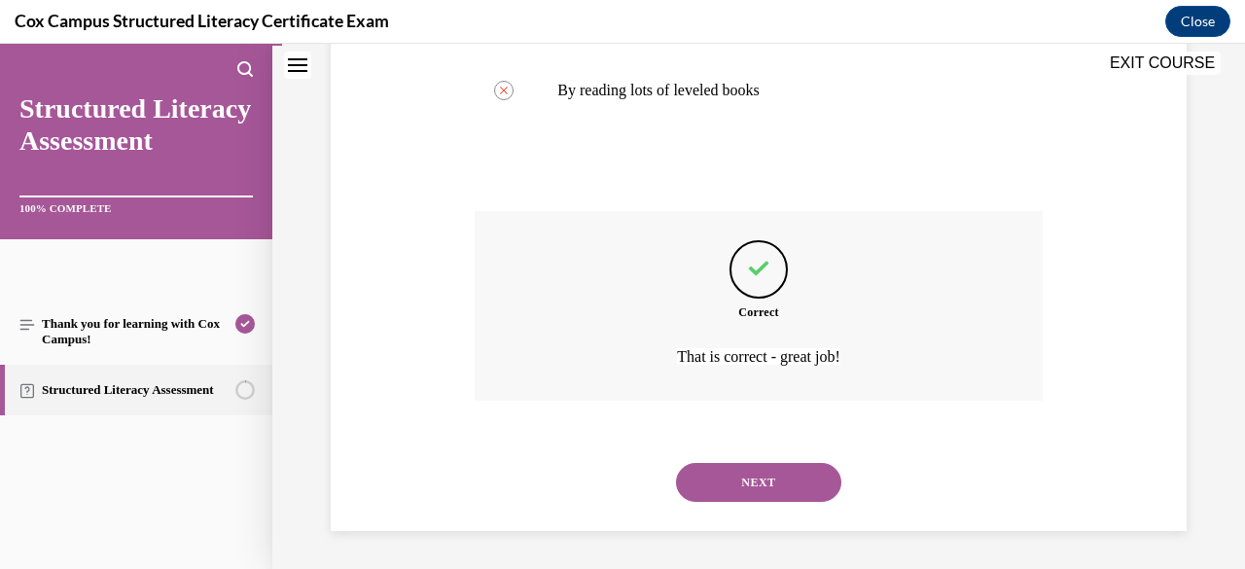
click at [732, 468] on button "NEXT" at bounding box center [758, 482] width 165 height 39
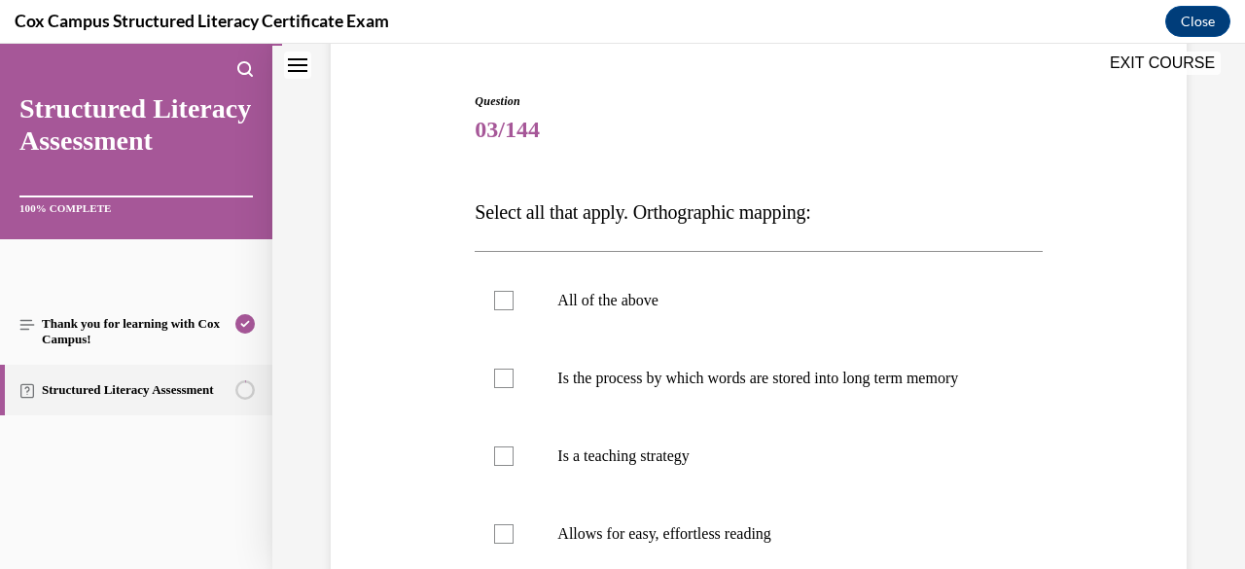
scroll to position [224, 0]
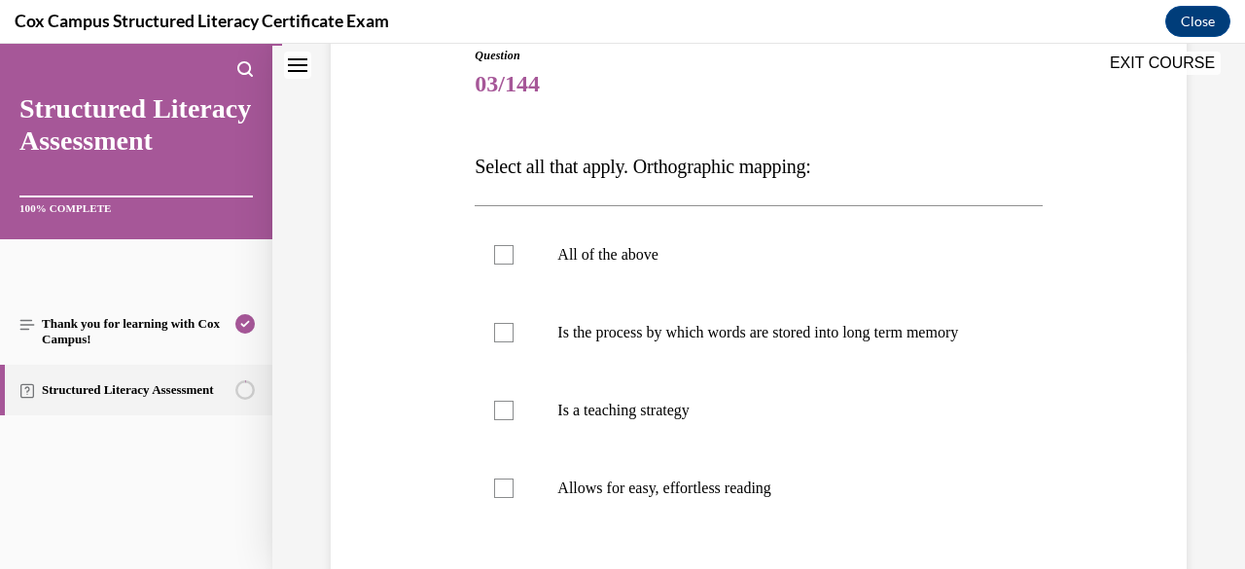
click at [741, 335] on span "Is the process by which words are stored into long term memory" at bounding box center [757, 332] width 401 height 17
click at [513, 335] on input "Is the process by which words are stored into long term memory" at bounding box center [503, 332] width 19 height 19
checkbox input "true"
click at [704, 490] on label "Allows for easy, effortless reading" at bounding box center [757, 488] width 567 height 78
click at [513, 490] on input "Allows for easy, effortless reading" at bounding box center [503, 487] width 19 height 19
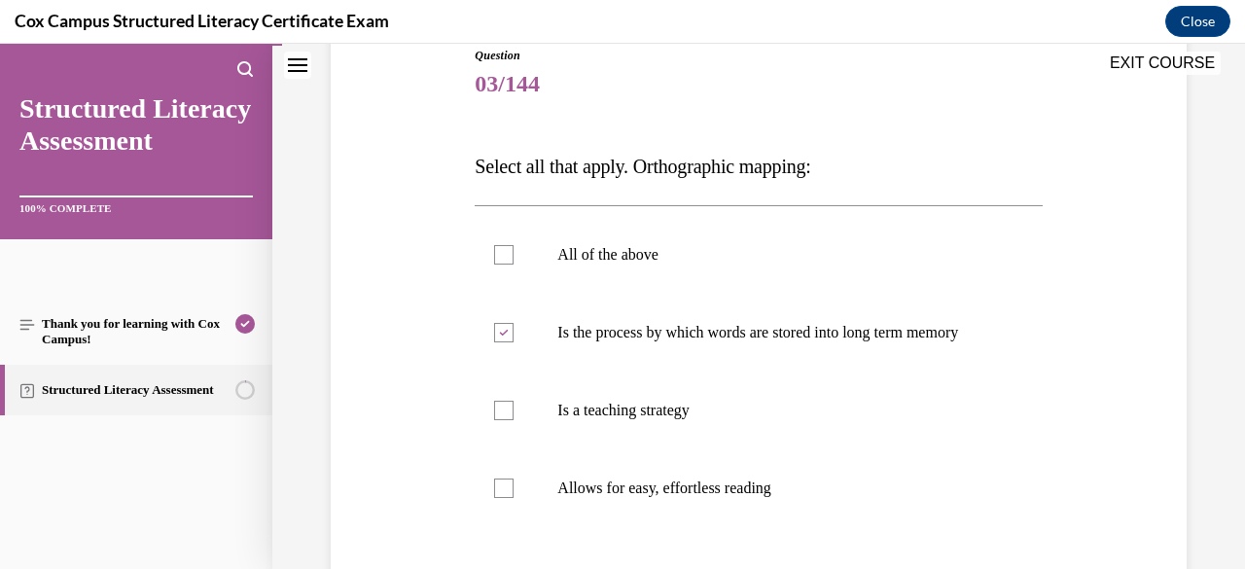
checkbox input "true"
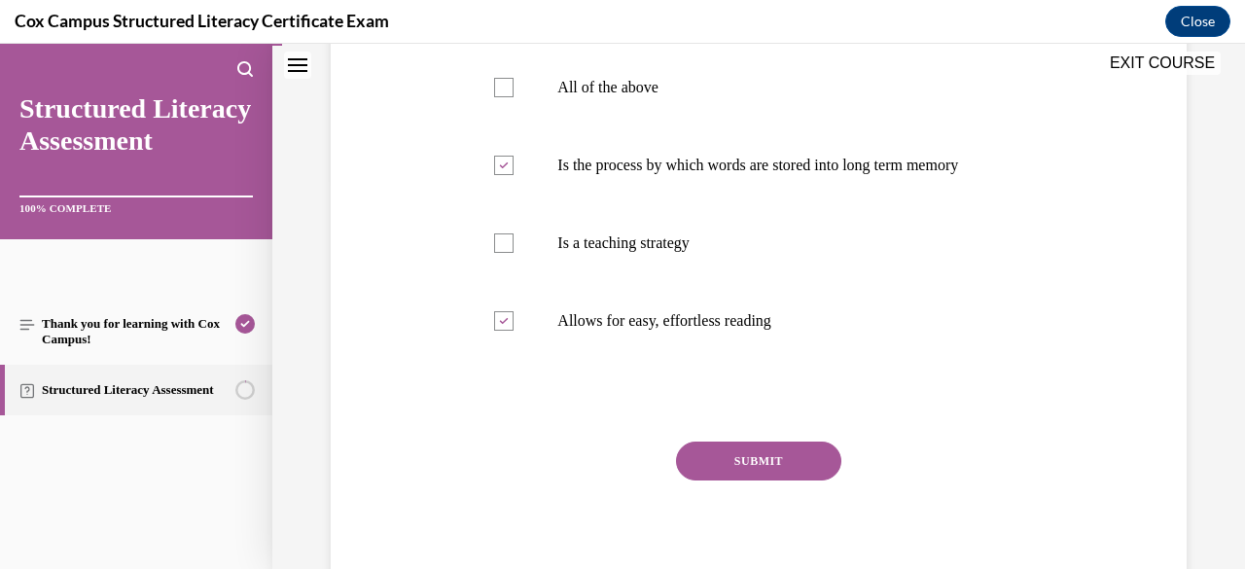
click at [704, 480] on button "SUBMIT" at bounding box center [758, 460] width 165 height 39
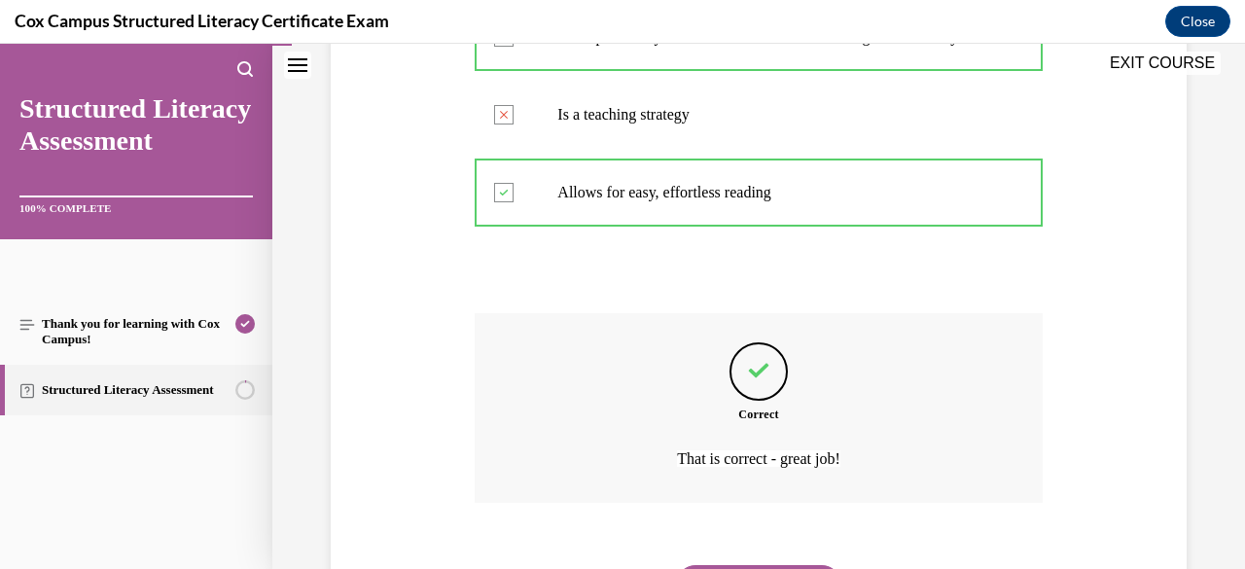
scroll to position [641, 0]
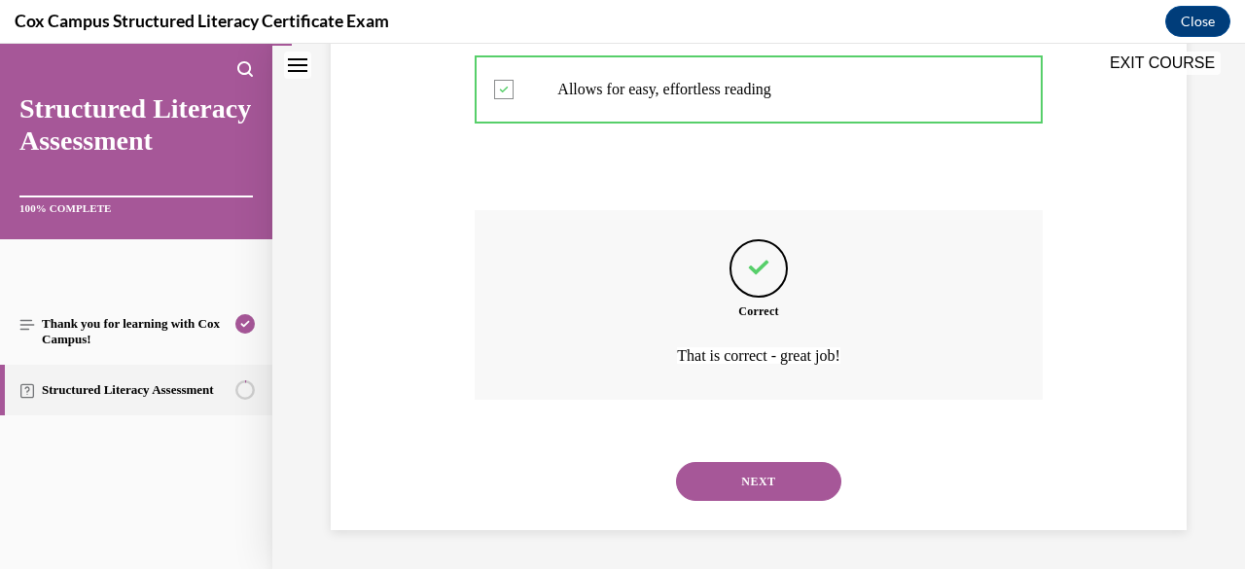
click at [704, 490] on button "NEXT" at bounding box center [758, 481] width 165 height 39
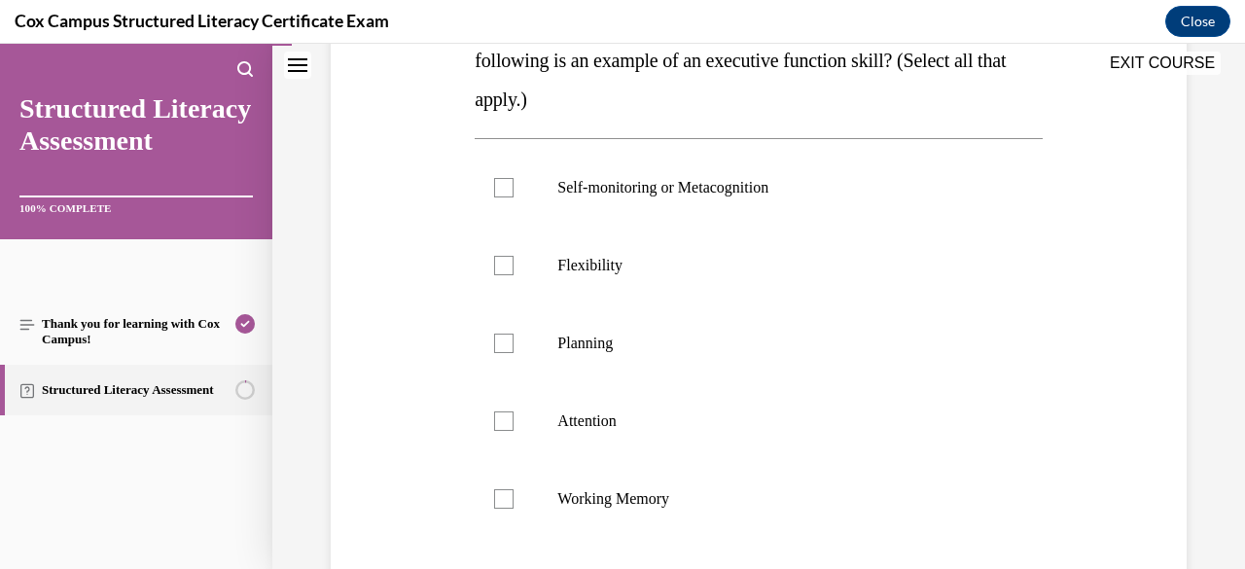
scroll to position [408, 0]
click at [614, 193] on p "Self-monitoring or Metacognition" at bounding box center [775, 186] width 436 height 19
click at [513, 193] on input "Self-monitoring or Metacognition" at bounding box center [503, 186] width 19 height 19
click at [609, 223] on label "Self-monitoring or Metacognition" at bounding box center [757, 187] width 567 height 78
click at [513, 196] on input "Self-monitoring or Metacognition" at bounding box center [503, 186] width 19 height 19
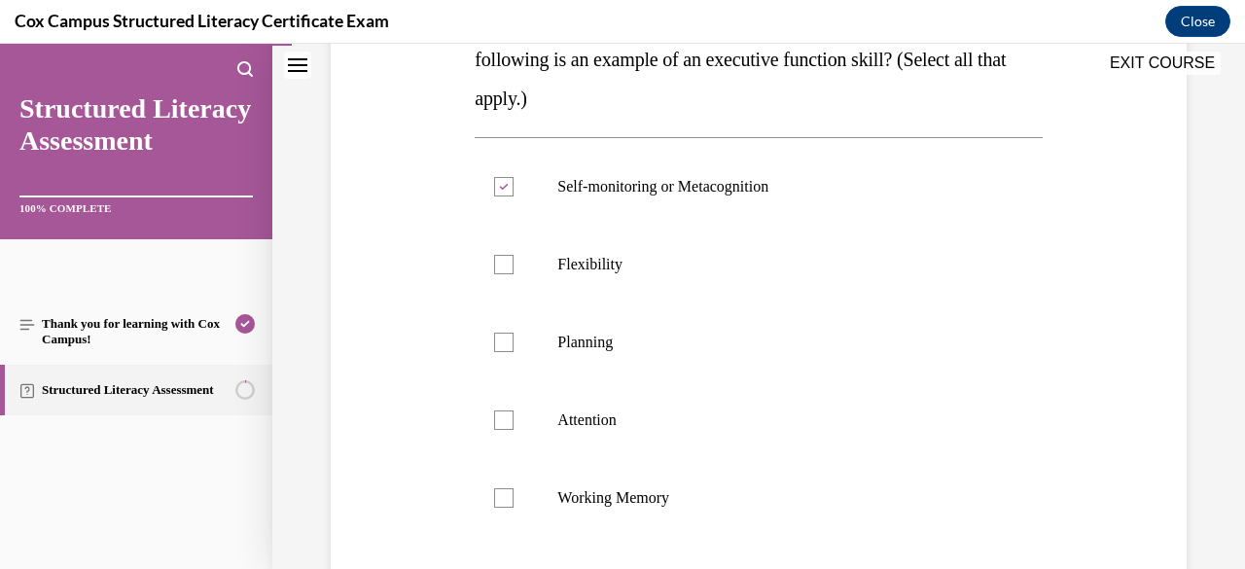
checkbox input "false"
click at [599, 271] on p "Flexibility" at bounding box center [775, 264] width 436 height 19
click at [513, 271] on input "Flexibility" at bounding box center [503, 264] width 19 height 19
checkbox input "true"
click at [600, 188] on p "Self-monitoring or Metacognition" at bounding box center [775, 186] width 436 height 19
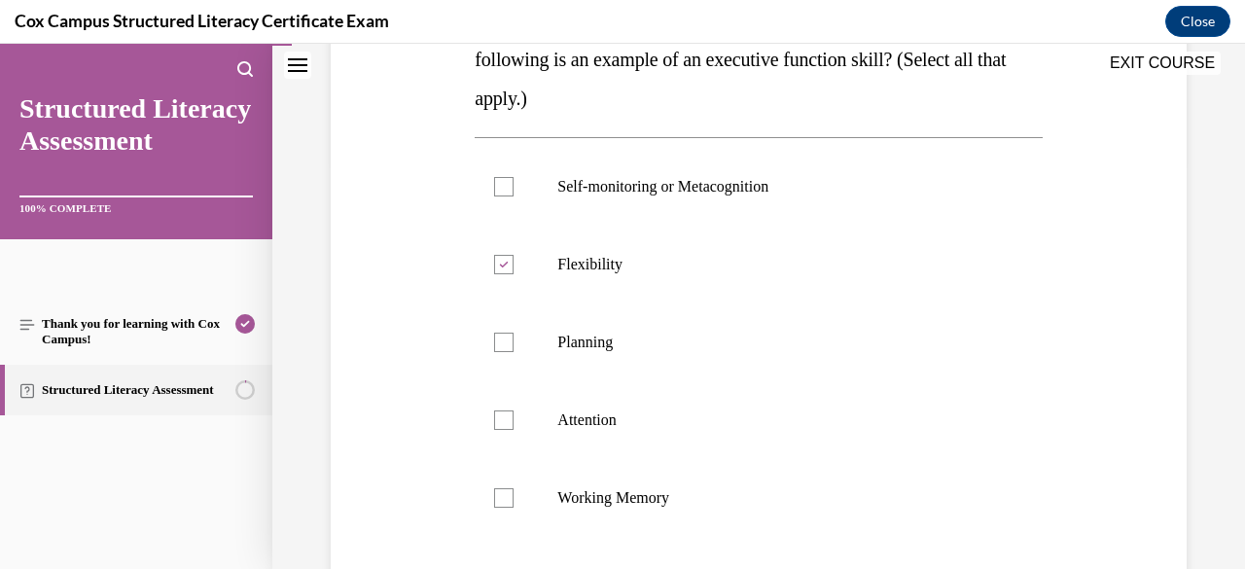
click at [513, 188] on input "Self-monitoring or Metacognition" at bounding box center [503, 186] width 19 height 19
checkbox input "true"
click at [501, 351] on label "Planning" at bounding box center [757, 342] width 567 height 78
click at [501, 351] on input "Planning" at bounding box center [503, 342] width 19 height 19
checkbox input "true"
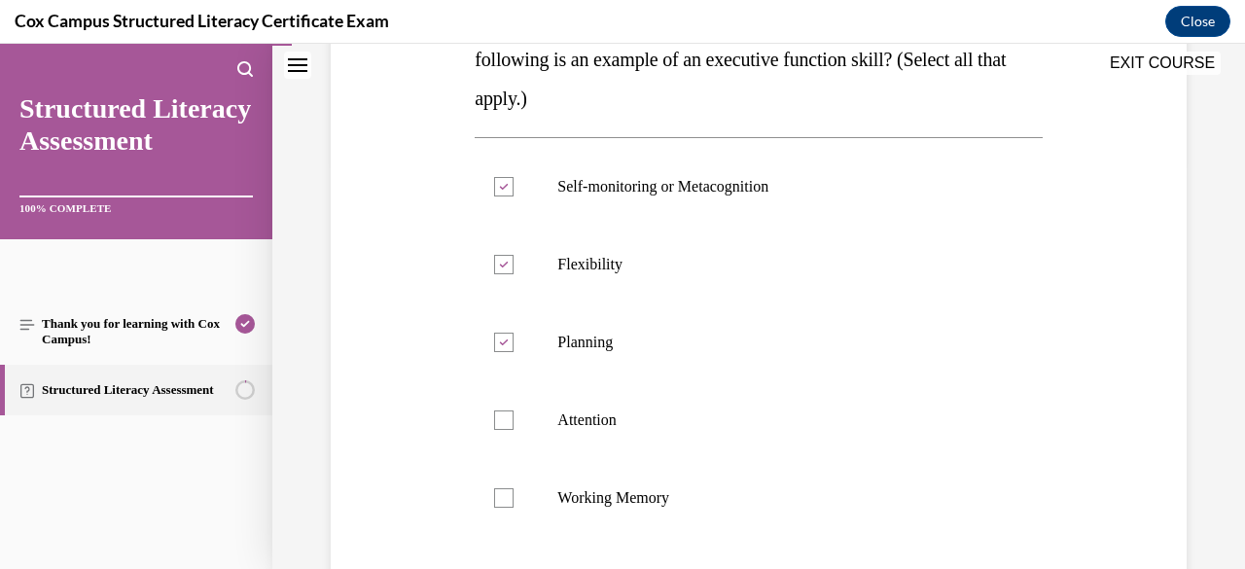
click at [498, 389] on label "Attention" at bounding box center [757, 420] width 567 height 78
click at [498, 410] on input "Attention" at bounding box center [503, 419] width 19 height 19
checkbox input "true"
click at [494, 503] on div at bounding box center [503, 497] width 19 height 19
click at [494, 503] on input "Working Memory" at bounding box center [503, 497] width 19 height 19
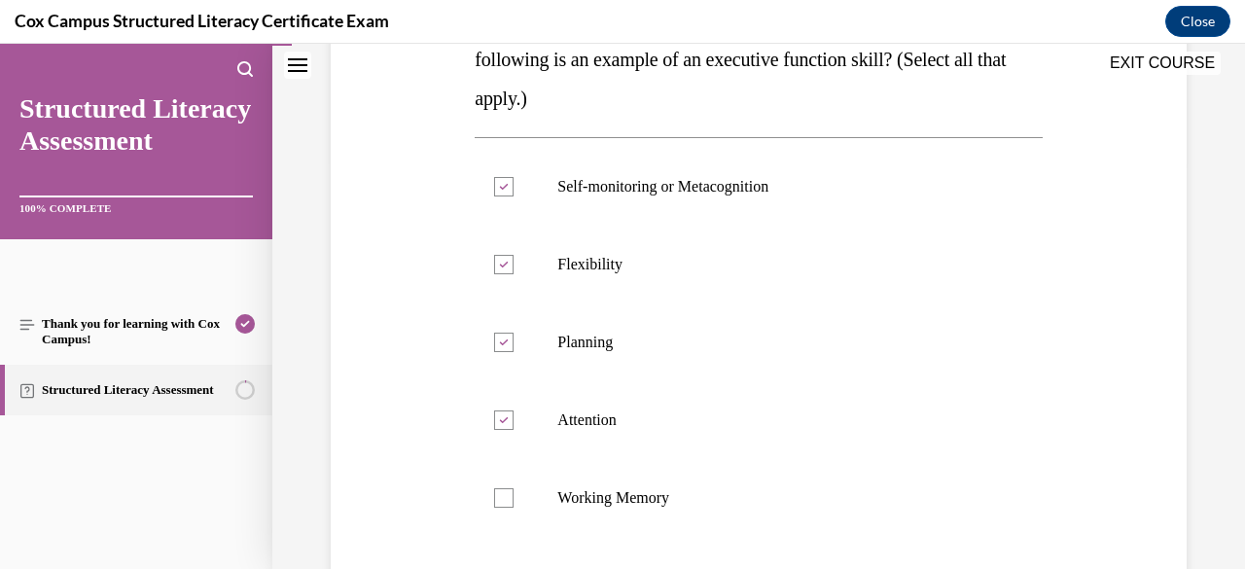
checkbox input "true"
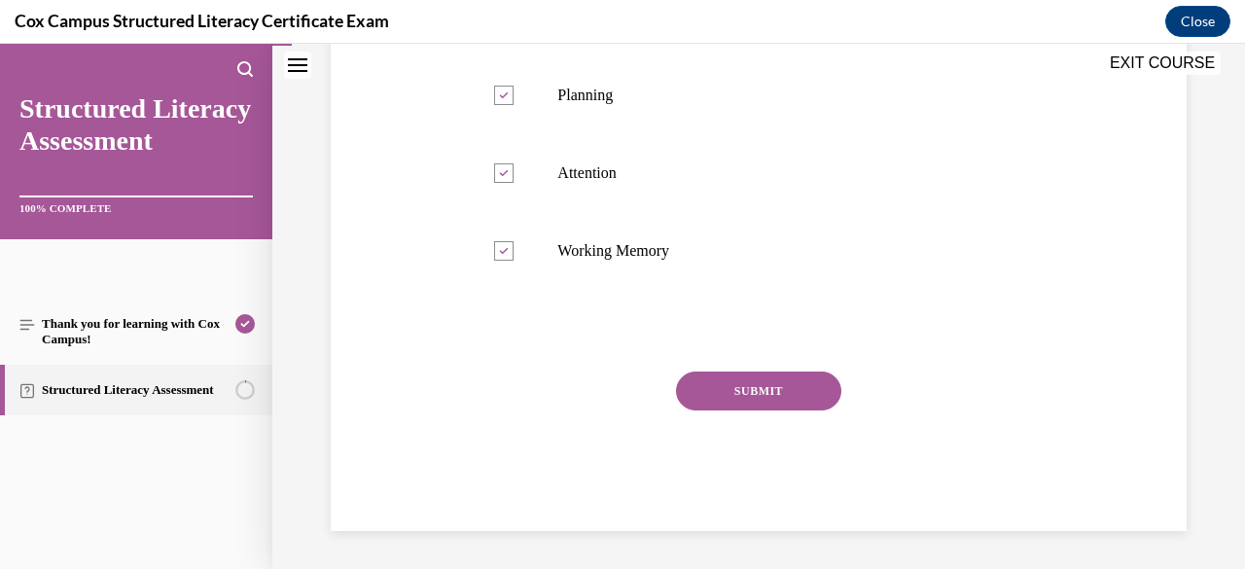
click at [735, 383] on button "SUBMIT" at bounding box center [758, 390] width 165 height 39
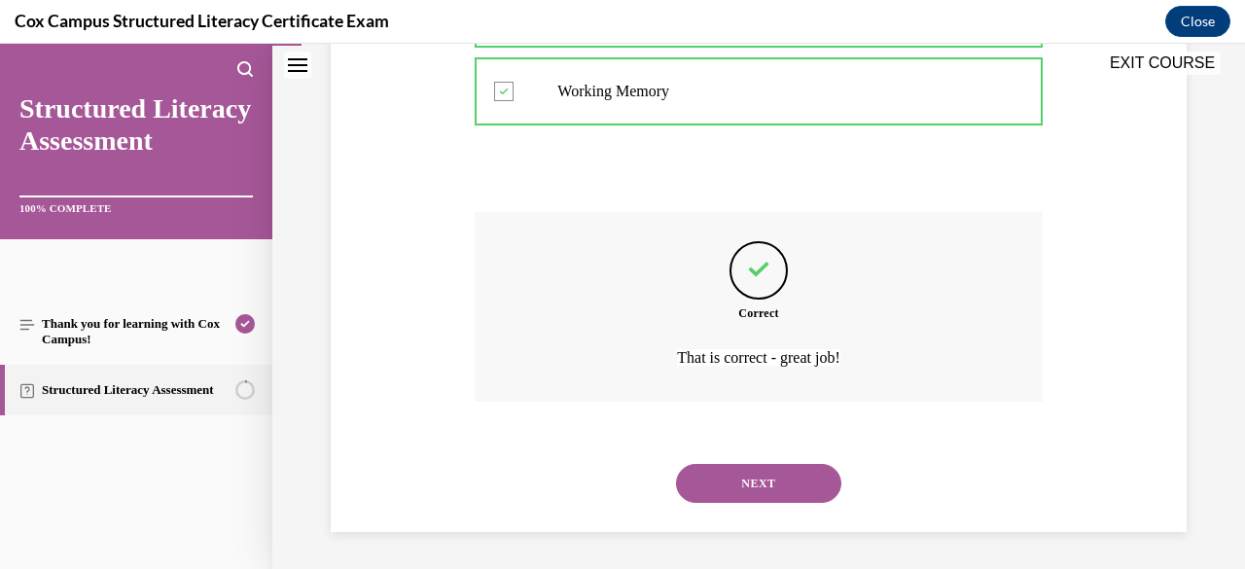
scroll to position [816, 0]
click at [735, 487] on button "NEXT" at bounding box center [758, 482] width 165 height 39
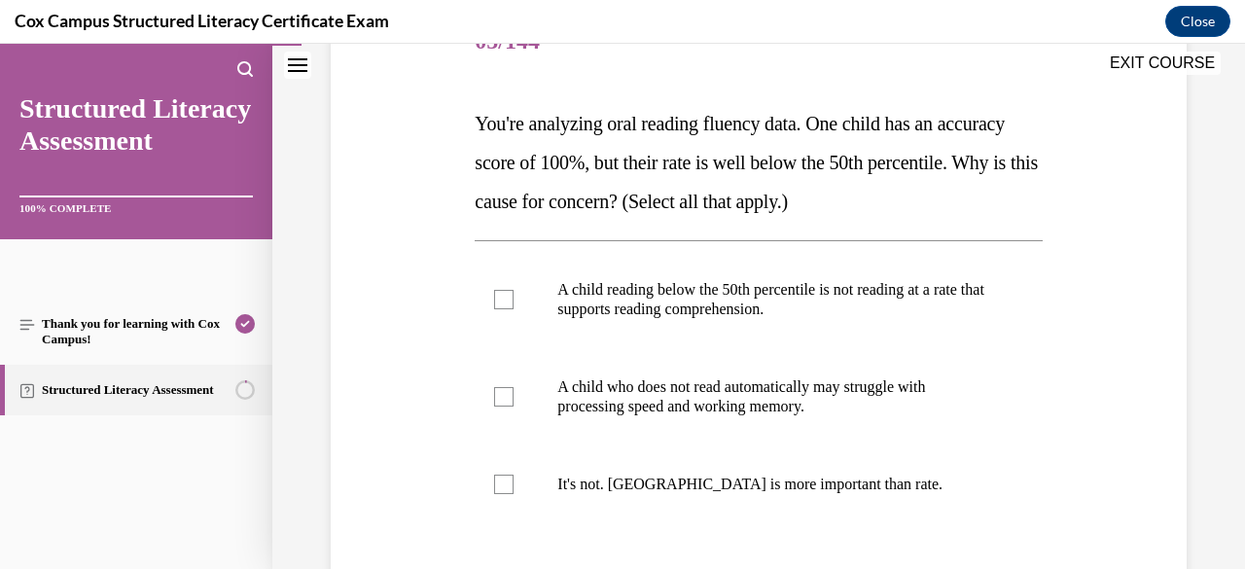
scroll to position [276, 0]
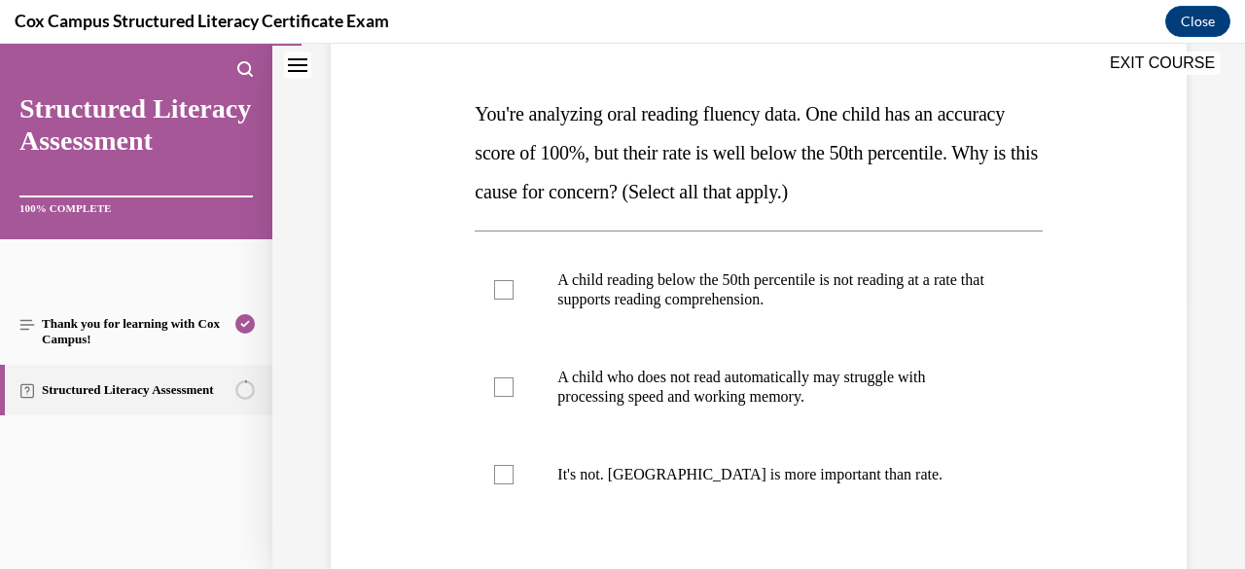
click at [611, 326] on label "A child reading below the 50th percentile is not reading at a rate that support…" at bounding box center [757, 289] width 567 height 97
click at [513, 299] on input "A child reading below the 50th percentile is not reading at a rate that support…" at bounding box center [503, 289] width 19 height 19
checkbox input "true"
click at [611, 384] on p "A child who does not read automatically may struggle with processing speed and …" at bounding box center [775, 387] width 436 height 39
click at [513, 384] on input "A child who does not read automatically may struggle with processing speed and …" at bounding box center [503, 386] width 19 height 19
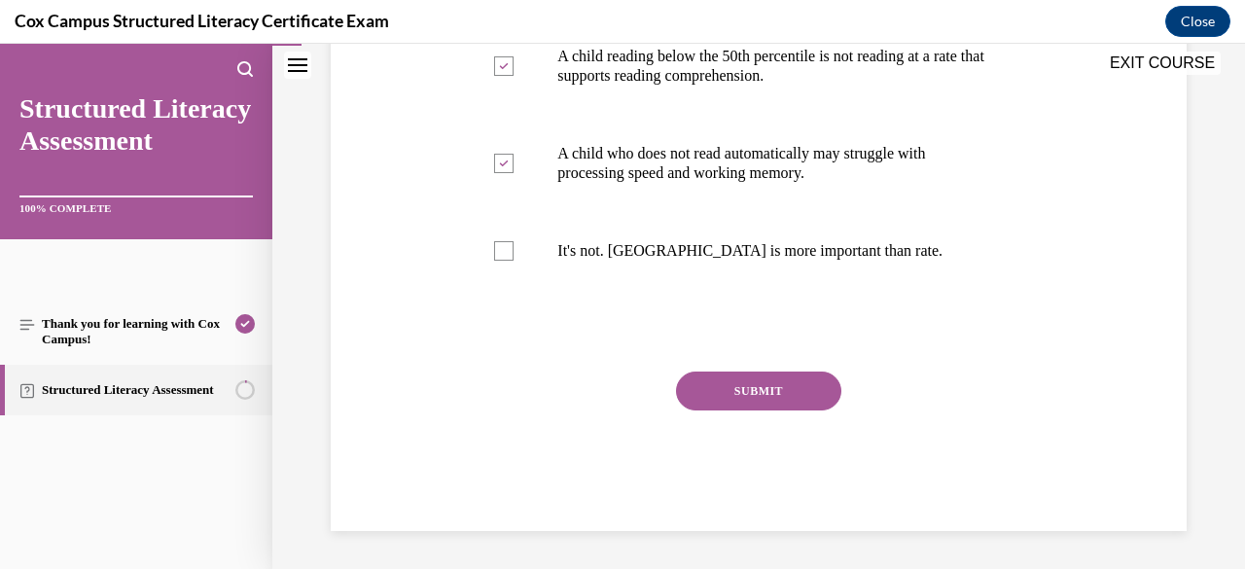
click at [681, 388] on button "SUBMIT" at bounding box center [758, 390] width 165 height 39
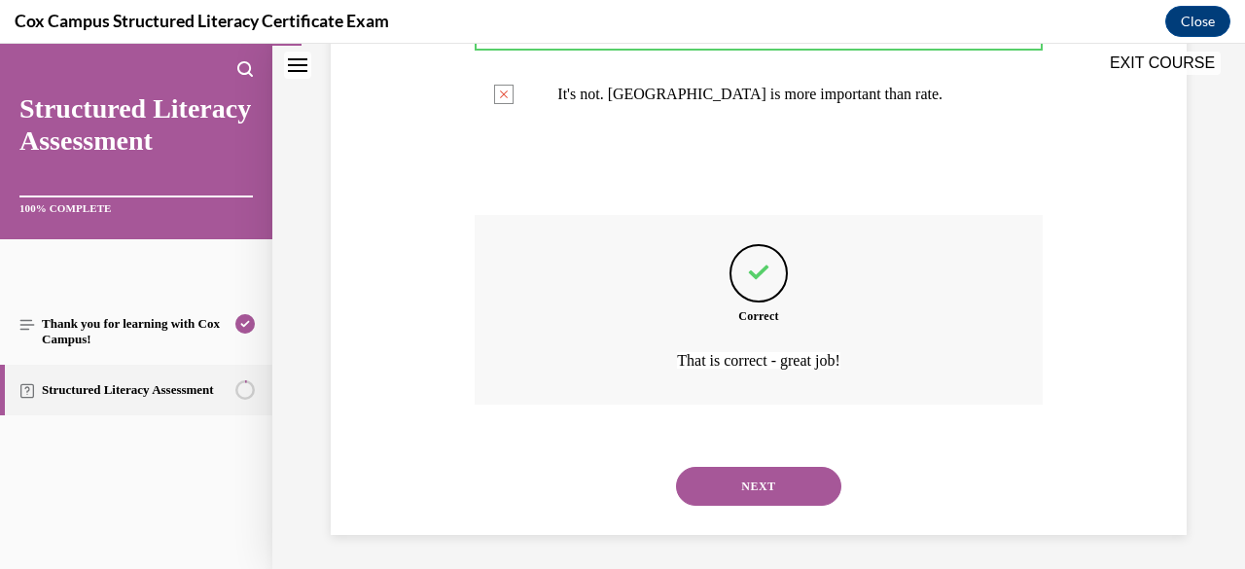
scroll to position [660, 0]
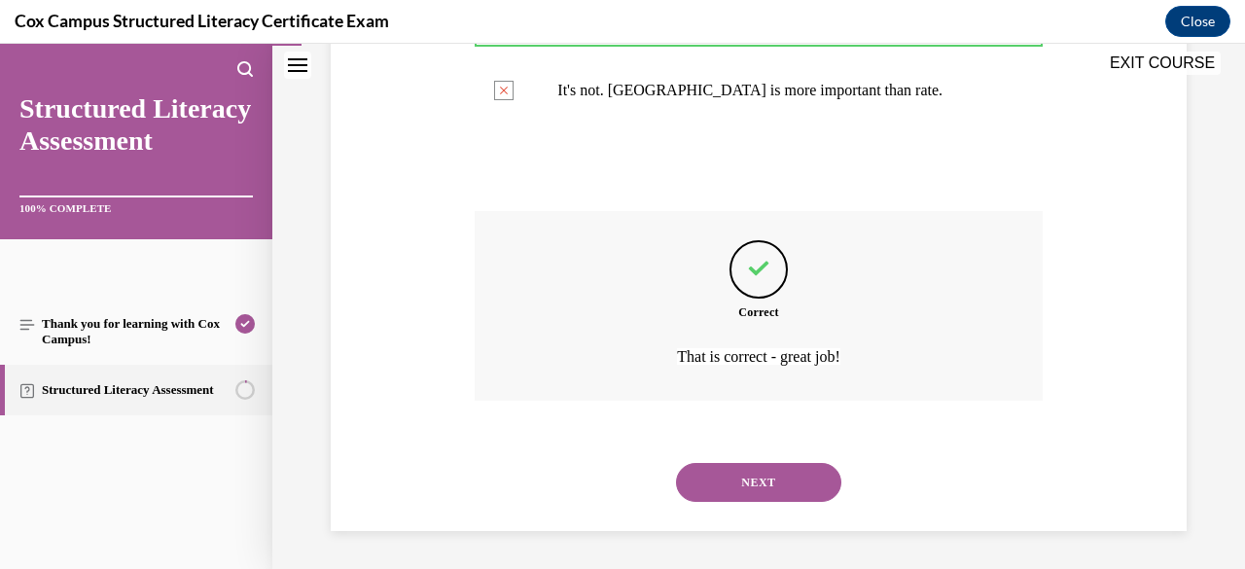
click at [754, 505] on div "NEXT" at bounding box center [757, 482] width 567 height 78
click at [737, 472] on button "NEXT" at bounding box center [758, 482] width 165 height 39
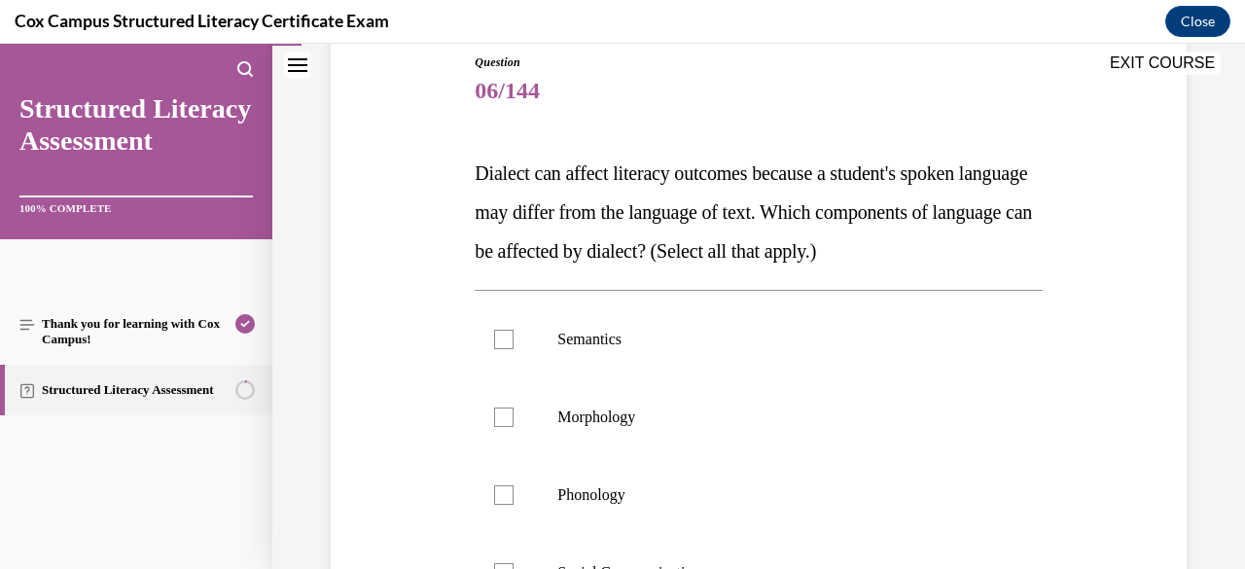
scroll to position [218, 0]
click at [714, 387] on label "Morphology" at bounding box center [757, 416] width 567 height 78
click at [513, 406] on input "Morphology" at bounding box center [503, 415] width 19 height 19
click at [696, 325] on label "Semantics" at bounding box center [757, 338] width 567 height 78
click at [513, 329] on input "Semantics" at bounding box center [503, 338] width 19 height 19
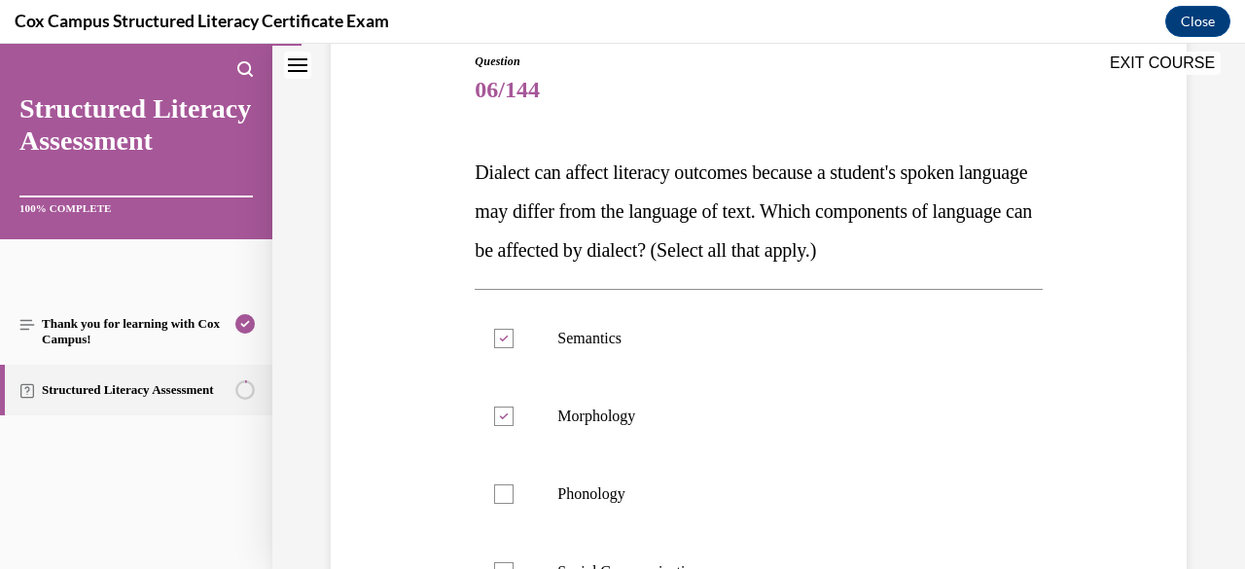
click at [662, 466] on label "Phonology" at bounding box center [757, 494] width 567 height 78
click at [513, 484] on input "Phonology" at bounding box center [503, 493] width 19 height 19
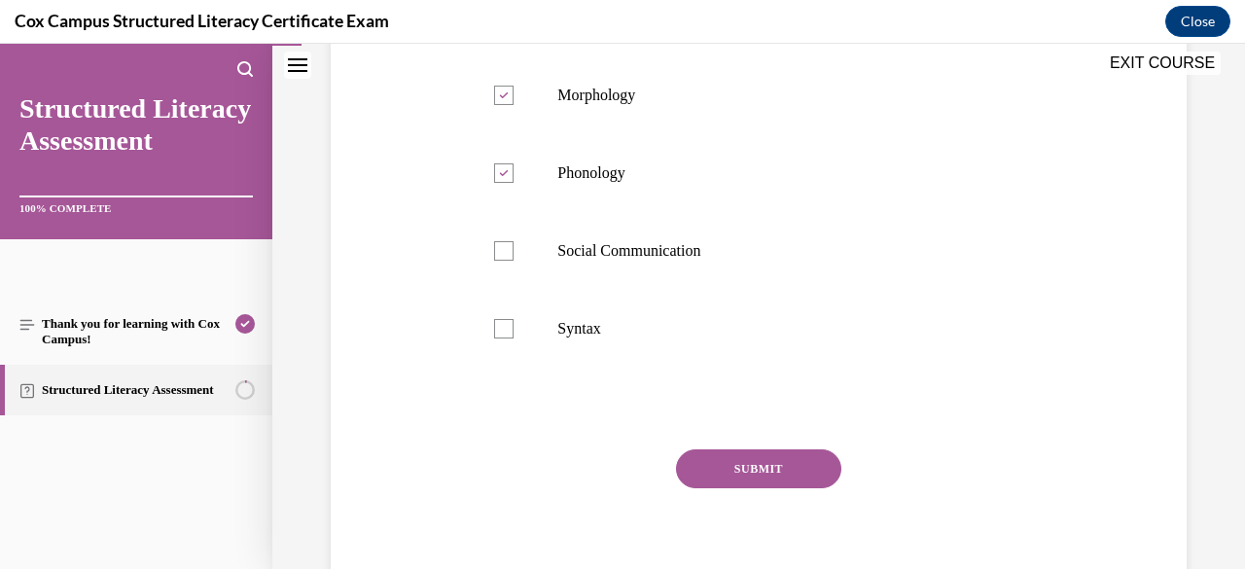
click at [679, 272] on label "Social Communication" at bounding box center [757, 251] width 567 height 78
click at [513, 261] on input "Social Communication" at bounding box center [503, 250] width 19 height 19
click at [669, 330] on p "Syntax" at bounding box center [775, 328] width 436 height 19
click at [513, 330] on input "Syntax" at bounding box center [503, 328] width 19 height 19
click at [729, 474] on button "SUBMIT" at bounding box center [758, 468] width 165 height 39
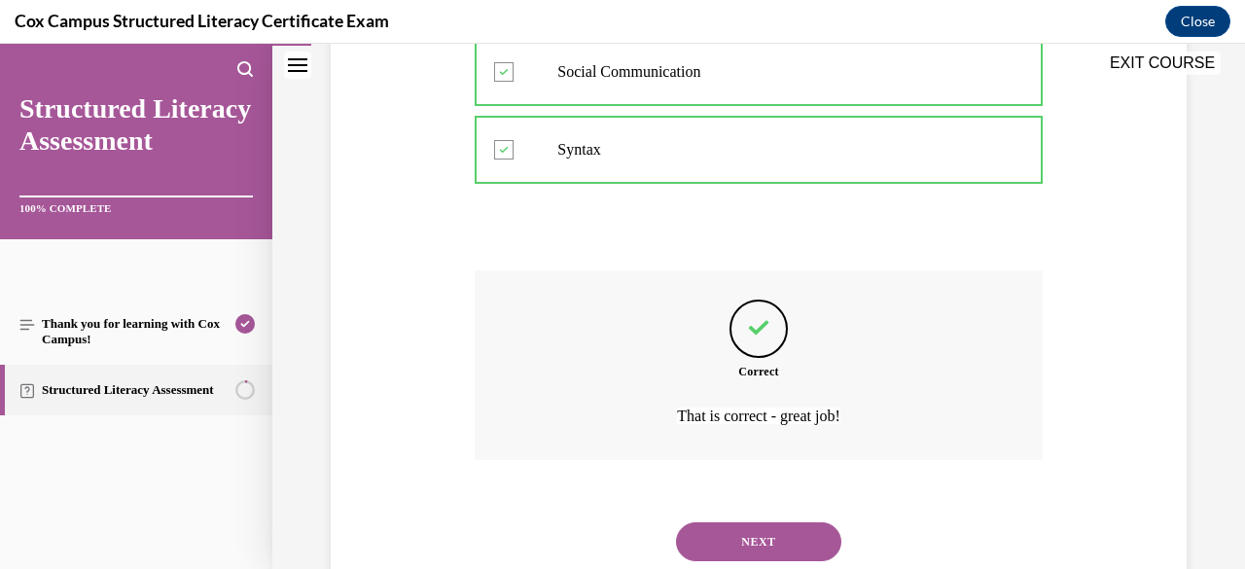
scroll to position [777, 0]
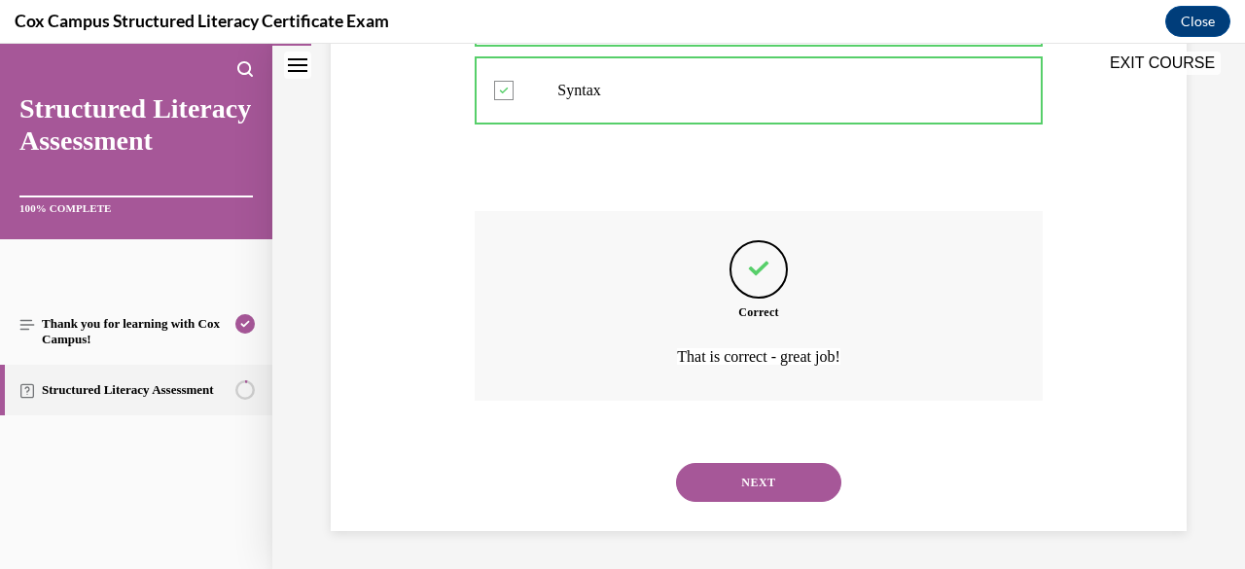
click at [732, 485] on button "NEXT" at bounding box center [758, 482] width 165 height 39
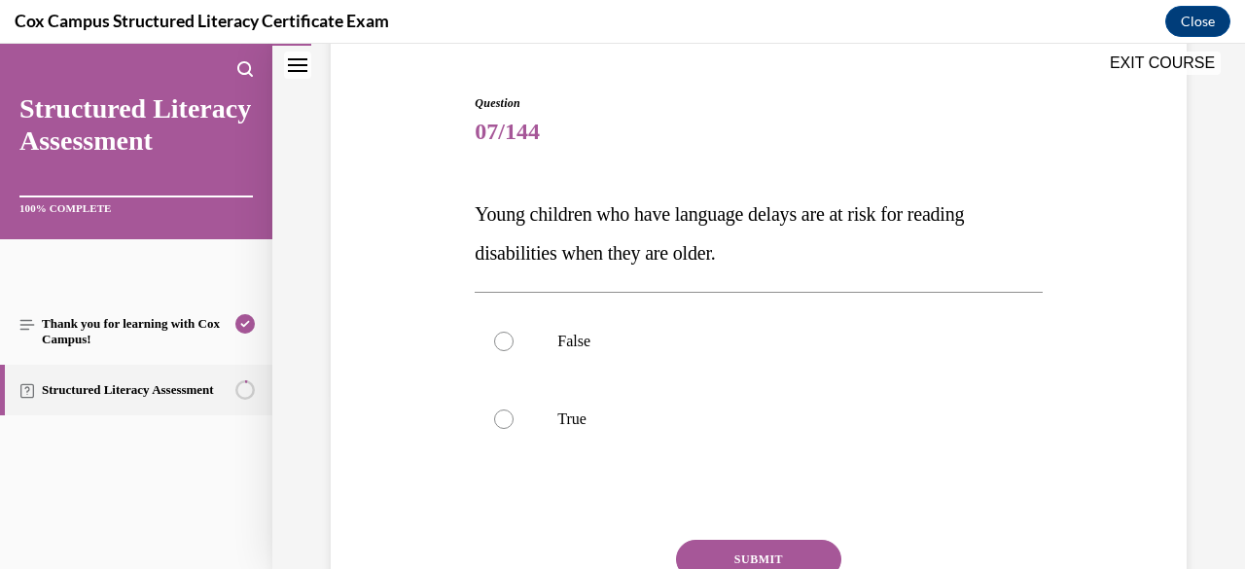
scroll to position [224, 0]
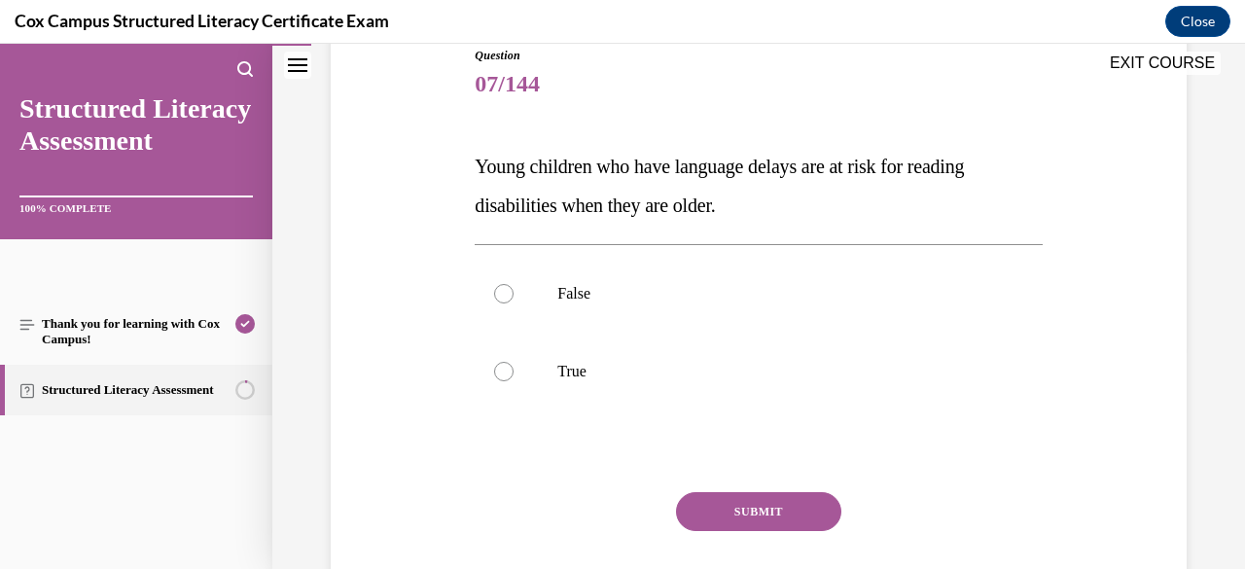
click at [705, 380] on p "True" at bounding box center [775, 371] width 436 height 19
click at [513, 380] on input "True" at bounding box center [503, 371] width 19 height 19
click at [730, 504] on button "SUBMIT" at bounding box center [758, 511] width 165 height 39
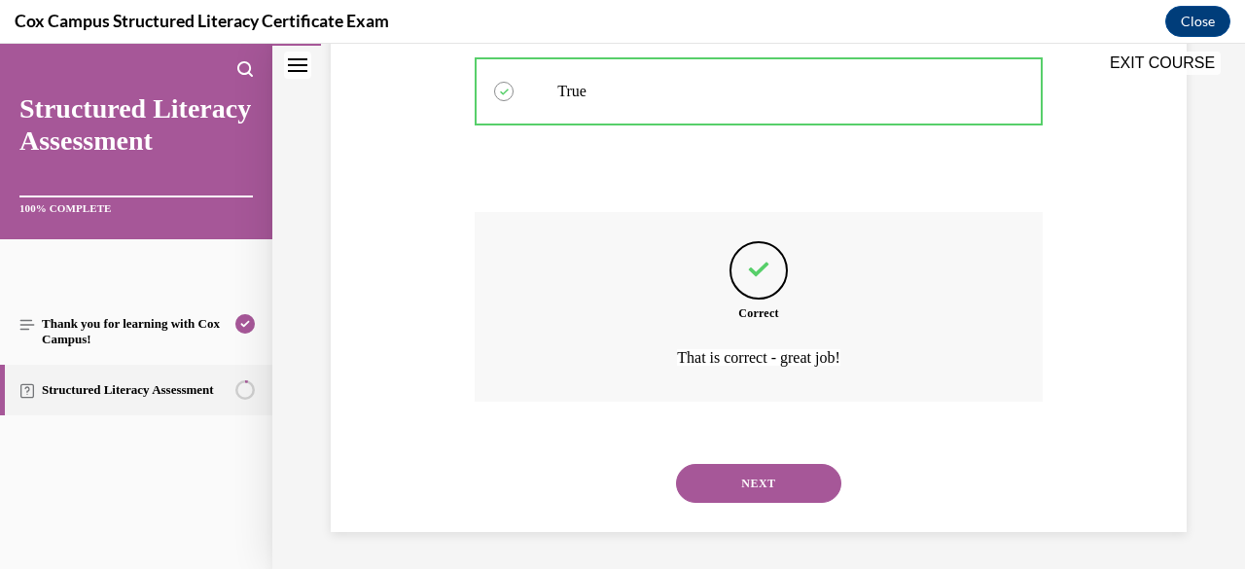
scroll to position [505, 0]
click at [733, 479] on button "NEXT" at bounding box center [758, 482] width 165 height 39
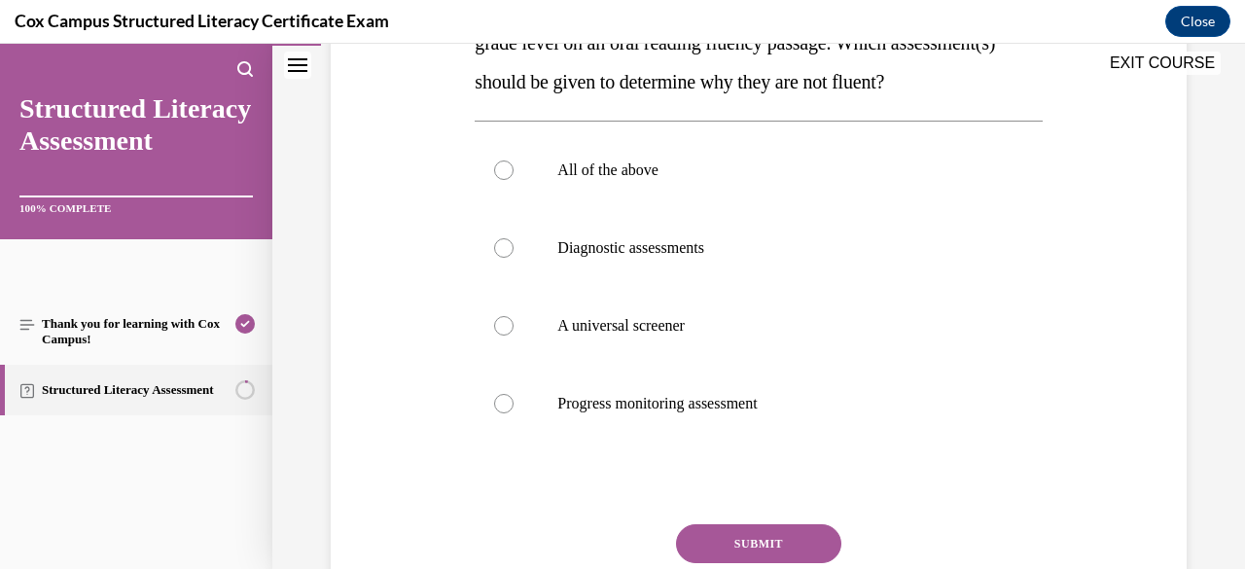
scroll to position [389, 0]
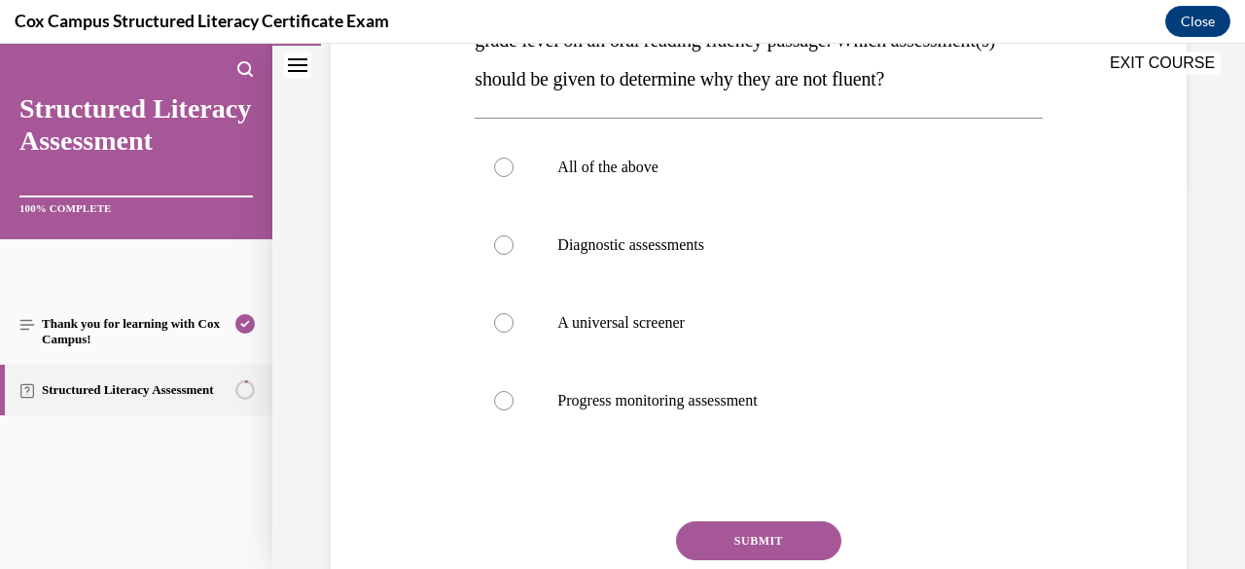
click at [729, 284] on label "Diagnostic assessments" at bounding box center [757, 245] width 567 height 78
click at [513, 255] on input "Diagnostic assessments" at bounding box center [503, 244] width 19 height 19
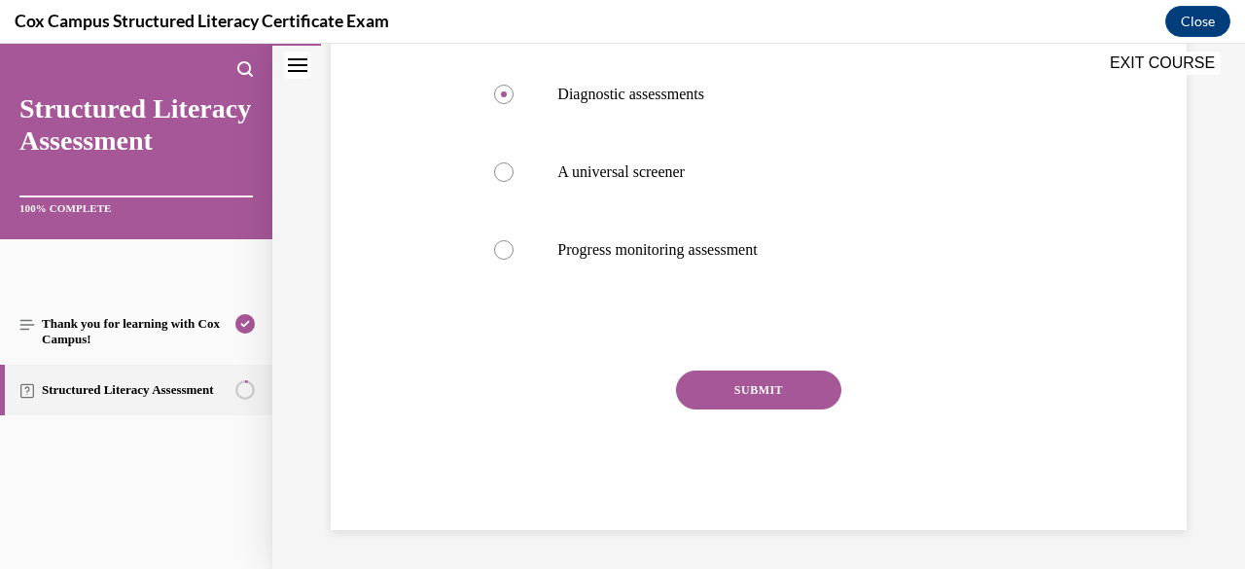
click at [743, 384] on button "SUBMIT" at bounding box center [758, 389] width 165 height 39
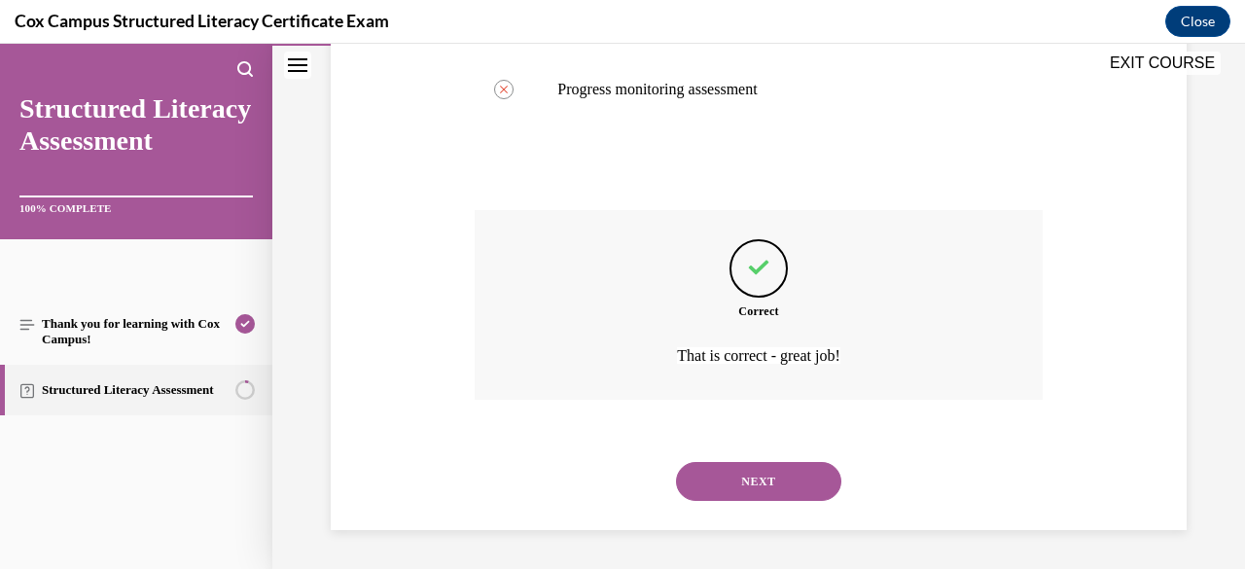
scroll to position [738, 0]
click at [741, 482] on button "NEXT" at bounding box center [758, 481] width 165 height 39
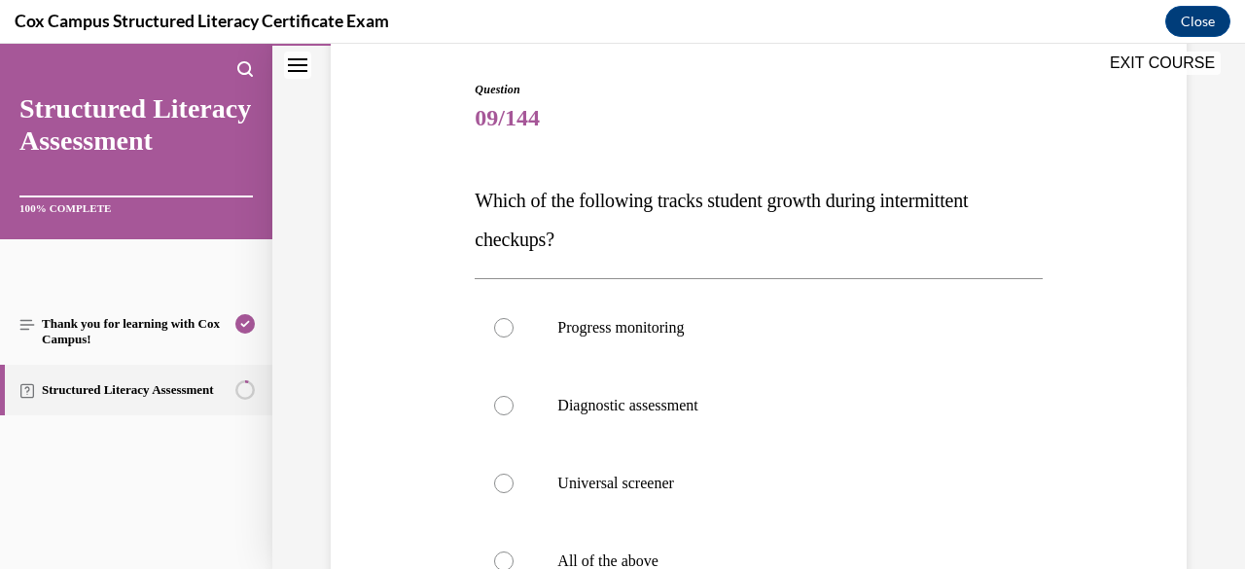
scroll to position [263, 0]
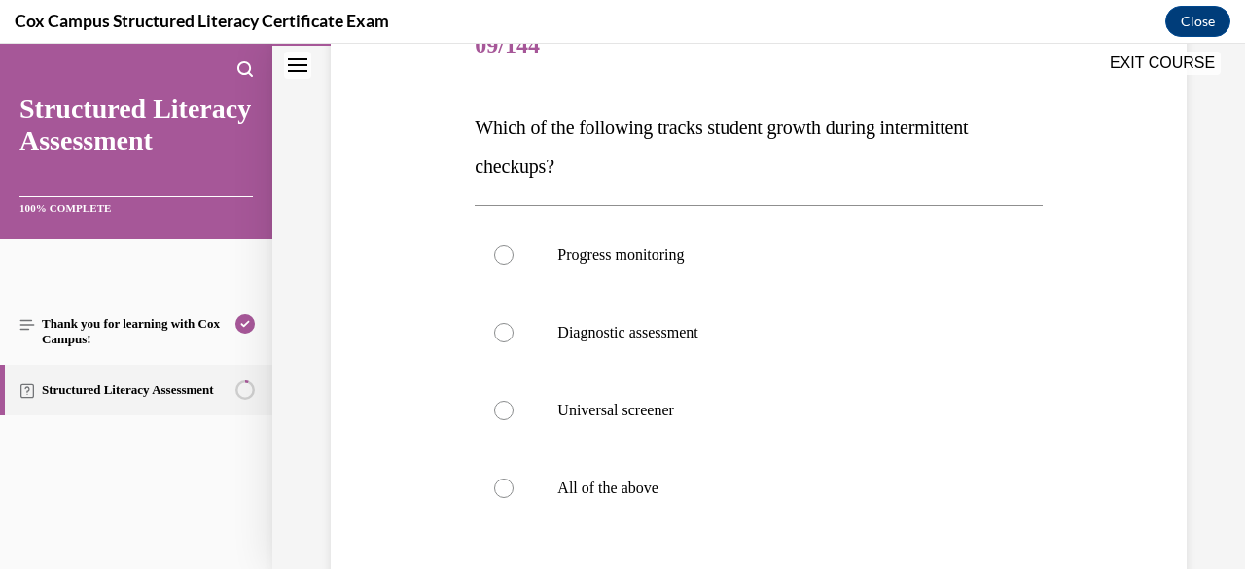
click at [714, 279] on label "Progress monitoring" at bounding box center [757, 255] width 567 height 78
click at [513, 264] on input "Progress monitoring" at bounding box center [503, 254] width 19 height 19
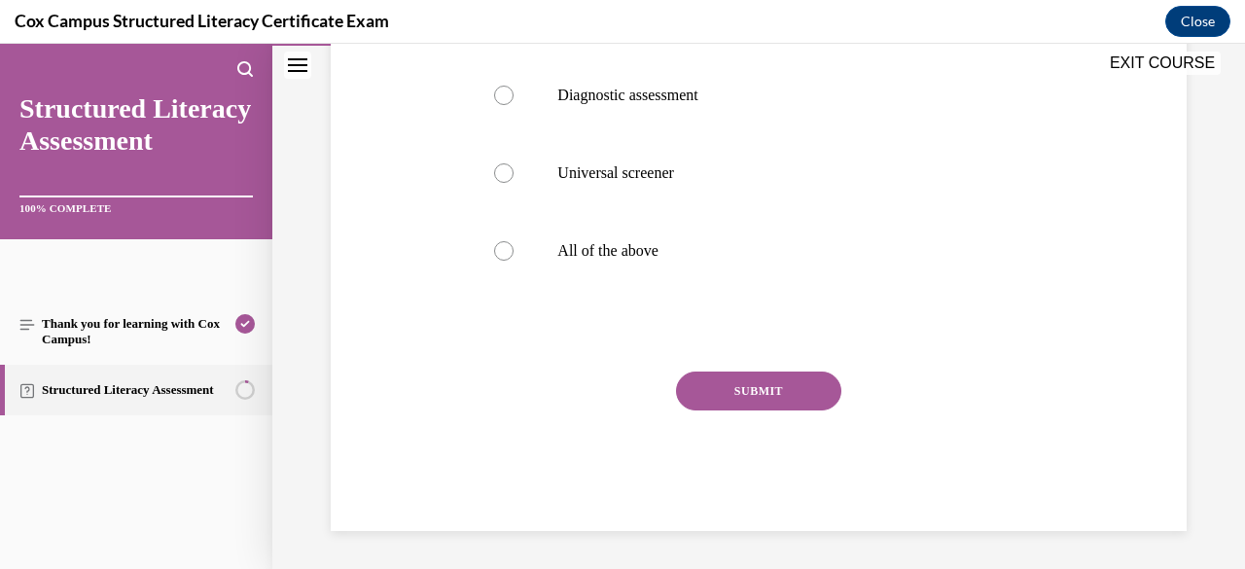
click at [720, 380] on button "SUBMIT" at bounding box center [758, 390] width 165 height 39
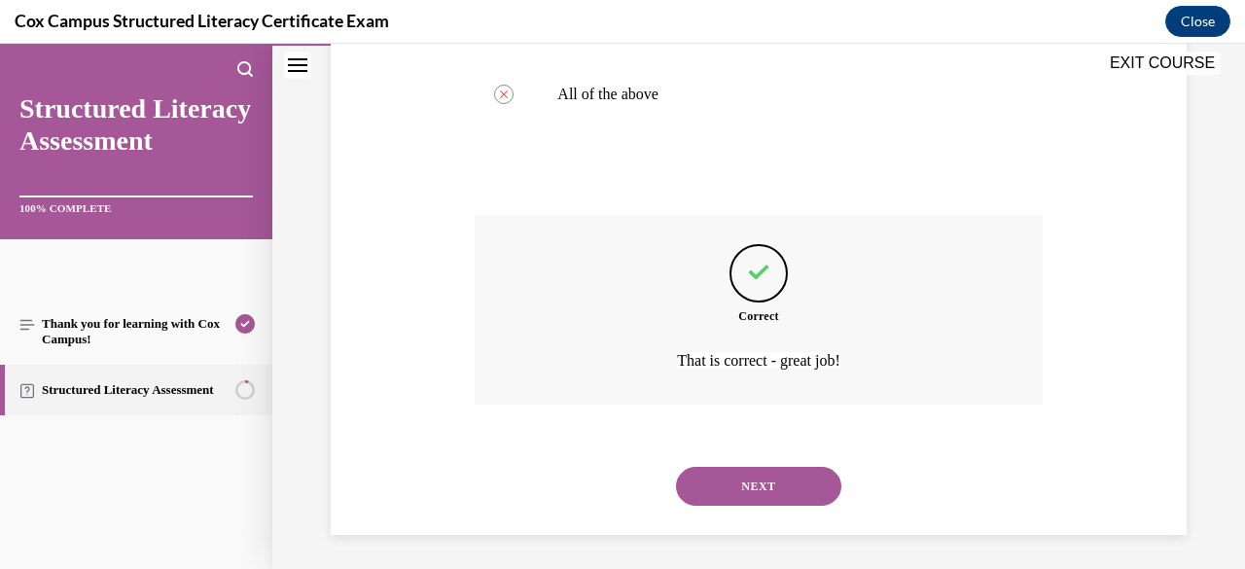
scroll to position [660, 0]
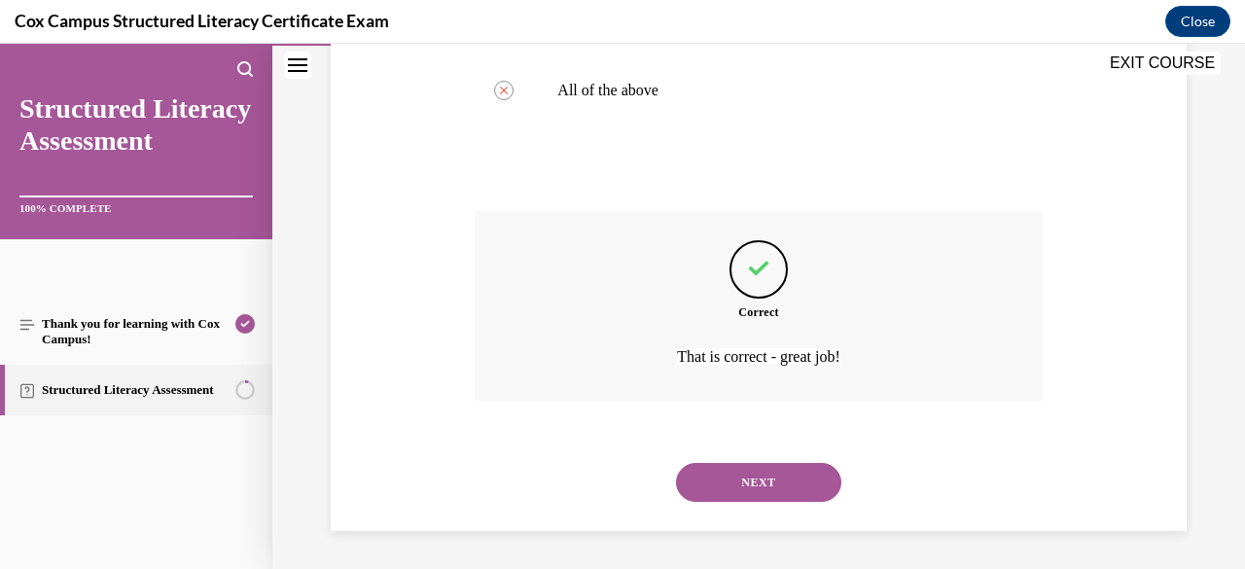
click at [733, 480] on button "NEXT" at bounding box center [758, 482] width 165 height 39
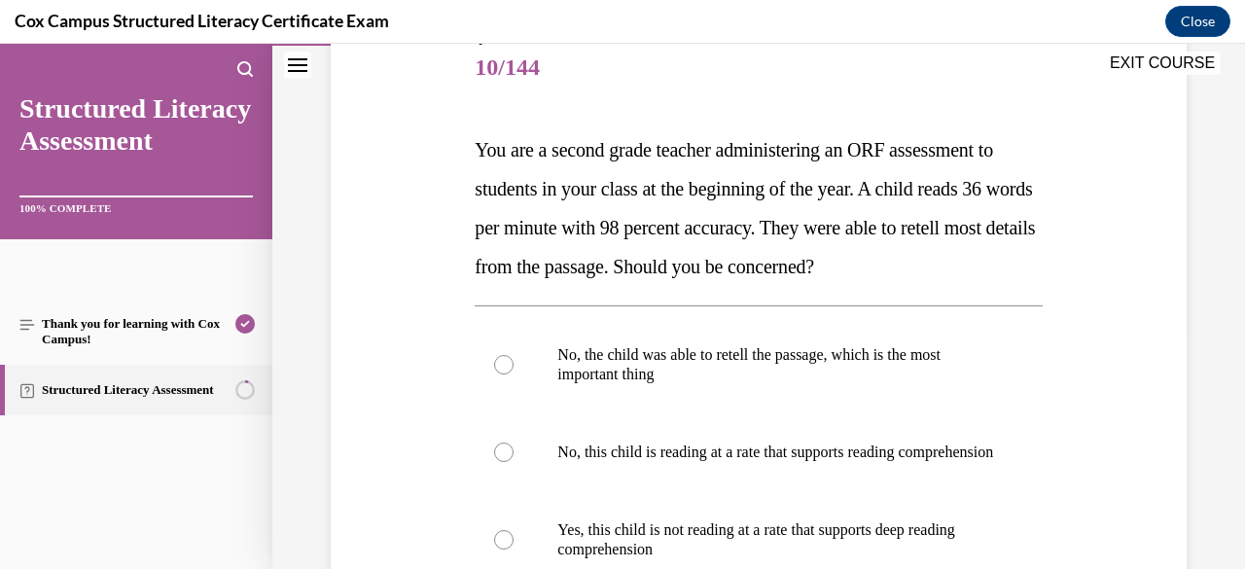
scroll to position [402, 0]
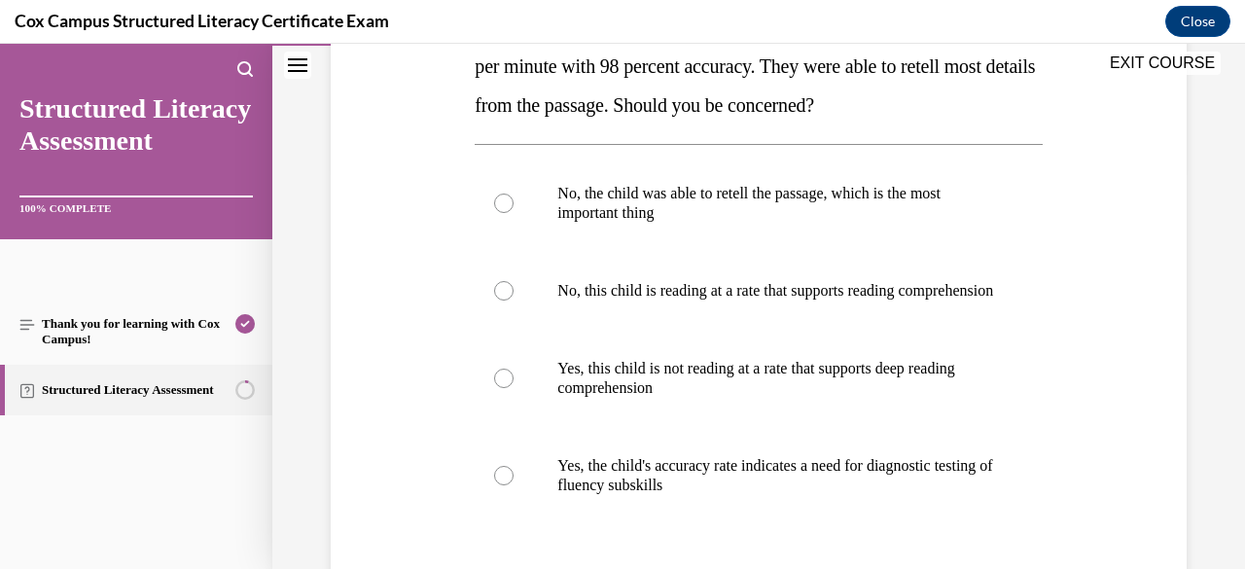
click at [735, 398] on p "Yes, this child is not reading at a rate that supports deep reading comprehensi…" at bounding box center [775, 378] width 436 height 39
click at [513, 388] on input "Yes, this child is not reading at a rate that supports deep reading comprehensi…" at bounding box center [503, 377] width 19 height 19
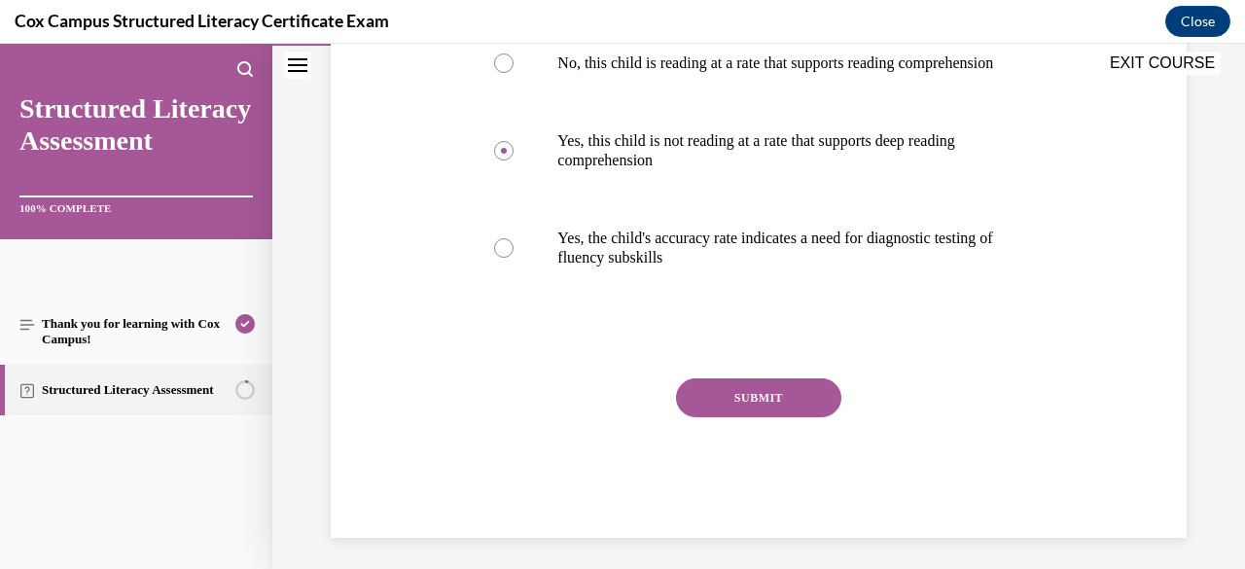
click at [738, 410] on button "SUBMIT" at bounding box center [758, 397] width 165 height 39
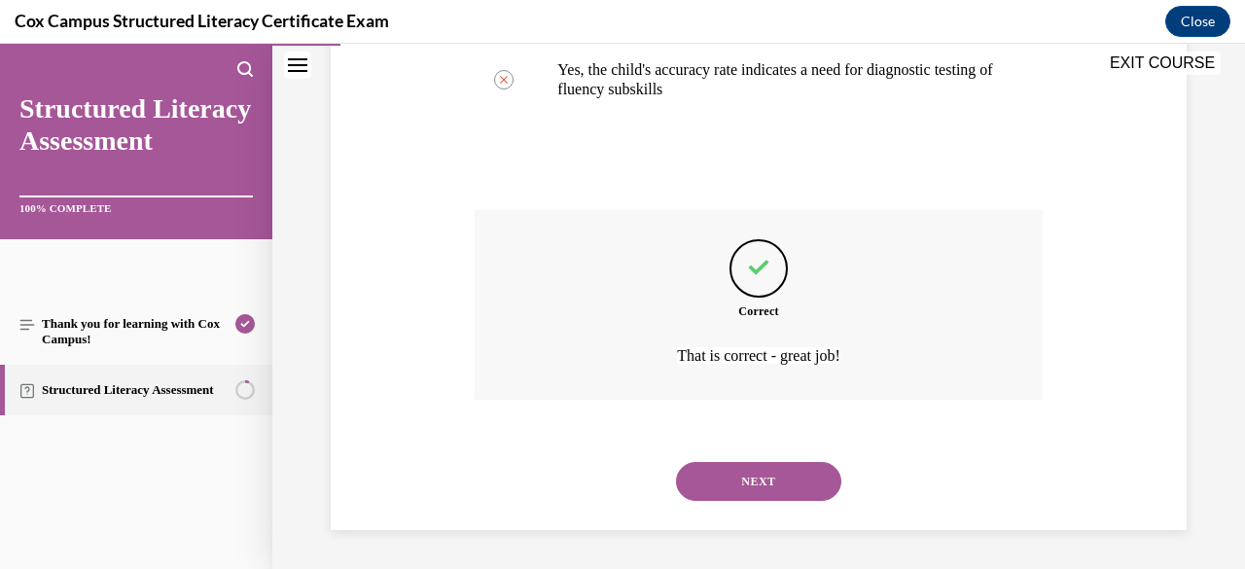
scroll to position [816, 0]
click at [751, 476] on button "NEXT" at bounding box center [758, 481] width 165 height 39
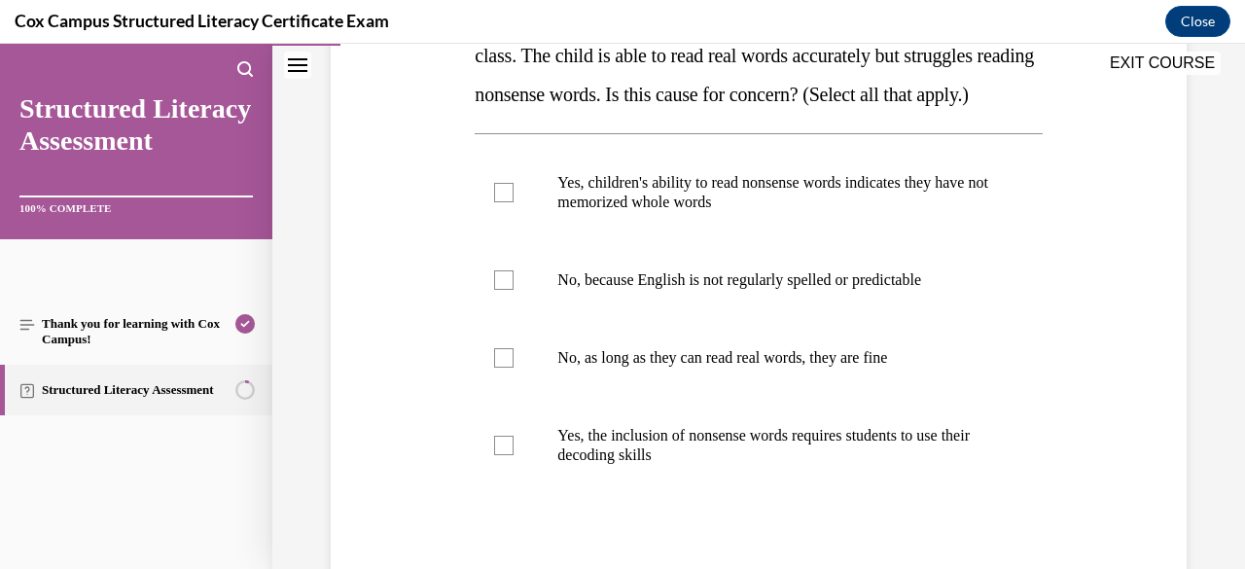
scroll to position [374, 0]
click at [751, 462] on span "Yes, the inclusion of nonsense words requires students to use their decoding sk…" at bounding box center [763, 444] width 412 height 36
click at [513, 454] on input "Yes, the inclusion of nonsense words requires students to use their decoding sk…" at bounding box center [503, 444] width 19 height 19
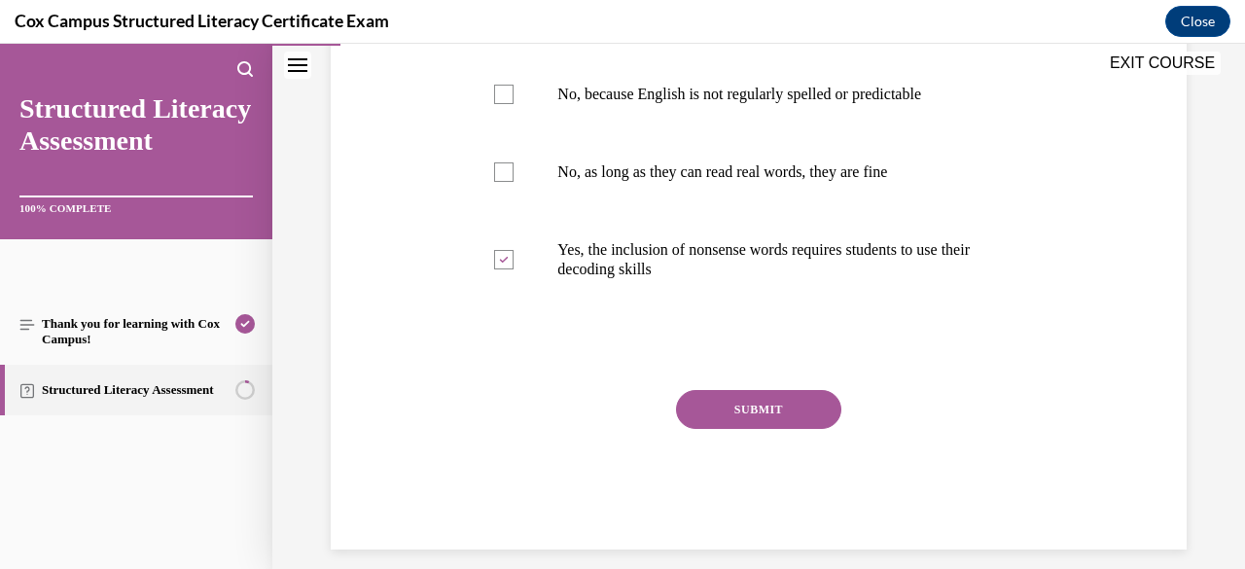
click at [747, 429] on button "SUBMIT" at bounding box center [758, 409] width 165 height 39
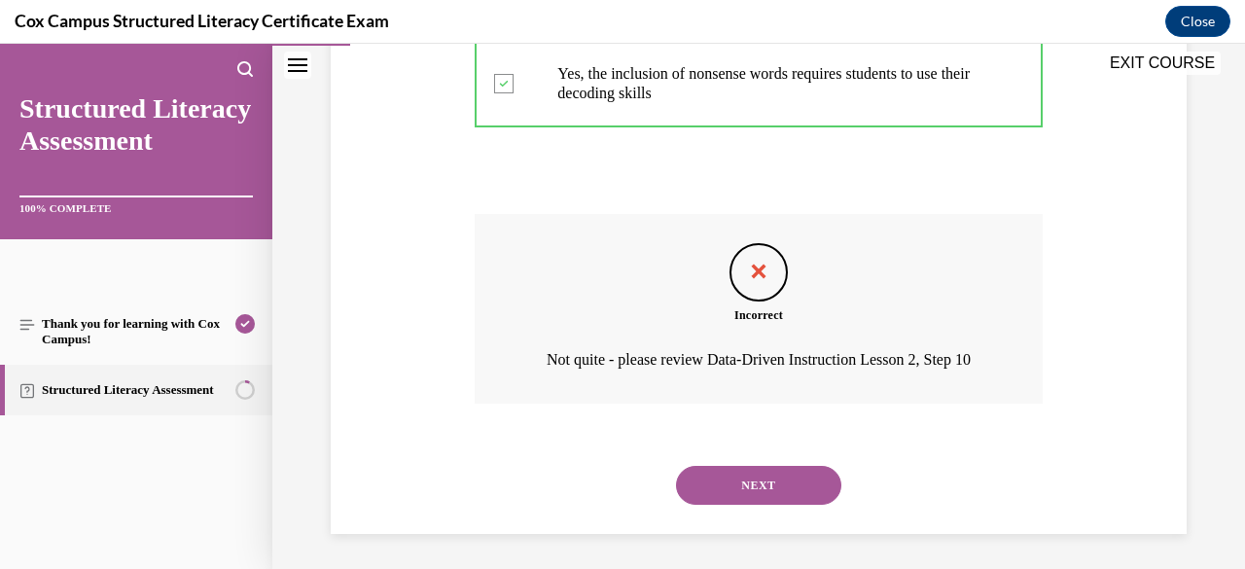
scroll to position [803, 0]
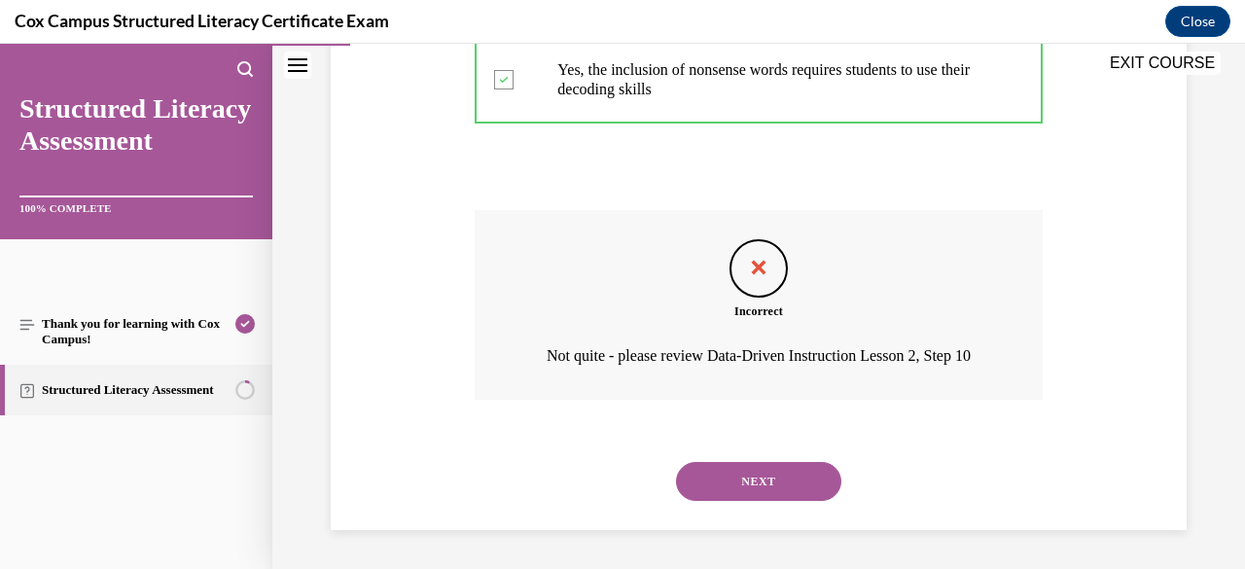
click at [749, 485] on button "NEXT" at bounding box center [758, 481] width 165 height 39
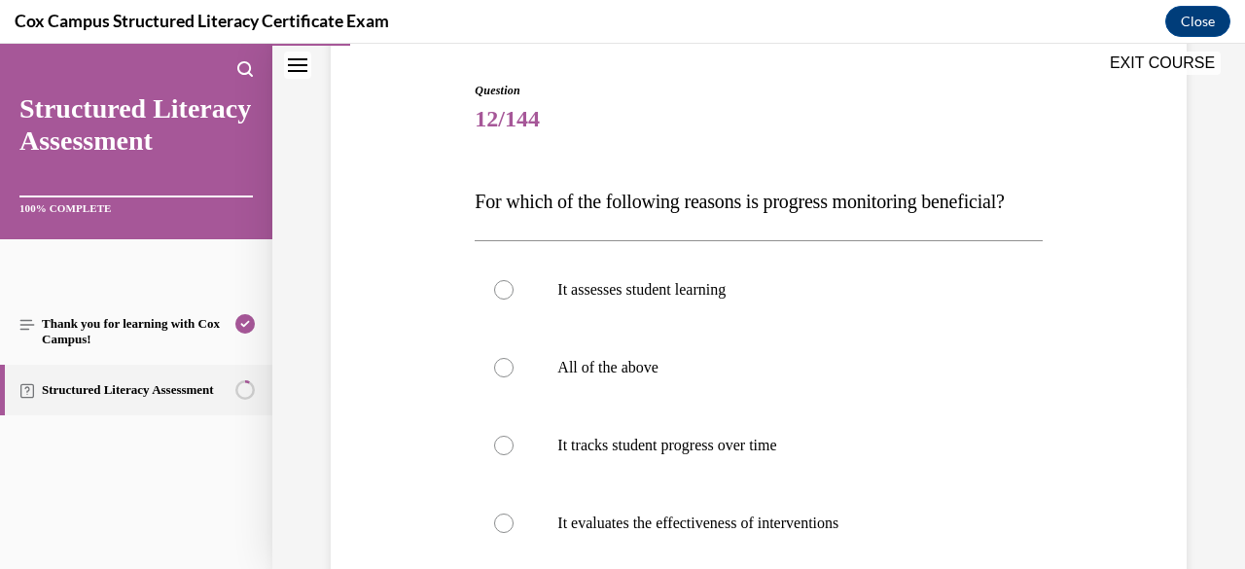
scroll to position [319, 0]
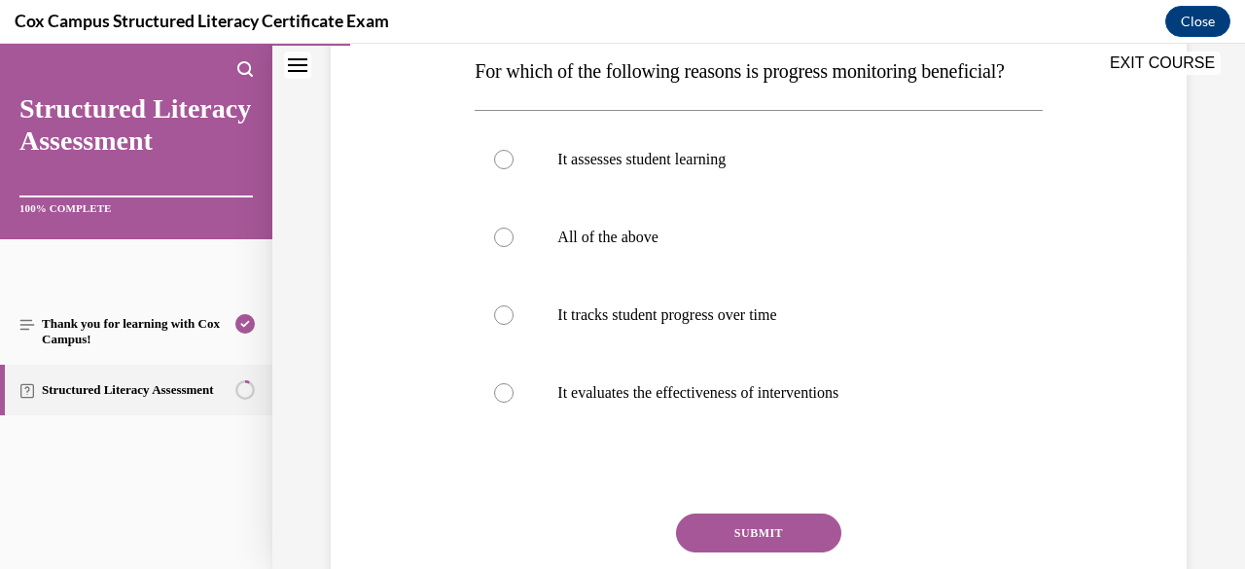
click at [673, 276] on label "All of the above" at bounding box center [757, 237] width 567 height 78
click at [513, 247] on input "All of the above" at bounding box center [503, 237] width 19 height 19
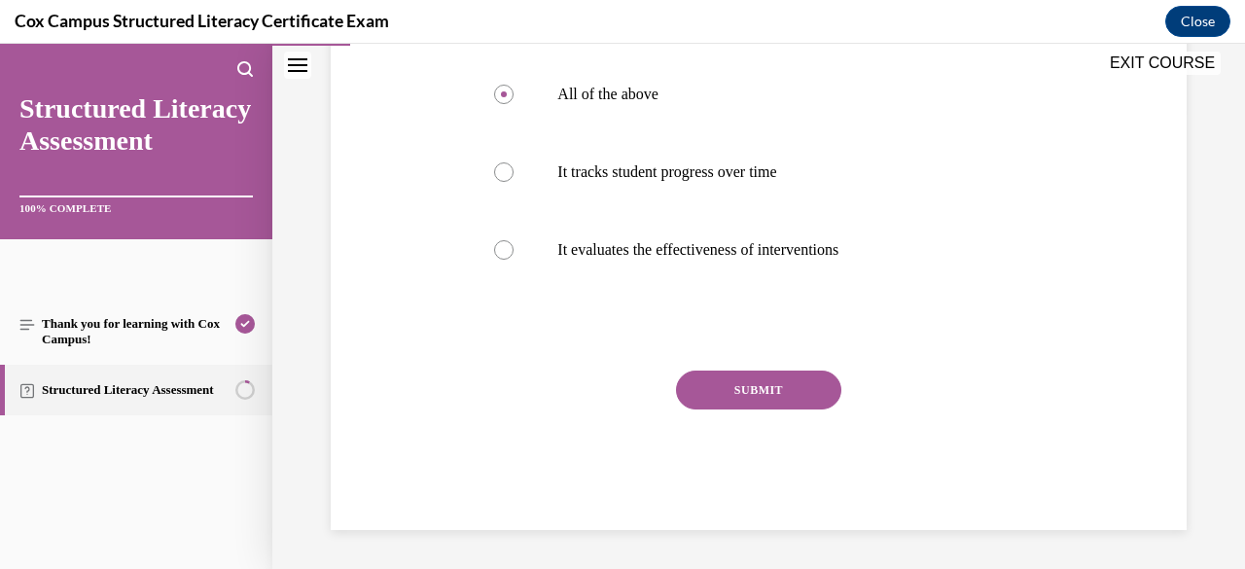
scroll to position [463, 0]
click at [733, 409] on button "SUBMIT" at bounding box center [758, 389] width 165 height 39
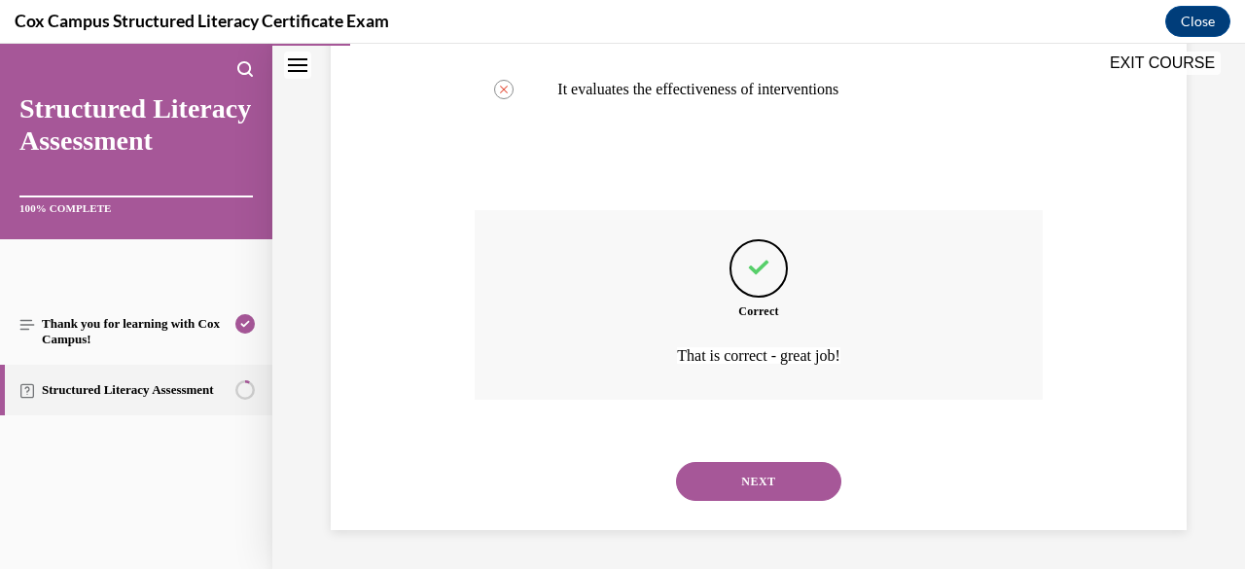
scroll to position [660, 0]
click at [776, 470] on button "NEXT" at bounding box center [758, 481] width 165 height 39
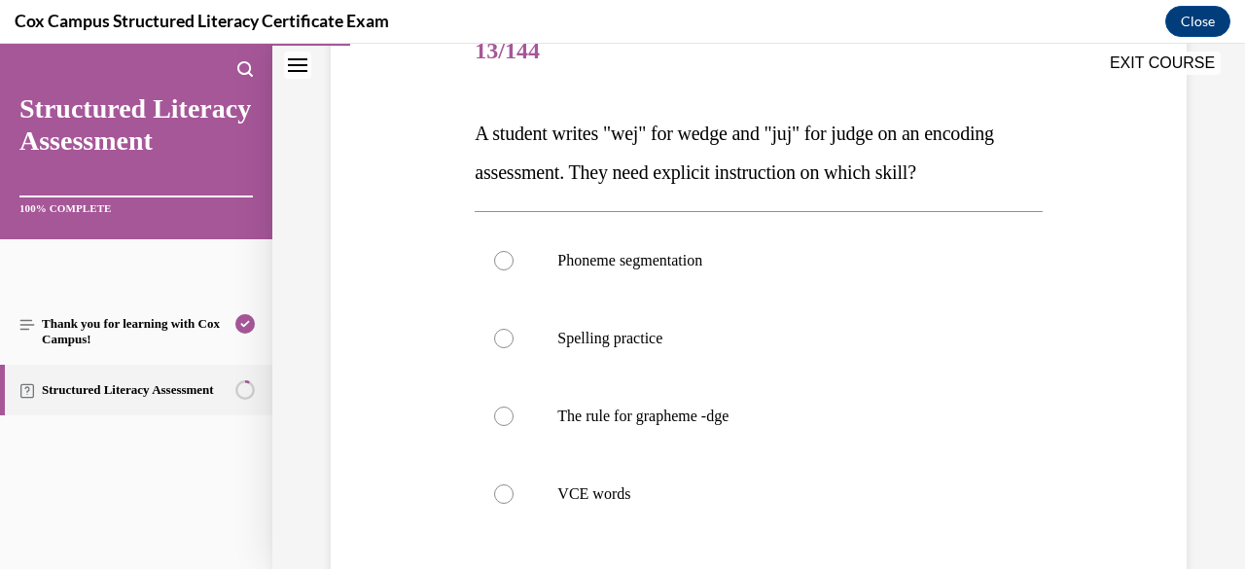
scroll to position [270, 0]
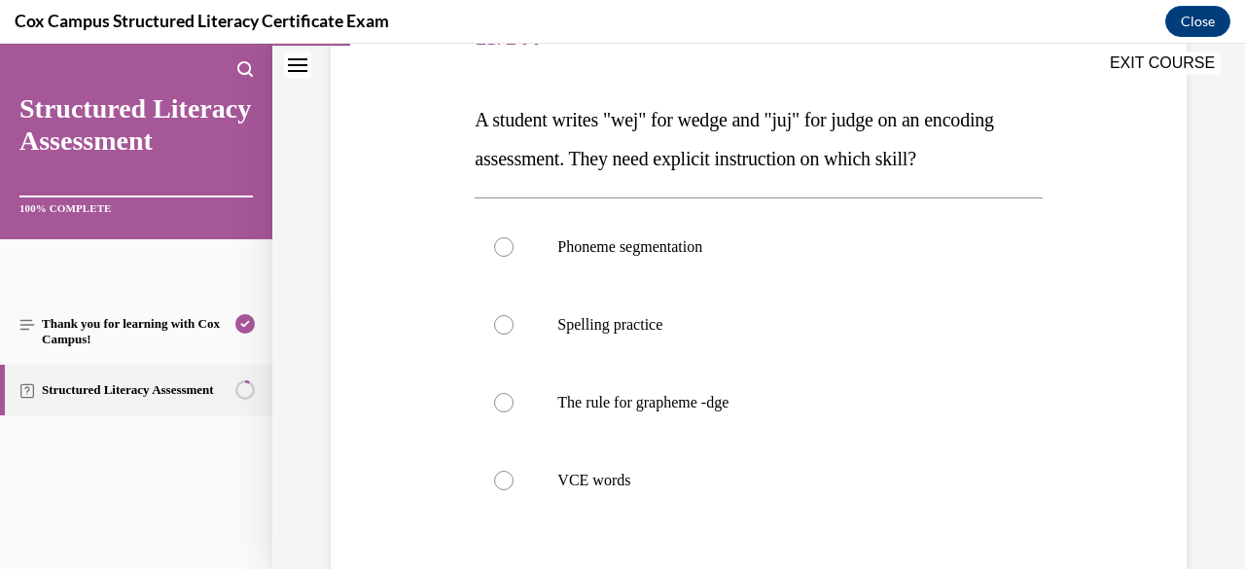
click at [754, 376] on label "The rule for grapheme -dge" at bounding box center [757, 403] width 567 height 78
click at [513, 393] on input "The rule for grapheme -dge" at bounding box center [503, 402] width 19 height 19
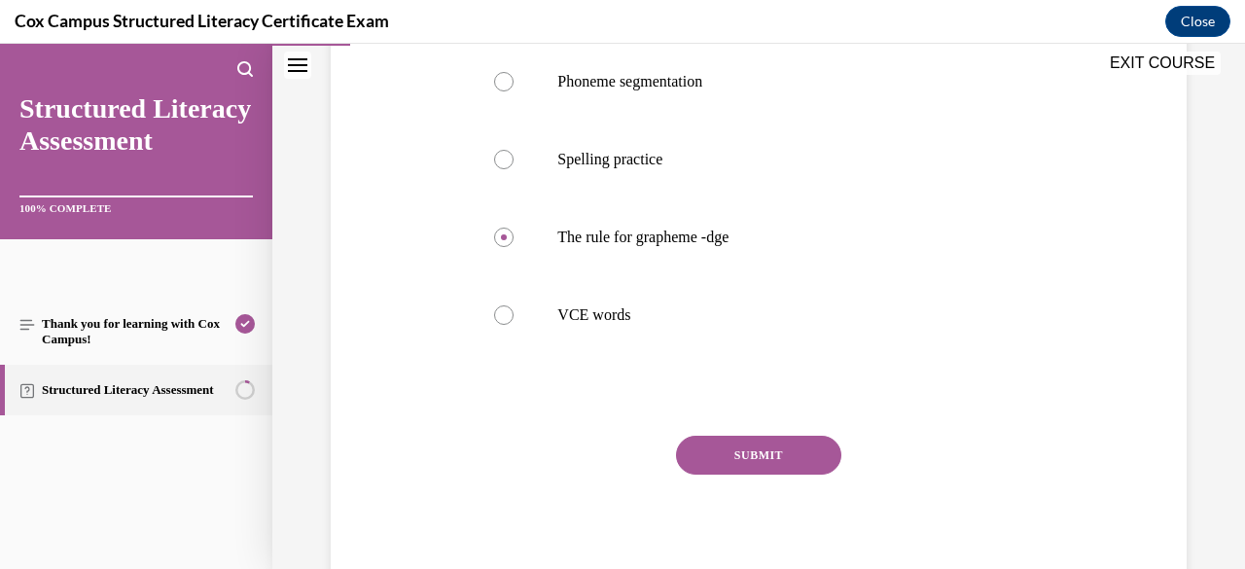
scroll to position [446, 0]
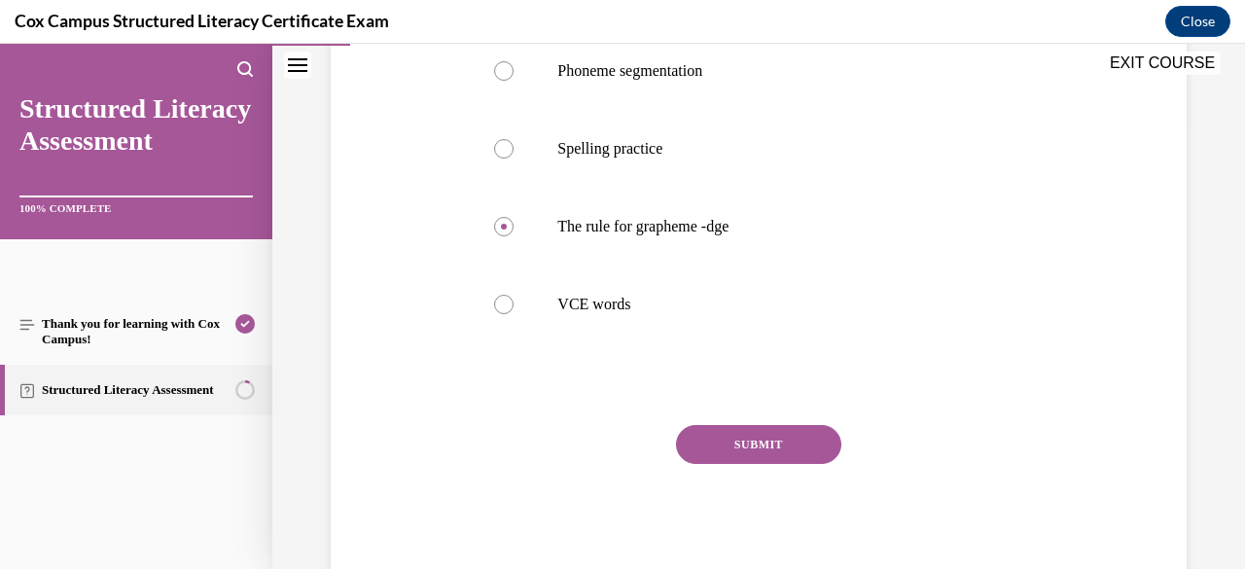
click at [764, 439] on button "SUBMIT" at bounding box center [758, 444] width 165 height 39
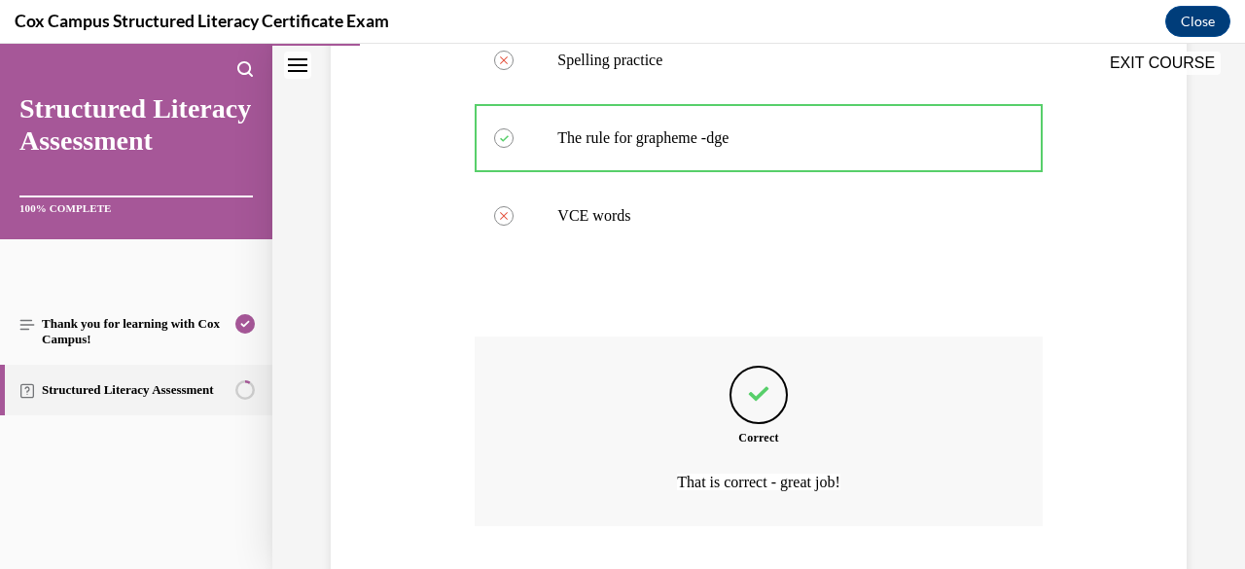
scroll to position [660, 0]
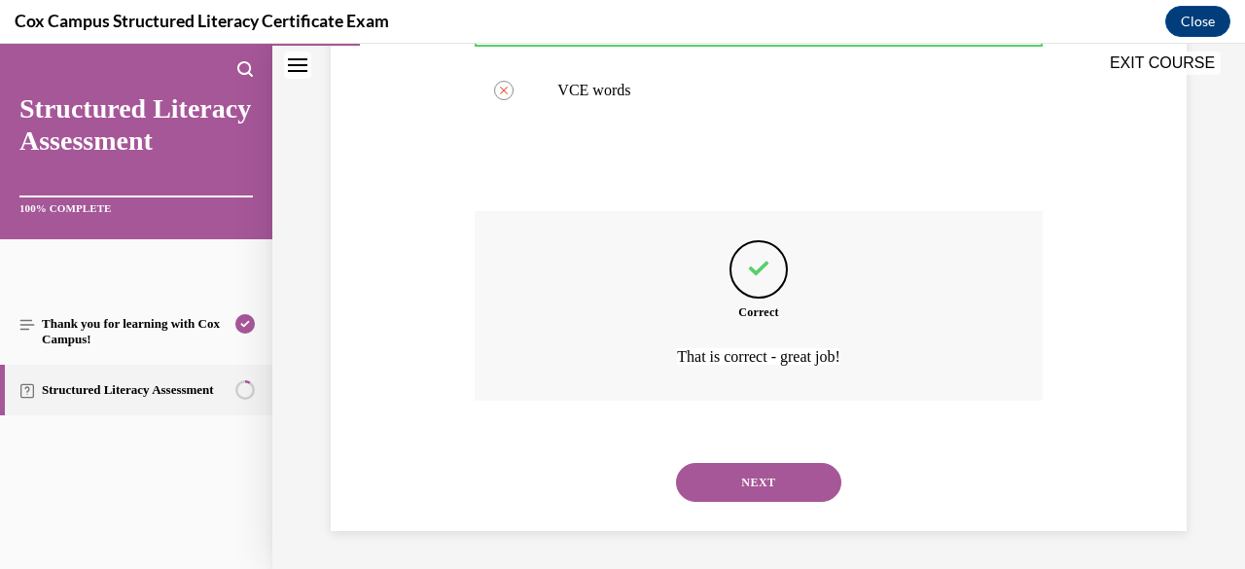
click at [733, 485] on button "NEXT" at bounding box center [758, 482] width 165 height 39
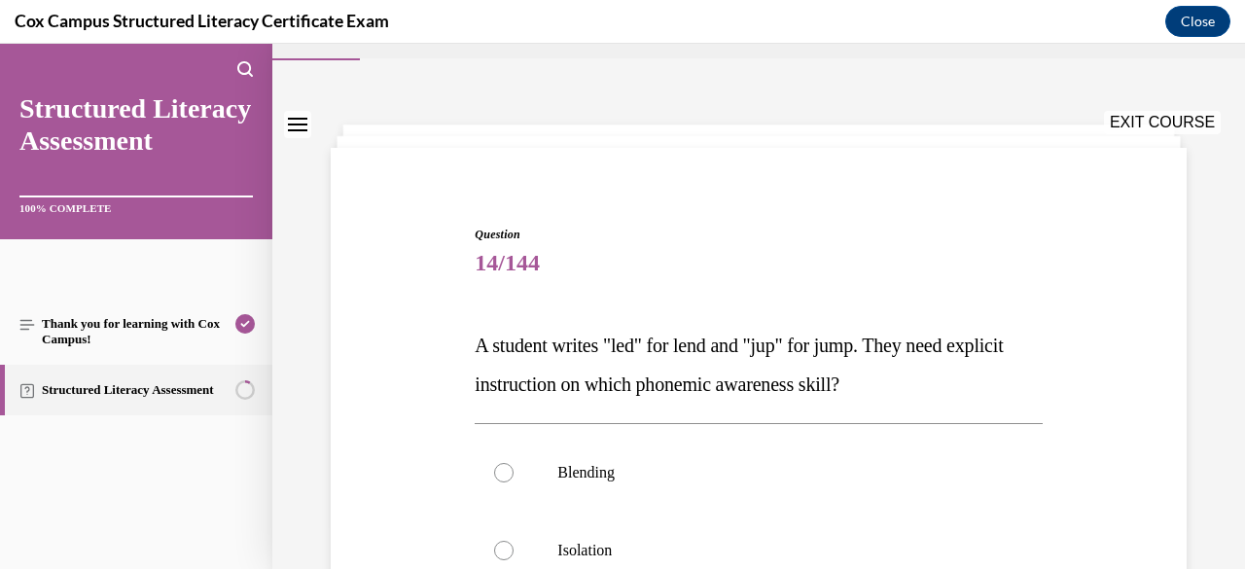
scroll to position [251, 0]
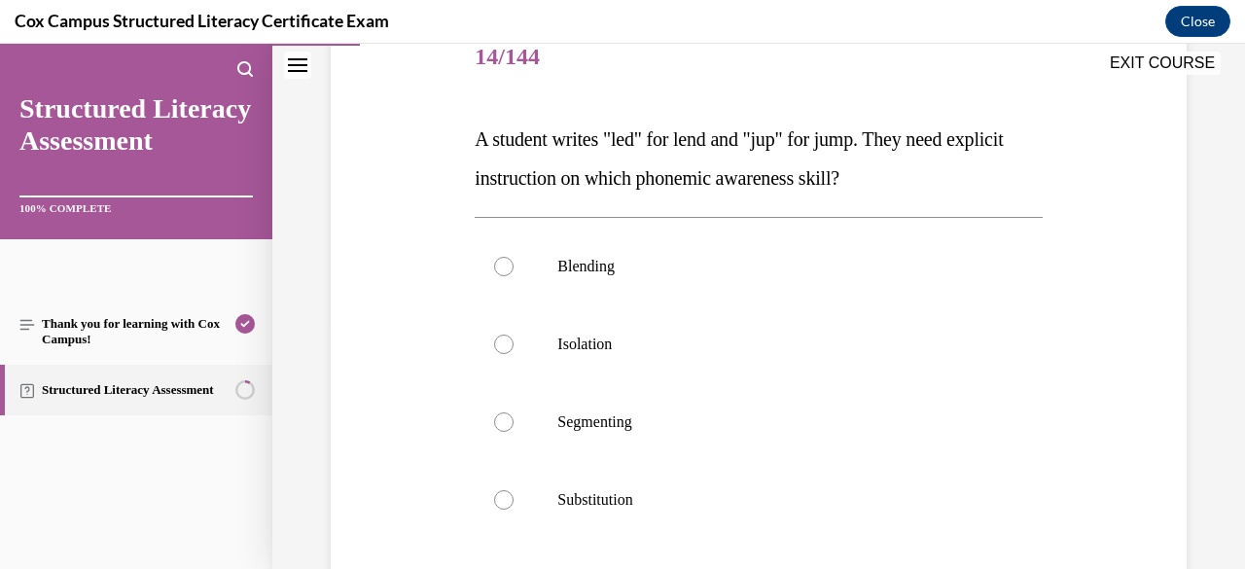
click at [721, 457] on label "Segmenting" at bounding box center [757, 422] width 567 height 78
click at [513, 432] on input "Segmenting" at bounding box center [503, 421] width 19 height 19
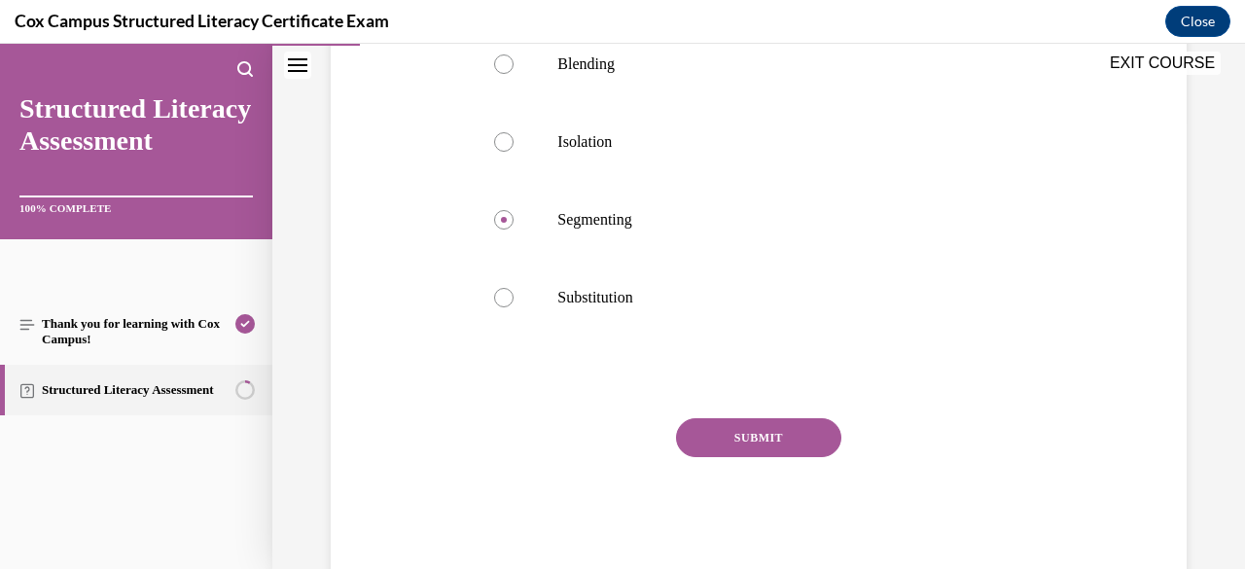
click at [720, 447] on button "SUBMIT" at bounding box center [758, 437] width 165 height 39
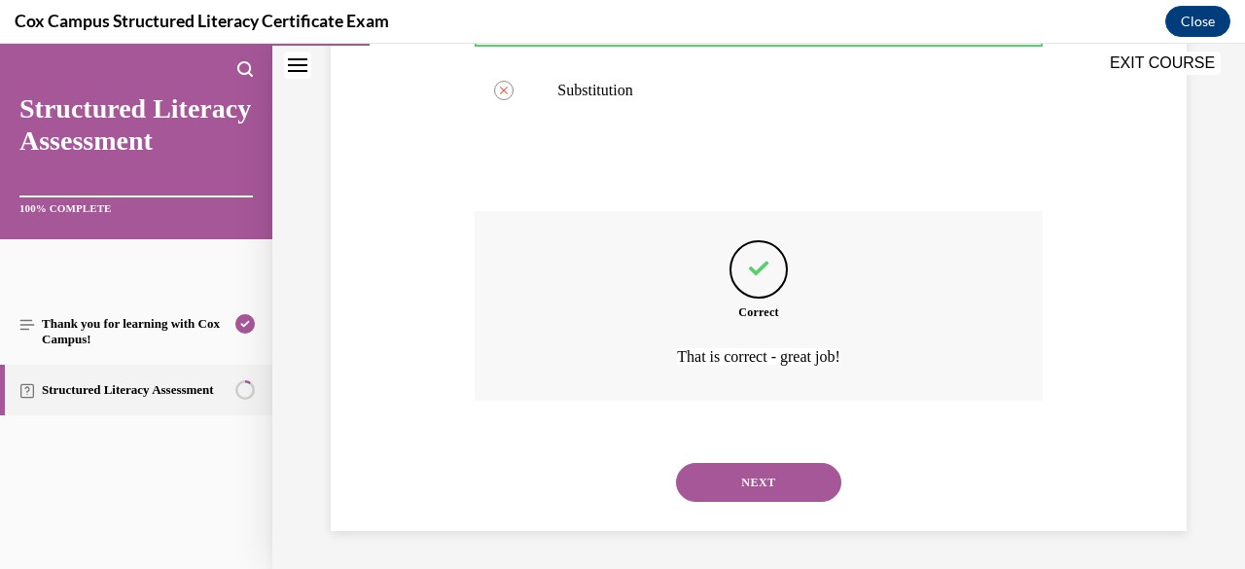
scroll to position [649, 0]
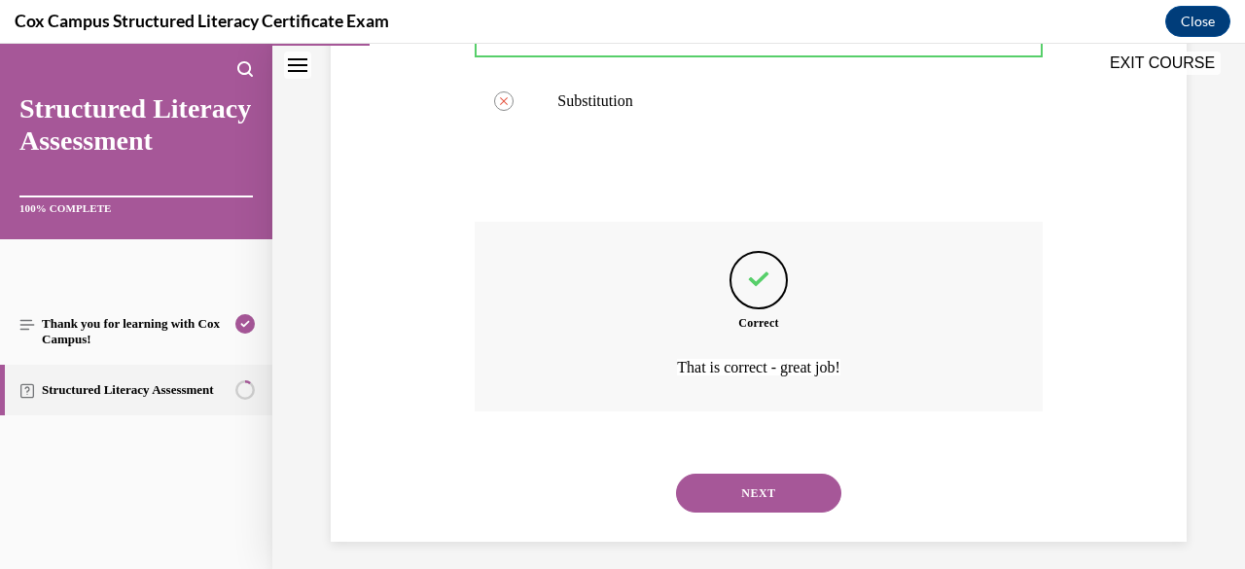
click at [727, 477] on button "NEXT" at bounding box center [758, 493] width 165 height 39
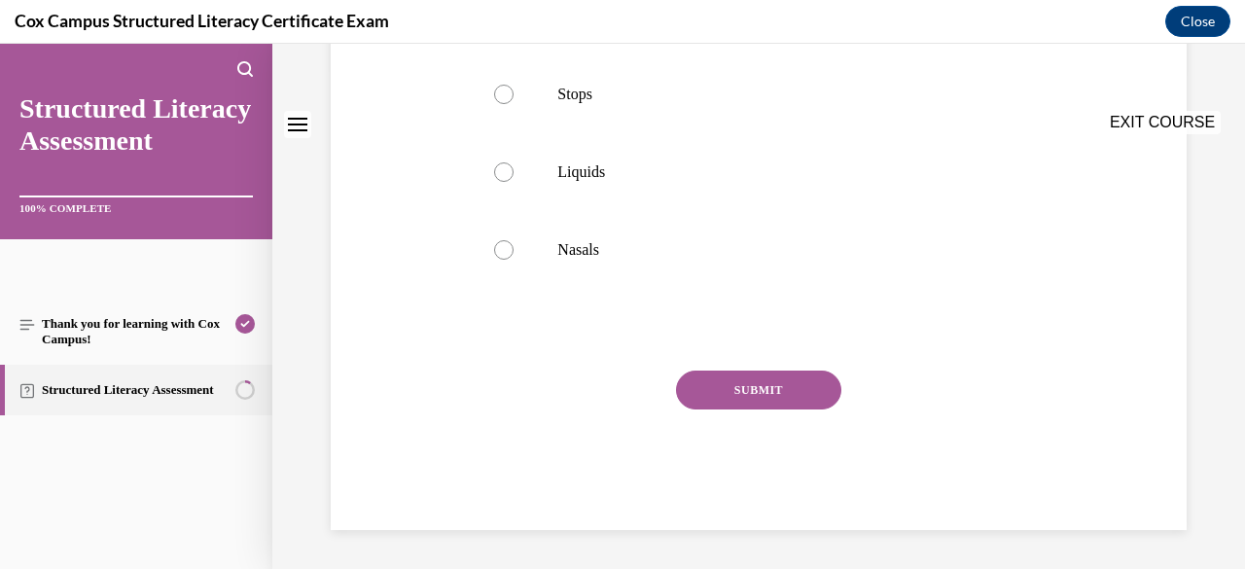
scroll to position [0, 0]
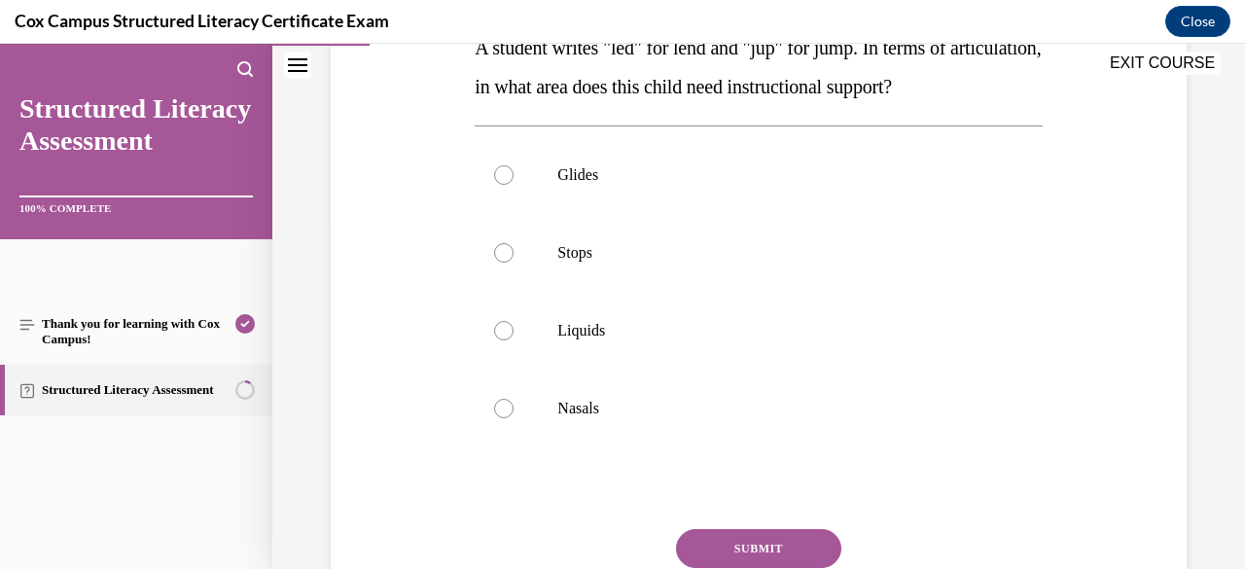
click at [725, 447] on label "Nasals" at bounding box center [757, 408] width 567 height 78
click at [513, 418] on input "Nasals" at bounding box center [503, 408] width 19 height 19
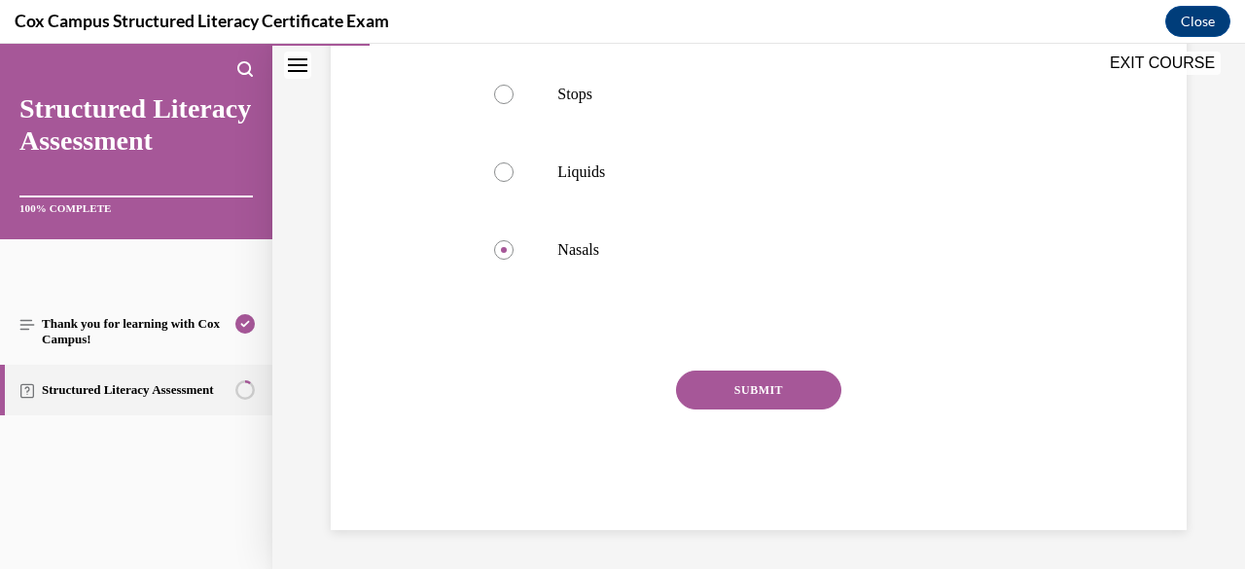
click at [733, 409] on button "SUBMIT" at bounding box center [758, 389] width 165 height 39
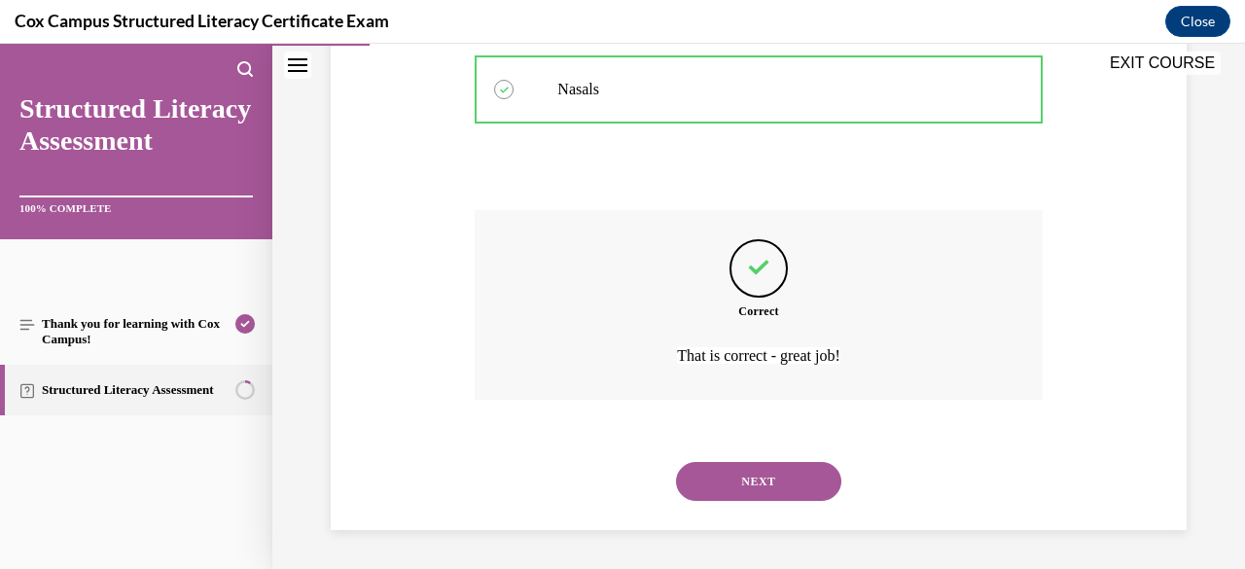
scroll to position [699, 0]
click at [739, 474] on button "NEXT" at bounding box center [758, 481] width 165 height 39
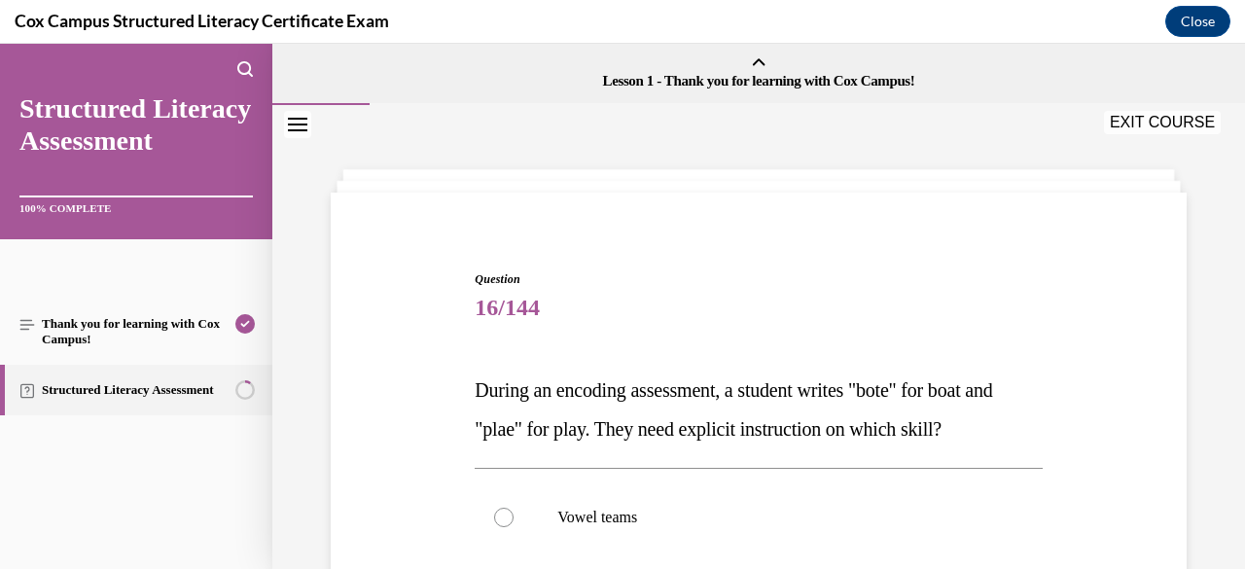
scroll to position [215, 0]
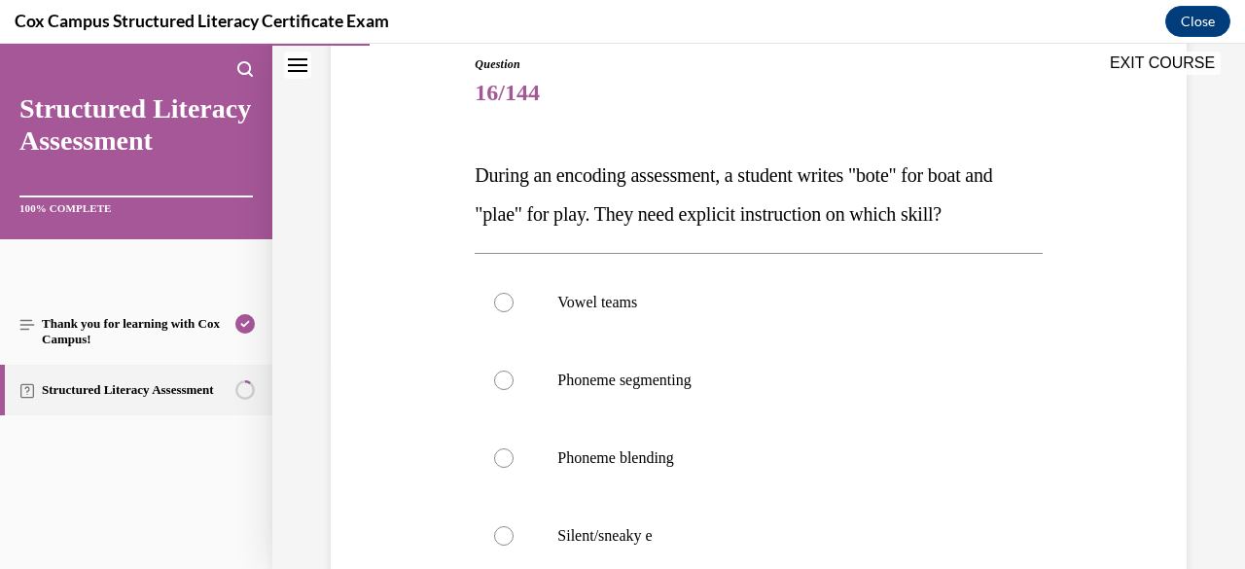
click at [727, 322] on label "Vowel teams" at bounding box center [757, 302] width 567 height 78
click at [513, 312] on input "Vowel teams" at bounding box center [503, 302] width 19 height 19
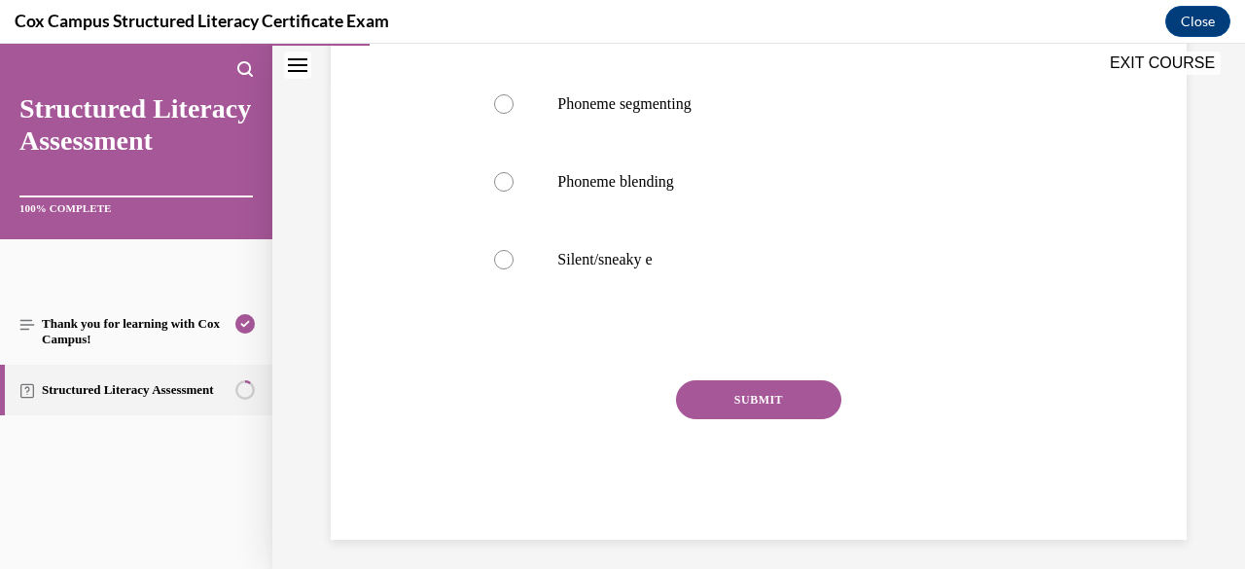
click at [731, 404] on button "SUBMIT" at bounding box center [758, 399] width 165 height 39
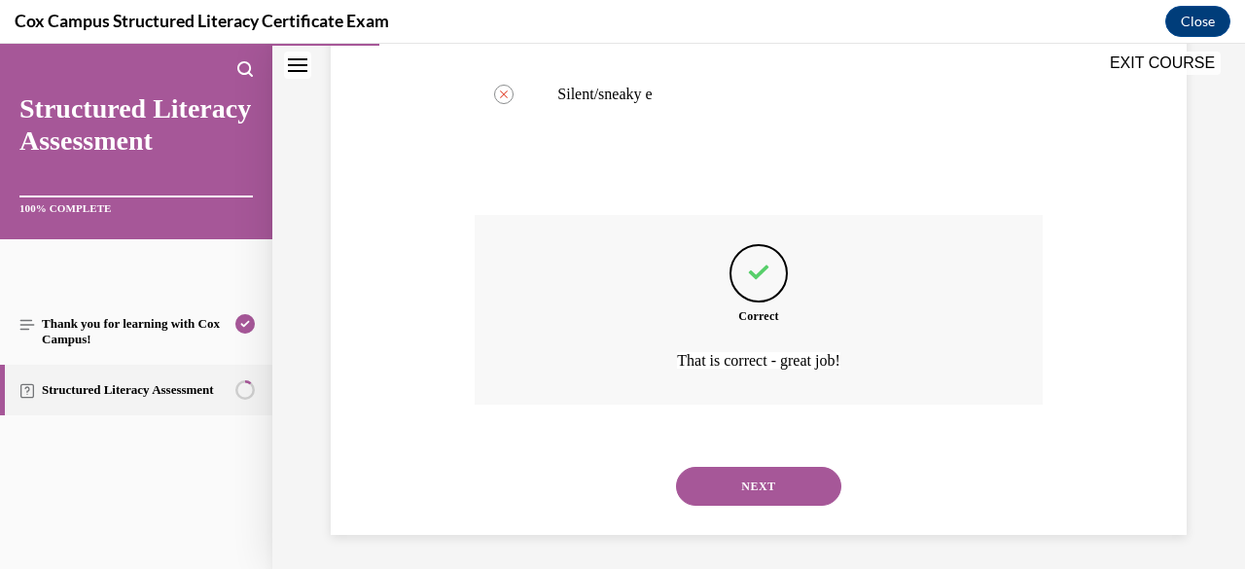
scroll to position [660, 0]
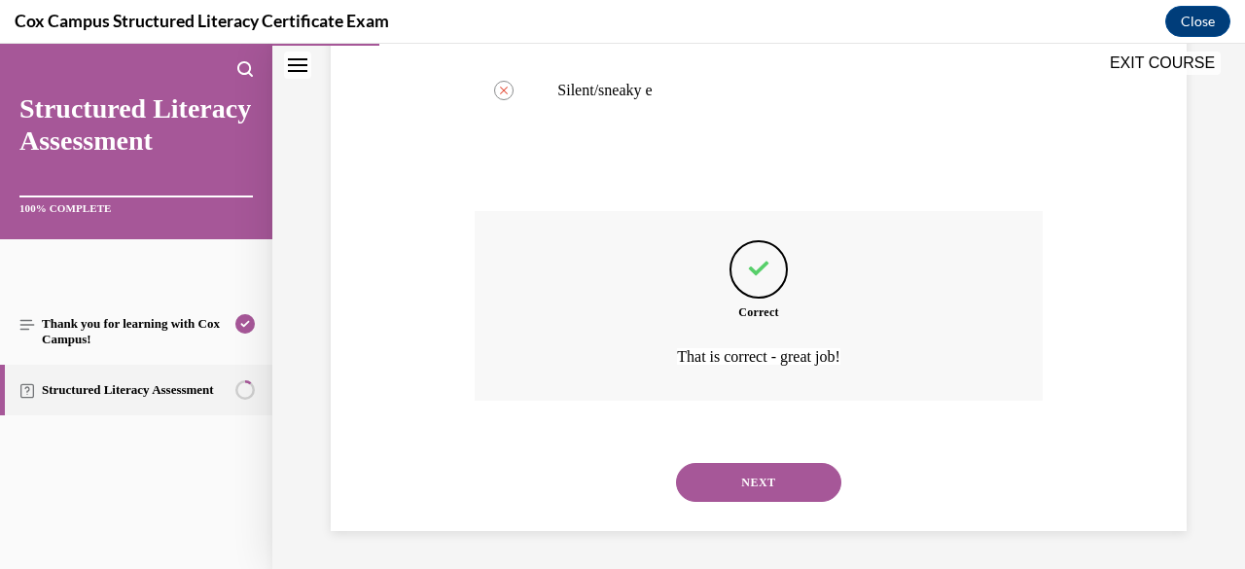
drag, startPoint x: 731, startPoint y: 404, endPoint x: 693, endPoint y: 480, distance: 84.8
click at [693, 480] on button "NEXT" at bounding box center [758, 482] width 165 height 39
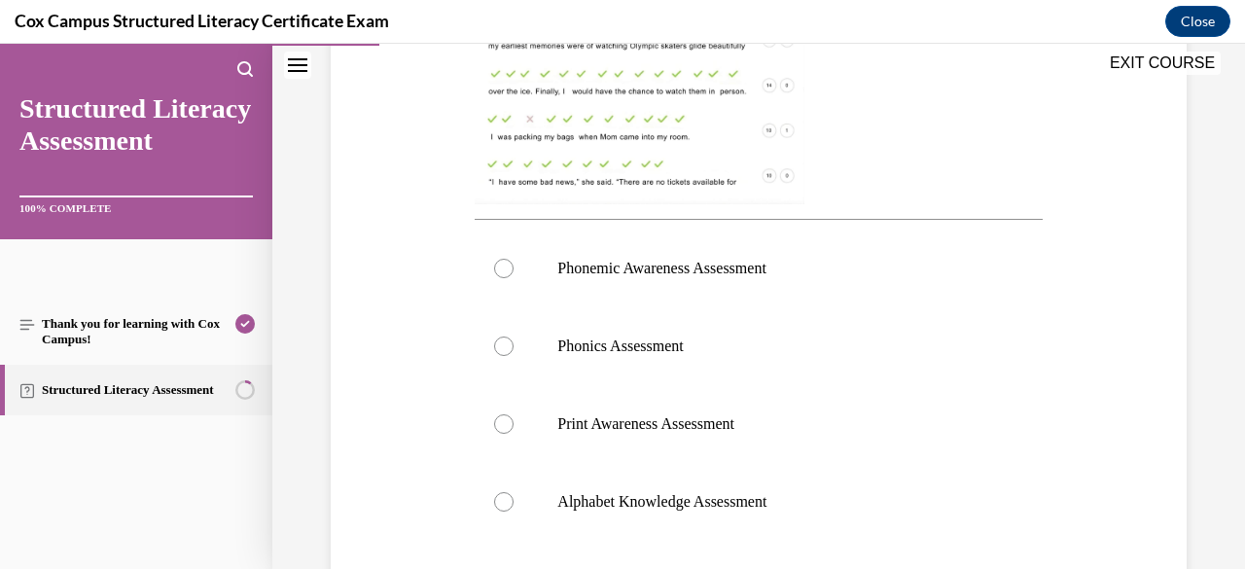
scroll to position [674, 0]
click at [695, 318] on label "Phonics Assessment" at bounding box center [757, 344] width 567 height 78
click at [513, 334] on input "Phonics Assessment" at bounding box center [503, 343] width 19 height 19
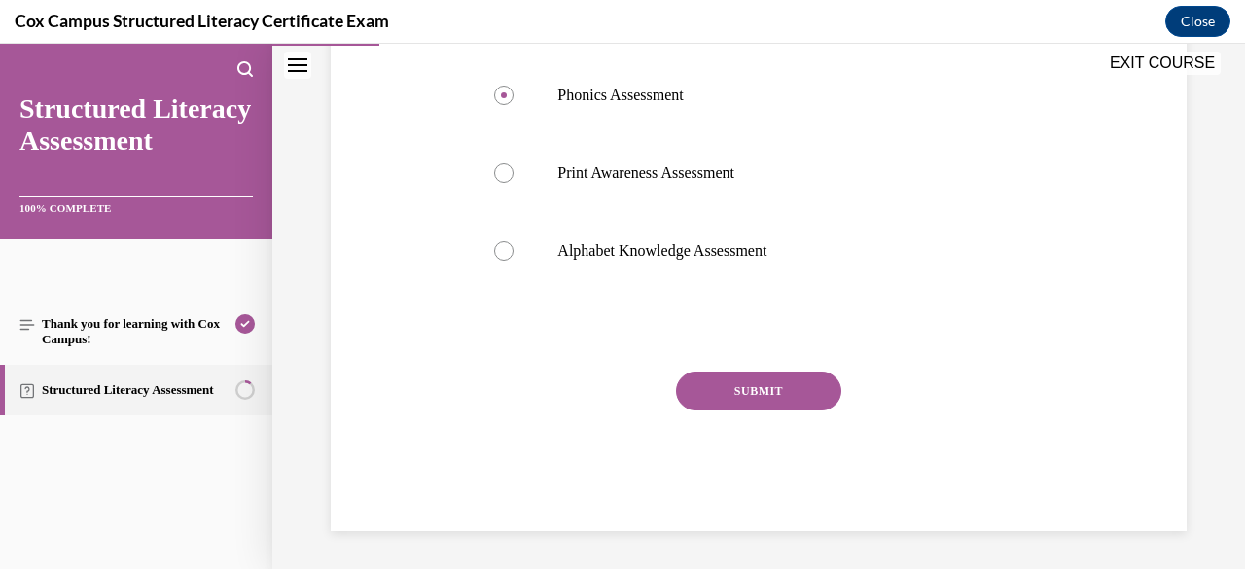
click at [754, 392] on button "SUBMIT" at bounding box center [758, 390] width 165 height 39
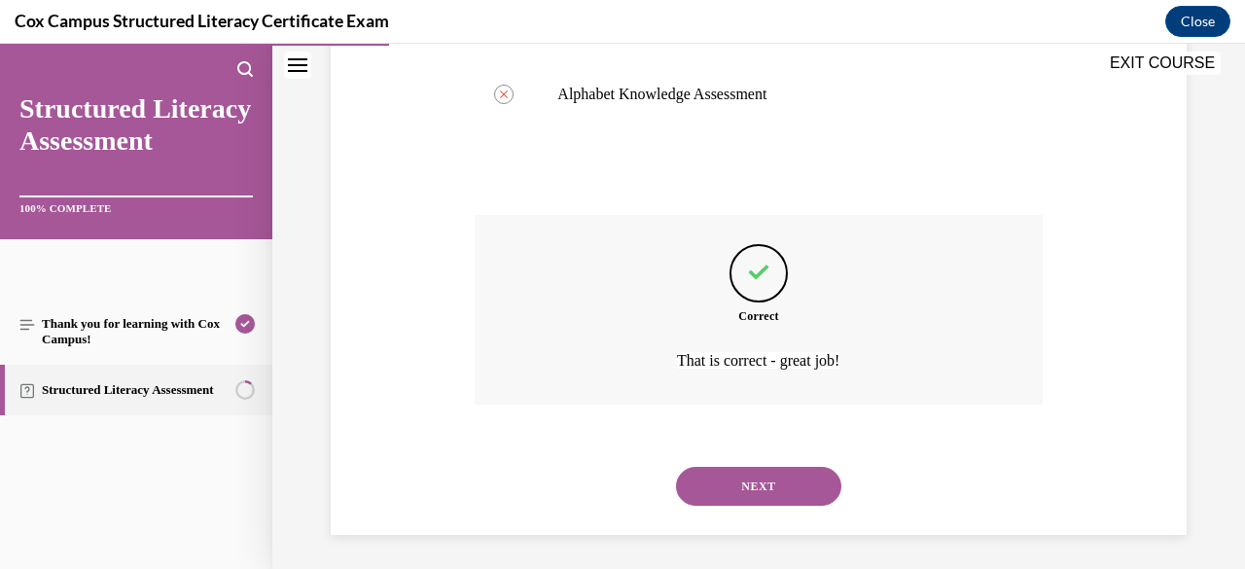
scroll to position [1083, 0]
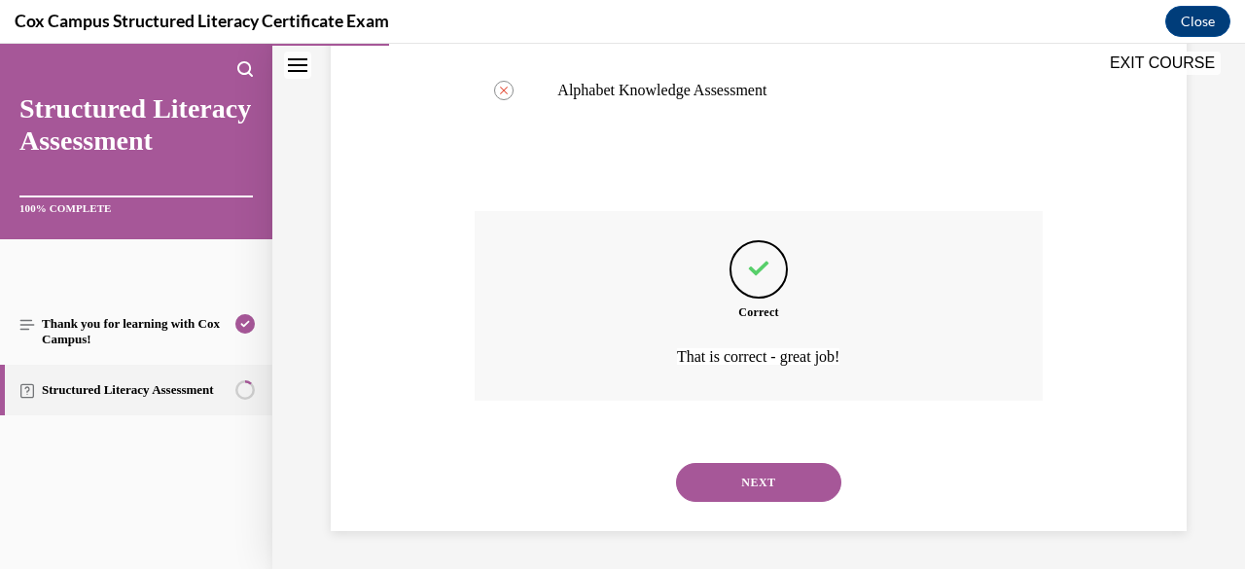
click at [743, 485] on button "NEXT" at bounding box center [758, 482] width 165 height 39
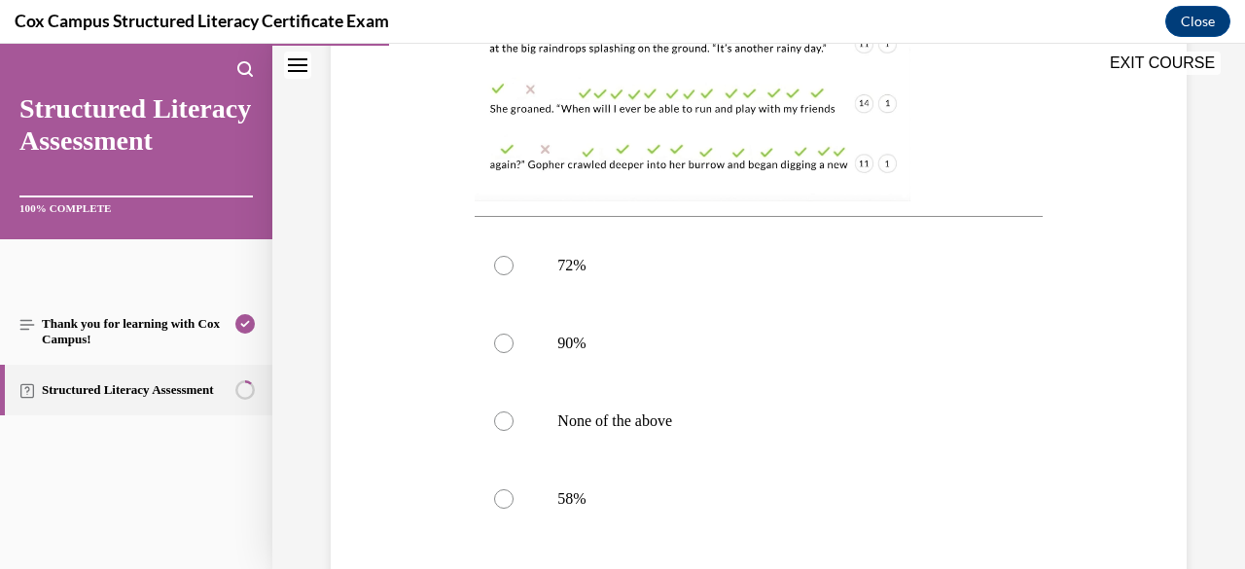
scroll to position [676, 0]
click at [732, 362] on label "90%" at bounding box center [757, 342] width 567 height 78
click at [513, 352] on input "90%" at bounding box center [503, 342] width 19 height 19
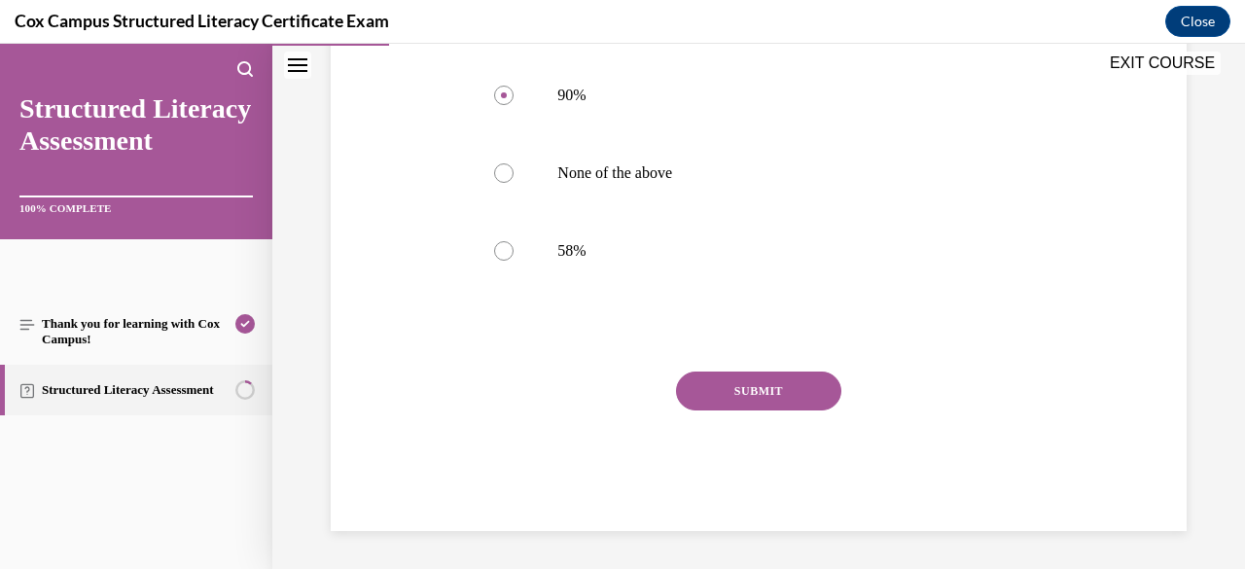
click at [733, 372] on button "SUBMIT" at bounding box center [758, 390] width 165 height 39
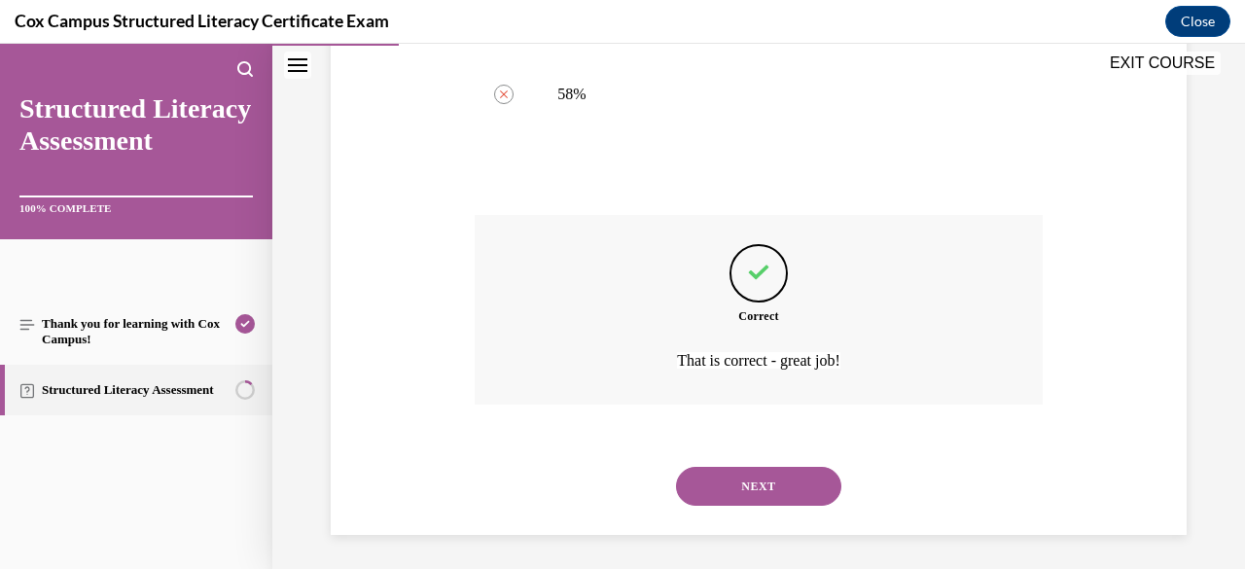
scroll to position [1083, 0]
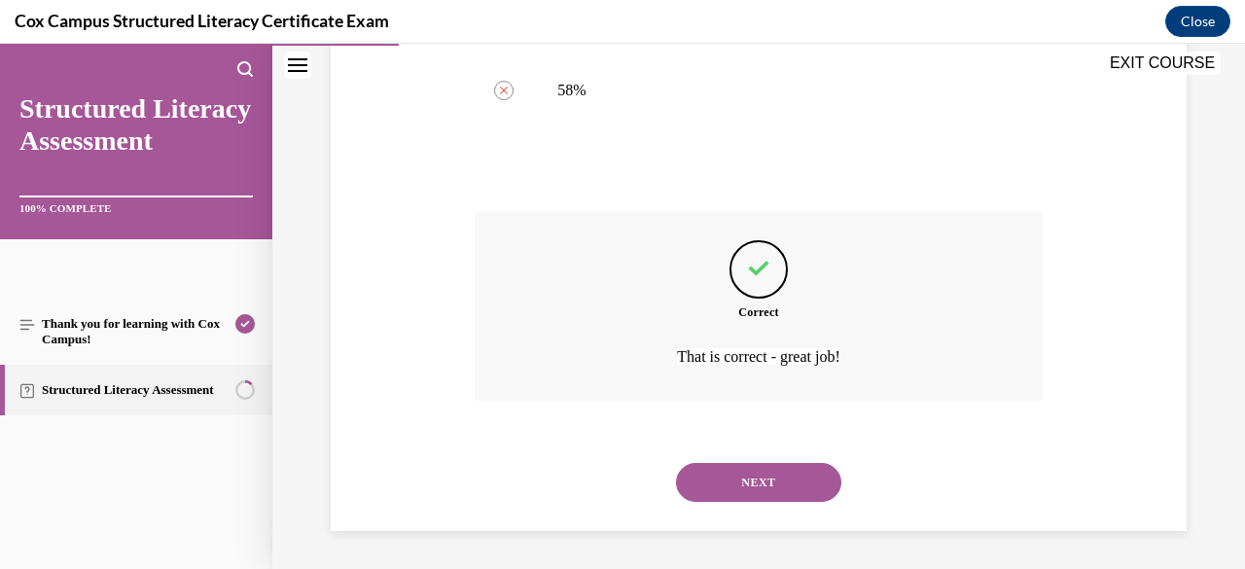
click at [739, 474] on button "NEXT" at bounding box center [758, 482] width 165 height 39
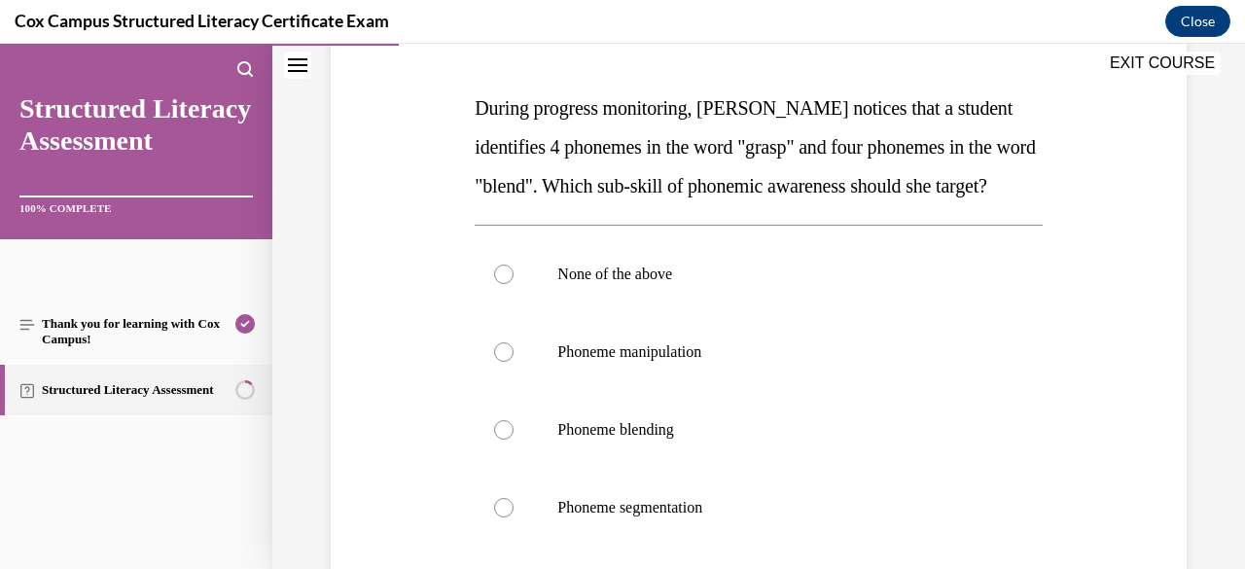
scroll to position [336, 0]
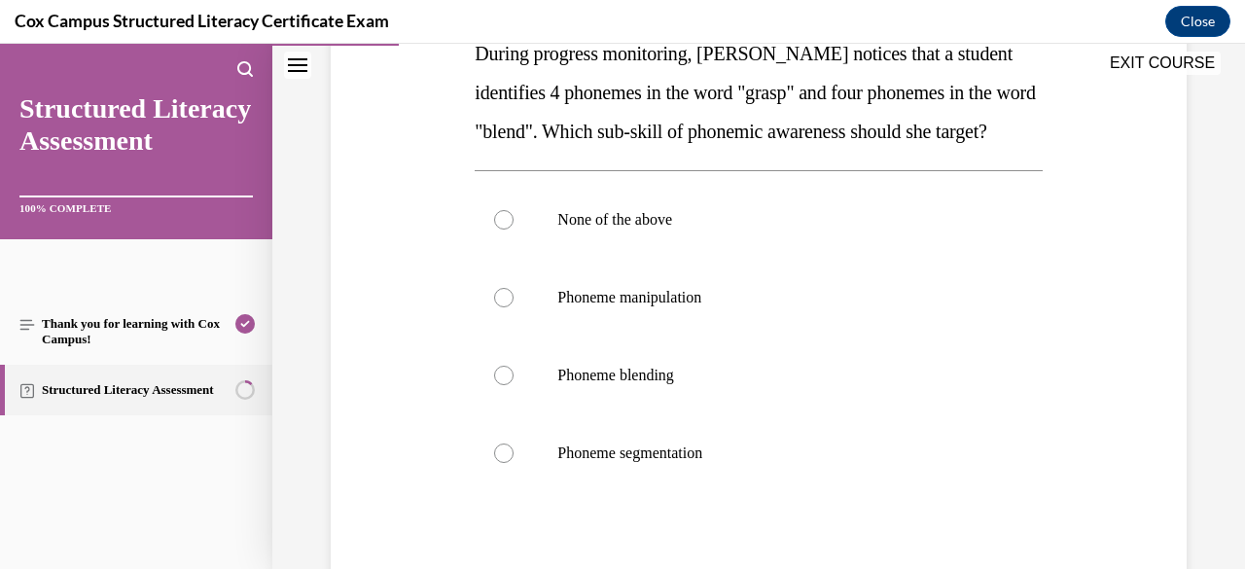
click at [730, 463] on p "Phoneme segmentation" at bounding box center [775, 452] width 436 height 19
click at [513, 463] on input "Phoneme segmentation" at bounding box center [503, 452] width 19 height 19
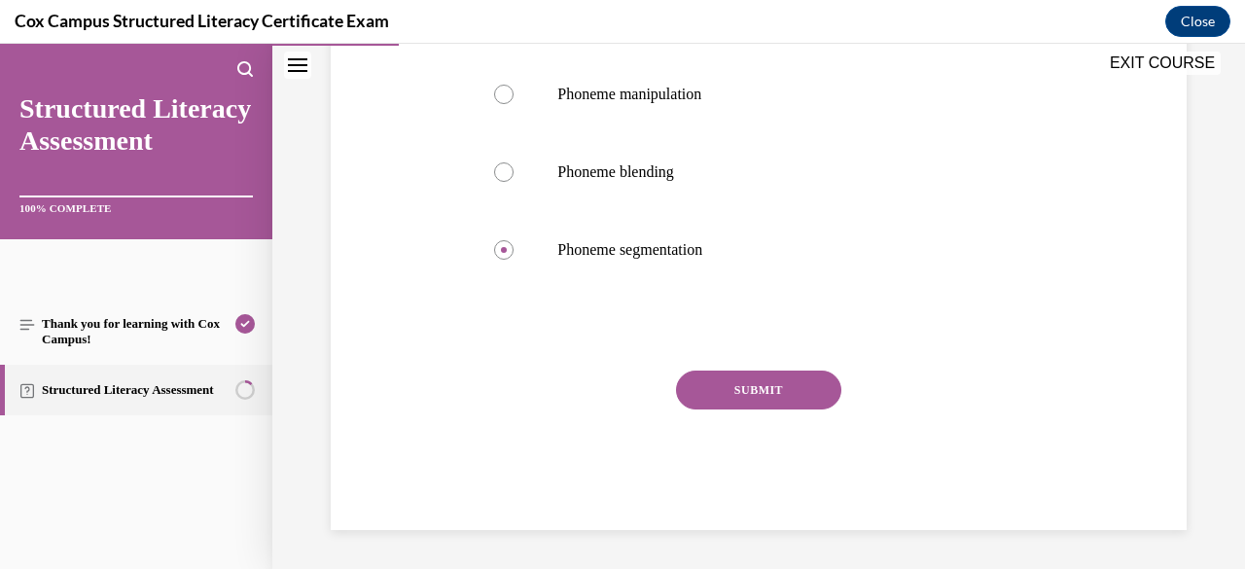
click at [758, 393] on button "SUBMIT" at bounding box center [758, 389] width 165 height 39
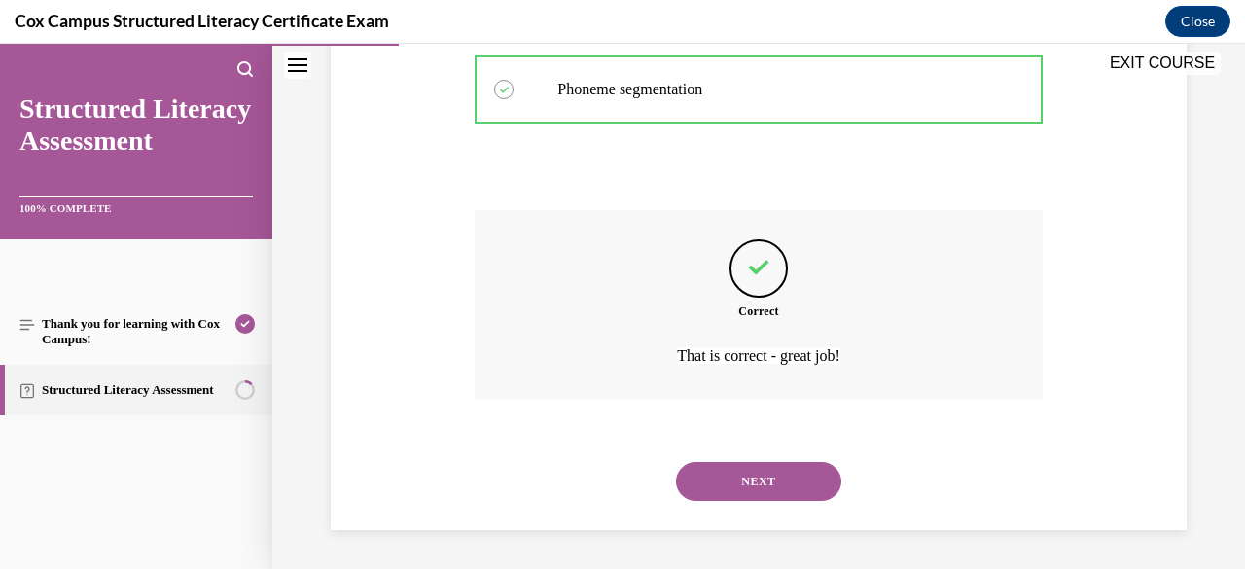
scroll to position [738, 0]
click at [748, 472] on button "NEXT" at bounding box center [758, 481] width 165 height 39
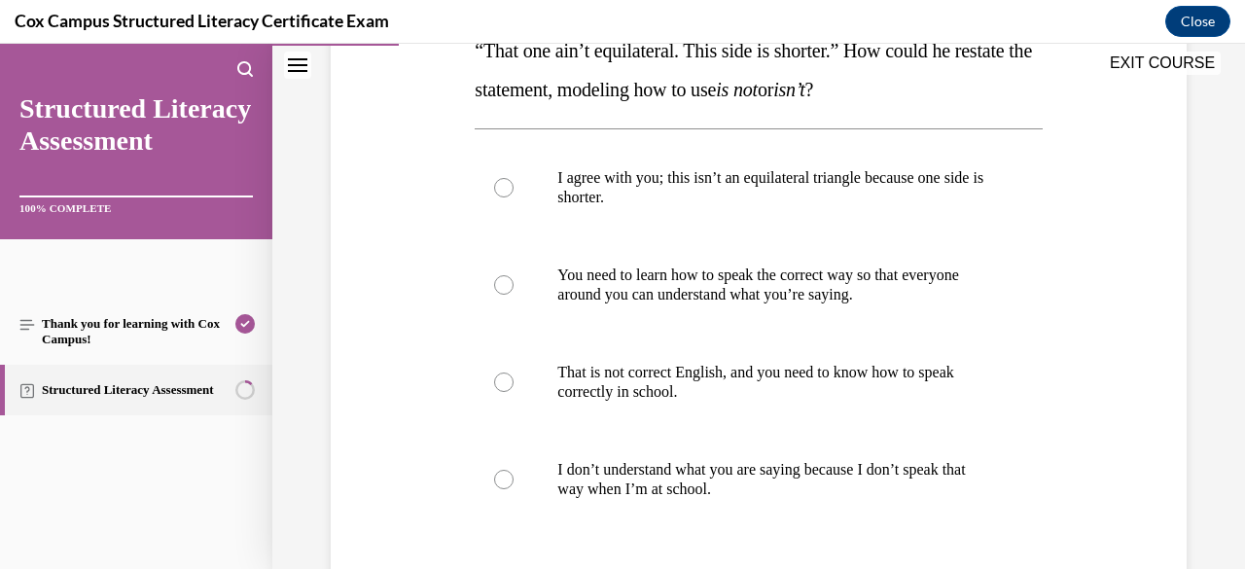
scroll to position [379, 0]
click at [734, 258] on label "You need to learn how to speak the correct way so that everyone around you can …" at bounding box center [757, 283] width 567 height 97
click at [513, 274] on input "You need to learn how to speak the correct way so that everyone around you can …" at bounding box center [503, 283] width 19 height 19
click at [715, 174] on p "I agree with you; this isn’t an equilateral triangle because one side is shorte…" at bounding box center [775, 186] width 436 height 39
click at [513, 177] on input "I agree with you; this isn’t an equilateral triangle because one side is shorte…" at bounding box center [503, 186] width 19 height 19
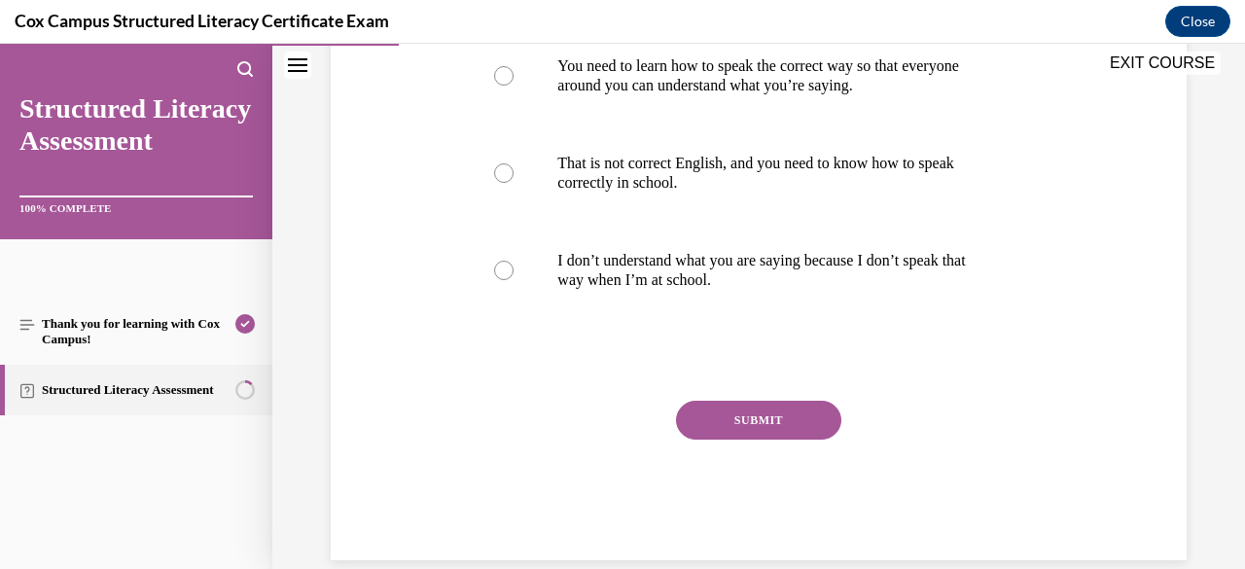
click at [743, 423] on button "SUBMIT" at bounding box center [758, 420] width 165 height 39
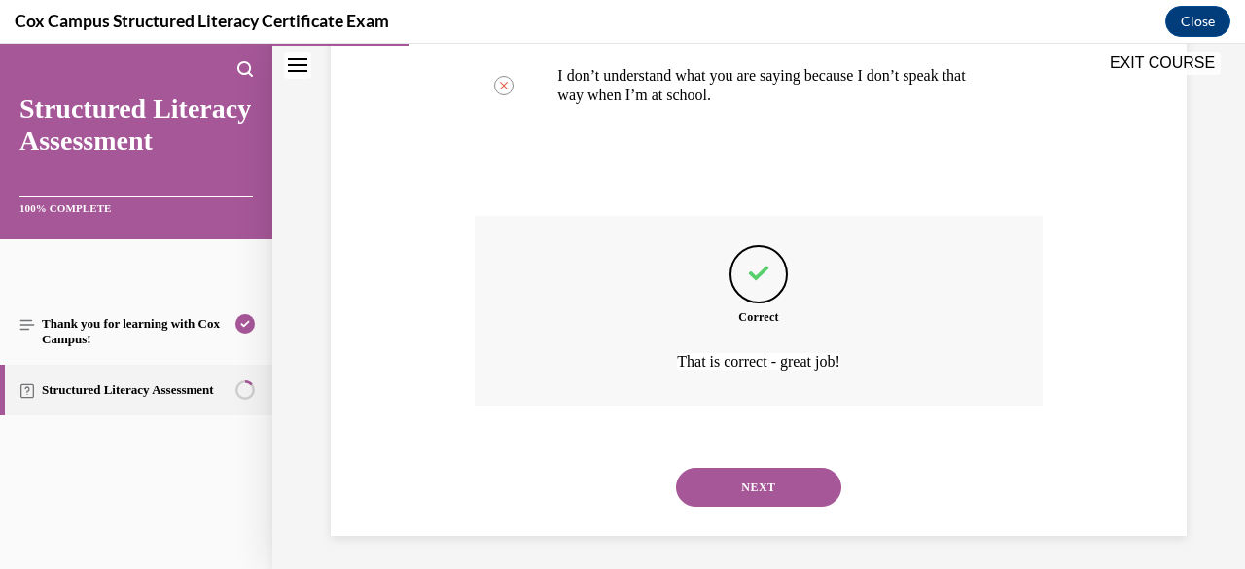
scroll to position [777, 0]
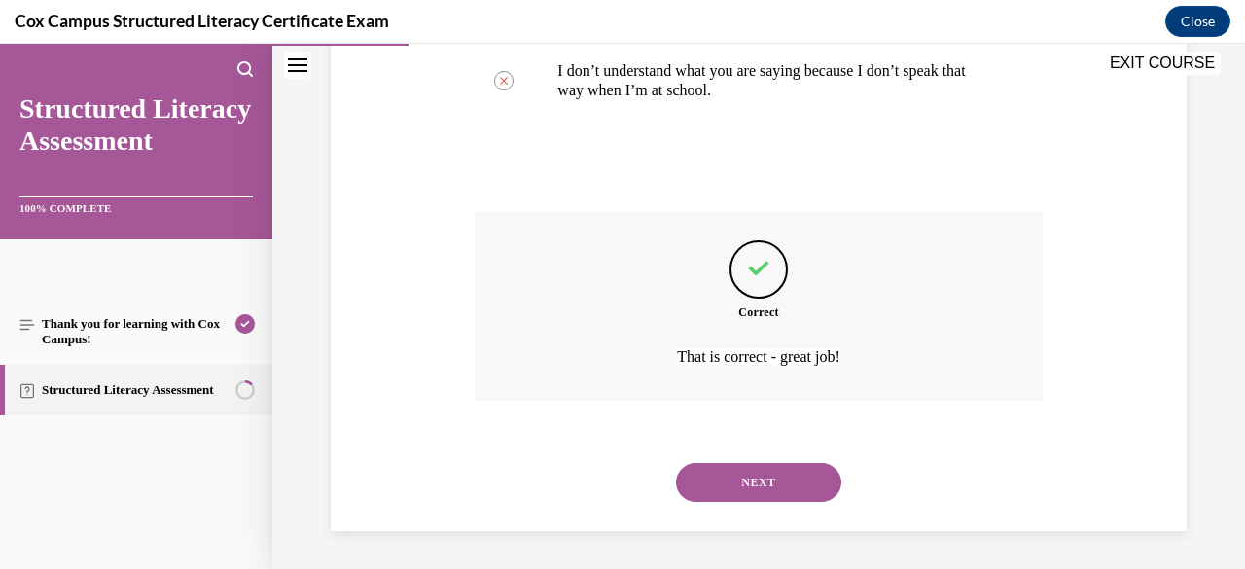
click at [742, 499] on button "NEXT" at bounding box center [758, 482] width 165 height 39
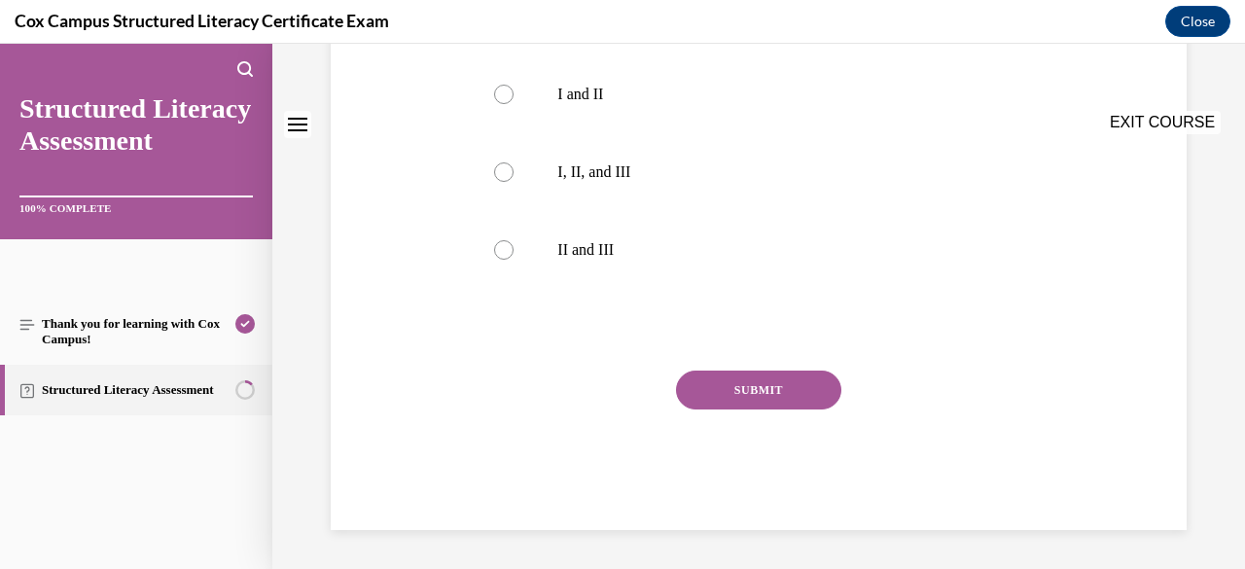
scroll to position [0, 0]
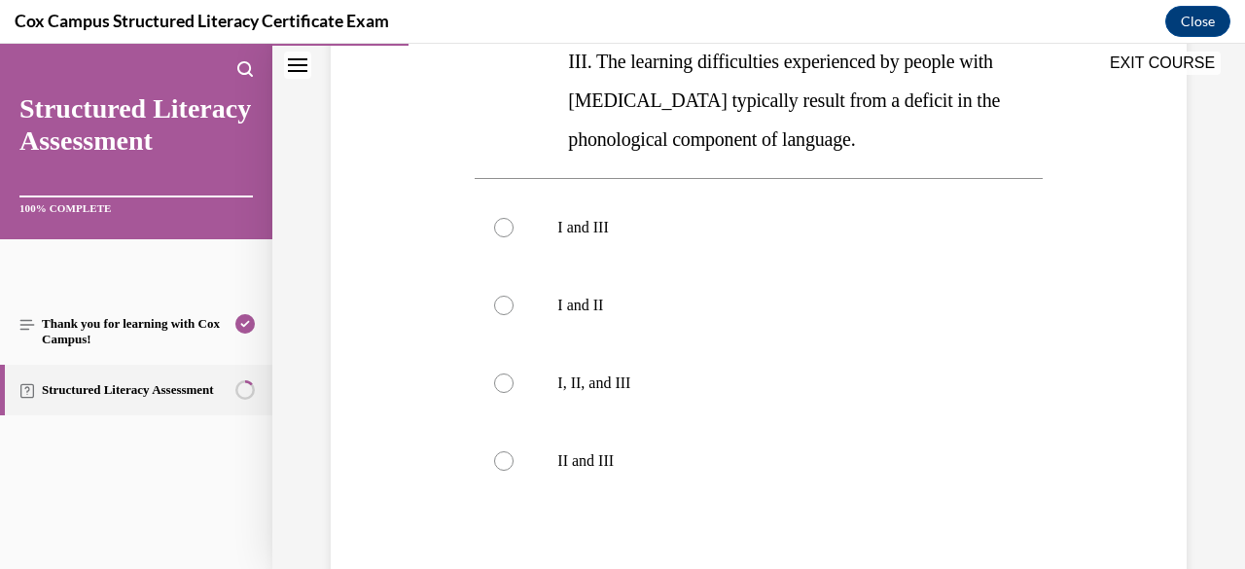
click at [731, 388] on p "I, II, and III" at bounding box center [775, 382] width 436 height 19
click at [513, 388] on input "I, II, and III" at bounding box center [503, 382] width 19 height 19
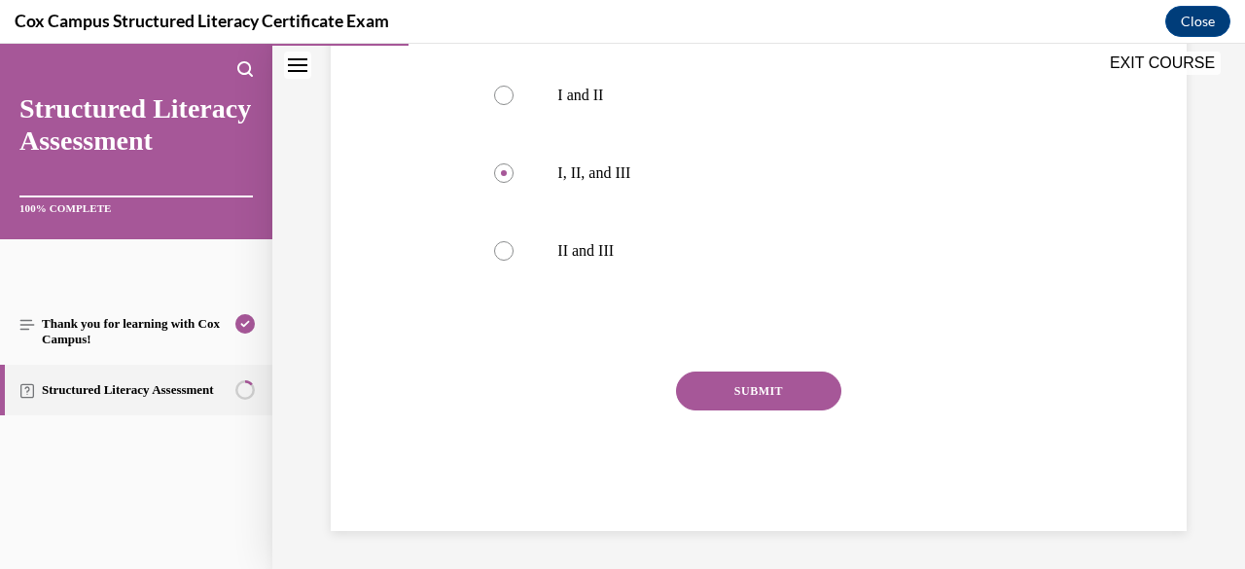
click at [731, 388] on button "SUBMIT" at bounding box center [758, 390] width 165 height 39
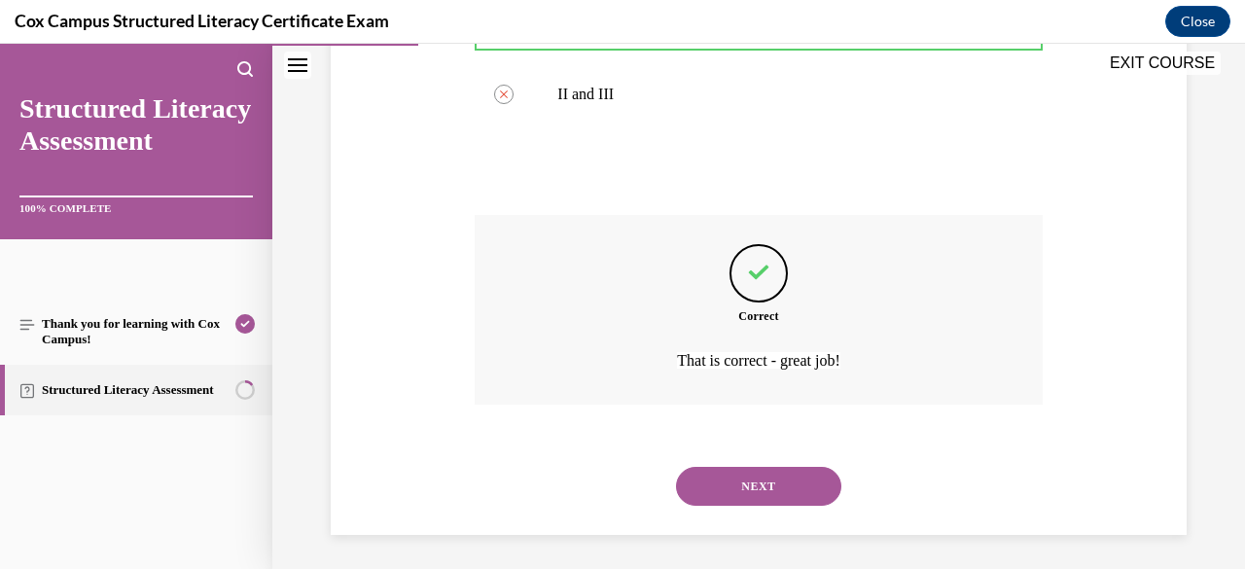
scroll to position [932, 0]
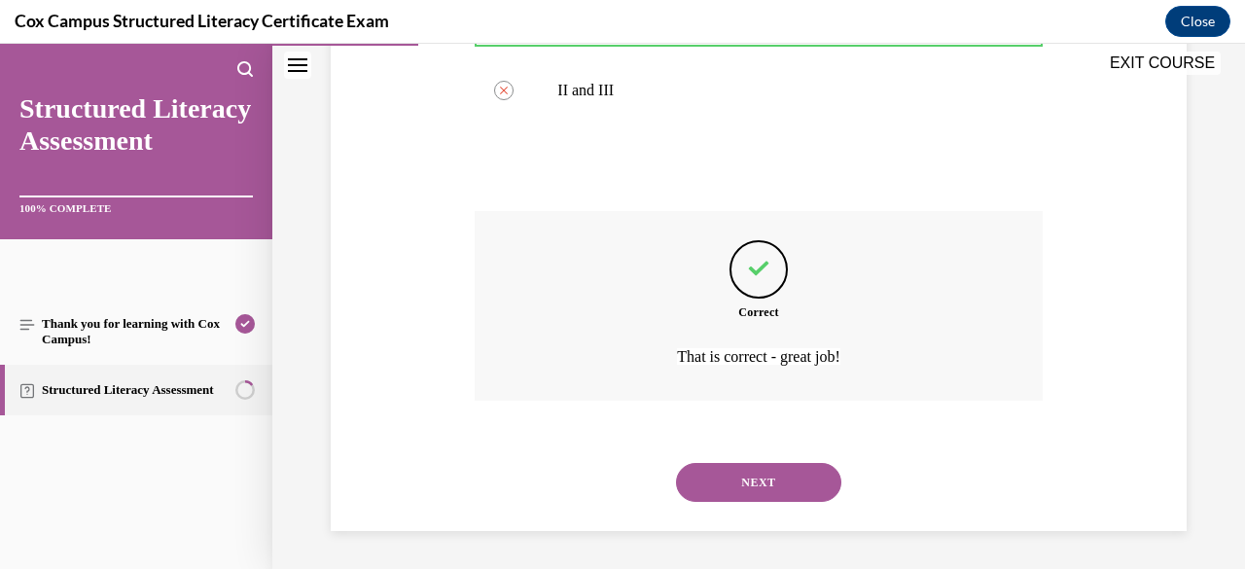
click at [723, 496] on button "NEXT" at bounding box center [758, 482] width 165 height 39
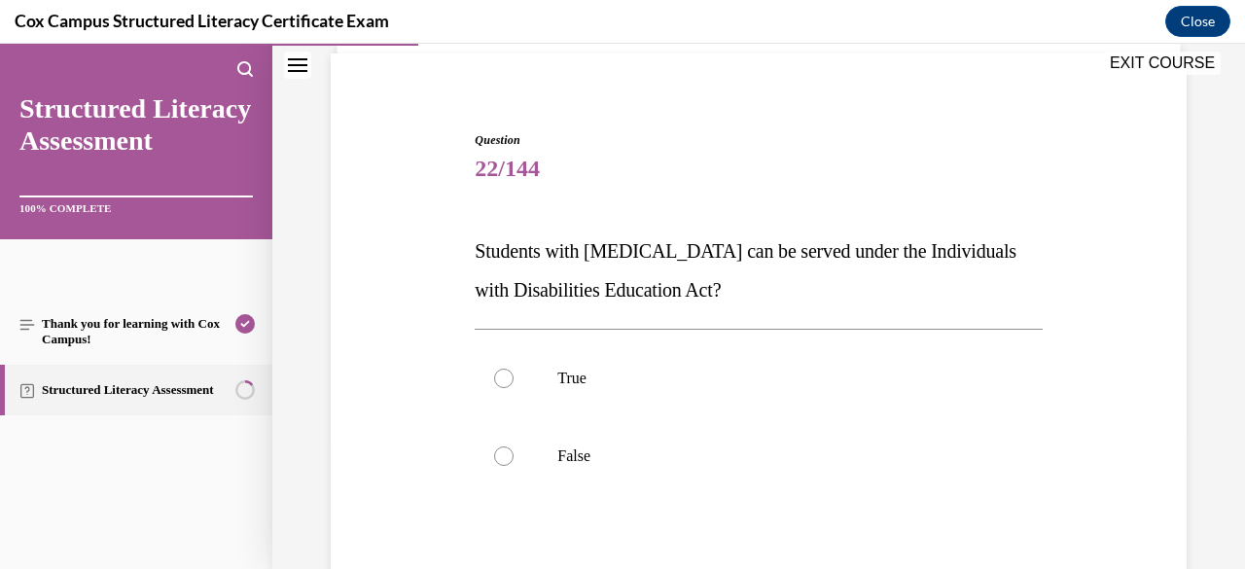
scroll to position [140, 0]
click at [721, 366] on label "True" at bounding box center [757, 377] width 567 height 78
click at [513, 368] on input "True" at bounding box center [503, 377] width 19 height 19
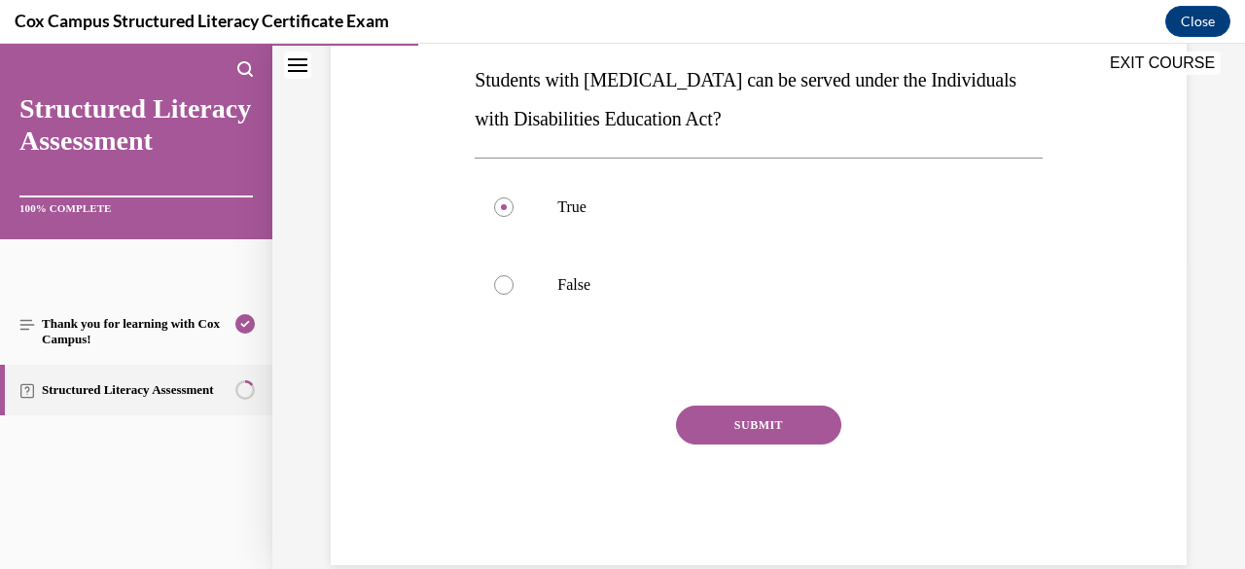
click at [750, 416] on button "SUBMIT" at bounding box center [758, 424] width 165 height 39
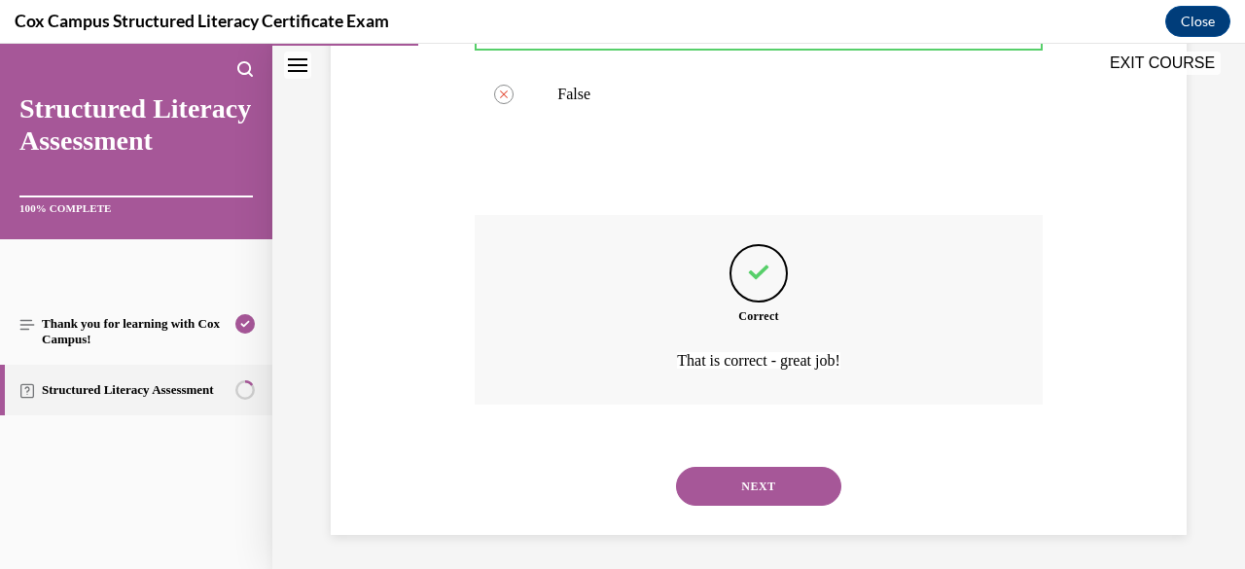
scroll to position [505, 0]
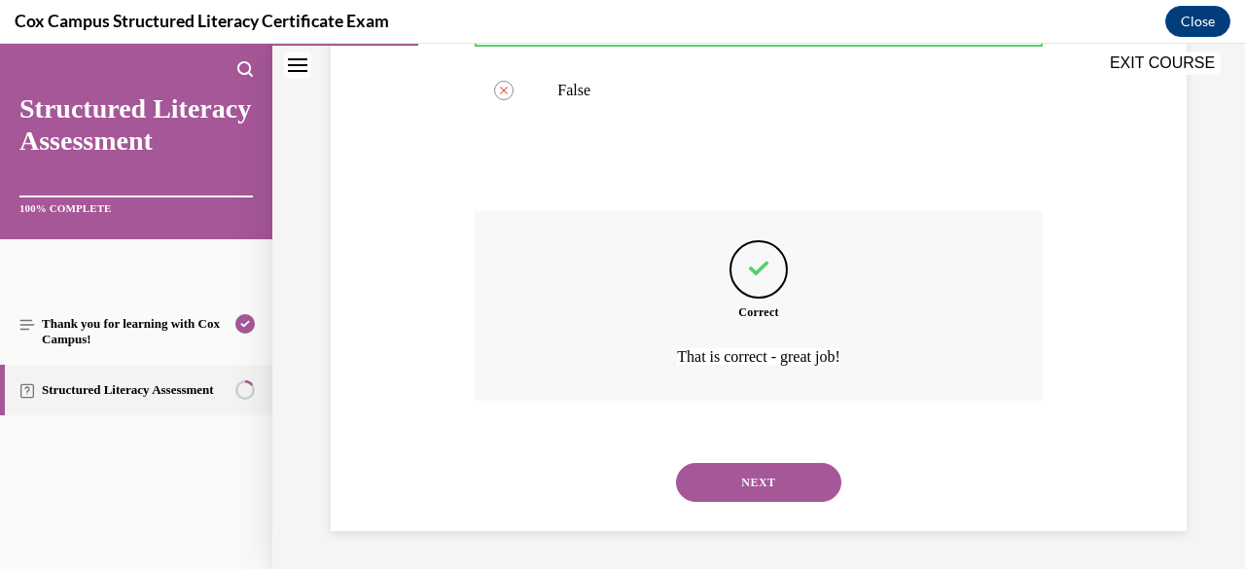
click at [751, 467] on button "NEXT" at bounding box center [758, 482] width 165 height 39
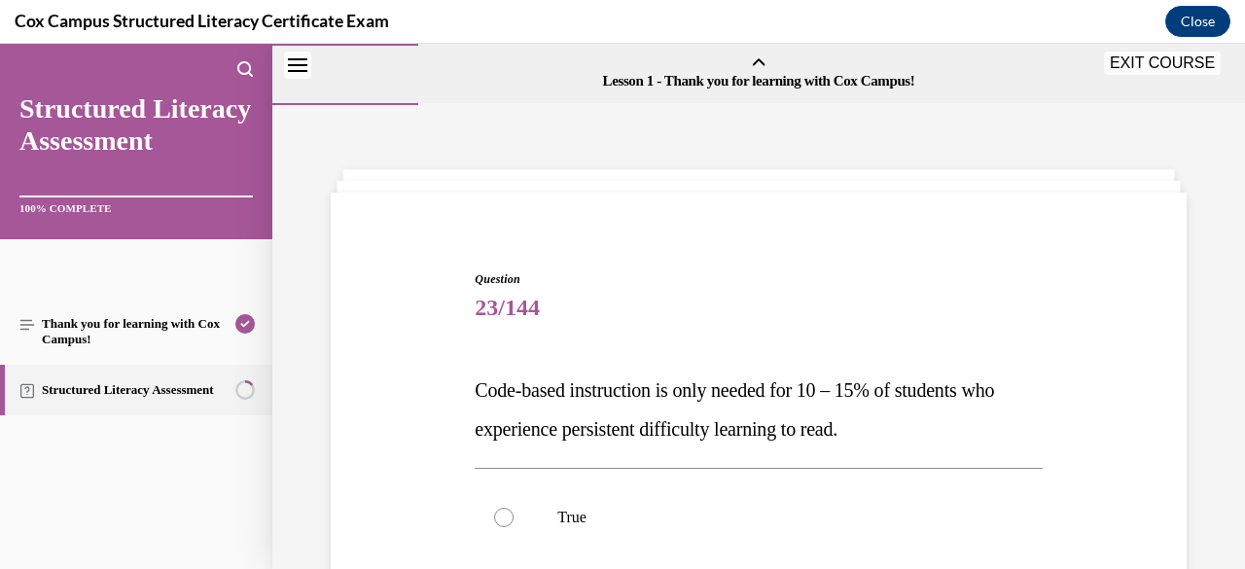
scroll to position [167, 0]
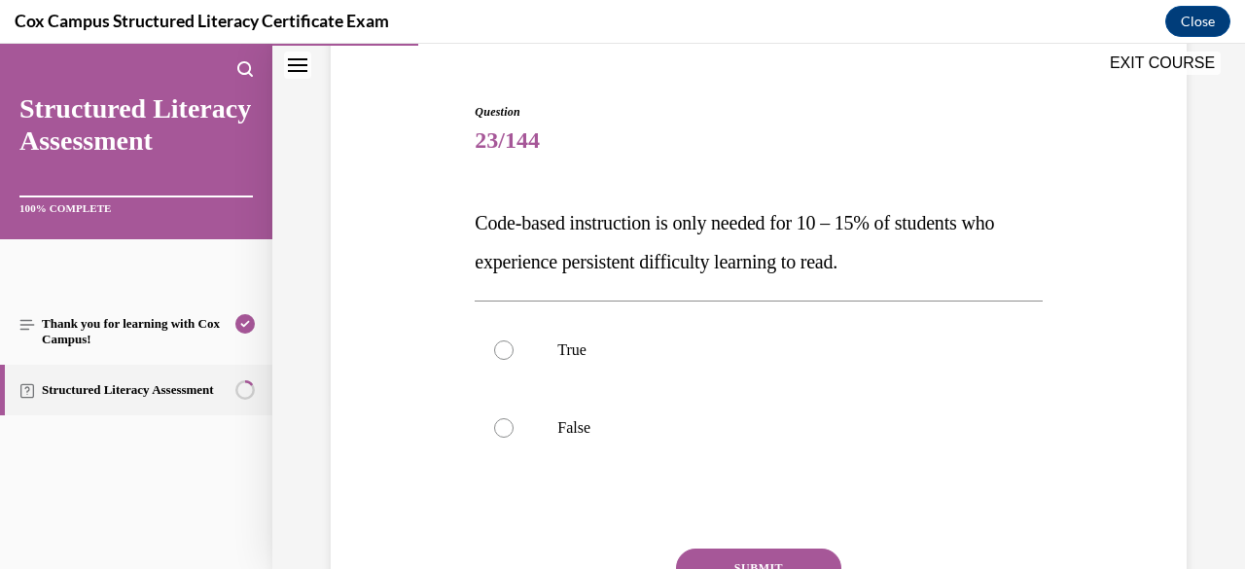
drag, startPoint x: 714, startPoint y: 446, endPoint x: 658, endPoint y: 439, distance: 56.0
click at [658, 439] on label "False" at bounding box center [757, 428] width 567 height 78
click at [513, 438] on input "False" at bounding box center [503, 427] width 19 height 19
click at [727, 548] on button "SUBMIT" at bounding box center [758, 567] width 165 height 39
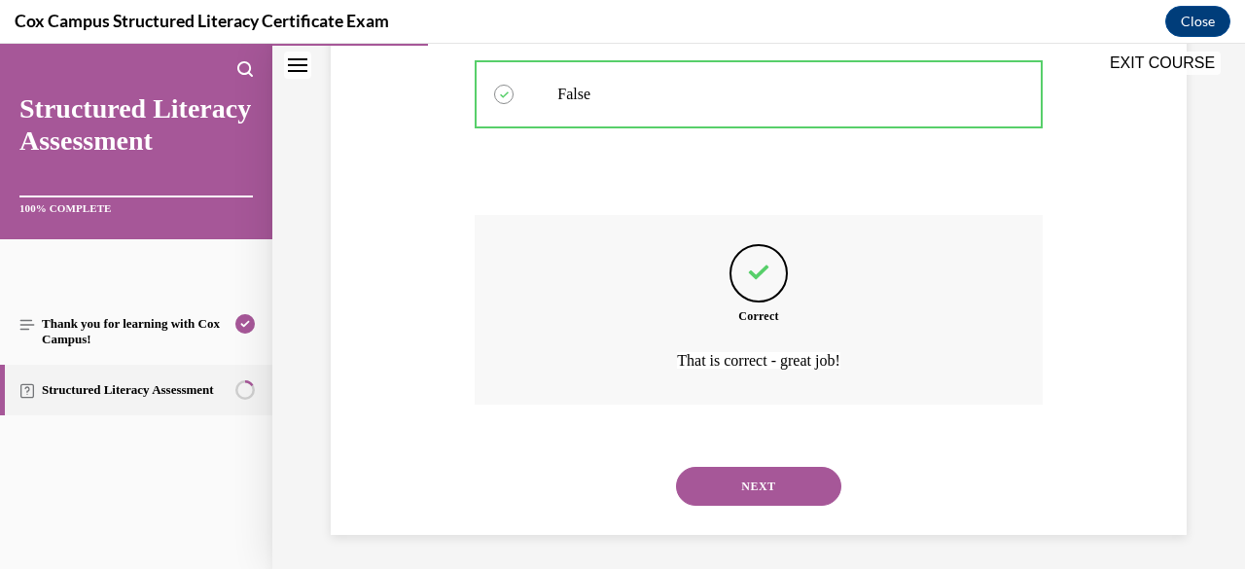
scroll to position [505, 0]
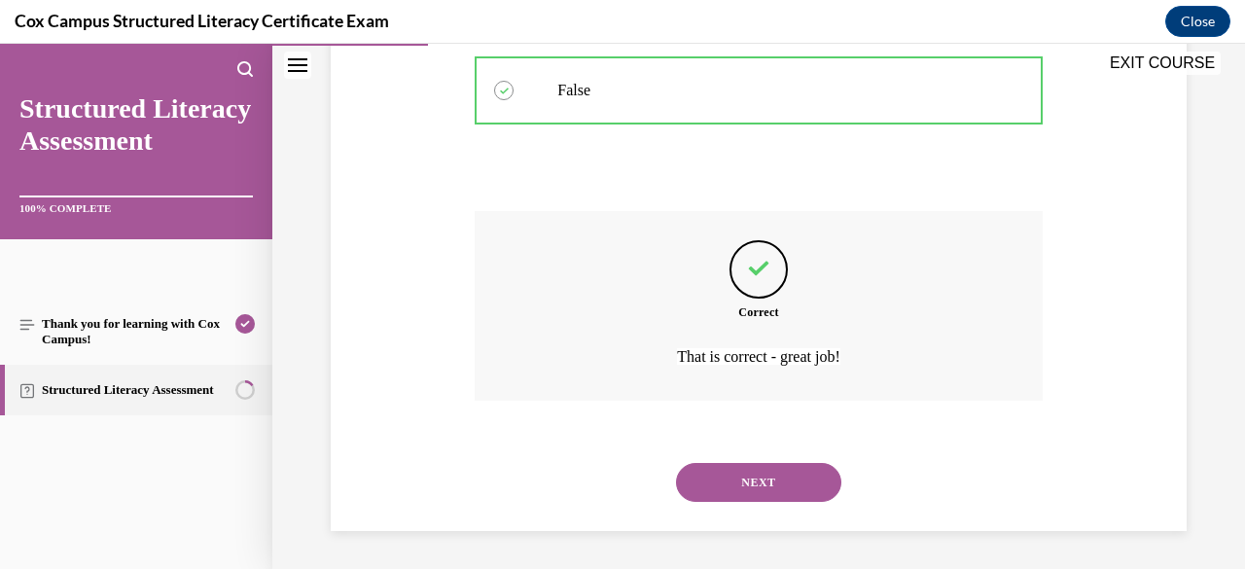
click at [742, 474] on button "NEXT" at bounding box center [758, 482] width 165 height 39
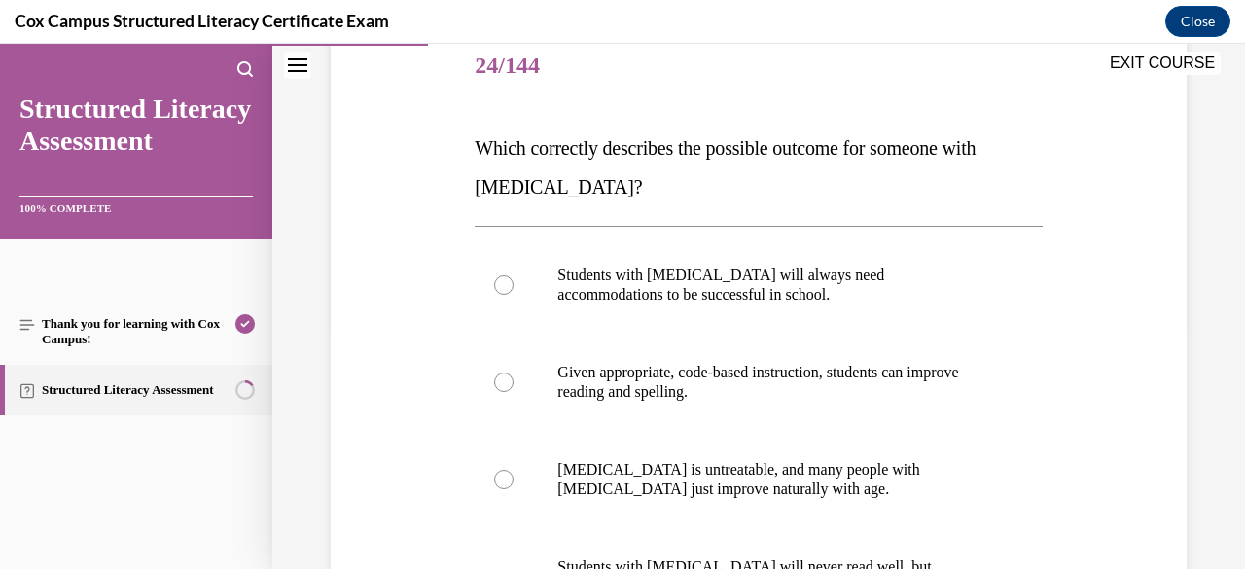
scroll to position [376, 0]
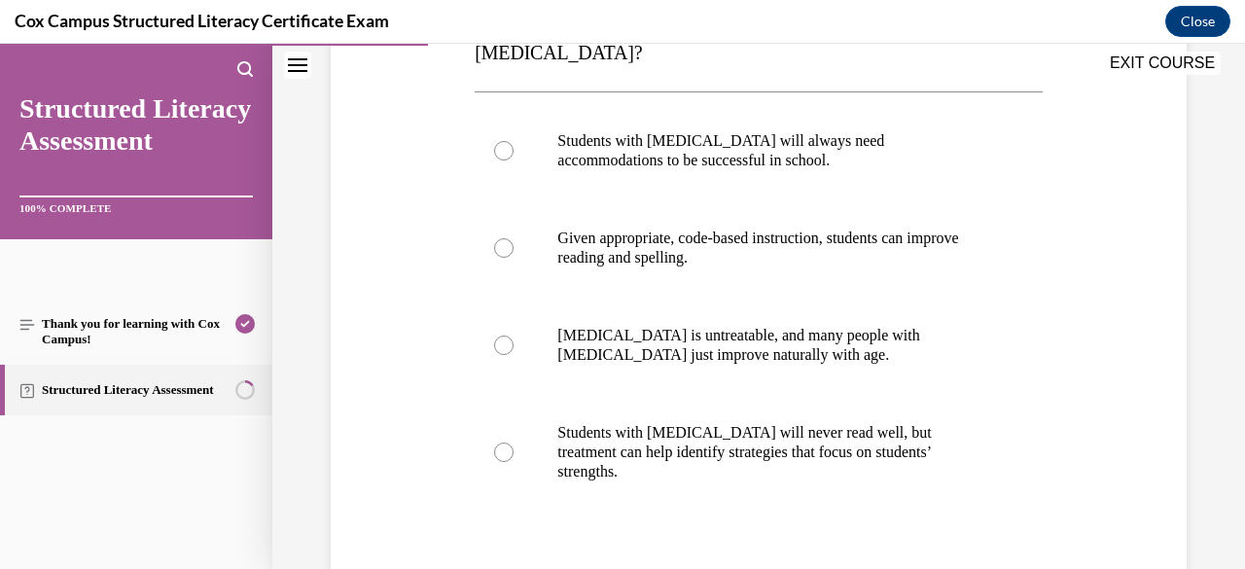
click at [688, 294] on label "Given appropriate, code-based instruction, students can improve reading and spe…" at bounding box center [757, 247] width 567 height 97
click at [513, 258] on input "Given appropriate, code-based instruction, students can improve reading and spe…" at bounding box center [503, 247] width 19 height 19
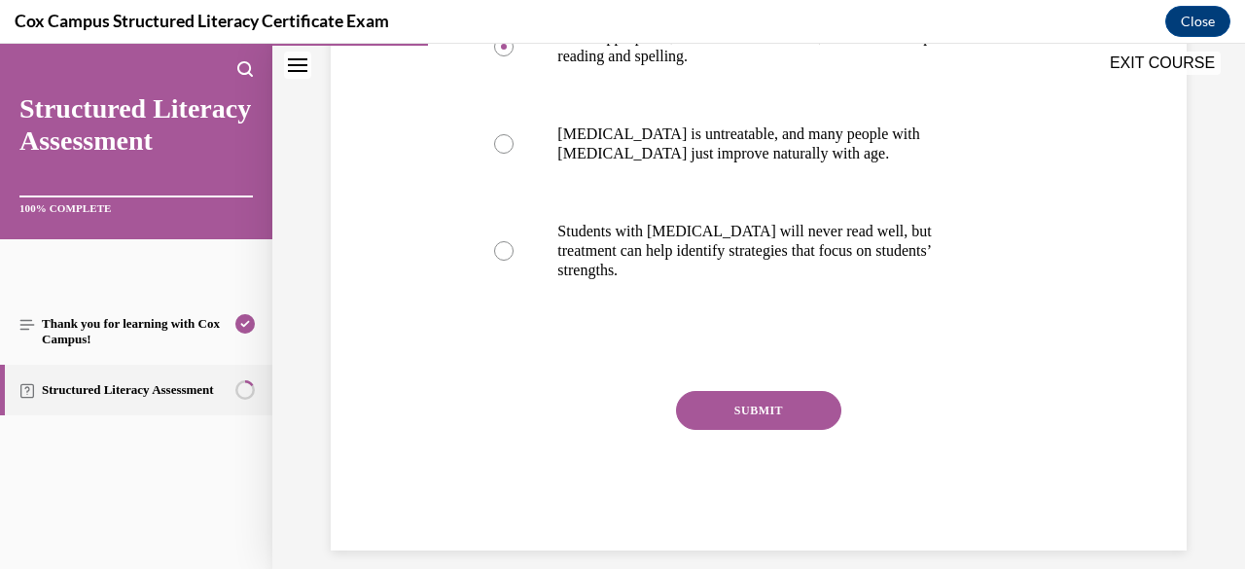
click at [715, 402] on button "SUBMIT" at bounding box center [758, 410] width 165 height 39
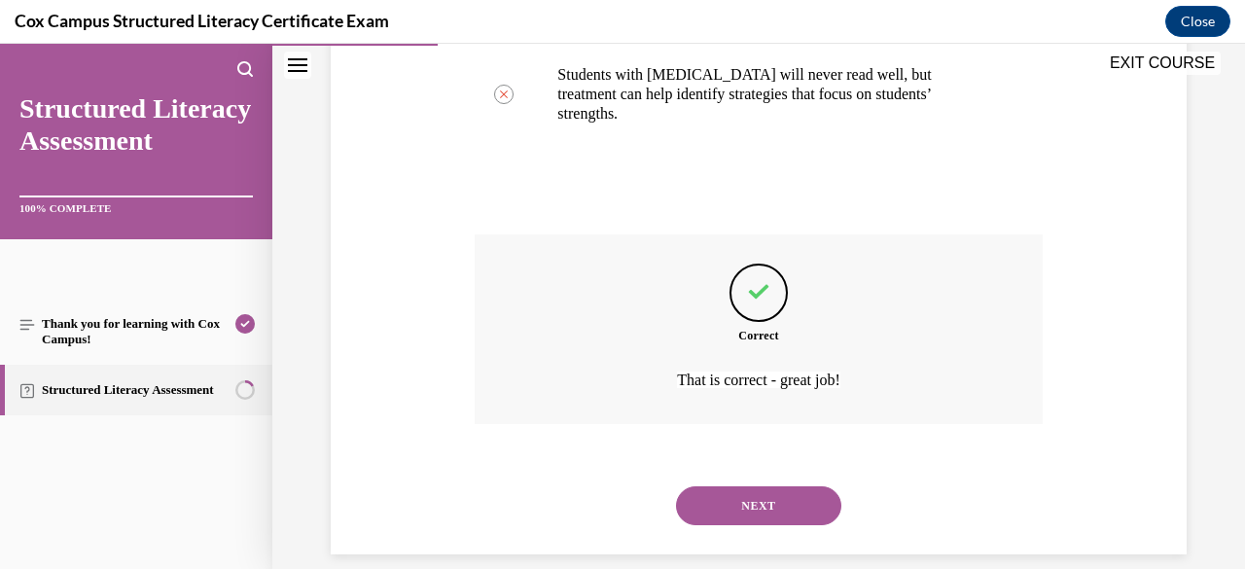
scroll to position [738, 0]
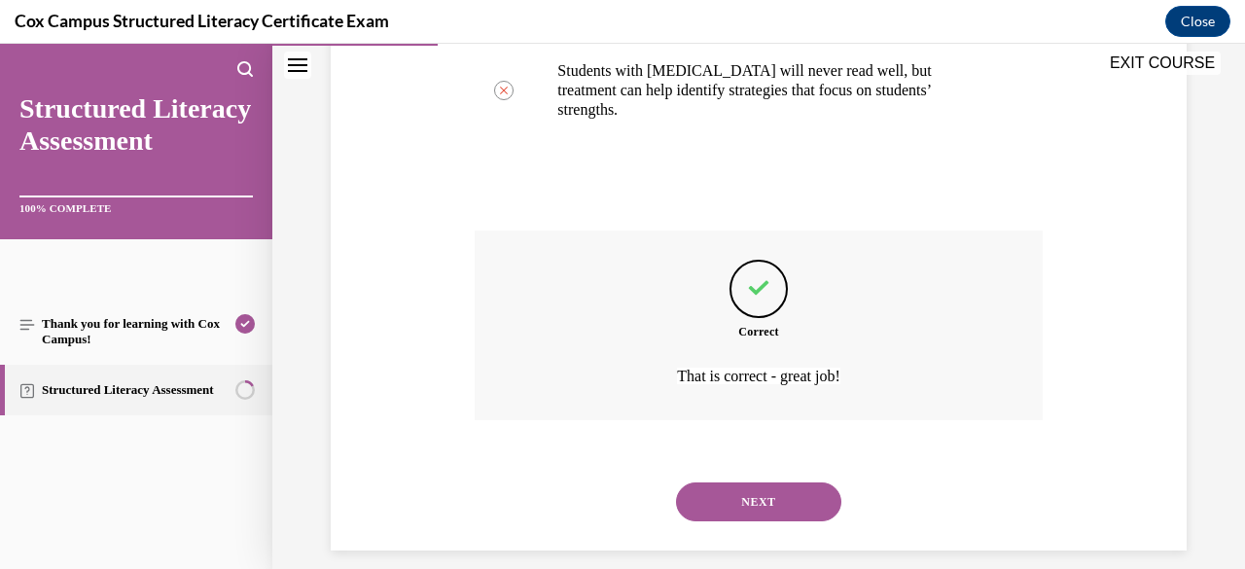
click at [780, 482] on button "NEXT" at bounding box center [758, 501] width 165 height 39
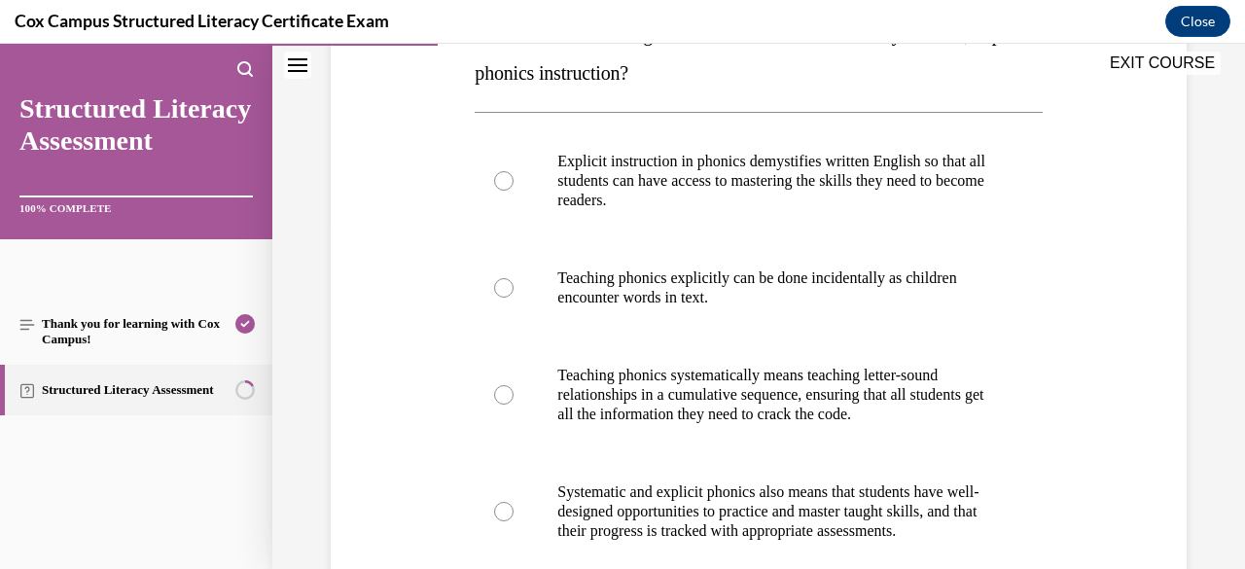
scroll to position [356, 0]
click at [770, 287] on p "Teaching phonics explicitly can be done incidentally as children encounter word…" at bounding box center [775, 287] width 436 height 39
click at [513, 287] on input "Teaching phonics explicitly can be done incidentally as children encounter word…" at bounding box center [503, 287] width 19 height 19
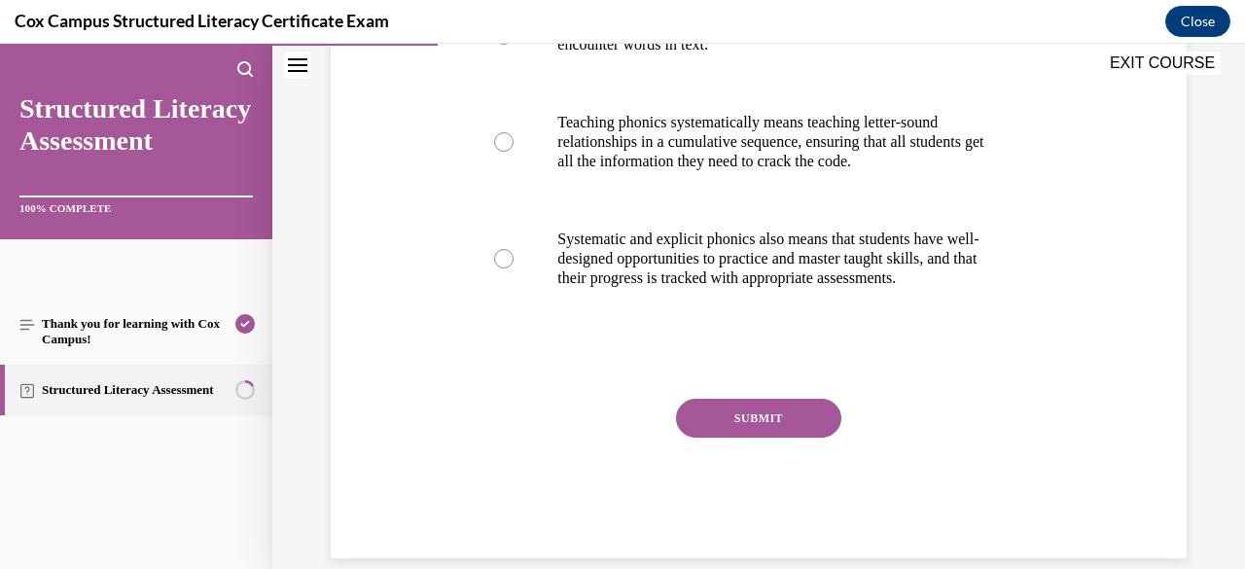
click at [772, 432] on button "SUBMIT" at bounding box center [758, 418] width 165 height 39
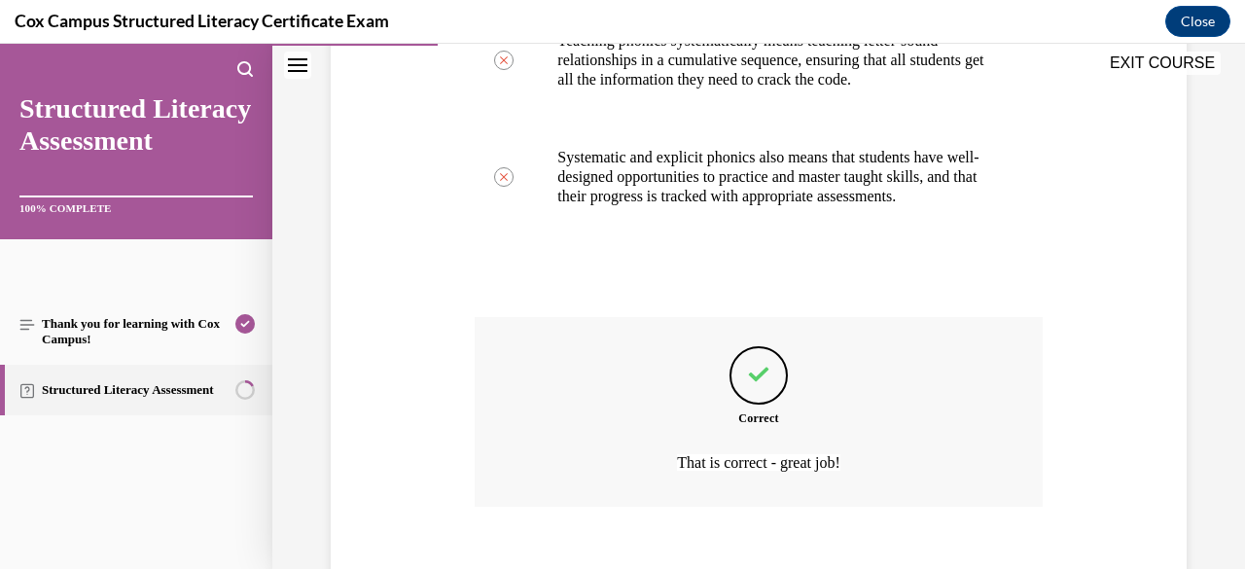
scroll to position [816, 0]
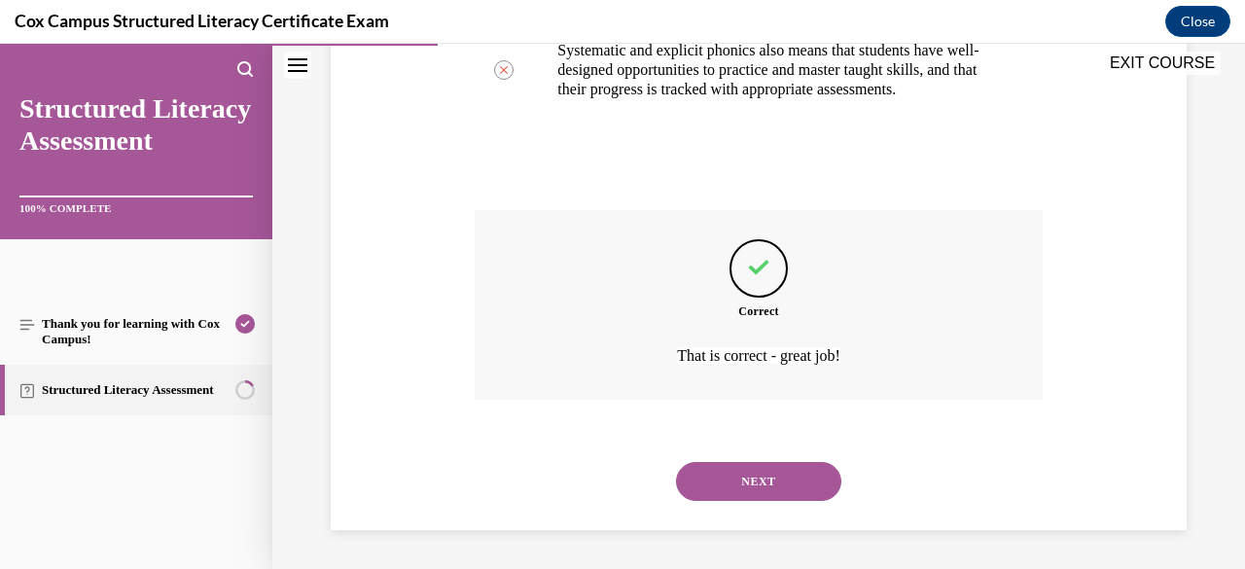
click at [756, 485] on button "NEXT" at bounding box center [758, 481] width 165 height 39
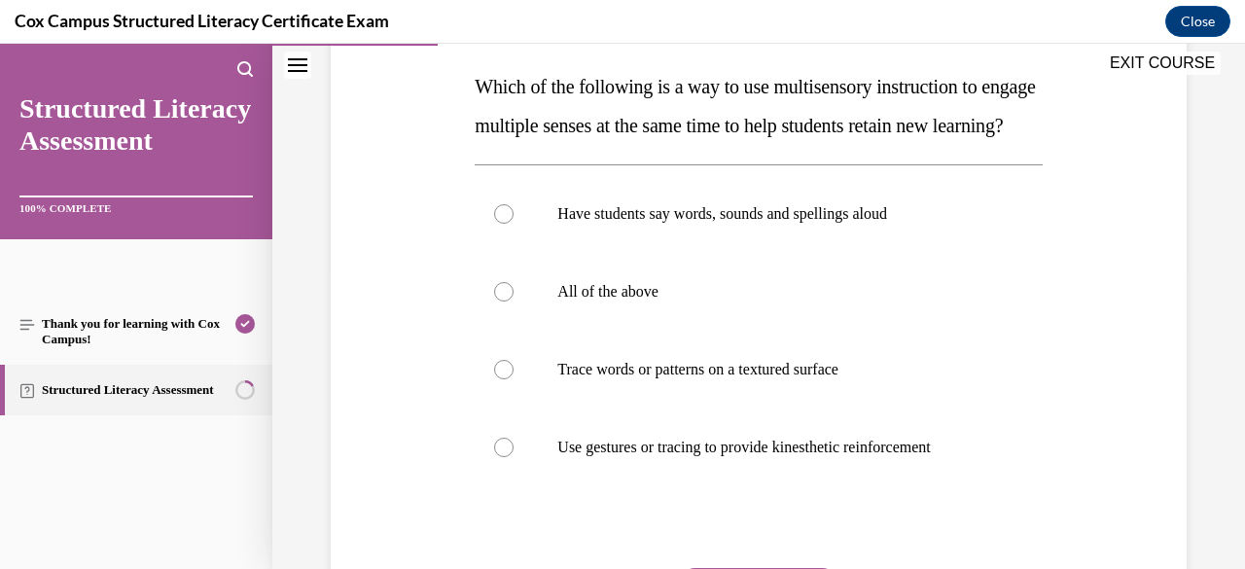
scroll to position [325, 0]
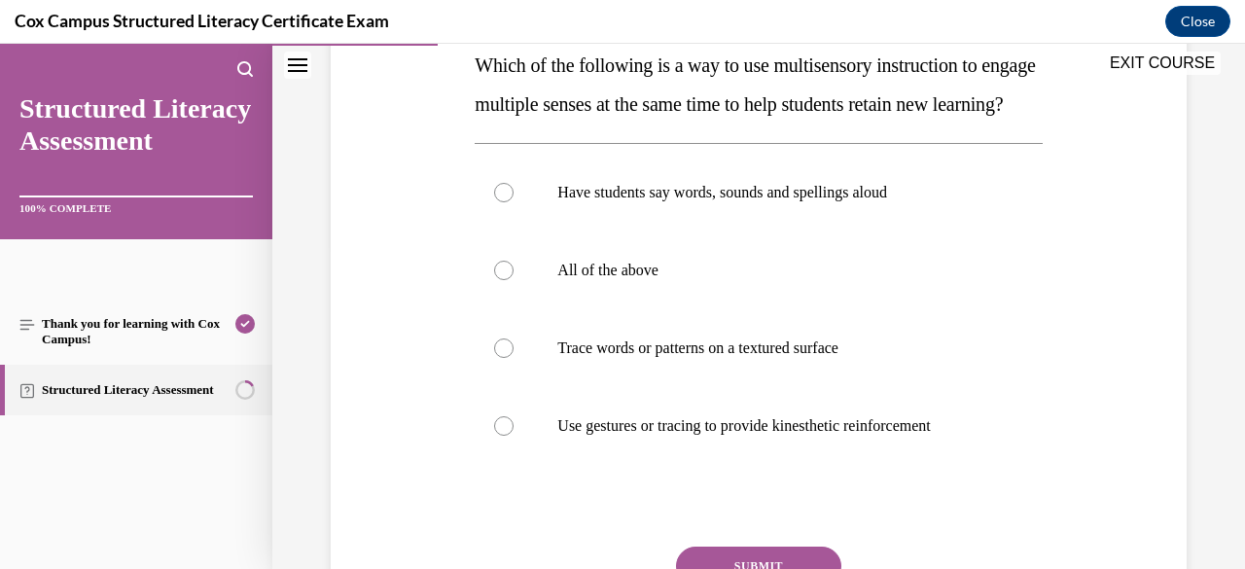
click at [737, 280] on p "All of the above" at bounding box center [775, 270] width 436 height 19
click at [513, 280] on input "All of the above" at bounding box center [503, 270] width 19 height 19
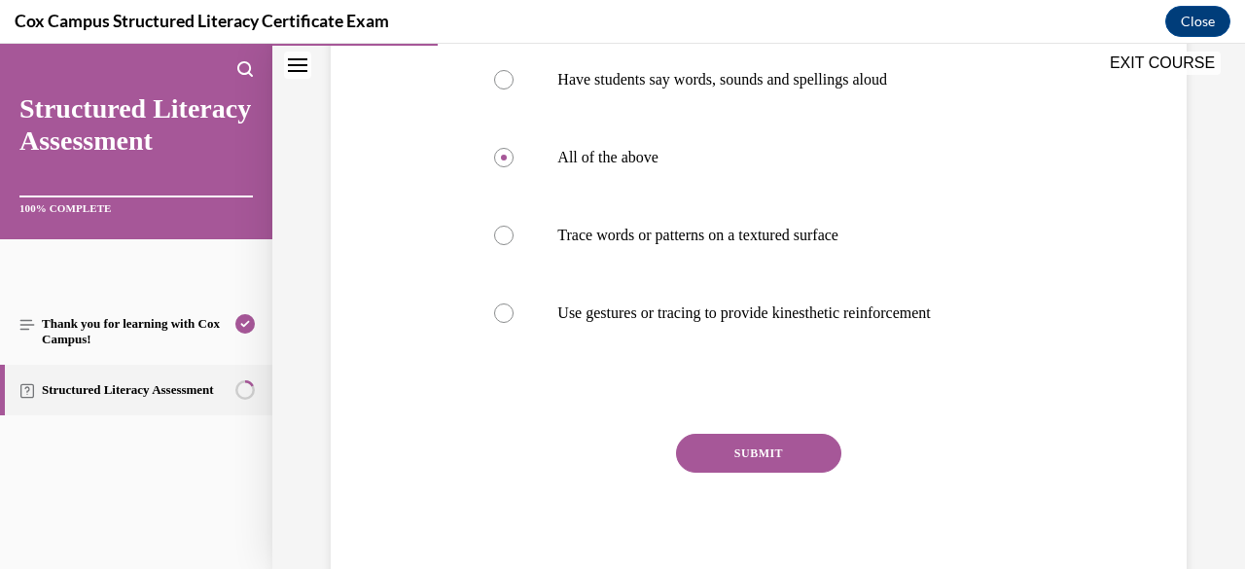
click at [750, 473] on button "SUBMIT" at bounding box center [758, 453] width 165 height 39
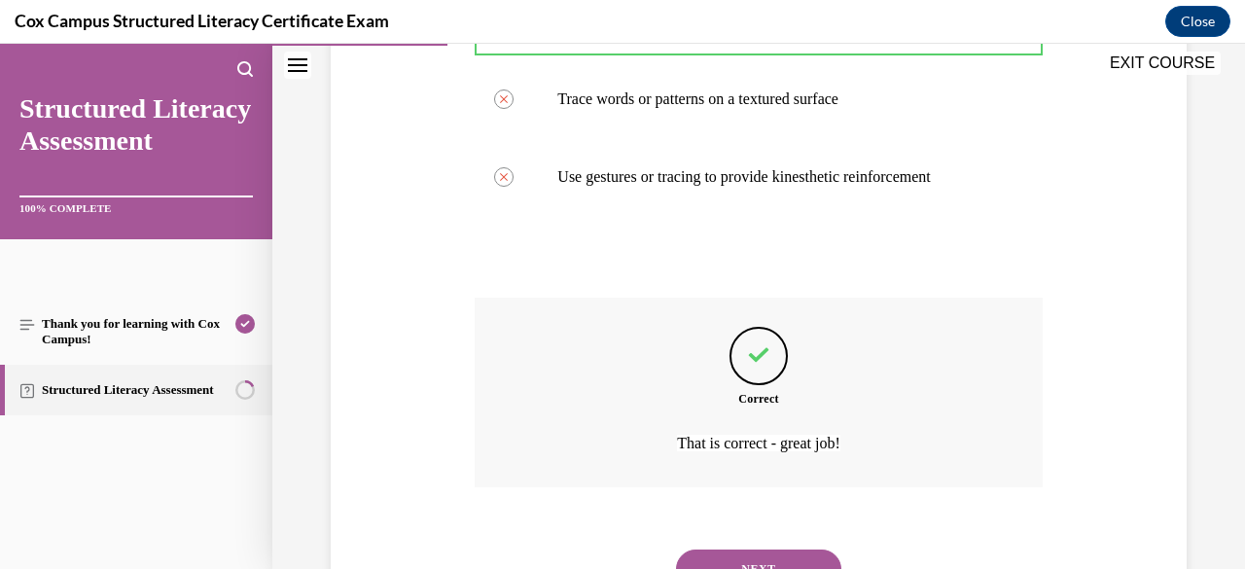
scroll to position [699, 0]
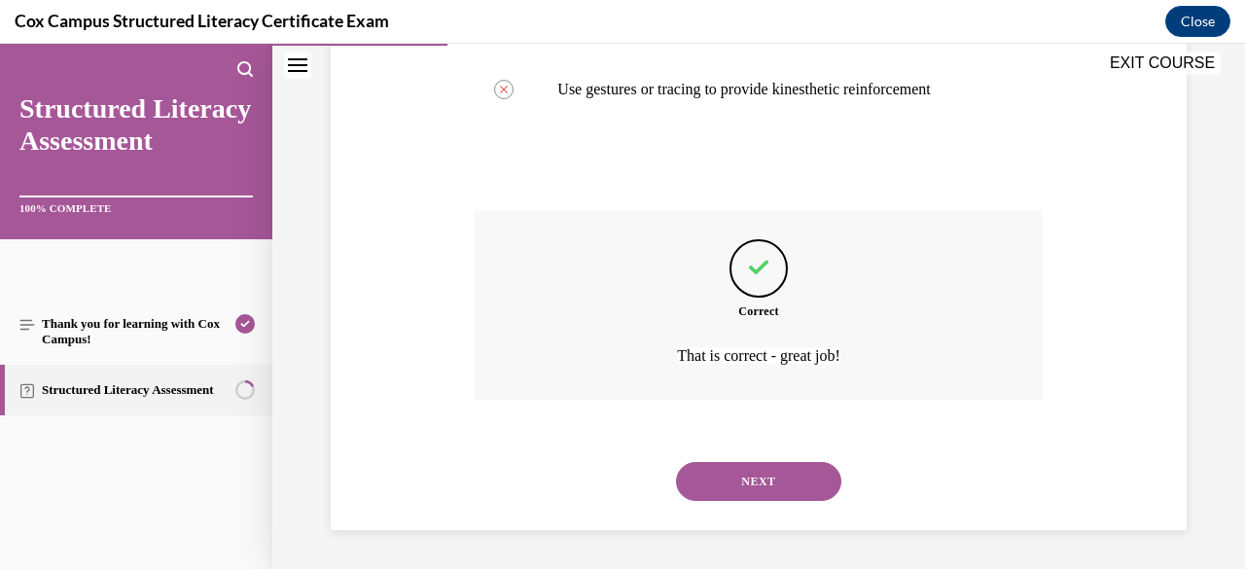
click at [750, 491] on button "NEXT" at bounding box center [758, 481] width 165 height 39
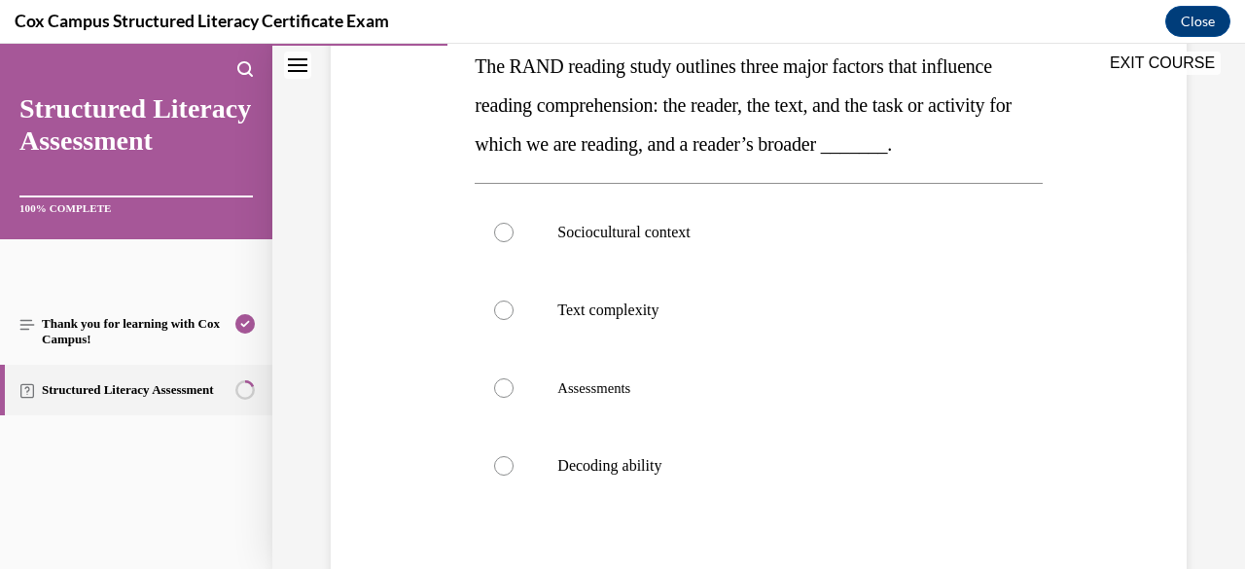
scroll to position [335, 0]
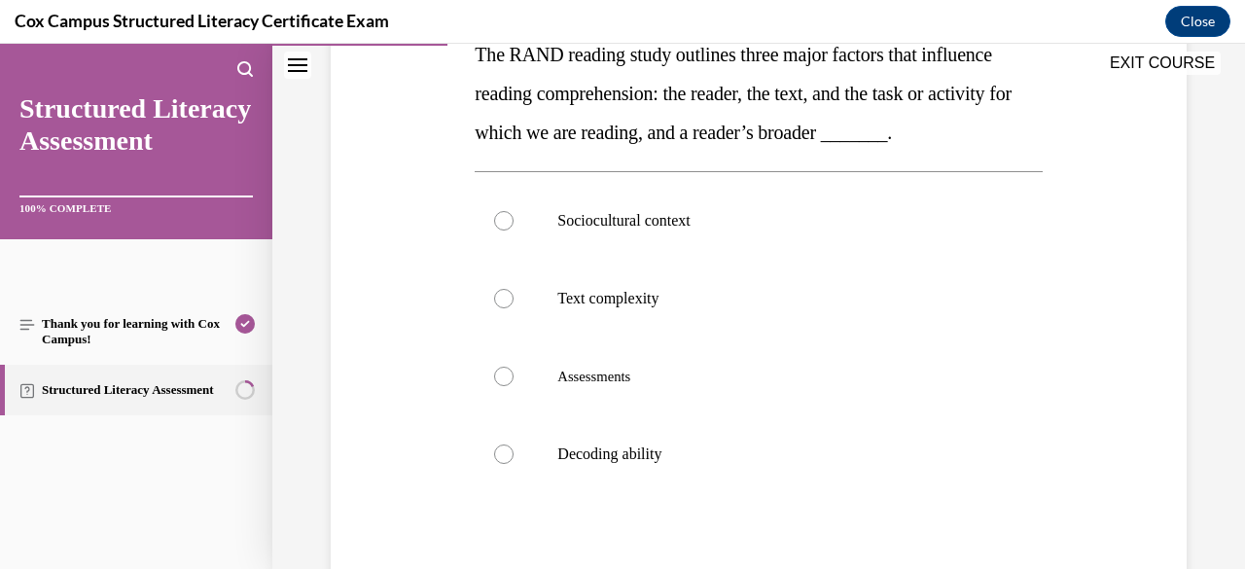
click at [716, 260] on label "Sociocultural context" at bounding box center [757, 221] width 567 height 78
click at [513, 230] on input "Sociocultural context" at bounding box center [503, 220] width 19 height 19
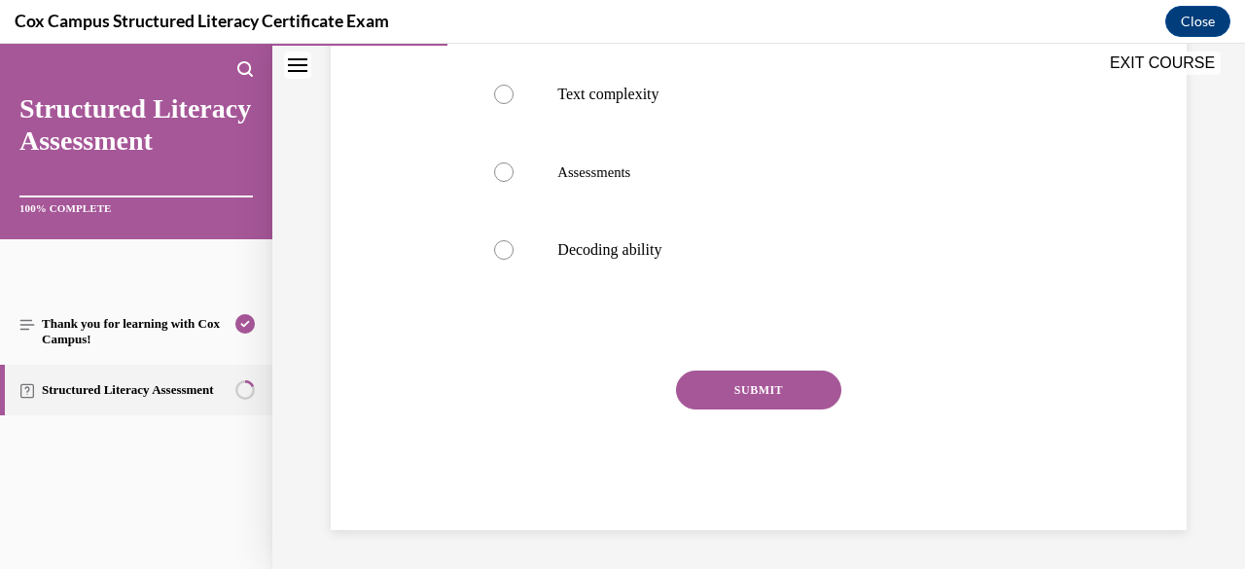
click at [721, 398] on button "SUBMIT" at bounding box center [758, 389] width 165 height 39
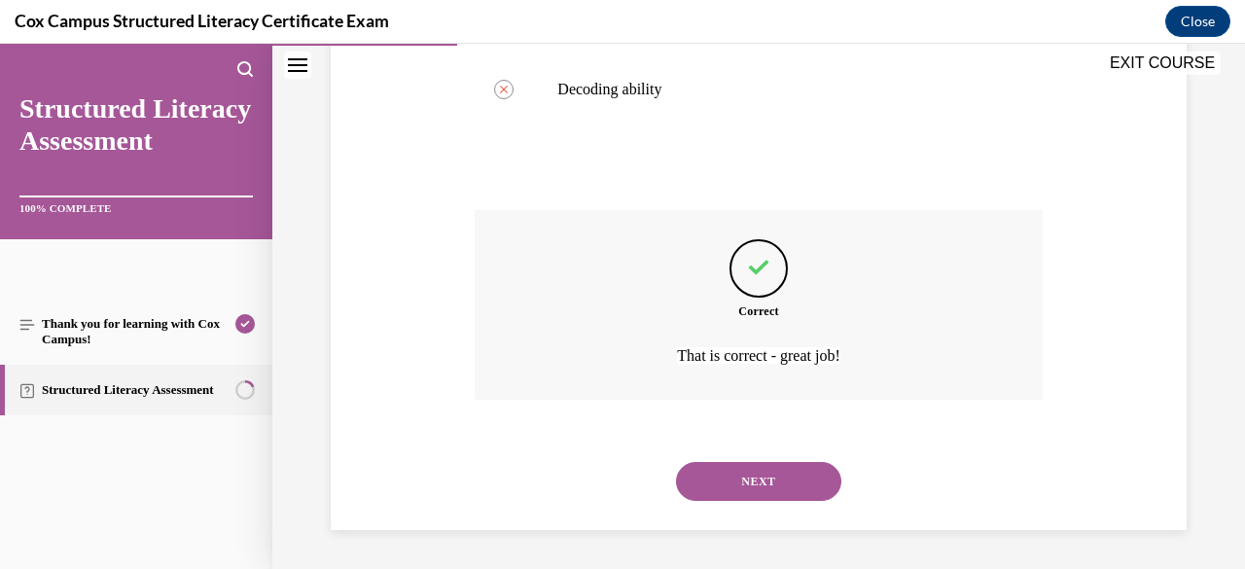
scroll to position [738, 0]
click at [723, 479] on button "NEXT" at bounding box center [758, 481] width 165 height 39
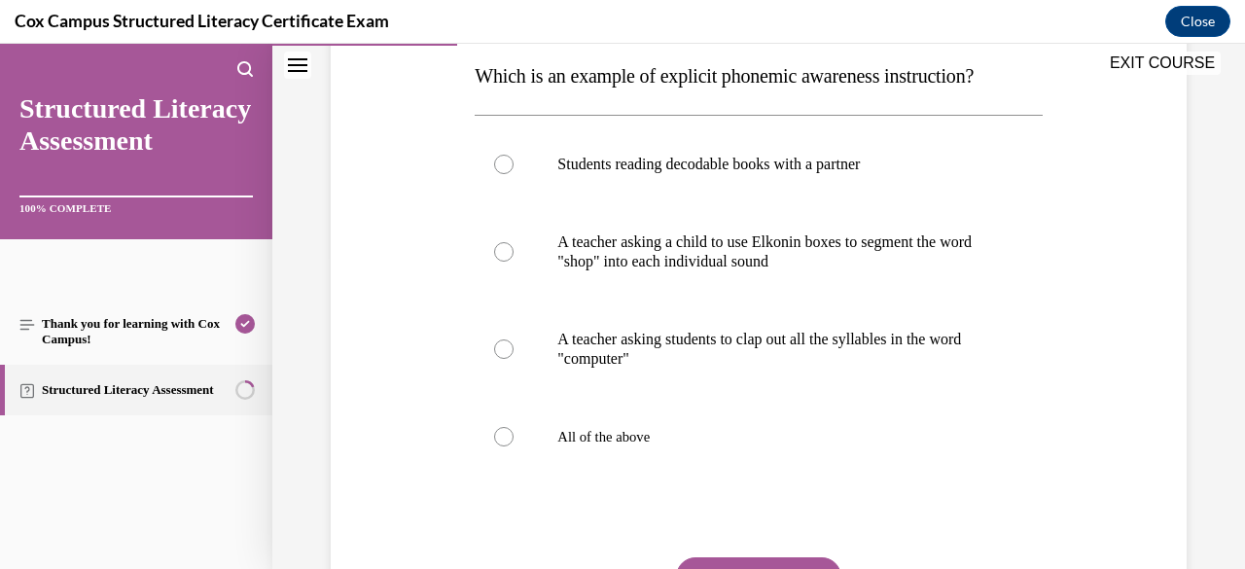
scroll to position [318, 0]
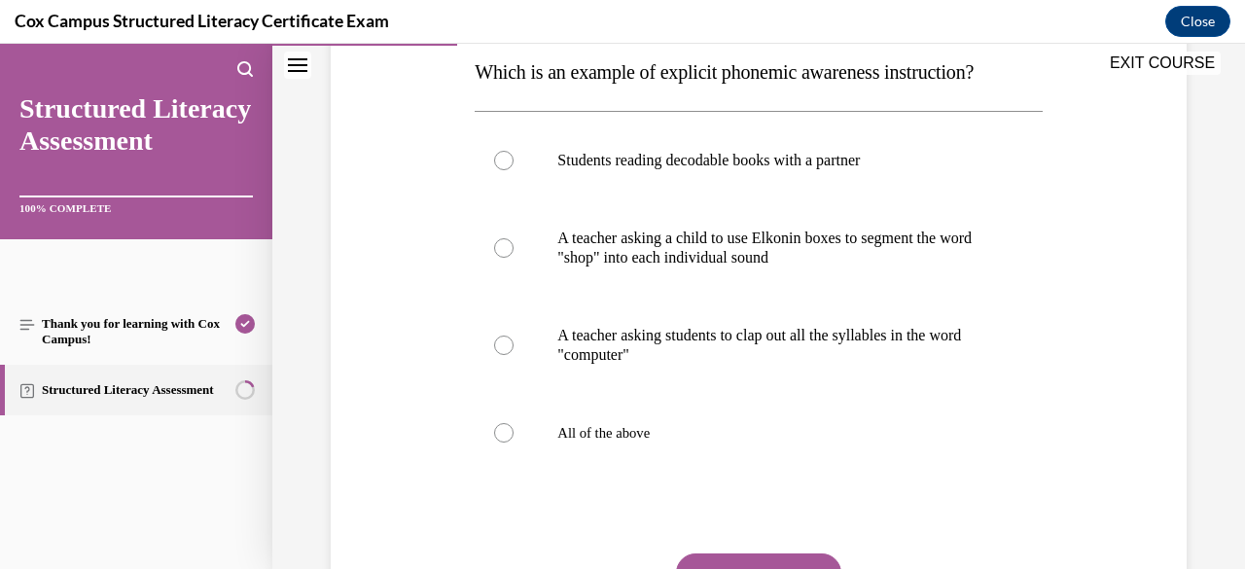
click at [741, 288] on label "A teacher asking a child to use Elkonin boxes to segment the word "shop" into e…" at bounding box center [757, 247] width 567 height 97
click at [513, 258] on input "A teacher asking a child to use Elkonin boxes to segment the word "shop" into e…" at bounding box center [503, 247] width 19 height 19
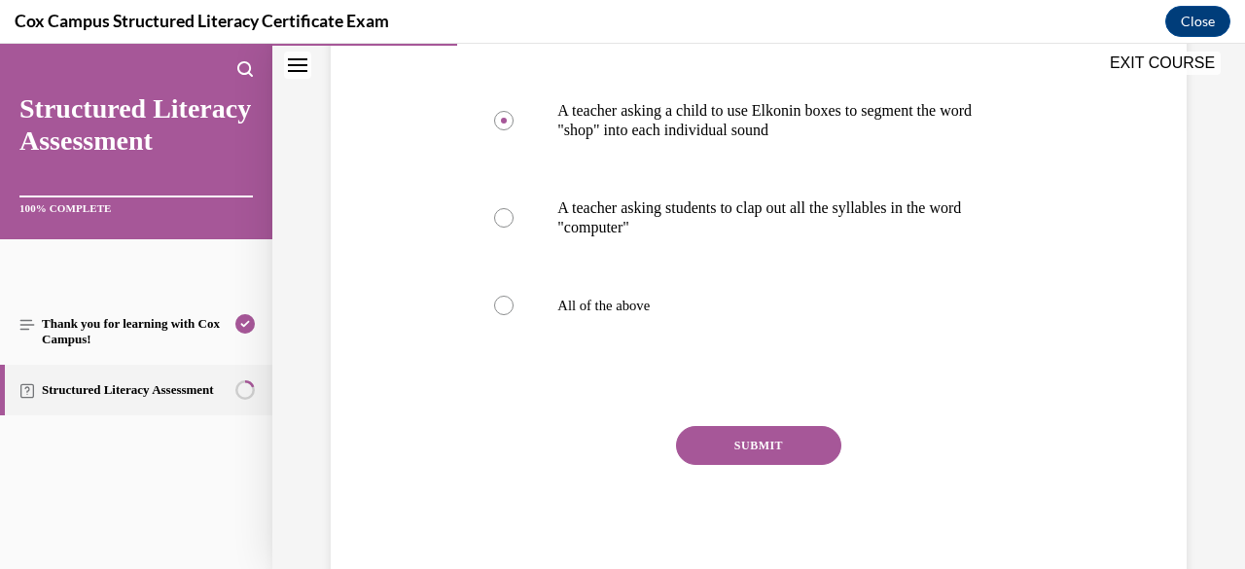
drag, startPoint x: 726, startPoint y: 552, endPoint x: 695, endPoint y: 444, distance: 112.3
click at [695, 444] on button "SUBMIT" at bounding box center [758, 445] width 165 height 39
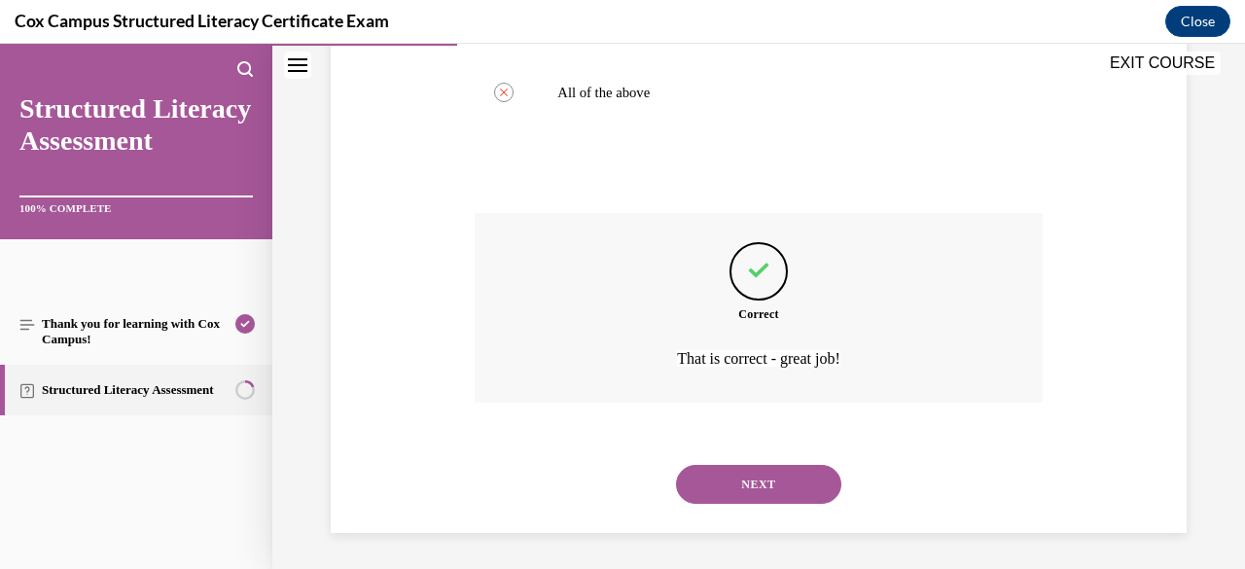
scroll to position [660, 0]
click at [727, 501] on button "NEXT" at bounding box center [758, 482] width 165 height 39
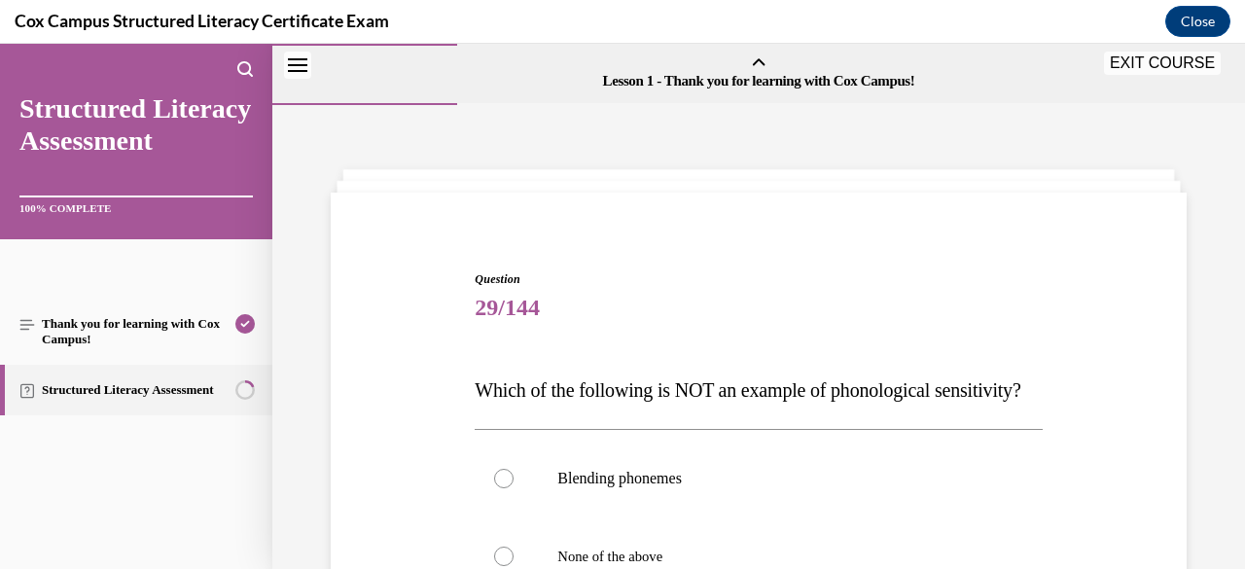
scroll to position [224, 0]
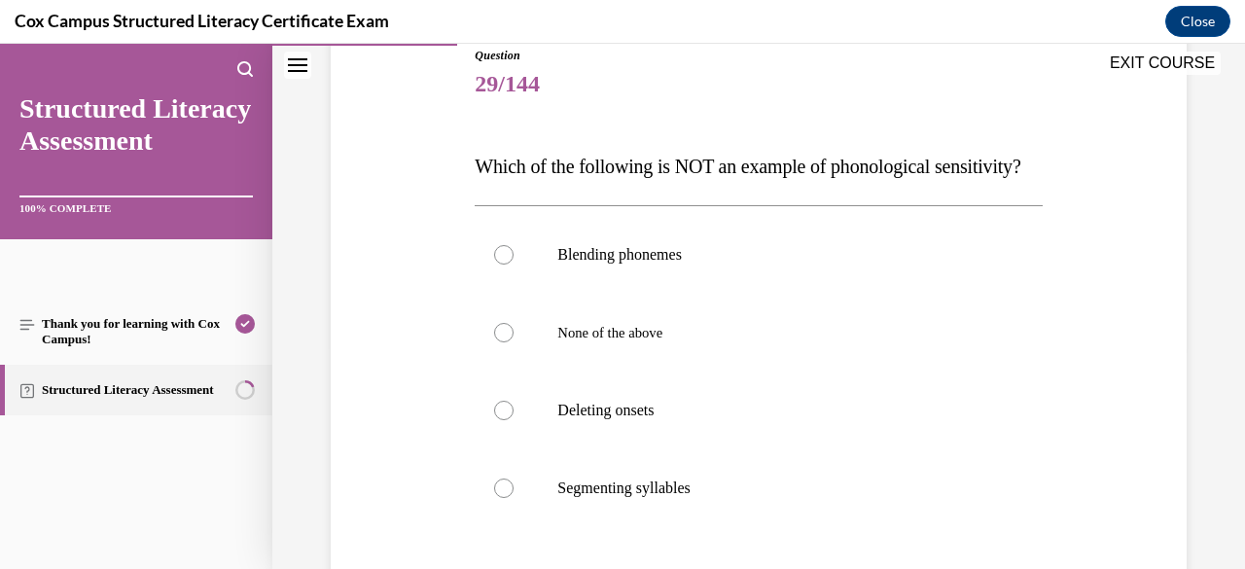
click at [733, 264] on p "Blending phonemes" at bounding box center [775, 254] width 436 height 19
click at [513, 264] on input "Blending phonemes" at bounding box center [503, 254] width 19 height 19
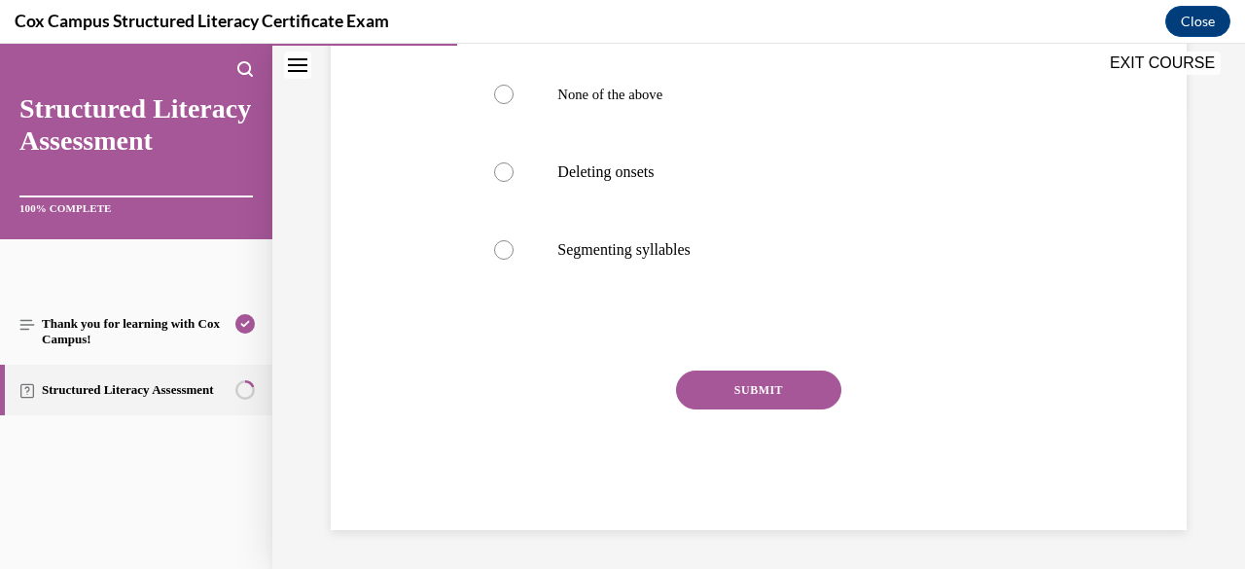
click at [740, 409] on button "SUBMIT" at bounding box center [758, 389] width 165 height 39
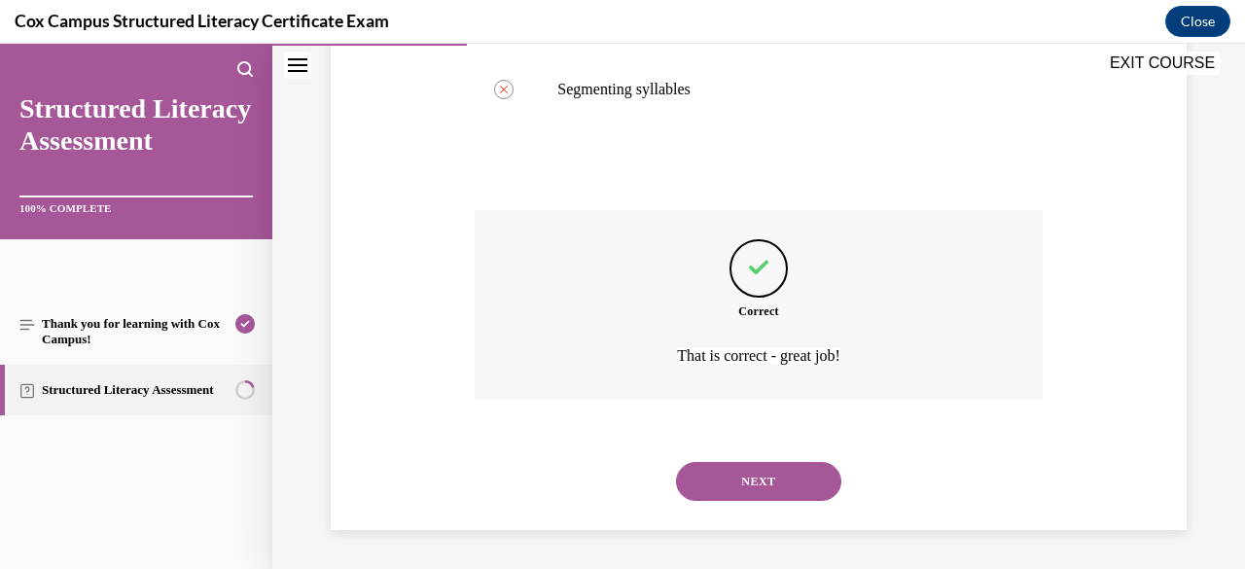
scroll to position [660, 0]
click at [741, 467] on button "NEXT" at bounding box center [758, 481] width 165 height 39
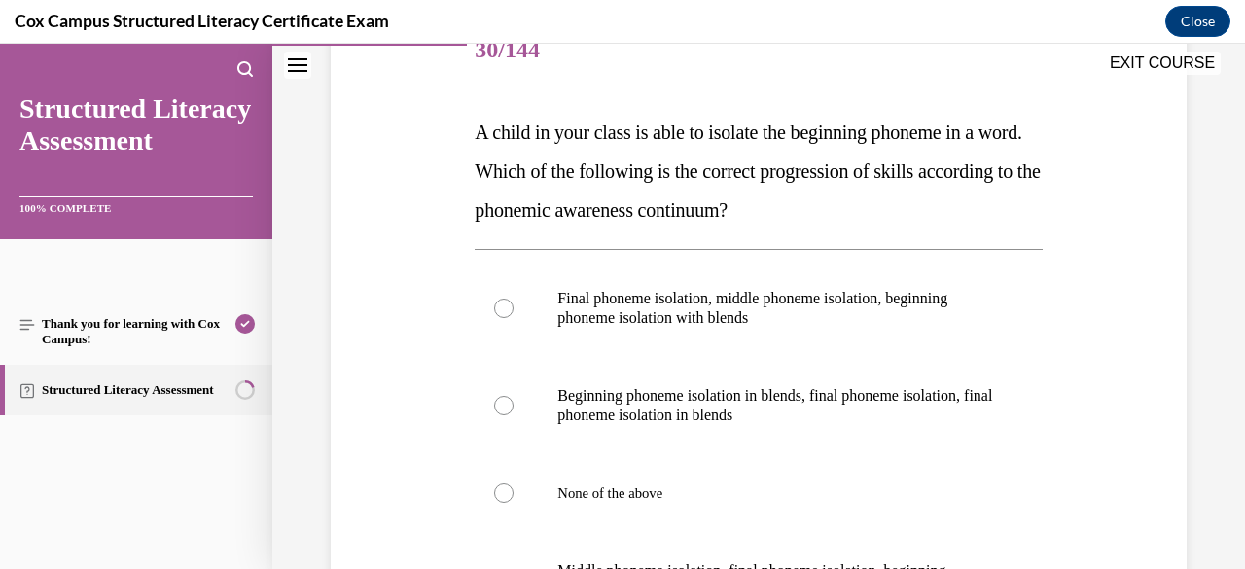
scroll to position [259, 0]
click at [741, 345] on label "Final phoneme isolation, middle phoneme isolation, beginning phoneme isolation …" at bounding box center [757, 307] width 567 height 97
click at [513, 317] on input "Final phoneme isolation, middle phoneme isolation, beginning phoneme isolation …" at bounding box center [503, 307] width 19 height 19
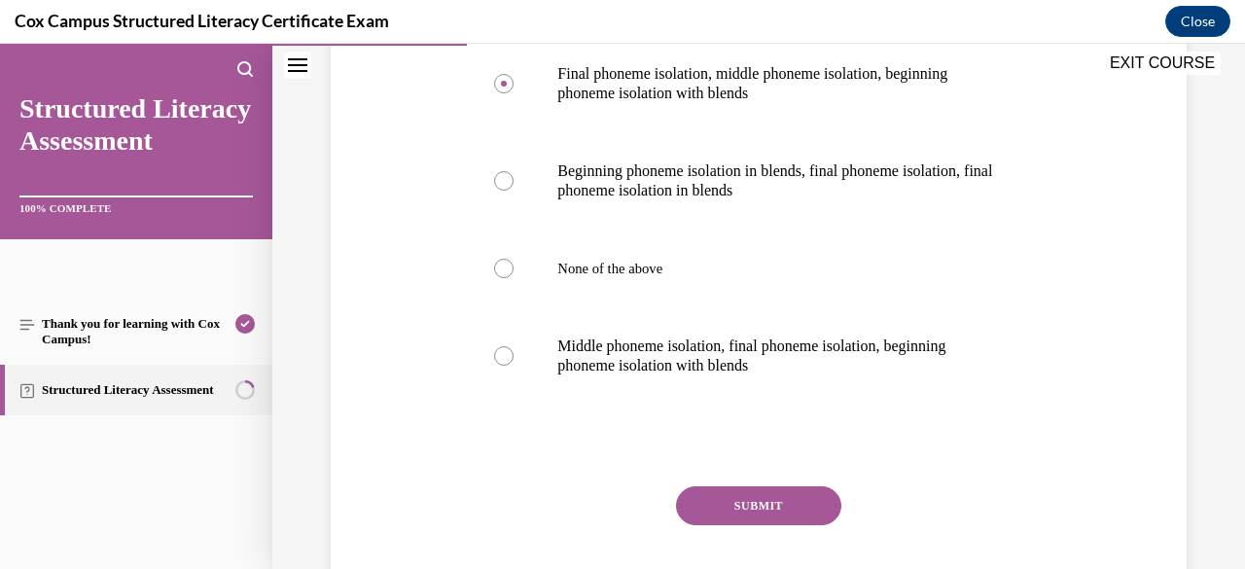
scroll to position [488, 0]
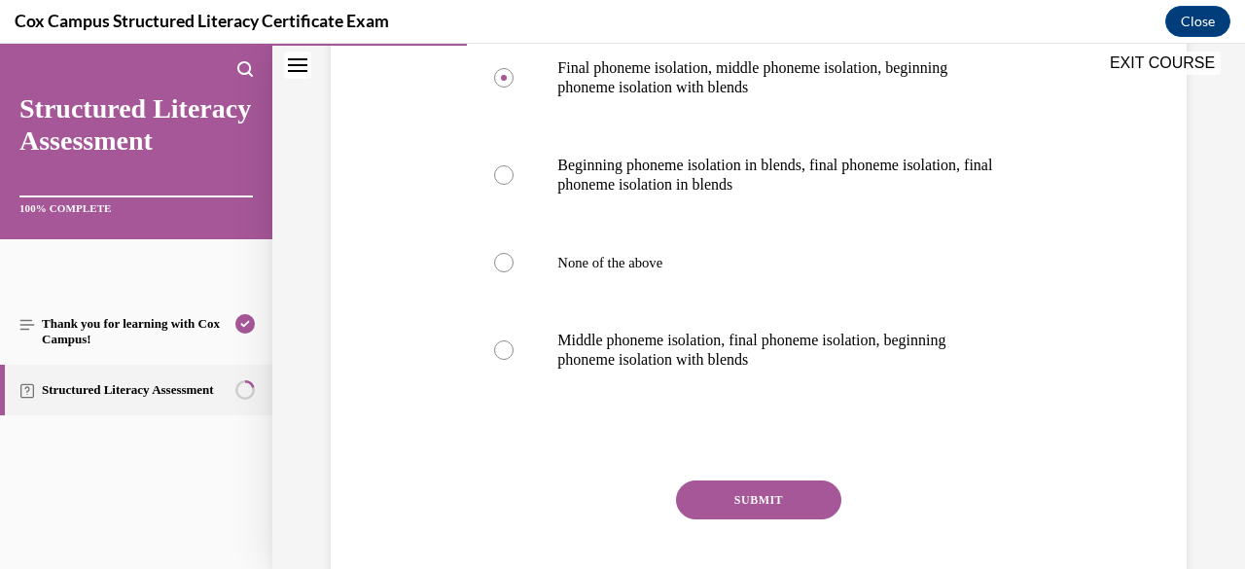
click at [735, 527] on div "SUBMIT" at bounding box center [757, 528] width 567 height 97
click at [735, 484] on button "SUBMIT" at bounding box center [758, 499] width 165 height 39
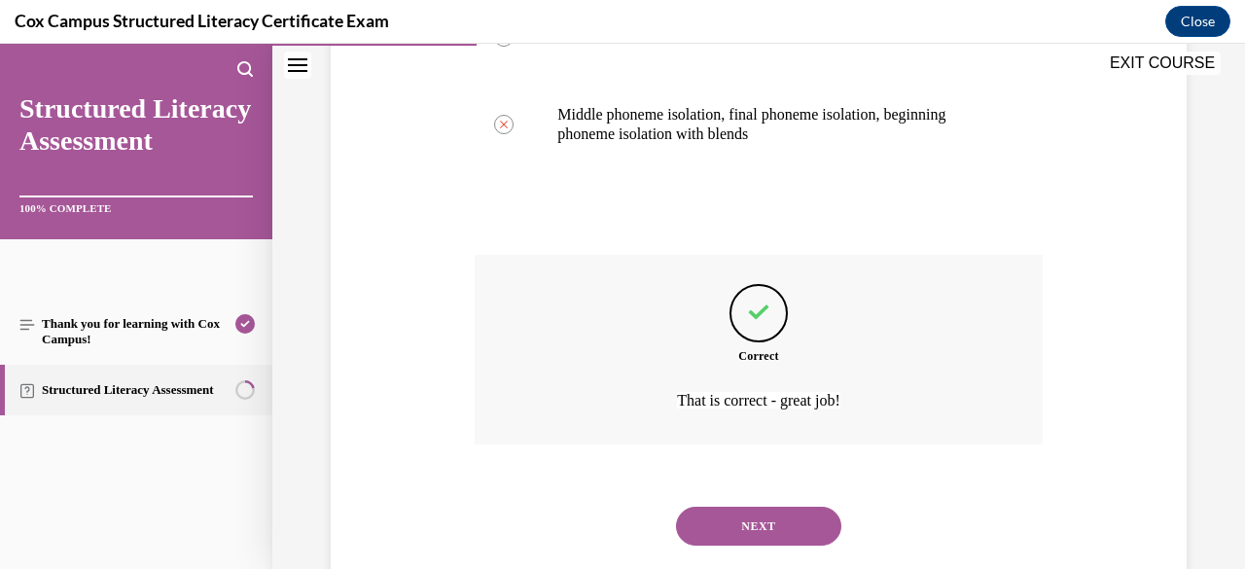
scroll to position [757, 0]
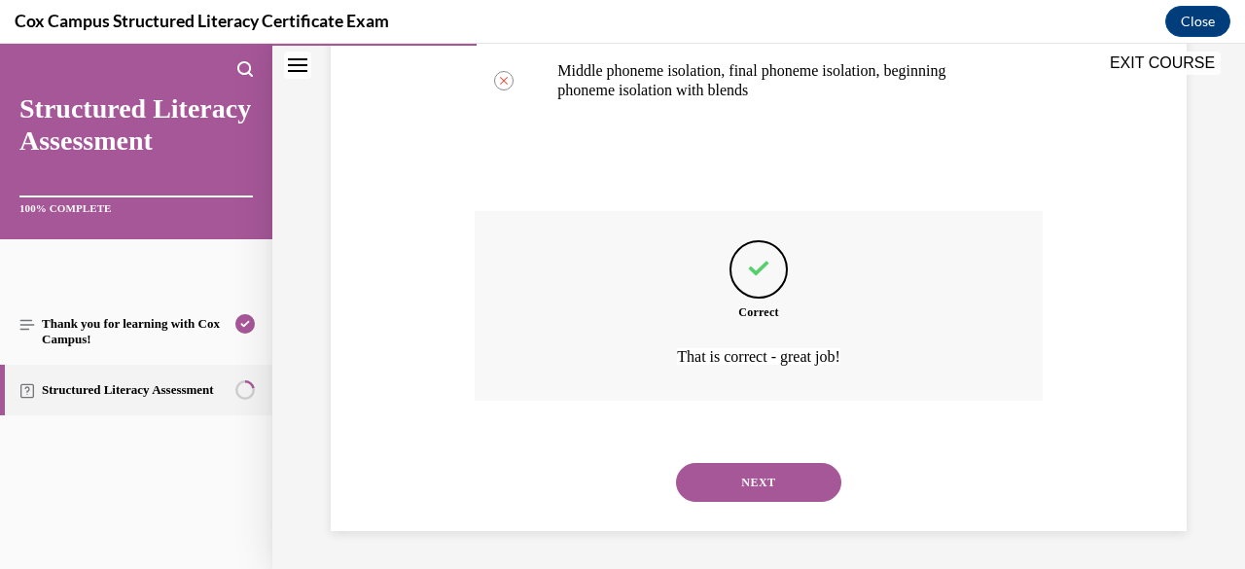
click at [736, 484] on button "NEXT" at bounding box center [758, 482] width 165 height 39
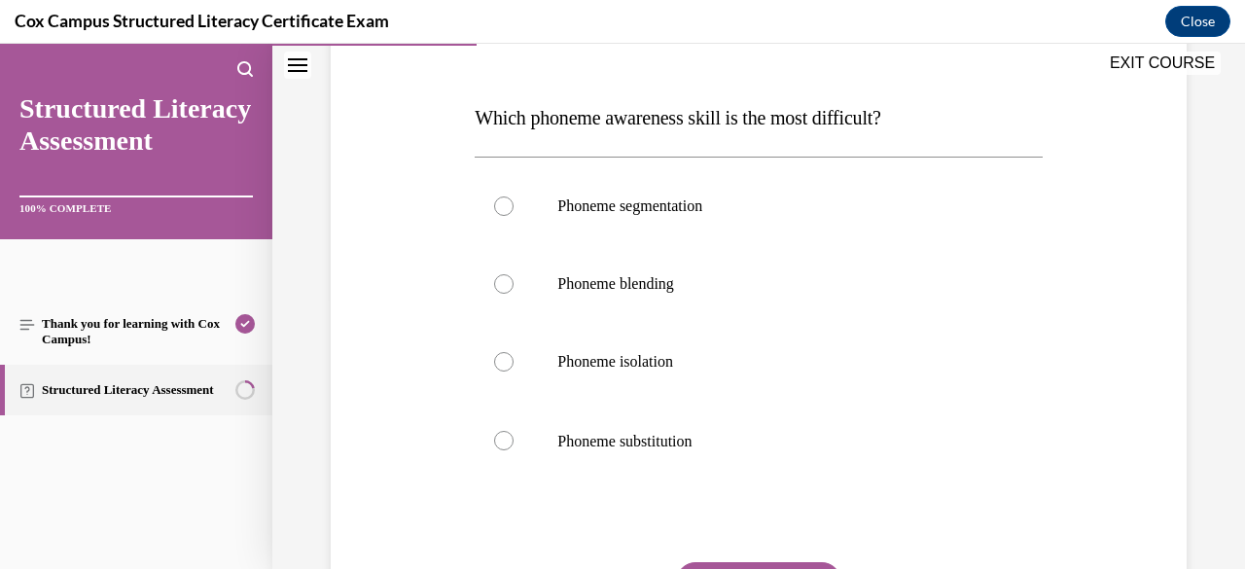
scroll to position [273, 0]
click at [730, 440] on p "Phoneme substitution" at bounding box center [775, 439] width 436 height 21
click at [513, 440] on input "Phoneme substitution" at bounding box center [503, 439] width 19 height 19
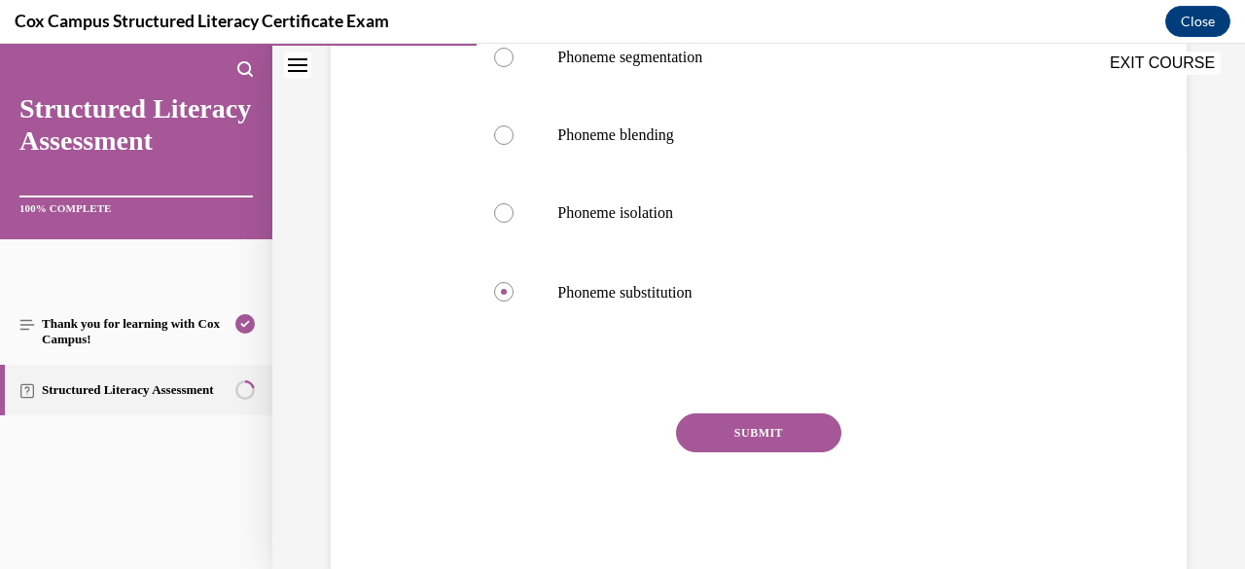
click at [731, 446] on button "SUBMIT" at bounding box center [758, 432] width 165 height 39
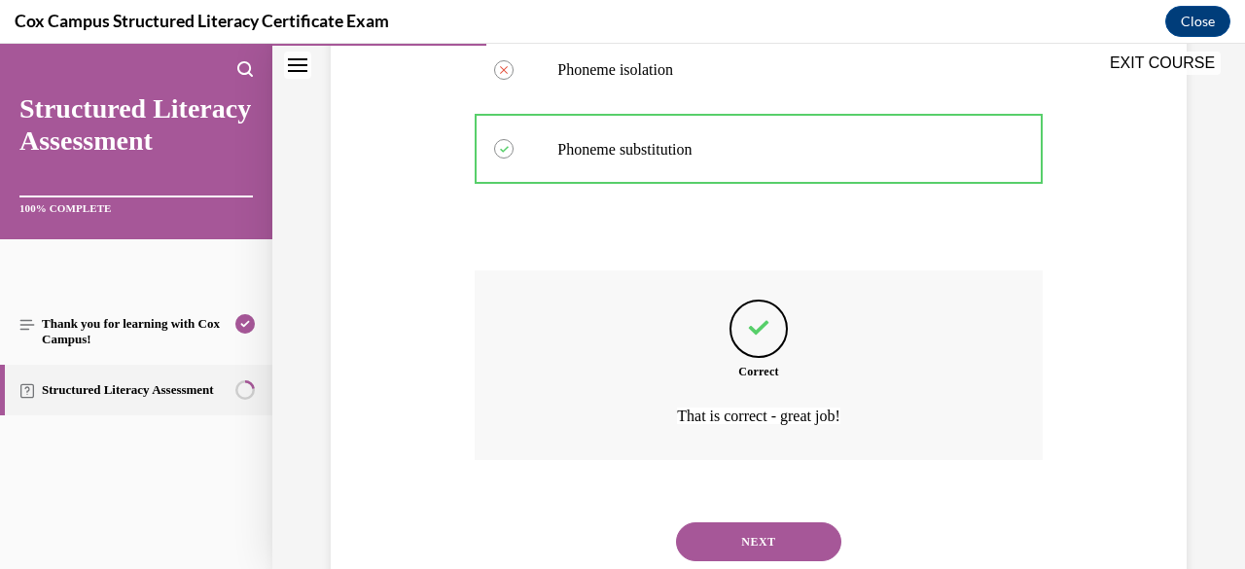
scroll to position [622, 0]
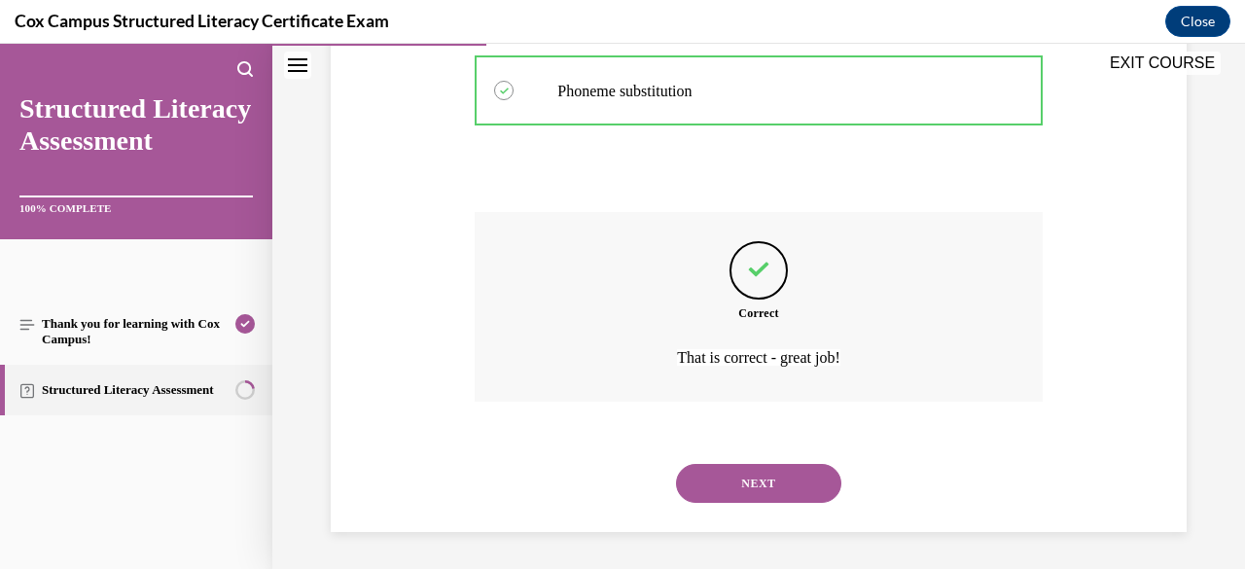
click at [760, 487] on button "NEXT" at bounding box center [758, 483] width 165 height 39
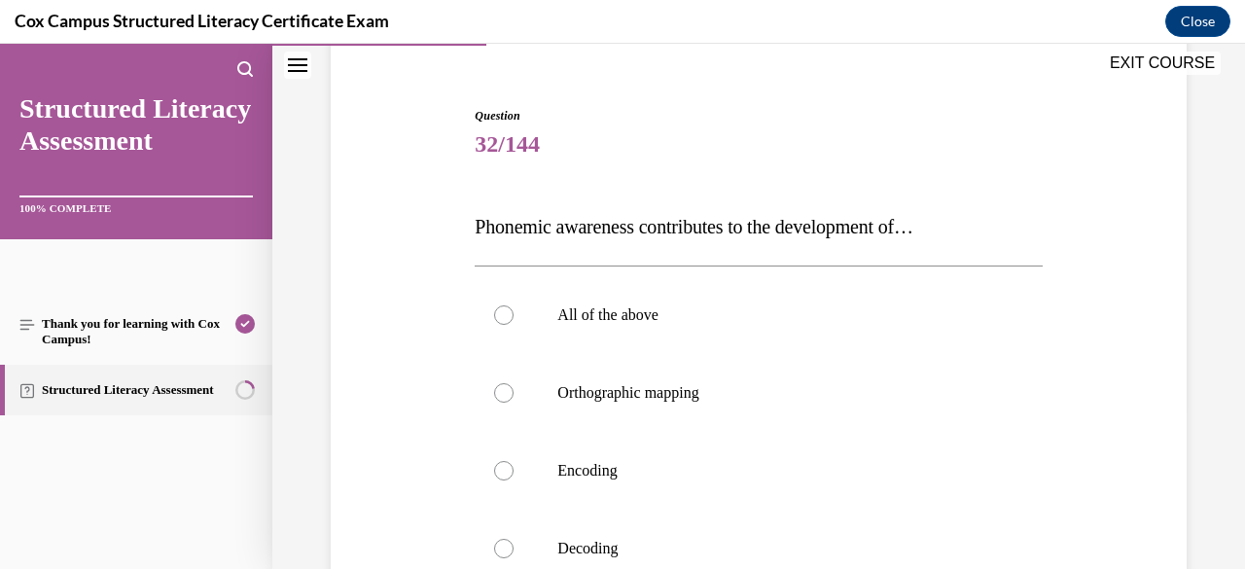
scroll to position [171, 0]
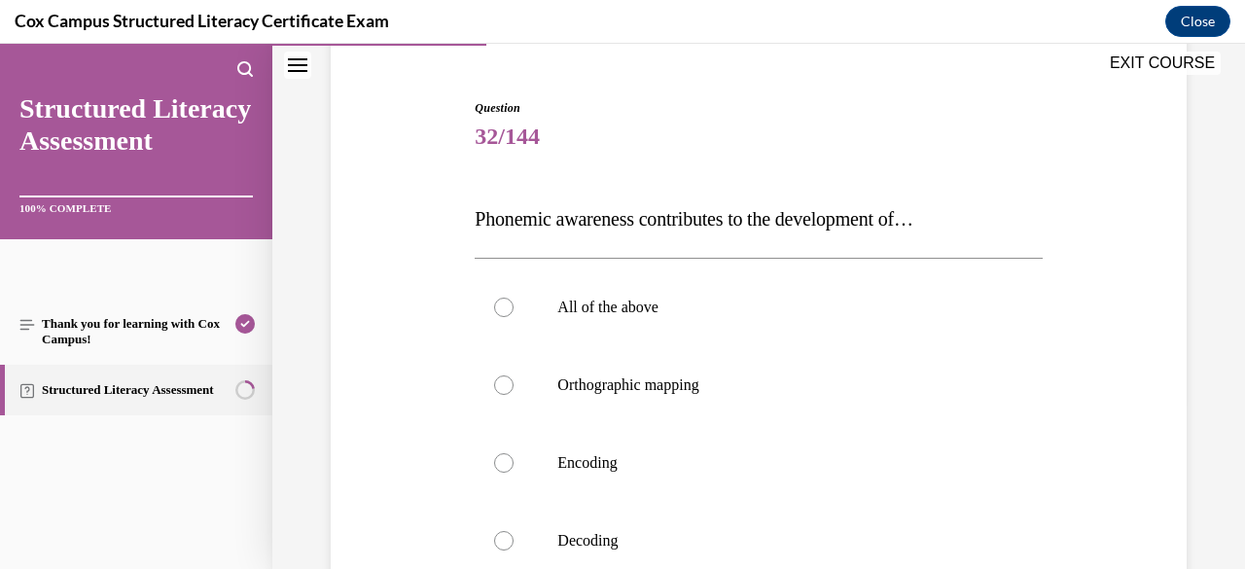
click at [732, 334] on label "All of the above" at bounding box center [757, 307] width 567 height 78
click at [513, 317] on input "All of the above" at bounding box center [503, 307] width 19 height 19
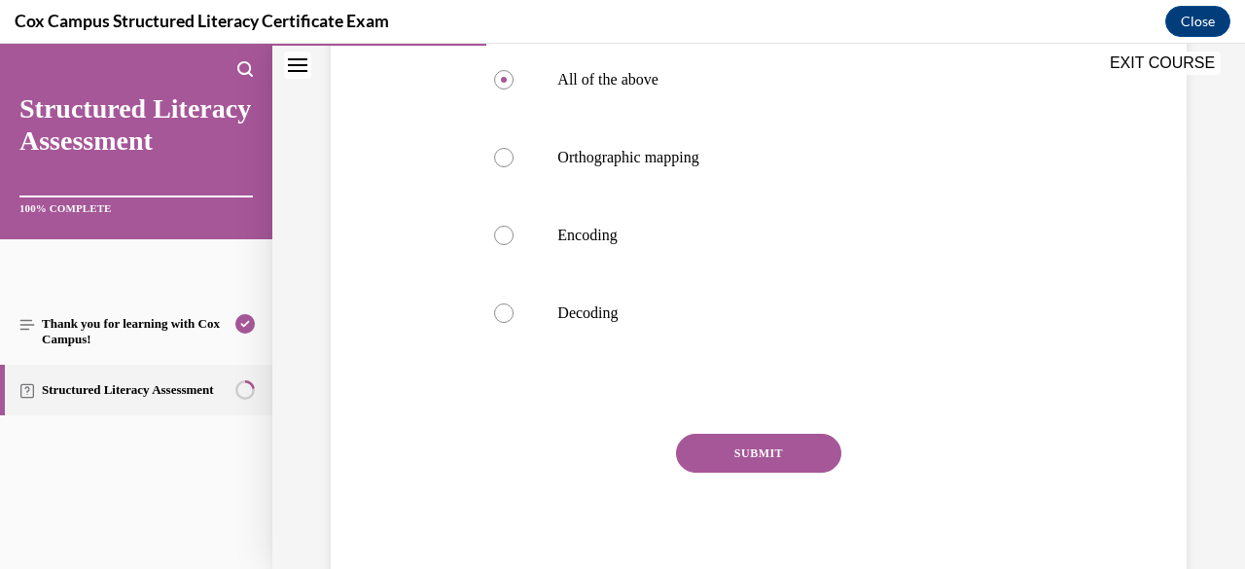
click at [761, 452] on button "SUBMIT" at bounding box center [758, 453] width 165 height 39
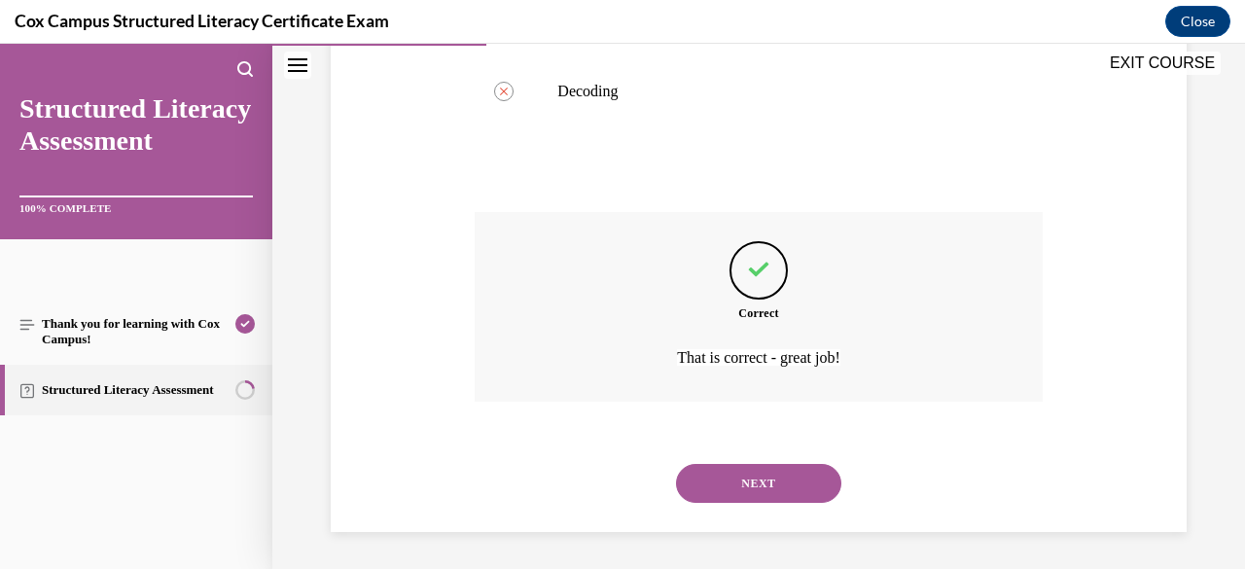
scroll to position [621, 0]
click at [742, 515] on div "NEXT" at bounding box center [757, 482] width 567 height 78
click at [775, 494] on button "NEXT" at bounding box center [758, 482] width 165 height 39
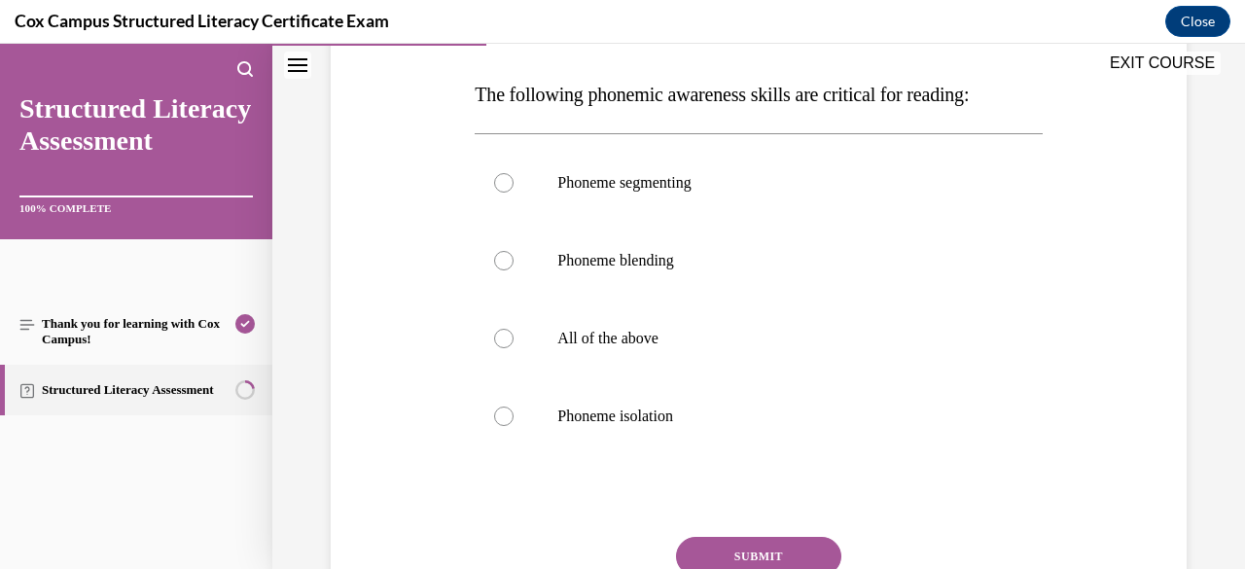
scroll to position [301, 0]
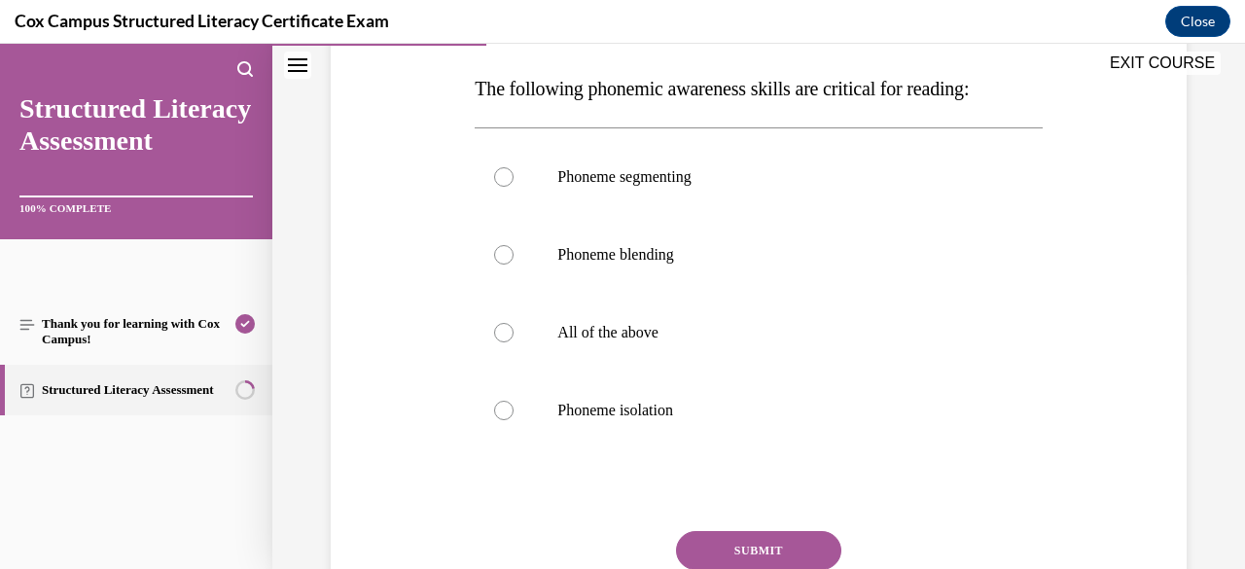
click at [636, 338] on span "All of the above" at bounding box center [607, 332] width 101 height 17
click at [513, 338] on input "All of the above" at bounding box center [503, 332] width 19 height 19
click at [755, 546] on button "SUBMIT" at bounding box center [758, 550] width 165 height 39
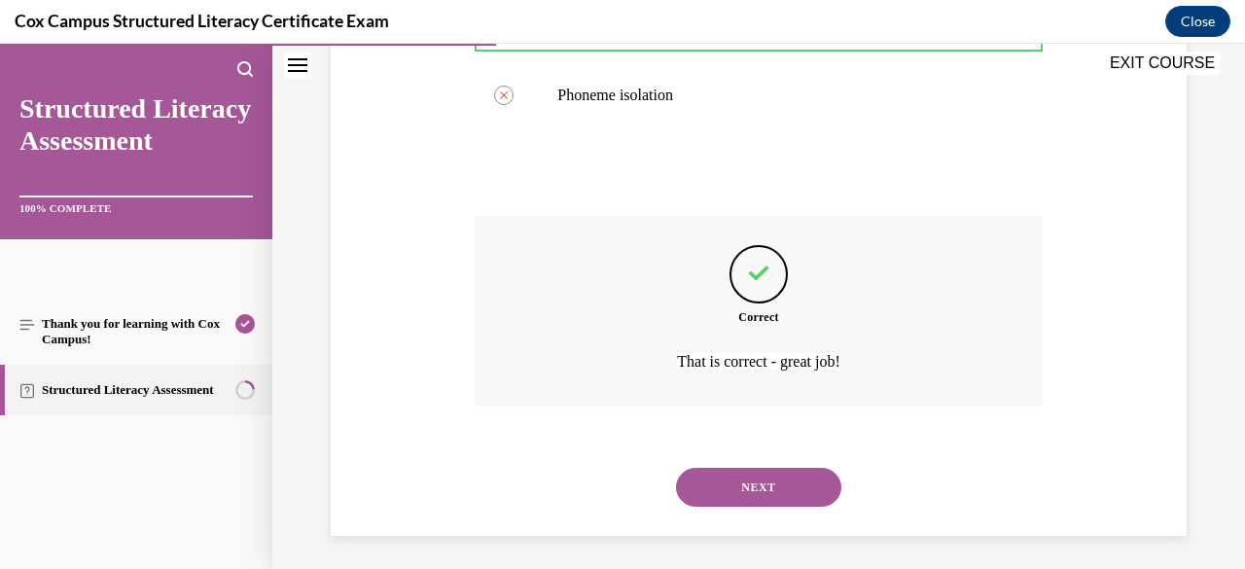
scroll to position [621, 0]
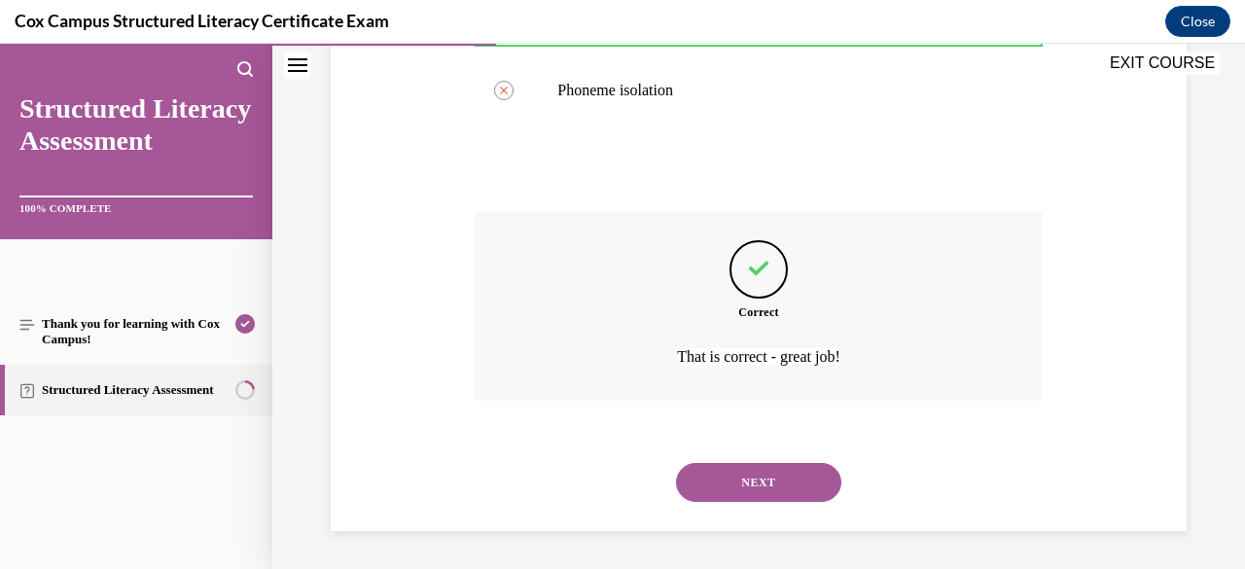
click at [774, 492] on button "NEXT" at bounding box center [758, 482] width 165 height 39
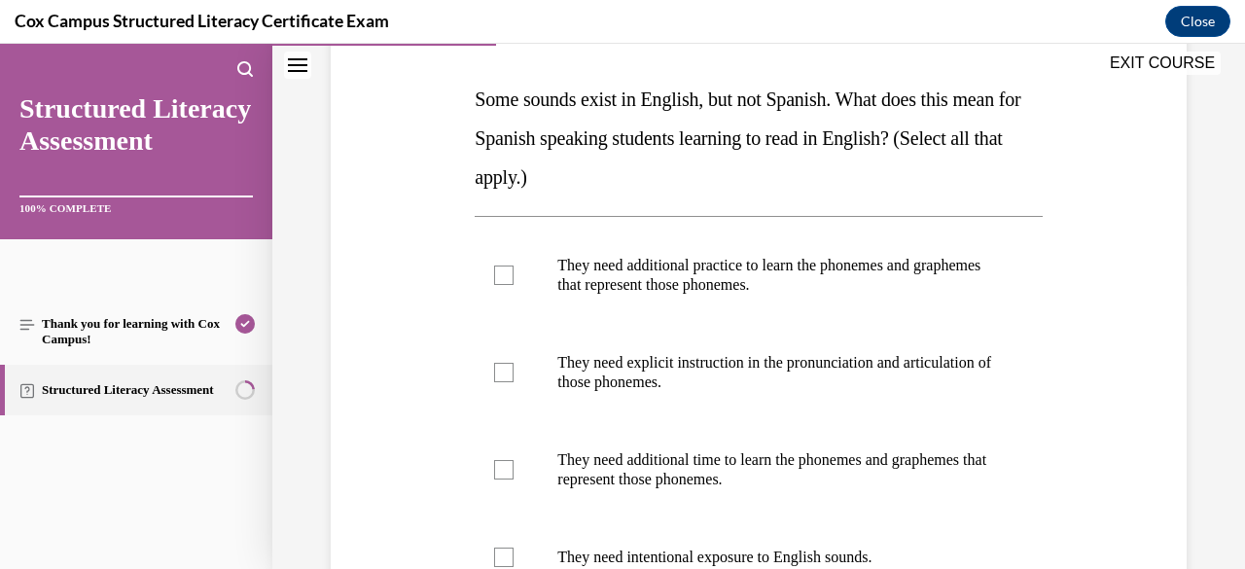
scroll to position [311, 0]
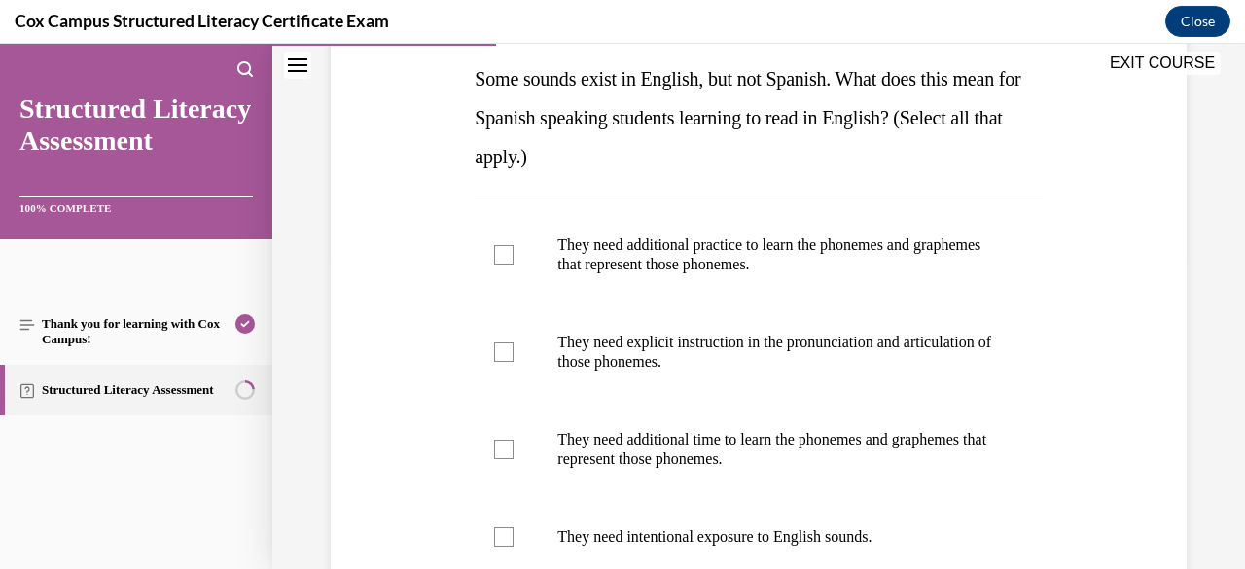
click at [509, 266] on label "They need additional practice to learn the phonemes and graphemes that represen…" at bounding box center [757, 254] width 567 height 97
click at [509, 264] on input "They need additional practice to learn the phonemes and graphemes that represen…" at bounding box center [503, 254] width 19 height 19
click at [512, 358] on label "They need explicit instruction in the pronunciation and articulation of those p…" at bounding box center [757, 351] width 567 height 97
click at [512, 358] on input "They need explicit instruction in the pronunciation and articulation of those p…" at bounding box center [503, 351] width 19 height 19
click at [508, 443] on div at bounding box center [503, 448] width 19 height 19
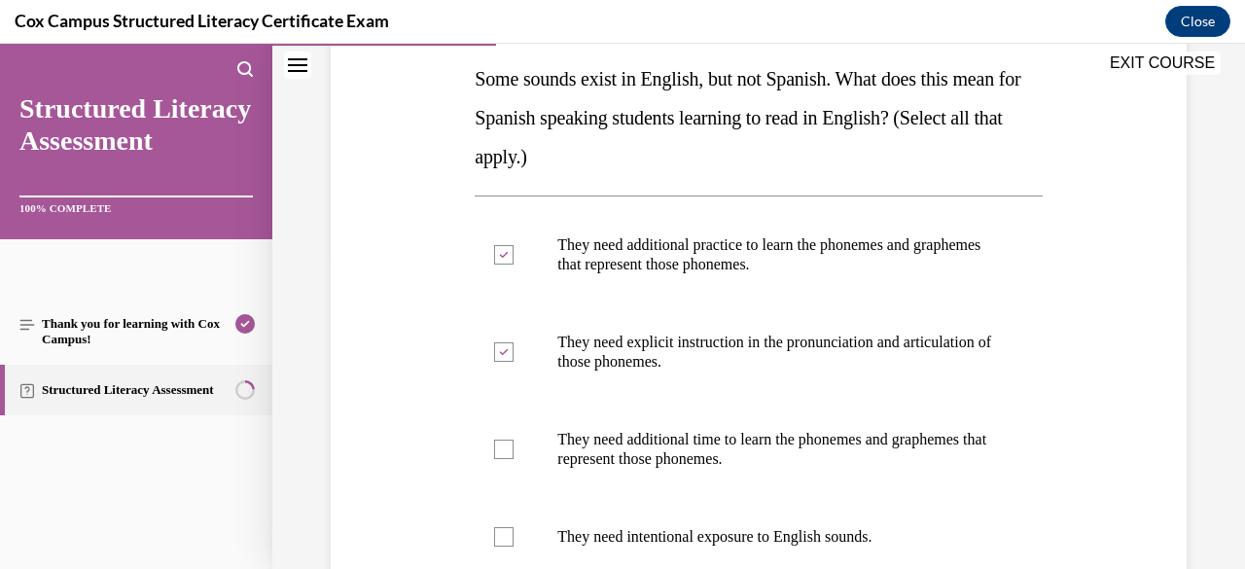
click at [508, 443] on input "They need additional time to learn the phonemes and graphemes that represent th…" at bounding box center [503, 448] width 19 height 19
click at [512, 543] on label "They need intentional exposure to English sounds." at bounding box center [757, 537] width 567 height 78
click at [512, 543] on input "They need intentional exposure to English sounds." at bounding box center [503, 536] width 19 height 19
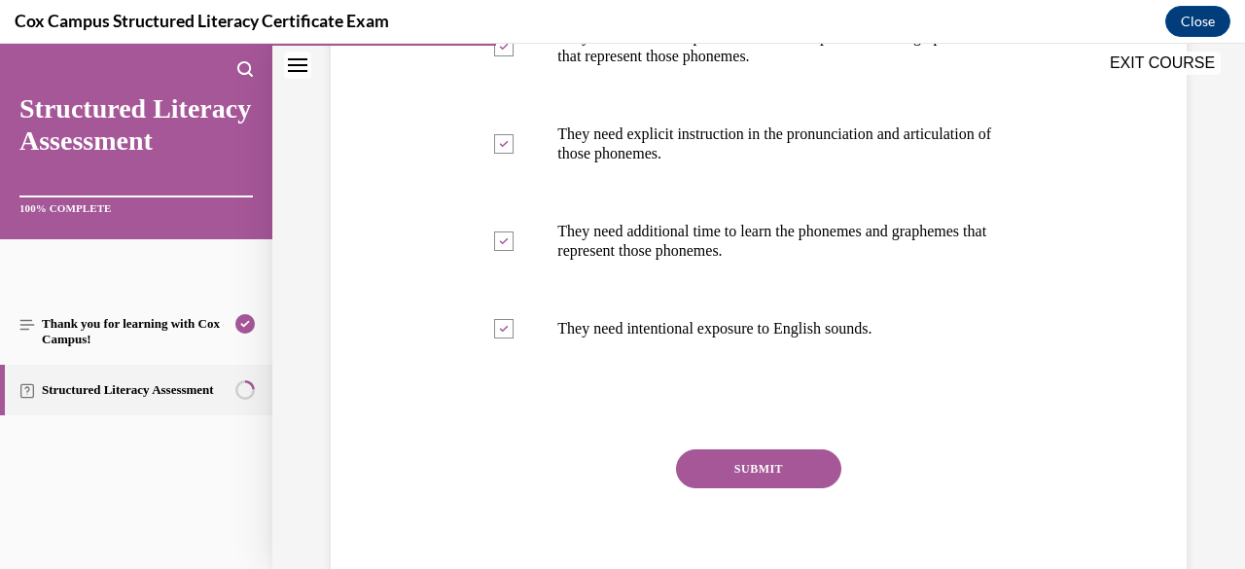
scroll to position [529, 0]
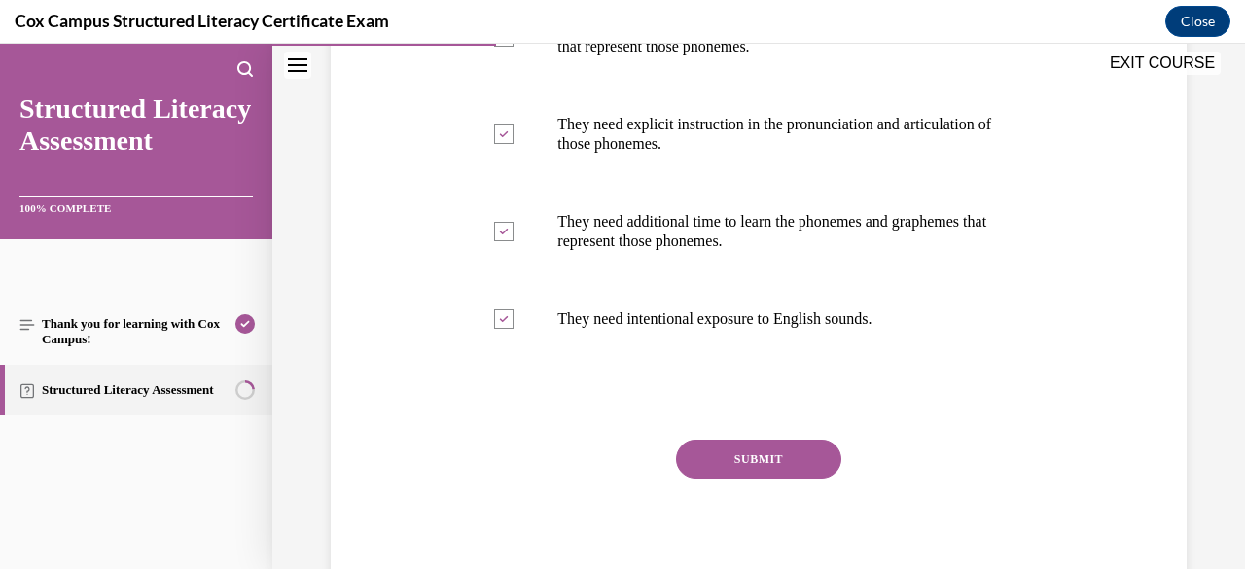
click at [782, 459] on button "SUBMIT" at bounding box center [758, 458] width 165 height 39
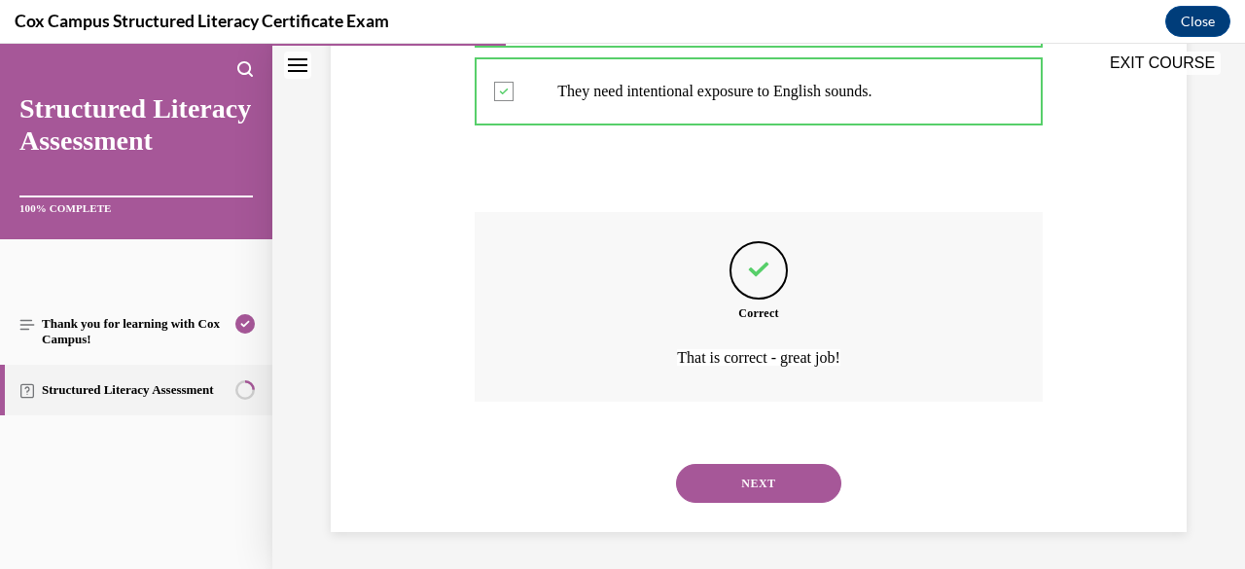
scroll to position [757, 0]
click at [794, 485] on button "NEXT" at bounding box center [758, 482] width 165 height 39
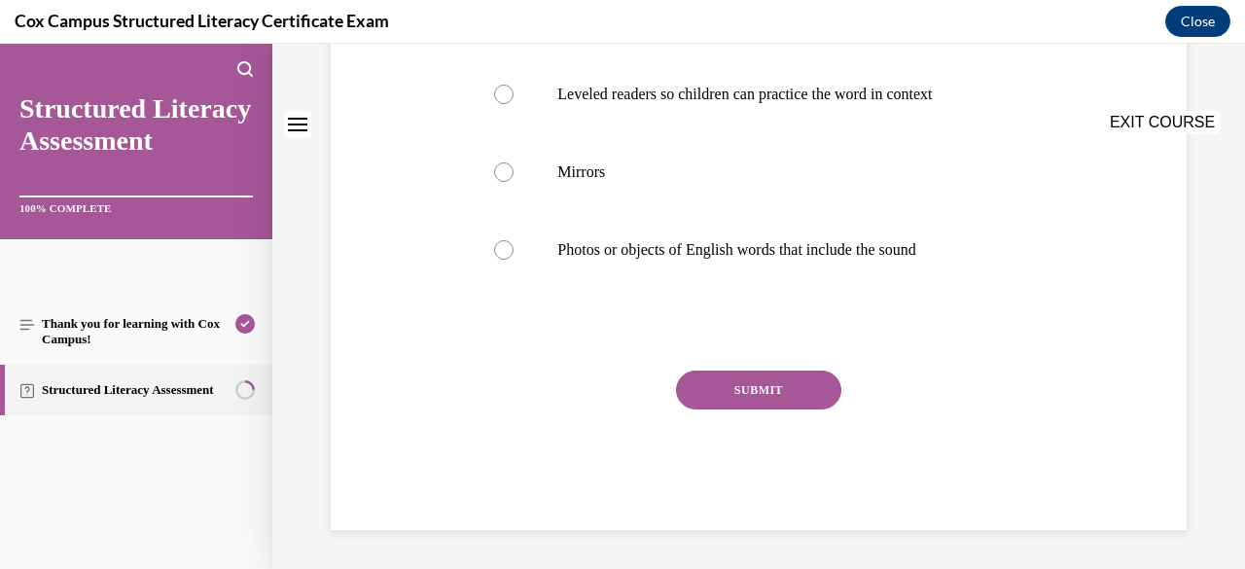
scroll to position [0, 0]
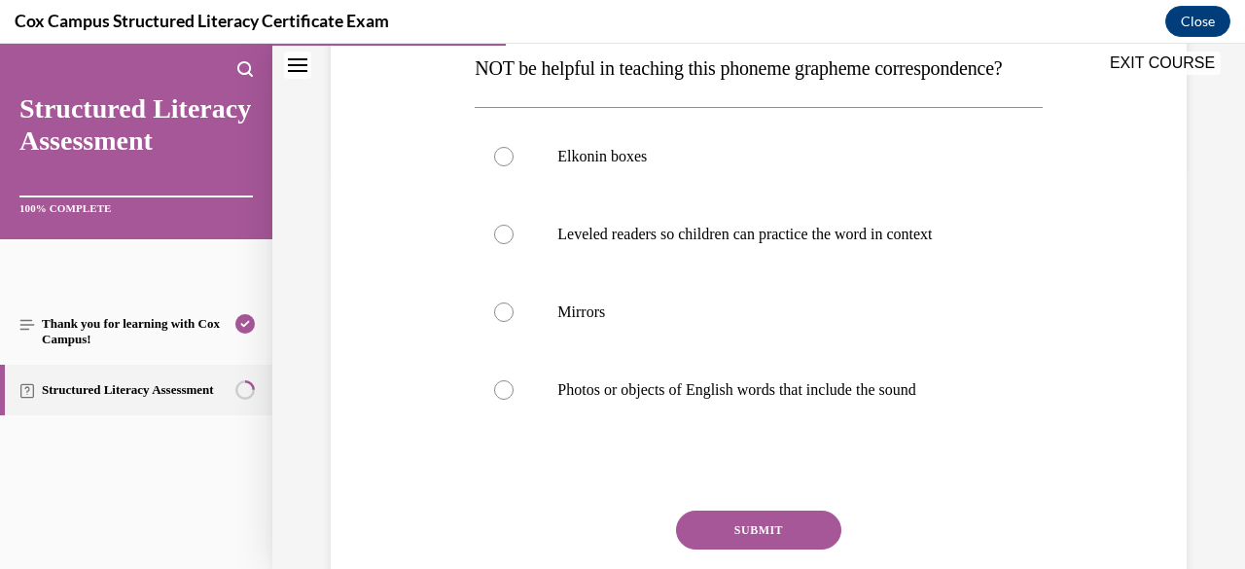
click at [854, 273] on label "Leveled readers so children can practice the word in context" at bounding box center [757, 234] width 567 height 78
click at [513, 244] on input "Leveled readers so children can practice the word in context" at bounding box center [503, 234] width 19 height 19
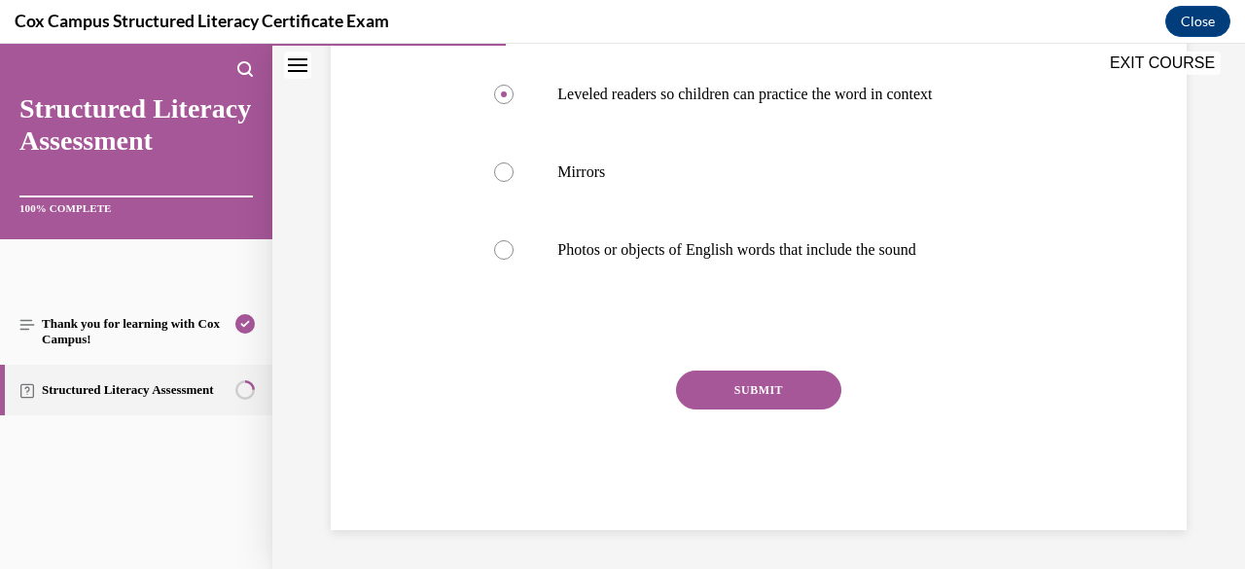
click at [787, 409] on button "SUBMIT" at bounding box center [758, 389] width 165 height 39
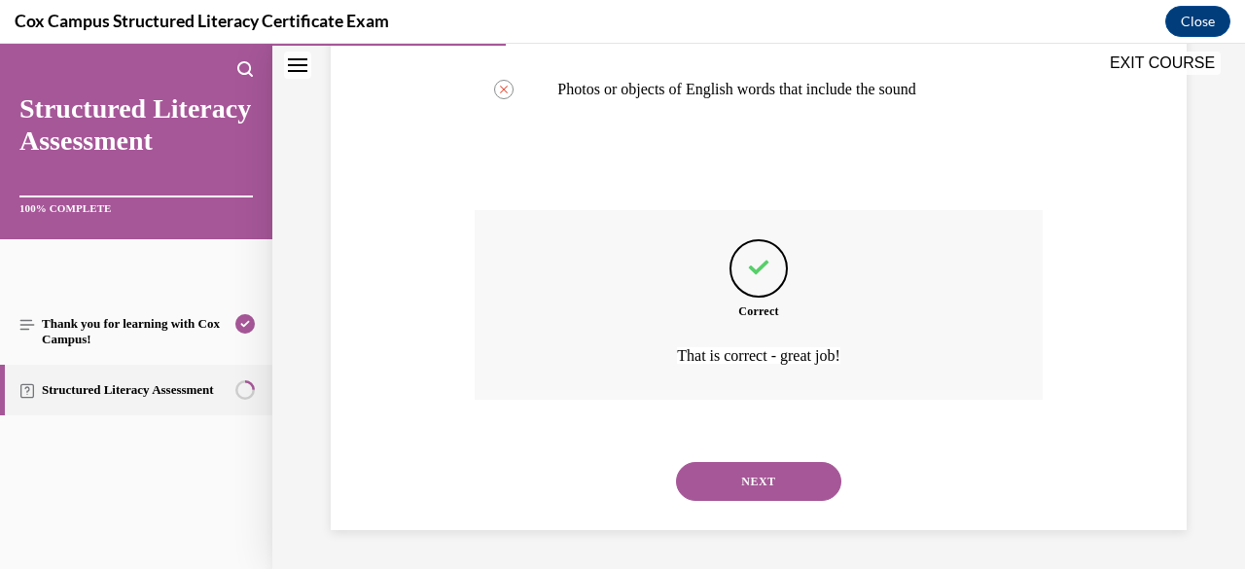
scroll to position [738, 0]
click at [793, 498] on button "NEXT" at bounding box center [758, 481] width 165 height 39
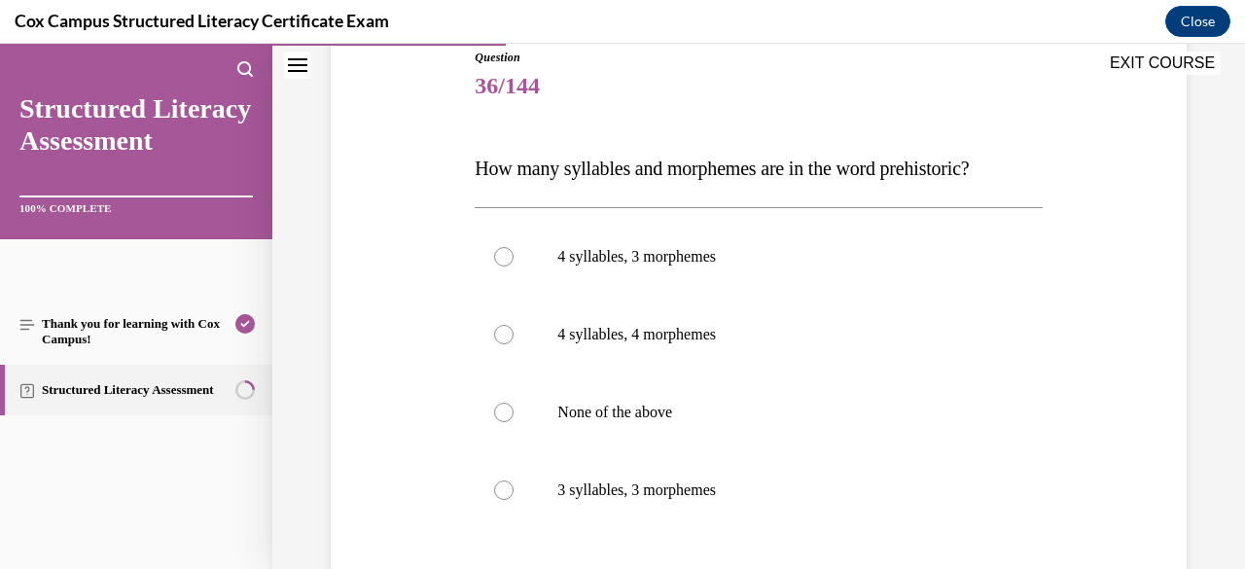
scroll to position [222, 0]
click at [700, 278] on label "4 syllables, 3 morphemes" at bounding box center [757, 257] width 567 height 78
click at [513, 266] on input "4 syllables, 3 morphemes" at bounding box center [503, 256] width 19 height 19
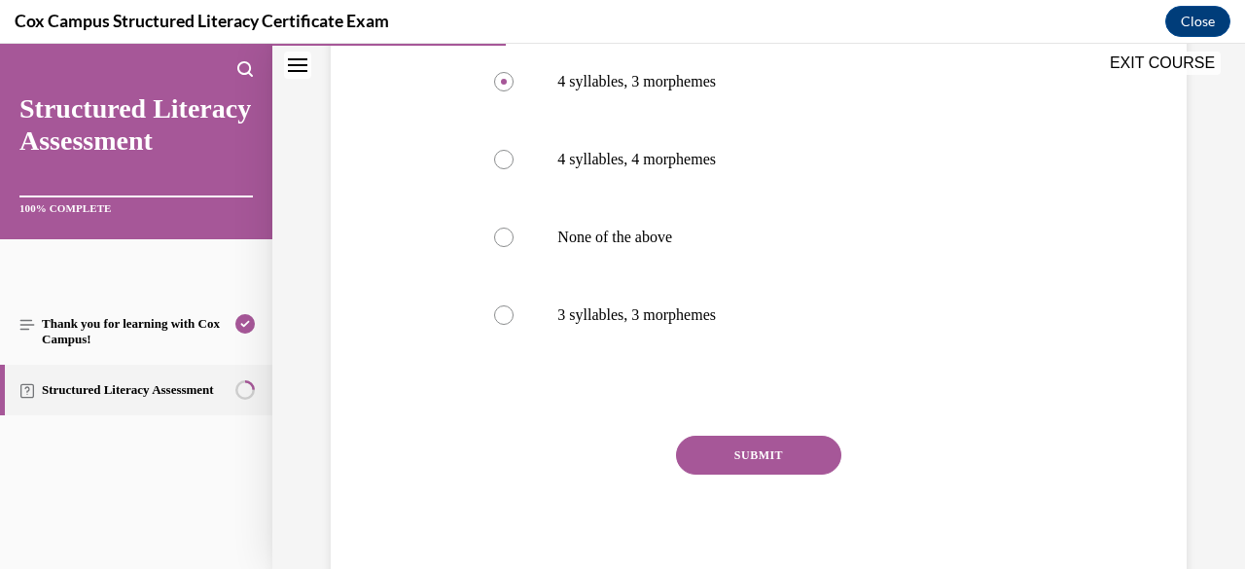
click at [776, 464] on button "SUBMIT" at bounding box center [758, 455] width 165 height 39
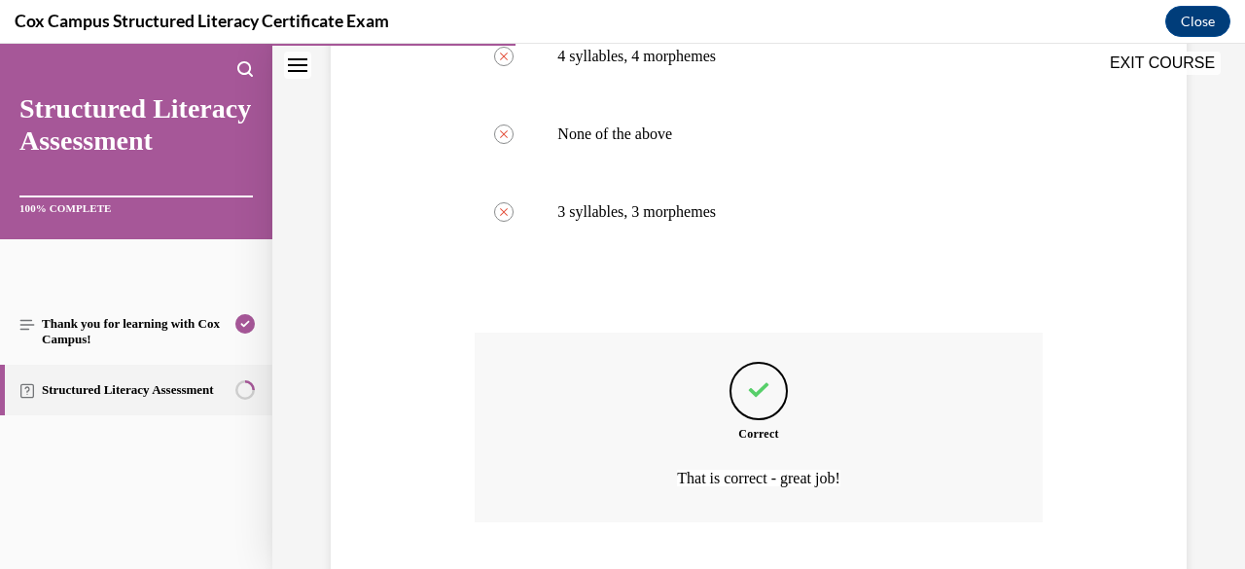
scroll to position [621, 0]
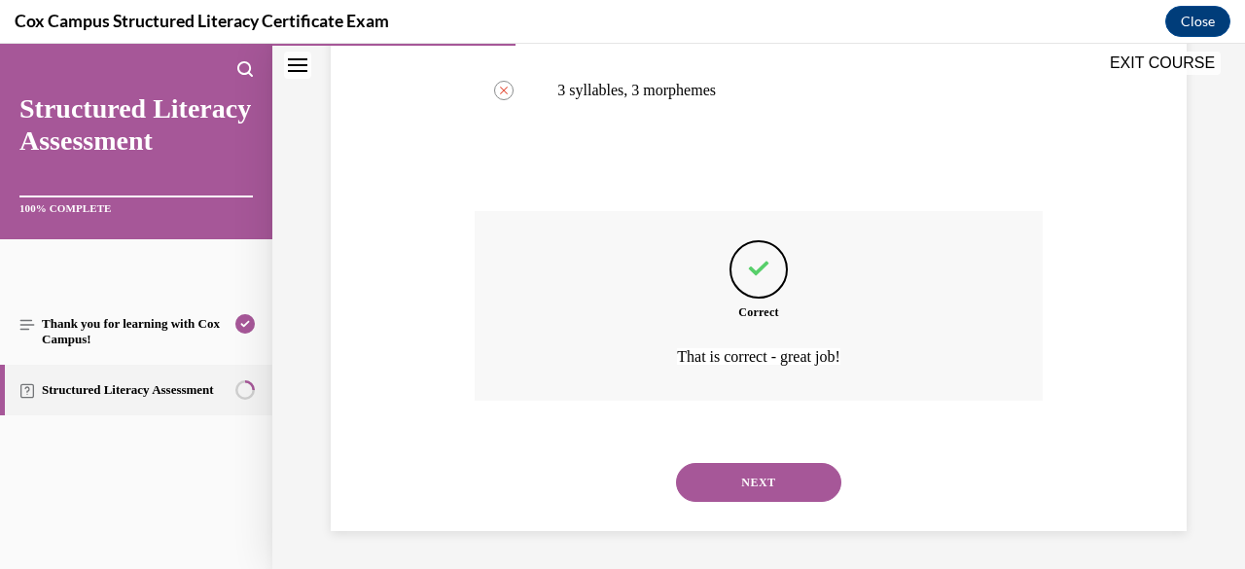
click at [797, 501] on div "NEXT" at bounding box center [757, 482] width 567 height 78
click at [770, 496] on button "NEXT" at bounding box center [758, 482] width 165 height 39
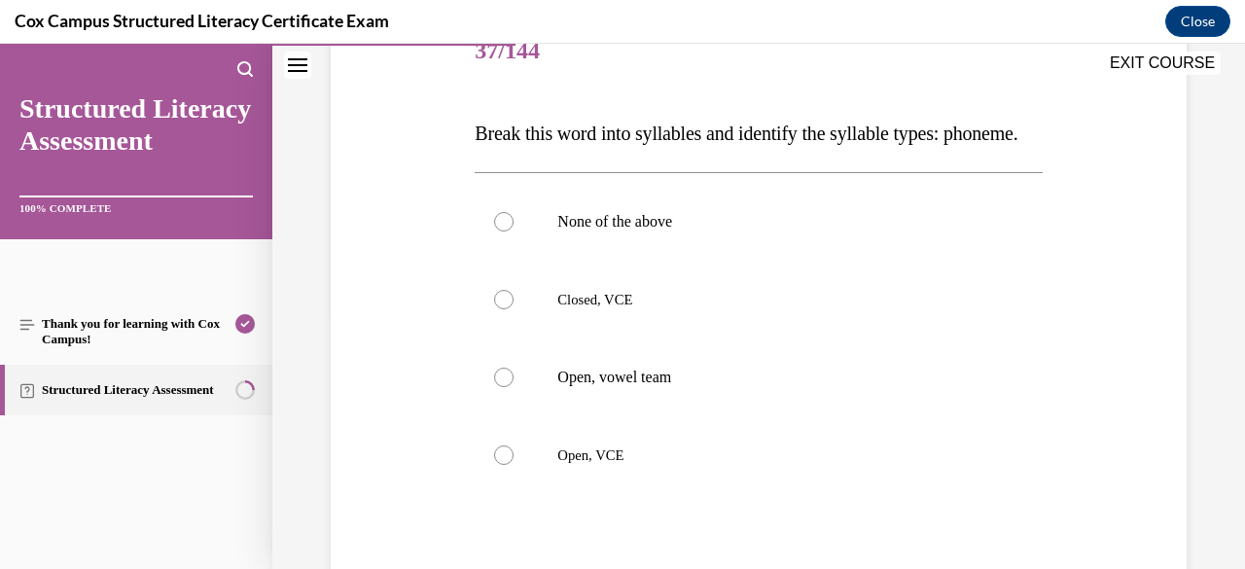
scroll to position [270, 0]
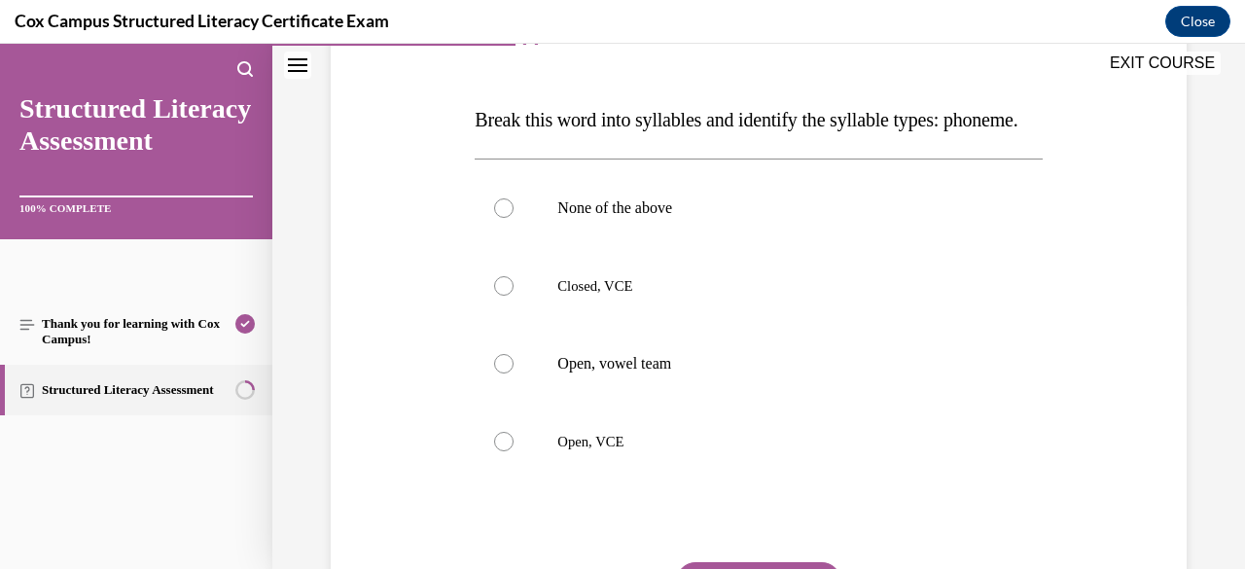
click at [660, 466] on label "Open, VCE" at bounding box center [757, 442] width 567 height 78
click at [513, 451] on input "Open, VCE" at bounding box center [503, 441] width 19 height 19
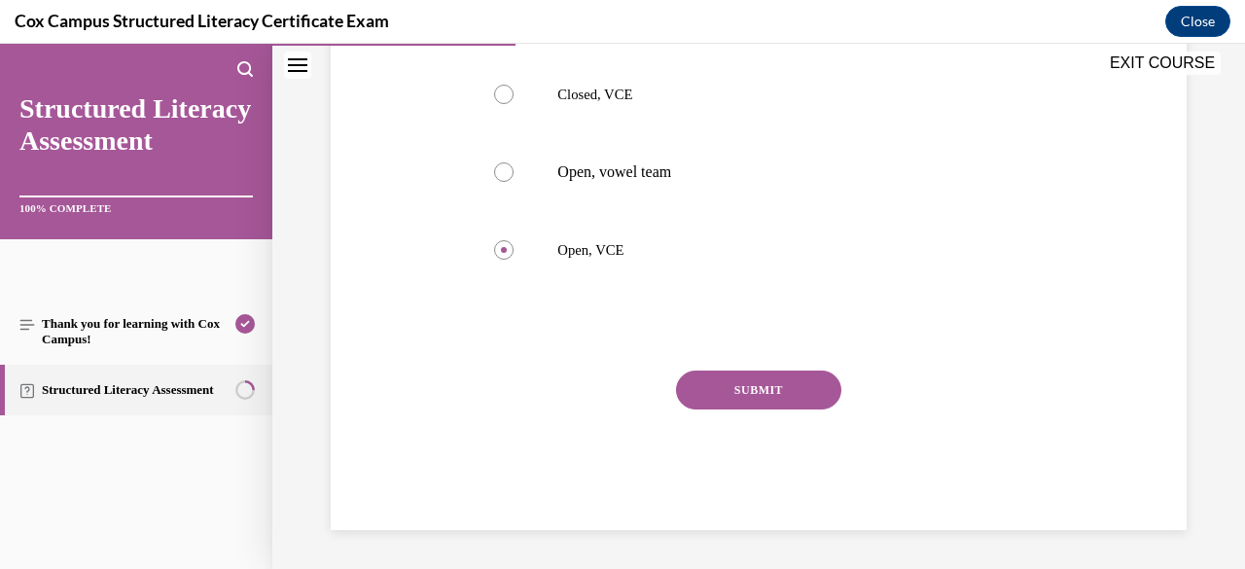
click at [789, 386] on button "SUBMIT" at bounding box center [758, 389] width 165 height 39
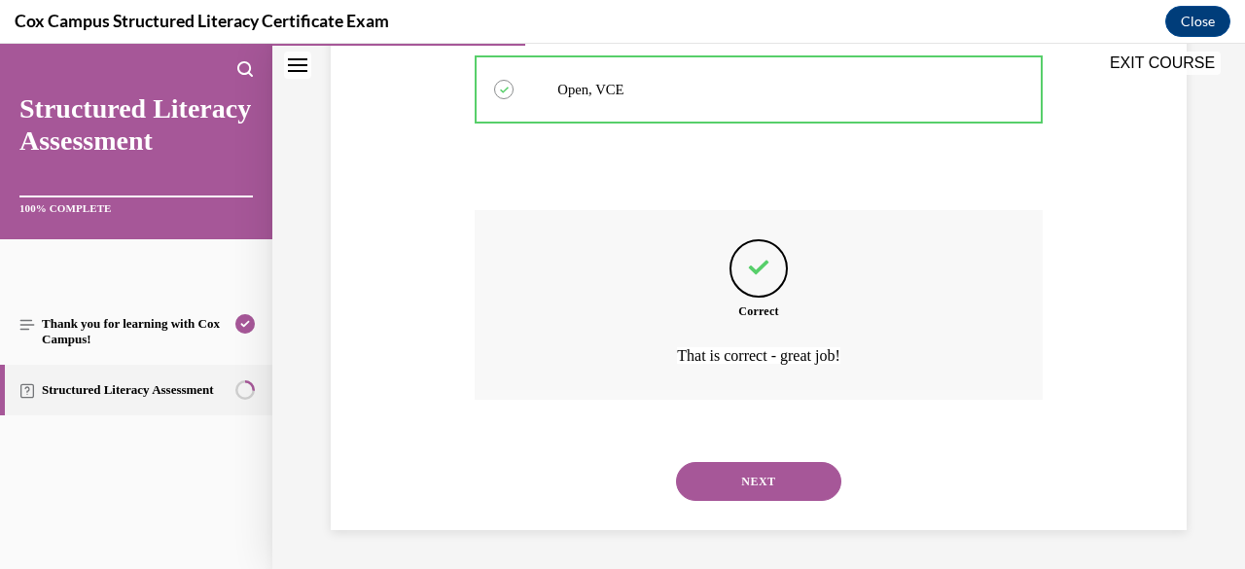
scroll to position [660, 0]
click at [769, 498] on button "NEXT" at bounding box center [758, 481] width 165 height 39
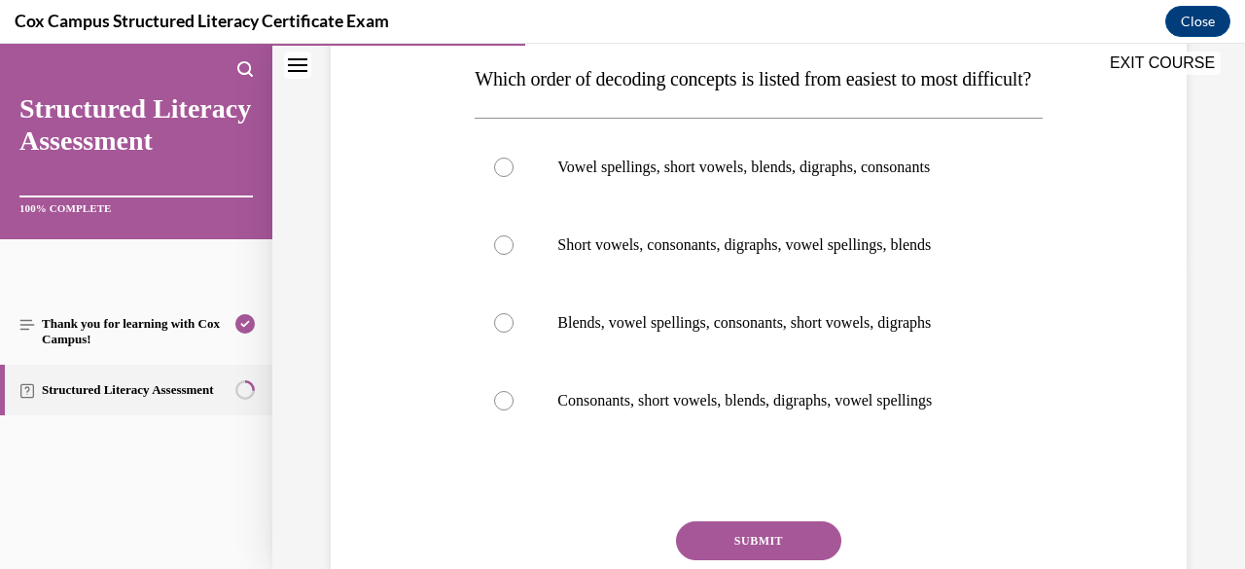
scroll to position [313, 0]
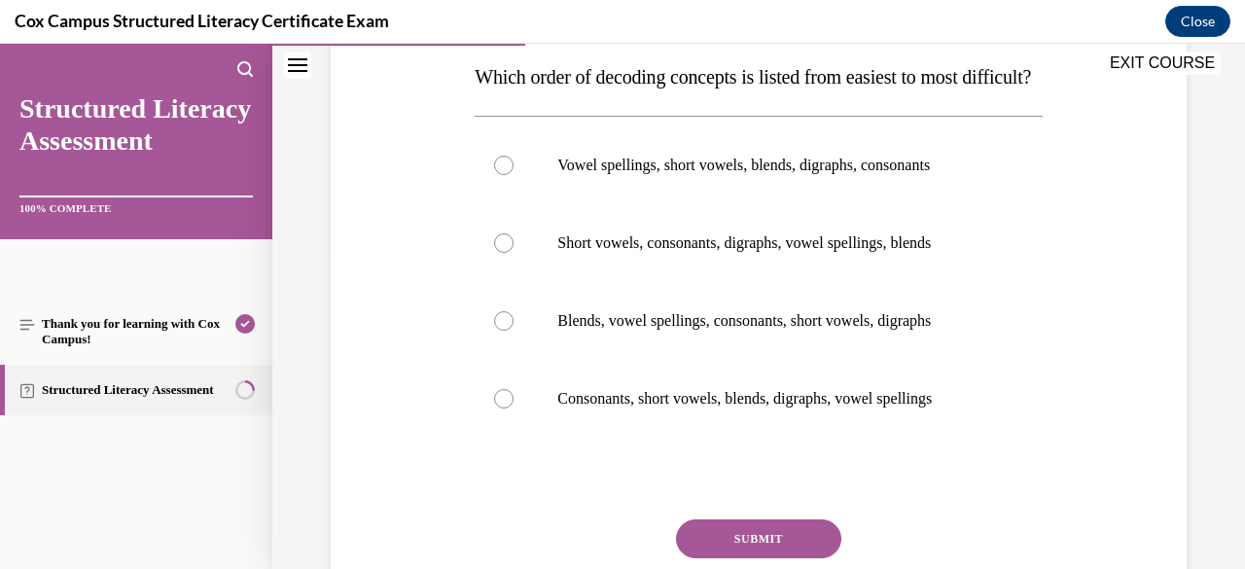
click at [784, 438] on label "Consonants, short vowels, blends, digraphs, vowel spellings" at bounding box center [757, 399] width 567 height 78
click at [513, 408] on input "Consonants, short vowels, blends, digraphs, vowel spellings" at bounding box center [503, 398] width 19 height 19
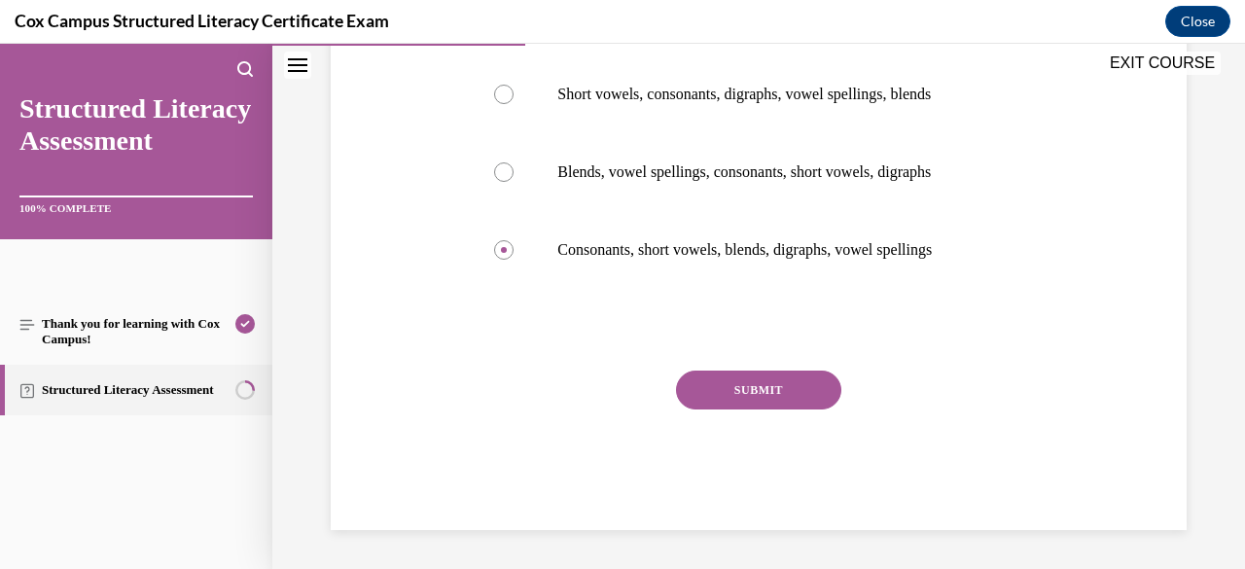
click at [789, 397] on button "SUBMIT" at bounding box center [758, 389] width 165 height 39
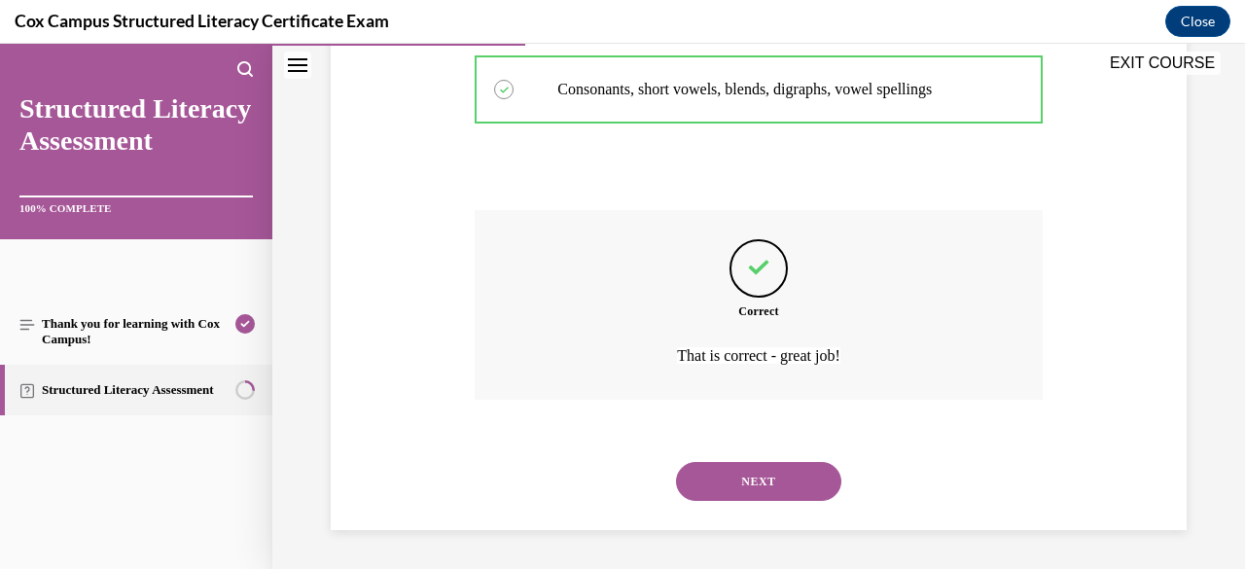
scroll to position [660, 0]
click at [778, 500] on button "NEXT" at bounding box center [758, 481] width 165 height 39
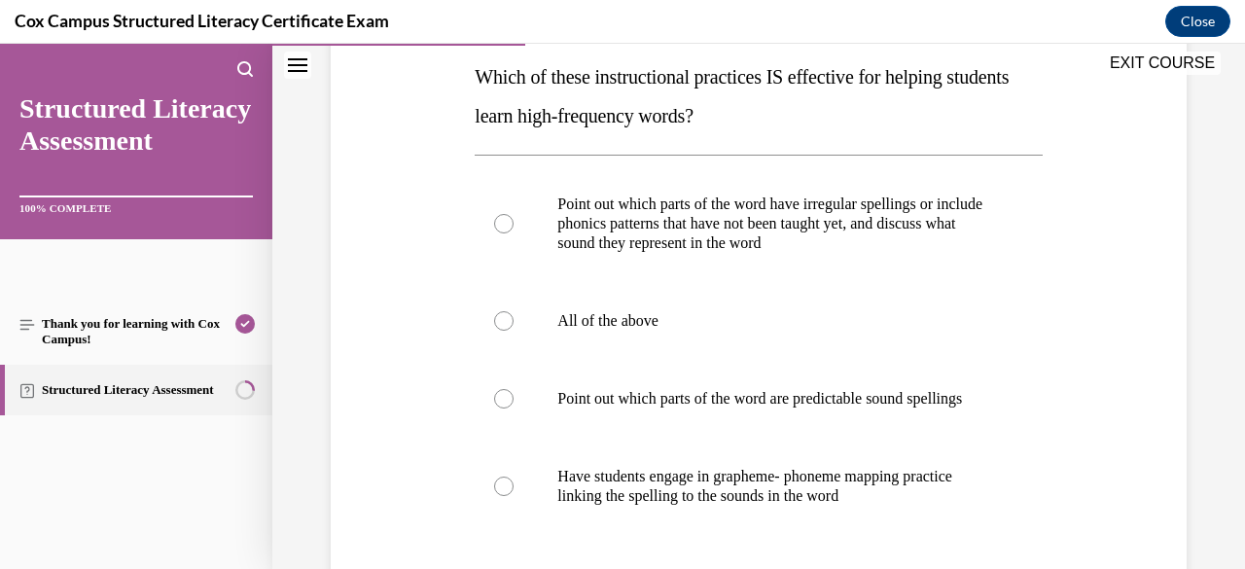
click at [793, 329] on p "All of the above" at bounding box center [775, 320] width 436 height 19
click at [513, 329] on input "All of the above" at bounding box center [503, 320] width 19 height 19
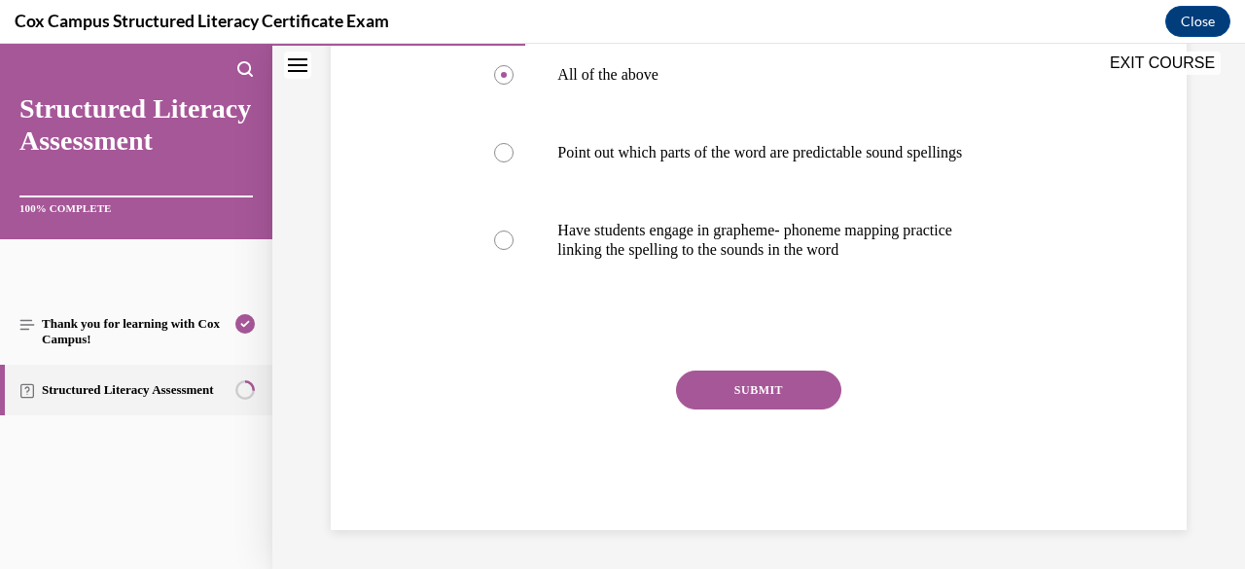
click at [783, 402] on button "SUBMIT" at bounding box center [758, 389] width 165 height 39
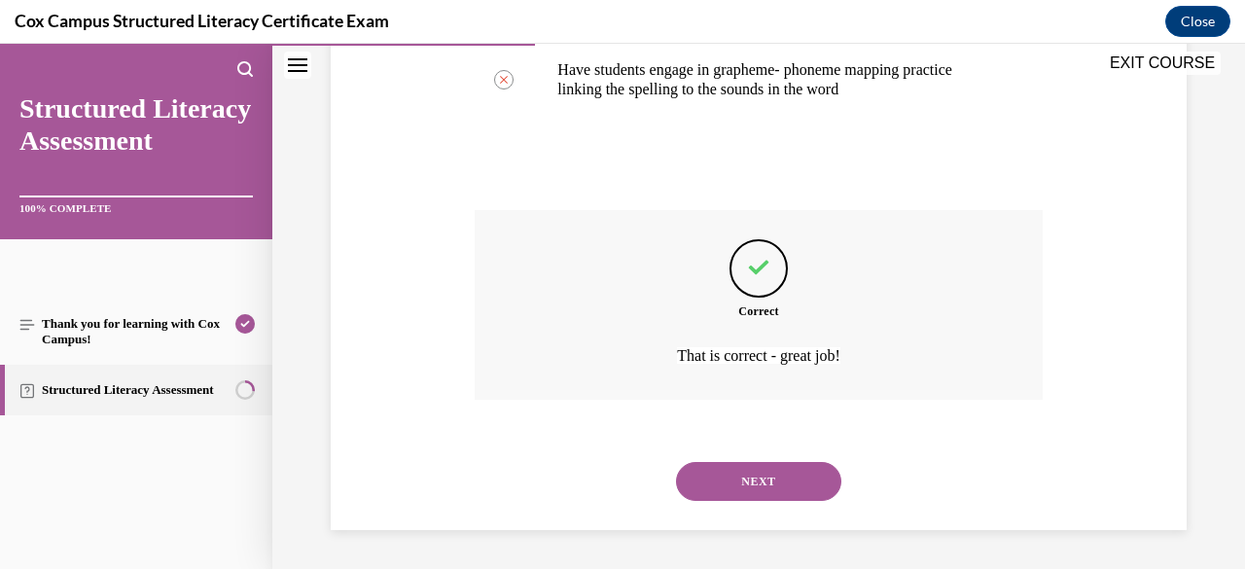
scroll to position [738, 0]
click at [775, 477] on button "NEXT" at bounding box center [758, 481] width 165 height 39
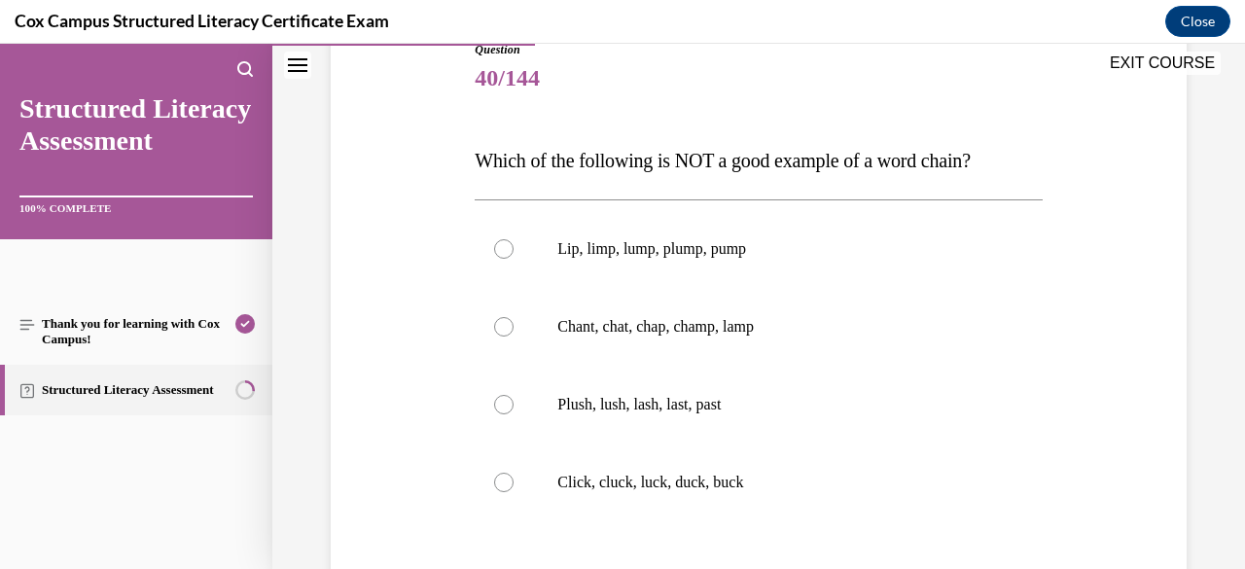
scroll to position [244, 0]
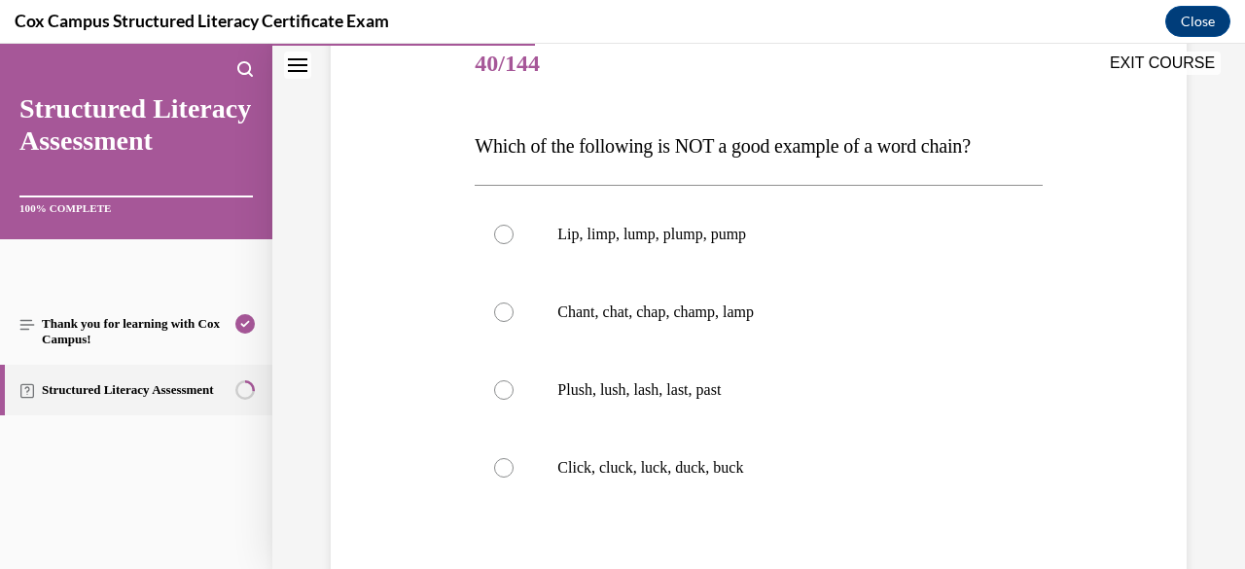
click at [719, 381] on p "Plush, lush, lash, last, past" at bounding box center [775, 389] width 436 height 19
click at [513, 381] on input "Plush, lush, lash, last, past" at bounding box center [503, 389] width 19 height 19
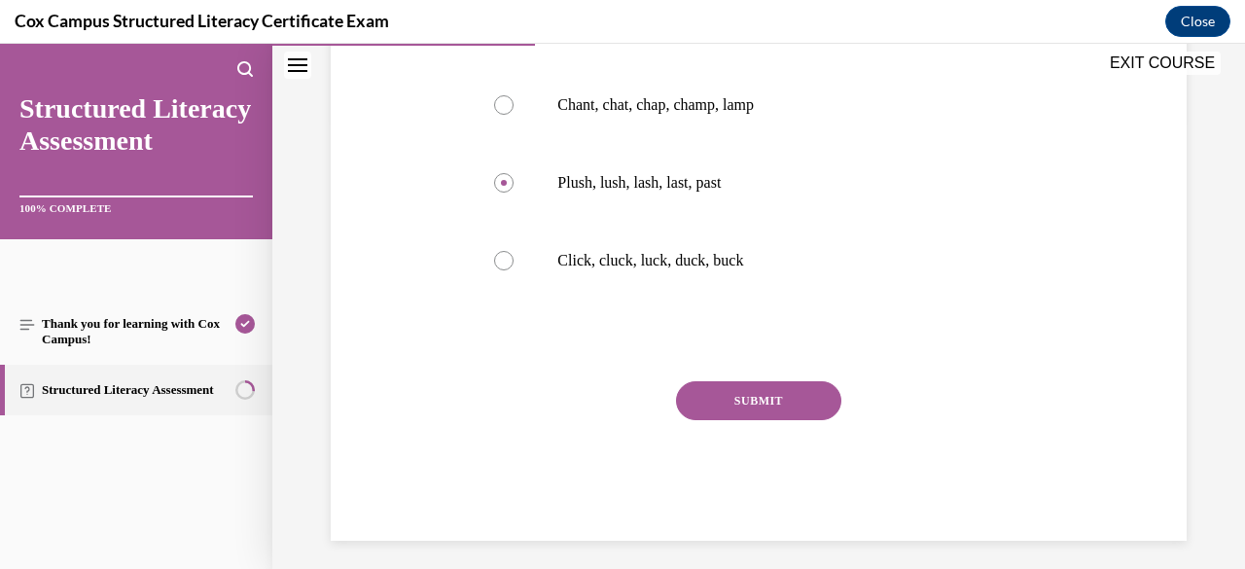
click at [790, 401] on button "SUBMIT" at bounding box center [758, 400] width 165 height 39
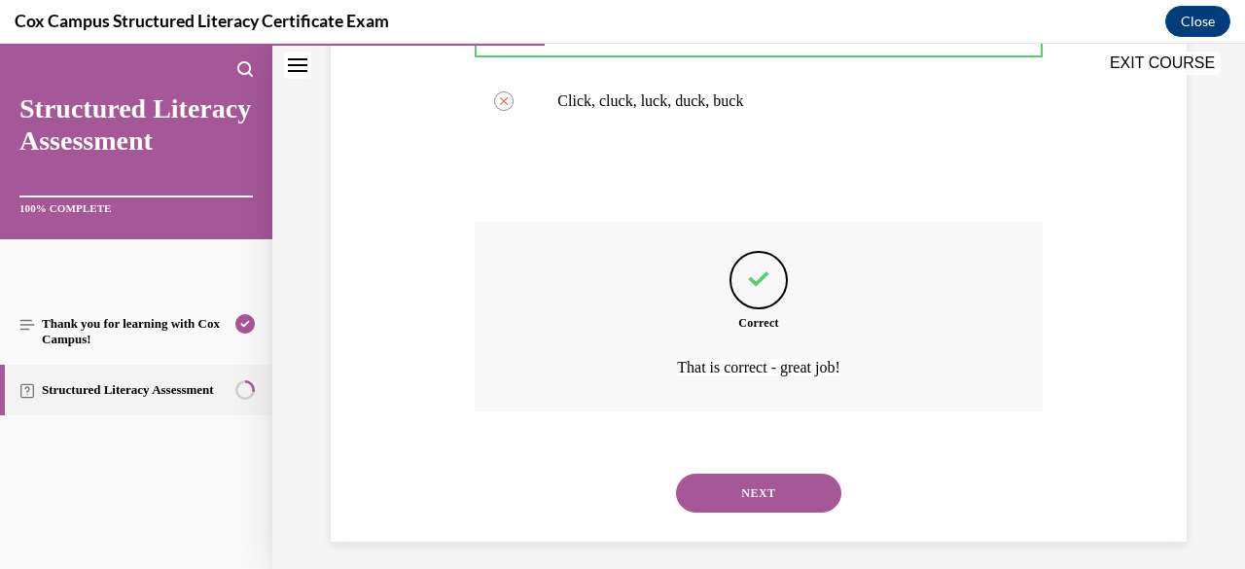
scroll to position [621, 0]
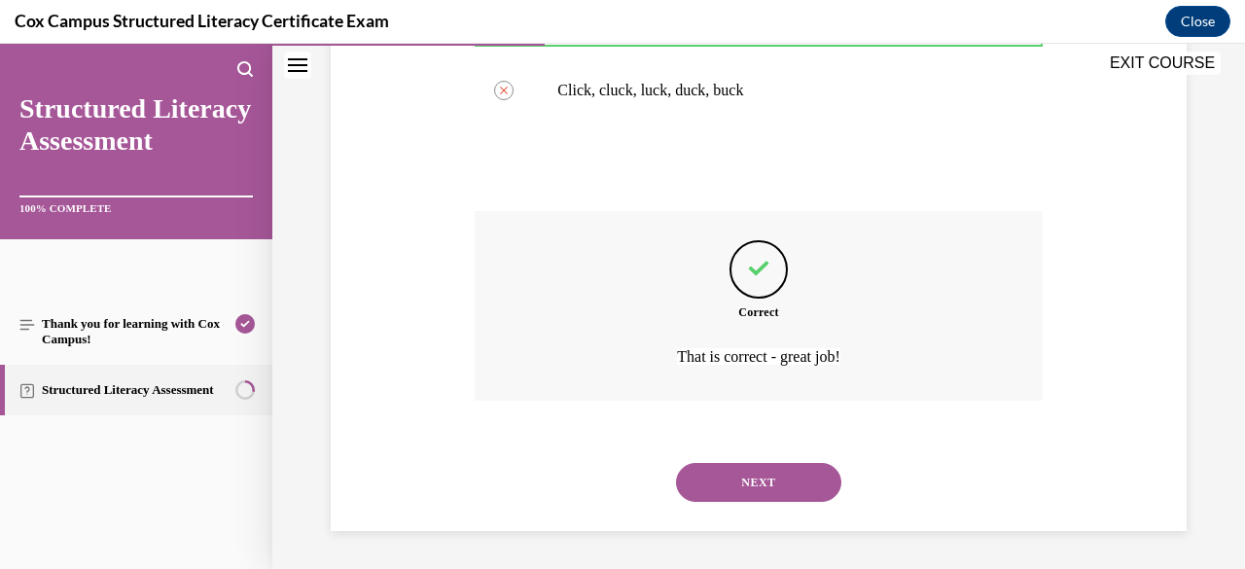
click at [788, 500] on button "NEXT" at bounding box center [758, 482] width 165 height 39
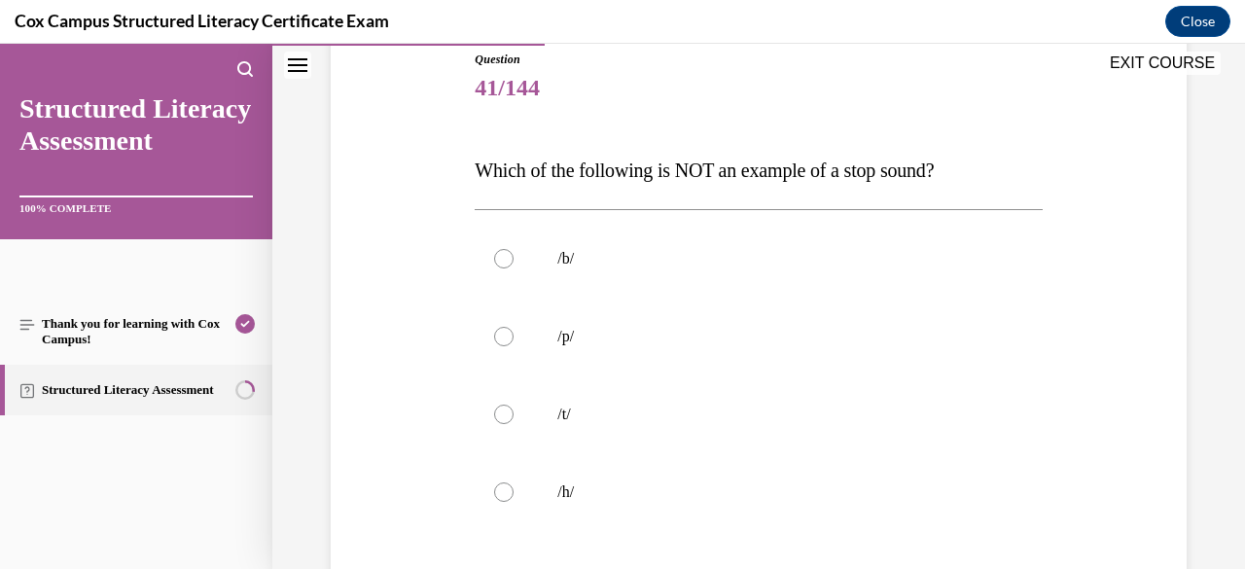
scroll to position [231, 0]
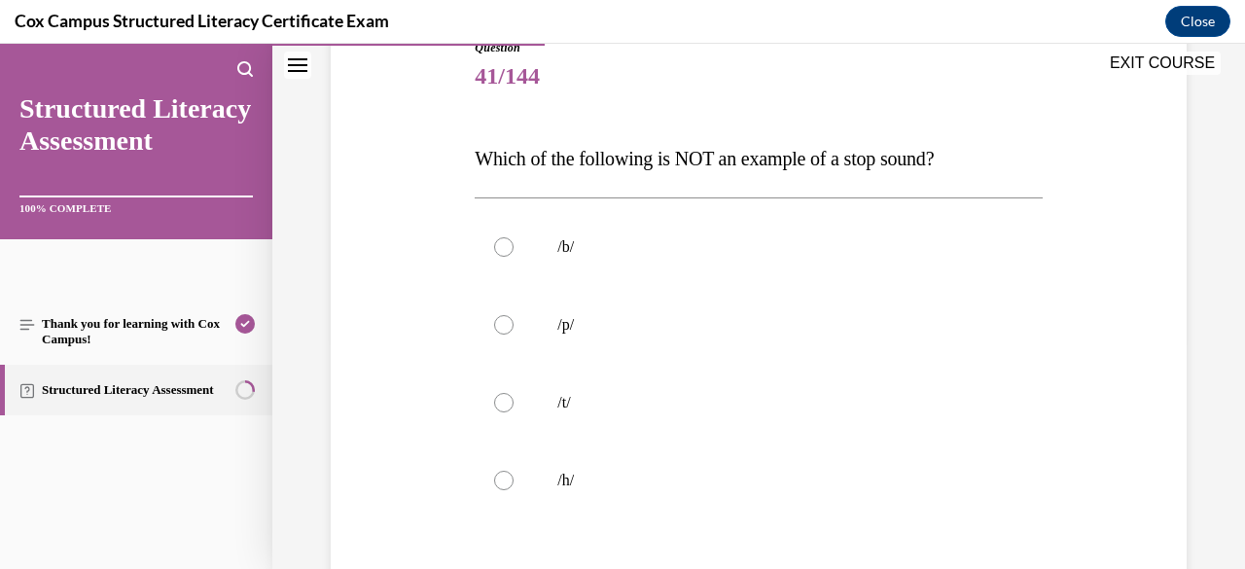
click at [815, 375] on label "/t/" at bounding box center [757, 403] width 567 height 78
click at [513, 393] on input "/t/" at bounding box center [503, 402] width 19 height 19
click at [801, 480] on p "/h/" at bounding box center [775, 480] width 436 height 19
click at [513, 480] on input "/h/" at bounding box center [503, 480] width 19 height 19
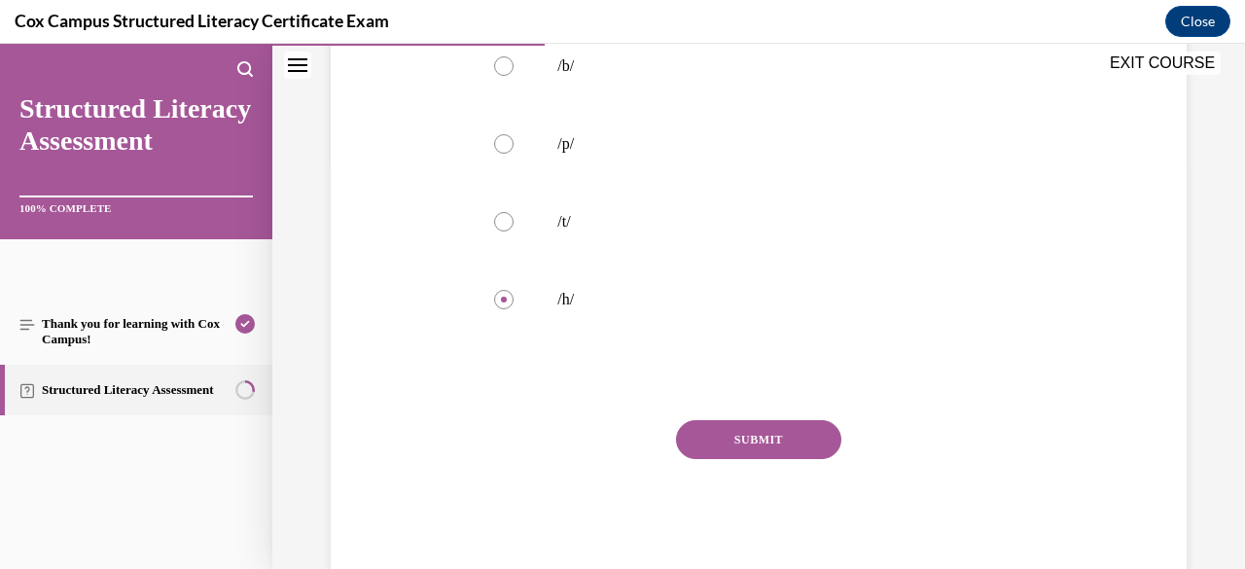
click at [787, 443] on button "SUBMIT" at bounding box center [758, 439] width 165 height 39
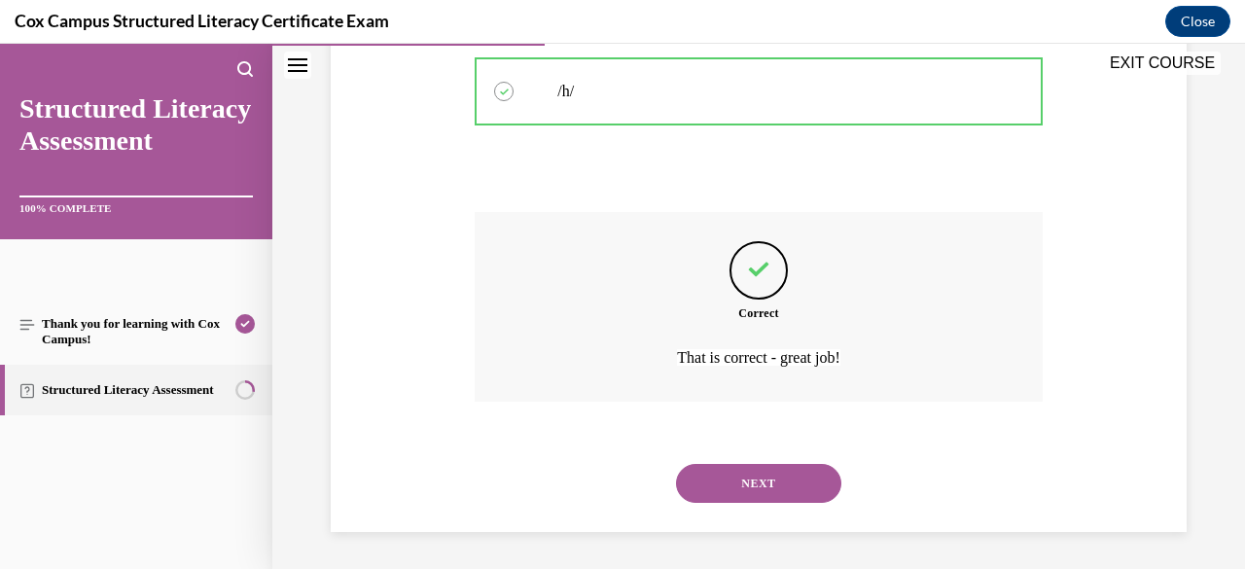
scroll to position [621, 0]
click at [778, 489] on button "NEXT" at bounding box center [758, 482] width 165 height 39
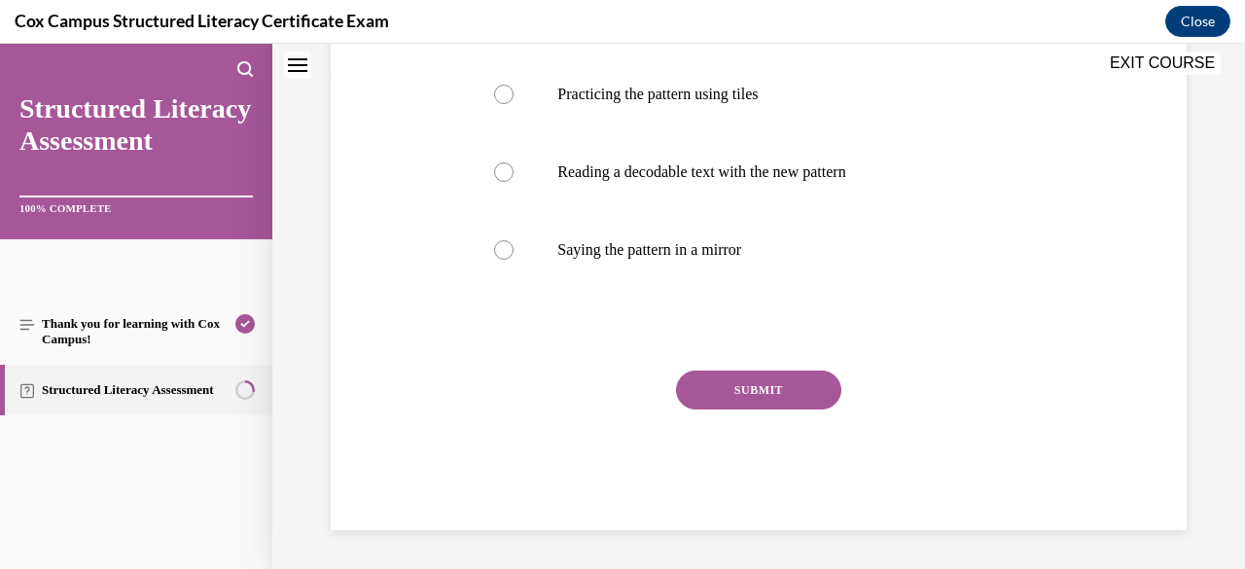
scroll to position [0, 0]
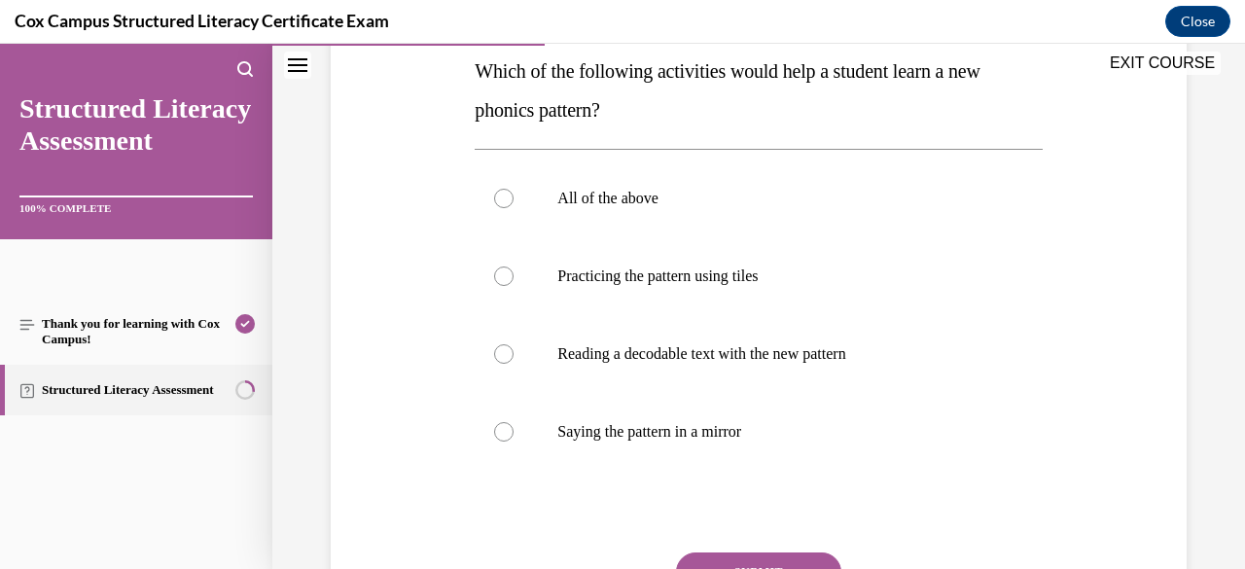
click at [723, 191] on p "All of the above" at bounding box center [775, 198] width 436 height 19
click at [513, 191] on input "All of the above" at bounding box center [503, 198] width 19 height 19
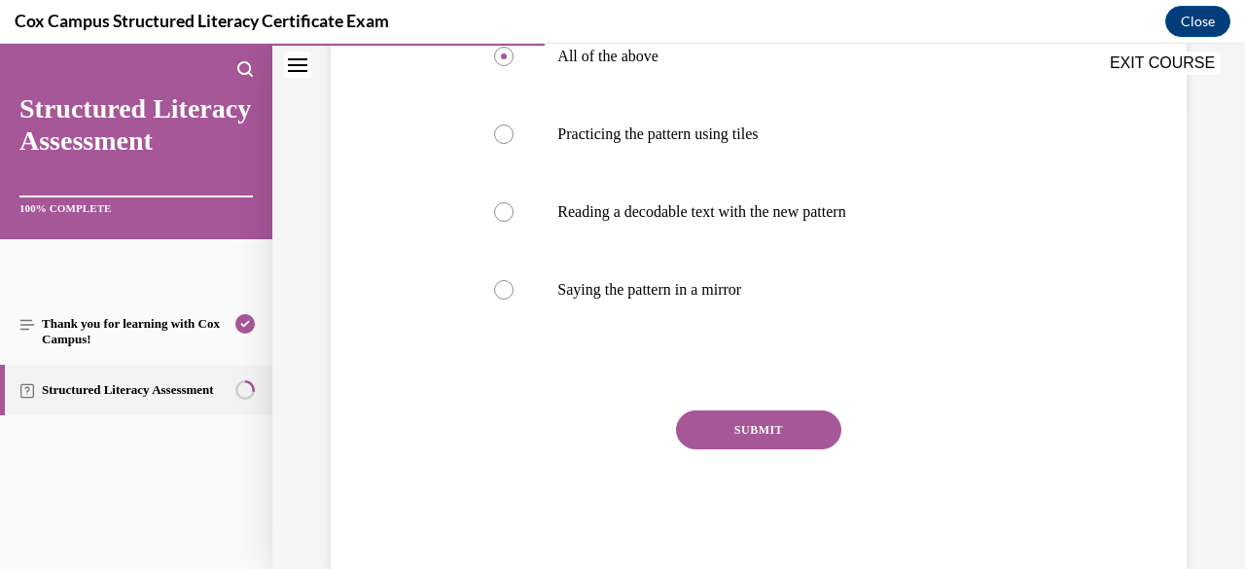
click at [795, 439] on button "SUBMIT" at bounding box center [758, 429] width 165 height 39
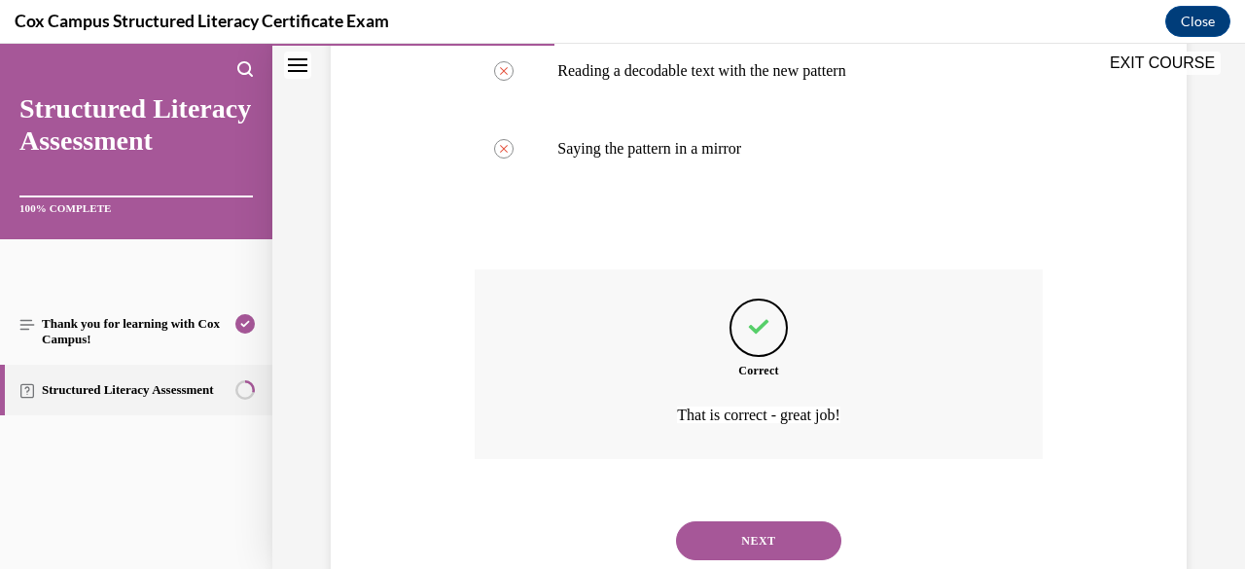
scroll to position [660, 0]
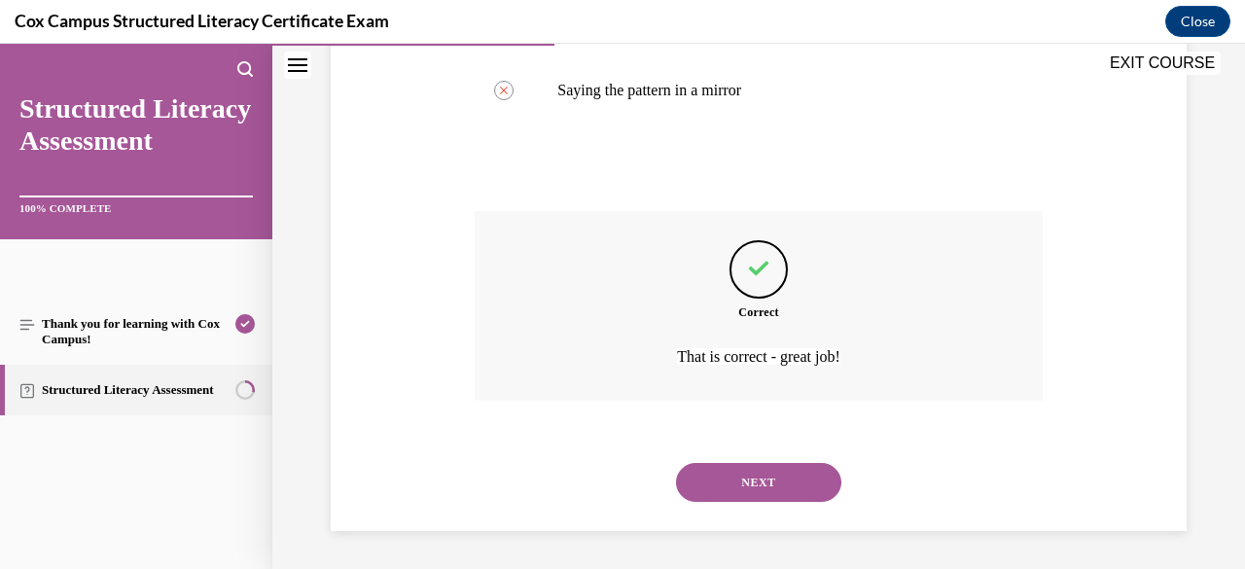
click at [787, 486] on button "NEXT" at bounding box center [758, 482] width 165 height 39
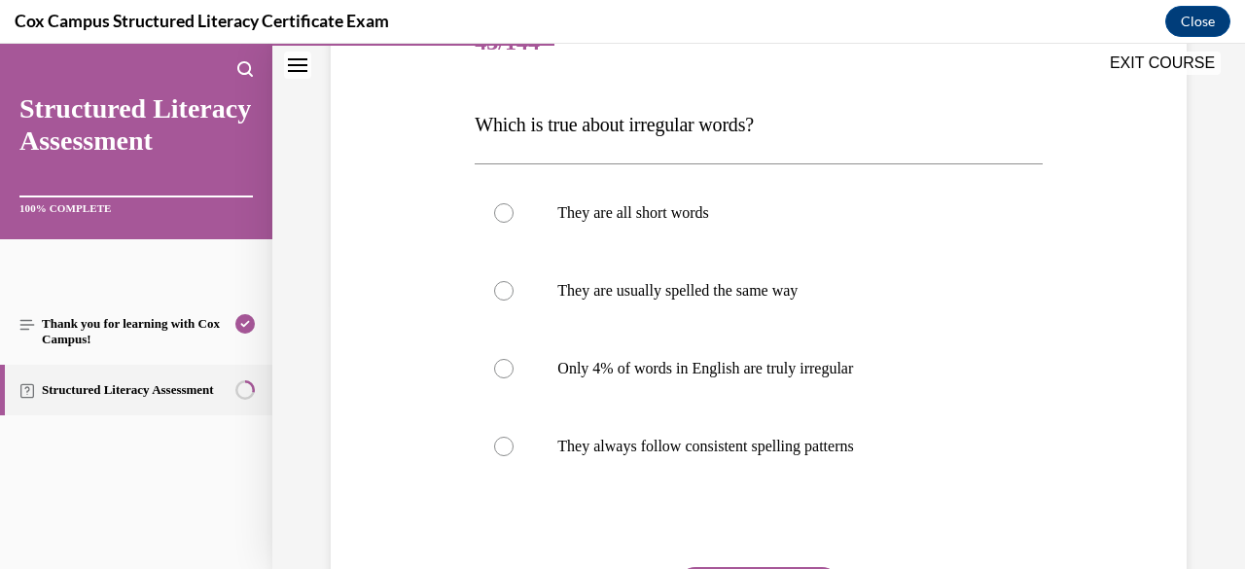
click at [811, 379] on label "Only 4% of words in English are truly irregular" at bounding box center [757, 369] width 567 height 78
click at [513, 378] on input "Only 4% of words in English are truly irregular" at bounding box center [503, 368] width 19 height 19
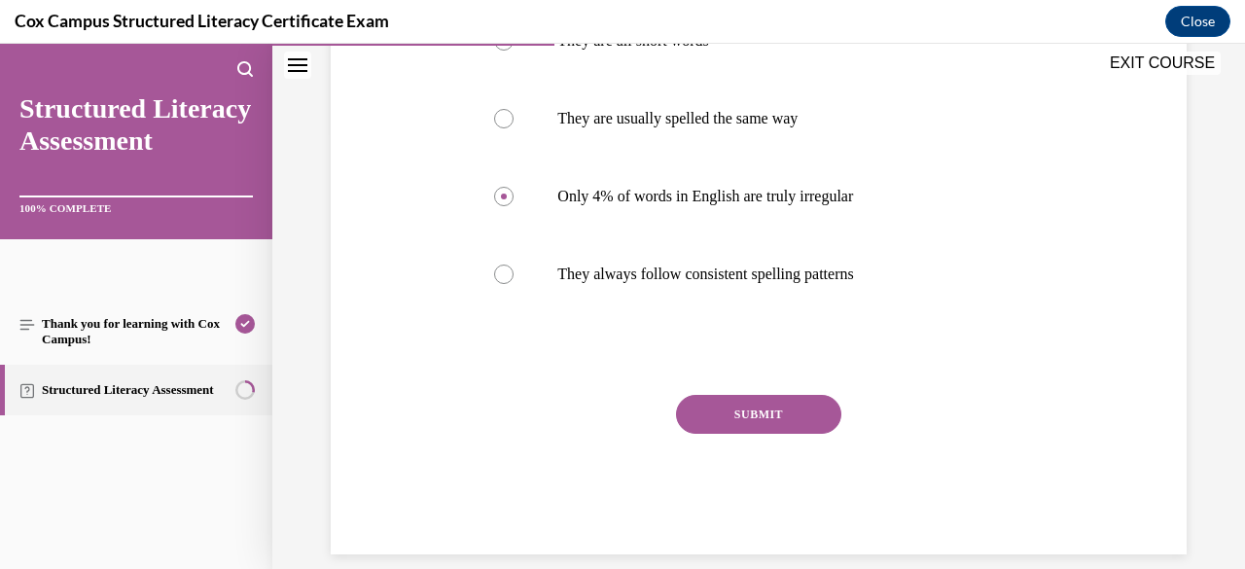
click at [797, 416] on button "SUBMIT" at bounding box center [758, 414] width 165 height 39
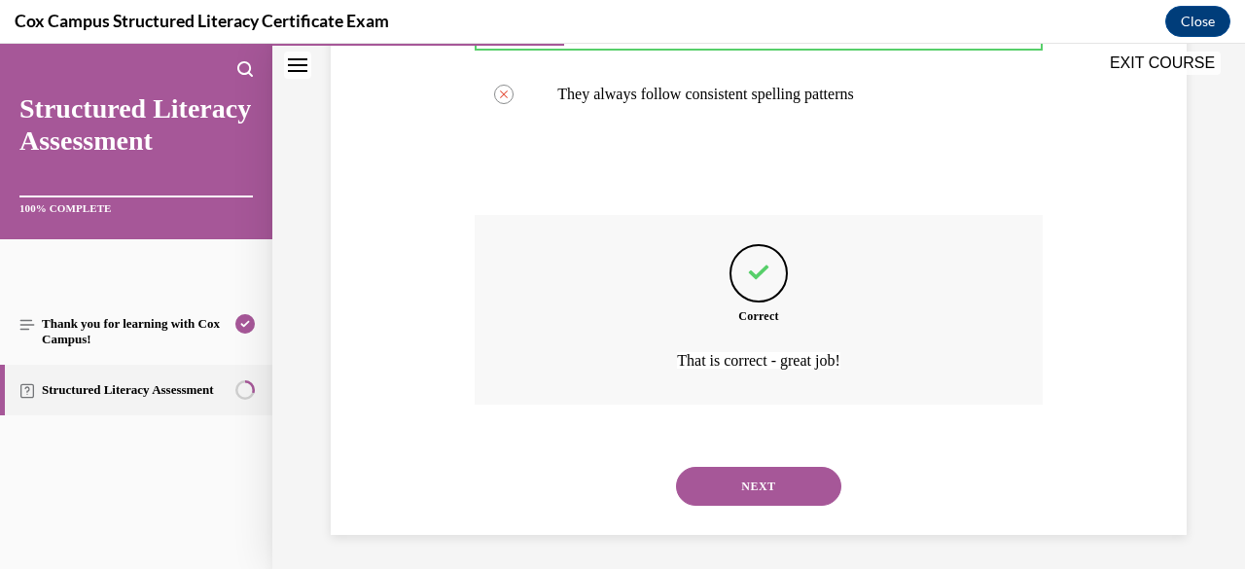
scroll to position [621, 0]
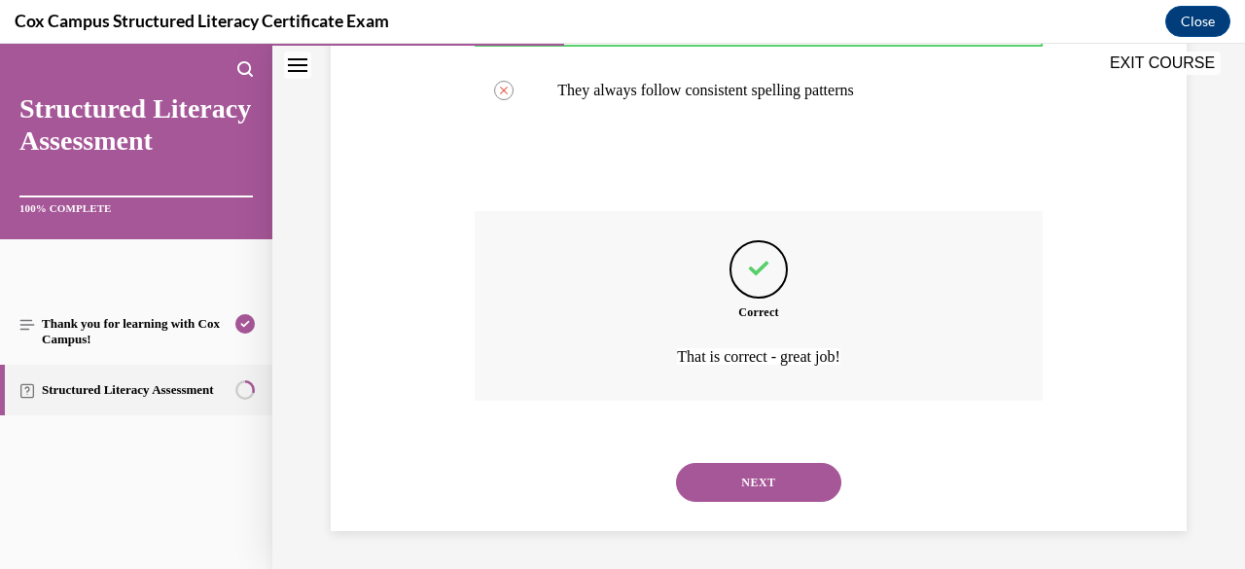
click at [785, 497] on button "NEXT" at bounding box center [758, 482] width 165 height 39
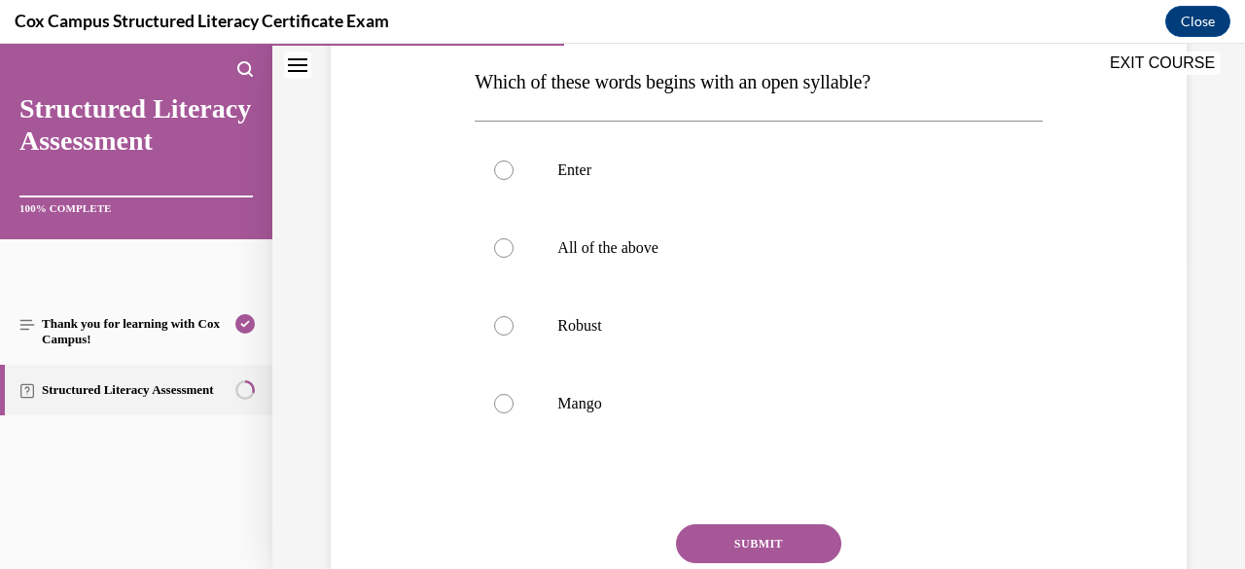
scroll to position [309, 0]
click at [803, 331] on p "Robust" at bounding box center [775, 324] width 436 height 19
click at [513, 331] on input "Robust" at bounding box center [503, 324] width 19 height 19
click at [779, 542] on button "SUBMIT" at bounding box center [758, 542] width 165 height 39
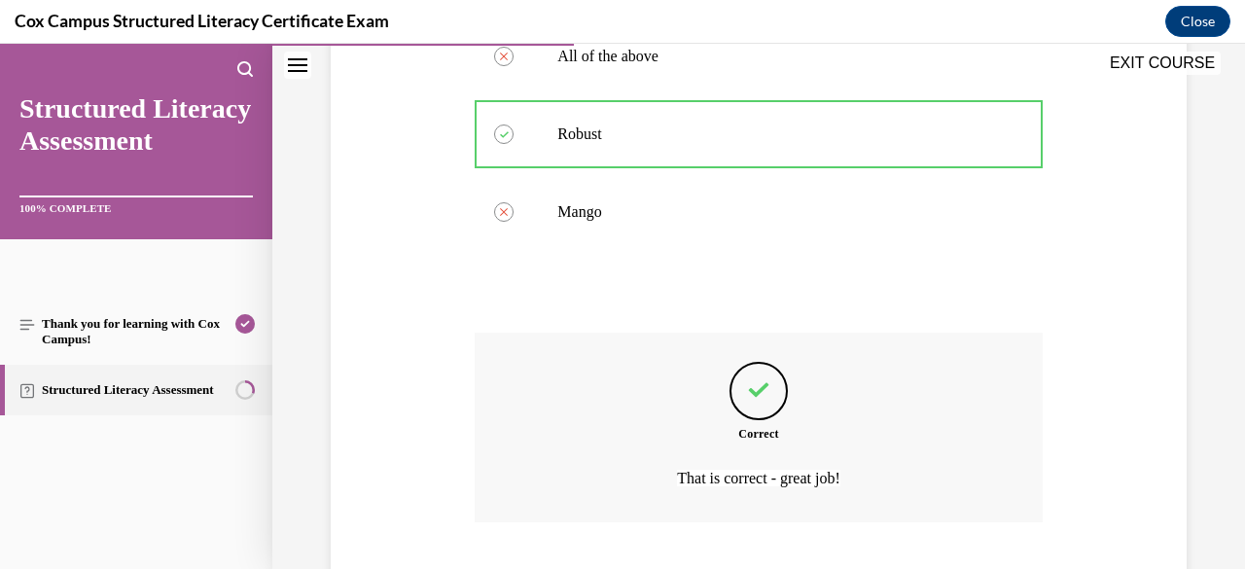
scroll to position [621, 0]
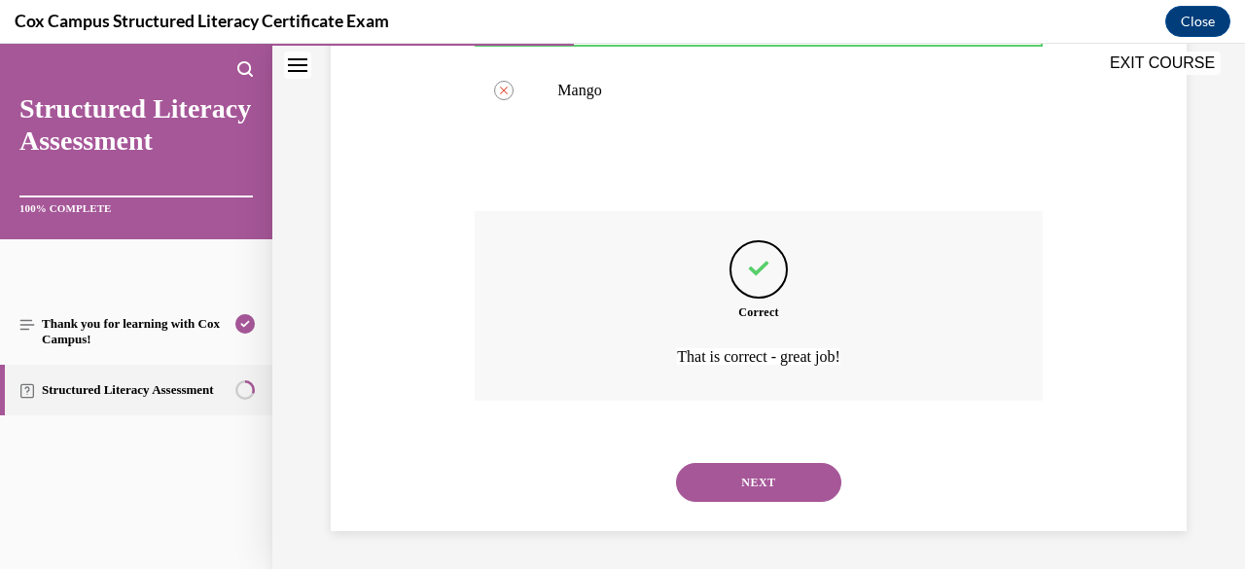
click at [789, 498] on button "NEXT" at bounding box center [758, 482] width 165 height 39
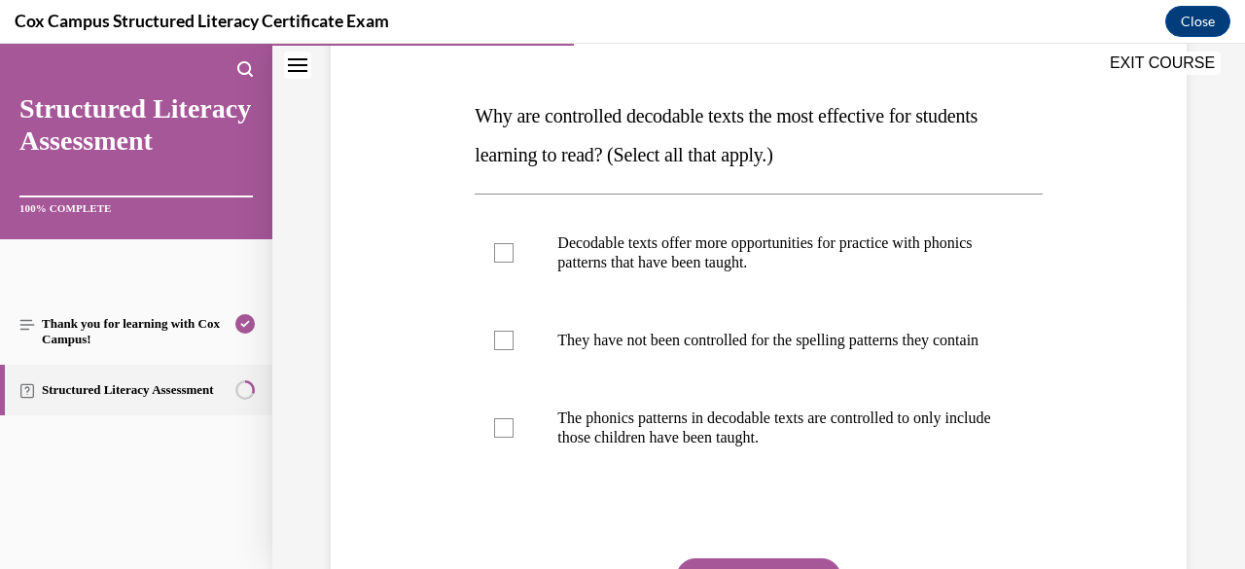
scroll to position [274, 0]
click at [858, 257] on p "Decodable texts offer more opportunities for practice with phonics patterns tha…" at bounding box center [775, 252] width 436 height 39
click at [513, 257] on input "Decodable texts offer more opportunities for practice with phonics patterns tha…" at bounding box center [503, 252] width 19 height 19
click at [828, 476] on label "The phonics patterns in decodable texts are controlled to only include those ch…" at bounding box center [757, 427] width 567 height 97
click at [513, 438] on input "The phonics patterns in decodable texts are controlled to only include those ch…" at bounding box center [503, 427] width 19 height 19
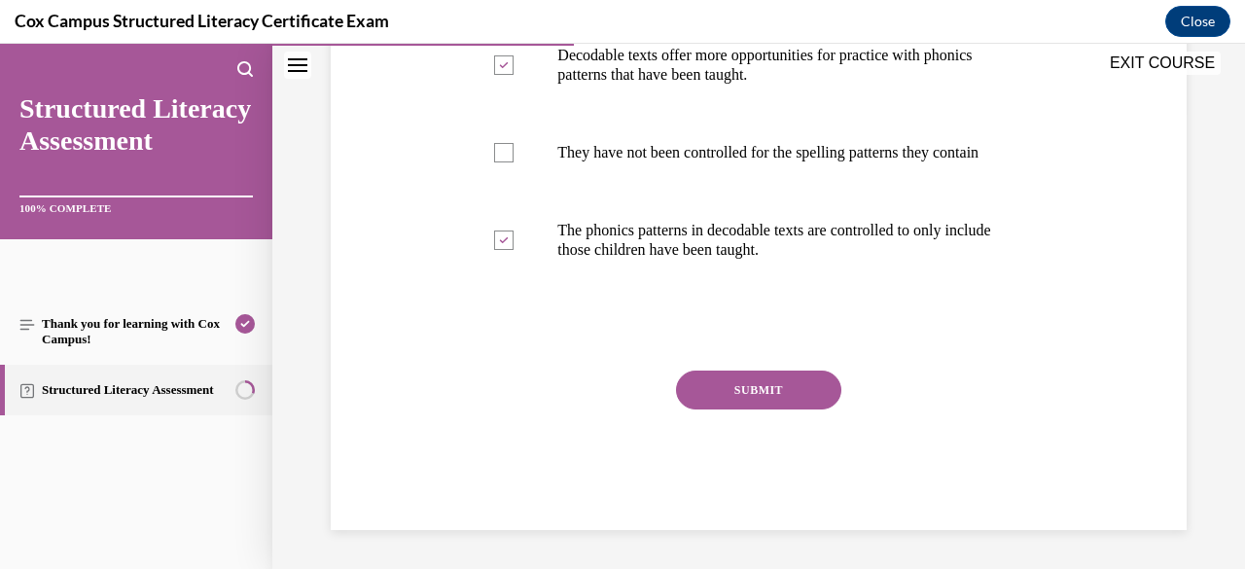
click at [794, 404] on button "SUBMIT" at bounding box center [758, 389] width 165 height 39
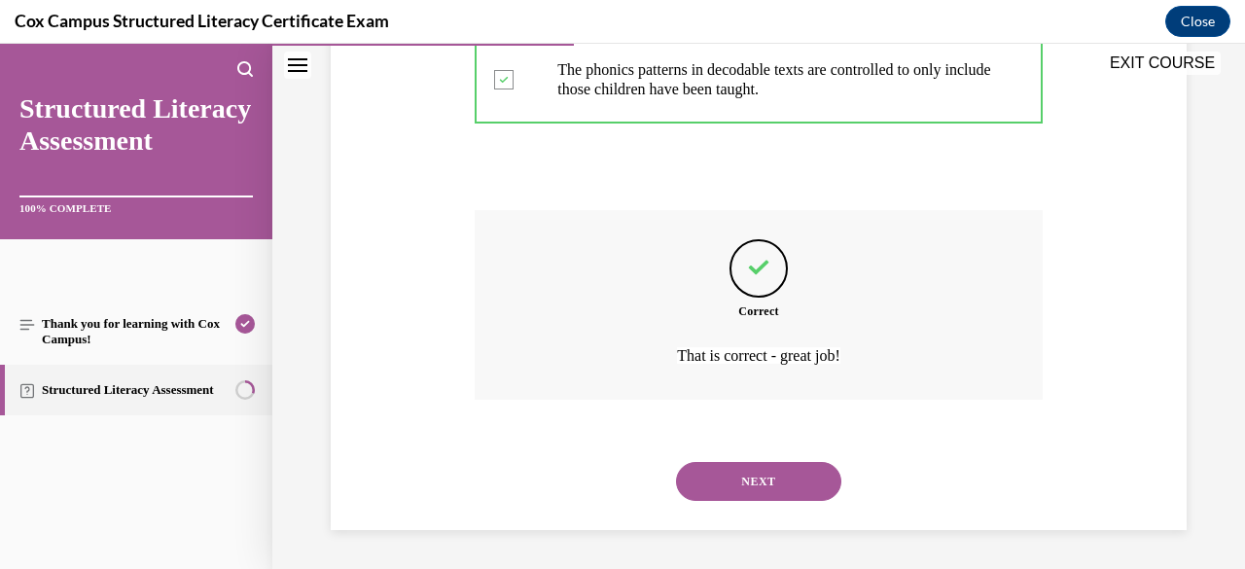
scroll to position [641, 0]
click at [808, 482] on button "NEXT" at bounding box center [758, 481] width 165 height 39
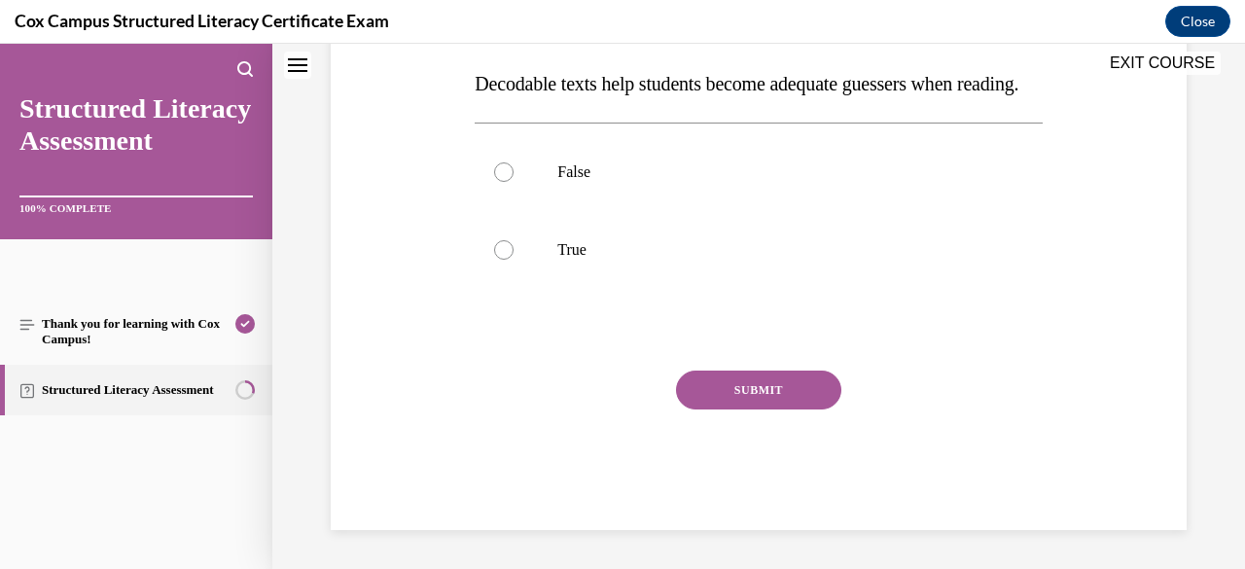
scroll to position [0, 0]
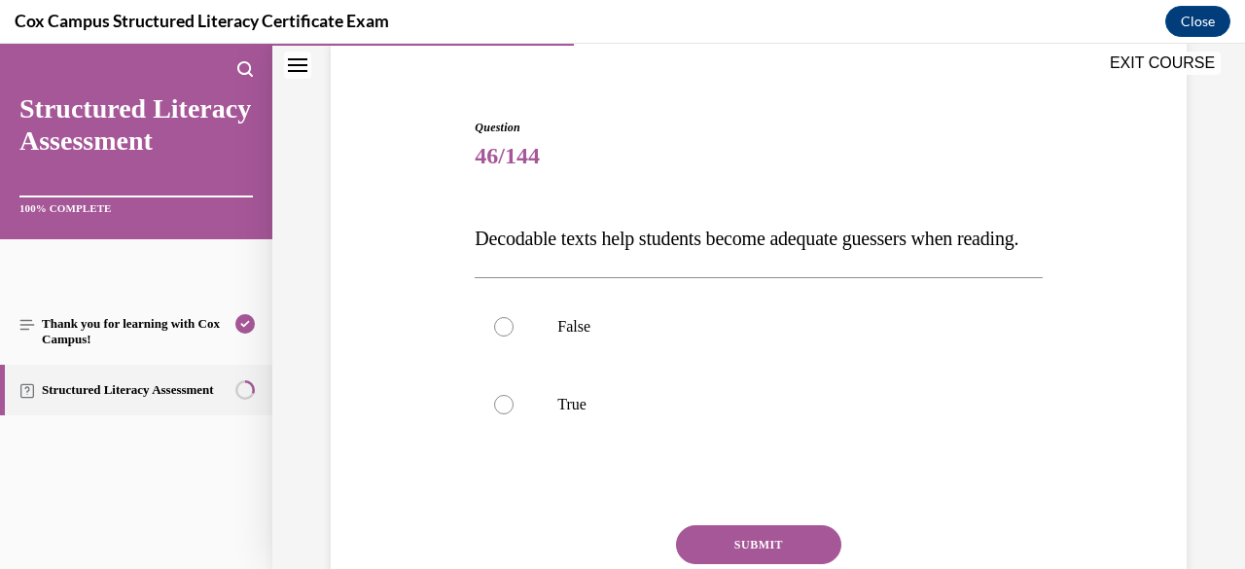
click at [826, 336] on p "False" at bounding box center [775, 326] width 436 height 19
click at [513, 336] on input "False" at bounding box center [503, 326] width 19 height 19
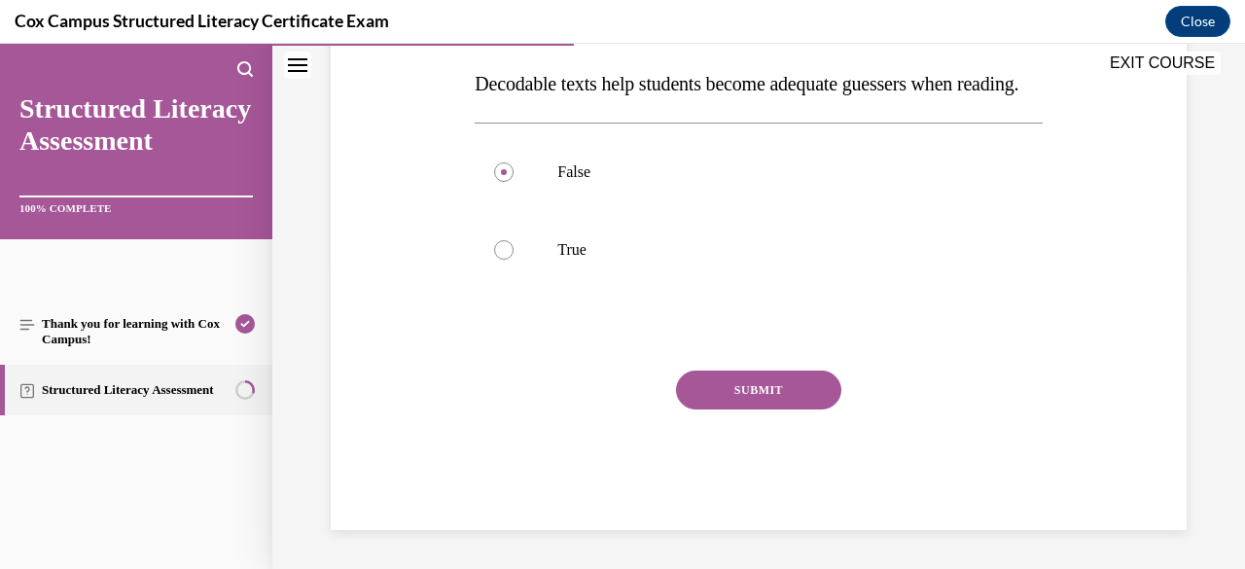
click at [800, 409] on button "SUBMIT" at bounding box center [758, 389] width 165 height 39
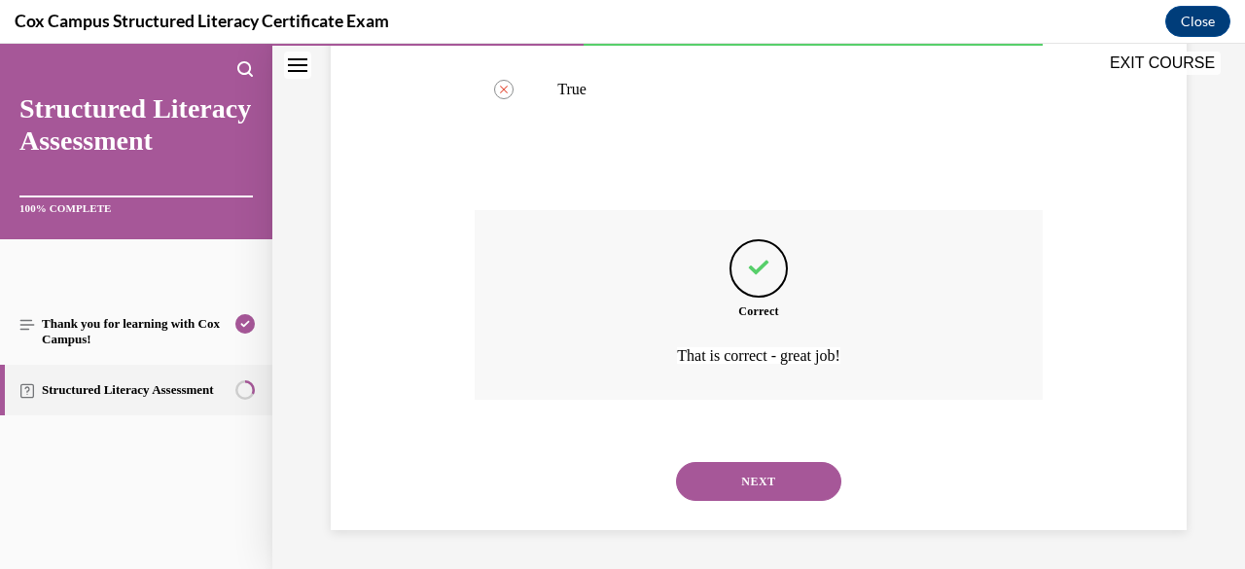
scroll to position [505, 0]
click at [789, 495] on button "NEXT" at bounding box center [758, 481] width 165 height 39
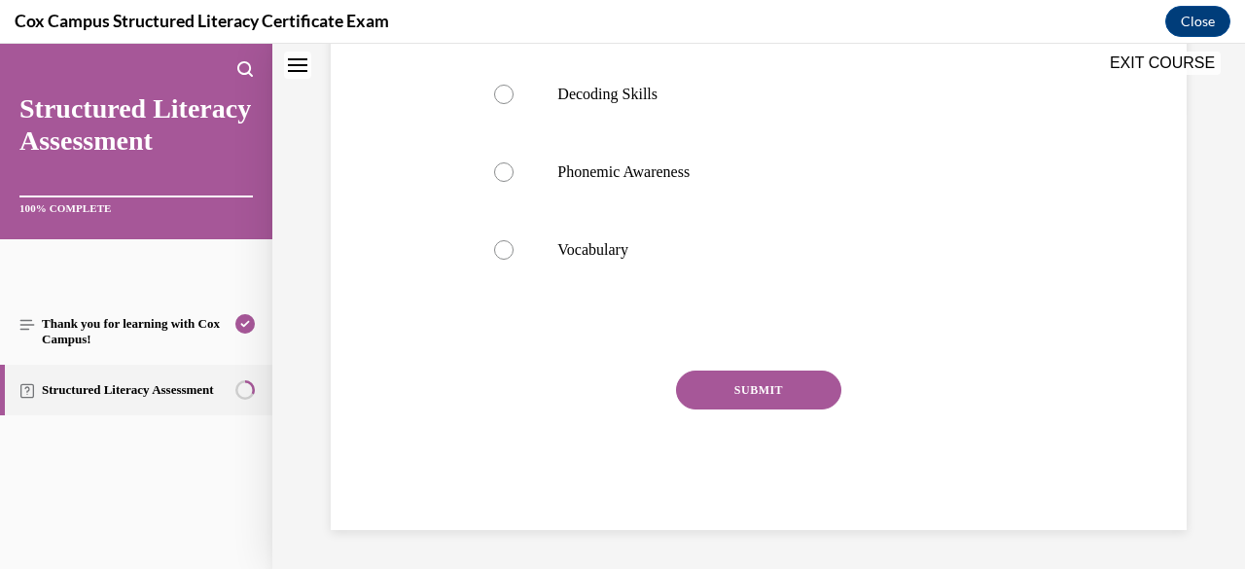
scroll to position [0, 0]
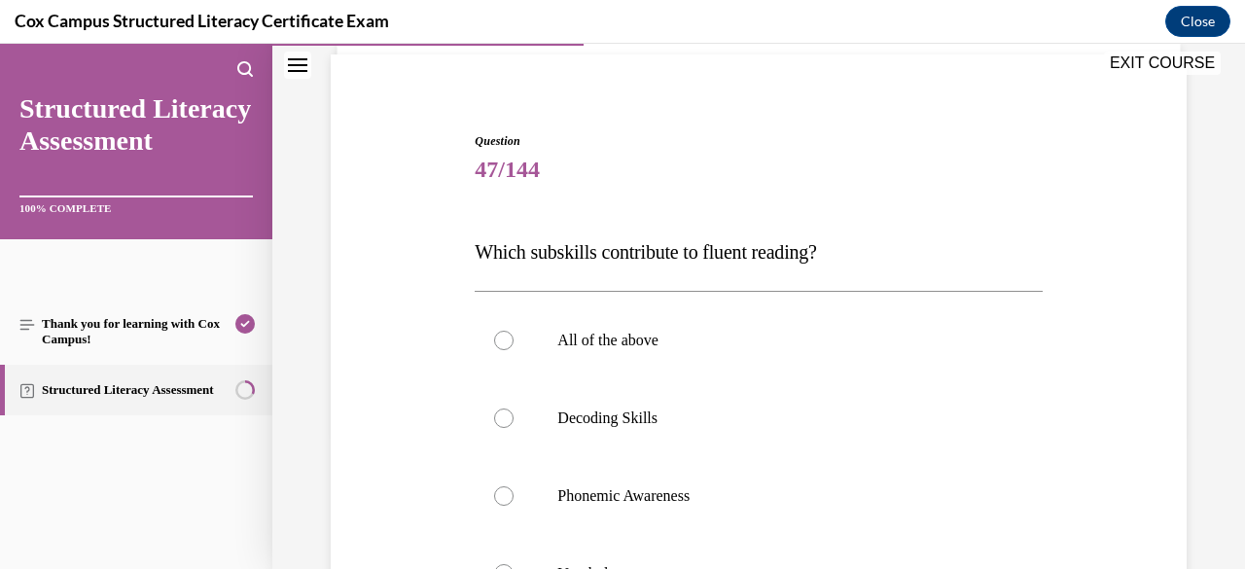
click at [845, 321] on label "All of the above" at bounding box center [757, 340] width 567 height 78
click at [513, 331] on input "All of the above" at bounding box center [503, 340] width 19 height 19
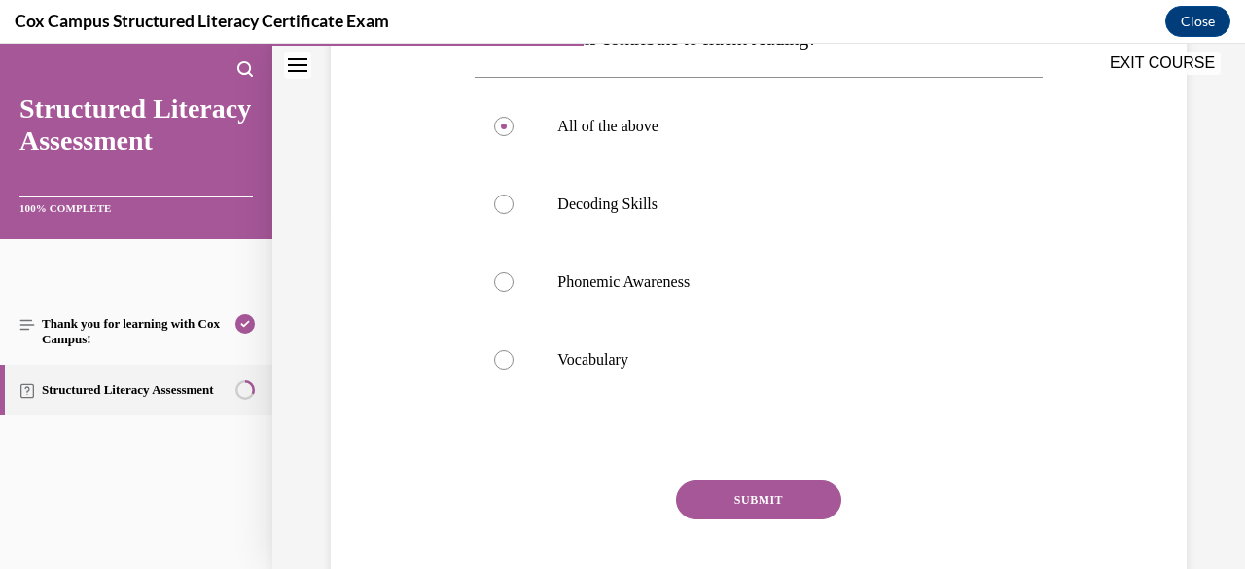
click at [795, 509] on button "SUBMIT" at bounding box center [758, 499] width 165 height 39
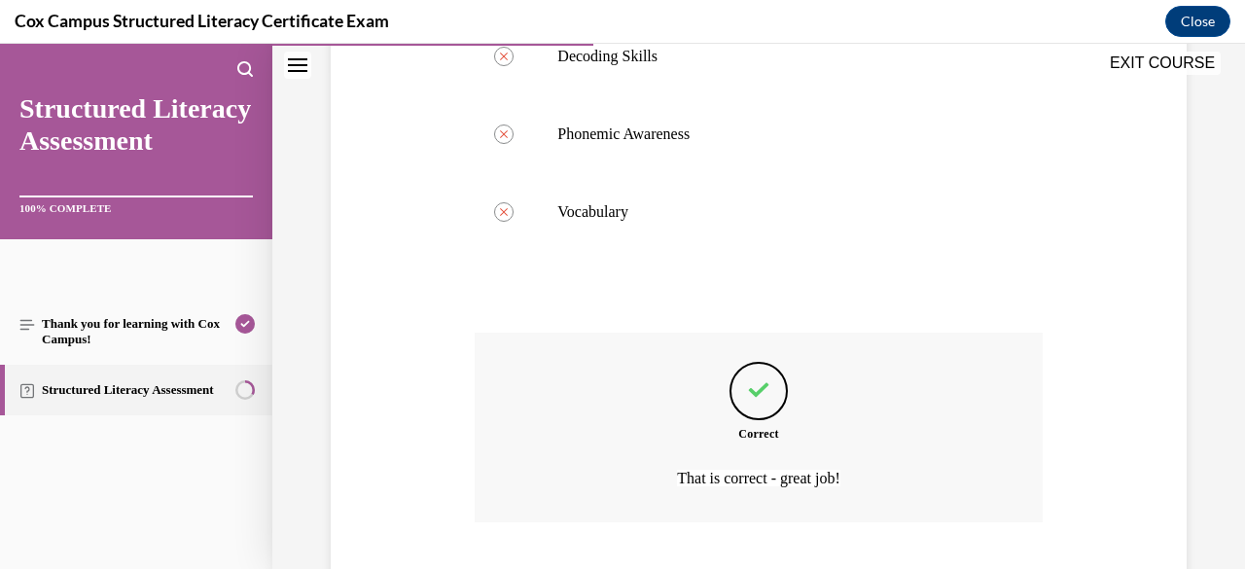
scroll to position [621, 0]
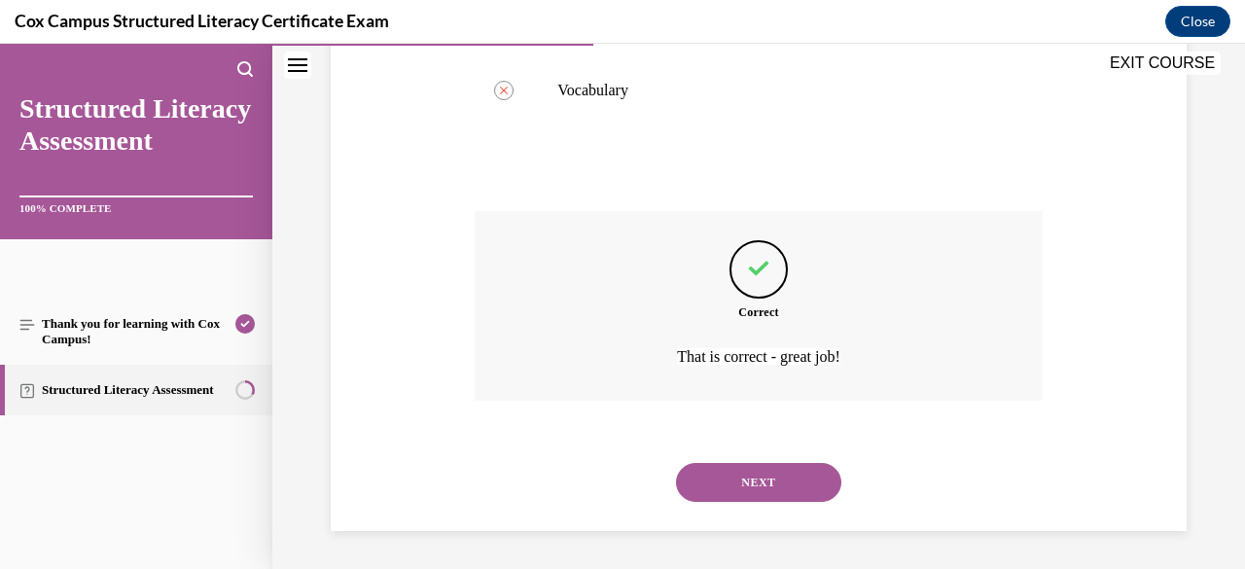
click at [777, 494] on button "NEXT" at bounding box center [758, 482] width 165 height 39
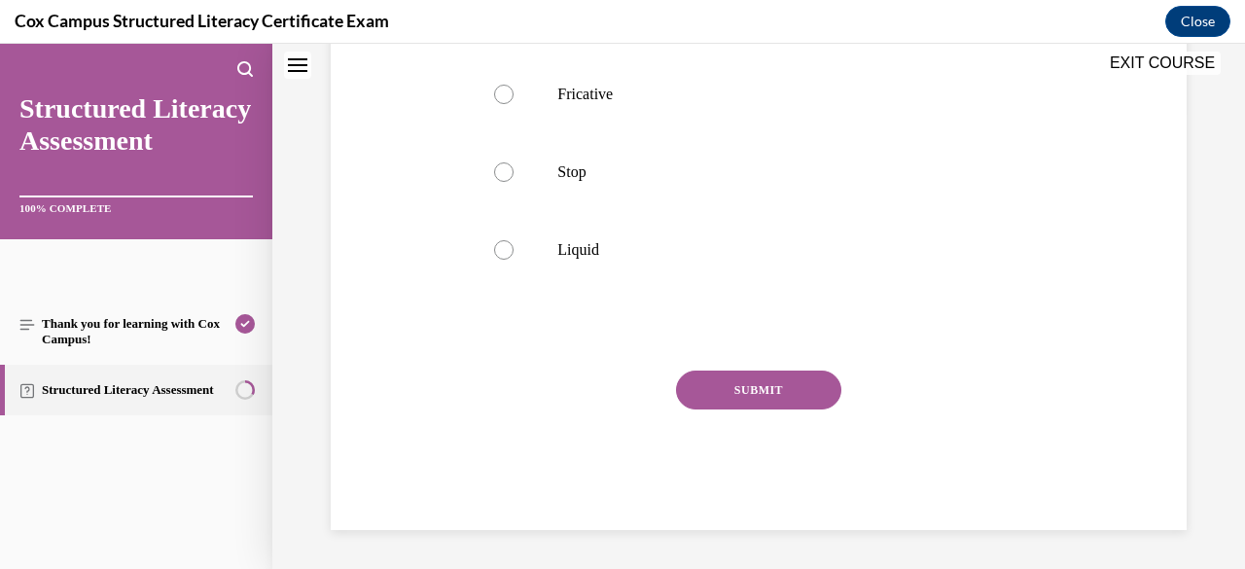
scroll to position [0, 0]
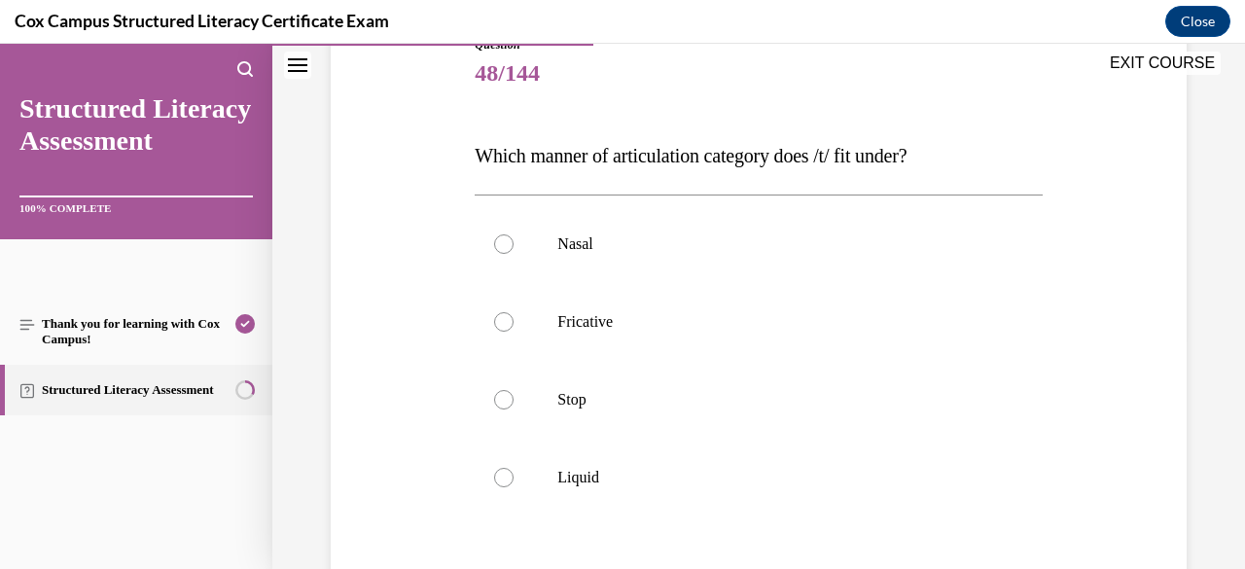
click at [783, 412] on label "Stop" at bounding box center [757, 400] width 567 height 78
click at [513, 409] on input "Stop" at bounding box center [503, 399] width 19 height 19
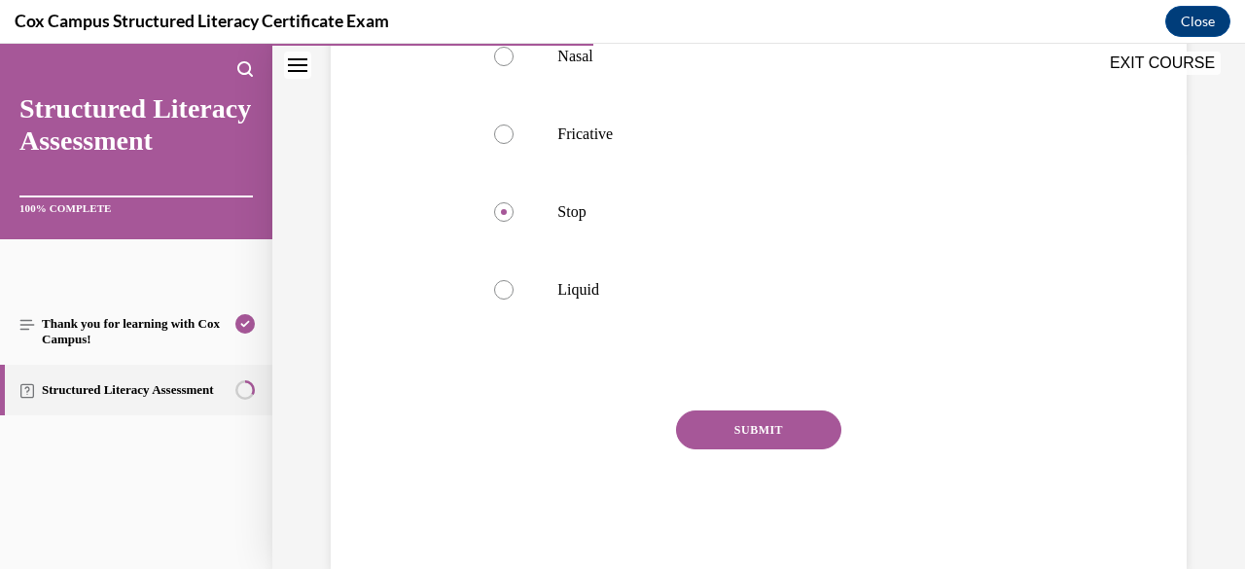
click at [788, 445] on button "SUBMIT" at bounding box center [758, 429] width 165 height 39
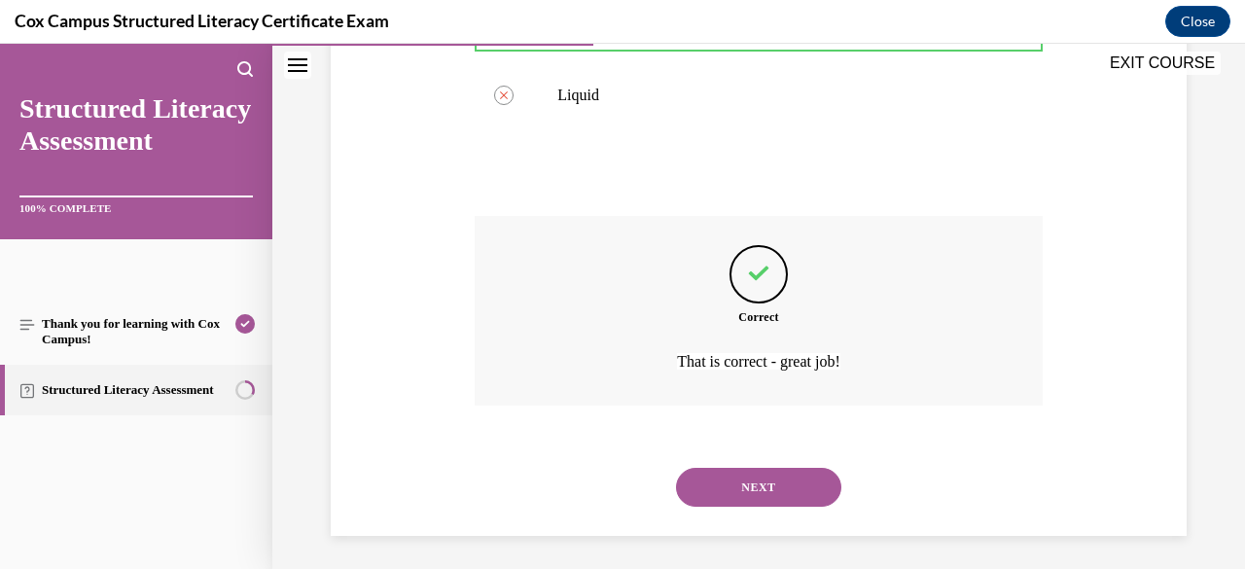
scroll to position [621, 0]
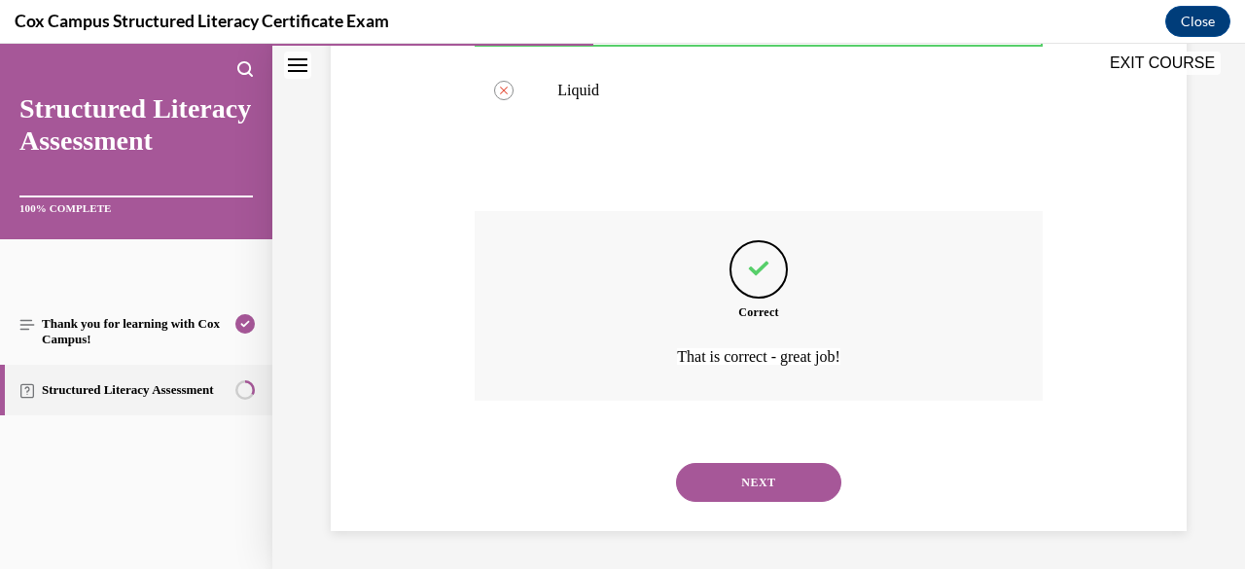
click at [770, 488] on button "NEXT" at bounding box center [758, 482] width 165 height 39
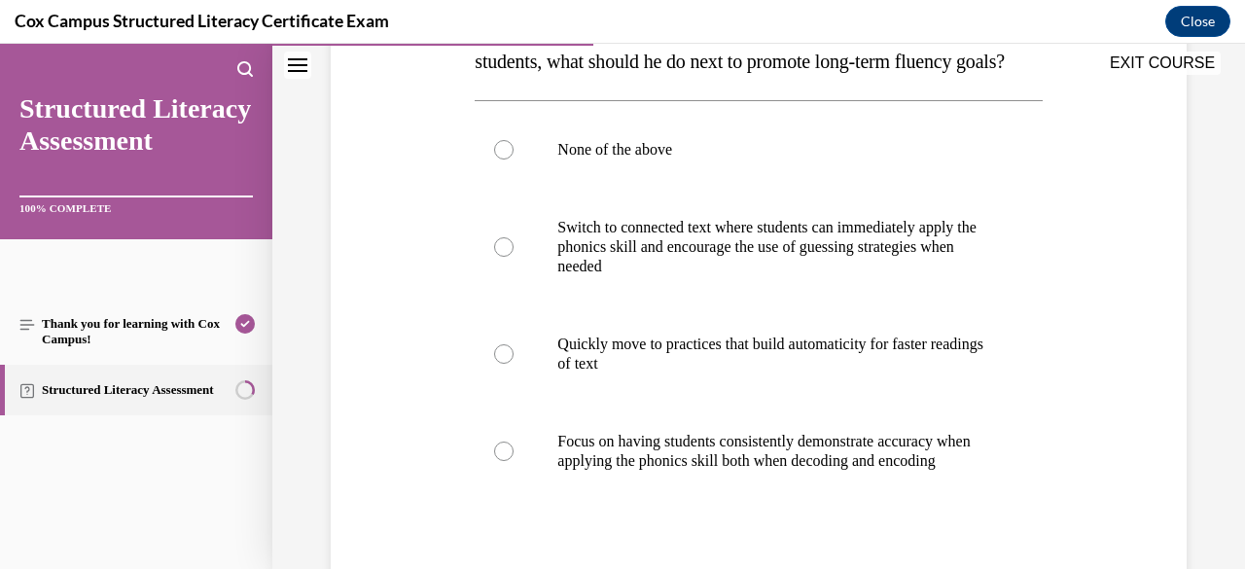
scroll to position [408, 0]
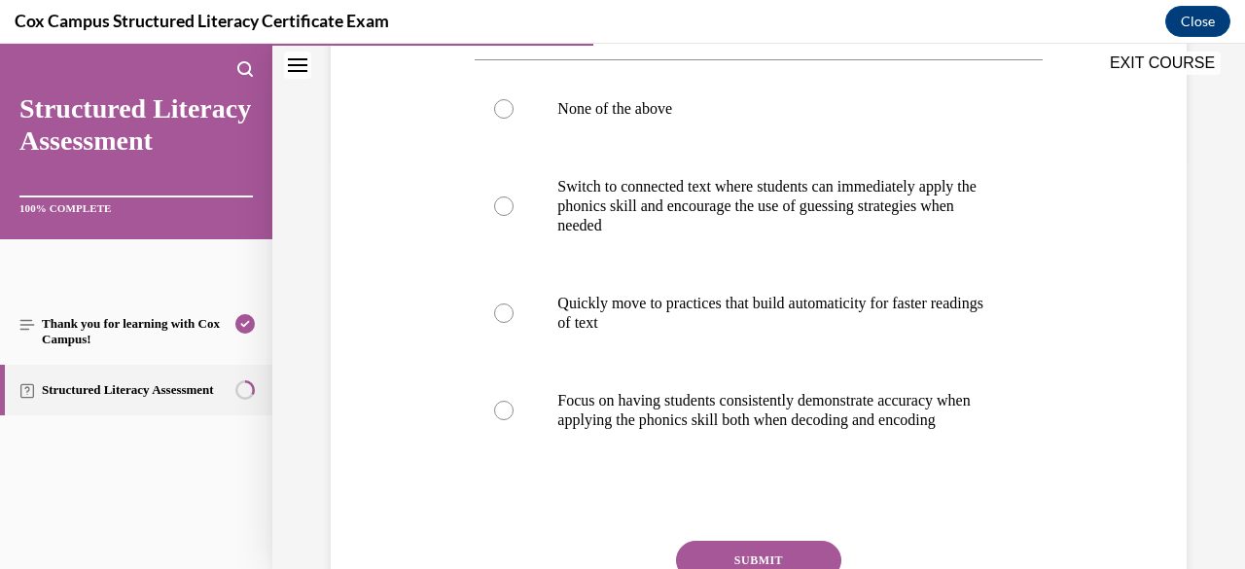
click at [819, 418] on p "Focus on having students consistently demonstrate accuracy when applying the ph…" at bounding box center [775, 410] width 436 height 39
click at [513, 418] on input "Focus on having students consistently demonstrate accuracy when applying the ph…" at bounding box center [503, 410] width 19 height 19
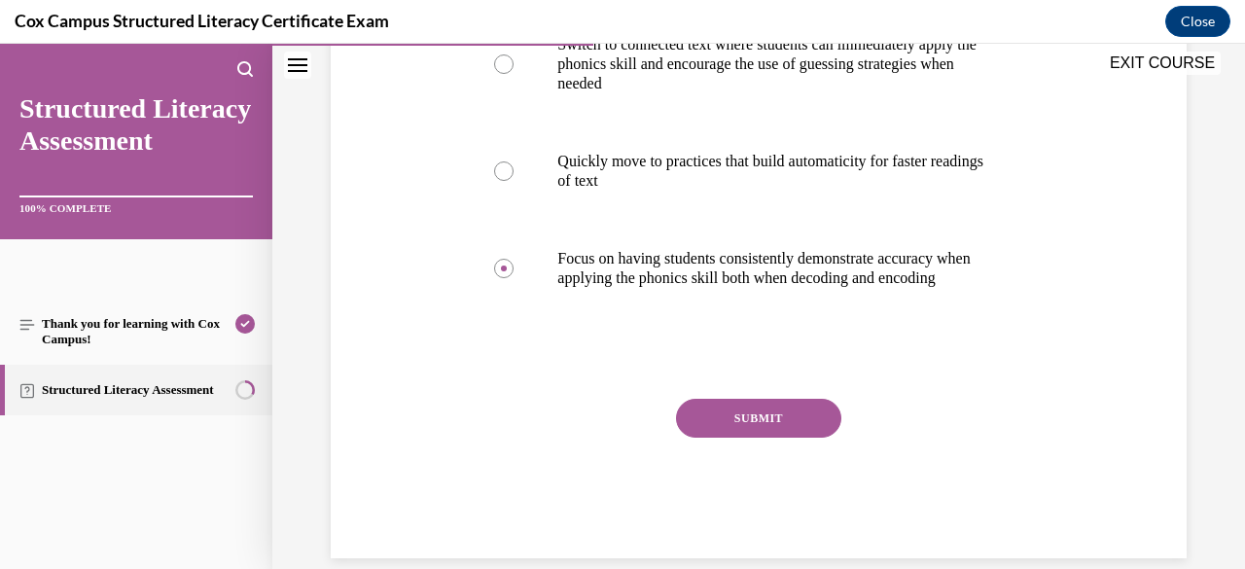
click at [804, 438] on button "SUBMIT" at bounding box center [758, 418] width 165 height 39
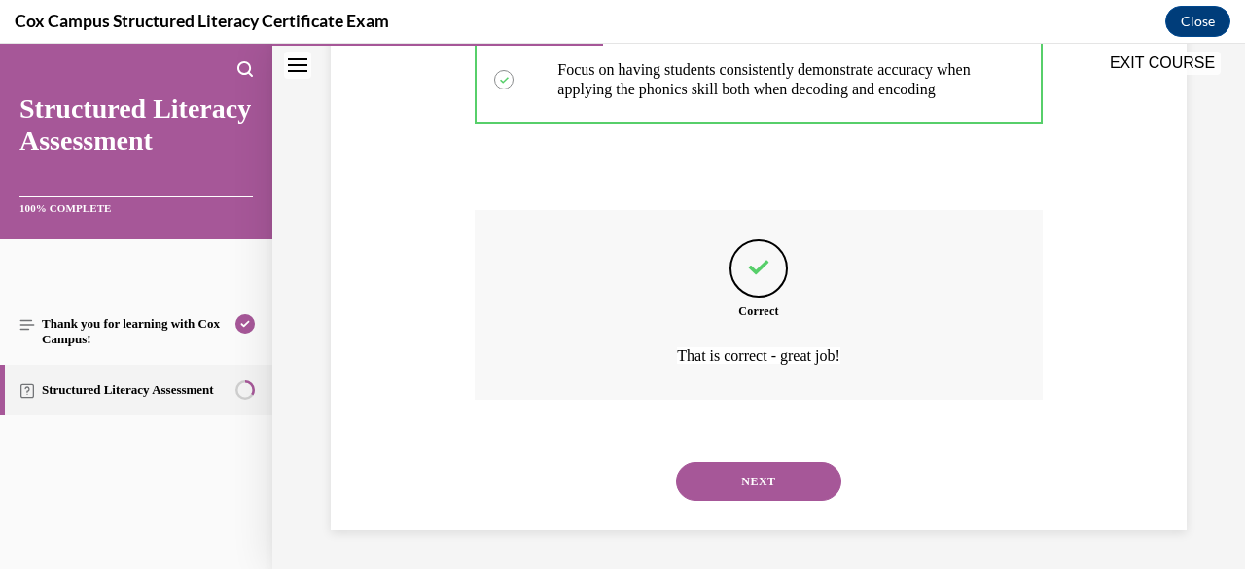
scroll to position [757, 0]
click at [784, 482] on button "NEXT" at bounding box center [758, 481] width 165 height 39
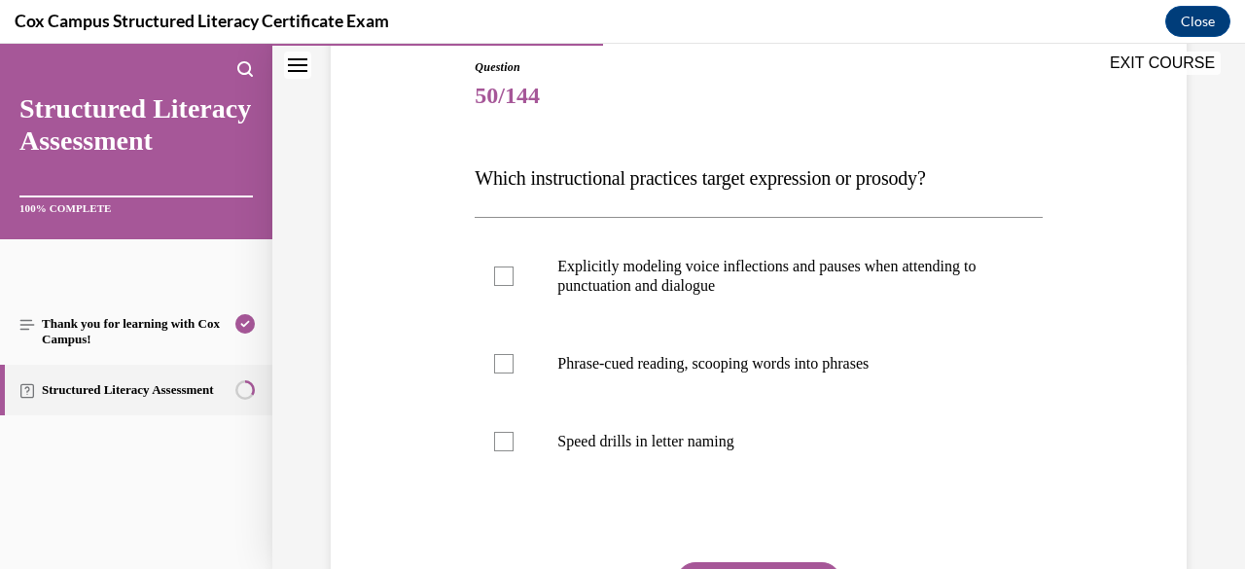
scroll to position [216, 0]
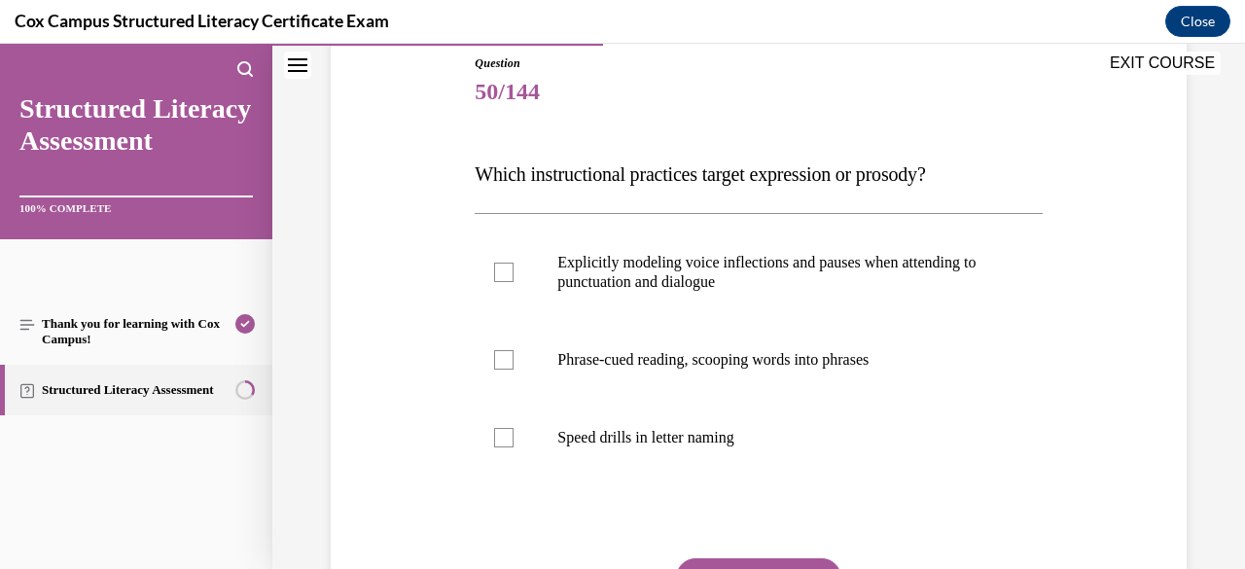
click at [836, 284] on p "Explicitly modeling voice inflections and pauses when attending to punctuation …" at bounding box center [775, 272] width 436 height 39
click at [513, 282] on input "Explicitly modeling voice inflections and pauses when attending to punctuation …" at bounding box center [503, 272] width 19 height 19
click at [824, 367] on p "Phrase-cued reading, scooping words into phrases" at bounding box center [775, 359] width 436 height 19
click at [513, 367] on input "Phrase-cued reading, scooping words into phrases" at bounding box center [503, 359] width 19 height 19
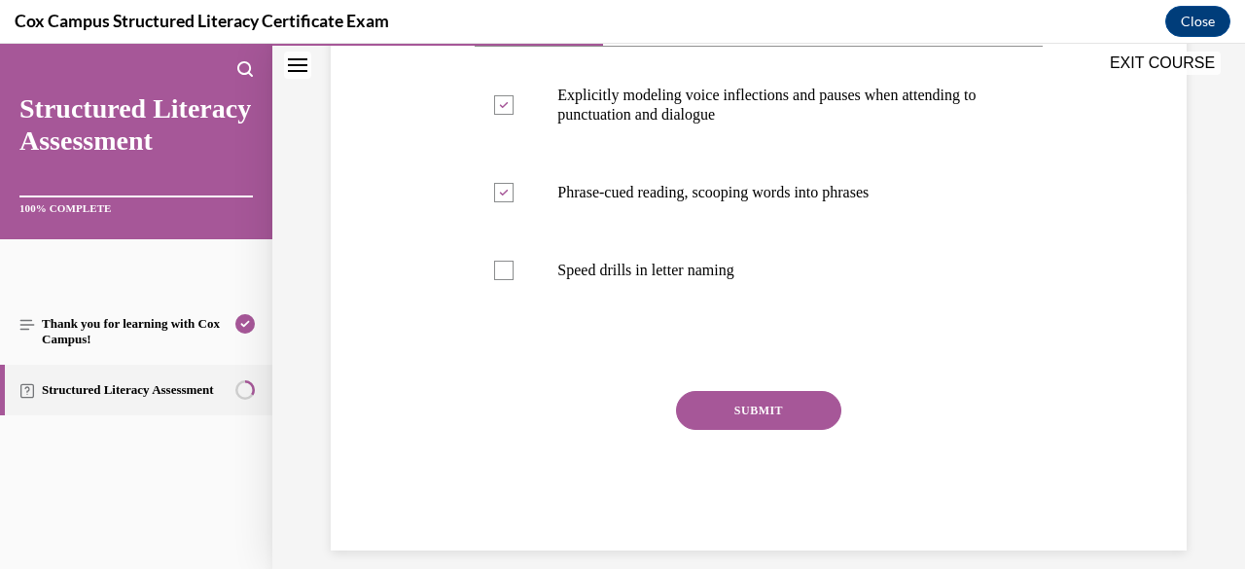
click at [799, 424] on button "SUBMIT" at bounding box center [758, 410] width 165 height 39
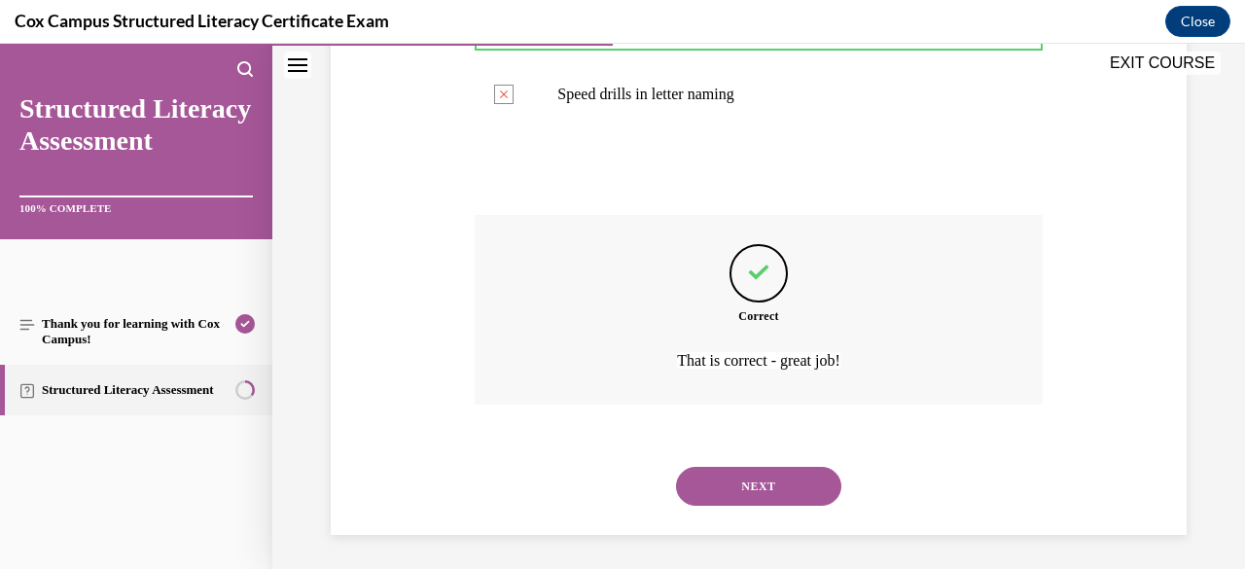
scroll to position [563, 0]
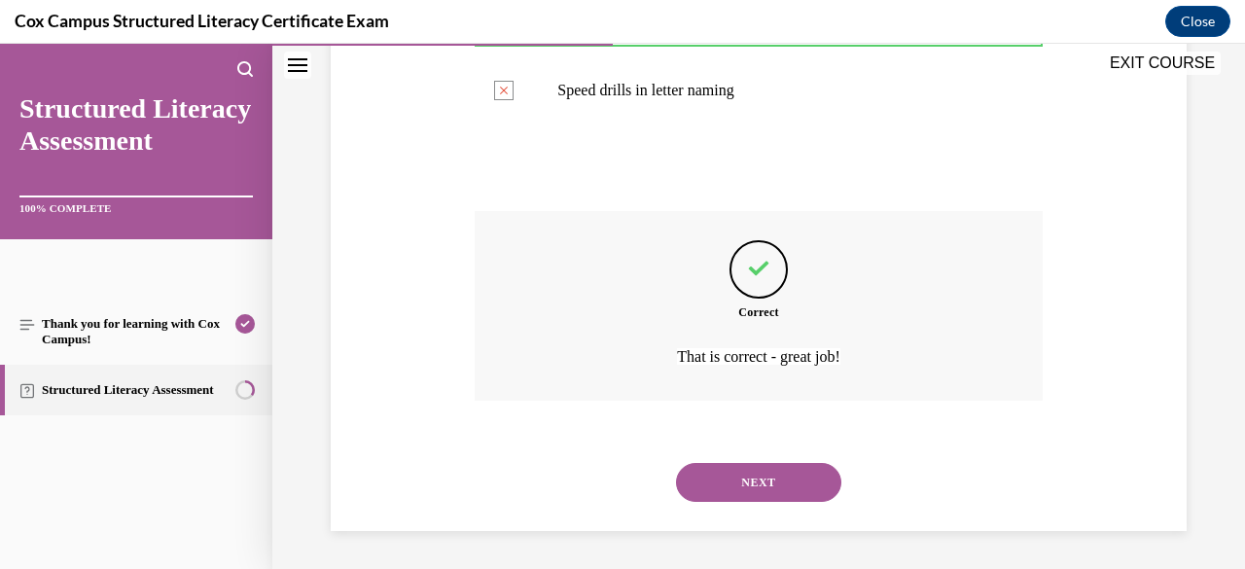
click at [782, 497] on button "NEXT" at bounding box center [758, 482] width 165 height 39
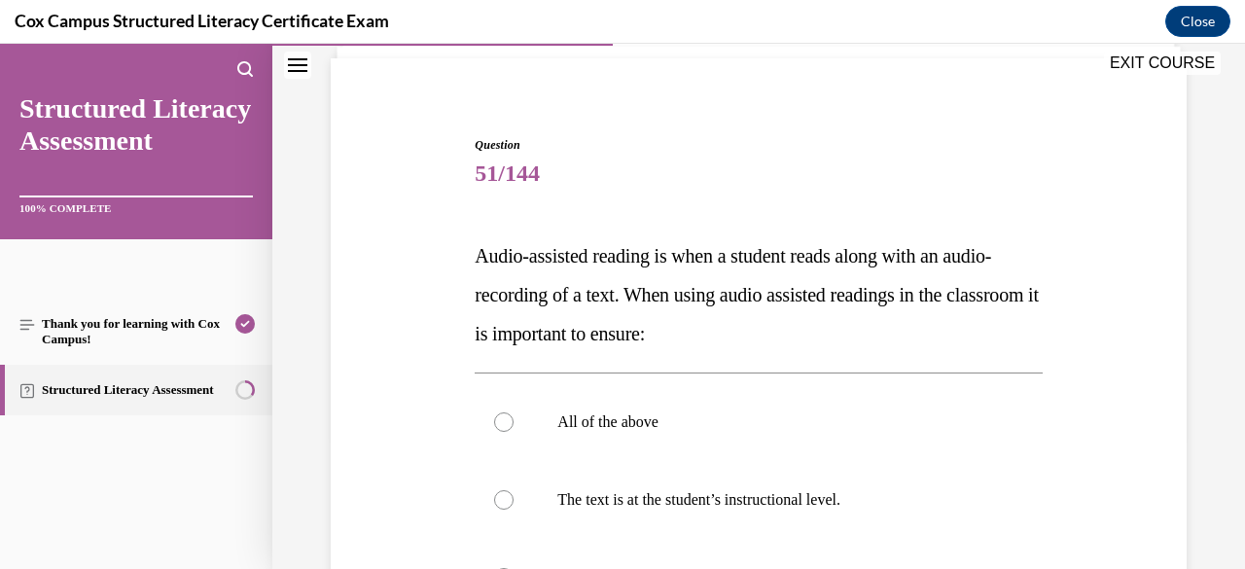
scroll to position [152, 0]
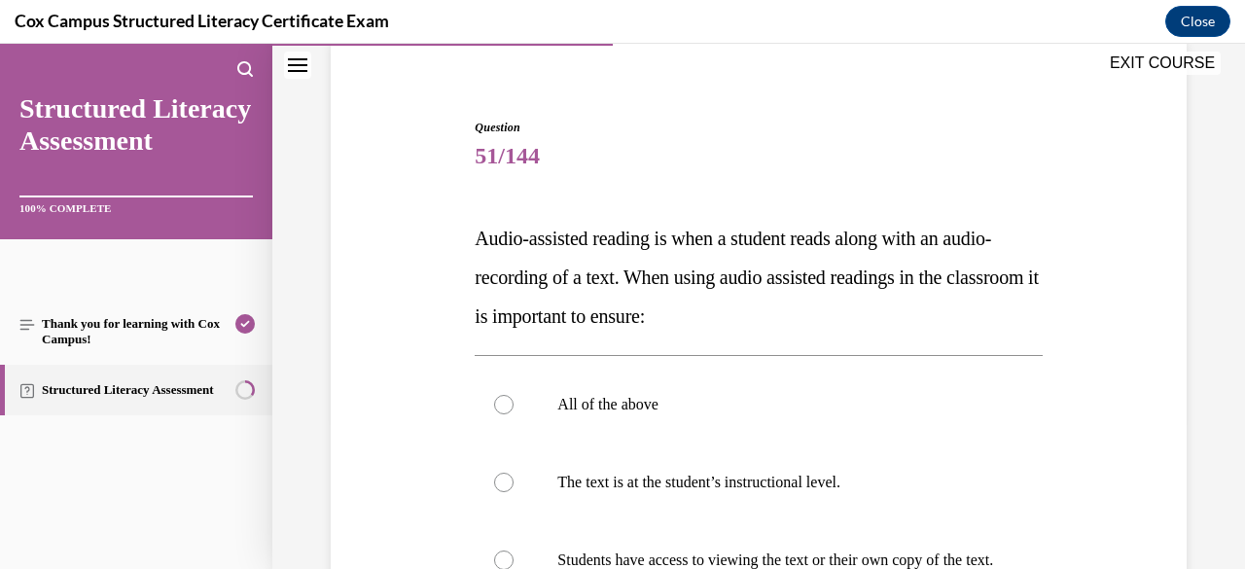
click at [820, 403] on p "All of the above" at bounding box center [775, 404] width 436 height 19
click at [513, 403] on input "All of the above" at bounding box center [503, 404] width 19 height 19
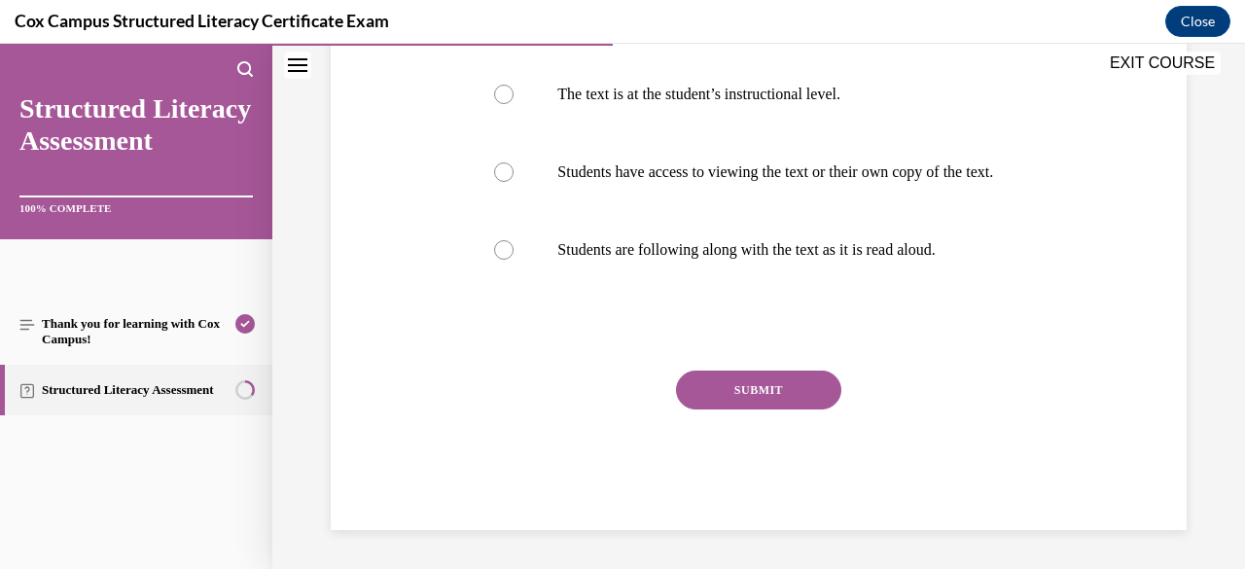
click at [811, 409] on button "SUBMIT" at bounding box center [758, 389] width 165 height 39
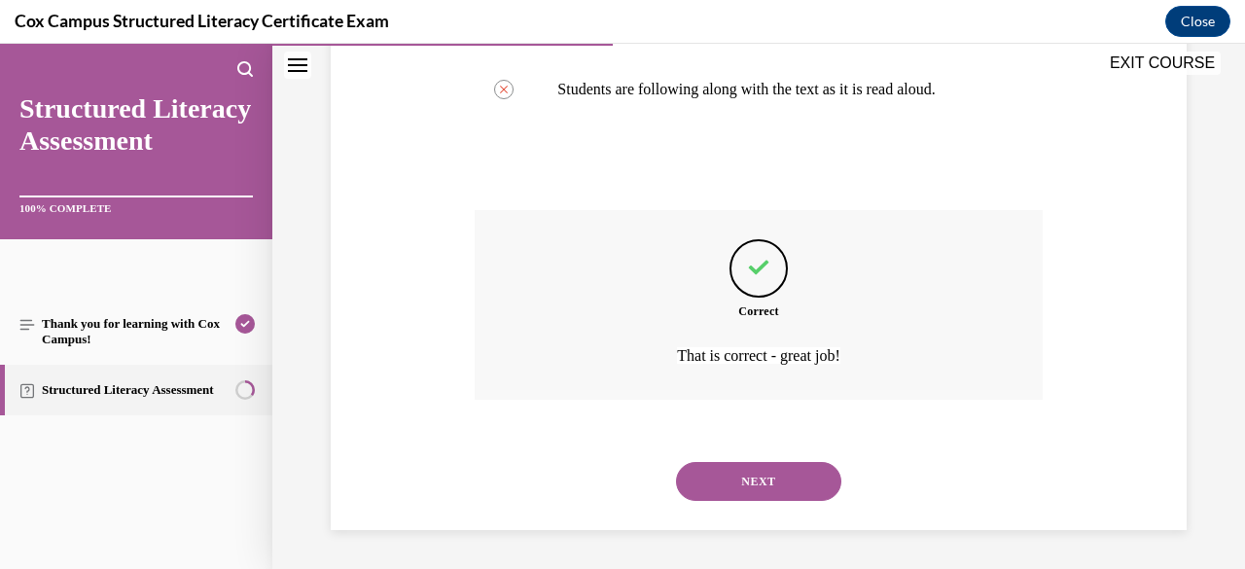
scroll to position [719, 0]
click at [790, 498] on button "NEXT" at bounding box center [758, 481] width 165 height 39
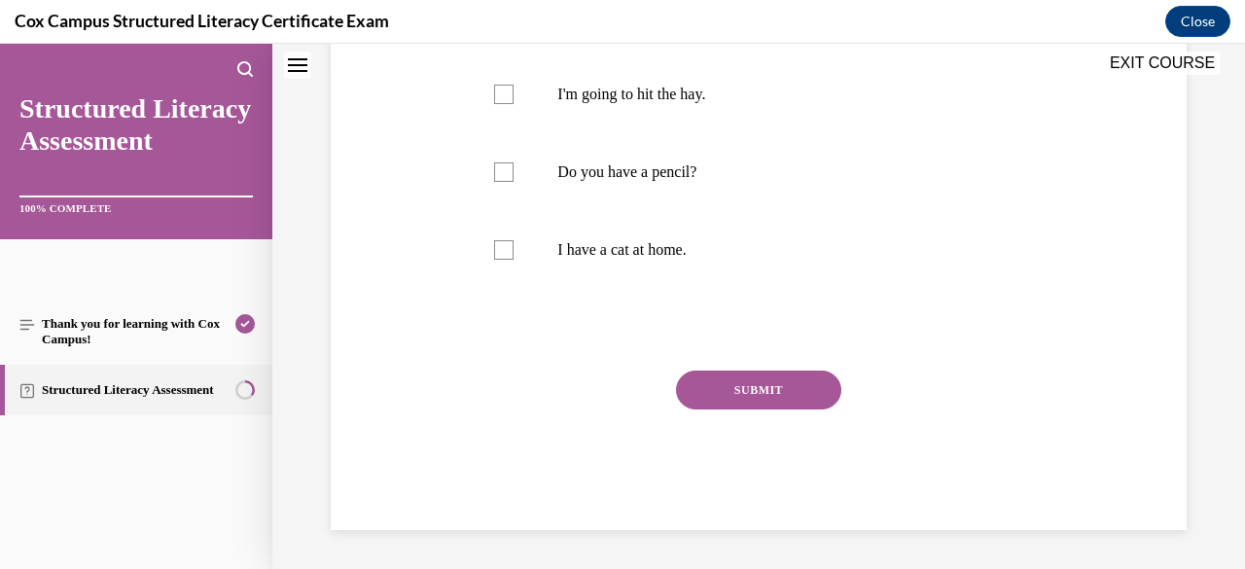
scroll to position [0, 0]
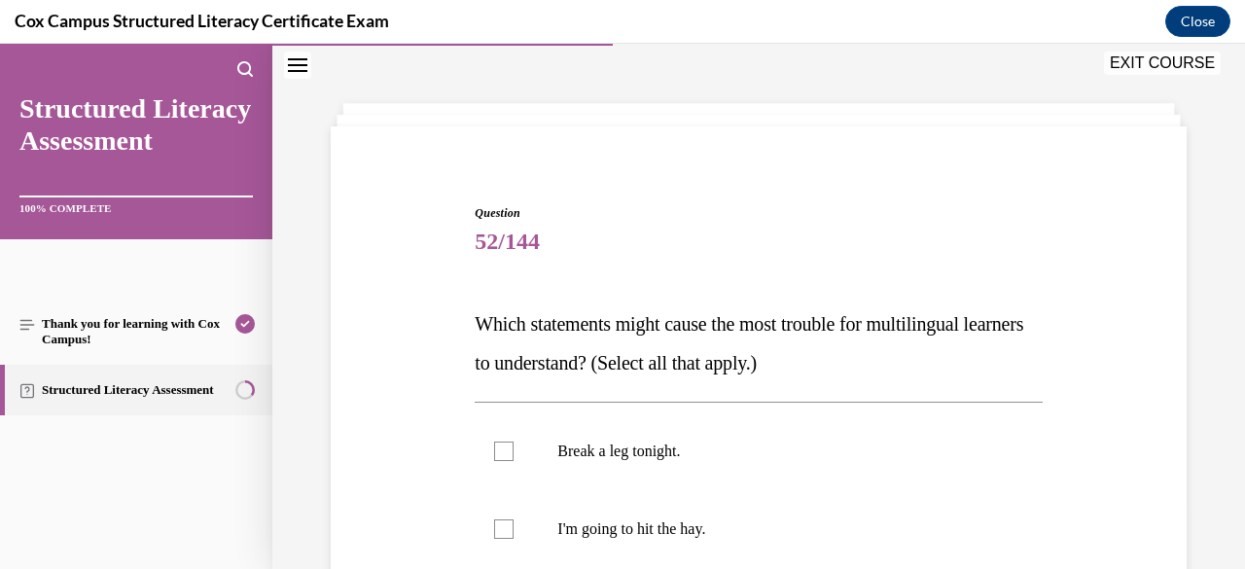
click at [810, 459] on p "Break a leg tonight." at bounding box center [775, 450] width 436 height 19
click at [513, 459] on input "Break a leg tonight." at bounding box center [503, 450] width 19 height 19
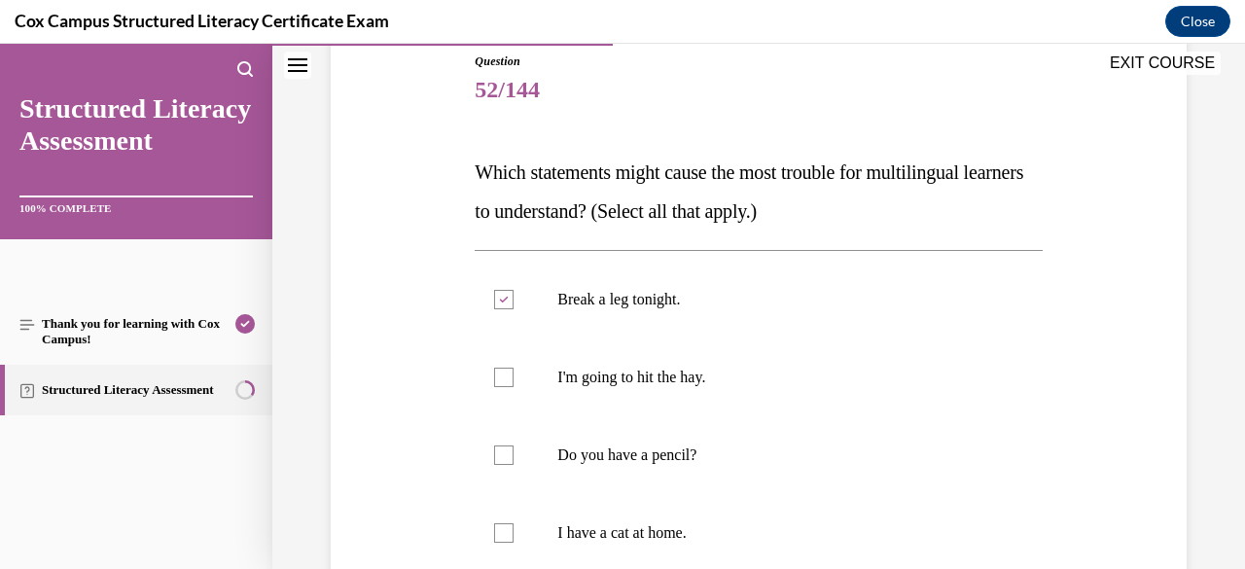
click at [851, 404] on label "I'm going to hit the hay." at bounding box center [757, 377] width 567 height 78
click at [513, 387] on input "I'm going to hit the hay." at bounding box center [503, 377] width 19 height 19
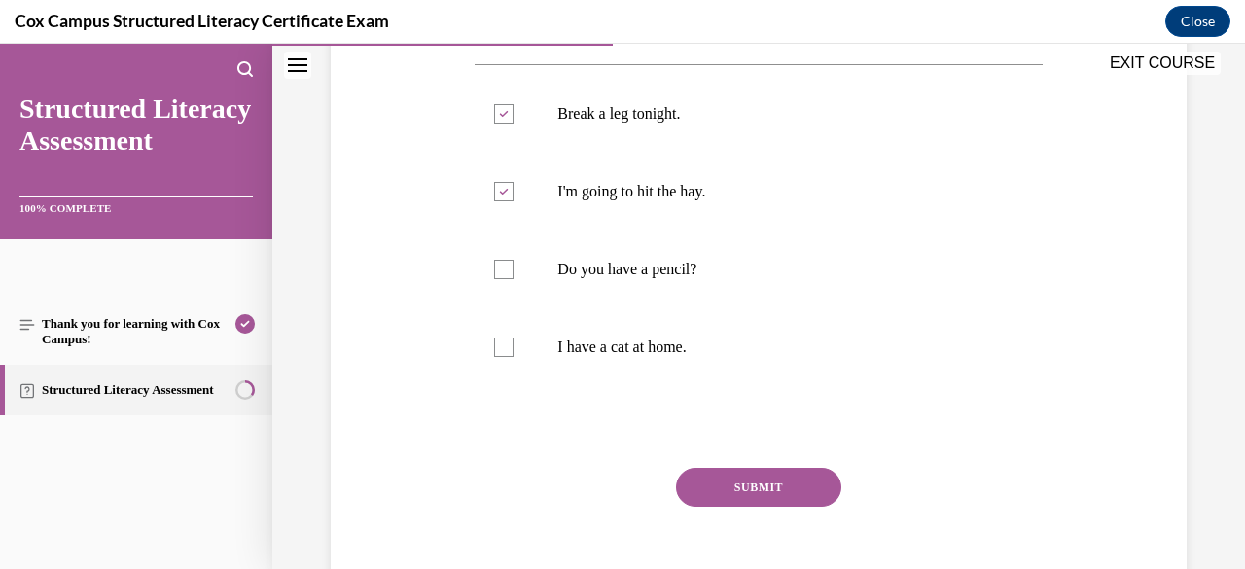
click at [811, 496] on button "SUBMIT" at bounding box center [758, 487] width 165 height 39
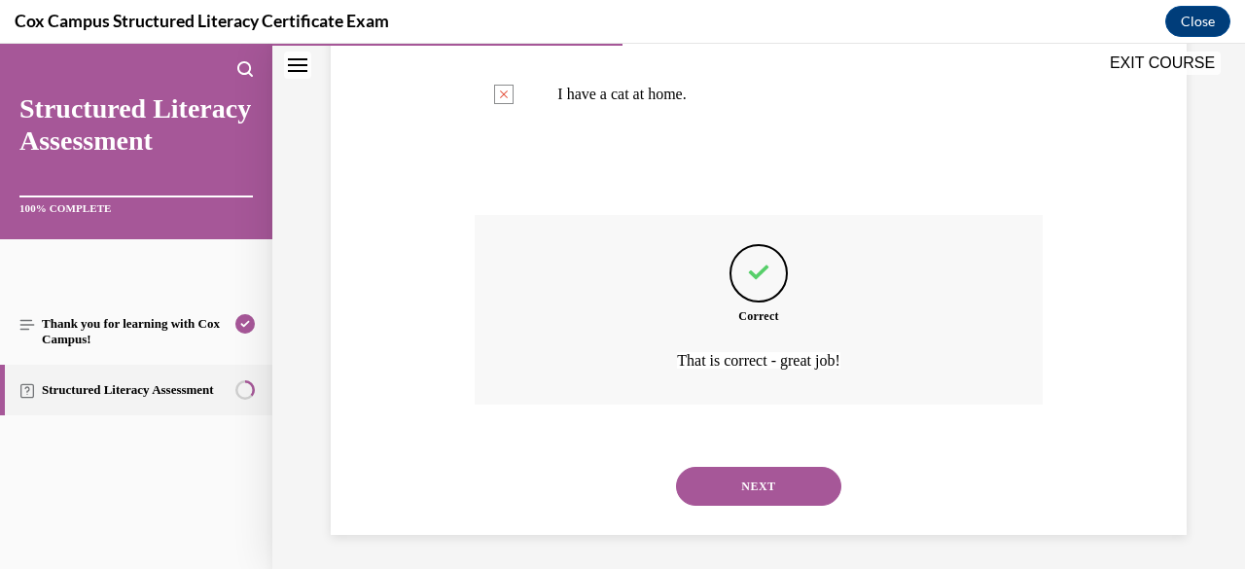
scroll to position [660, 0]
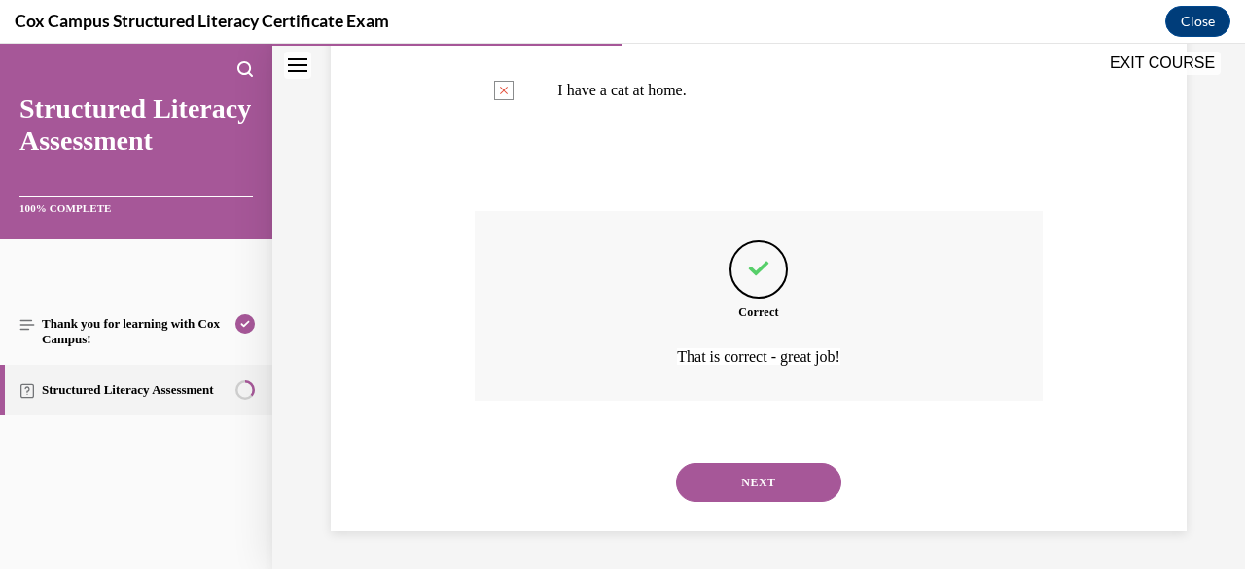
click at [797, 484] on button "NEXT" at bounding box center [758, 482] width 165 height 39
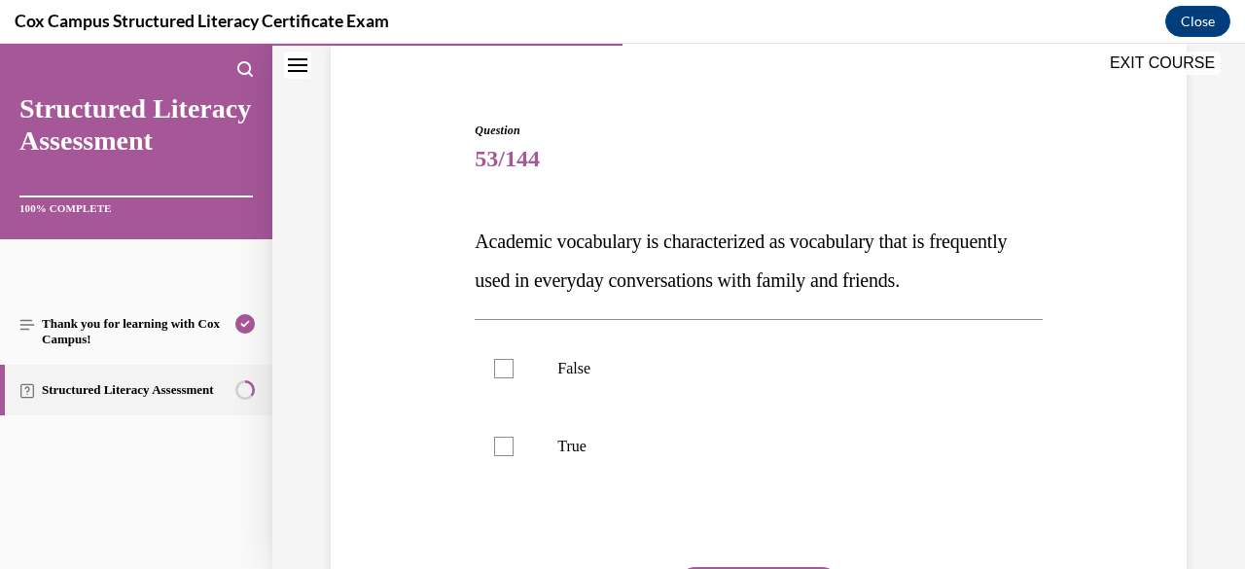
scroll to position [228, 0]
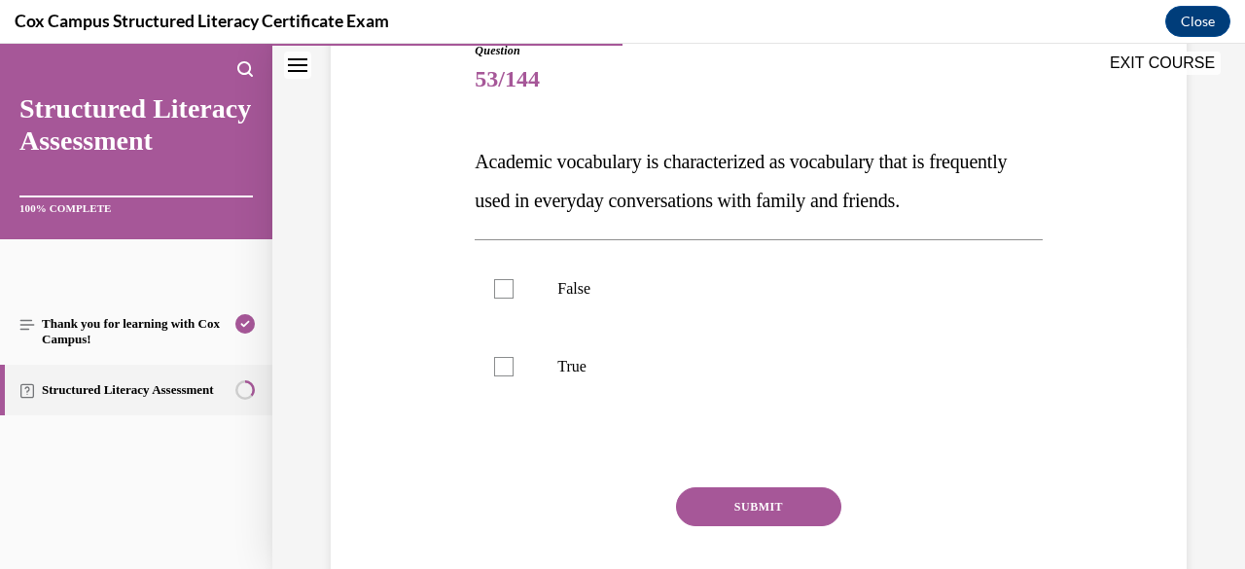
click at [871, 315] on label "False" at bounding box center [757, 289] width 567 height 78
click at [513, 298] on input "False" at bounding box center [503, 288] width 19 height 19
click at [781, 526] on button "SUBMIT" at bounding box center [758, 506] width 165 height 39
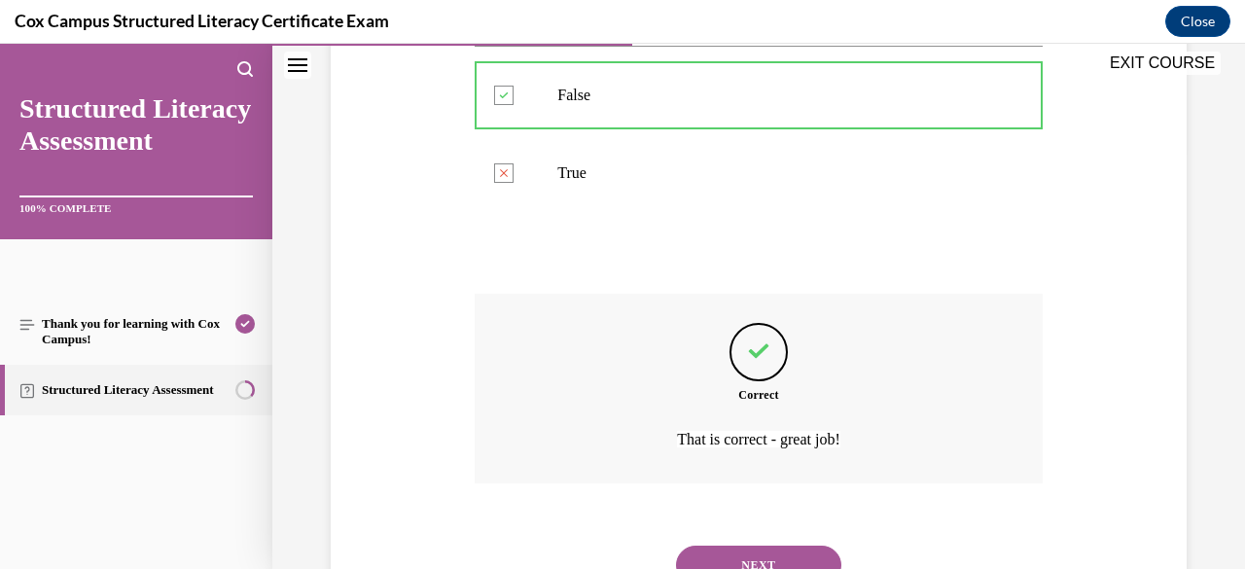
scroll to position [544, 0]
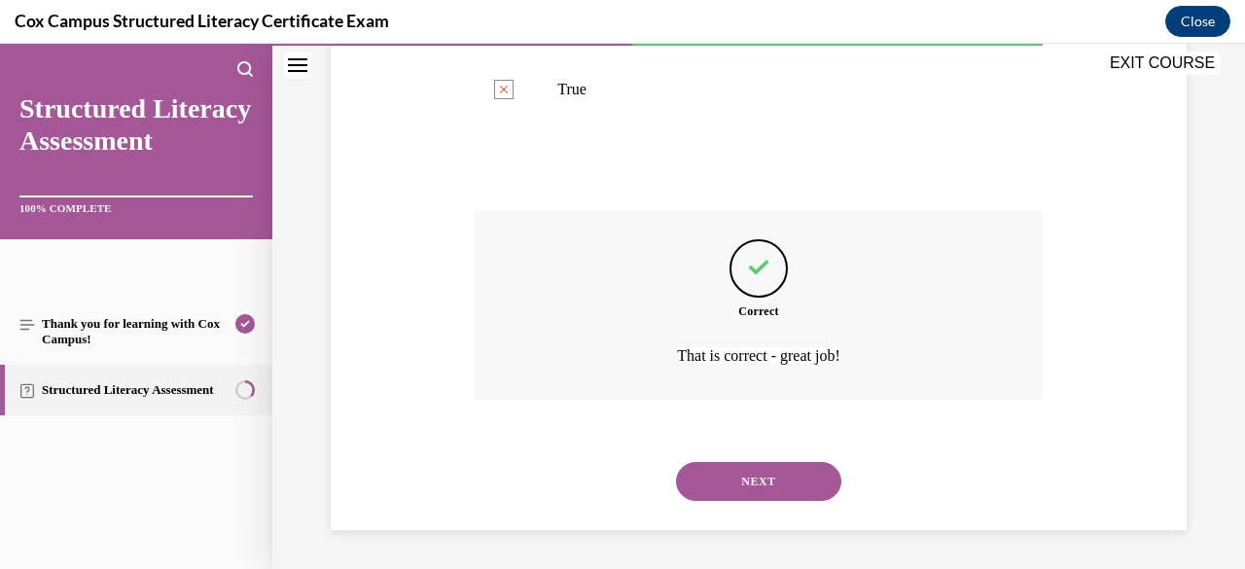
click at [786, 488] on button "NEXT" at bounding box center [758, 481] width 165 height 39
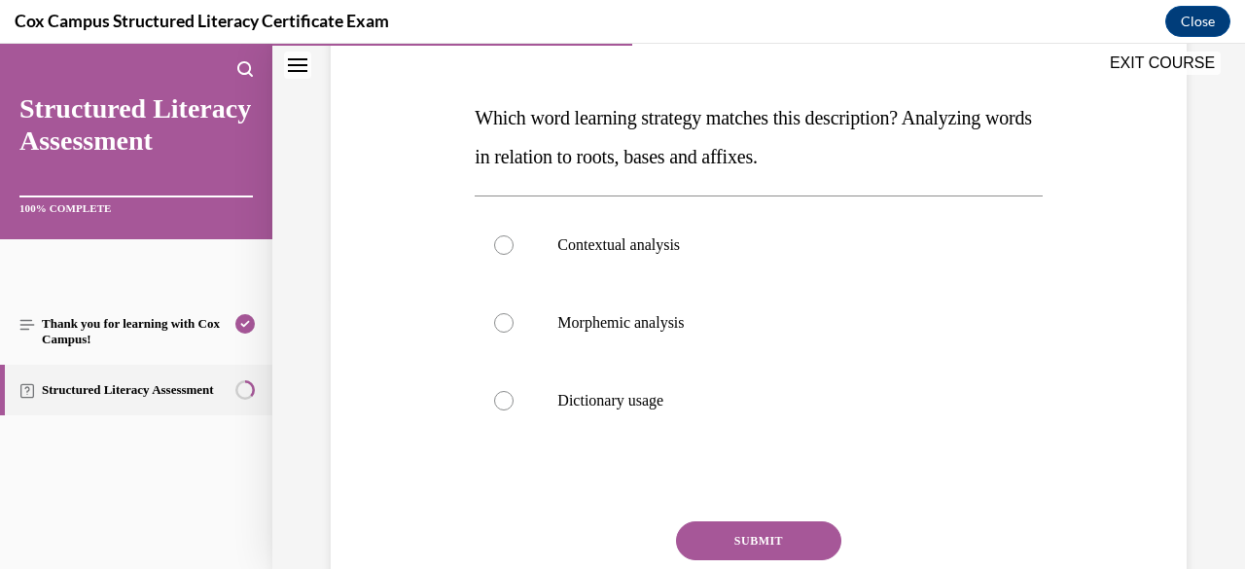
scroll to position [274, 0]
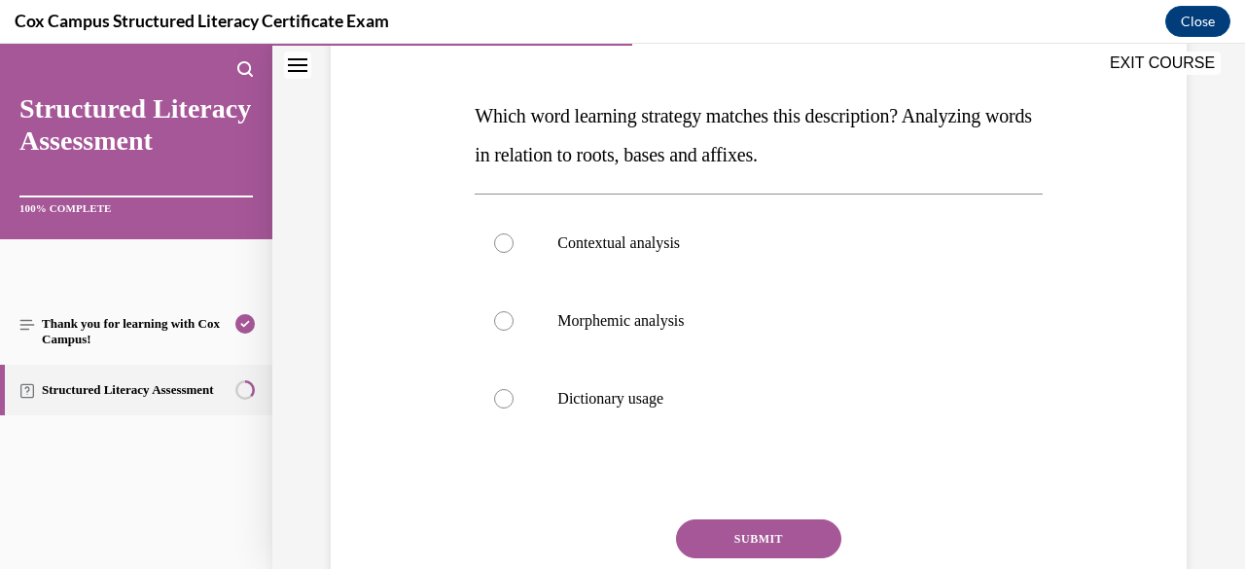
click at [865, 309] on label "Morphemic analysis" at bounding box center [757, 321] width 567 height 78
click at [513, 311] on input "Morphemic analysis" at bounding box center [503, 320] width 19 height 19
click at [784, 543] on button "SUBMIT" at bounding box center [758, 538] width 165 height 39
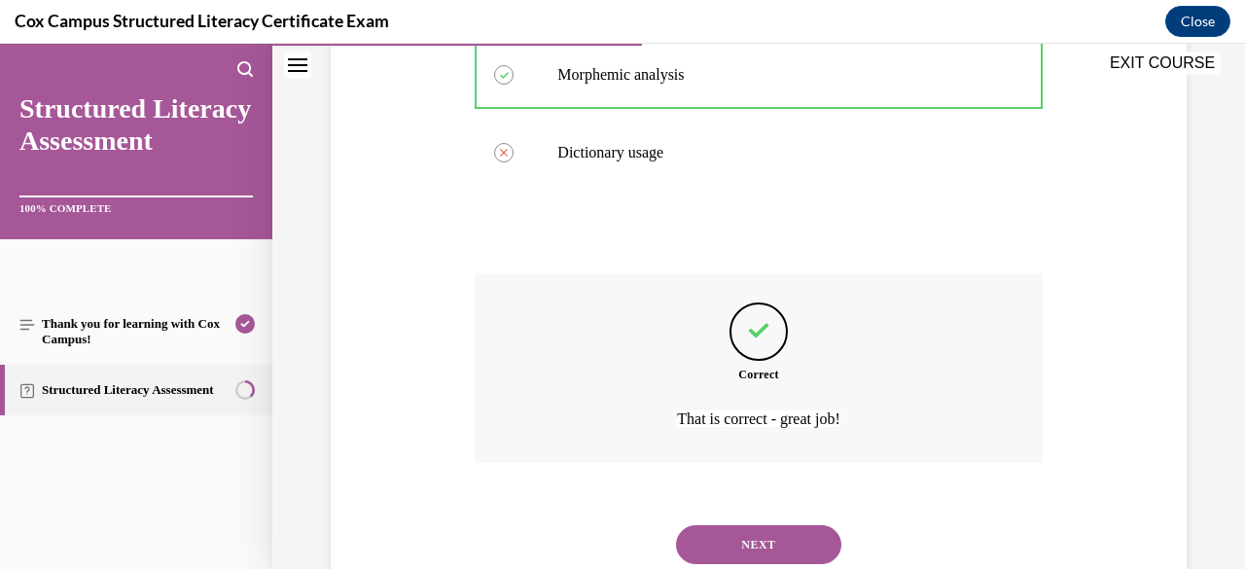
scroll to position [582, 0]
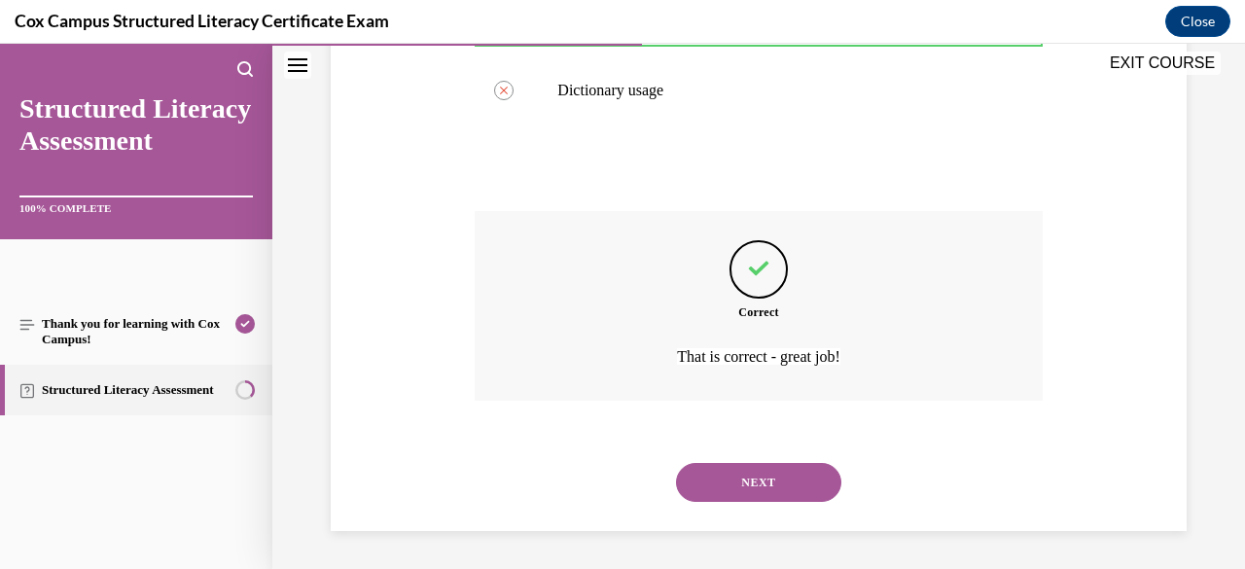
click at [777, 481] on button "NEXT" at bounding box center [758, 482] width 165 height 39
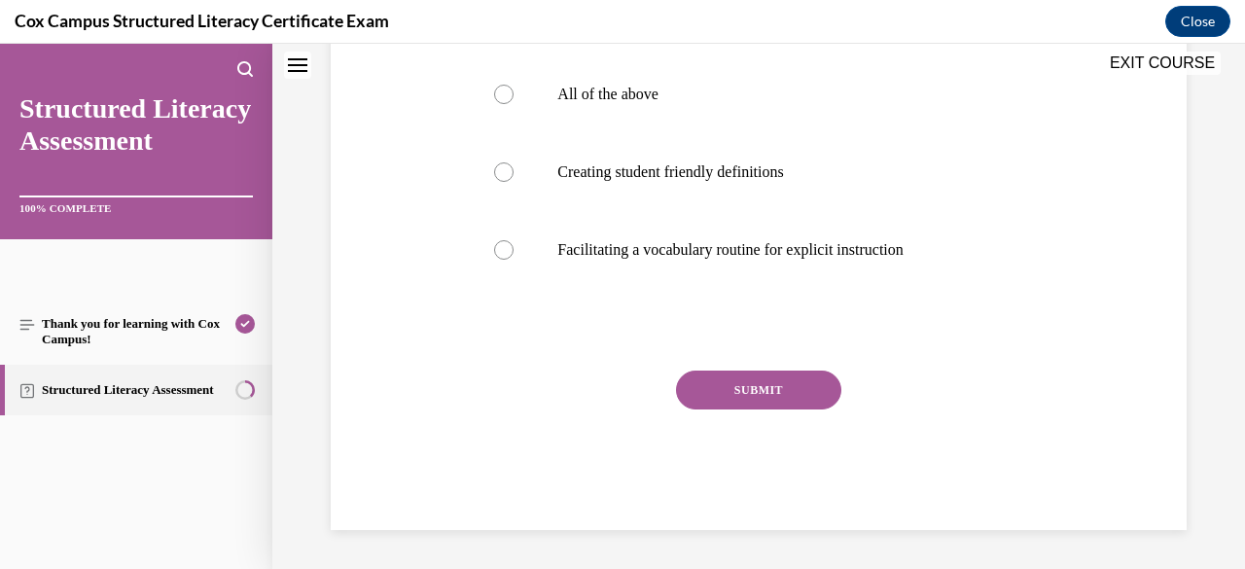
scroll to position [0, 0]
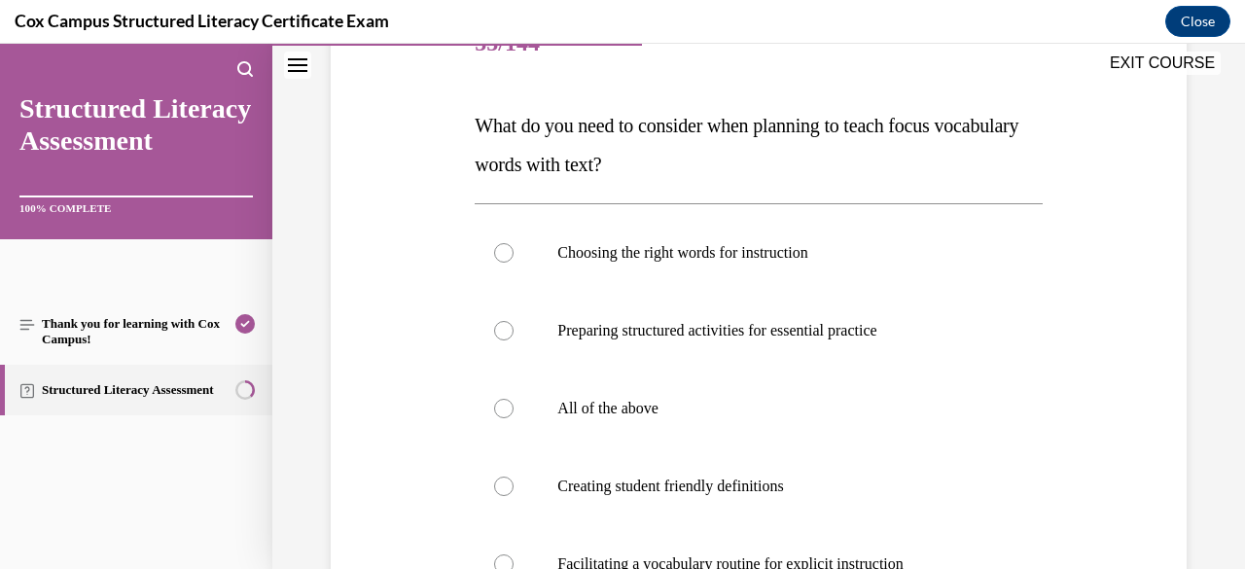
click at [753, 434] on label "All of the above" at bounding box center [757, 408] width 567 height 78
click at [513, 418] on input "All of the above" at bounding box center [503, 408] width 19 height 19
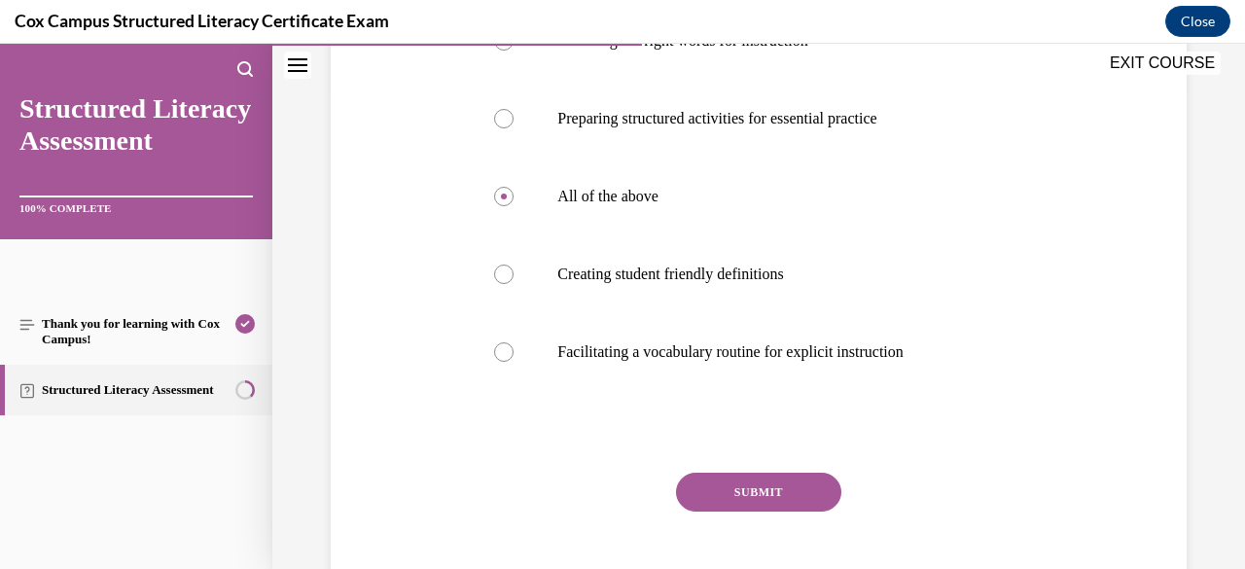
click at [775, 502] on button "SUBMIT" at bounding box center [758, 492] width 165 height 39
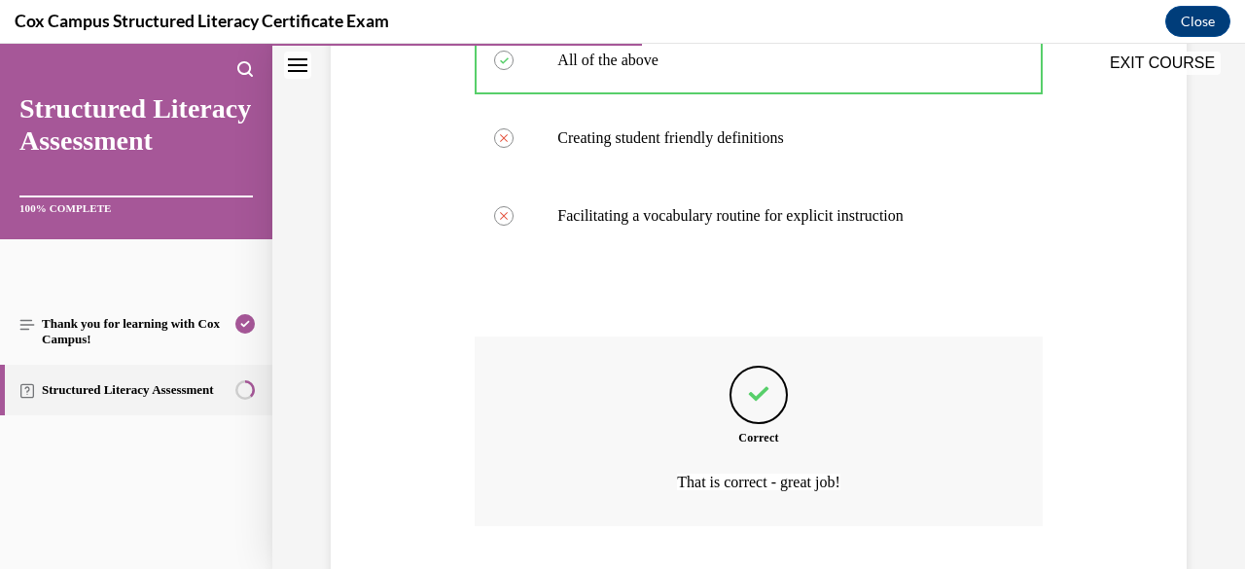
scroll to position [738, 0]
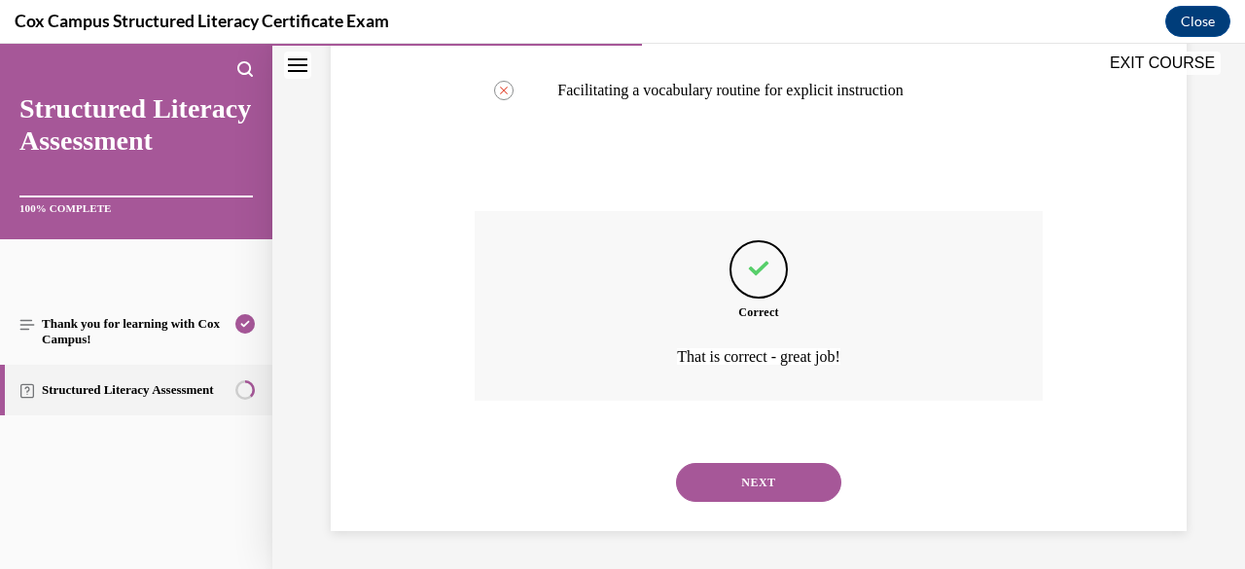
click at [773, 480] on button "NEXT" at bounding box center [758, 482] width 165 height 39
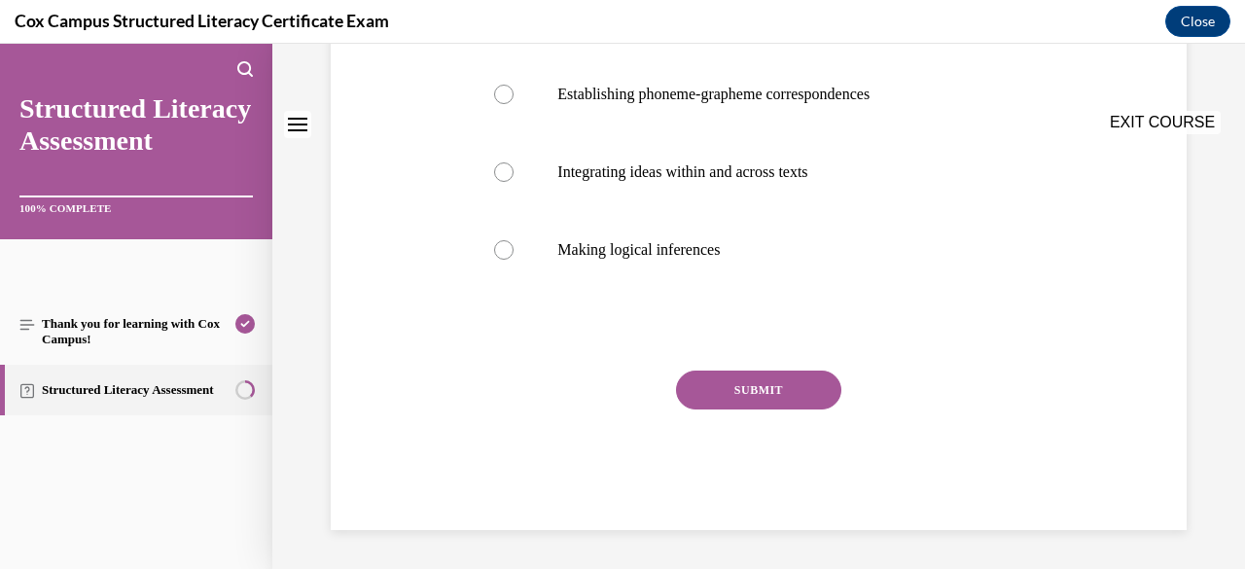
scroll to position [0, 0]
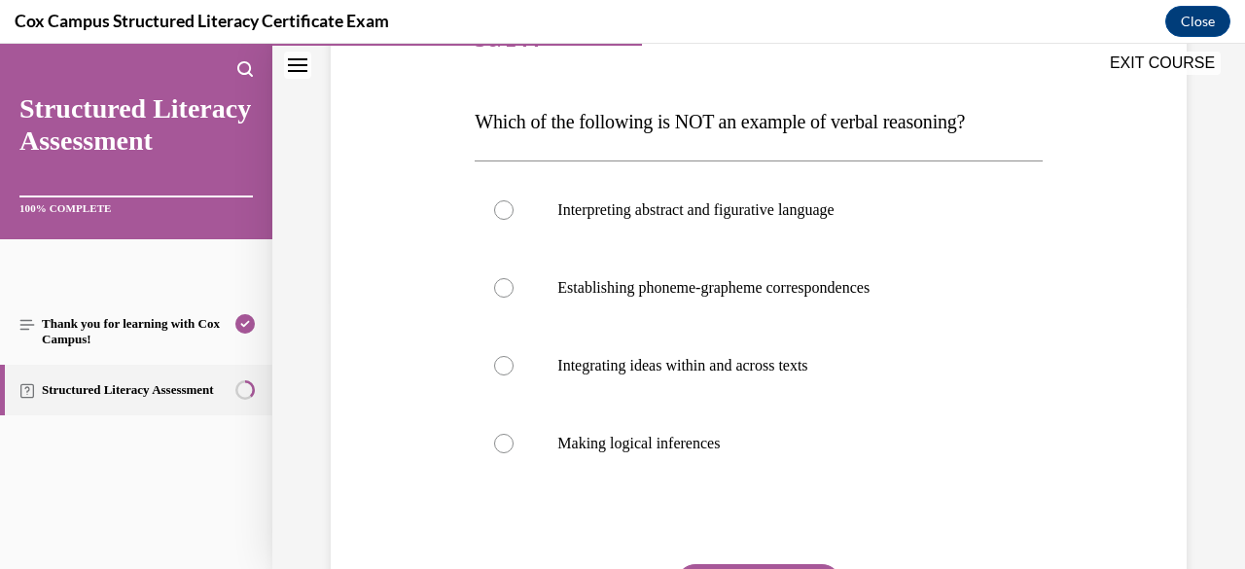
click at [869, 297] on label "Establishing phoneme-grapheme correspondences" at bounding box center [757, 288] width 567 height 78
click at [513, 297] on input "Establishing phoneme-grapheme correspondences" at bounding box center [503, 287] width 19 height 19
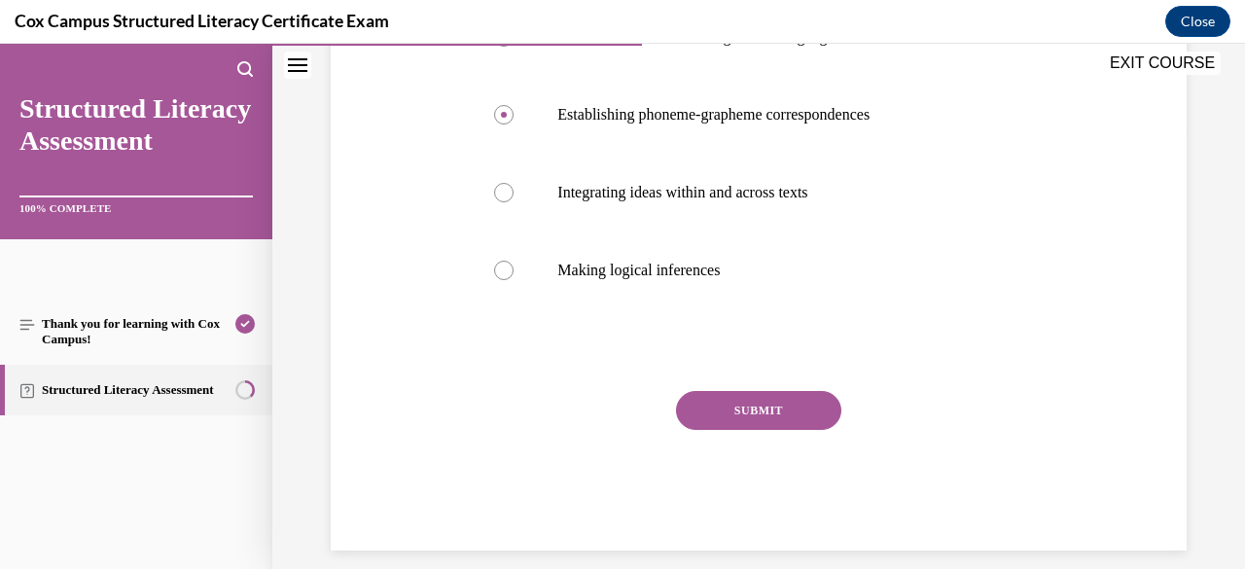
click at [803, 410] on button "SUBMIT" at bounding box center [758, 410] width 165 height 39
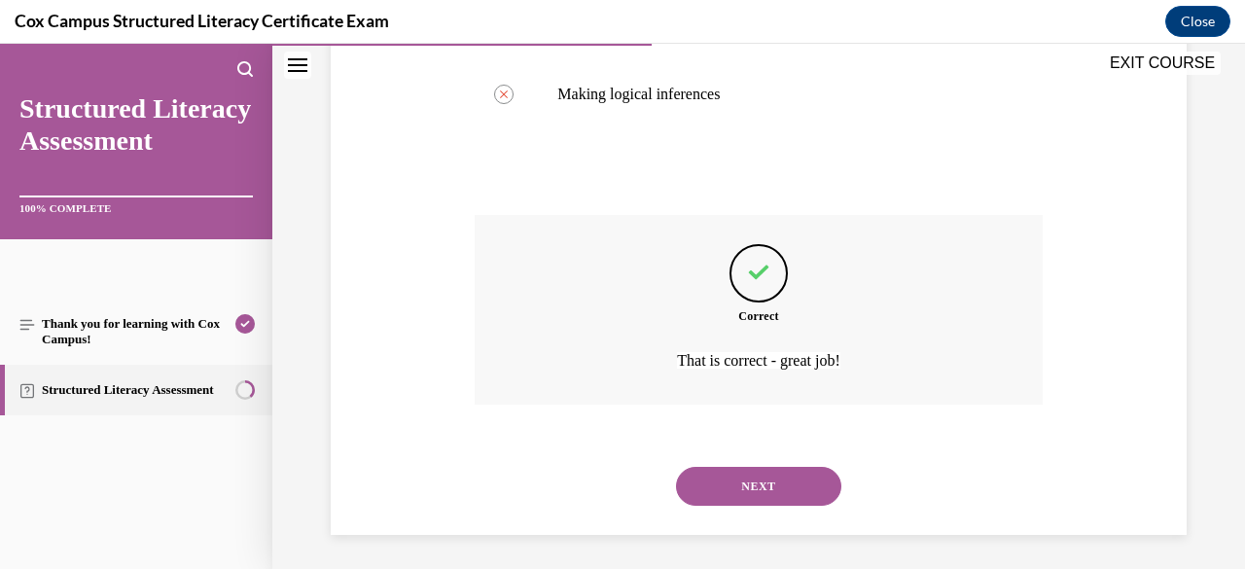
scroll to position [621, 0]
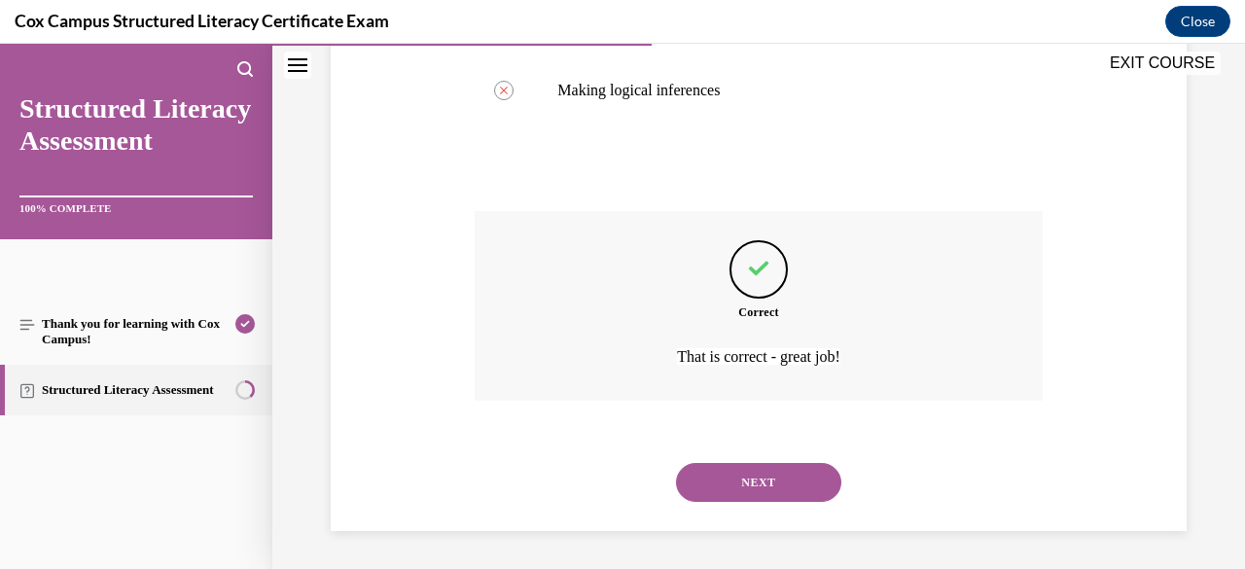
click at [781, 488] on button "NEXT" at bounding box center [758, 482] width 165 height 39
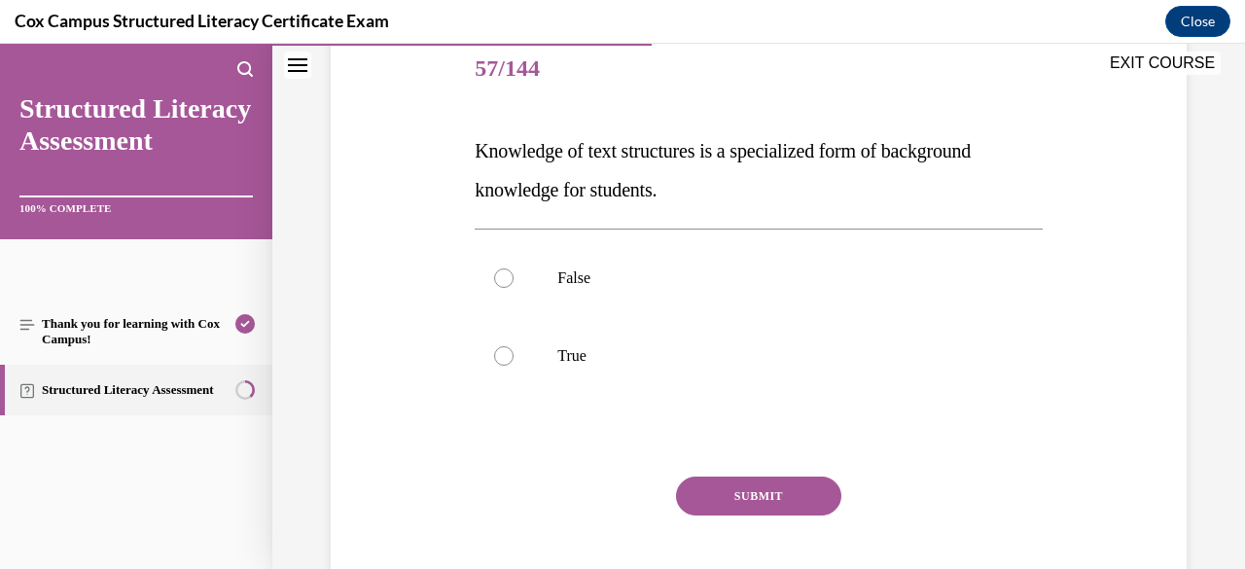
click at [823, 360] on p "True" at bounding box center [775, 355] width 436 height 19
click at [513, 360] on input "True" at bounding box center [503, 355] width 19 height 19
click at [780, 498] on button "SUBMIT" at bounding box center [758, 495] width 165 height 39
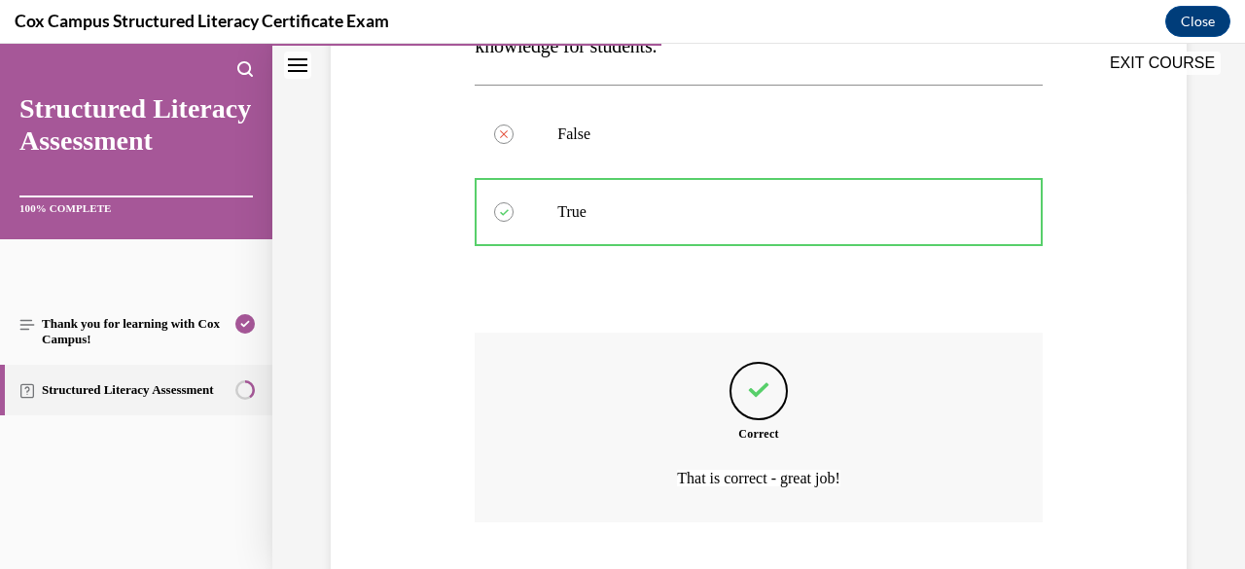
scroll to position [505, 0]
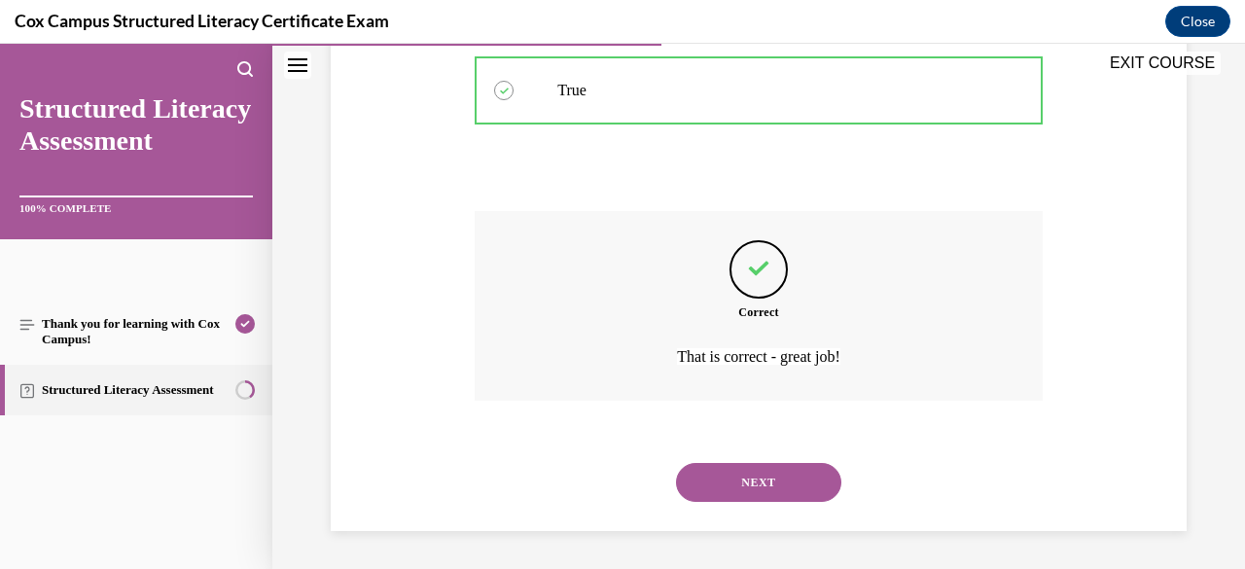
click at [778, 498] on button "NEXT" at bounding box center [758, 482] width 165 height 39
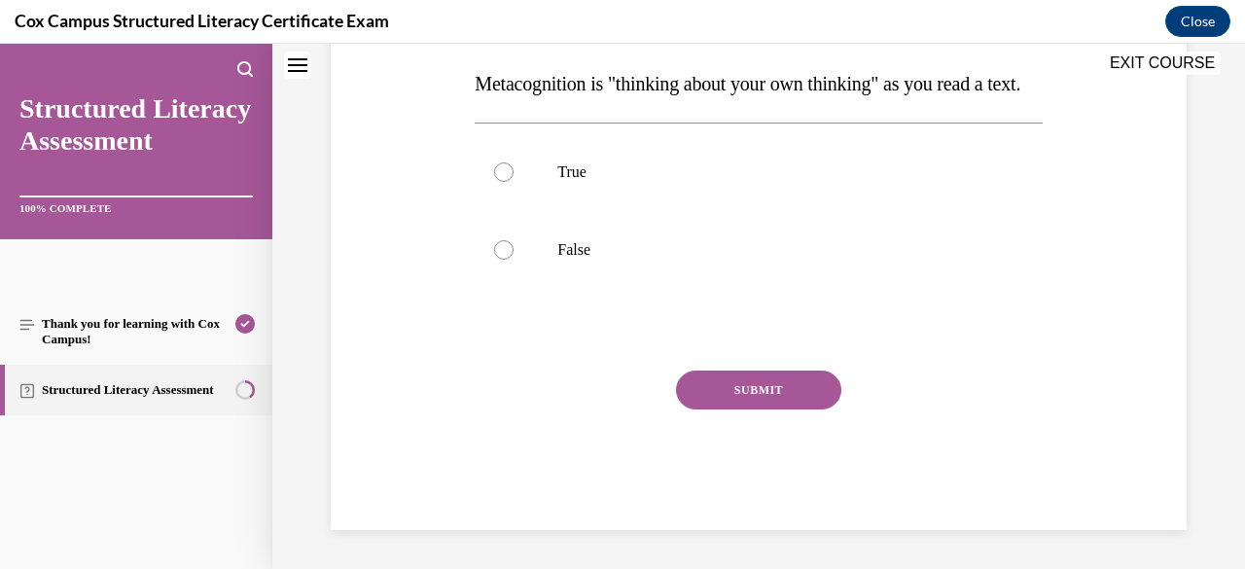
scroll to position [0, 0]
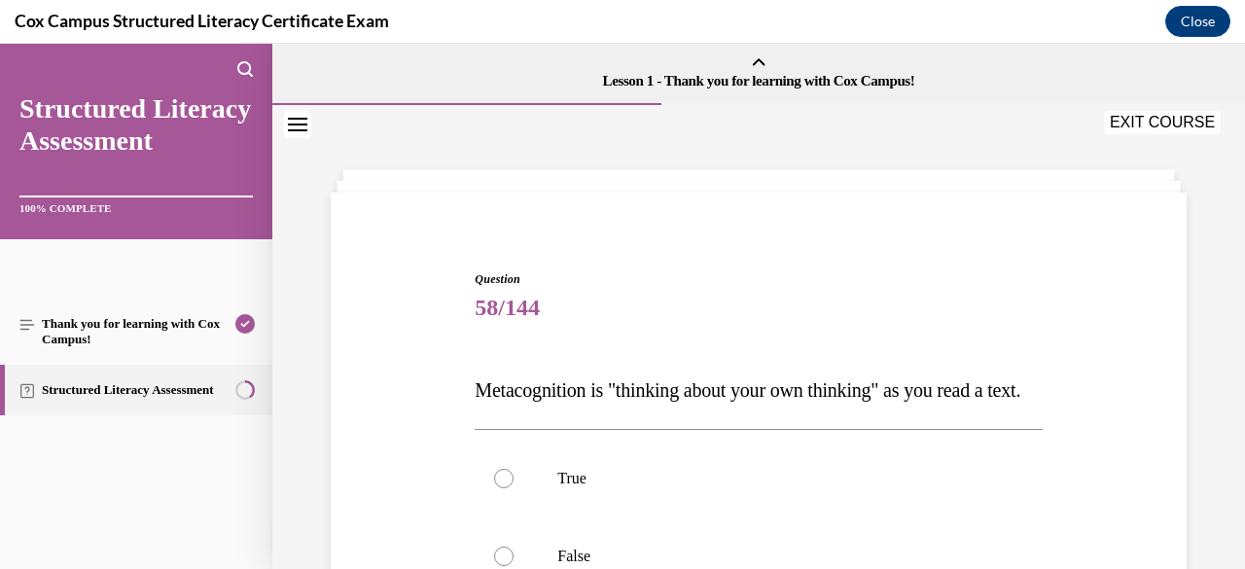
click at [772, 488] on p "True" at bounding box center [775, 478] width 436 height 19
click at [513, 488] on input "True" at bounding box center [503, 478] width 19 height 19
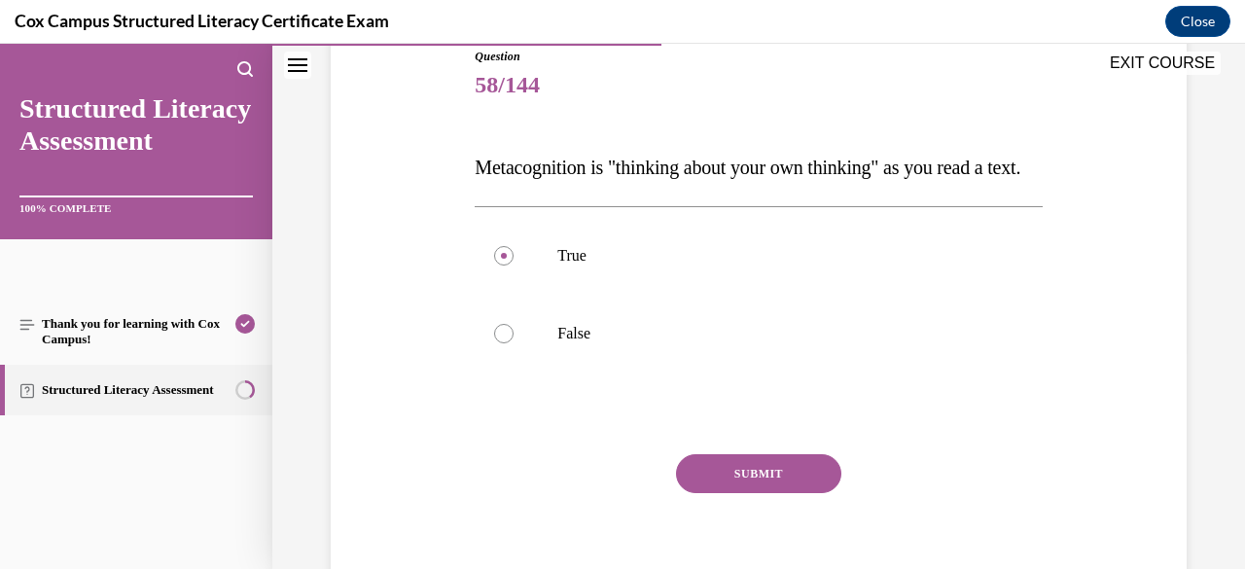
click at [795, 493] on button "SUBMIT" at bounding box center [758, 473] width 165 height 39
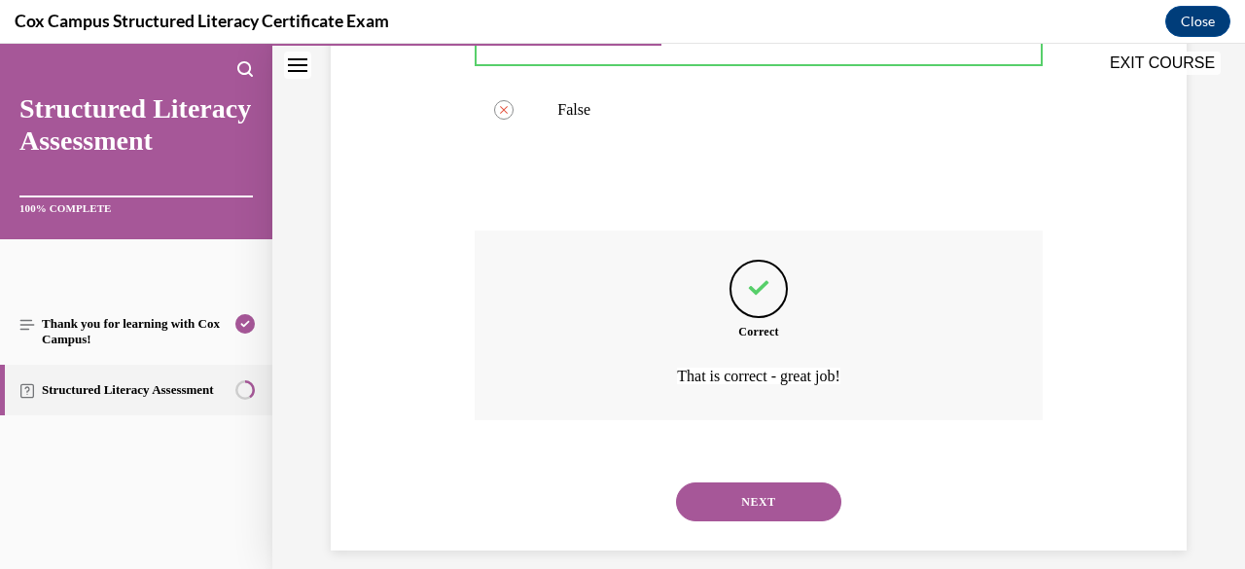
scroll to position [505, 0]
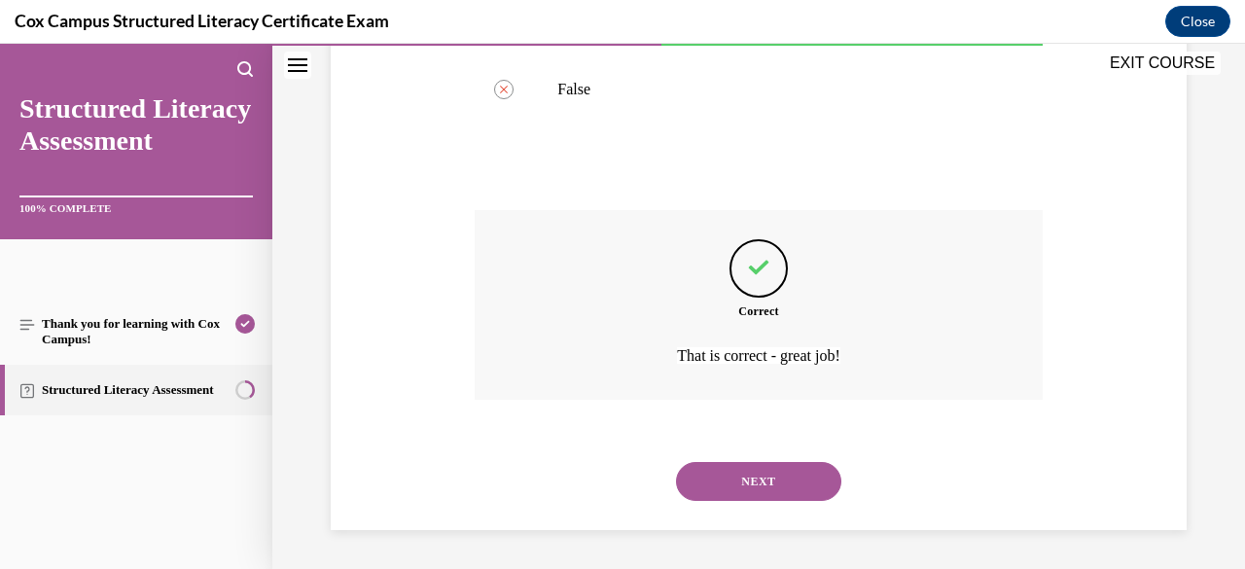
click at [777, 492] on button "NEXT" at bounding box center [758, 481] width 165 height 39
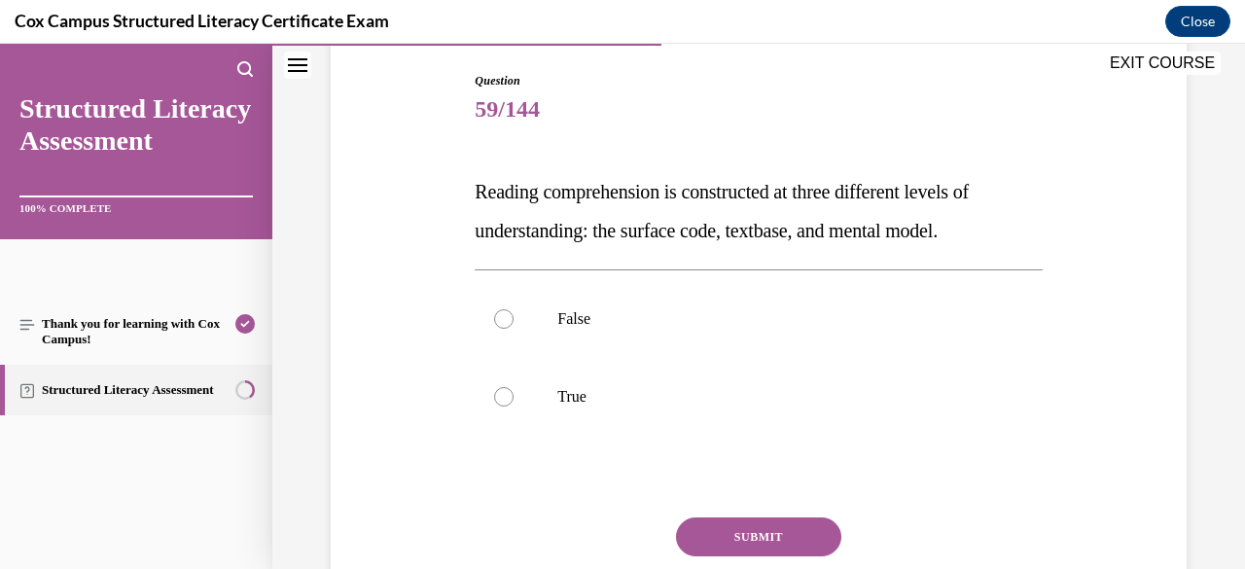
scroll to position [200, 0]
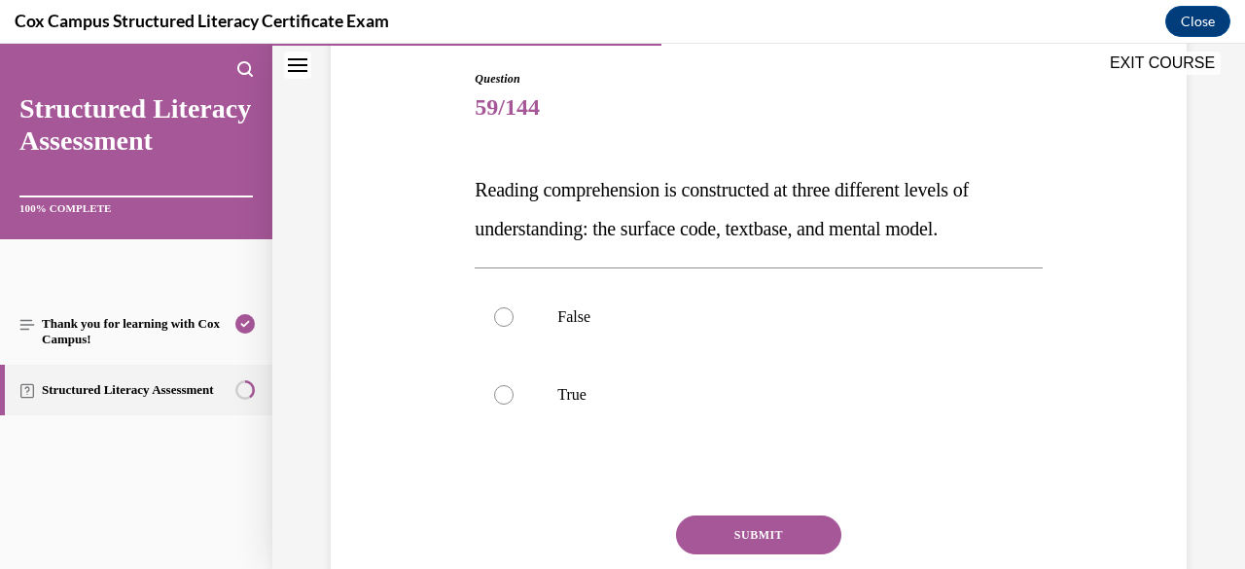
click at [799, 423] on label "True" at bounding box center [757, 395] width 567 height 78
click at [513, 404] on input "True" at bounding box center [503, 394] width 19 height 19
click at [780, 541] on button "SUBMIT" at bounding box center [758, 534] width 165 height 39
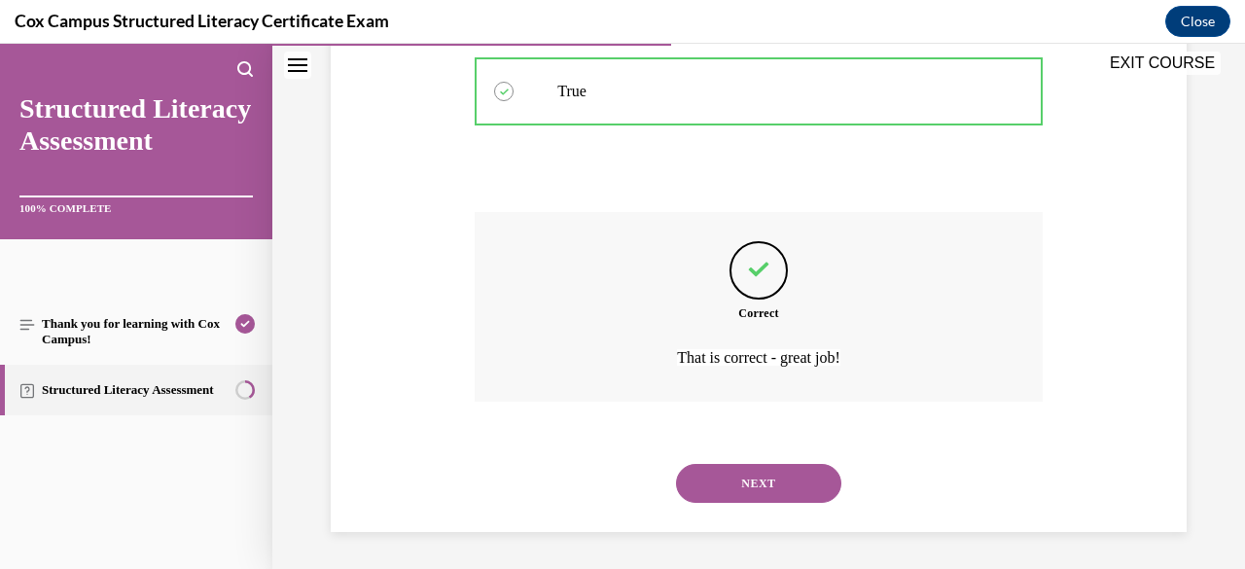
scroll to position [505, 0]
click at [786, 515] on div "NEXT" at bounding box center [757, 482] width 567 height 78
click at [786, 498] on button "NEXT" at bounding box center [758, 482] width 165 height 39
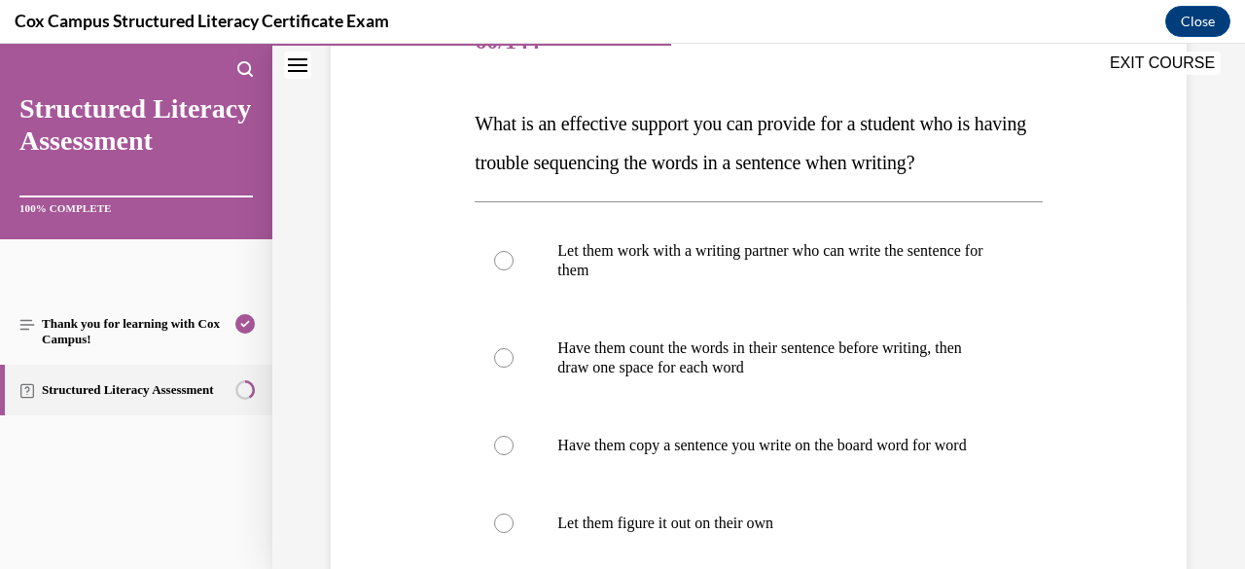
scroll to position [266, 0]
click at [842, 362] on p "Have them count the words in their sentence before writing, then draw one space…" at bounding box center [775, 357] width 436 height 39
click at [513, 362] on input "Have them count the words in their sentence before writing, then draw one space…" at bounding box center [503, 357] width 19 height 19
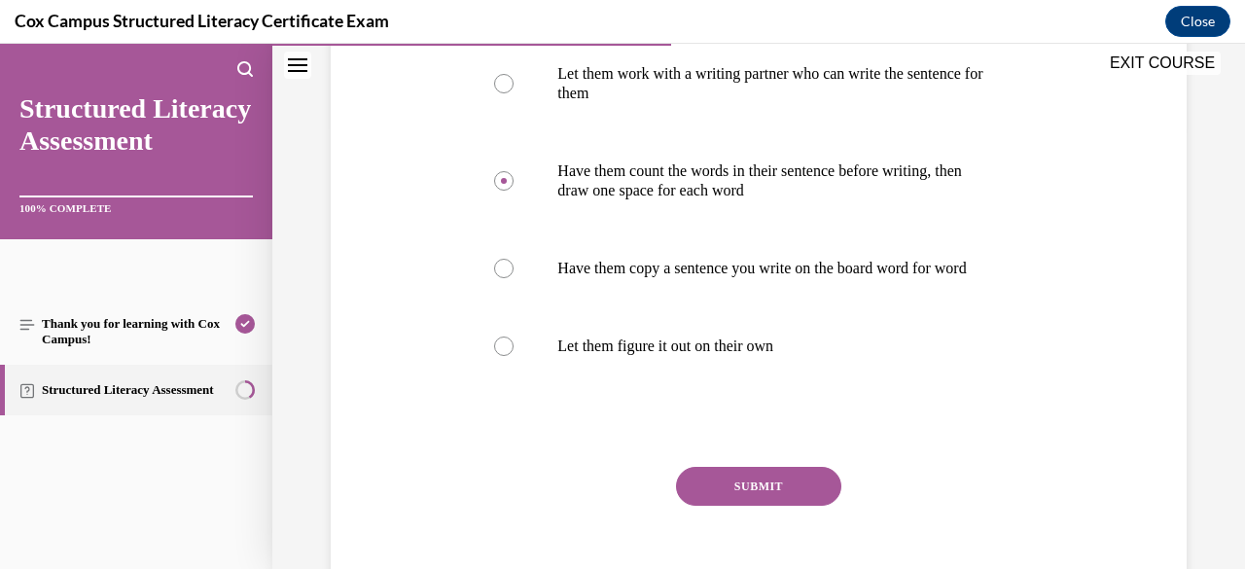
click at [785, 506] on button "SUBMIT" at bounding box center [758, 486] width 165 height 39
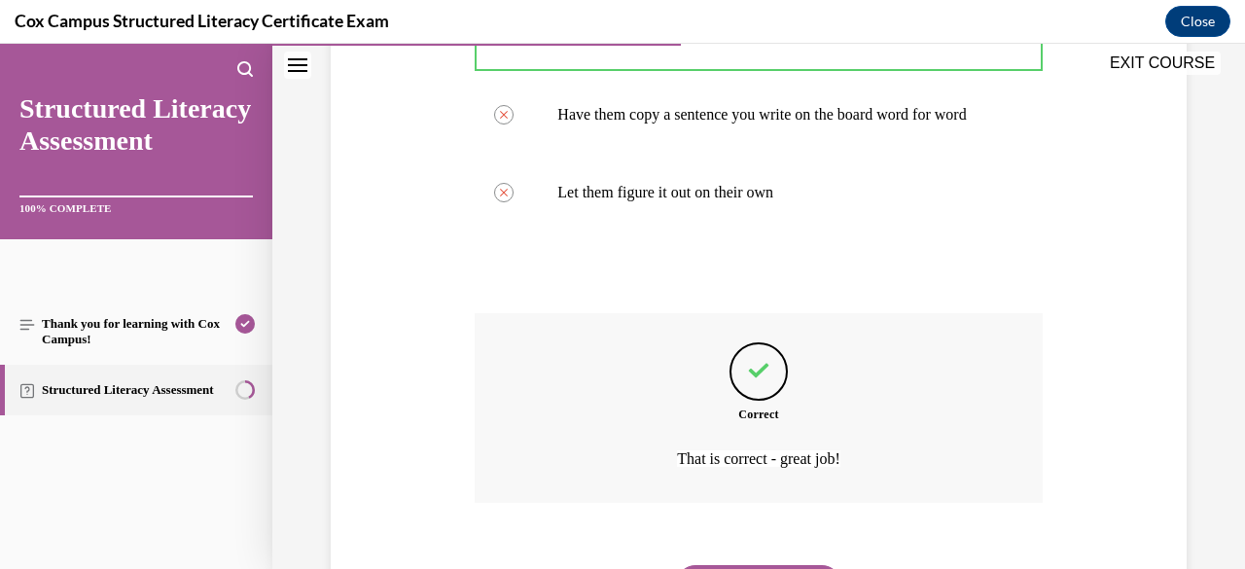
scroll to position [719, 0]
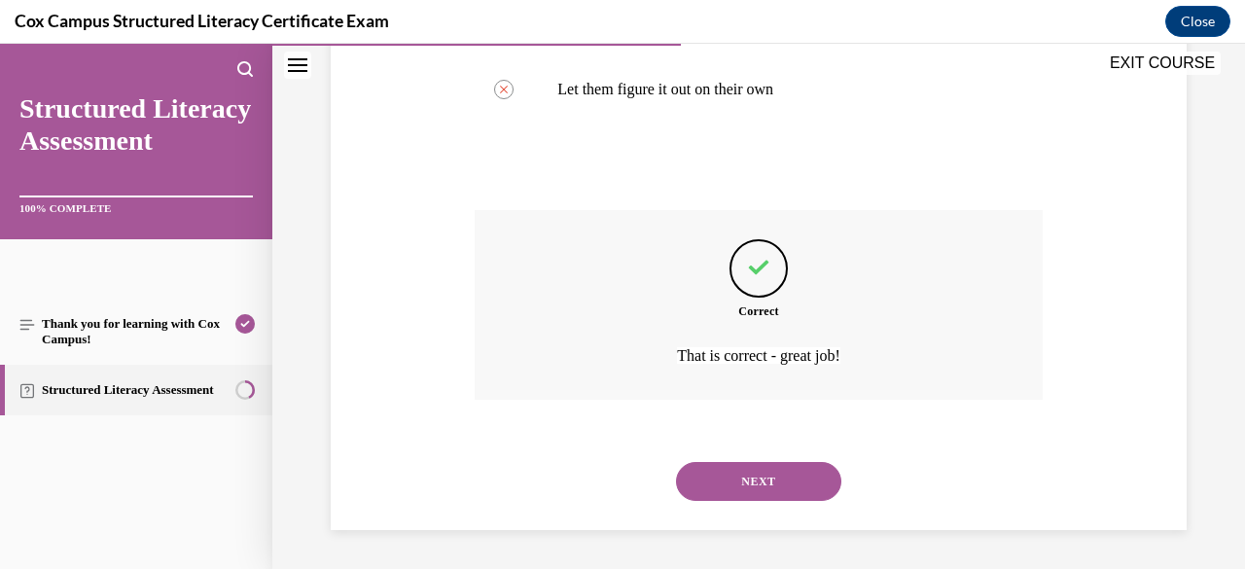
click at [799, 498] on button "NEXT" at bounding box center [758, 481] width 165 height 39
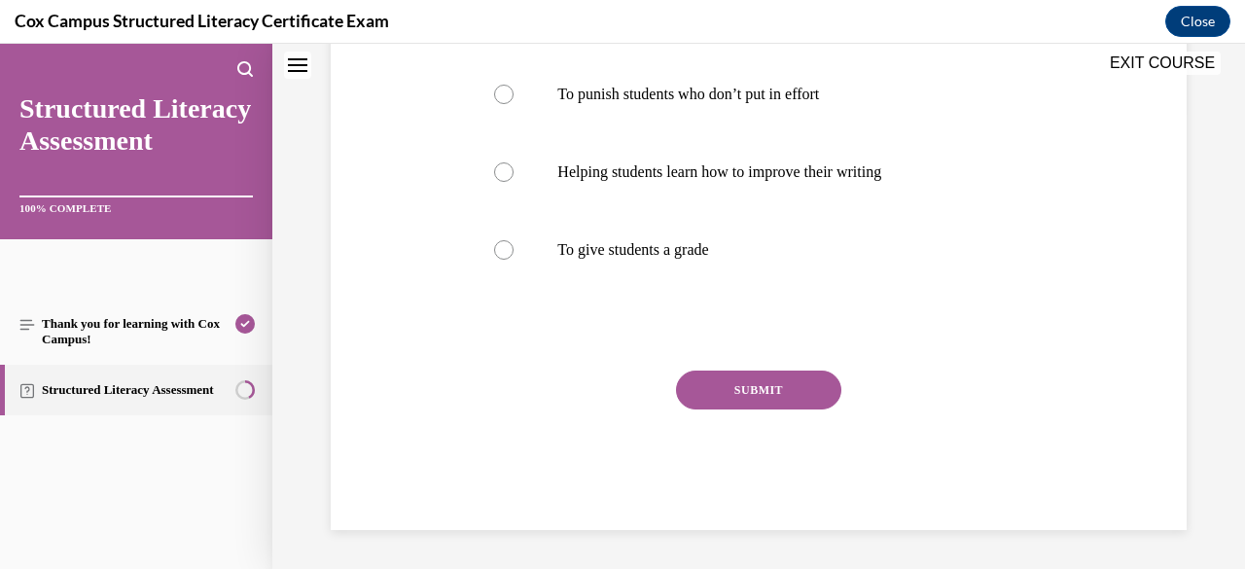
scroll to position [0, 0]
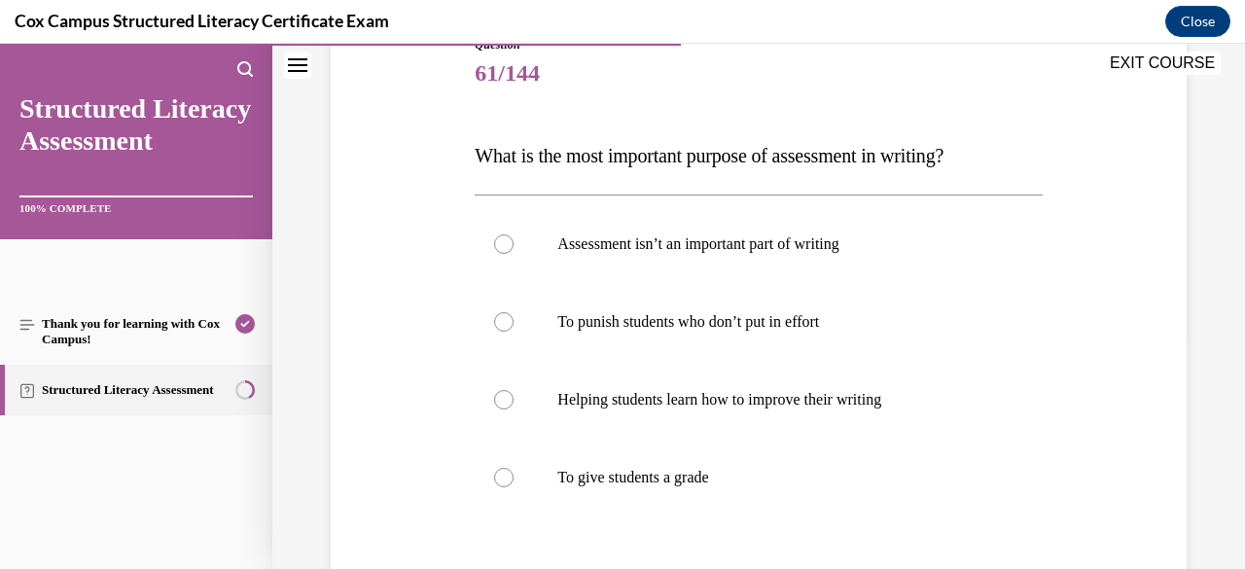
click at [848, 430] on label "Helping students learn how to improve their writing" at bounding box center [757, 400] width 567 height 78
click at [513, 409] on input "Helping students learn how to improve their writing" at bounding box center [503, 399] width 19 height 19
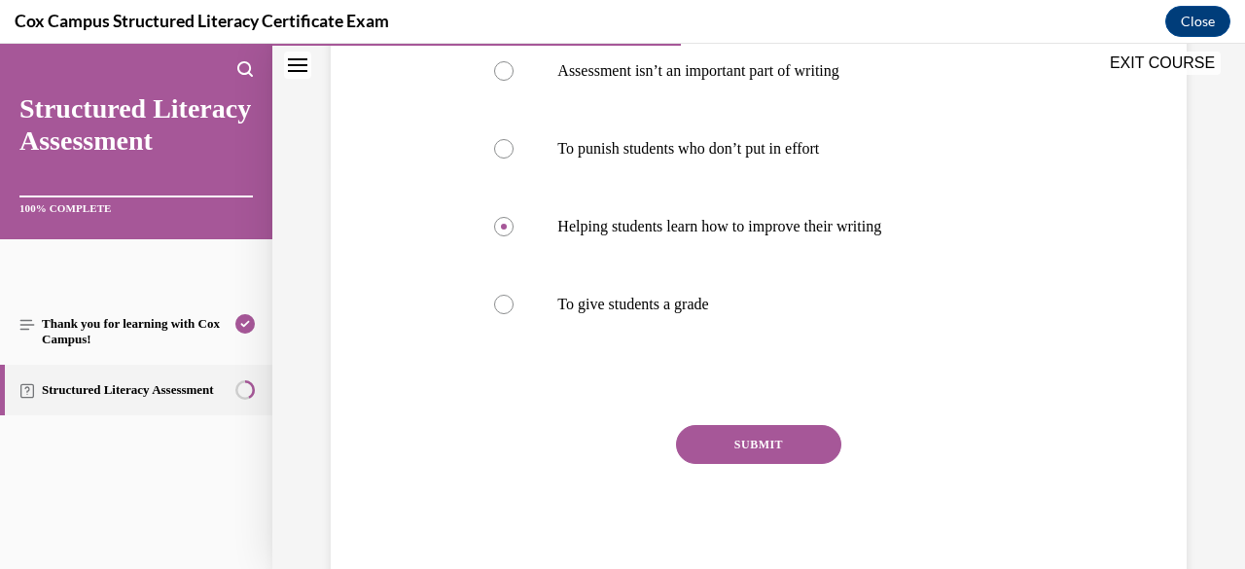
click at [797, 444] on button "SUBMIT" at bounding box center [758, 444] width 165 height 39
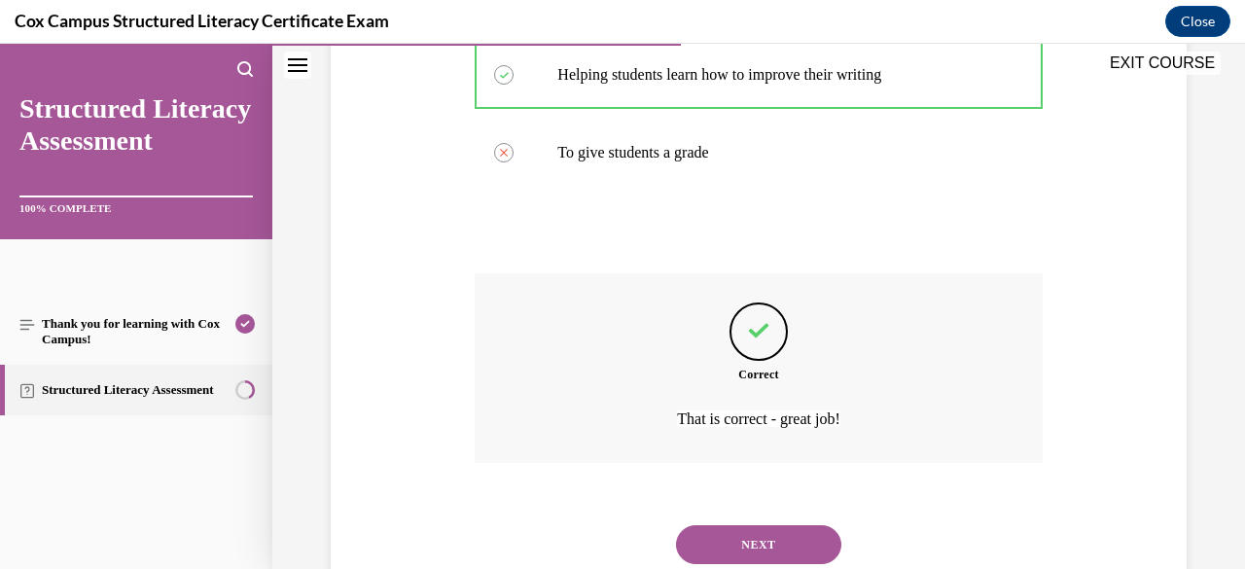
scroll to position [621, 0]
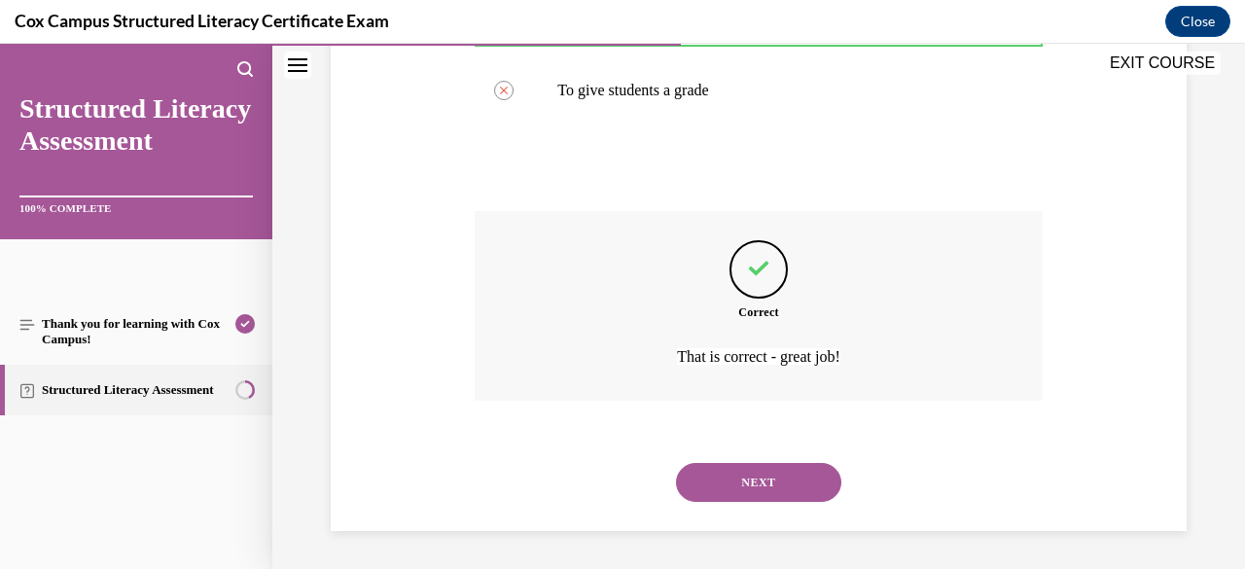
click at [789, 502] on div "NEXT" at bounding box center [757, 482] width 567 height 78
click at [789, 492] on button "NEXT" at bounding box center [758, 482] width 165 height 39
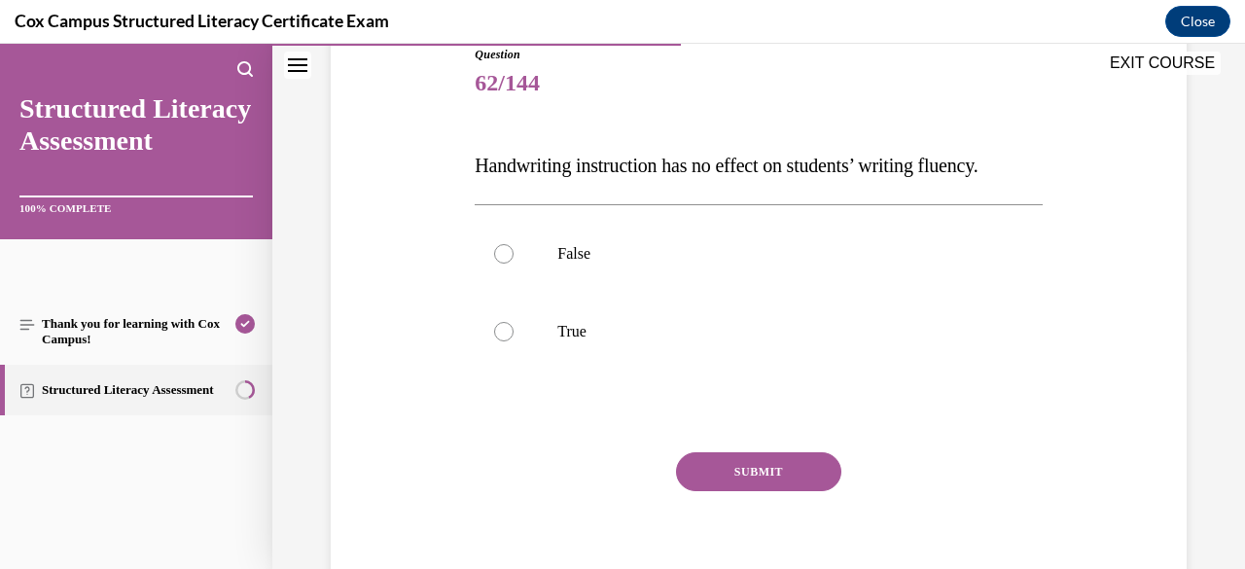
scroll to position [227, 0]
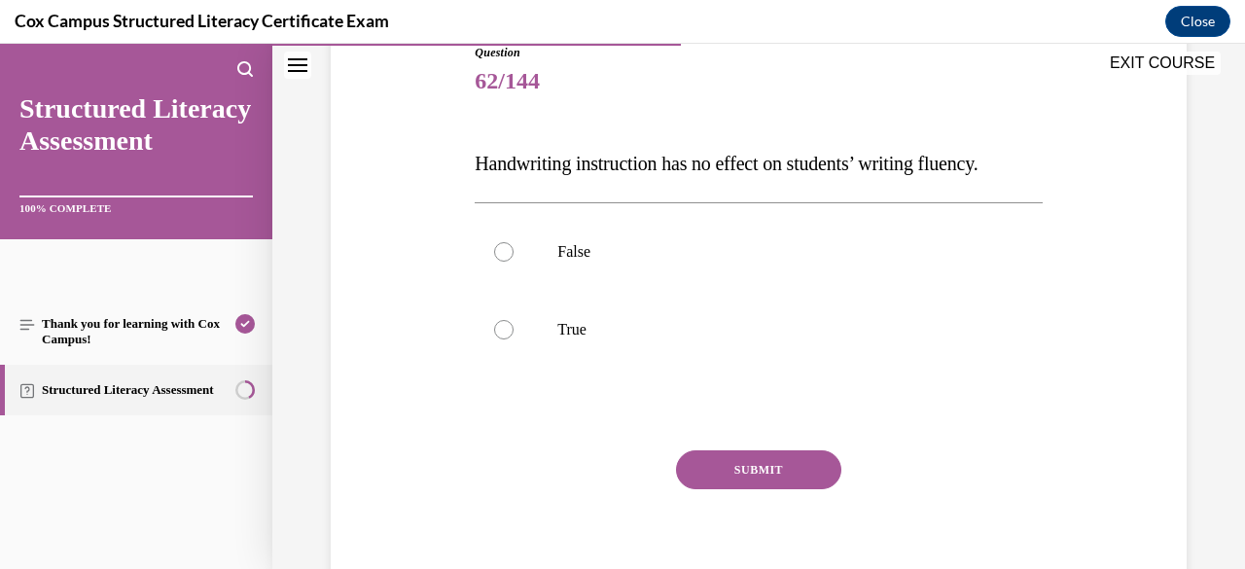
click at [775, 262] on p "False" at bounding box center [775, 251] width 436 height 19
click at [513, 262] on input "False" at bounding box center [503, 251] width 19 height 19
click at [784, 489] on button "SUBMIT" at bounding box center [758, 469] width 165 height 39
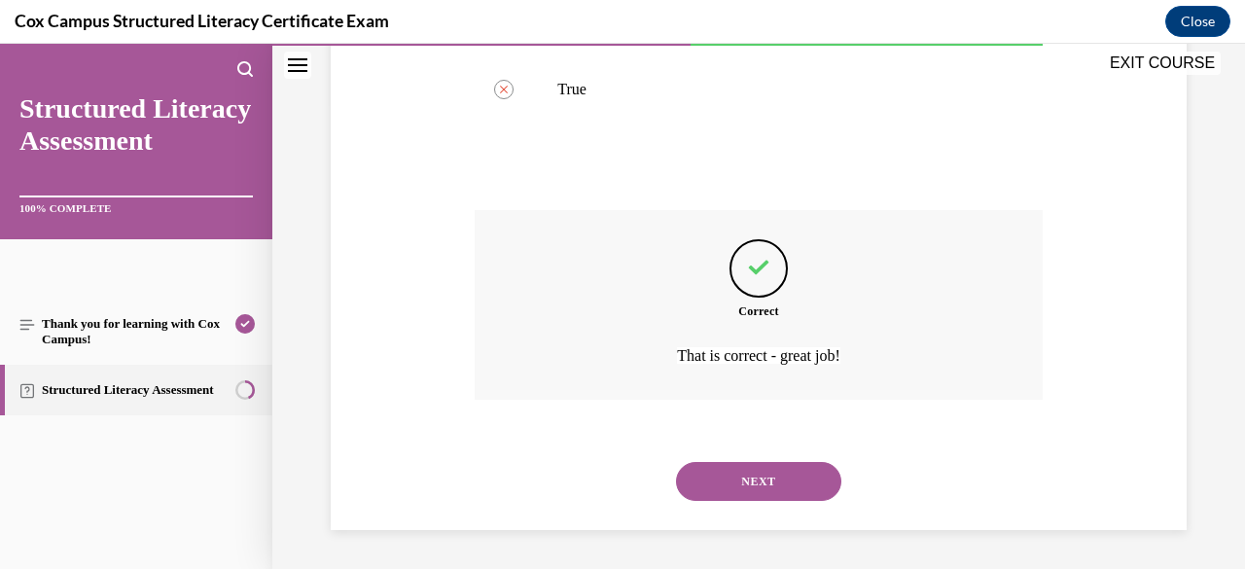
scroll to position [505, 0]
click at [789, 492] on button "NEXT" at bounding box center [758, 481] width 165 height 39
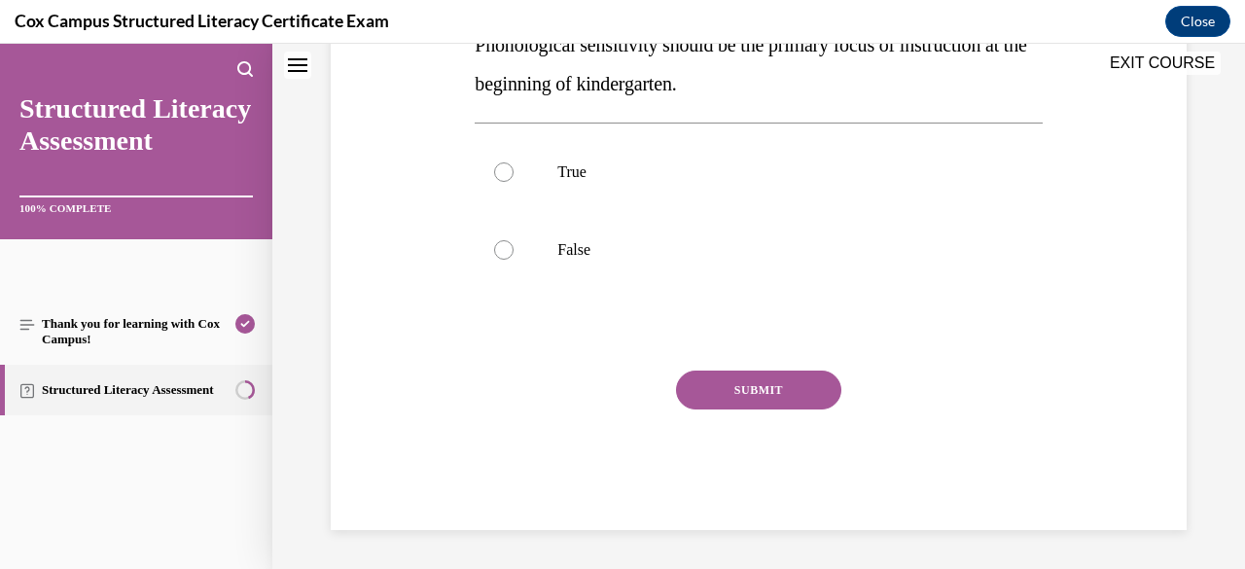
scroll to position [0, 0]
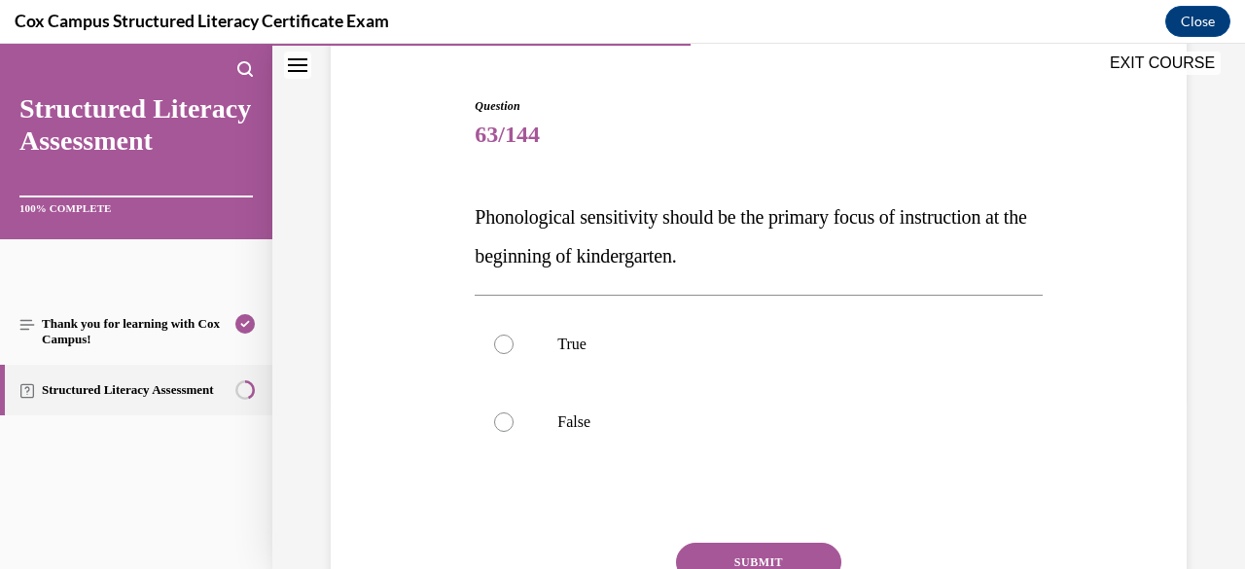
click at [813, 431] on label "False" at bounding box center [757, 422] width 567 height 78
click at [513, 431] on input "False" at bounding box center [503, 421] width 19 height 19
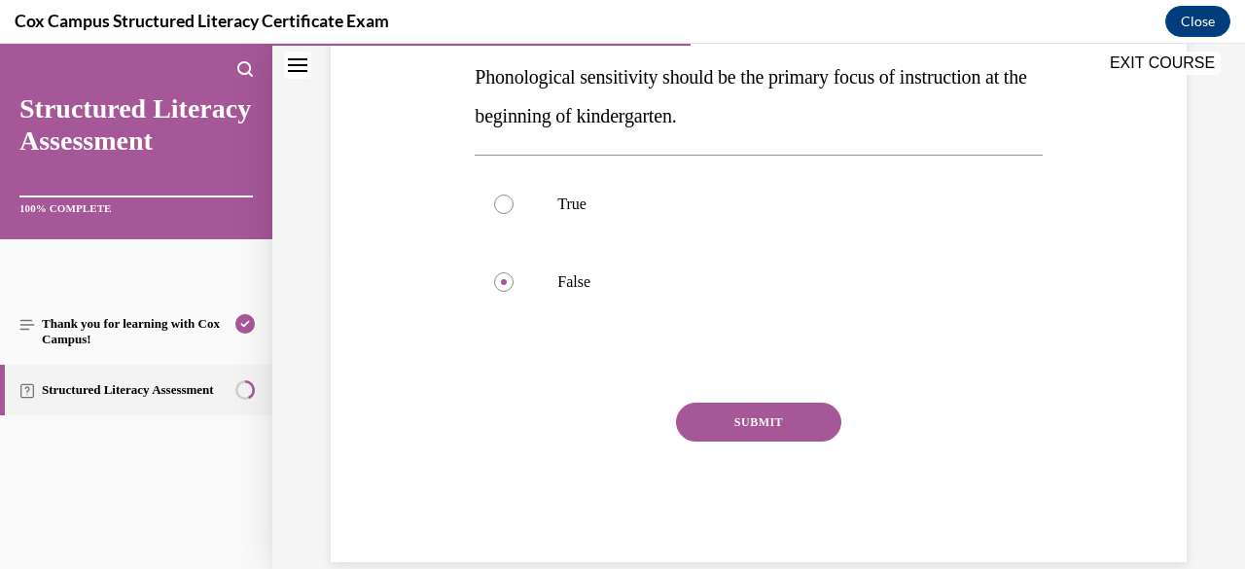
click at [801, 416] on button "SUBMIT" at bounding box center [758, 422] width 165 height 39
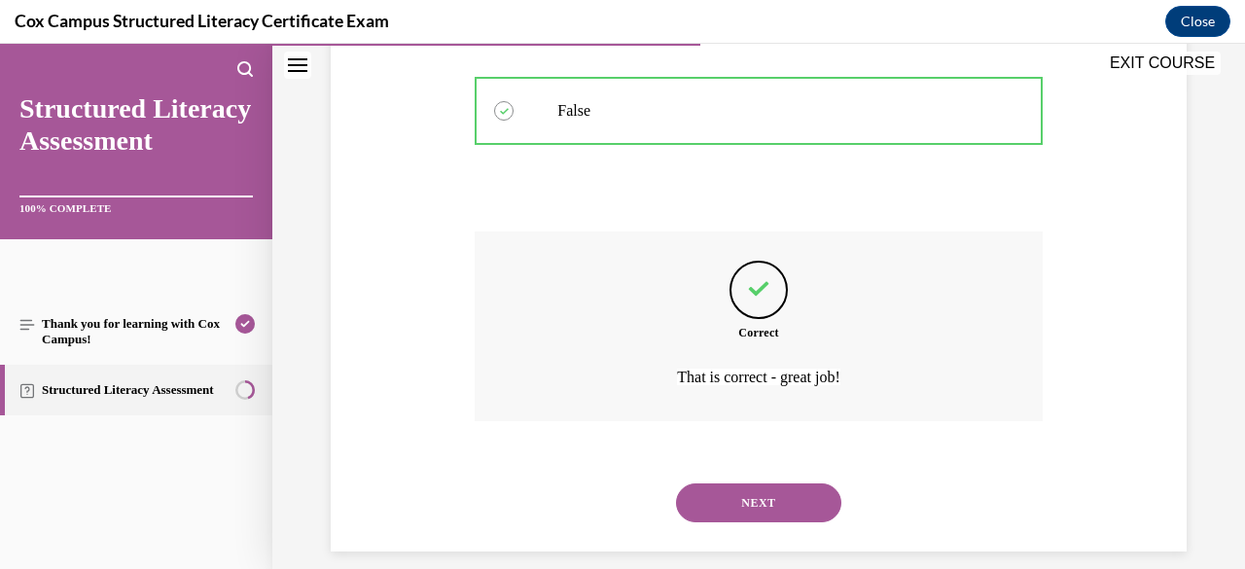
scroll to position [505, 0]
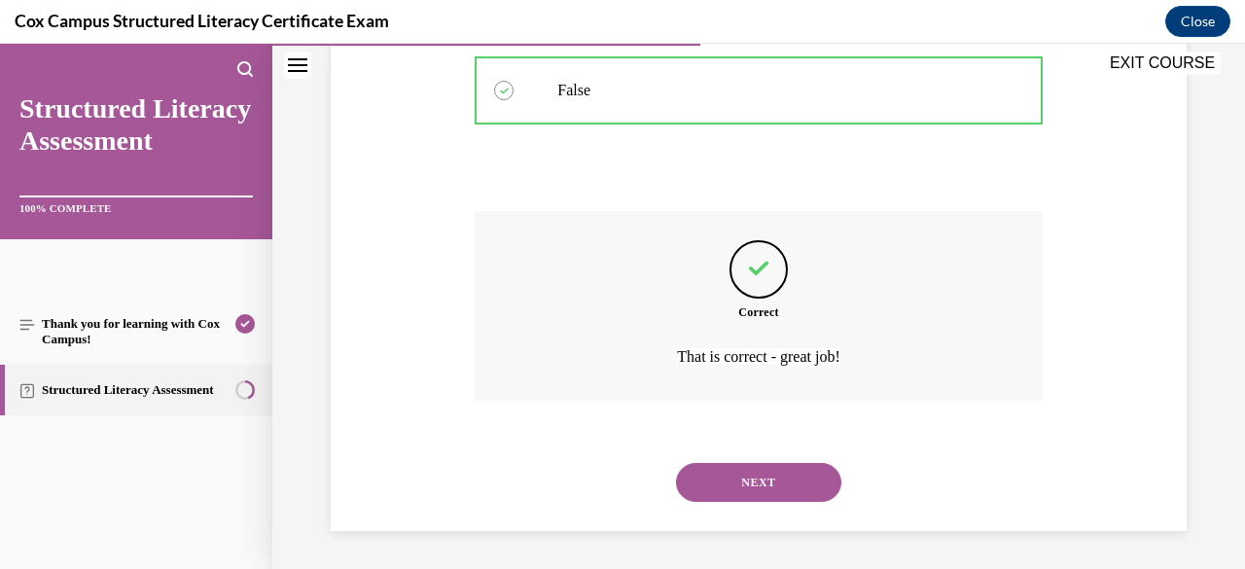
click at [789, 497] on button "NEXT" at bounding box center [758, 482] width 165 height 39
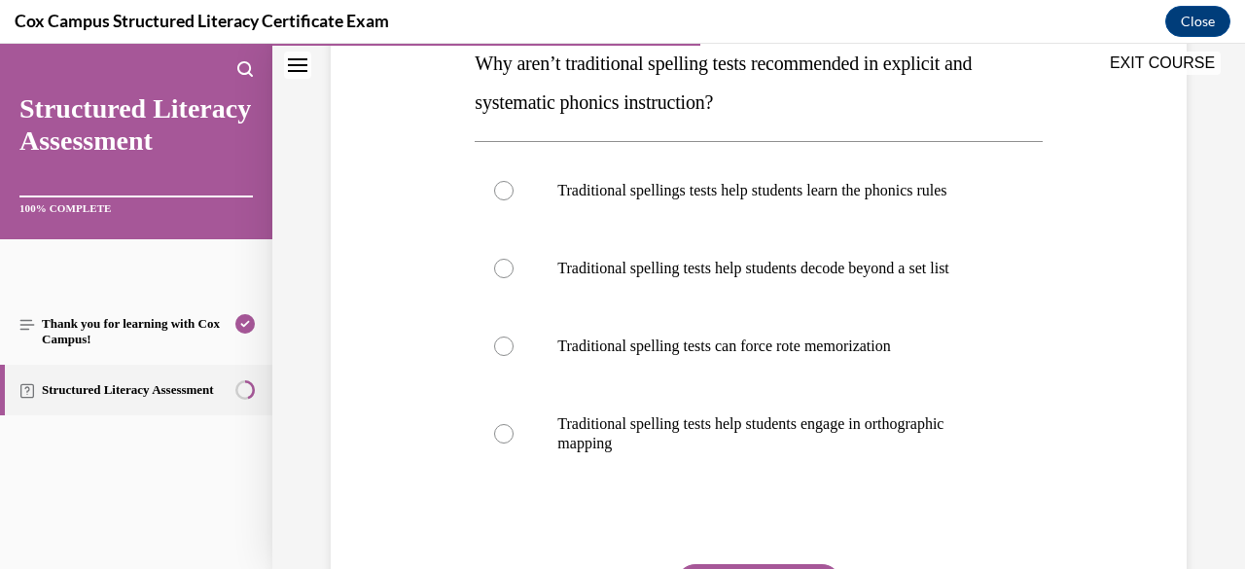
scroll to position [333, 0]
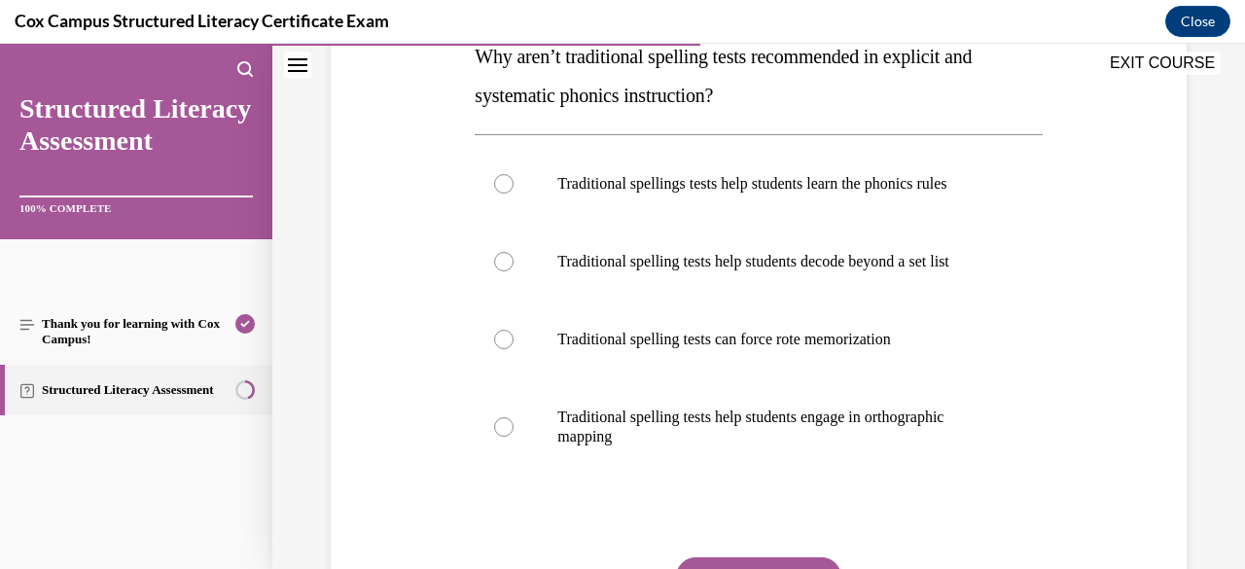
click at [882, 349] on p "Traditional spelling tests can force rote memorization" at bounding box center [775, 339] width 436 height 19
click at [513, 349] on input "Traditional spelling tests can force rote memorization" at bounding box center [503, 339] width 19 height 19
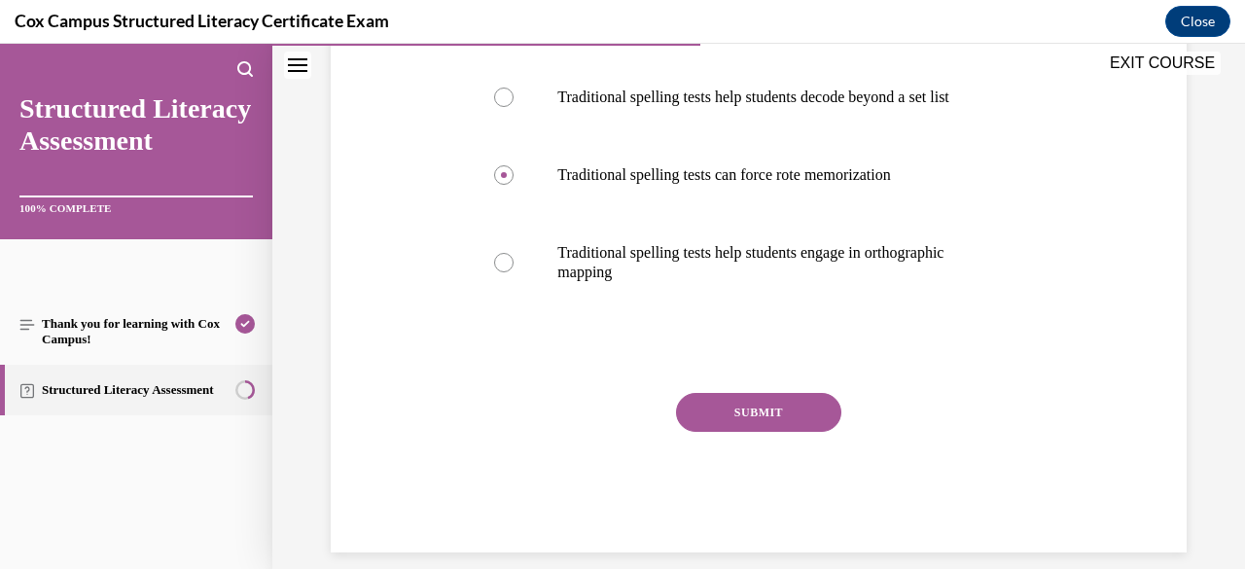
click at [794, 432] on button "SUBMIT" at bounding box center [758, 412] width 165 height 39
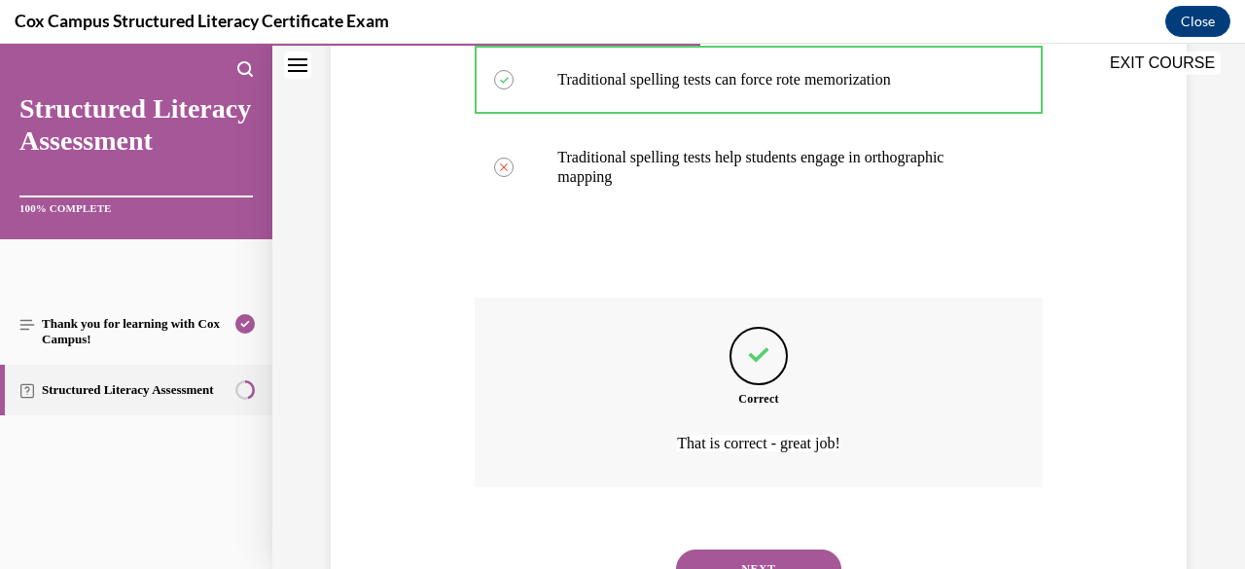
scroll to position [719, 0]
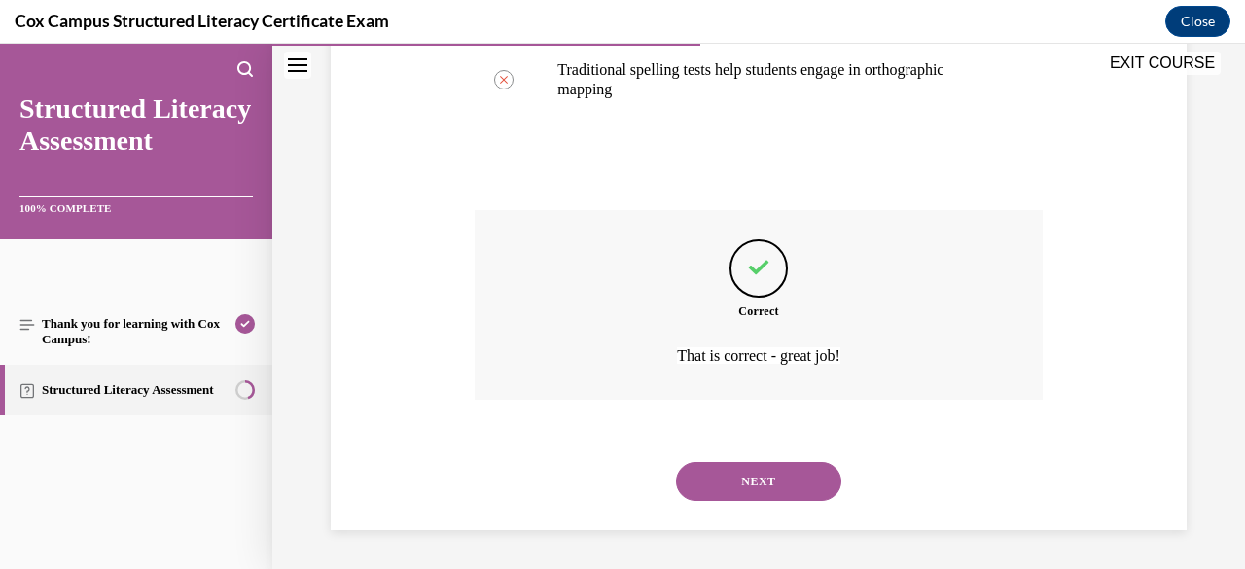
click at [774, 490] on button "NEXT" at bounding box center [758, 481] width 165 height 39
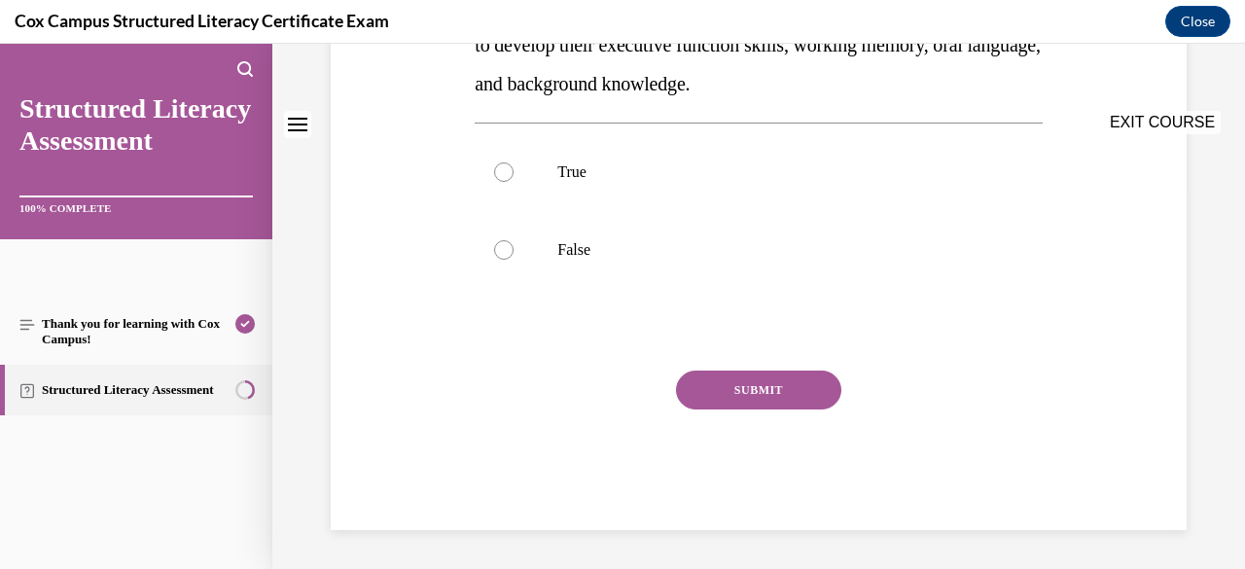
scroll to position [0, 0]
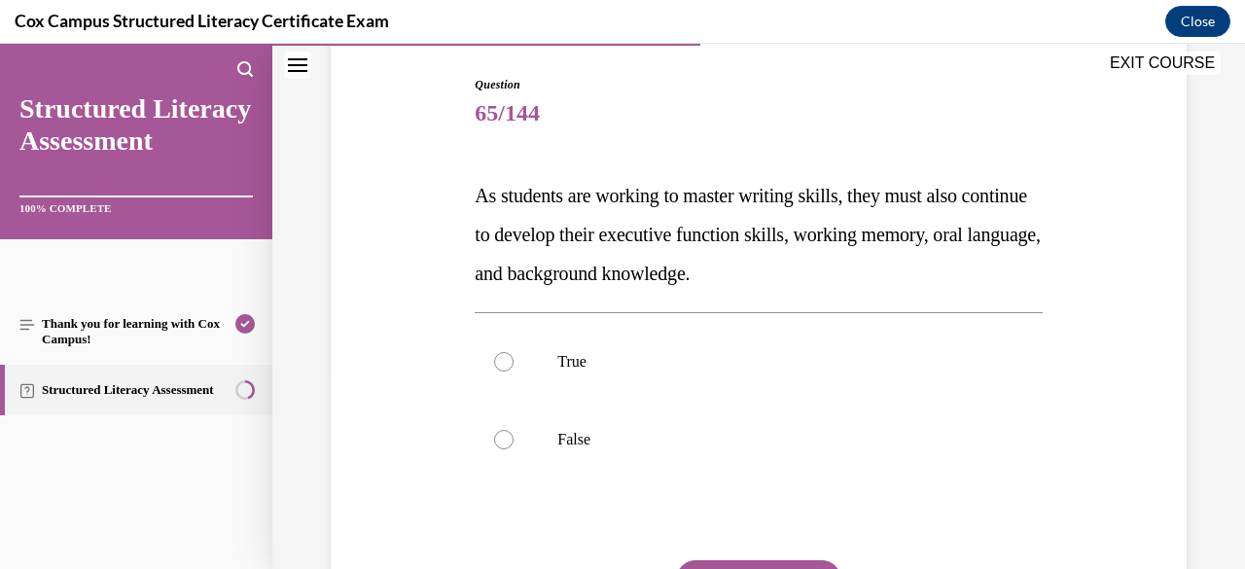
click at [860, 364] on p "True" at bounding box center [775, 361] width 436 height 19
click at [513, 364] on input "True" at bounding box center [503, 361] width 19 height 19
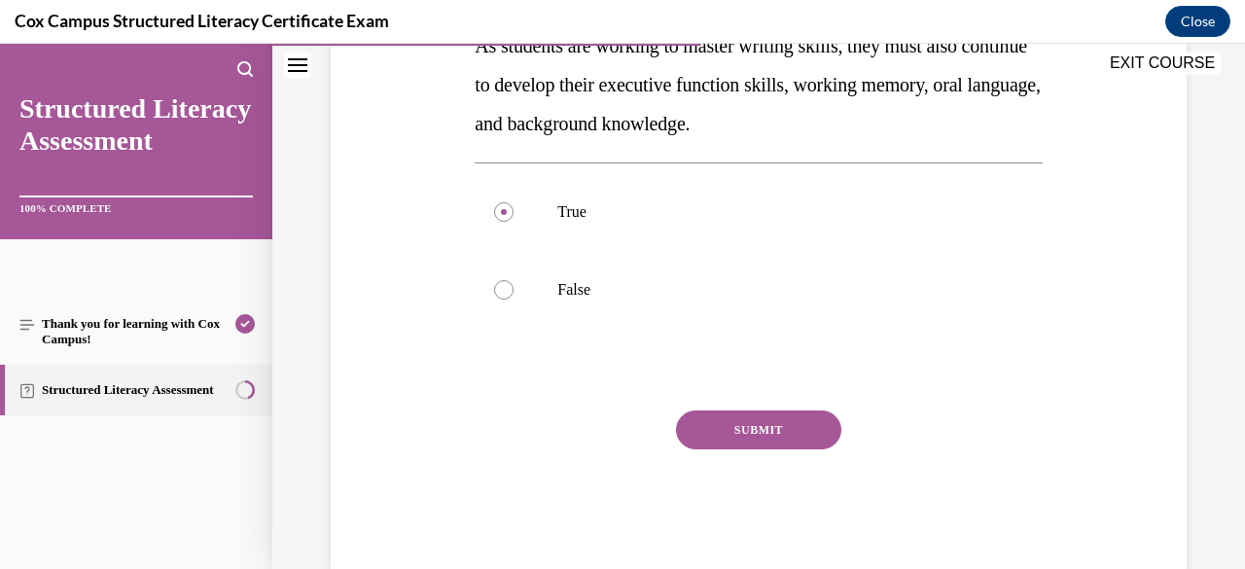
click at [793, 445] on button "SUBMIT" at bounding box center [758, 429] width 165 height 39
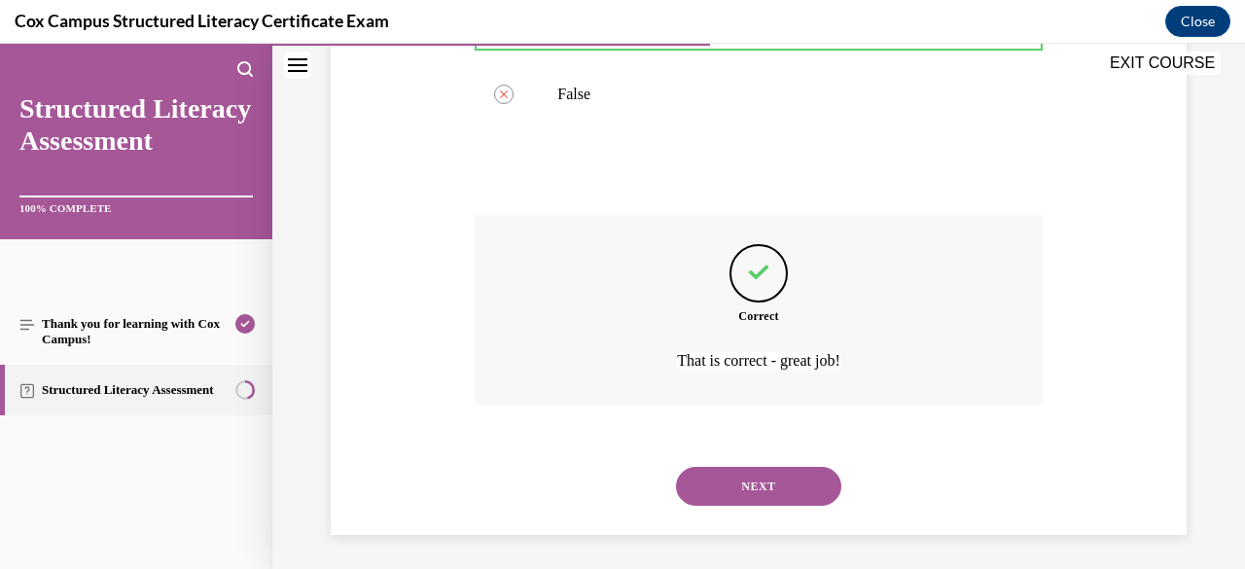
scroll to position [544, 0]
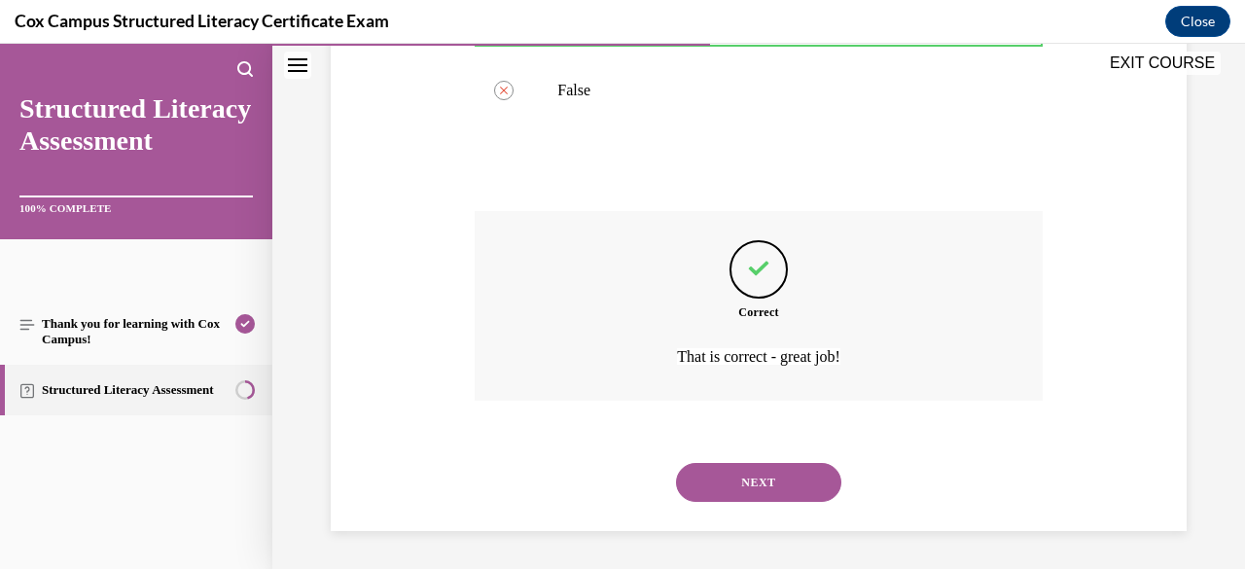
click at [791, 494] on button "NEXT" at bounding box center [758, 482] width 165 height 39
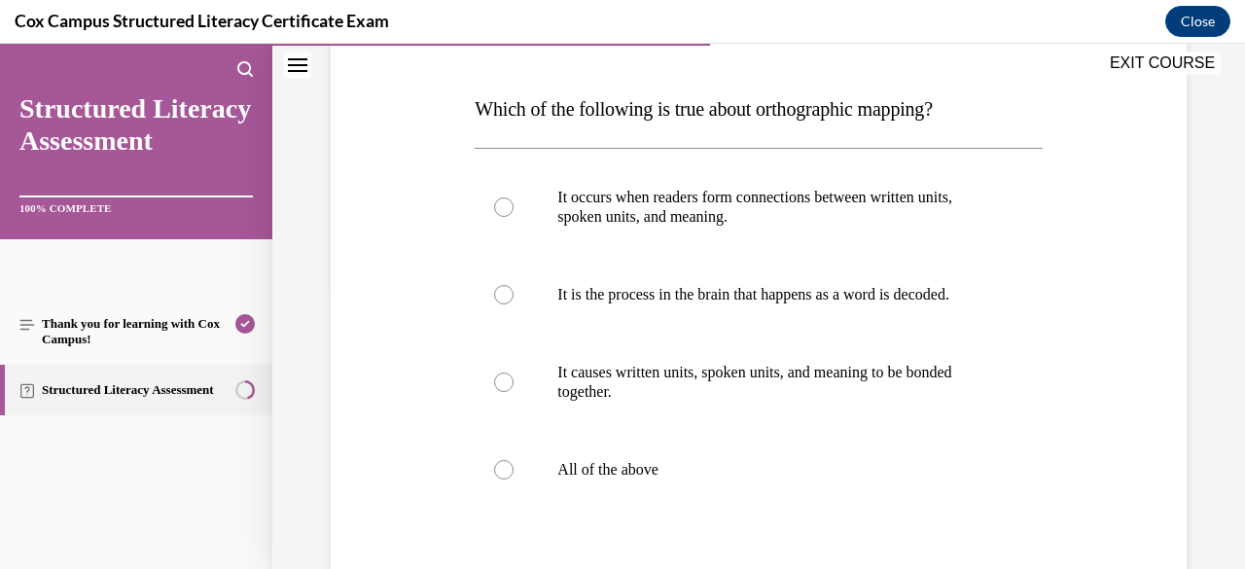
scroll to position [296, 0]
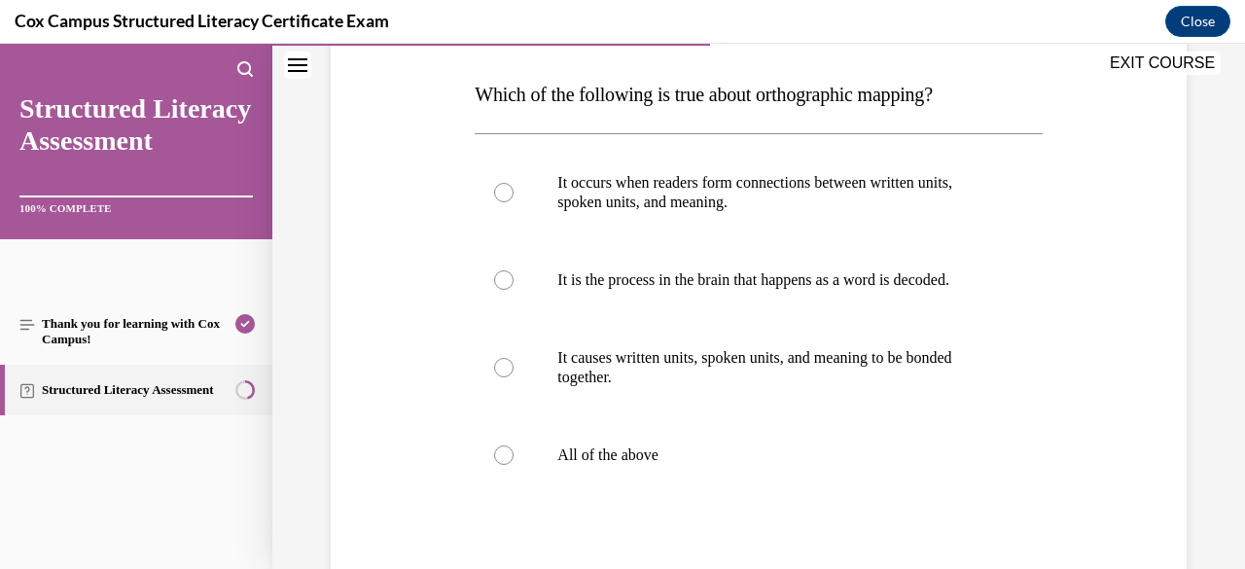
click at [625, 484] on label "All of the above" at bounding box center [757, 455] width 567 height 78
click at [513, 465] on input "All of the above" at bounding box center [503, 454] width 19 height 19
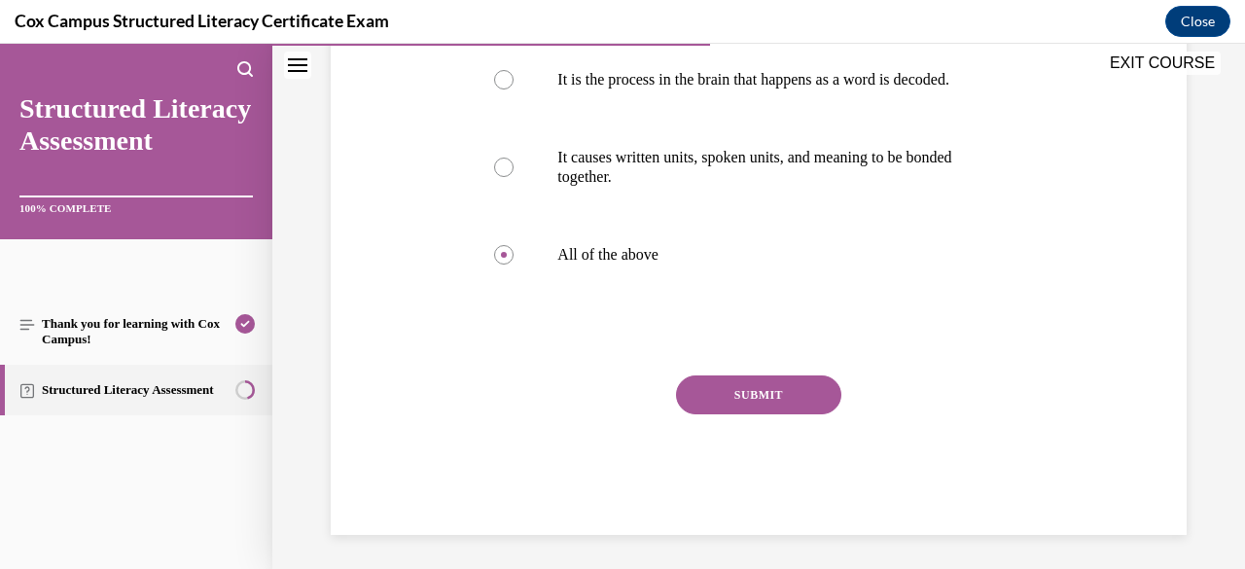
click at [780, 410] on button "SUBMIT" at bounding box center [758, 394] width 165 height 39
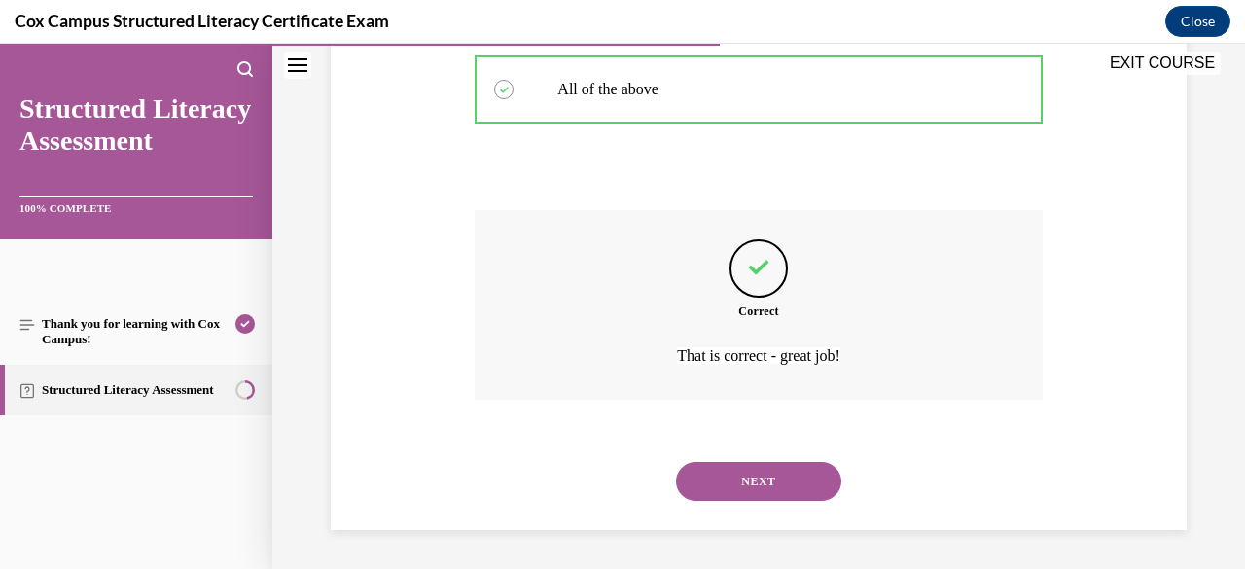
scroll to position [680, 0]
click at [784, 485] on button "NEXT" at bounding box center [758, 481] width 165 height 39
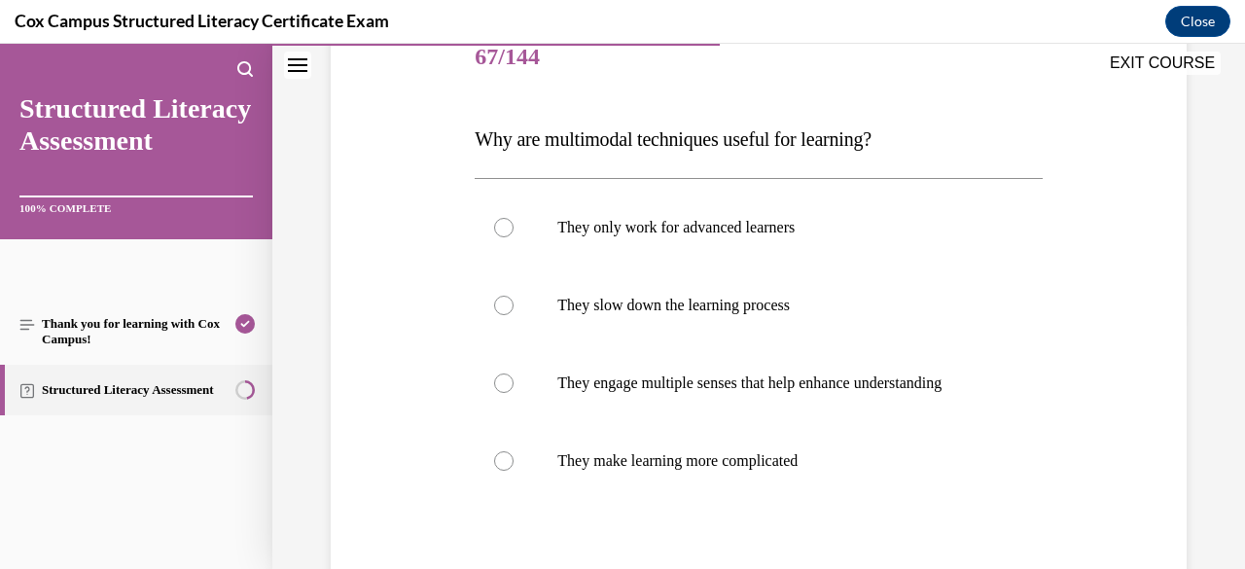
scroll to position [260, 0]
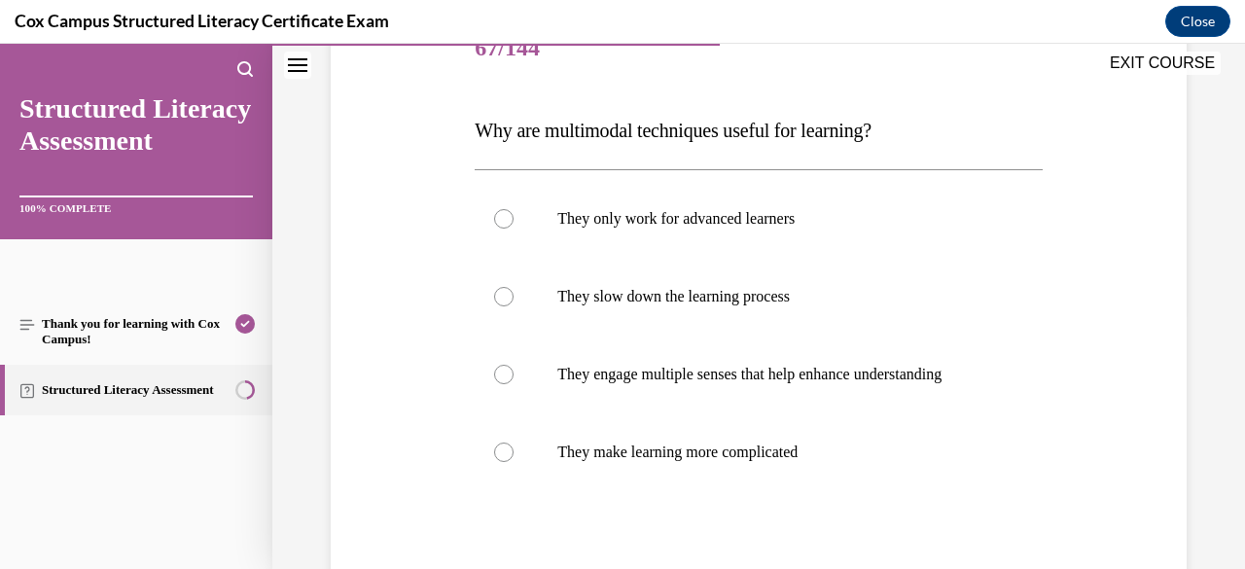
click at [811, 384] on p "They engage multiple senses that help enhance understanding" at bounding box center [775, 374] width 436 height 19
click at [513, 384] on input "They engage multiple senses that help enhance understanding" at bounding box center [503, 374] width 19 height 19
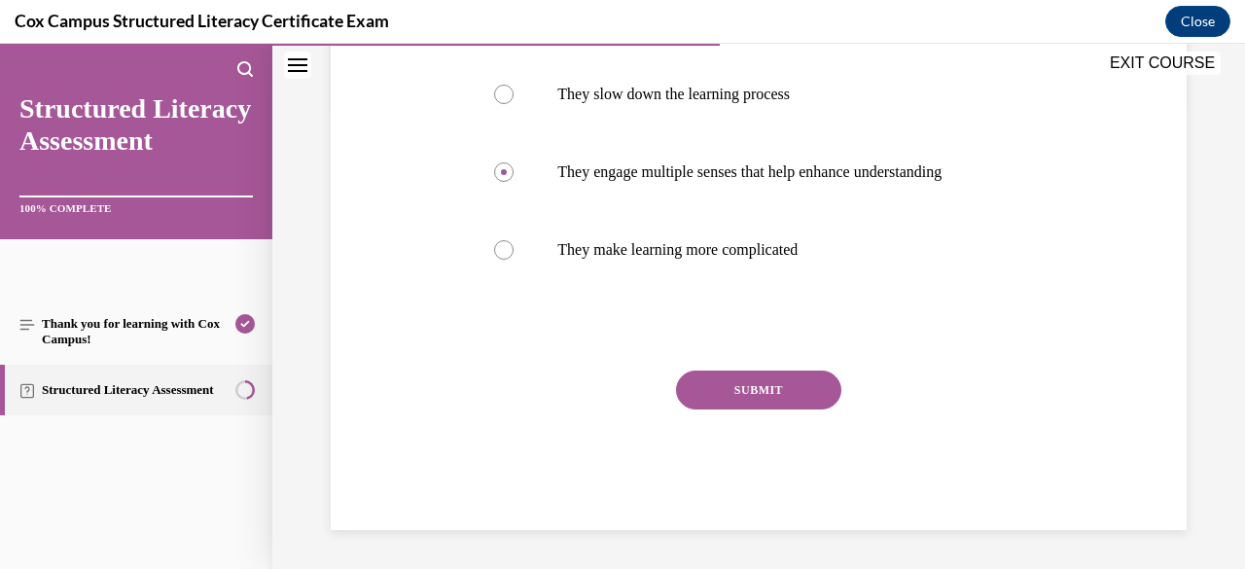
click at [805, 383] on button "SUBMIT" at bounding box center [758, 389] width 165 height 39
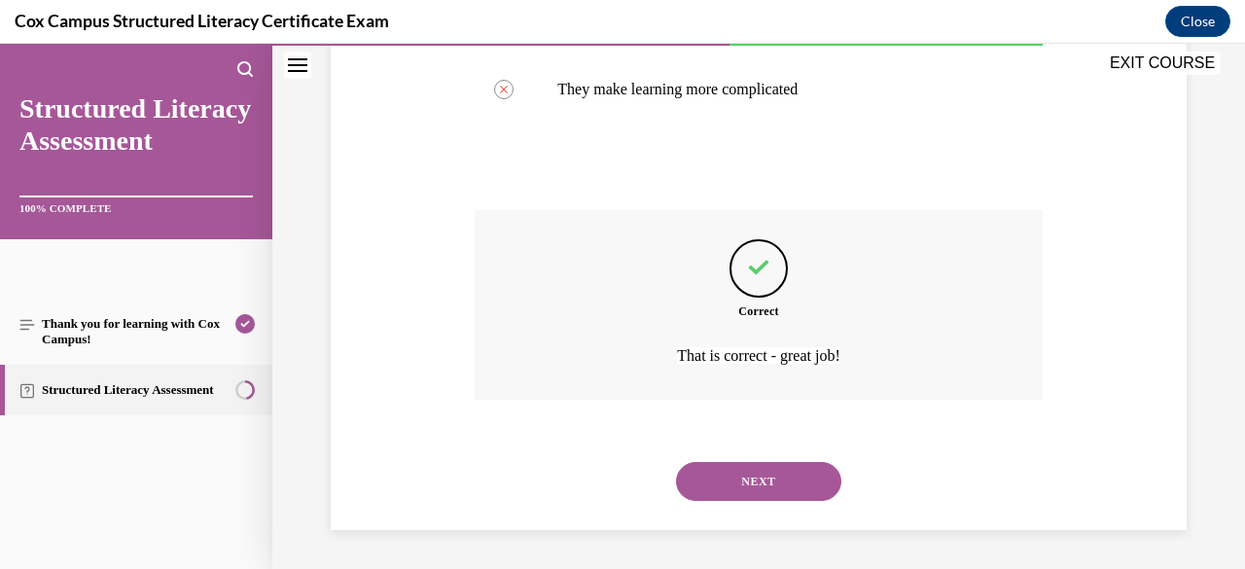
scroll to position [641, 0]
click at [734, 498] on button "NEXT" at bounding box center [758, 481] width 165 height 39
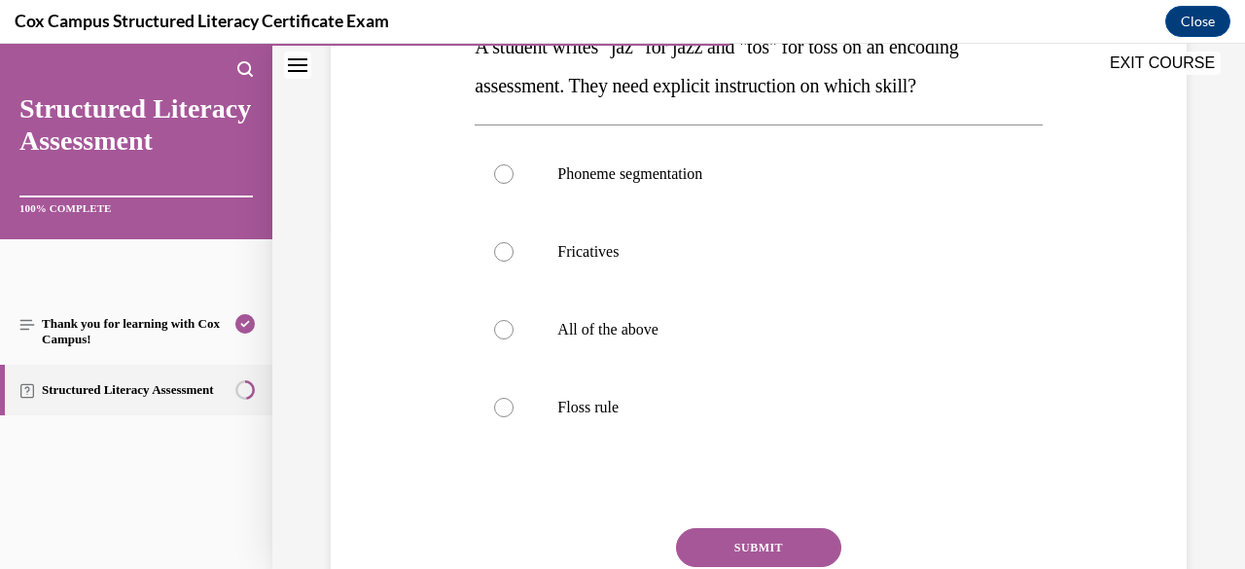
scroll to position [377, 0]
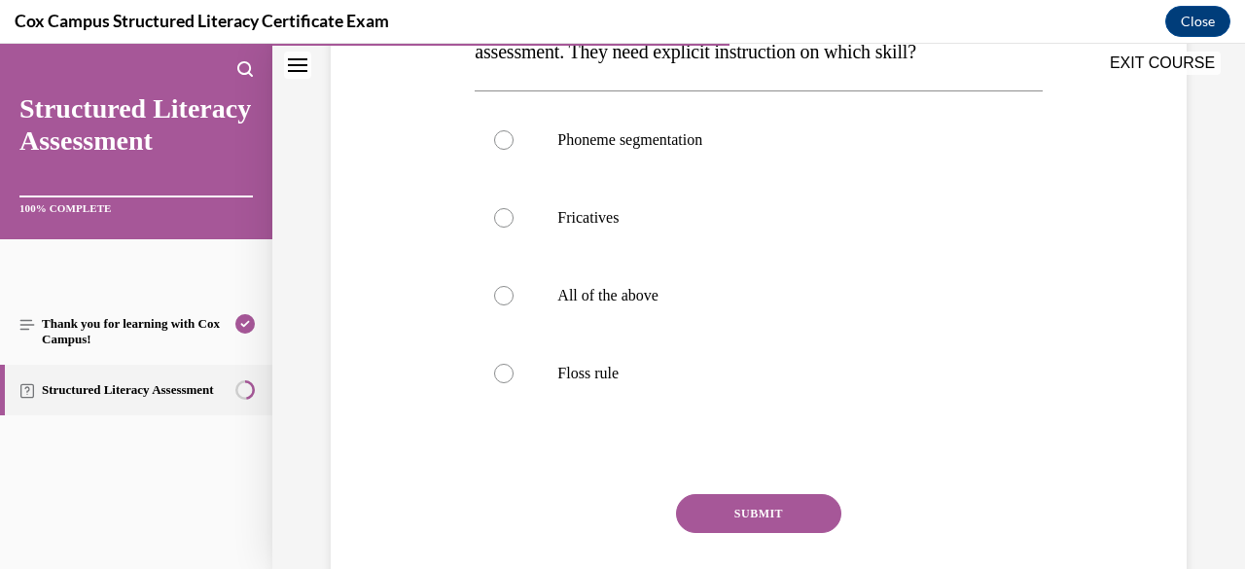
click at [792, 379] on p "Floss rule" at bounding box center [775, 373] width 436 height 19
click at [513, 379] on input "Floss rule" at bounding box center [503, 373] width 19 height 19
click at [755, 523] on button "SUBMIT" at bounding box center [758, 513] width 165 height 39
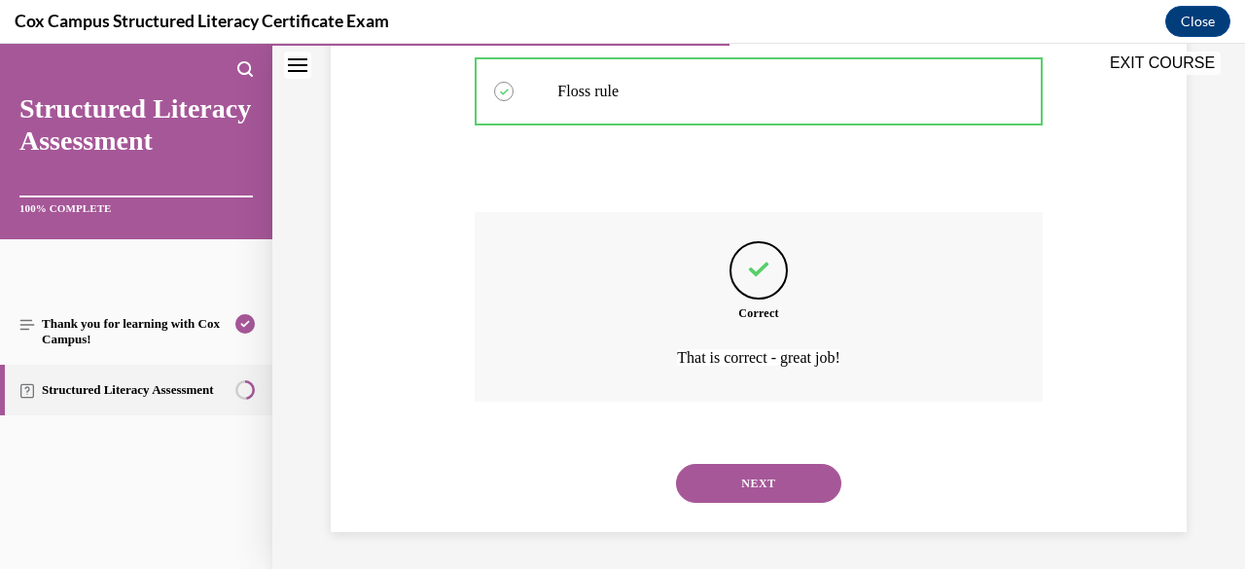
scroll to position [660, 0]
click at [782, 493] on button "NEXT" at bounding box center [758, 482] width 165 height 39
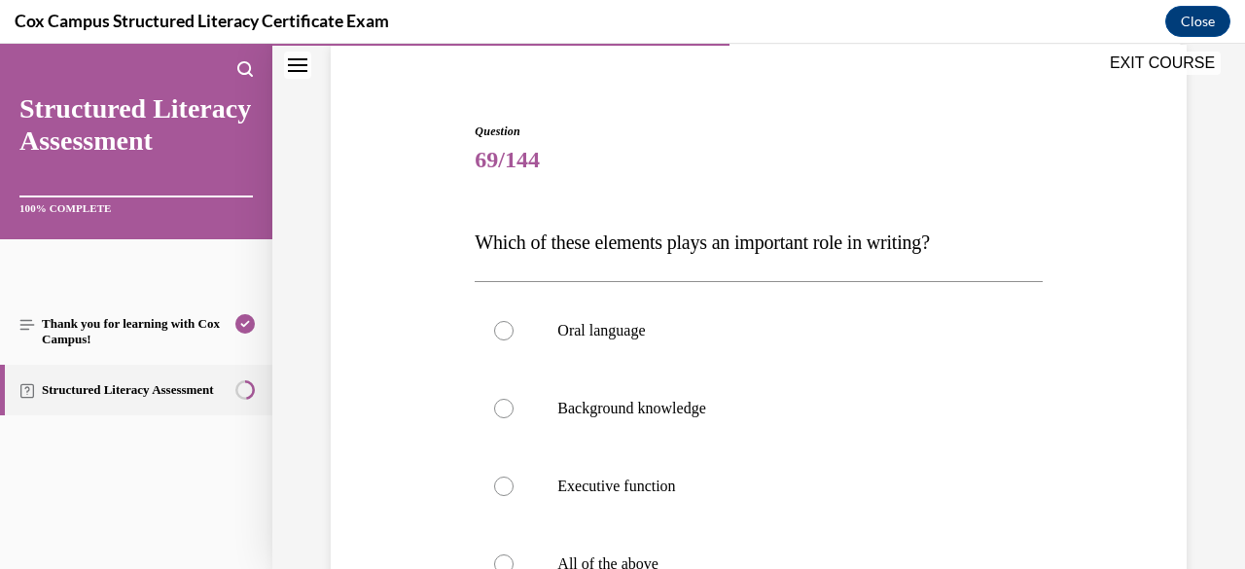
scroll to position [270, 0]
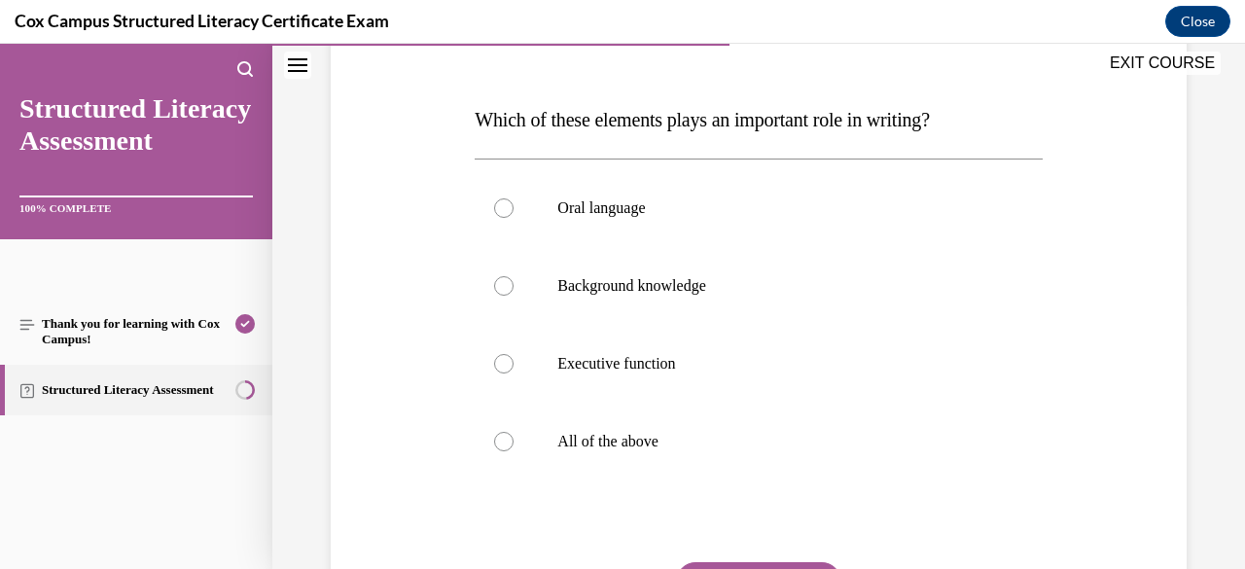
click at [714, 442] on p "All of the above" at bounding box center [775, 441] width 436 height 19
click at [513, 442] on input "All of the above" at bounding box center [503, 441] width 19 height 19
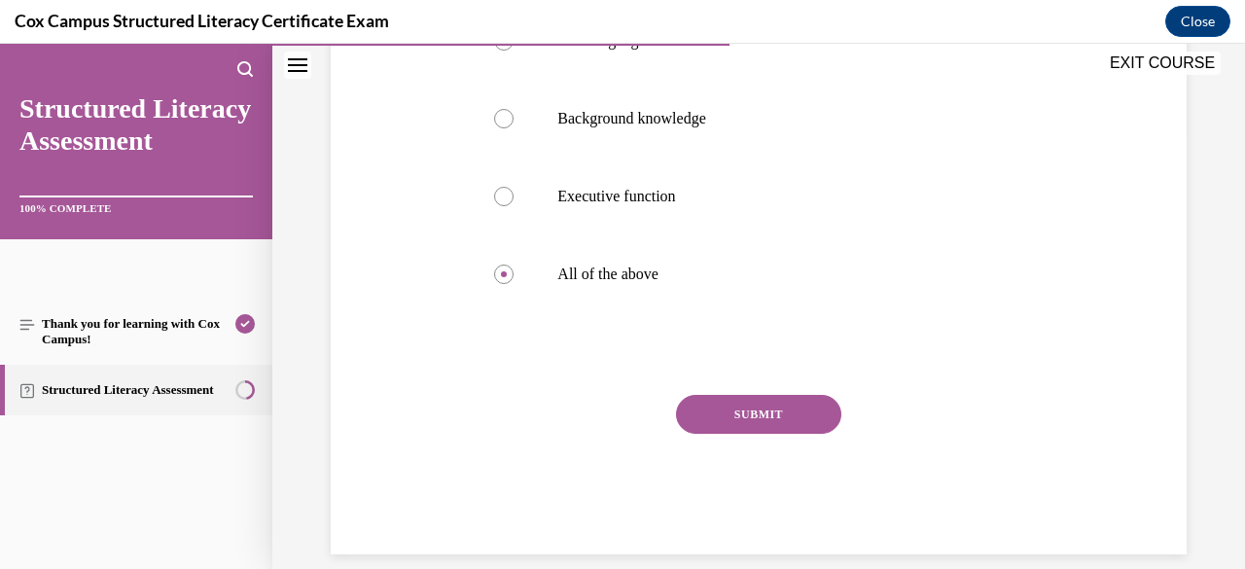
click at [785, 422] on button "SUBMIT" at bounding box center [758, 414] width 165 height 39
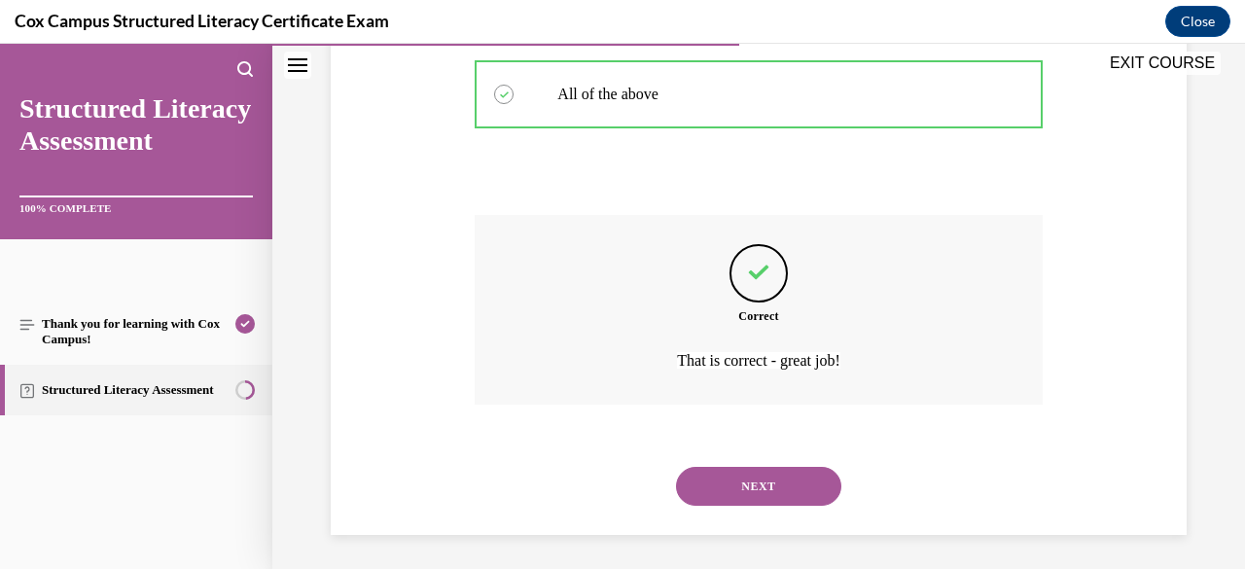
scroll to position [621, 0]
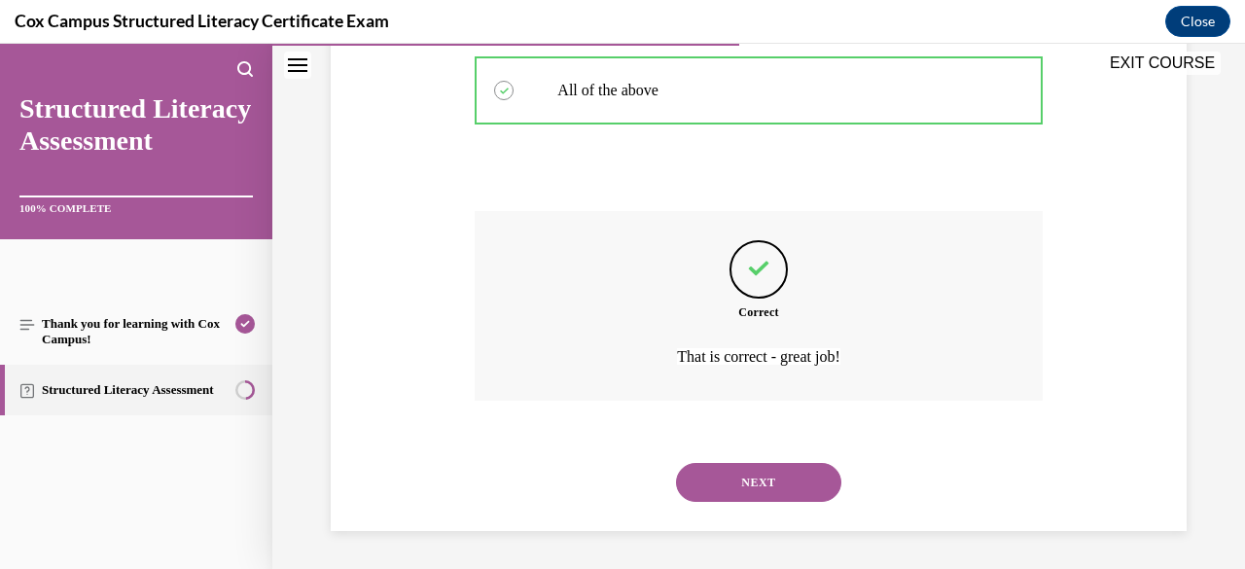
click at [776, 496] on button "NEXT" at bounding box center [758, 482] width 165 height 39
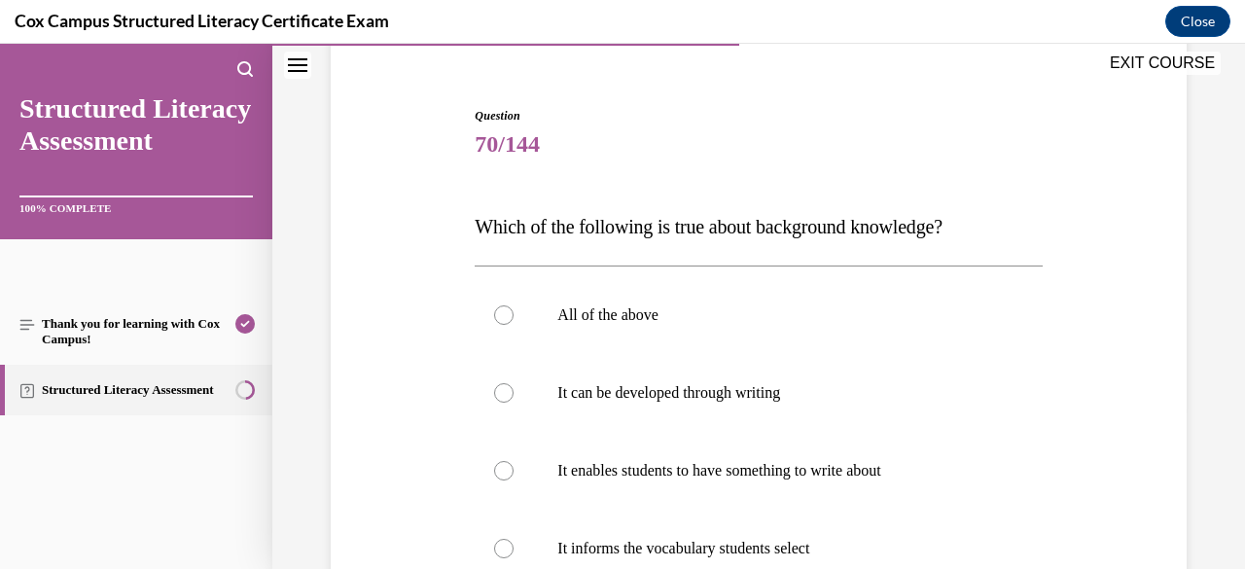
click at [825, 311] on p "All of the above" at bounding box center [775, 314] width 436 height 19
click at [513, 311] on input "All of the above" at bounding box center [503, 314] width 19 height 19
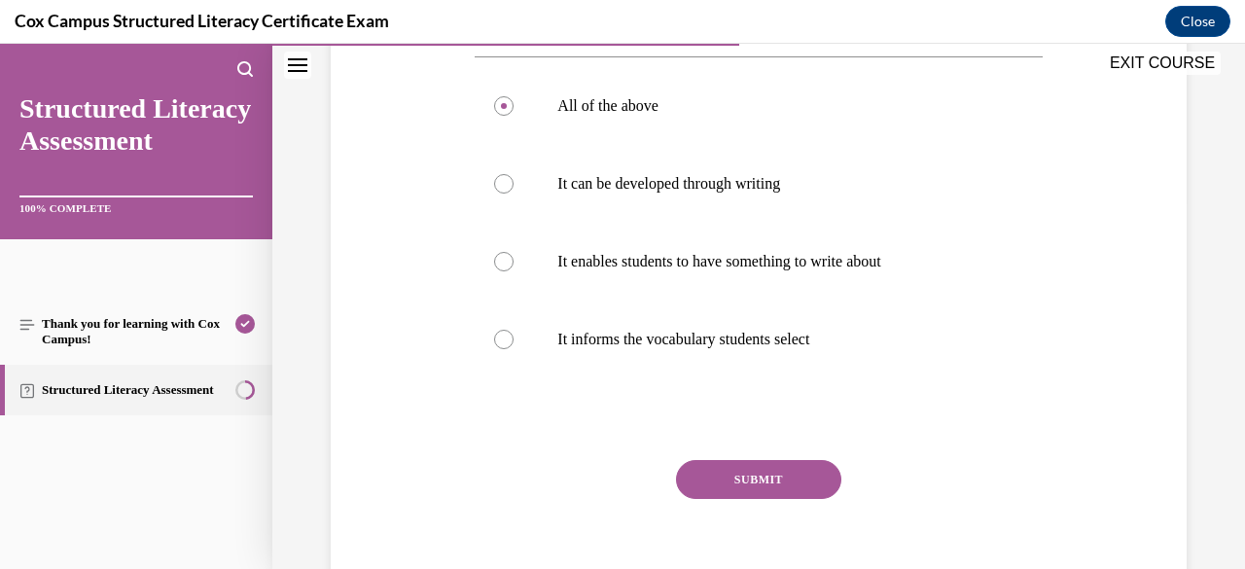
click at [761, 488] on button "SUBMIT" at bounding box center [758, 479] width 165 height 39
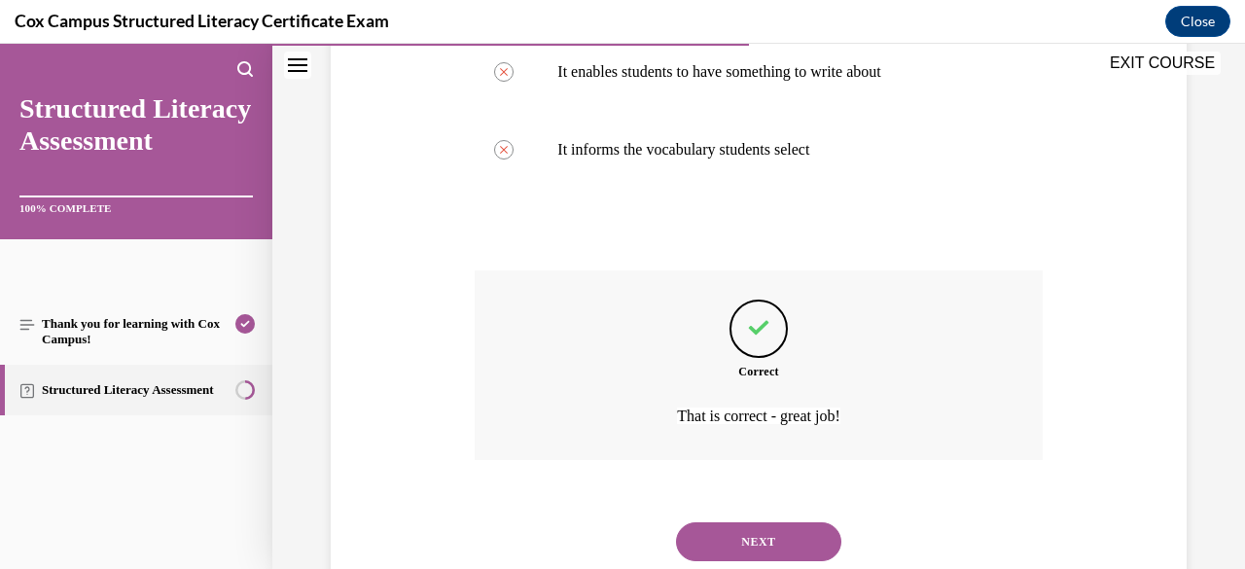
scroll to position [621, 0]
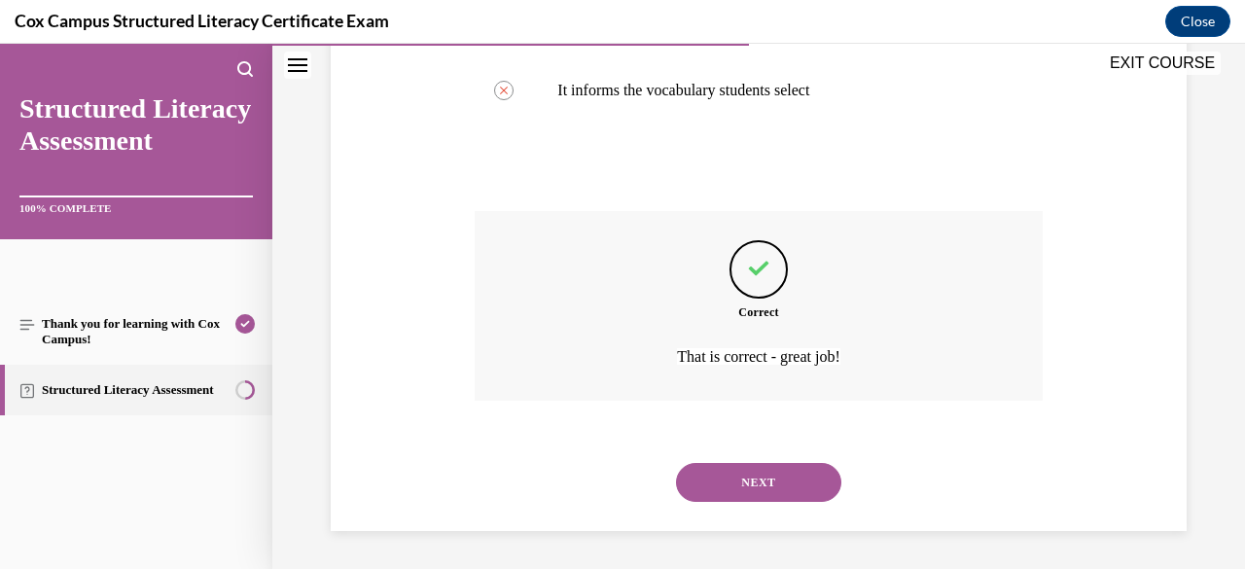
click at [760, 494] on button "NEXT" at bounding box center [758, 482] width 165 height 39
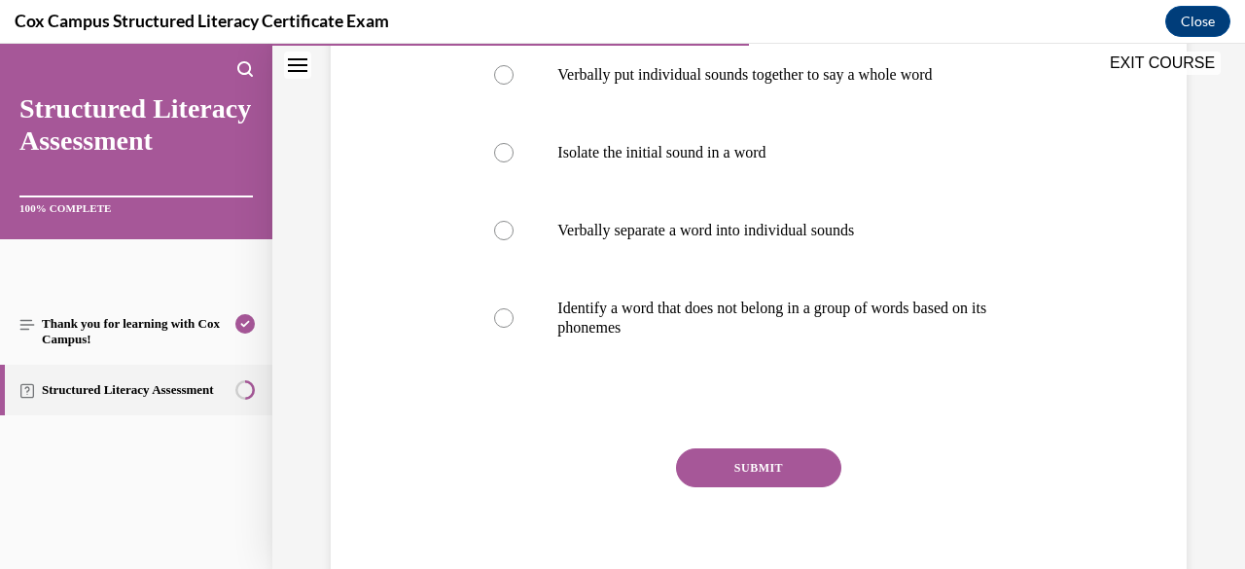
scroll to position [404, 0]
click at [842, 245] on label "Verbally separate a word into individual sounds" at bounding box center [757, 230] width 567 height 78
click at [513, 239] on input "Verbally separate a word into individual sounds" at bounding box center [503, 229] width 19 height 19
click at [756, 460] on button "SUBMIT" at bounding box center [758, 466] width 165 height 39
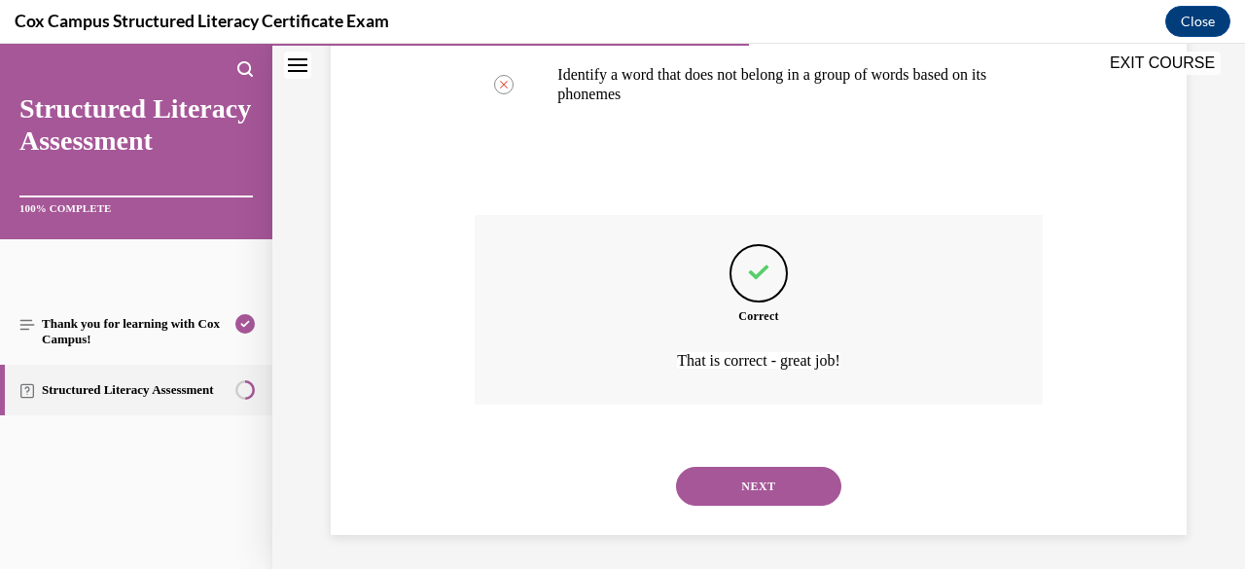
scroll to position [641, 0]
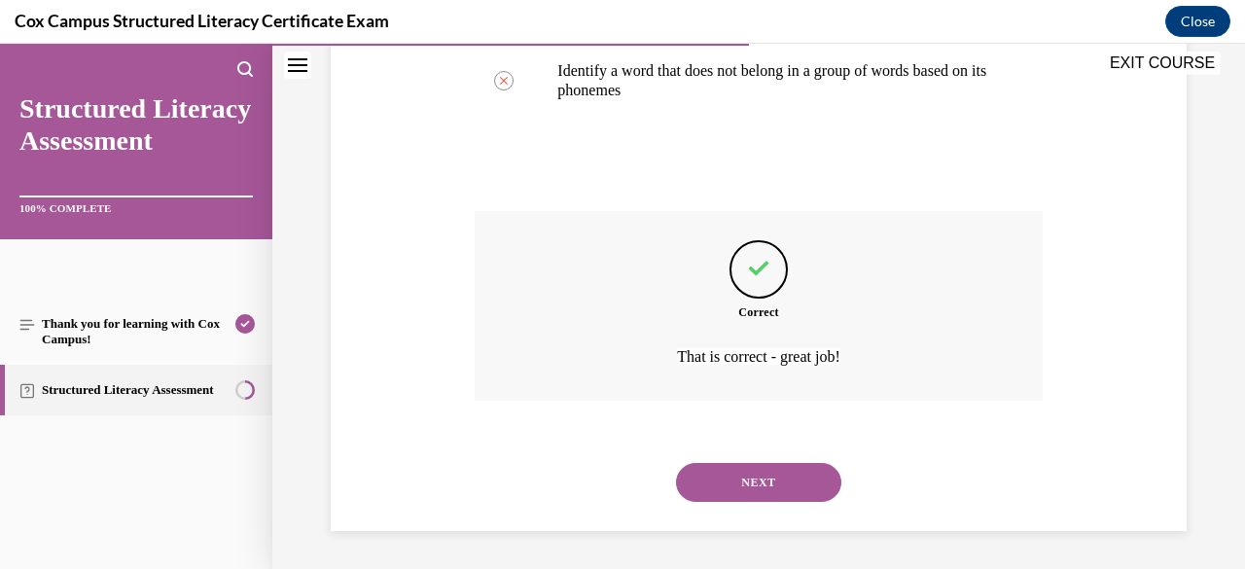
click at [779, 484] on button "NEXT" at bounding box center [758, 482] width 165 height 39
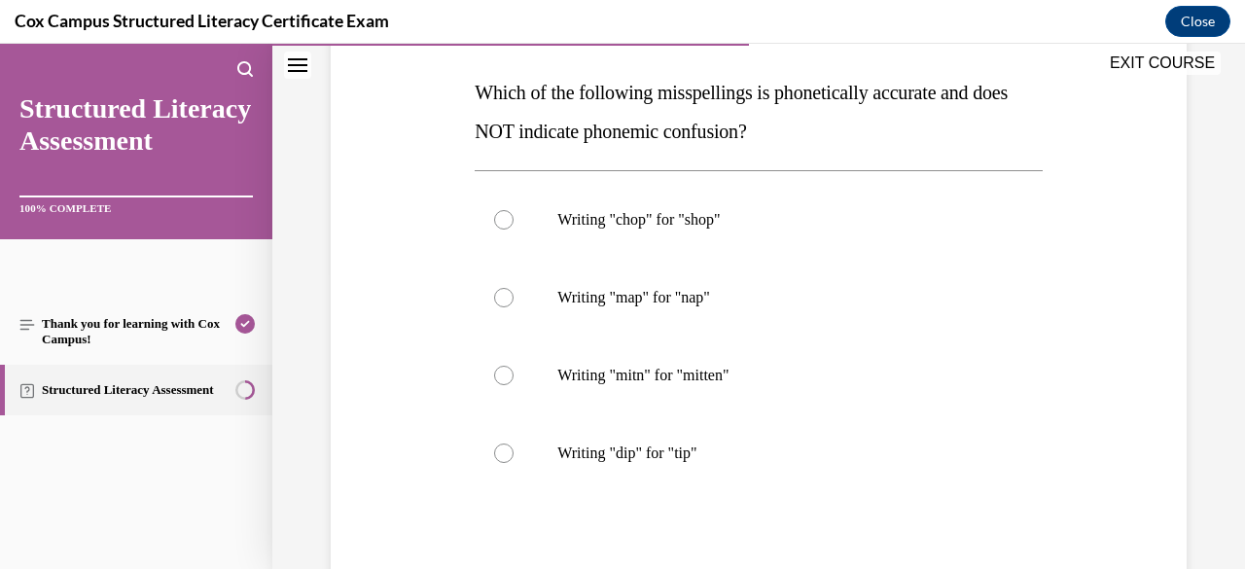
scroll to position [309, 0]
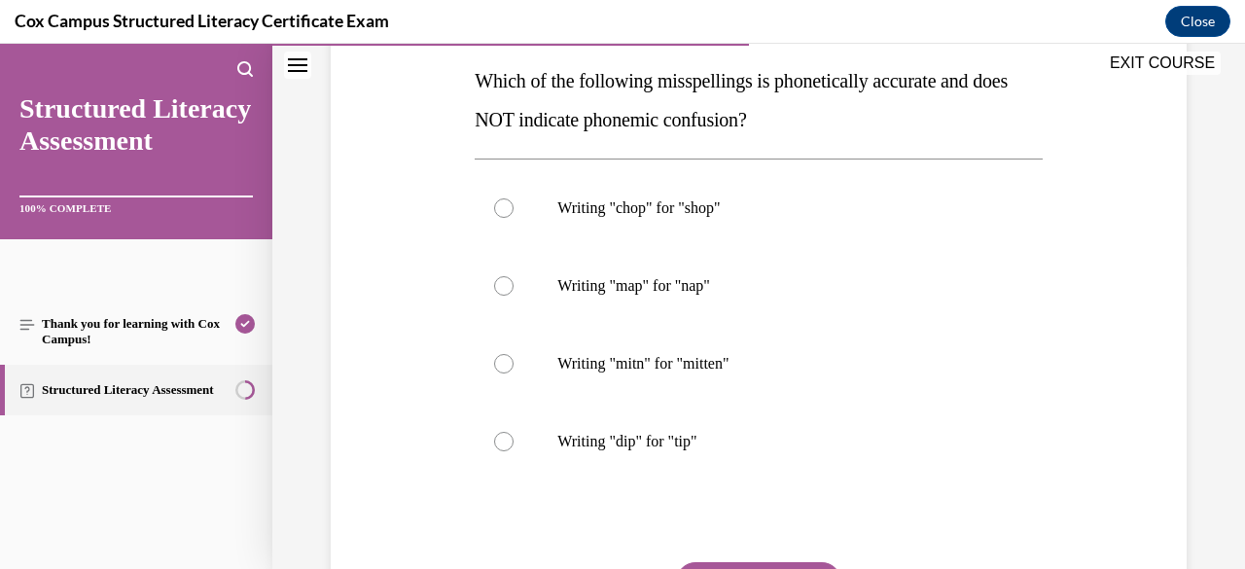
click at [746, 359] on p "Writing "mitn" for "mitten"" at bounding box center [775, 363] width 436 height 19
click at [513, 359] on input "Writing "mitn" for "mitten"" at bounding box center [503, 363] width 19 height 19
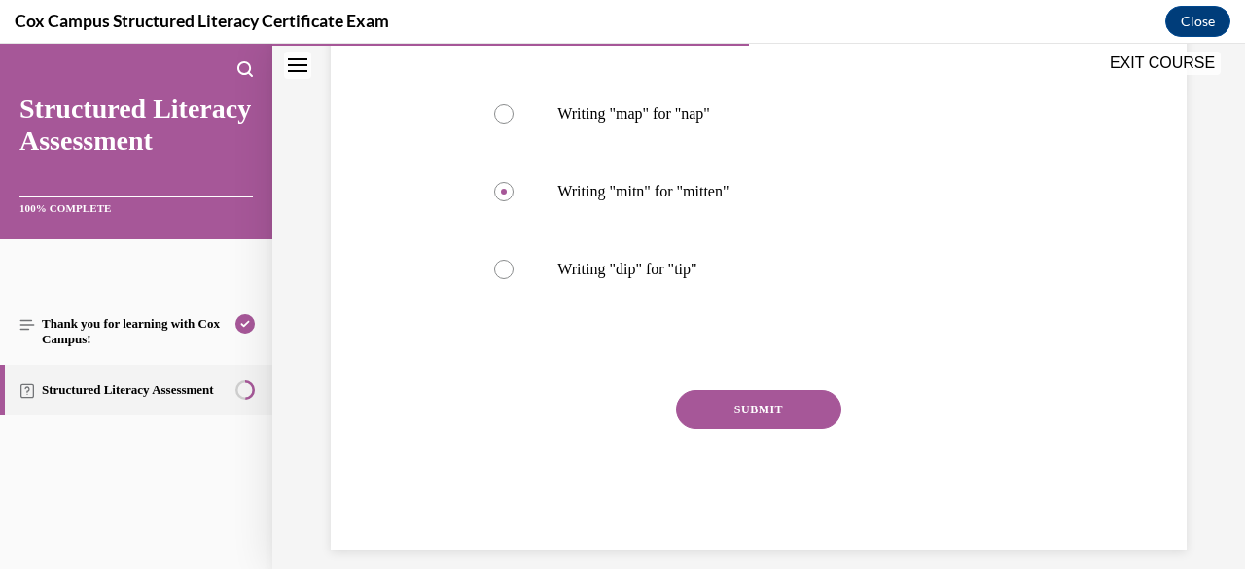
click at [784, 400] on button "SUBMIT" at bounding box center [758, 409] width 165 height 39
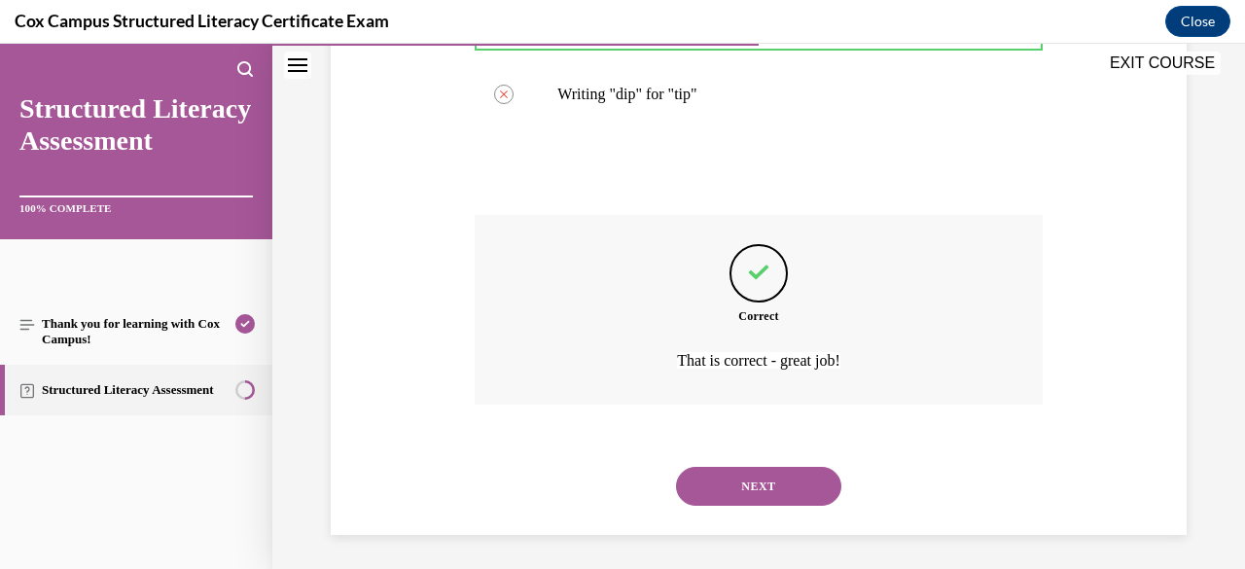
scroll to position [660, 0]
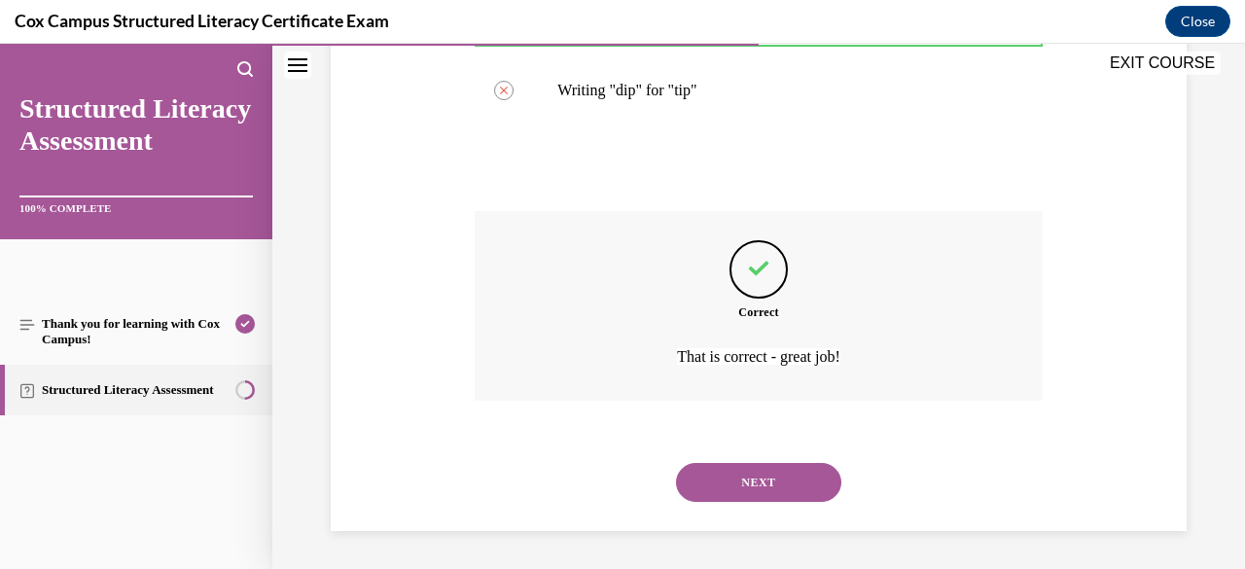
click at [783, 486] on button "NEXT" at bounding box center [758, 482] width 165 height 39
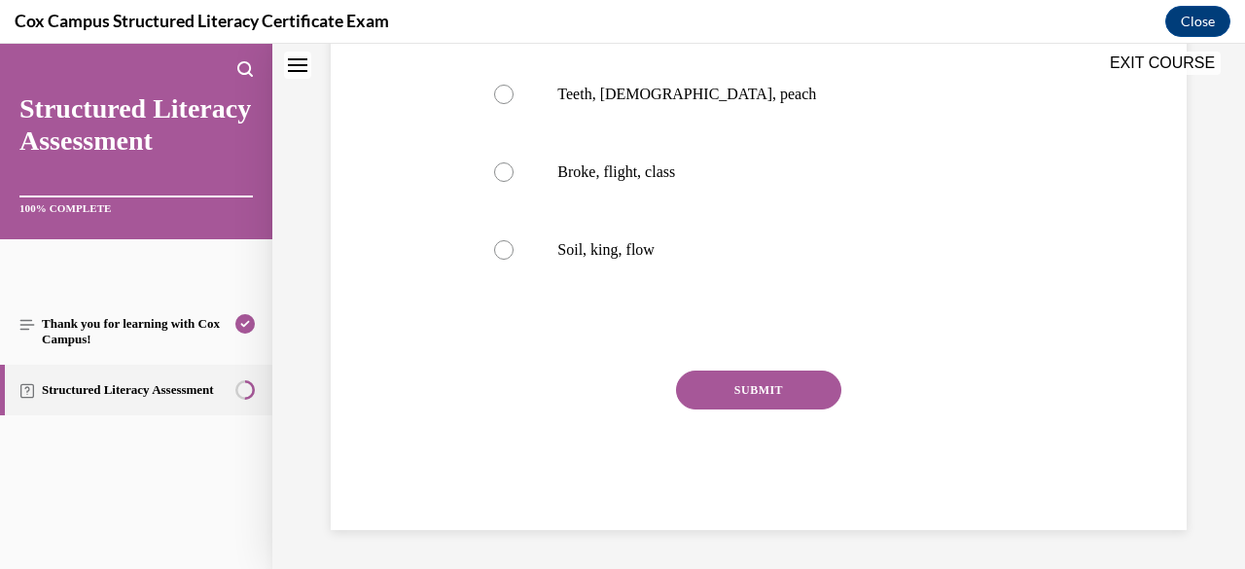
scroll to position [0, 0]
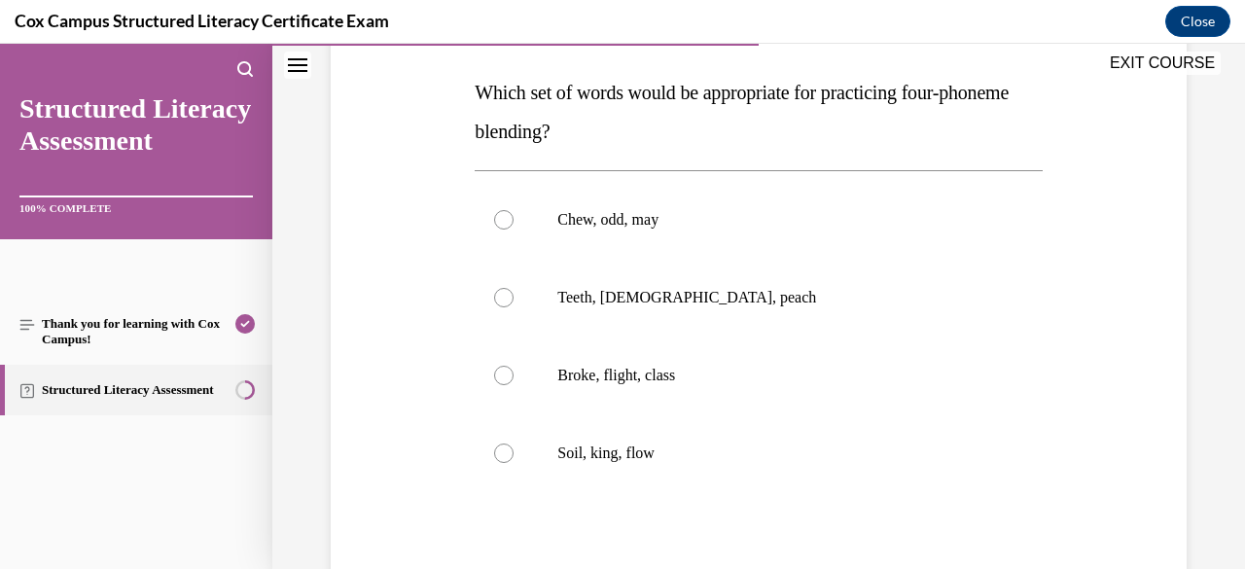
click at [795, 367] on p "Broke, flight, class" at bounding box center [775, 375] width 436 height 19
click at [513, 367] on input "Broke, flight, class" at bounding box center [503, 375] width 19 height 19
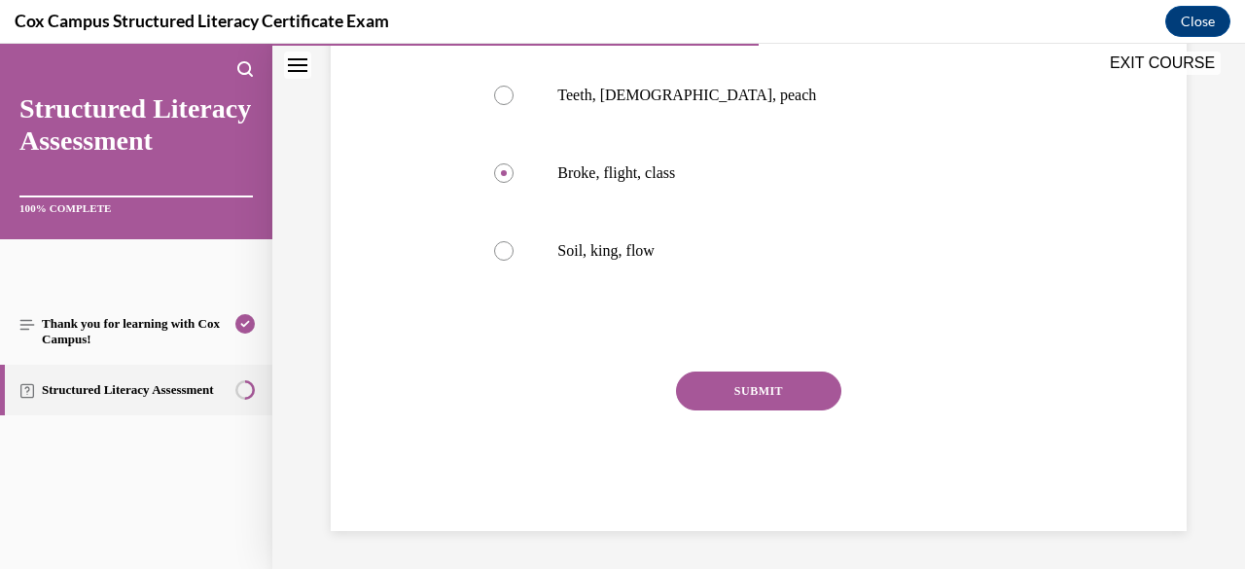
click at [795, 387] on button "SUBMIT" at bounding box center [758, 390] width 165 height 39
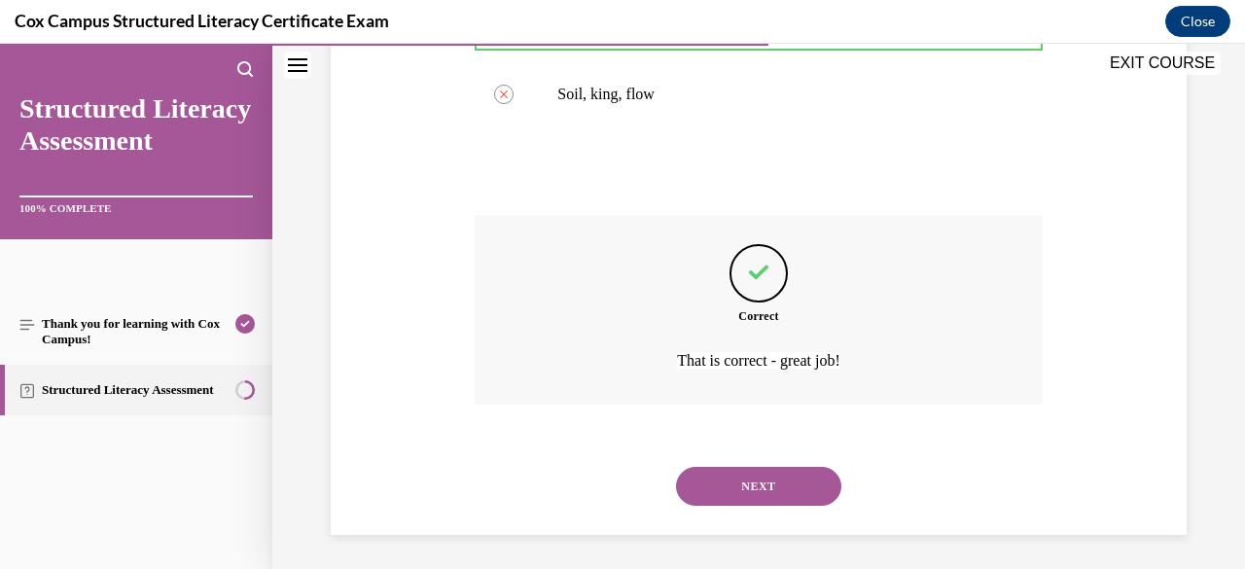
scroll to position [660, 0]
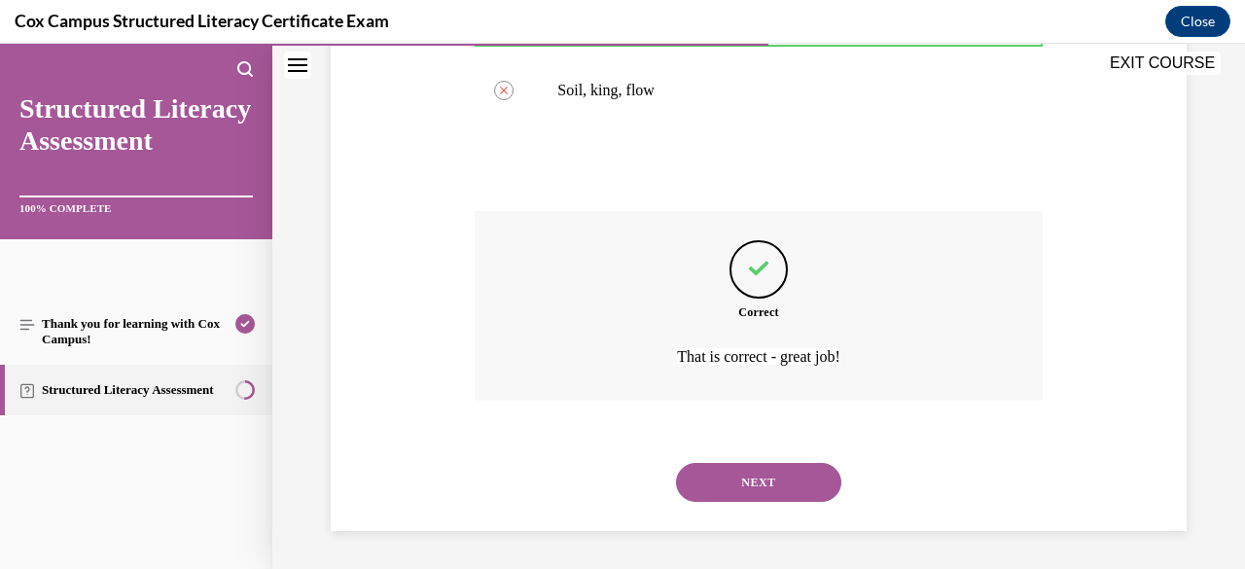
click at [756, 501] on button "NEXT" at bounding box center [758, 482] width 165 height 39
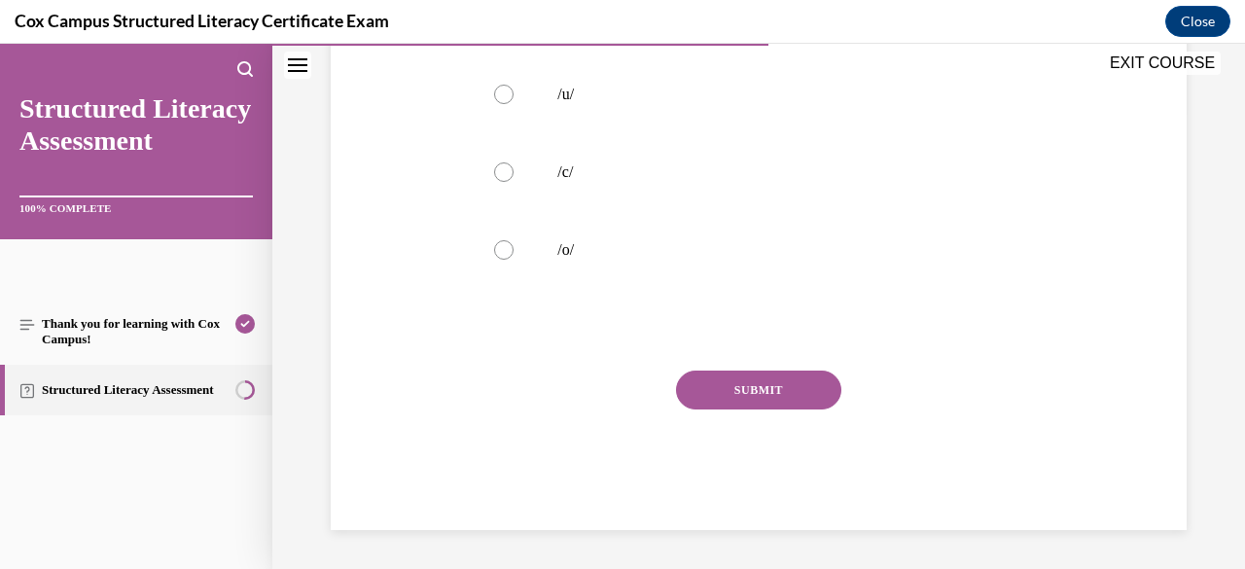
scroll to position [0, 0]
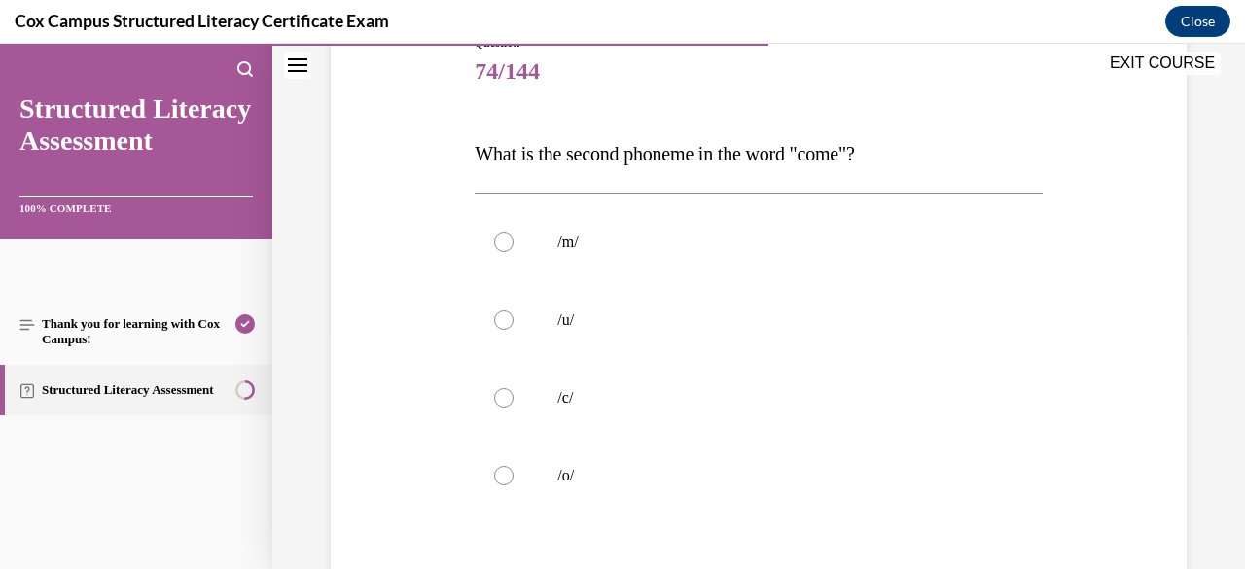
click at [795, 333] on label "/u/" at bounding box center [757, 320] width 567 height 78
click at [513, 330] on input "/u/" at bounding box center [503, 319] width 19 height 19
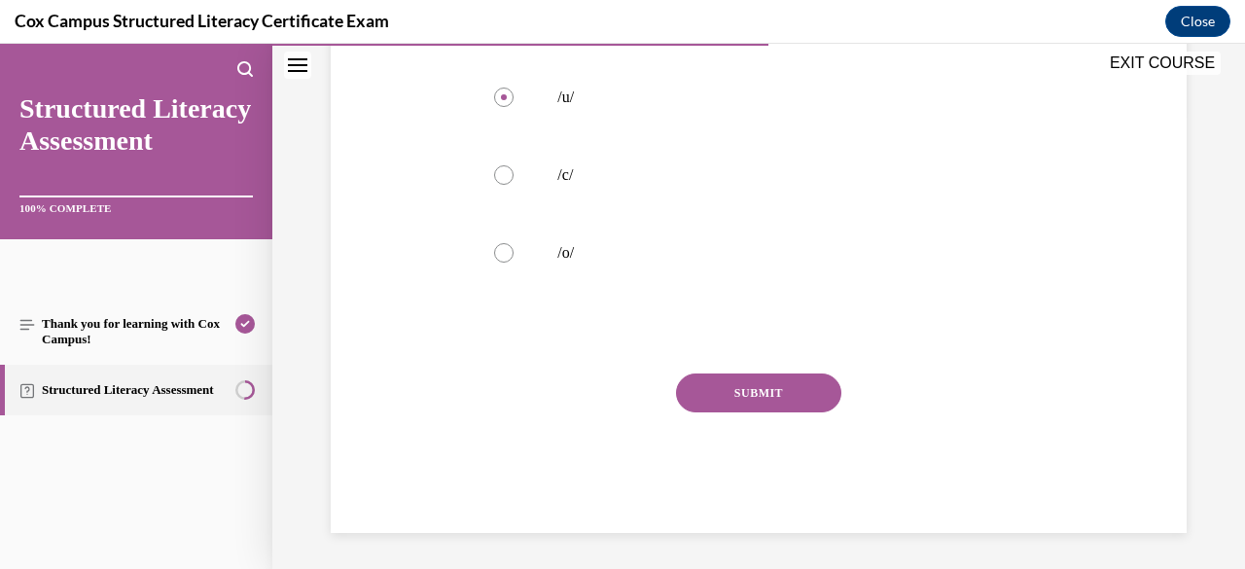
click at [789, 406] on button "SUBMIT" at bounding box center [758, 392] width 165 height 39
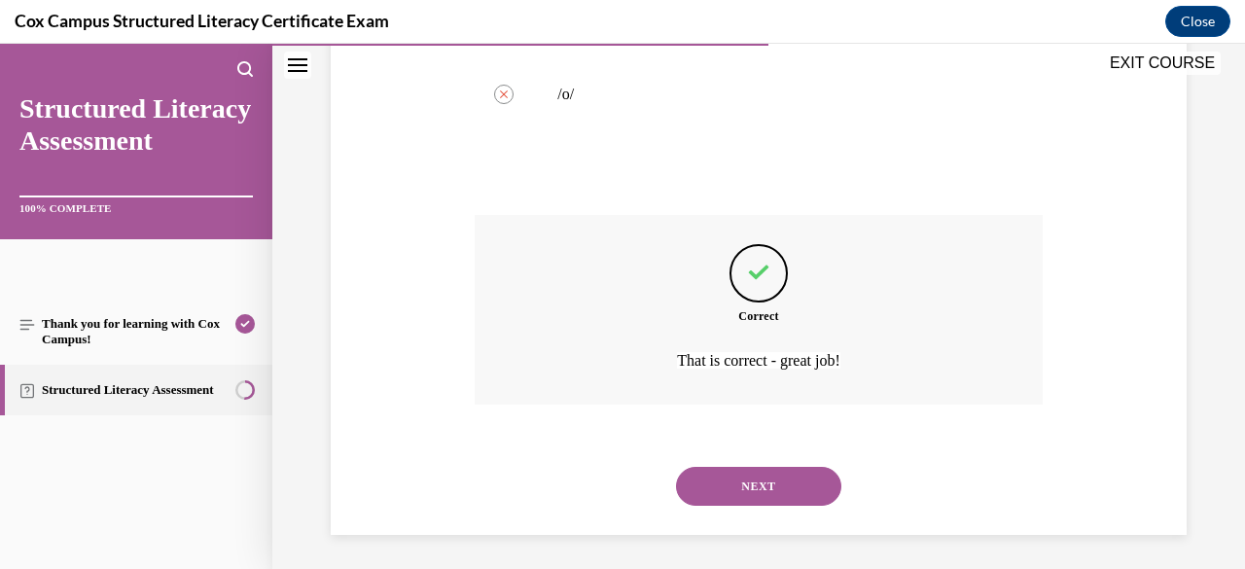
scroll to position [621, 0]
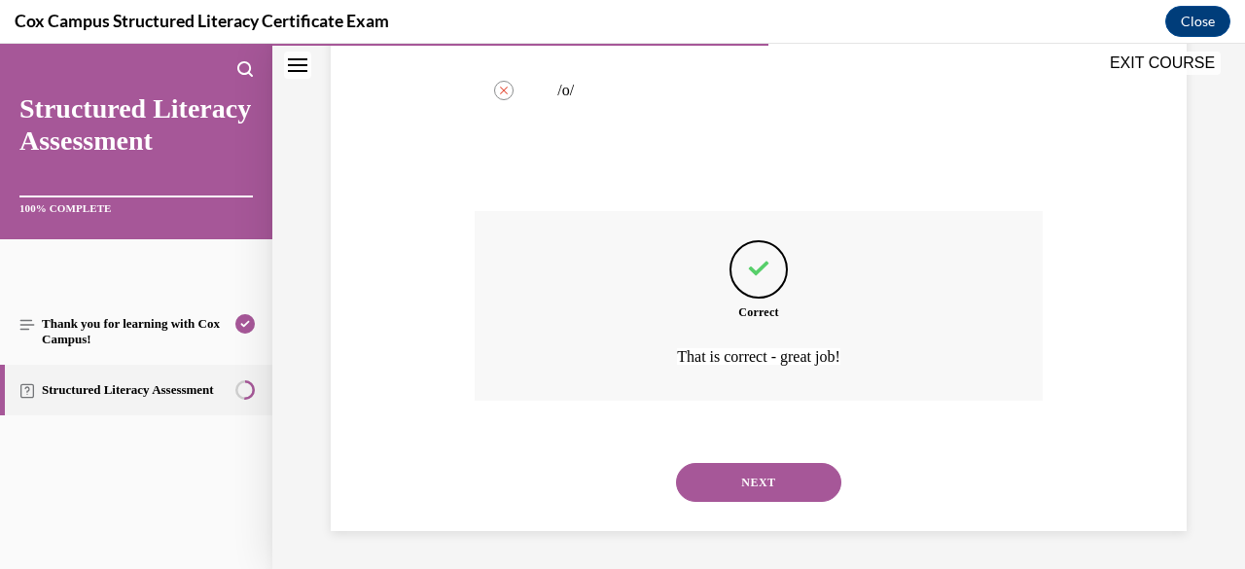
click at [780, 498] on button "NEXT" at bounding box center [758, 482] width 165 height 39
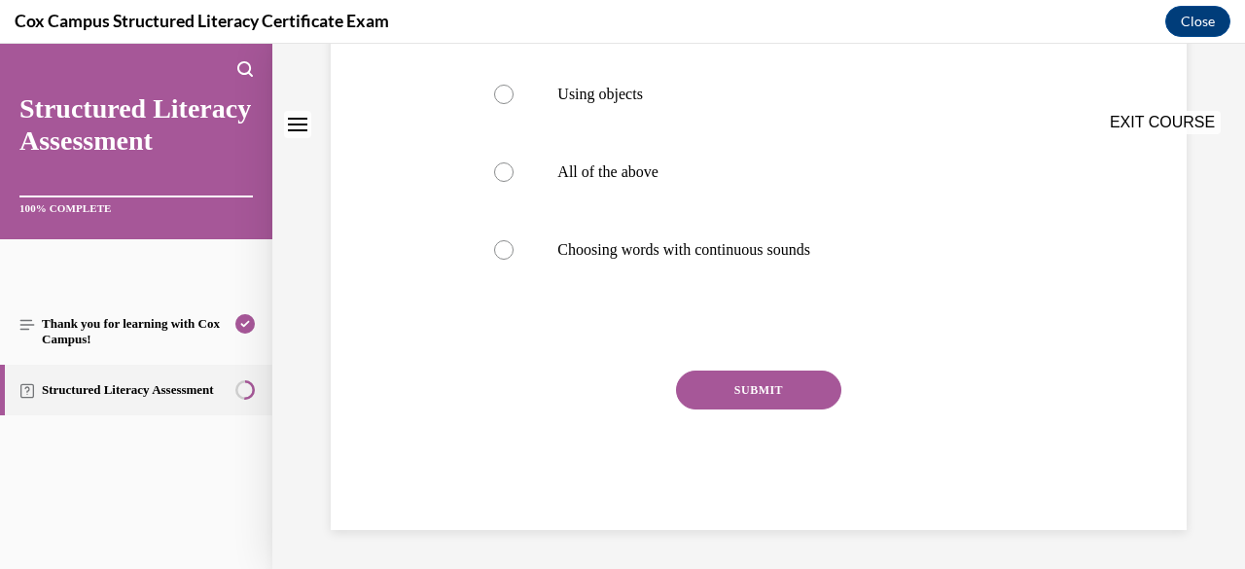
scroll to position [0, 0]
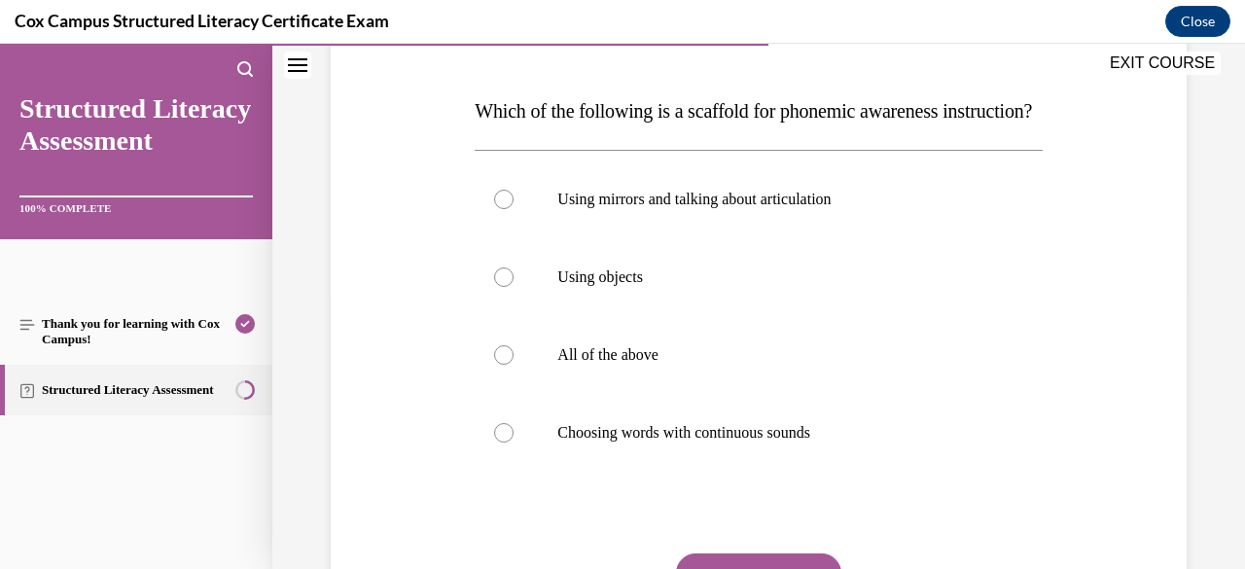
click at [807, 365] on p "All of the above" at bounding box center [775, 354] width 436 height 19
click at [513, 365] on input "All of the above" at bounding box center [503, 354] width 19 height 19
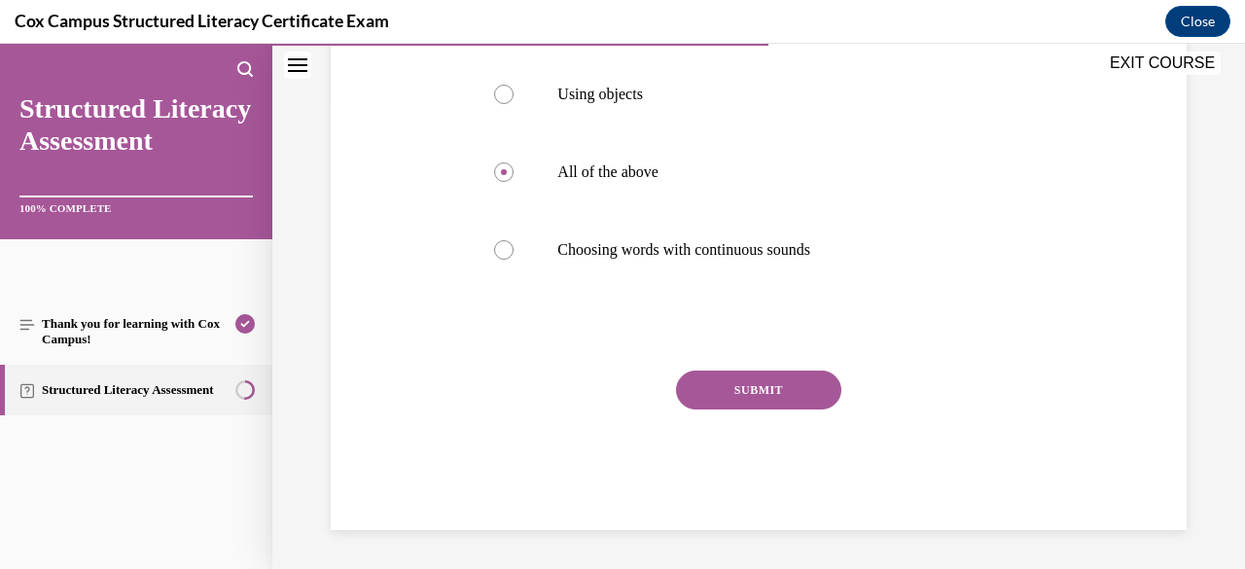
click at [780, 409] on button "SUBMIT" at bounding box center [758, 389] width 165 height 39
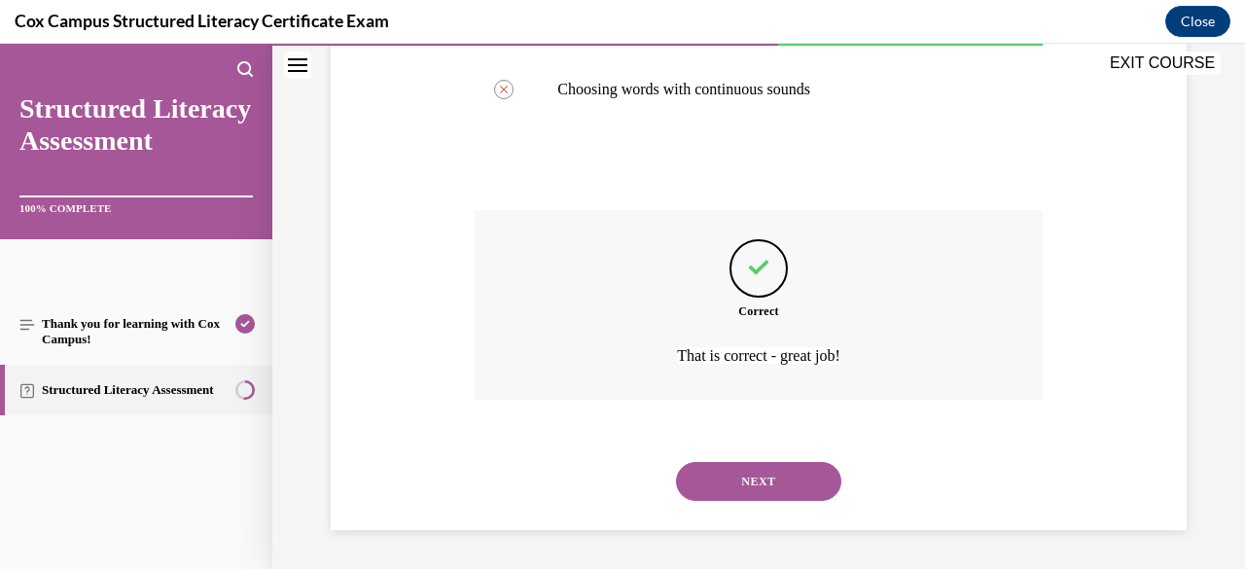
scroll to position [660, 0]
click at [777, 498] on button "NEXT" at bounding box center [758, 481] width 165 height 39
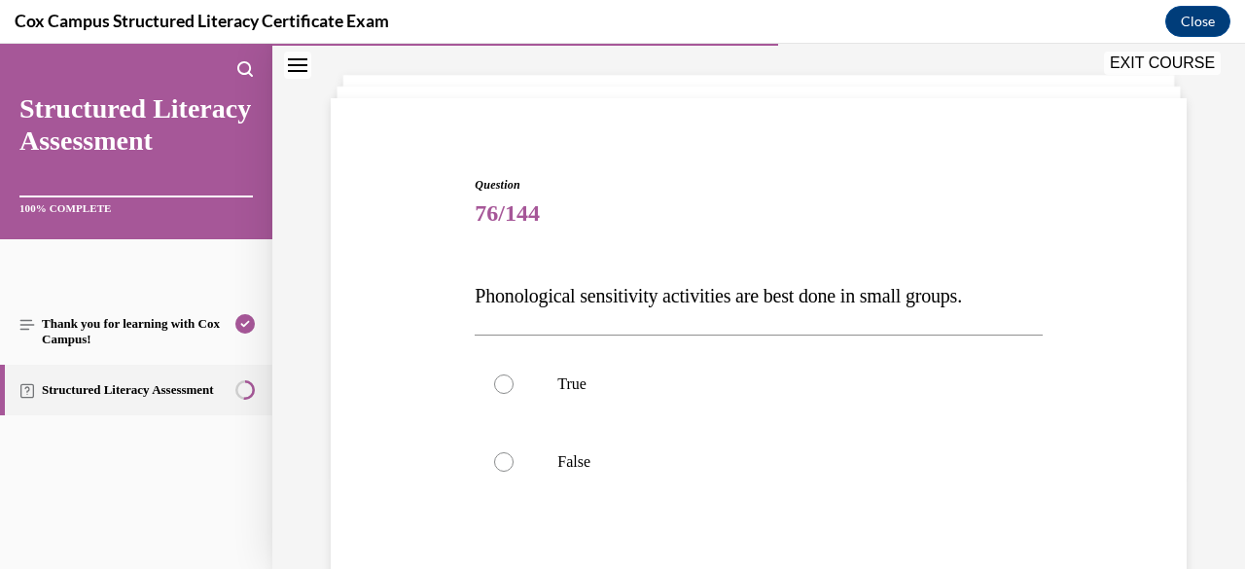
scroll to position [170, 0]
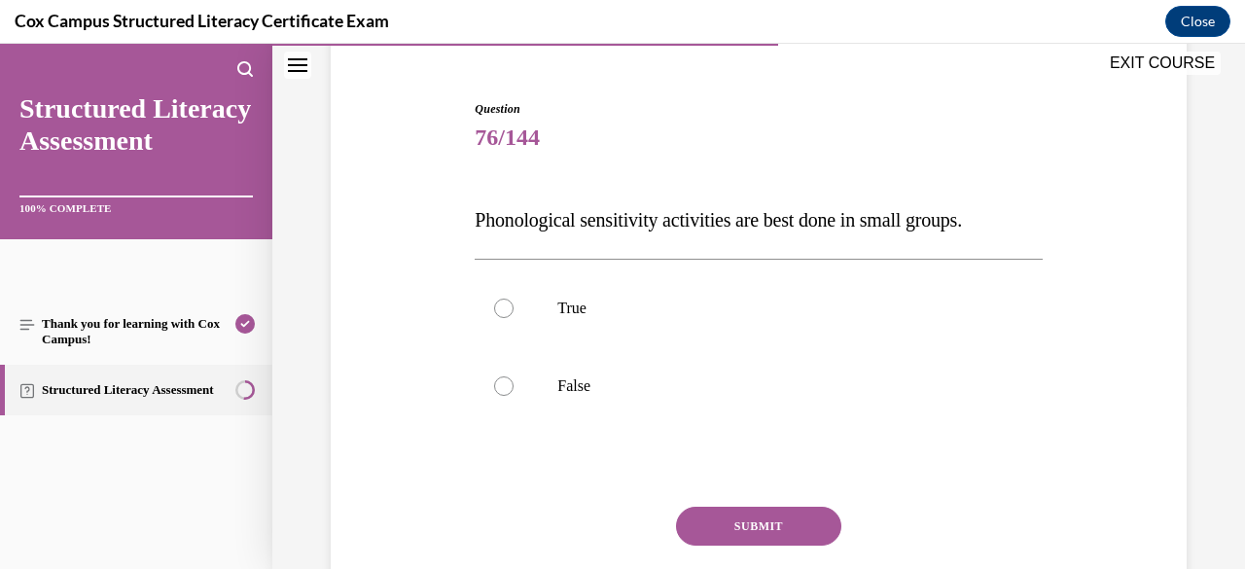
click at [819, 409] on label "False" at bounding box center [757, 386] width 567 height 78
click at [513, 396] on input "False" at bounding box center [503, 385] width 19 height 19
click at [782, 532] on button "SUBMIT" at bounding box center [758, 526] width 165 height 39
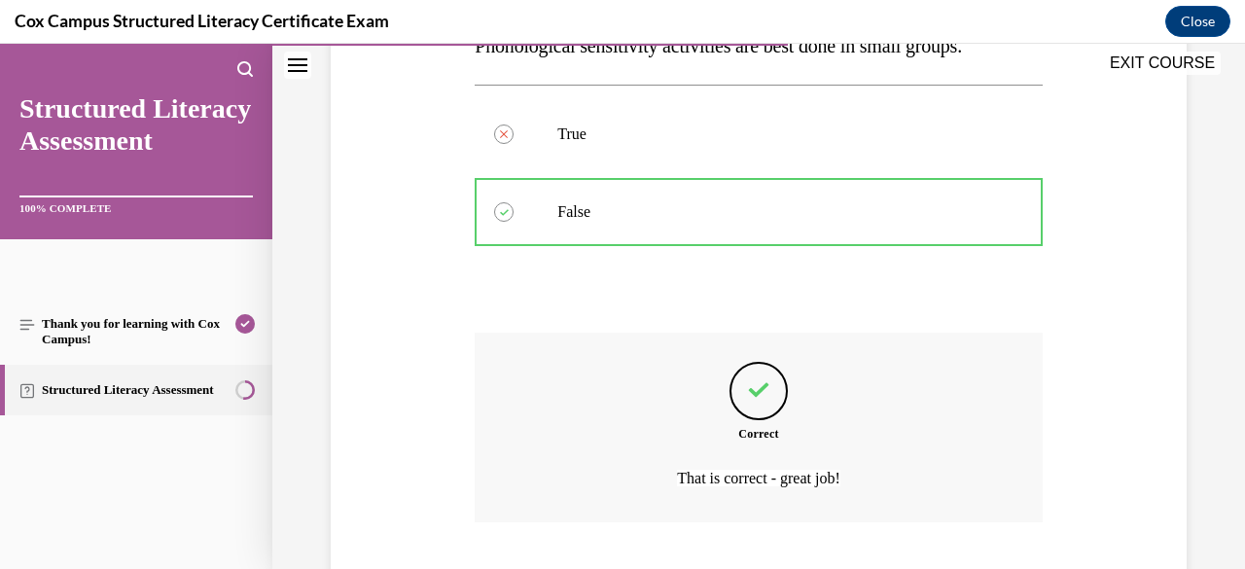
scroll to position [466, 0]
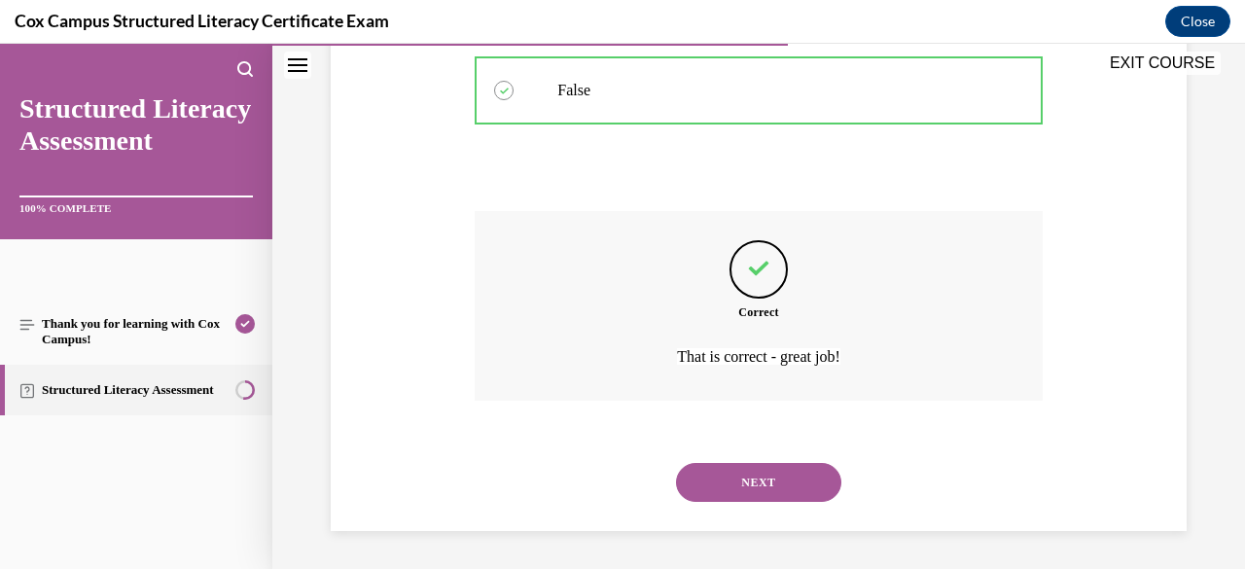
click at [786, 491] on button "NEXT" at bounding box center [758, 482] width 165 height 39
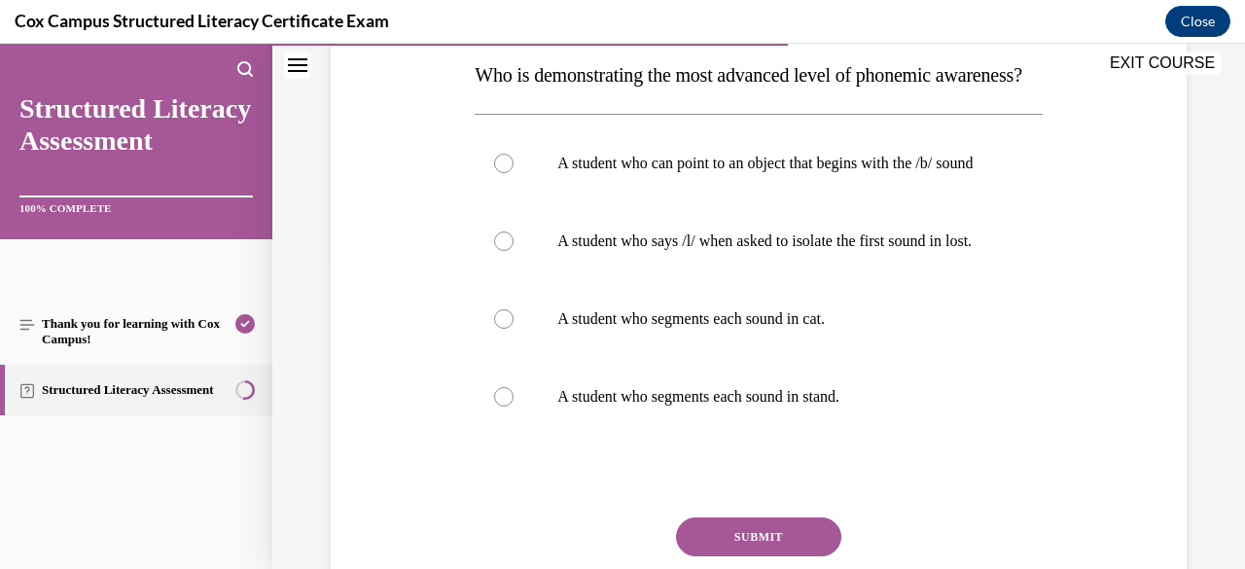
scroll to position [326, 0]
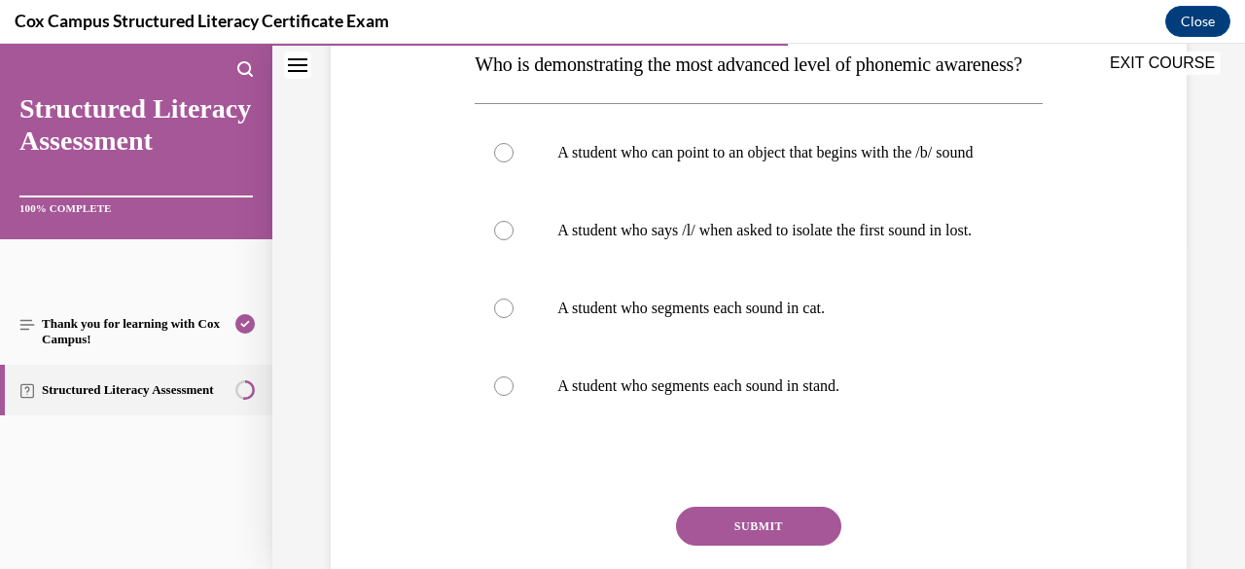
click at [815, 425] on label "A student who segments each sound in stand." at bounding box center [757, 386] width 567 height 78
click at [513, 396] on input "A student who segments each sound in stand." at bounding box center [503, 385] width 19 height 19
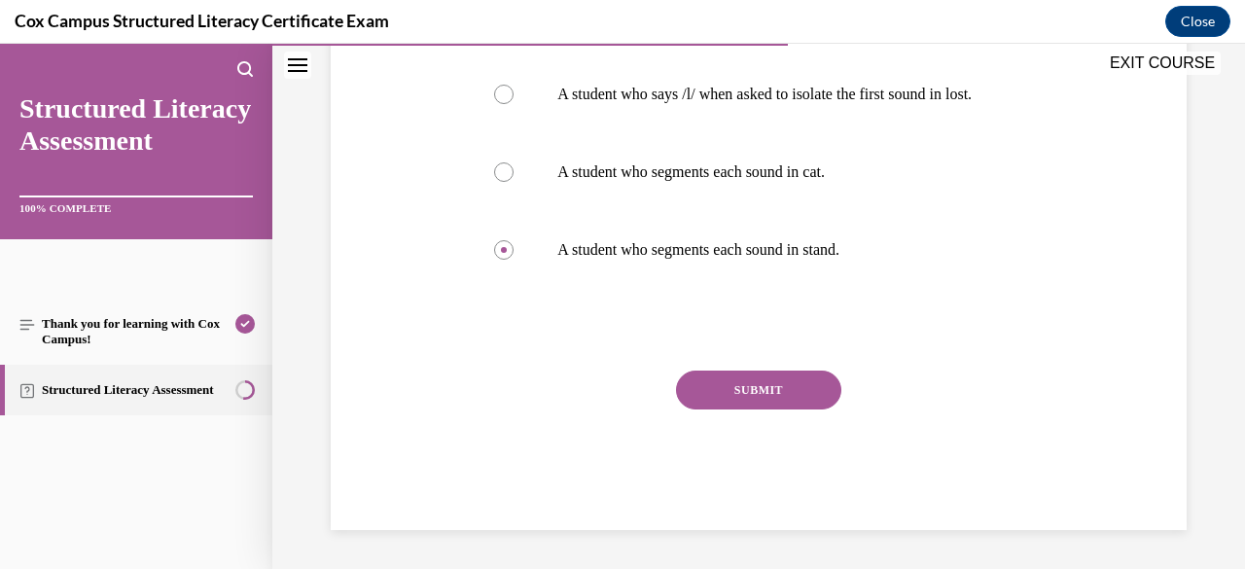
click at [791, 409] on button "SUBMIT" at bounding box center [758, 389] width 165 height 39
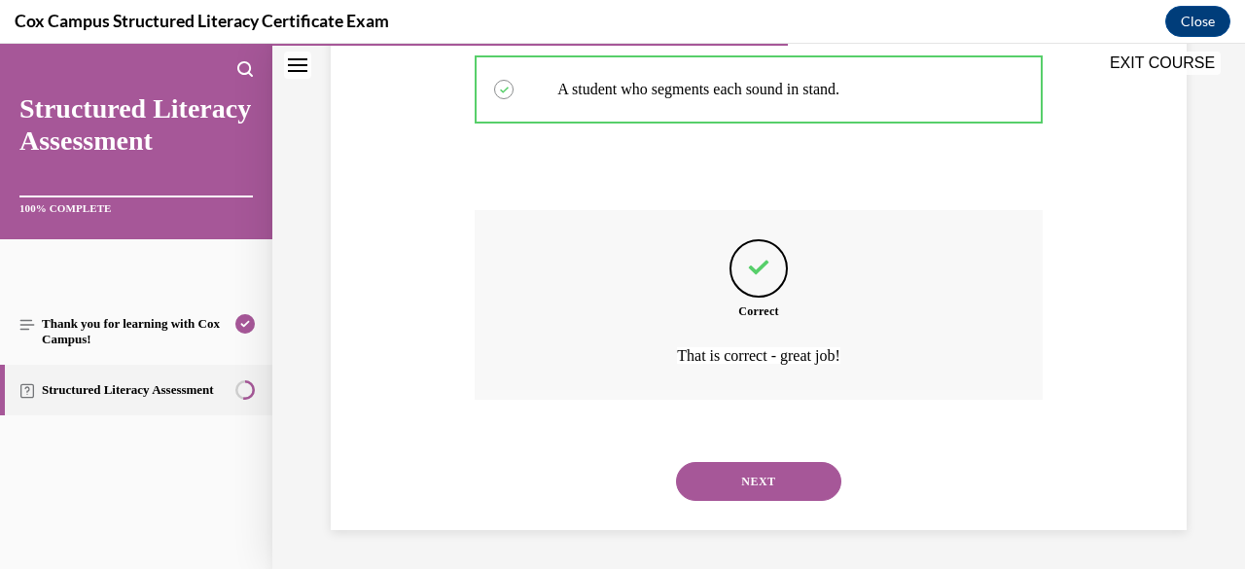
scroll to position [699, 0]
click at [778, 494] on button "NEXT" at bounding box center [758, 481] width 165 height 39
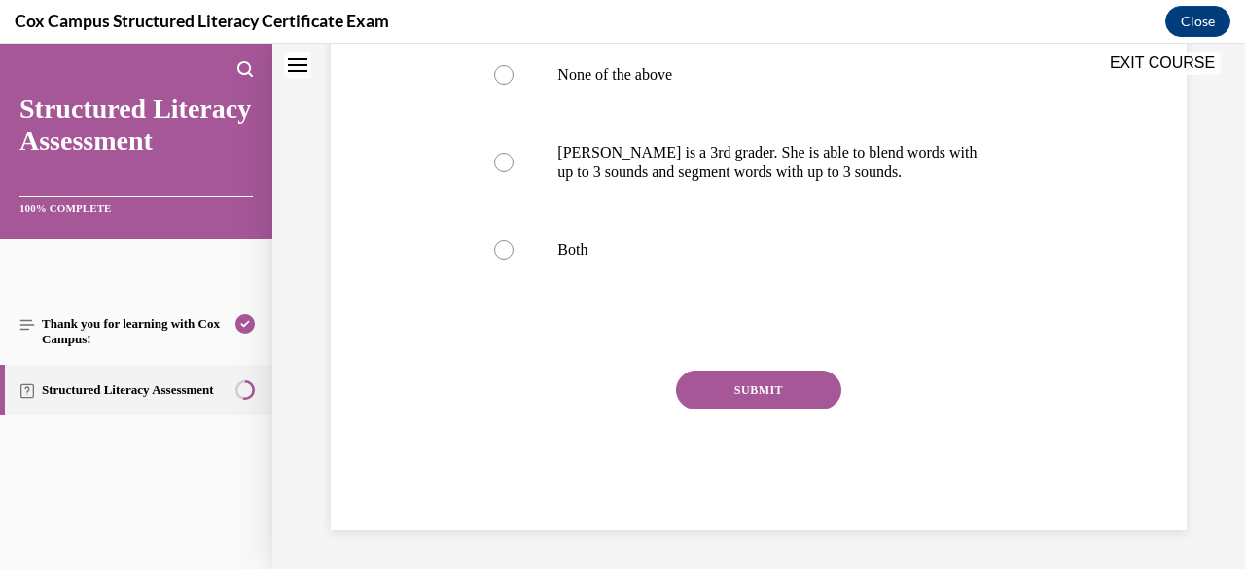
scroll to position [0, 0]
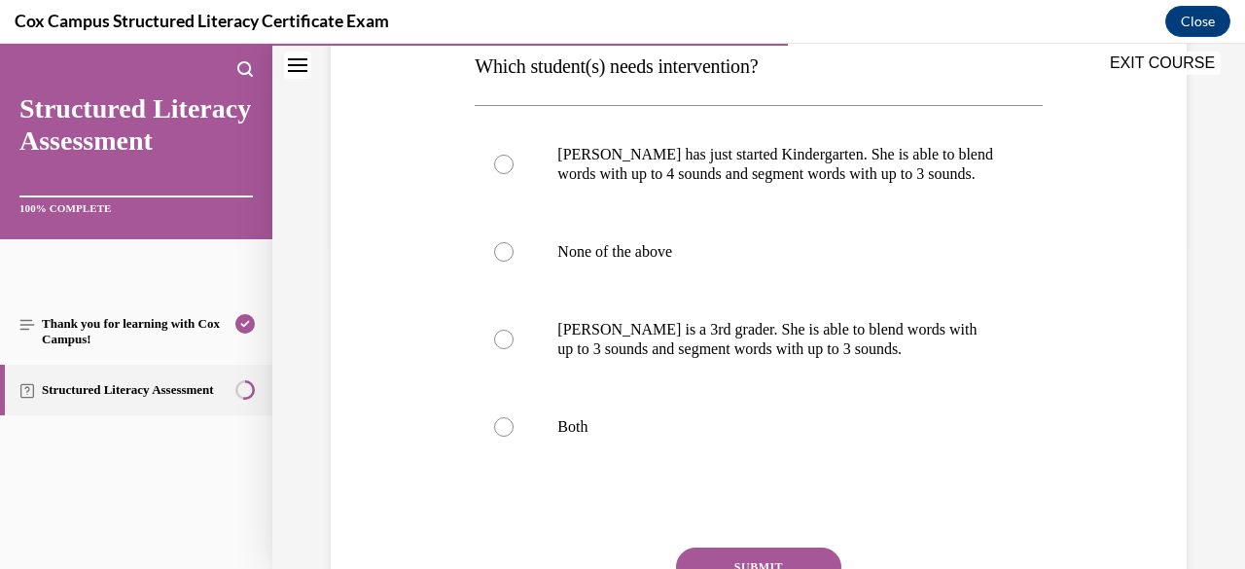
click at [845, 342] on p "Ella is a 3rd grader. She is able to blend words with up to 3 sounds and segmen…" at bounding box center [775, 339] width 436 height 39
click at [513, 342] on input "Ella is a 3rd grader. She is able to blend words with up to 3 sounds and segmen…" at bounding box center [503, 339] width 19 height 19
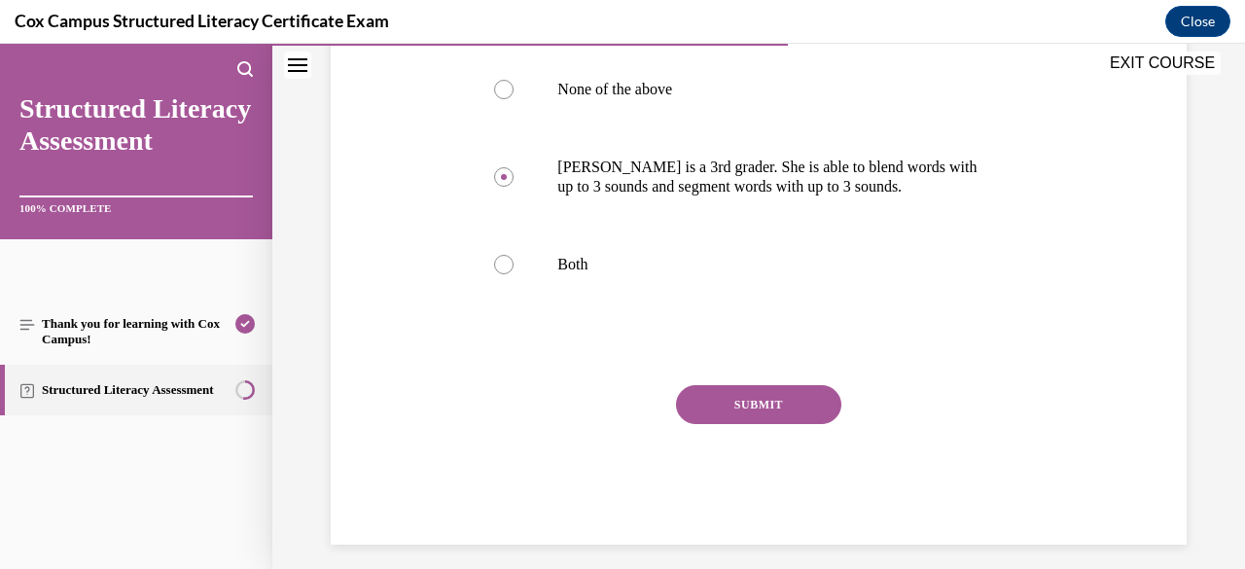
click at [789, 420] on button "SUBMIT" at bounding box center [758, 404] width 165 height 39
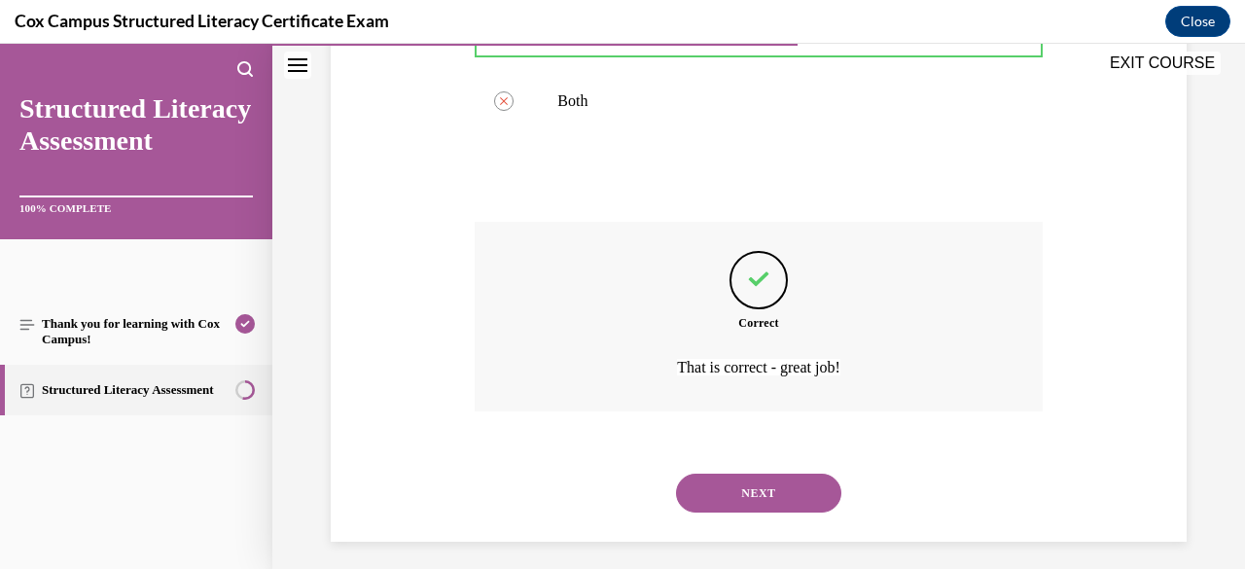
scroll to position [660, 0]
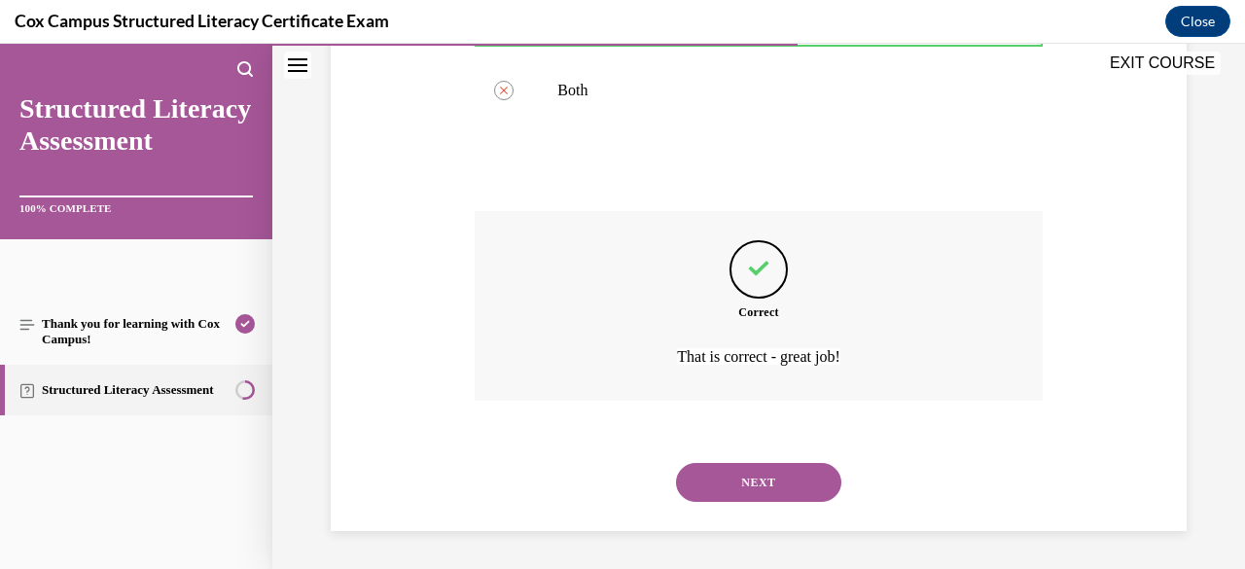
click at [776, 496] on button "NEXT" at bounding box center [758, 482] width 165 height 39
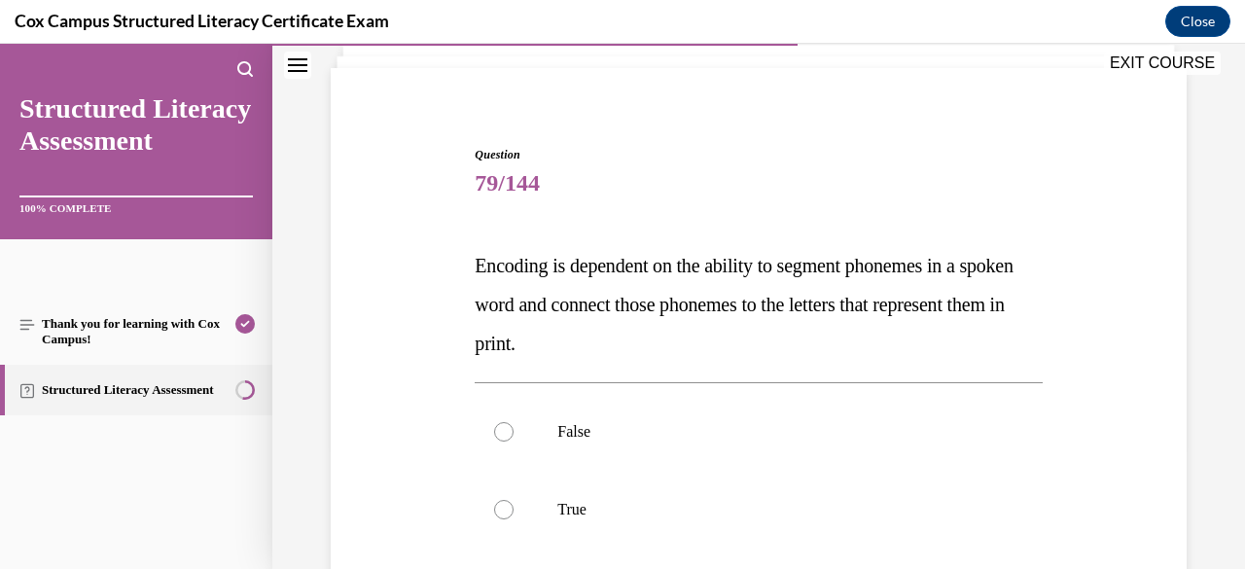
scroll to position [231, 0]
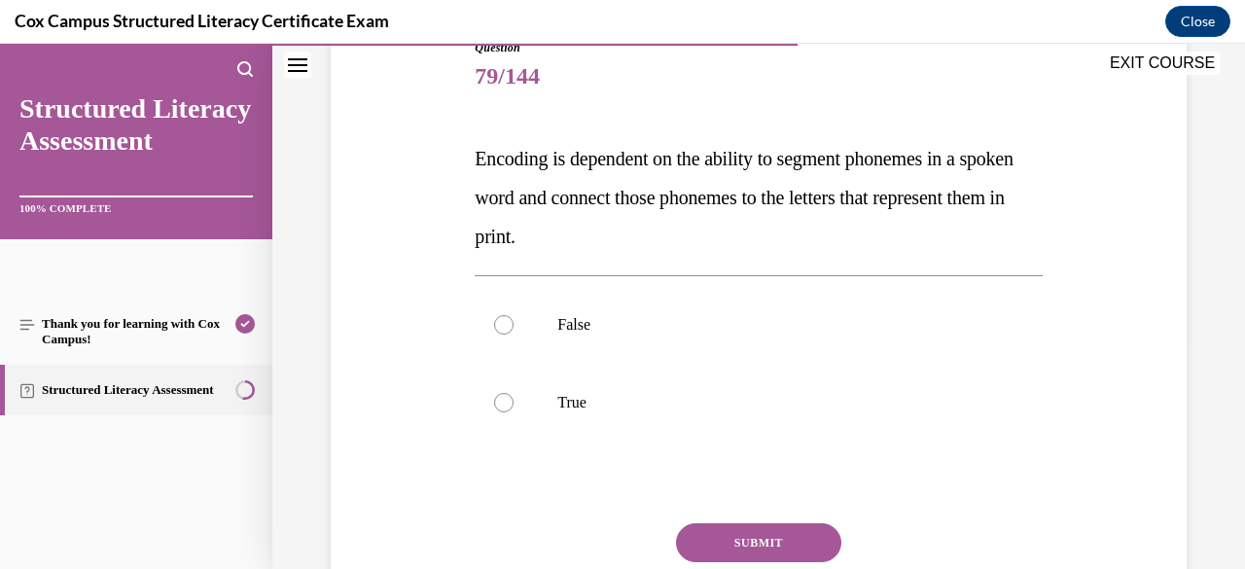
click at [797, 405] on p "True" at bounding box center [775, 402] width 436 height 19
click at [513, 405] on input "True" at bounding box center [503, 402] width 19 height 19
click at [759, 542] on button "SUBMIT" at bounding box center [758, 542] width 165 height 39
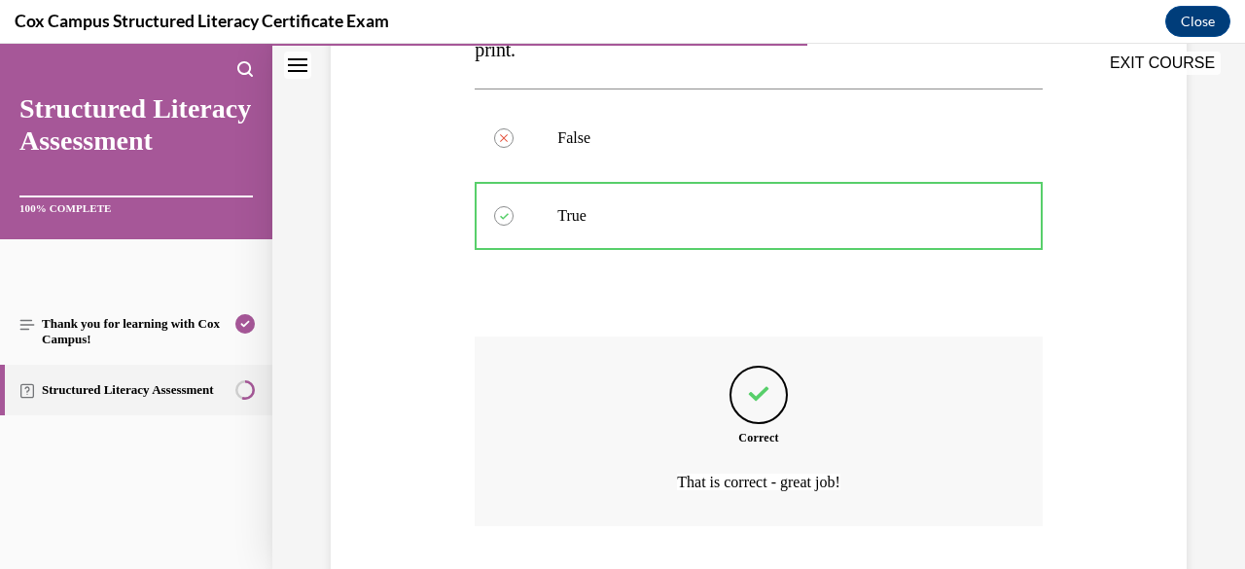
scroll to position [544, 0]
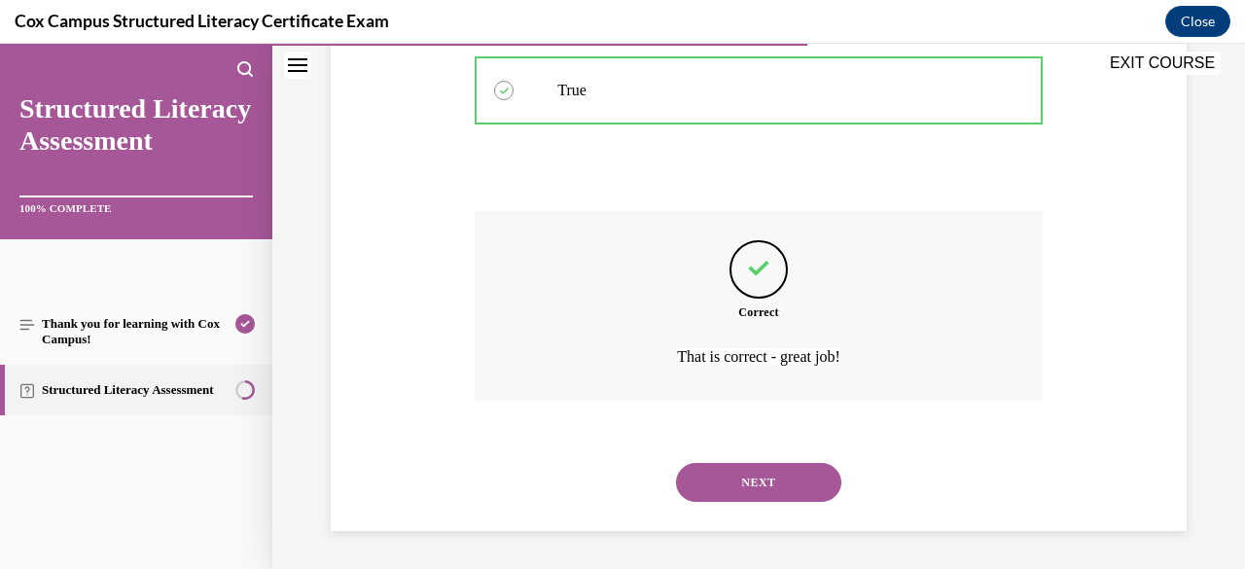
click at [781, 497] on button "NEXT" at bounding box center [758, 482] width 165 height 39
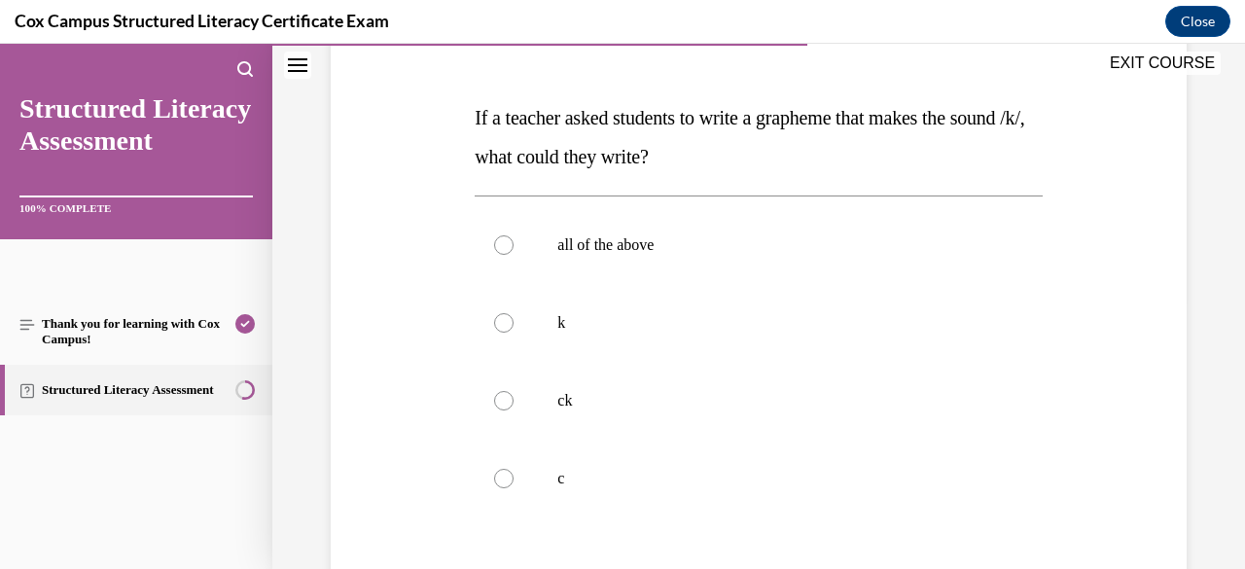
click at [881, 245] on p "all of the above" at bounding box center [775, 244] width 436 height 19
click at [513, 245] on input "all of the above" at bounding box center [503, 244] width 19 height 19
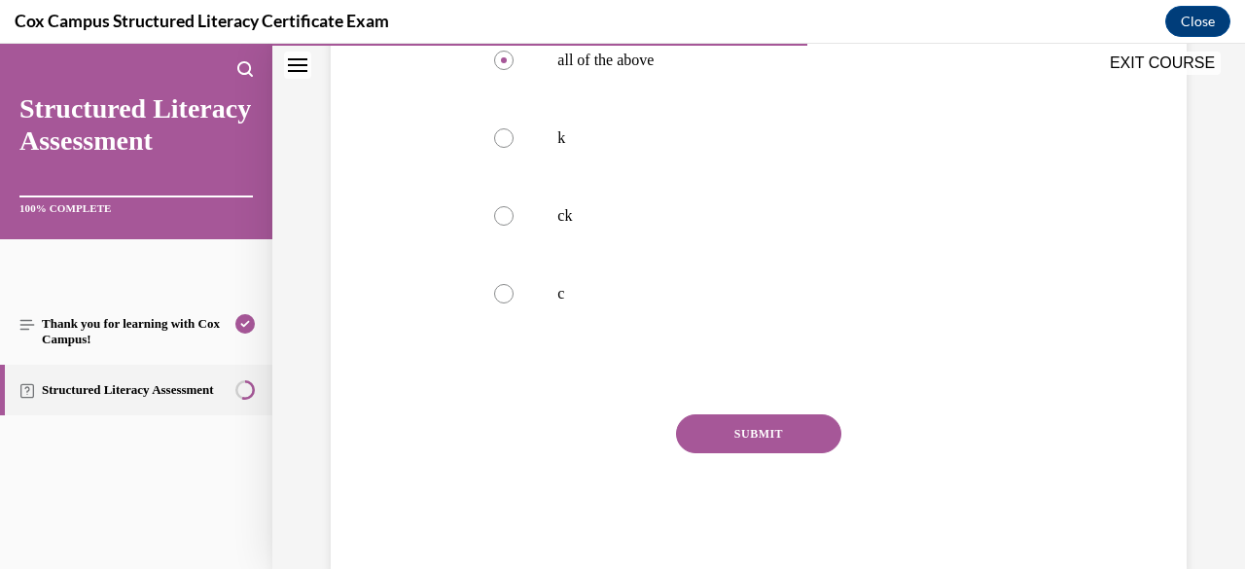
click at [797, 449] on button "SUBMIT" at bounding box center [758, 433] width 165 height 39
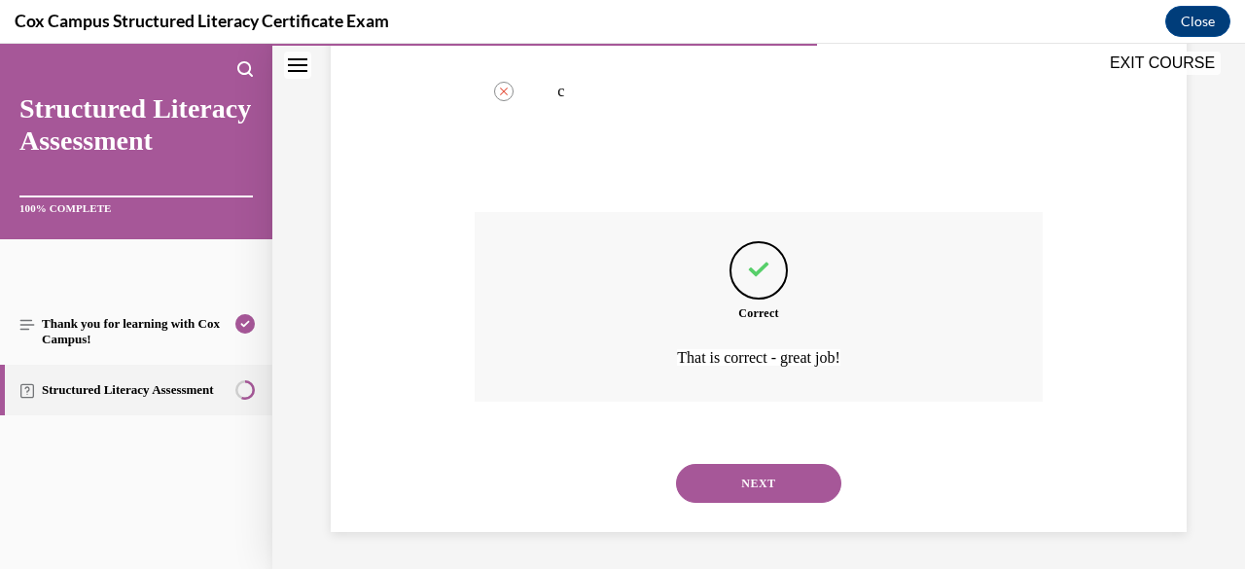
scroll to position [660, 0]
click at [774, 501] on div "NEXT" at bounding box center [757, 482] width 567 height 78
click at [774, 488] on button "NEXT" at bounding box center [758, 482] width 165 height 39
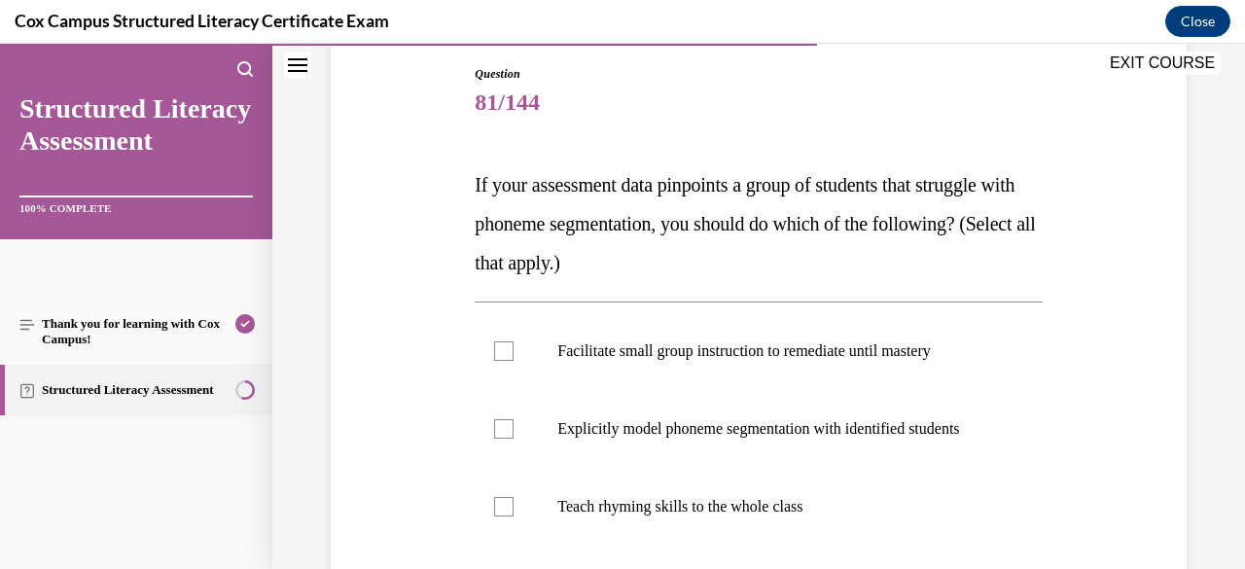
scroll to position [278, 0]
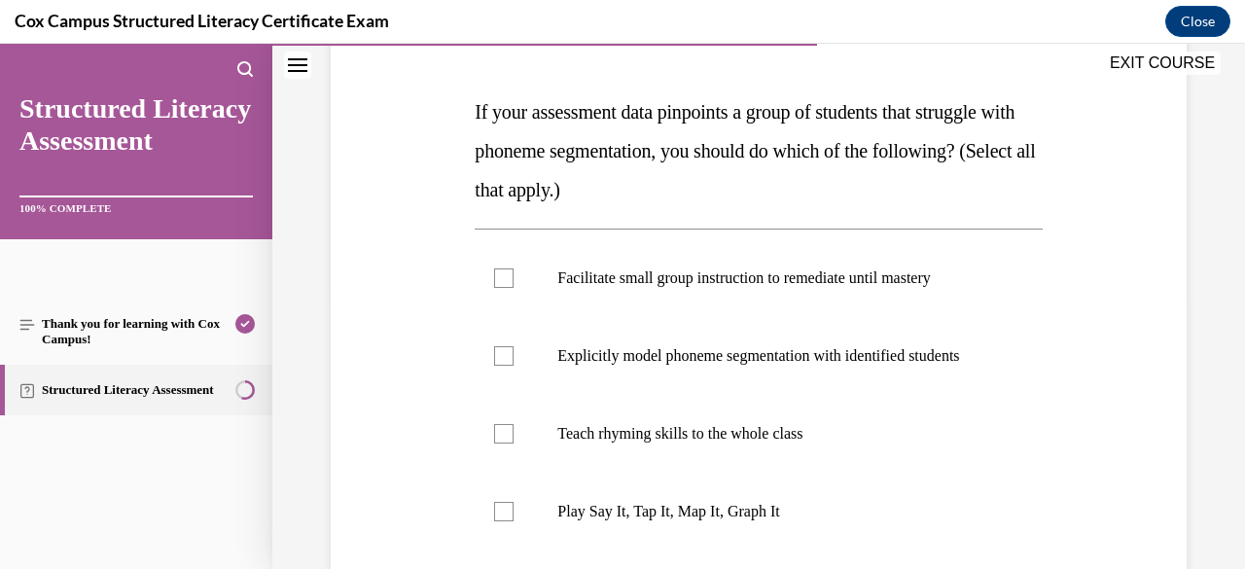
click at [850, 282] on p "Facilitate small group instruction to remediate until mastery" at bounding box center [775, 277] width 436 height 19
click at [513, 282] on input "Facilitate small group instruction to remediate until mastery" at bounding box center [503, 277] width 19 height 19
click at [818, 366] on p "Explicitly model phoneme segmentation with identified students" at bounding box center [775, 355] width 436 height 19
click at [513, 366] on input "Explicitly model phoneme segmentation with identified students" at bounding box center [503, 355] width 19 height 19
click at [768, 521] on p "Play Say It, Tap It, Map It, Graph It" at bounding box center [775, 511] width 436 height 19
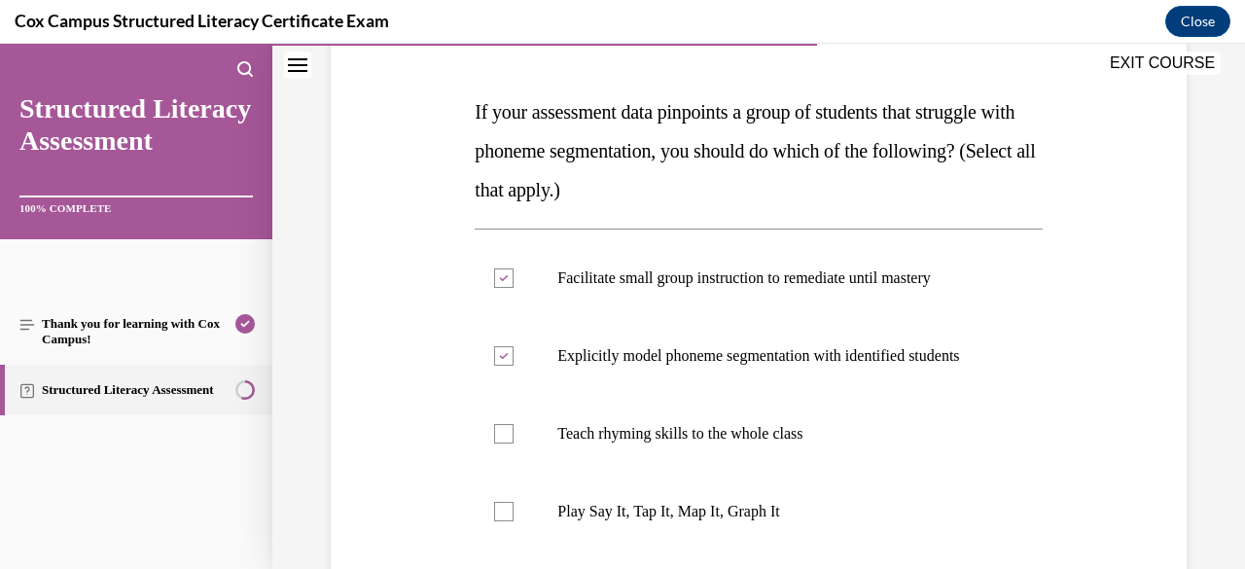
click at [513, 521] on input "Play Say It, Tap It, Map It, Graph It" at bounding box center [503, 511] width 19 height 19
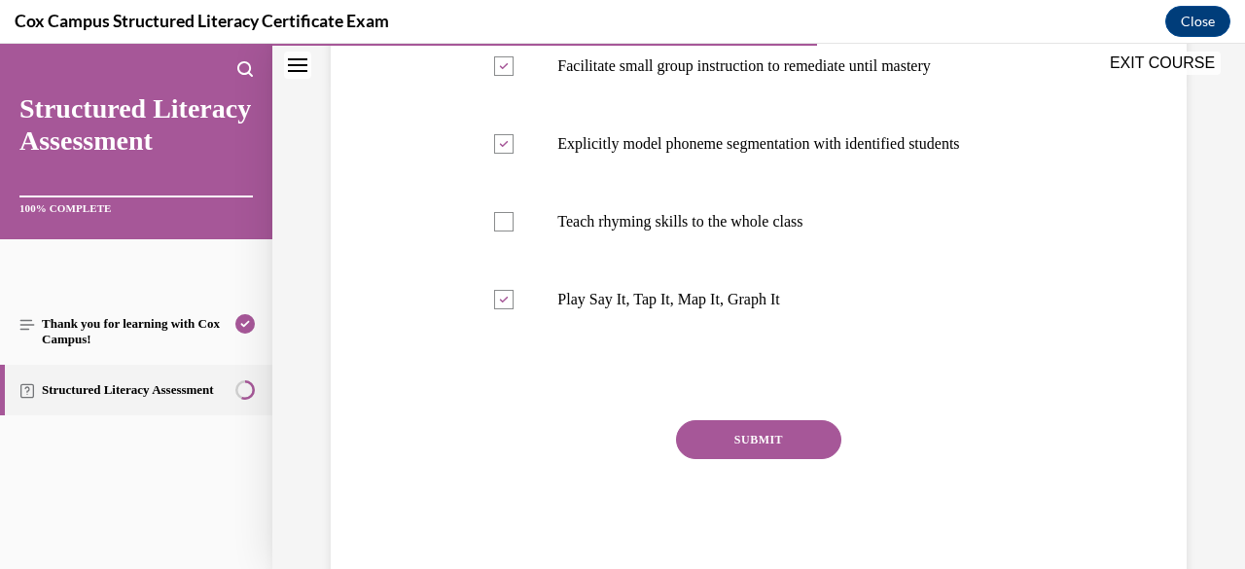
click at [797, 455] on button "SUBMIT" at bounding box center [758, 439] width 165 height 39
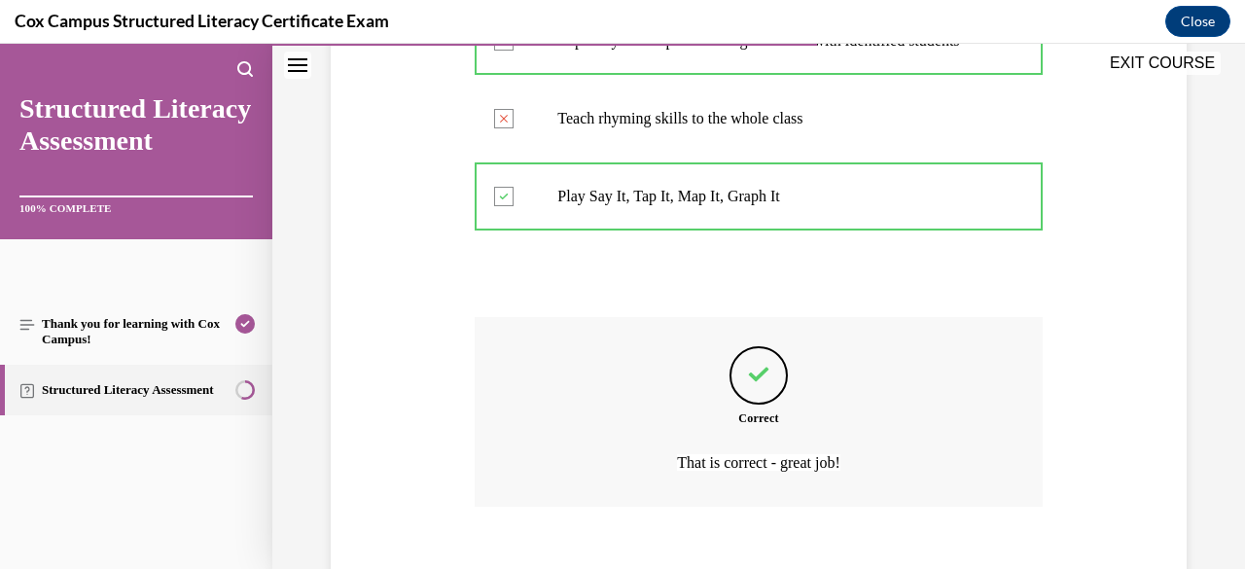
scroll to position [719, 0]
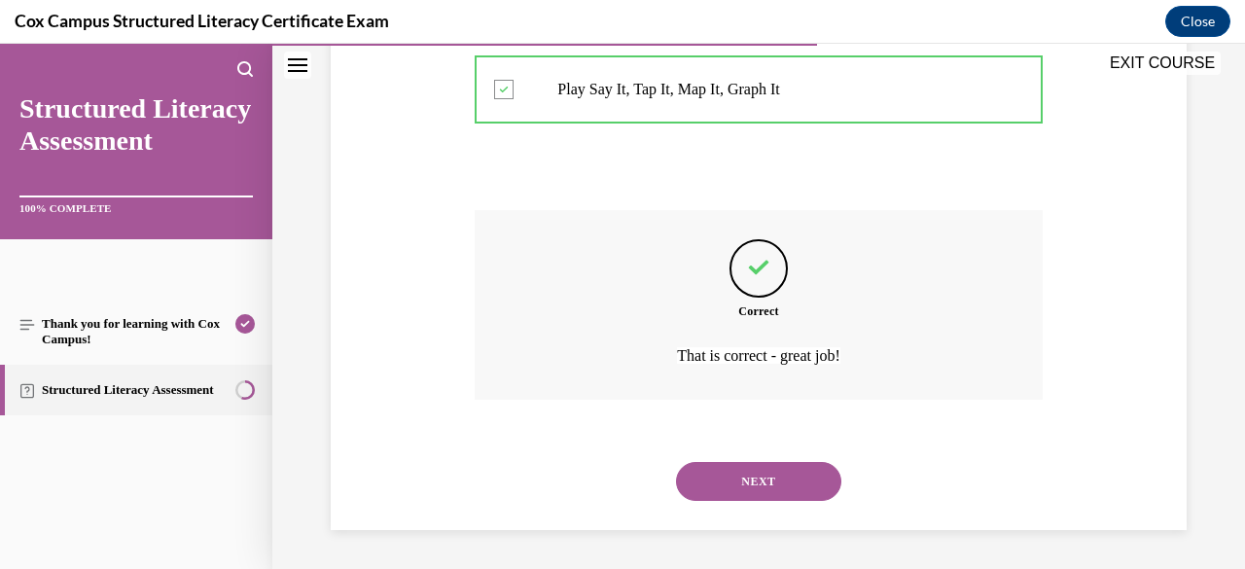
click at [1087, 432] on div "Question 81/144 If your assessment data pinpoints a group of students that stru…" at bounding box center [758, 21] width 865 height 1018
click at [781, 481] on button "NEXT" at bounding box center [758, 481] width 165 height 39
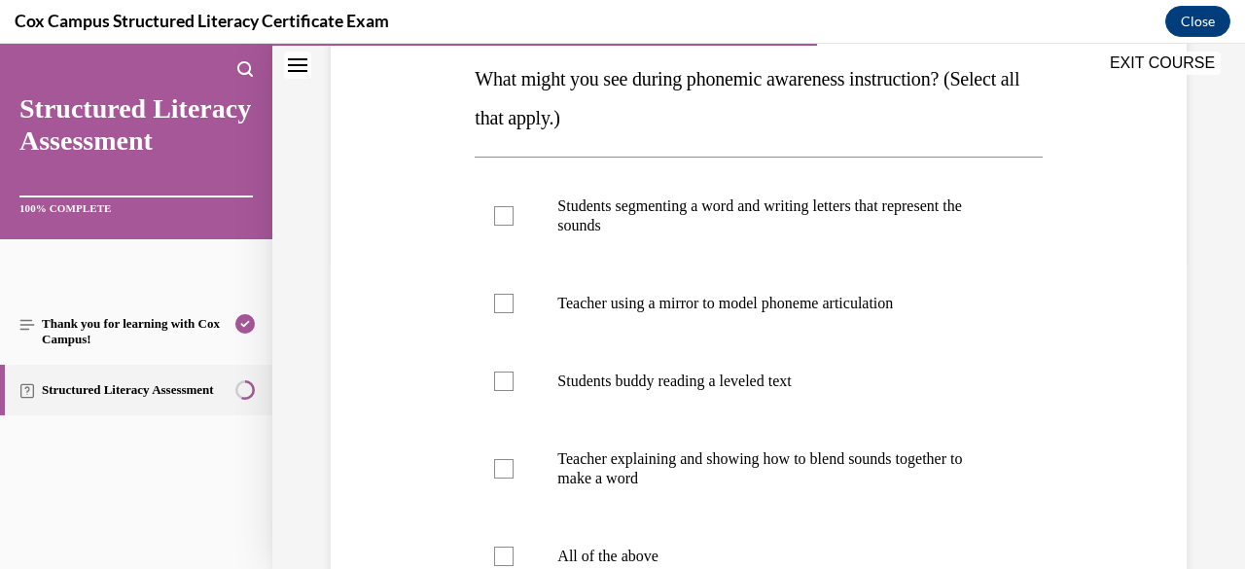
scroll to position [316, 0]
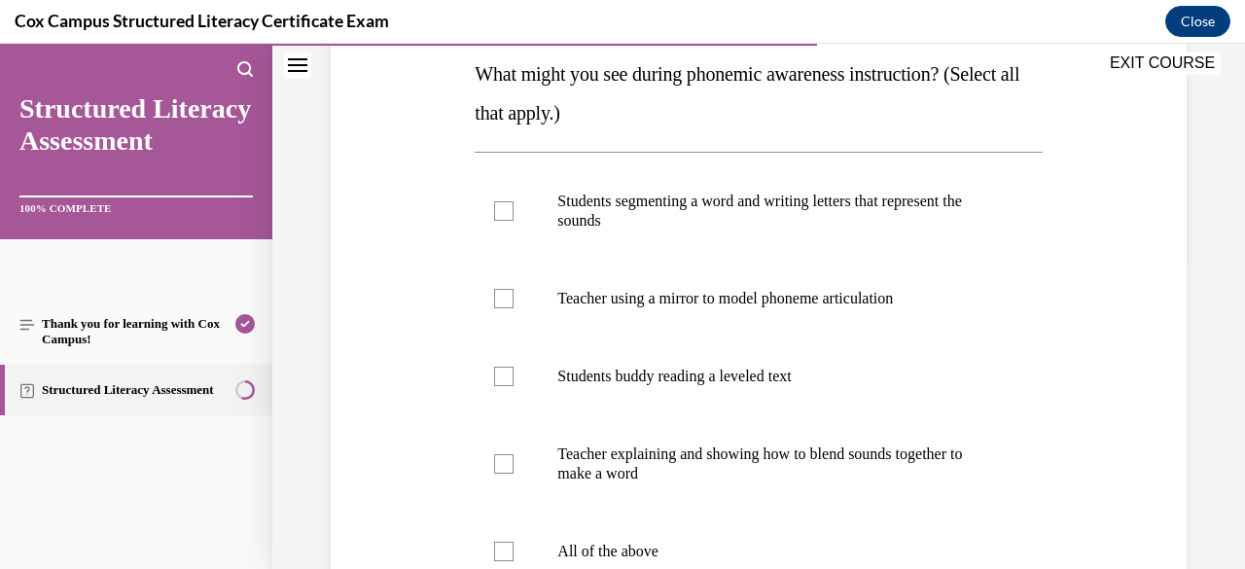
click at [833, 309] on label "Teacher using a mirror to model phoneme articulation" at bounding box center [757, 299] width 567 height 78
click at [513, 308] on input "Teacher using a mirror to model phoneme articulation" at bounding box center [503, 298] width 19 height 19
click at [809, 474] on p "Teacher explaining and showing how to blend sounds together to make a word" at bounding box center [775, 463] width 436 height 39
click at [513, 474] on input "Teacher explaining and showing how to blend sounds together to make a word" at bounding box center [503, 463] width 19 height 19
click at [841, 216] on p "Students segmenting a word and writing letters that represent the sounds" at bounding box center [775, 211] width 436 height 39
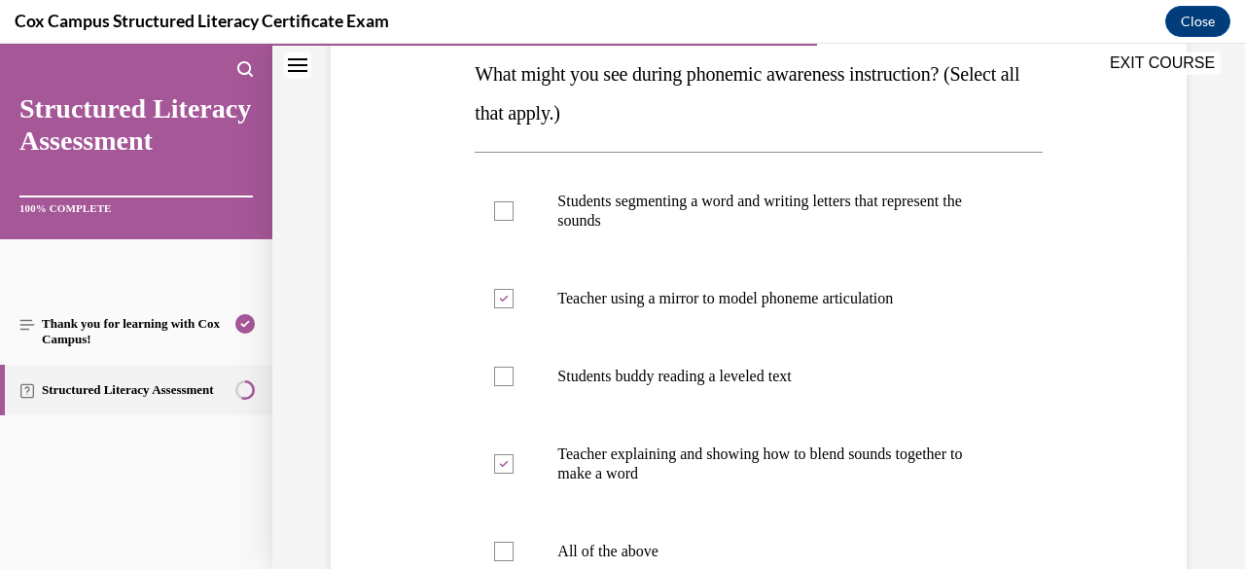
click at [513, 216] on input "Students segmenting a word and writing letters that represent the sounds" at bounding box center [503, 210] width 19 height 19
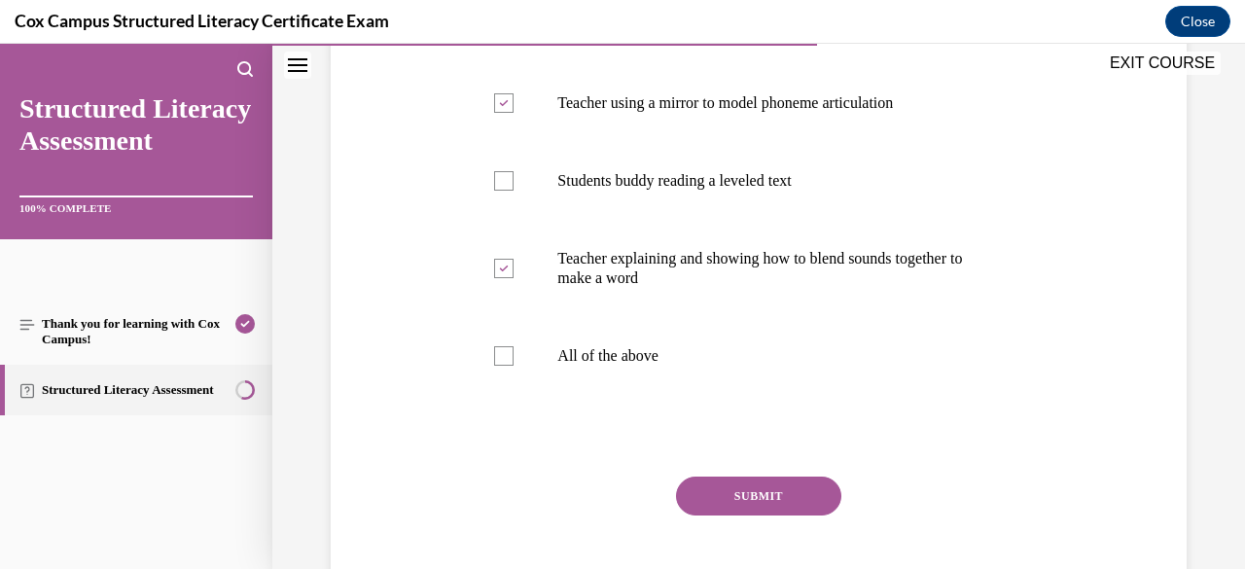
click at [762, 492] on button "SUBMIT" at bounding box center [758, 495] width 165 height 39
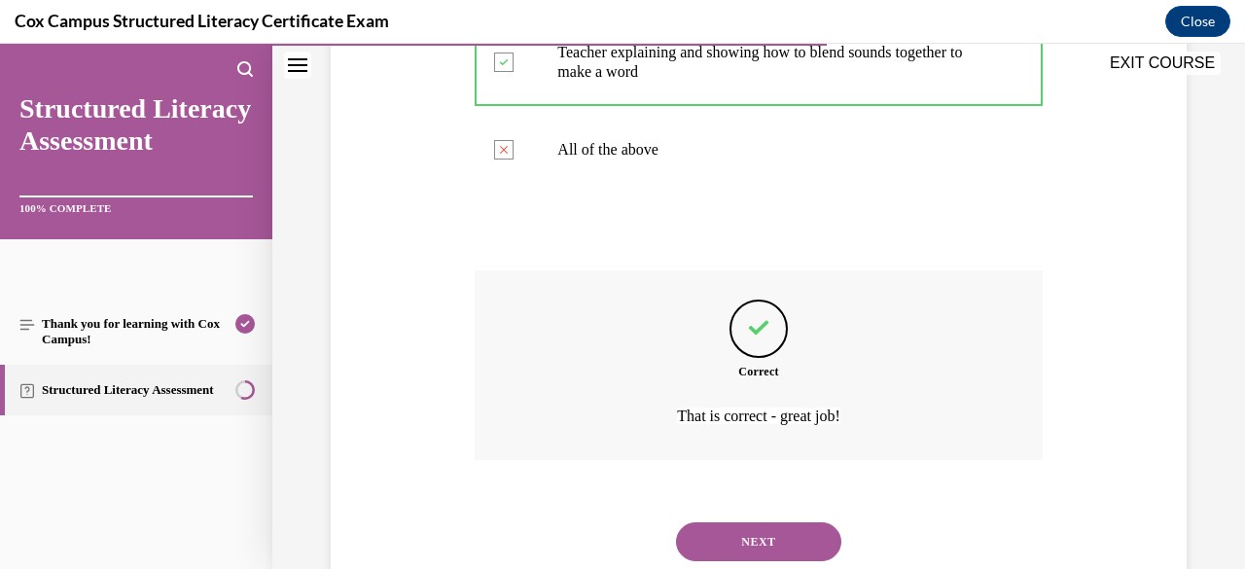
scroll to position [777, 0]
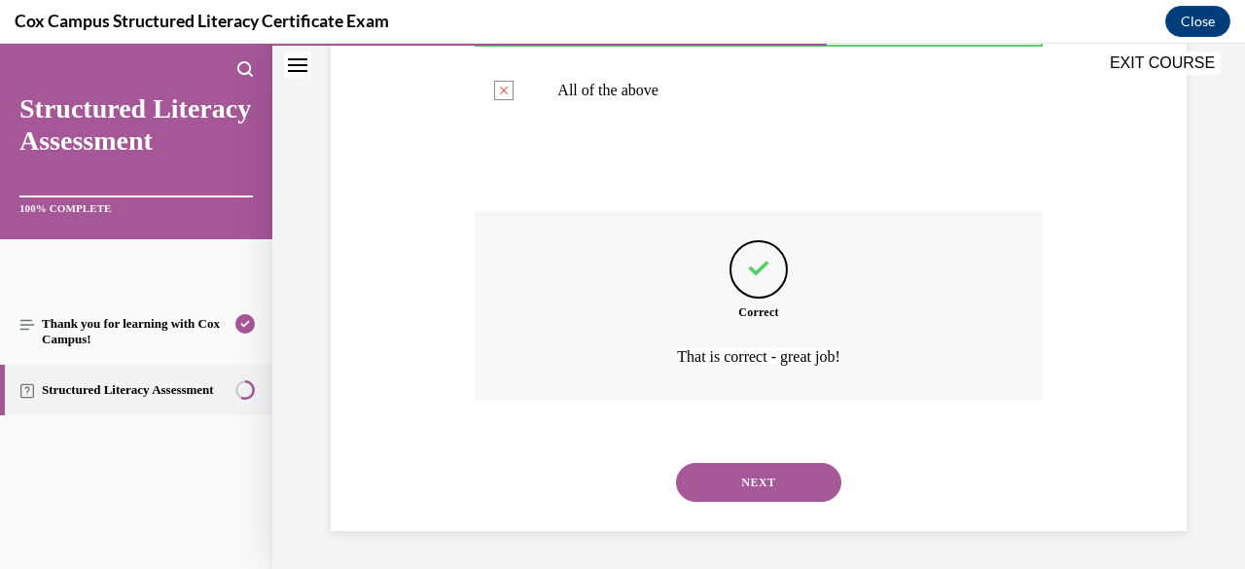
click at [780, 484] on button "NEXT" at bounding box center [758, 482] width 165 height 39
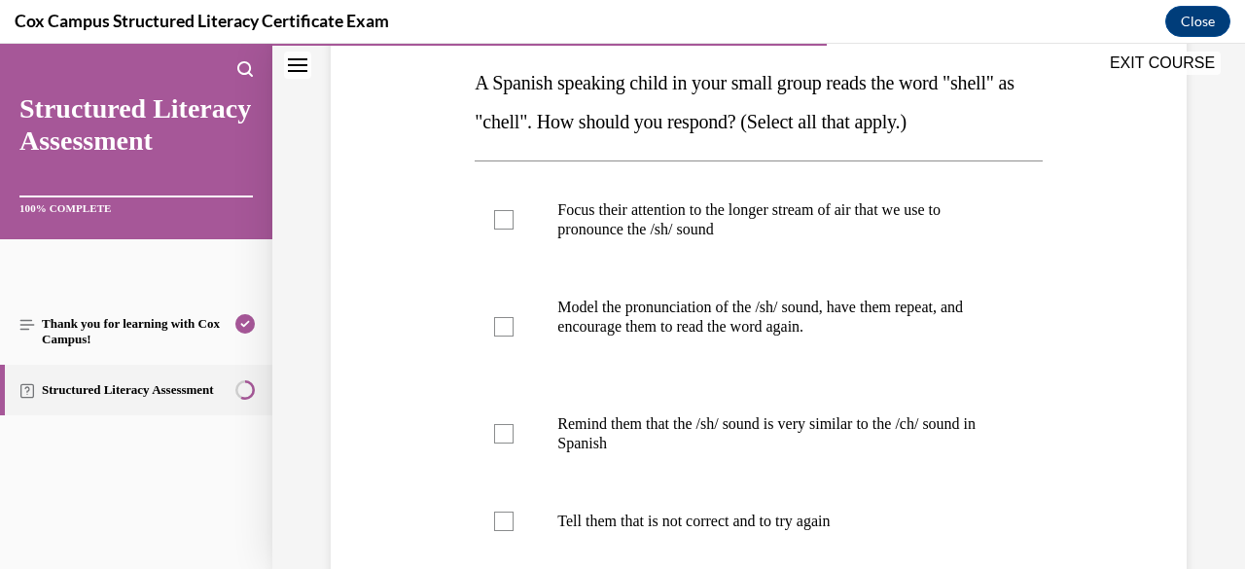
scroll to position [309, 0]
click at [878, 217] on p "Focus their attention to the longer stream of air that we use to pronounce the …" at bounding box center [775, 217] width 436 height 39
click at [513, 217] on input "Focus their attention to the longer stream of air that we use to pronounce the …" at bounding box center [503, 217] width 19 height 19
click at [800, 313] on p "Model the pronunciation of the /sh/ sound, have them repeat, and encourage them…" at bounding box center [775, 315] width 436 height 39
click at [513, 315] on input "Model the pronunciation of the /sh/ sound, have them repeat, and encourage them…" at bounding box center [503, 324] width 19 height 19
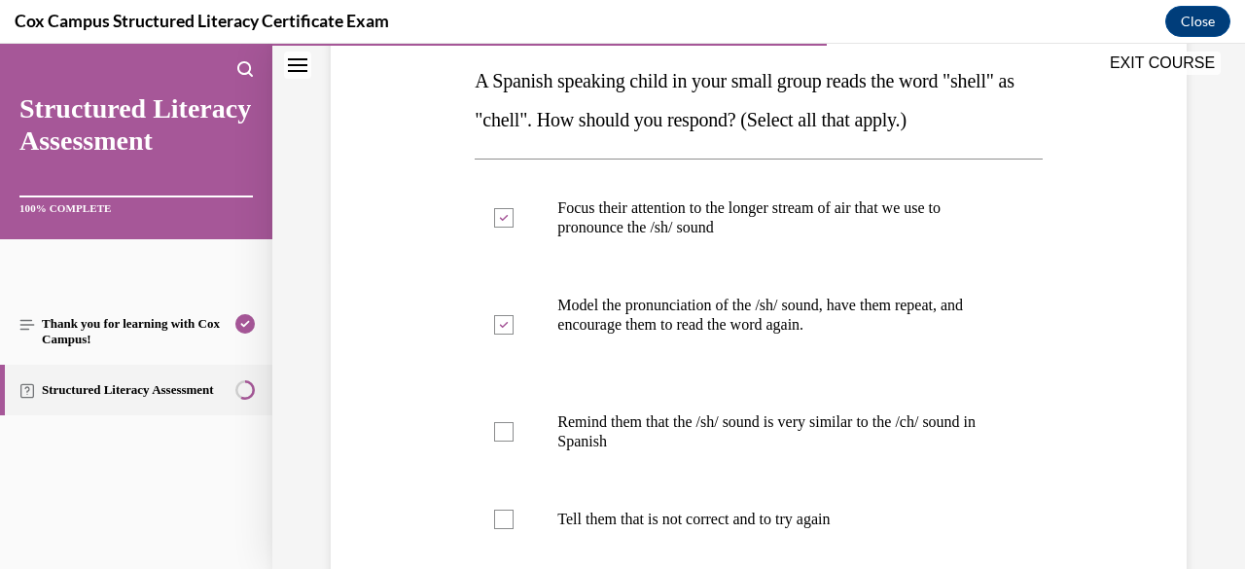
click at [774, 403] on label "Remind them that the /sh/ sound is very similar to the /ch/ sound in Spanish" at bounding box center [757, 431] width 567 height 97
click at [513, 422] on input "Remind them that the /sh/ sound is very similar to the /ch/ sound in Spanish" at bounding box center [503, 431] width 19 height 19
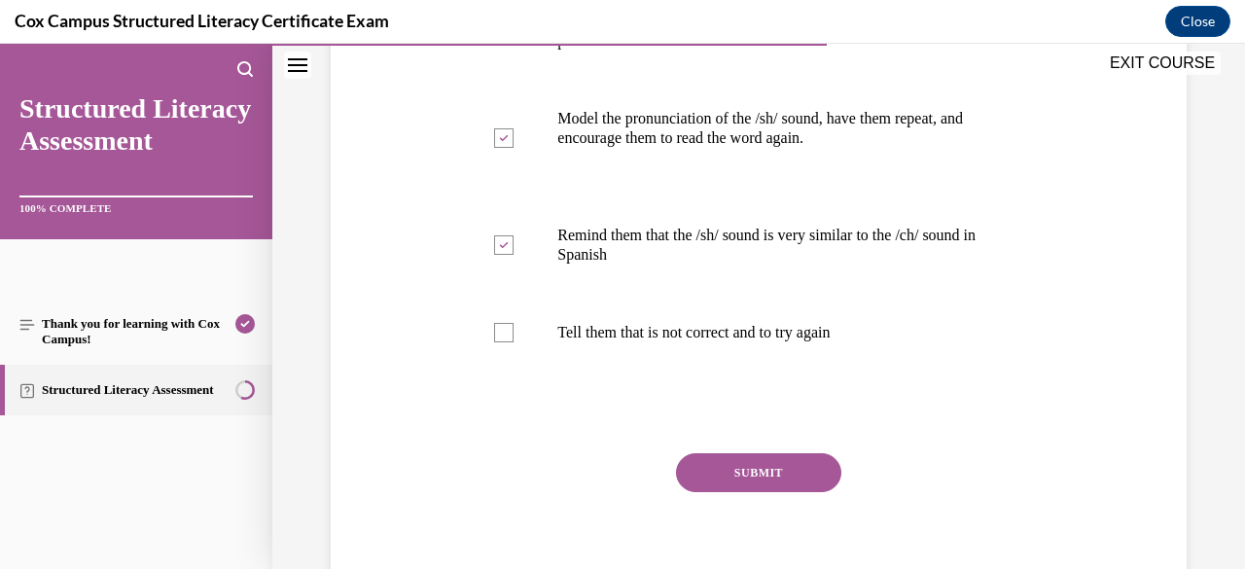
click at [785, 474] on button "SUBMIT" at bounding box center [758, 472] width 165 height 39
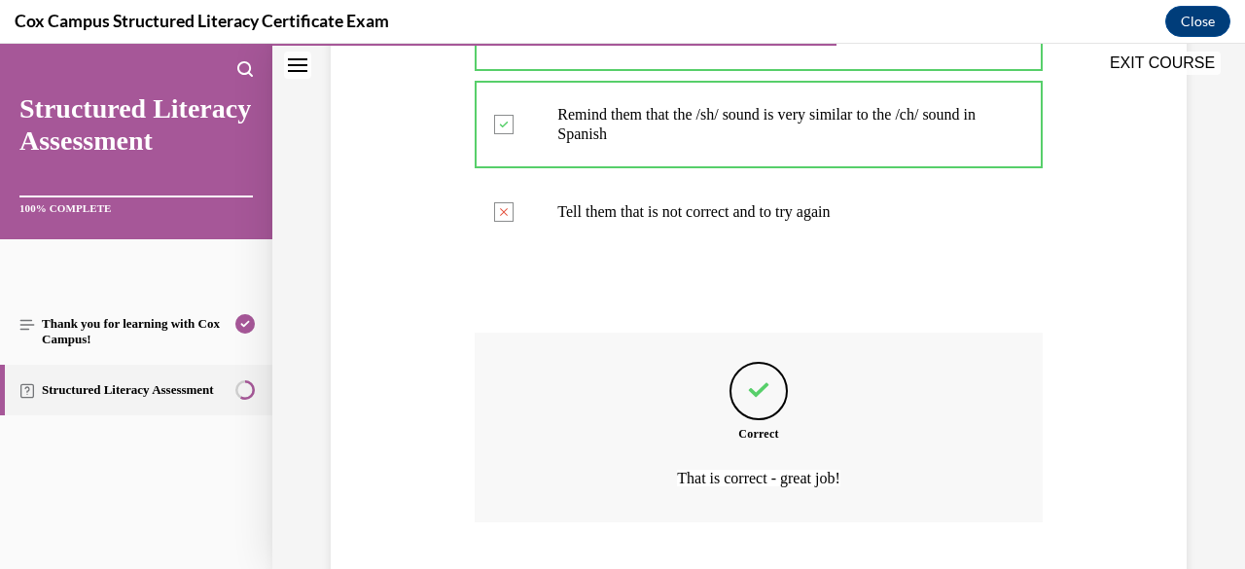
scroll to position [738, 0]
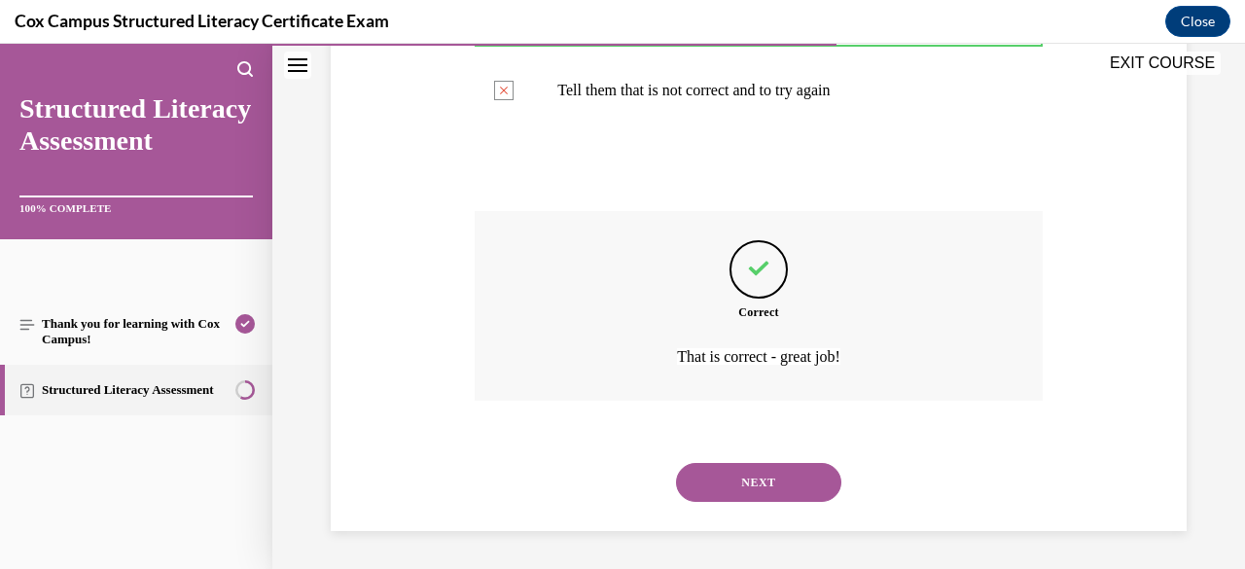
click at [782, 494] on button "NEXT" at bounding box center [758, 482] width 165 height 39
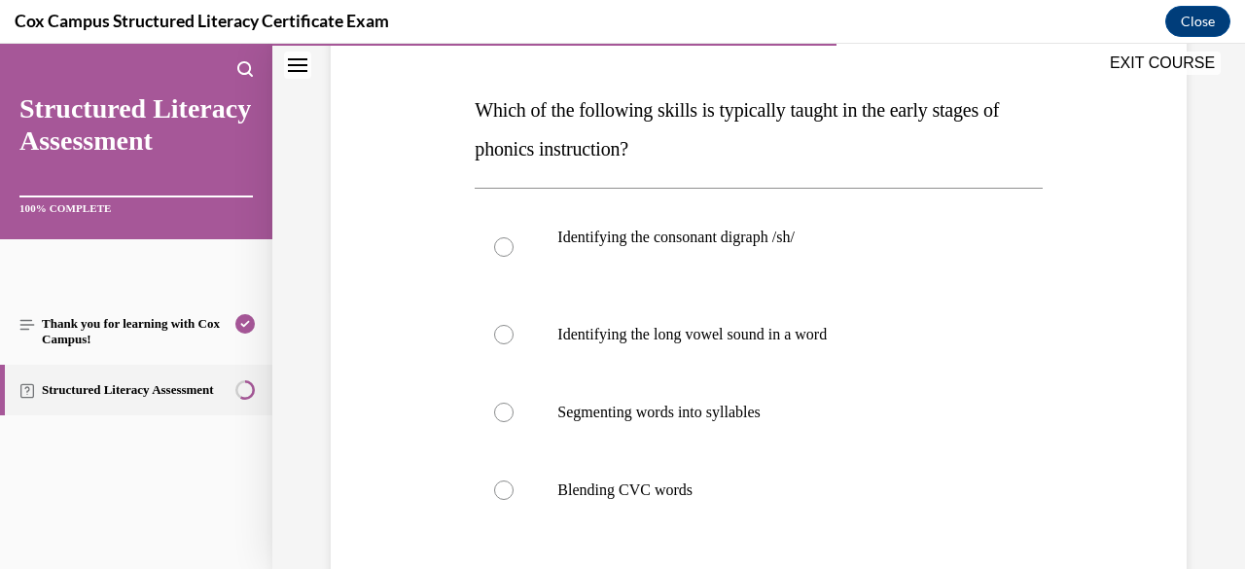
scroll to position [294, 0]
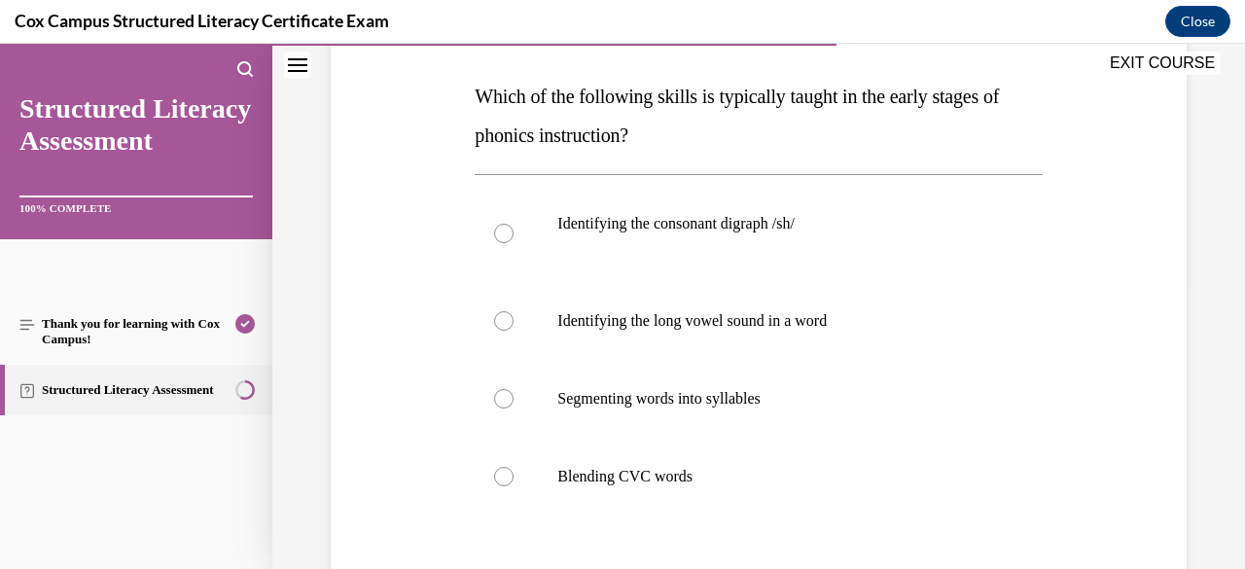
click at [669, 485] on label "Blending CVC words" at bounding box center [757, 477] width 567 height 78
click at [513, 485] on input "Blending CVC words" at bounding box center [503, 476] width 19 height 19
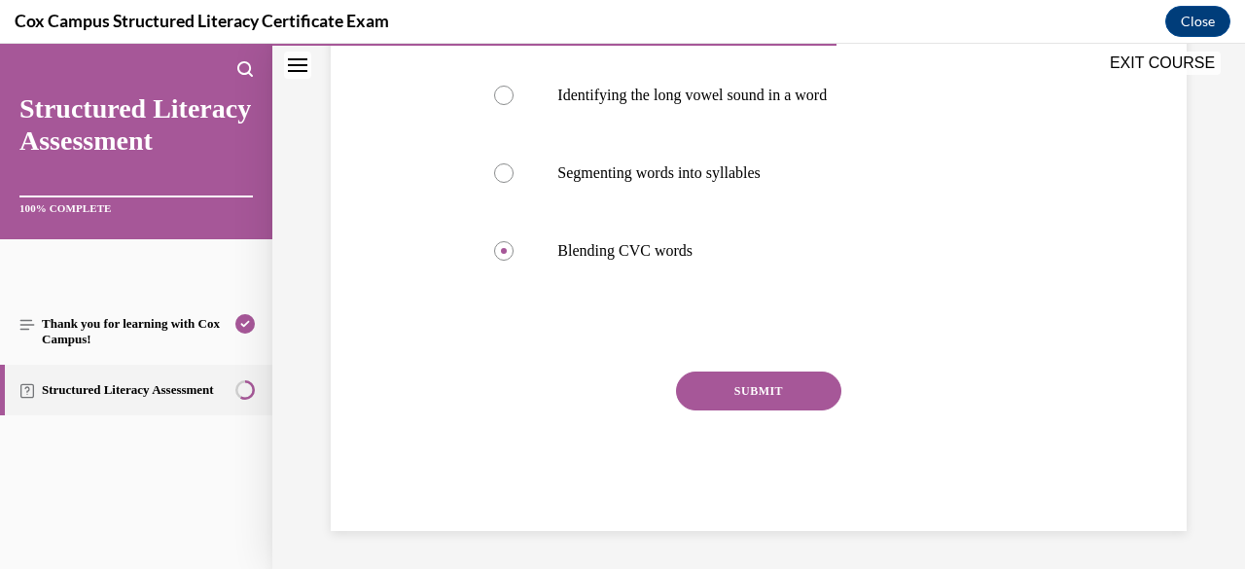
click at [805, 394] on button "SUBMIT" at bounding box center [758, 390] width 165 height 39
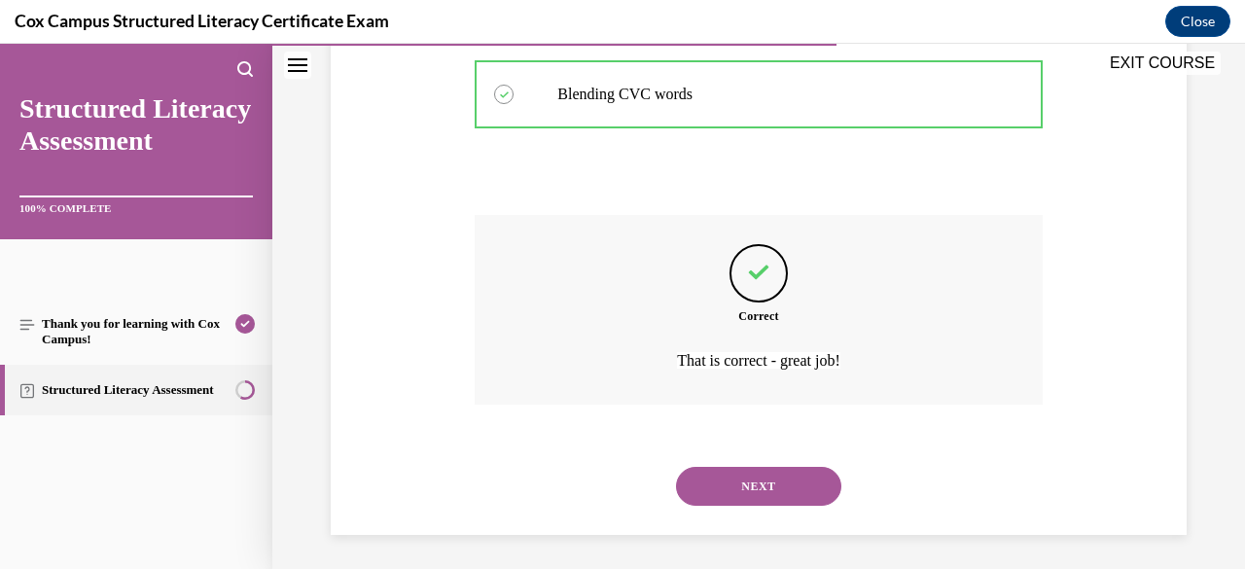
scroll to position [680, 0]
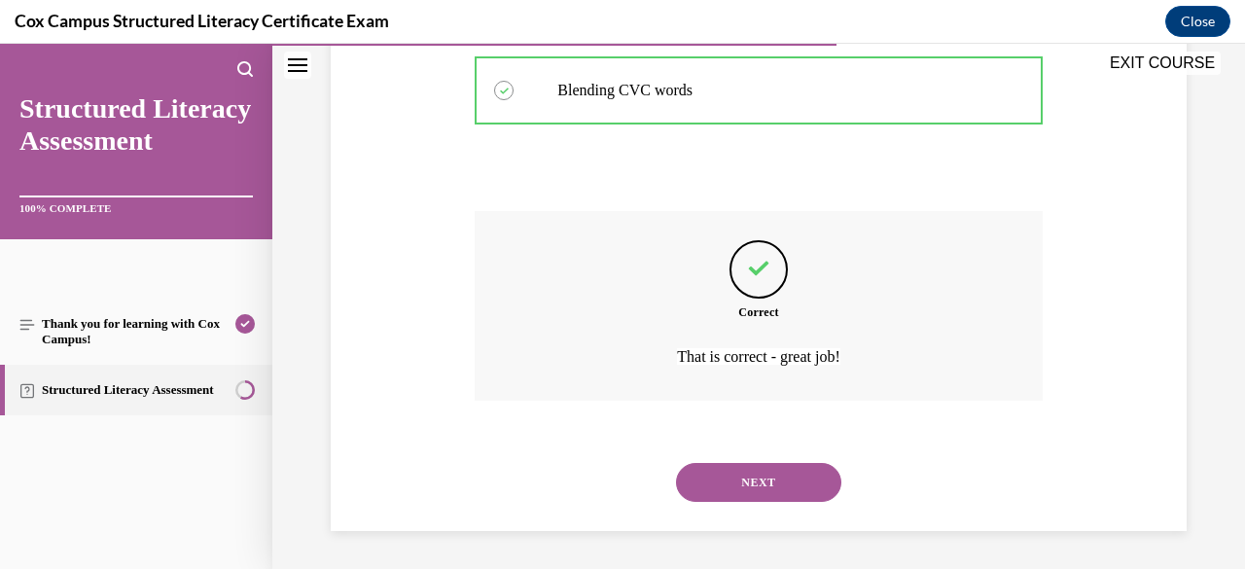
click at [778, 499] on button "NEXT" at bounding box center [758, 482] width 165 height 39
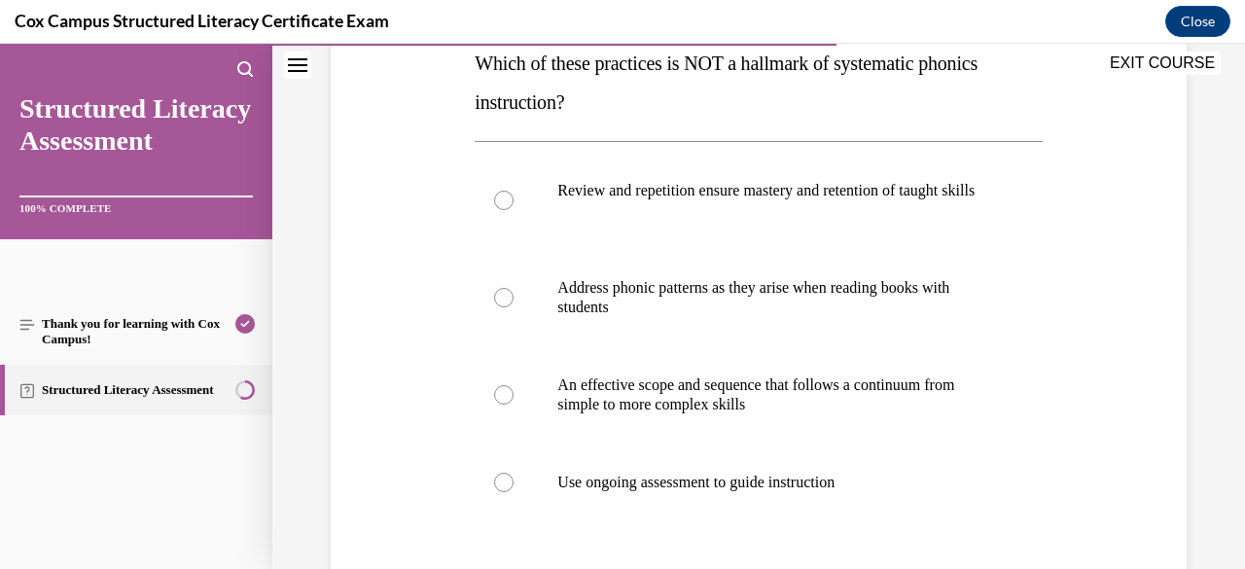
scroll to position [333, 0]
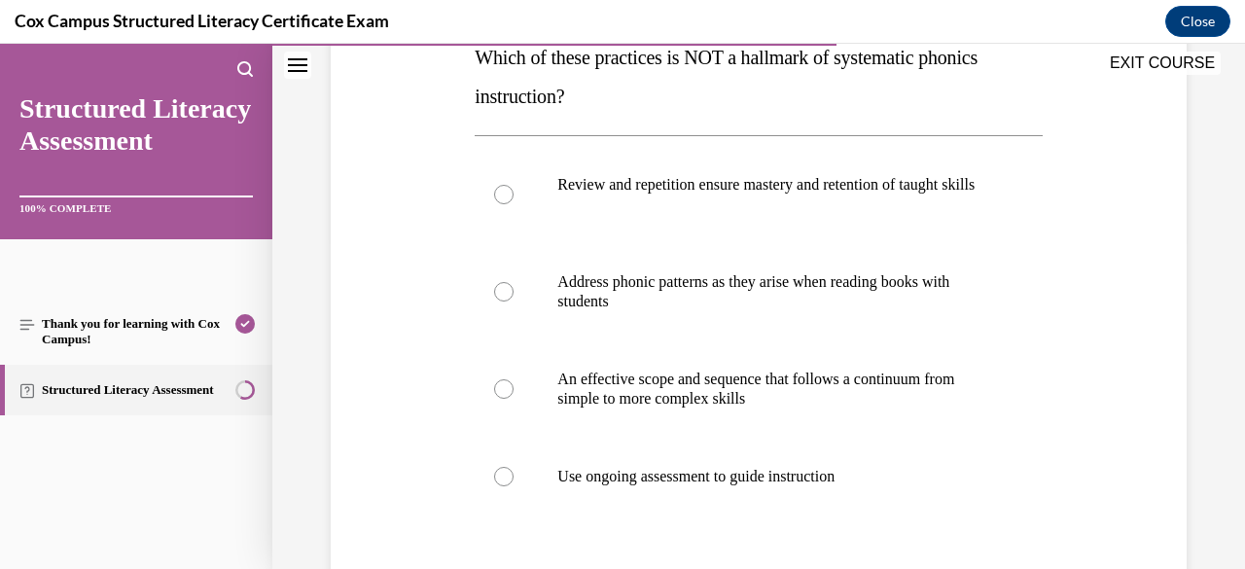
click at [866, 311] on p "Address phonic patterns as they arise when reading books with students" at bounding box center [775, 291] width 436 height 39
click at [513, 301] on input "Address phonic patterns as they arise when reading books with students" at bounding box center [503, 291] width 19 height 19
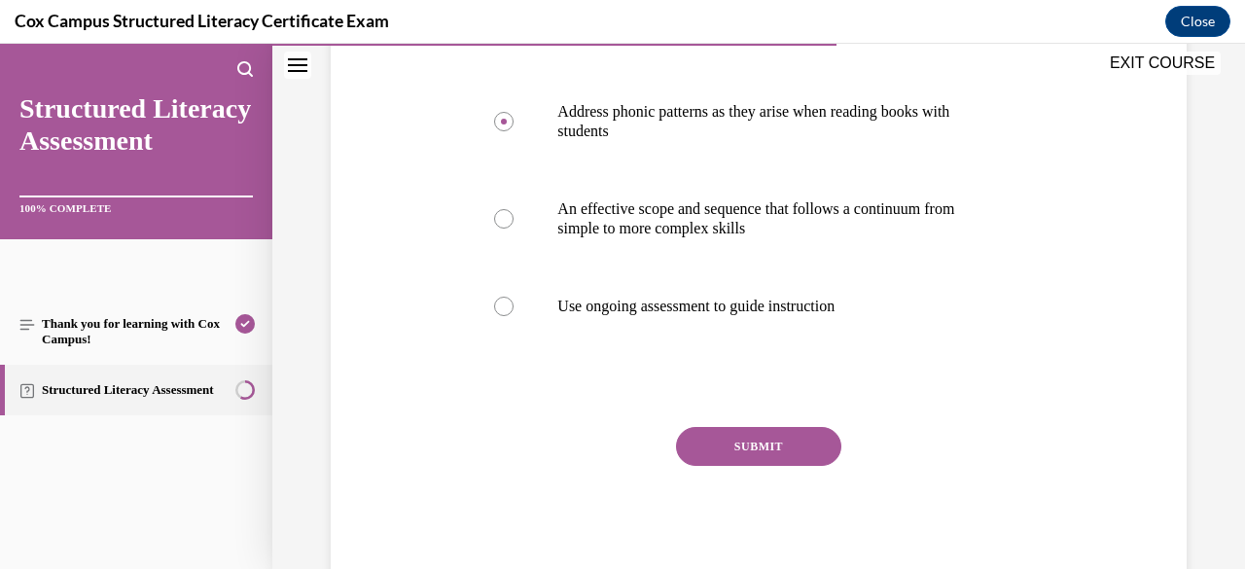
click at [790, 466] on button "SUBMIT" at bounding box center [758, 446] width 165 height 39
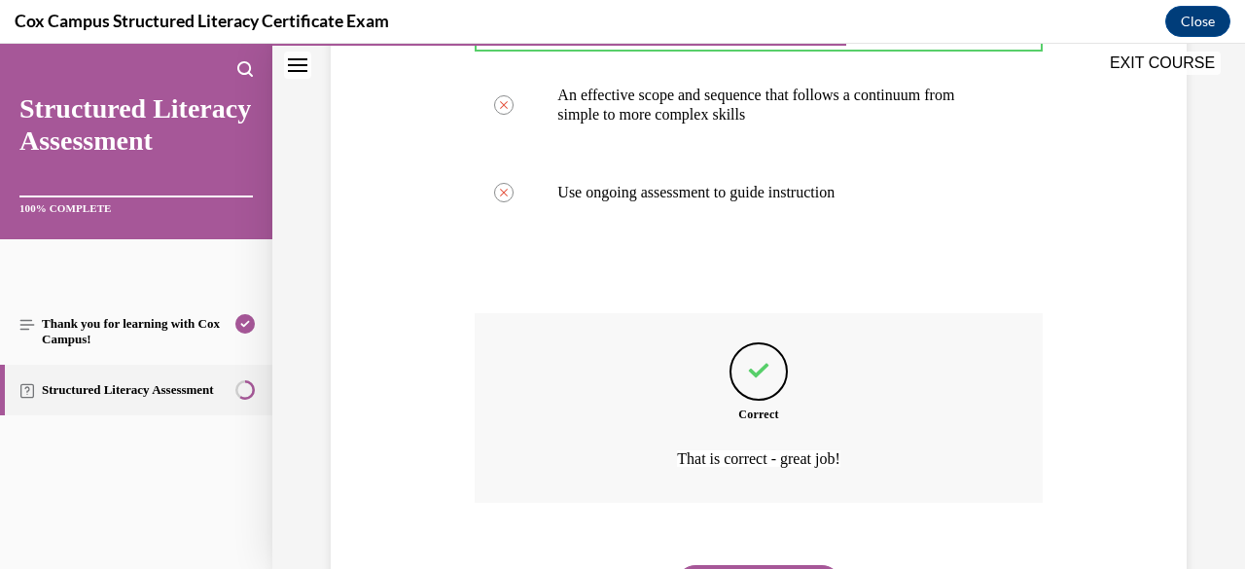
scroll to position [738, 0]
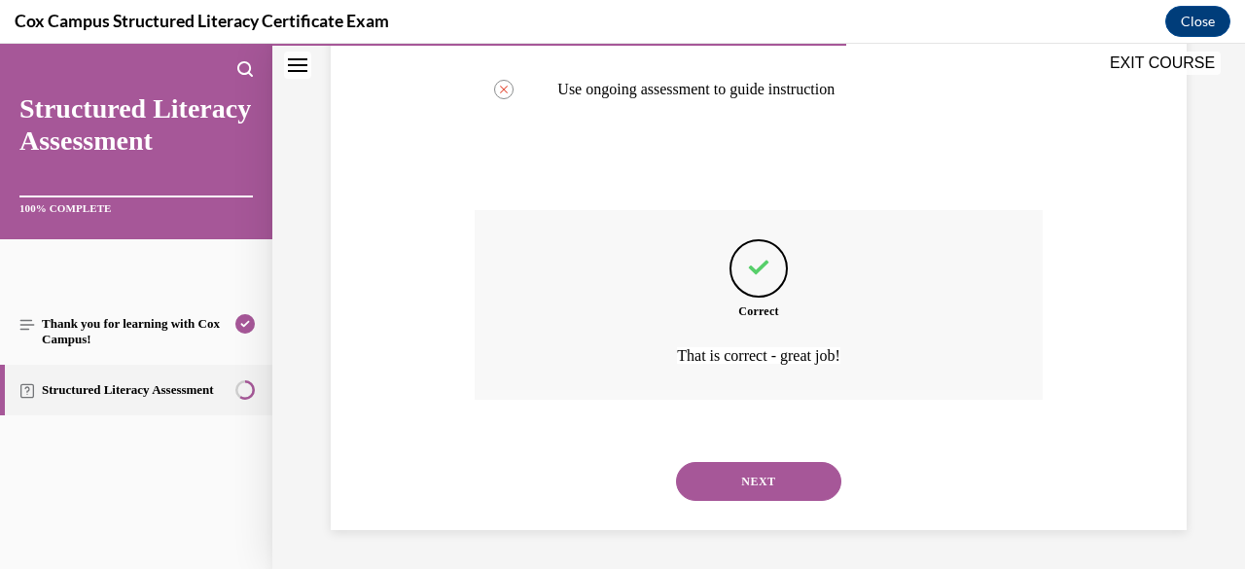
click at [799, 482] on button "NEXT" at bounding box center [758, 481] width 165 height 39
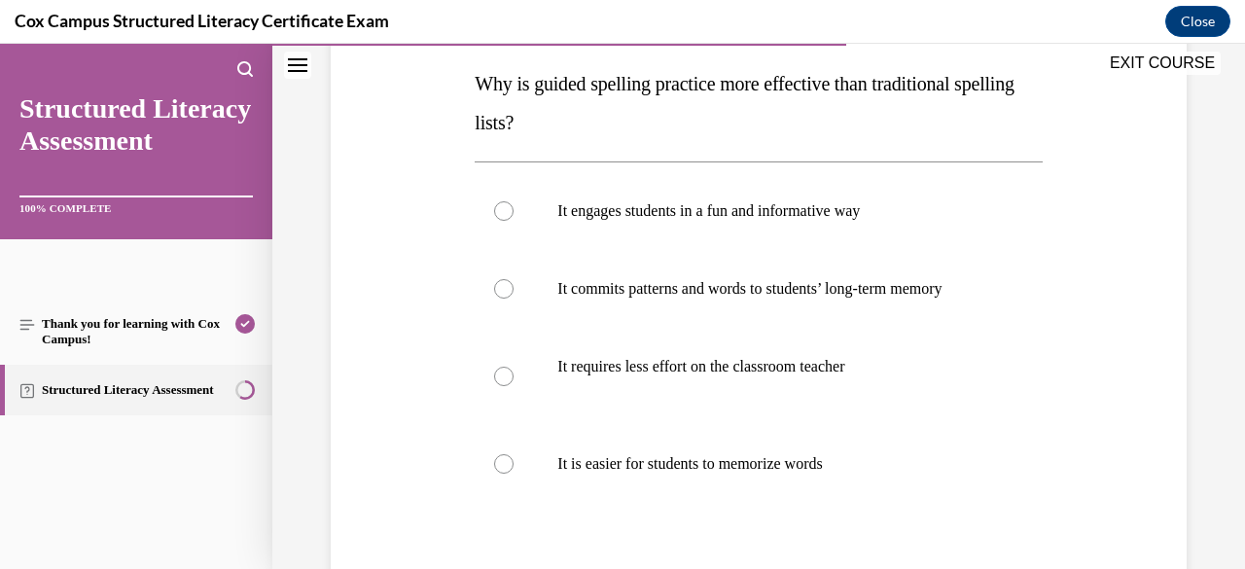
scroll to position [307, 0]
click at [825, 296] on p "It commits patterns and words to students’ long-term memory" at bounding box center [775, 287] width 436 height 19
click at [513, 296] on input "It commits patterns and words to students’ long-term memory" at bounding box center [503, 287] width 19 height 19
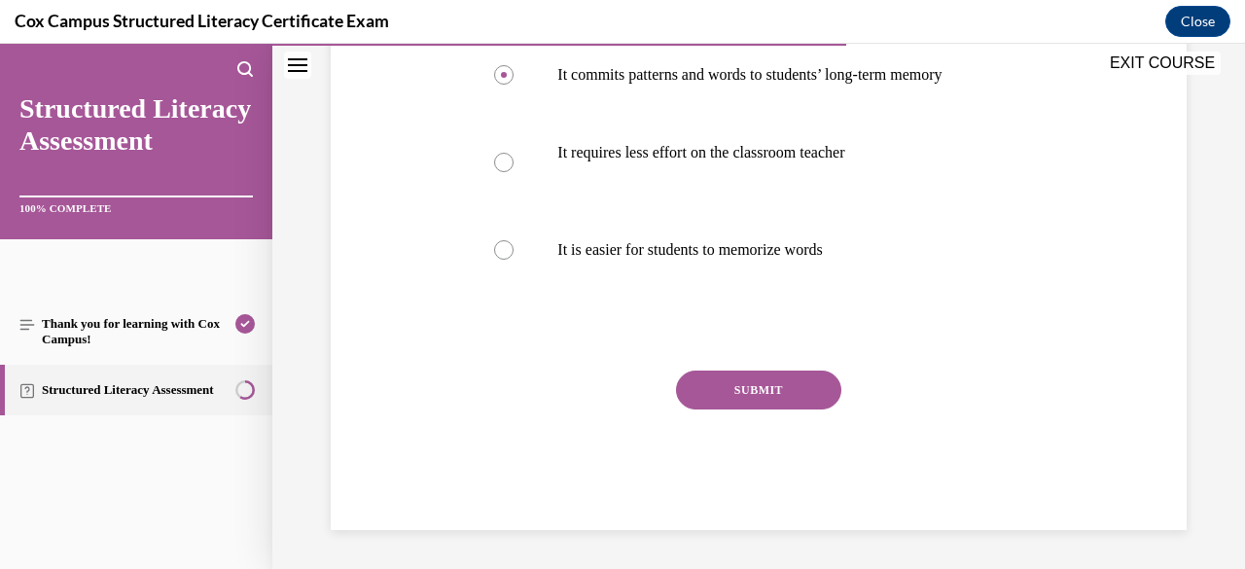
click at [791, 405] on button "SUBMIT" at bounding box center [758, 389] width 165 height 39
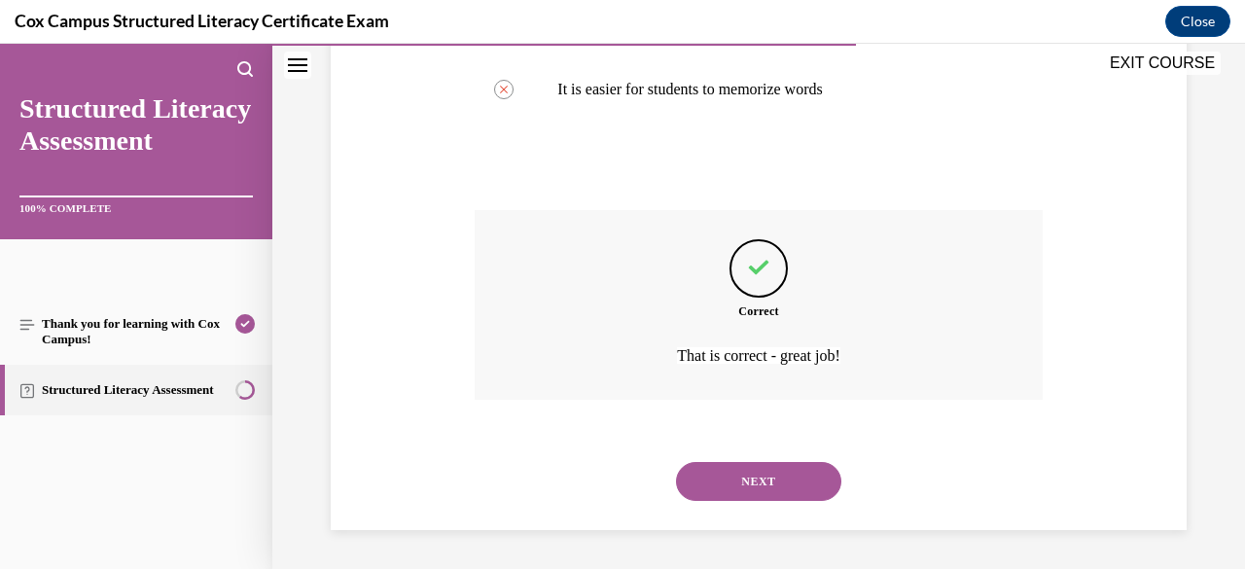
scroll to position [699, 0]
click at [774, 493] on button "NEXT" at bounding box center [758, 481] width 165 height 39
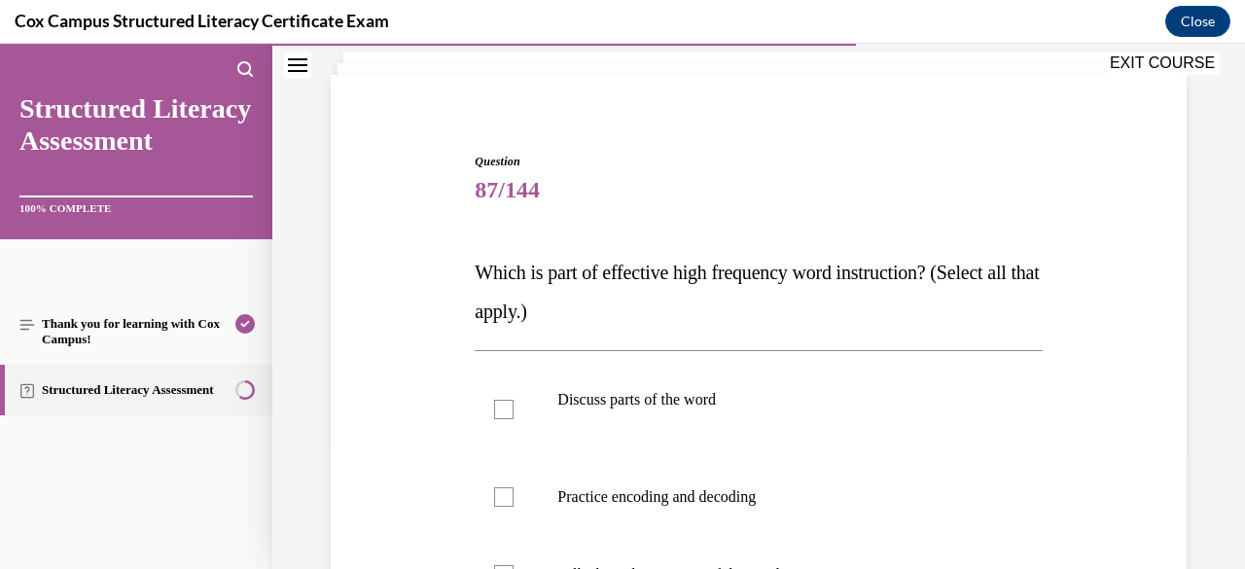
scroll to position [147, 0]
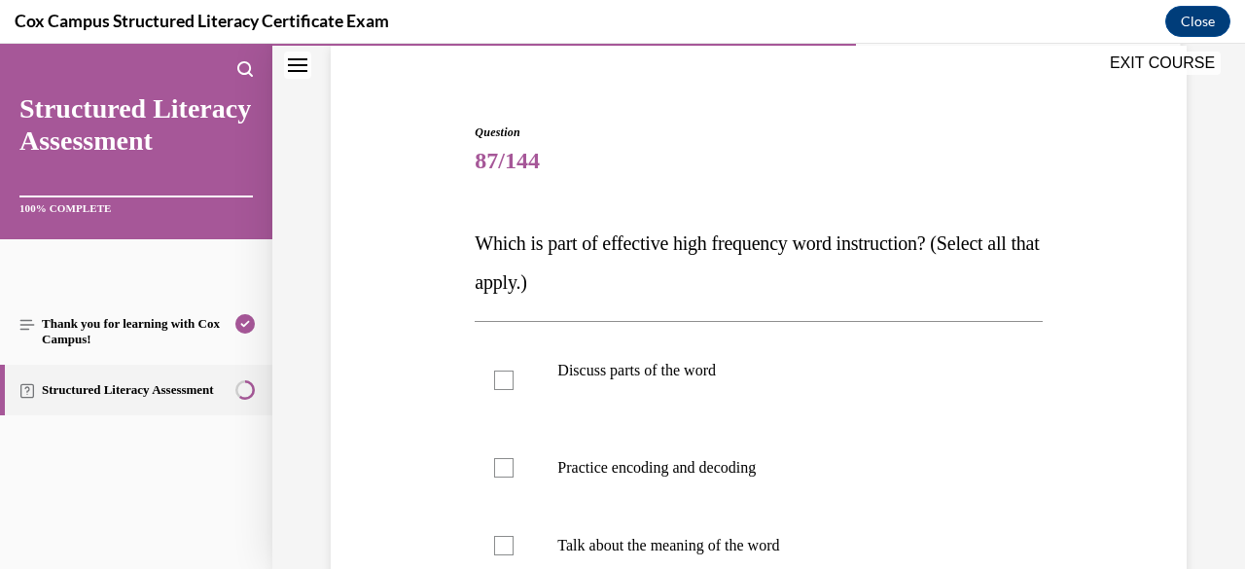
click at [735, 396] on p at bounding box center [821, 389] width 342 height 19
click at [513, 390] on input "Discuss parts of the word" at bounding box center [503, 379] width 19 height 19
click at [733, 480] on label "Practice encoding and decoding" at bounding box center [757, 468] width 567 height 78
click at [513, 477] on input "Practice encoding and decoding" at bounding box center [503, 467] width 19 height 19
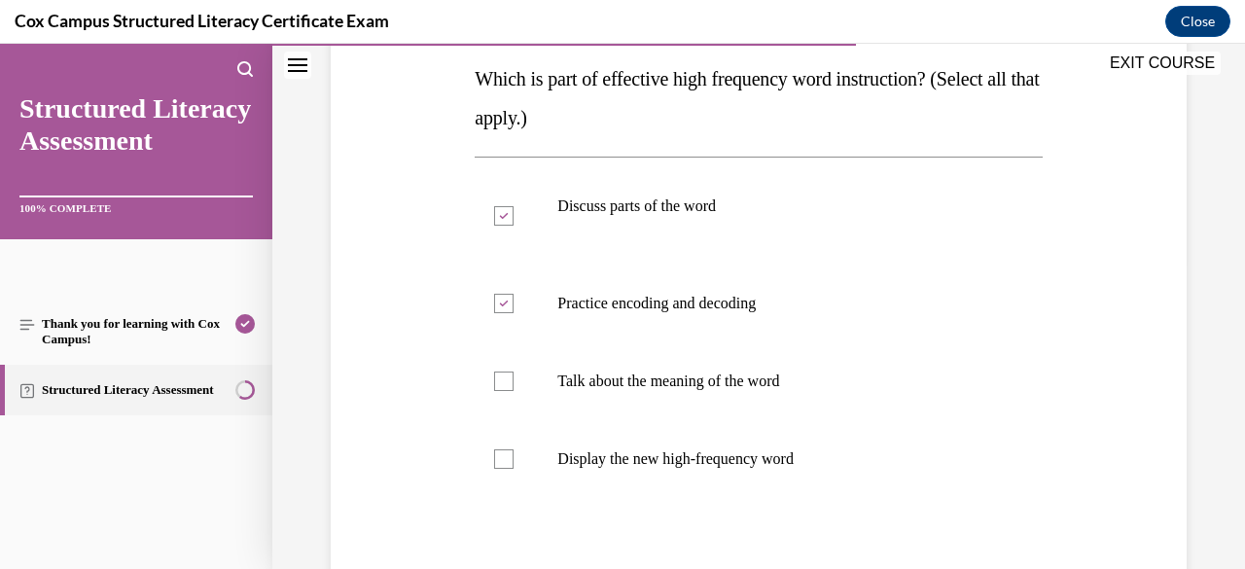
scroll to position [360, 0]
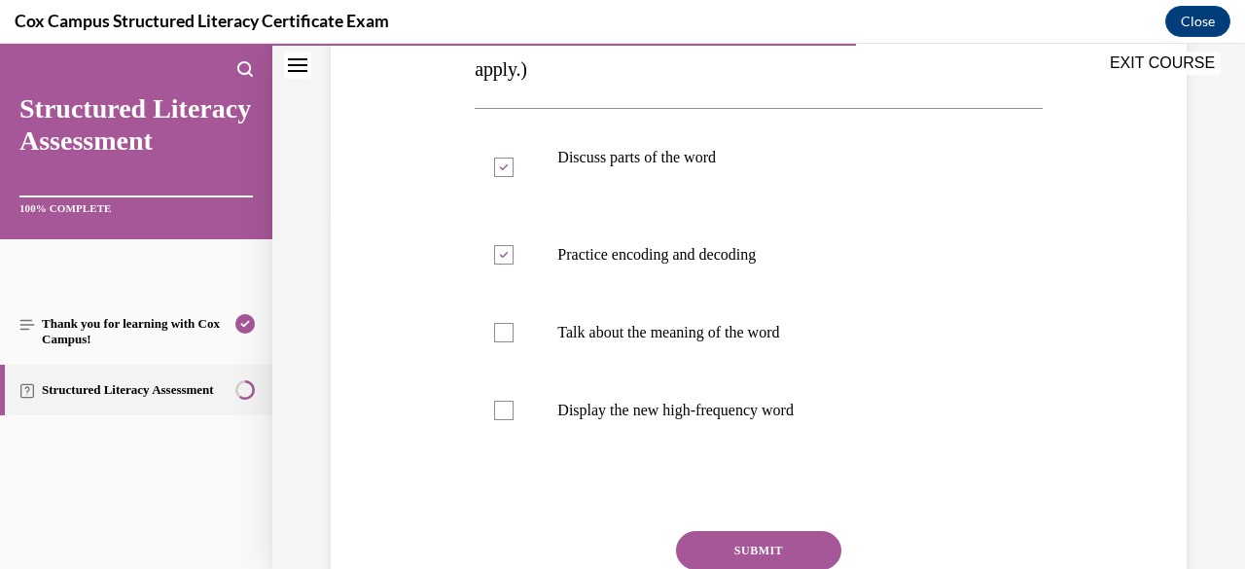
click at [763, 334] on p "Talk about the meaning of the word" at bounding box center [775, 332] width 436 height 19
click at [513, 334] on input "Talk about the meaning of the word" at bounding box center [503, 332] width 19 height 19
click at [755, 420] on label "Display the new high-frequency word" at bounding box center [757, 410] width 567 height 78
click at [513, 420] on input "Display the new high-frequency word" at bounding box center [503, 410] width 19 height 19
click at [779, 554] on button "SUBMIT" at bounding box center [758, 550] width 165 height 39
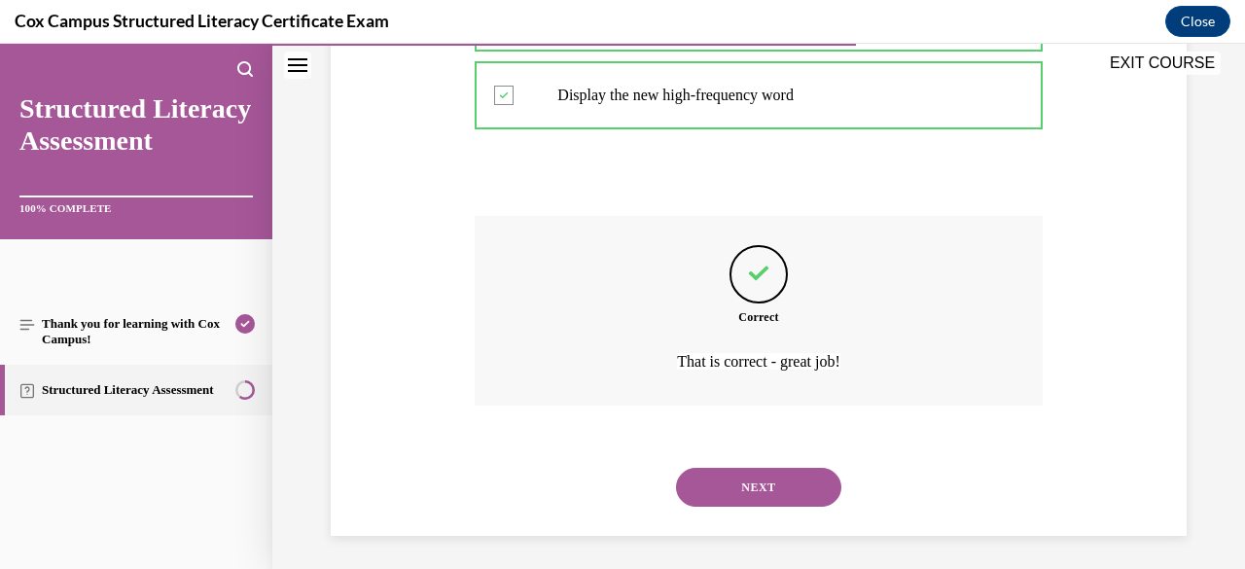
scroll to position [680, 0]
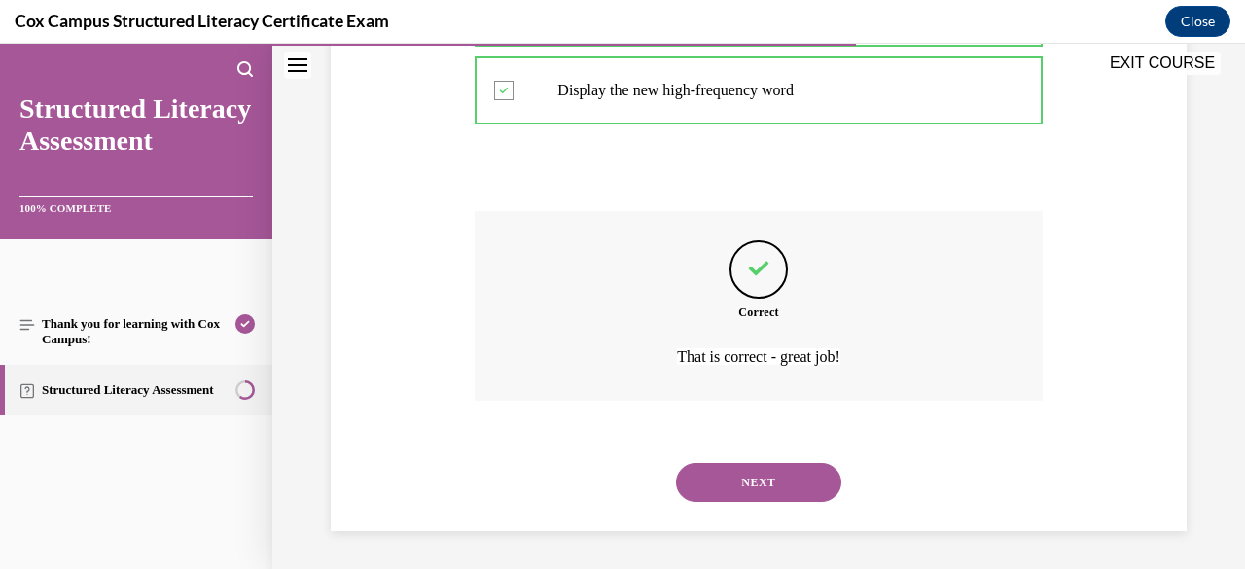
click at [797, 500] on button "NEXT" at bounding box center [758, 482] width 165 height 39
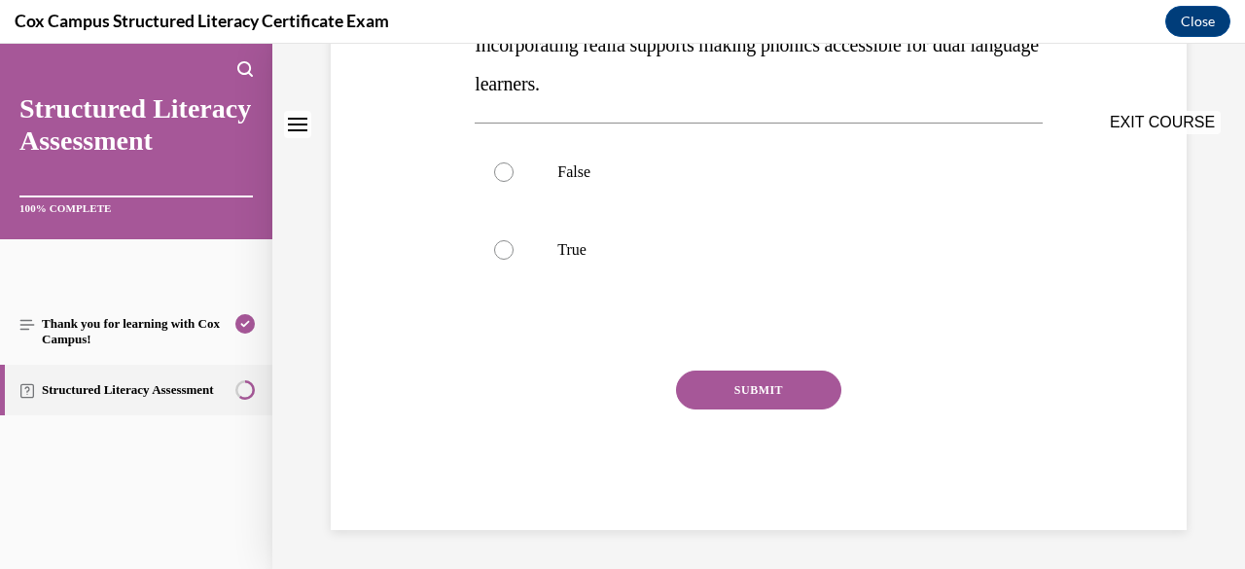
scroll to position [0, 0]
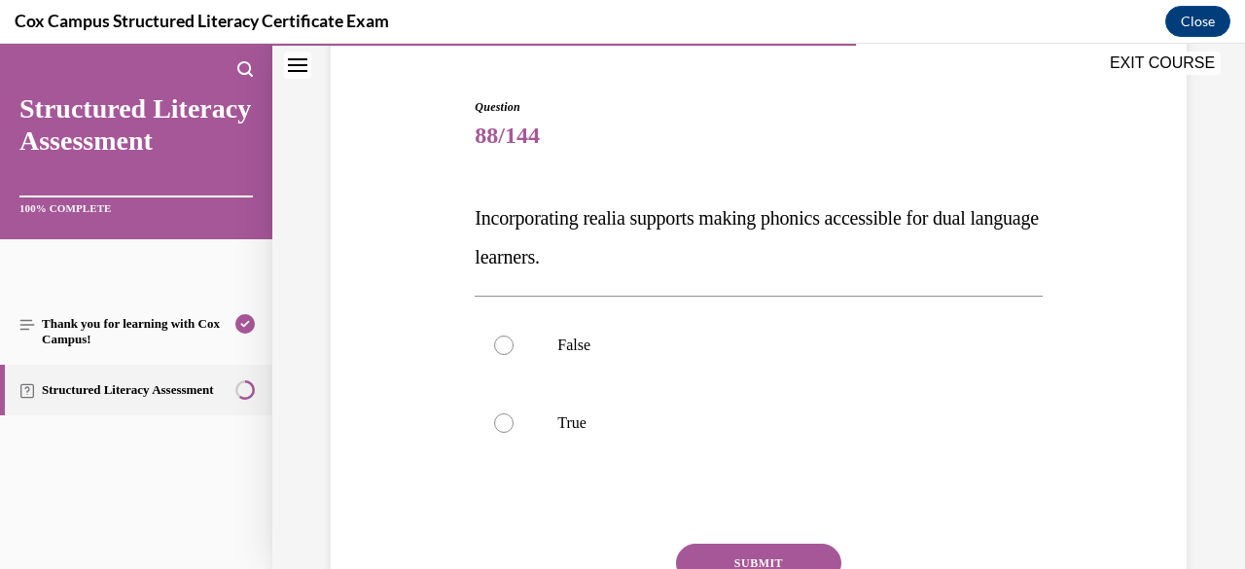
click at [761, 428] on p "True" at bounding box center [775, 422] width 436 height 19
click at [513, 428] on input "True" at bounding box center [503, 422] width 19 height 19
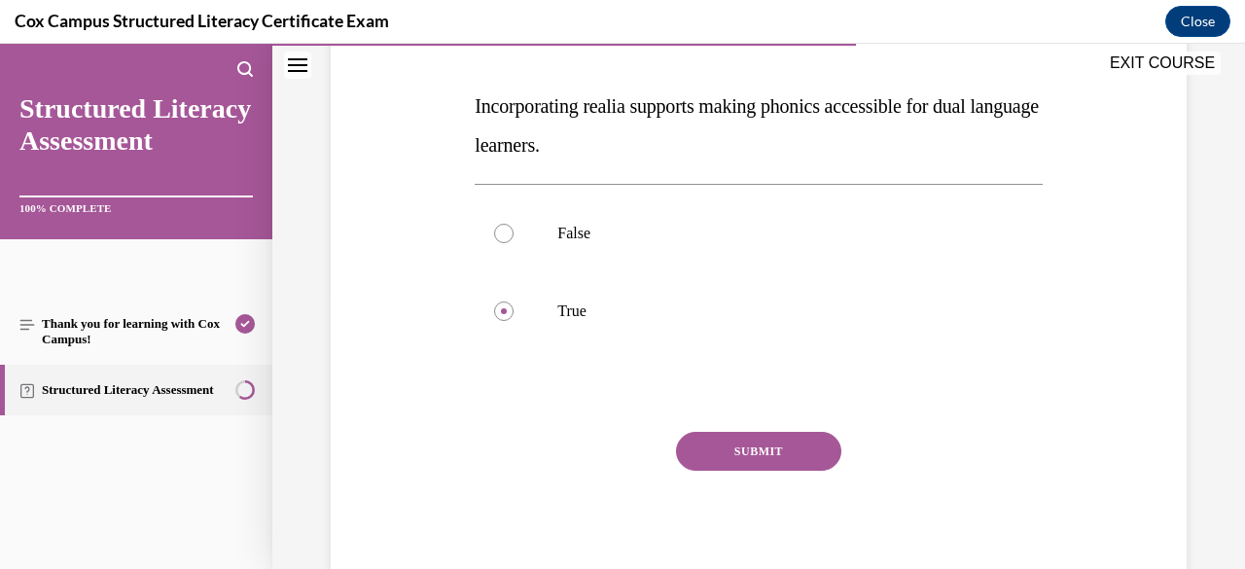
click at [778, 465] on button "SUBMIT" at bounding box center [758, 451] width 165 height 39
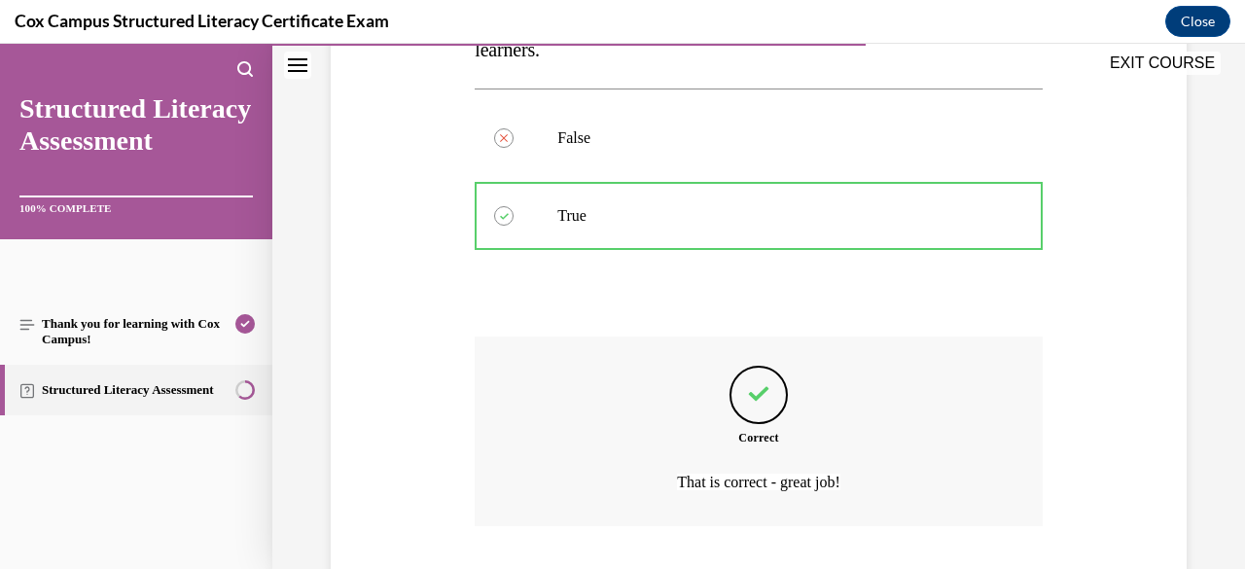
scroll to position [505, 0]
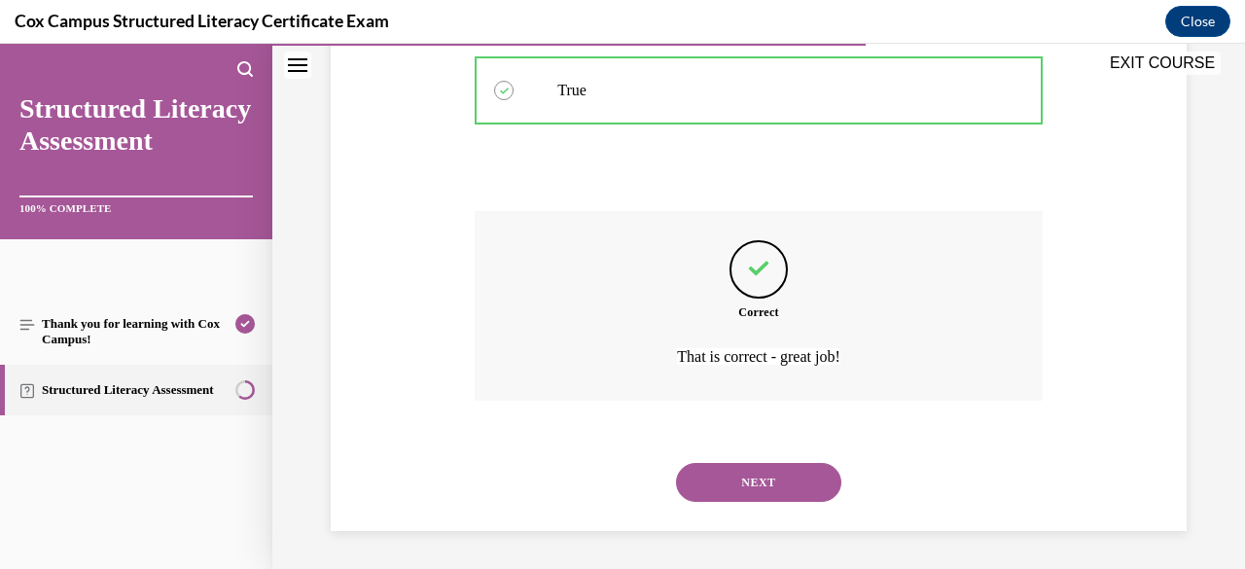
click at [778, 481] on button "NEXT" at bounding box center [758, 482] width 165 height 39
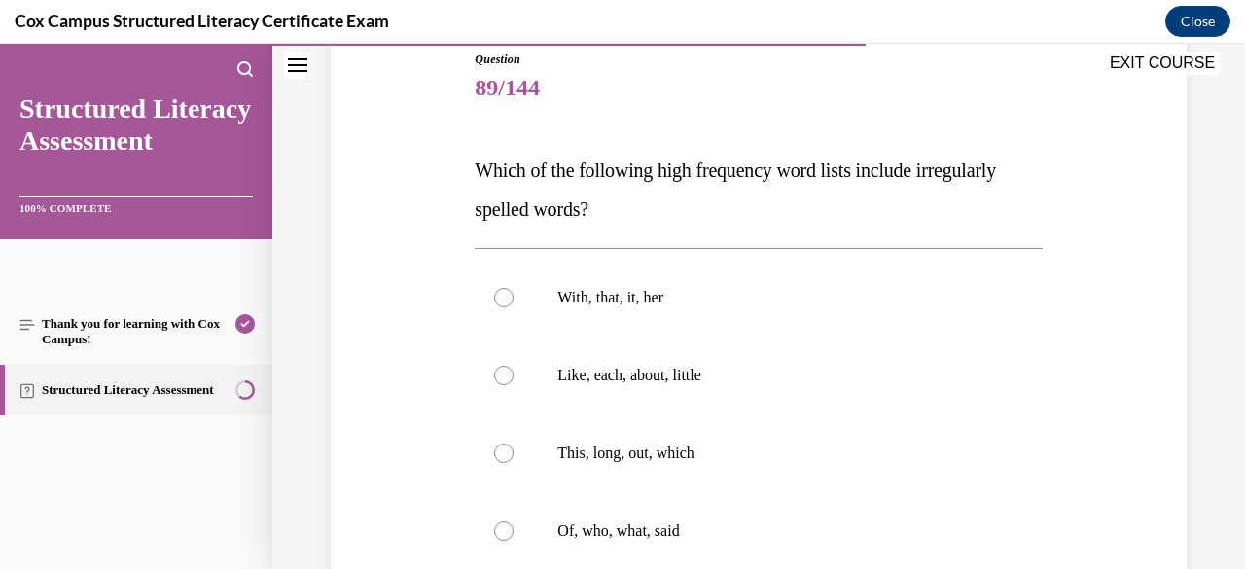
scroll to position [227, 0]
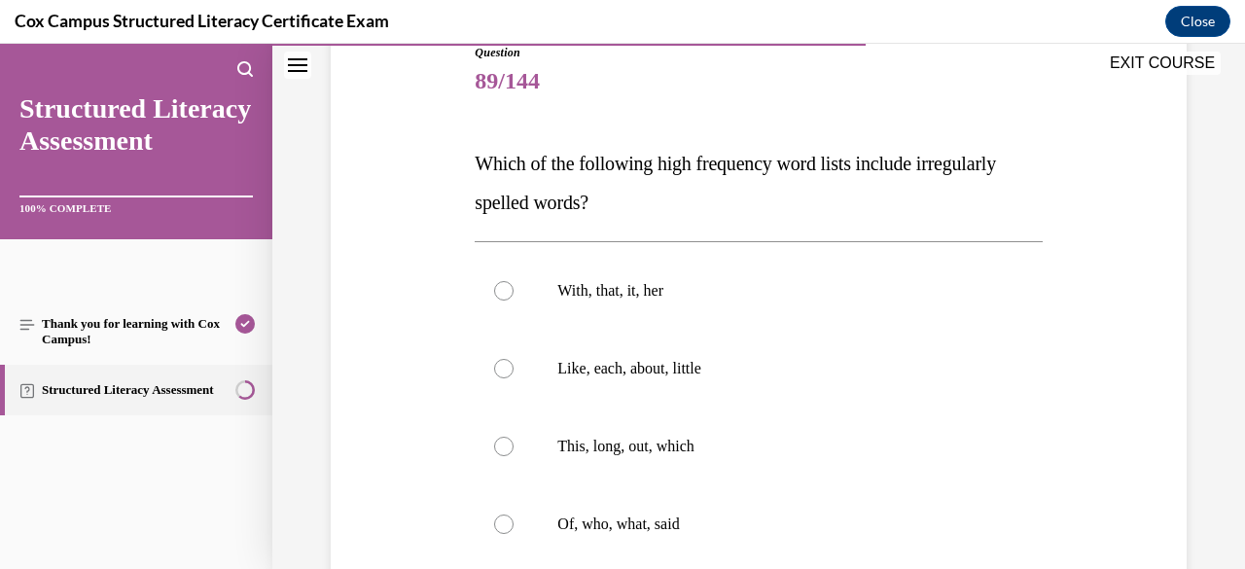
click at [733, 524] on p "Of, who, what, said" at bounding box center [775, 523] width 436 height 19
click at [513, 524] on input "Of, who, what, said" at bounding box center [503, 523] width 19 height 19
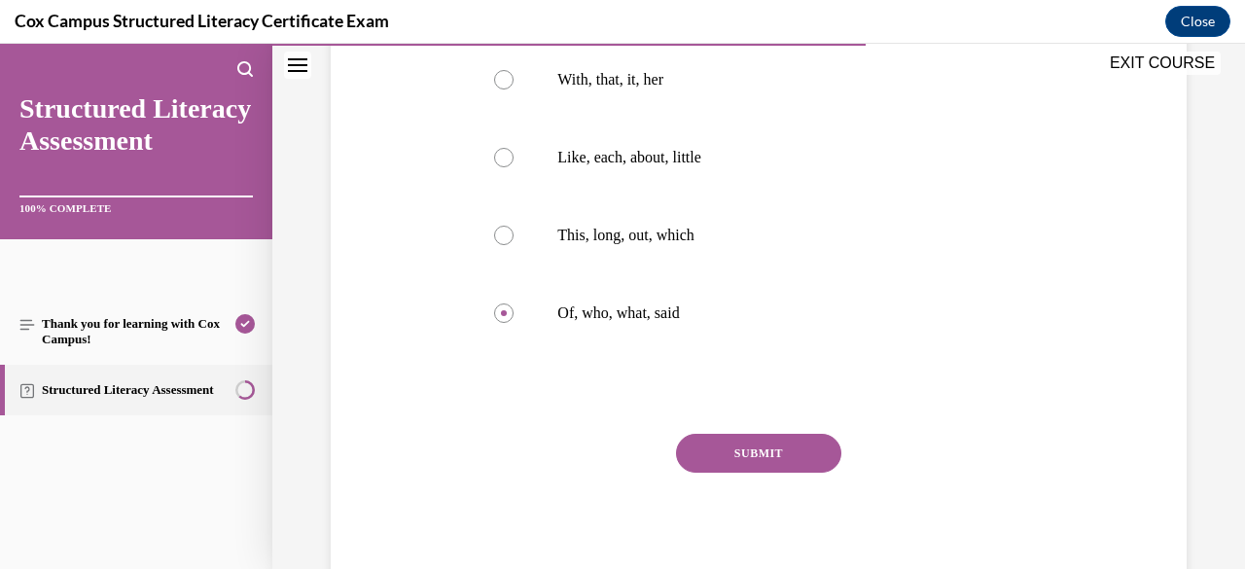
click at [781, 465] on button "SUBMIT" at bounding box center [758, 453] width 165 height 39
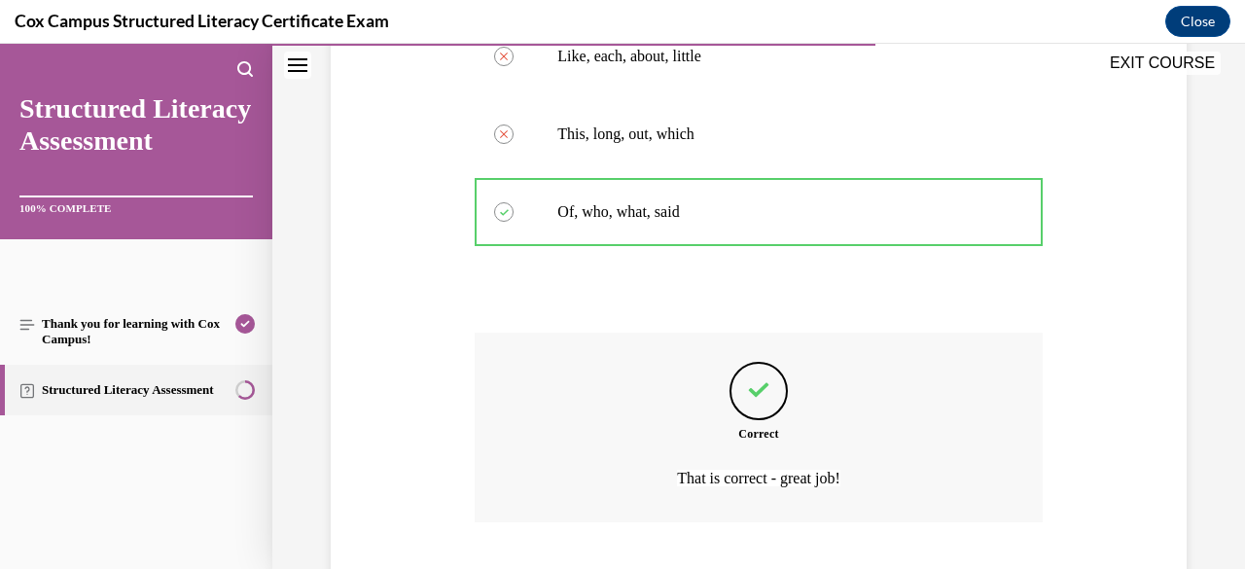
scroll to position [660, 0]
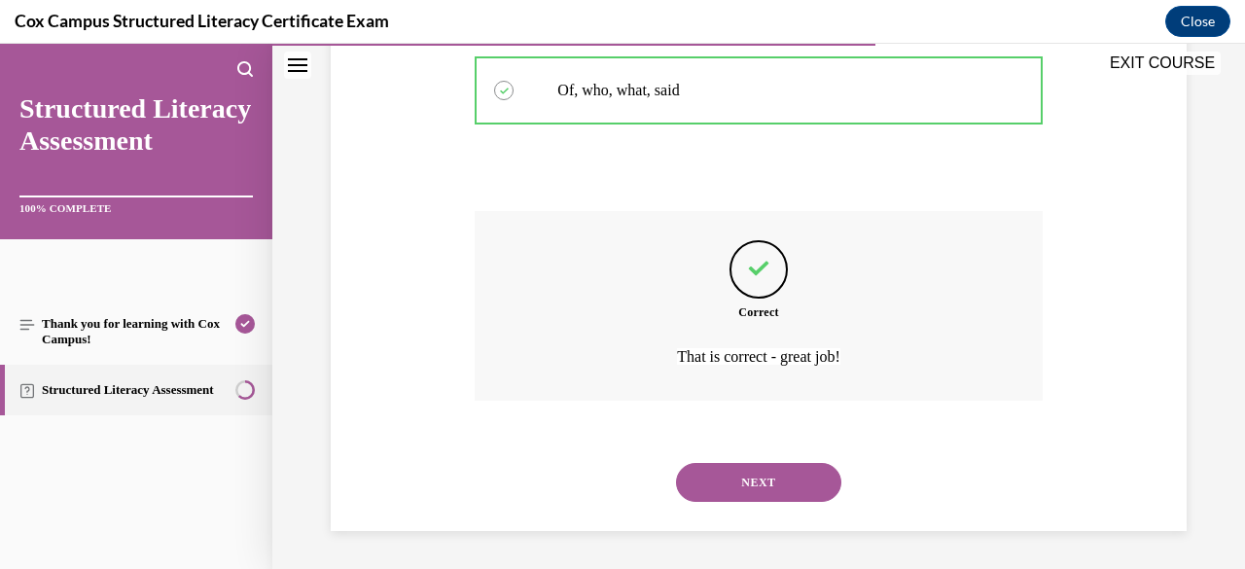
click at [762, 488] on button "NEXT" at bounding box center [758, 482] width 165 height 39
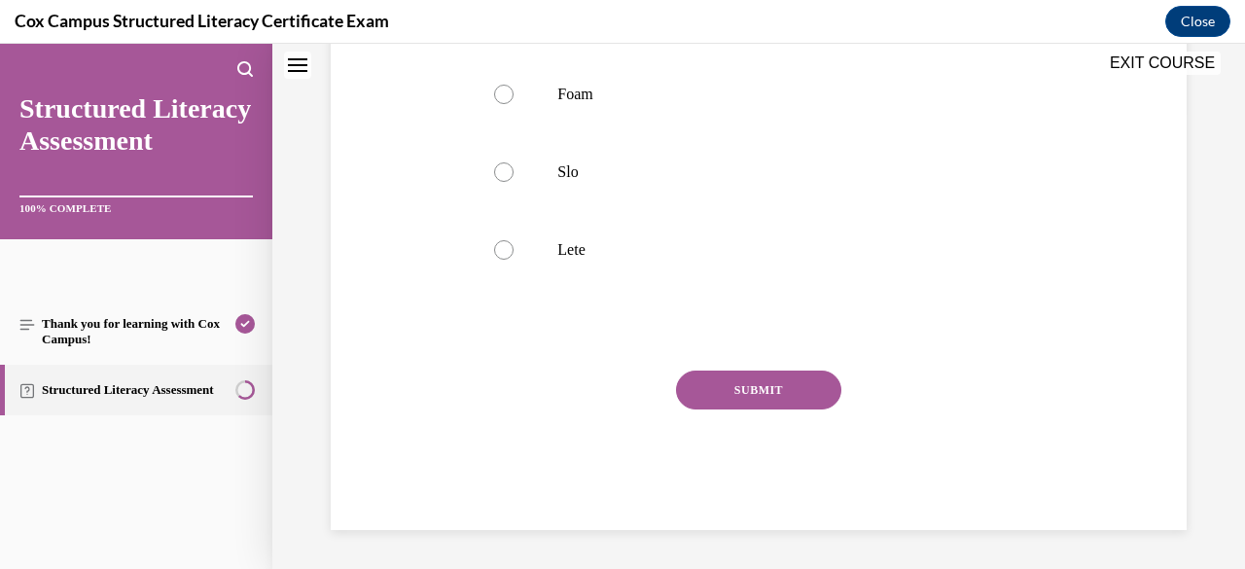
scroll to position [0, 0]
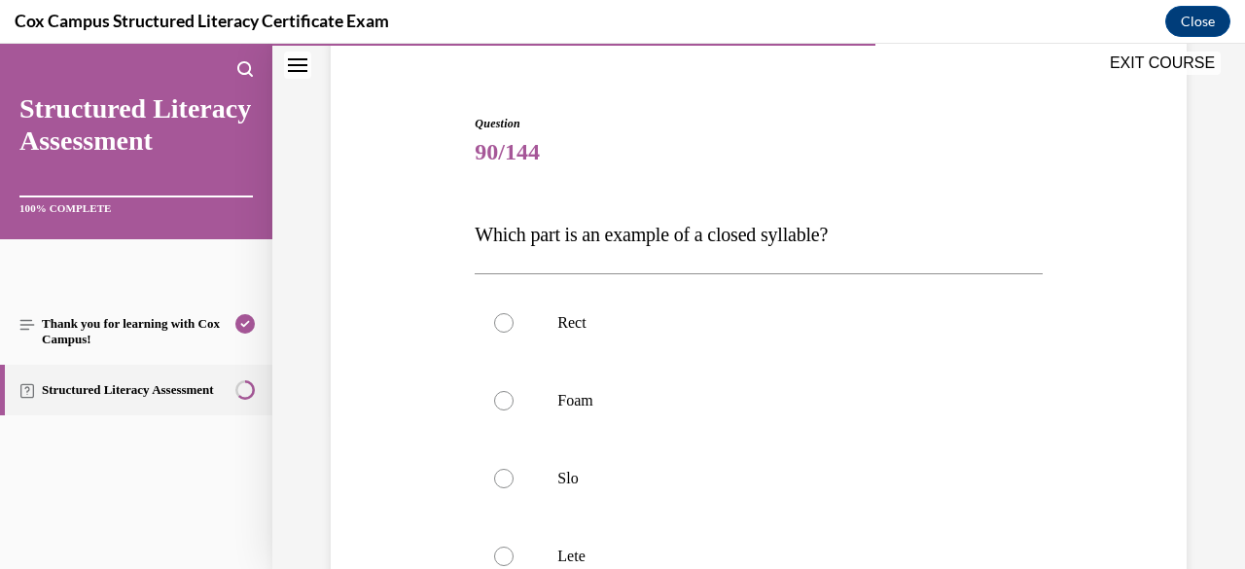
click at [821, 336] on label "Rect" at bounding box center [757, 323] width 567 height 78
click at [513, 333] on input "Rect" at bounding box center [503, 322] width 19 height 19
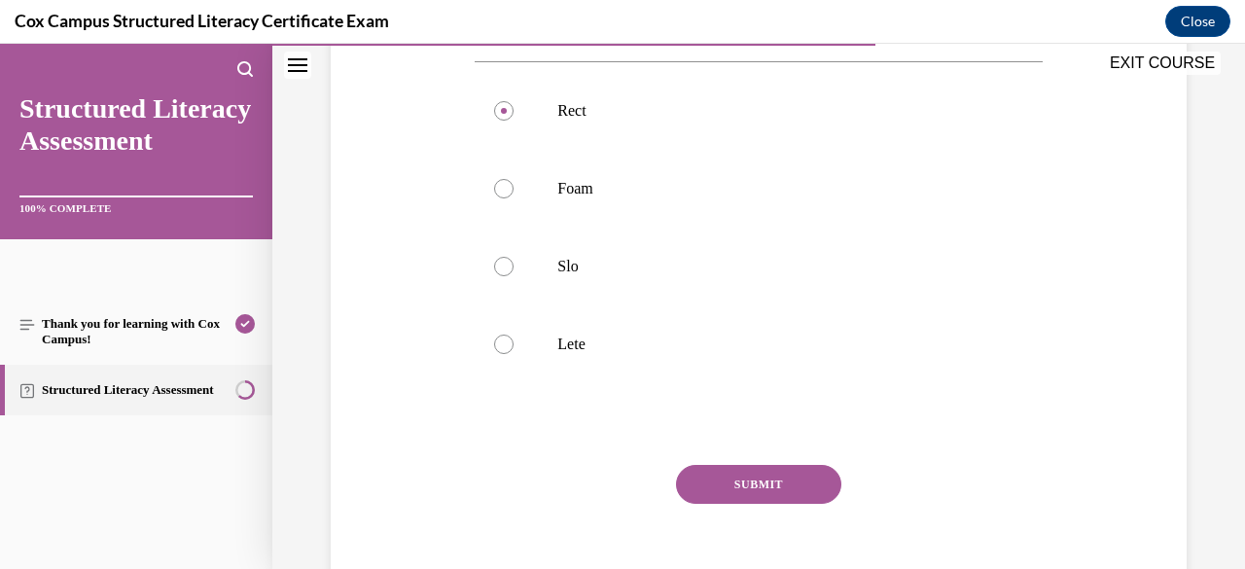
click at [751, 492] on button "SUBMIT" at bounding box center [758, 484] width 165 height 39
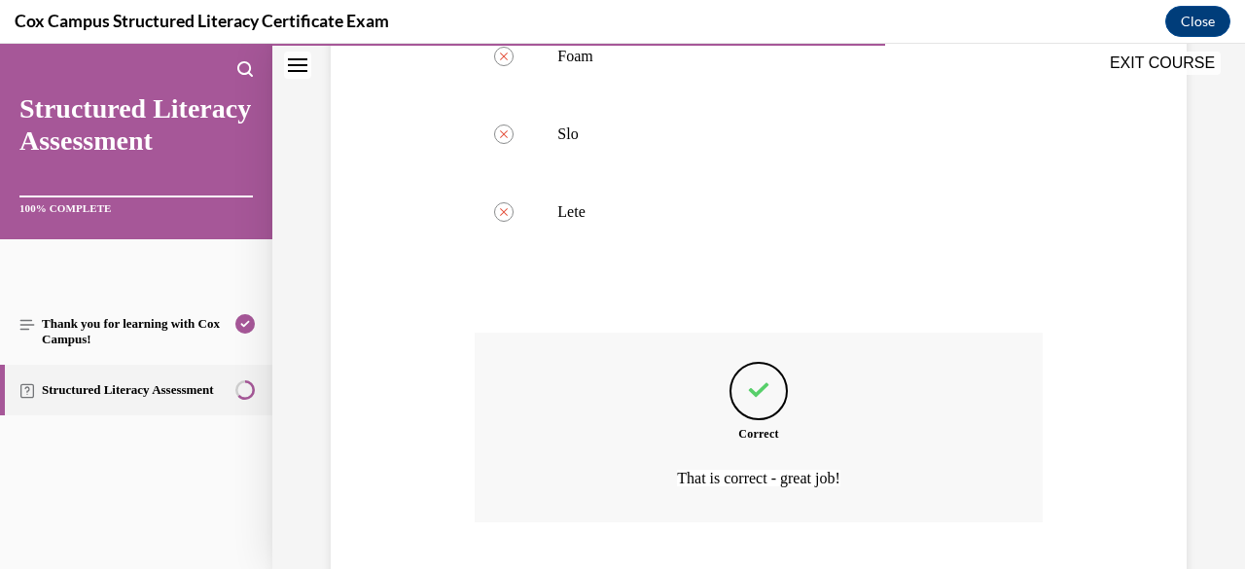
scroll to position [621, 0]
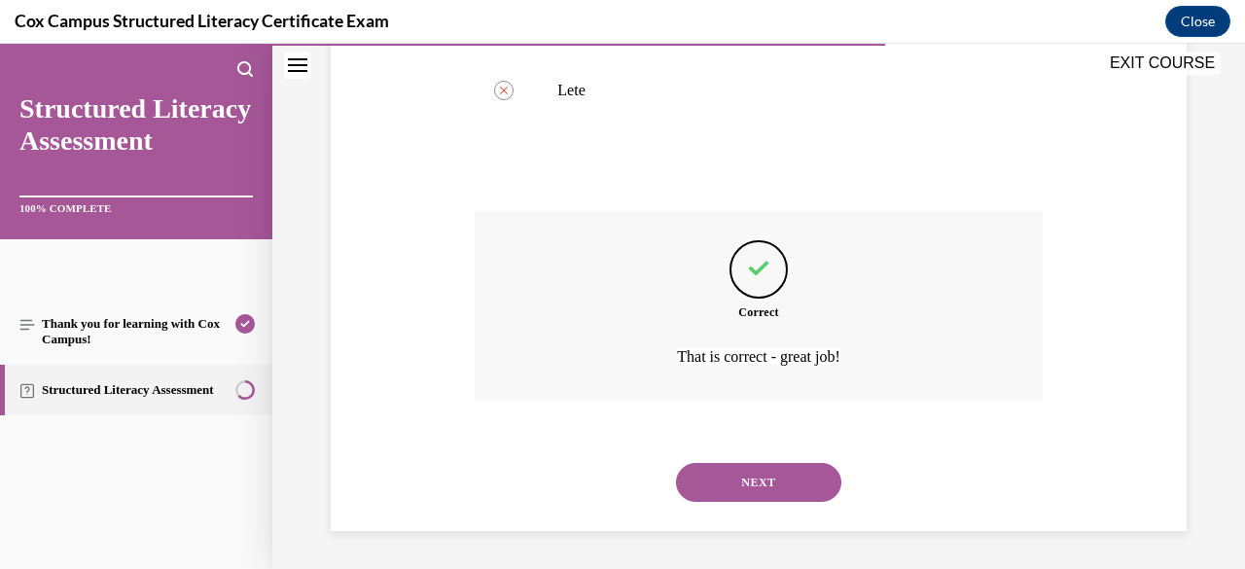
click at [758, 498] on button "NEXT" at bounding box center [758, 482] width 165 height 39
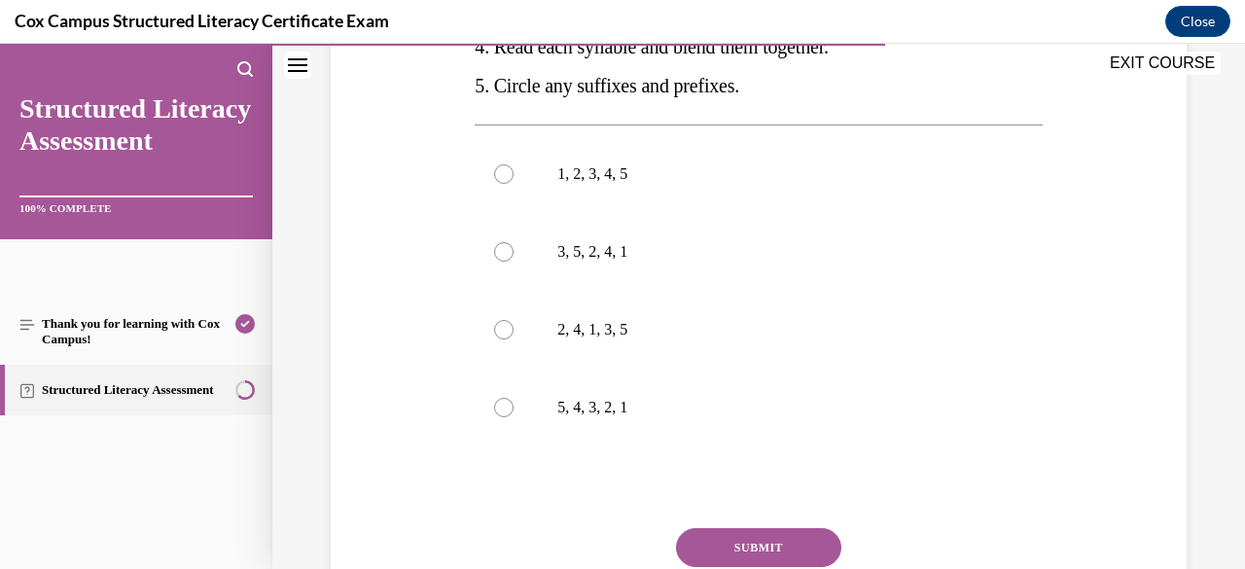
scroll to position [535, 0]
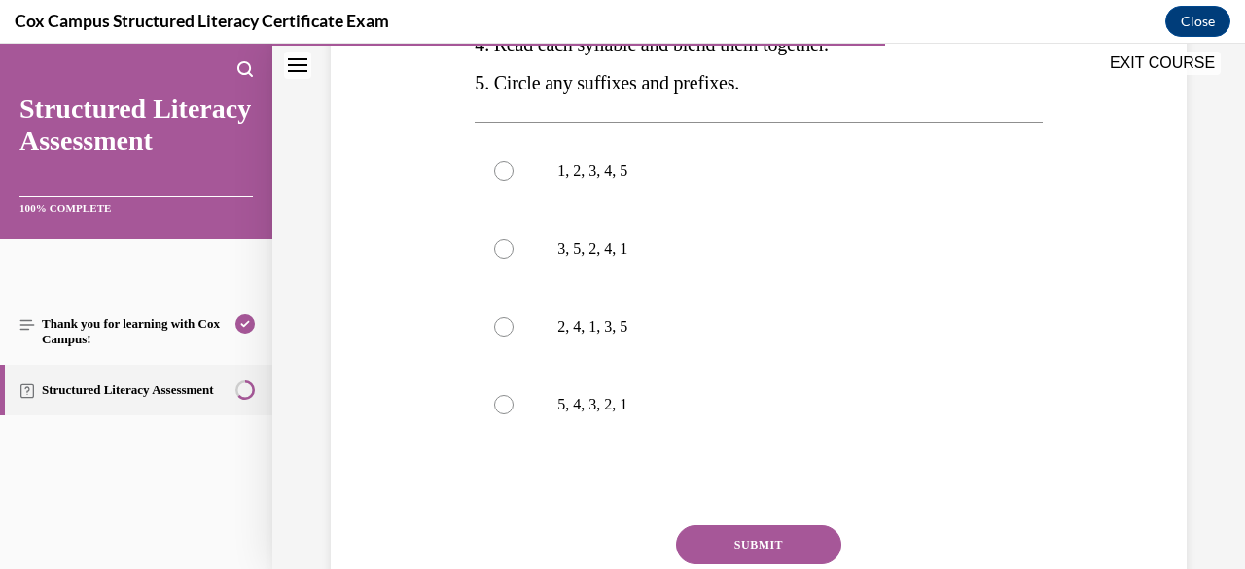
click at [698, 288] on label "3, 5, 2, 4, 1" at bounding box center [757, 249] width 567 height 78
click at [513, 259] on input "3, 5, 2, 4, 1" at bounding box center [503, 248] width 19 height 19
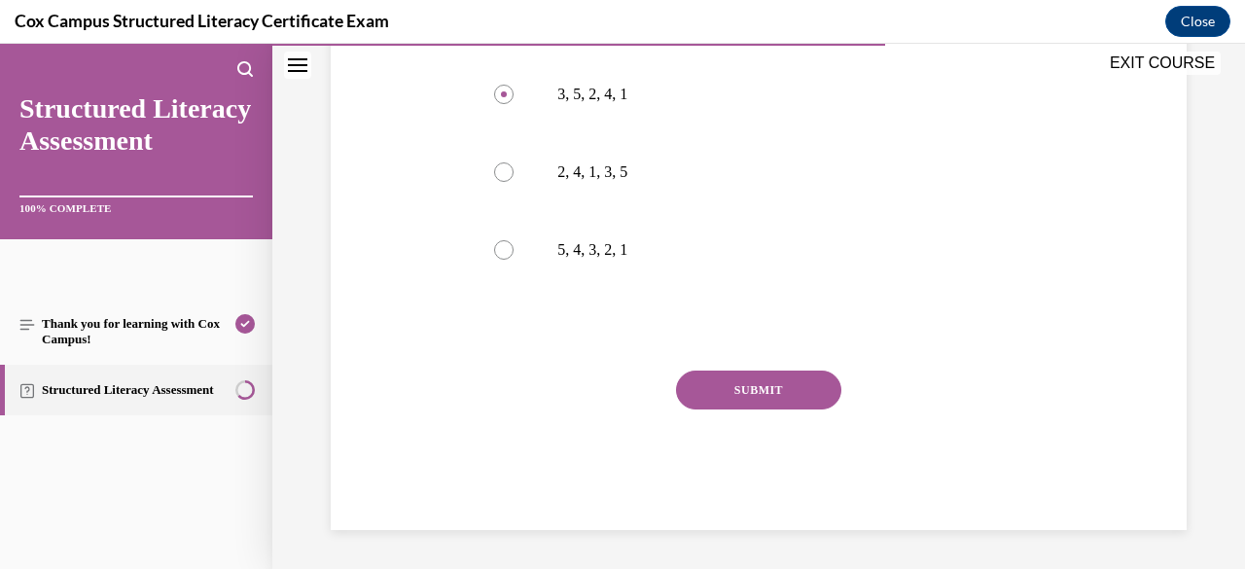
click at [785, 398] on button "SUBMIT" at bounding box center [758, 389] width 165 height 39
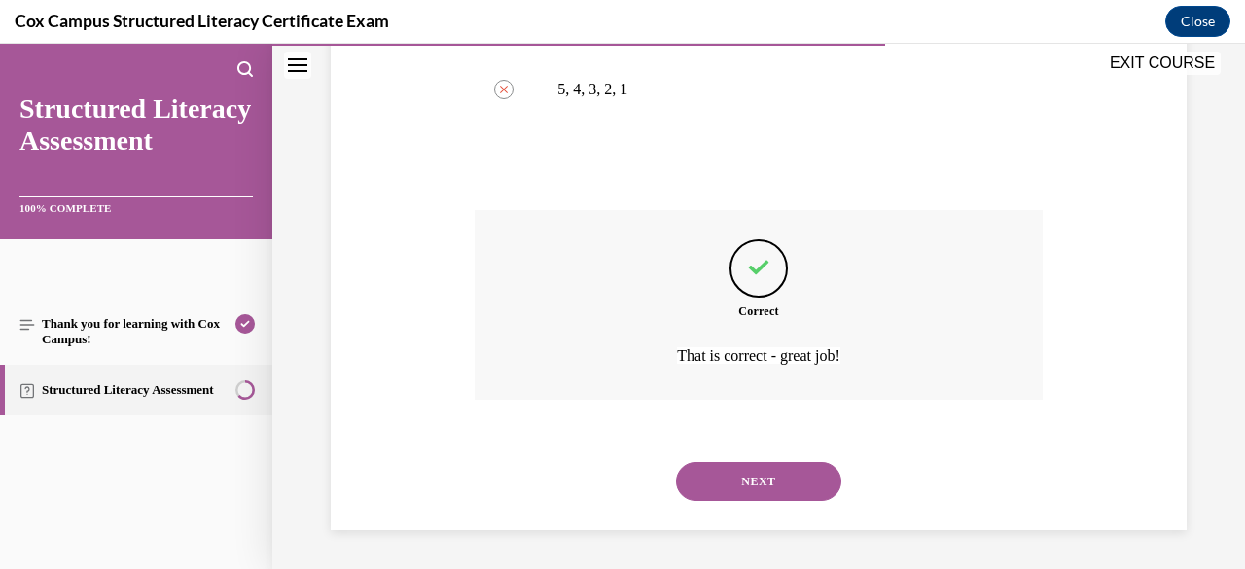
scroll to position [888, 0]
click at [780, 496] on button "NEXT" at bounding box center [758, 481] width 165 height 39
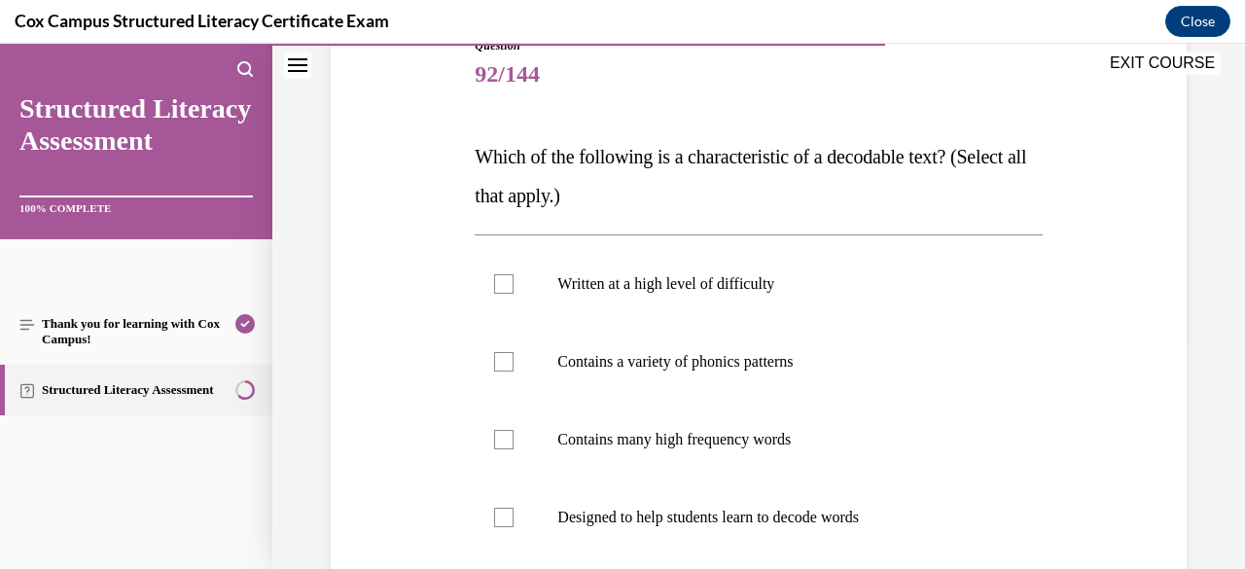
scroll to position [236, 0]
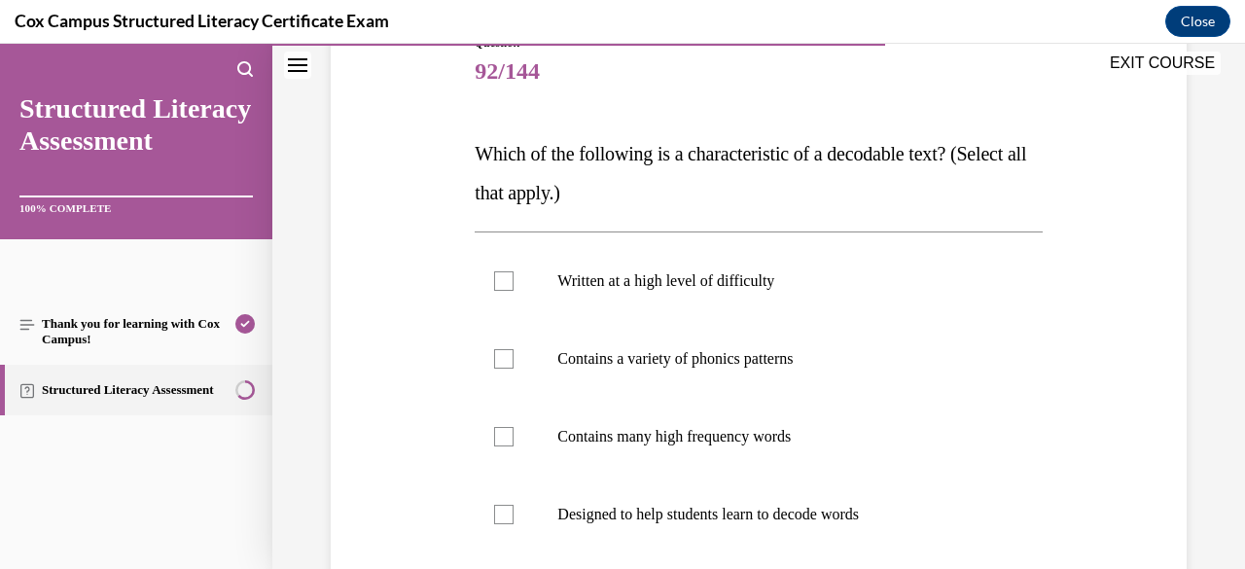
click at [776, 358] on p "Contains a variety of phonics patterns" at bounding box center [775, 358] width 436 height 19
click at [513, 358] on input "Contains a variety of phonics patterns" at bounding box center [503, 358] width 19 height 19
click at [767, 443] on p "Contains many high frequency words" at bounding box center [775, 436] width 436 height 19
click at [513, 443] on input "Contains many high frequency words" at bounding box center [503, 436] width 19 height 19
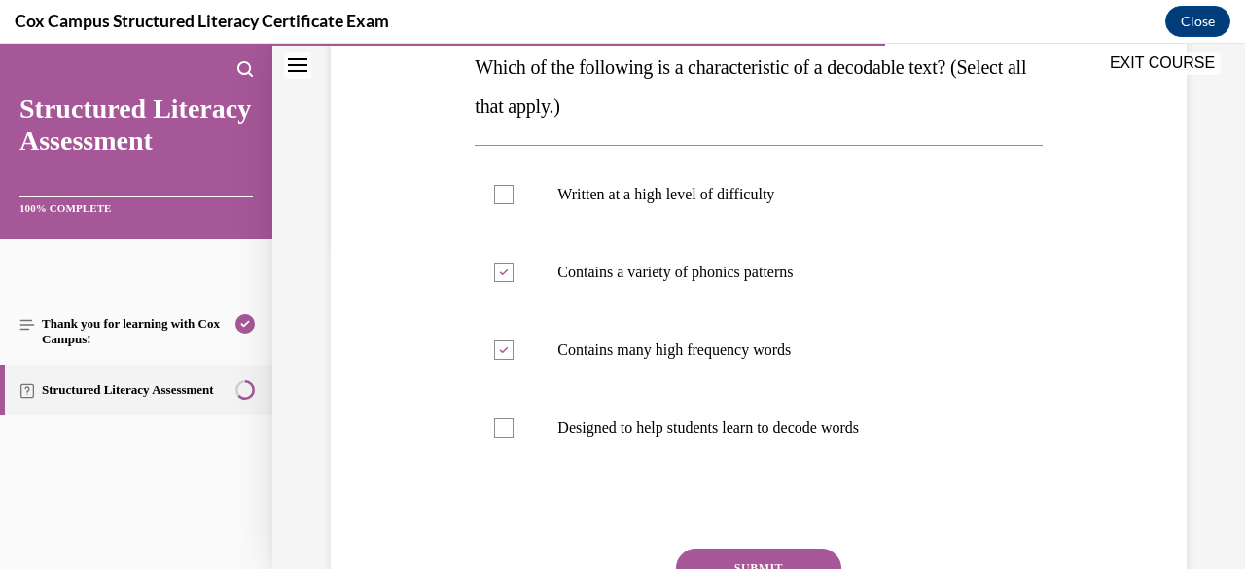
scroll to position [350, 0]
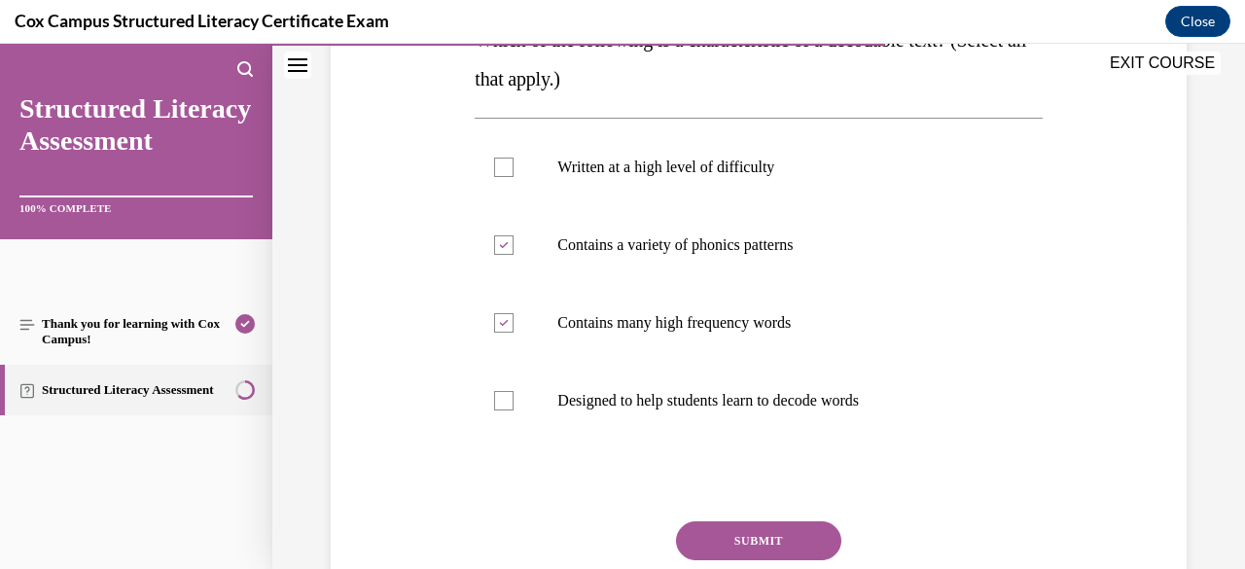
click at [809, 422] on label "Designed to help students learn to decode words" at bounding box center [757, 401] width 567 height 78
click at [513, 410] on input "Designed to help students learn to decode words" at bounding box center [503, 400] width 19 height 19
click at [772, 543] on button "SUBMIT" at bounding box center [758, 540] width 165 height 39
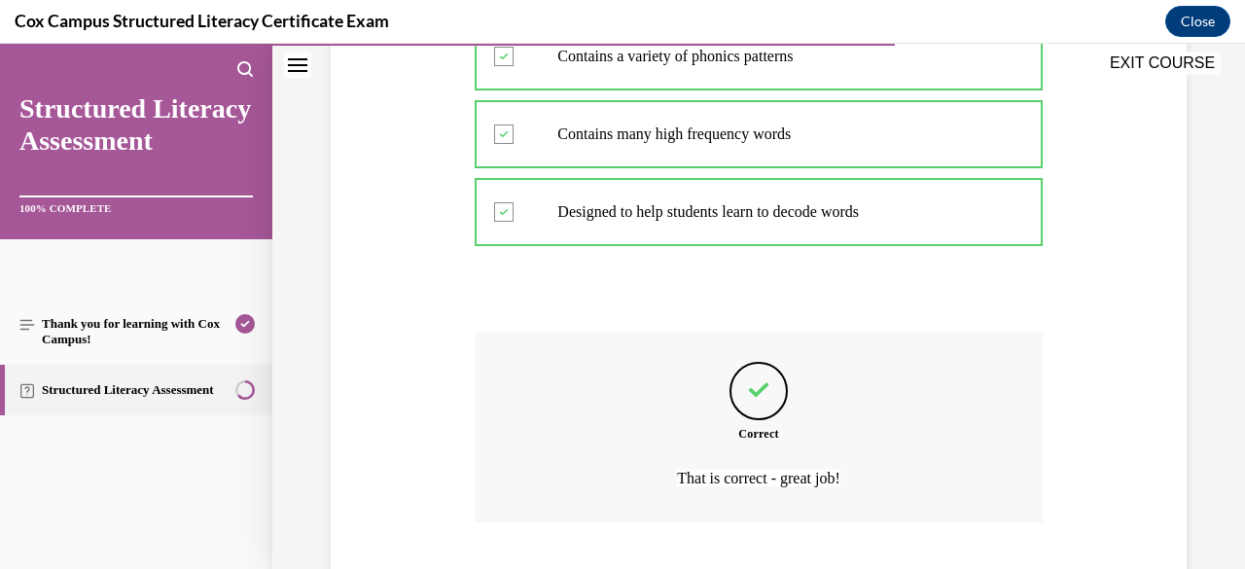
scroll to position [660, 0]
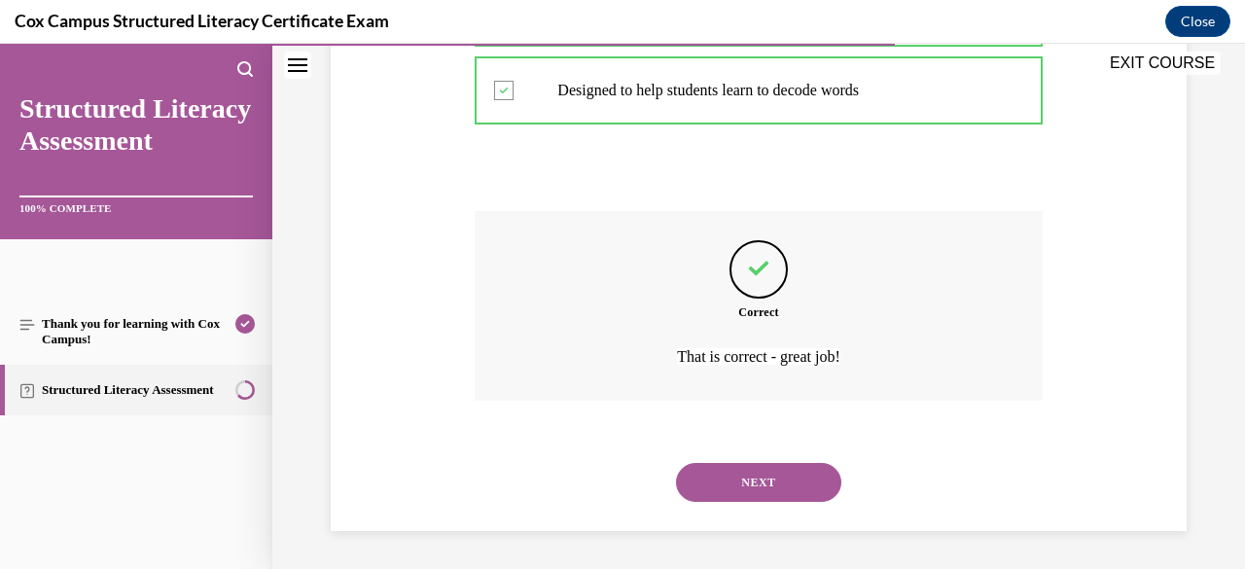
click at [797, 496] on button "NEXT" at bounding box center [758, 482] width 165 height 39
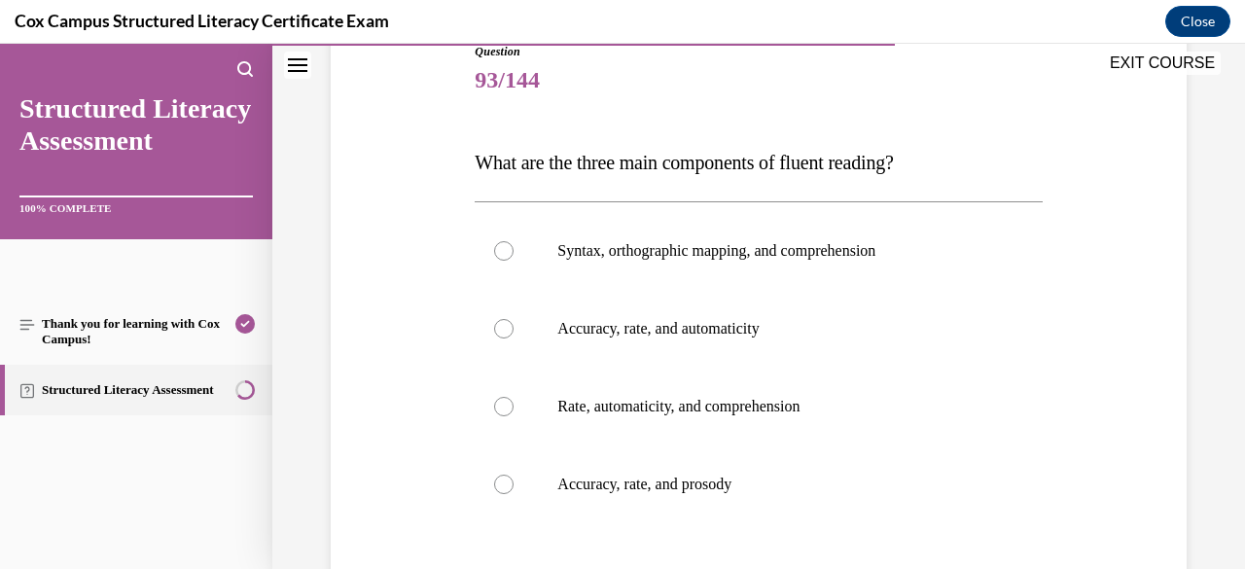
scroll to position [229, 0]
click at [719, 492] on label "Accuracy, rate, and prosody" at bounding box center [757, 482] width 567 height 78
click at [513, 492] on input "Accuracy, rate, and prosody" at bounding box center [503, 482] width 19 height 19
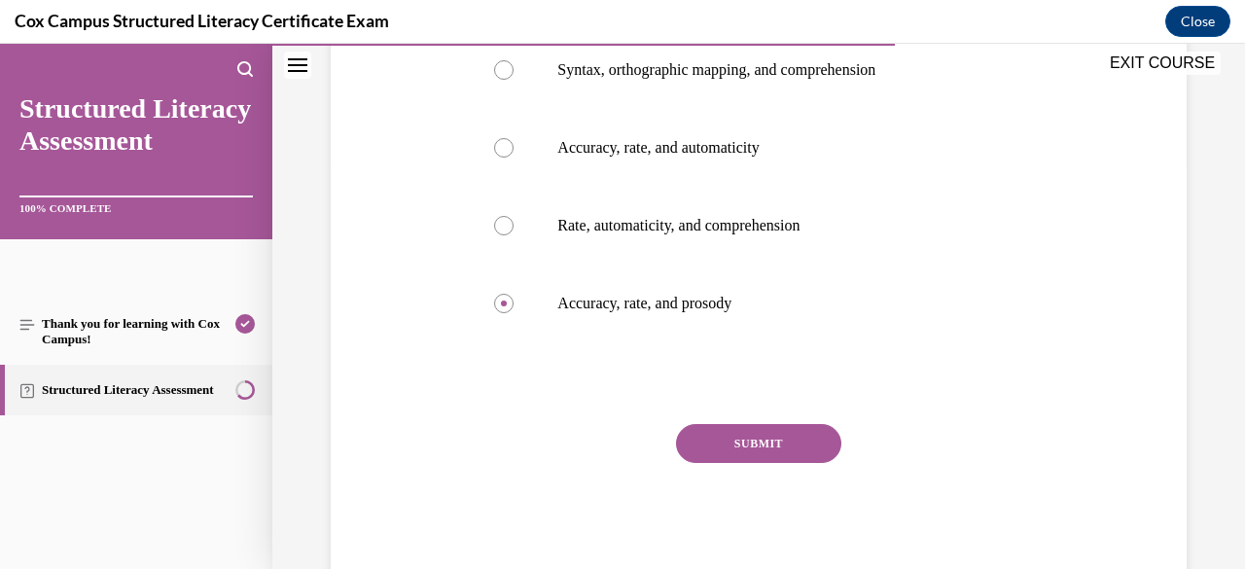
click at [787, 444] on button "SUBMIT" at bounding box center [758, 443] width 165 height 39
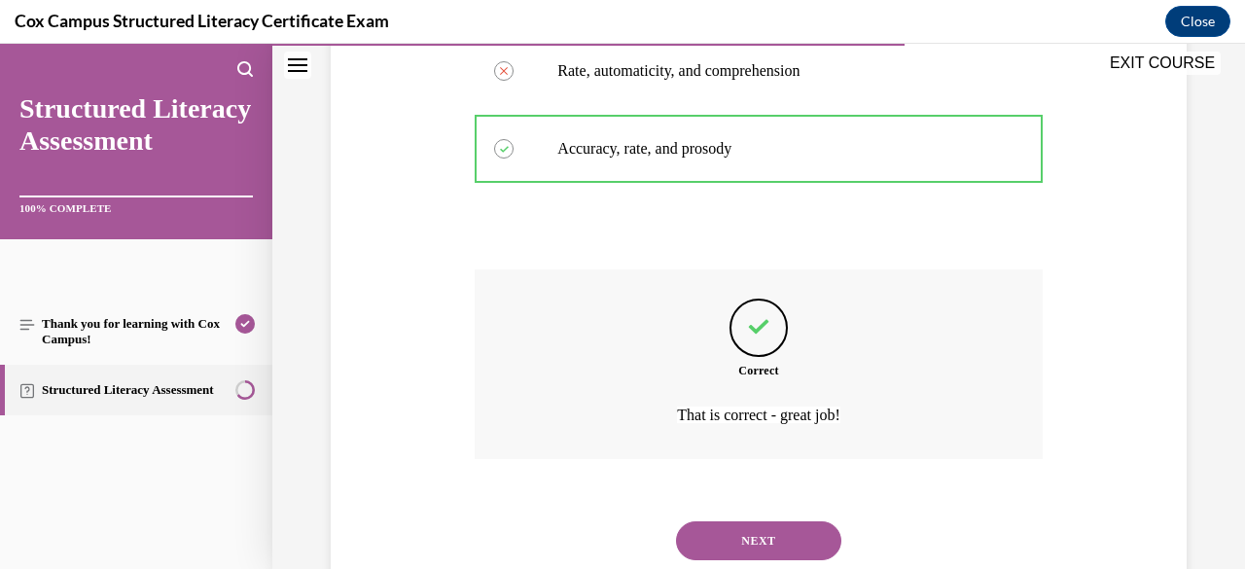
scroll to position [621, 0]
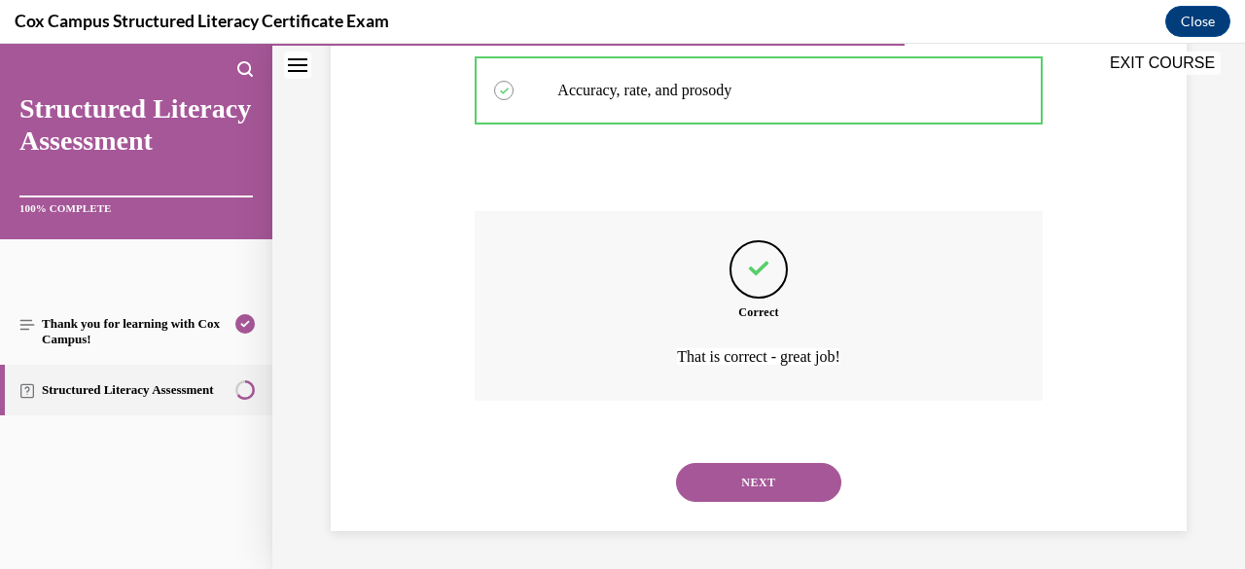
click at [789, 499] on button "NEXT" at bounding box center [758, 482] width 165 height 39
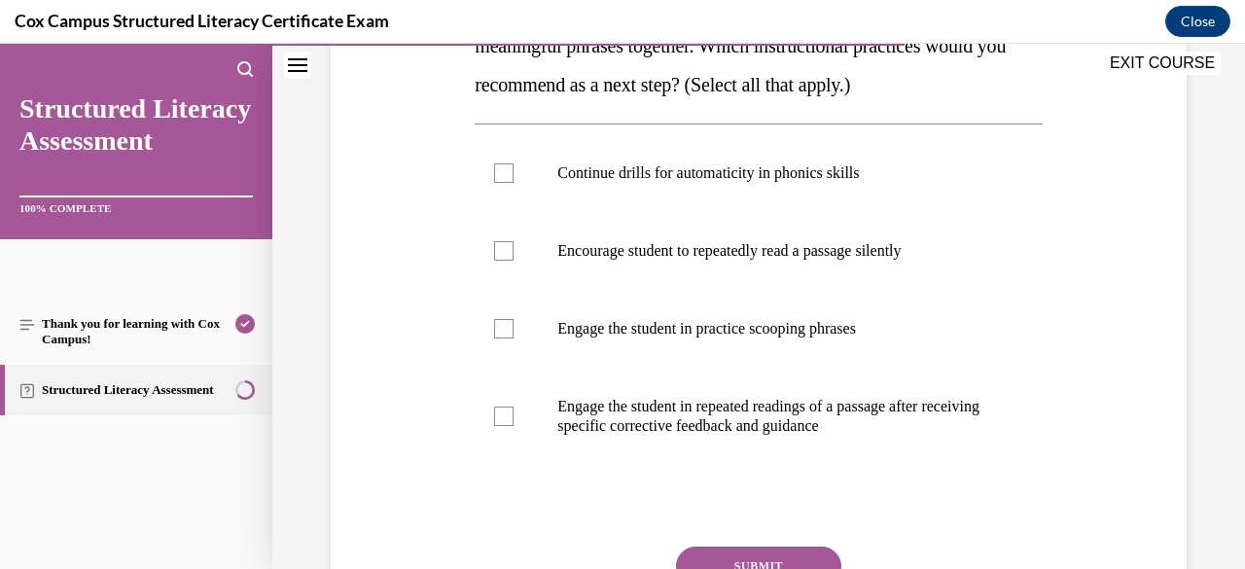
scroll to position [471, 0]
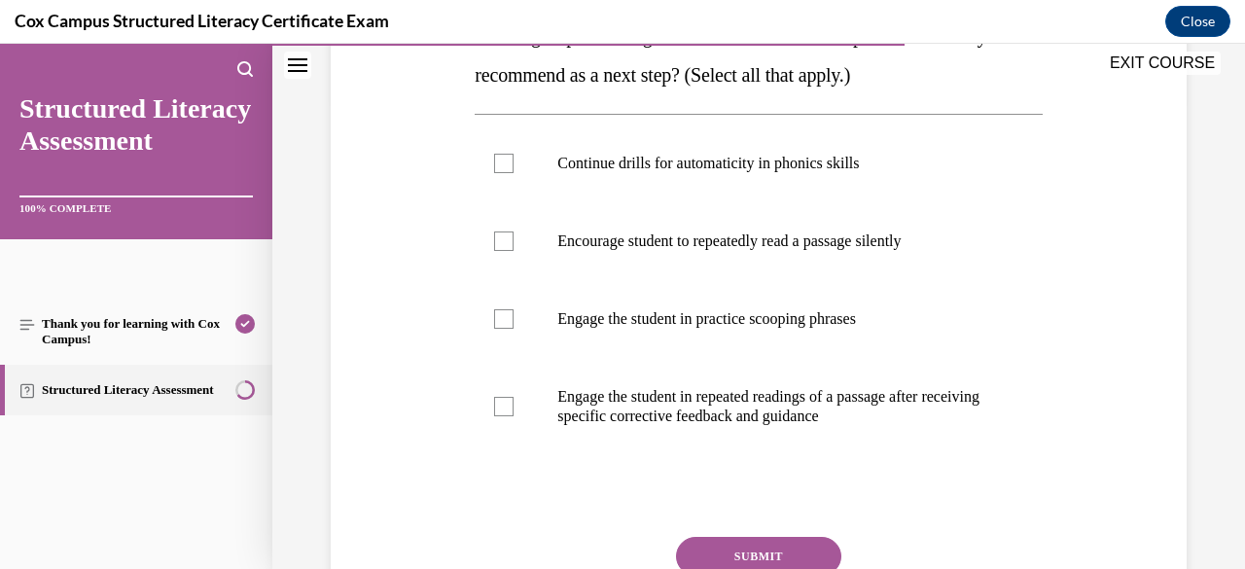
click at [828, 358] on label "Engage the student in practice scooping phrases" at bounding box center [757, 319] width 567 height 78
click at [513, 329] on input "Engage the student in practice scooping phrases" at bounding box center [503, 318] width 19 height 19
click at [806, 426] on p "Engage the student in repeated readings of a passage after receiving specific c…" at bounding box center [775, 406] width 436 height 39
click at [513, 416] on input "Engage the student in repeated readings of a passage after receiving specific c…" at bounding box center [503, 406] width 19 height 19
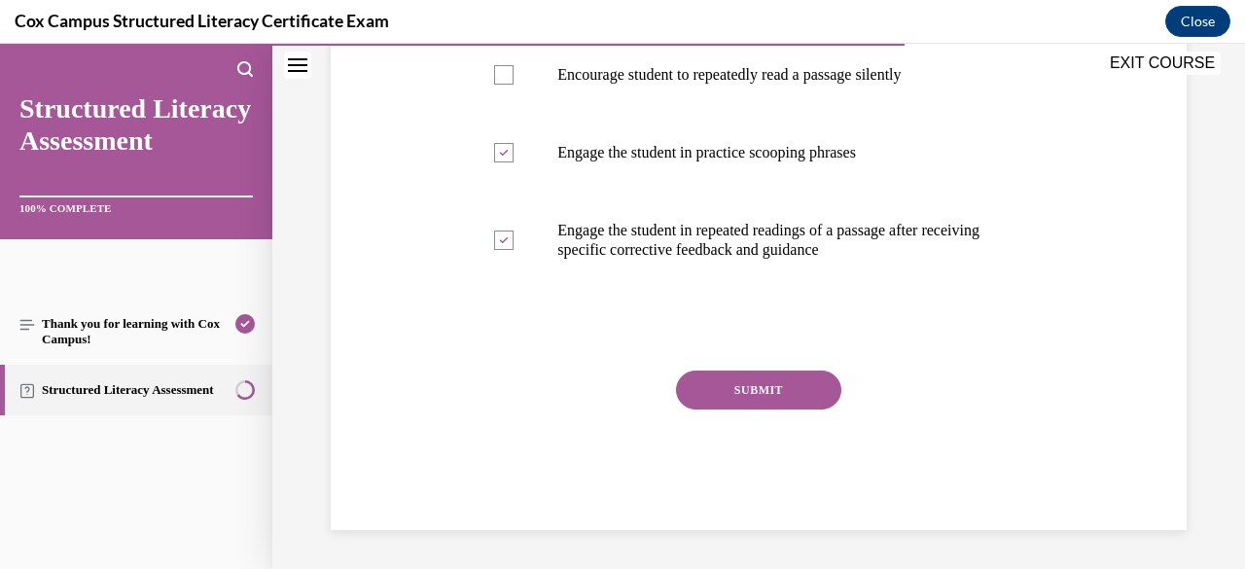
click at [798, 409] on button "SUBMIT" at bounding box center [758, 389] width 165 height 39
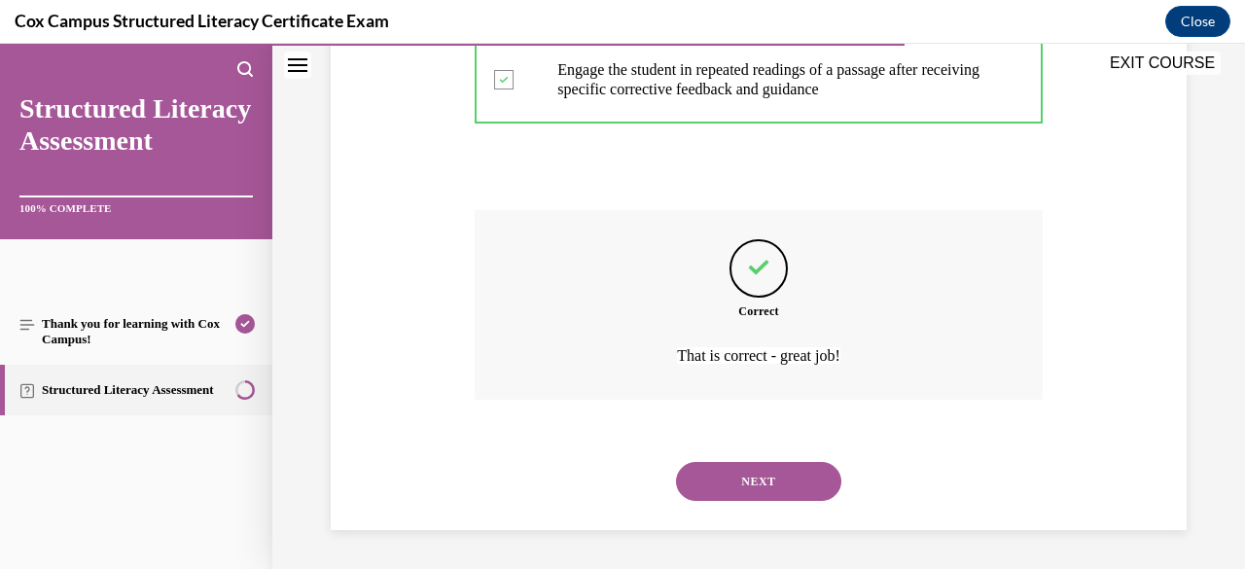
scroll to position [835, 0]
click at [754, 482] on button "NEXT" at bounding box center [758, 481] width 165 height 39
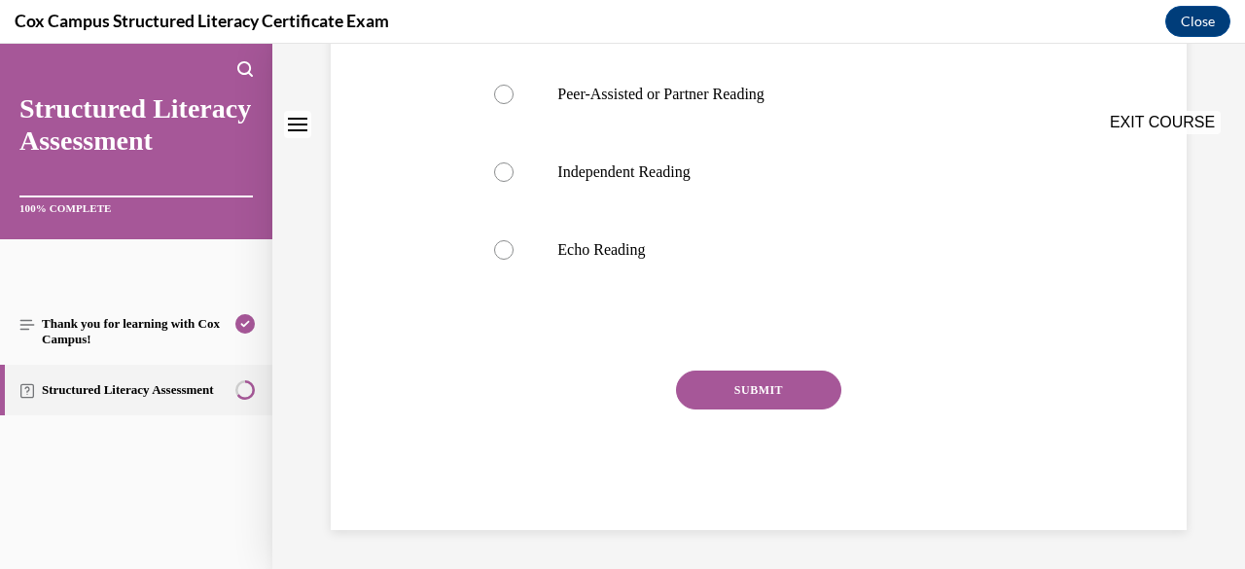
scroll to position [0, 0]
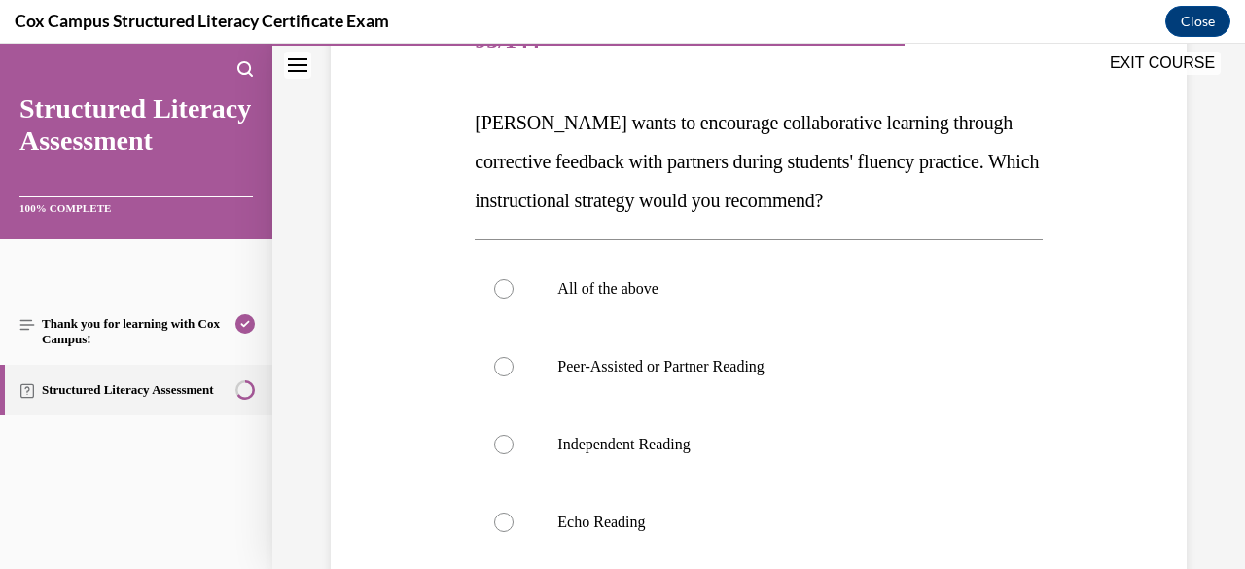
click at [749, 371] on p "Peer-Assisted or Partner Reading" at bounding box center [775, 366] width 436 height 19
click at [513, 371] on input "Peer-Assisted or Partner Reading" at bounding box center [503, 366] width 19 height 19
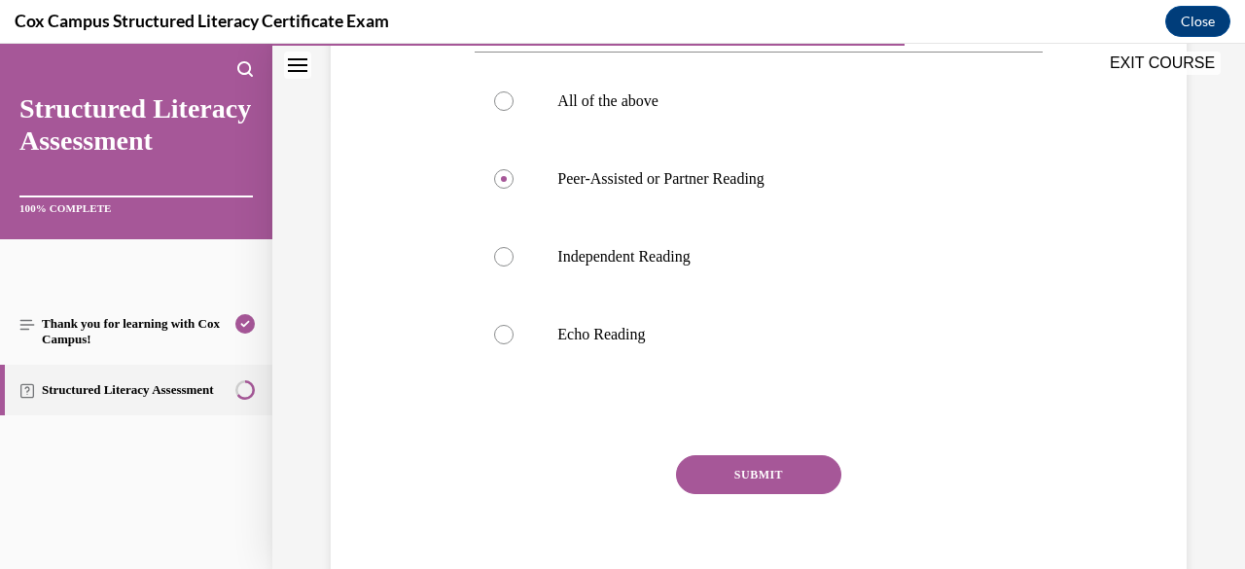
click at [772, 480] on button "SUBMIT" at bounding box center [758, 474] width 165 height 39
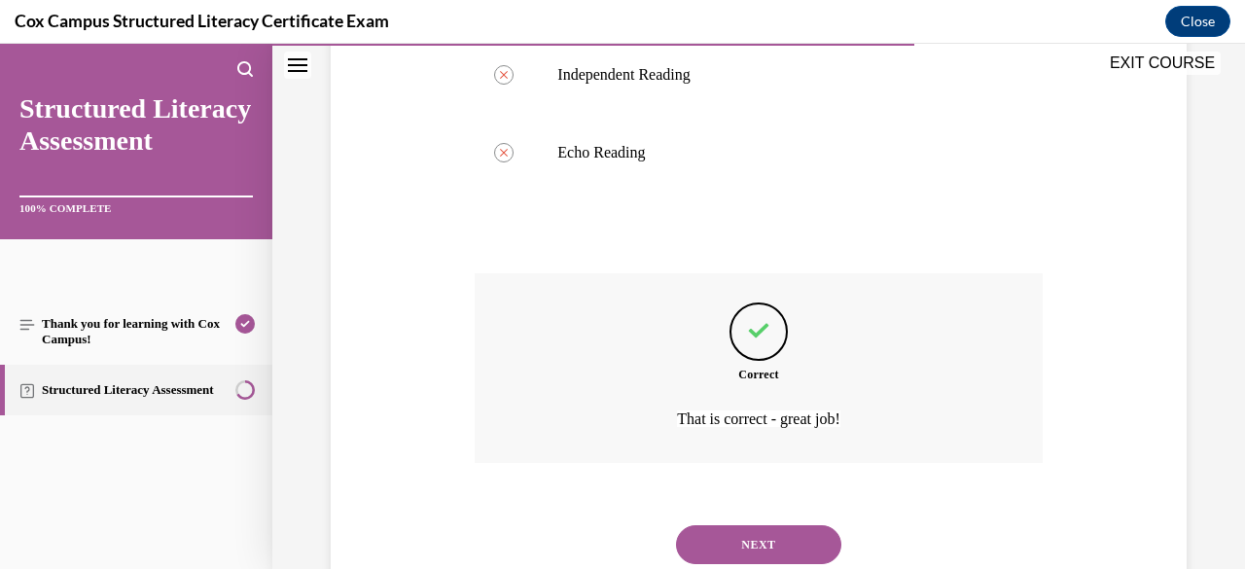
scroll to position [699, 0]
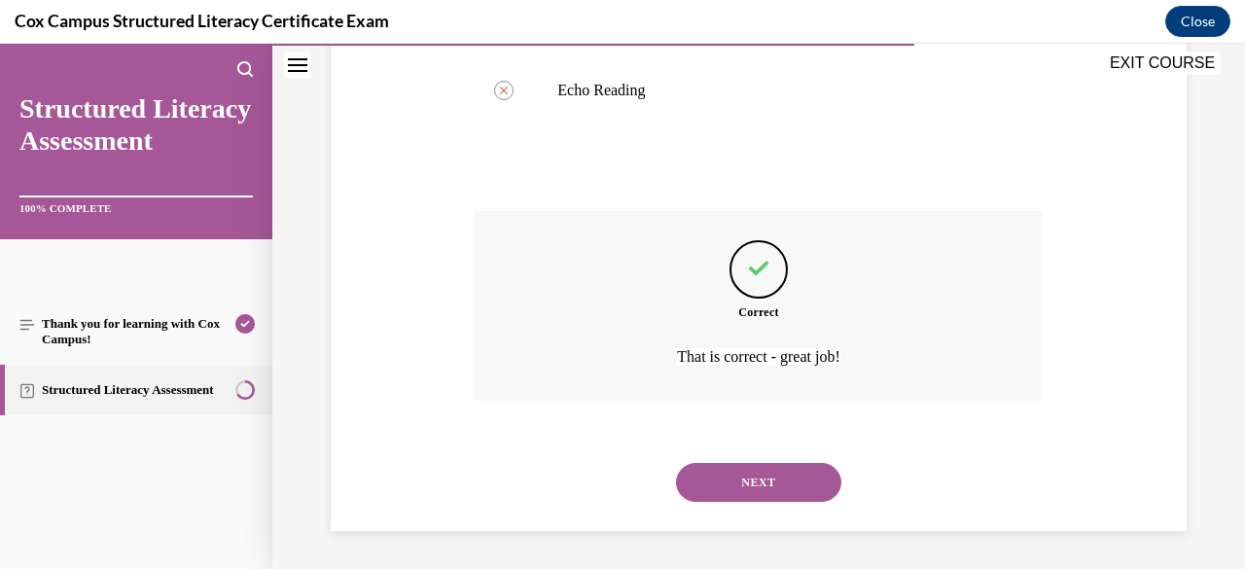
click at [783, 495] on button "NEXT" at bounding box center [758, 482] width 165 height 39
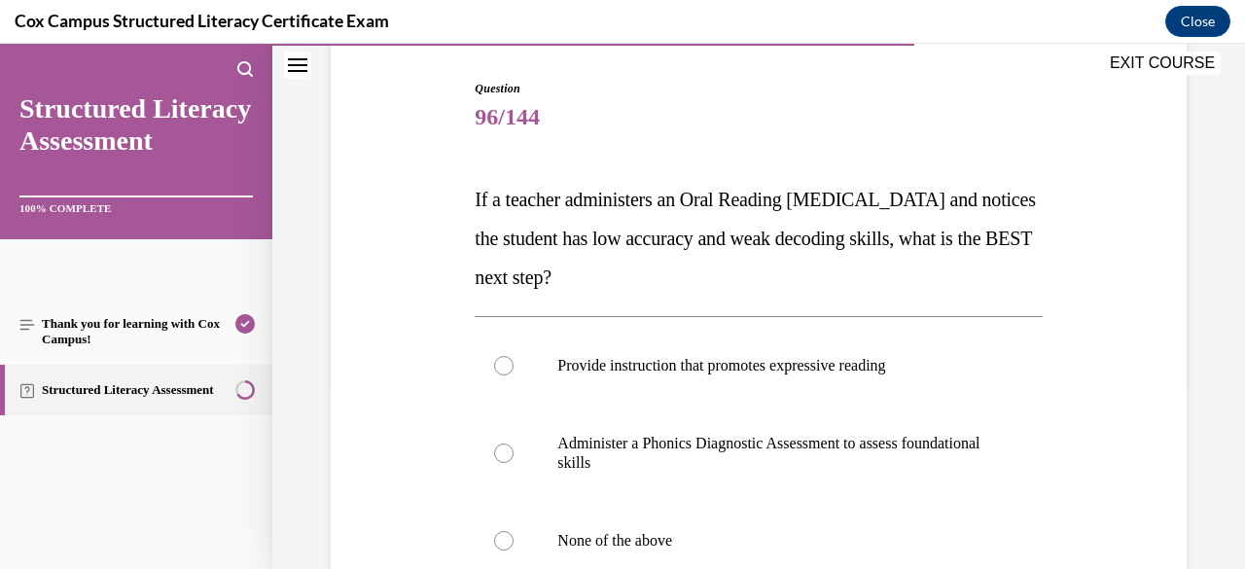
scroll to position [193, 0]
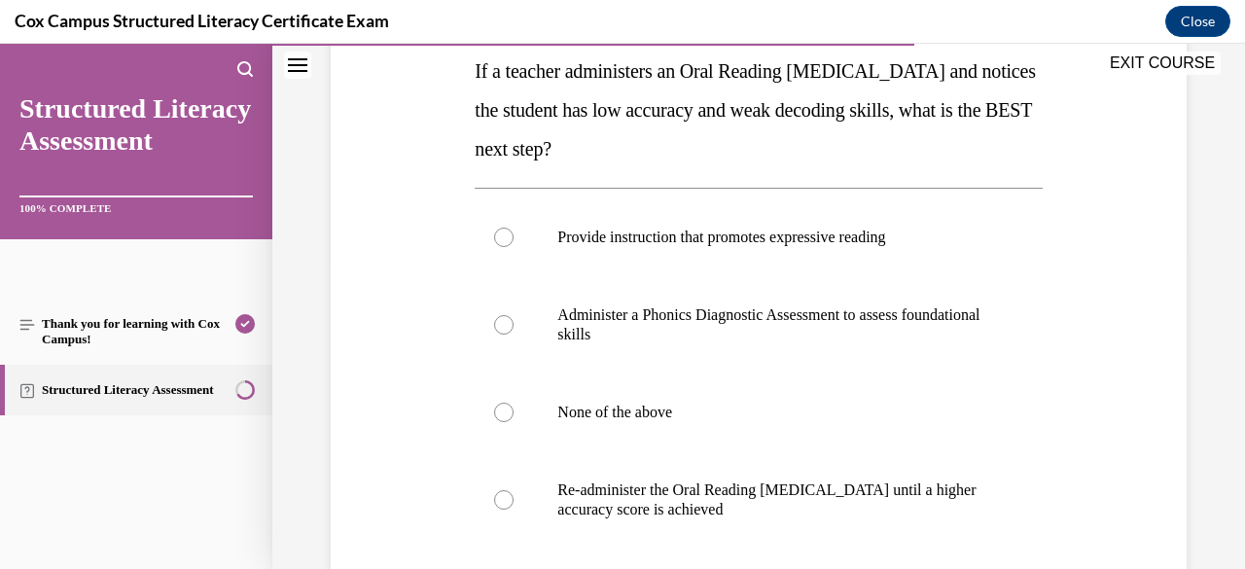
click at [848, 338] on p "Administer a Phonics Diagnostic Assessment to assess foundational skills" at bounding box center [775, 324] width 436 height 39
click at [513, 334] on input "Administer a Phonics Diagnostic Assessment to assess foundational skills" at bounding box center [503, 324] width 19 height 19
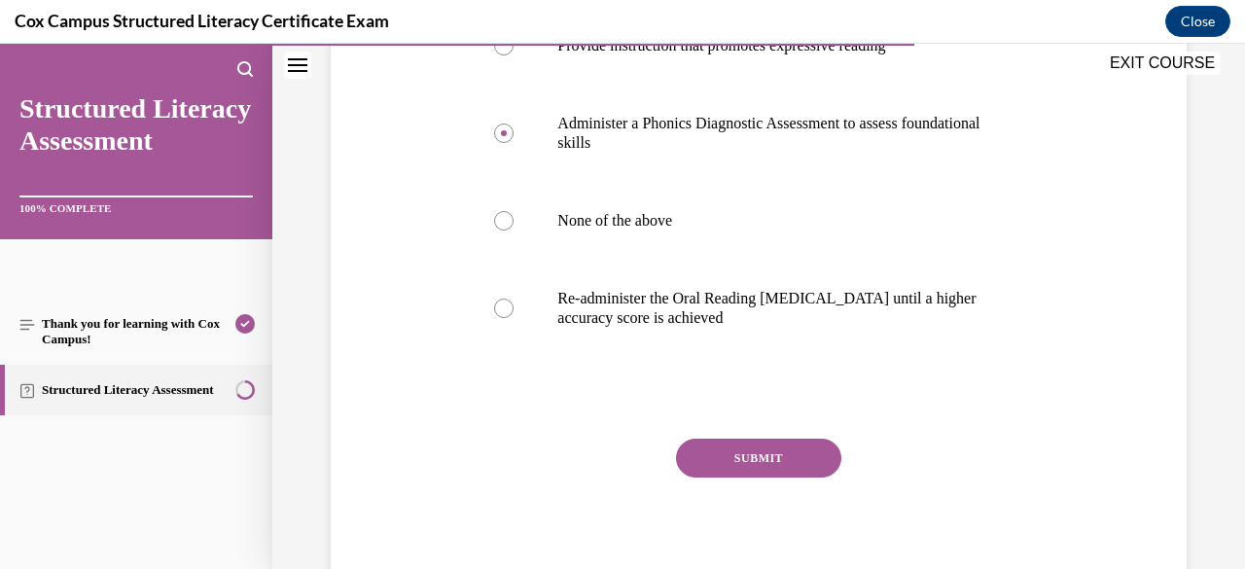
click at [797, 455] on button "SUBMIT" at bounding box center [758, 458] width 165 height 39
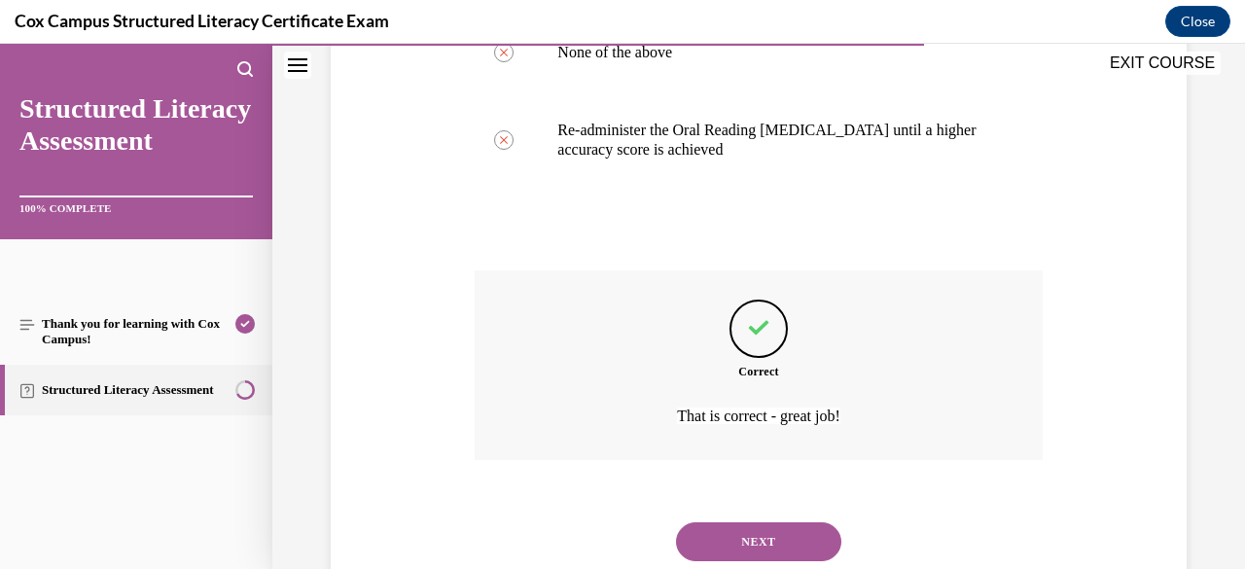
scroll to position [738, 0]
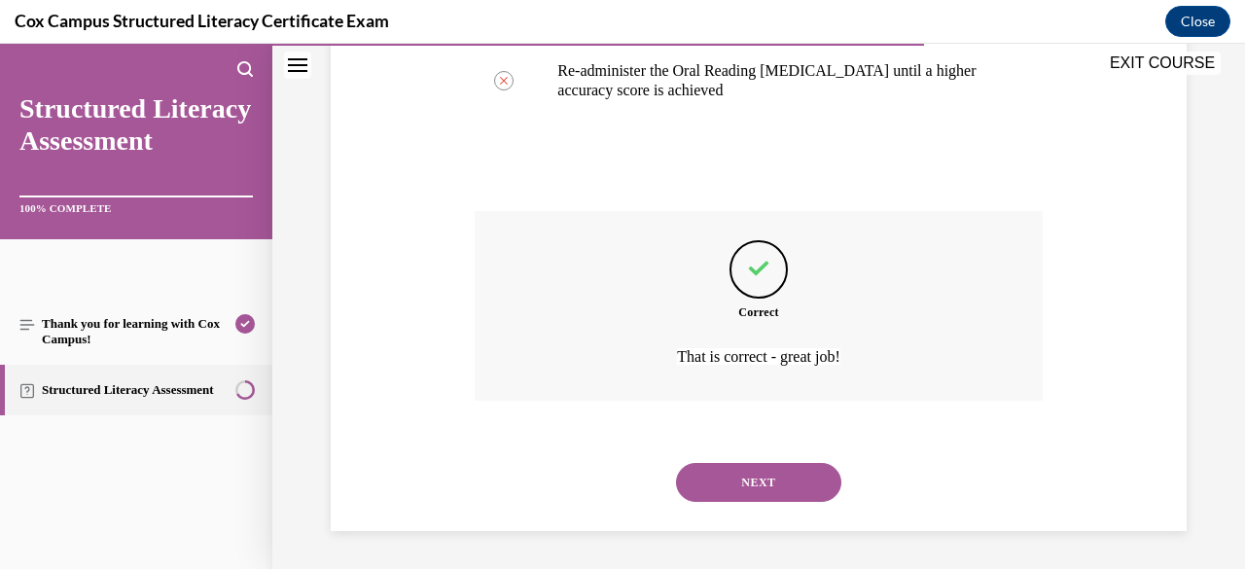
click at [772, 474] on button "NEXT" at bounding box center [758, 482] width 165 height 39
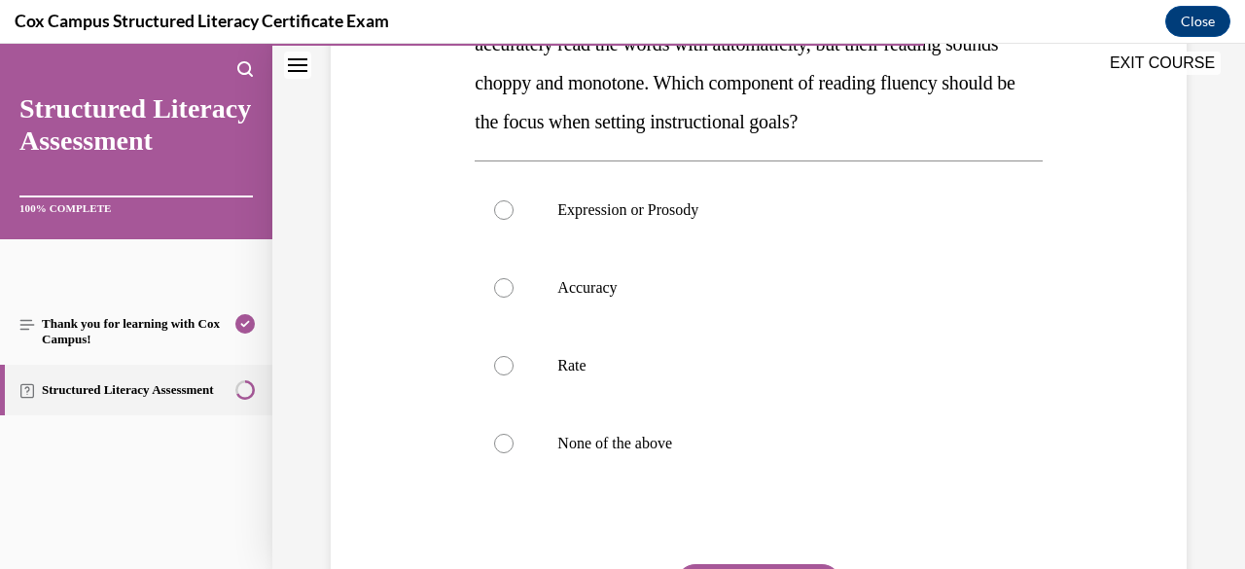
scroll to position [377, 0]
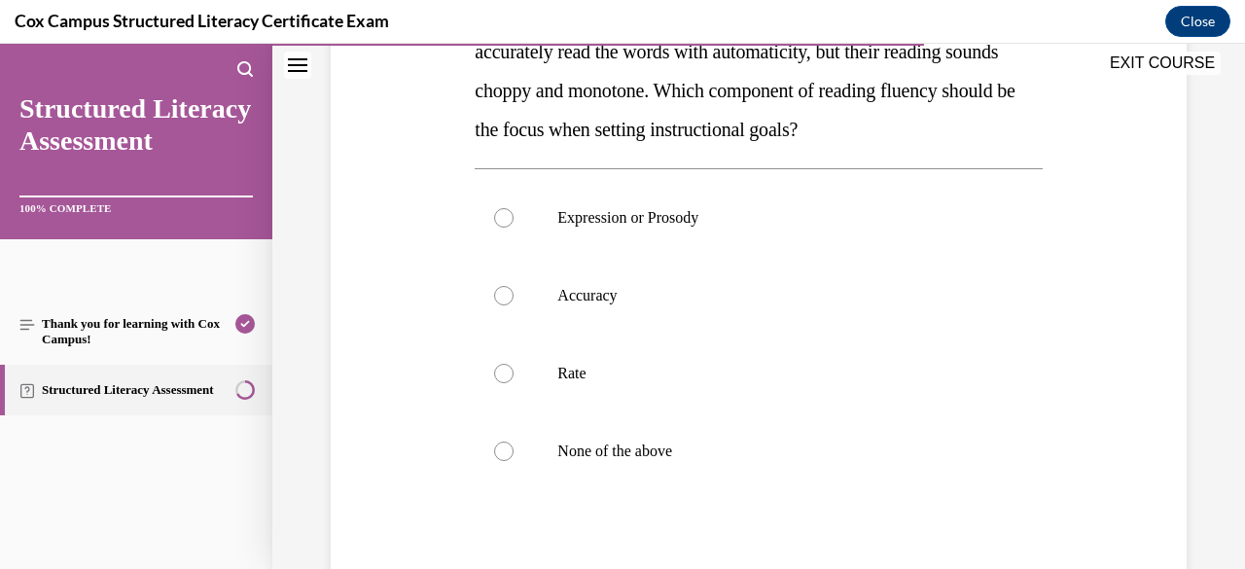
click at [694, 237] on label "Expression or Prosody" at bounding box center [757, 218] width 567 height 78
click at [513, 228] on input "Expression or Prosody" at bounding box center [503, 217] width 19 height 19
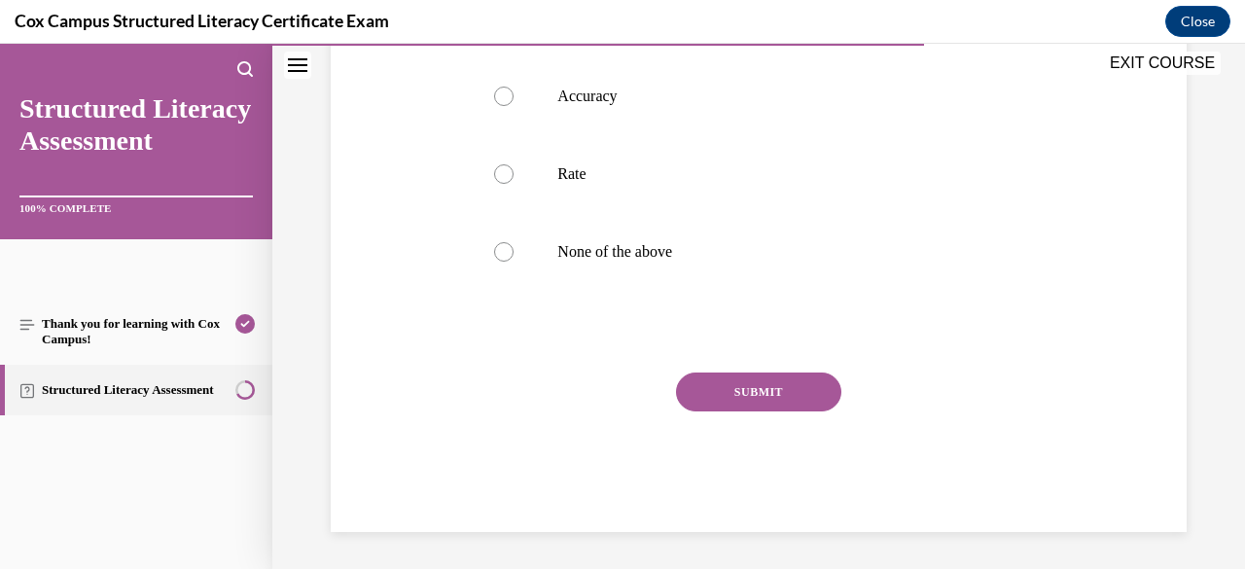
click at [797, 405] on button "SUBMIT" at bounding box center [758, 391] width 165 height 39
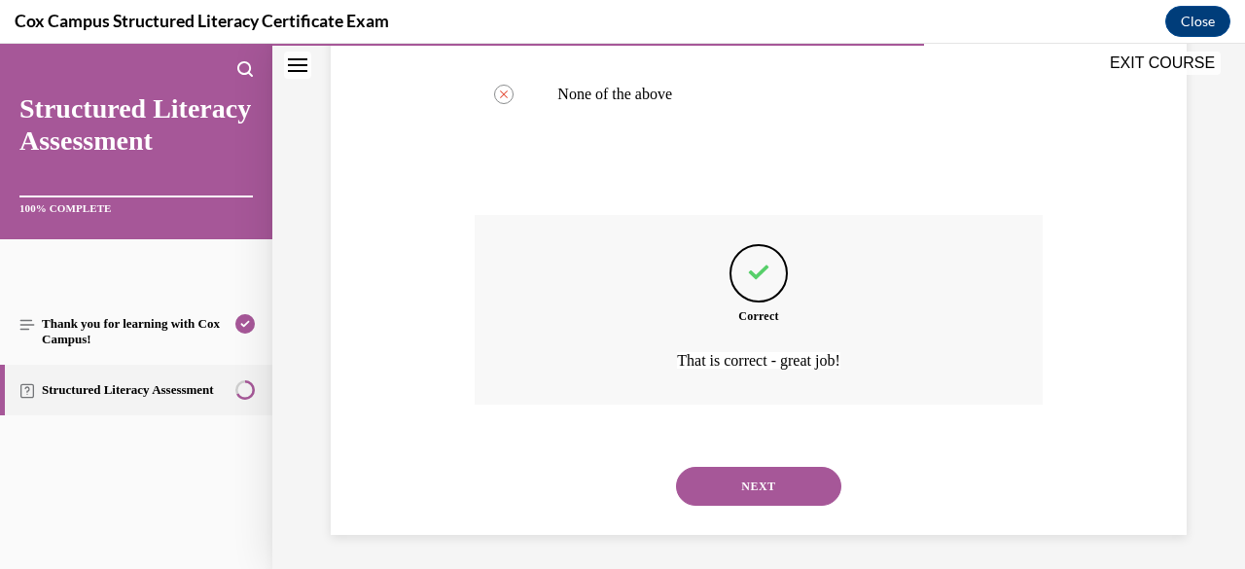
scroll to position [738, 0]
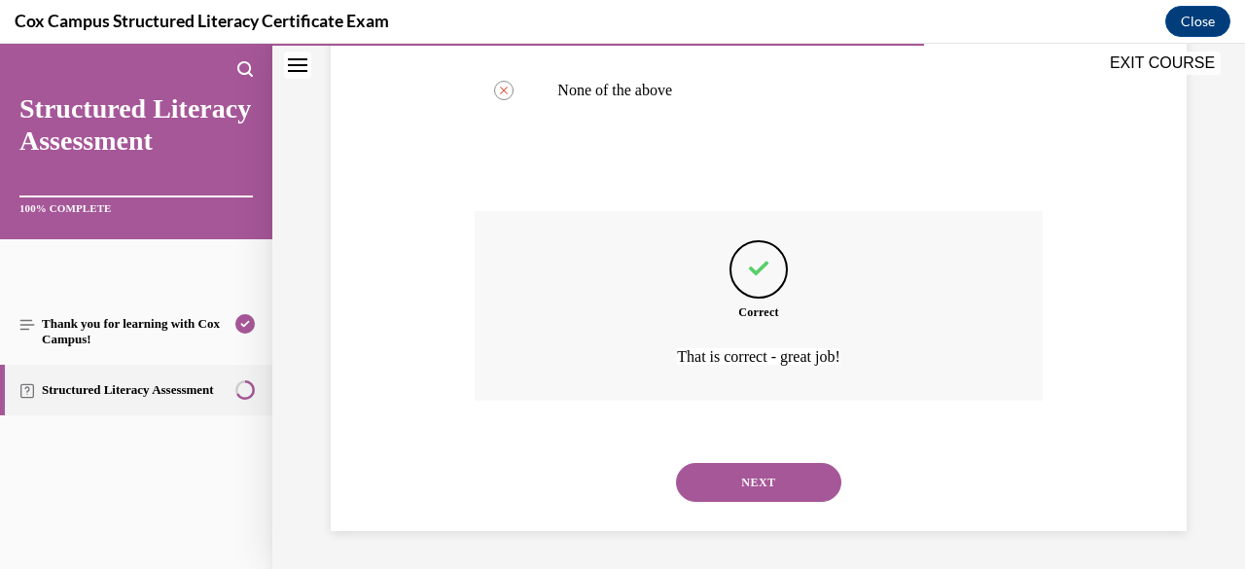
click at [792, 484] on button "NEXT" at bounding box center [758, 482] width 165 height 39
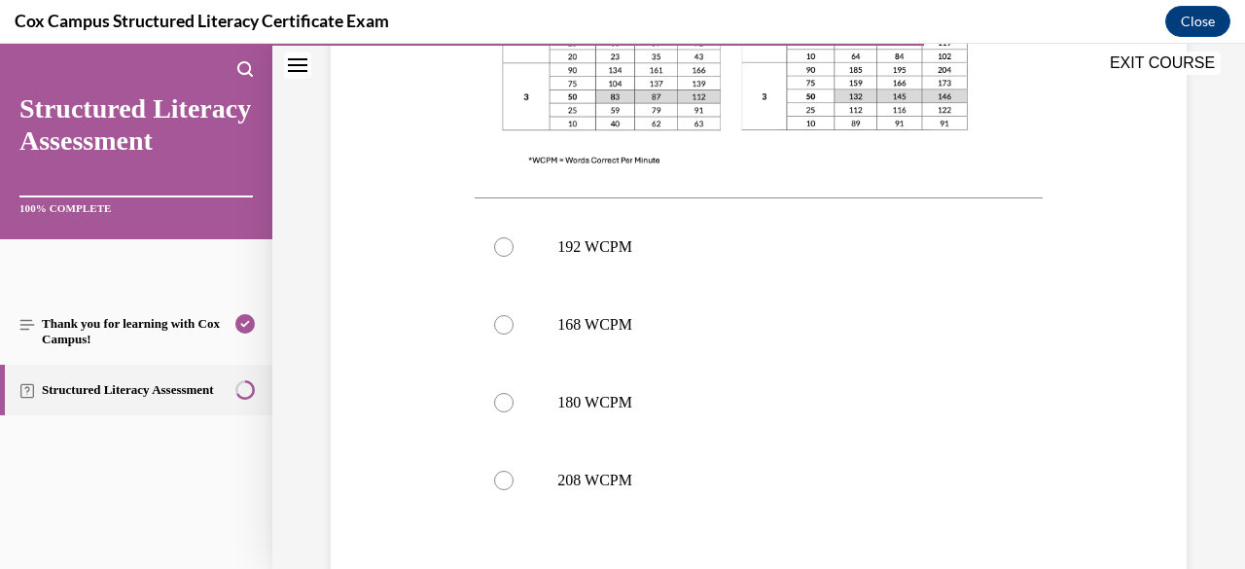
scroll to position [834, 0]
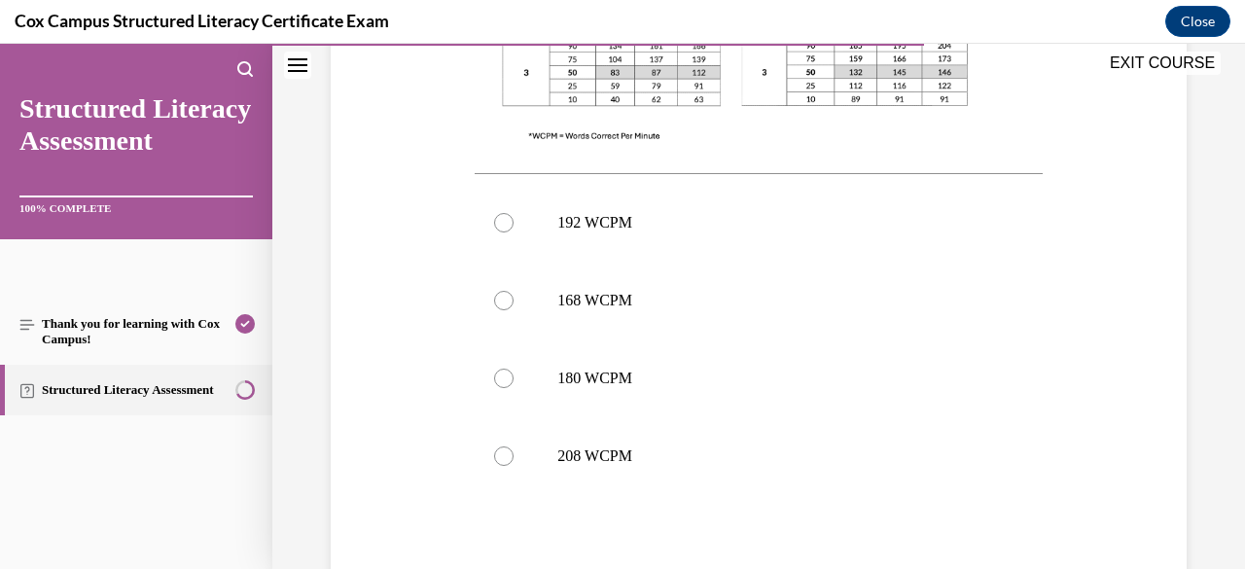
click at [630, 291] on p "168 WCPM" at bounding box center [775, 300] width 436 height 19
click at [513, 291] on input "168 WCPM" at bounding box center [503, 300] width 19 height 19
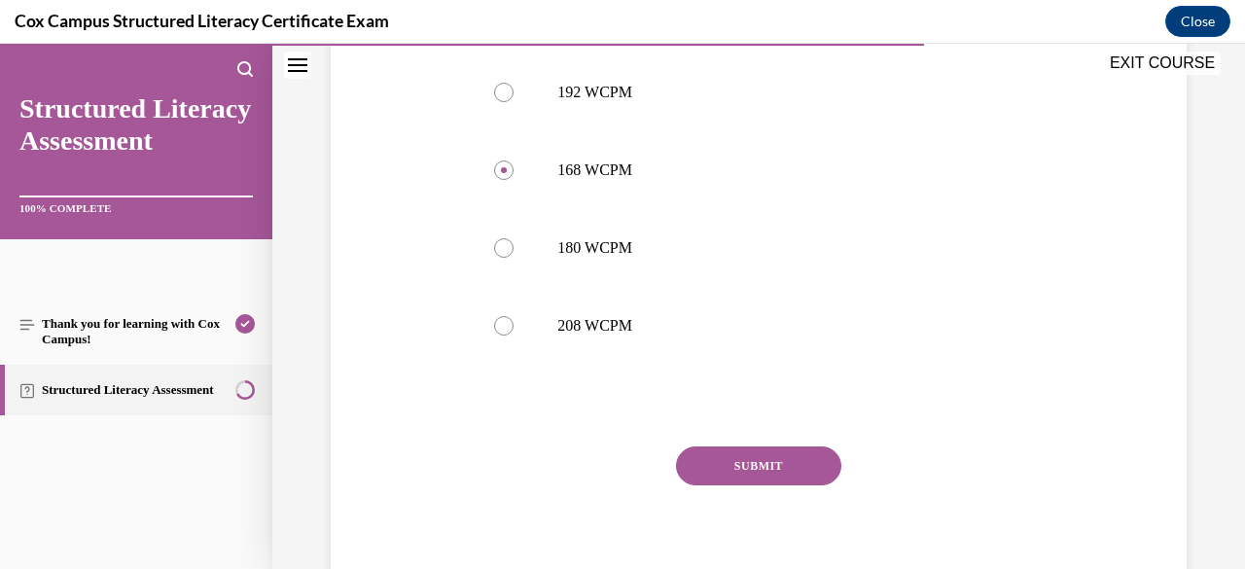
click at [796, 446] on button "SUBMIT" at bounding box center [758, 465] width 165 height 39
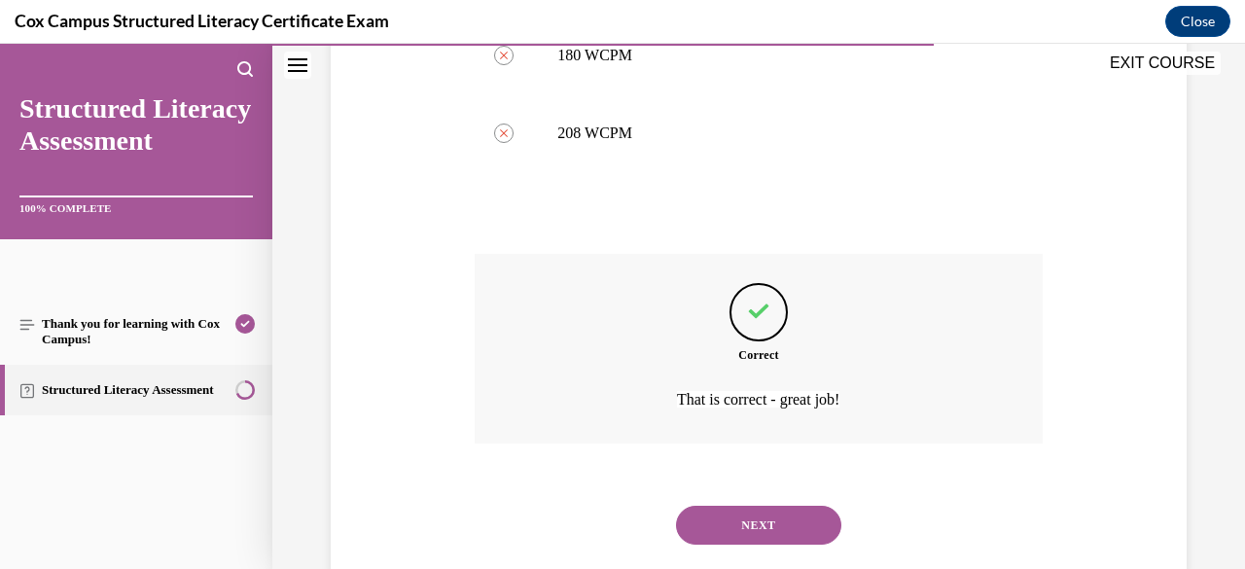
scroll to position [1161, 0]
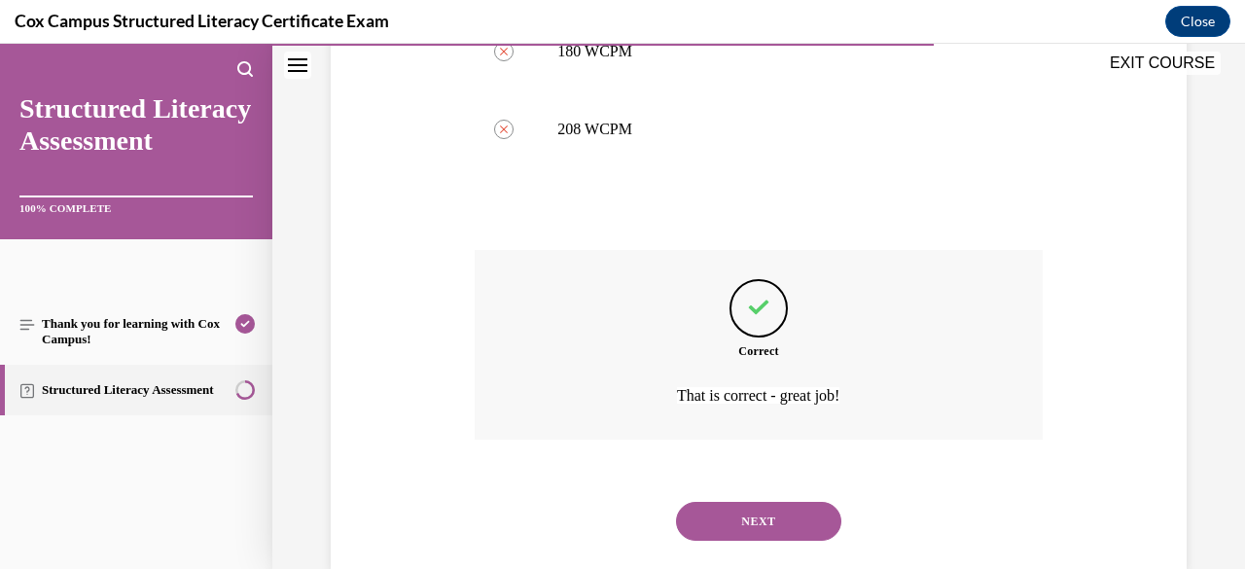
click at [792, 502] on button "NEXT" at bounding box center [758, 521] width 165 height 39
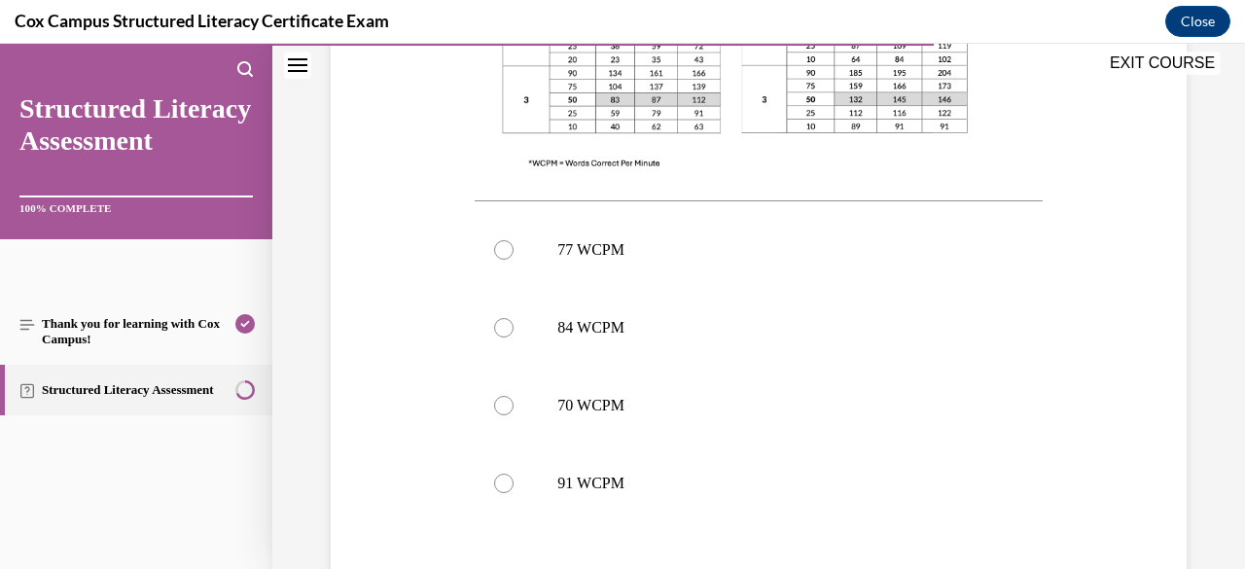
scroll to position [773, 0]
click at [778, 233] on label "77 WCPM" at bounding box center [757, 245] width 567 height 78
click at [513, 235] on input "77 WCPM" at bounding box center [503, 244] width 19 height 19
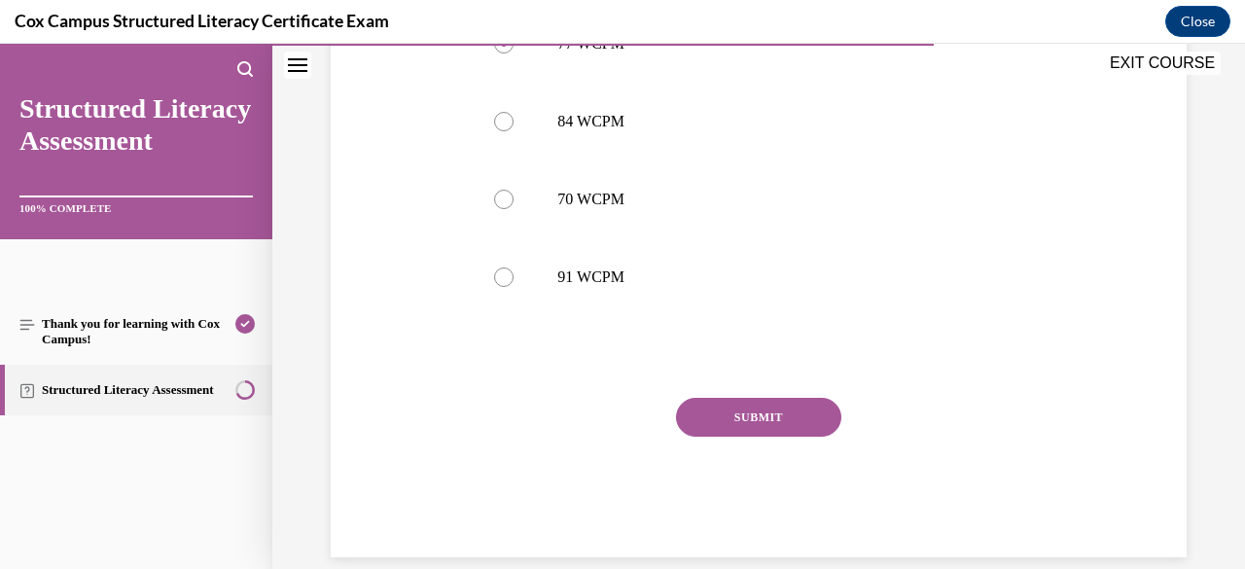
click at [805, 432] on button "SUBMIT" at bounding box center [758, 417] width 165 height 39
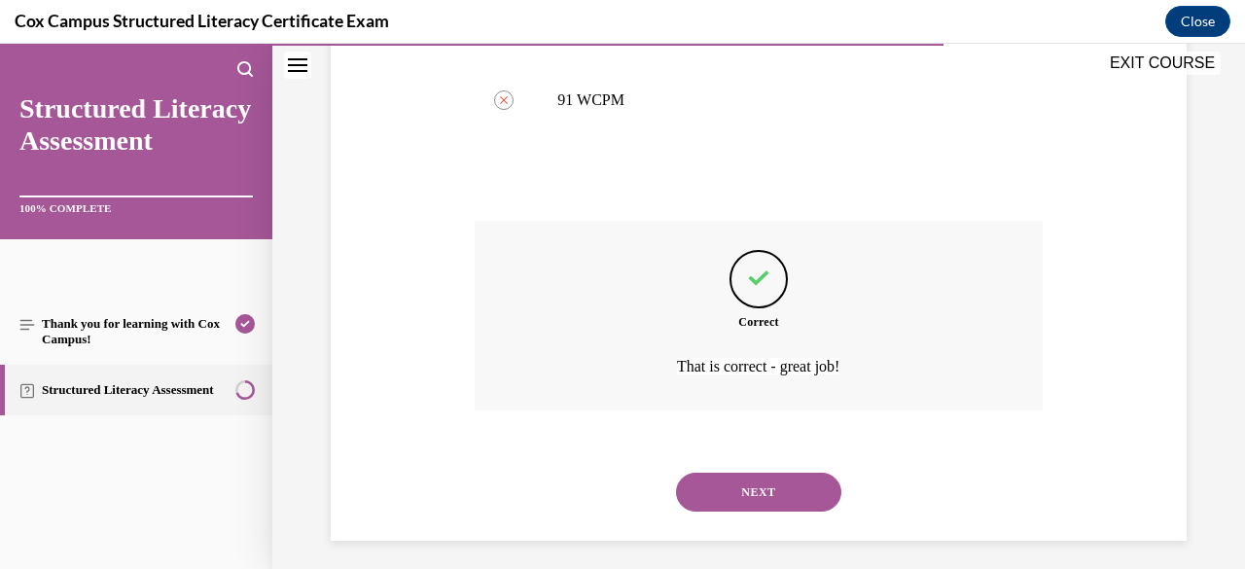
scroll to position [1161, 0]
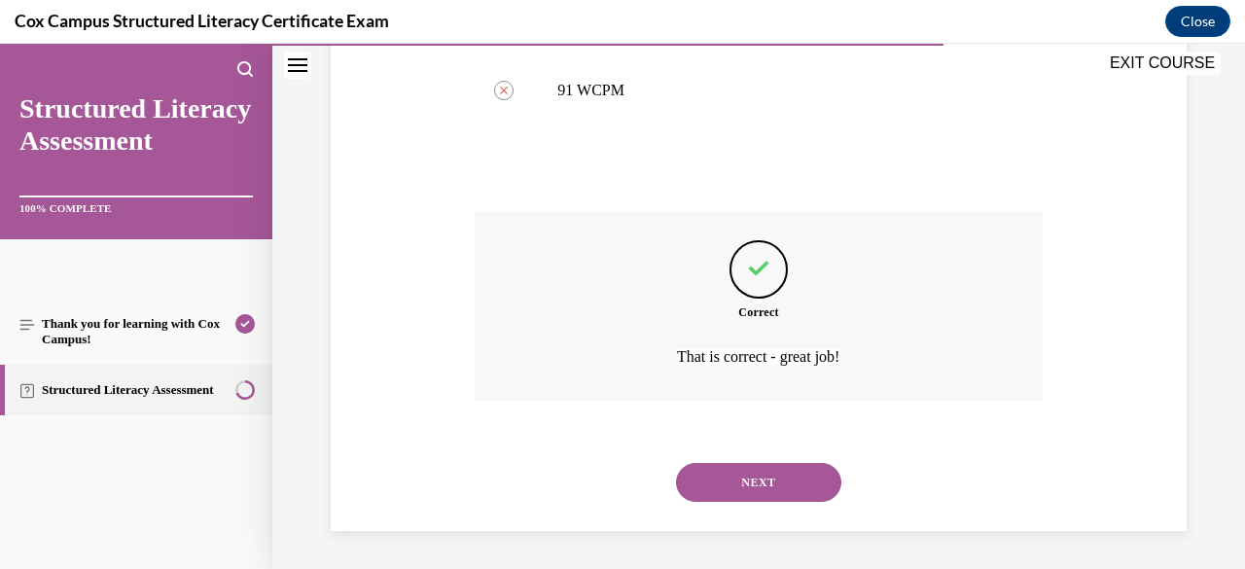
click at [792, 499] on button "NEXT" at bounding box center [758, 482] width 165 height 39
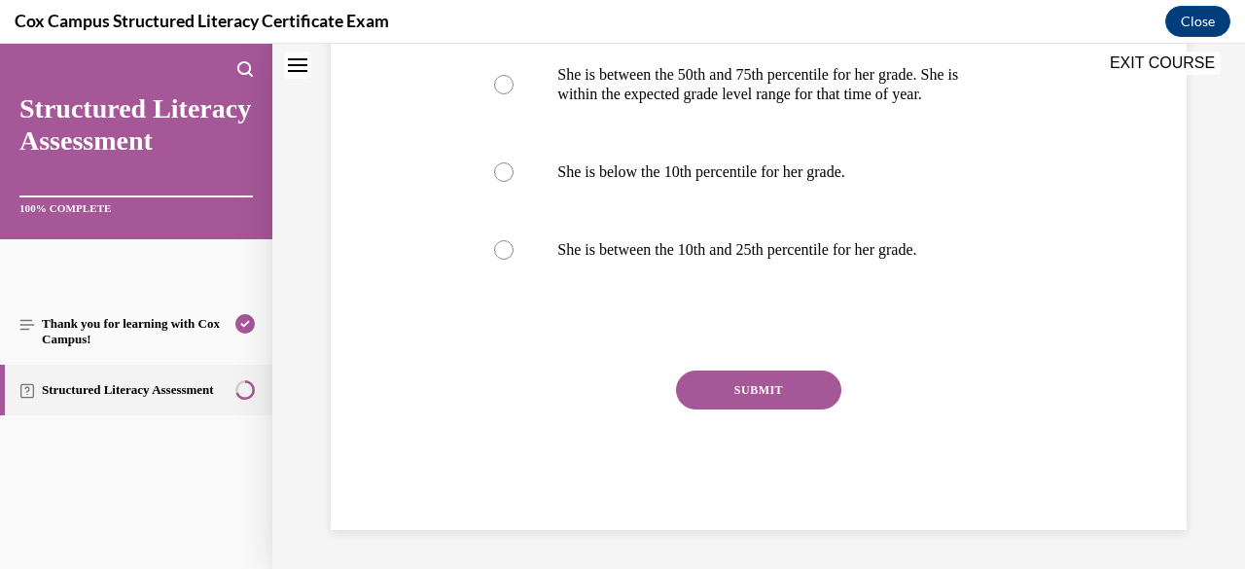
scroll to position [0, 0]
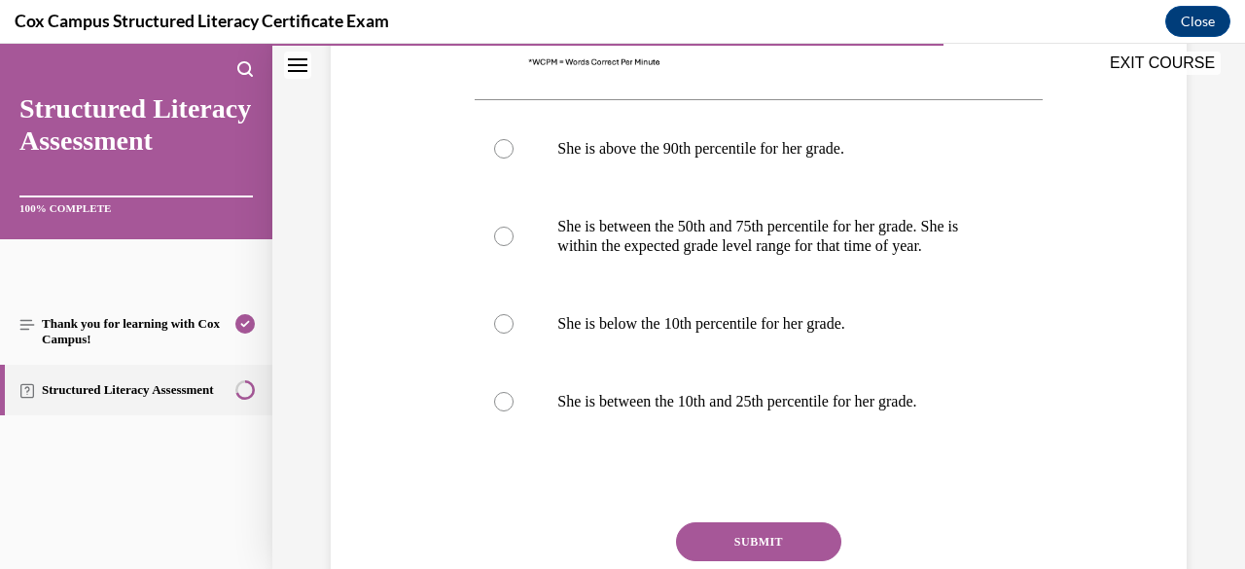
click at [865, 247] on p "She is between the 50th and 75th percentile for her grade. She is within the ex…" at bounding box center [775, 236] width 436 height 39
click at [513, 246] on input "She is between the 50th and 75th percentile for her grade. She is within the ex…" at bounding box center [503, 236] width 19 height 19
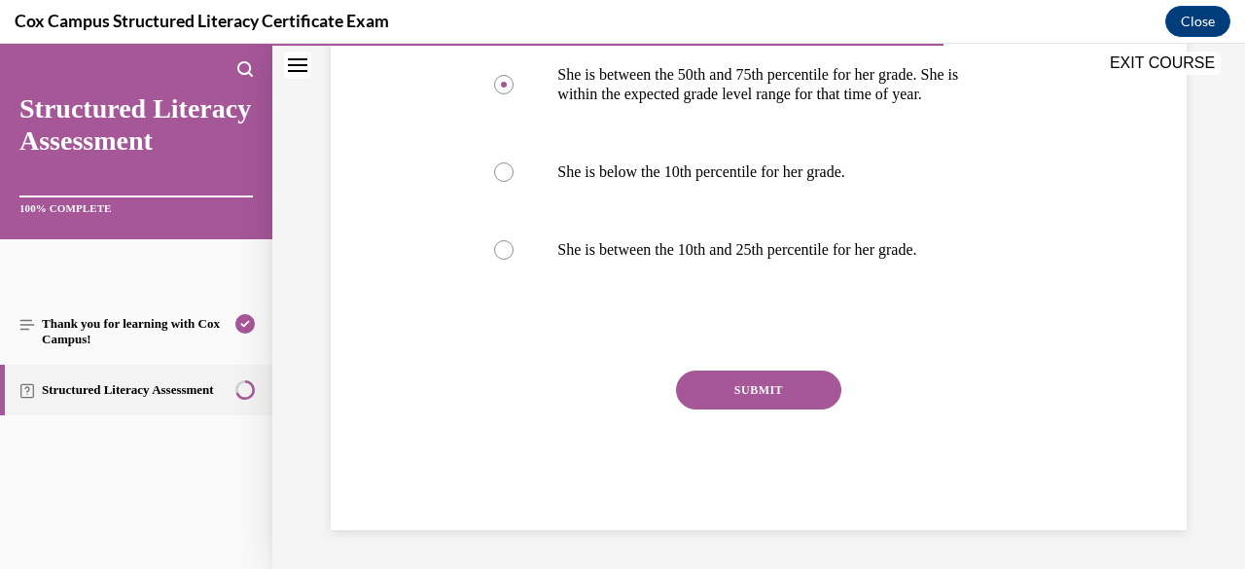
click at [789, 409] on button "SUBMIT" at bounding box center [758, 389] width 165 height 39
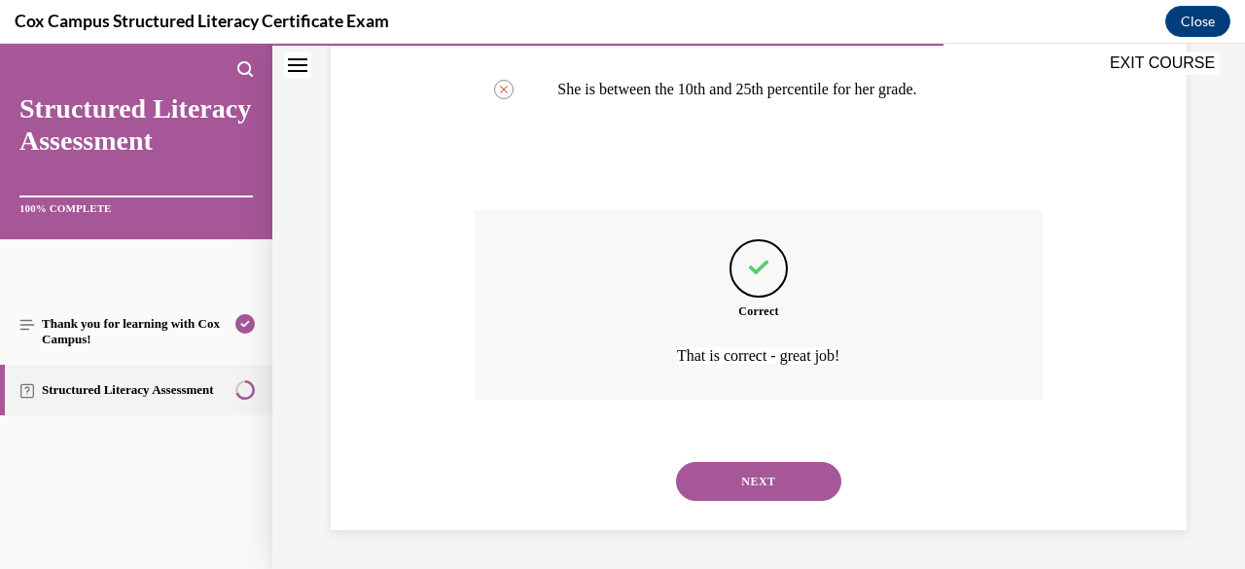
scroll to position [1278, 0]
click at [762, 497] on button "NEXT" at bounding box center [758, 481] width 165 height 39
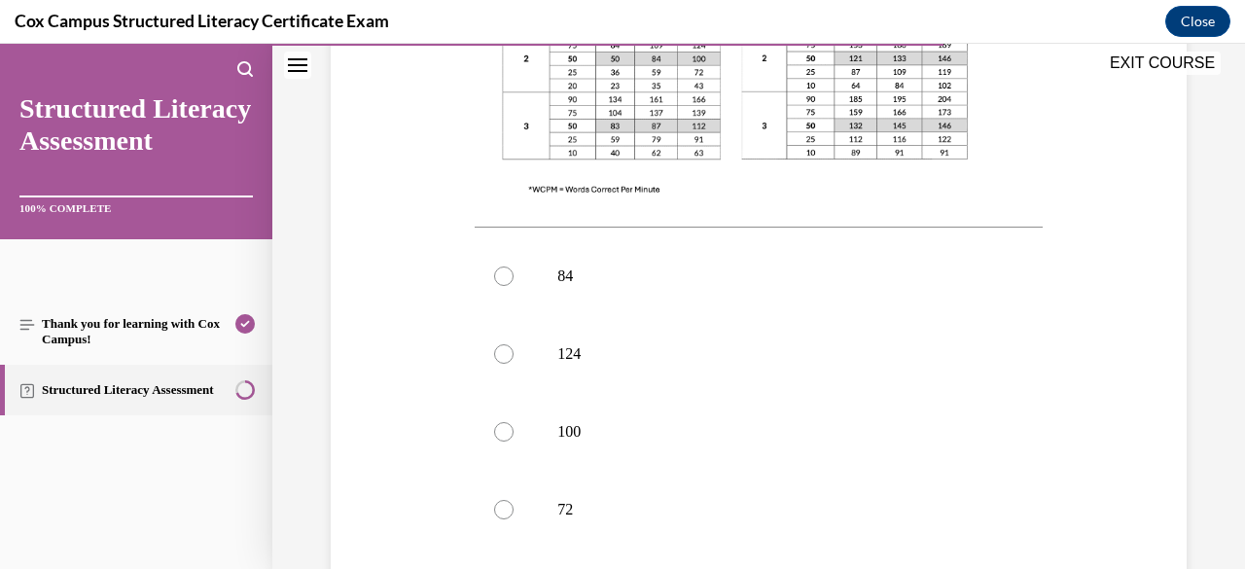
scroll to position [751, 0]
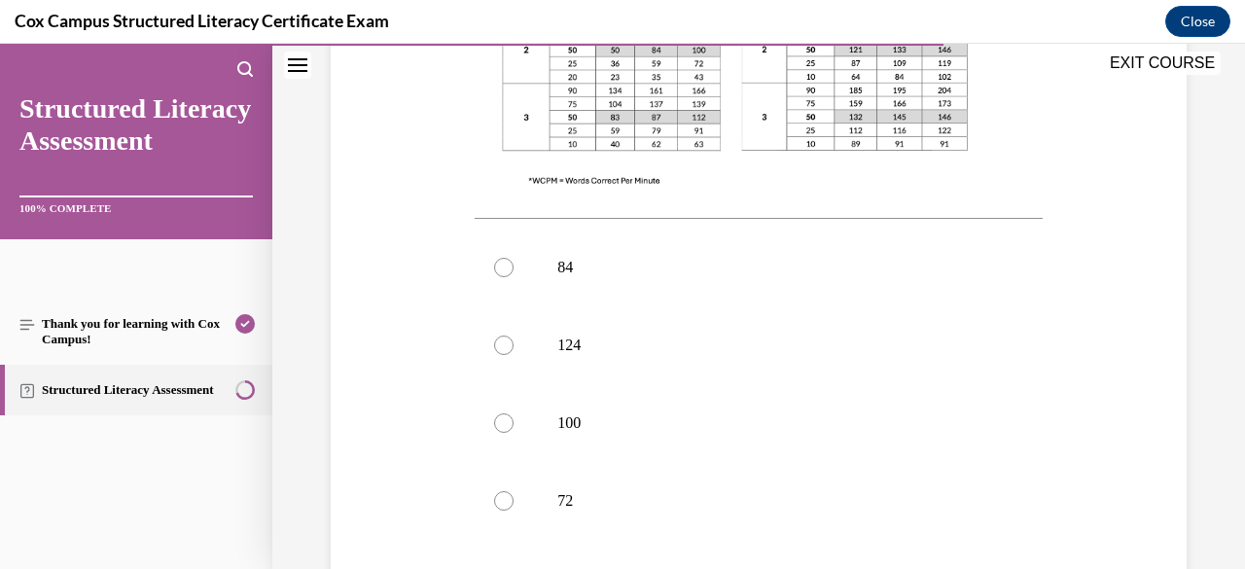
click at [618, 432] on p "100" at bounding box center [775, 422] width 436 height 19
click at [513, 432] on input "100" at bounding box center [503, 422] width 19 height 19
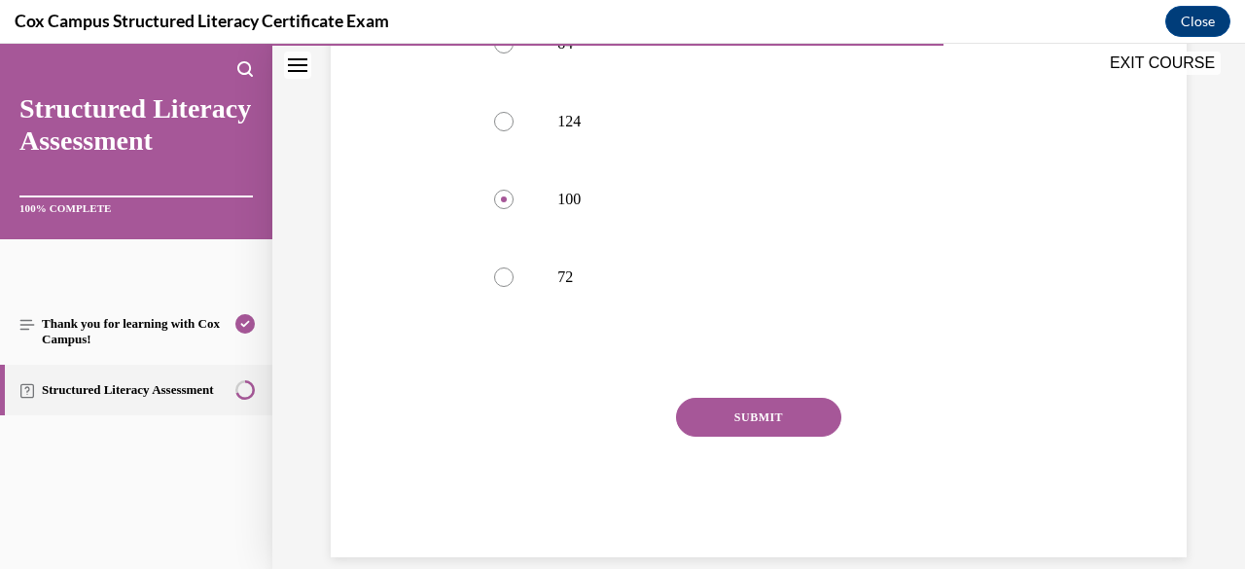
click at [783, 428] on button "SUBMIT" at bounding box center [758, 417] width 165 height 39
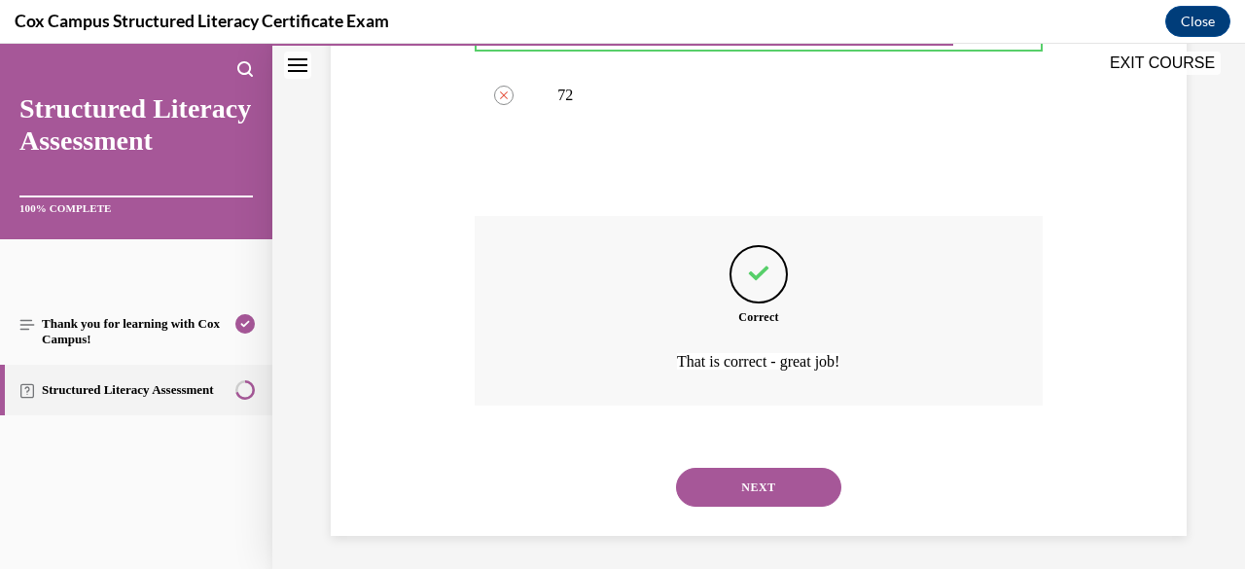
scroll to position [1161, 0]
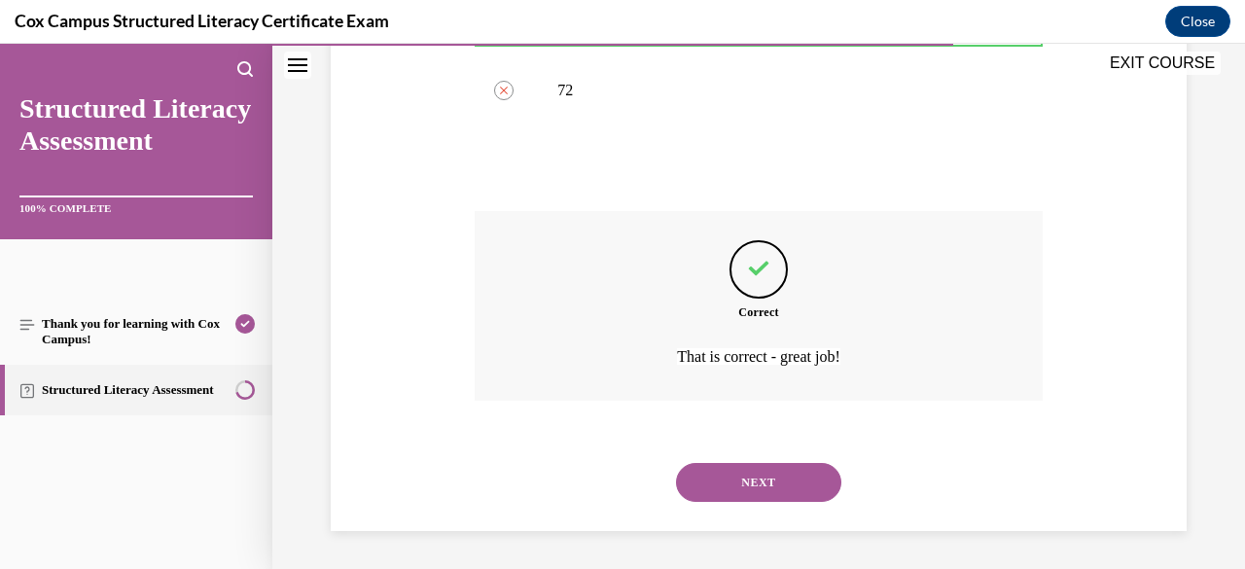
click at [772, 494] on button "NEXT" at bounding box center [758, 482] width 165 height 39
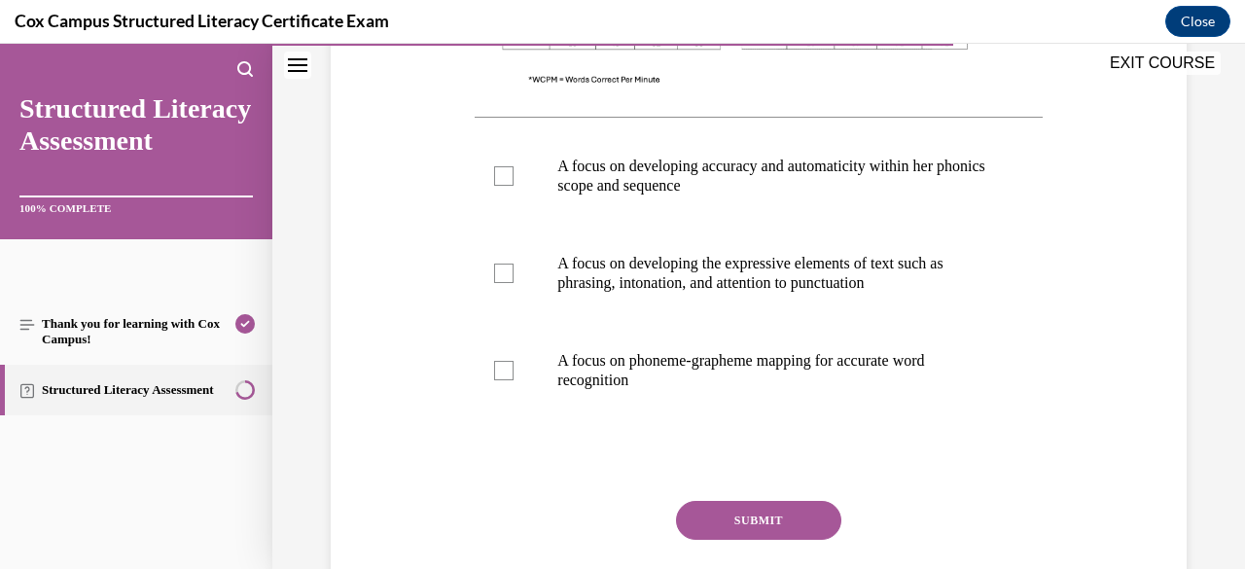
scroll to position [812, 0]
click at [817, 299] on label "A focus on developing the expressive elements of text such as phrasing, intonat…" at bounding box center [757, 274] width 567 height 97
click at [513, 284] on input "A focus on developing the expressive elements of text such as phrasing, intonat…" at bounding box center [503, 273] width 19 height 19
click at [861, 174] on p "A focus on developing accuracy and automaticity within her phonics scope and se…" at bounding box center [775, 177] width 436 height 39
click at [513, 174] on input "A focus on developing accuracy and automaticity within her phonics scope and se…" at bounding box center [503, 176] width 19 height 19
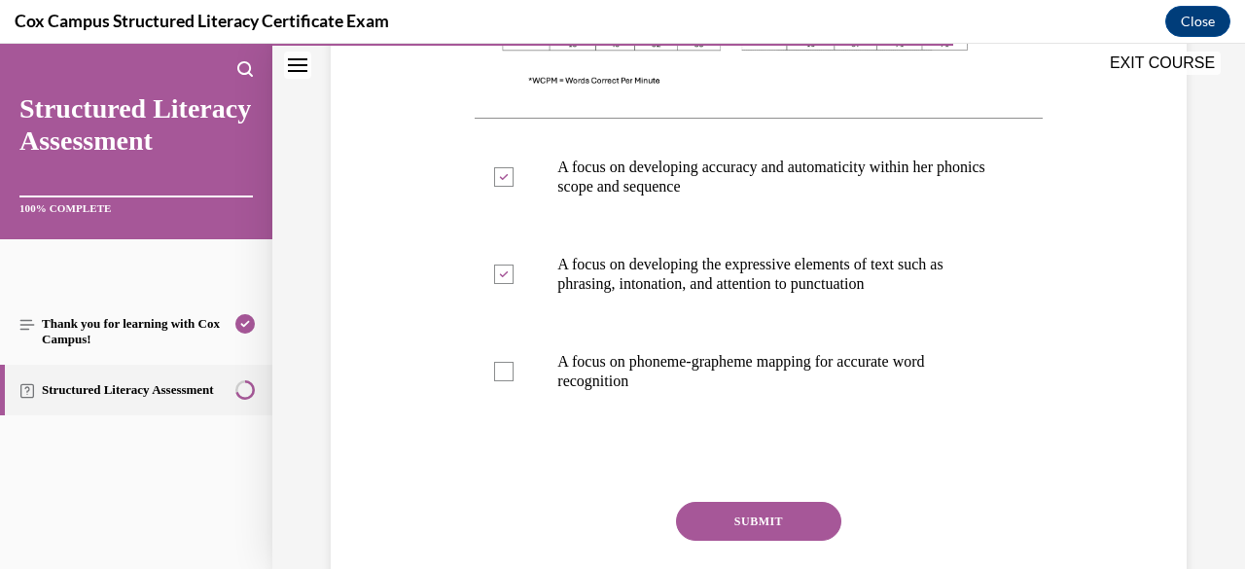
click at [761, 530] on button "SUBMIT" at bounding box center [758, 521] width 165 height 39
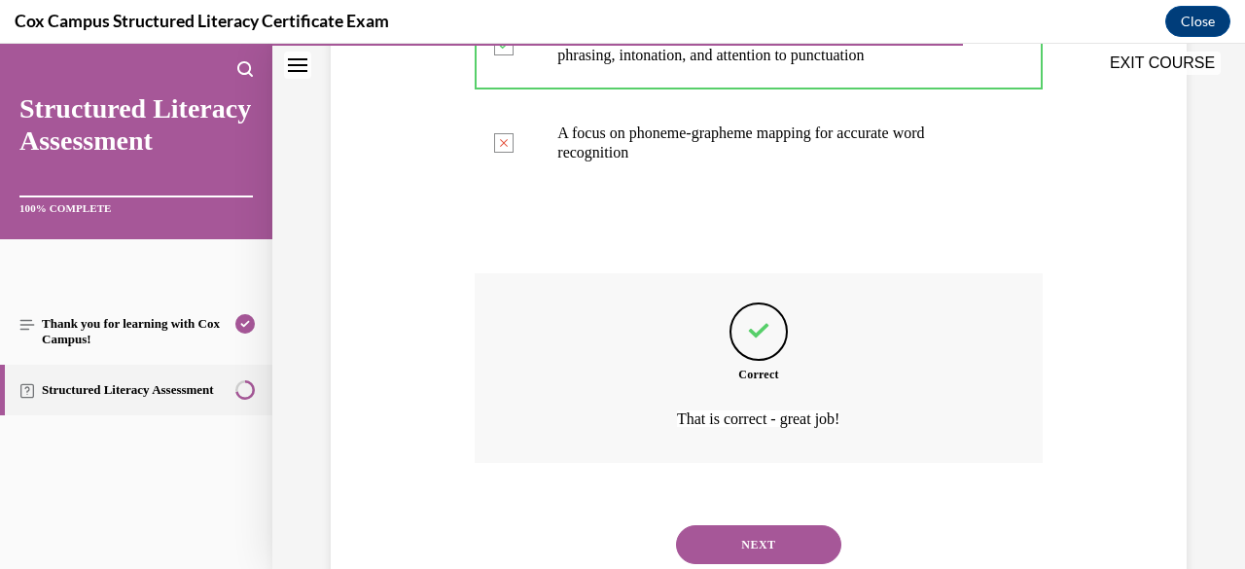
scroll to position [1103, 0]
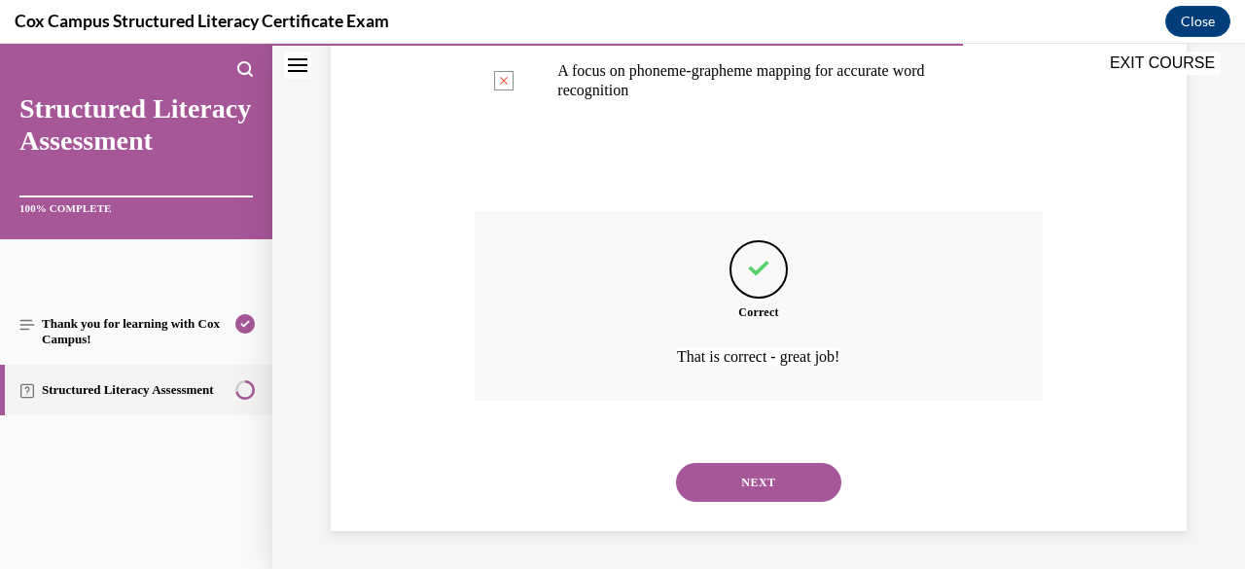
click at [781, 500] on button "NEXT" at bounding box center [758, 482] width 165 height 39
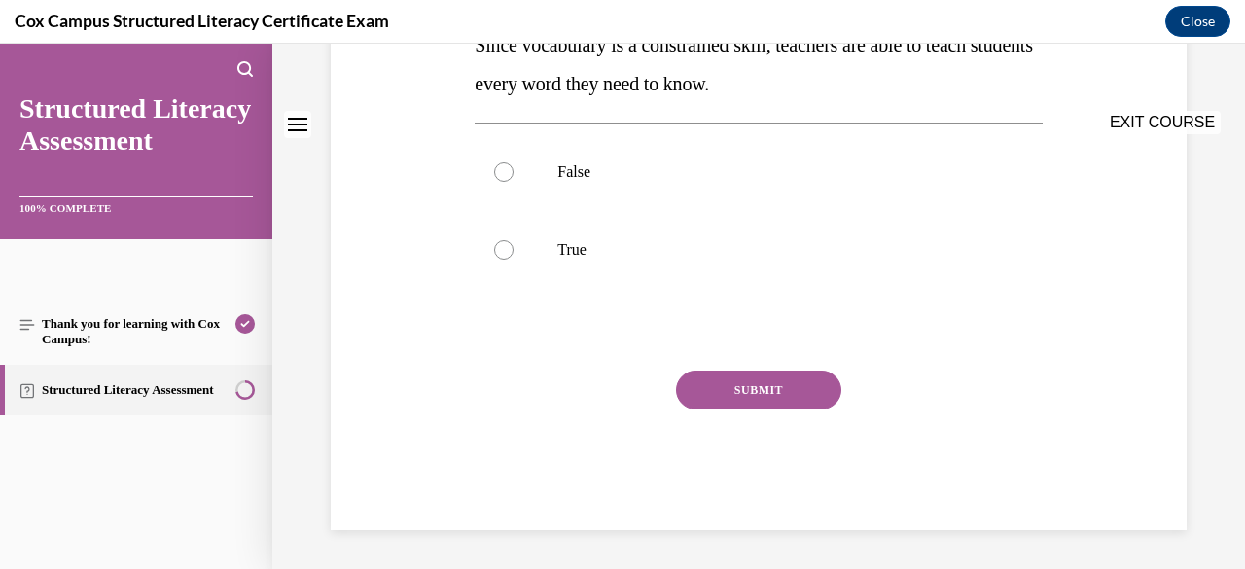
scroll to position [0, 0]
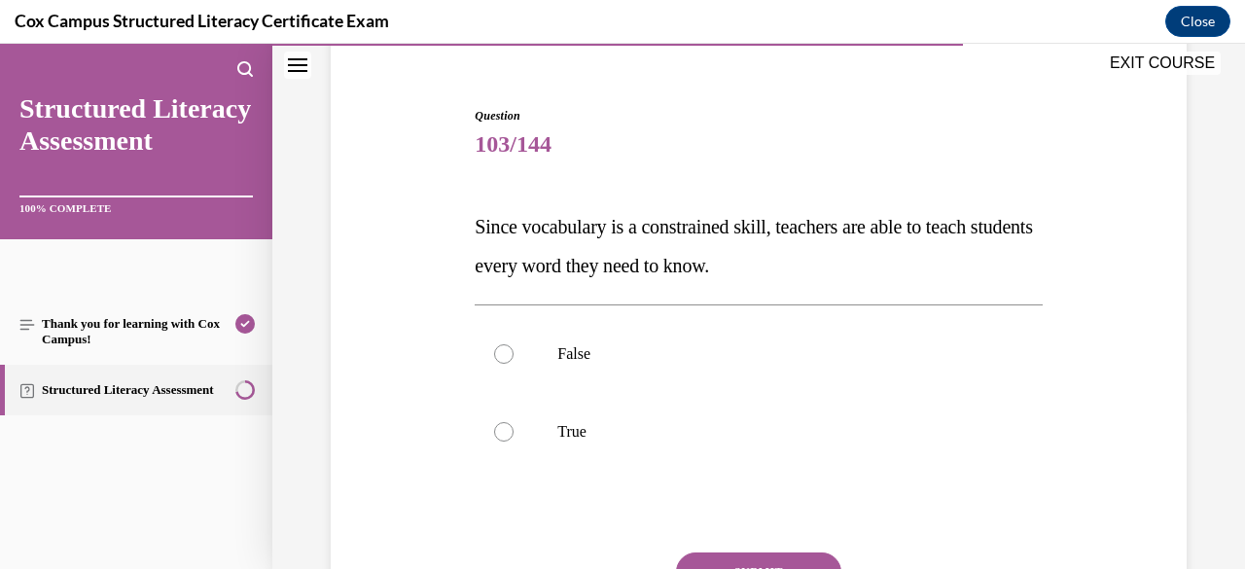
click at [791, 368] on label "False" at bounding box center [757, 354] width 567 height 78
click at [513, 364] on input "False" at bounding box center [503, 353] width 19 height 19
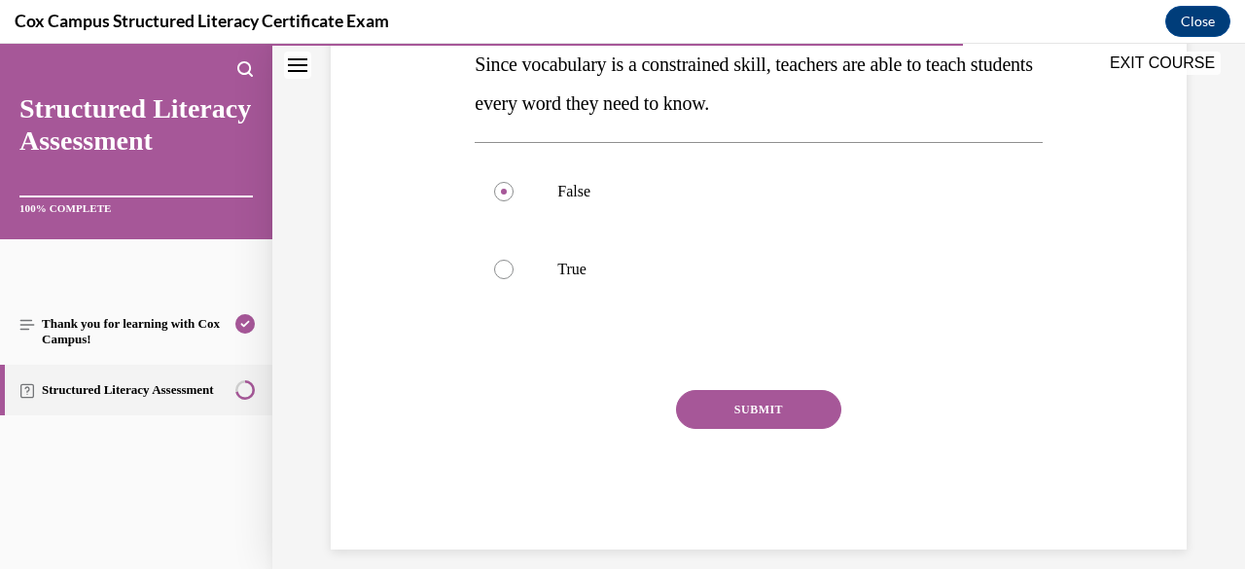
click at [794, 413] on button "SUBMIT" at bounding box center [758, 409] width 165 height 39
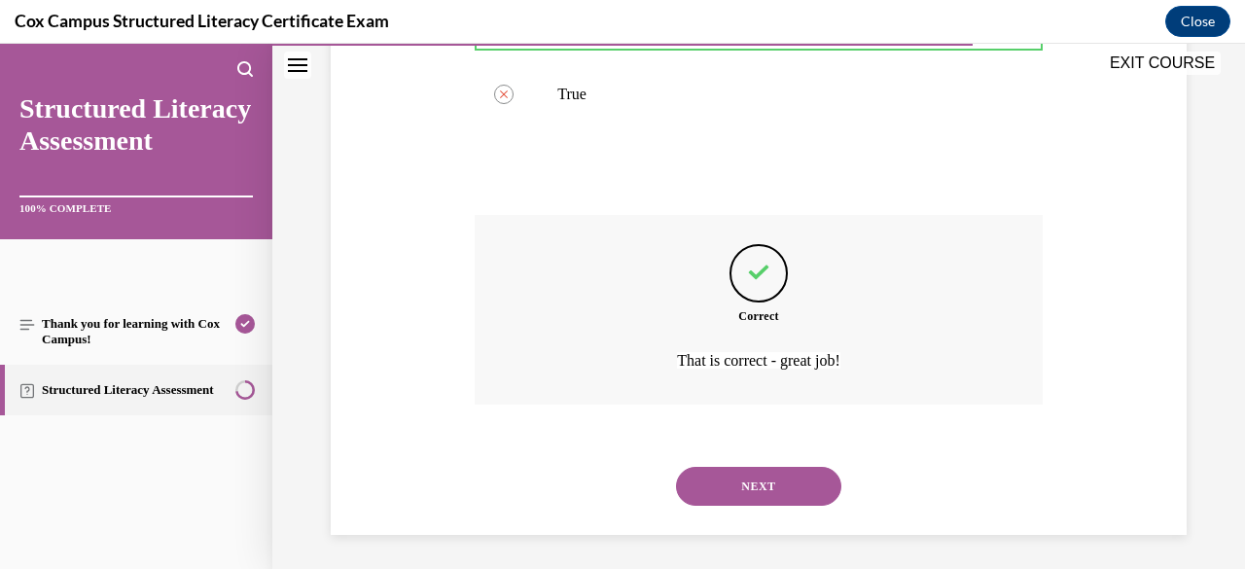
scroll to position [505, 0]
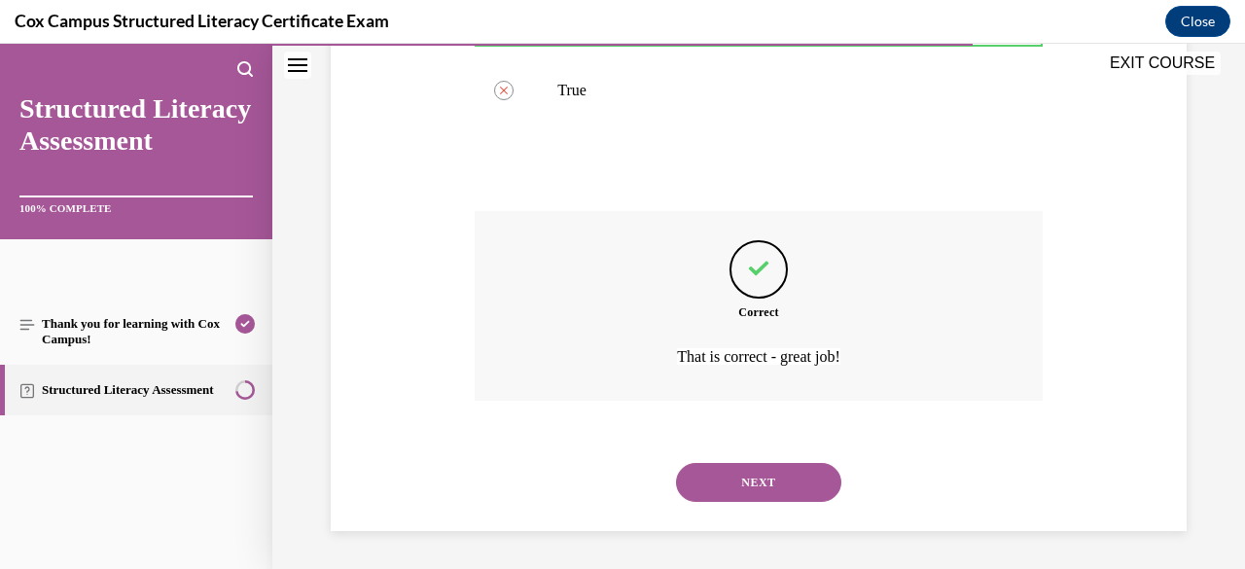
click at [768, 494] on button "NEXT" at bounding box center [758, 482] width 165 height 39
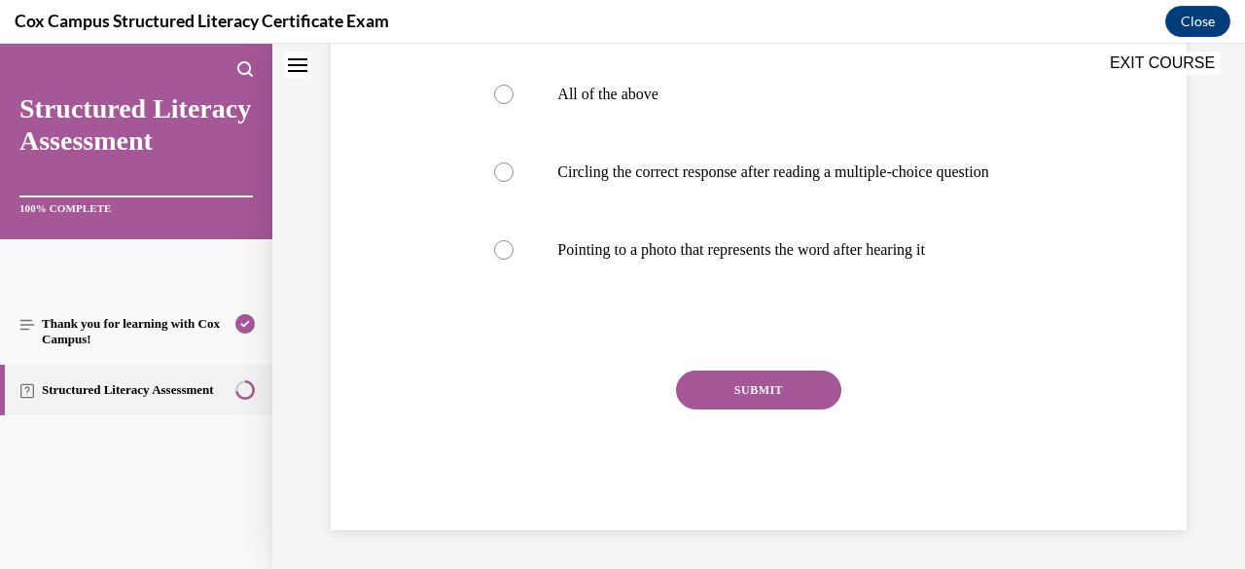
scroll to position [0, 0]
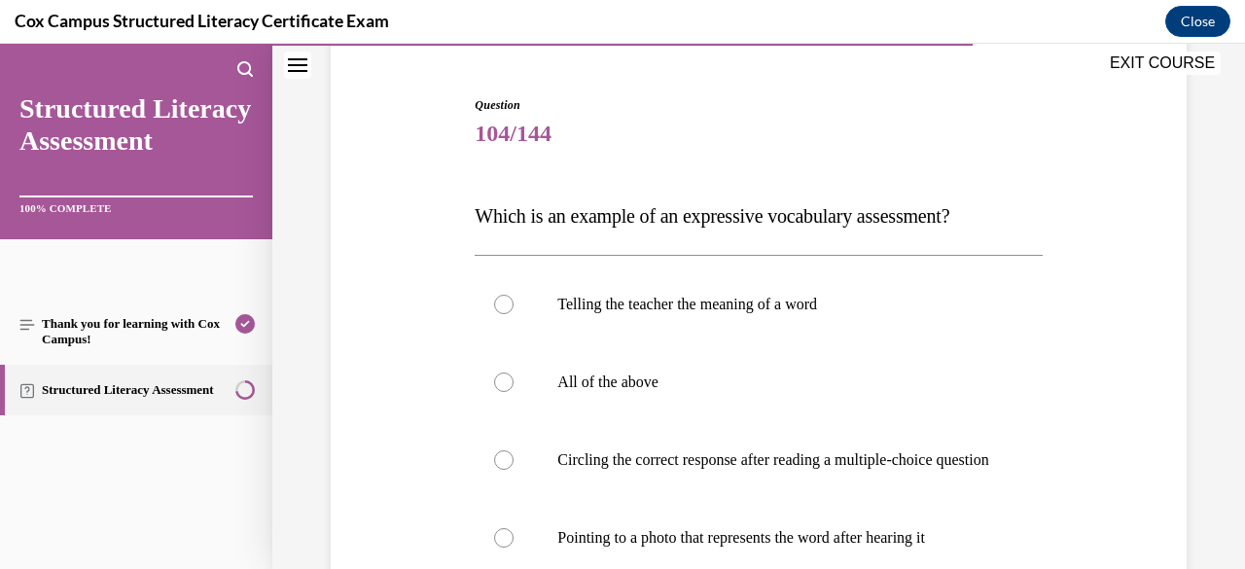
click at [821, 313] on label "Telling the teacher the meaning of a word" at bounding box center [757, 304] width 567 height 78
click at [513, 313] on input "Telling the teacher the meaning of a word" at bounding box center [503, 304] width 19 height 19
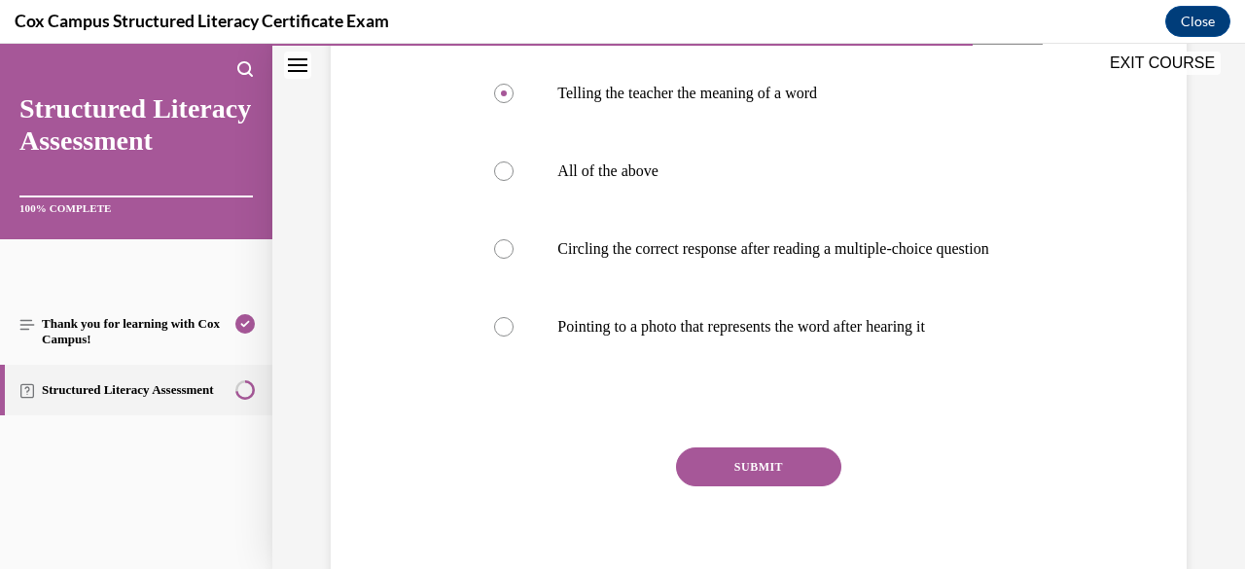
scroll to position [387, 0]
click at [770, 484] on button "SUBMIT" at bounding box center [758, 464] width 165 height 39
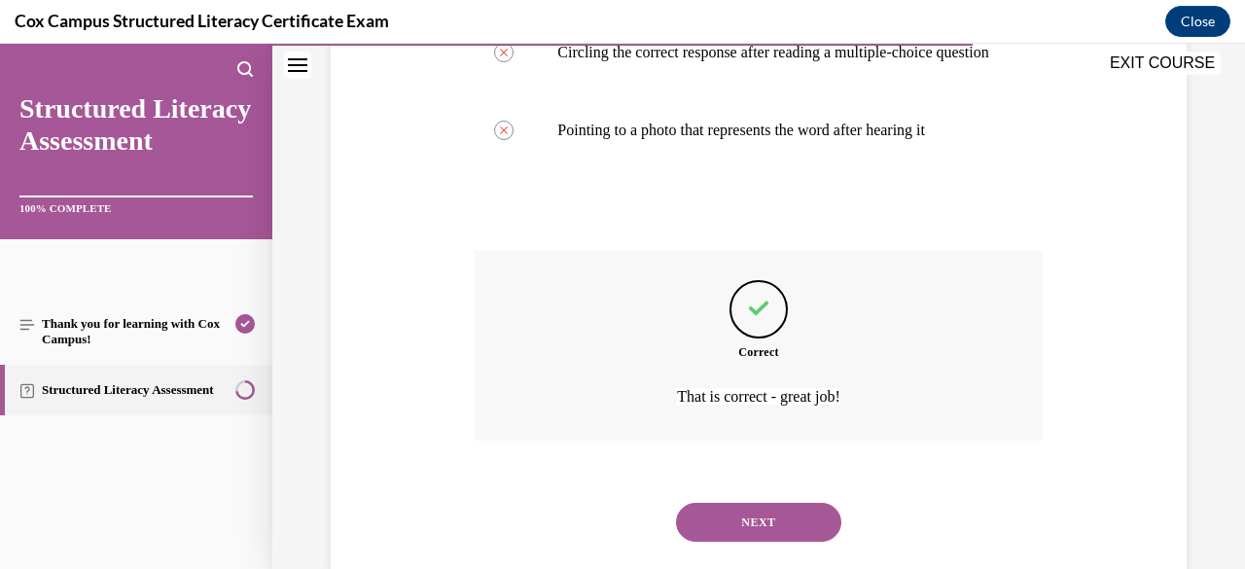
scroll to position [641, 0]
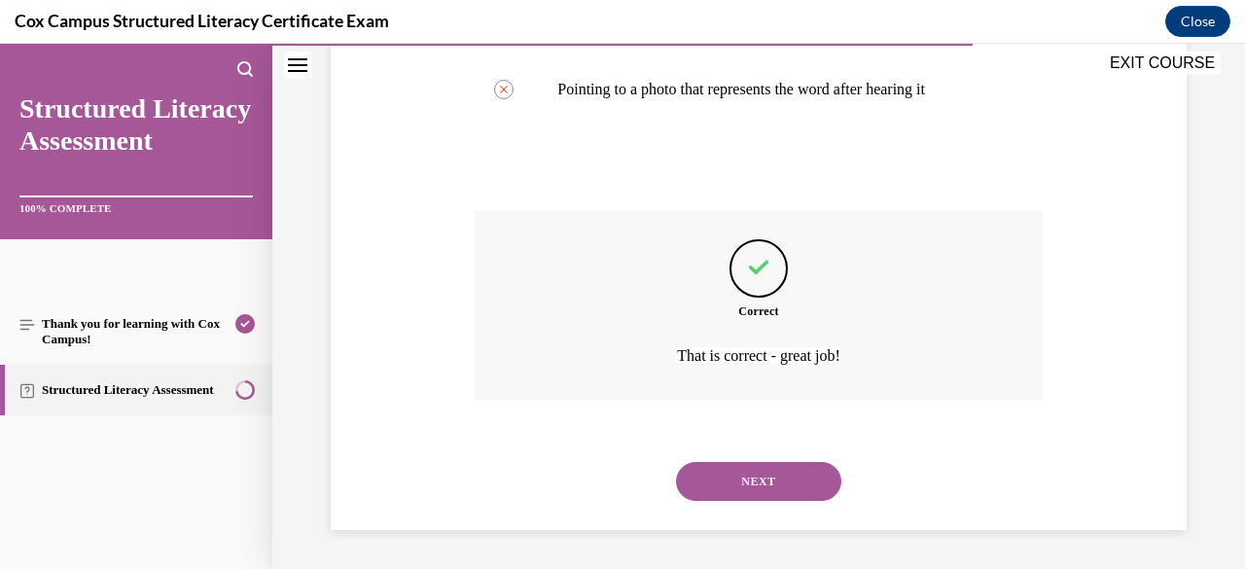
click at [774, 497] on button "NEXT" at bounding box center [758, 481] width 165 height 39
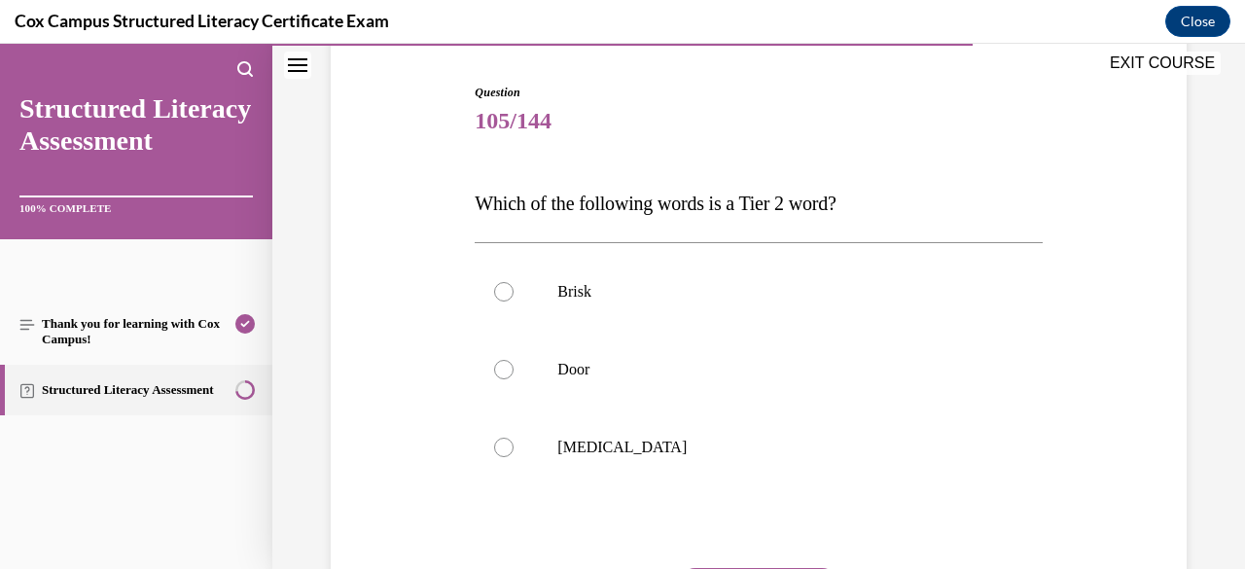
click at [818, 282] on p "Brisk" at bounding box center [775, 291] width 436 height 19
click at [513, 282] on input "Brisk" at bounding box center [503, 291] width 19 height 19
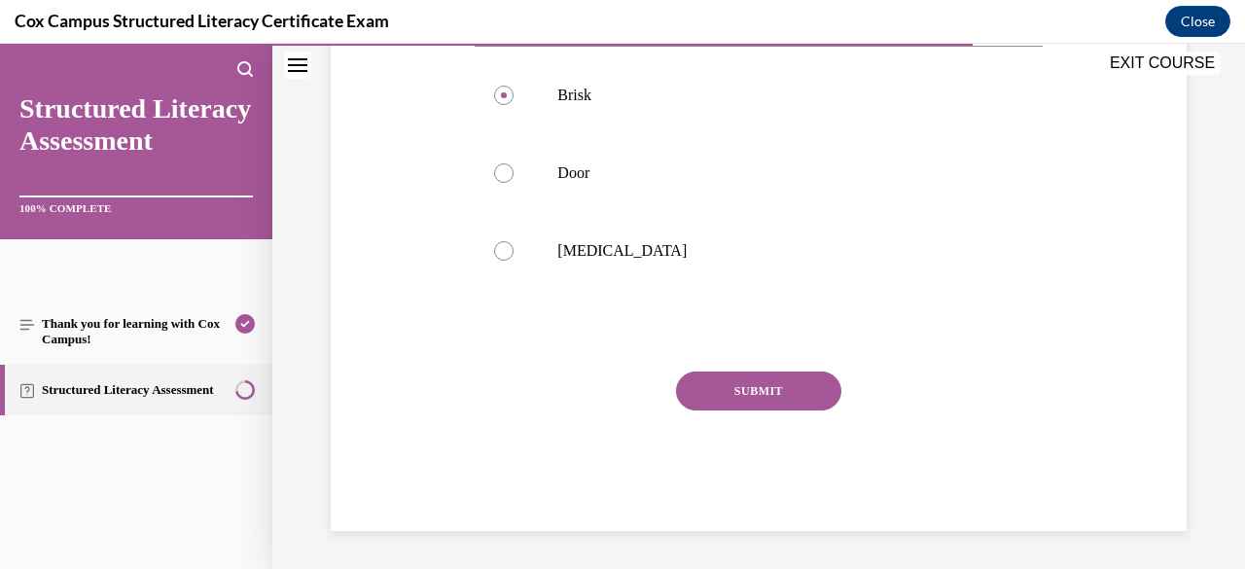
click at [785, 393] on button "SUBMIT" at bounding box center [758, 390] width 165 height 39
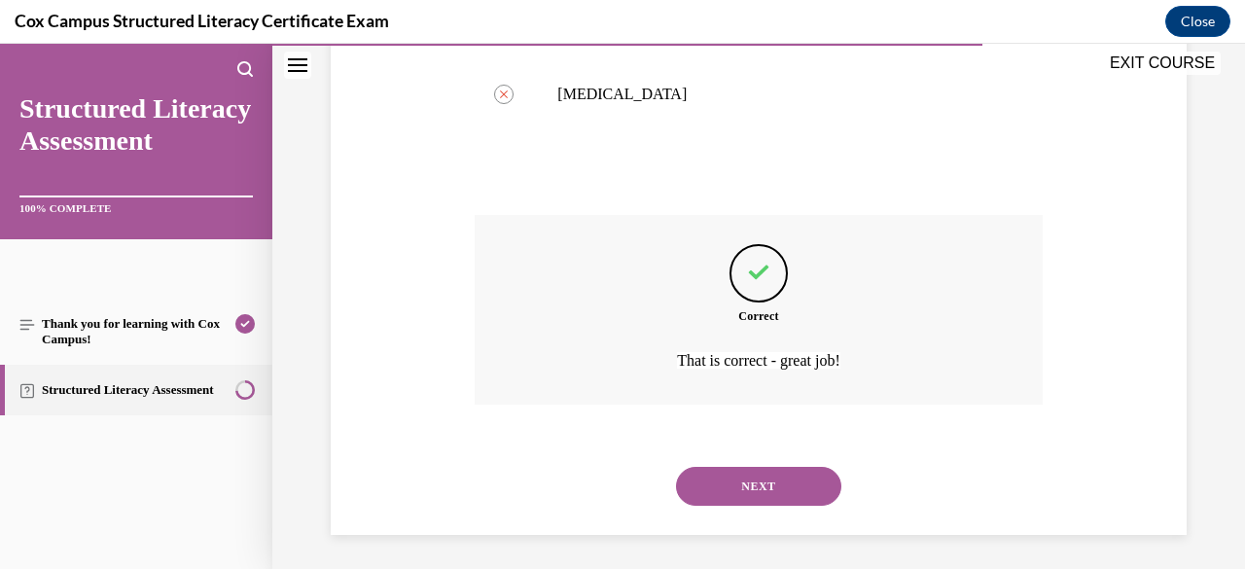
scroll to position [544, 0]
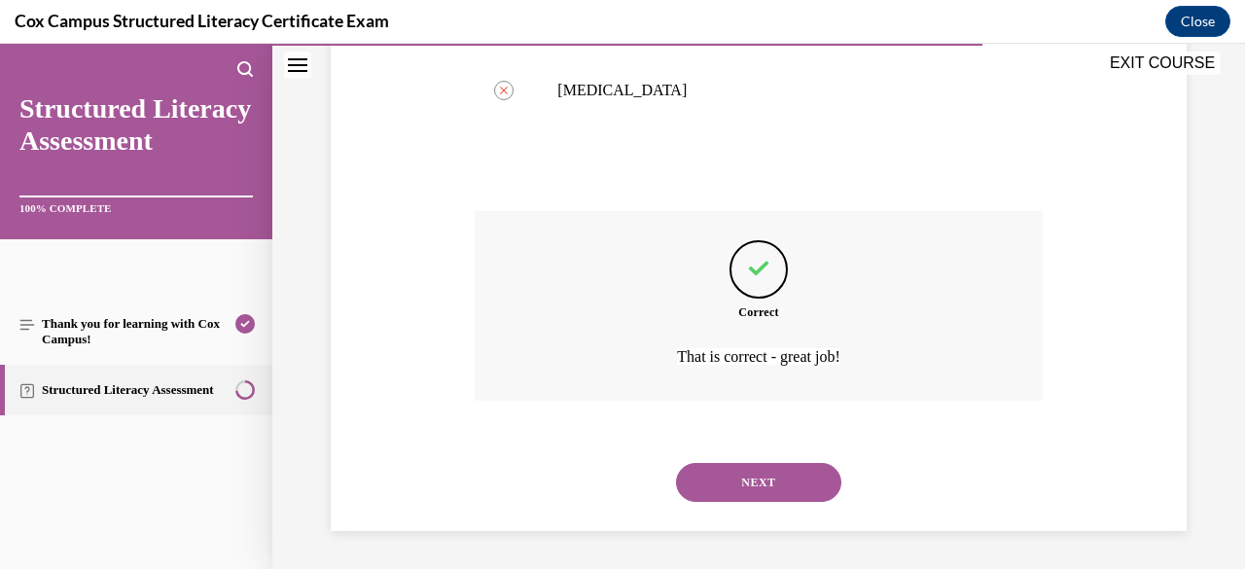
click at [784, 476] on button "NEXT" at bounding box center [758, 482] width 165 height 39
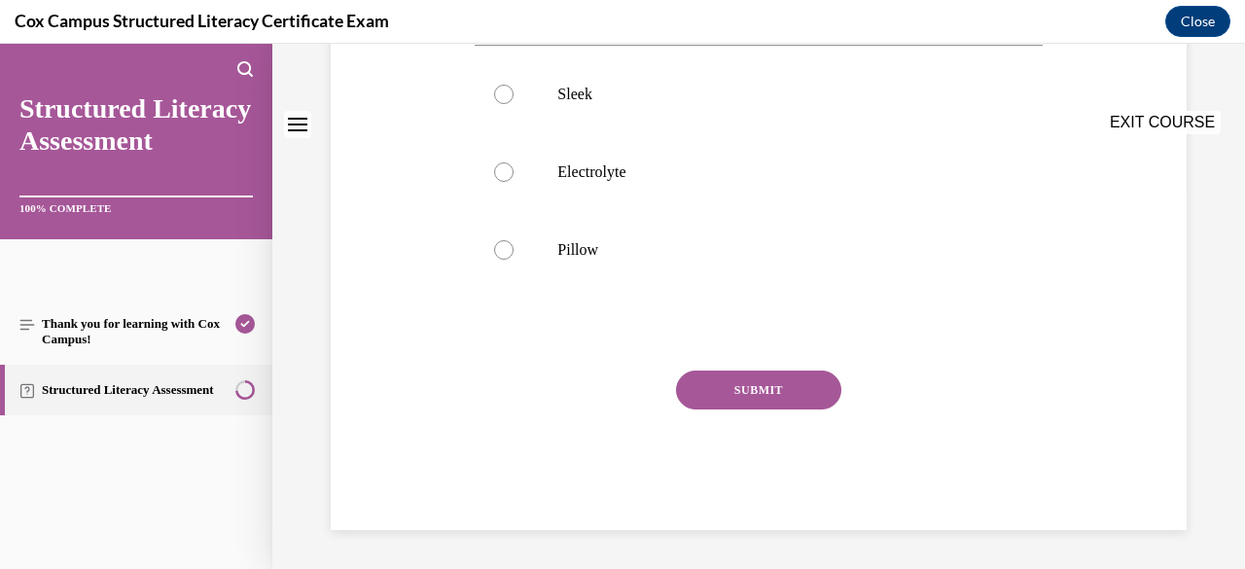
scroll to position [0, 0]
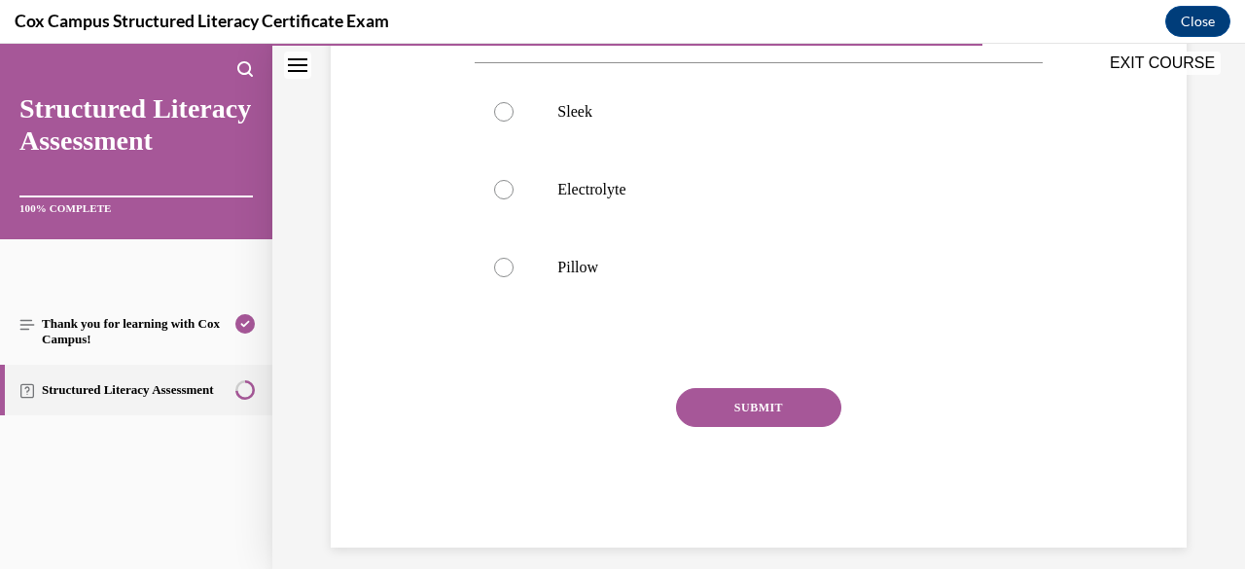
click at [775, 348] on div at bounding box center [757, 346] width 567 height 23
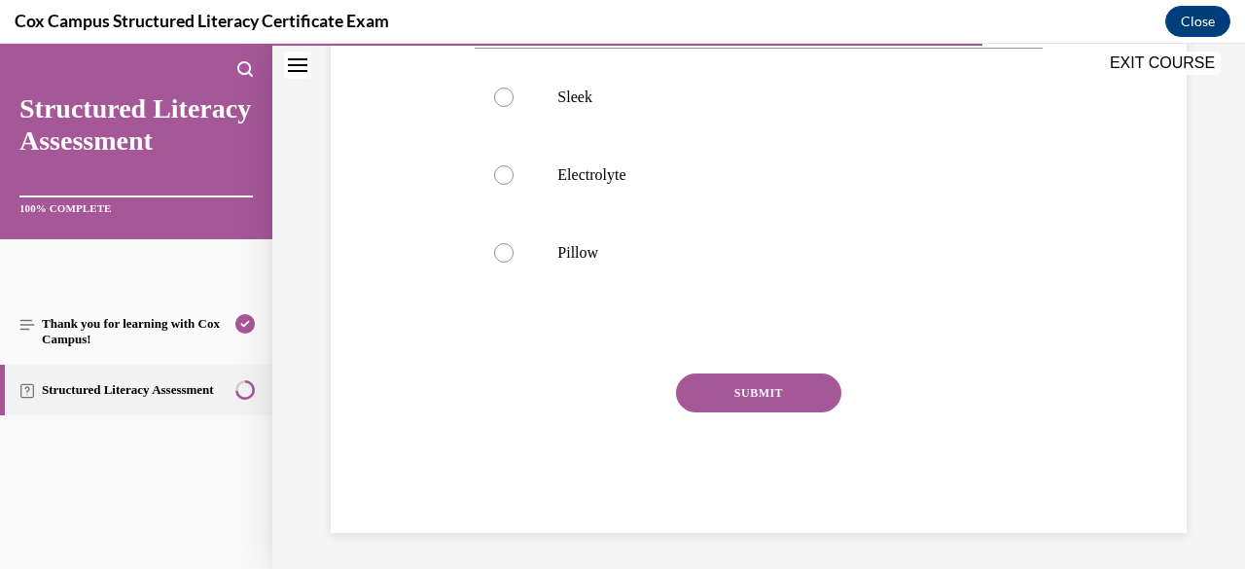
scroll to position [383, 0]
click at [759, 271] on label "Pillow" at bounding box center [757, 251] width 567 height 78
click at [513, 261] on input "Pillow" at bounding box center [503, 250] width 19 height 19
click at [793, 397] on button "SUBMIT" at bounding box center [758, 390] width 165 height 39
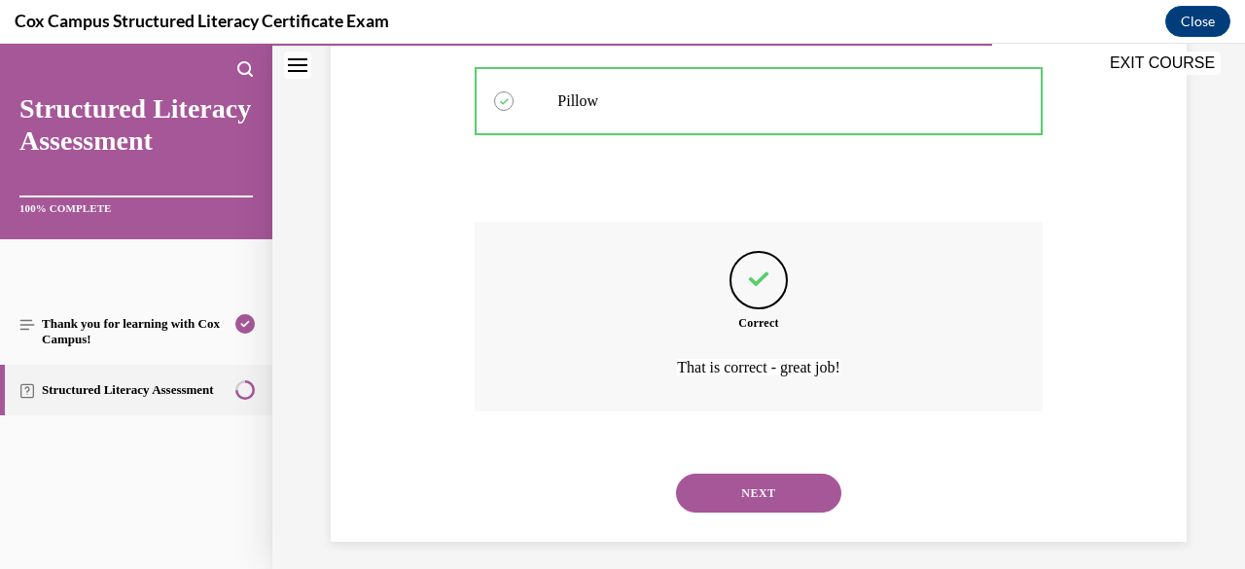
scroll to position [544, 0]
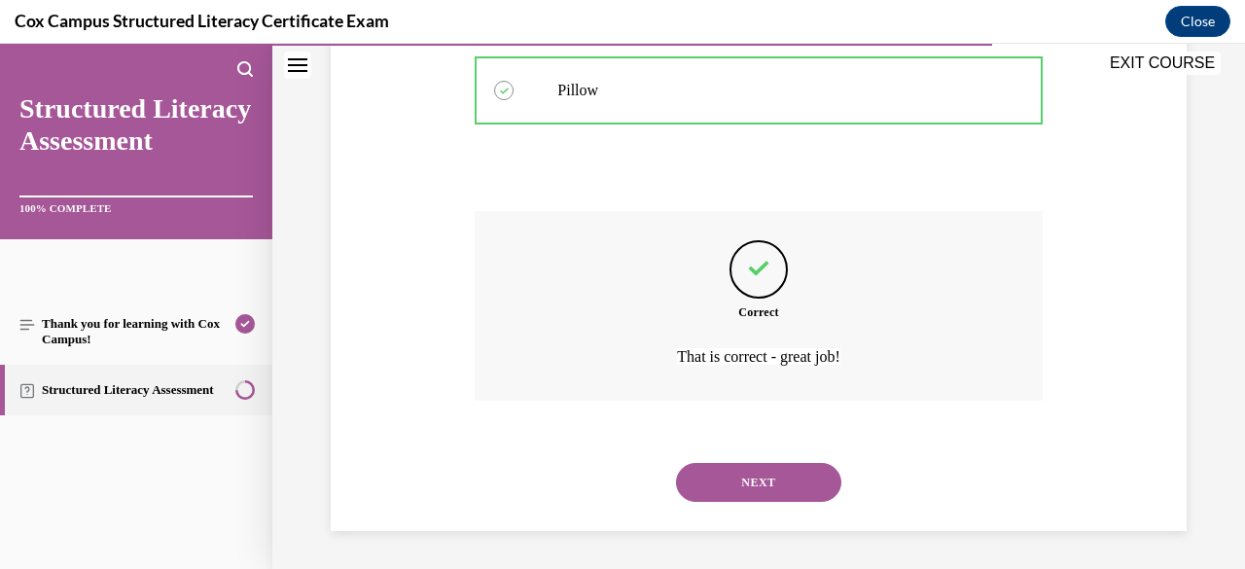
click at [763, 496] on button "NEXT" at bounding box center [758, 482] width 165 height 39
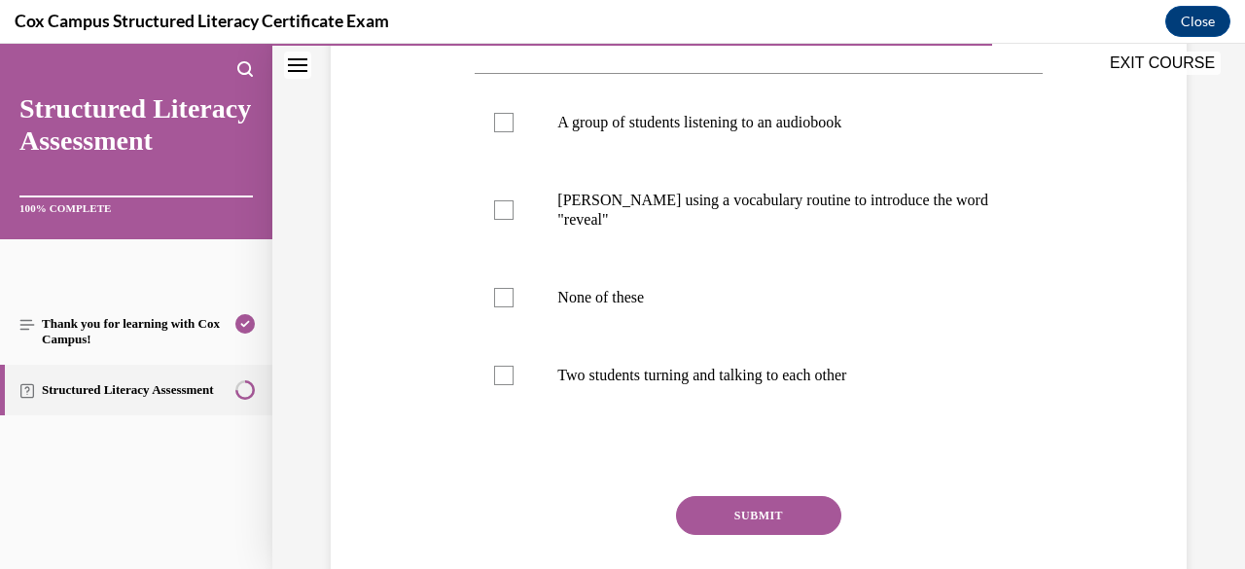
scroll to position [398, 0]
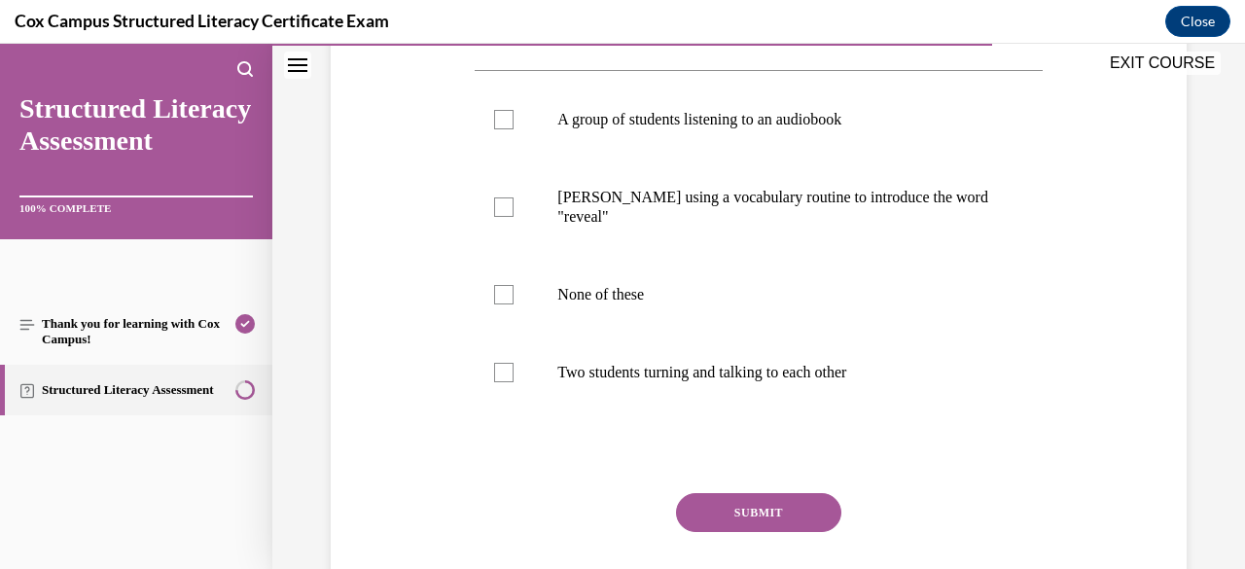
click at [784, 135] on label "A group of students listening to an audiobook" at bounding box center [757, 120] width 567 height 78
click at [513, 129] on input "A group of students listening to an audiobook" at bounding box center [503, 119] width 19 height 19
click at [759, 403] on label "Two students turning and talking to each other" at bounding box center [757, 372] width 567 height 78
click at [513, 382] on input "Two students turning and talking to each other" at bounding box center [503, 372] width 19 height 19
click at [741, 511] on button "SUBMIT" at bounding box center [758, 512] width 165 height 39
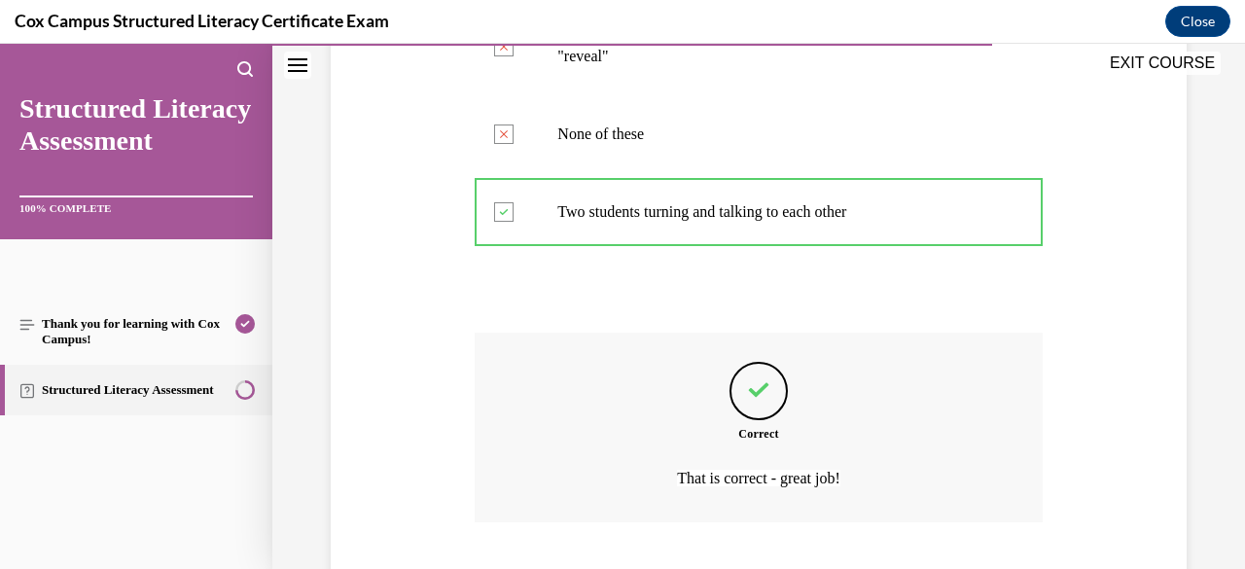
scroll to position [680, 0]
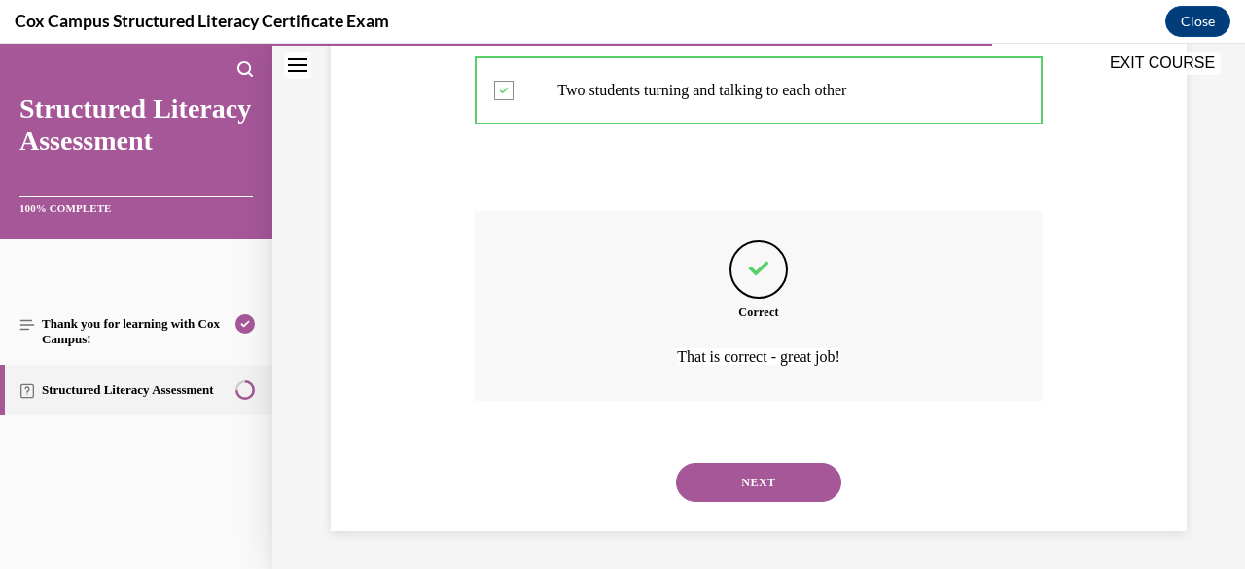
click at [770, 494] on button "NEXT" at bounding box center [758, 482] width 165 height 39
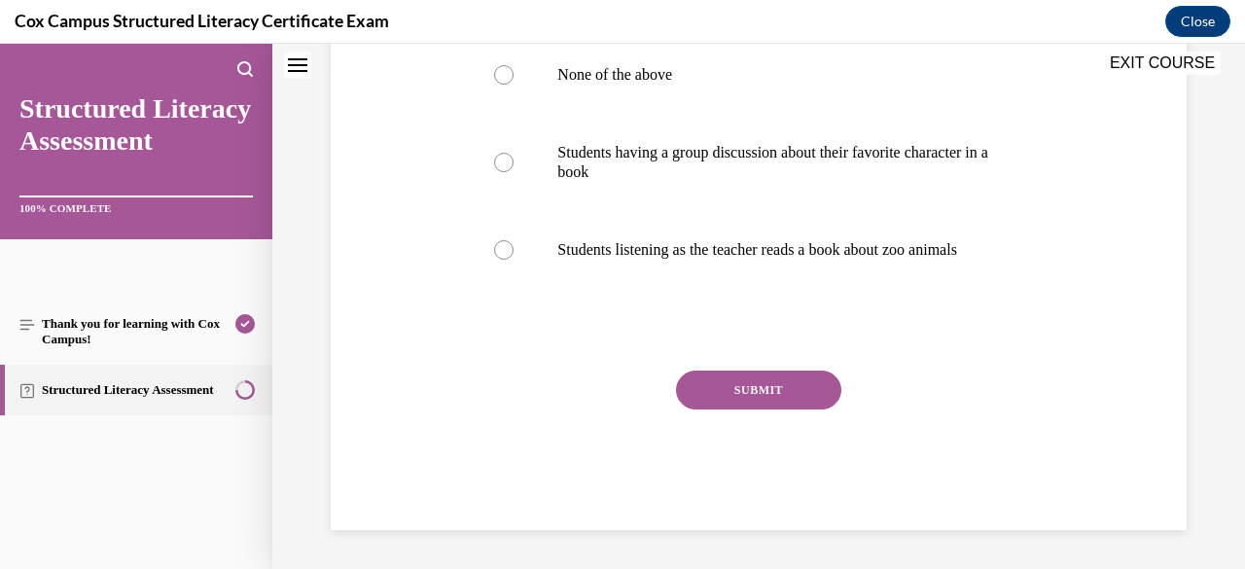
scroll to position [0, 0]
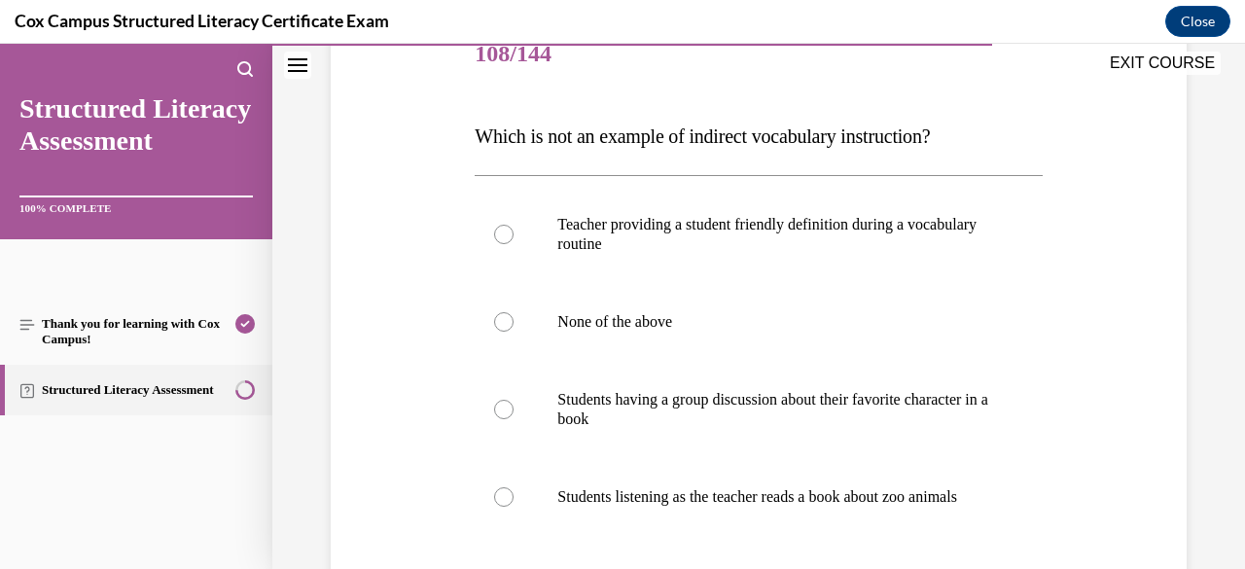
click at [851, 257] on label "Teacher providing a student friendly definition during a vocabulary routine" at bounding box center [757, 234] width 567 height 97
click at [513, 244] on input "Teacher providing a student friendly definition during a vocabulary routine" at bounding box center [503, 234] width 19 height 19
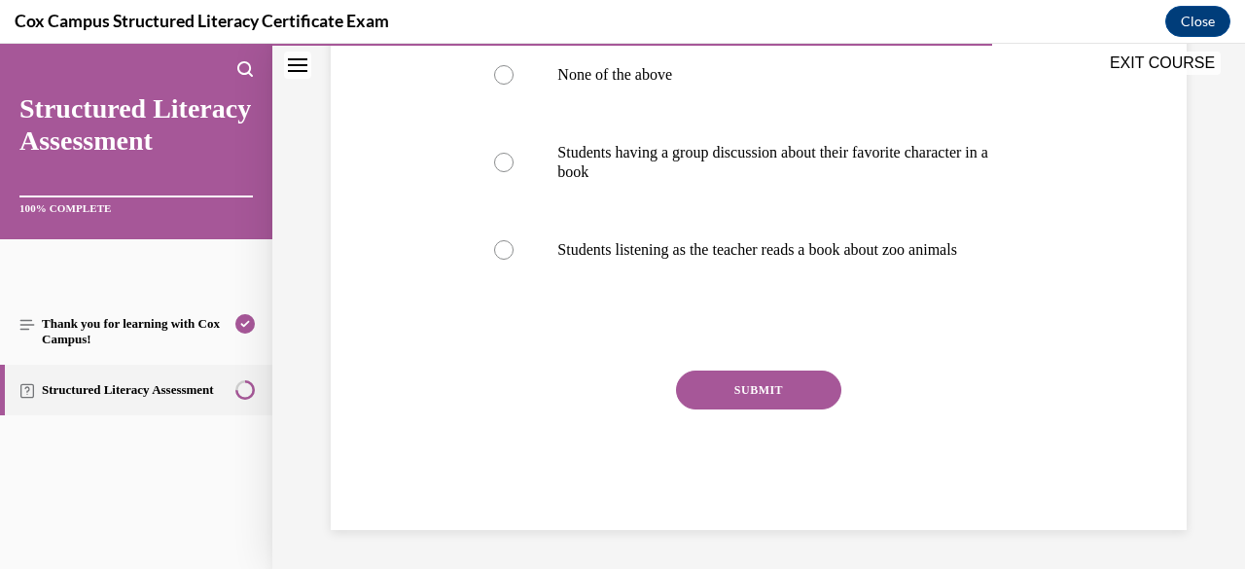
click at [788, 399] on button "SUBMIT" at bounding box center [758, 389] width 165 height 39
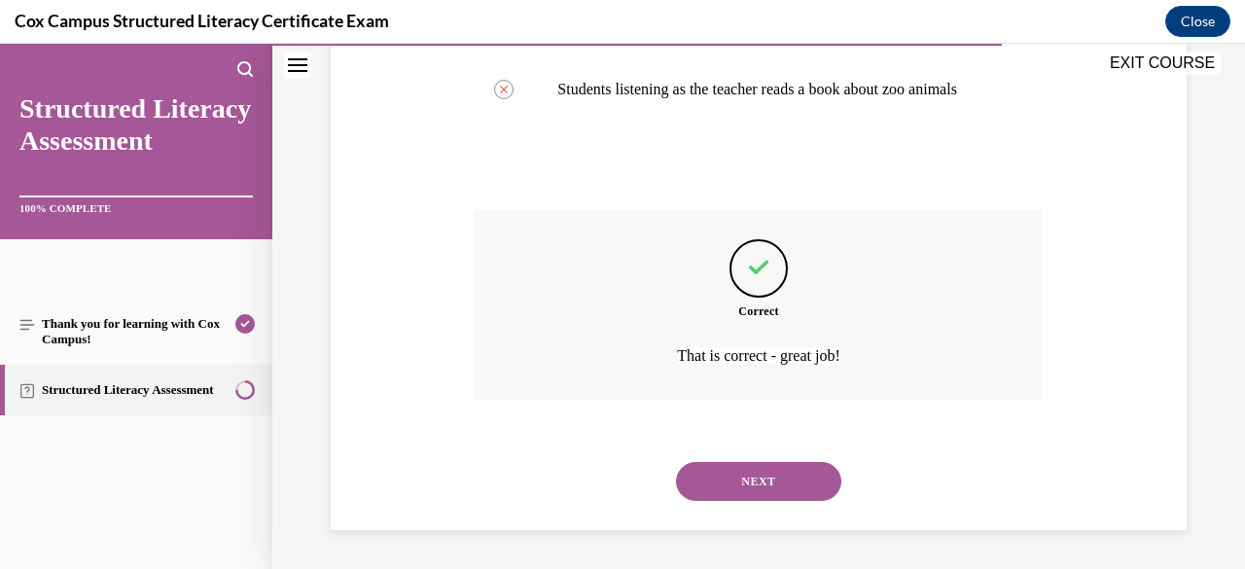
scroll to position [680, 0]
click at [740, 500] on button "NEXT" at bounding box center [758, 481] width 165 height 39
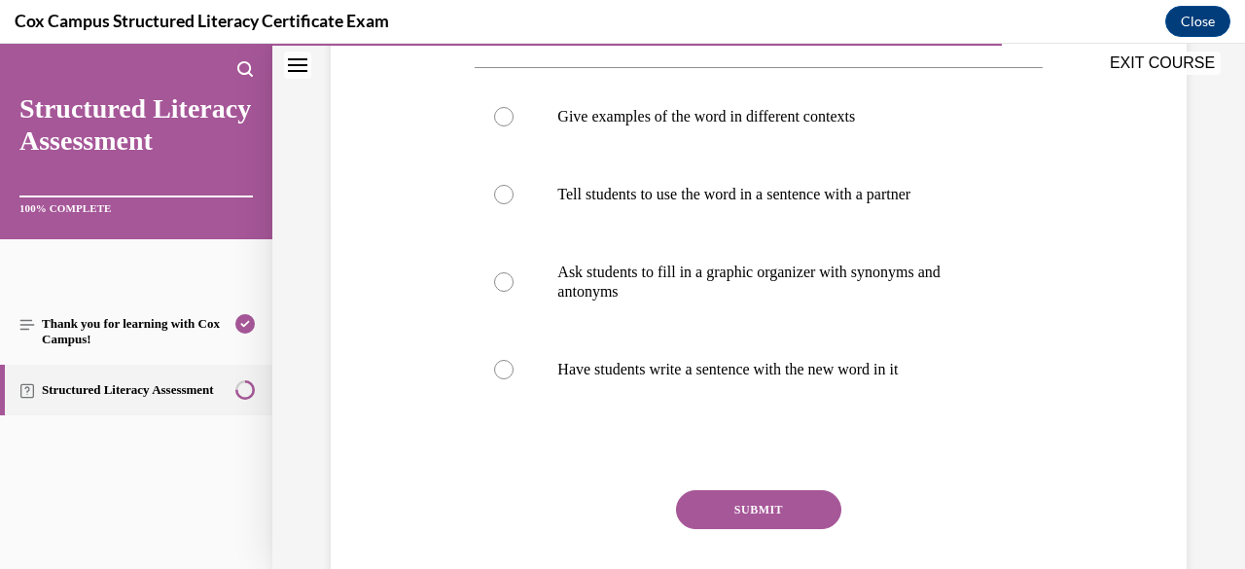
scroll to position [341, 0]
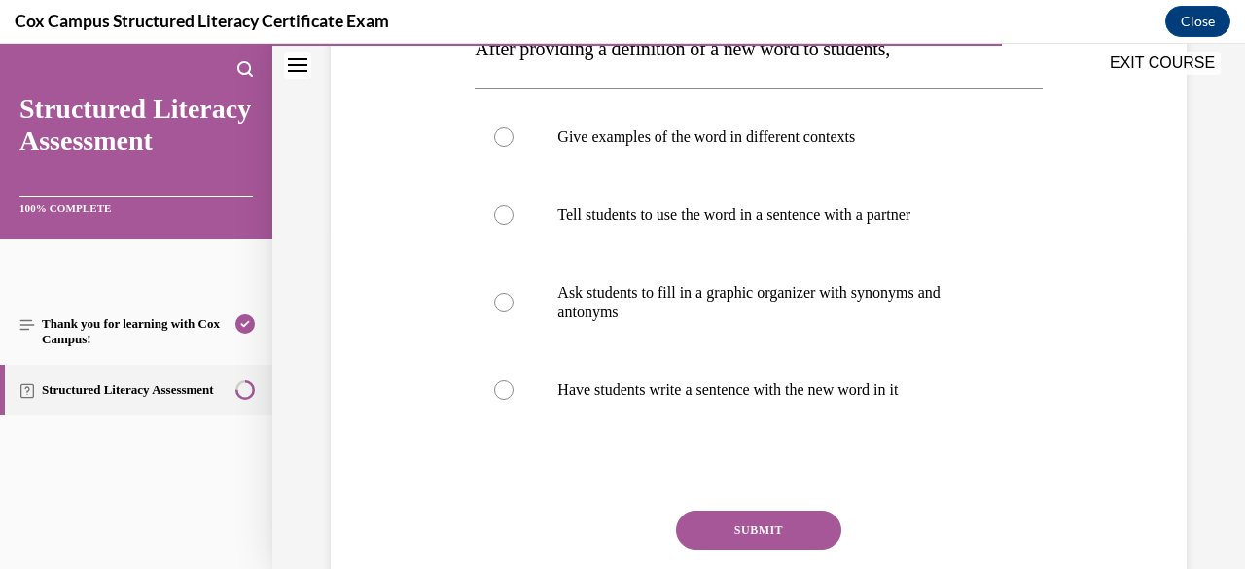
click at [817, 154] on label "Give examples of the word in different contexts" at bounding box center [757, 137] width 567 height 78
click at [513, 147] on input "Give examples of the word in different contexts" at bounding box center [503, 136] width 19 height 19
click at [777, 531] on button "SUBMIT" at bounding box center [758, 529] width 165 height 39
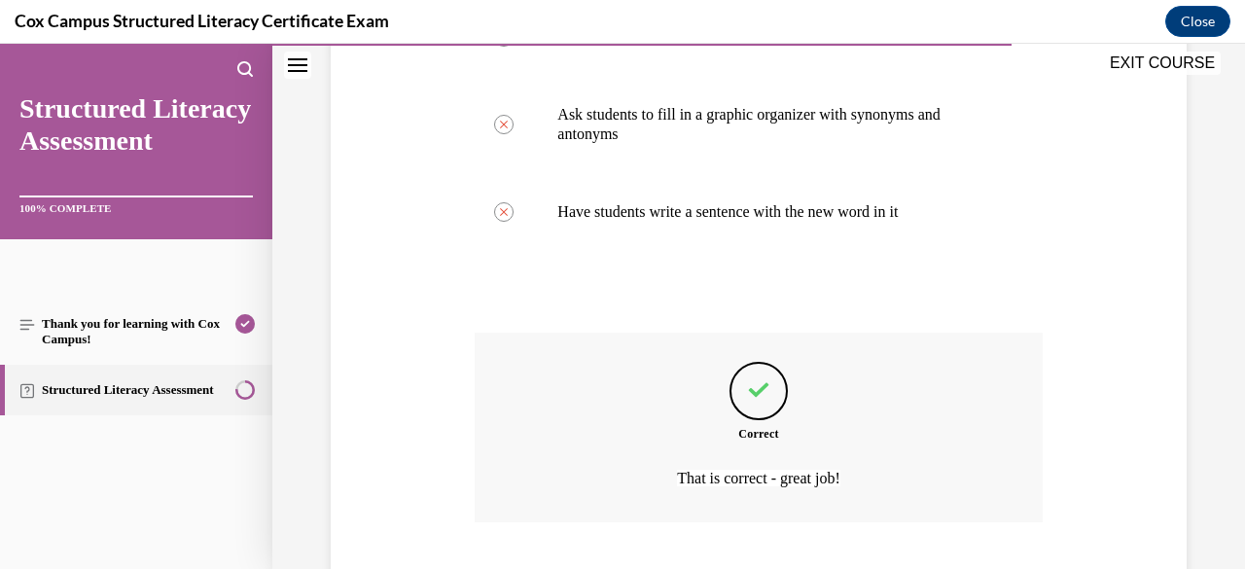
scroll to position [641, 0]
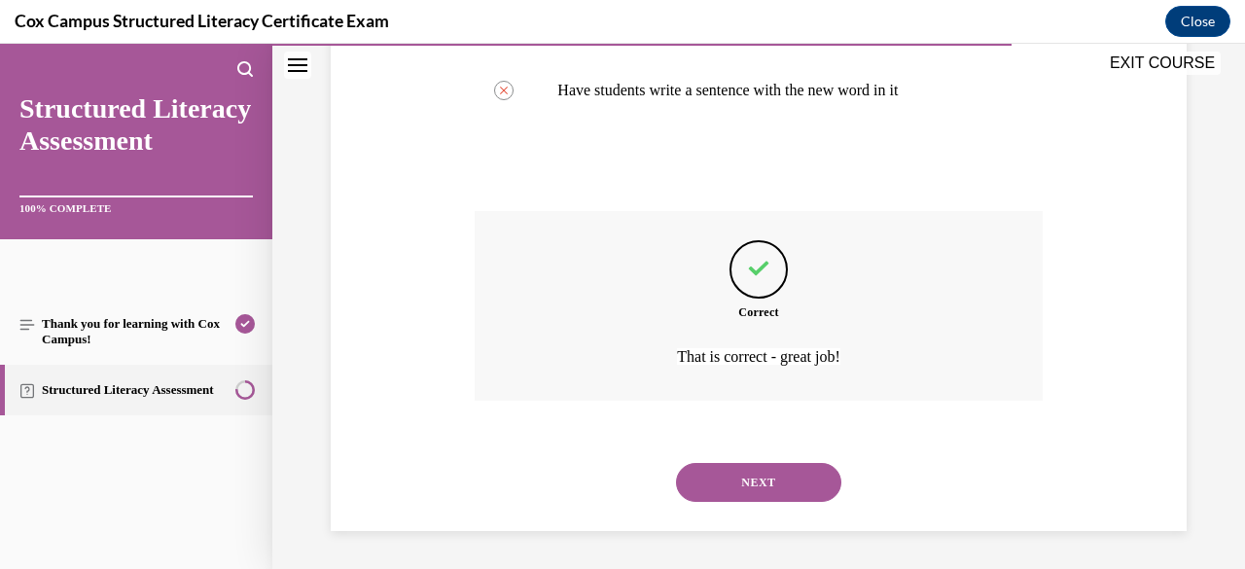
click at [780, 492] on button "NEXT" at bounding box center [758, 482] width 165 height 39
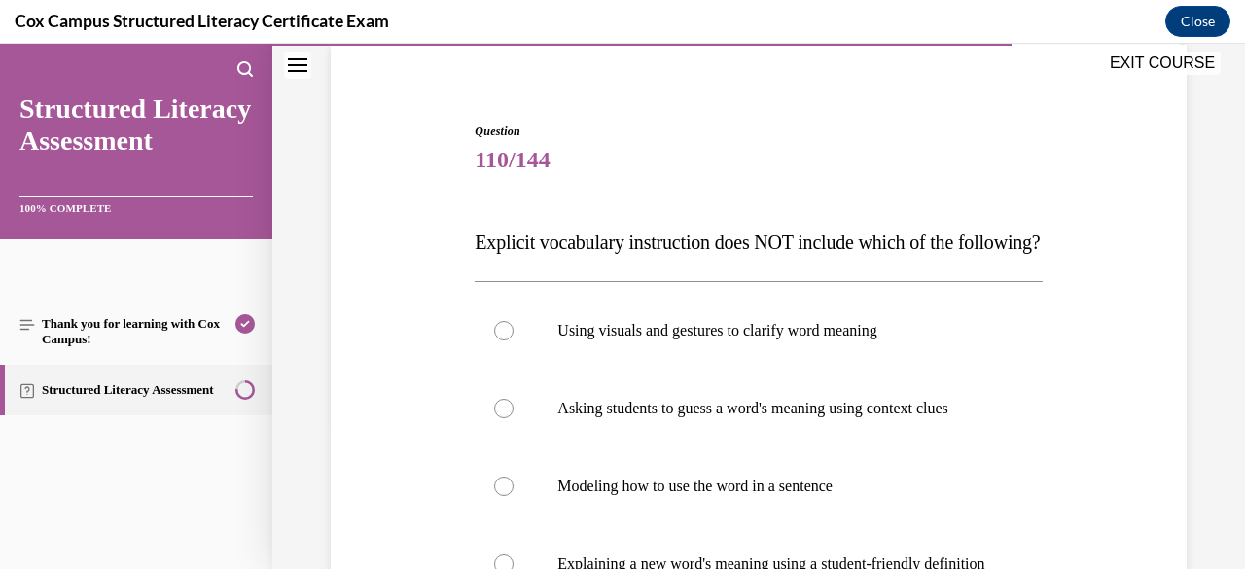
scroll to position [313, 0]
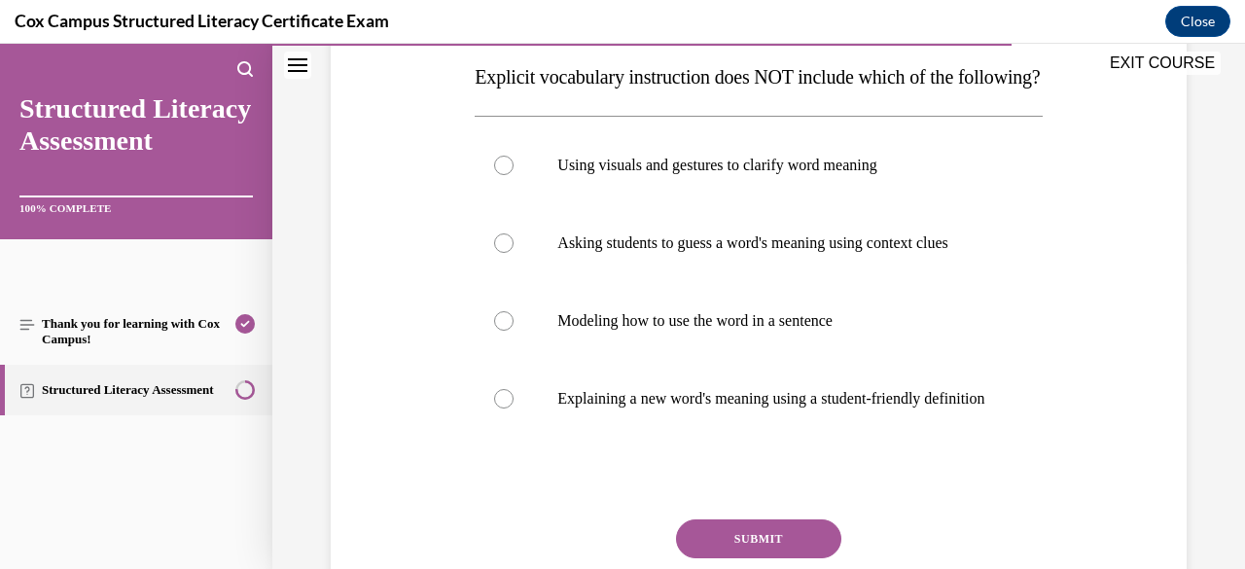
click at [823, 282] on label "Asking students to guess a word's meaning using context clues" at bounding box center [757, 243] width 567 height 78
click at [513, 253] on input "Asking students to guess a word's meaning using context clues" at bounding box center [503, 242] width 19 height 19
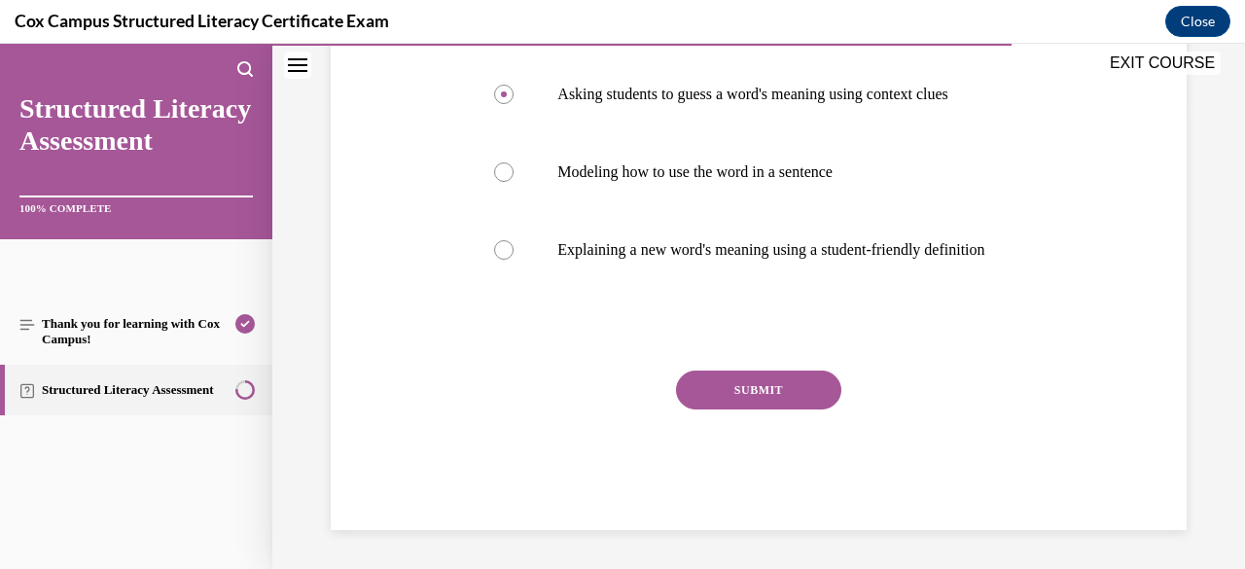
click at [780, 401] on button "SUBMIT" at bounding box center [758, 389] width 165 height 39
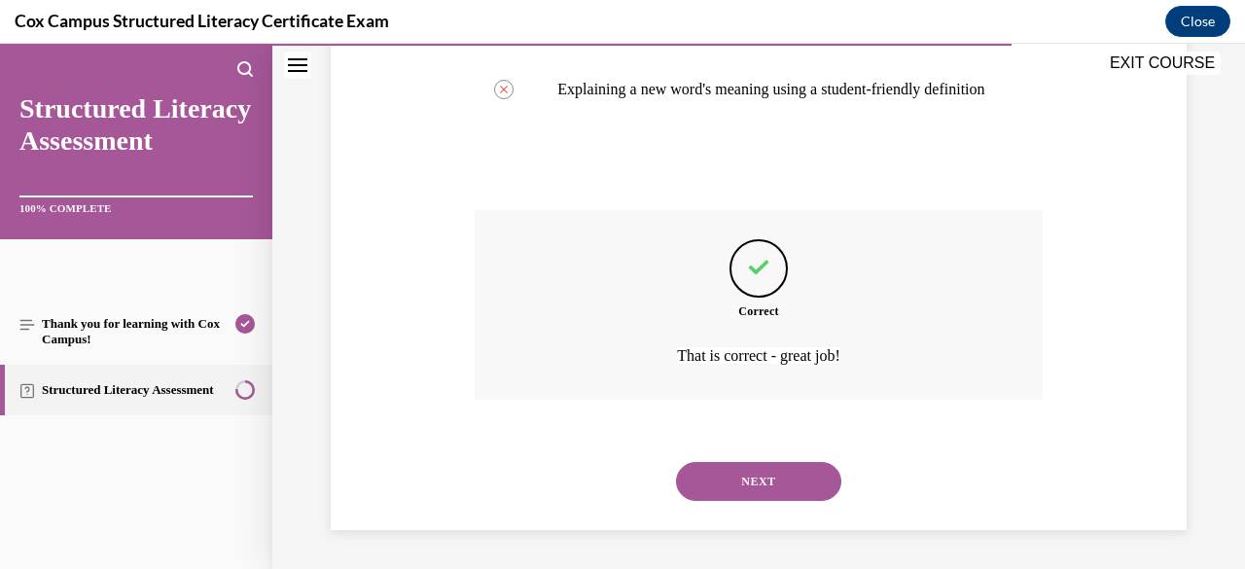
scroll to position [680, 0]
click at [778, 502] on div "NEXT" at bounding box center [757, 481] width 567 height 78
click at [764, 486] on button "NEXT" at bounding box center [758, 481] width 165 height 39
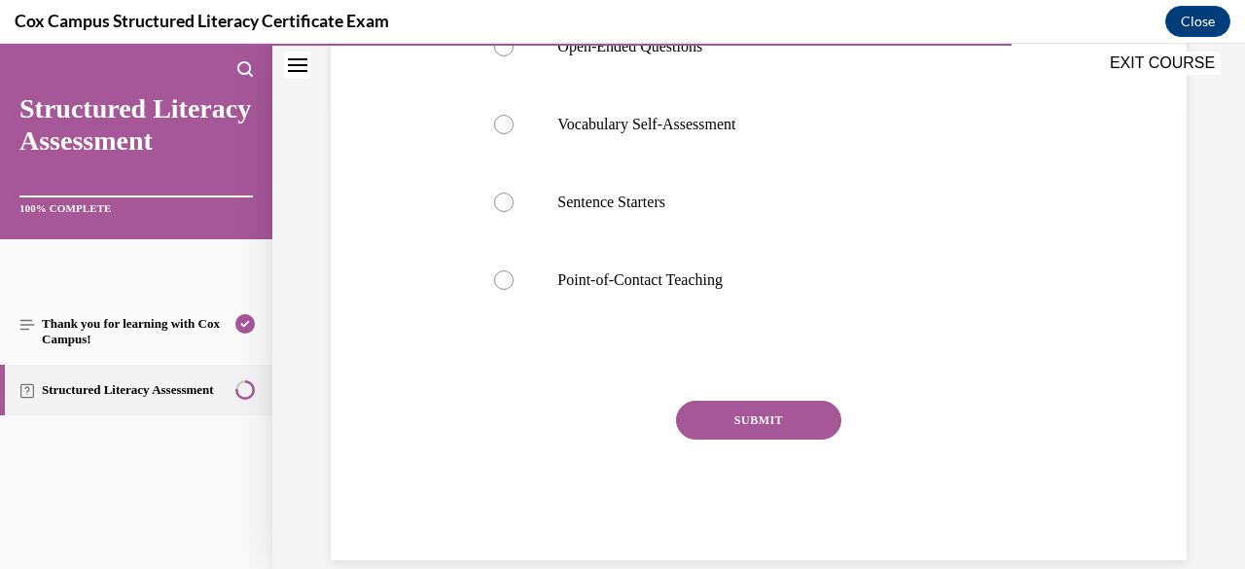
scroll to position [468, 0]
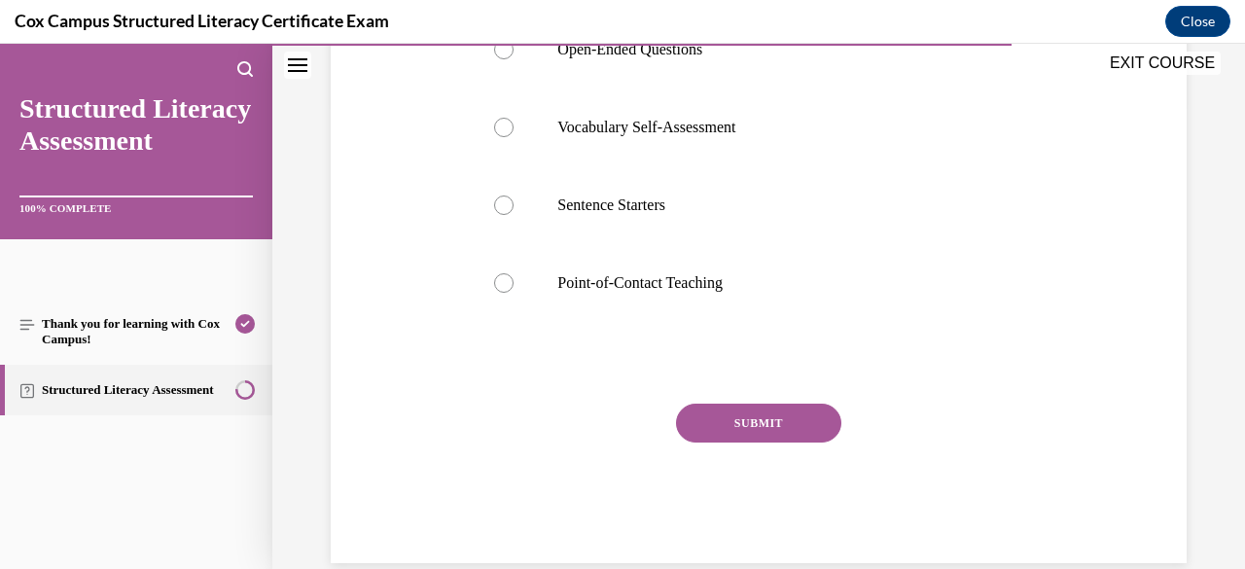
click at [734, 296] on label "Point-of-Contact Teaching" at bounding box center [757, 283] width 567 height 78
click at [513, 293] on input "Point-of-Contact Teaching" at bounding box center [503, 282] width 19 height 19
click at [787, 426] on button "SUBMIT" at bounding box center [758, 423] width 165 height 39
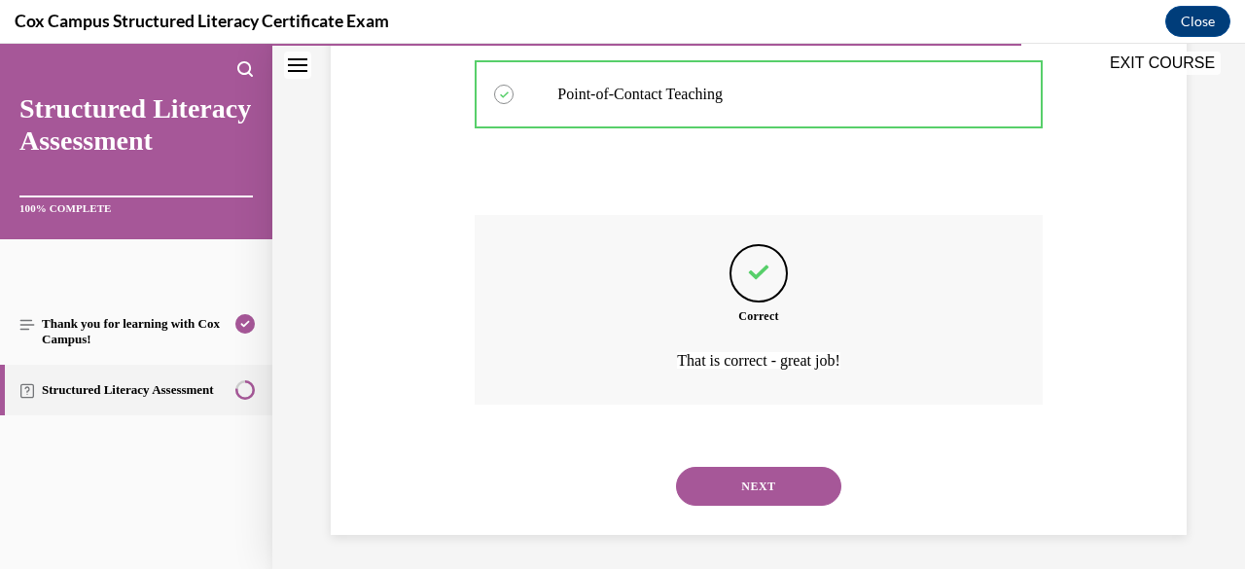
scroll to position [660, 0]
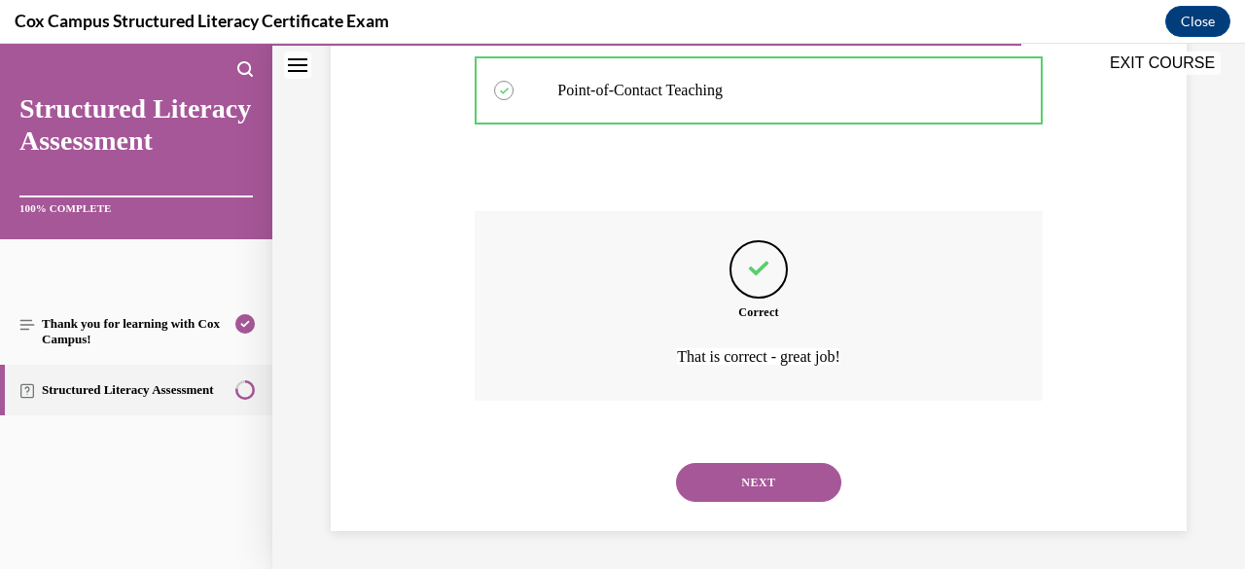
click at [779, 495] on button "NEXT" at bounding box center [758, 482] width 165 height 39
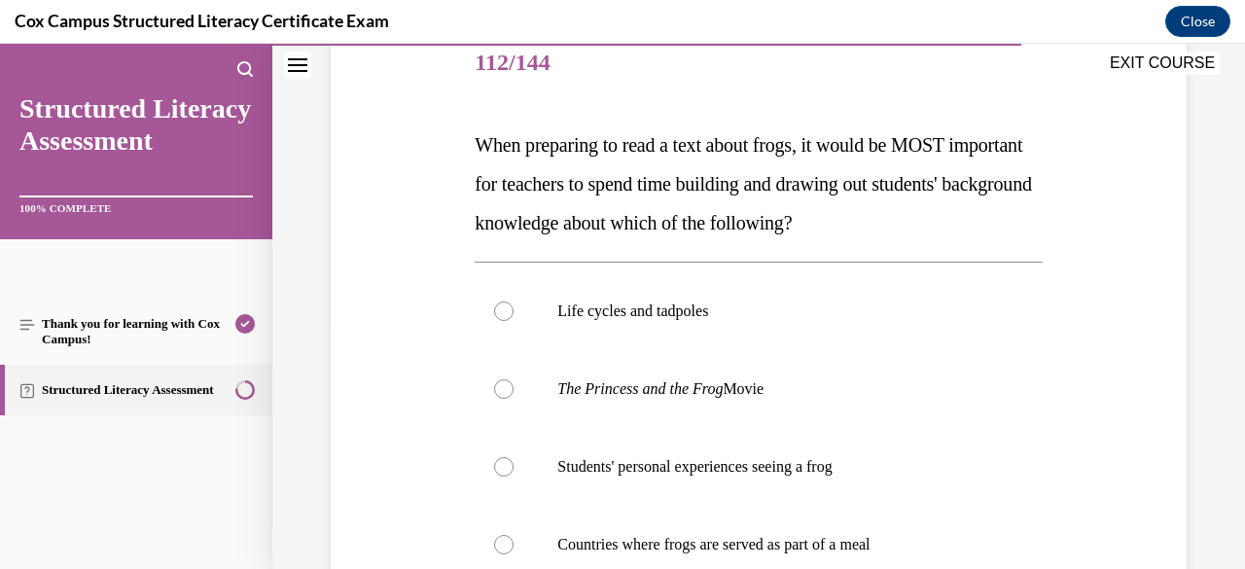
click at [780, 323] on label "Life cycles and tadpoles" at bounding box center [757, 311] width 567 height 78
click at [513, 321] on input "Life cycles and tadpoles" at bounding box center [503, 310] width 19 height 19
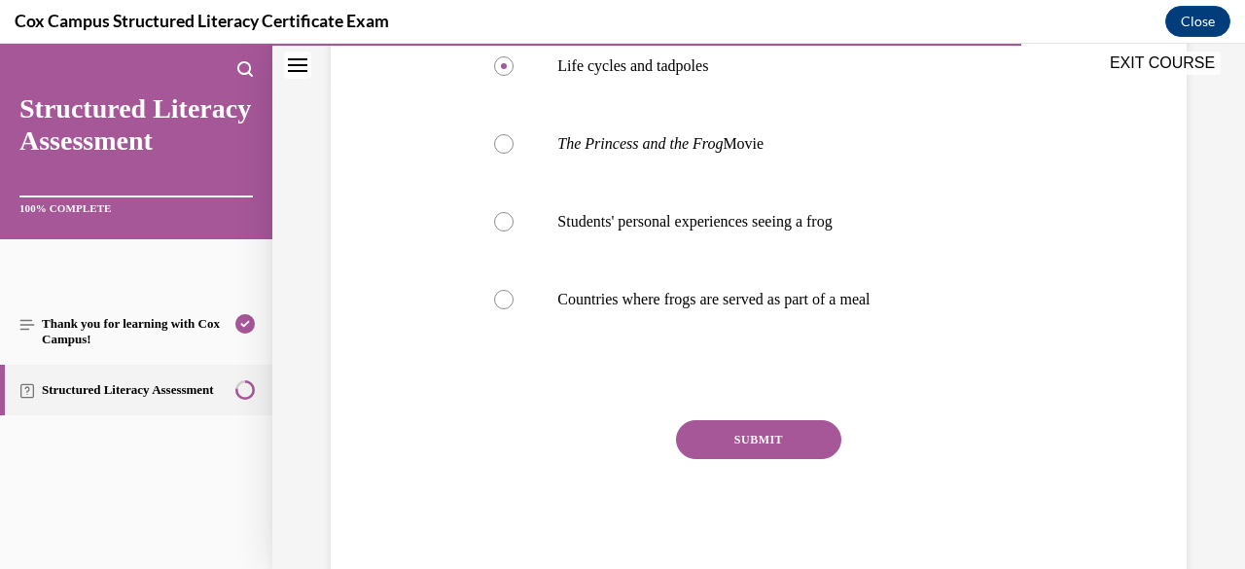
click at [785, 449] on button "SUBMIT" at bounding box center [758, 439] width 165 height 39
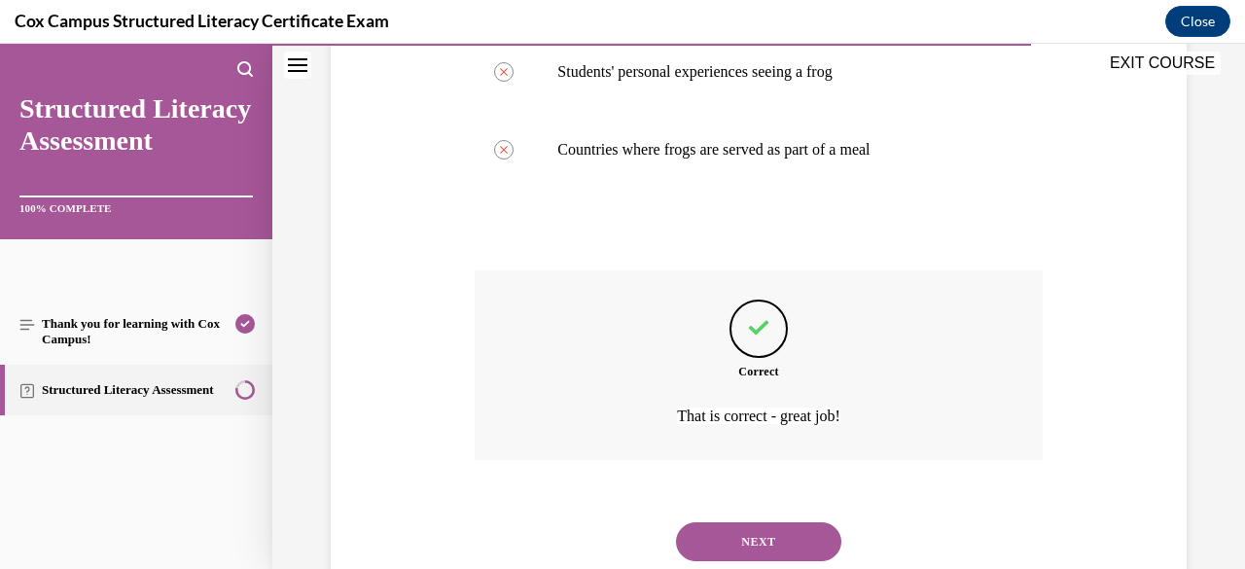
scroll to position [699, 0]
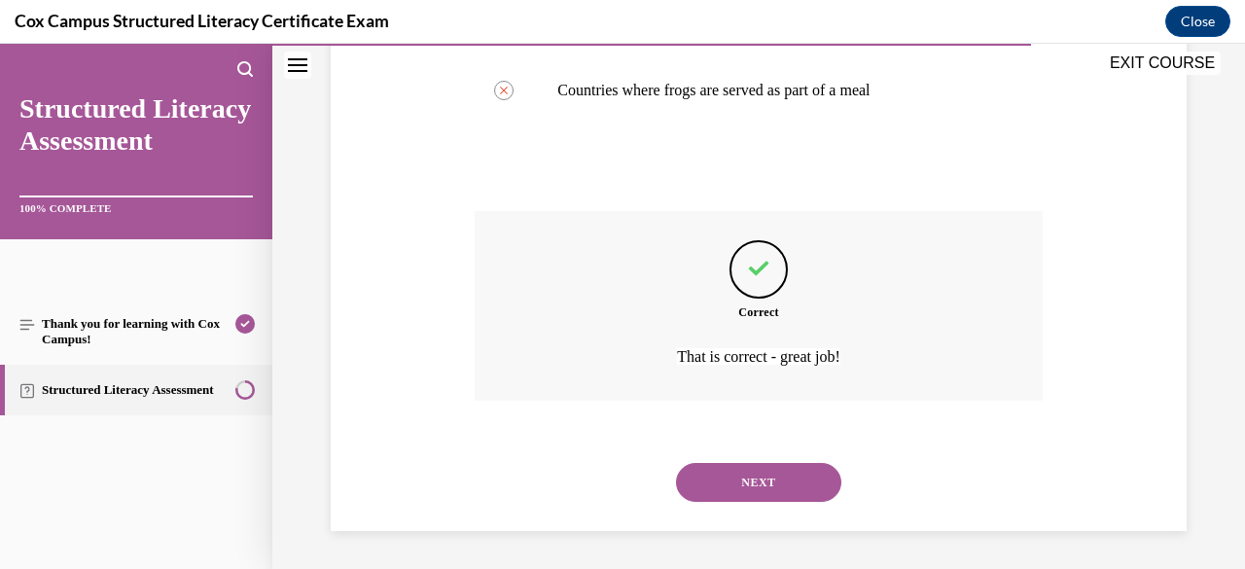
click at [780, 490] on button "NEXT" at bounding box center [758, 482] width 165 height 39
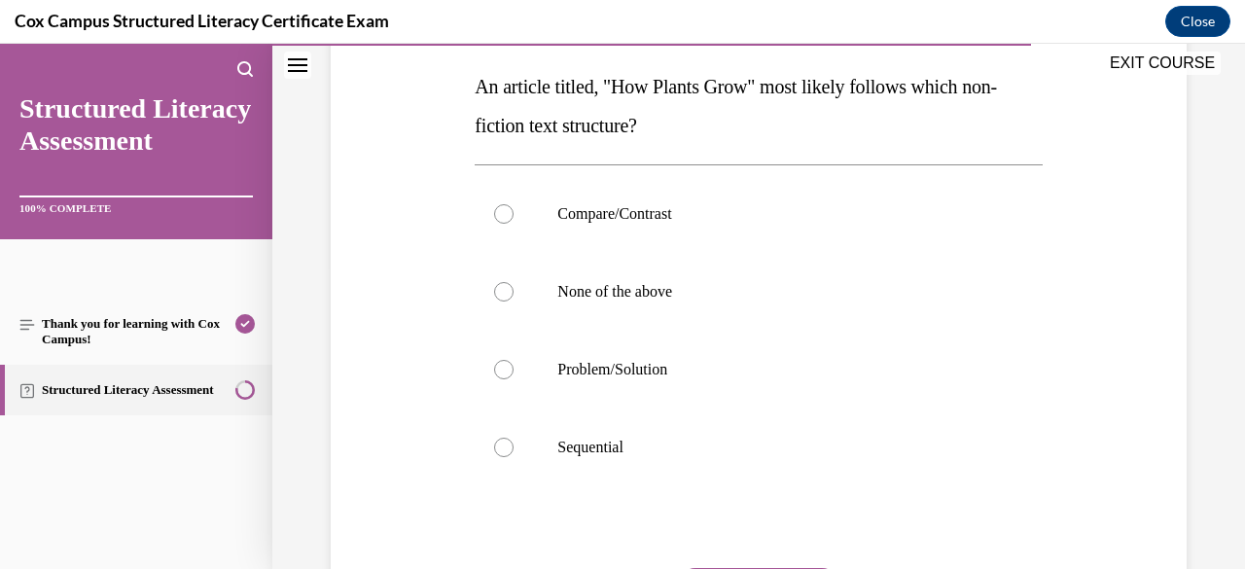
click at [706, 455] on p "Sequential" at bounding box center [775, 447] width 436 height 19
click at [513, 455] on input "Sequential" at bounding box center [503, 447] width 19 height 19
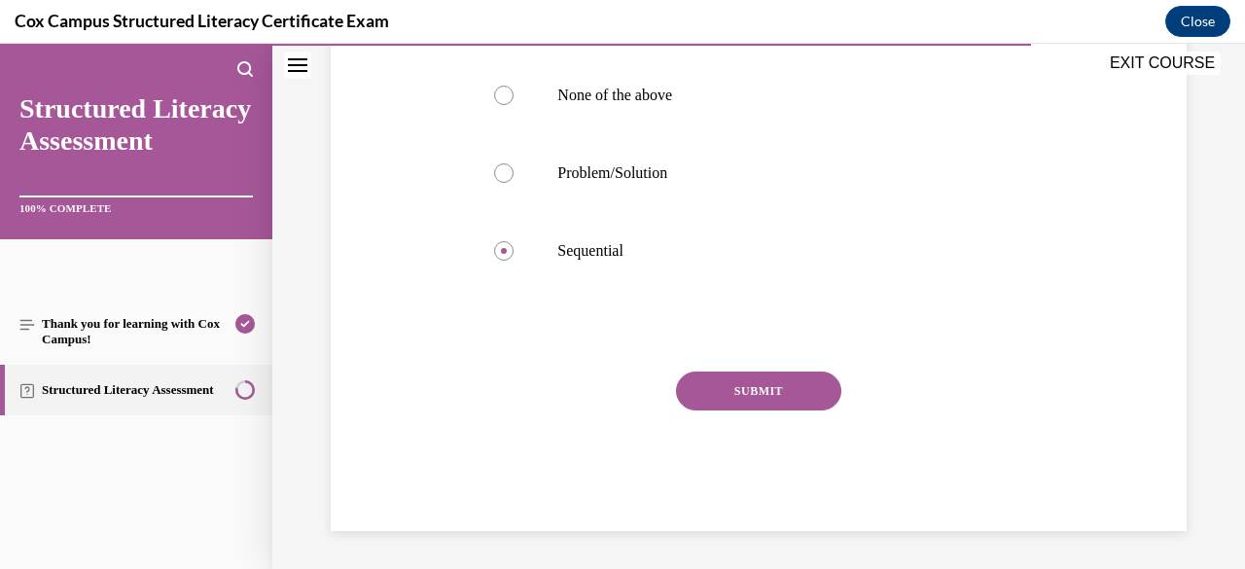
click at [790, 399] on button "SUBMIT" at bounding box center [758, 390] width 165 height 39
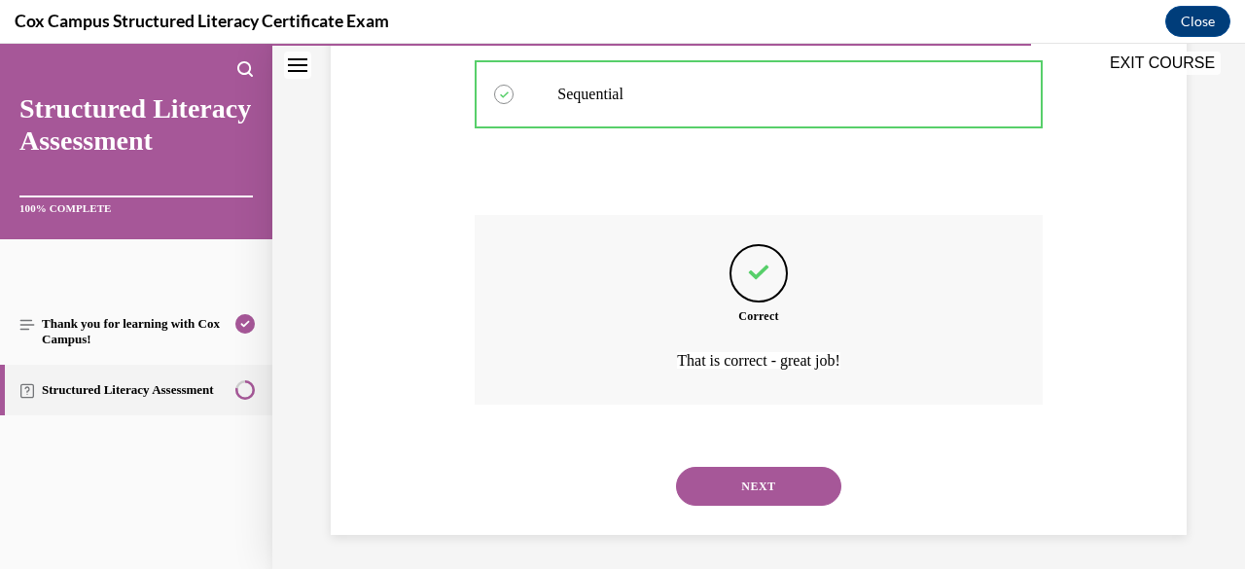
scroll to position [660, 0]
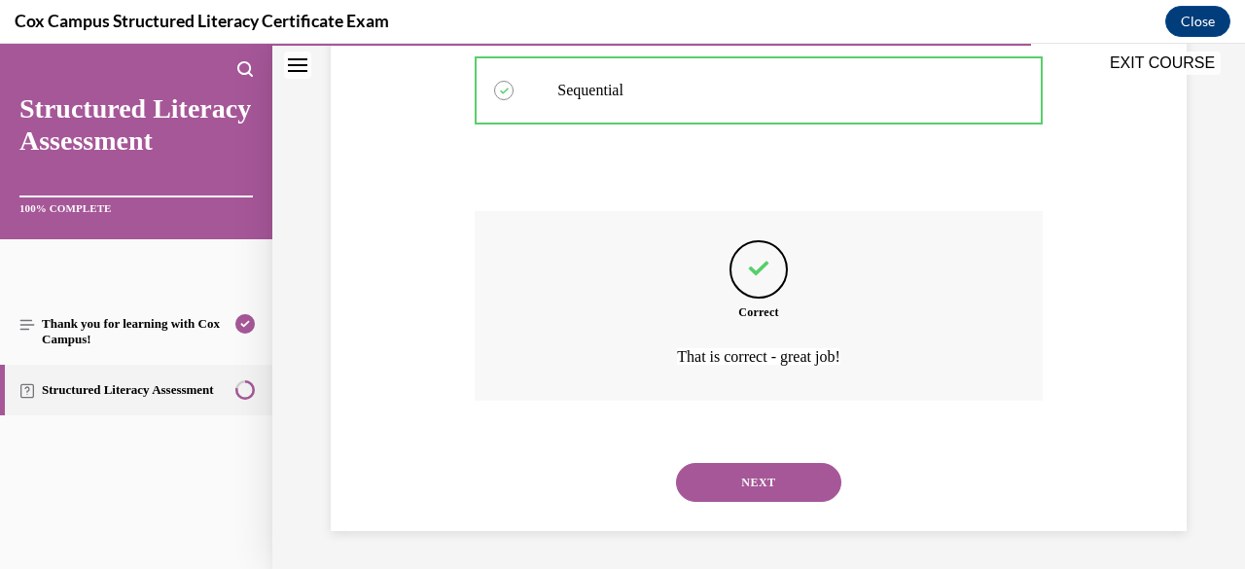
click at [766, 483] on button "NEXT" at bounding box center [758, 482] width 165 height 39
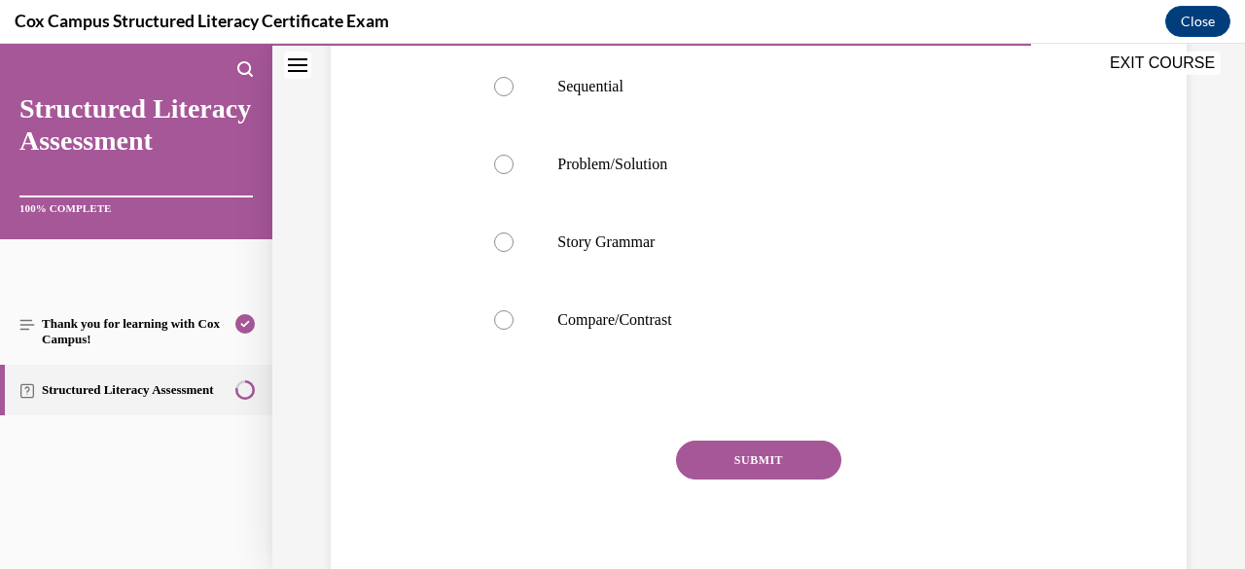
scroll to position [560, 0]
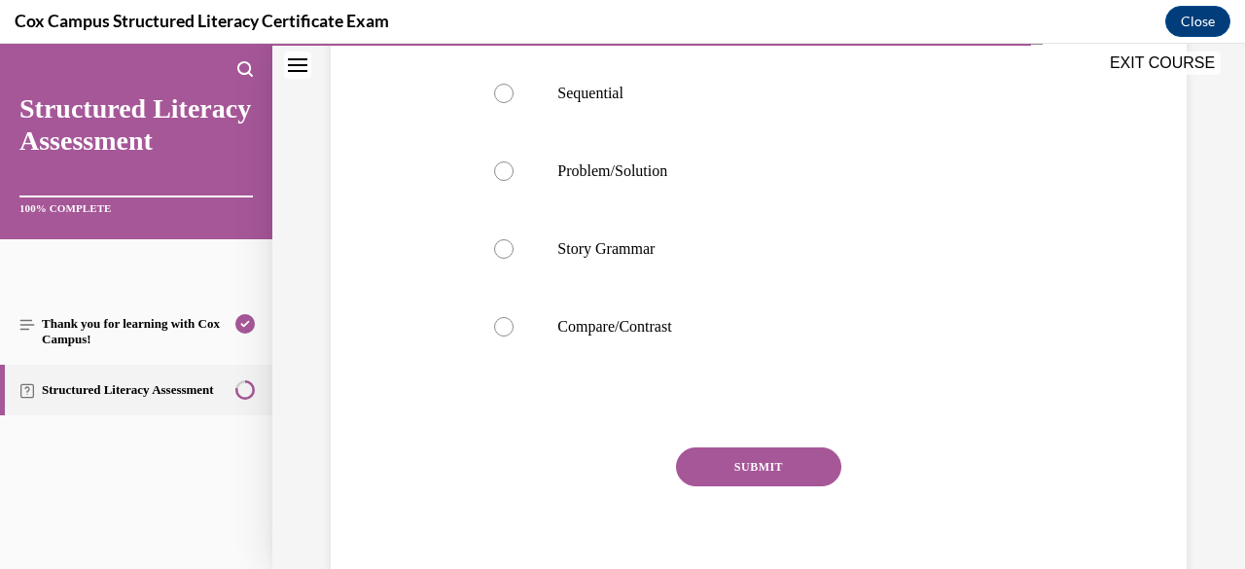
click at [719, 103] on p "Sequential" at bounding box center [775, 93] width 436 height 19
click at [513, 103] on input "Sequential" at bounding box center [503, 93] width 19 height 19
click at [779, 521] on div "SUBMIT" at bounding box center [757, 495] width 567 height 97
click at [766, 486] on button "SUBMIT" at bounding box center [758, 466] width 165 height 39
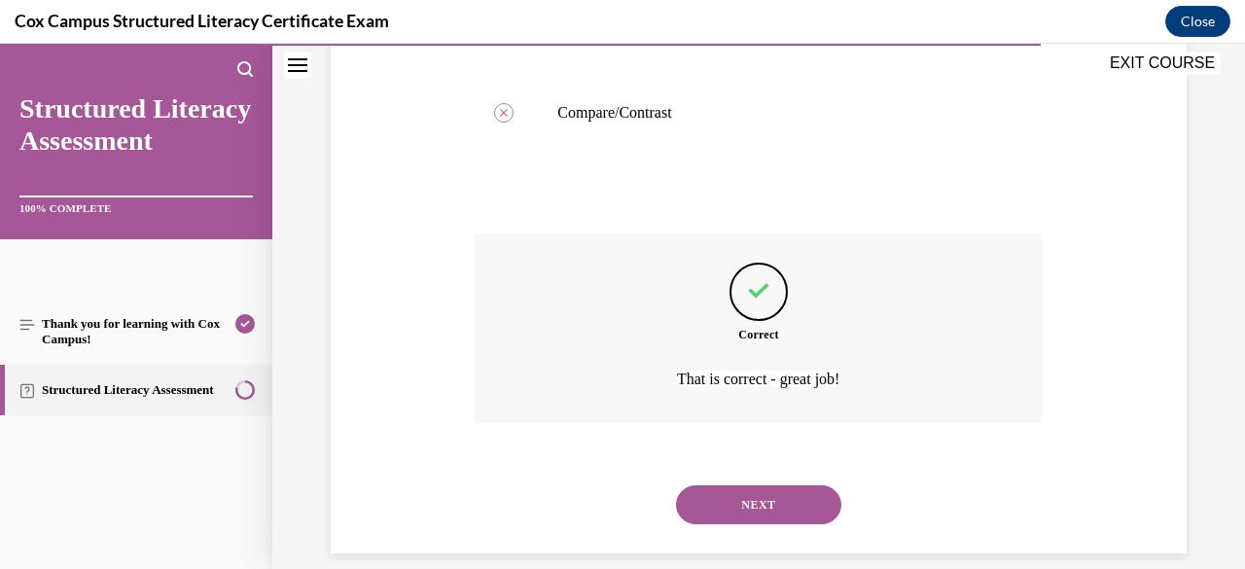
scroll to position [832, 0]
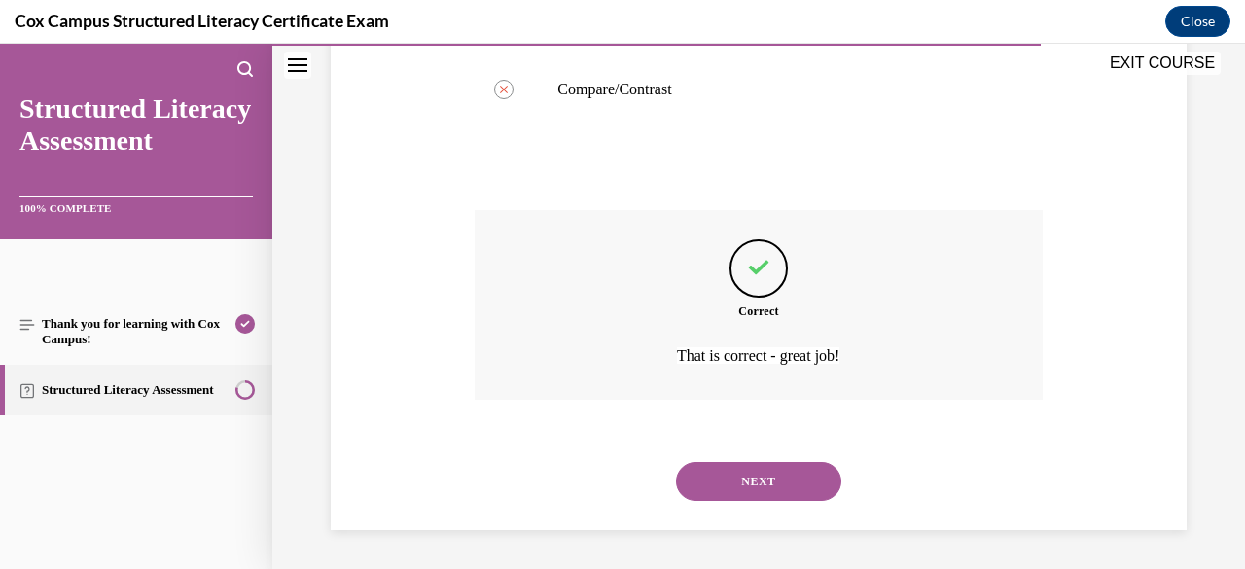
click at [773, 489] on button "NEXT" at bounding box center [758, 481] width 165 height 39
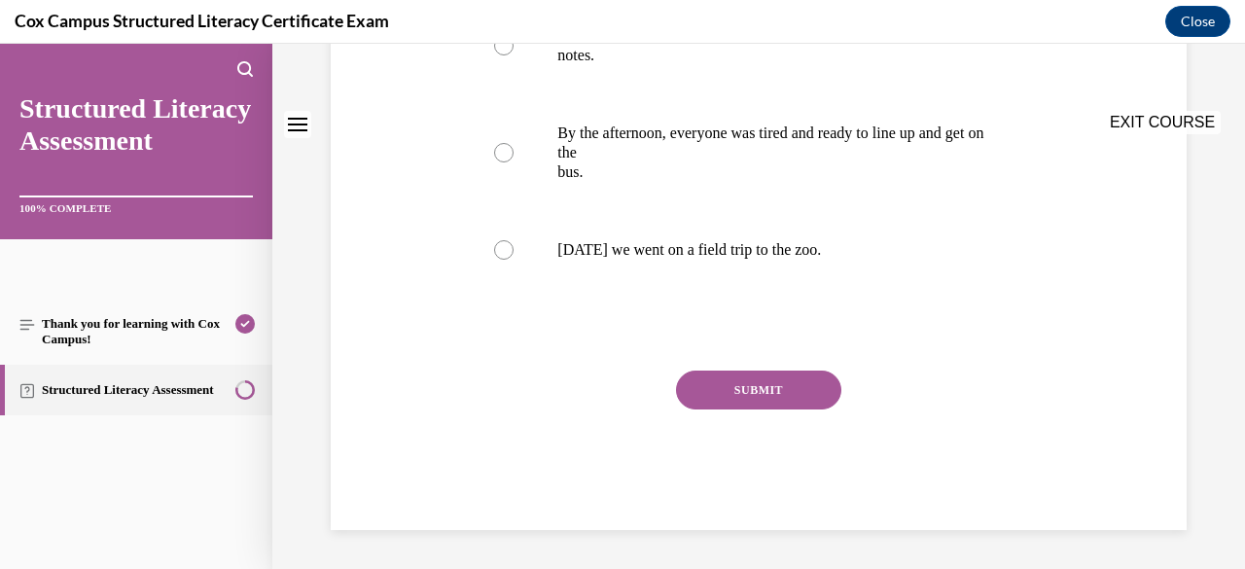
scroll to position [0, 0]
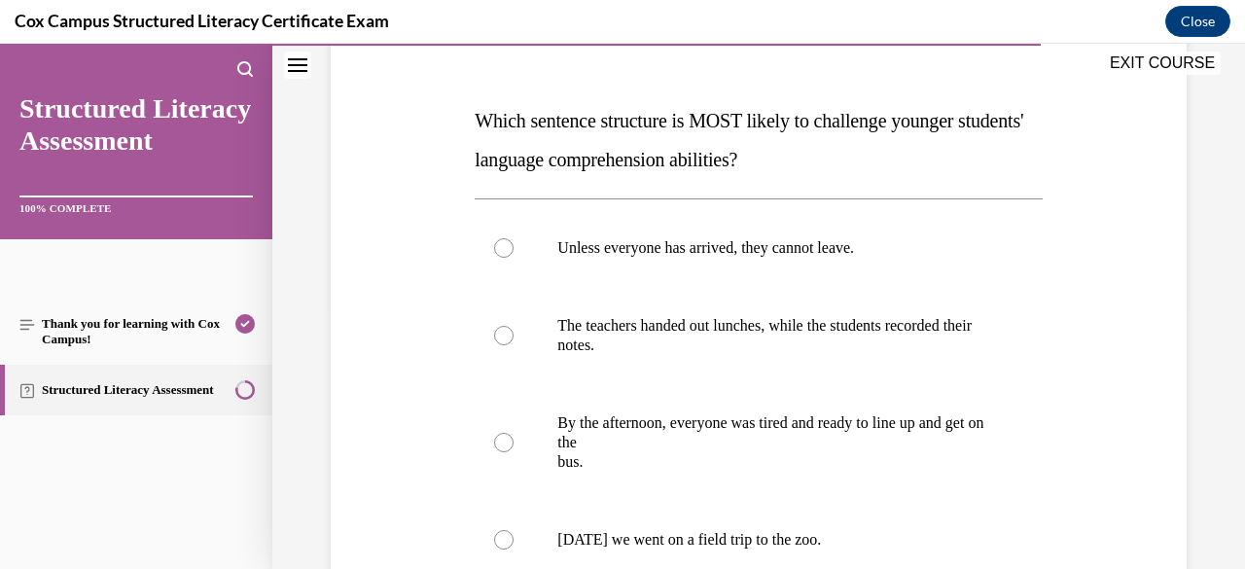
click at [844, 265] on label "Unless everyone has arrived, they cannot leave." at bounding box center [757, 248] width 567 height 78
click at [513, 258] on input "Unless everyone has arrived, they cannot leave." at bounding box center [503, 247] width 19 height 19
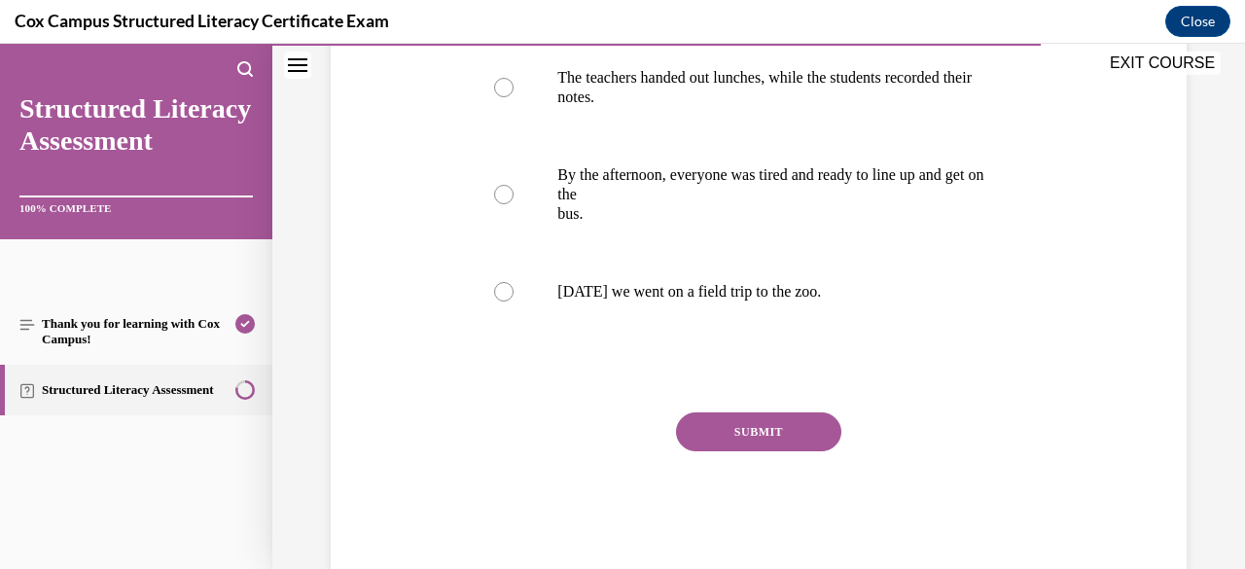
click at [789, 432] on button "SUBMIT" at bounding box center [758, 431] width 165 height 39
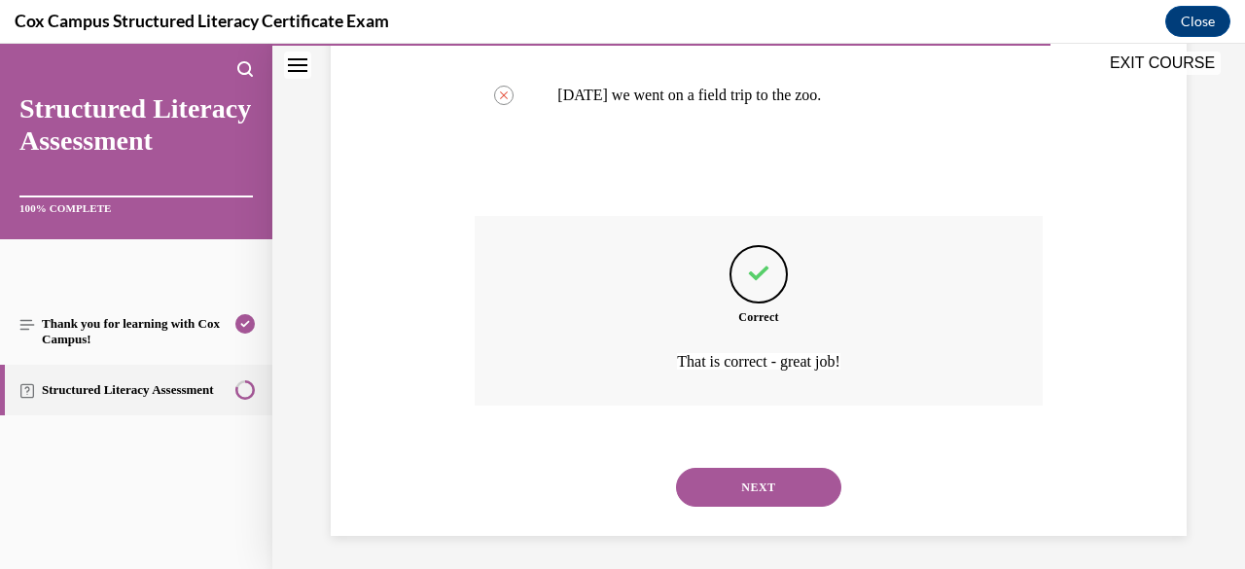
scroll to position [719, 0]
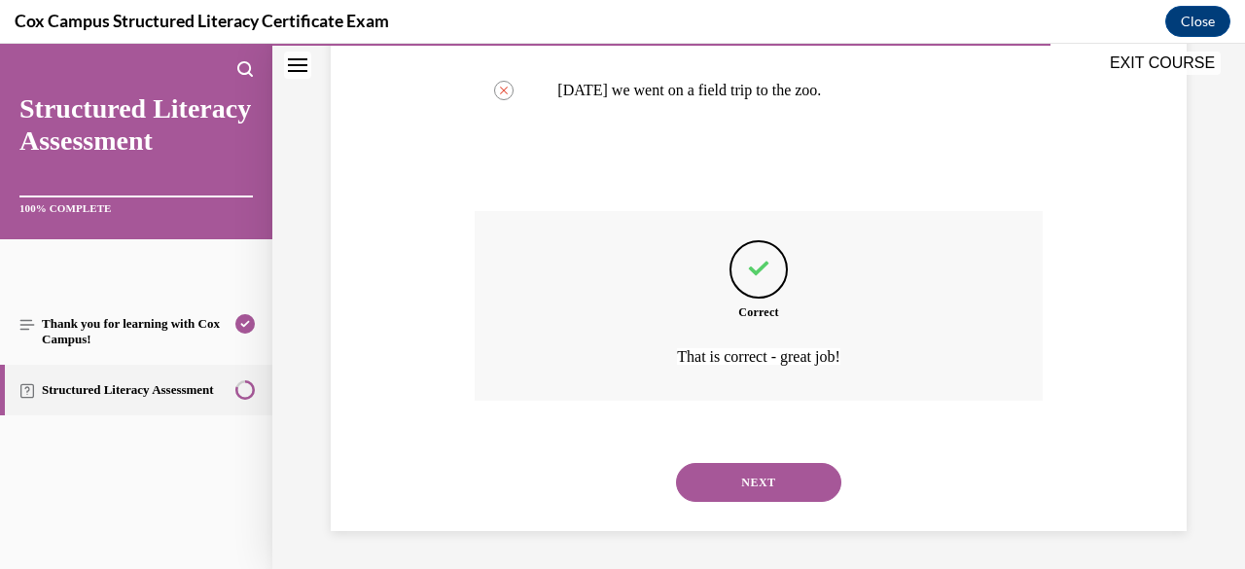
click at [775, 495] on button "NEXT" at bounding box center [758, 482] width 165 height 39
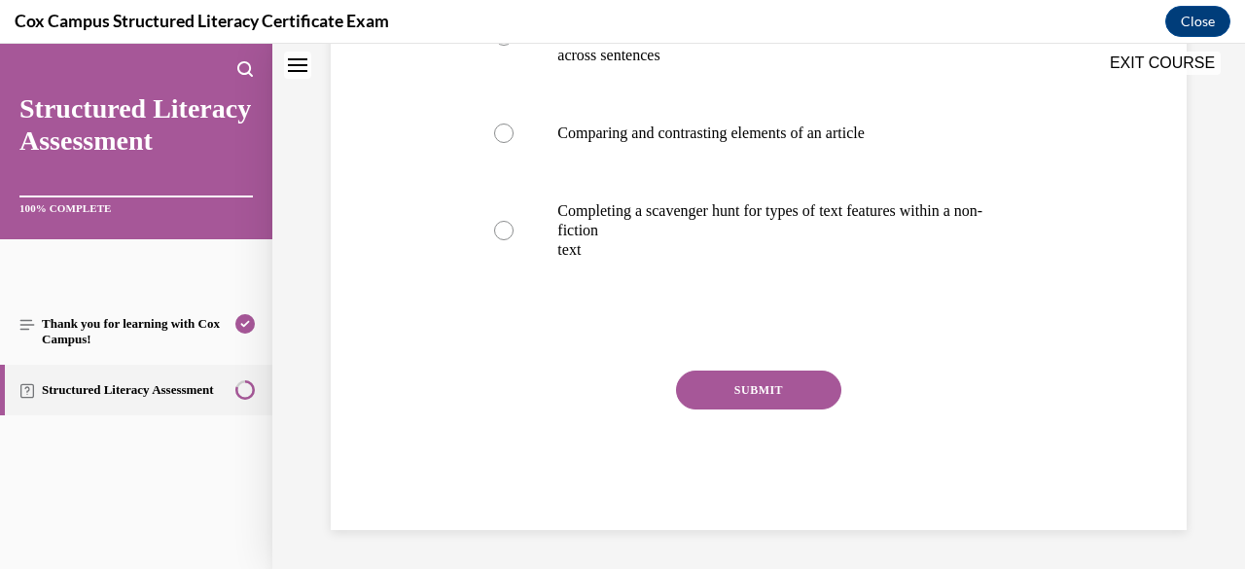
scroll to position [0, 0]
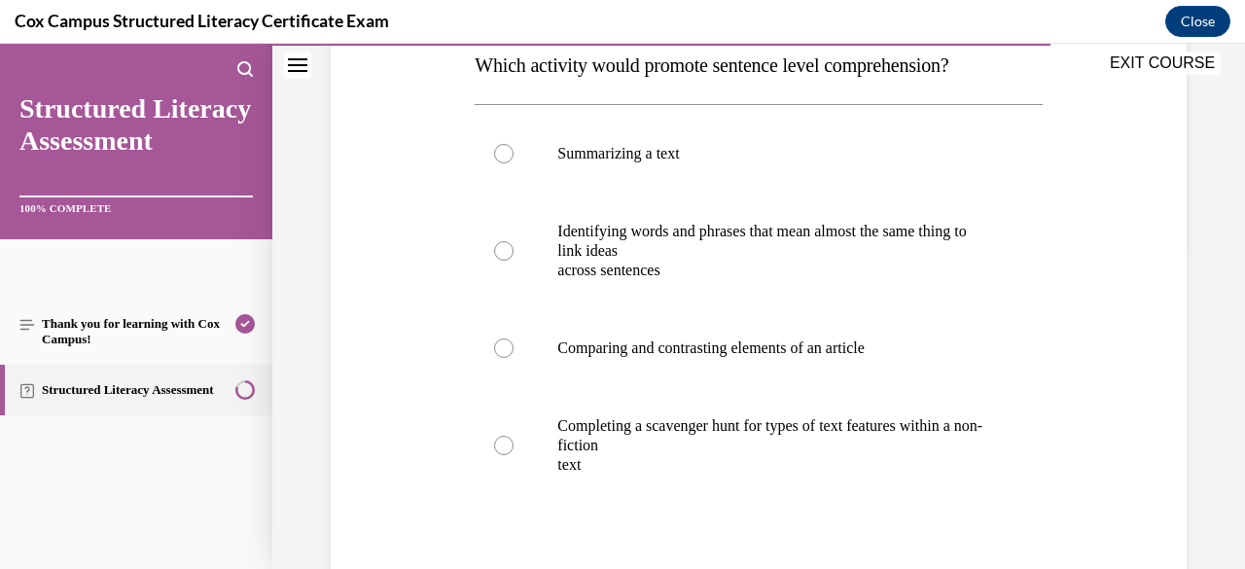
click at [830, 261] on p "across sentences" at bounding box center [775, 270] width 436 height 19
click at [513, 260] on input "Identifying words and phrases that mean almost the same thing to link ideas acr…" at bounding box center [503, 250] width 19 height 19
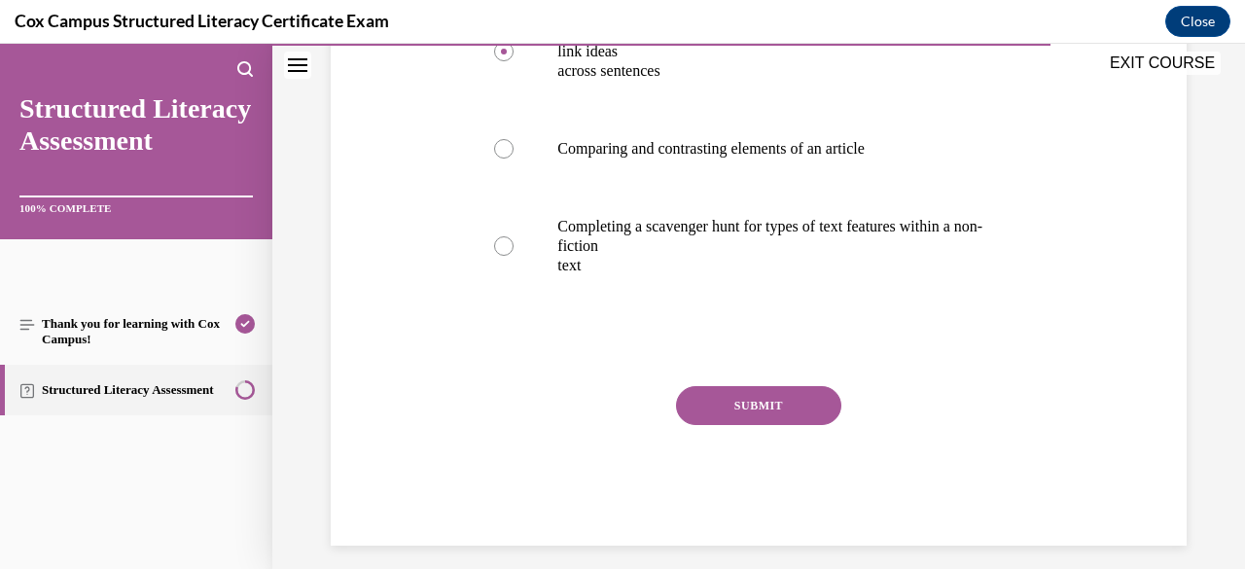
click at [780, 404] on button "SUBMIT" at bounding box center [758, 405] width 165 height 39
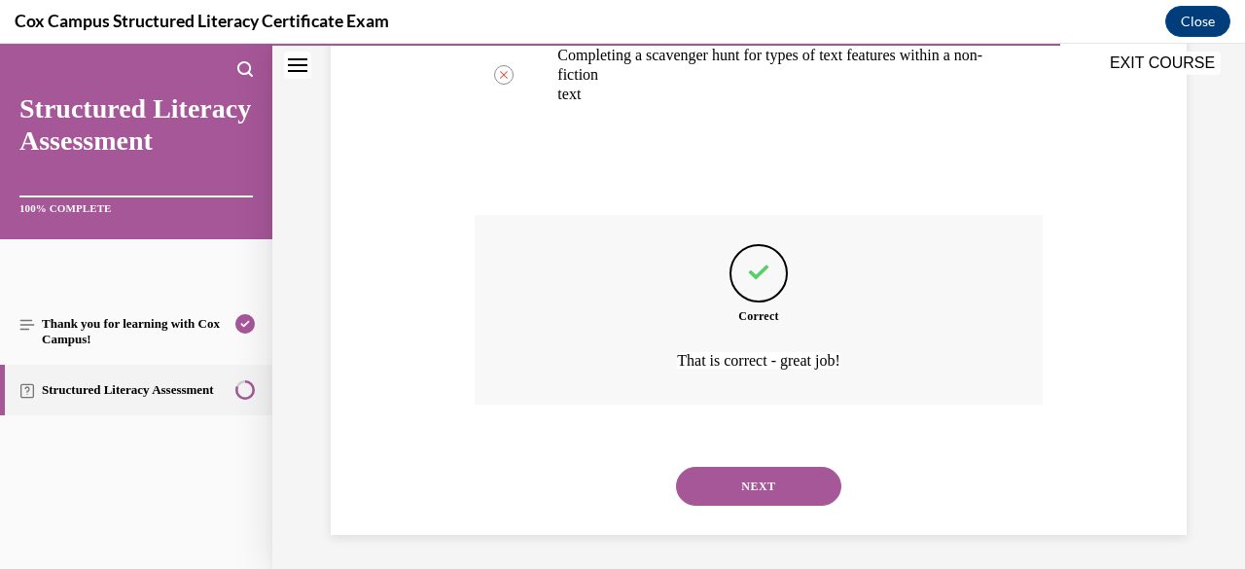
scroll to position [699, 0]
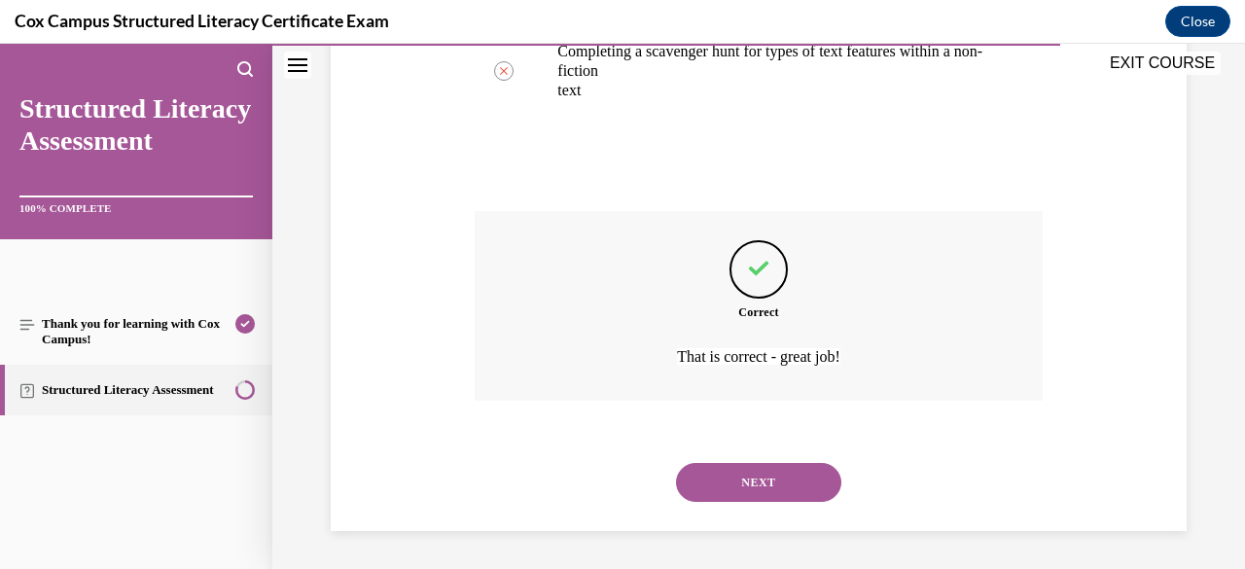
click at [771, 491] on button "NEXT" at bounding box center [758, 482] width 165 height 39
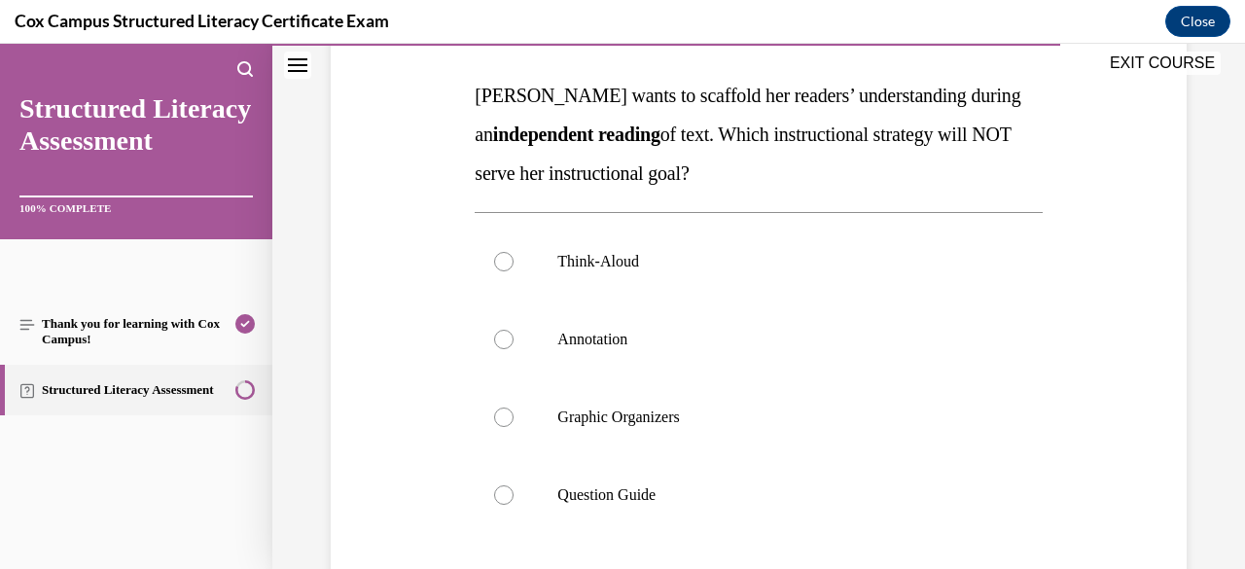
scroll to position [296, 0]
click at [762, 261] on p "Think-Aloud" at bounding box center [775, 260] width 436 height 19
click at [513, 261] on input "Think-Aloud" at bounding box center [503, 260] width 19 height 19
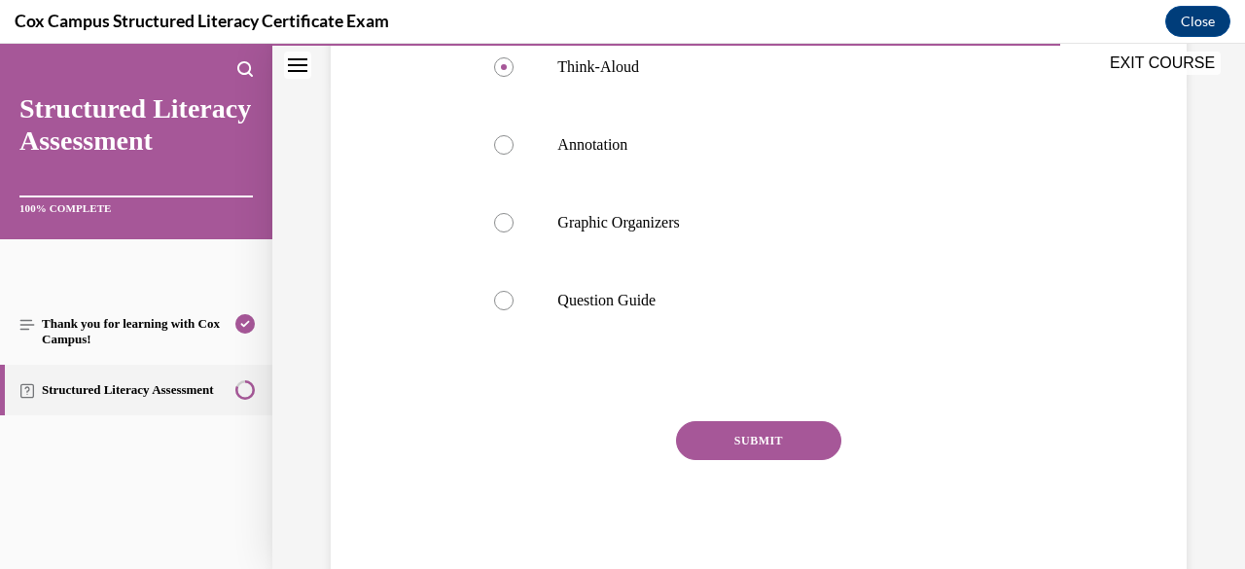
click at [757, 433] on button "SUBMIT" at bounding box center [758, 440] width 165 height 39
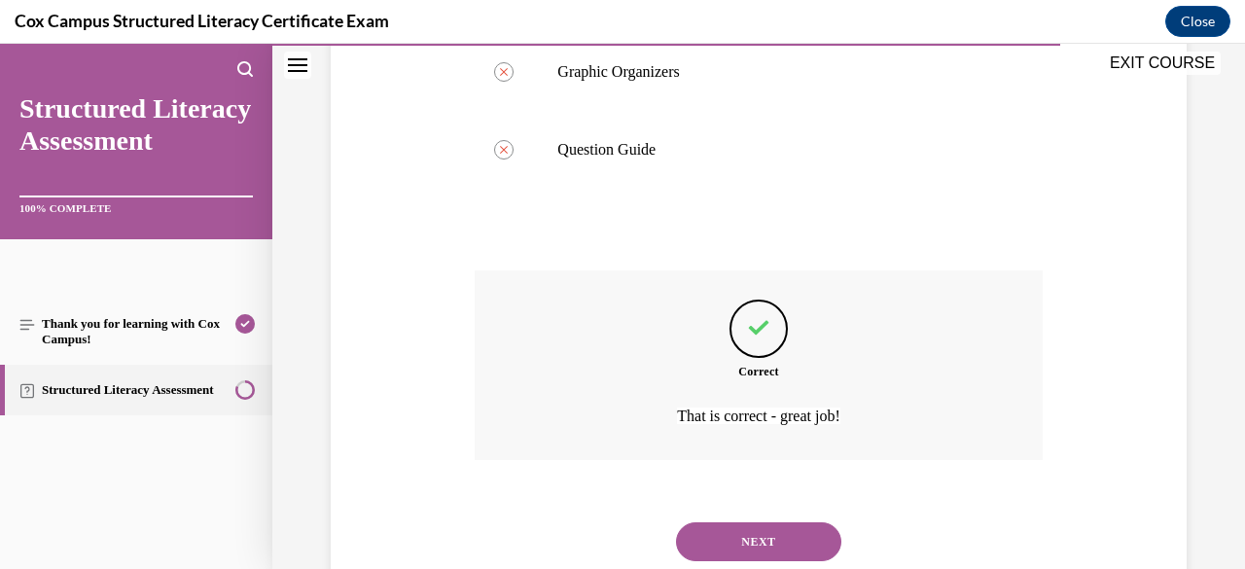
scroll to position [699, 0]
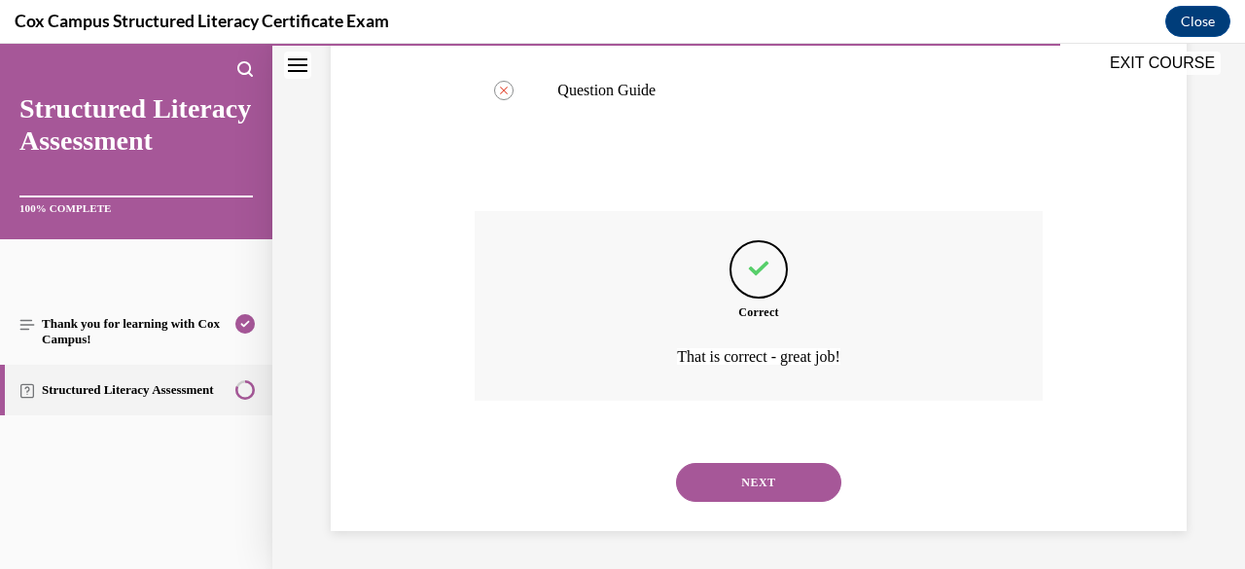
click at [764, 486] on button "NEXT" at bounding box center [758, 482] width 165 height 39
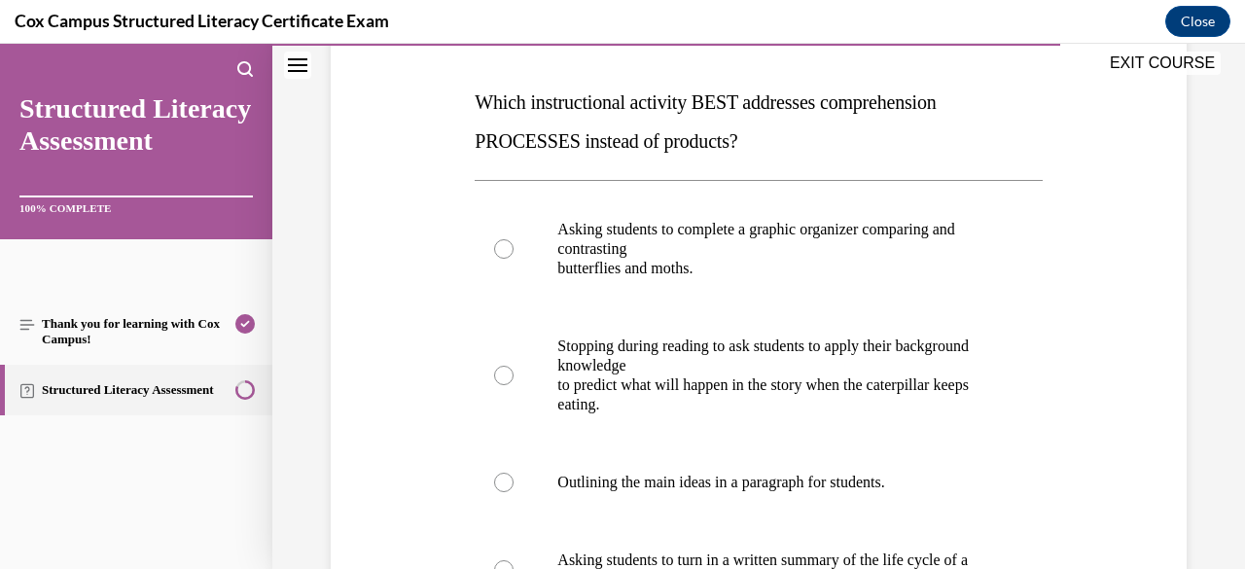
scroll to position [403, 0]
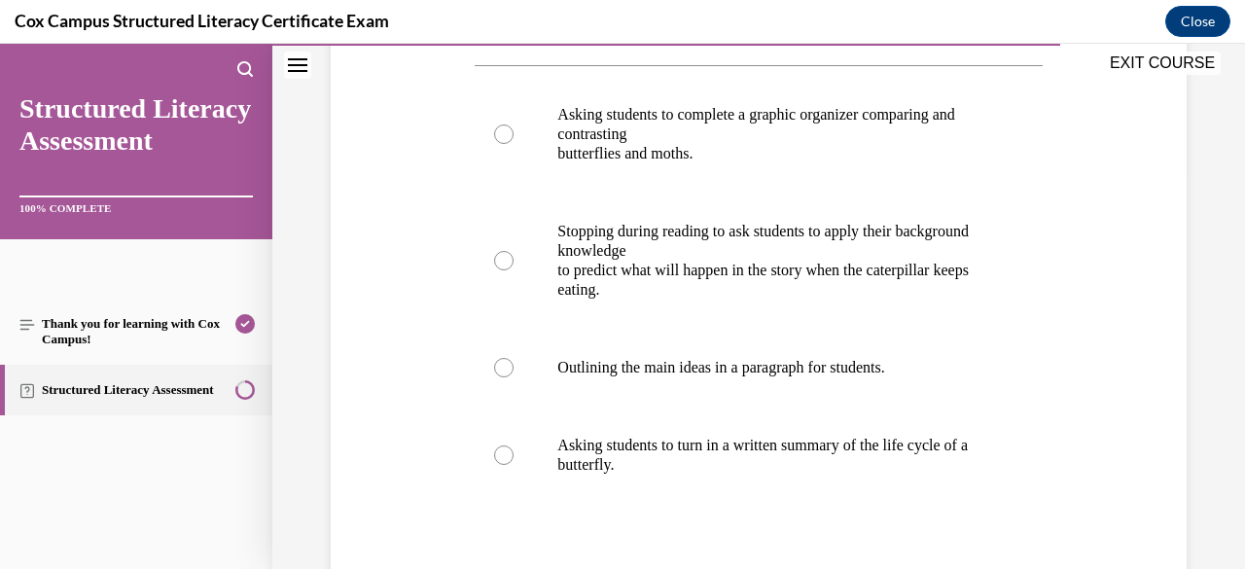
click at [838, 261] on p "to predict what will happen in the story when the caterpillar keeps eating." at bounding box center [775, 280] width 436 height 39
click at [513, 261] on input "Stopping during reading to ask students to apply their background knowledge to …" at bounding box center [503, 260] width 19 height 19
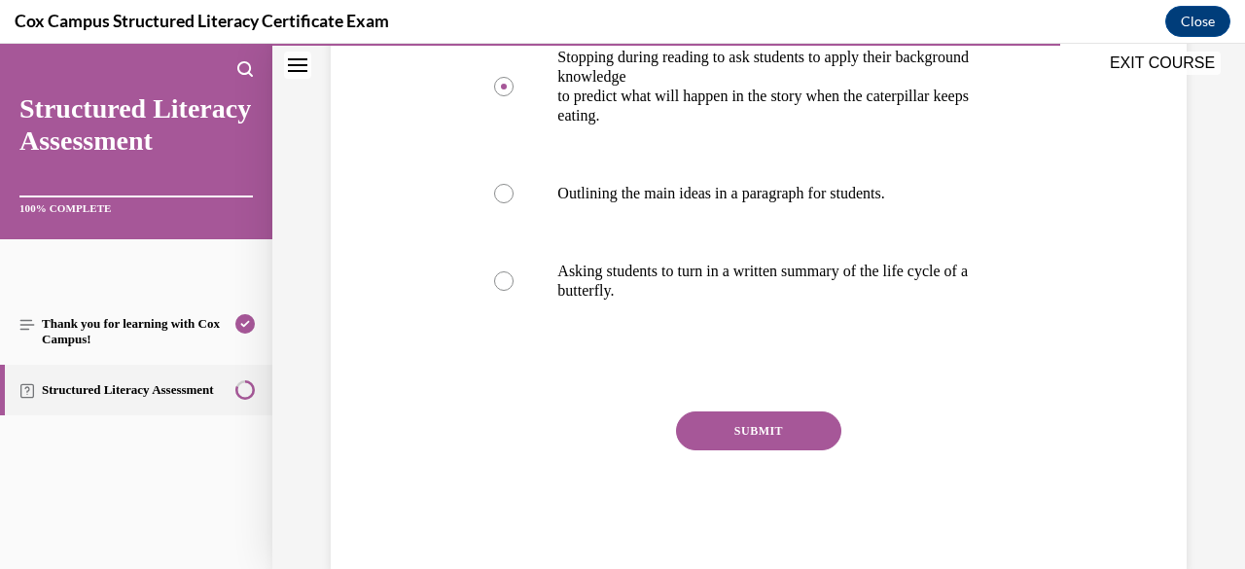
click at [787, 429] on button "SUBMIT" at bounding box center [758, 430] width 165 height 39
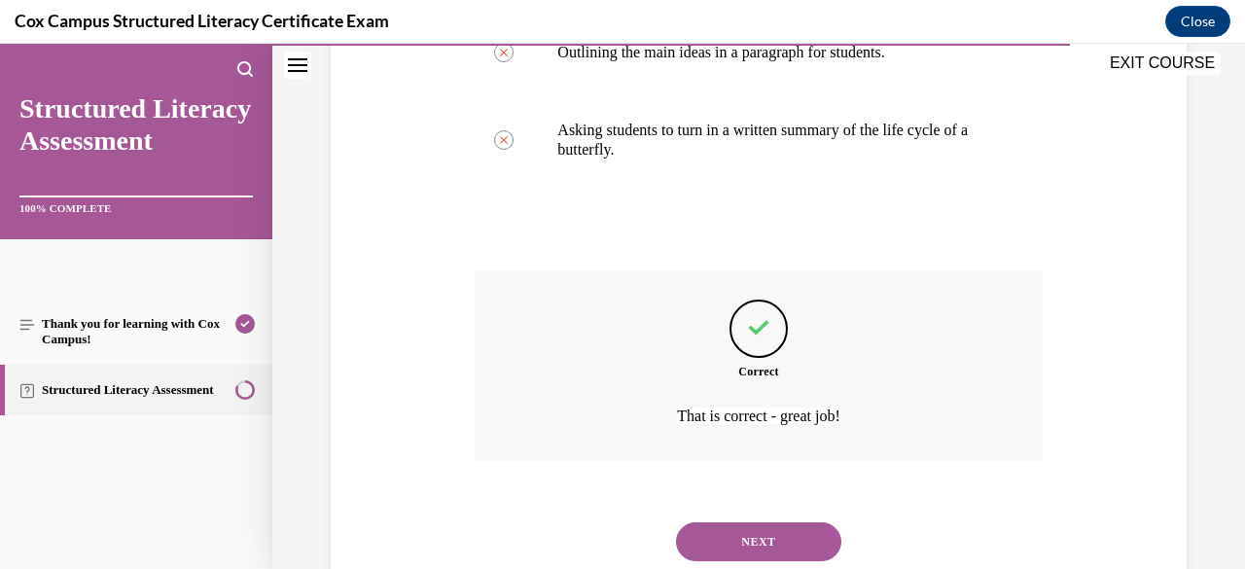
scroll to position [777, 0]
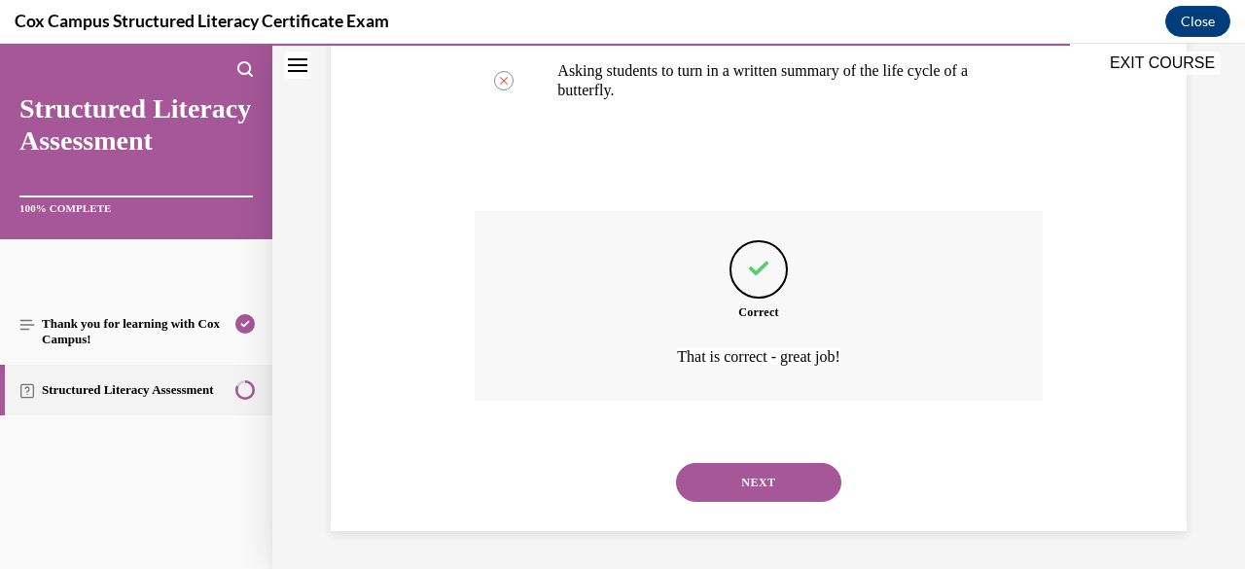
click at [737, 492] on button "NEXT" at bounding box center [758, 482] width 165 height 39
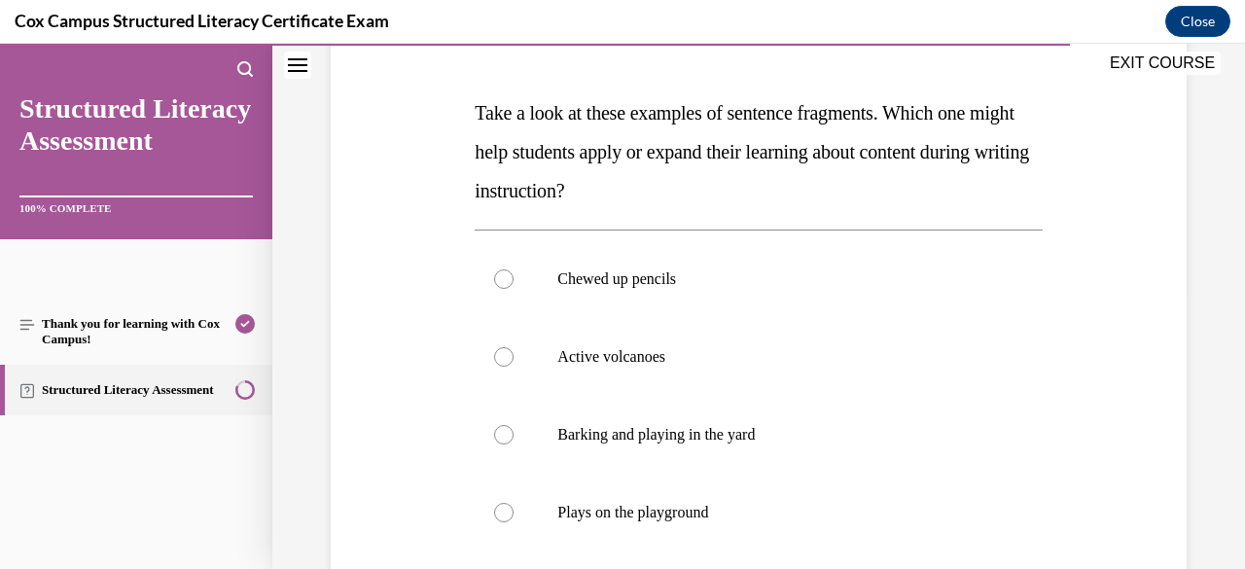
click at [739, 371] on label "Active volcanoes" at bounding box center [757, 357] width 567 height 78
click at [513, 367] on input "Active volcanoes" at bounding box center [503, 356] width 19 height 19
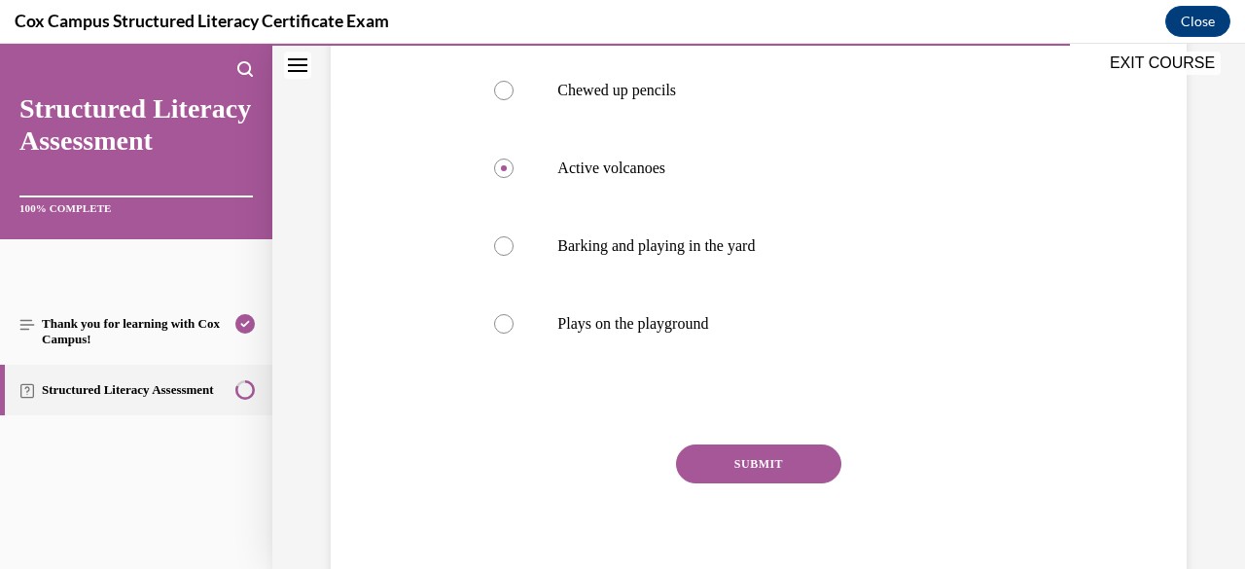
click at [775, 466] on button "SUBMIT" at bounding box center [758, 463] width 165 height 39
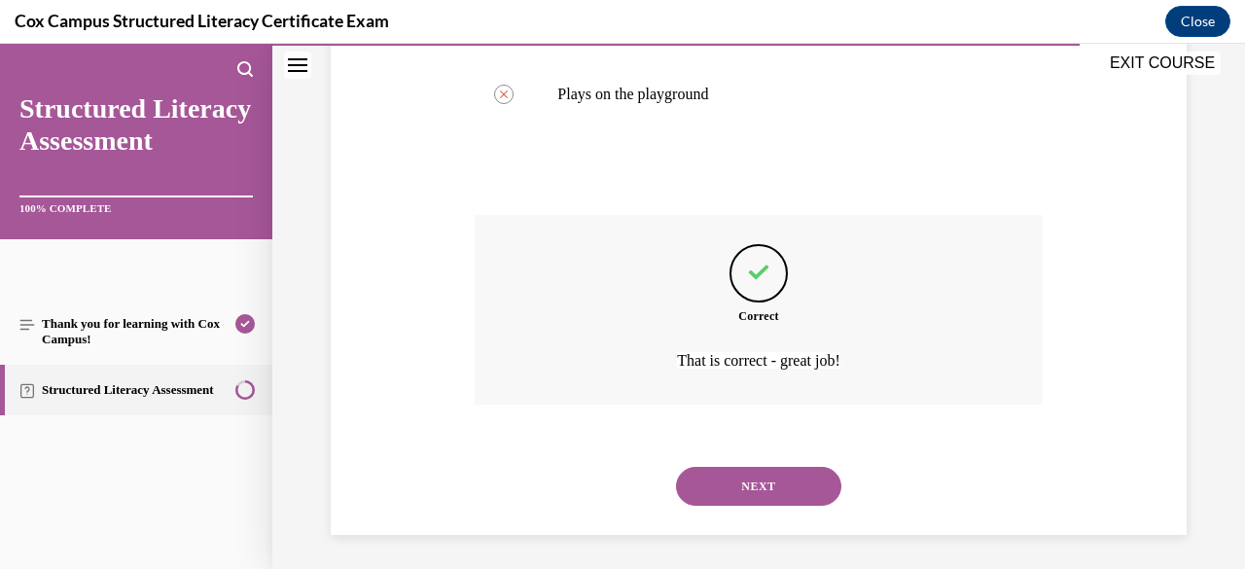
scroll to position [699, 0]
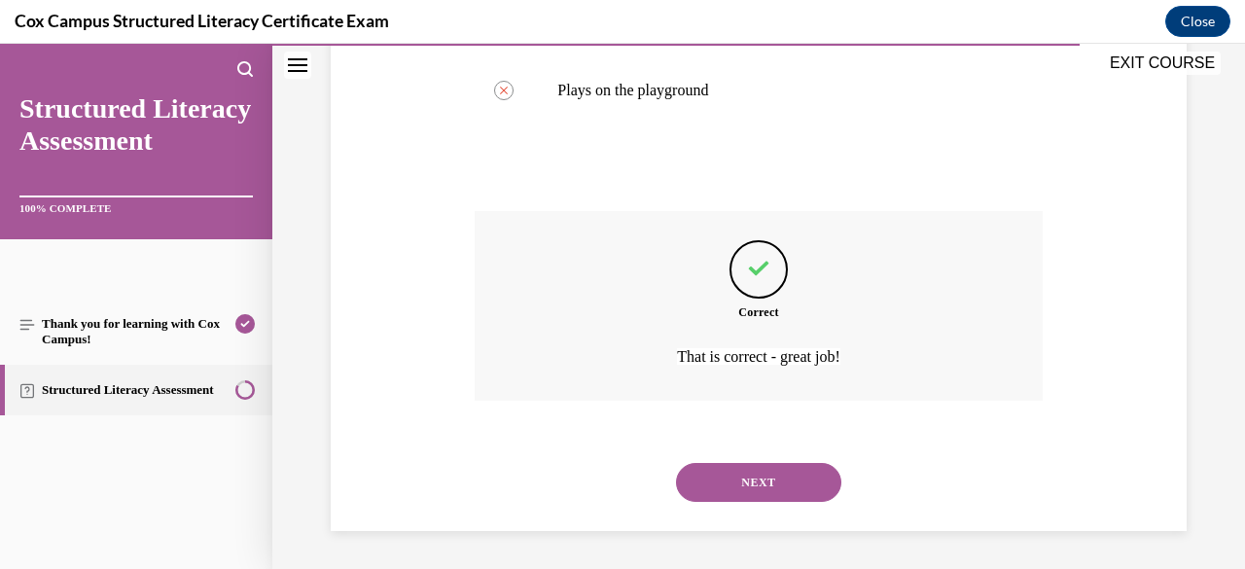
click at [744, 479] on button "NEXT" at bounding box center [758, 482] width 165 height 39
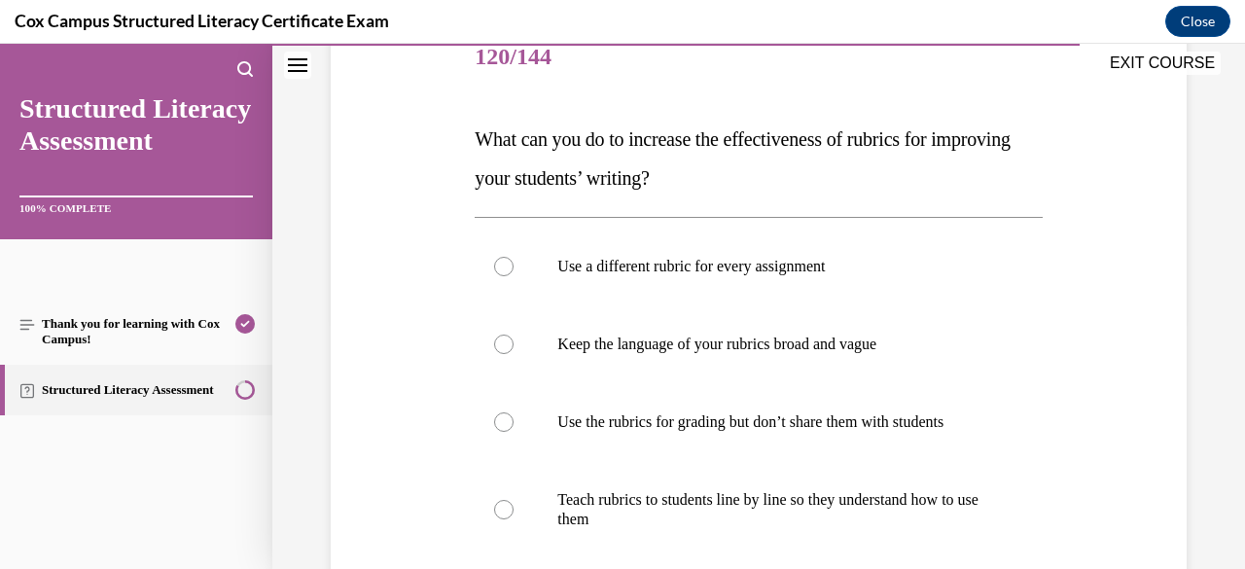
scroll to position [265, 0]
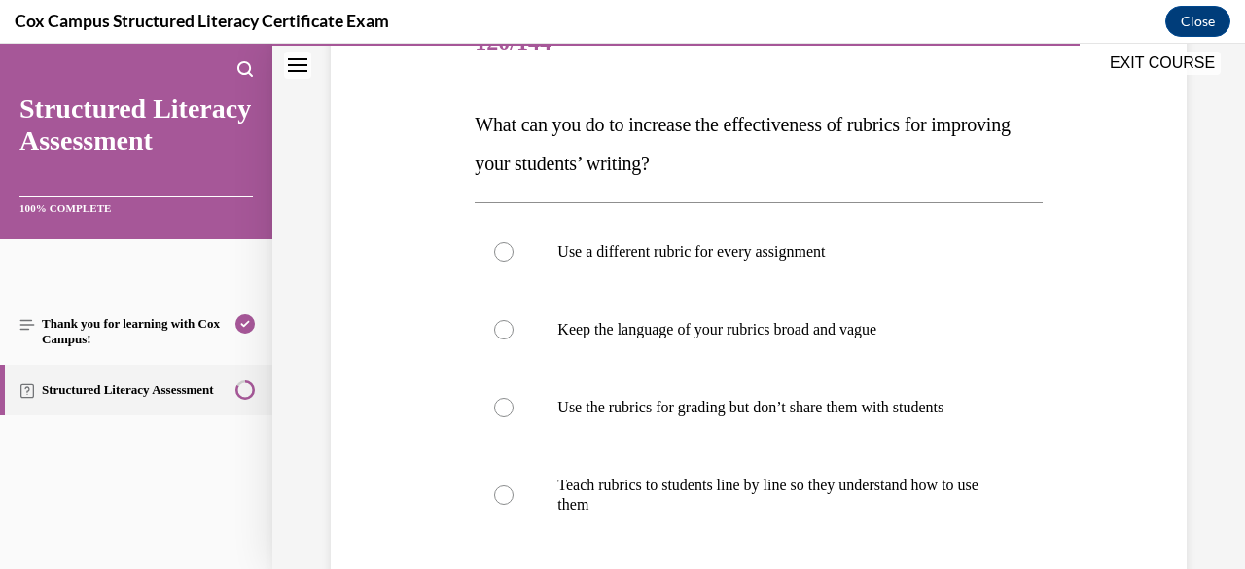
click at [773, 494] on p "Teach rubrics to students line by line so they understand how to use them" at bounding box center [775, 494] width 436 height 39
click at [513, 494] on input "Teach rubrics to students line by line so they understand how to use them" at bounding box center [503, 494] width 19 height 19
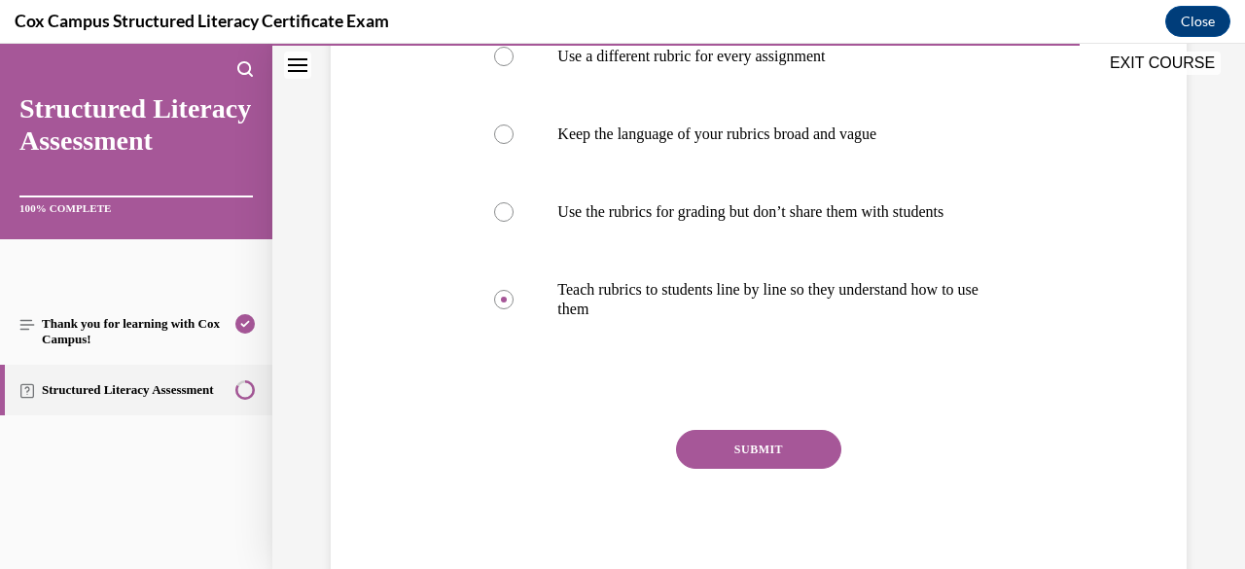
click at [795, 457] on button "SUBMIT" at bounding box center [758, 449] width 165 height 39
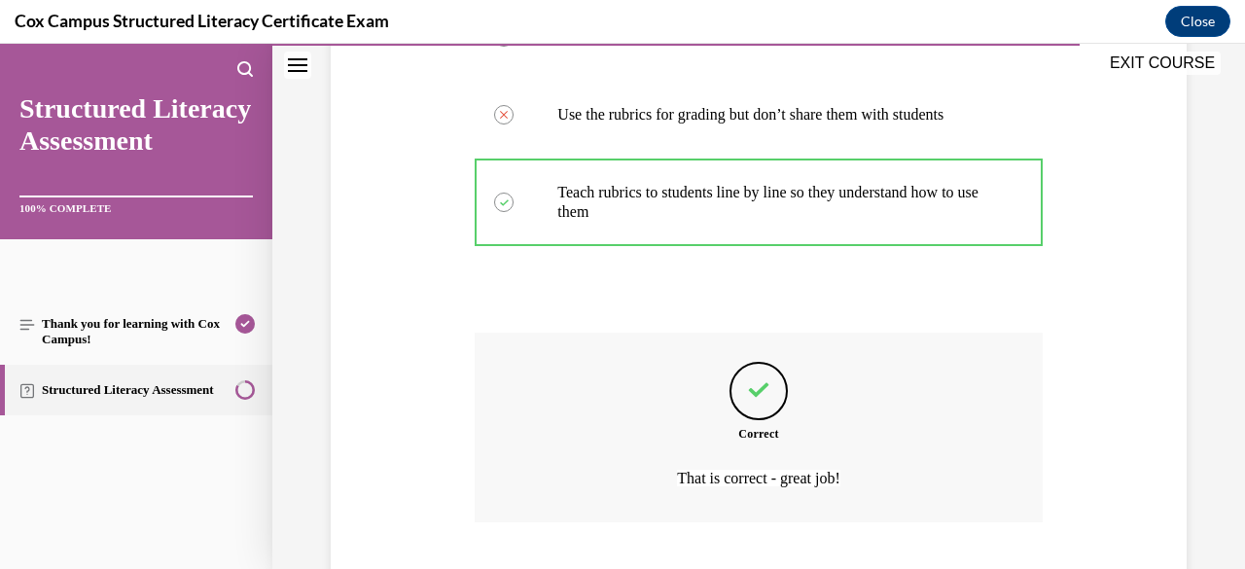
scroll to position [680, 0]
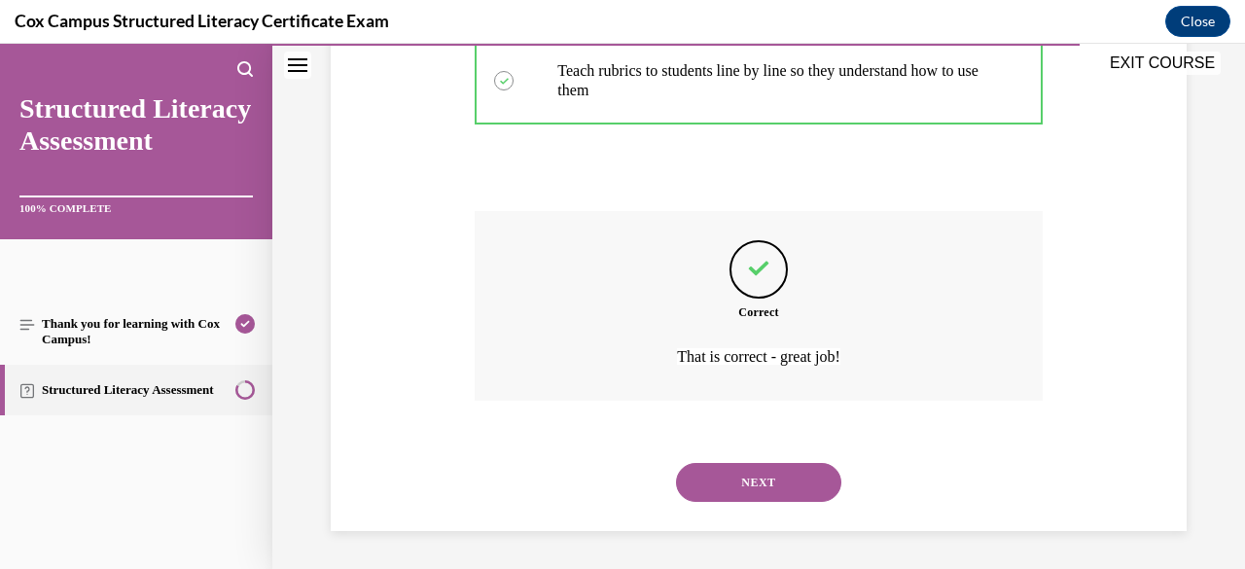
click at [764, 486] on button "NEXT" at bounding box center [758, 482] width 165 height 39
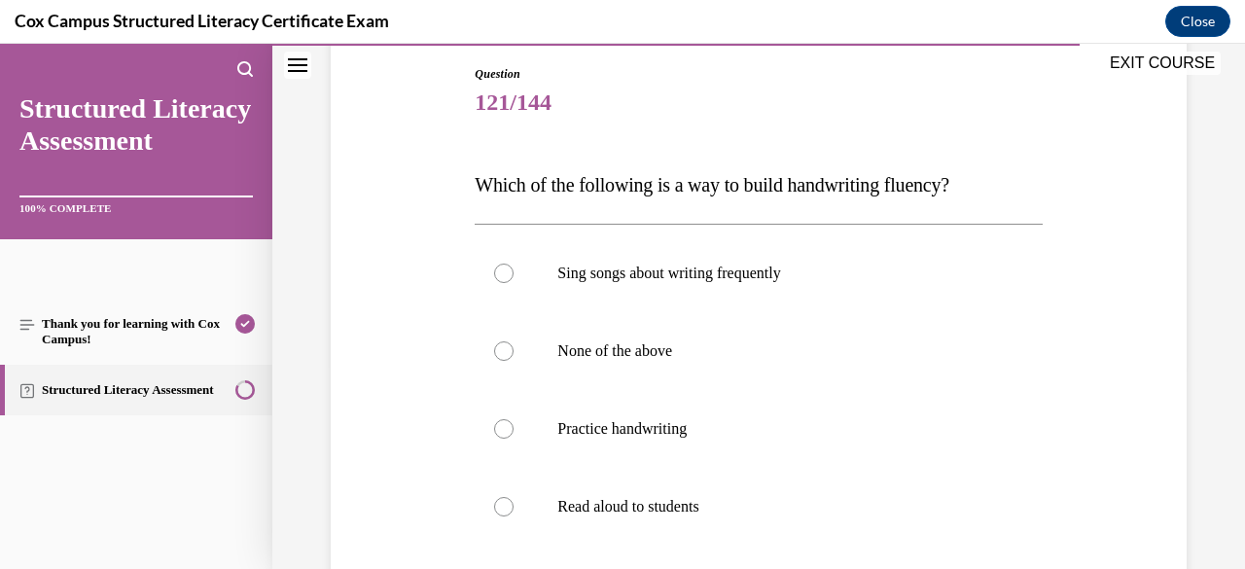
scroll to position [206, 0]
click at [801, 368] on label "None of the above" at bounding box center [757, 350] width 567 height 78
click at [513, 360] on input "None of the above" at bounding box center [503, 349] width 19 height 19
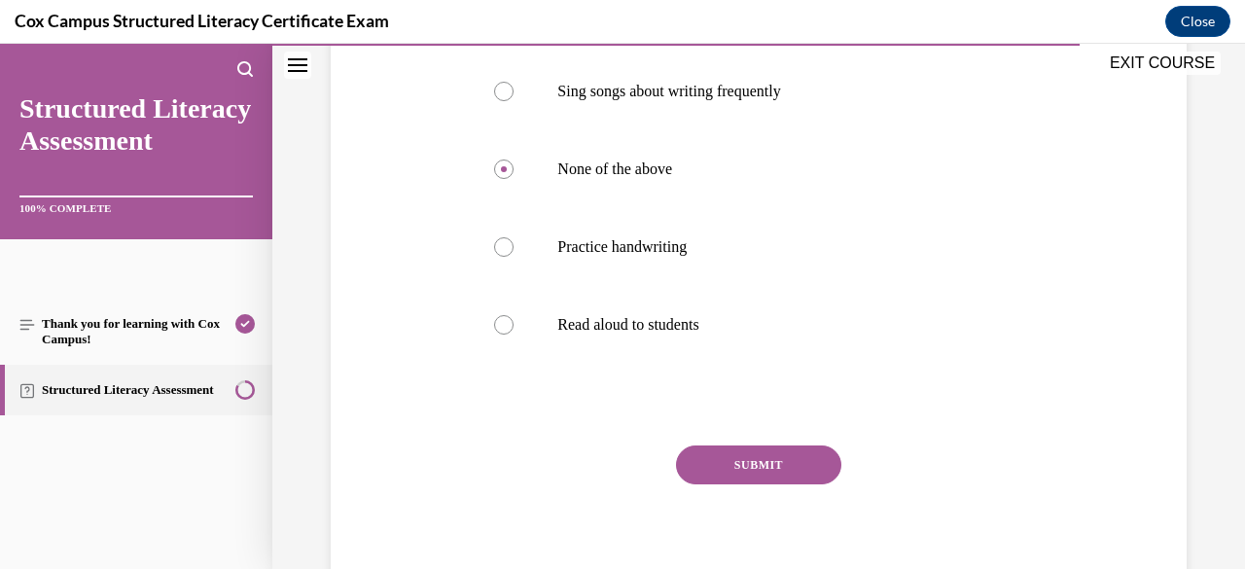
click at [791, 479] on button "SUBMIT" at bounding box center [758, 464] width 165 height 39
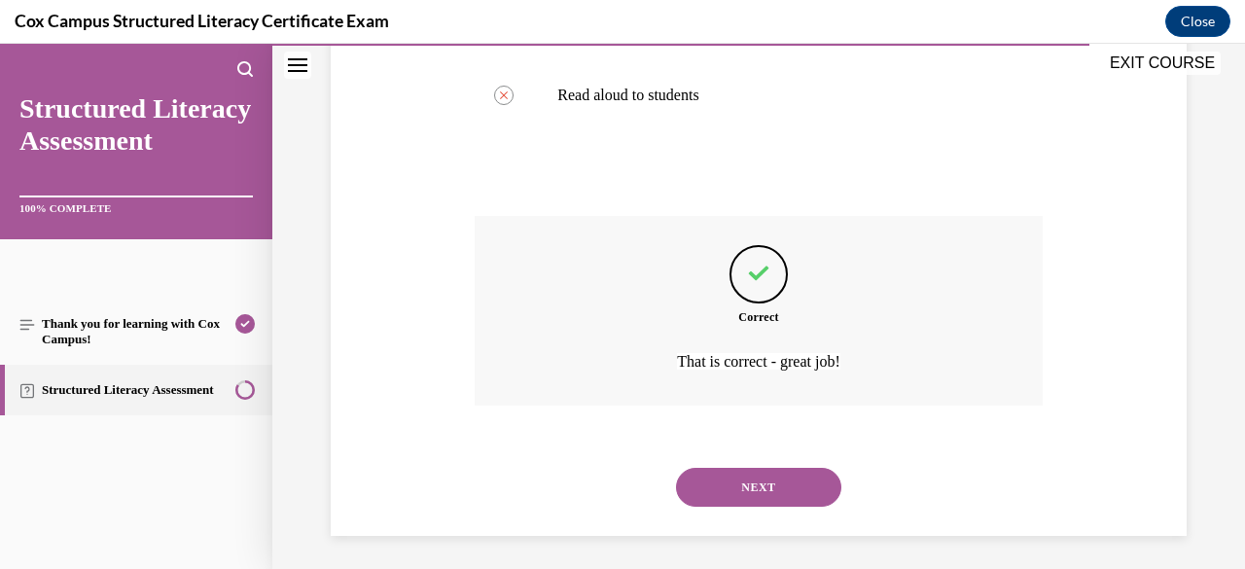
scroll to position [621, 0]
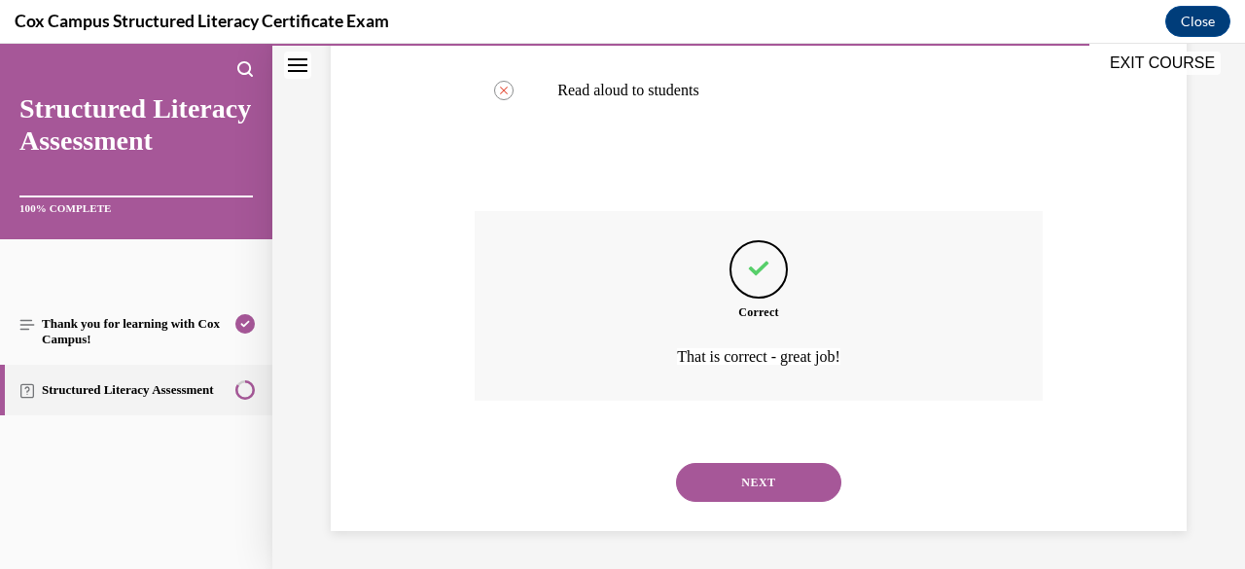
click at [779, 486] on button "NEXT" at bounding box center [758, 482] width 165 height 39
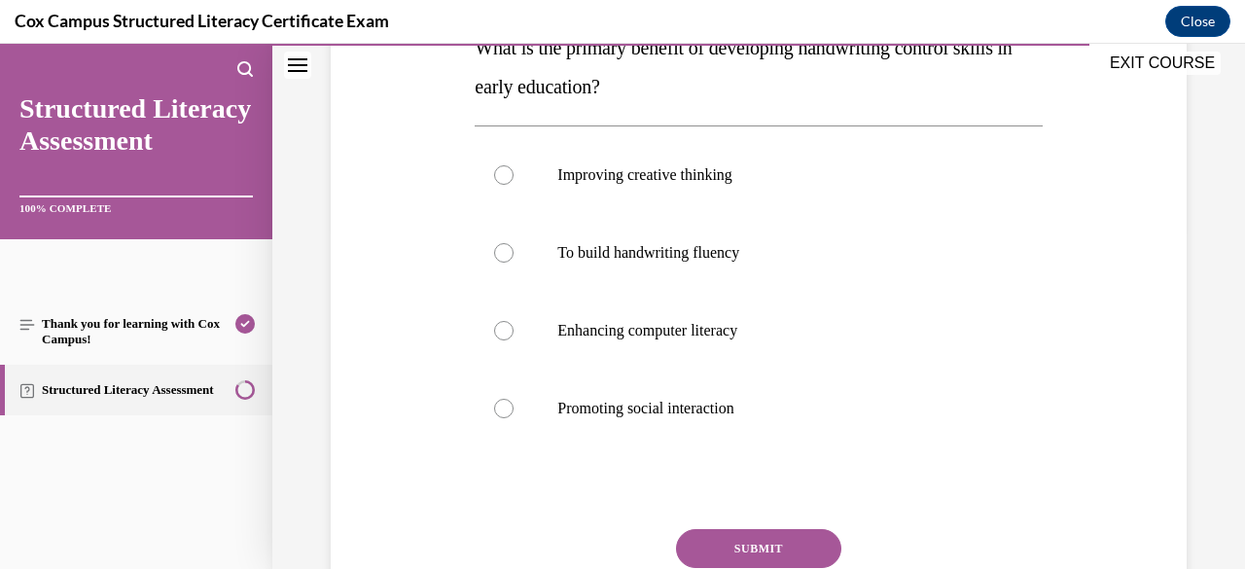
scroll to position [344, 0]
click at [787, 260] on label "To build handwriting fluency" at bounding box center [757, 251] width 567 height 78
click at [513, 260] on input "To build handwriting fluency" at bounding box center [503, 250] width 19 height 19
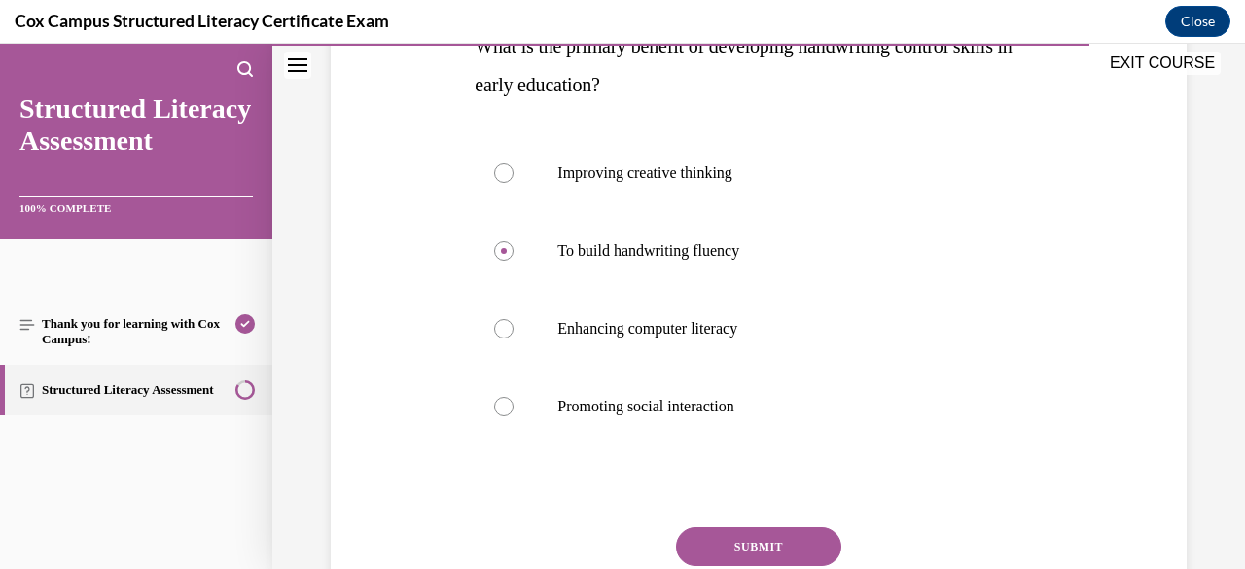
click at [772, 555] on button "SUBMIT" at bounding box center [758, 546] width 165 height 39
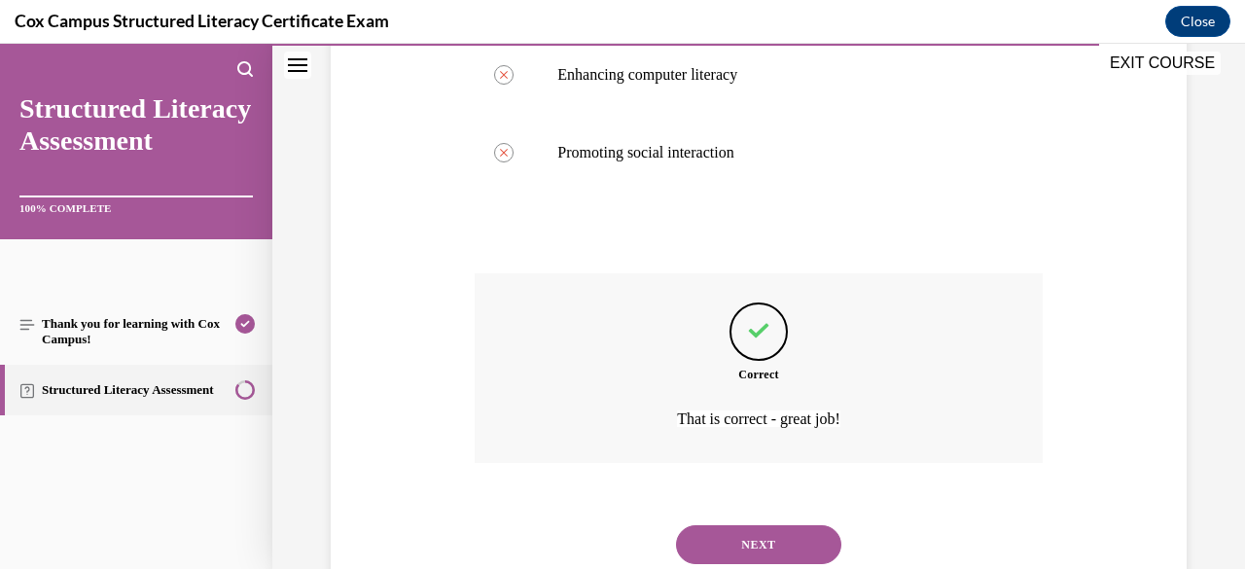
scroll to position [660, 0]
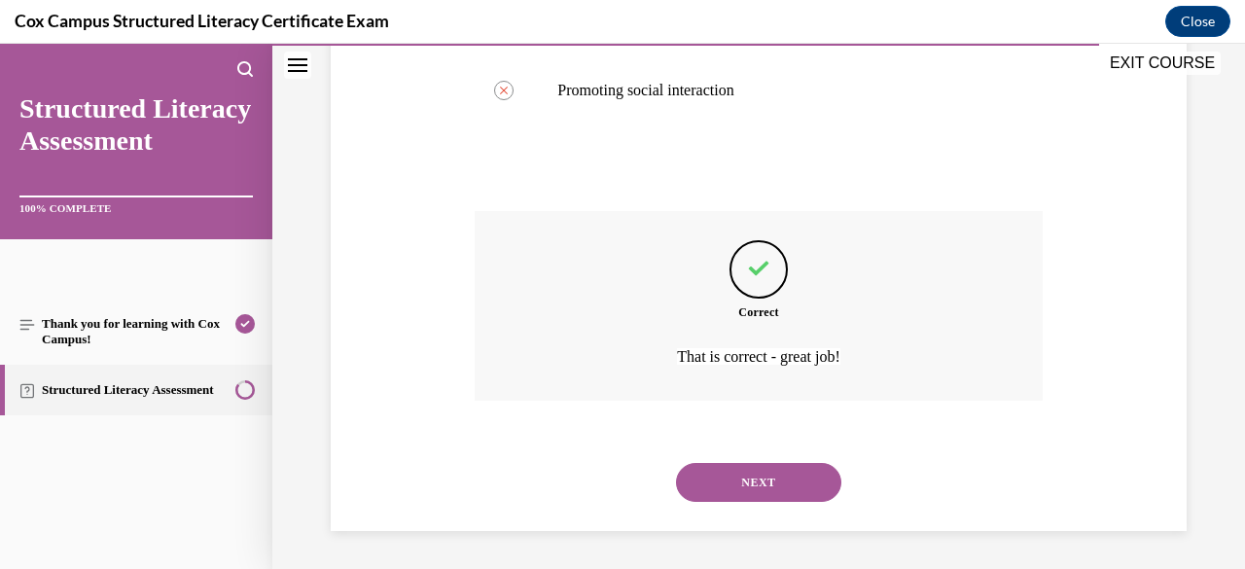
click at [778, 499] on button "NEXT" at bounding box center [758, 482] width 165 height 39
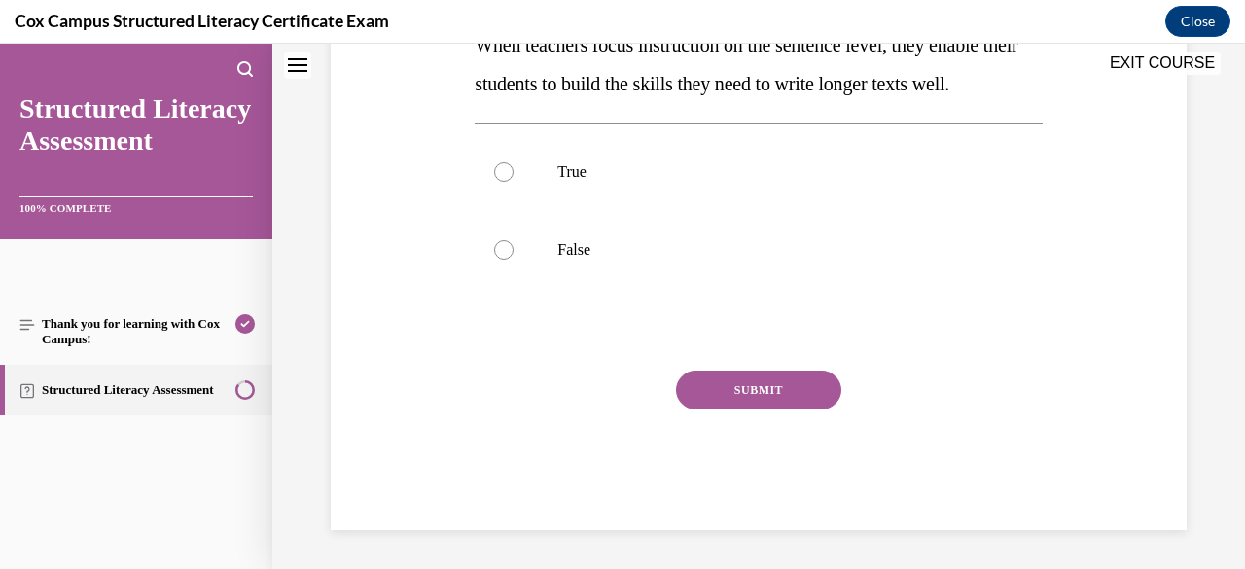
scroll to position [0, 0]
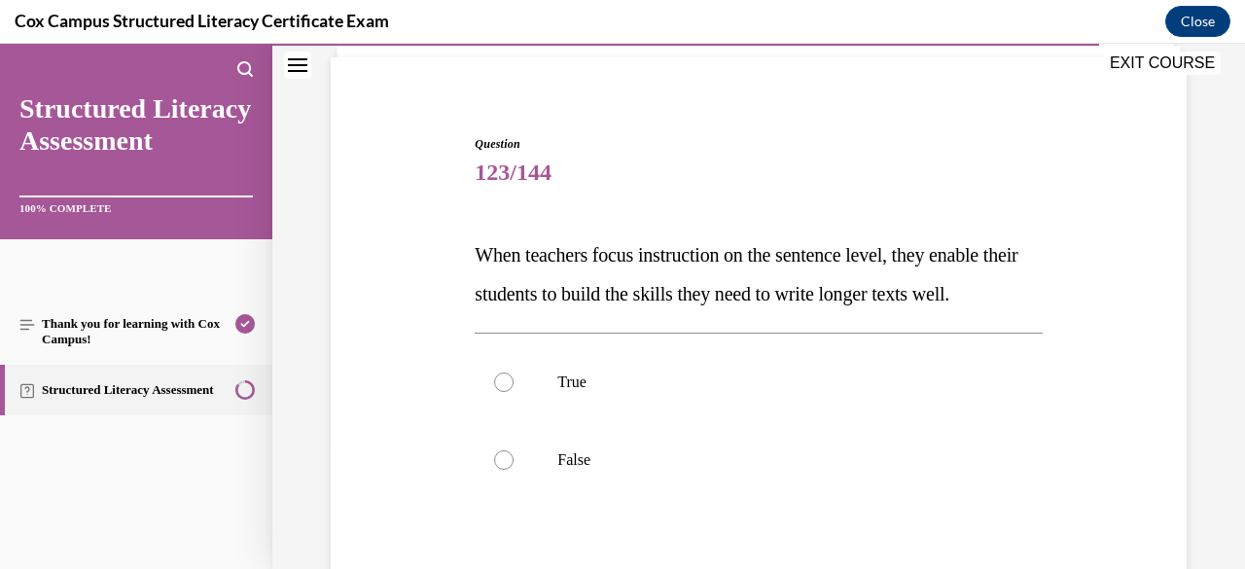
click at [786, 421] on label "True" at bounding box center [757, 382] width 567 height 78
click at [513, 392] on input "True" at bounding box center [503, 381] width 19 height 19
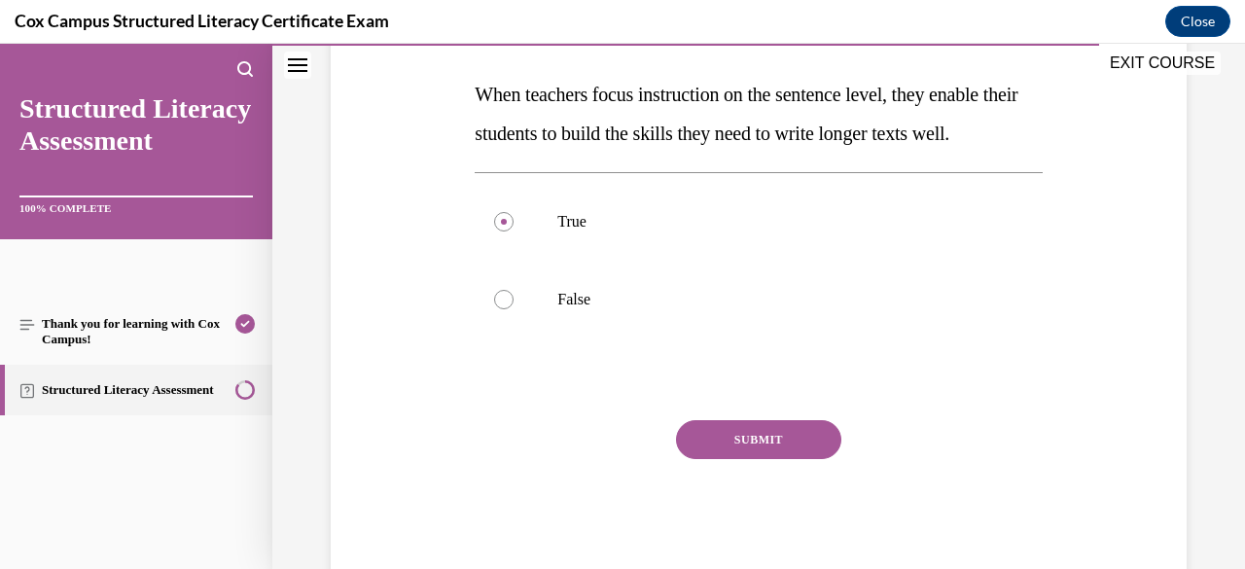
click at [797, 459] on button "SUBMIT" at bounding box center [758, 439] width 165 height 39
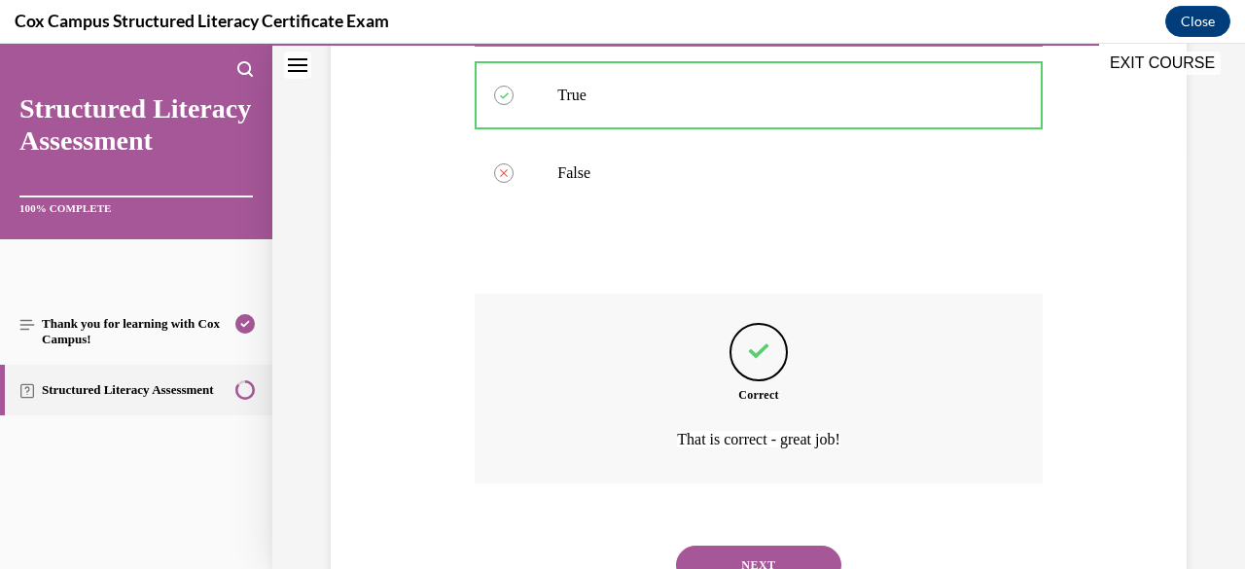
scroll to position [544, 0]
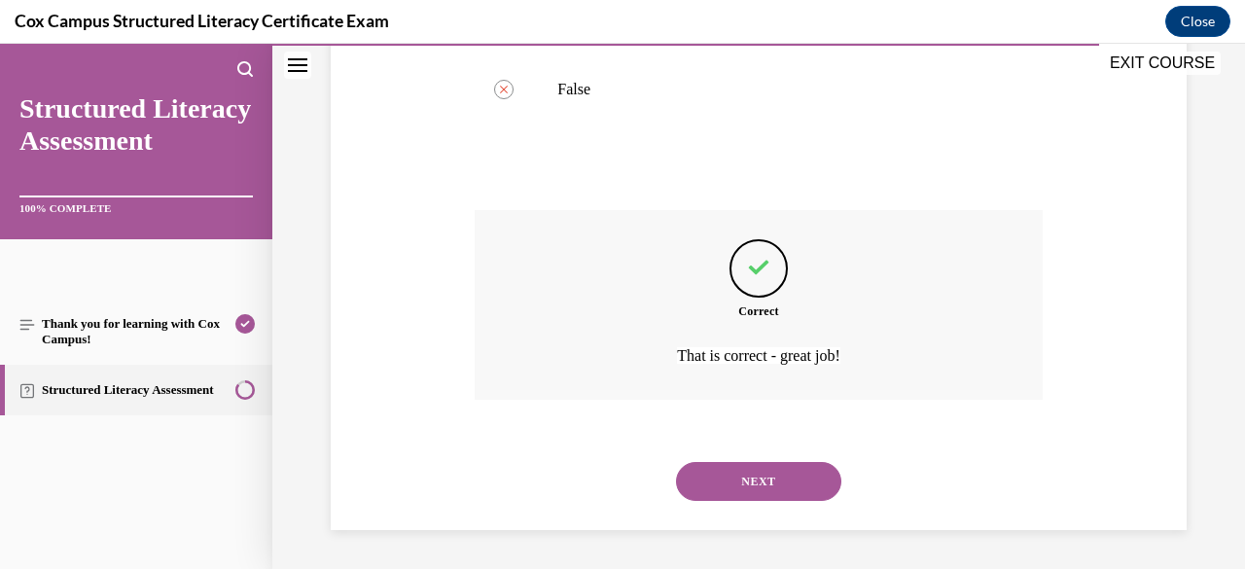
click at [785, 484] on button "NEXT" at bounding box center [758, 481] width 165 height 39
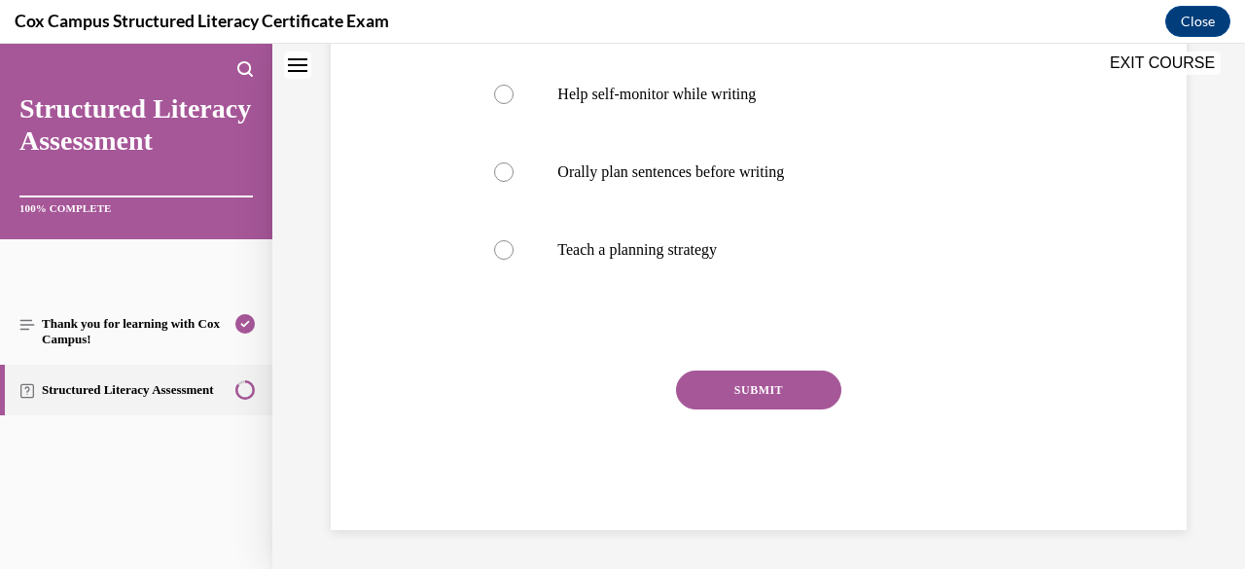
scroll to position [0, 0]
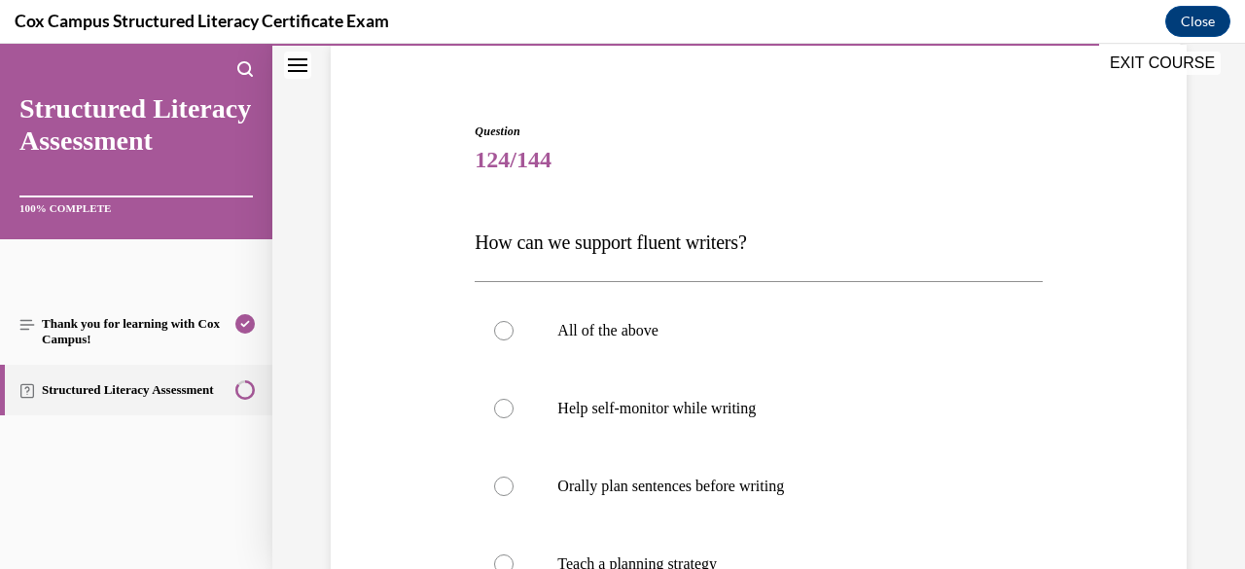
click at [826, 346] on label "All of the above" at bounding box center [757, 331] width 567 height 78
click at [513, 340] on input "All of the above" at bounding box center [503, 330] width 19 height 19
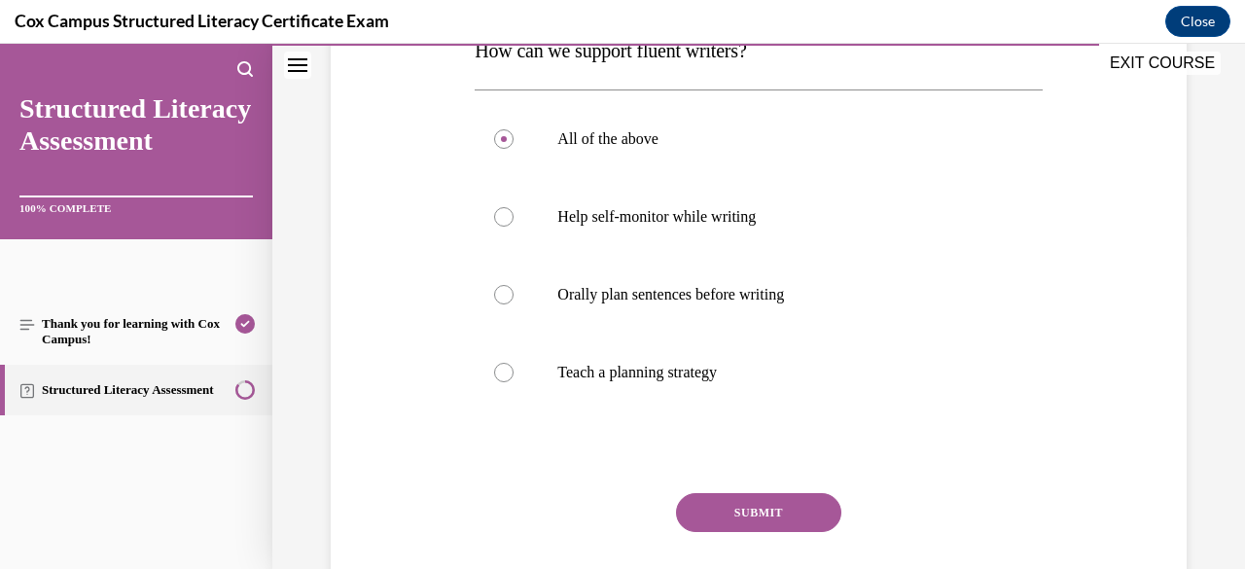
click at [788, 526] on button "SUBMIT" at bounding box center [758, 512] width 165 height 39
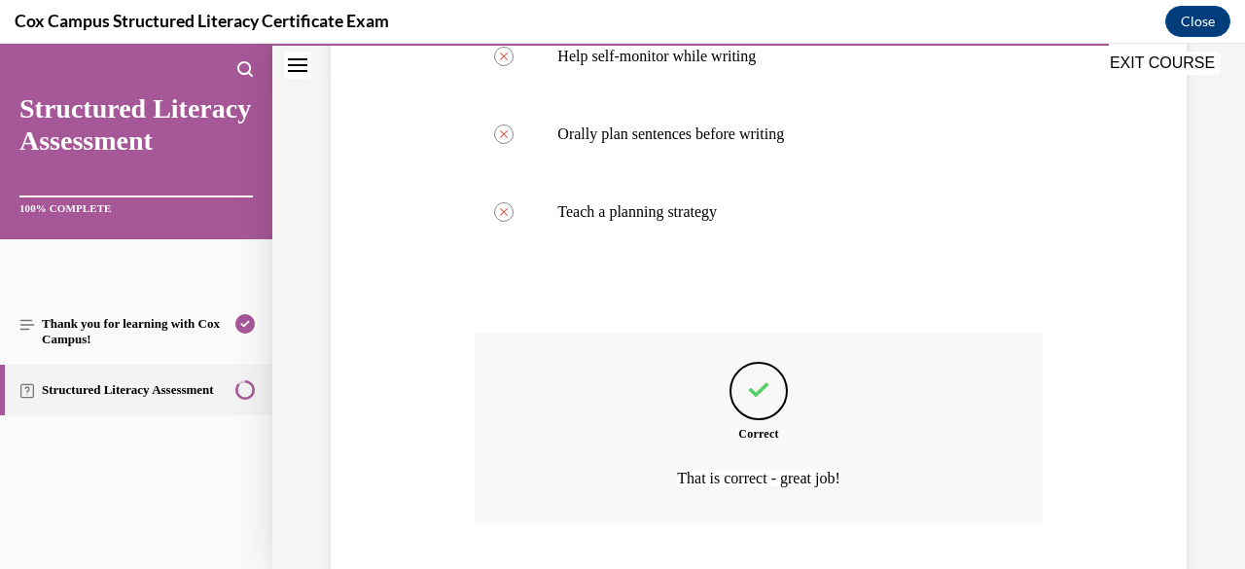
scroll to position [621, 0]
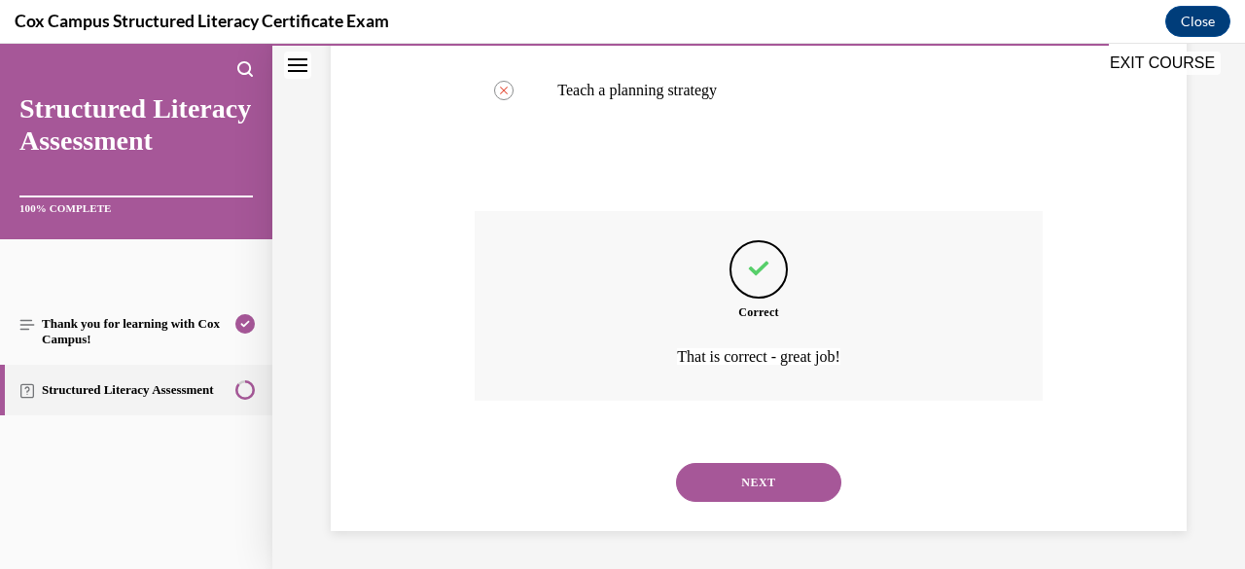
click at [790, 497] on button "NEXT" at bounding box center [758, 482] width 165 height 39
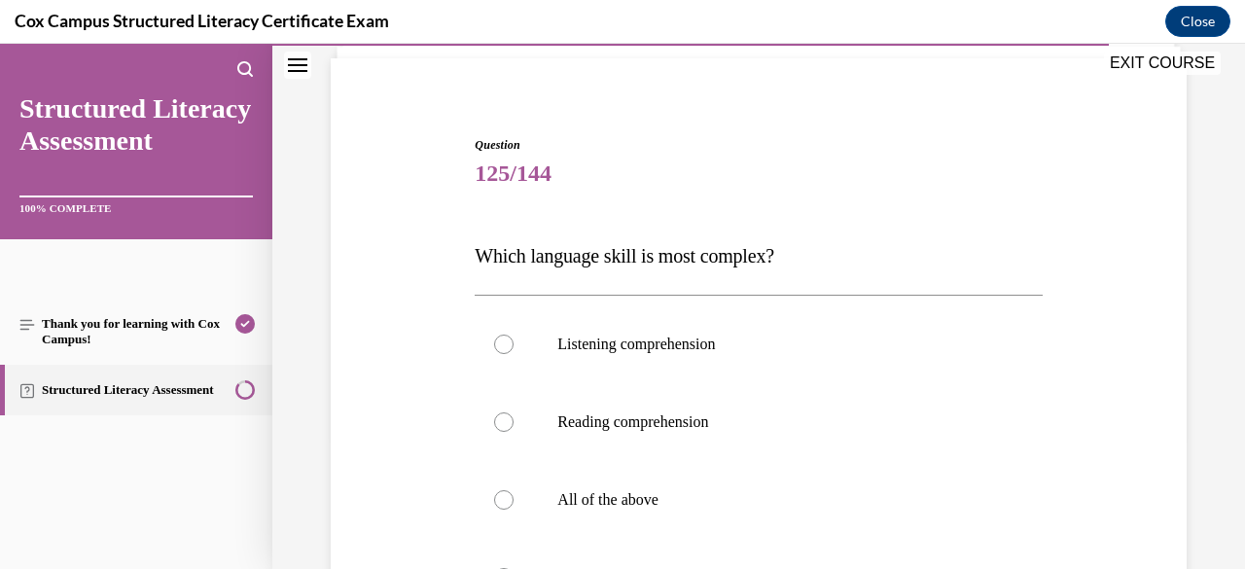
scroll to position [287, 0]
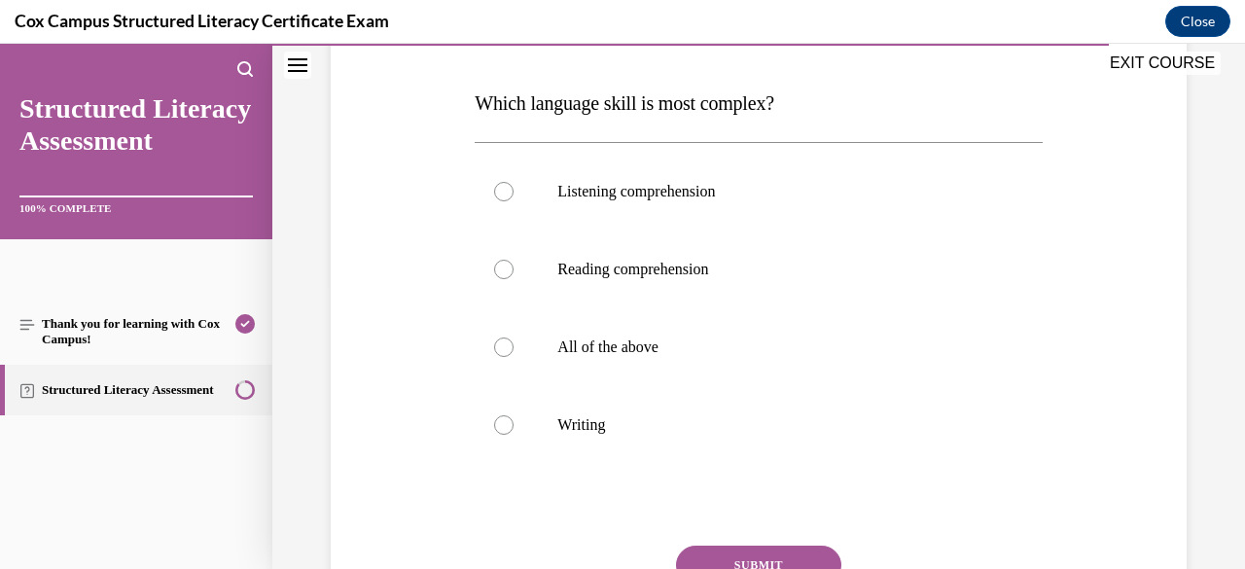
click at [714, 434] on label "Writing" at bounding box center [757, 425] width 567 height 78
click at [513, 434] on input "Writing" at bounding box center [503, 424] width 19 height 19
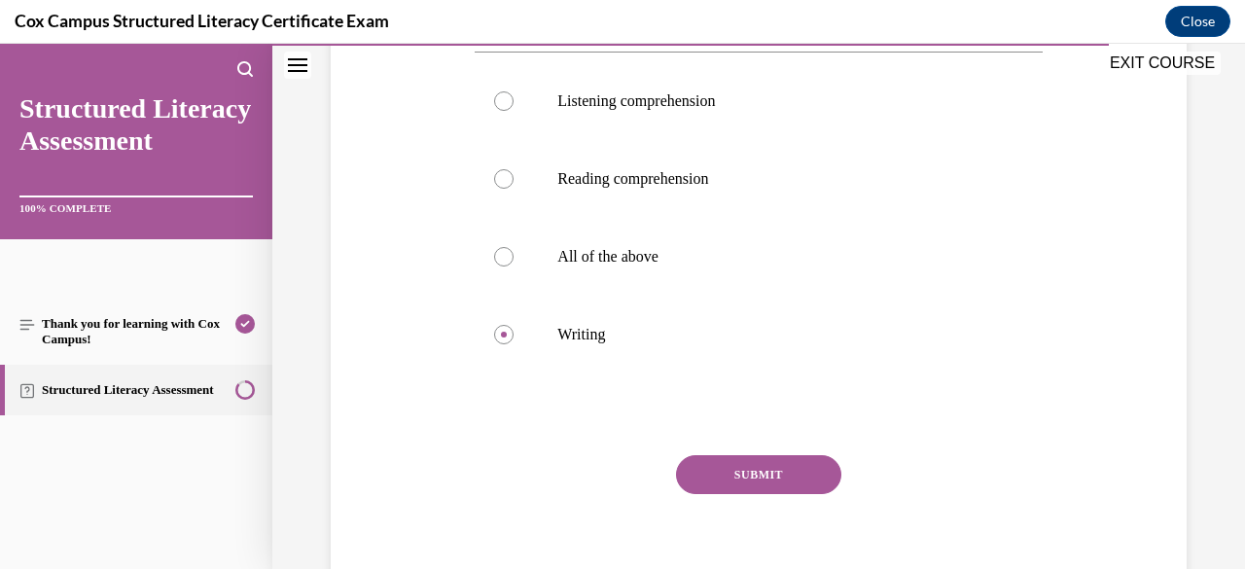
click at [791, 474] on button "SUBMIT" at bounding box center [758, 474] width 165 height 39
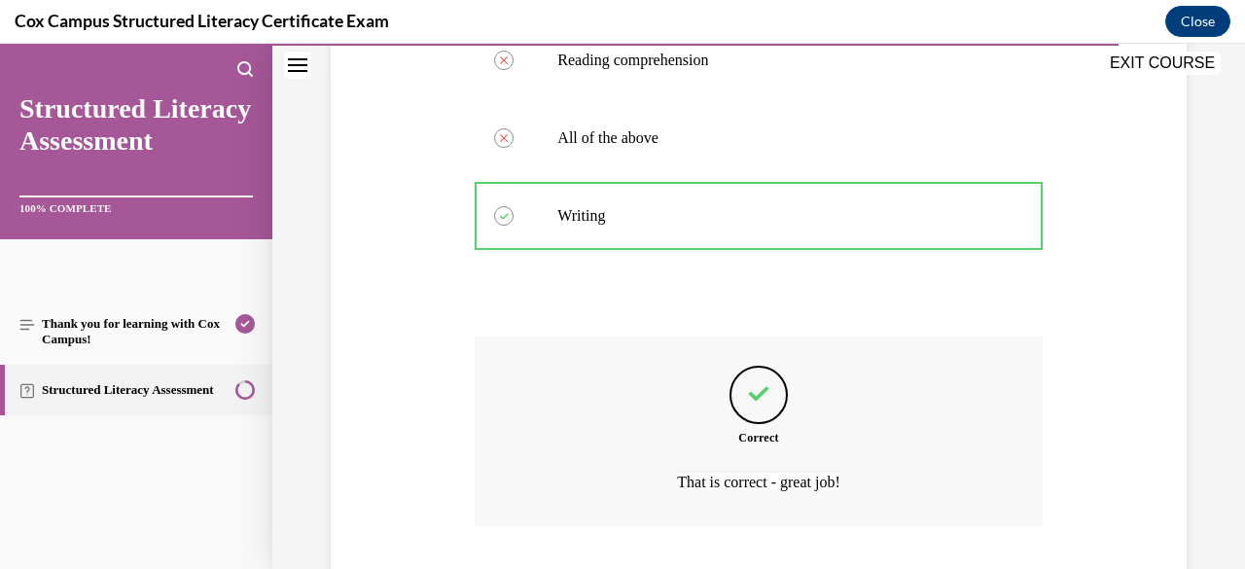
scroll to position [621, 0]
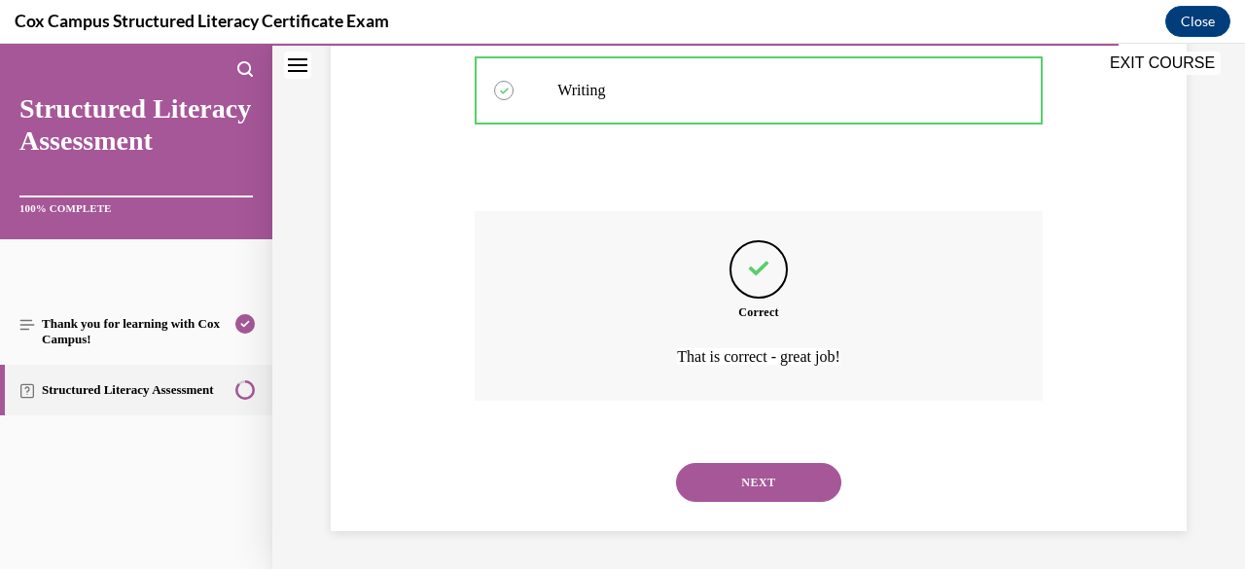
click at [781, 482] on button "NEXT" at bounding box center [758, 482] width 165 height 39
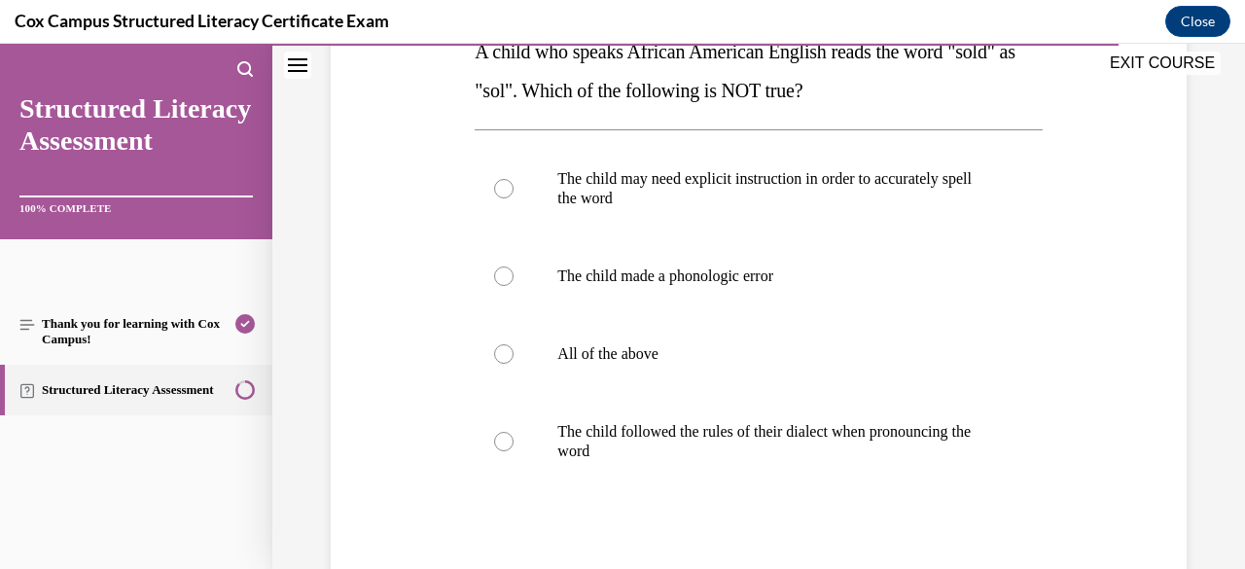
scroll to position [355, 0]
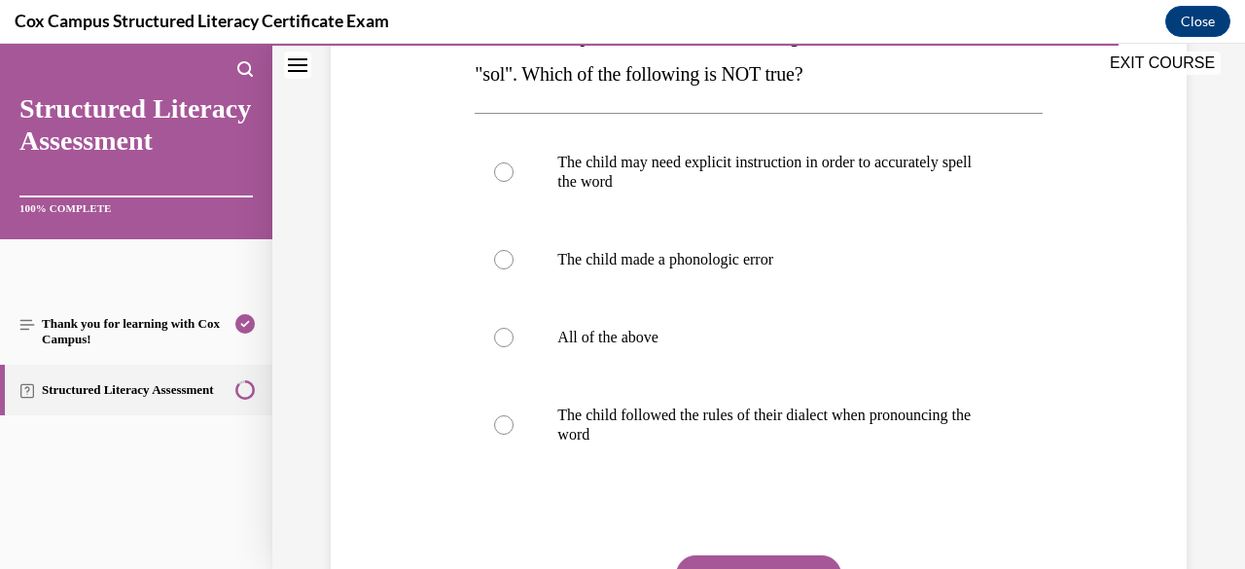
click at [761, 264] on p "The child made a phonologic error" at bounding box center [775, 259] width 436 height 19
click at [513, 264] on input "The child made a phonologic error" at bounding box center [503, 259] width 19 height 19
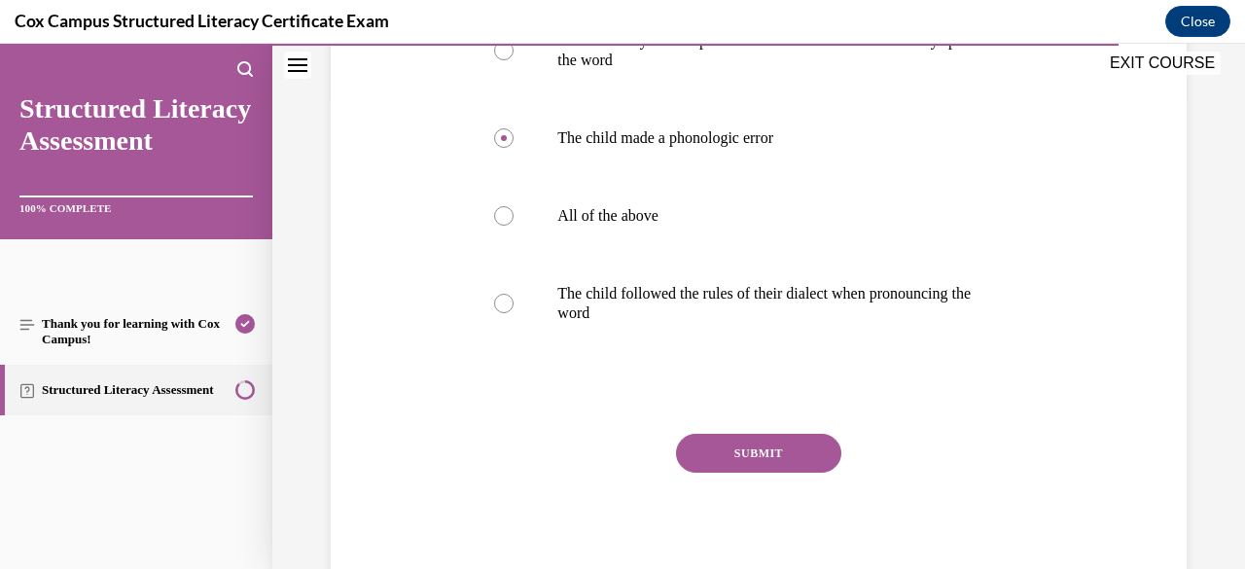
click at [791, 455] on button "SUBMIT" at bounding box center [758, 453] width 165 height 39
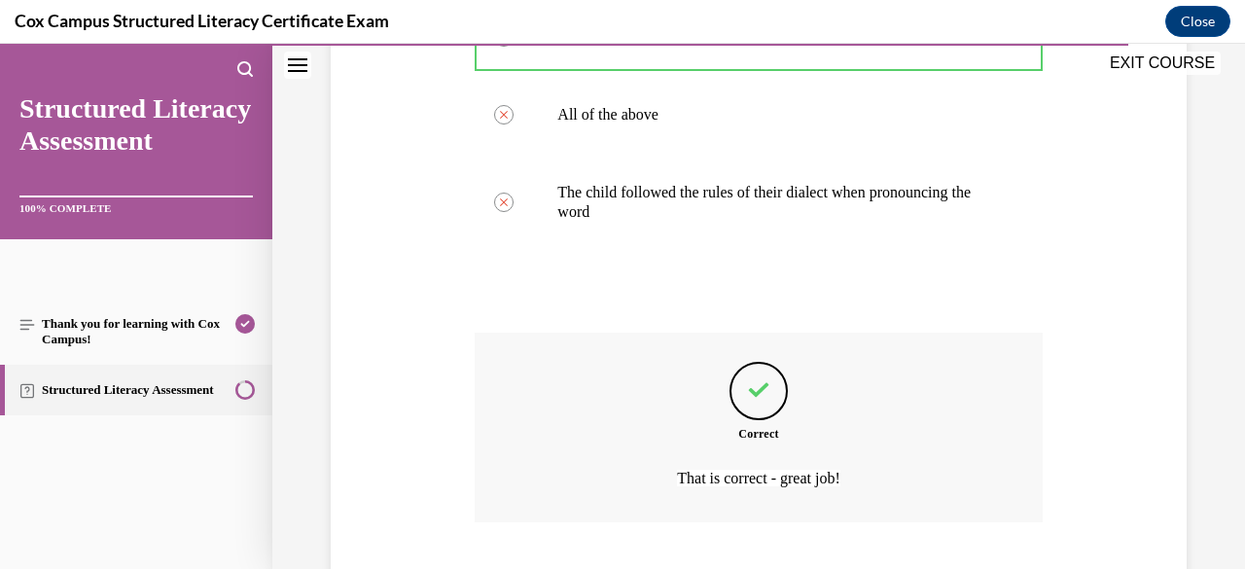
scroll to position [699, 0]
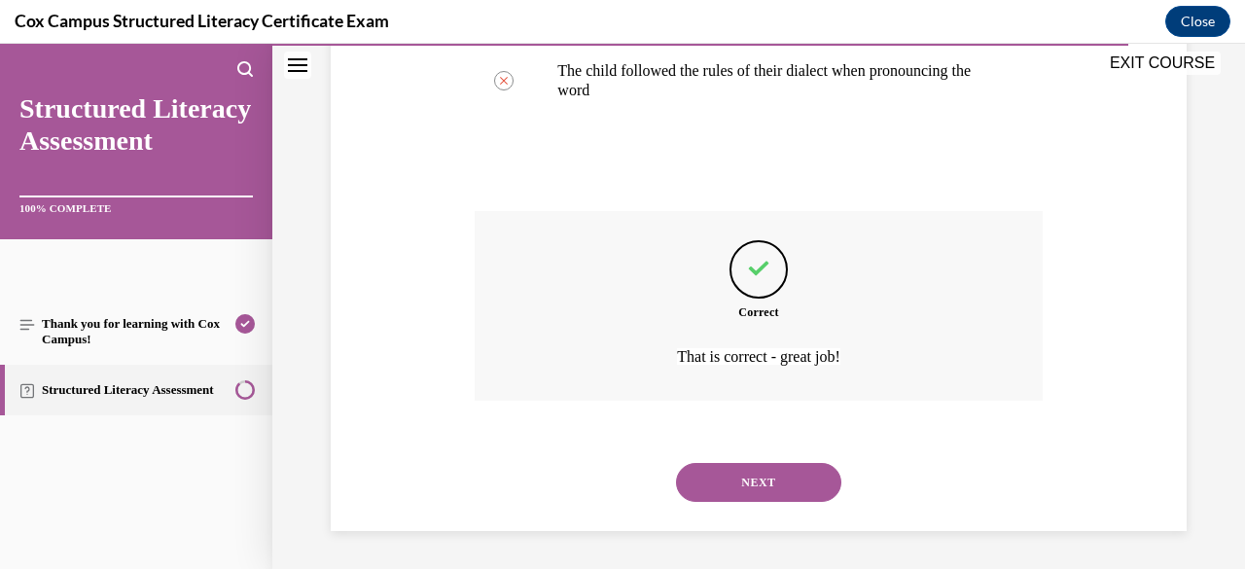
click at [780, 489] on button "NEXT" at bounding box center [758, 482] width 165 height 39
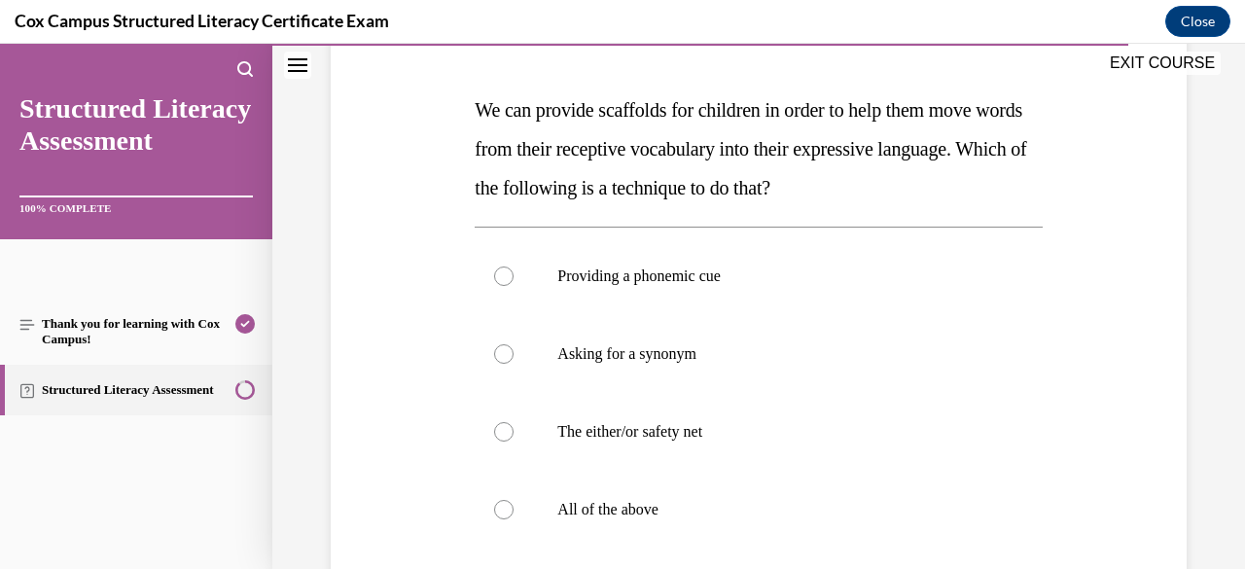
scroll to position [368, 0]
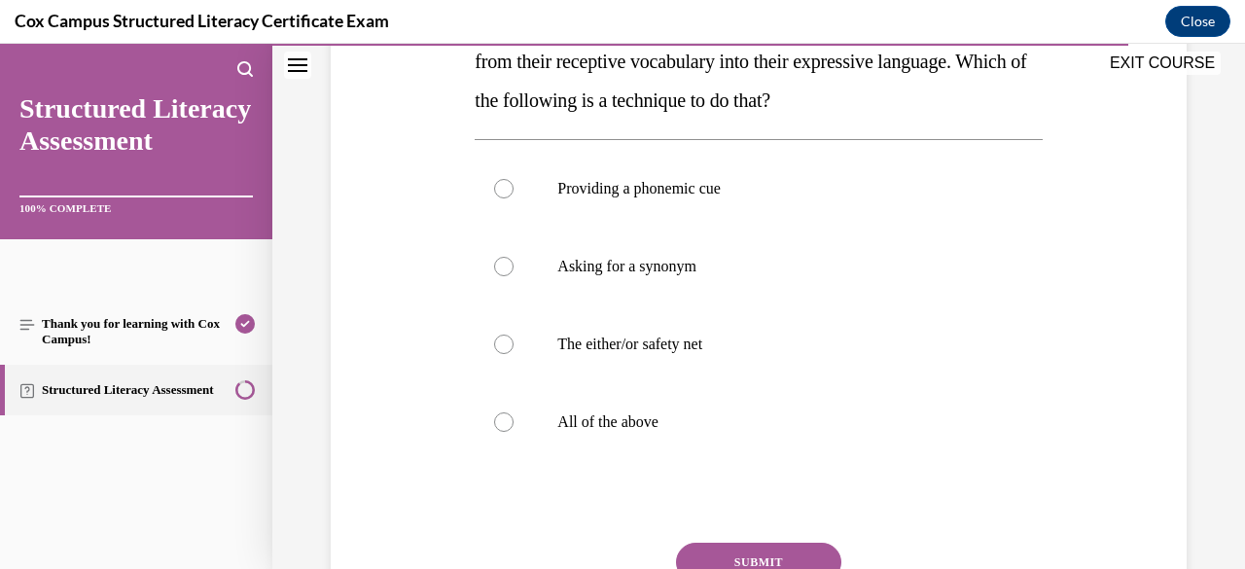
click at [656, 432] on label "All of the above" at bounding box center [757, 422] width 567 height 78
click at [513, 432] on input "All of the above" at bounding box center [503, 421] width 19 height 19
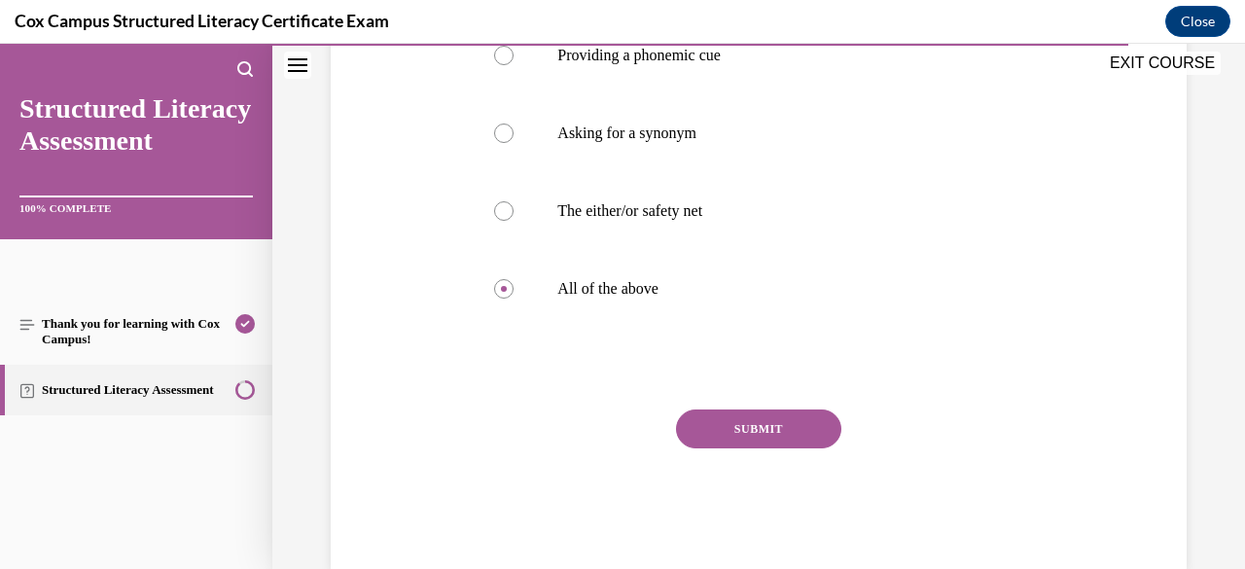
click at [776, 436] on button "SUBMIT" at bounding box center [758, 428] width 165 height 39
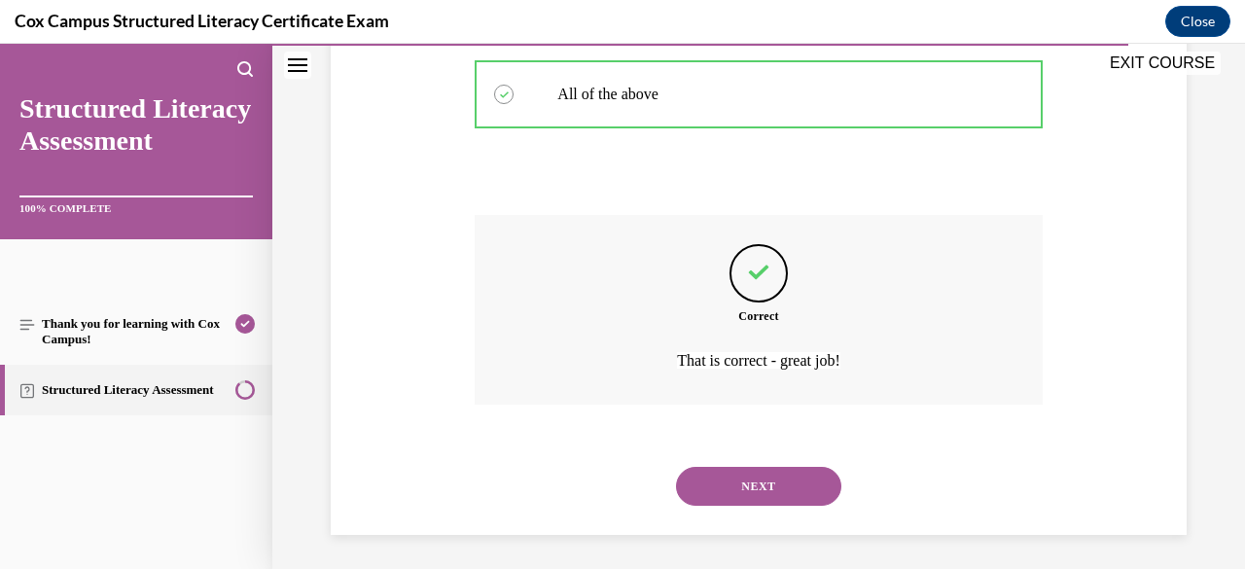
scroll to position [699, 0]
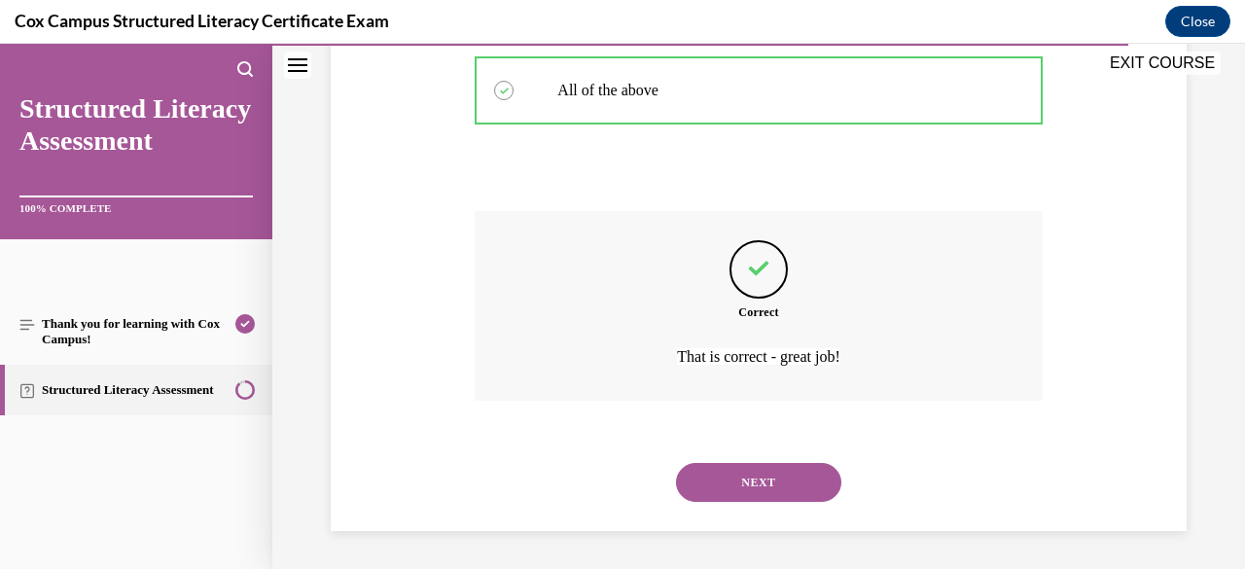
click at [763, 487] on button "NEXT" at bounding box center [758, 482] width 165 height 39
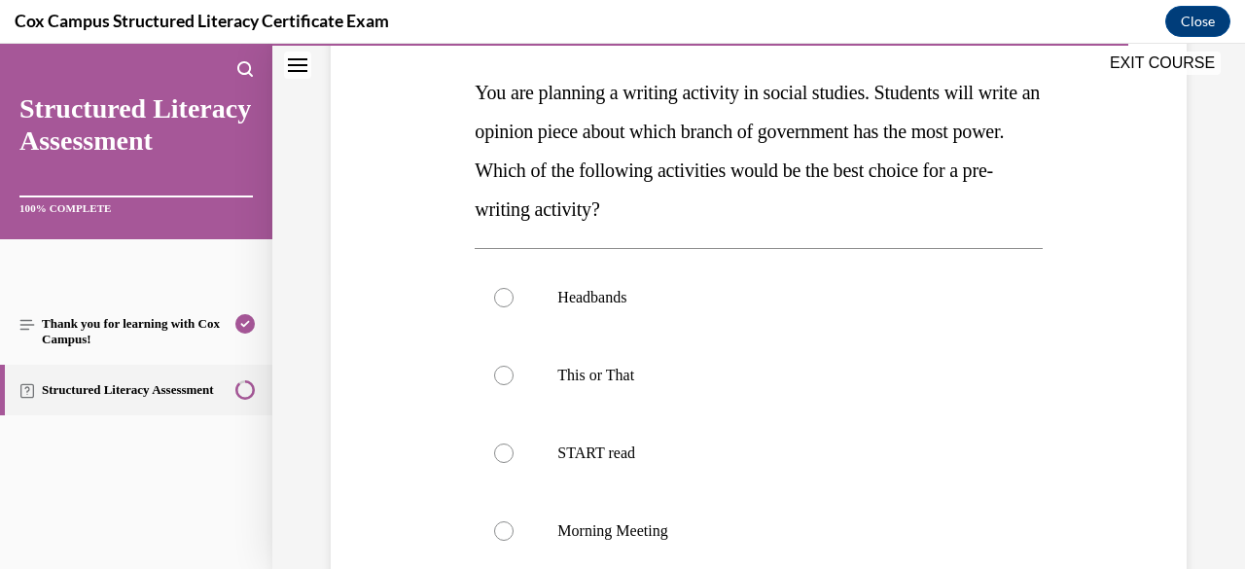
scroll to position [307, 0]
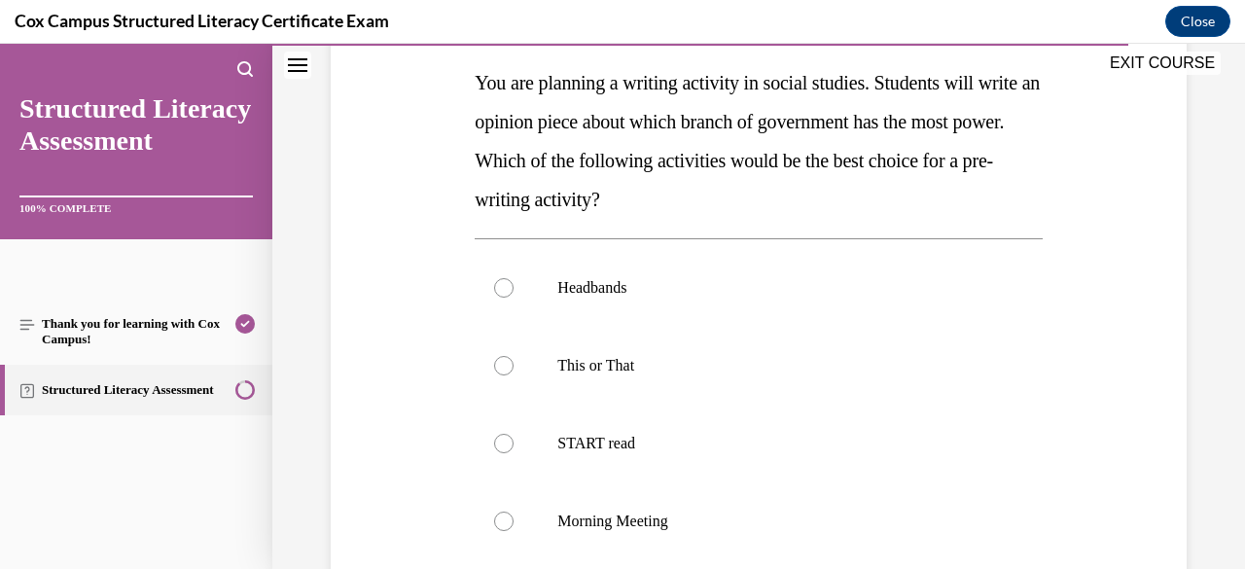
click at [738, 395] on label "This or That" at bounding box center [757, 366] width 567 height 78
click at [513, 375] on input "This or That" at bounding box center [503, 365] width 19 height 19
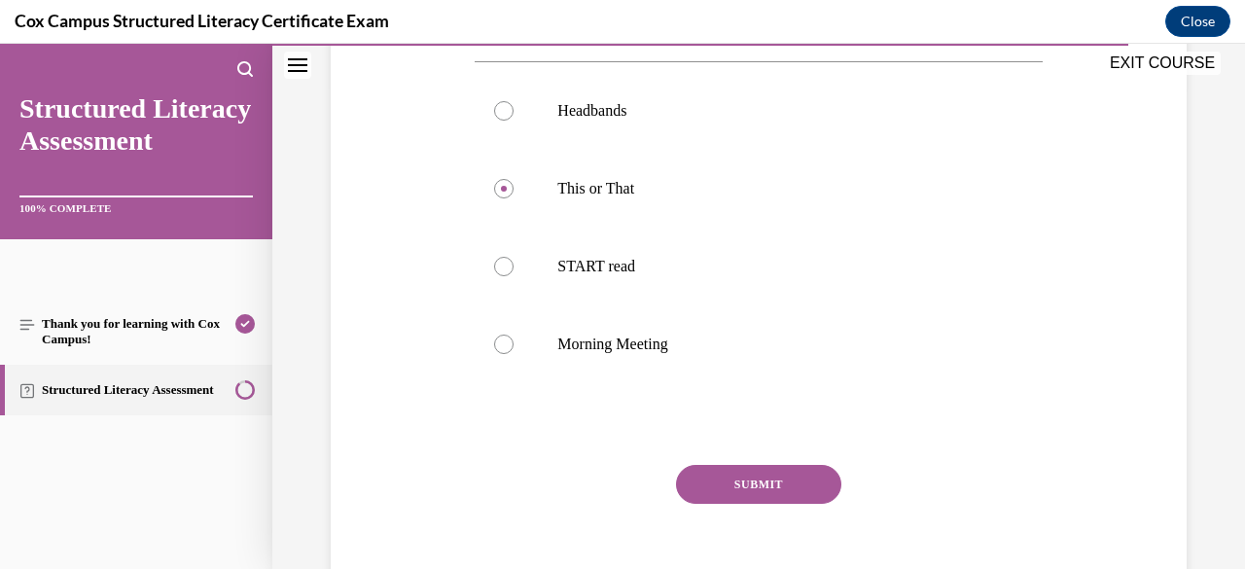
click at [803, 492] on button "SUBMIT" at bounding box center [758, 484] width 165 height 39
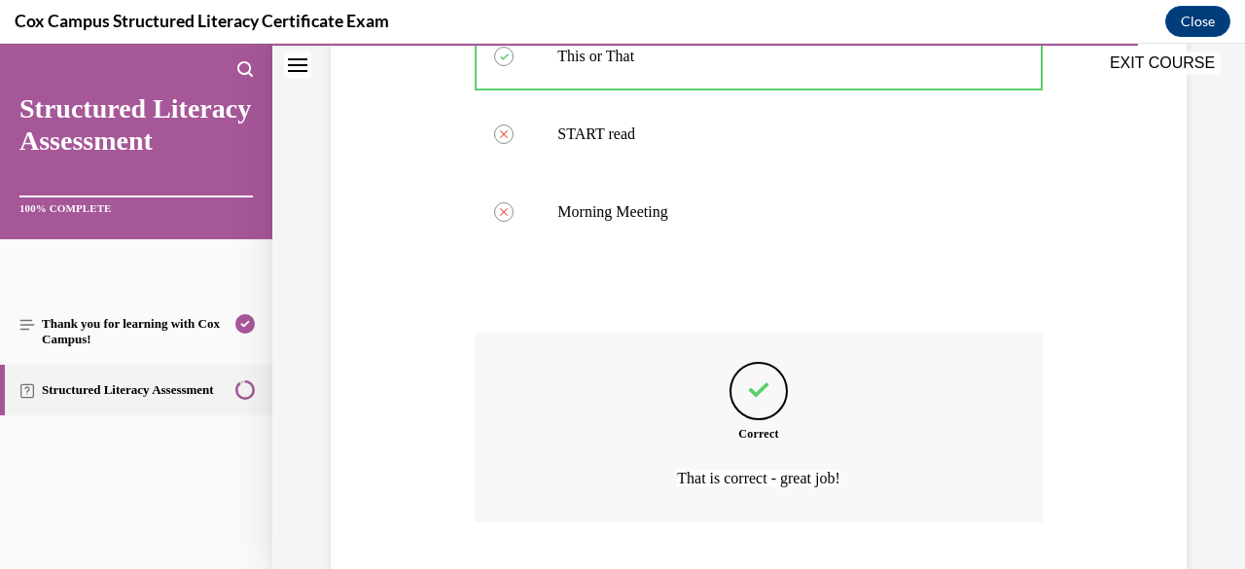
scroll to position [738, 0]
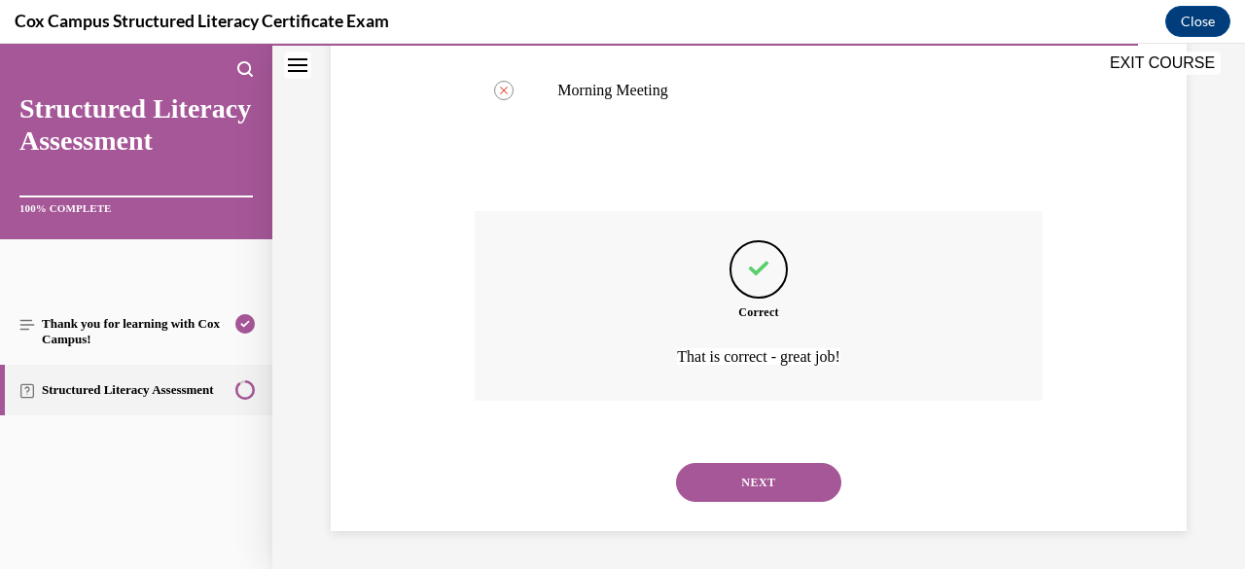
click at [784, 499] on button "NEXT" at bounding box center [758, 482] width 165 height 39
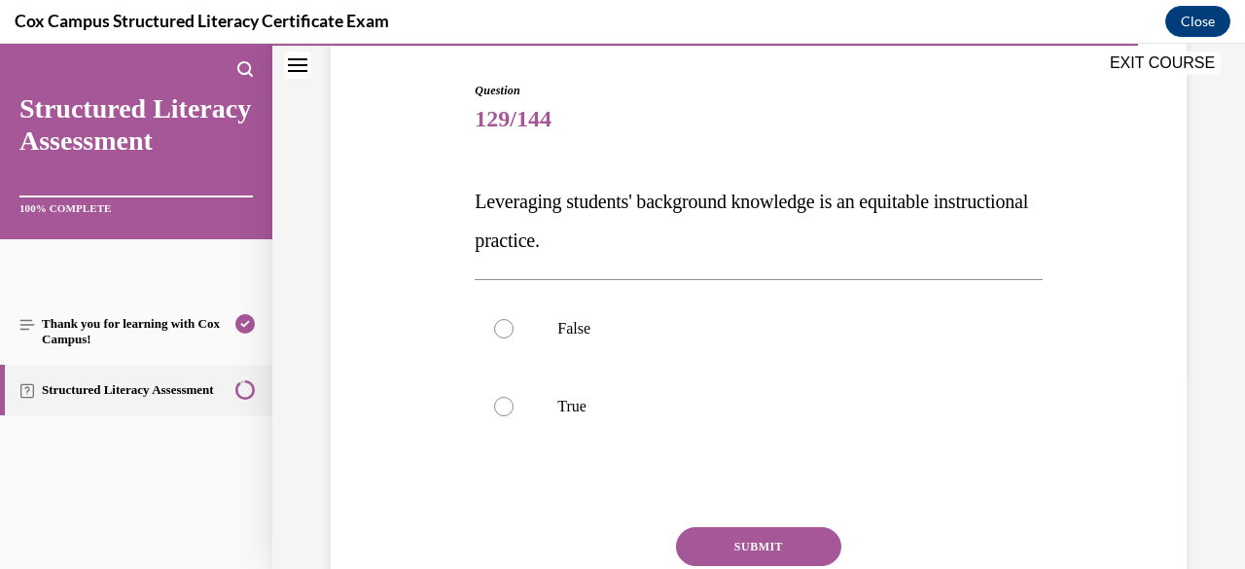
scroll to position [192, 0]
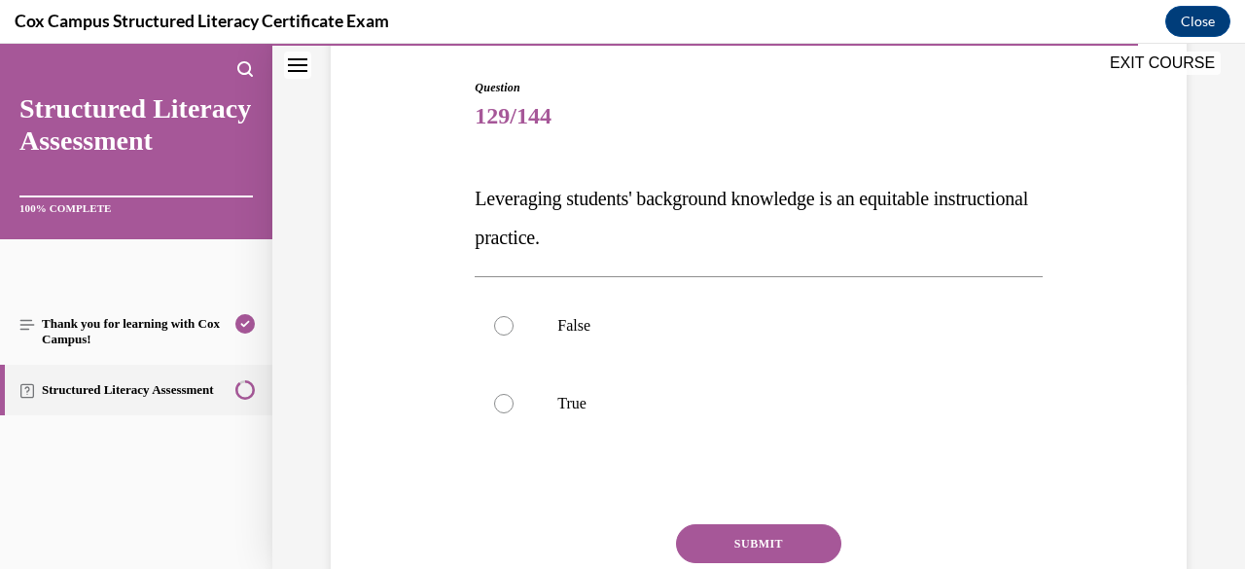
click at [725, 398] on p "True" at bounding box center [775, 403] width 436 height 19
click at [513, 398] on input "True" at bounding box center [503, 403] width 19 height 19
click at [782, 542] on button "SUBMIT" at bounding box center [758, 543] width 165 height 39
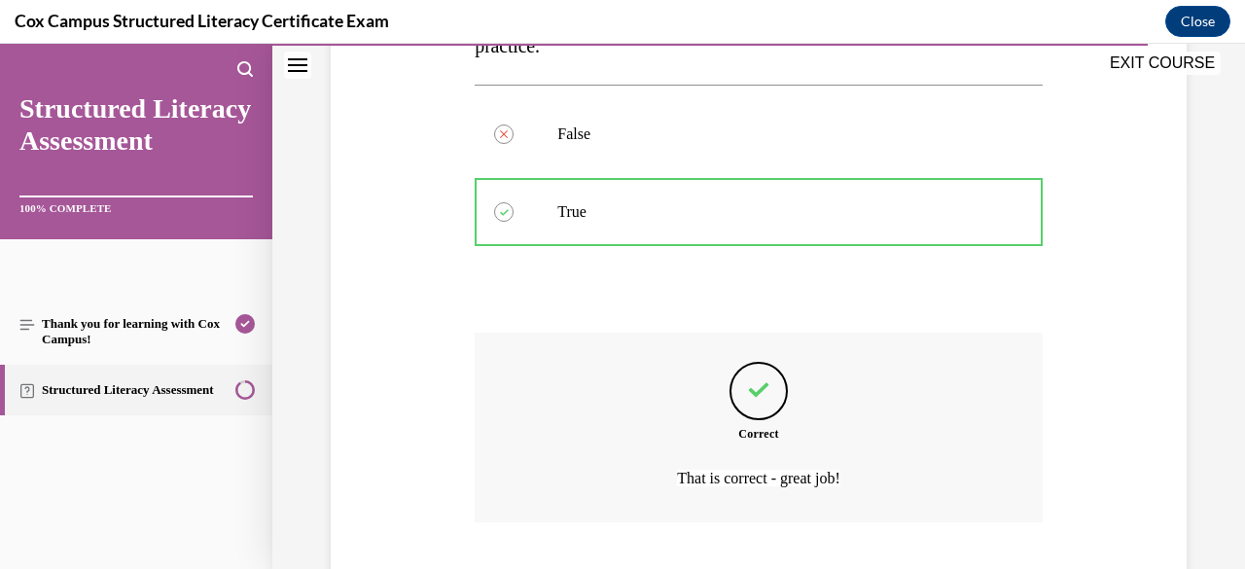
scroll to position [505, 0]
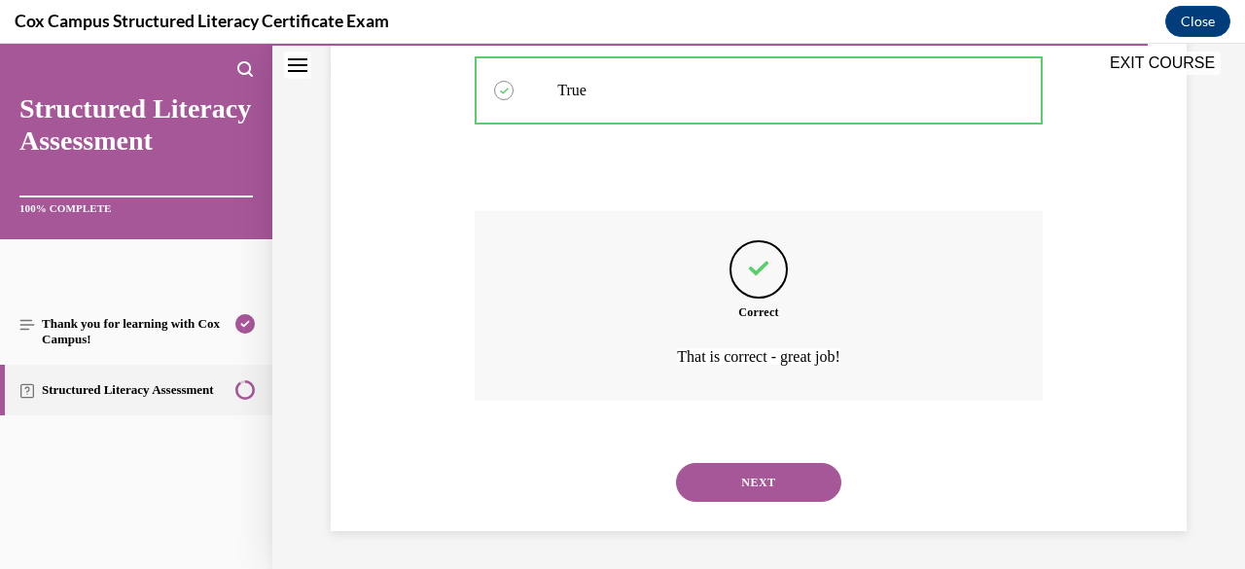
click at [782, 500] on button "NEXT" at bounding box center [758, 482] width 165 height 39
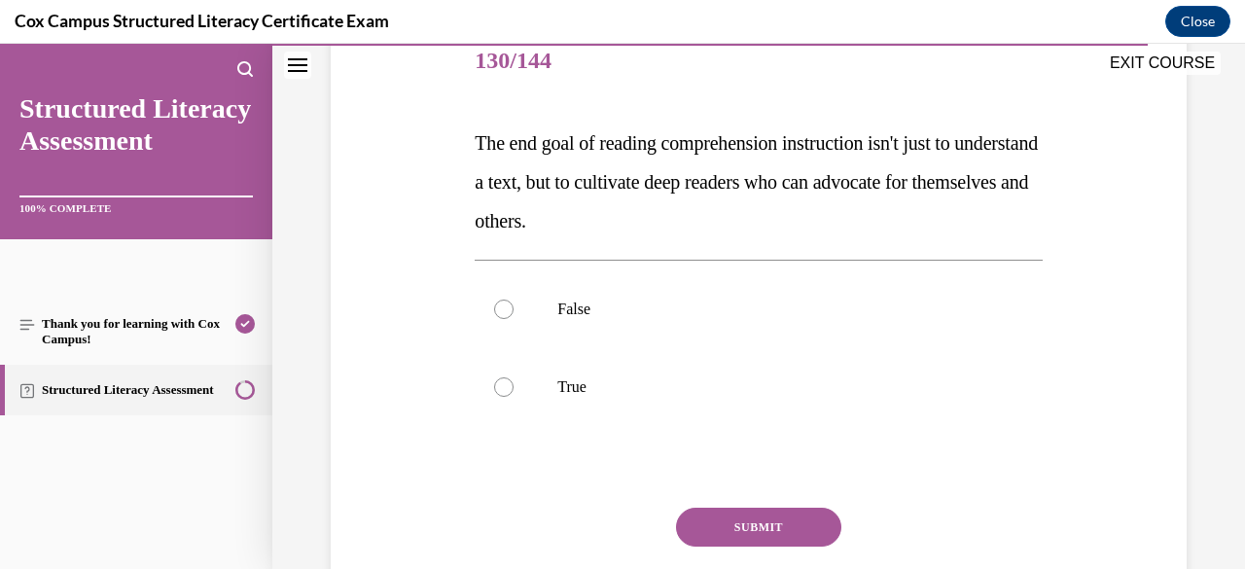
click at [817, 403] on label "True" at bounding box center [757, 387] width 567 height 78
click at [513, 397] on input "True" at bounding box center [503, 386] width 19 height 19
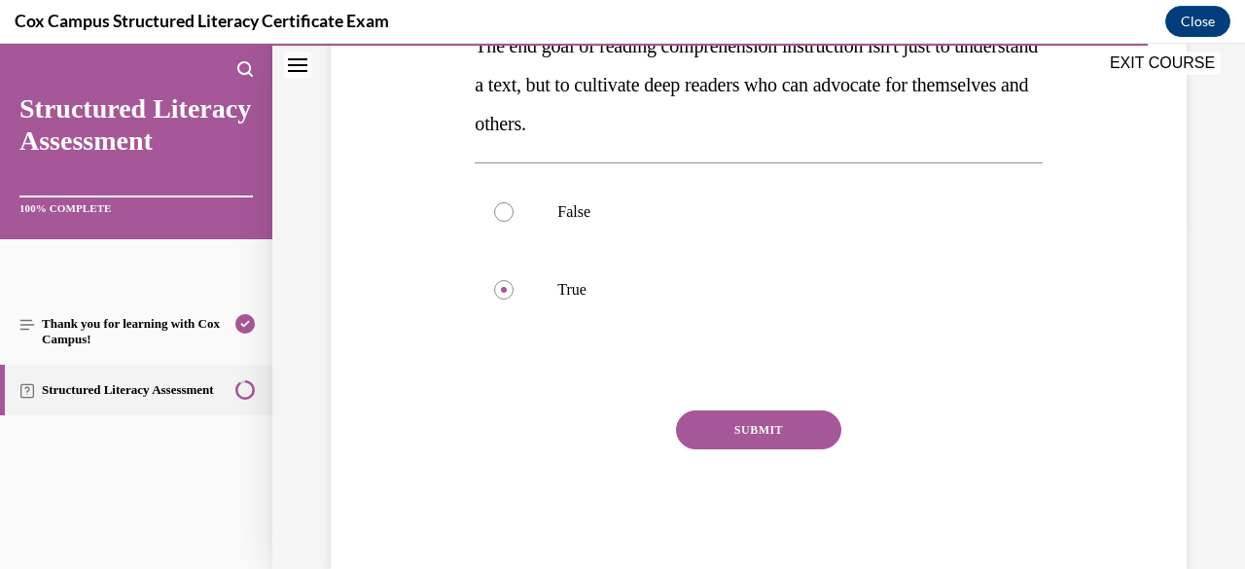
click at [793, 435] on button "SUBMIT" at bounding box center [758, 429] width 165 height 39
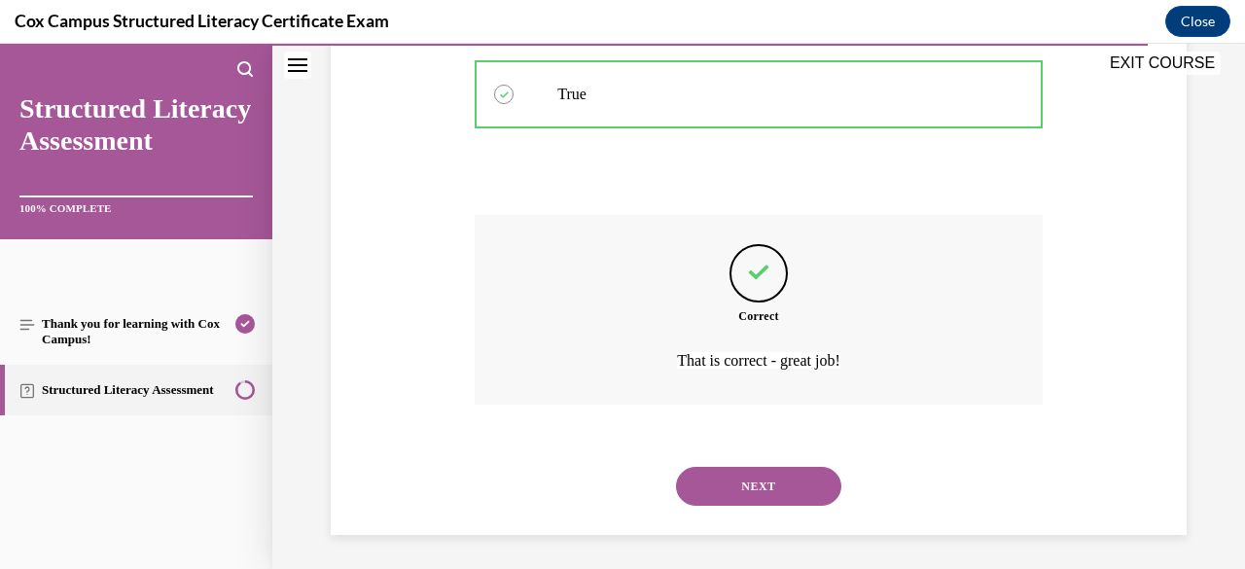
scroll to position [544, 0]
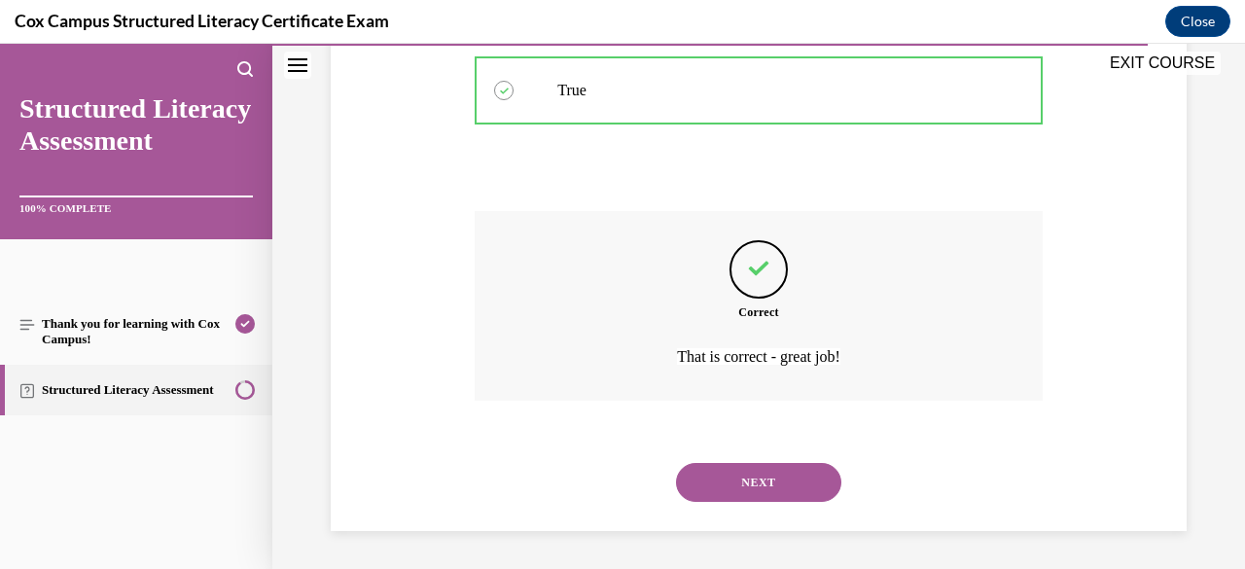
click at [789, 498] on button "NEXT" at bounding box center [758, 482] width 165 height 39
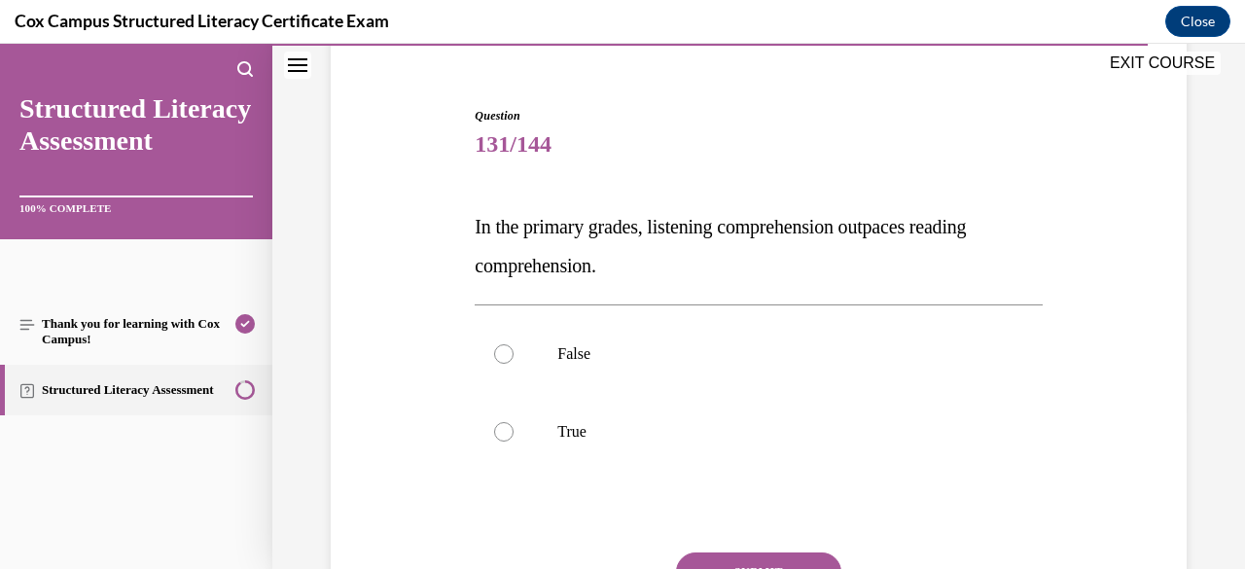
scroll to position [164, 0]
click at [772, 430] on p "True" at bounding box center [775, 430] width 436 height 19
click at [513, 430] on input "True" at bounding box center [503, 430] width 19 height 19
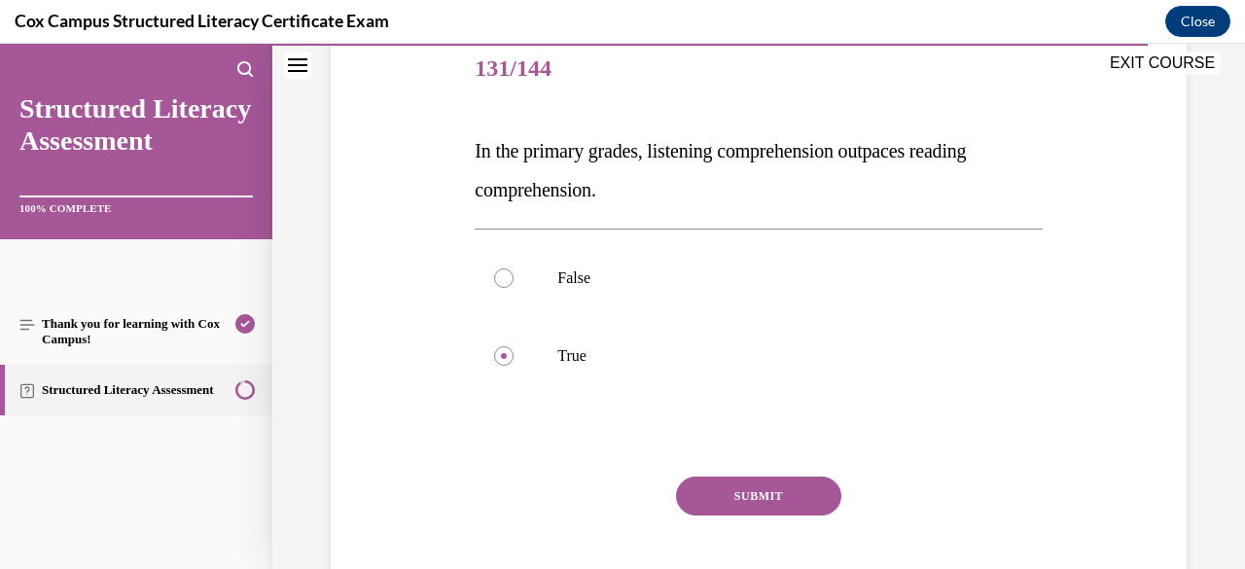
click at [792, 503] on button "SUBMIT" at bounding box center [758, 495] width 165 height 39
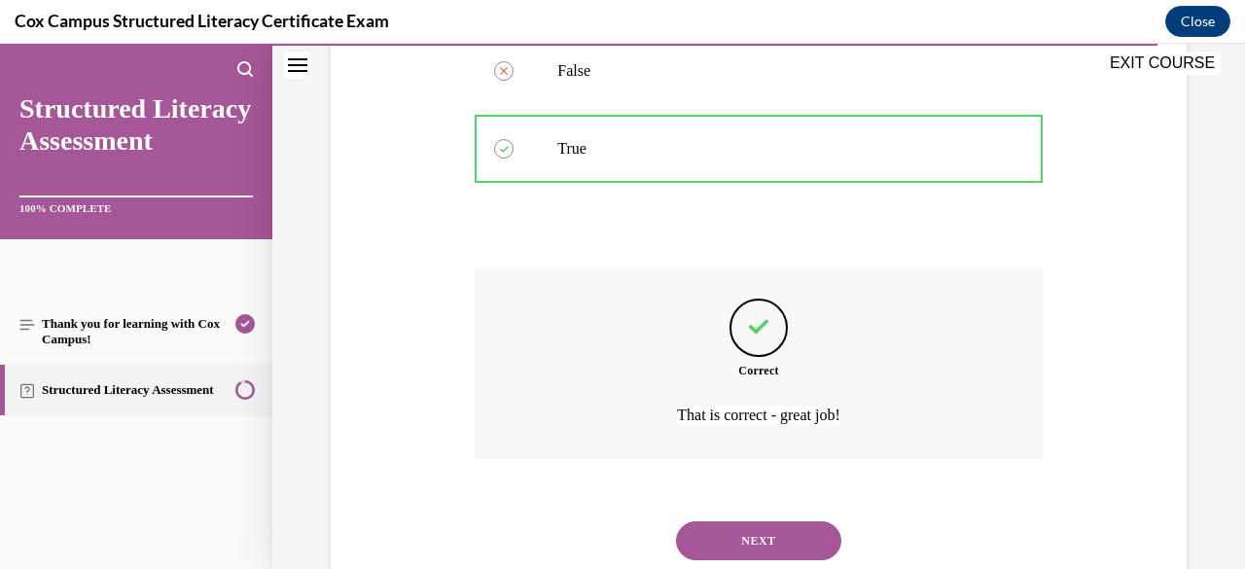
scroll to position [505, 0]
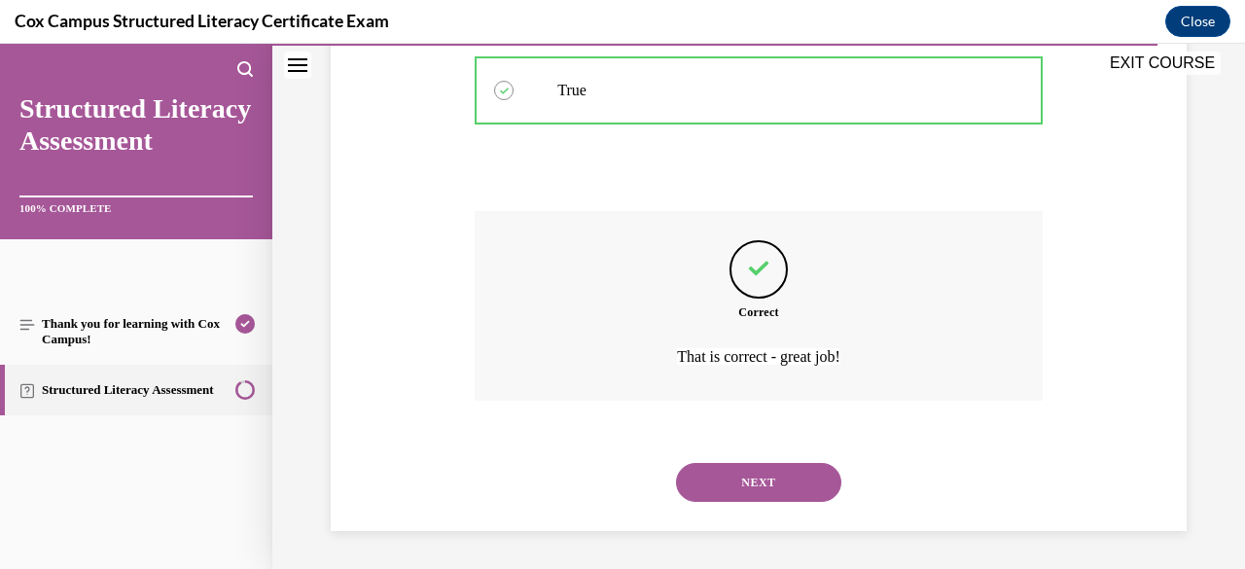
click at [780, 495] on button "NEXT" at bounding box center [758, 482] width 165 height 39
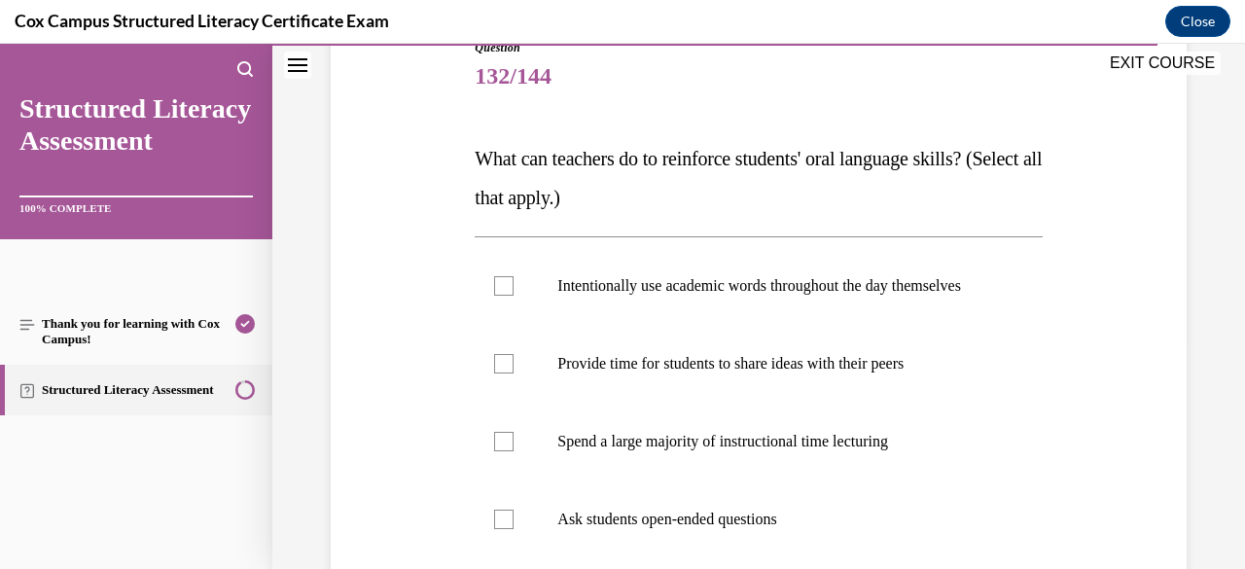
scroll to position [242, 0]
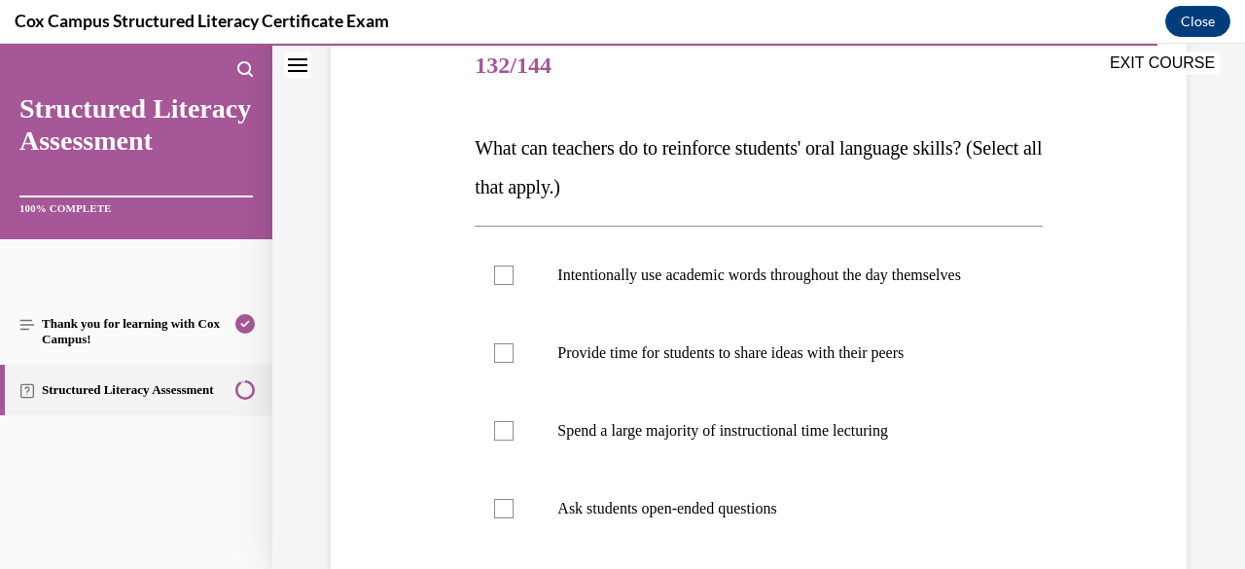
click at [840, 311] on label "Intentionally use academic words throughout the day themselves" at bounding box center [757, 275] width 567 height 78
click at [513, 285] on input "Intentionally use academic words throughout the day themselves" at bounding box center [503, 274] width 19 height 19
click at [809, 363] on p "Provide time for students to share ideas with their peers" at bounding box center [775, 352] width 436 height 19
click at [513, 363] on input "Provide time for students to share ideas with their peers" at bounding box center [503, 352] width 19 height 19
click at [771, 518] on p "Ask students open-ended questions" at bounding box center [775, 508] width 436 height 19
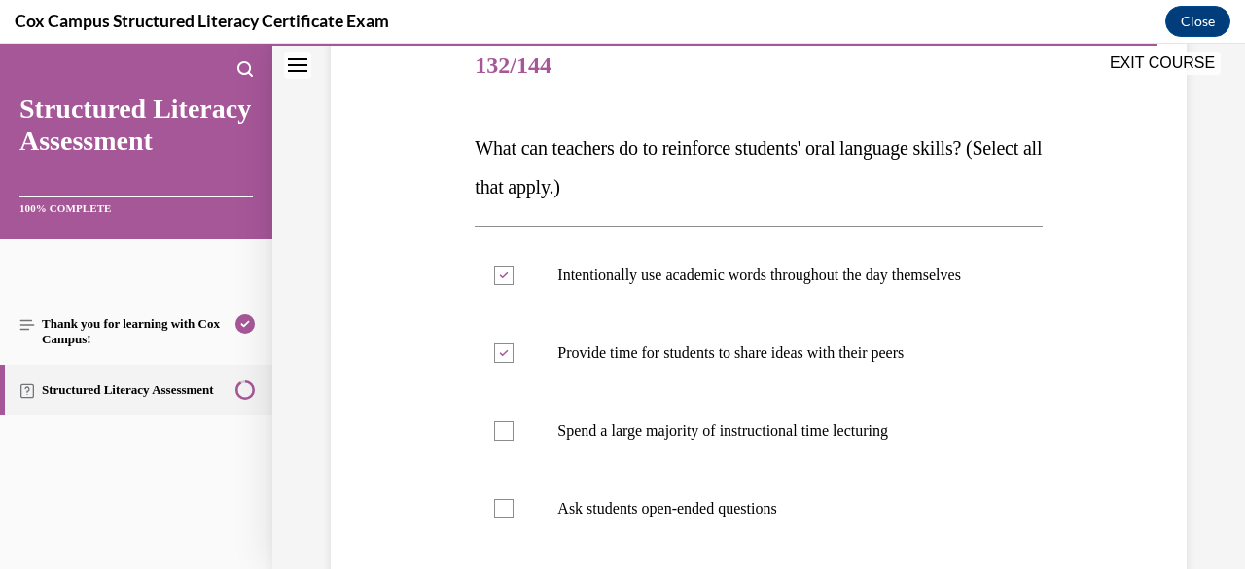
click at [513, 518] on input "Ask students open-ended questions" at bounding box center [503, 508] width 19 height 19
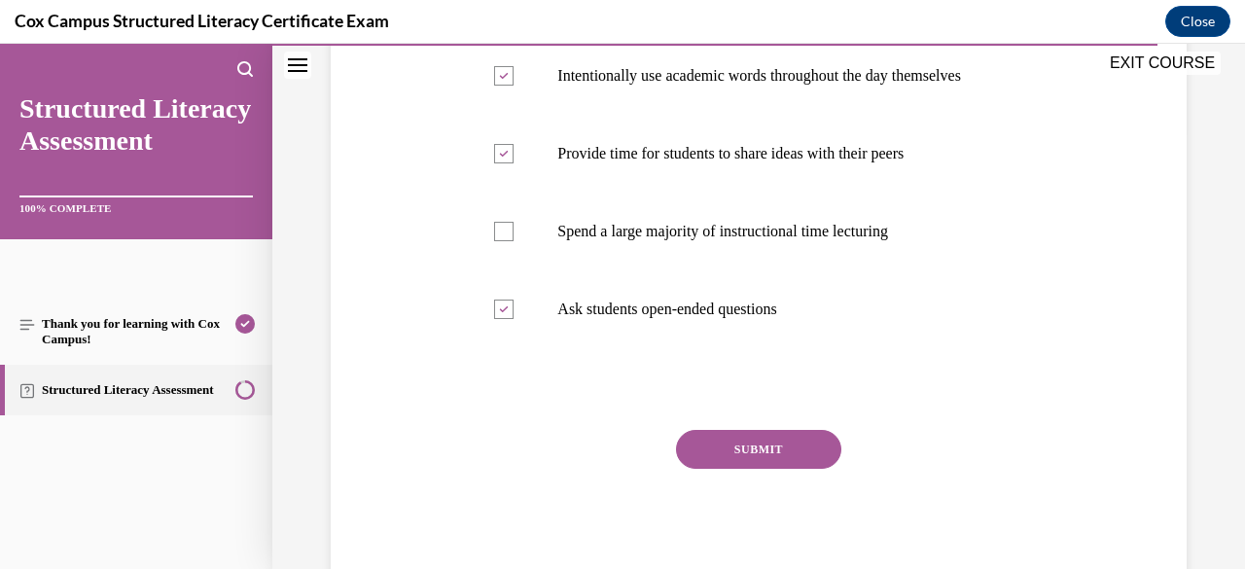
click at [785, 469] on button "SUBMIT" at bounding box center [758, 449] width 165 height 39
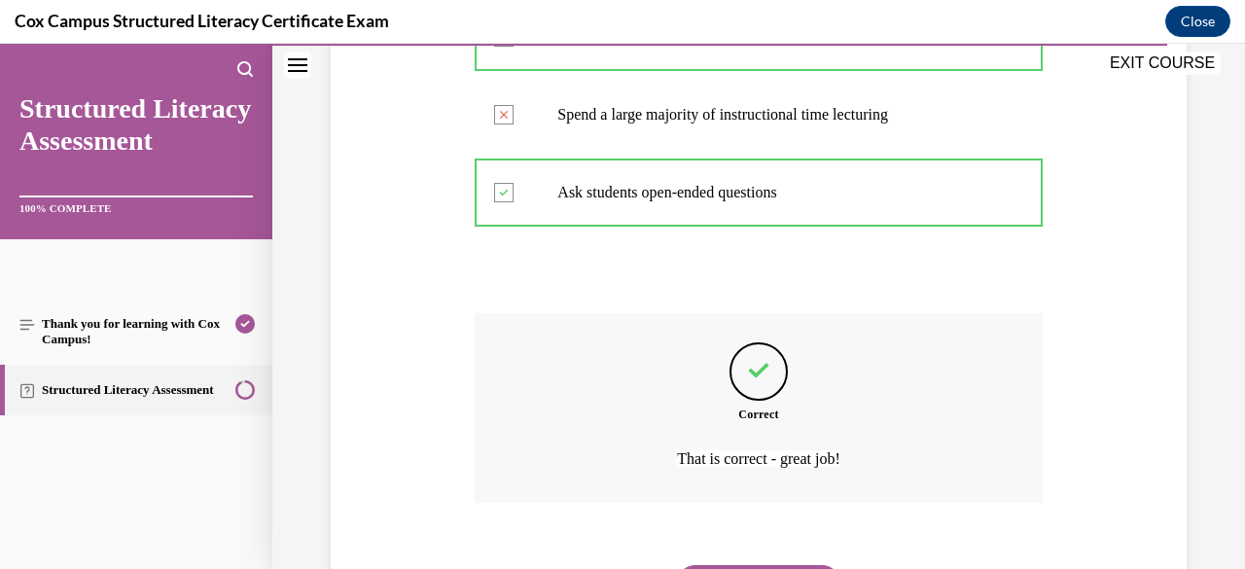
scroll to position [680, 0]
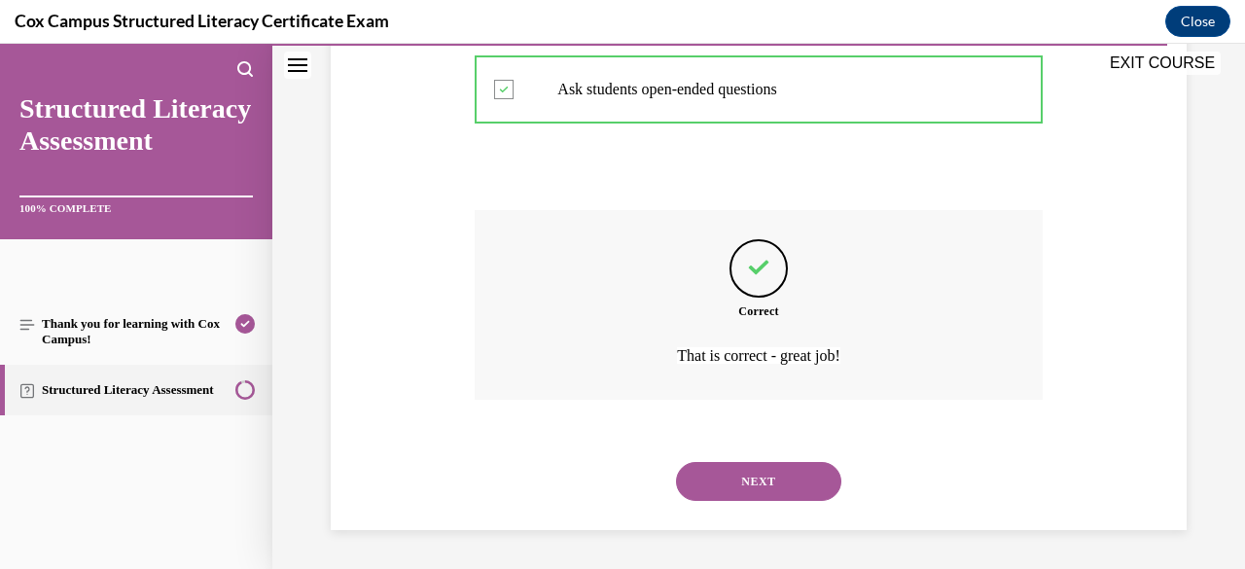
click at [783, 490] on button "NEXT" at bounding box center [758, 481] width 165 height 39
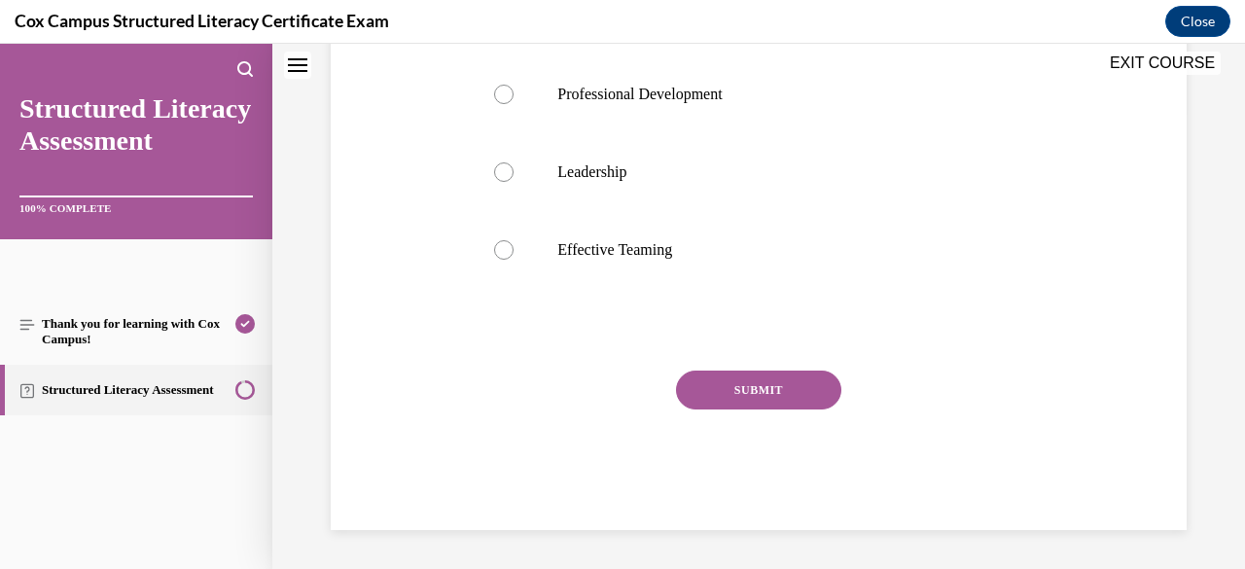
scroll to position [0, 0]
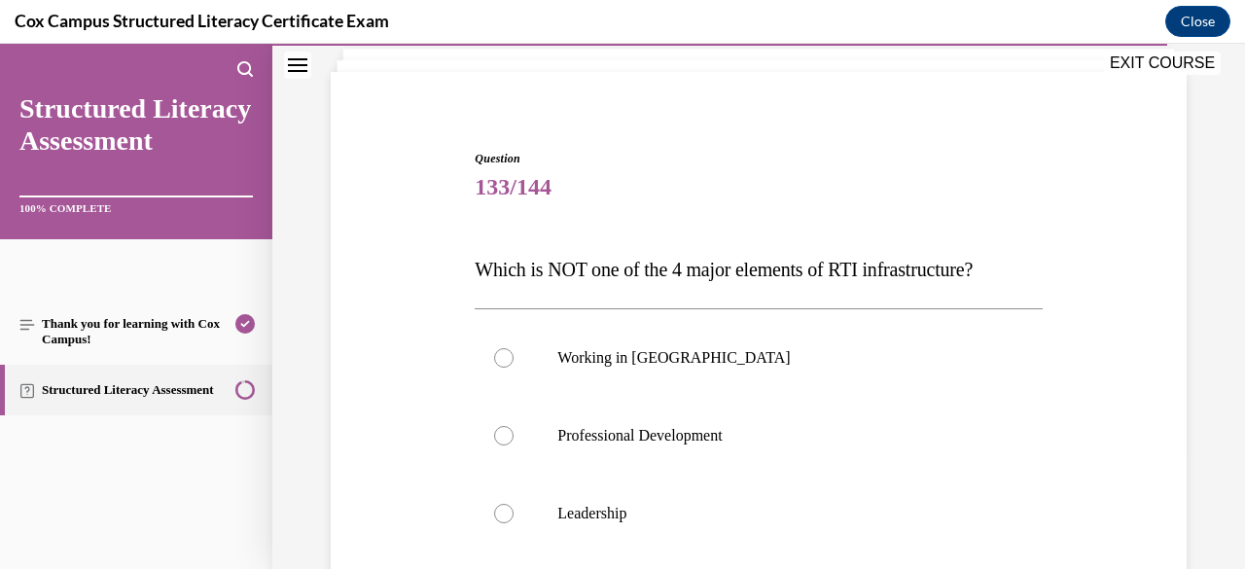
click at [838, 371] on label "Working in Silos" at bounding box center [757, 358] width 567 height 78
click at [513, 368] on input "Working in Silos" at bounding box center [503, 357] width 19 height 19
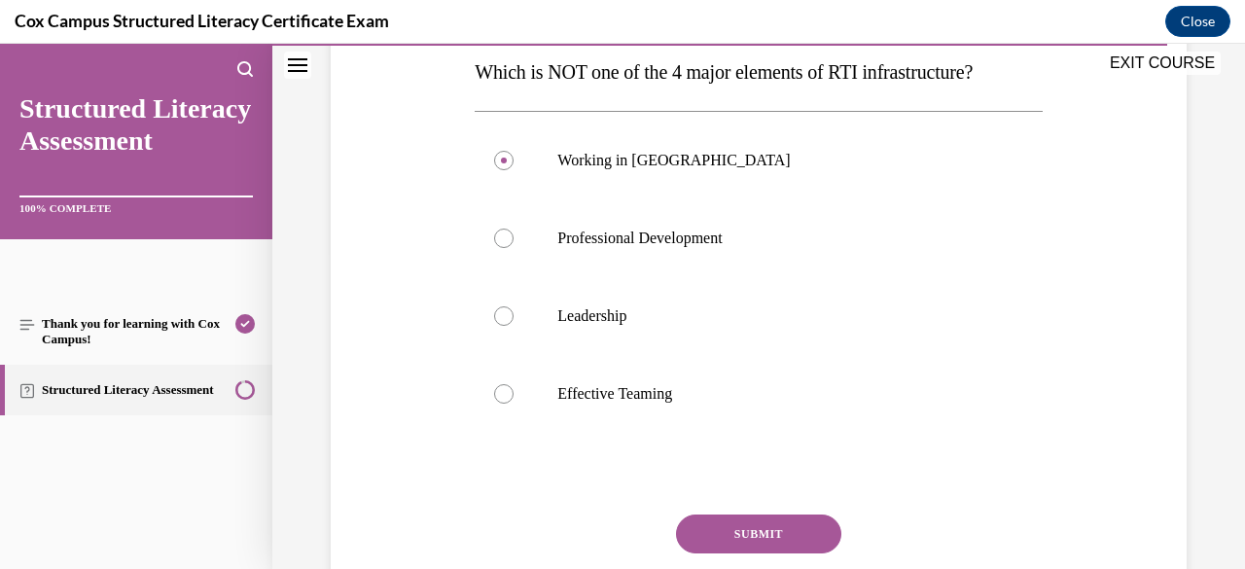
click at [796, 544] on button "SUBMIT" at bounding box center [758, 533] width 165 height 39
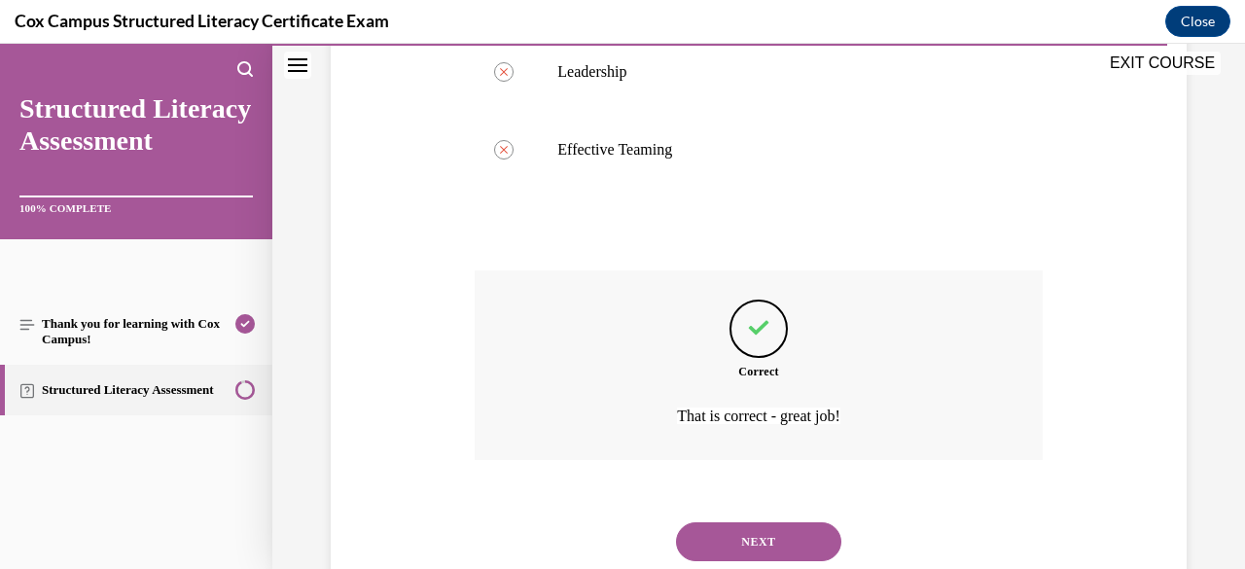
scroll to position [621, 0]
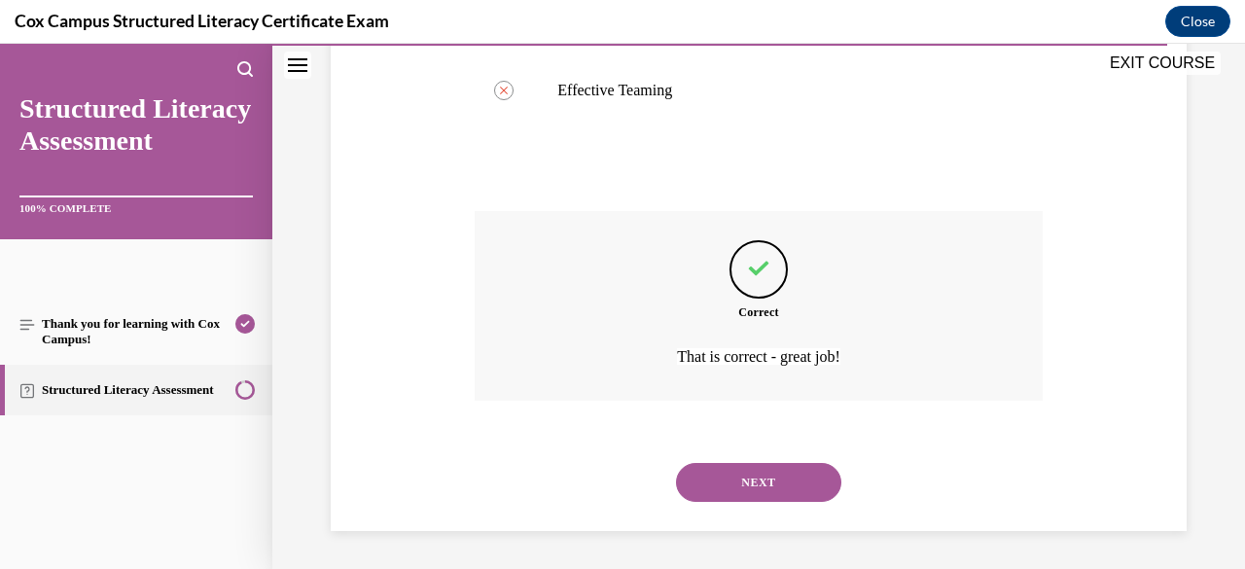
click at [804, 508] on div "NEXT" at bounding box center [757, 482] width 567 height 78
click at [782, 488] on button "NEXT" at bounding box center [758, 482] width 165 height 39
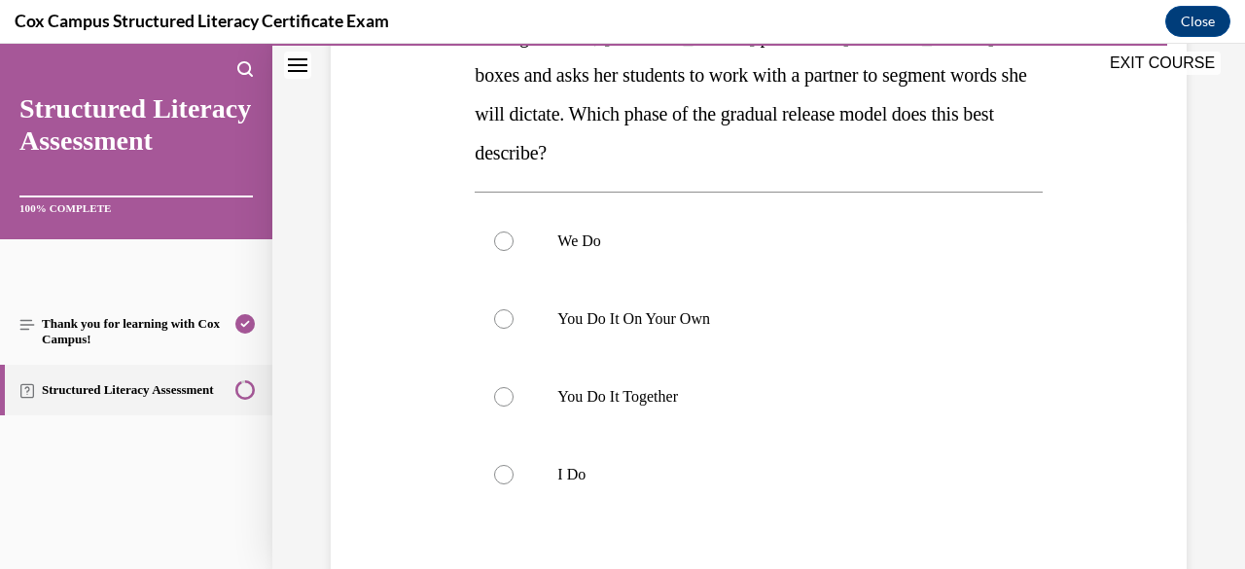
scroll to position [371, 0]
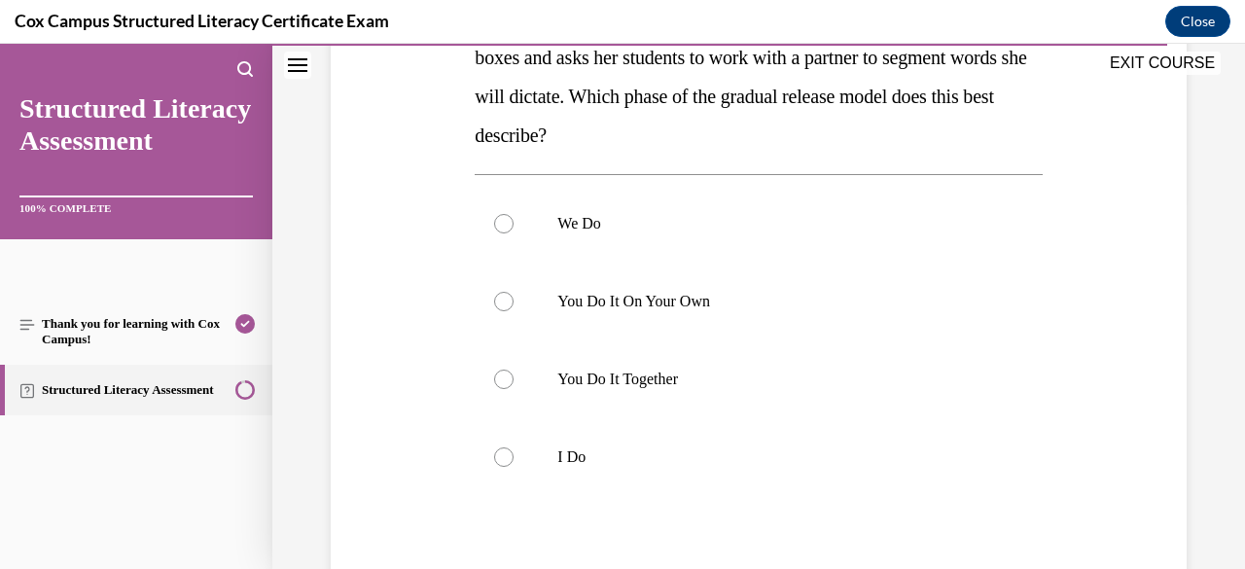
click at [709, 356] on label "You Do It Together" at bounding box center [757, 379] width 567 height 78
click
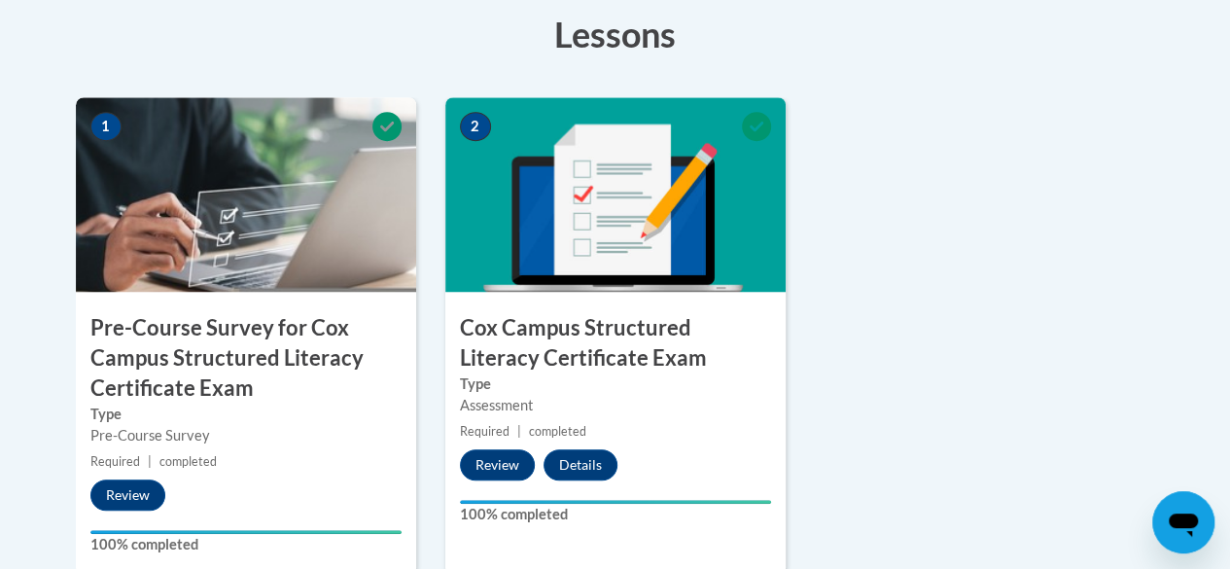
scroll to position [0, 0]
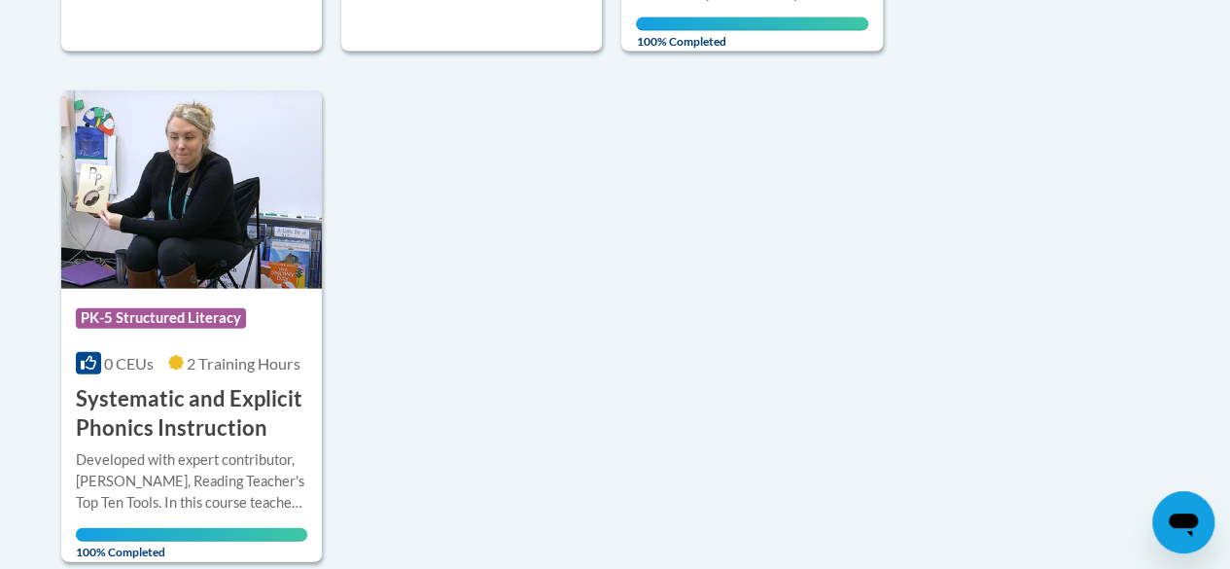
scroll to position [2143, 0]
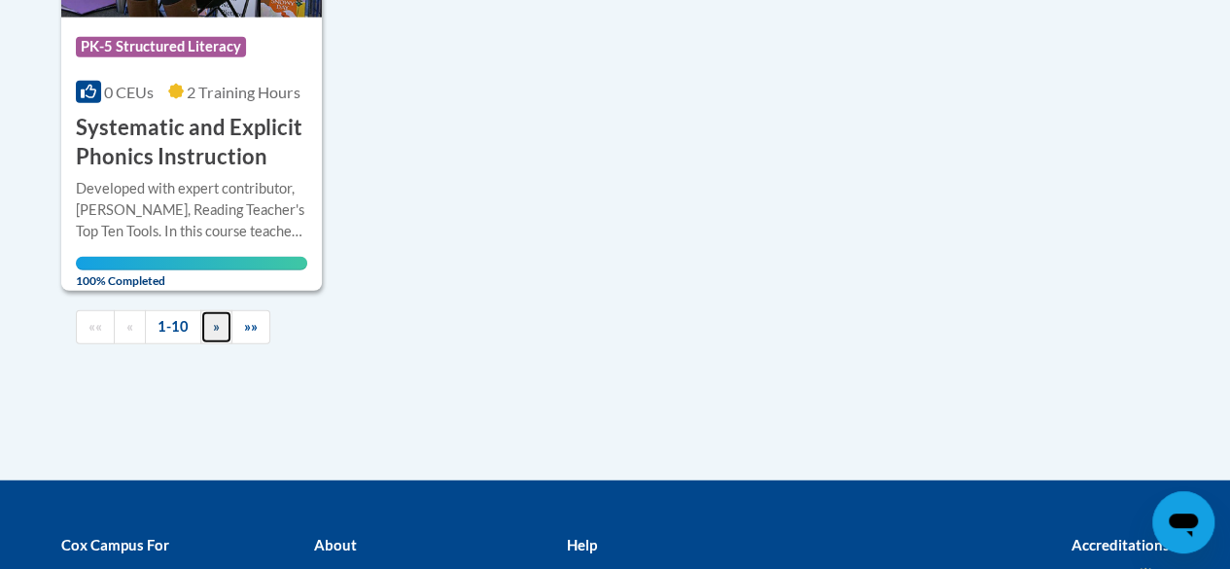
click at [215, 337] on link "»" at bounding box center [216, 327] width 32 height 34
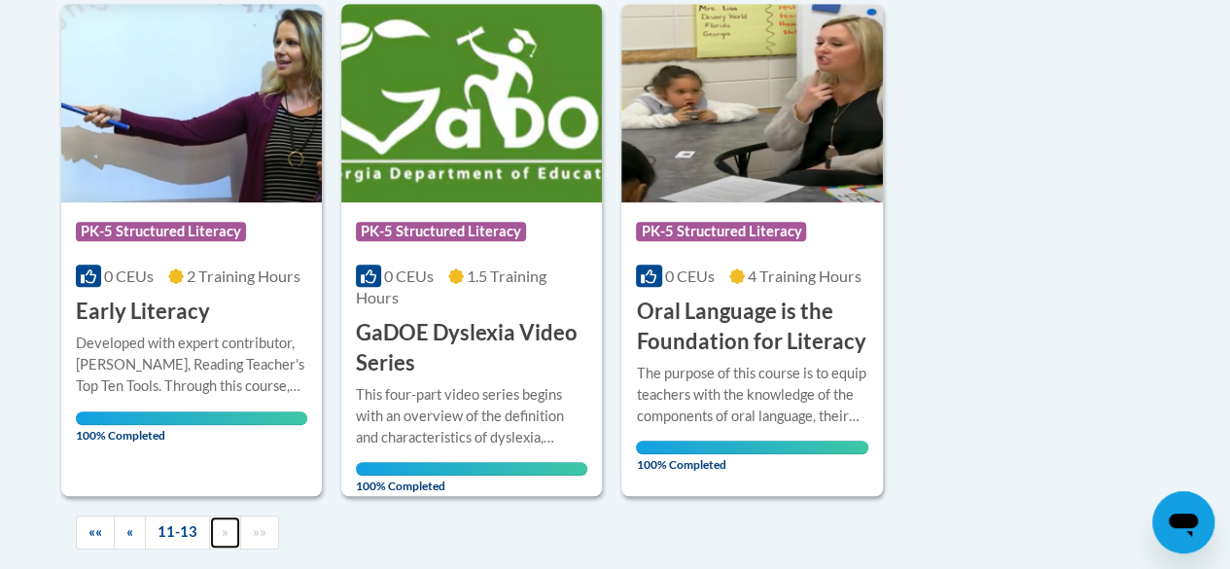
scroll to position [509, 0]
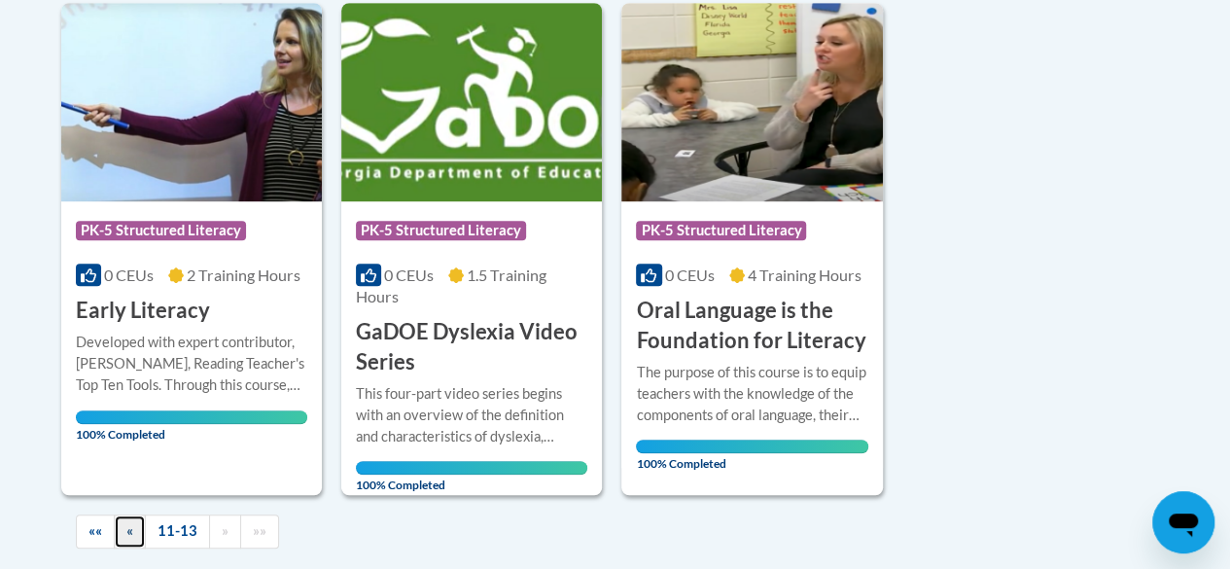
click at [132, 533] on link "«" at bounding box center [130, 531] width 32 height 34
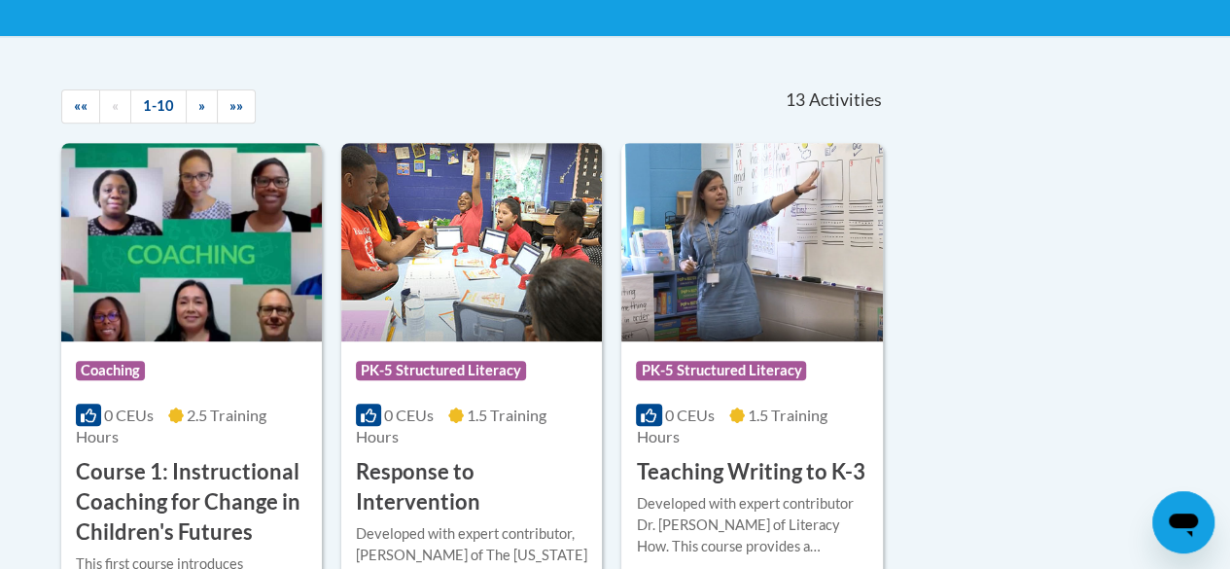
scroll to position [369, 0]
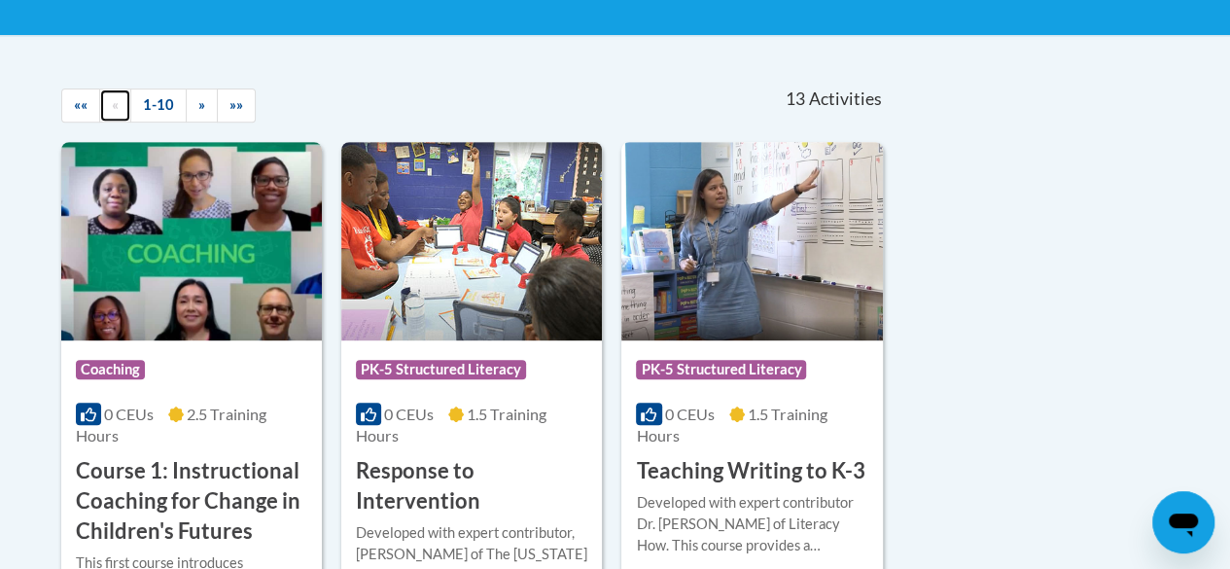
click at [118, 108] on link "«" at bounding box center [115, 105] width 32 height 34
click at [70, 110] on link "««" at bounding box center [80, 105] width 39 height 34
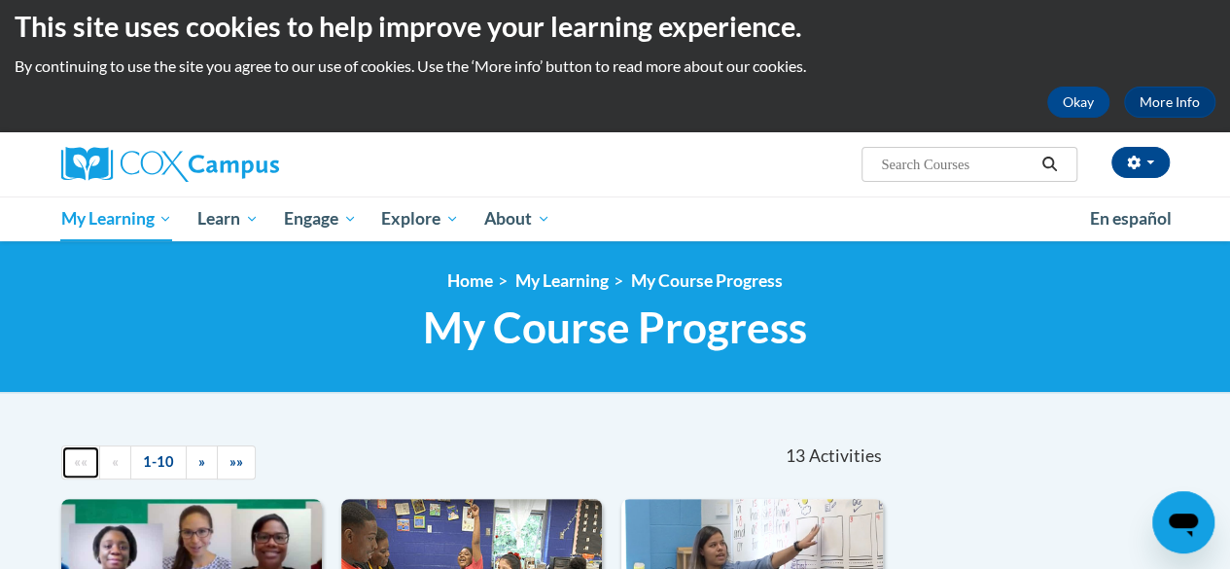
scroll to position [0, 0]
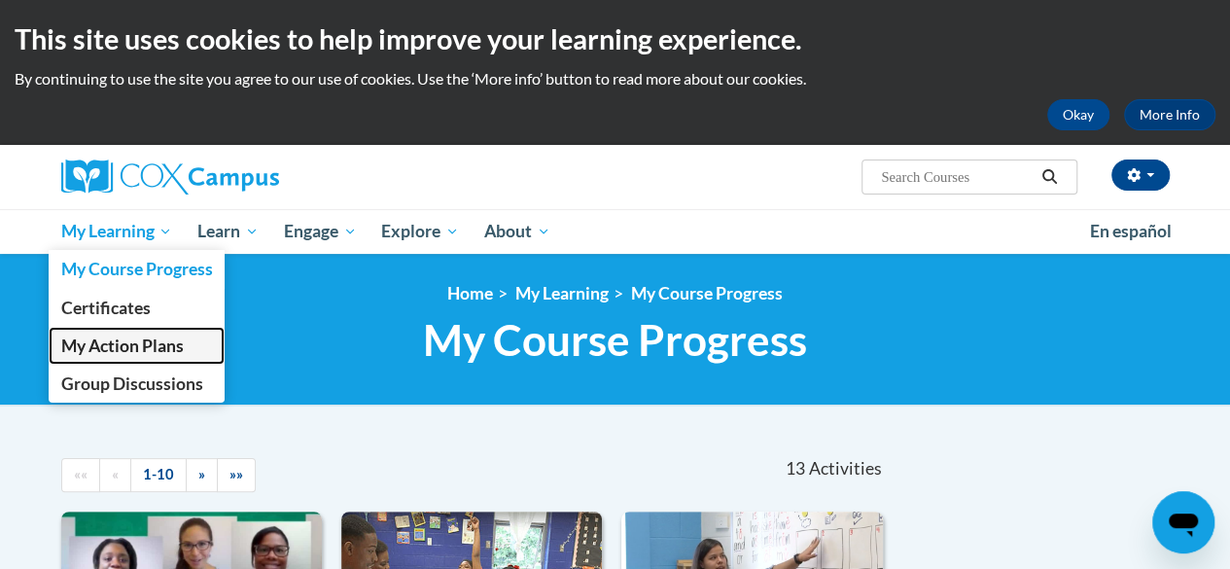
click at [126, 351] on span "My Action Plans" at bounding box center [121, 345] width 123 height 20
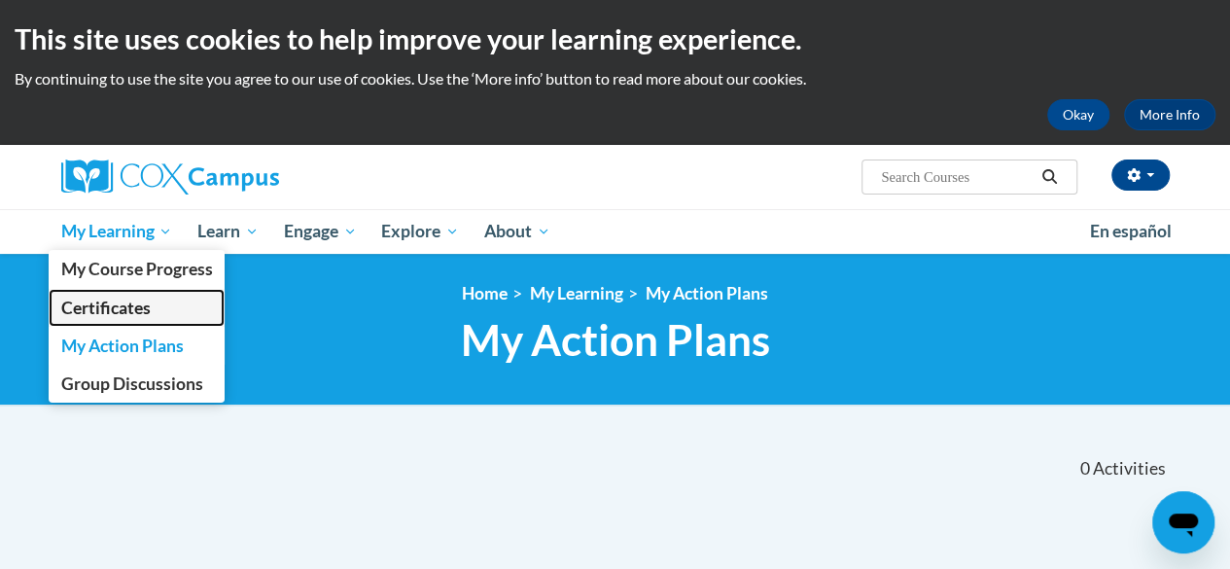
click at [150, 297] on link "Certificates" at bounding box center [137, 308] width 177 height 38
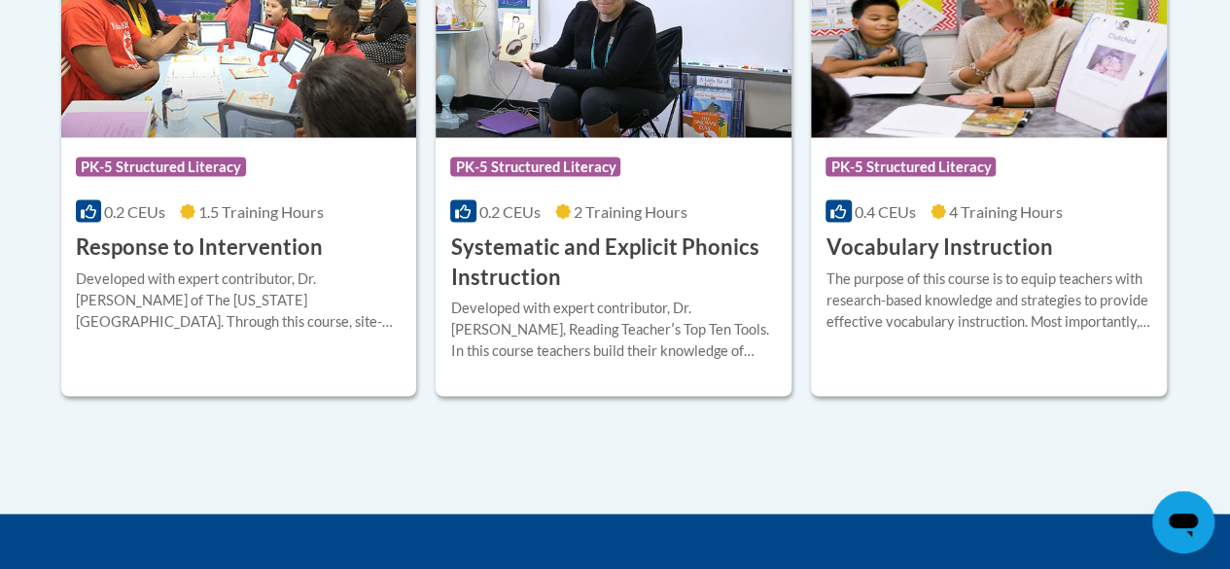
scroll to position [1958, 0]
